Goal: Task Accomplishment & Management: Manage account settings

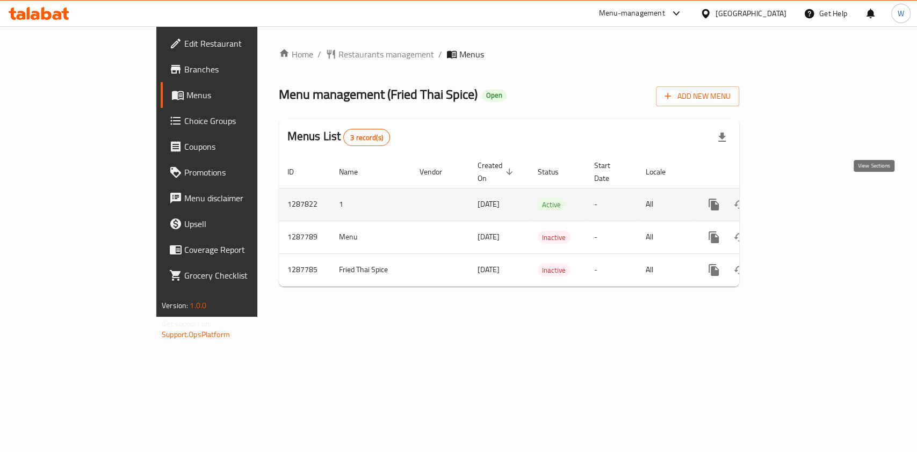
click at [796, 200] on icon "enhanced table" at bounding box center [791, 205] width 10 height 10
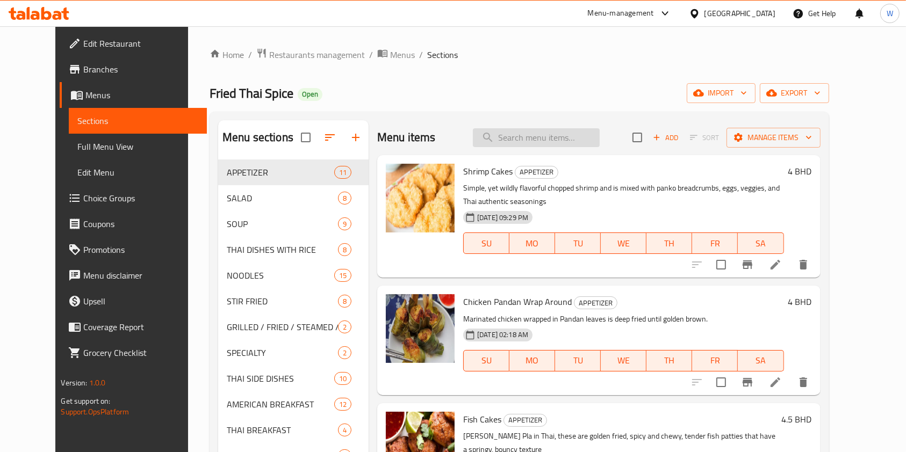
click at [506, 143] on input "search" at bounding box center [536, 137] width 127 height 19
paste input "Shrimp Cakes:"
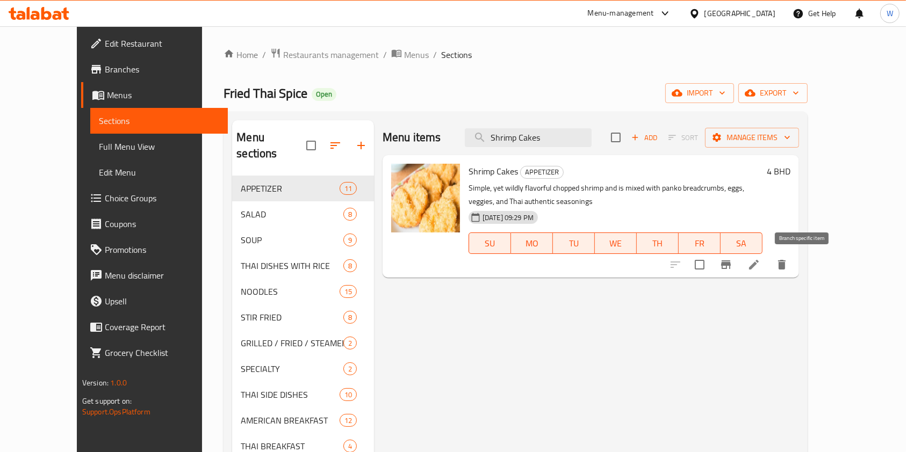
type input "Shrimp Cakes"
click at [732, 266] on icon "Branch-specific-item" at bounding box center [725, 264] width 13 height 13
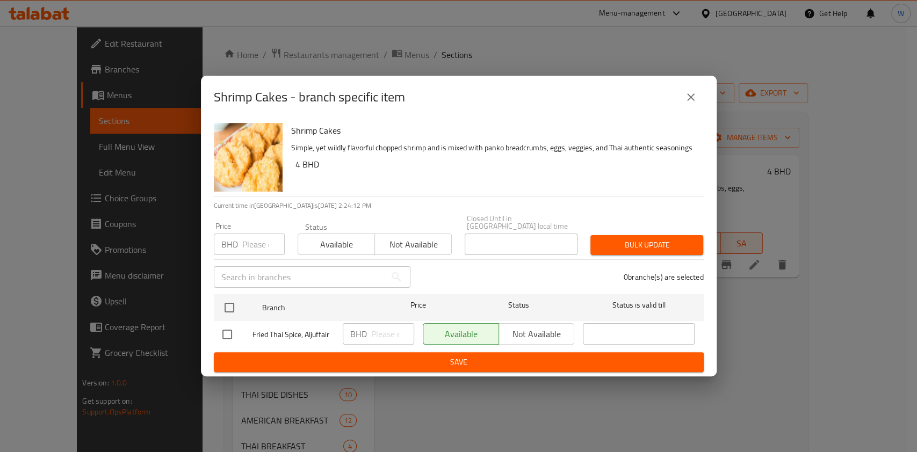
click at [260, 242] on input "number" at bounding box center [263, 244] width 42 height 21
paste input "4.5"
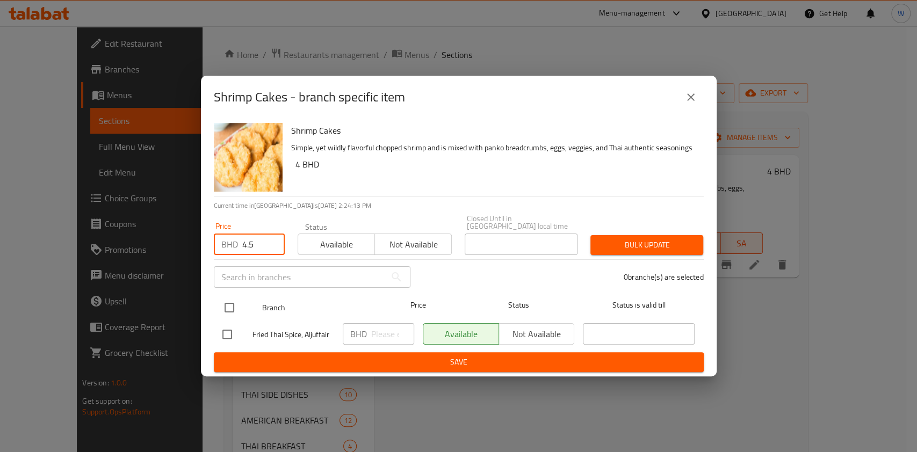
type input "4.5"
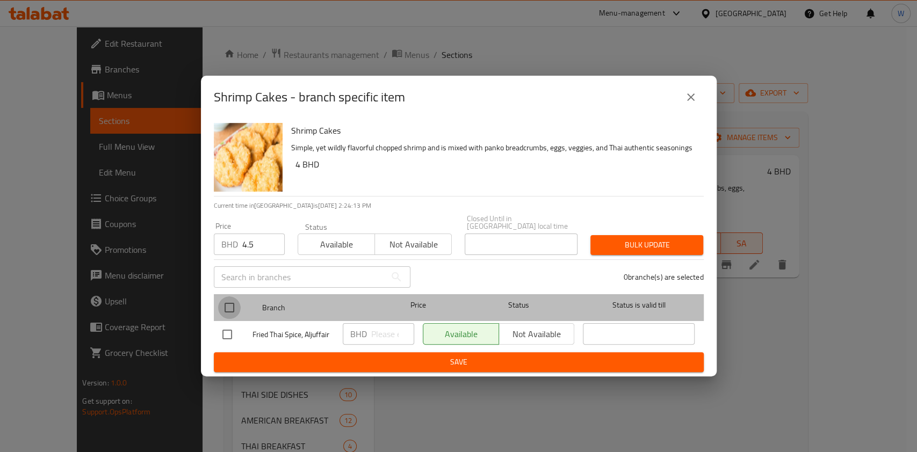
click at [225, 307] on input "checkbox" at bounding box center [229, 307] width 23 height 23
checkbox input "true"
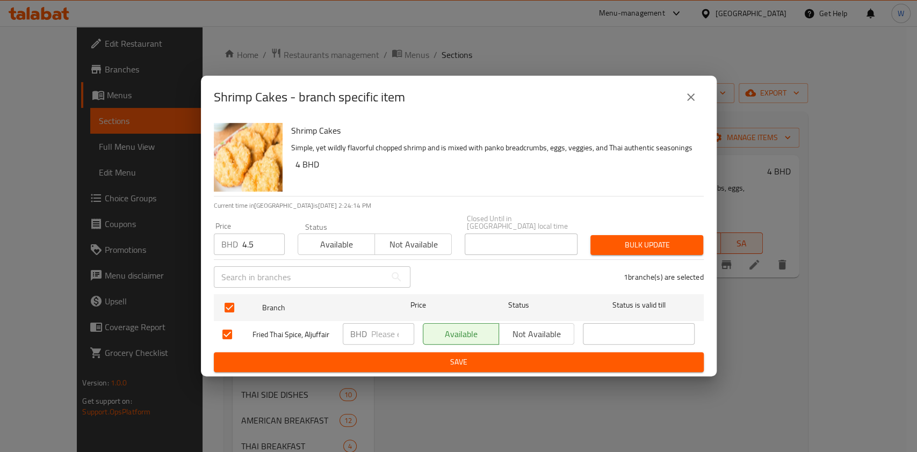
click at [641, 252] on div "Bulk update" at bounding box center [647, 245] width 126 height 33
click at [642, 251] on div "Bulk update" at bounding box center [647, 245] width 126 height 33
drag, startPoint x: 650, startPoint y: 247, endPoint x: 700, endPoint y: 248, distance: 50.5
click at [651, 247] on span "Bulk update" at bounding box center [647, 244] width 96 height 13
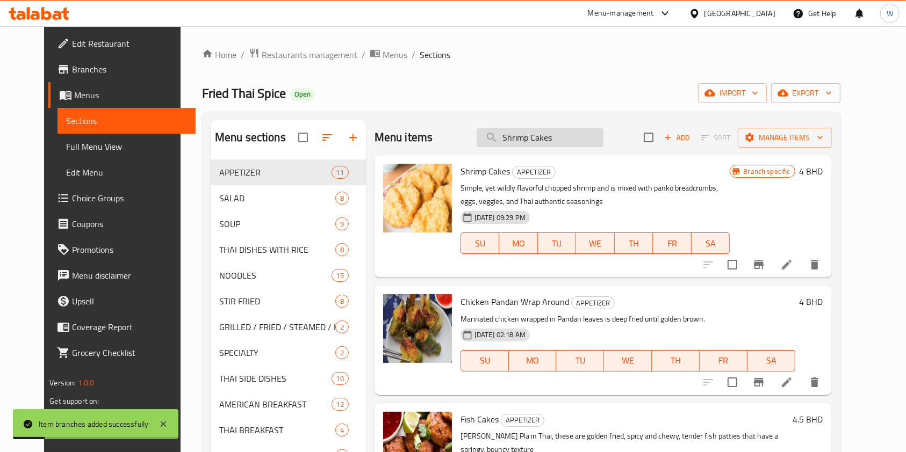
click at [520, 140] on input "Shrimp Cakes" at bounding box center [539, 137] width 127 height 19
paste input "Crab Stick Roll"
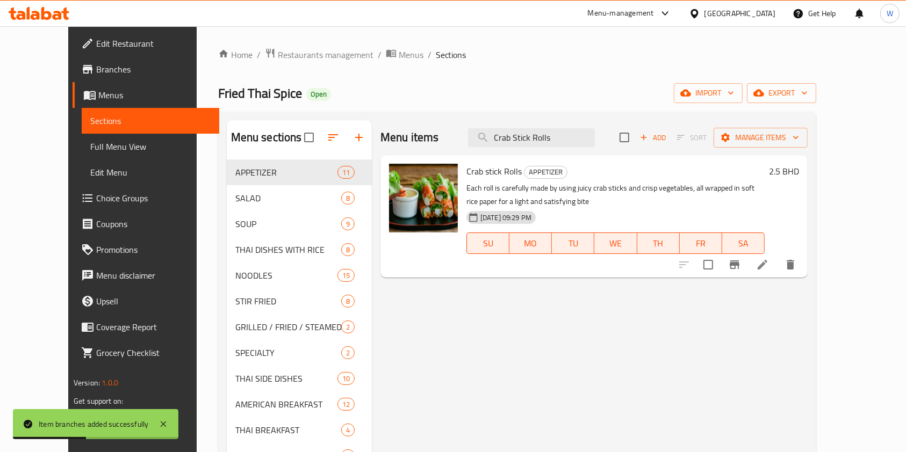
type input "Crab Stick Rolls"
click at [741, 271] on icon "Branch-specific-item" at bounding box center [734, 264] width 13 height 13
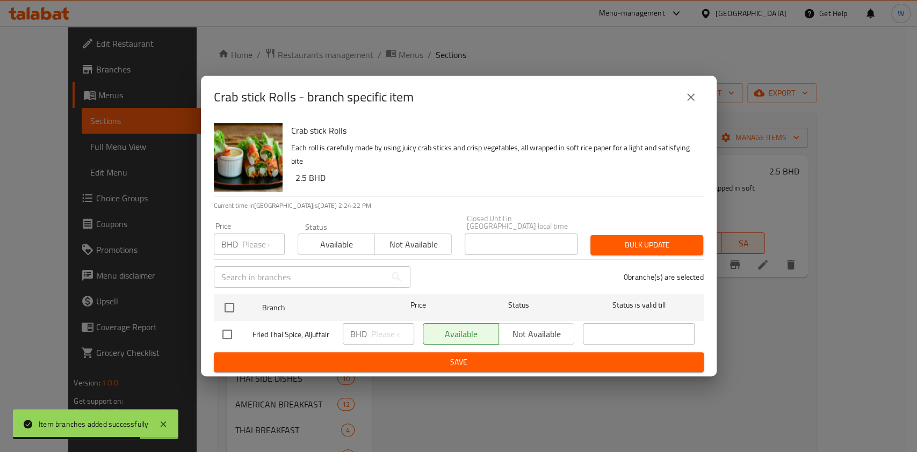
click at [258, 242] on input "number" at bounding box center [263, 244] width 42 height 21
paste input "3"
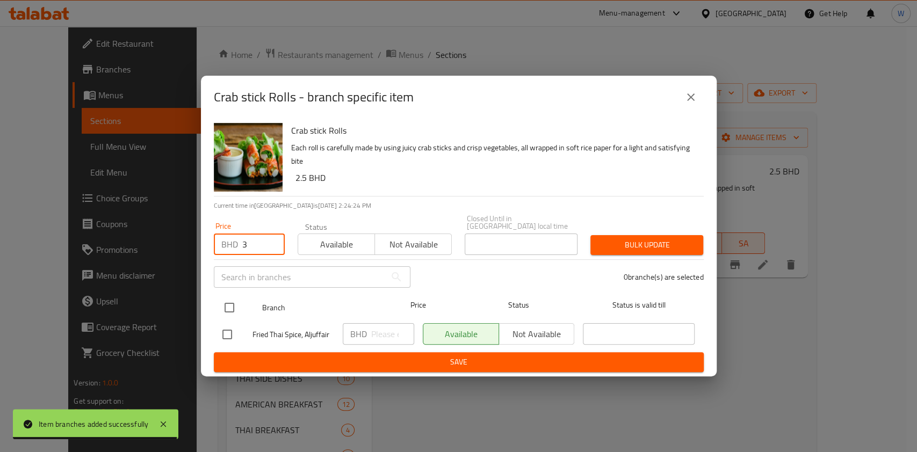
type input "3"
click at [233, 301] on input "checkbox" at bounding box center [229, 307] width 23 height 23
checkbox input "true"
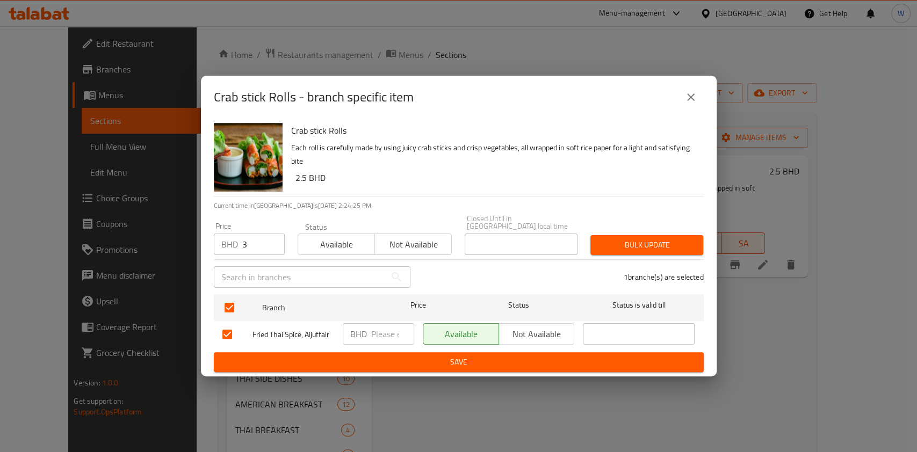
click at [624, 238] on span "Bulk update" at bounding box center [647, 244] width 96 height 13
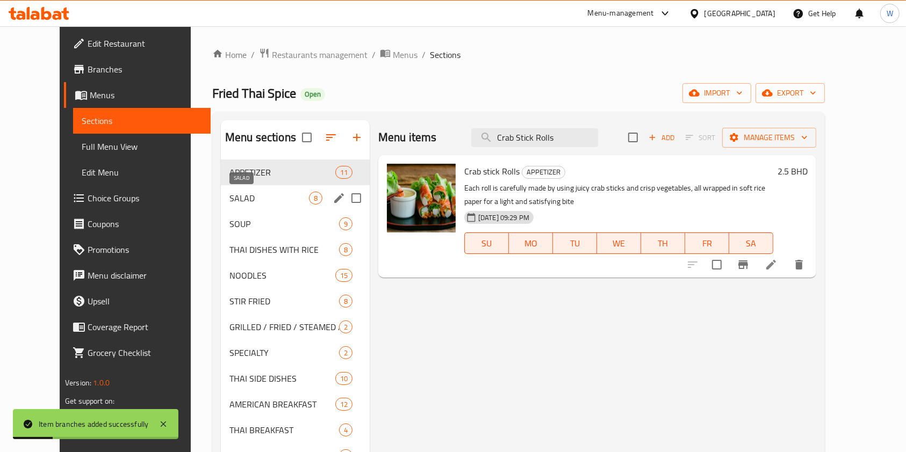
click at [229, 194] on span "SALAD" at bounding box center [268, 198] width 79 height 13
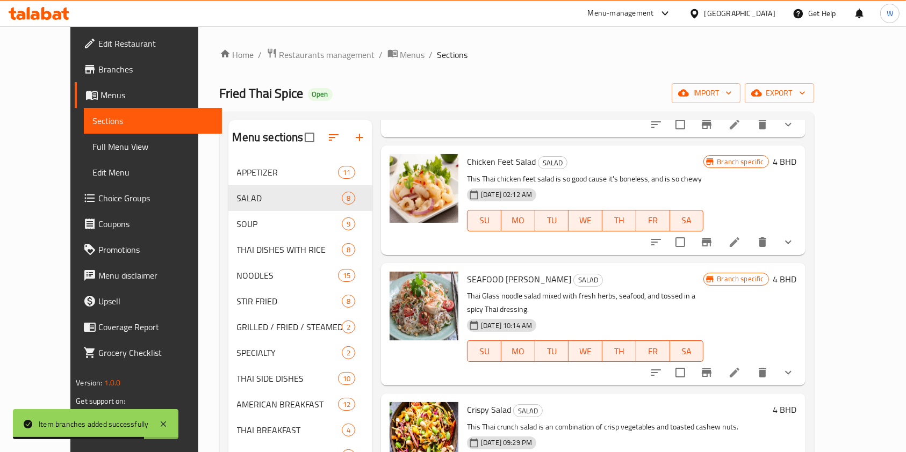
scroll to position [143, 0]
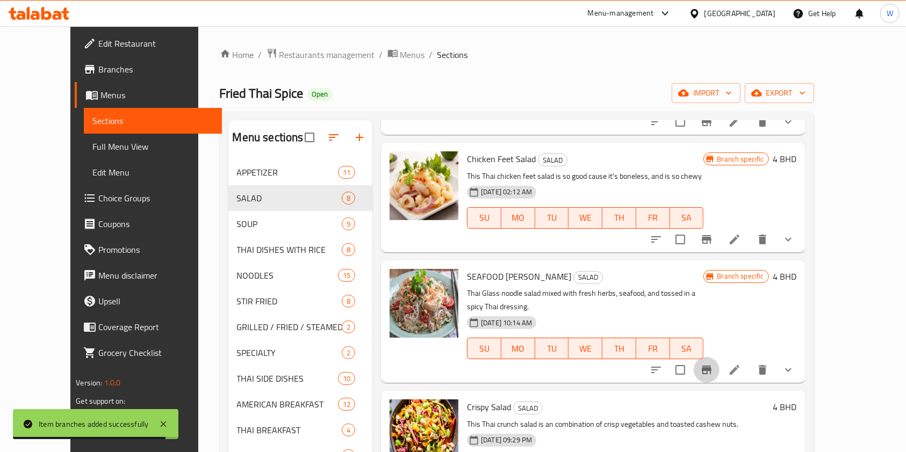
click at [711, 366] on icon "Branch-specific-item" at bounding box center [706, 370] width 10 height 9
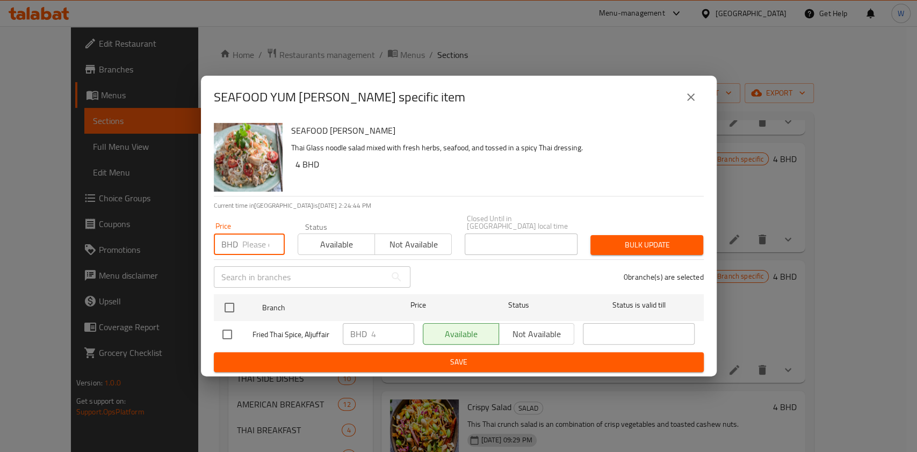
click at [263, 245] on input "number" at bounding box center [263, 244] width 42 height 21
paste input "4"
type input "4"
click at [693, 101] on icon "close" at bounding box center [691, 97] width 8 height 8
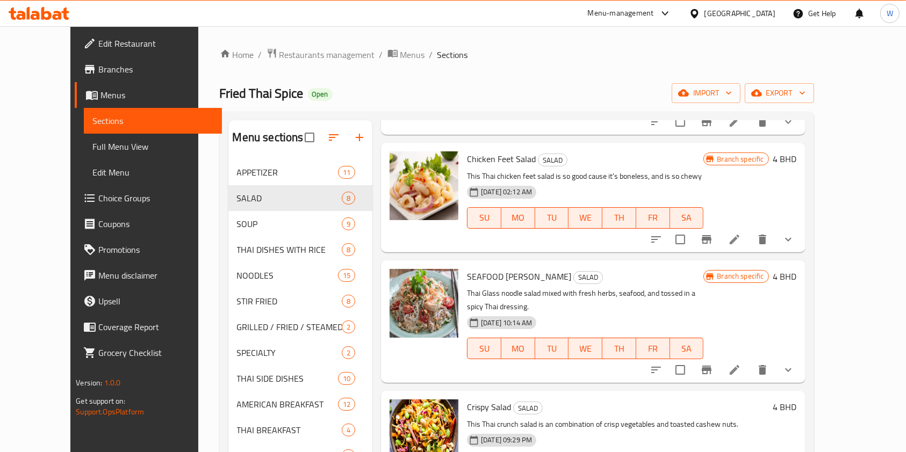
click at [794, 364] on icon "show more" at bounding box center [788, 370] width 13 height 13
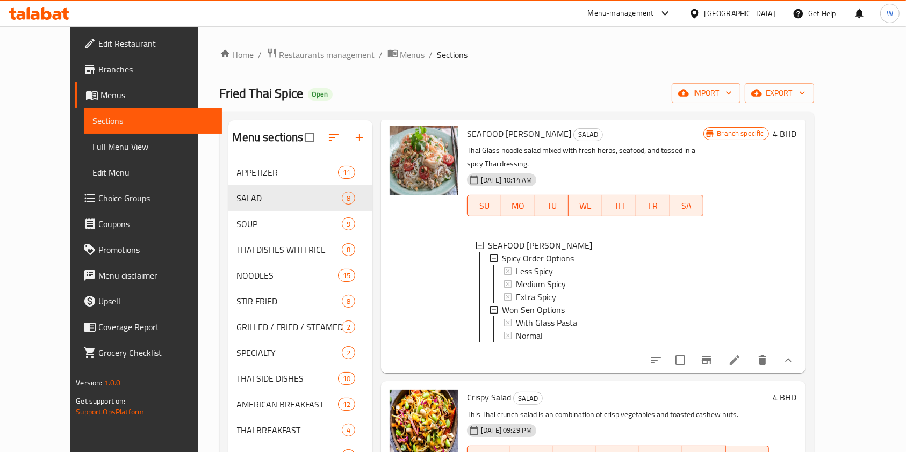
scroll to position [286, 0]
click at [741, 353] on icon at bounding box center [734, 359] width 13 height 13
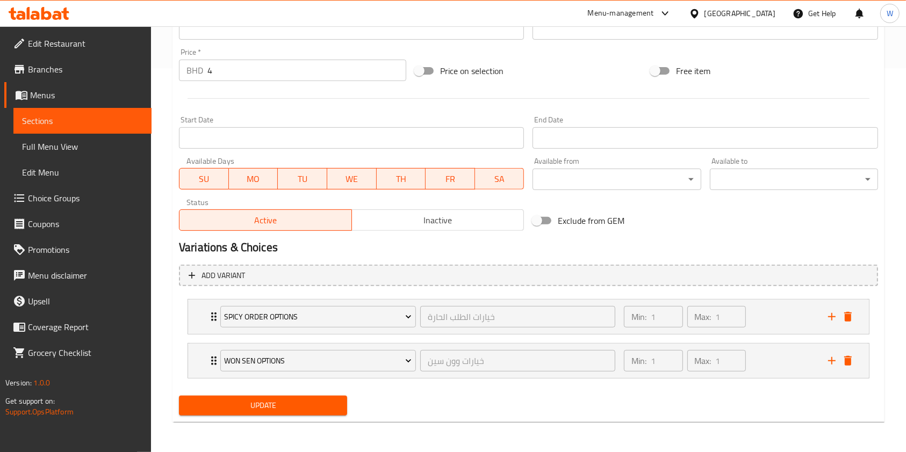
scroll to position [384, 0]
click at [213, 355] on icon "Expand" at bounding box center [213, 361] width 13 height 13
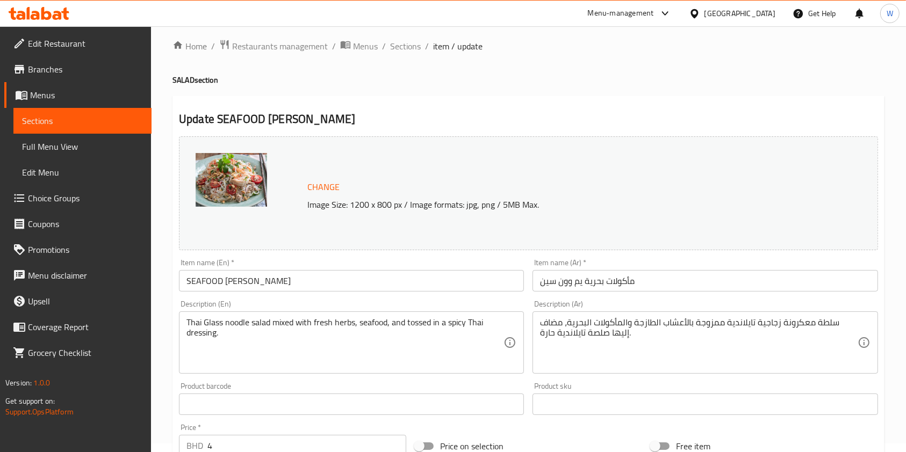
scroll to position [0, 0]
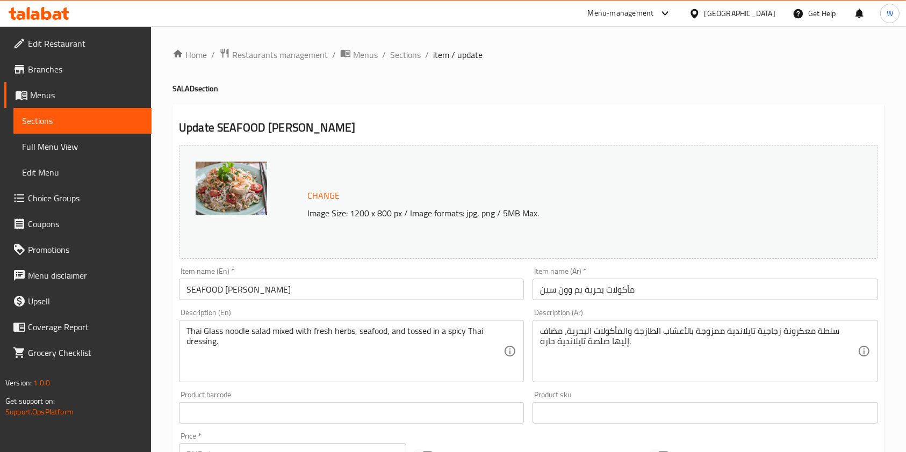
click at [405, 54] on span "Sections" at bounding box center [405, 54] width 31 height 13
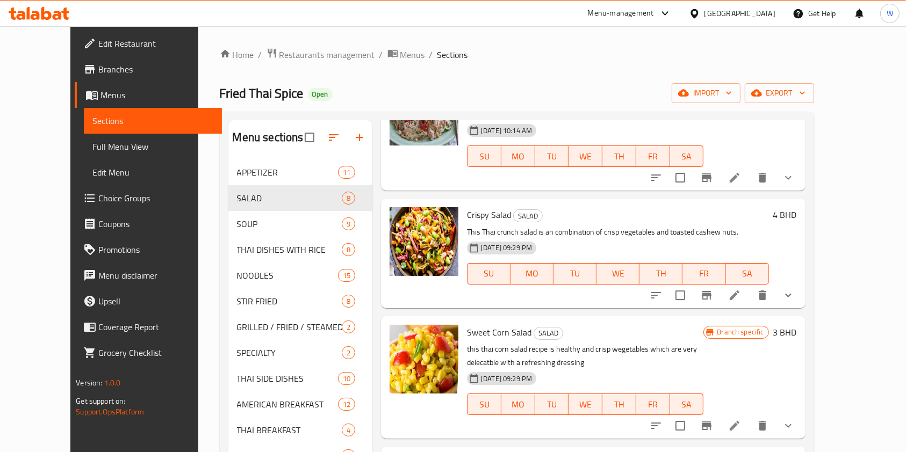
scroll to position [358, 0]
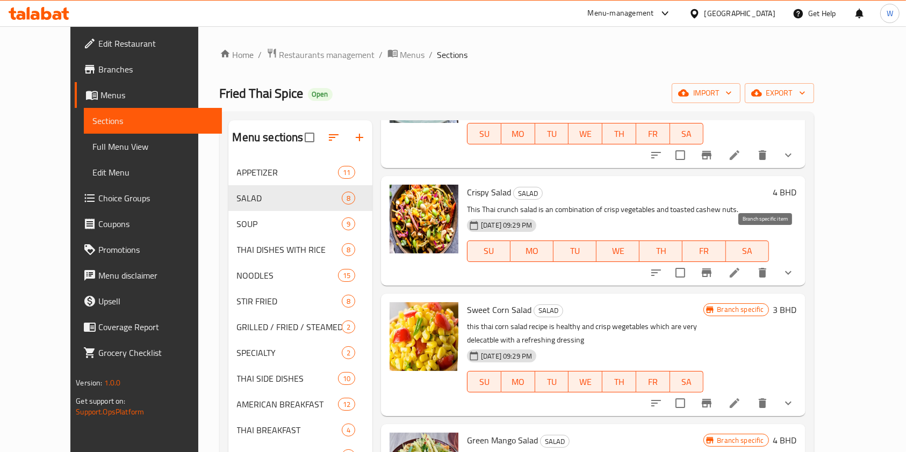
click at [713, 266] on icon "Branch-specific-item" at bounding box center [706, 272] width 13 height 13
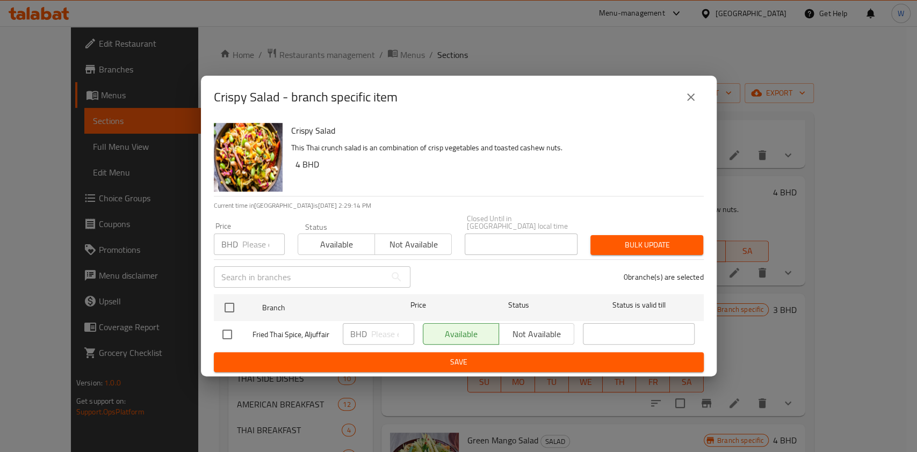
click at [264, 234] on input "number" at bounding box center [263, 244] width 42 height 21
paste input "4.5"
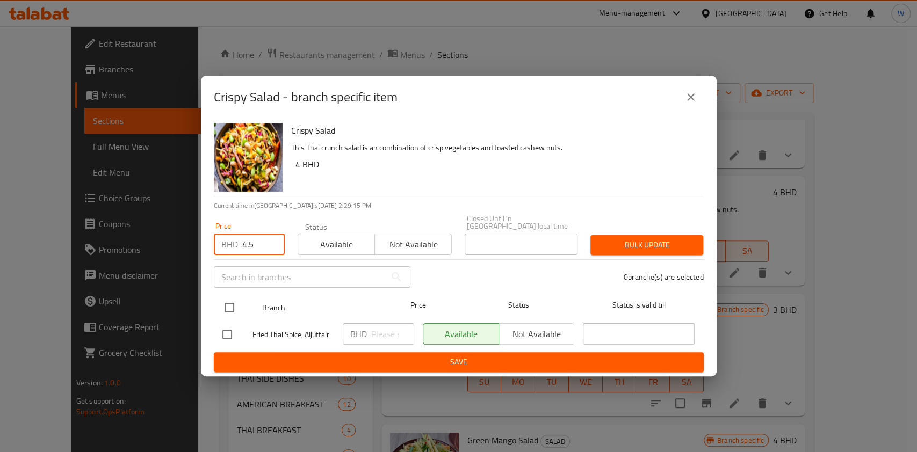
type input "4.5"
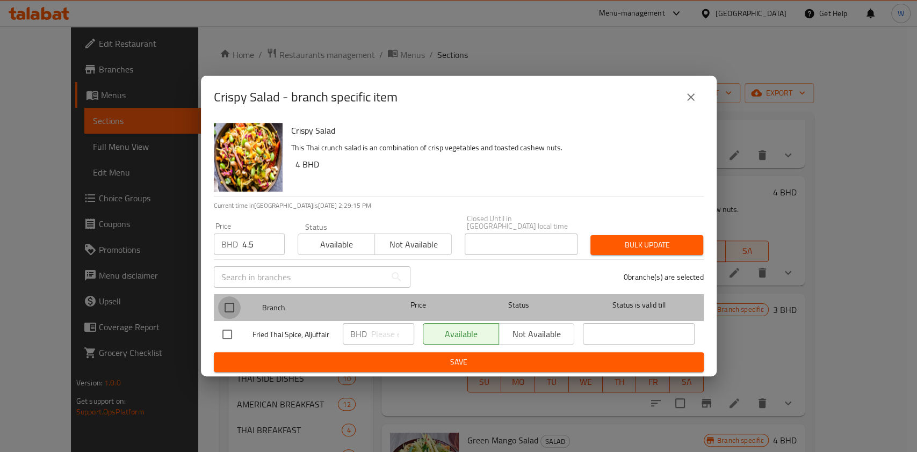
click at [234, 298] on input "checkbox" at bounding box center [229, 307] width 23 height 23
checkbox input "true"
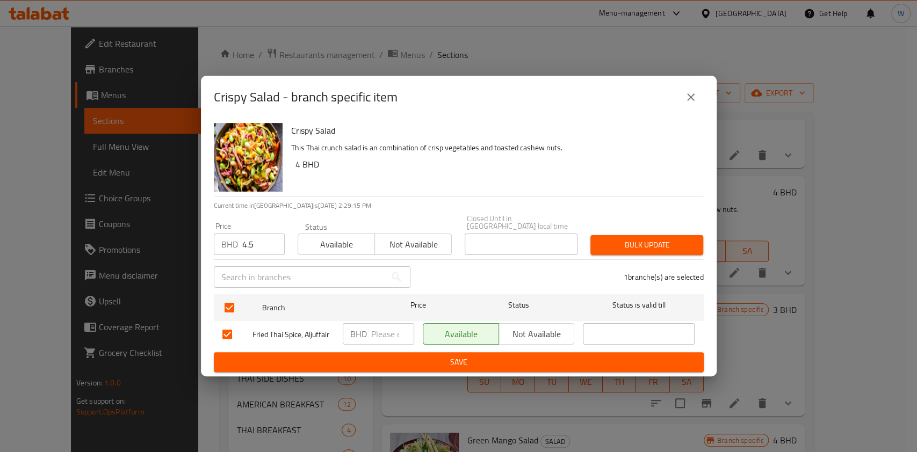
click at [661, 249] on button "Bulk update" at bounding box center [646, 245] width 113 height 20
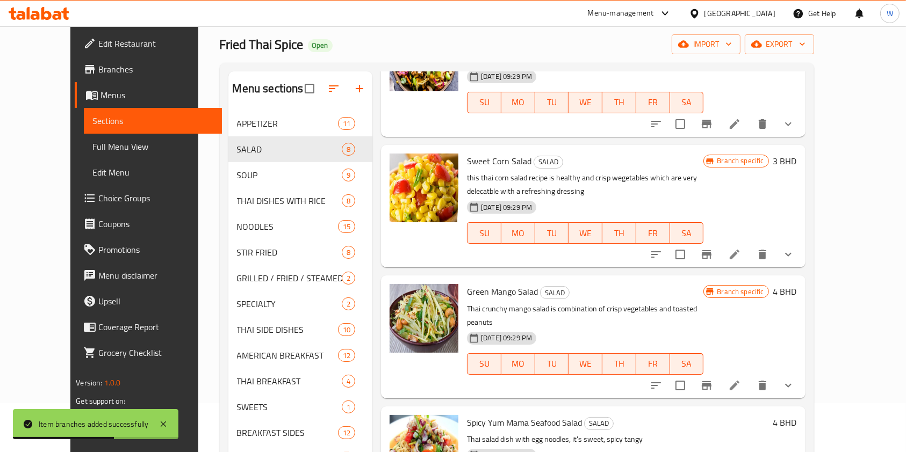
scroll to position [71, 0]
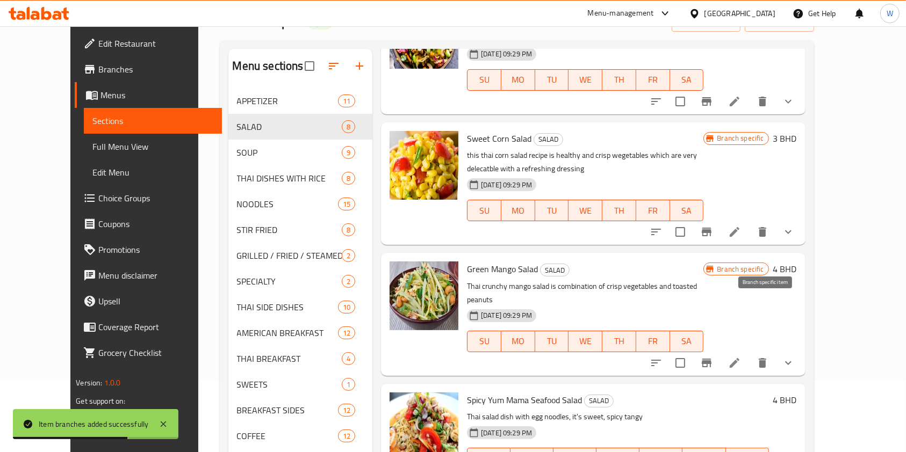
click at [713, 357] on icon "Branch-specific-item" at bounding box center [706, 363] width 13 height 13
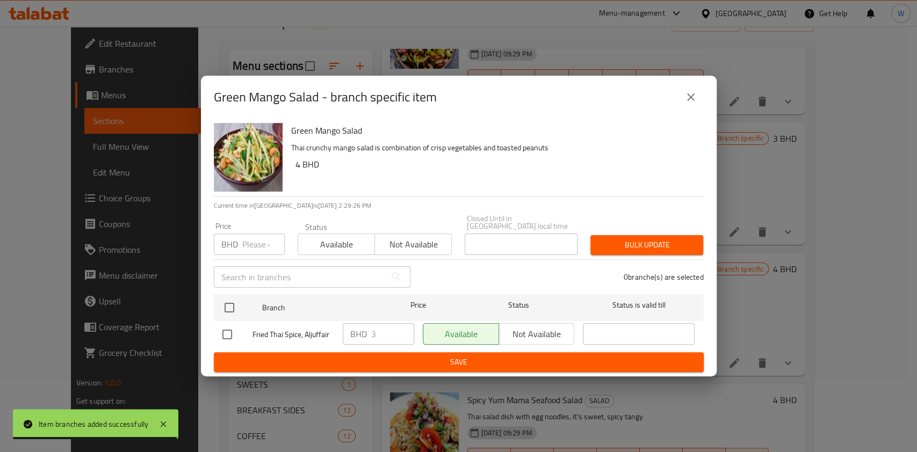
click at [263, 240] on input "number" at bounding box center [263, 244] width 42 height 21
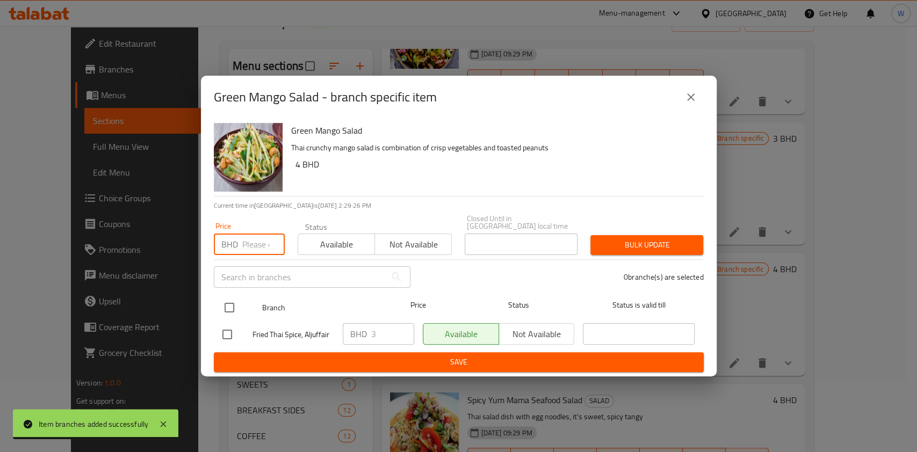
paste input "4.5"
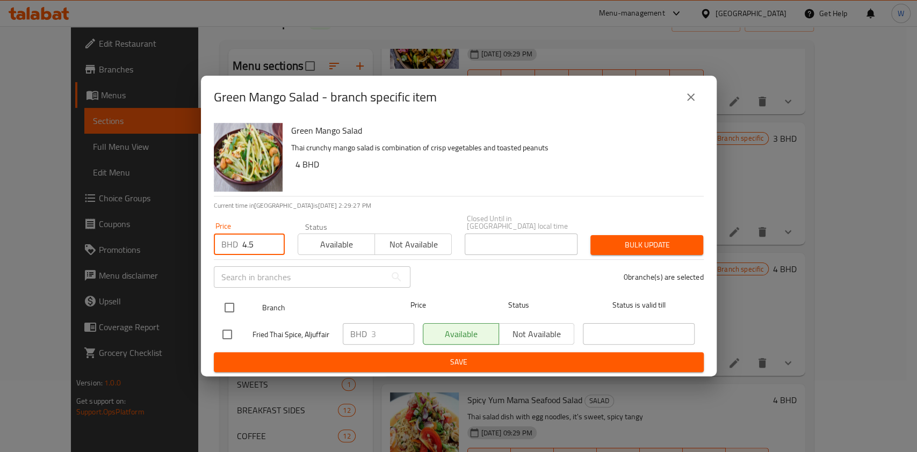
type input "4.5"
click at [233, 300] on input "checkbox" at bounding box center [229, 307] width 23 height 23
checkbox input "true"
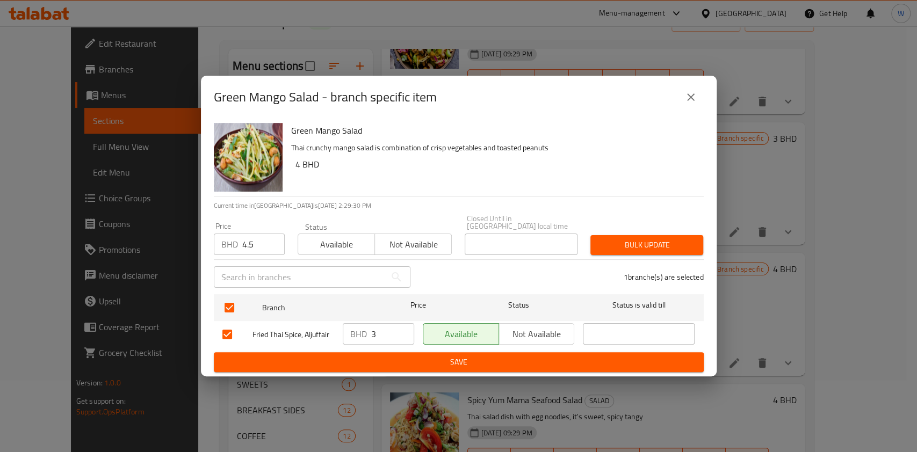
click at [252, 240] on input "4.5" at bounding box center [263, 244] width 42 height 21
paste input "3"
type input "3.5"
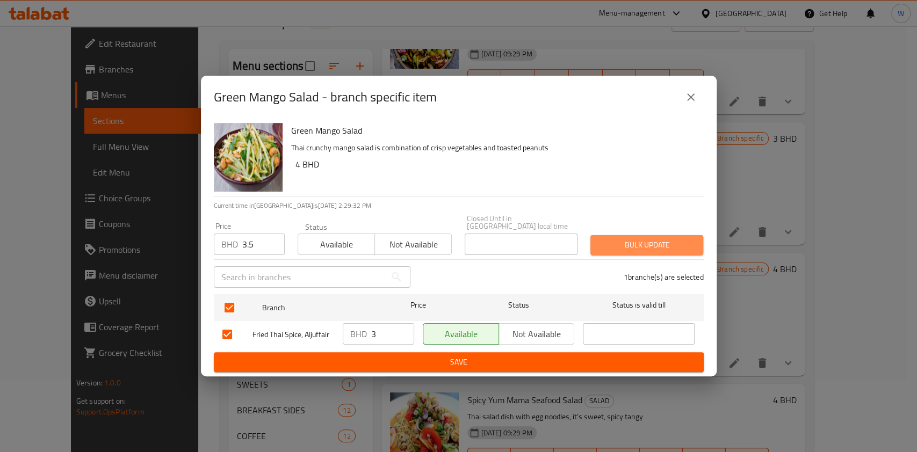
click at [661, 238] on span "Bulk update" at bounding box center [647, 244] width 96 height 13
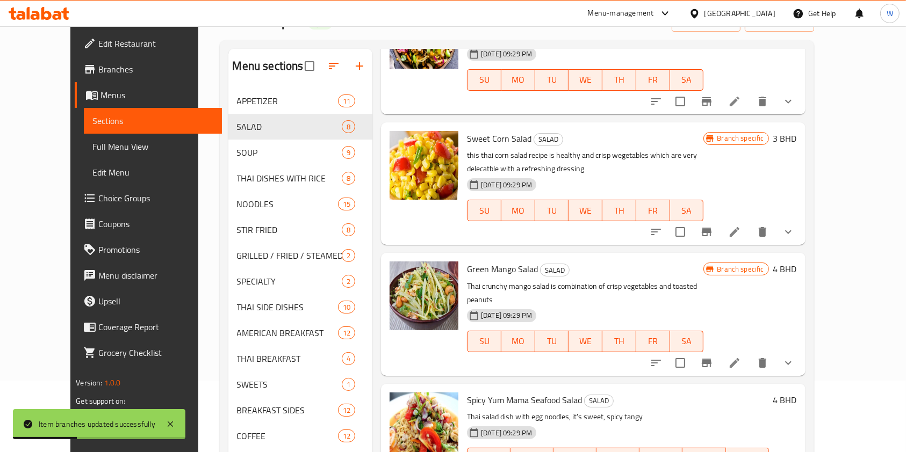
click at [797, 262] on h6 "4 BHD" at bounding box center [785, 269] width 24 height 15
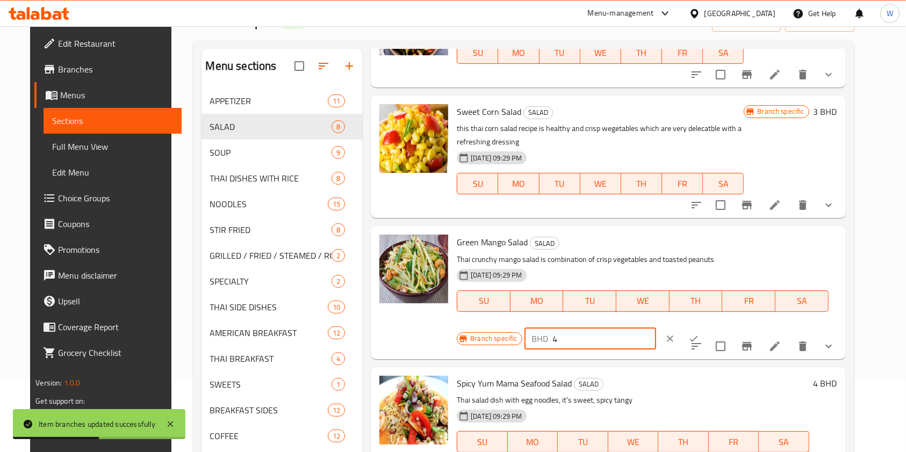
drag, startPoint x: 738, startPoint y: 234, endPoint x: 657, endPoint y: 236, distance: 81.1
click at [657, 327] on div "Branch specific BHD 4 ​" at bounding box center [589, 339] width 265 height 24
paste input "3.5"
type input "3.5"
click at [705, 327] on button "ok" at bounding box center [694, 339] width 24 height 24
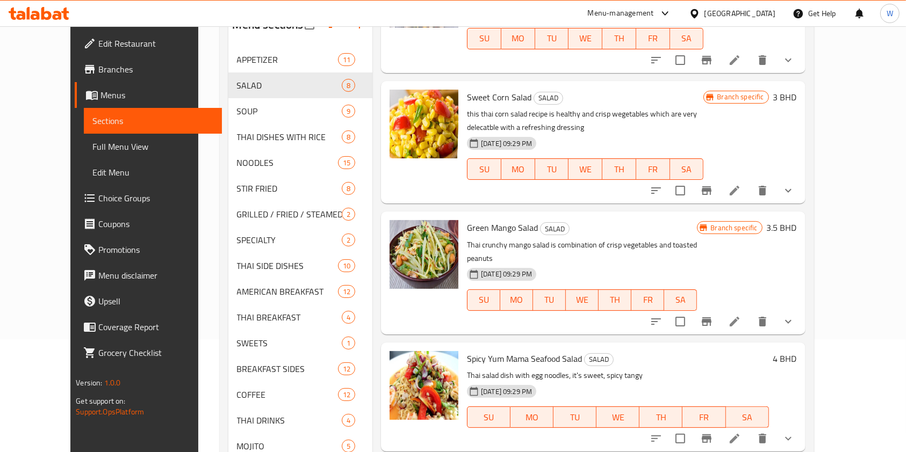
scroll to position [143, 0]
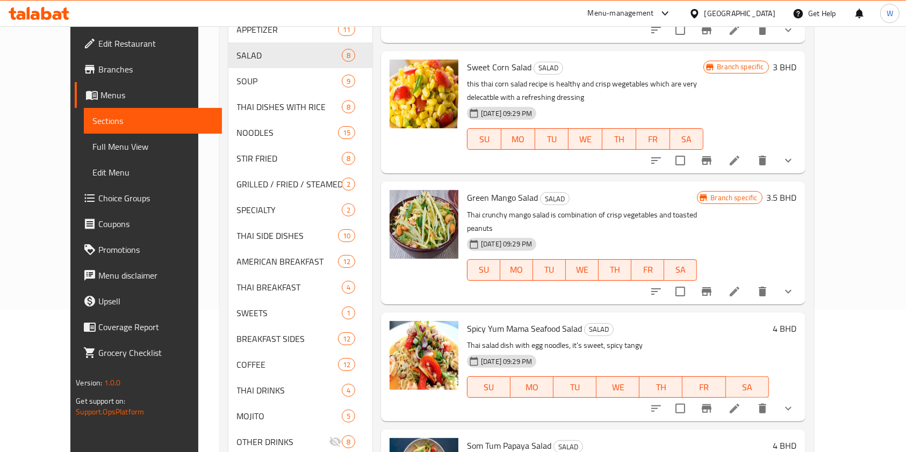
click at [741, 402] on icon at bounding box center [734, 408] width 13 height 13
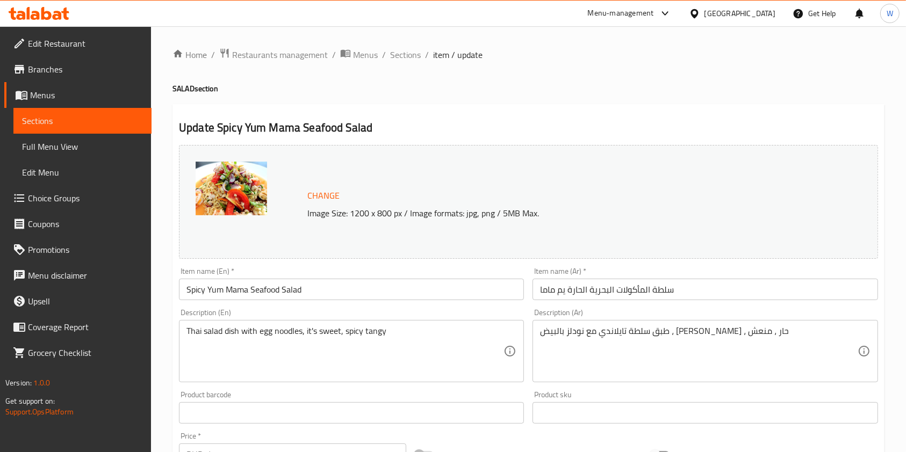
click at [251, 296] on input "Spicy Yum Mama Seafood Salad" at bounding box center [351, 289] width 345 height 21
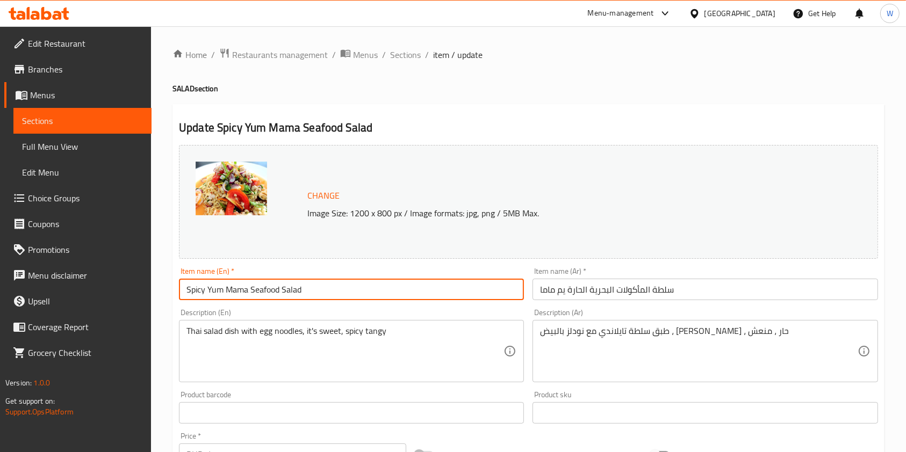
click at [251, 296] on input "Spicy Yum Mama Seafood Salad" at bounding box center [351, 289] width 345 height 21
paste input "Chicken"
type input "Spicy Yum Mama Chicken Salad"
click at [609, 305] on div "Description (Ar) طبق سلطة تايلاندي مع نودلز بالبيض ، [PERSON_NAME] ، حار ، منعش…" at bounding box center [704, 346] width 353 height 82
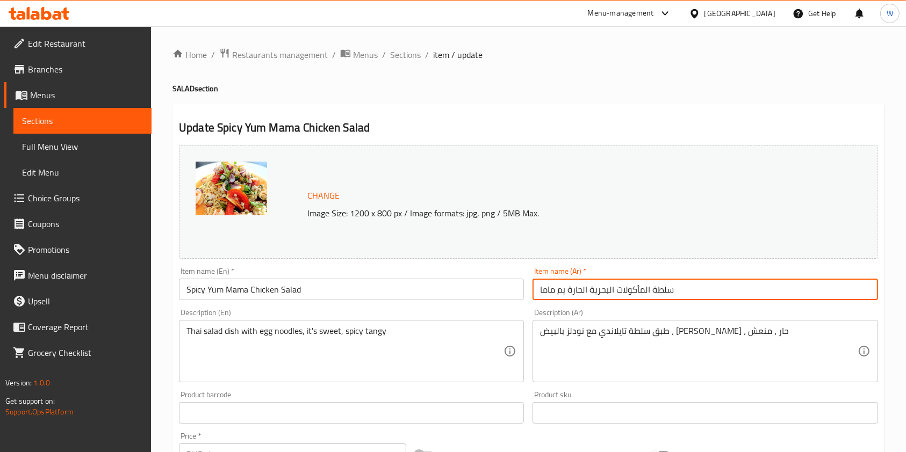
click at [613, 291] on input "سلطة المأكولات البحرية الحارة يم ماما" at bounding box center [704, 289] width 345 height 21
paste input "جاج يم ماما الحارة"
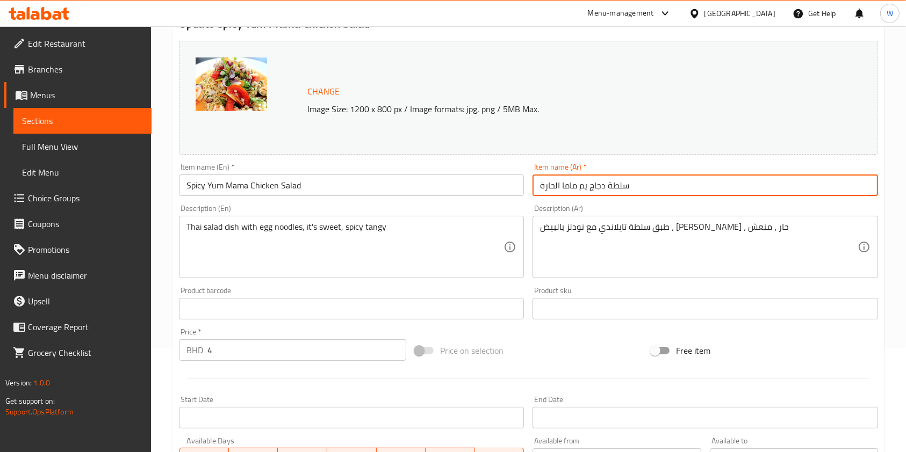
scroll to position [339, 0]
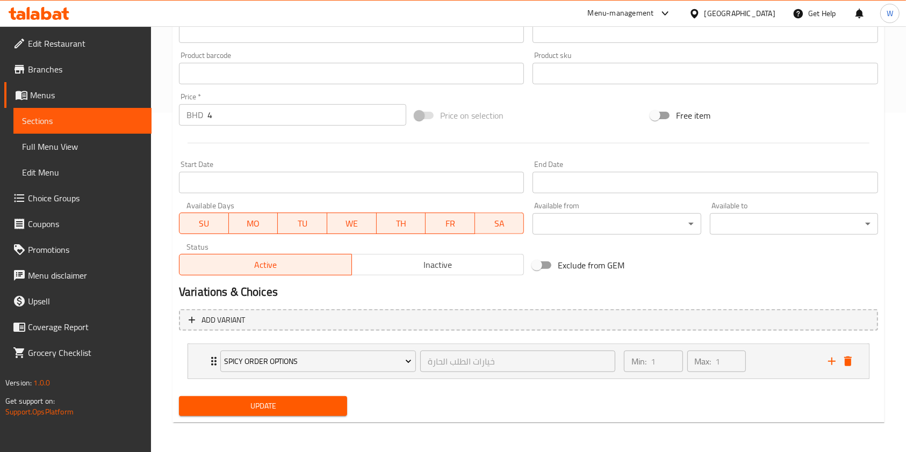
type input "سلطة دجاج يم ماما الحارة"
click at [320, 402] on span "Update" at bounding box center [262, 406] width 151 height 13
click at [209, 362] on icon "Expand" at bounding box center [213, 361] width 13 height 13
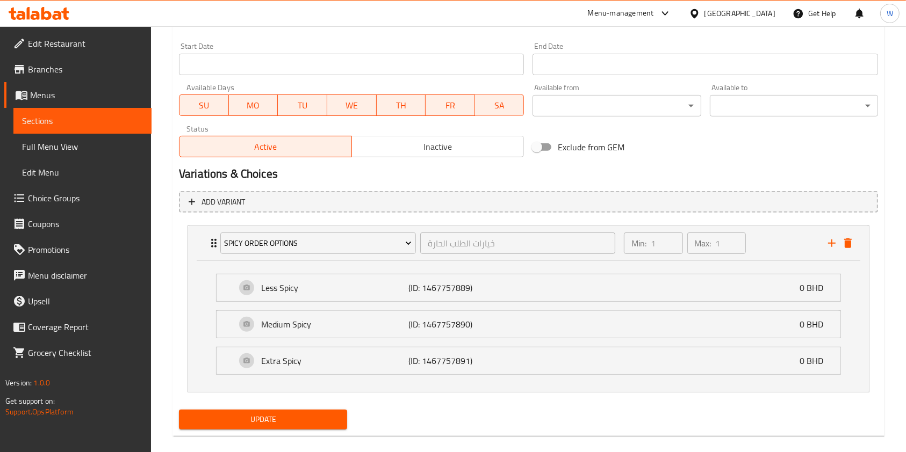
scroll to position [471, 0]
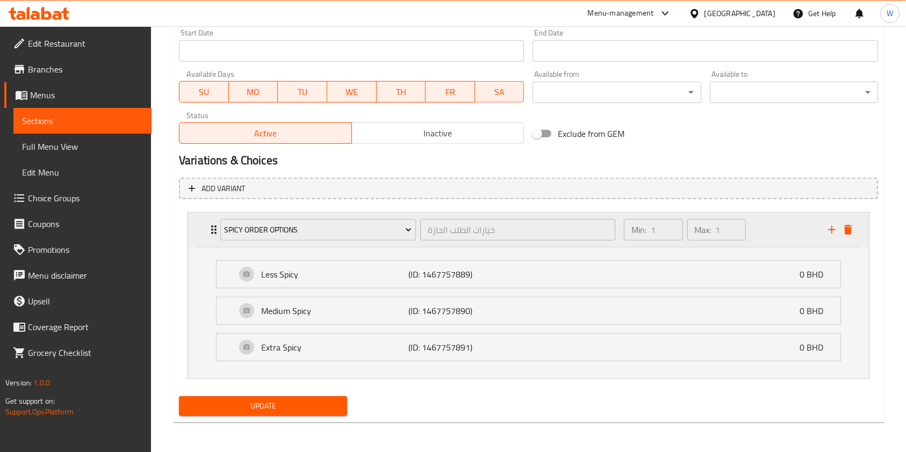
click at [206, 232] on div "Spicy Order Options خيارات الطلب الحارة ​ Min: 1 ​ Max: 1 ​" at bounding box center [528, 230] width 681 height 34
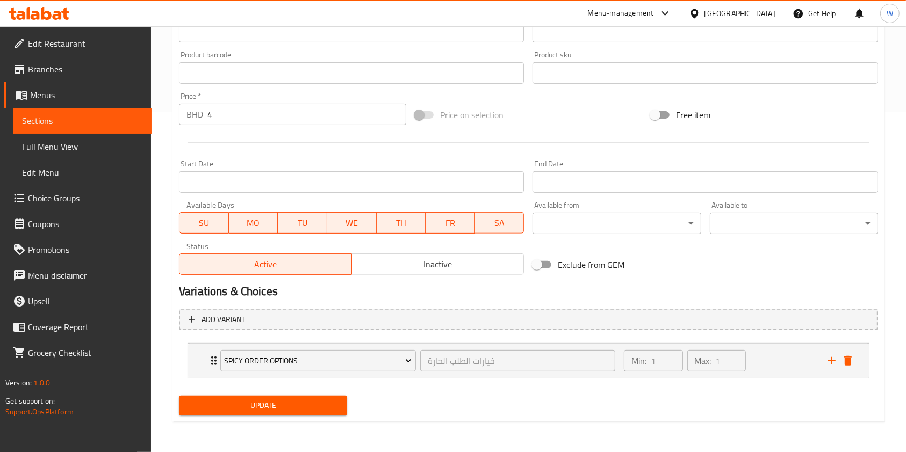
scroll to position [339, 0]
click at [830, 363] on icon "add" at bounding box center [831, 361] width 13 height 13
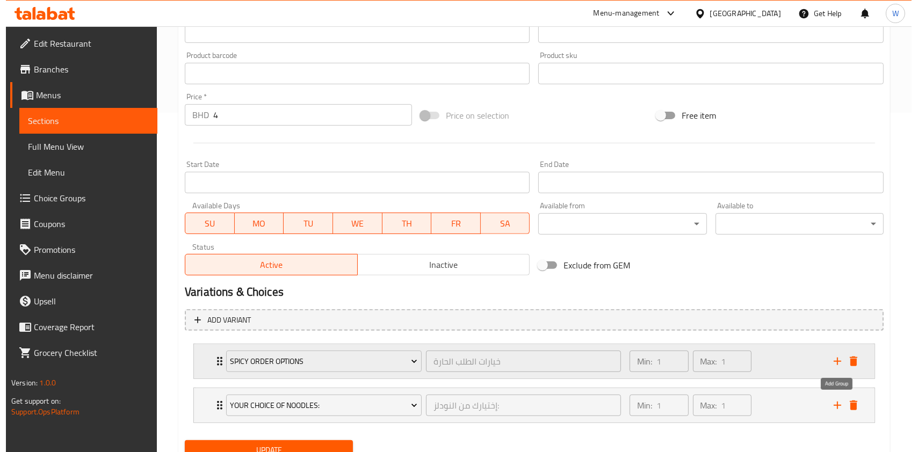
scroll to position [384, 0]
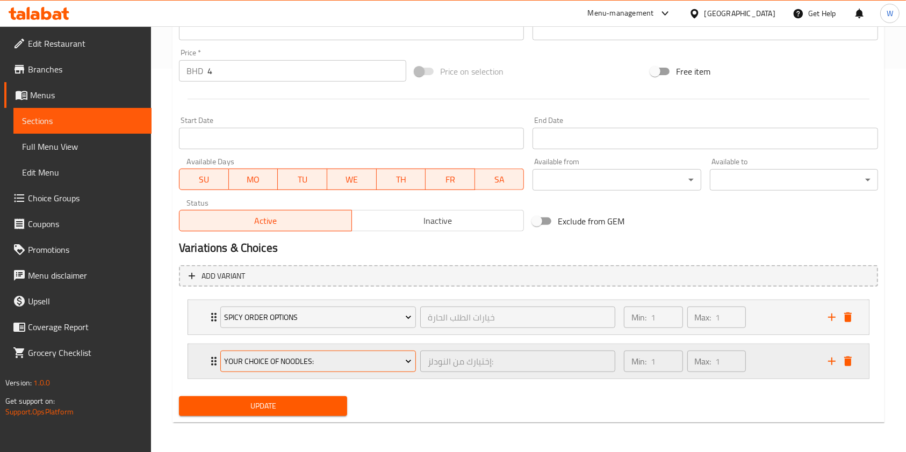
click at [343, 365] on span "Your Choice Of Noodles:" at bounding box center [317, 361] width 187 height 13
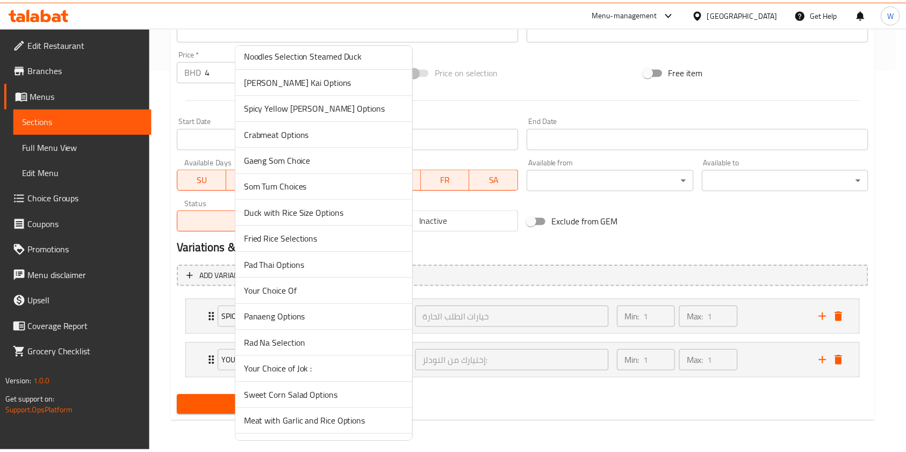
scroll to position [1000, 0]
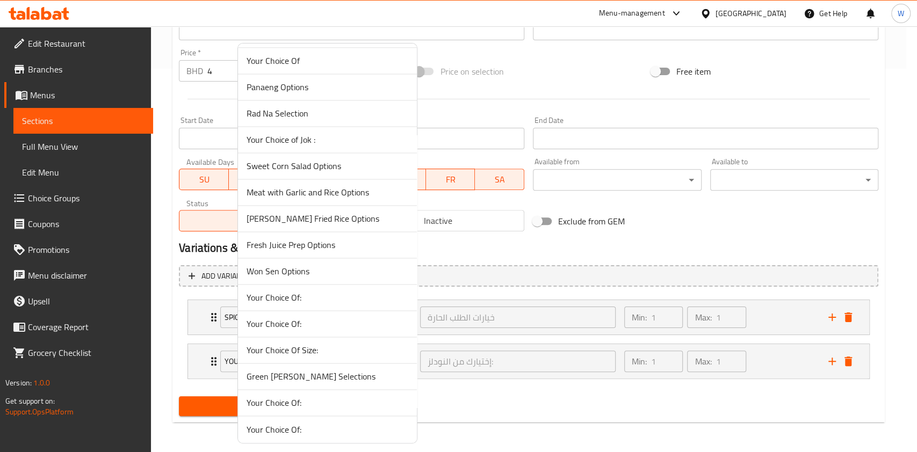
click at [851, 358] on div at bounding box center [458, 226] width 917 height 452
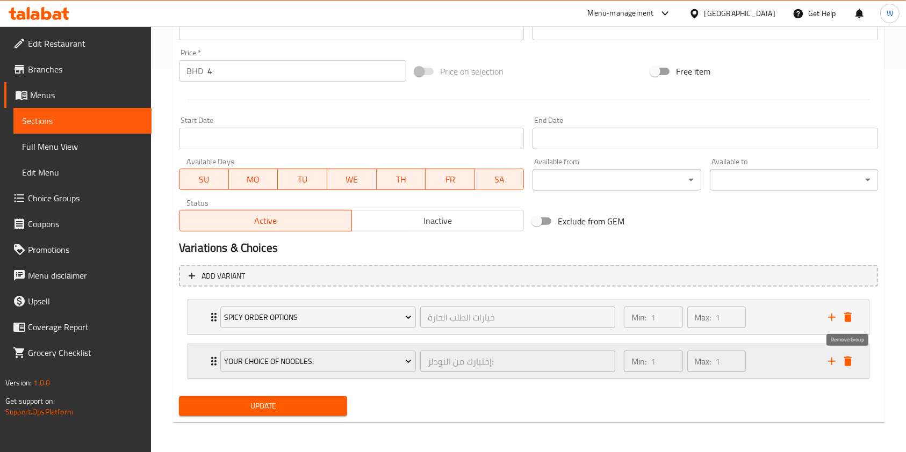
click at [850, 359] on icon "delete" at bounding box center [848, 362] width 8 height 10
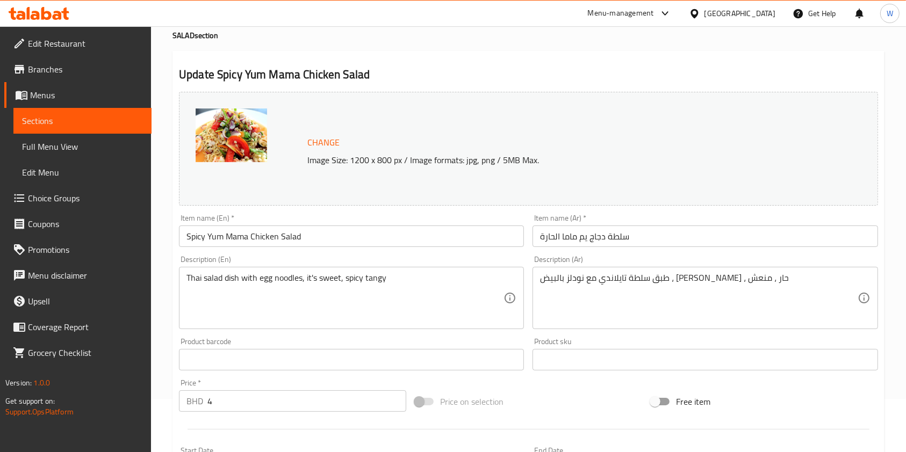
scroll to position [0, 0]
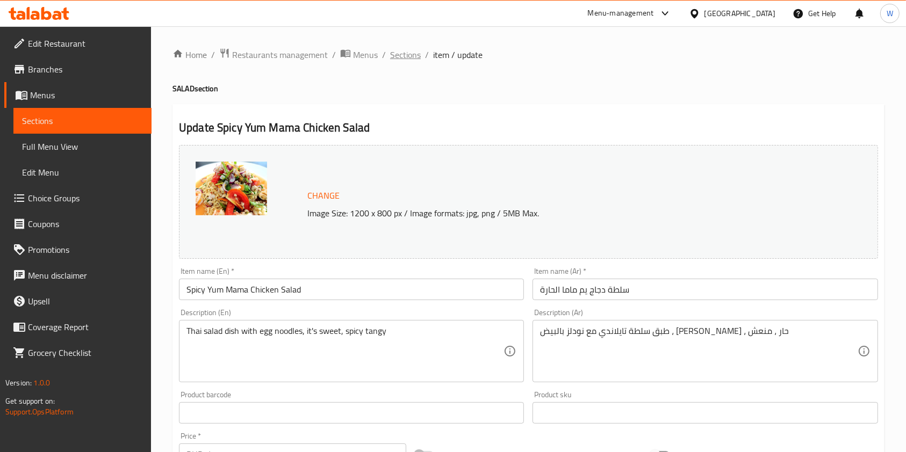
click at [403, 61] on span "Sections" at bounding box center [405, 54] width 31 height 13
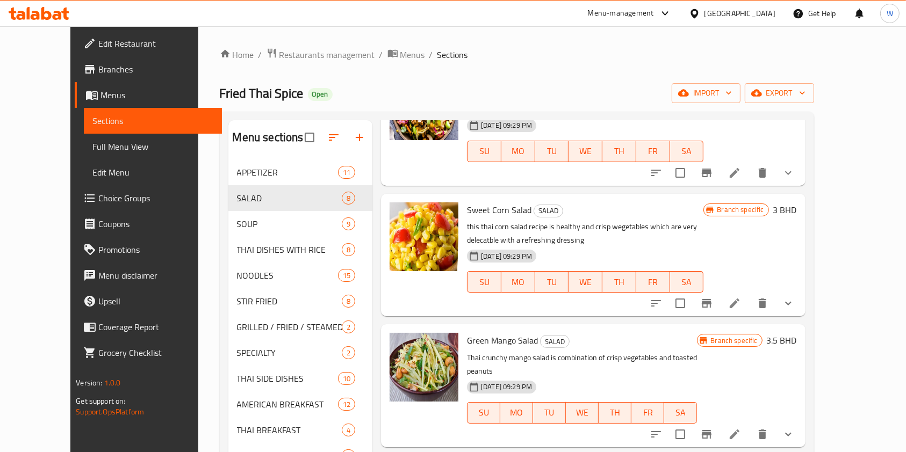
scroll to position [206, 0]
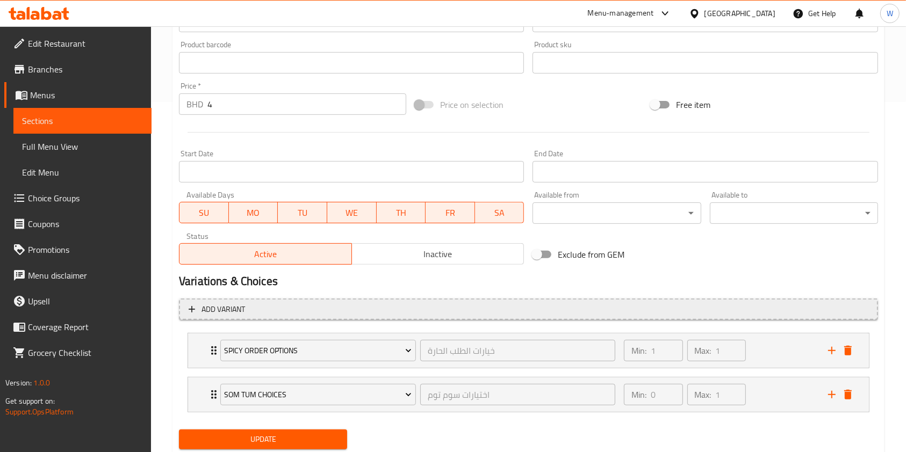
scroll to position [384, 0]
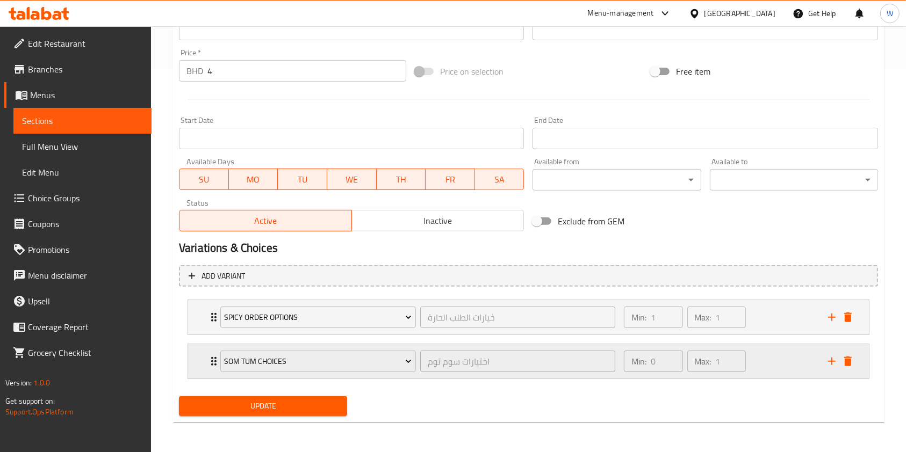
click at [207, 360] on icon "Expand" at bounding box center [213, 361] width 13 height 13
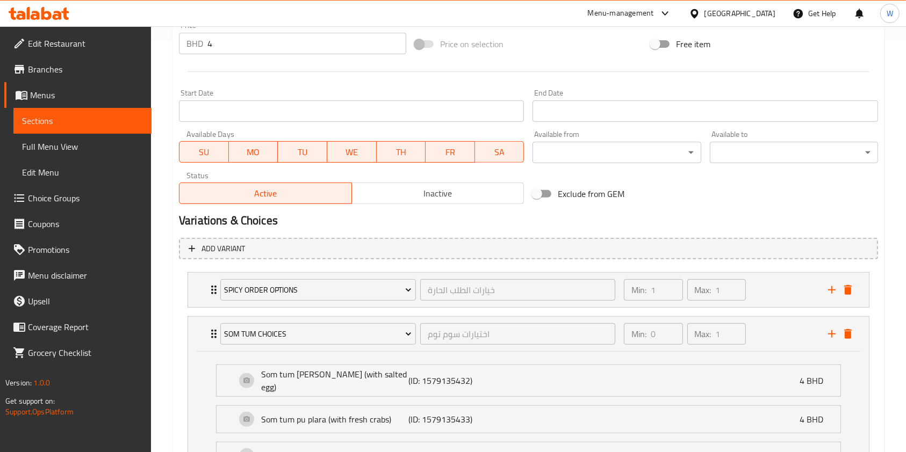
scroll to position [588, 0]
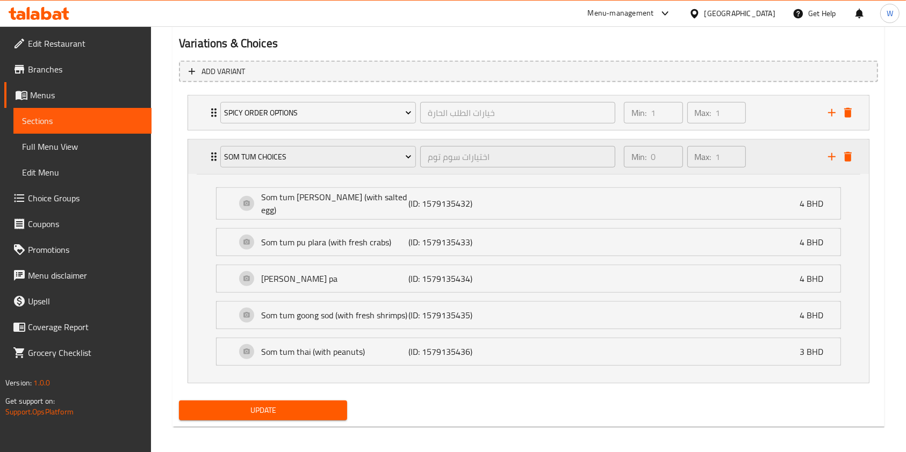
click at [206, 157] on div "Som Tum Choices اختيارات سوم توم ​ Min: 0 ​ Max: 1 ​" at bounding box center [528, 157] width 681 height 34
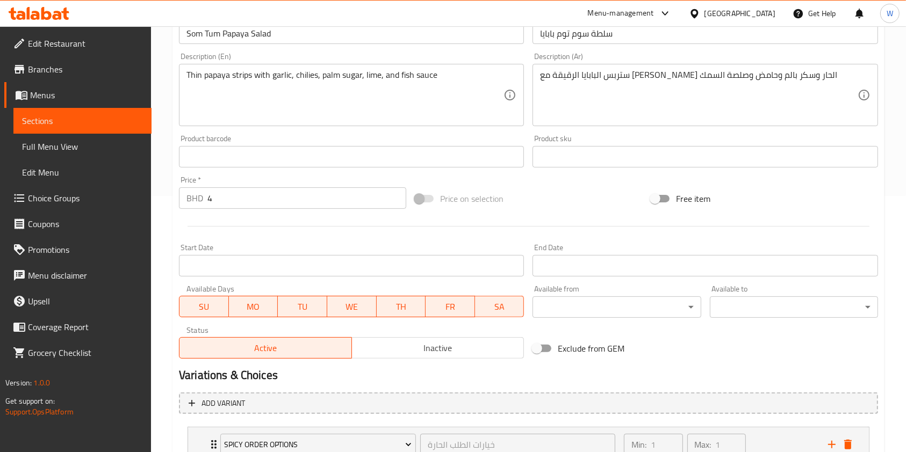
scroll to position [0, 0]
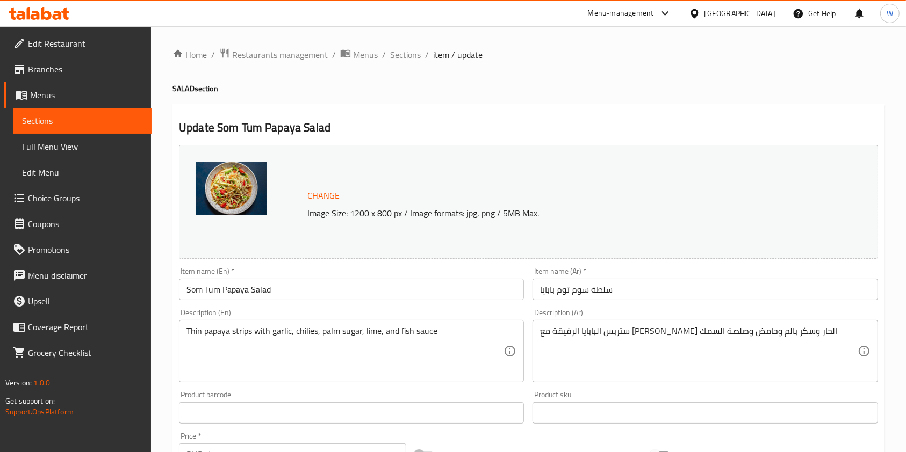
click at [402, 56] on span "Sections" at bounding box center [405, 54] width 31 height 13
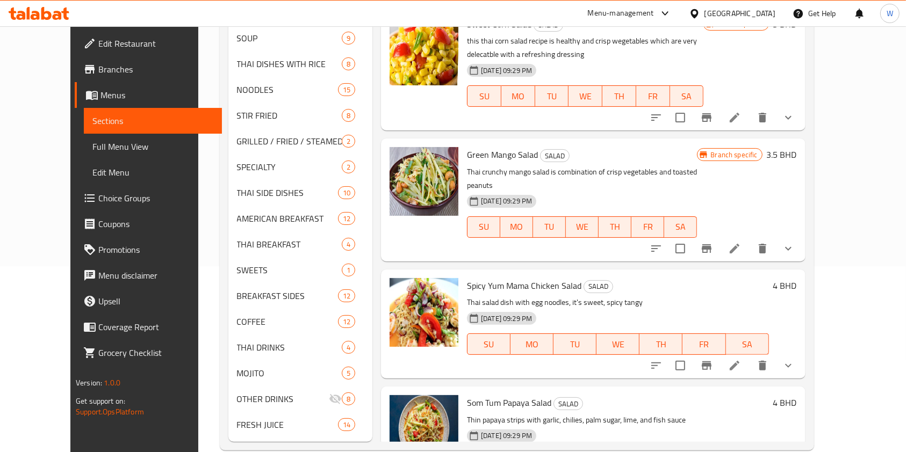
scroll to position [206, 0]
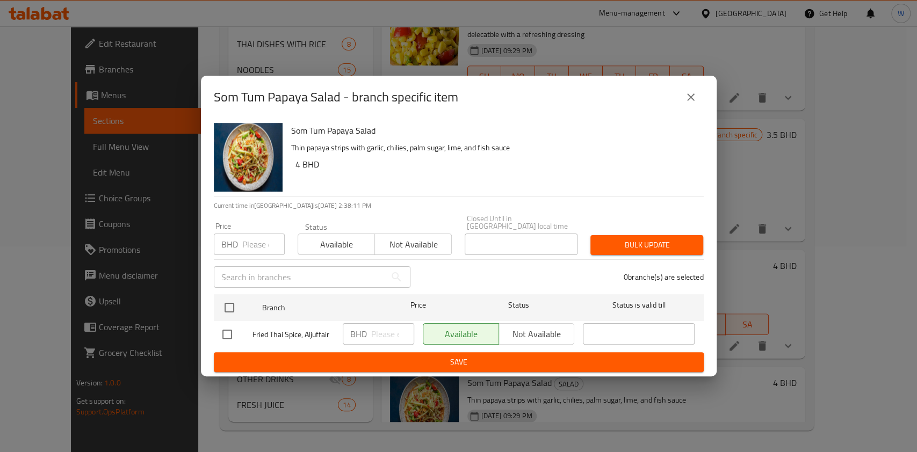
click at [242, 245] on input "number" at bounding box center [263, 244] width 42 height 21
paste input "3.5"
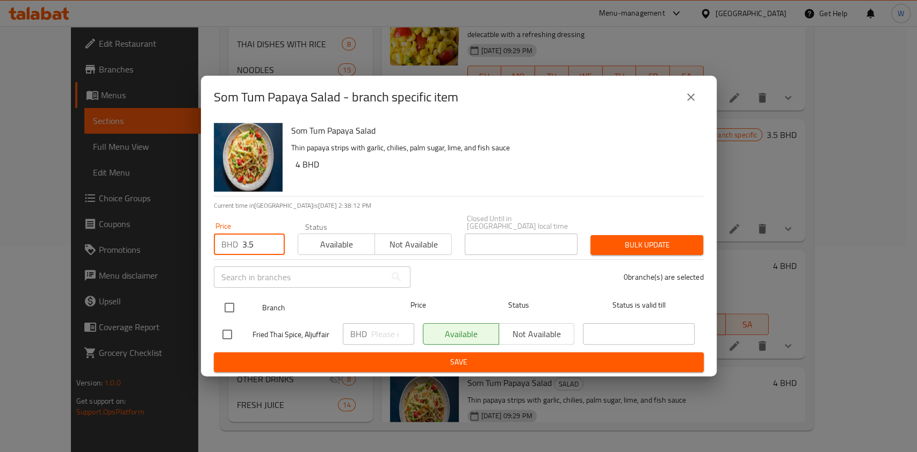
type input "3.5"
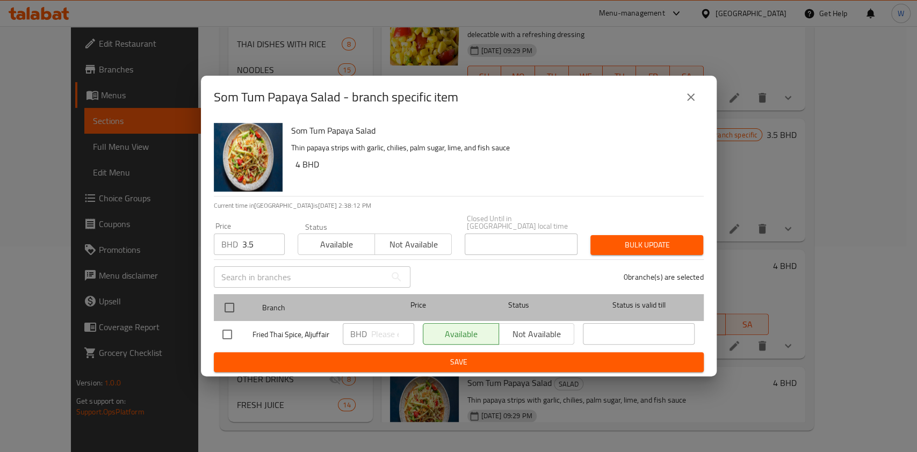
click at [229, 292] on div at bounding box center [238, 307] width 40 height 31
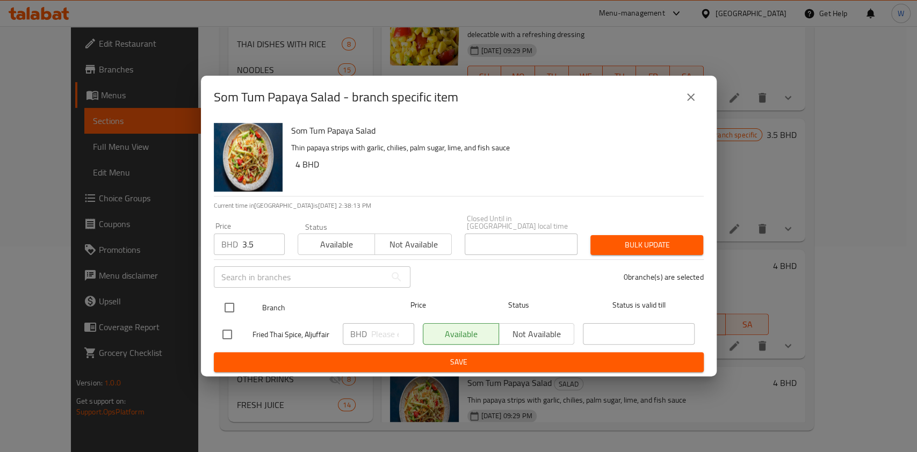
click at [221, 307] on input "checkbox" at bounding box center [229, 307] width 23 height 23
checkbox input "true"
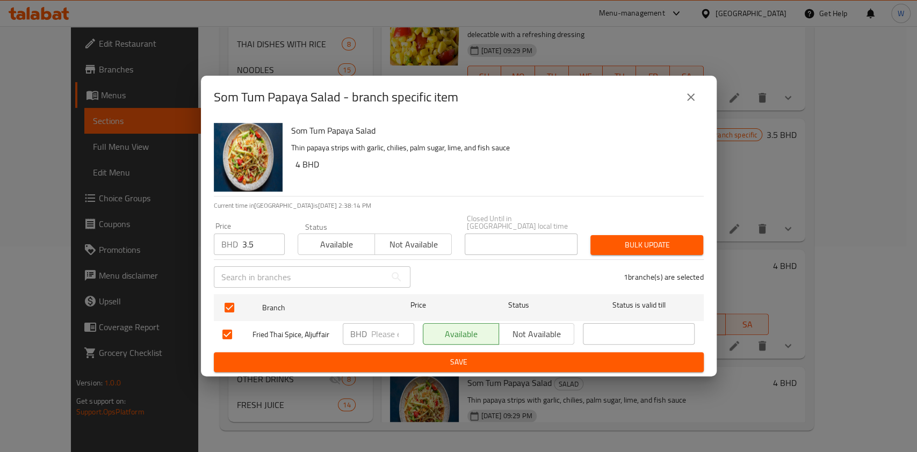
click at [640, 242] on span "Bulk update" at bounding box center [647, 244] width 96 height 13
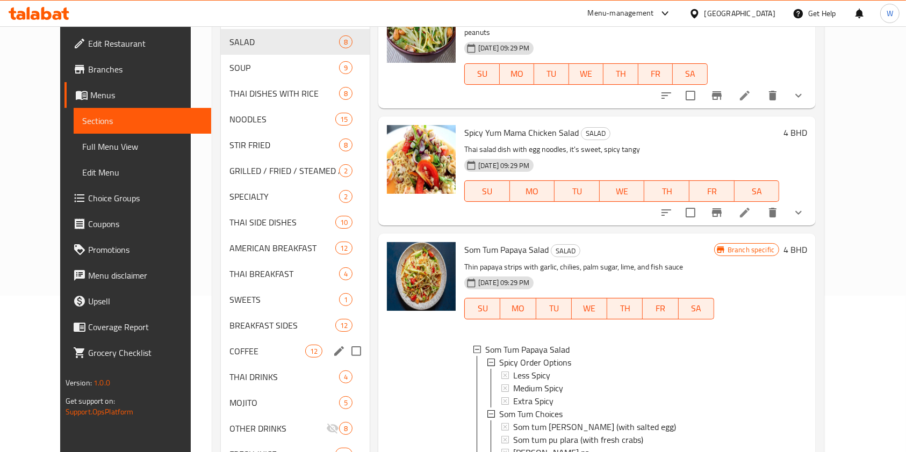
scroll to position [134, 0]
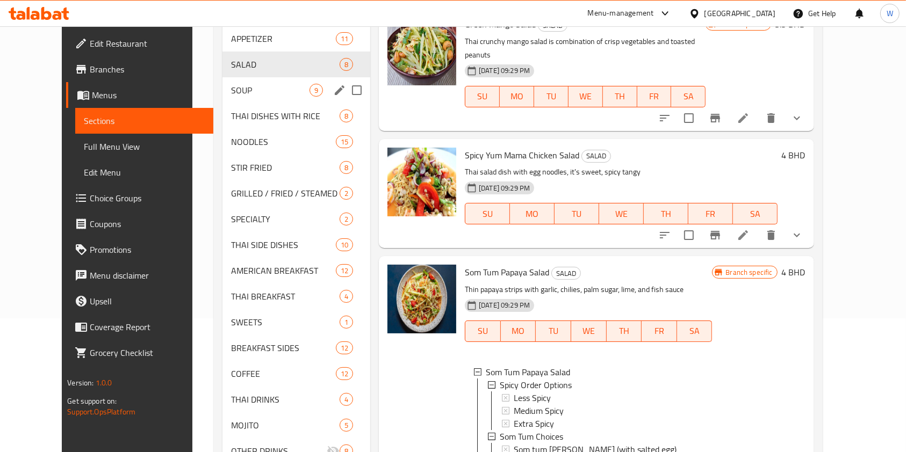
click at [228, 82] on div "SOUP 9" at bounding box center [296, 90] width 148 height 26
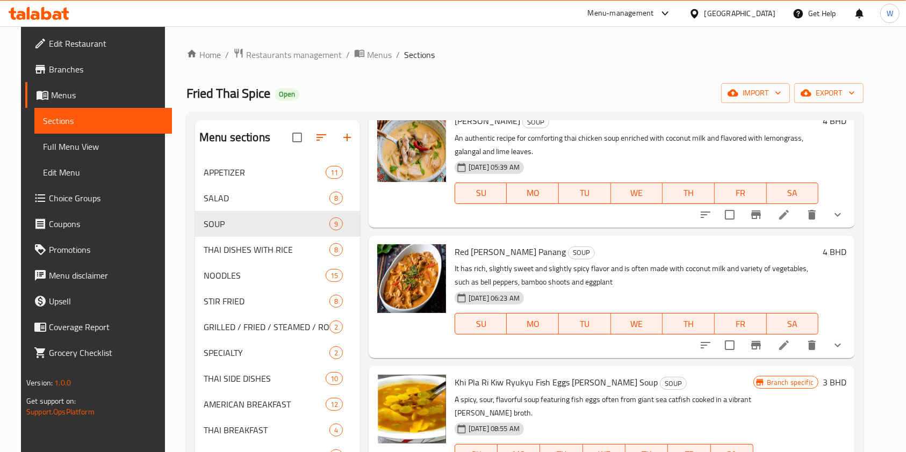
scroll to position [400, 0]
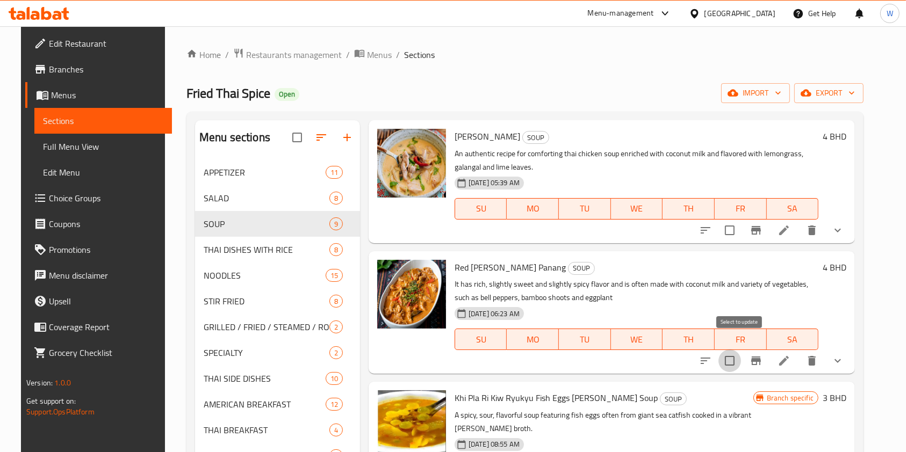
click at [740, 351] on input "checkbox" at bounding box center [729, 361] width 23 height 23
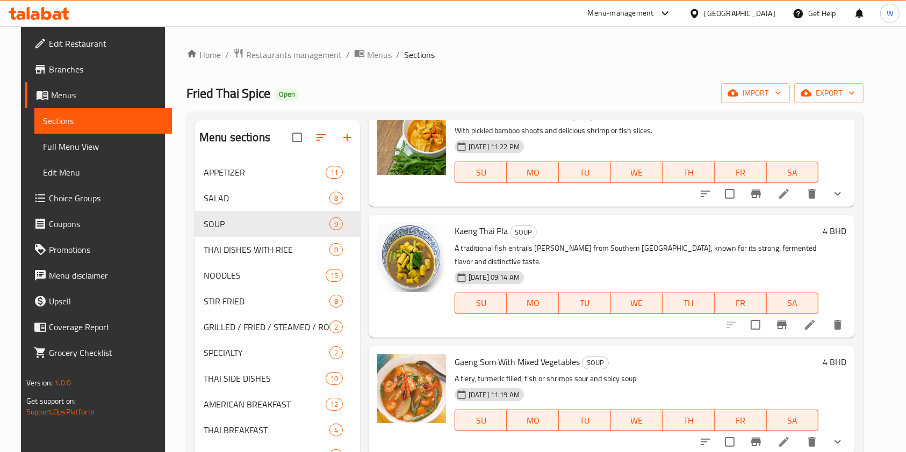
scroll to position [0, 0]
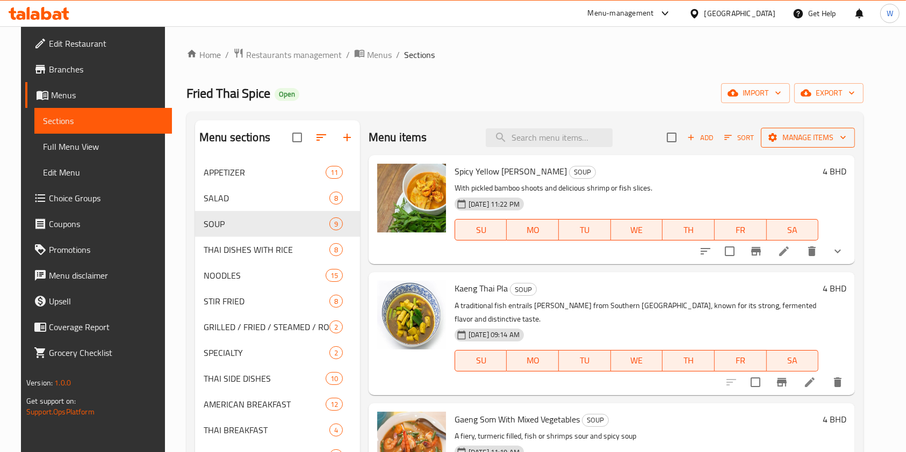
click at [825, 135] on span "Manage items" at bounding box center [807, 137] width 77 height 13
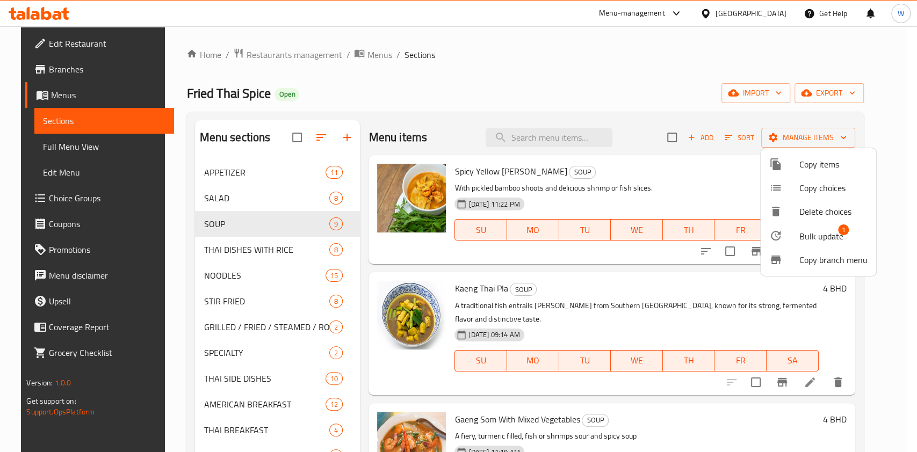
click at [826, 237] on span "Bulk update" at bounding box center [821, 236] width 44 height 13
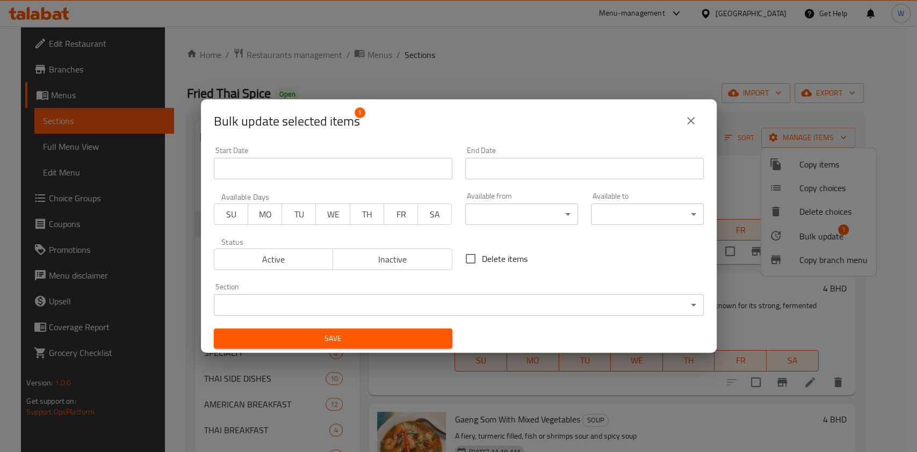
click at [444, 303] on body "​ Menu-management [GEOGRAPHIC_DATA] Get Help W Edit Restaurant Branches Menus S…" at bounding box center [458, 239] width 917 height 426
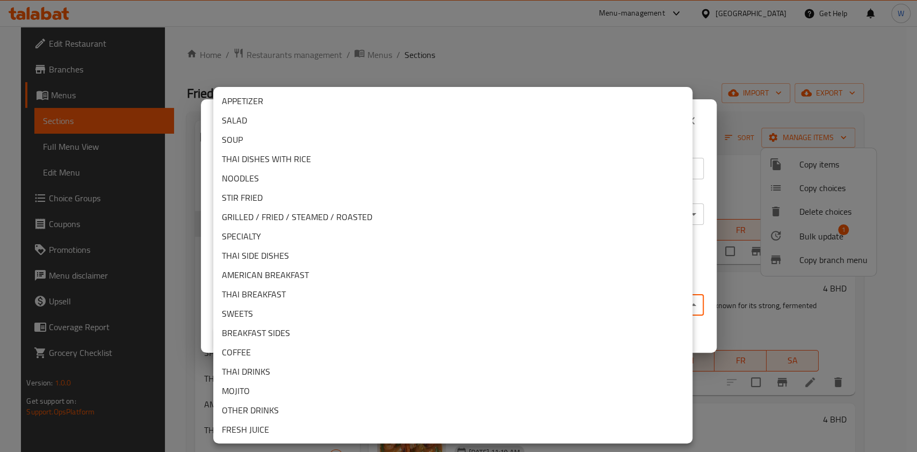
click at [274, 191] on li "STIR FRIED" at bounding box center [452, 197] width 479 height 19
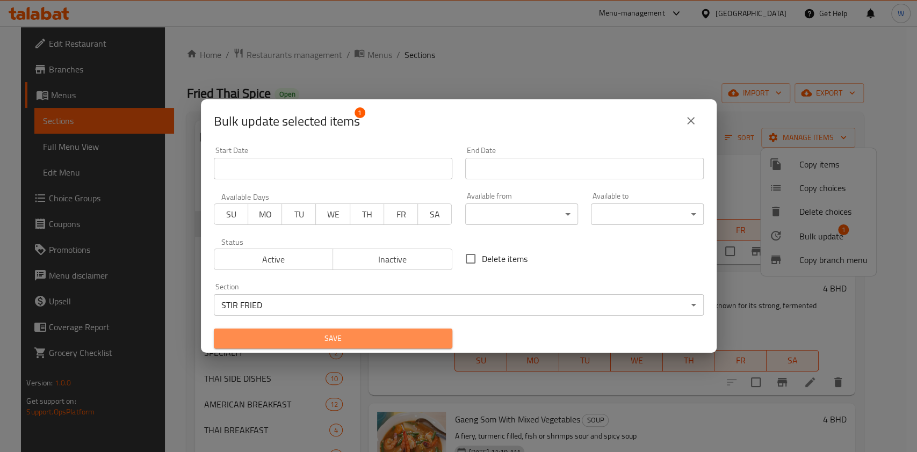
click at [384, 338] on span "Save" at bounding box center [332, 338] width 221 height 13
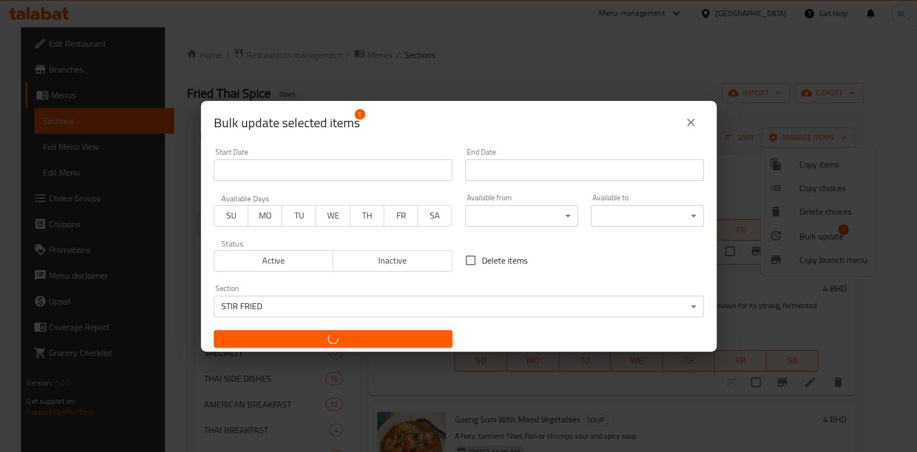
checkbox input "false"
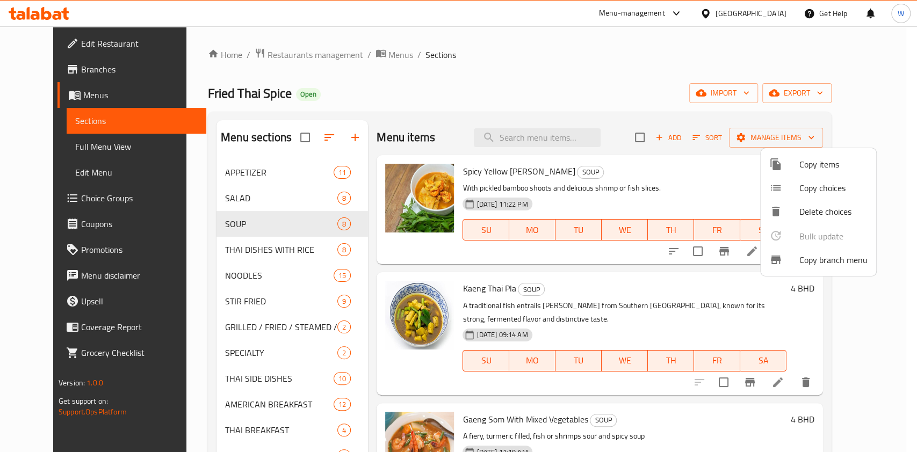
click at [602, 293] on div at bounding box center [458, 226] width 917 height 452
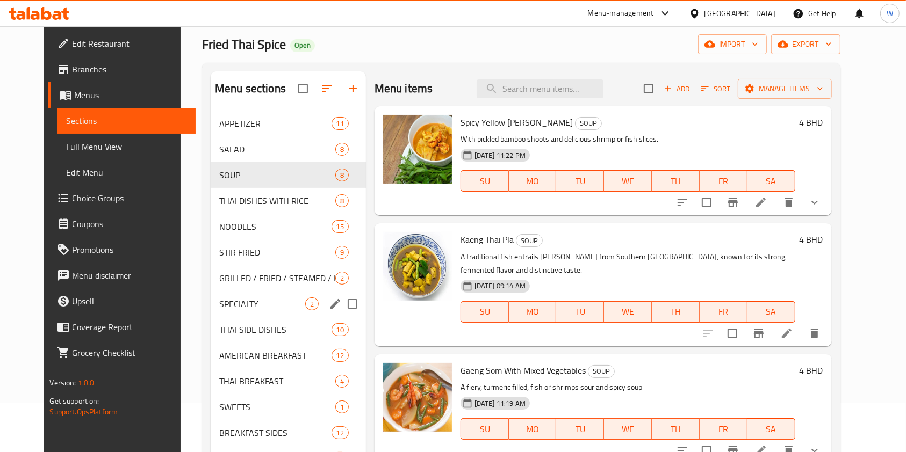
scroll to position [71, 0]
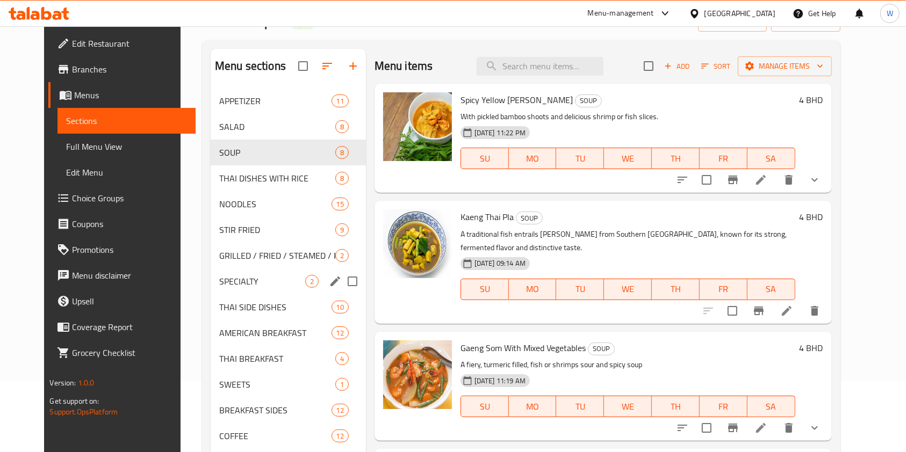
click at [229, 293] on div "SPECIALTY 2" at bounding box center [288, 282] width 155 height 26
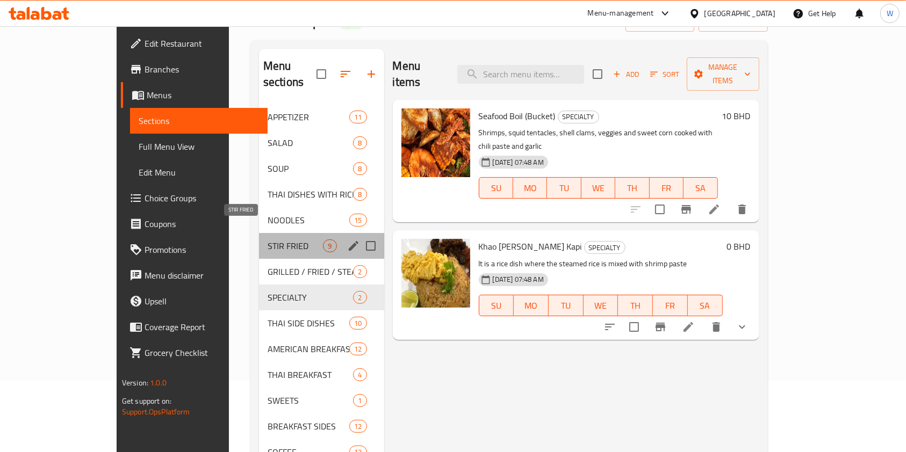
click at [267, 240] on span "STIR FRIED" at bounding box center [295, 246] width 56 height 13
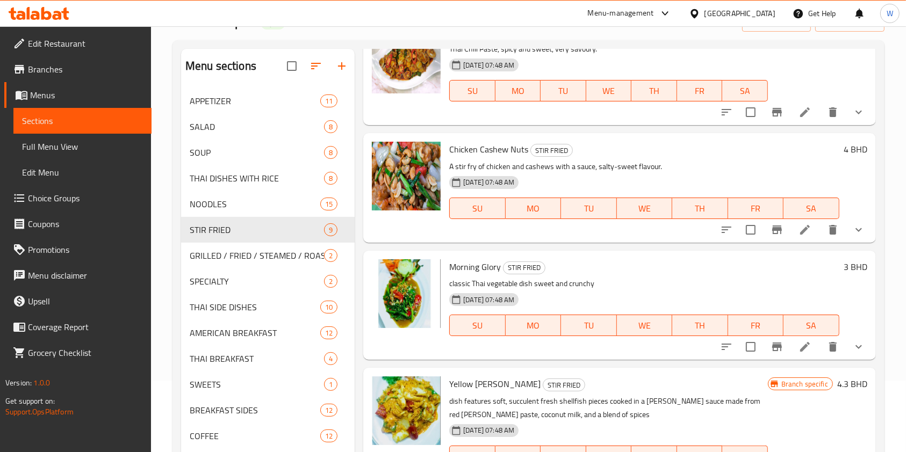
scroll to position [143, 0]
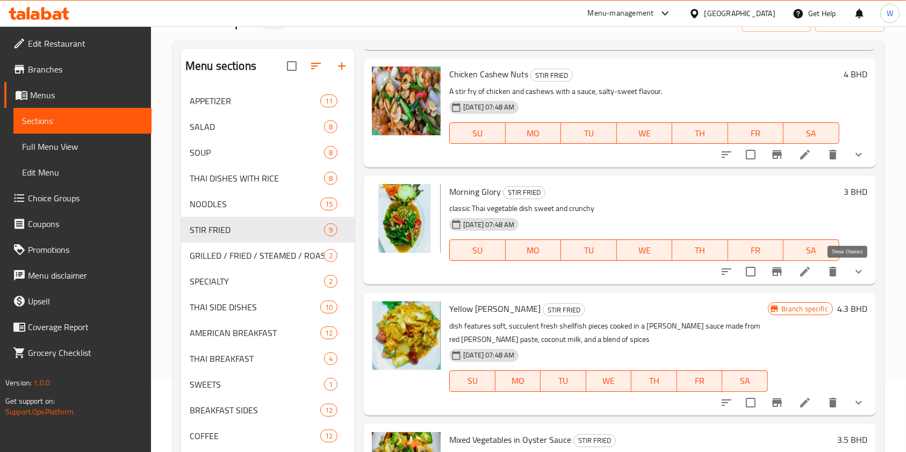
click at [852, 277] on icon "show more" at bounding box center [858, 271] width 13 height 13
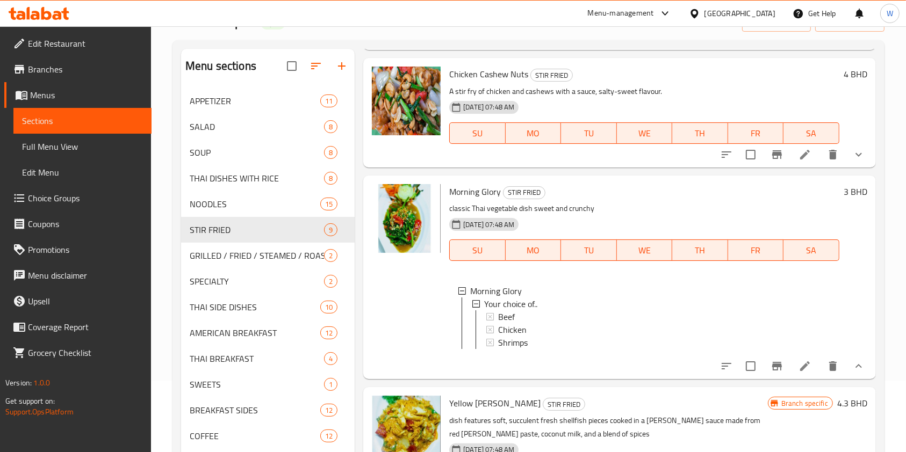
click at [856, 377] on button "show more" at bounding box center [858, 366] width 26 height 26
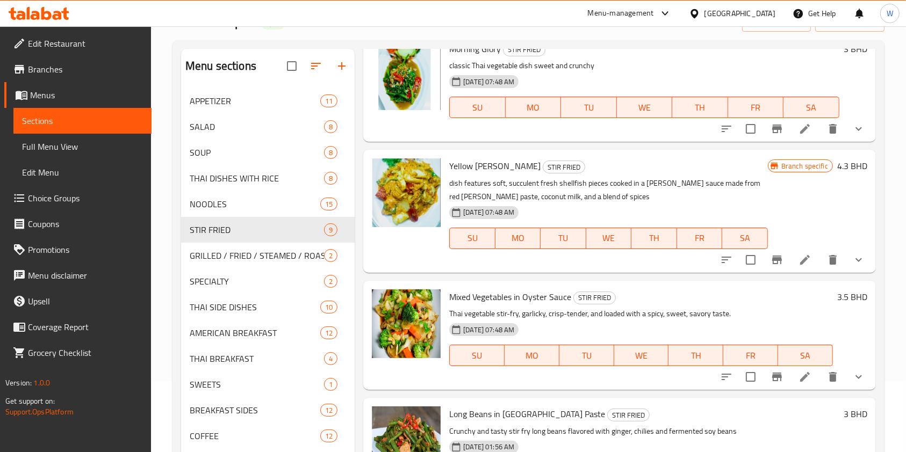
scroll to position [286, 0]
click at [852, 265] on icon "show more" at bounding box center [858, 259] width 13 height 13
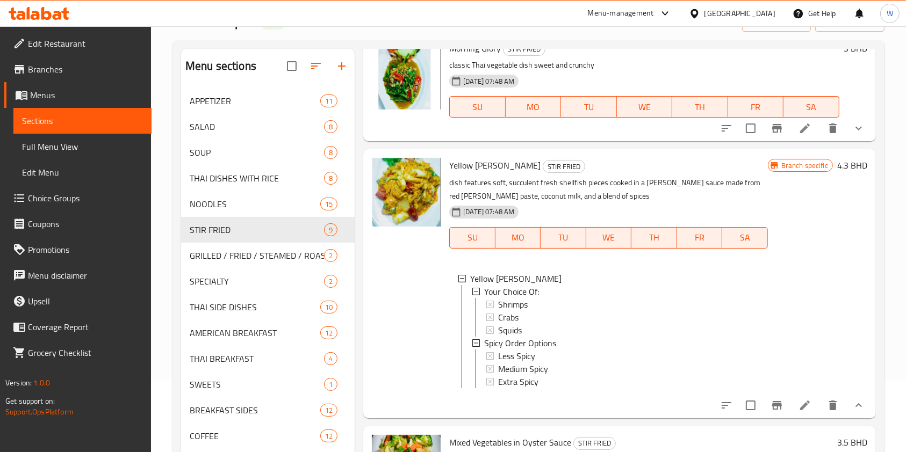
scroll to position [358, 0]
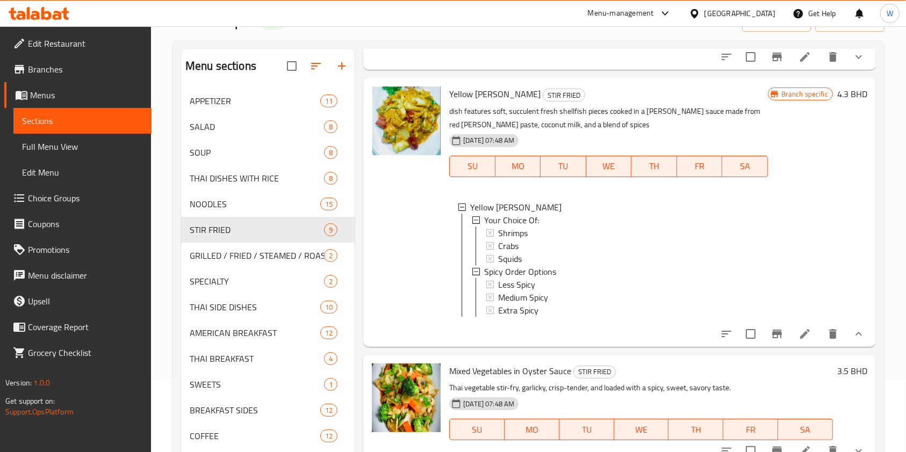
click at [854, 340] on icon "show more" at bounding box center [858, 334] width 13 height 13
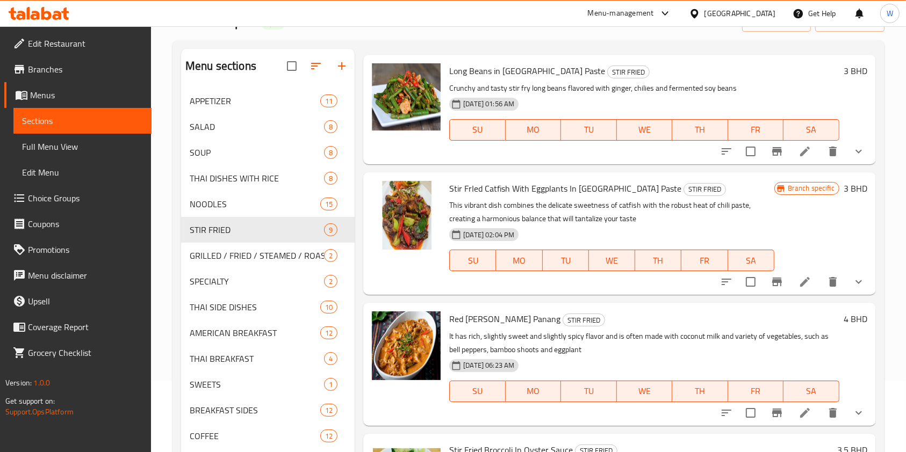
scroll to position [206, 0]
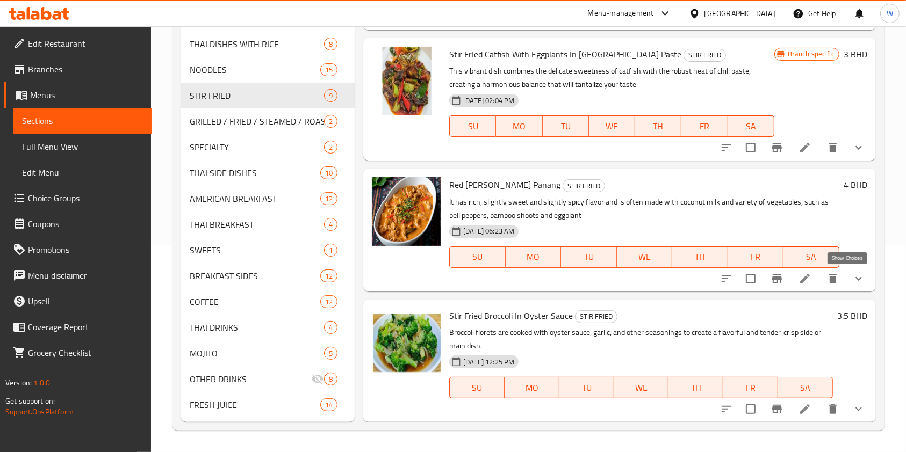
click at [852, 278] on icon "show more" at bounding box center [858, 278] width 13 height 13
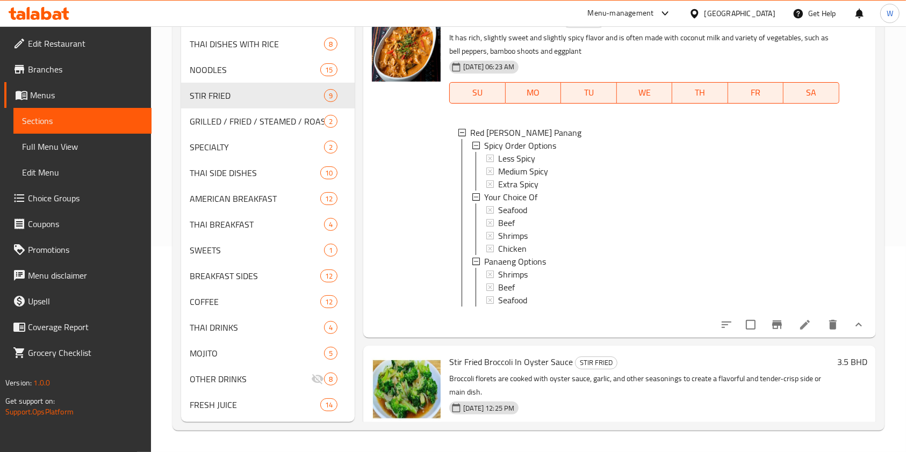
scroll to position [844, 0]
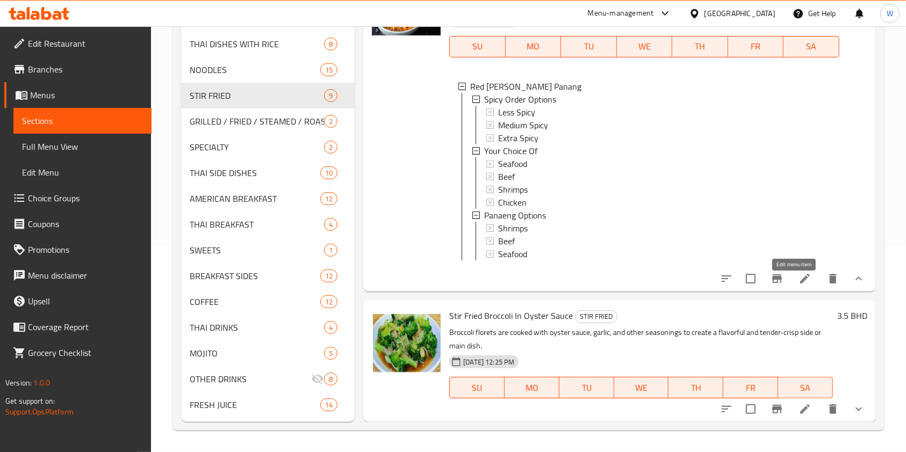
click at [800, 284] on icon at bounding box center [805, 279] width 10 height 10
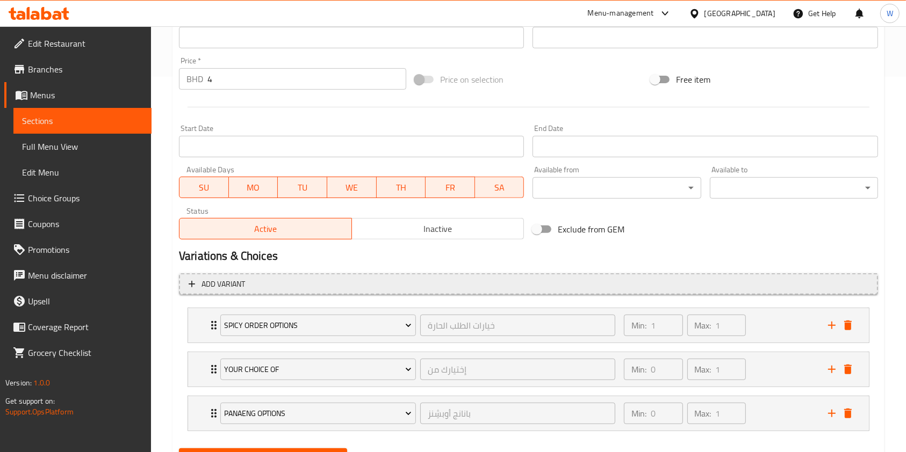
scroll to position [428, 0]
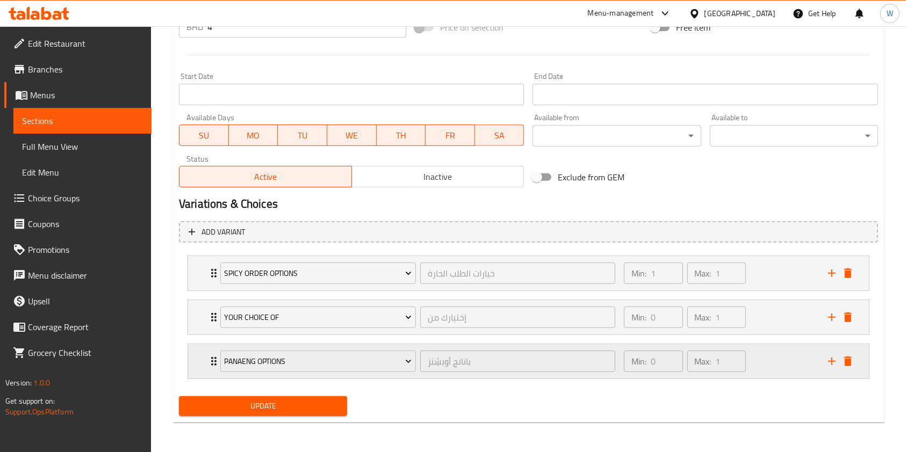
click at [221, 372] on div "Panaeng Options" at bounding box center [318, 362] width 200 height 26
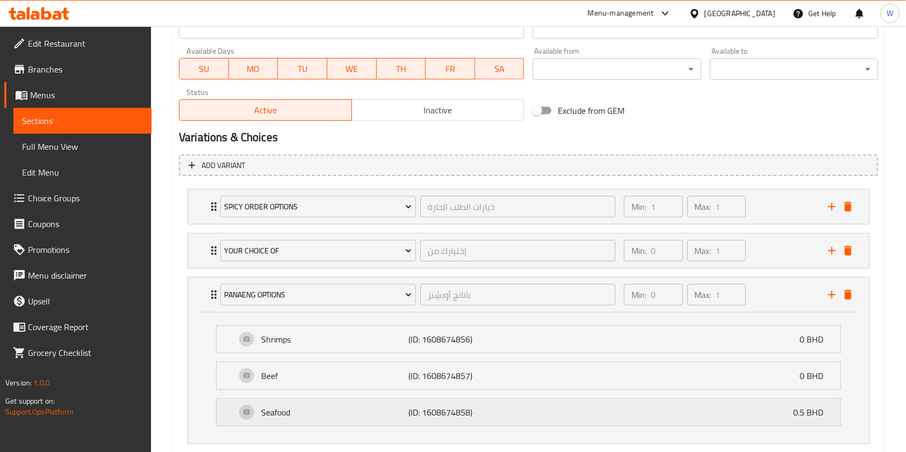
scroll to position [559, 0]
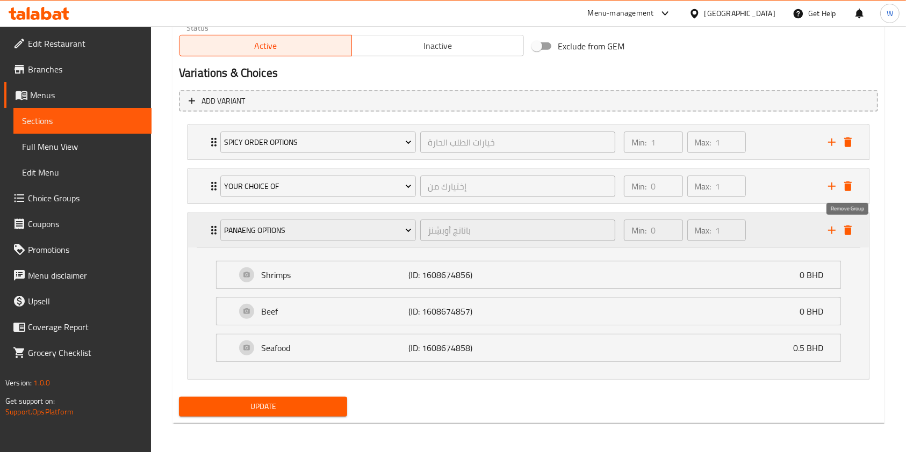
click at [854, 230] on icon "delete" at bounding box center [847, 230] width 13 height 13
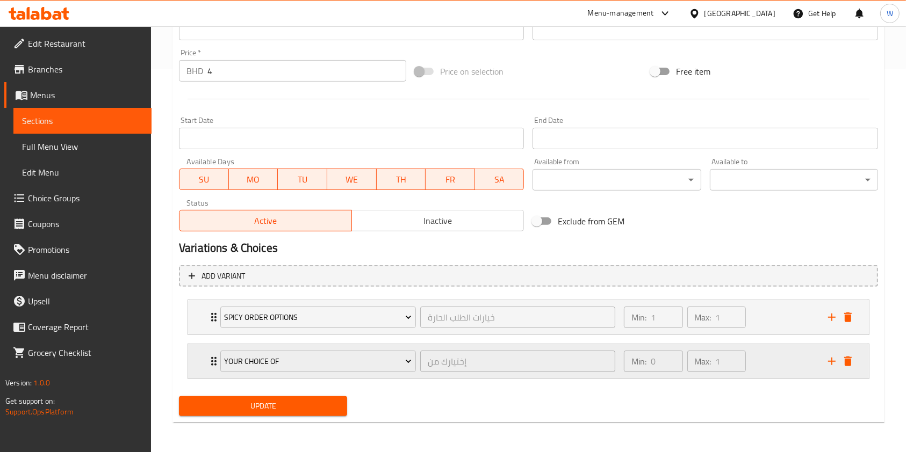
click at [214, 366] on div "Your Choice Of إختيارك من ​" at bounding box center [418, 361] width 408 height 34
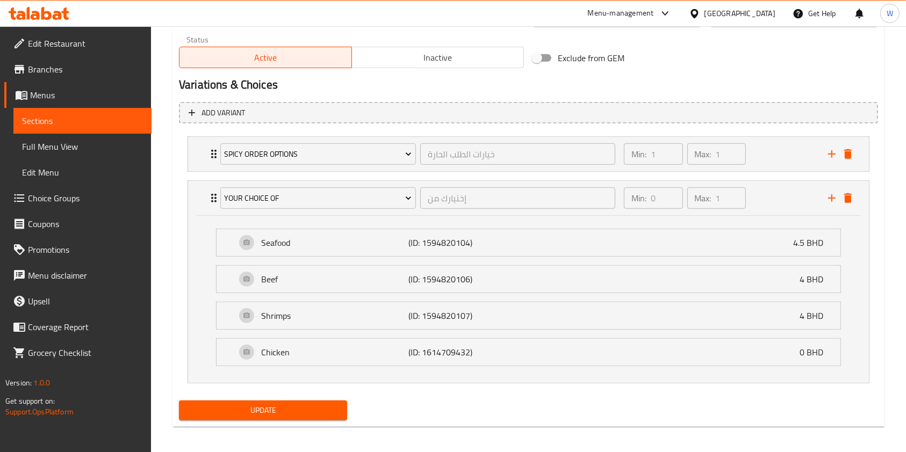
scroll to position [551, 0]
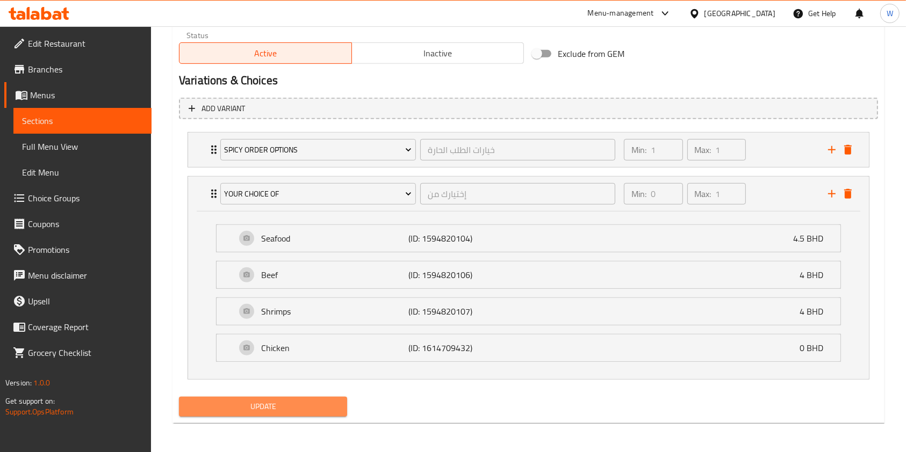
click at [292, 414] on button "Update" at bounding box center [263, 407] width 168 height 20
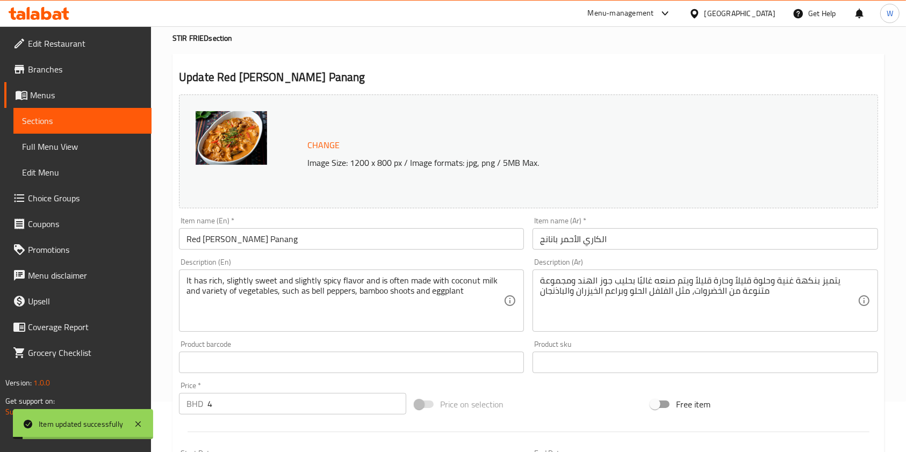
scroll to position [0, 0]
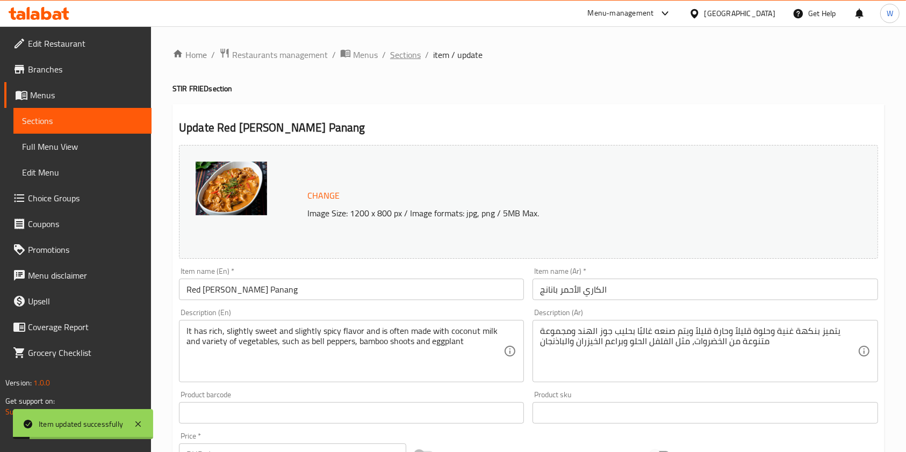
click at [415, 55] on span "Sections" at bounding box center [405, 54] width 31 height 13
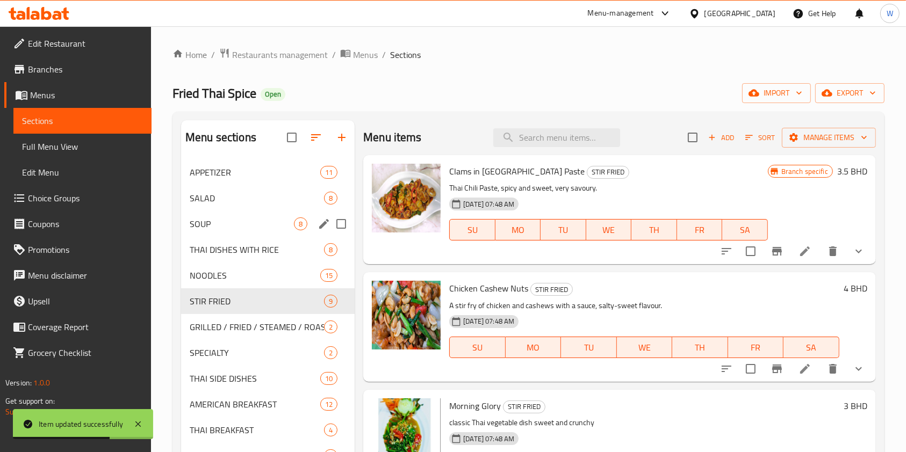
click at [264, 219] on span "SOUP" at bounding box center [242, 224] width 104 height 13
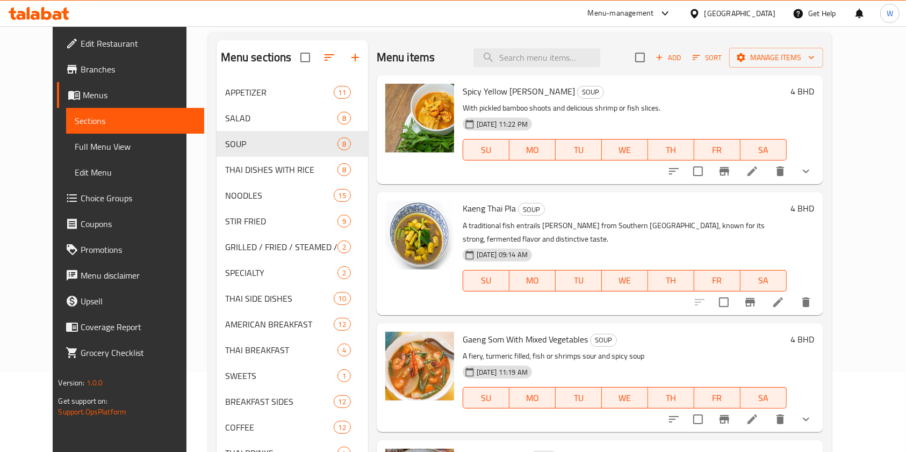
scroll to position [62, 0]
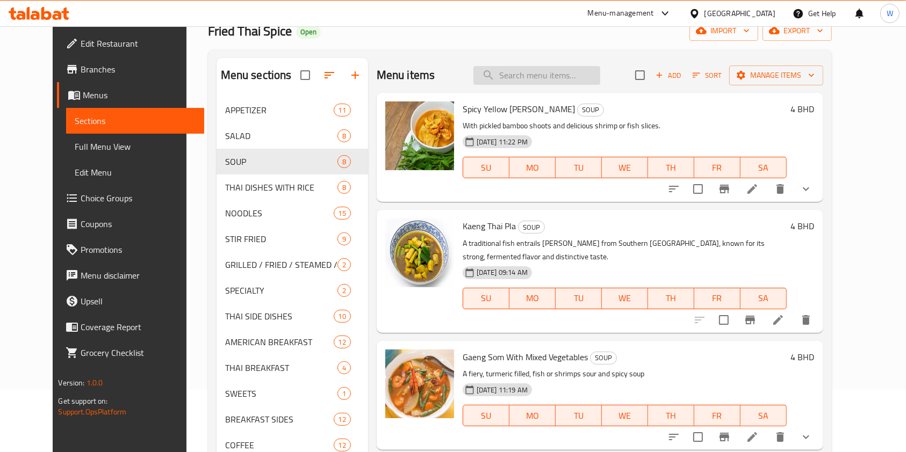
click at [572, 81] on input "search" at bounding box center [536, 75] width 127 height 19
paste input "Kra Poh Pla"
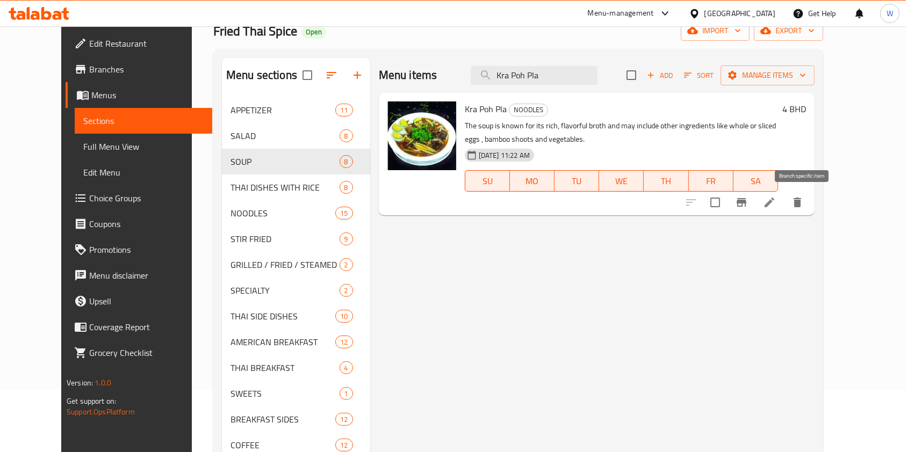
type input "Kra Poh Pla"
click at [746, 201] on icon "Branch-specific-item" at bounding box center [741, 202] width 10 height 9
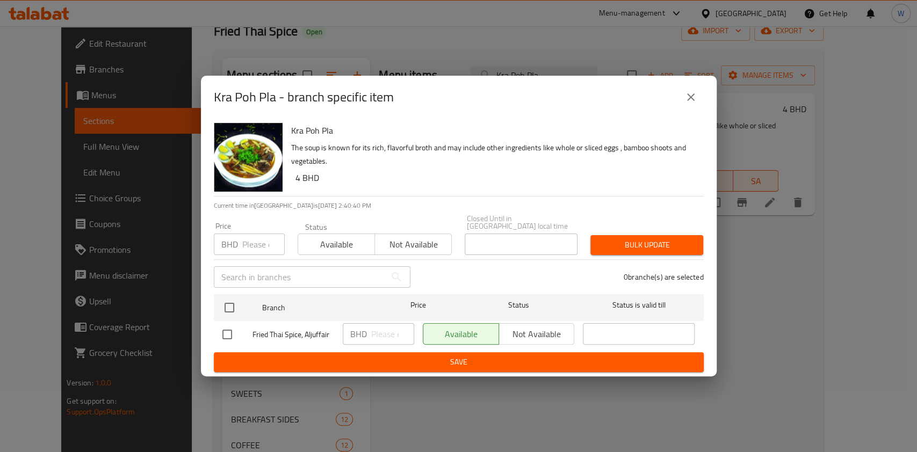
click at [264, 235] on input "number" at bounding box center [263, 244] width 42 height 21
paste input "4.5"
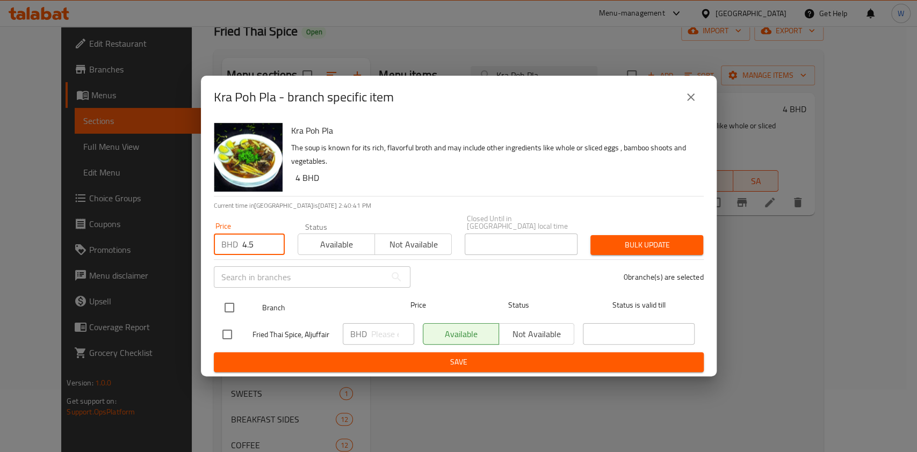
type input "4.5"
click at [241, 293] on div at bounding box center [238, 307] width 40 height 31
click at [234, 302] on input "checkbox" at bounding box center [229, 307] width 23 height 23
checkbox input "true"
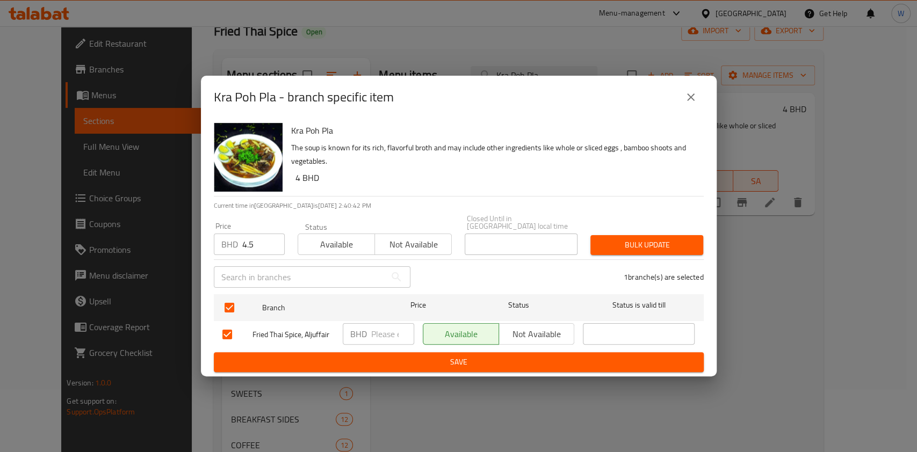
click at [638, 243] on span "Bulk update" at bounding box center [647, 244] width 96 height 13
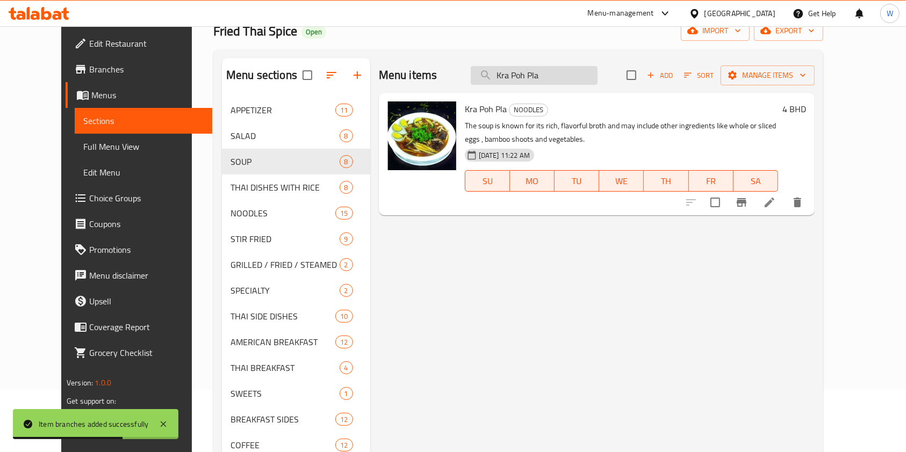
click at [536, 68] on input "Kra Poh Pla" at bounding box center [534, 75] width 127 height 19
paste input "Crabmeat with Fried Rice ("
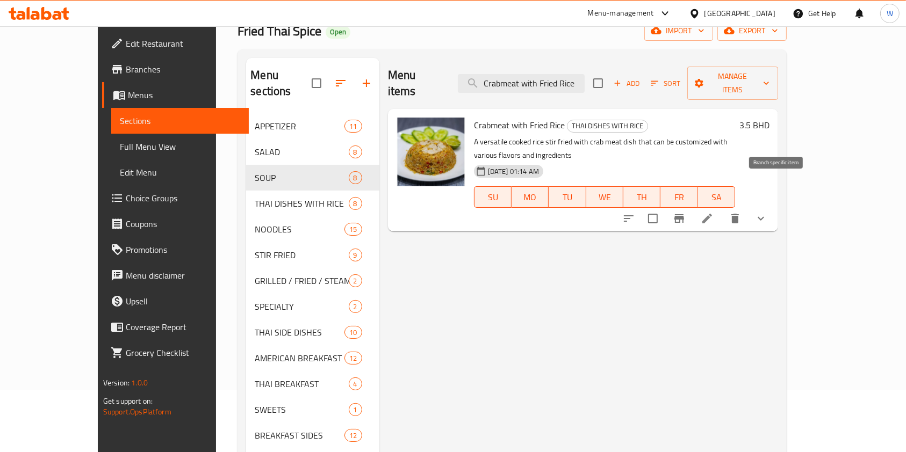
type input "Crabmeat with Fried Rice"
click at [692, 206] on button "Branch-specific-item" at bounding box center [679, 219] width 26 height 26
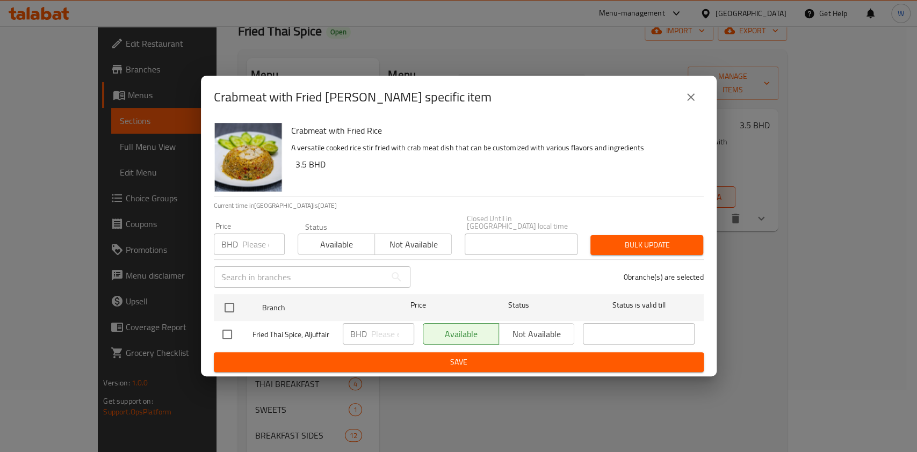
click at [254, 240] on input "number" at bounding box center [263, 244] width 42 height 21
paste input "4"
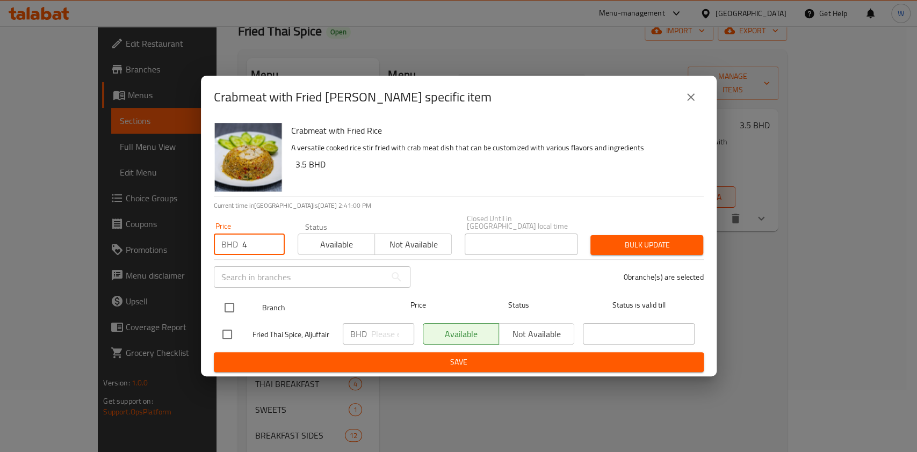
type input "4"
click at [233, 296] on input "checkbox" at bounding box center [229, 307] width 23 height 23
checkbox input "true"
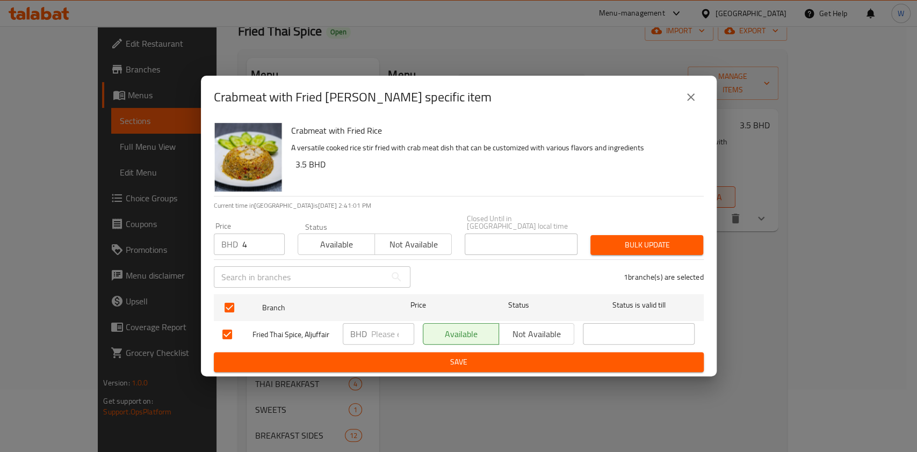
click at [613, 238] on span "Bulk update" at bounding box center [647, 244] width 96 height 13
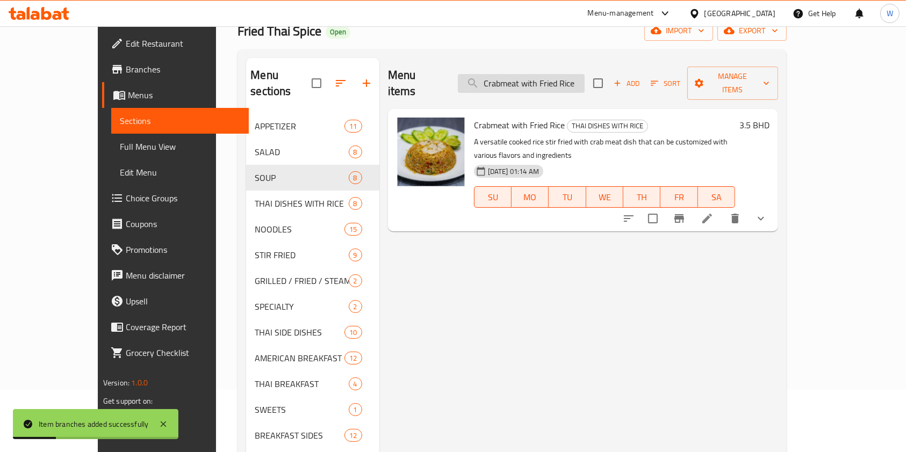
click at [567, 74] on input "Crabmeat with Fried Rice" at bounding box center [521, 83] width 127 height 19
paste input "Seafood Fried Rice"
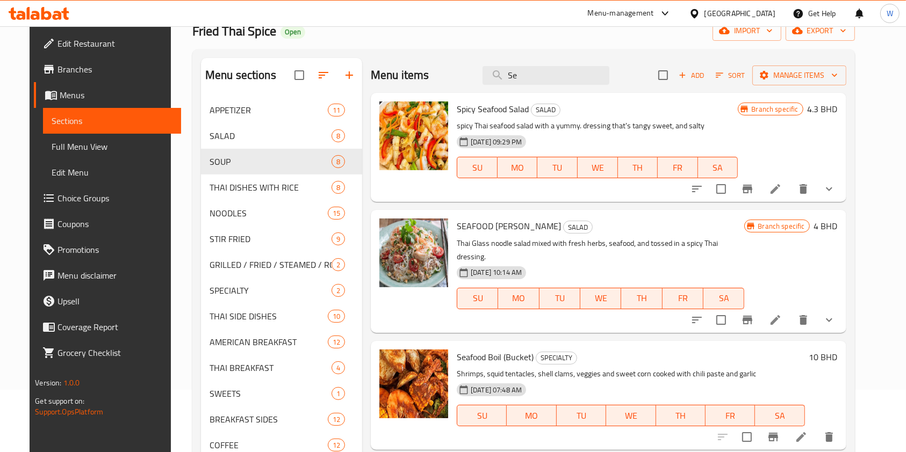
type input "S"
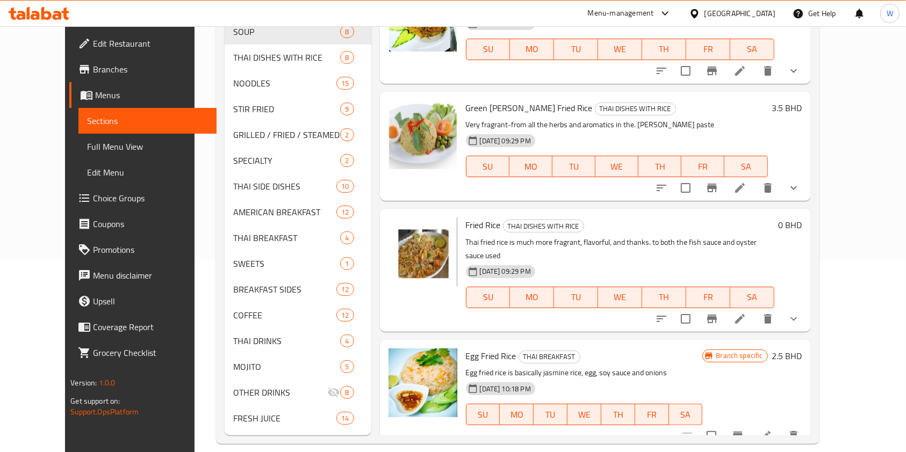
scroll to position [206, 0]
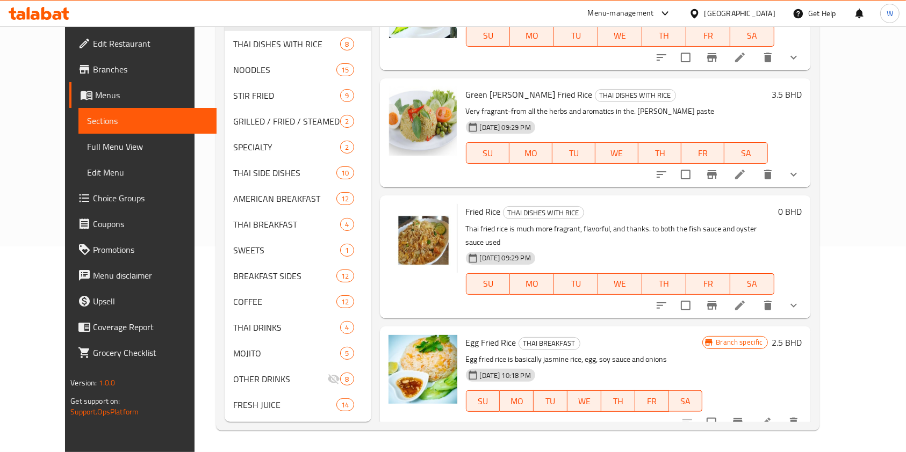
type input "fried rice"
click at [800, 299] on icon "show more" at bounding box center [793, 305] width 13 height 13
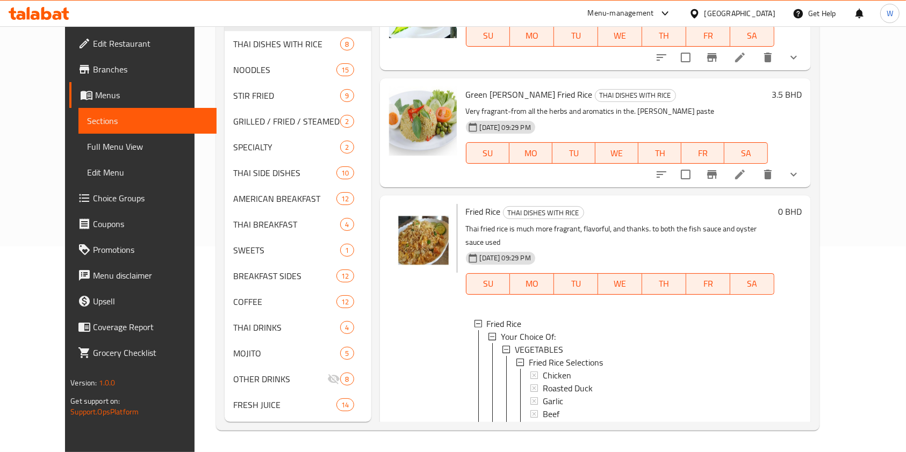
scroll to position [191, 0]
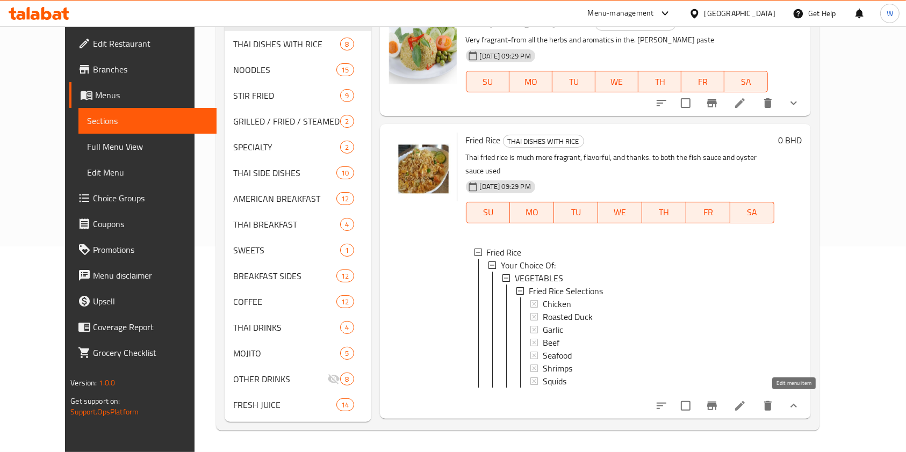
click at [746, 403] on icon at bounding box center [739, 406] width 13 height 13
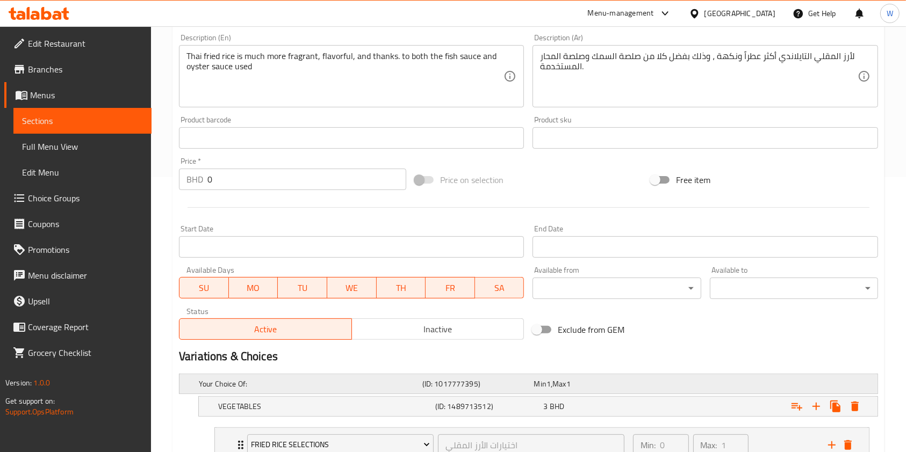
scroll to position [358, 0]
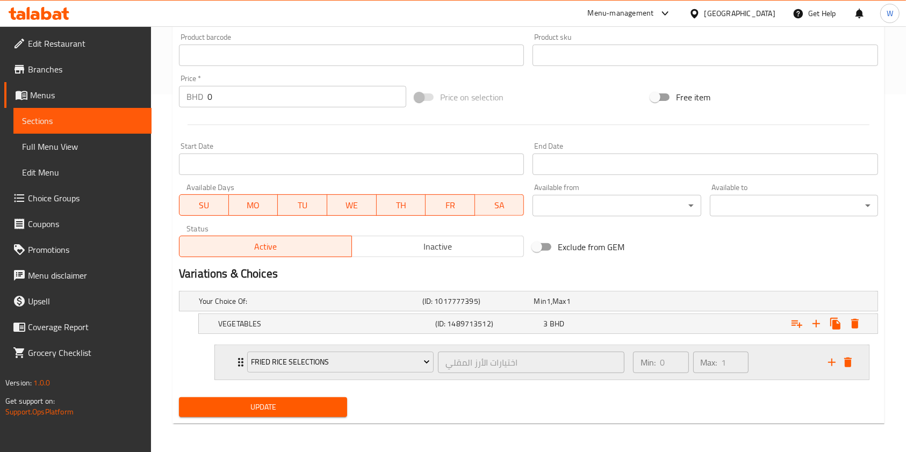
click at [232, 359] on div "Fried Rice Selections اختيارات الأرز المقلي ​ Min: 0 ​ Max: 1 ​" at bounding box center [542, 362] width 654 height 34
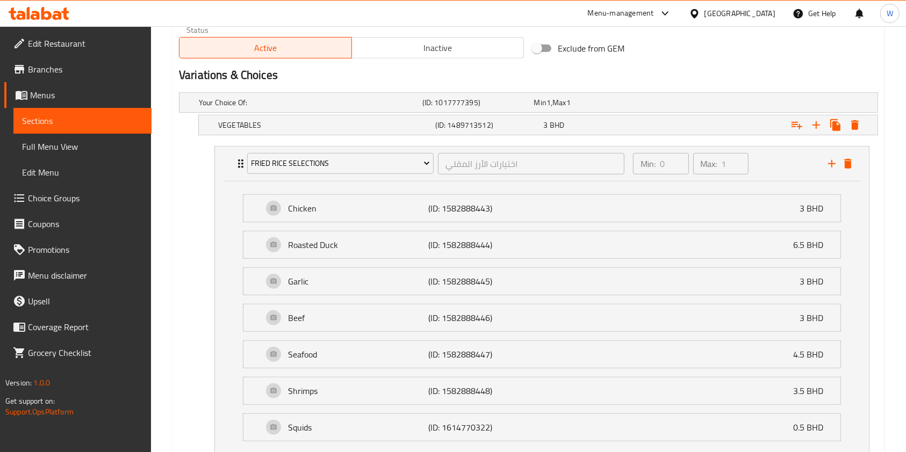
scroll to position [635, 0]
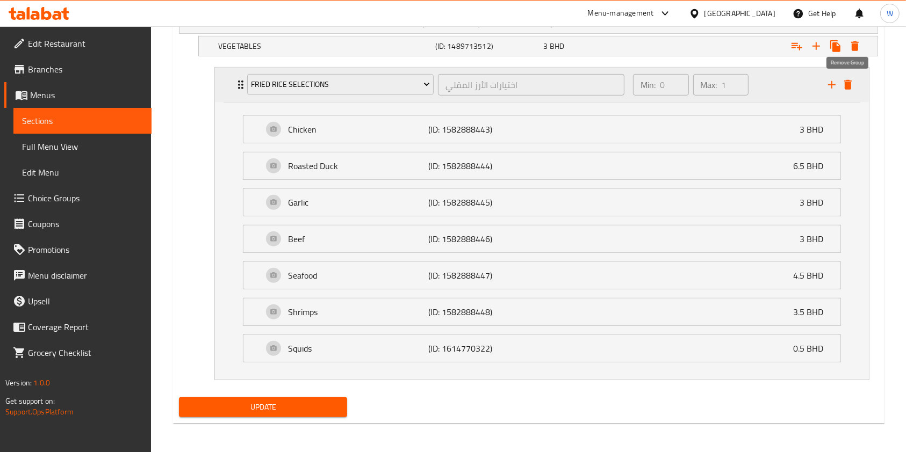
click at [847, 86] on icon "delete" at bounding box center [848, 85] width 8 height 10
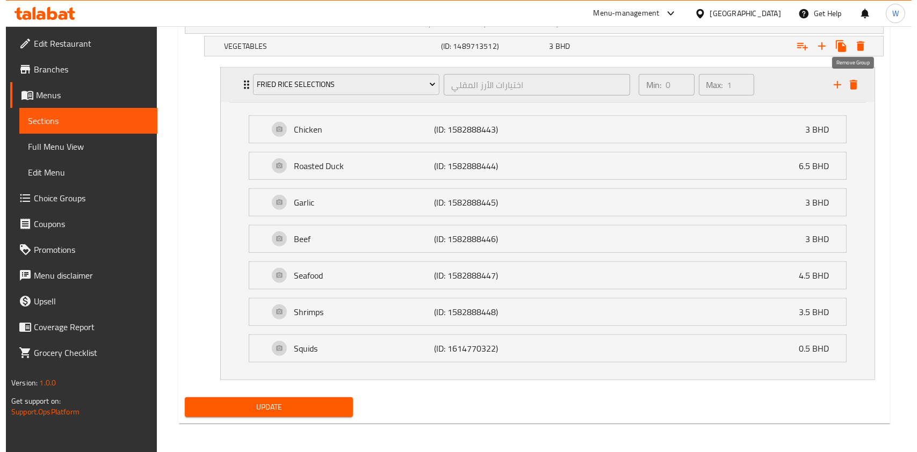
scroll to position [315, 0]
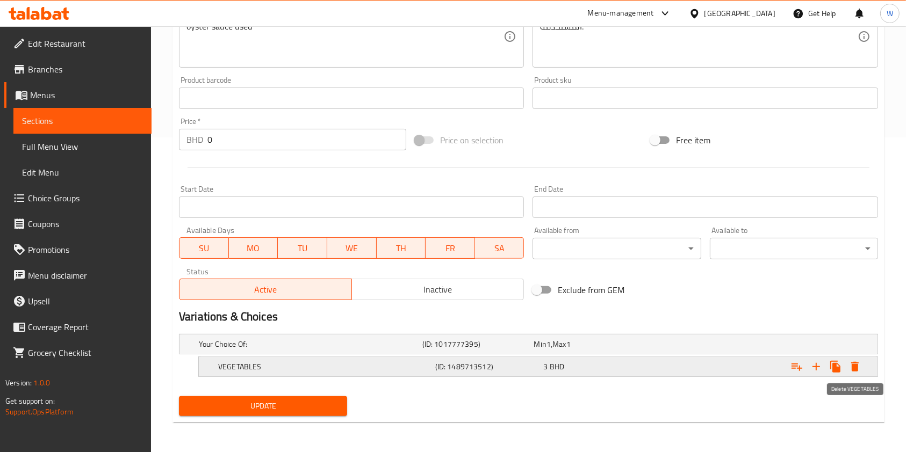
click at [855, 366] on icon "Expand" at bounding box center [855, 367] width 8 height 10
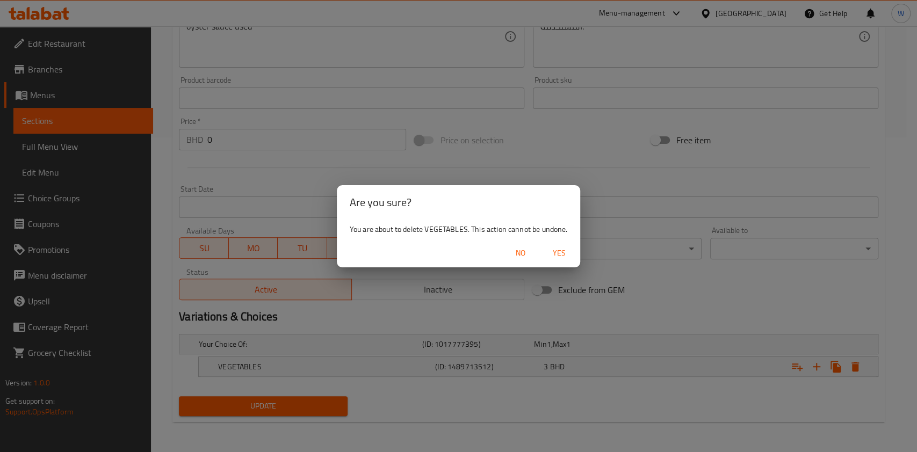
click at [567, 252] on span "Yes" at bounding box center [559, 253] width 26 height 13
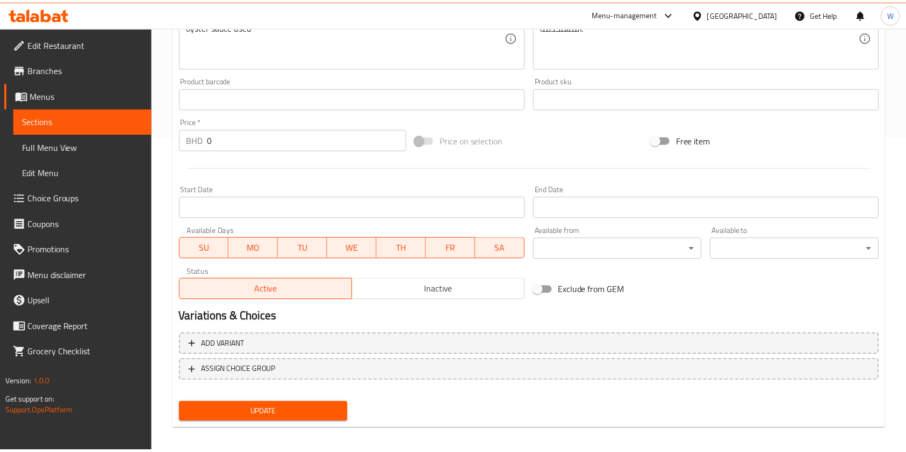
scroll to position [312, 0]
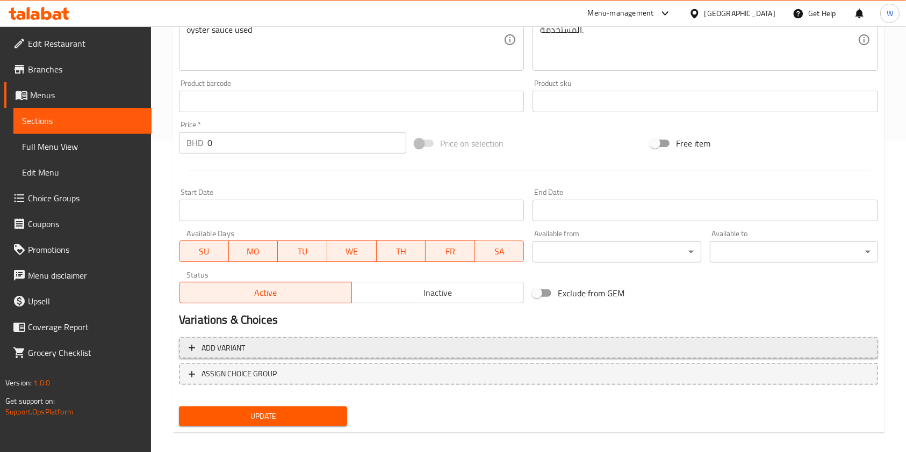
click at [293, 346] on span "Add variant" at bounding box center [528, 348] width 679 height 13
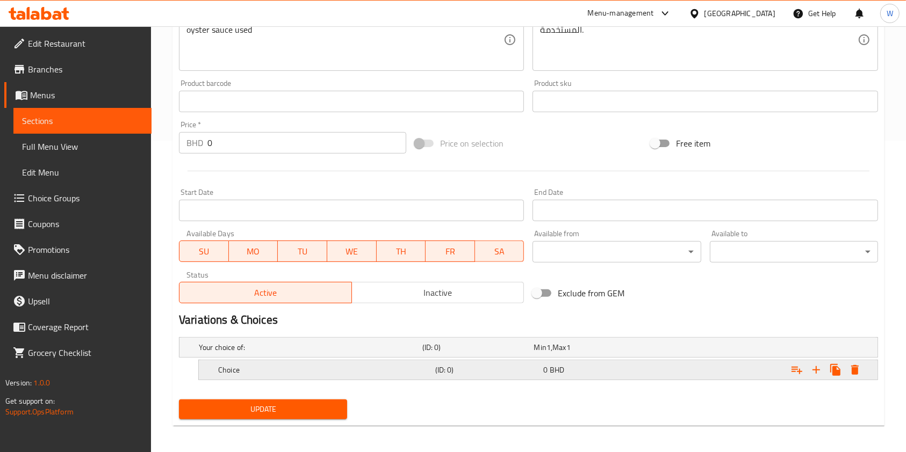
click at [229, 353] on h5 "Choice" at bounding box center [308, 347] width 219 height 11
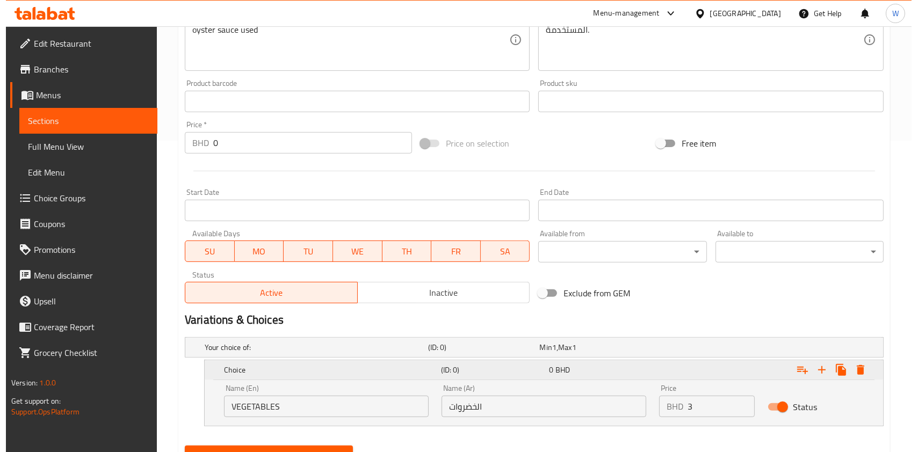
scroll to position [361, 0]
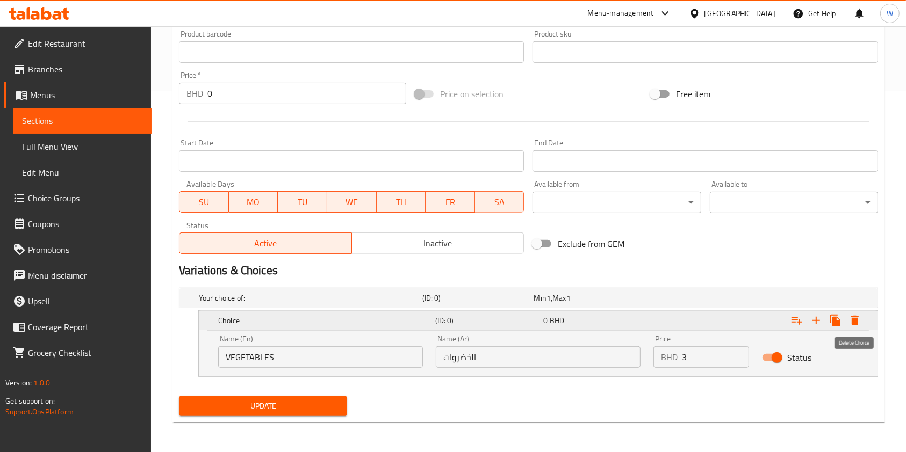
click at [850, 319] on icon "Expand" at bounding box center [854, 320] width 13 height 13
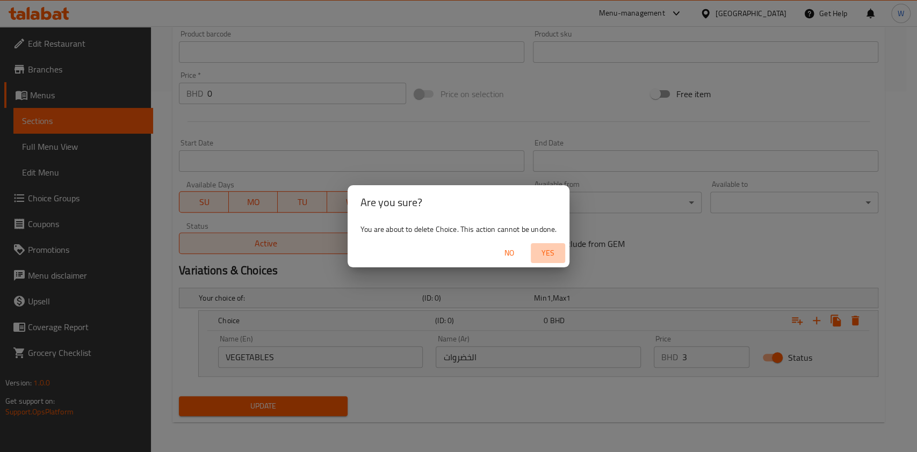
click at [547, 253] on span "Yes" at bounding box center [548, 253] width 26 height 13
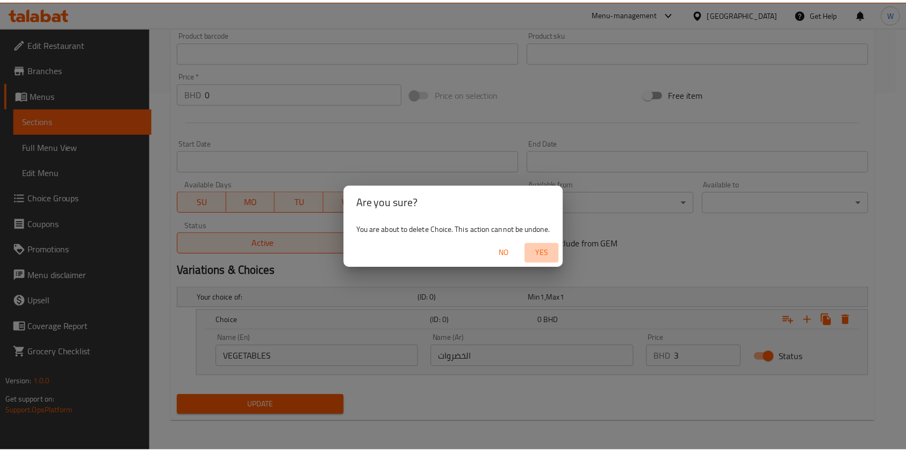
scroll to position [322, 0]
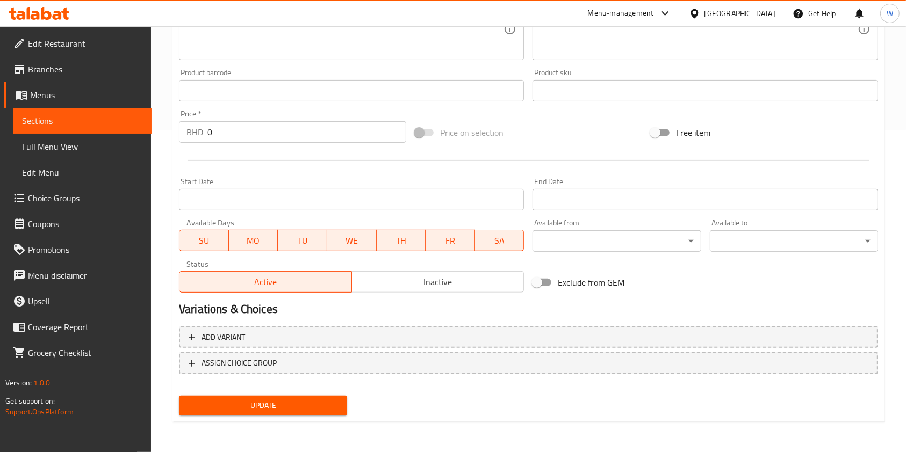
click at [296, 403] on span "Update" at bounding box center [262, 405] width 151 height 13
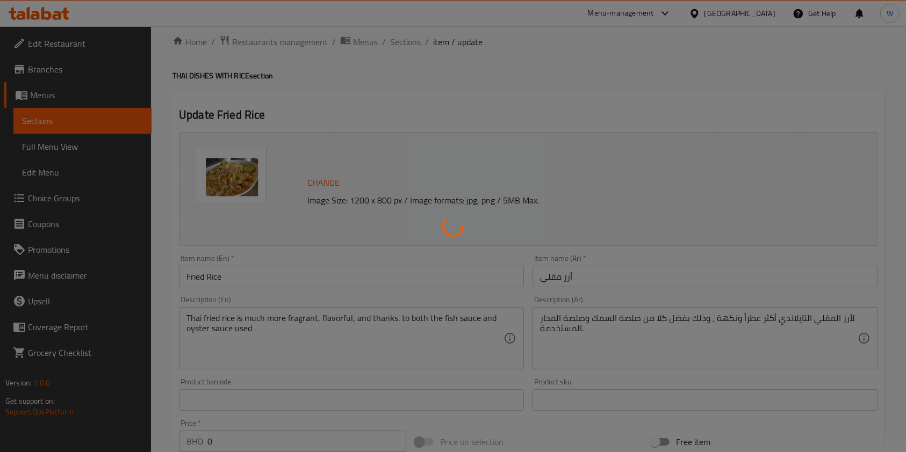
scroll to position [0, 0]
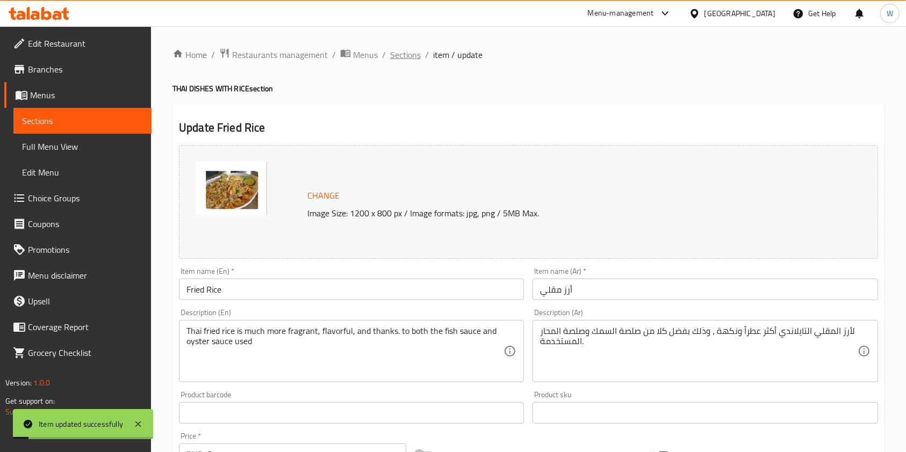
click at [412, 60] on span "Sections" at bounding box center [405, 54] width 31 height 13
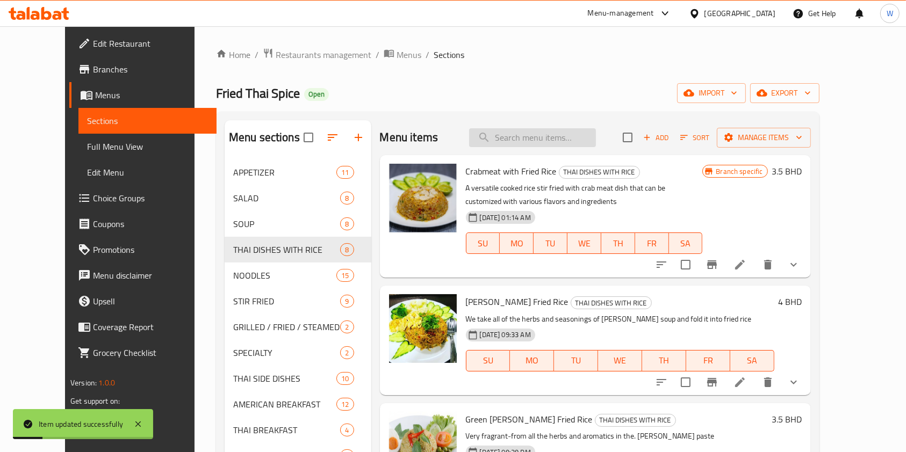
click at [541, 132] on input "search" at bounding box center [532, 137] width 127 height 19
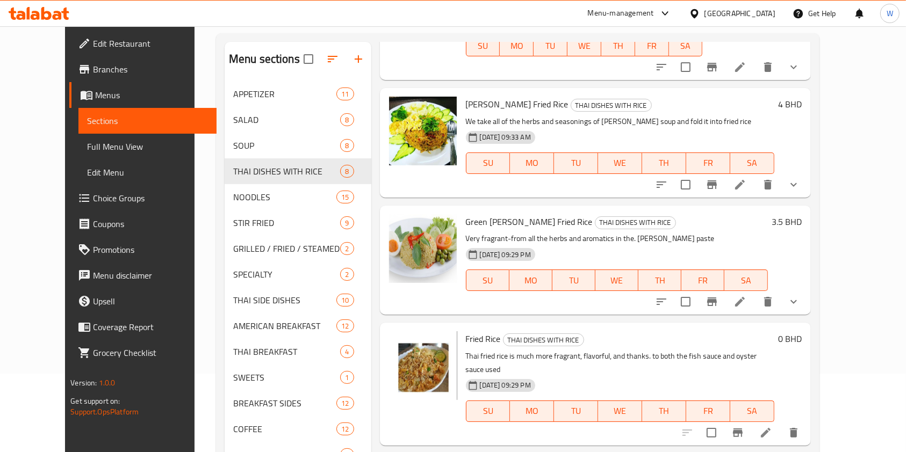
scroll to position [143, 0]
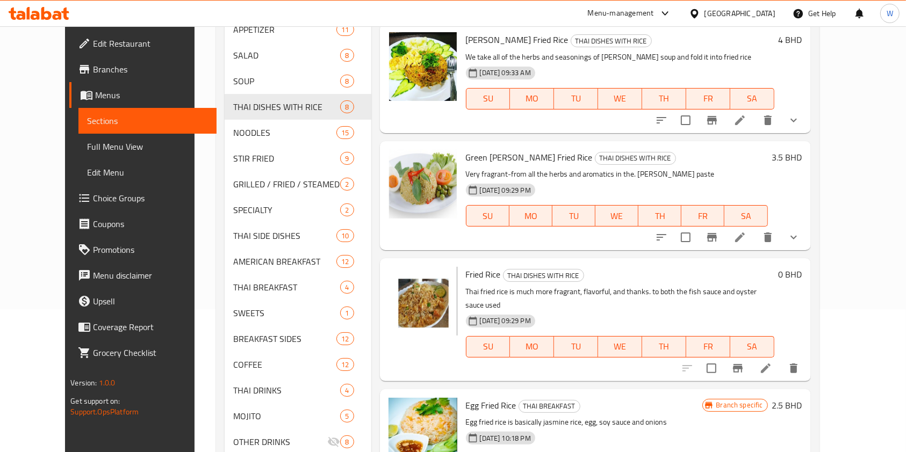
type input "fried rice"
click at [772, 362] on icon at bounding box center [765, 368] width 13 height 13
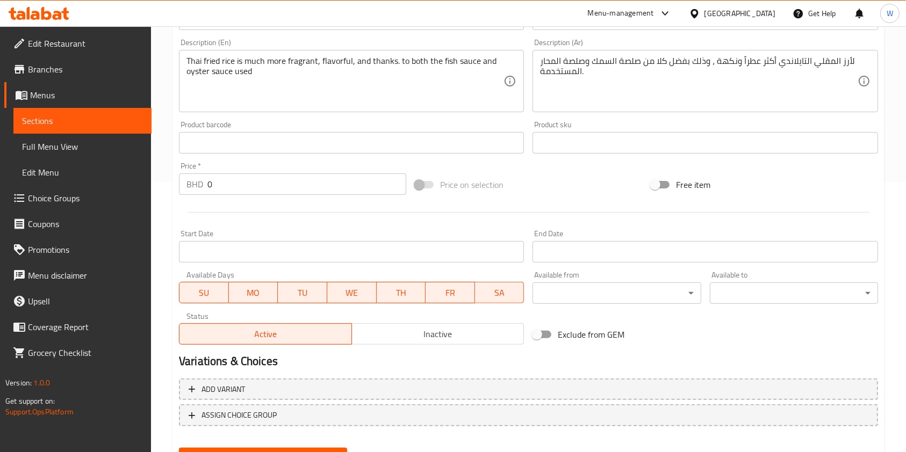
scroll to position [322, 0]
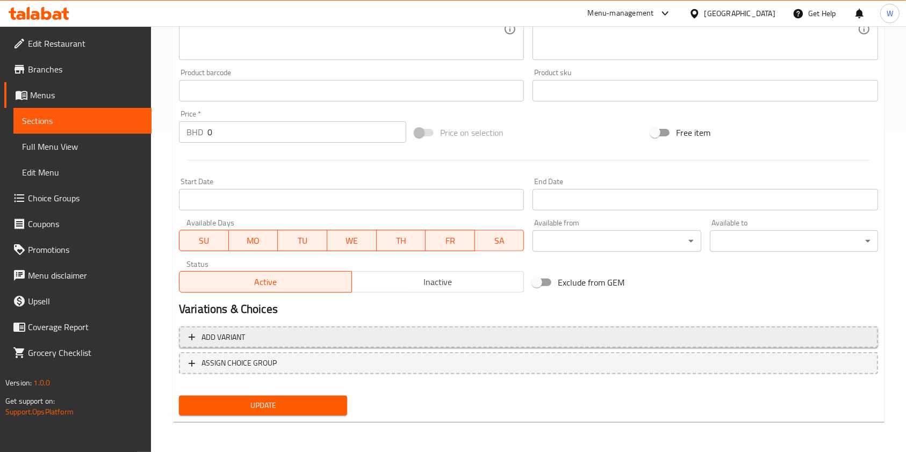
click at [321, 334] on span "Add variant" at bounding box center [528, 337] width 679 height 13
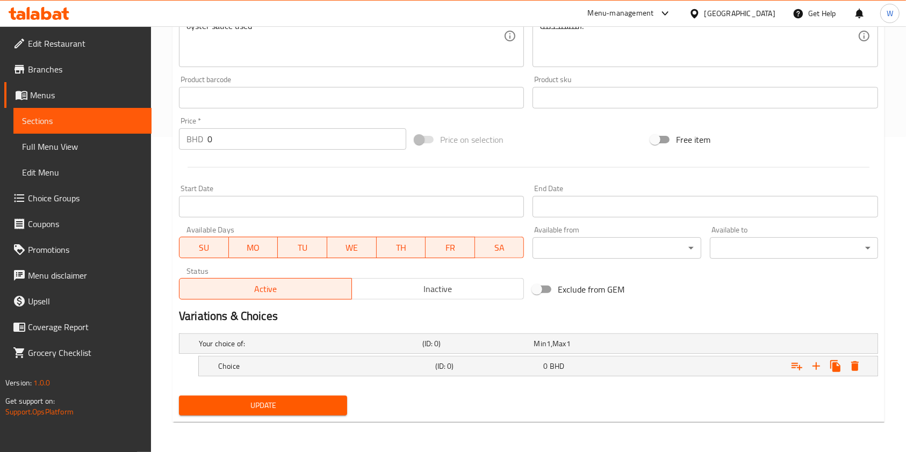
scroll to position [315, 0]
click at [295, 350] on h5 "Choice" at bounding box center [308, 344] width 219 height 11
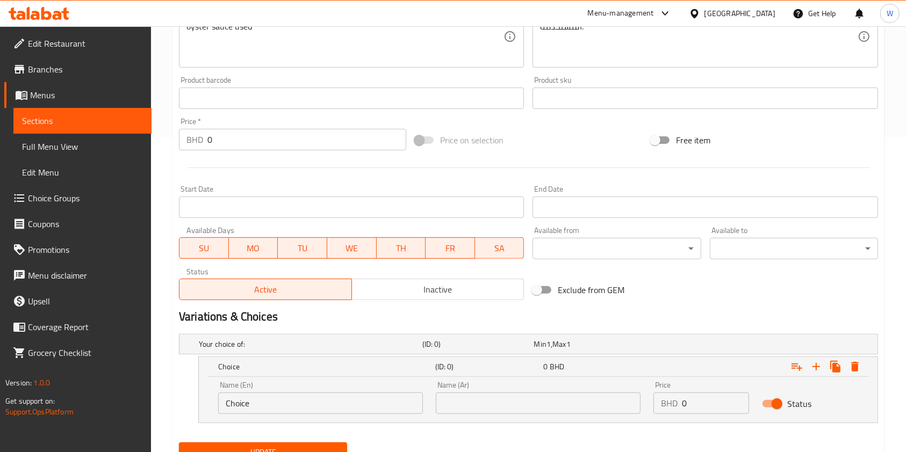
click at [292, 394] on input "Choice" at bounding box center [320, 403] width 205 height 21
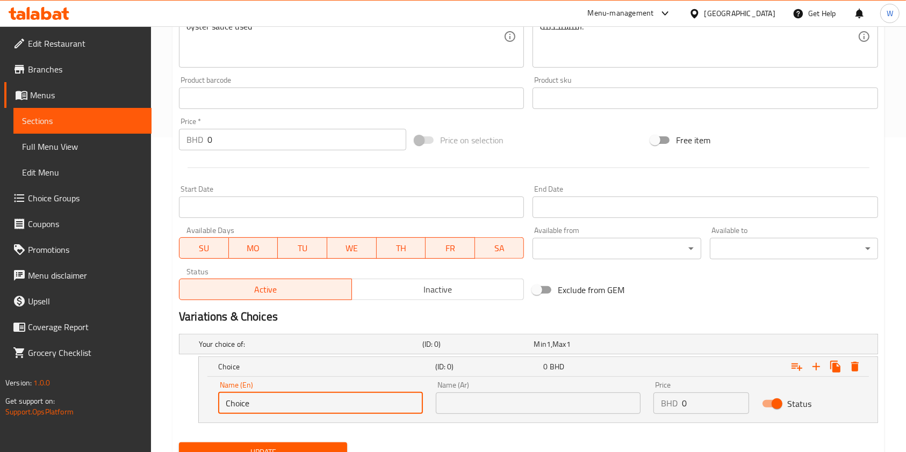
click at [292, 394] on input "Choice" at bounding box center [320, 403] width 205 height 21
click at [262, 401] on input "Choice" at bounding box center [320, 403] width 205 height 21
paste input "Seafood"
type input "Seafood"
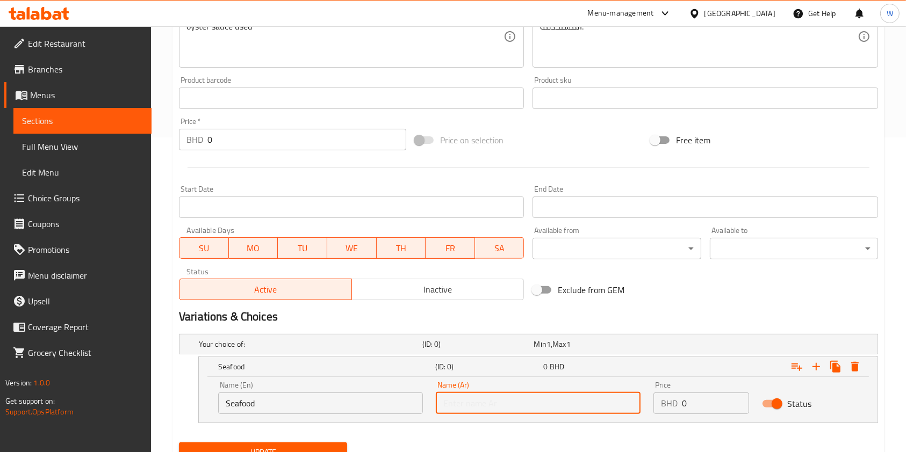
click at [471, 405] on input "text" at bounding box center [538, 403] width 205 height 21
paste input "Seafood"
type input "Seafood"
click at [699, 405] on input "0" at bounding box center [715, 403] width 67 height 21
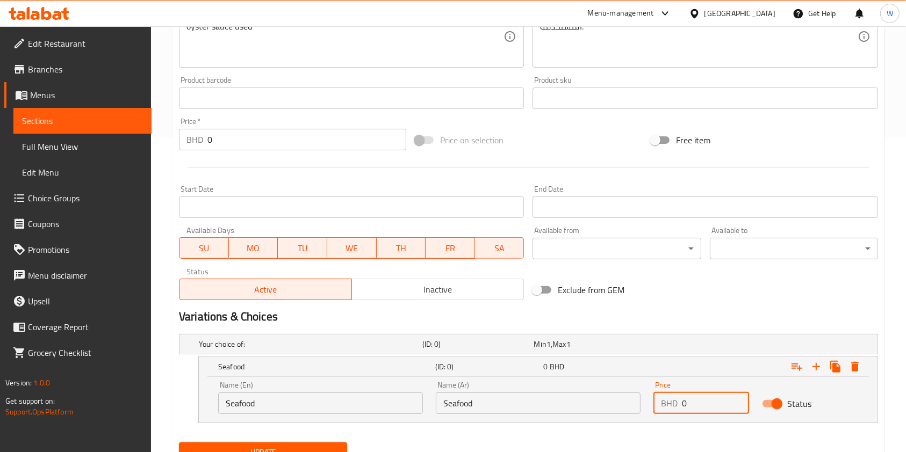
drag, startPoint x: 692, startPoint y: 401, endPoint x: 640, endPoint y: 408, distance: 52.1
click at [640, 408] on div "Name (En) Seafood Name (En) Name (Ar) Seafood Name (Ar) Price BHD 0 Price Status" at bounding box center [538, 398] width 653 height 46
paste input "4.5"
type input "4.5"
click at [817, 365] on icon "Expand" at bounding box center [815, 366] width 13 height 13
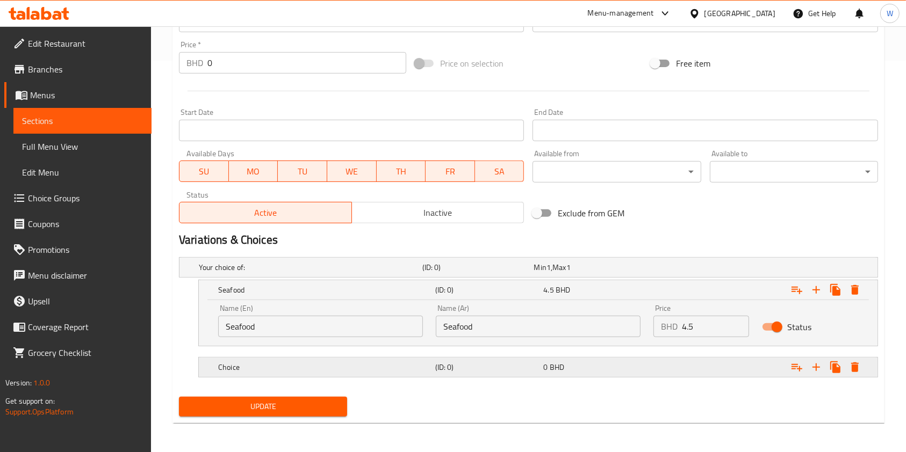
click at [418, 273] on h5 "Choice" at bounding box center [308, 267] width 219 height 11
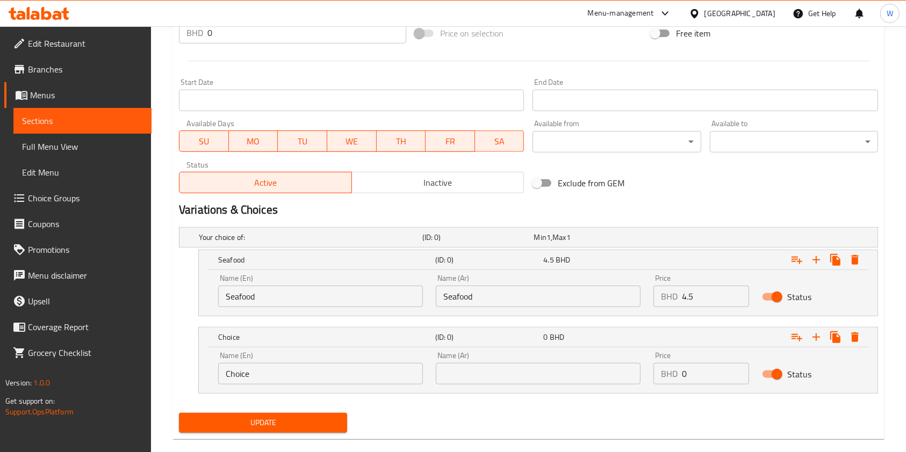
scroll to position [438, 0]
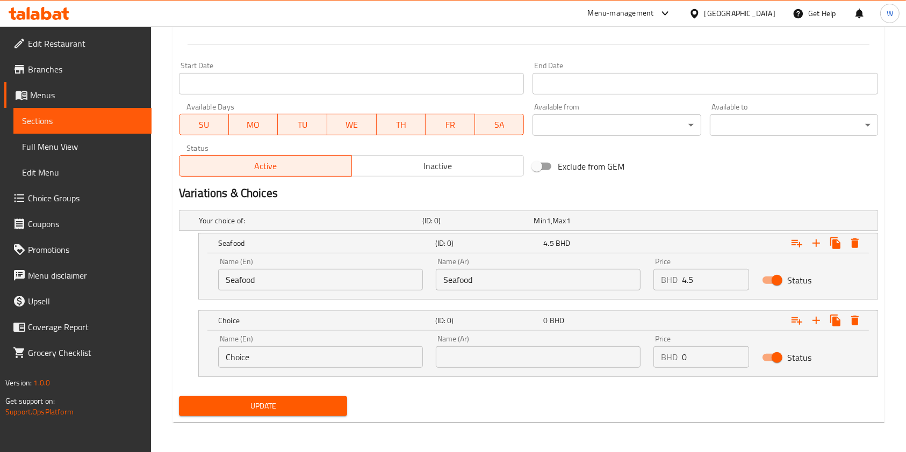
click at [327, 357] on input "Choice" at bounding box center [320, 356] width 205 height 21
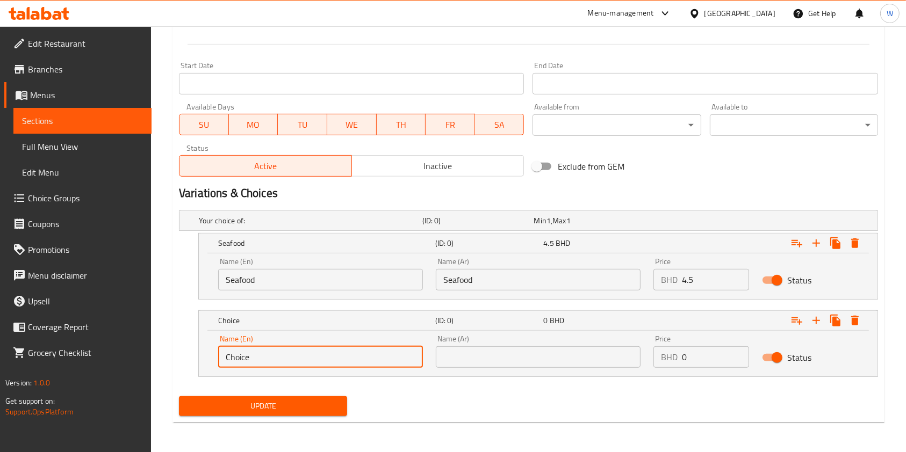
click at [327, 357] on input "Choice" at bounding box center [320, 356] width 205 height 21
paste input "rab"
type input "Crab"
click at [443, 359] on input "text" at bounding box center [538, 356] width 205 height 21
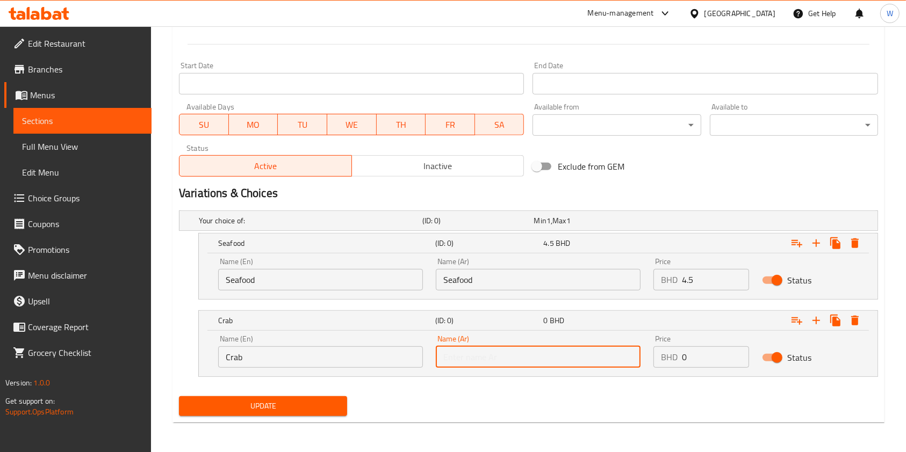
paste input "Crab"
type input "Crab"
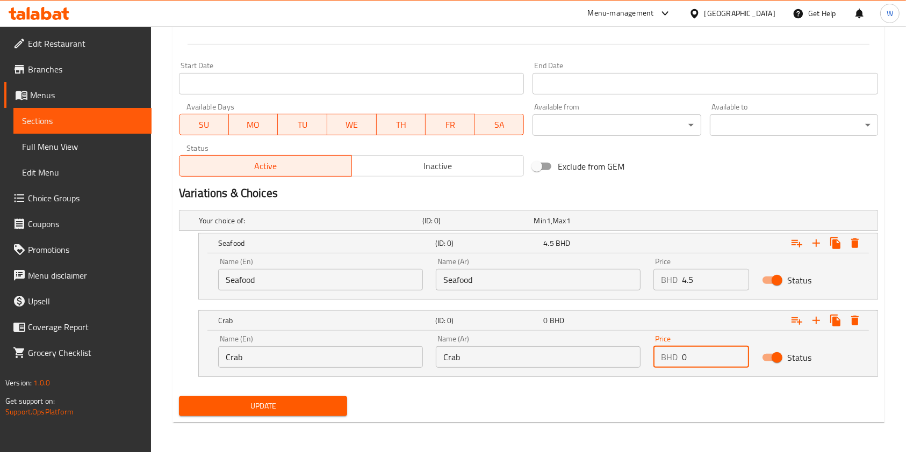
drag, startPoint x: 691, startPoint y: 350, endPoint x: 656, endPoint y: 355, distance: 35.2
click at [656, 355] on div "BHD 0 Price" at bounding box center [701, 356] width 96 height 21
paste input "4"
type input "4"
click at [820, 319] on icon "Expand" at bounding box center [815, 320] width 13 height 13
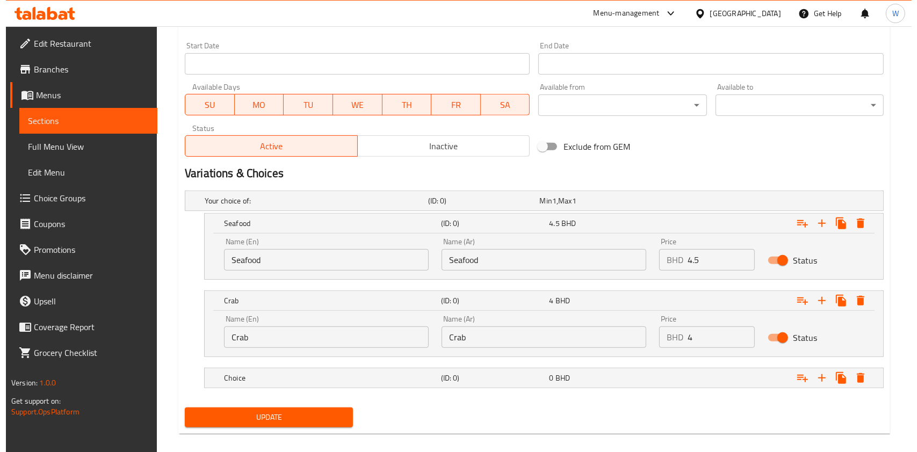
scroll to position [469, 0]
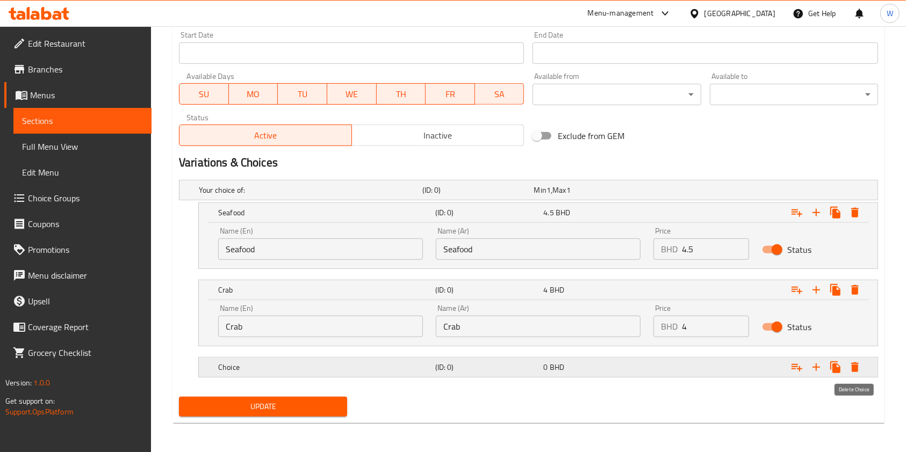
click at [854, 366] on icon "Expand" at bounding box center [855, 368] width 8 height 10
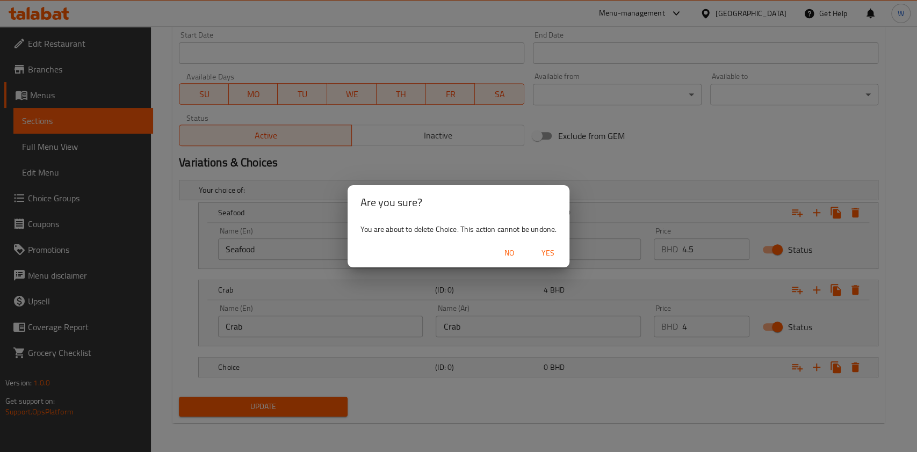
click at [541, 251] on span "Yes" at bounding box center [548, 253] width 26 height 13
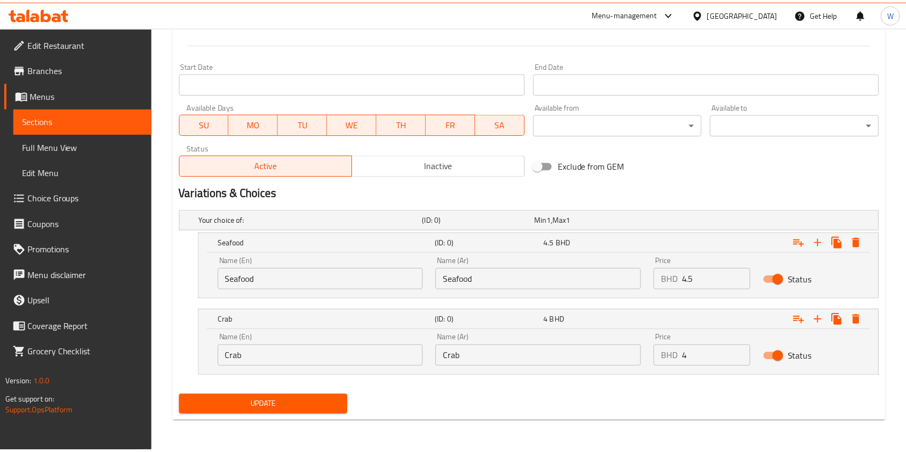
scroll to position [438, 0]
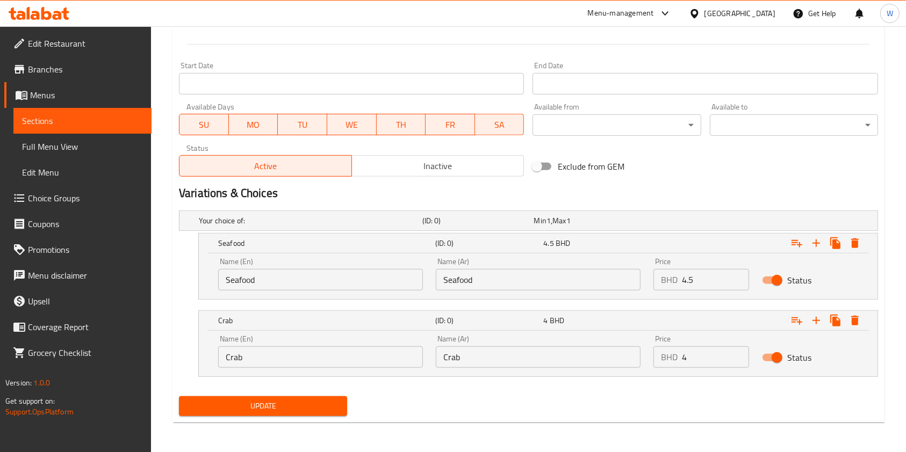
click at [309, 408] on span "Update" at bounding box center [262, 406] width 151 height 13
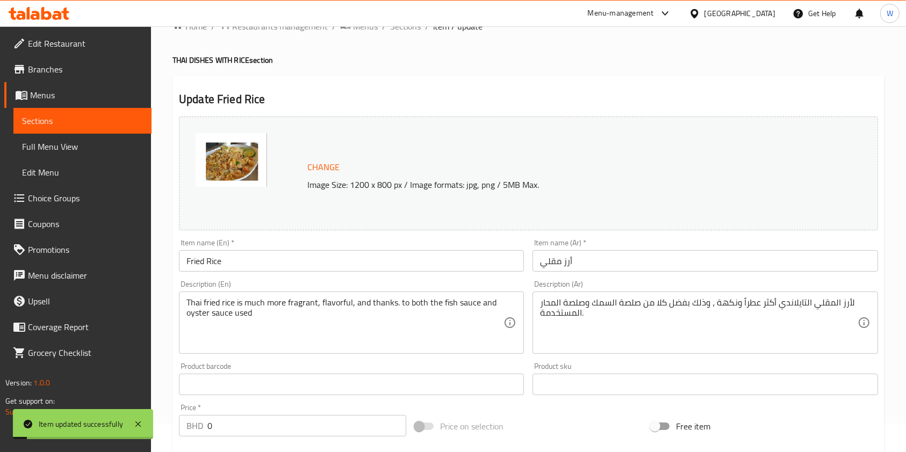
scroll to position [0, 0]
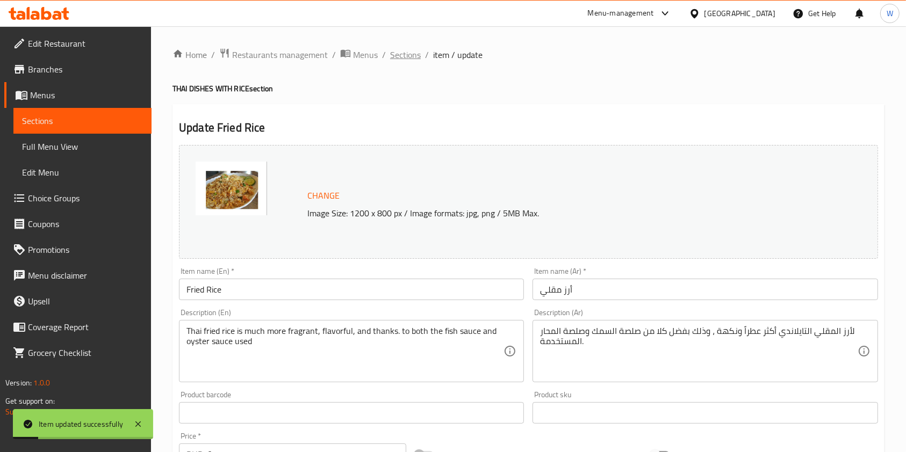
click at [408, 55] on span "Sections" at bounding box center [405, 54] width 31 height 13
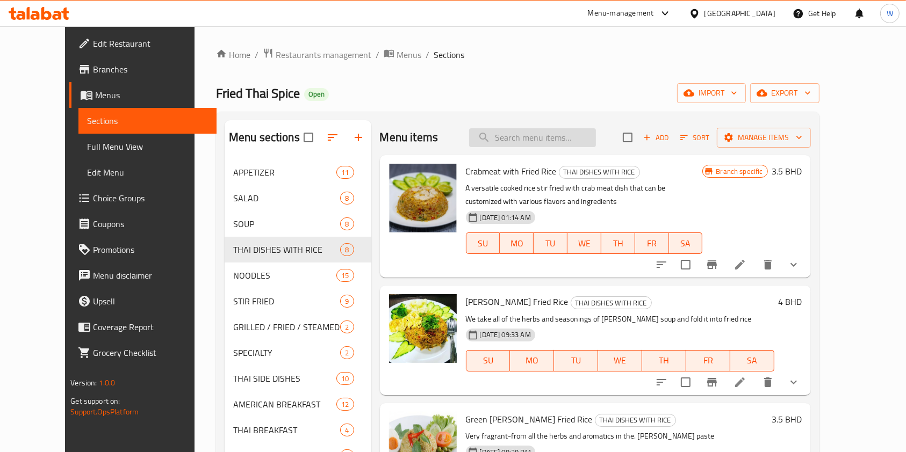
click at [555, 131] on input "search" at bounding box center [532, 137] width 127 height 19
paste input "[PERSON_NAME] Fried Rice"
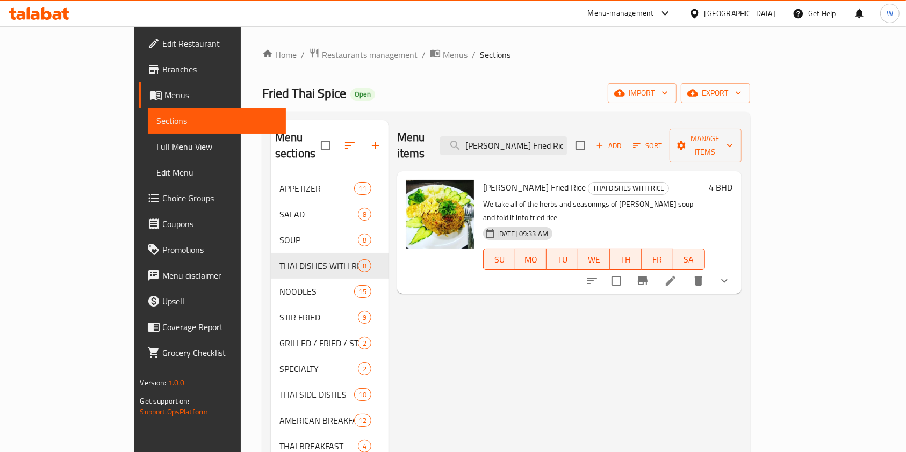
type input "[PERSON_NAME] Fried Rice"
click at [649, 274] on icon "Branch-specific-item" at bounding box center [642, 280] width 13 height 13
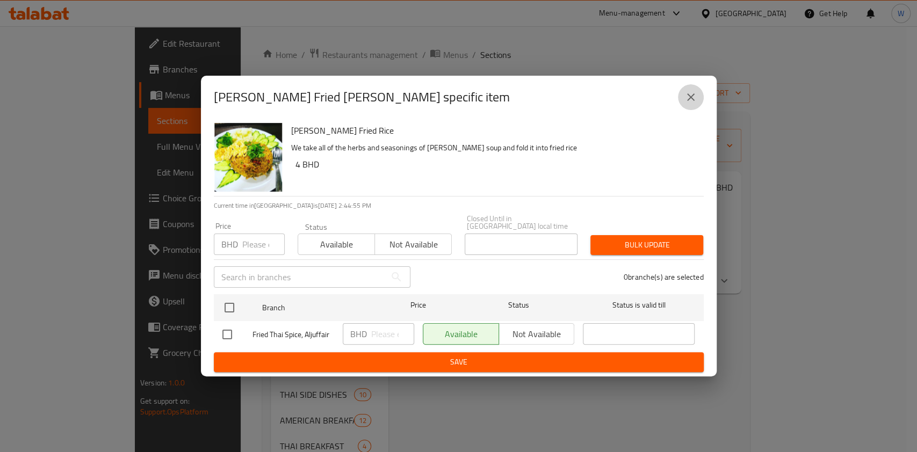
click at [688, 101] on icon "close" at bounding box center [691, 97] width 8 height 8
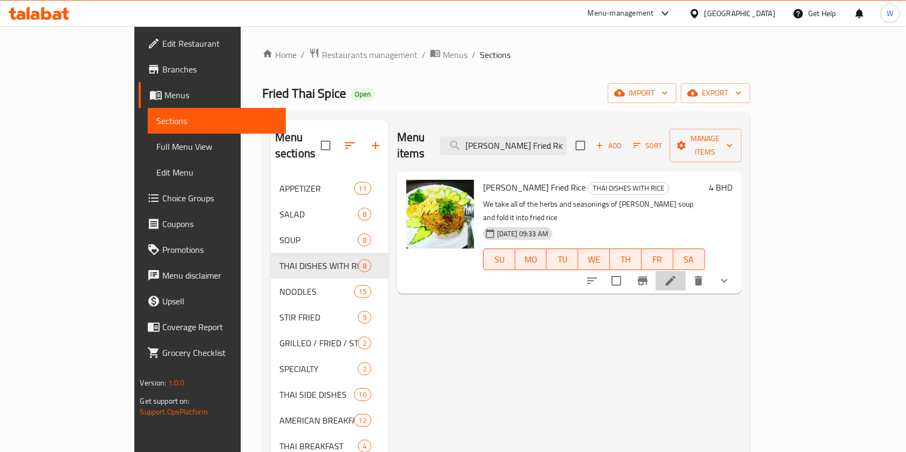
click at [685, 271] on li at bounding box center [670, 280] width 30 height 19
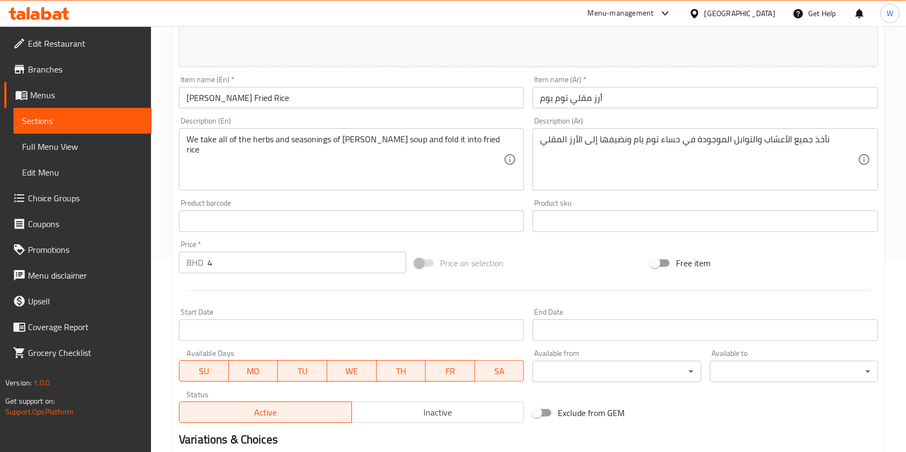
scroll to position [339, 0]
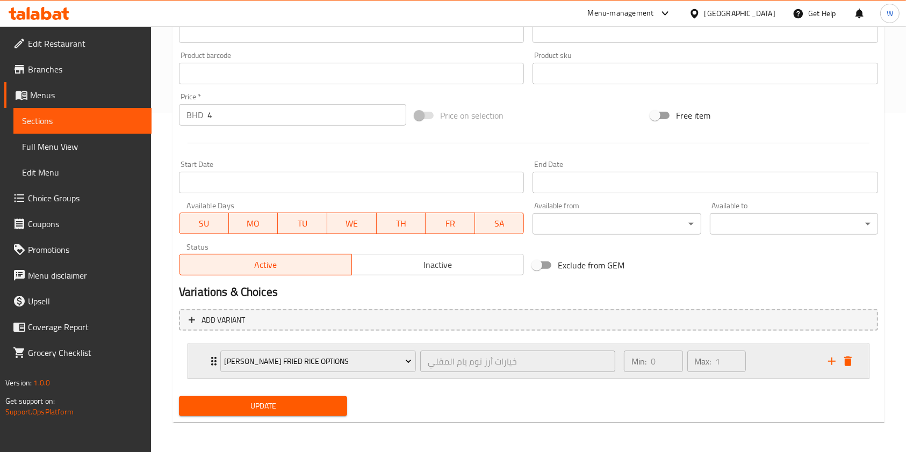
click at [205, 359] on div "[PERSON_NAME] Fried Rice Options خيارات أرز توم يام المقلي ​ Min: 0 ​ Max: 1 ​" at bounding box center [528, 361] width 681 height 34
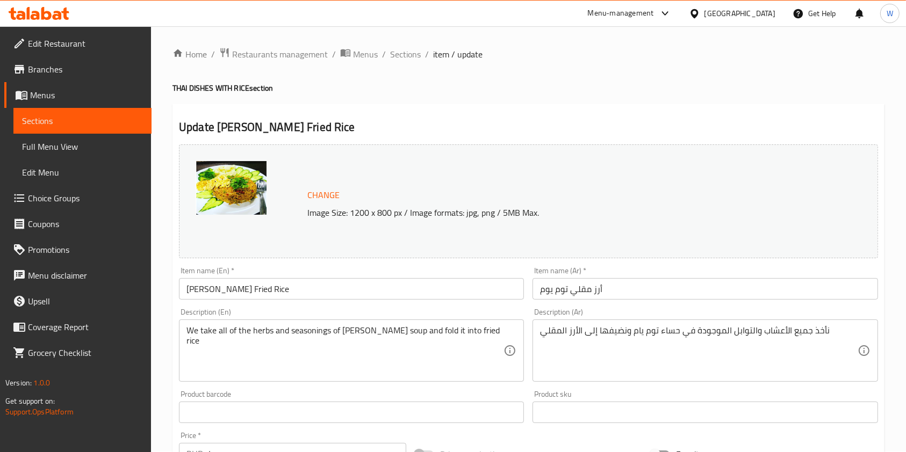
scroll to position [0, 0]
click at [406, 53] on span "Sections" at bounding box center [405, 54] width 31 height 13
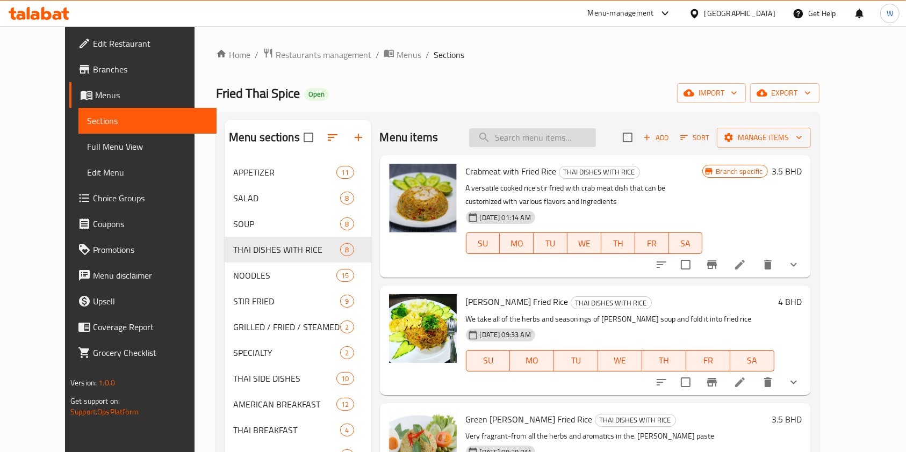
click at [517, 132] on input "search" at bounding box center [532, 137] width 127 height 19
paste input "Green [PERSON_NAME] Fried Rice"
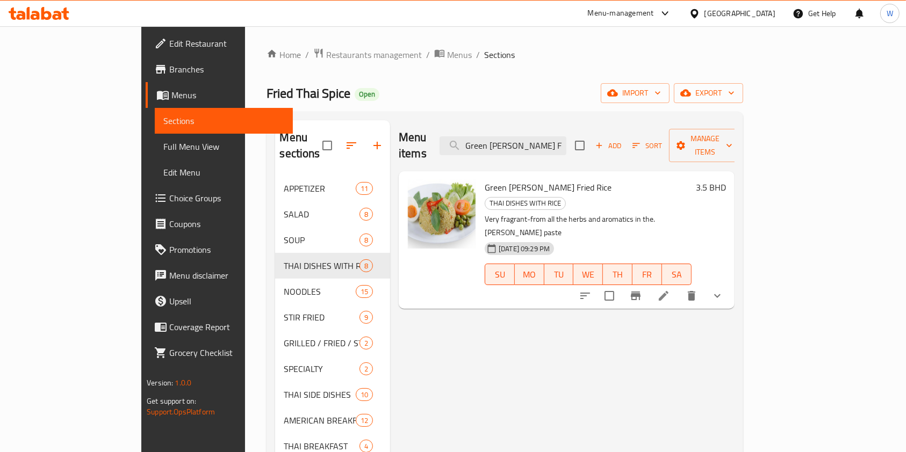
type input "Green [PERSON_NAME] Fried Rice"
click at [730, 283] on button "show more" at bounding box center [717, 296] width 26 height 26
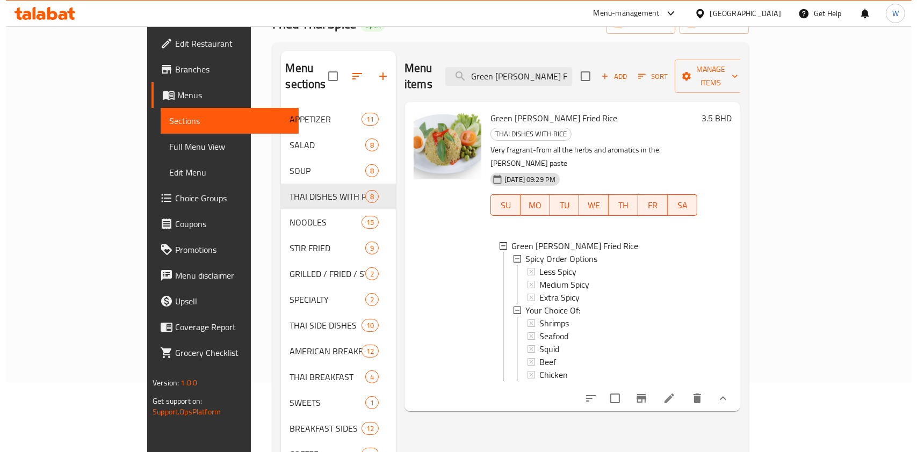
scroll to position [71, 0]
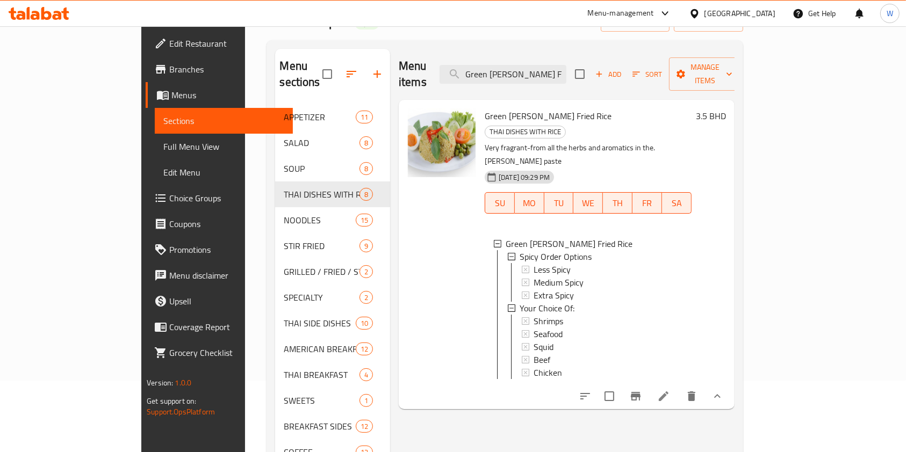
click at [648, 384] on button "Branch-specific-item" at bounding box center [636, 397] width 26 height 26
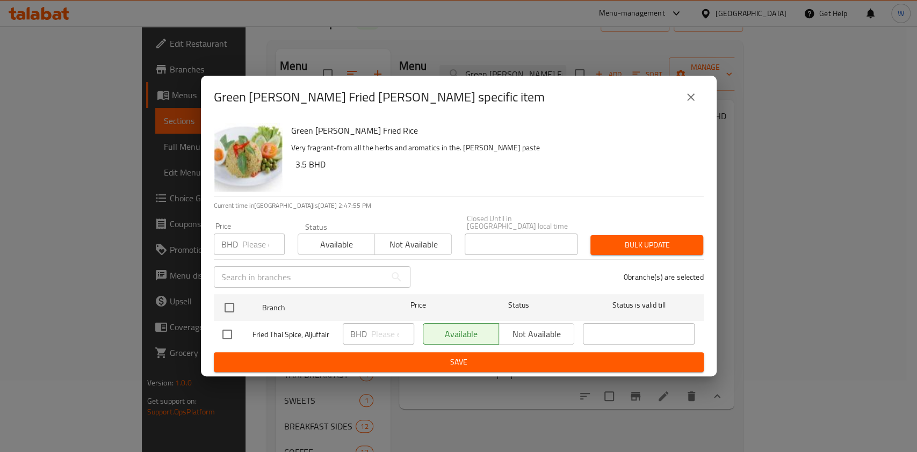
click at [262, 234] on input "number" at bounding box center [263, 244] width 42 height 21
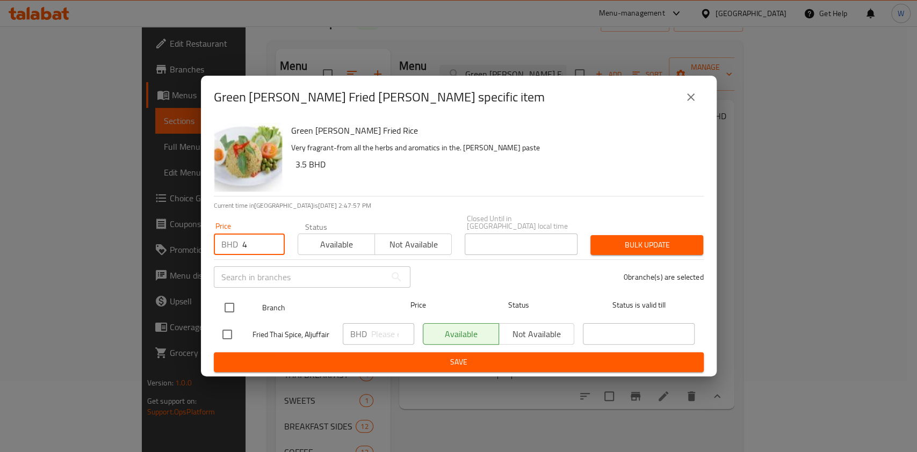
type input "4"
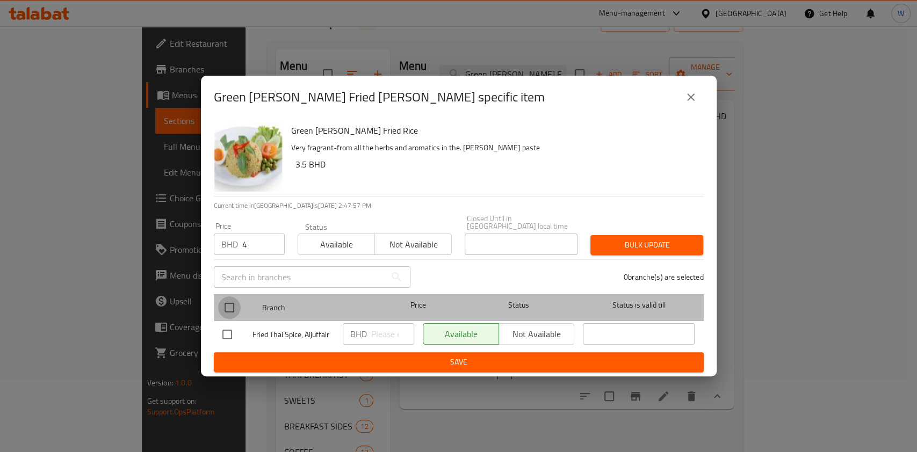
click at [227, 302] on input "checkbox" at bounding box center [229, 307] width 23 height 23
checkbox input "true"
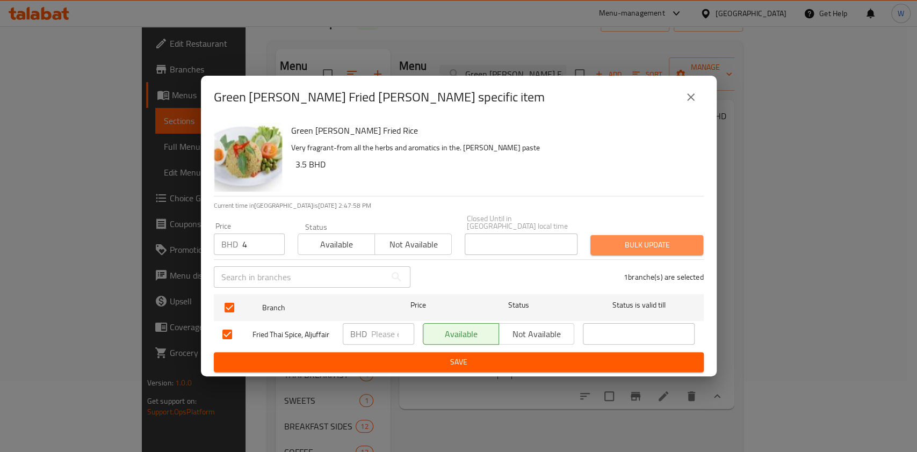
click at [621, 245] on span "Bulk update" at bounding box center [647, 244] width 96 height 13
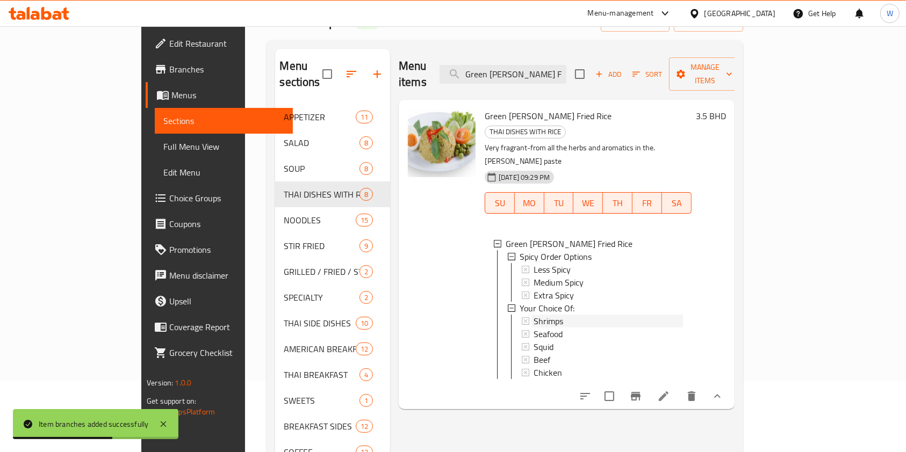
click at [562, 315] on div "Shrimps" at bounding box center [607, 321] width 149 height 13
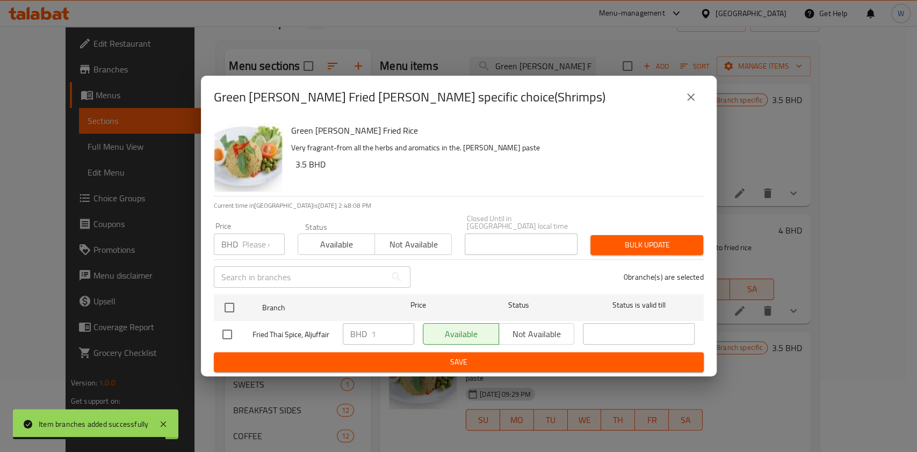
click at [692, 101] on icon "close" at bounding box center [690, 97] width 13 height 13
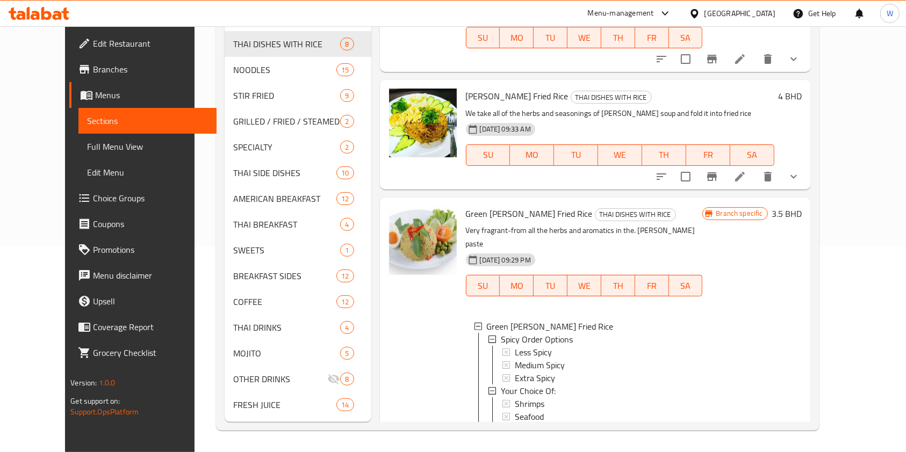
scroll to position [143, 0]
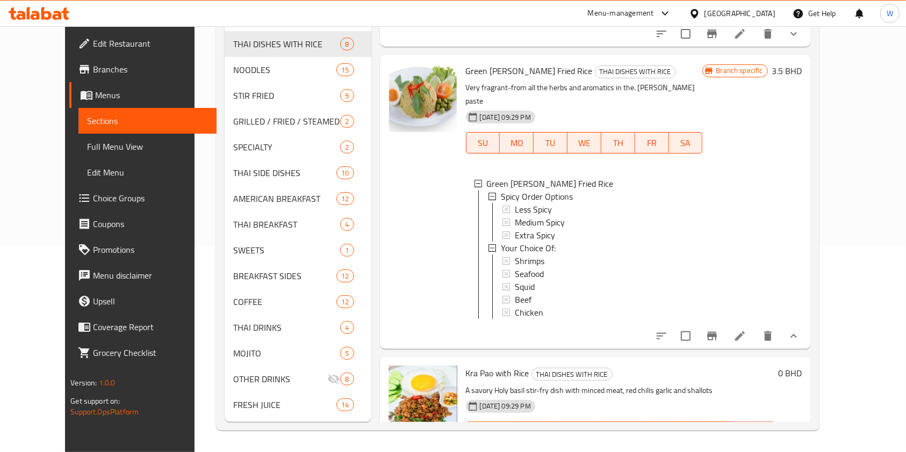
click at [806, 342] on button "show more" at bounding box center [793, 336] width 26 height 26
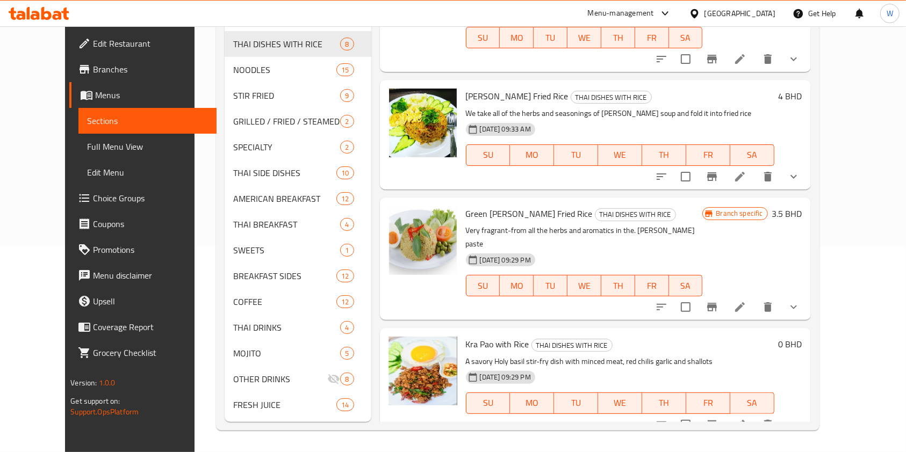
scroll to position [0, 0]
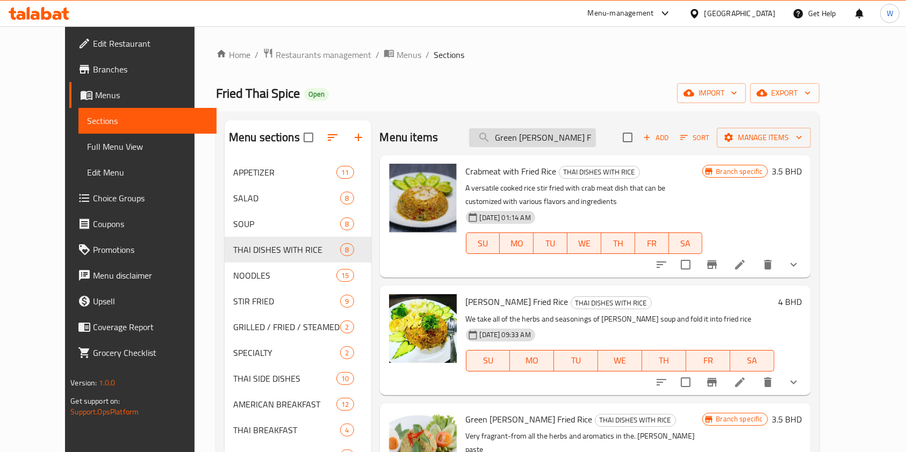
click at [542, 145] on input "Green [PERSON_NAME] Fried Rice" at bounding box center [532, 137] width 127 height 19
paste input "Kra Pao with"
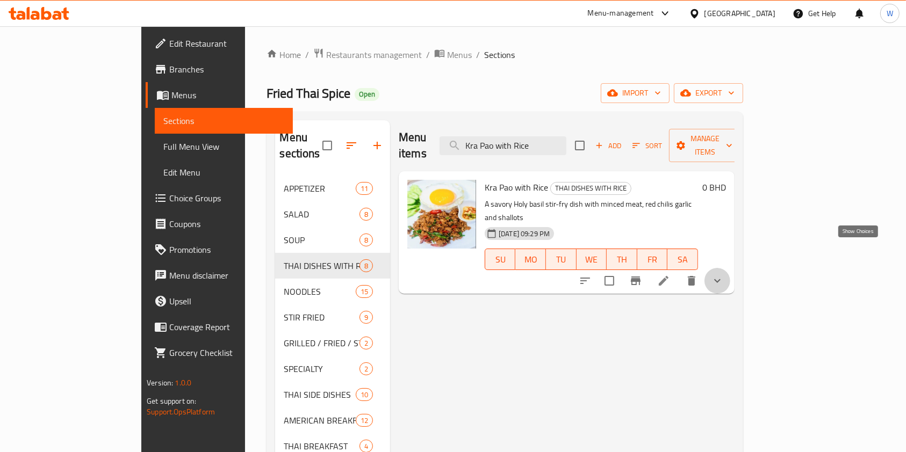
click at [724, 274] on icon "show more" at bounding box center [717, 280] width 13 height 13
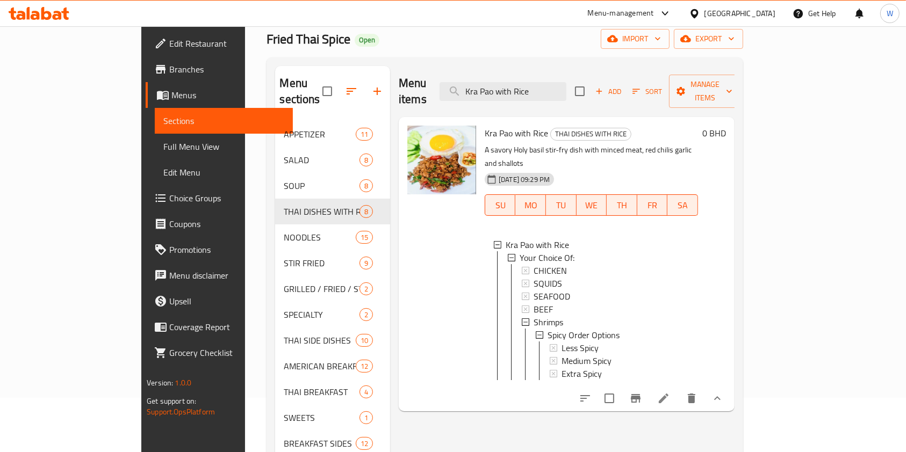
scroll to position [71, 0]
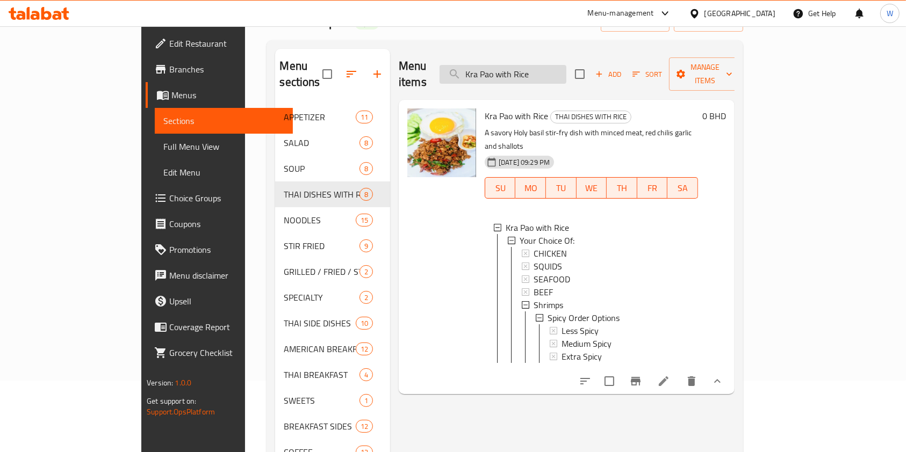
click at [565, 69] on input "Kra Pao with Rice" at bounding box center [502, 74] width 127 height 19
paste input "Roasted Duck with Steam"
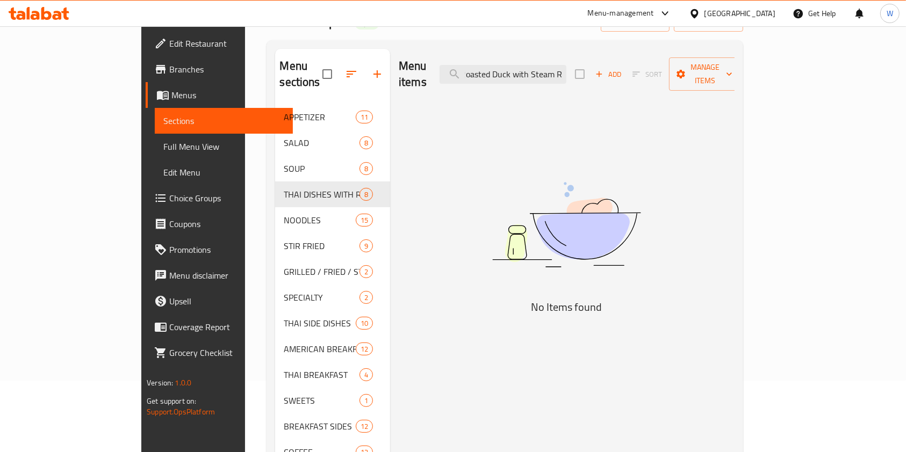
scroll to position [0, 0]
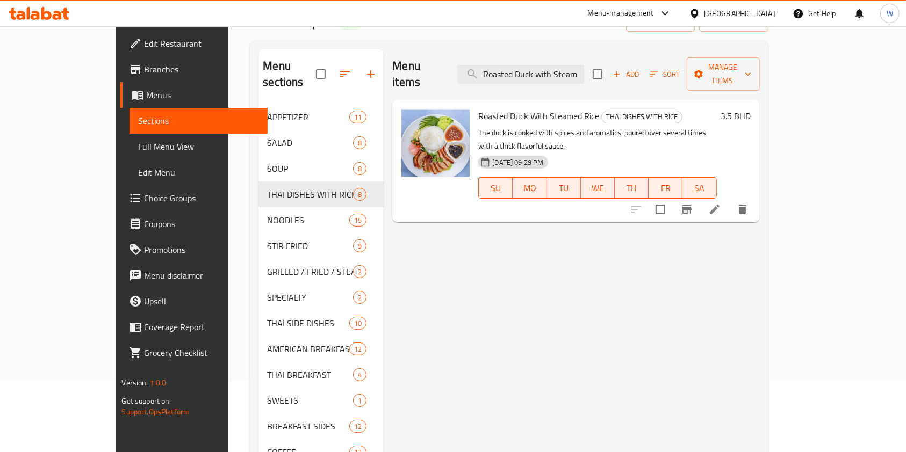
type input "Roasted Duck with Steam"
click at [534, 69] on input "Roasted Duck with Steam" at bounding box center [520, 74] width 127 height 19
click at [699, 197] on button "Branch-specific-item" at bounding box center [687, 210] width 26 height 26
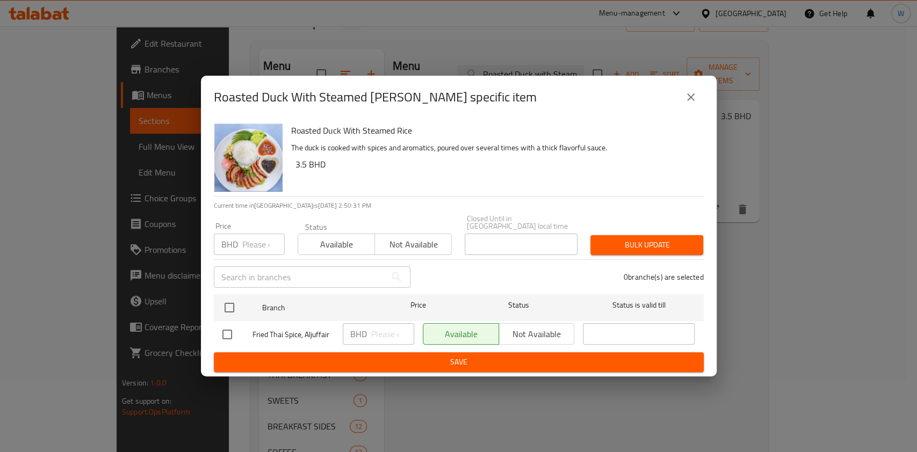
click at [262, 248] on input "number" at bounding box center [263, 244] width 42 height 21
paste input "4.5"
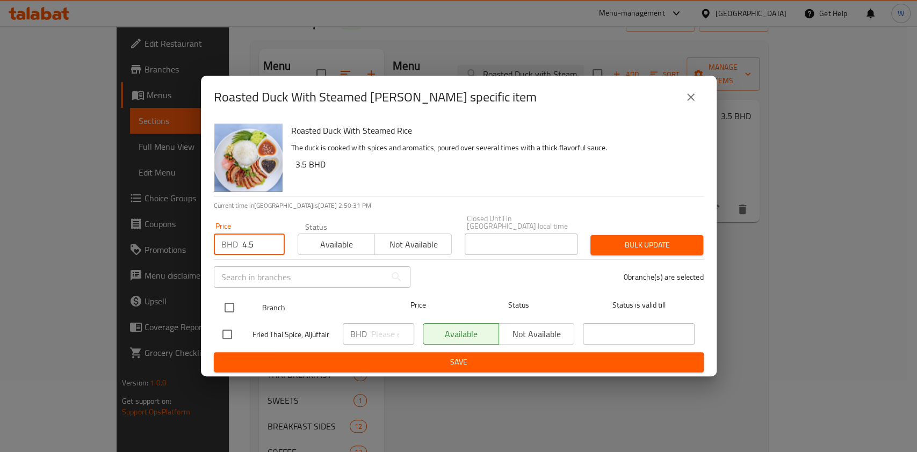
type input "4.5"
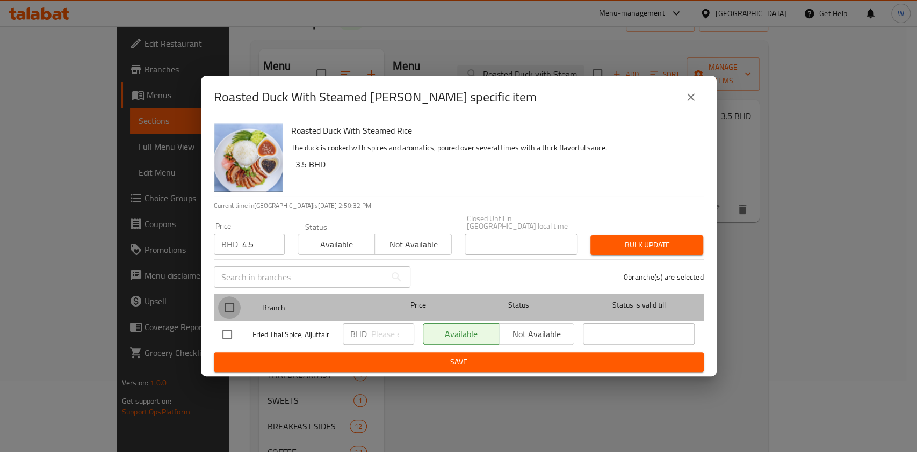
click at [237, 300] on input "checkbox" at bounding box center [229, 307] width 23 height 23
checkbox input "true"
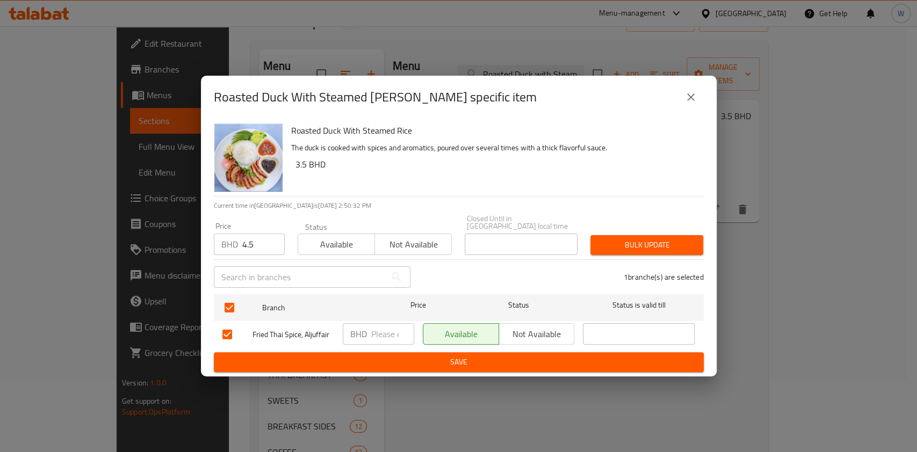
click at [636, 235] on button "Bulk update" at bounding box center [646, 245] width 113 height 20
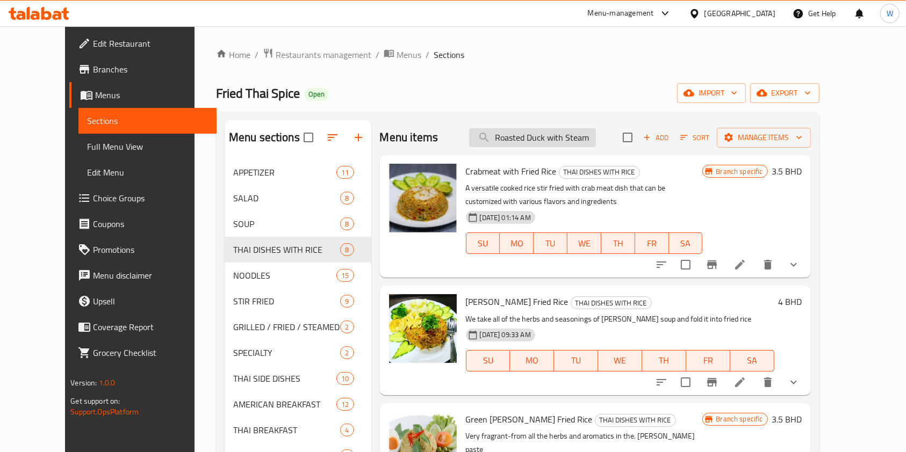
click at [543, 133] on input "Roasted Duck with Steam" at bounding box center [532, 137] width 127 height 19
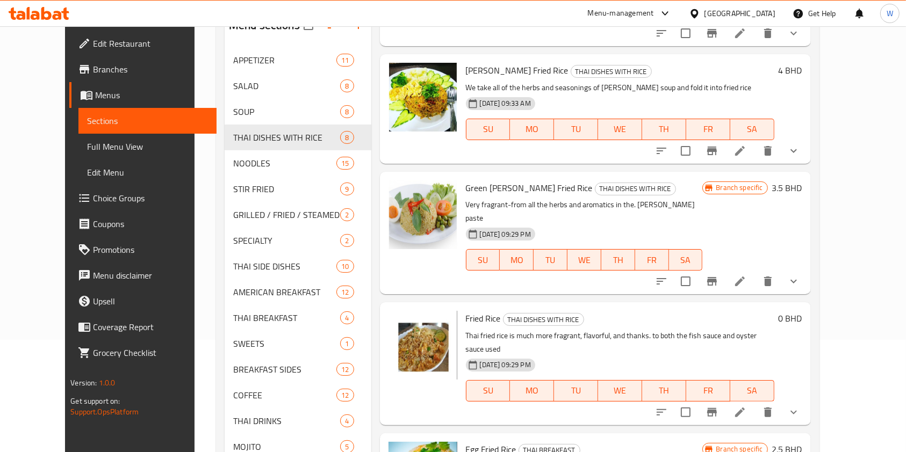
scroll to position [206, 0]
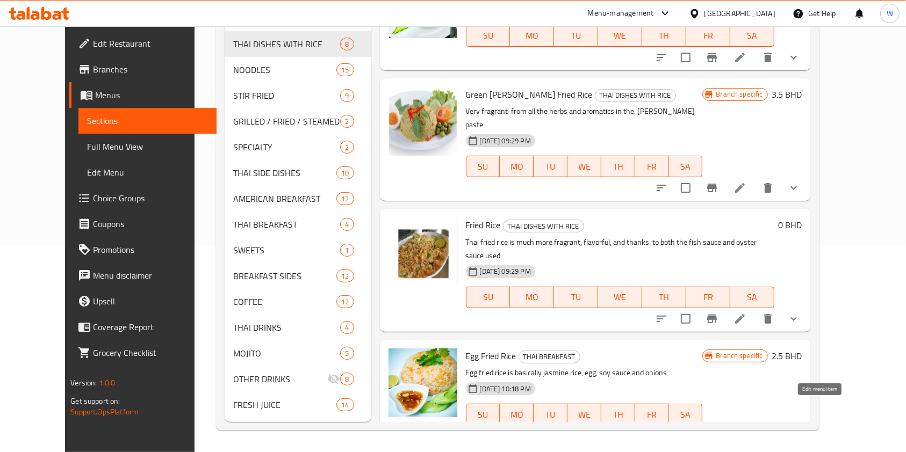
type input "fried rice"
click at [772, 430] on icon at bounding box center [765, 436] width 13 height 13
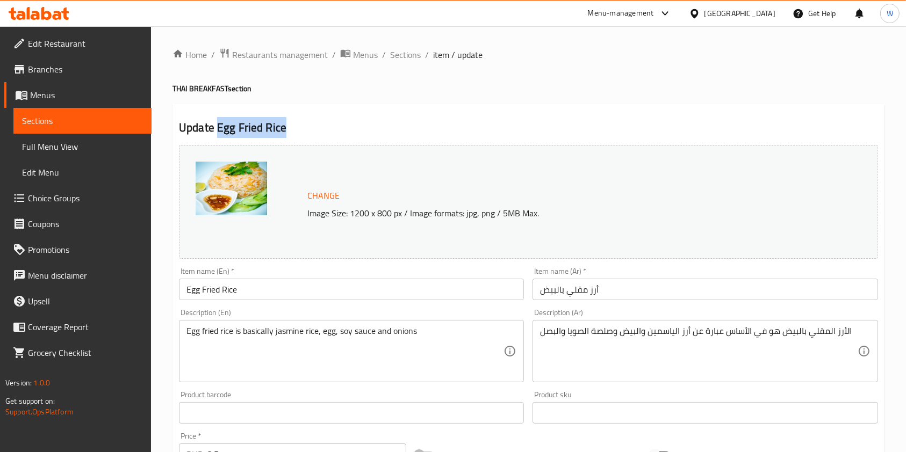
drag, startPoint x: 286, startPoint y: 126, endPoint x: 218, endPoint y: 137, distance: 69.1
click at [218, 136] on h2 "Update Egg Fried Rice" at bounding box center [528, 128] width 699 height 16
copy h2 "Egg Fried Rice"
click at [400, 54] on span "Sections" at bounding box center [405, 54] width 31 height 13
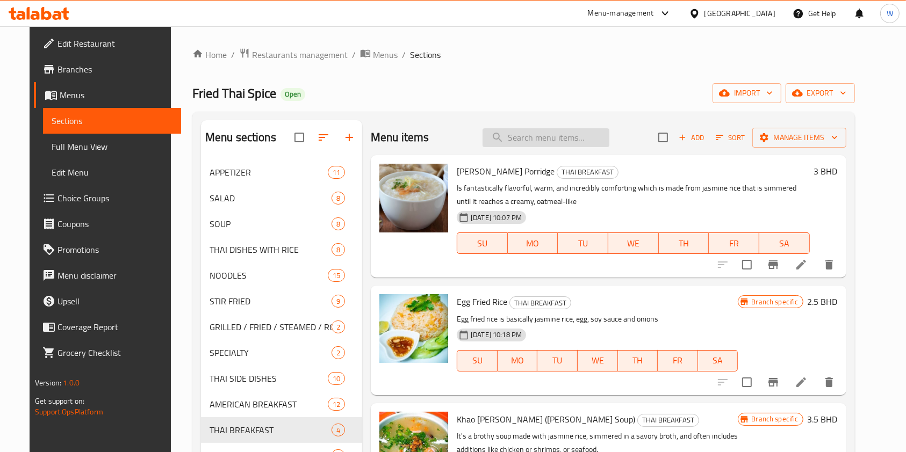
click at [546, 144] on input "search" at bounding box center [545, 137] width 127 height 19
paste input "Fried Meat and Garlic With Rice"
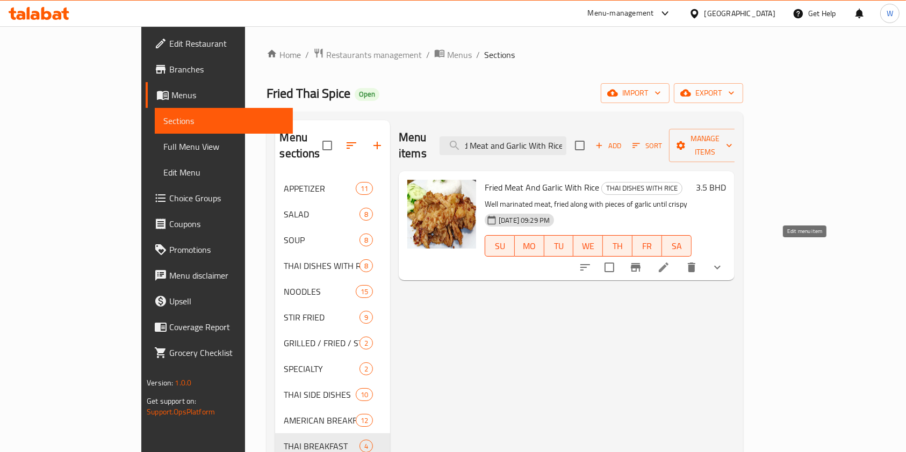
type input "Fried Meat and Garlic With Rice"
click at [670, 261] on icon at bounding box center [663, 267] width 13 height 13
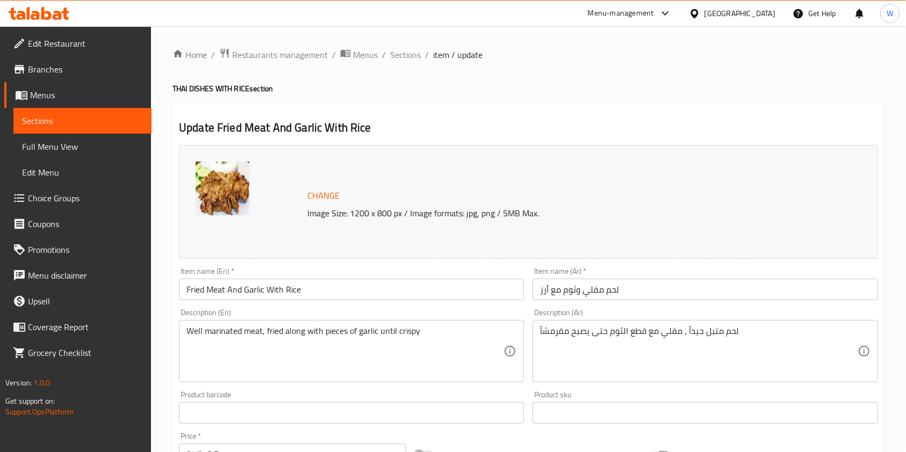
click at [274, 288] on input "Fried Meat And Garlic With Rice" at bounding box center [351, 289] width 345 height 21
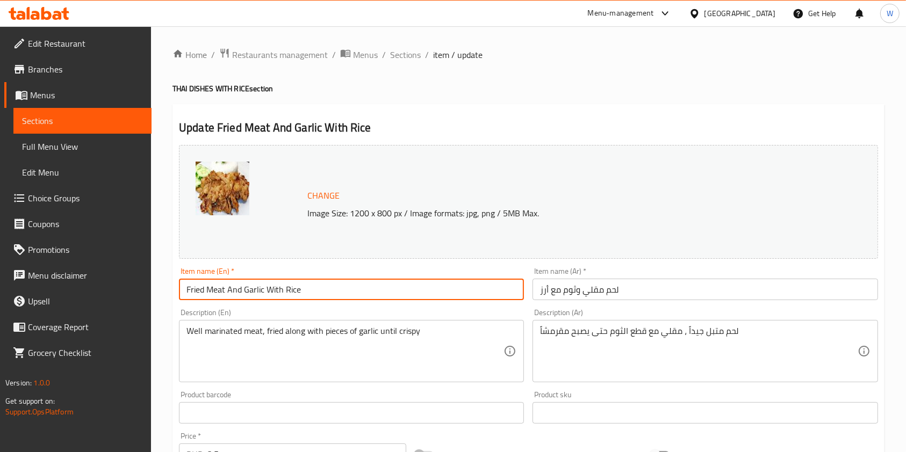
click at [274, 288] on input "Fried Meat And Garlic With Rice" at bounding box center [351, 289] width 345 height 21
paste input "Fried Meat (or seafoods) and Garlic w"
click at [389, 291] on input "Fried Meat (or seafoods) and Garlic with Rice" at bounding box center [351, 289] width 345 height 21
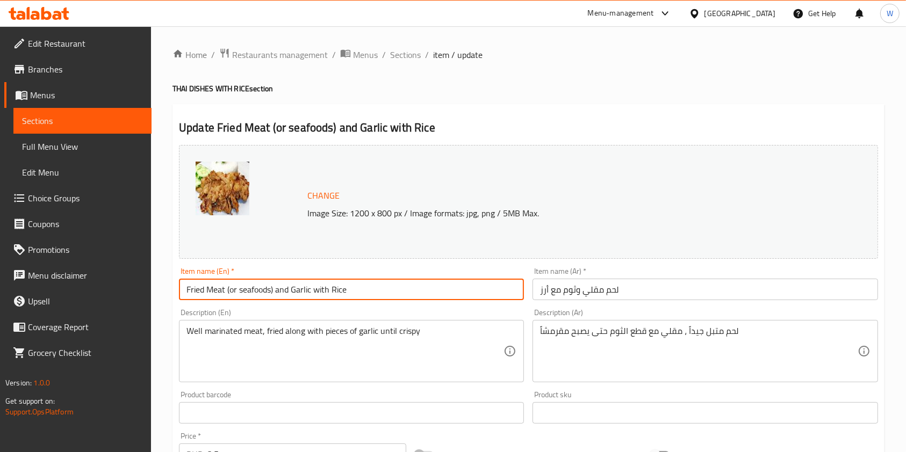
click at [228, 290] on input "Fried Meat (or seafoods) and Garlic with Rice" at bounding box center [351, 289] width 345 height 21
click at [232, 292] on input "Fried Meat (or seafoods) and Garlic with Rice" at bounding box center [351, 289] width 345 height 21
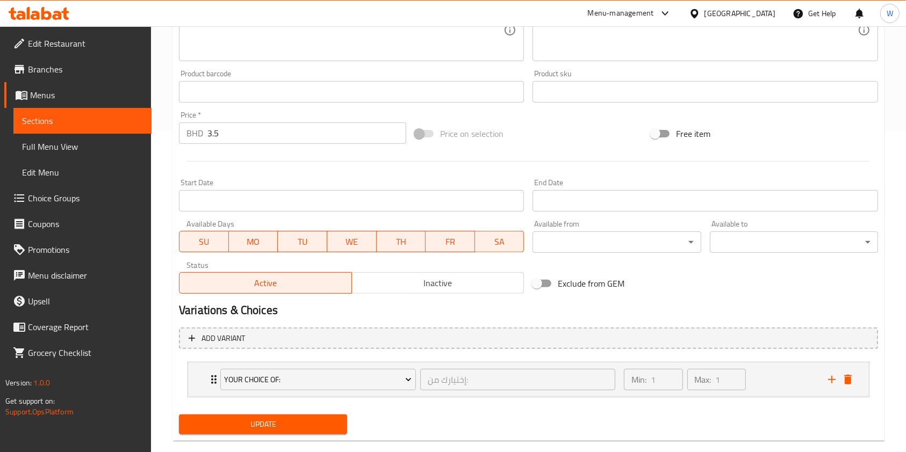
scroll to position [339, 0]
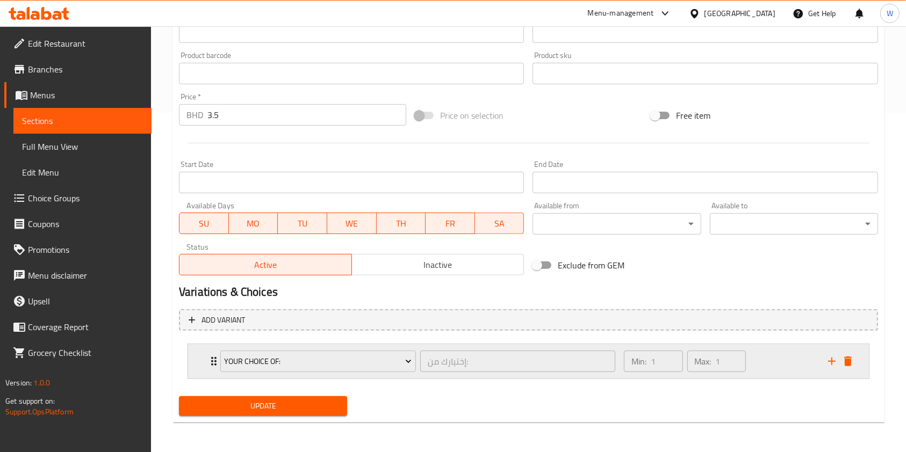
click at [214, 356] on div "Your Choice Of: إختيارك من: ​" at bounding box center [418, 361] width 408 height 34
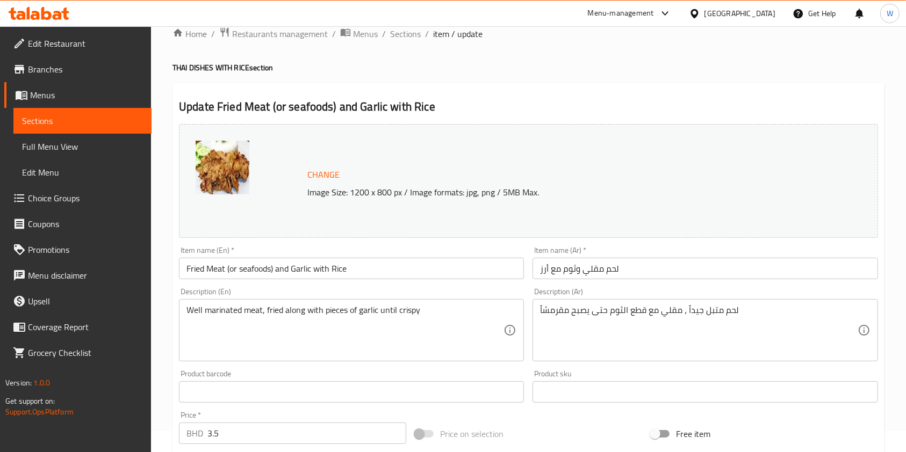
scroll to position [0, 0]
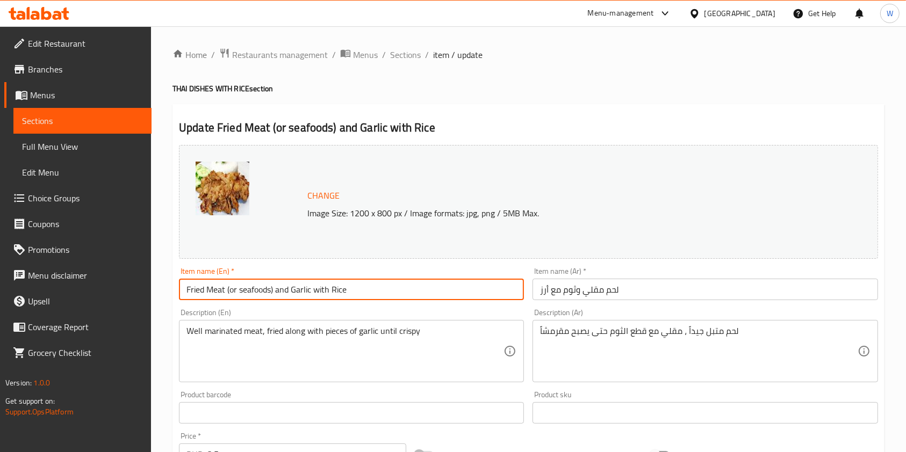
click at [293, 294] on input "Fried Meat (or seafoods) and Garlic with Rice" at bounding box center [351, 289] width 345 height 21
click at [295, 291] on input "Fried Meat (or seafoods) and Garlic with Rice" at bounding box center [351, 289] width 345 height 21
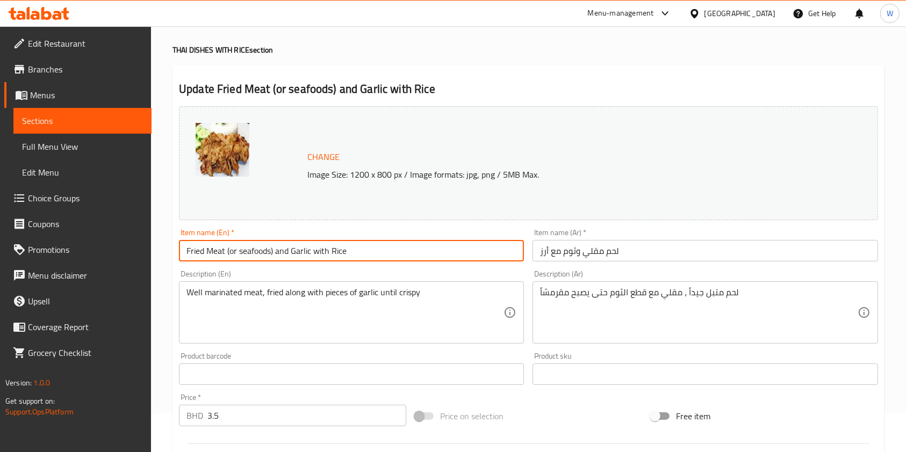
scroll to position [71, 0]
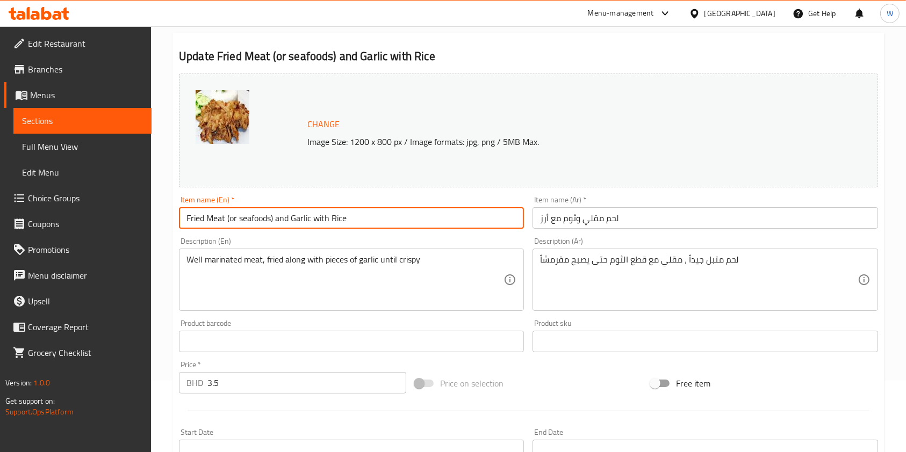
click at [384, 221] on input "Fried Meat (or seafoods) and Garlic with Rice" at bounding box center [351, 217] width 345 height 21
drag, startPoint x: 359, startPoint y: 221, endPoint x: 111, endPoint y: 255, distance: 251.0
click at [145, 231] on div "Edit Restaurant Branches Menus Sections Full Menu View Edit Menu Choice Groups …" at bounding box center [453, 440] width 906 height 971
click at [229, 218] on input "Fried Garlic rice" at bounding box center [351, 217] width 345 height 21
type input "Fried Garlic Rice"
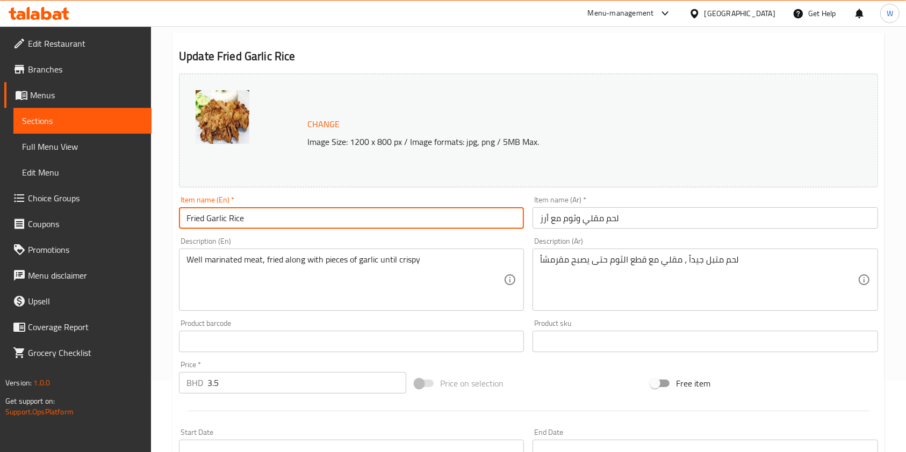
click at [301, 205] on div "Item name (En)   * Fried Garlic Rice Item name (En) *" at bounding box center [351, 212] width 345 height 33
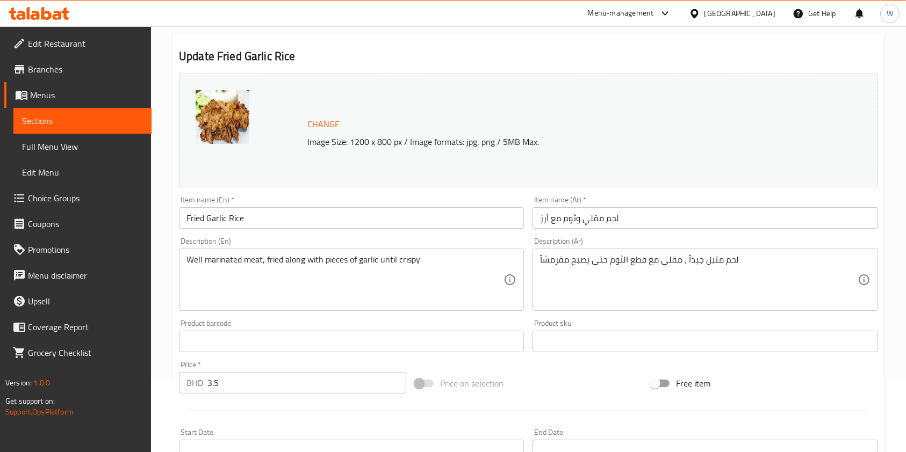
click at [279, 216] on input "Fried Garlic Rice" at bounding box center [351, 217] width 345 height 21
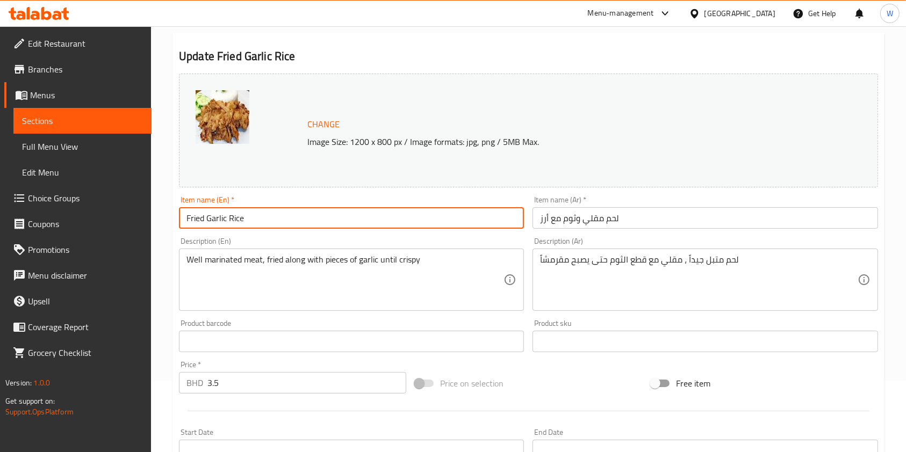
click at [279, 216] on input "Fried Garlic Rice" at bounding box center [351, 217] width 345 height 21
click at [581, 191] on div "Change Image Size: 1200 x 800 px / Image formats: jpg, png / 5MB Max." at bounding box center [528, 130] width 707 height 122
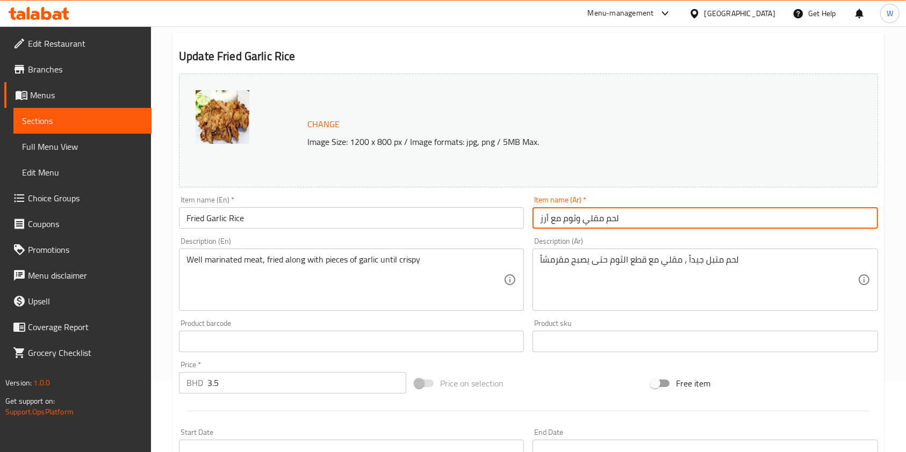
click at [577, 219] on input "لحم مقلي وثوم مع أرز" at bounding box center [704, 217] width 345 height 21
paste input "أرز مقلي بالثوم"
type input "أرز مقلي بالثوم"
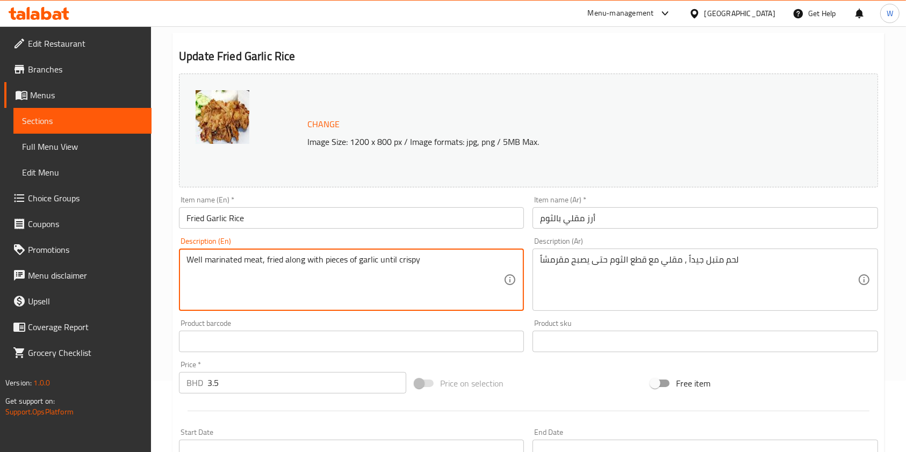
click at [432, 269] on textarea "Well marinated meat, fried along with pieces of garlic until crispy" at bounding box center [344, 280] width 317 height 51
click at [247, 226] on input "Fried Garlic Rice" at bounding box center [351, 217] width 345 height 21
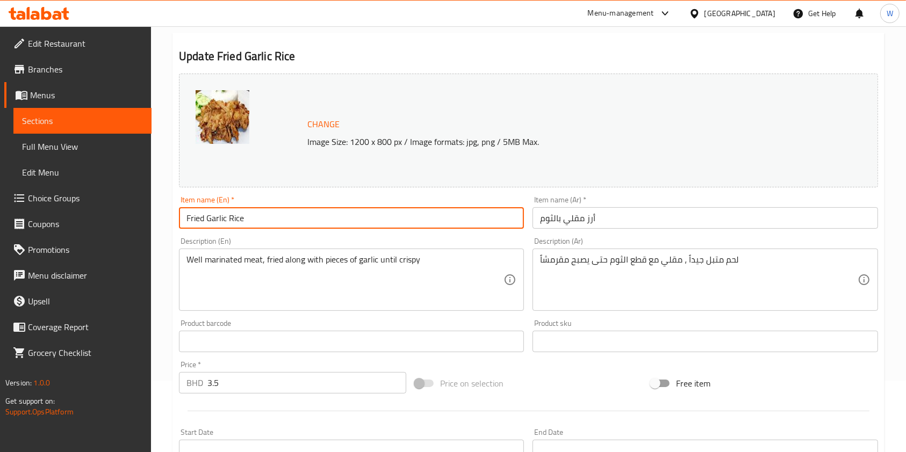
click at [247, 226] on input "Fried Garlic Rice" at bounding box center [351, 217] width 345 height 21
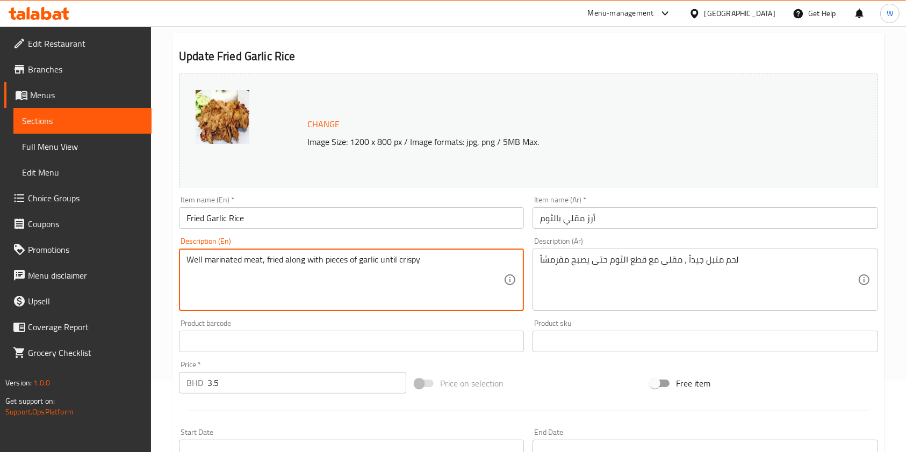
drag, startPoint x: 422, startPoint y: 259, endPoint x: 141, endPoint y: 267, distance: 281.6
click at [317, 262] on textarea "Well marinated meat, fried along with pieces of garlic until crispy" at bounding box center [344, 280] width 317 height 51
drag, startPoint x: 306, startPoint y: 260, endPoint x: 156, endPoint y: 275, distance: 151.1
click at [156, 275] on div "Home / Restaurants management / Menus / Sections / item / update THAI DISHES WI…" at bounding box center [528, 440] width 755 height 971
paste textarea "Fried Garlic Rice"
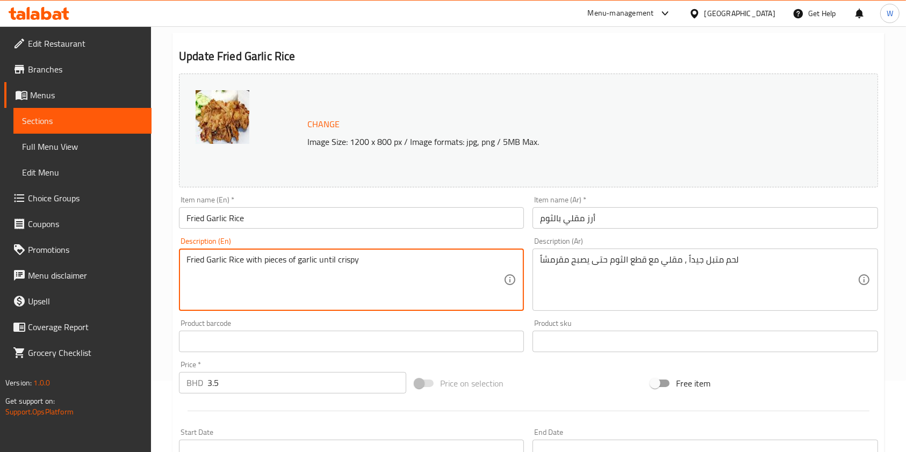
click at [254, 260] on textarea "Fried Garlic Rice with pieces of garlic until crispy" at bounding box center [344, 280] width 317 height 51
click at [399, 259] on textarea "Fried Garlic Rice with pieces of garlic until crispy" at bounding box center [344, 280] width 317 height 51
click at [367, 284] on textarea "Fried Garlic Rice with pieces of garlic until crispy with your choice of meat." at bounding box center [344, 280] width 317 height 51
click at [373, 267] on textarea "Fried Garlic Rice with pieces of garlic until crispy with your choice of meat." at bounding box center [344, 280] width 317 height 51
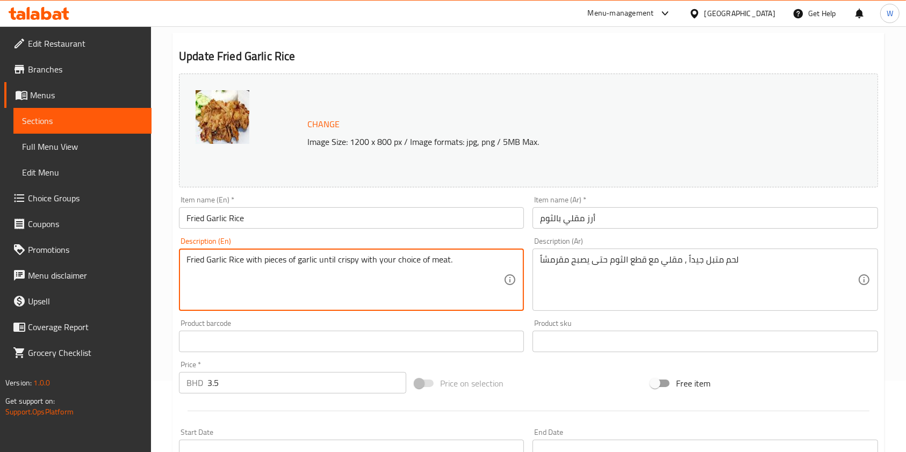
click at [373, 267] on textarea "Fried Garlic Rice with pieces of garlic until crispy with your choice of meat." at bounding box center [344, 280] width 317 height 51
type textarea "Fried Garlic Rice with pieces of garlic until crispy with your choice of meat."
click at [649, 259] on textarea "لحم متبل جيداً ، مقلي مع قطع الثوم حتى يصبح مقرمشاً" at bounding box center [698, 280] width 317 height 51
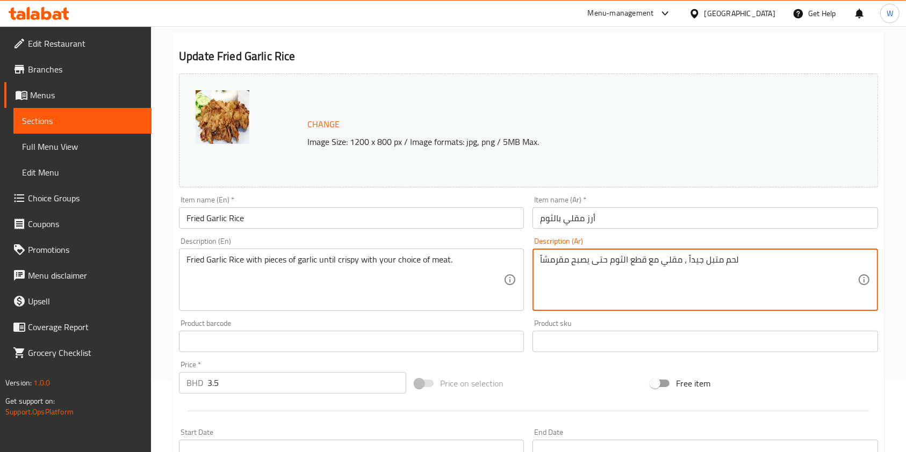
click at [649, 259] on textarea "لحم متبل جيداً ، مقلي مع قطع الثوم حتى يصبح مقرمشاً" at bounding box center [698, 280] width 317 height 51
paste textarea "أرز بالثوم المقلي مع قطع الثوم حتى تصبح مقرمشة مع اللحوم حسب اختيارك."
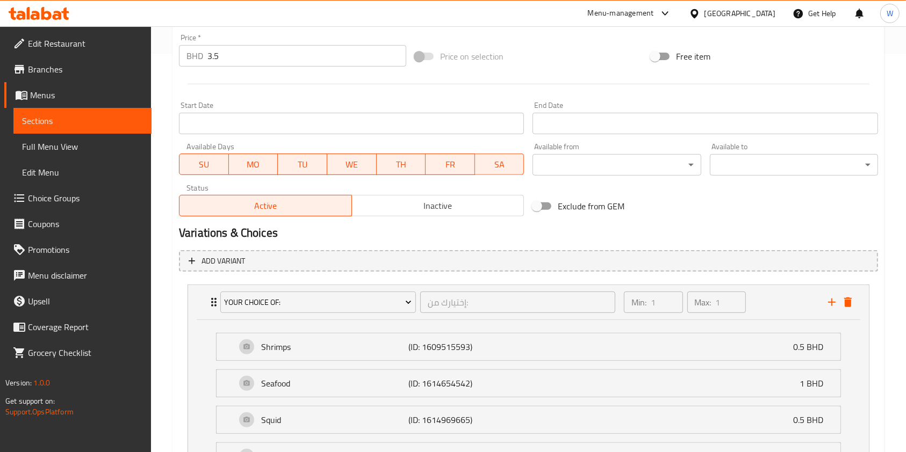
scroll to position [544, 0]
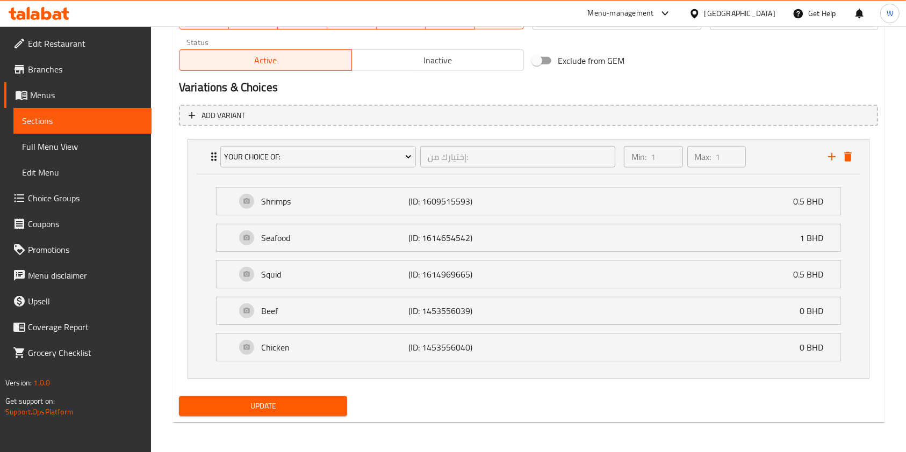
type textarea "أرز بالثوم المقلي مع قطع الثوم حتى تصبح مقرمشة مع اللحوم حسب اختيارك."
click at [280, 413] on button "Update" at bounding box center [263, 406] width 168 height 20
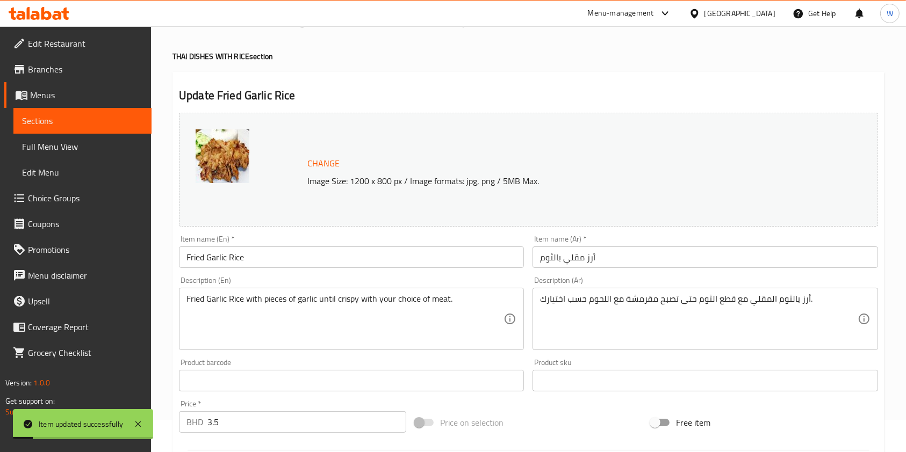
scroll to position [0, 0]
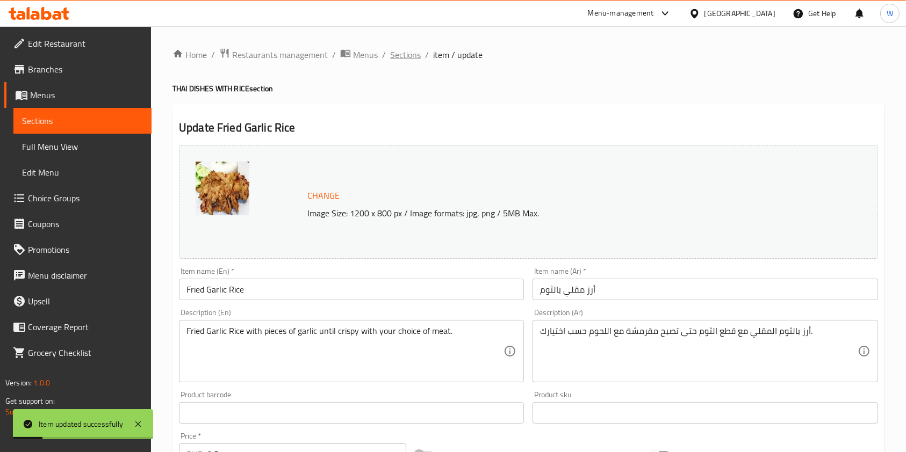
click at [403, 57] on span "Sections" at bounding box center [405, 54] width 31 height 13
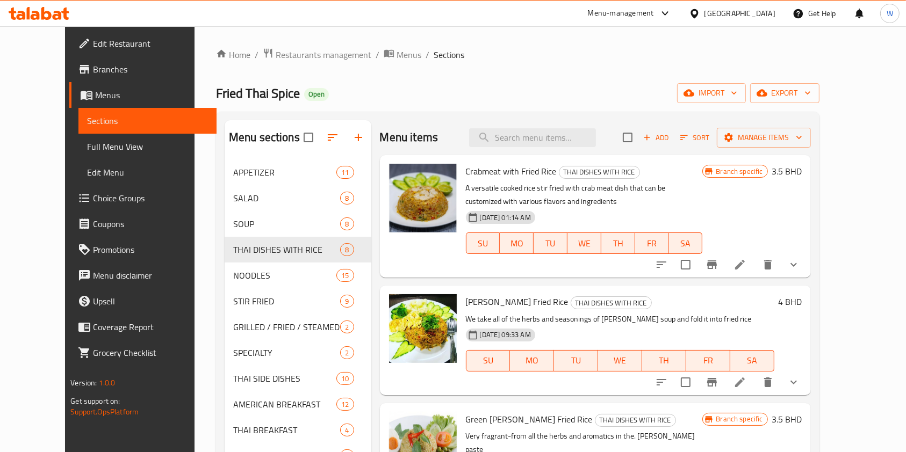
click at [564, 124] on div "Menu items Add Sort Manage items" at bounding box center [595, 137] width 431 height 35
click at [562, 131] on input "search" at bounding box center [532, 137] width 127 height 19
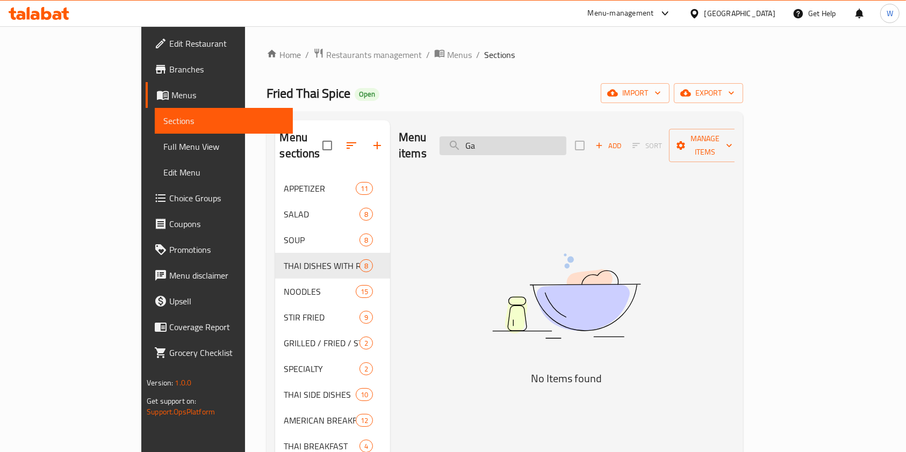
type input "G"
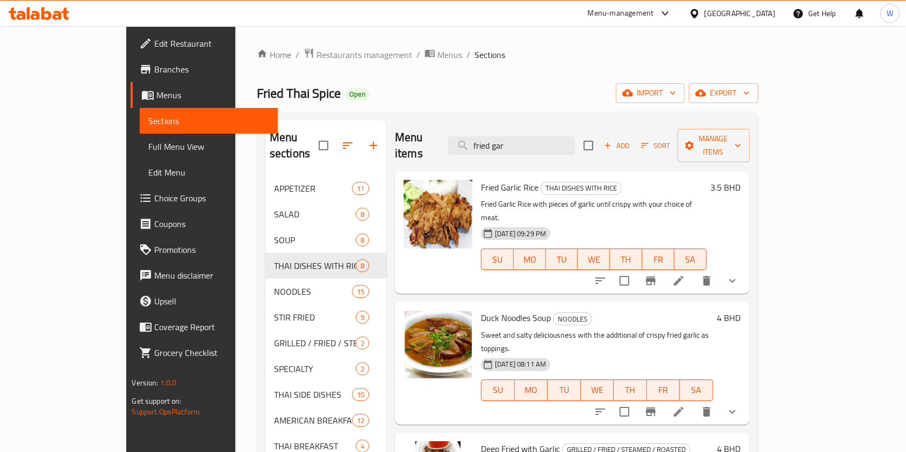
type input "fried gar"
click at [745, 268] on div at bounding box center [666, 281] width 158 height 26
click at [685, 274] on icon at bounding box center [678, 280] width 13 height 13
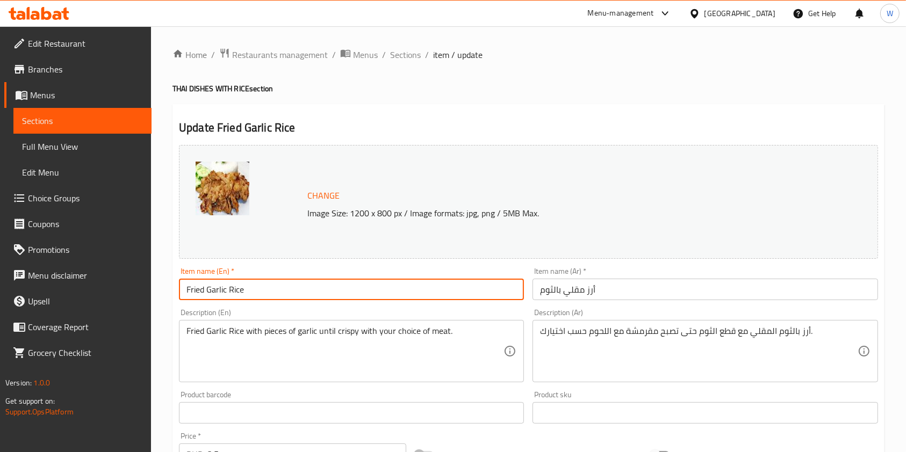
click at [242, 290] on input "Fried Garlic Rice" at bounding box center [351, 289] width 345 height 21
click at [213, 293] on input "Fried Garlic Rice" at bounding box center [351, 289] width 345 height 21
click at [186, 290] on input "Fried Rice" at bounding box center [351, 289] width 345 height 21
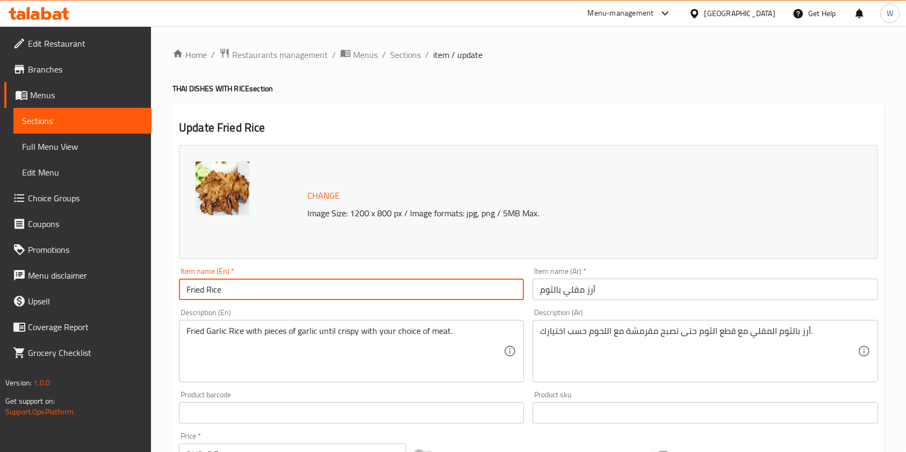
paste input "Garlic"
click at [321, 294] on input "Garlic Fried Rice" at bounding box center [351, 289] width 345 height 21
type input "Garlic Fried Rice"
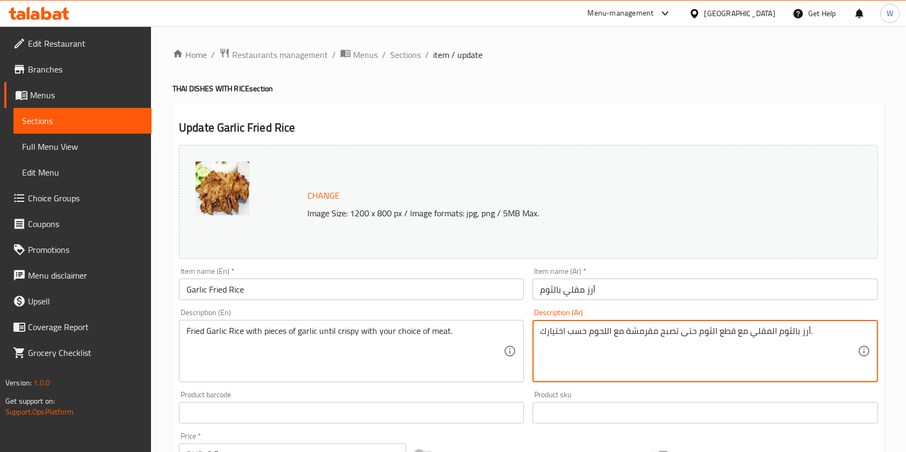
click at [599, 397] on div "Product sku Product sku" at bounding box center [704, 407] width 345 height 33
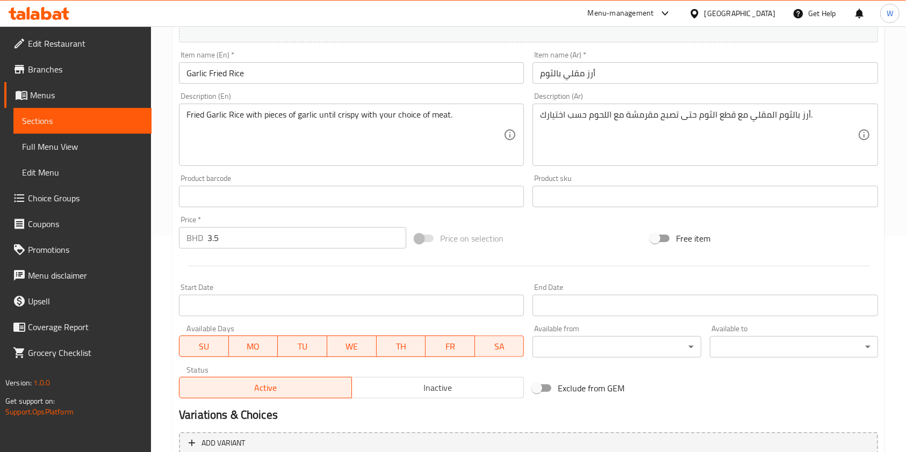
scroll to position [339, 0]
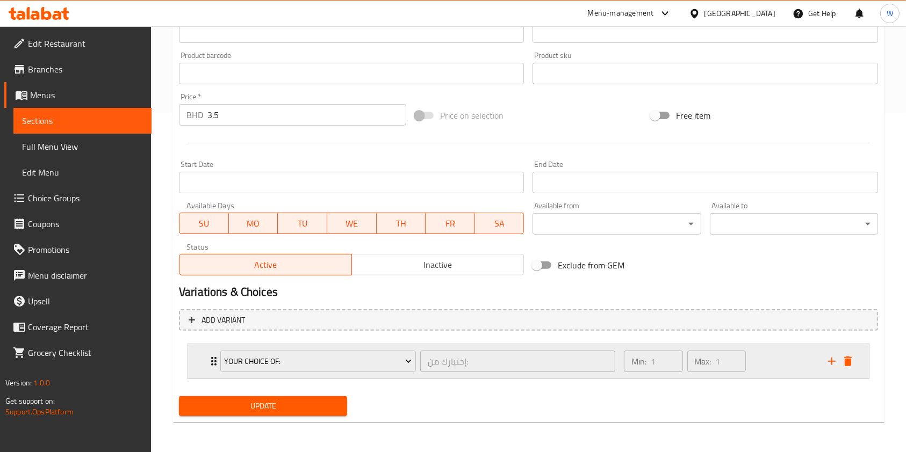
click at [214, 358] on div "Your Choice Of: إختيارك من: ​" at bounding box center [418, 361] width 408 height 34
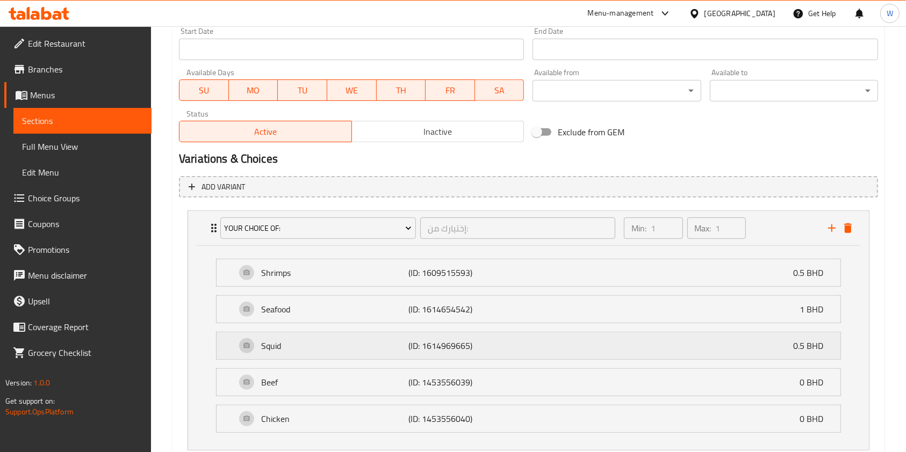
scroll to position [544, 0]
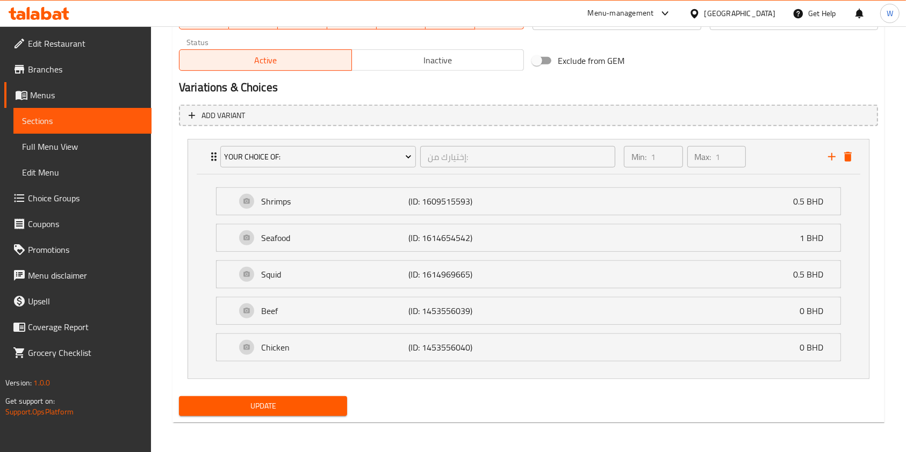
click at [273, 402] on span "Update" at bounding box center [262, 406] width 151 height 13
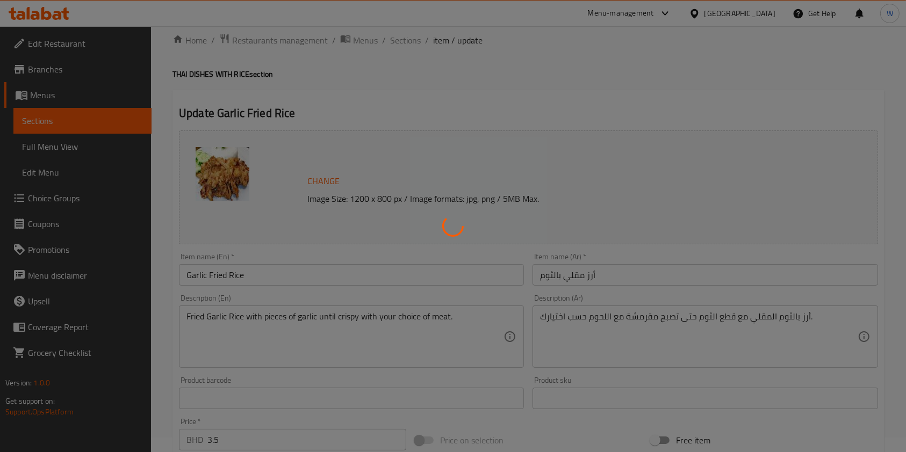
scroll to position [0, 0]
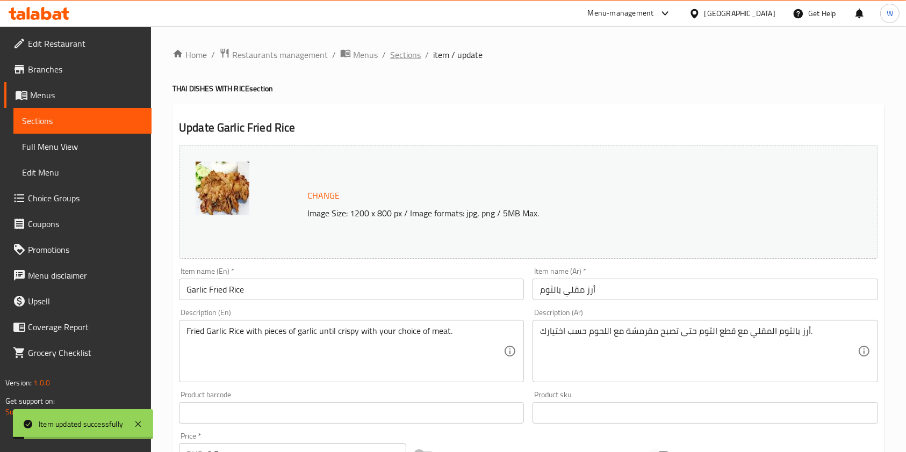
click at [417, 53] on span "Sections" at bounding box center [405, 54] width 31 height 13
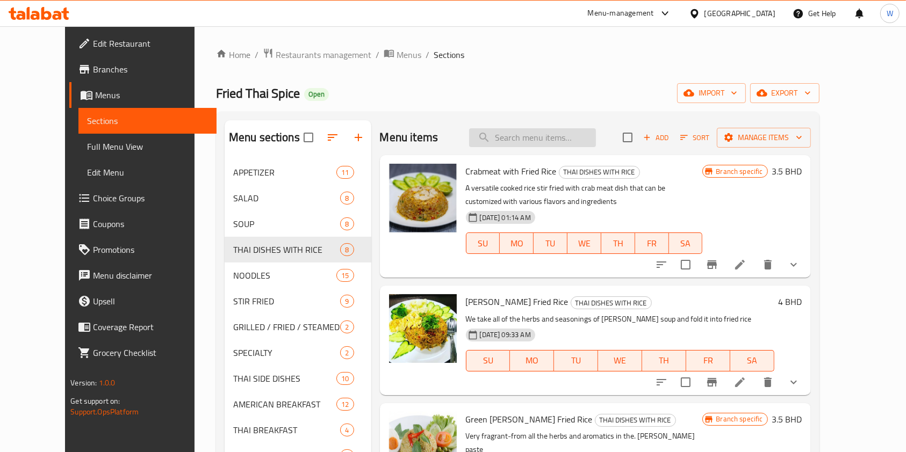
click at [573, 128] on input "search" at bounding box center [532, 137] width 127 height 19
paste input "Pad [PERSON_NAME]"
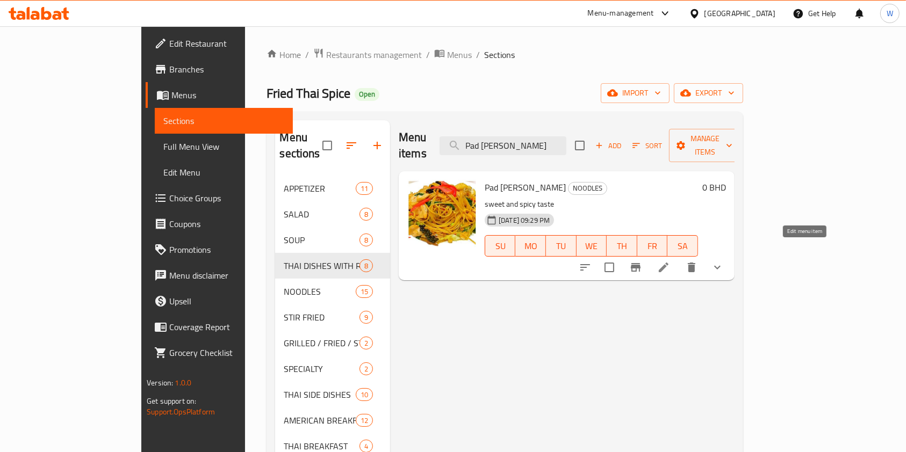
type input "Pad [PERSON_NAME]"
click at [670, 261] on icon at bounding box center [663, 267] width 13 height 13
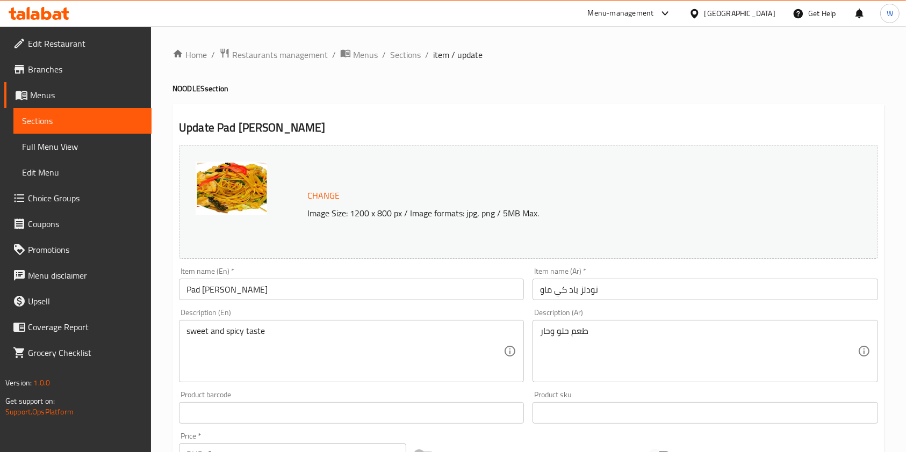
click at [206, 273] on div "Item name (En)   * Pad [PERSON_NAME] Item name (En) *" at bounding box center [351, 283] width 345 height 33
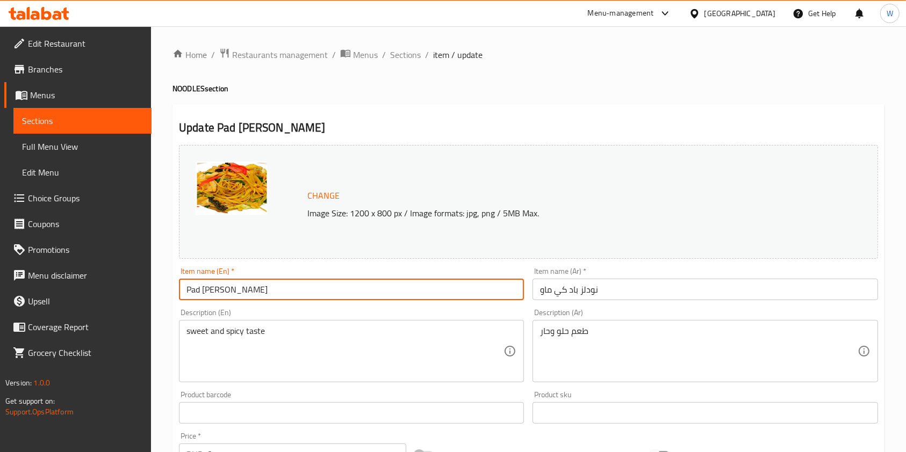
click at [211, 294] on input "Pad [PERSON_NAME]" at bounding box center [351, 289] width 345 height 21
paste input "Spaghetti Pad [PERSON_NAME]"
type input "Spaghetti Pad [PERSON_NAME]"
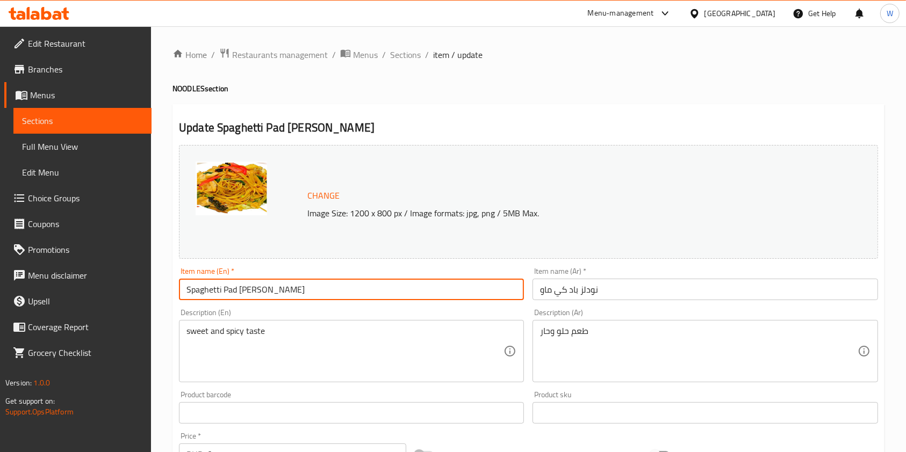
click at [622, 292] on input "نودلز باد كي ماو" at bounding box center [704, 289] width 345 height 21
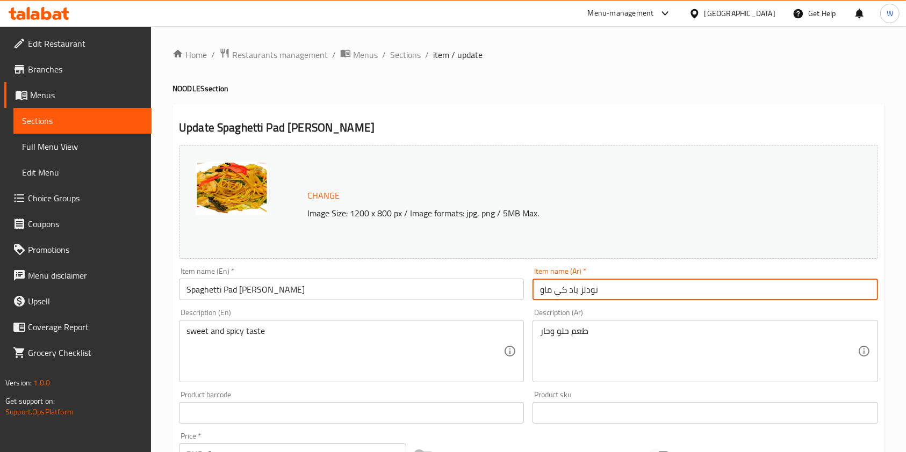
click at [622, 292] on input "نودلز باد كي ماو" at bounding box center [704, 289] width 345 height 21
paste input "باد سباغيتي"
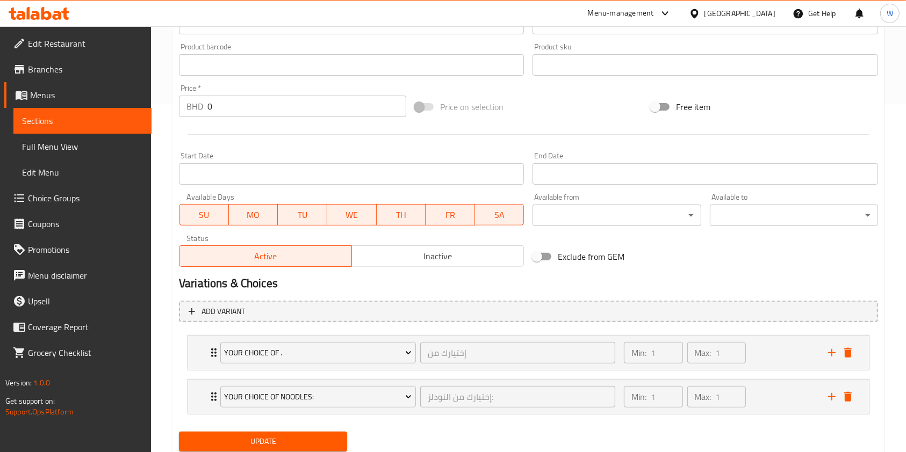
scroll to position [358, 0]
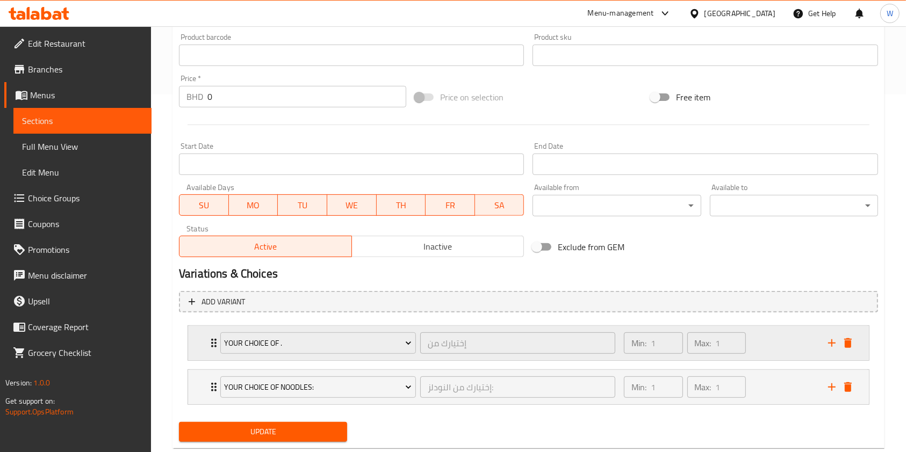
click at [204, 348] on div "Your choice of . إختيارك من ​ Min: 1 ​ Max: 1 ​" at bounding box center [528, 343] width 681 height 34
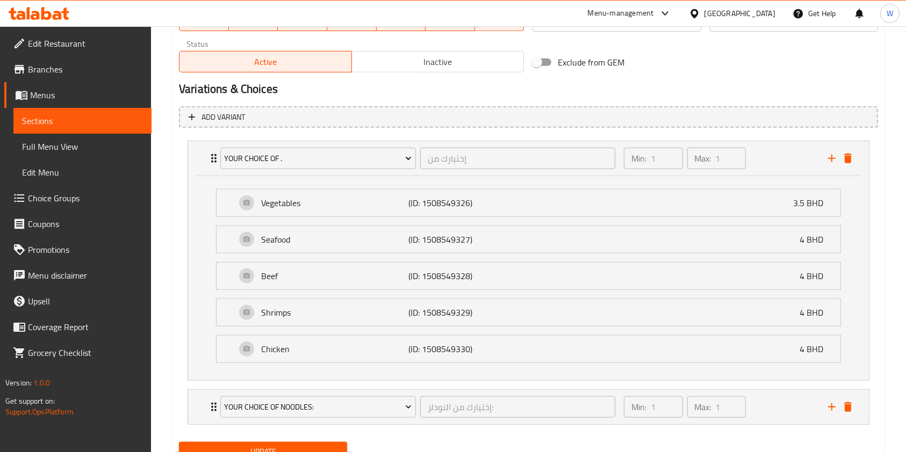
scroll to position [573, 0]
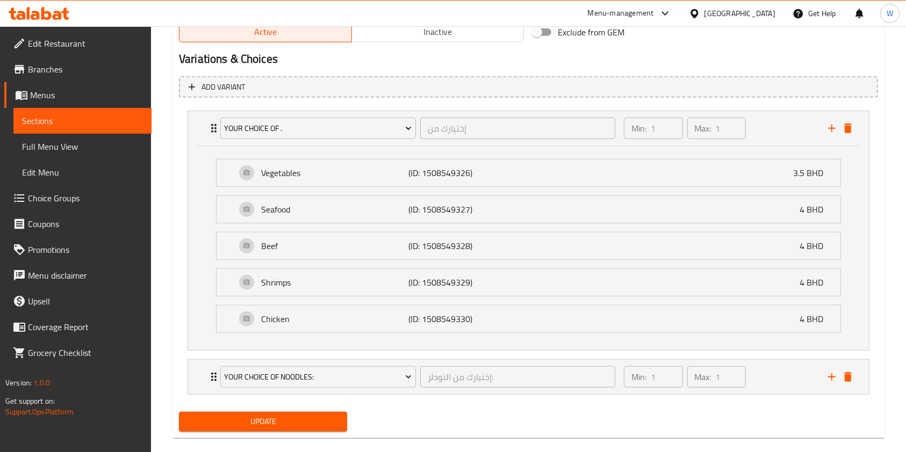
type input "باد سباغيتي كي ماو"
click at [211, 380] on icon "Expand" at bounding box center [213, 377] width 5 height 9
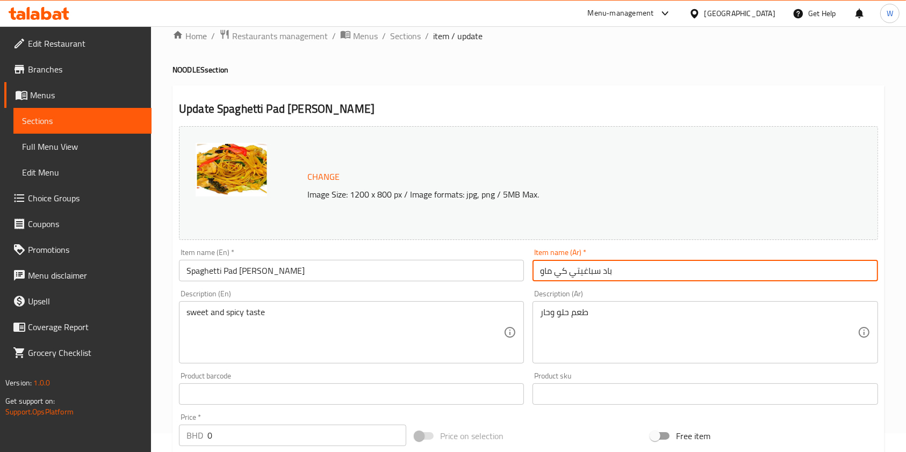
scroll to position [0, 0]
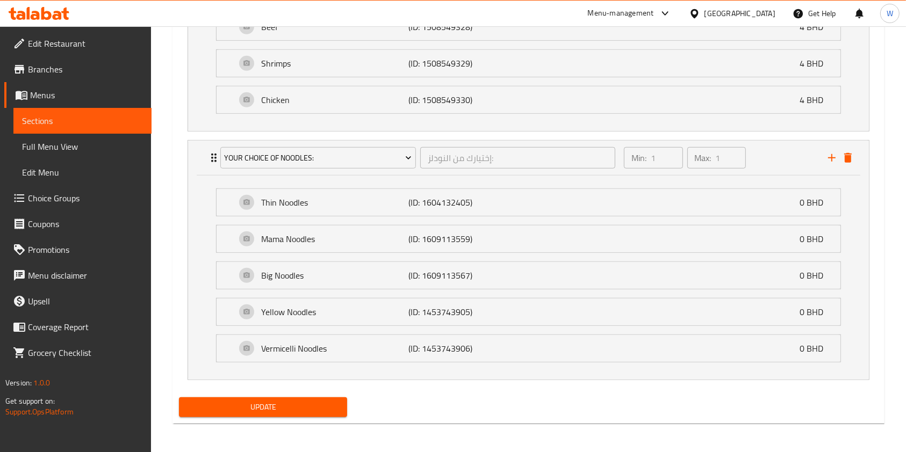
click at [286, 407] on span "Update" at bounding box center [262, 407] width 151 height 13
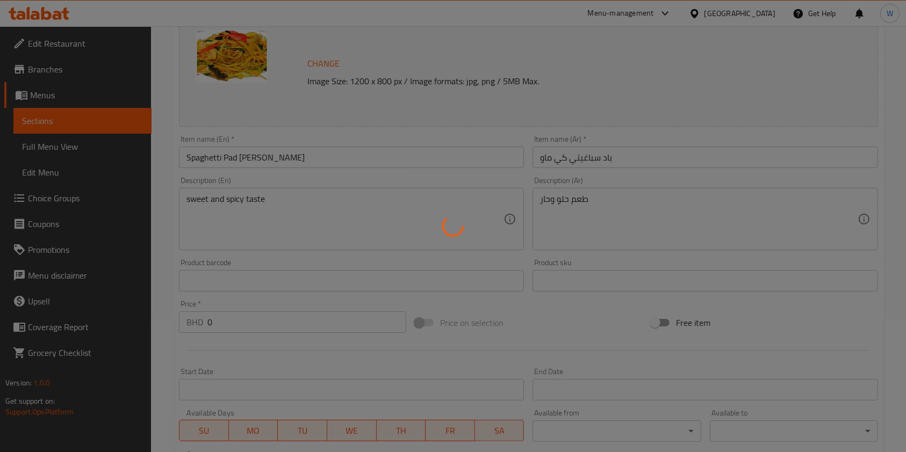
scroll to position [4, 0]
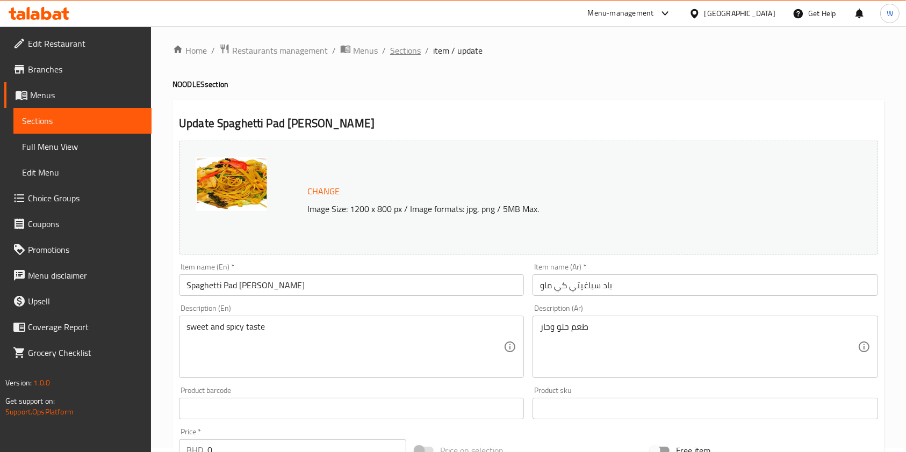
click at [397, 56] on span "Sections" at bounding box center [405, 50] width 31 height 13
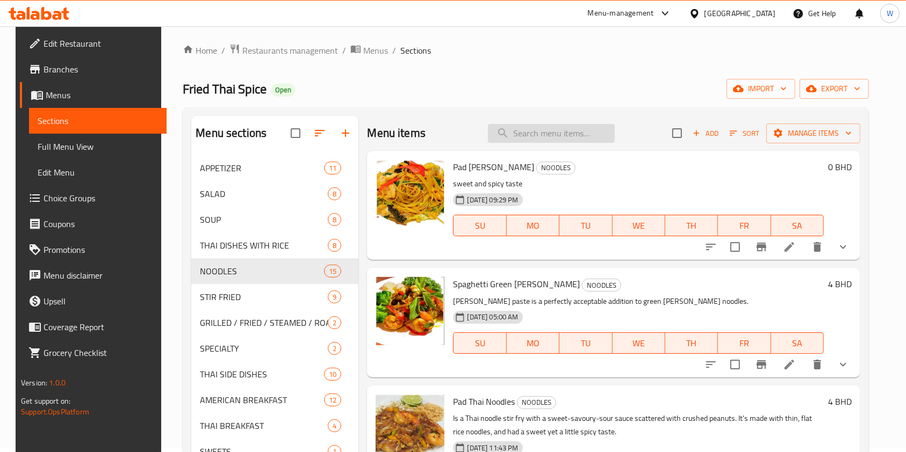
click at [527, 142] on input "search" at bounding box center [551, 133] width 127 height 19
paste input "Kra Poh Pla"
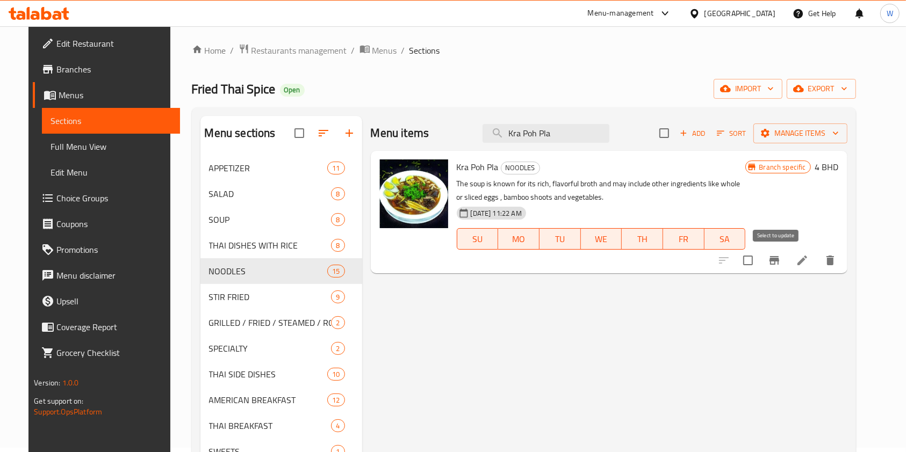
type input "Kra Poh Pla"
click at [759, 262] on input "checkbox" at bounding box center [747, 260] width 23 height 23
checkbox input "true"
click at [838, 131] on span "Manage items" at bounding box center [800, 133] width 77 height 13
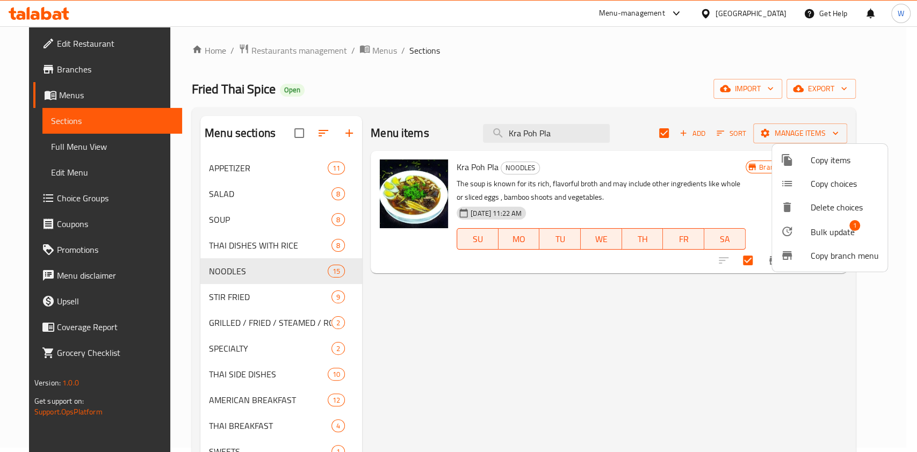
click at [830, 231] on span "Bulk update" at bounding box center [833, 232] width 44 height 13
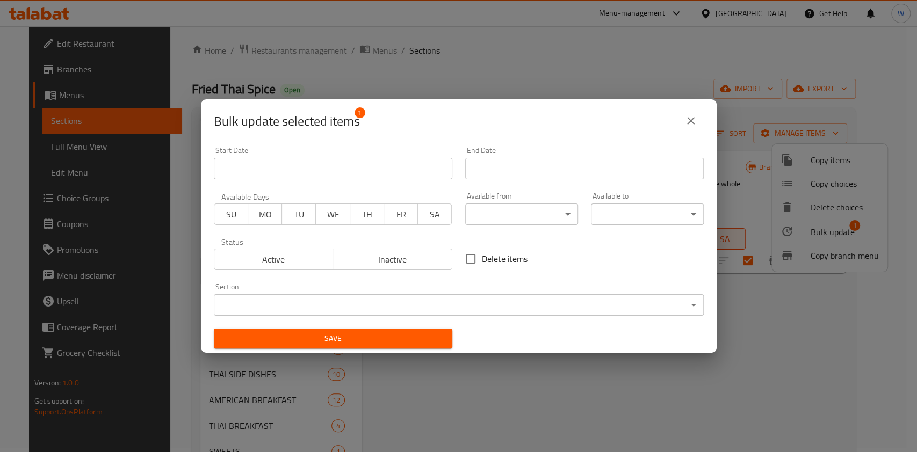
click at [424, 299] on body "​ Menu-management [GEOGRAPHIC_DATA] Get Help W Edit Restaurant Branches Menus S…" at bounding box center [458, 235] width 917 height 426
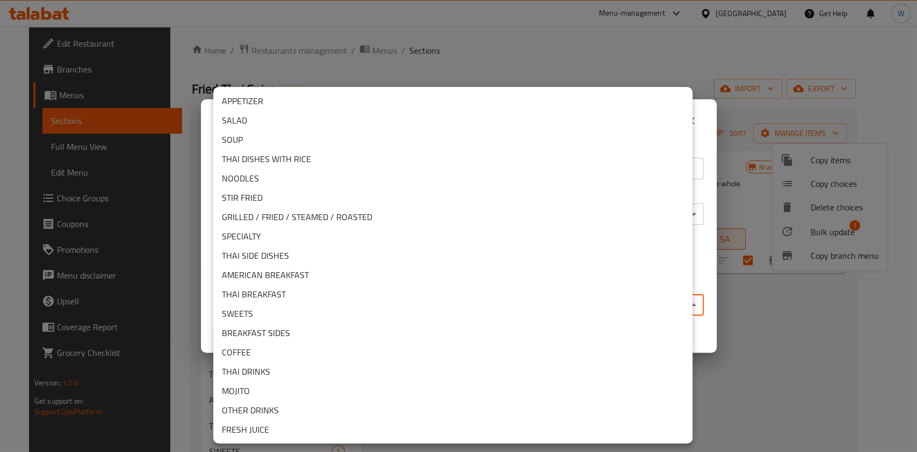
click at [304, 140] on li "SOUP" at bounding box center [452, 139] width 479 height 19
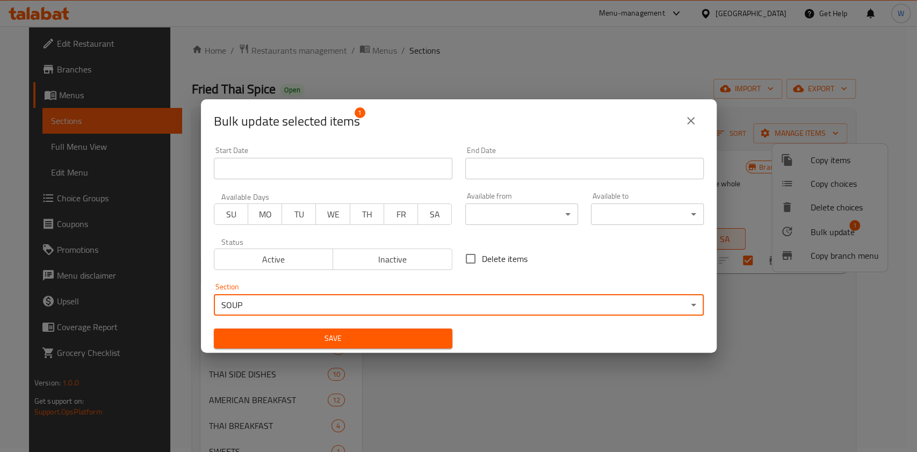
click at [322, 325] on div "Save" at bounding box center [332, 338] width 251 height 33
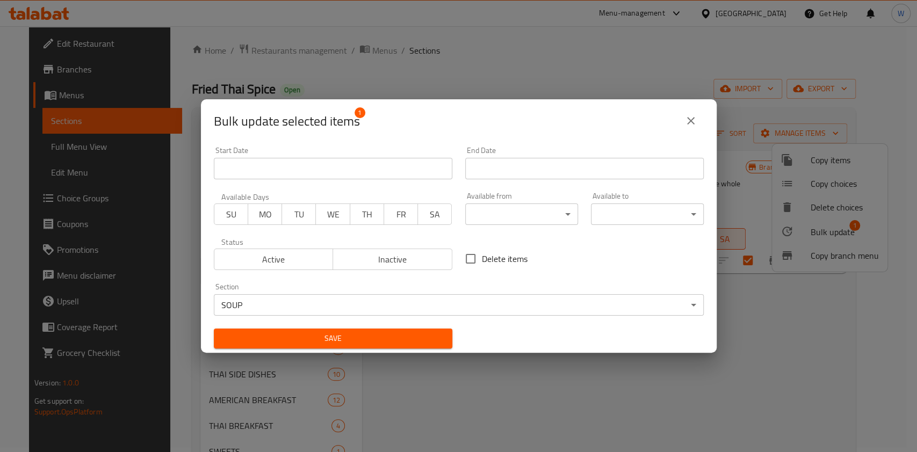
drag, startPoint x: 325, startPoint y: 334, endPoint x: 366, endPoint y: 334, distance: 40.8
click at [326, 334] on span "Save" at bounding box center [332, 338] width 221 height 13
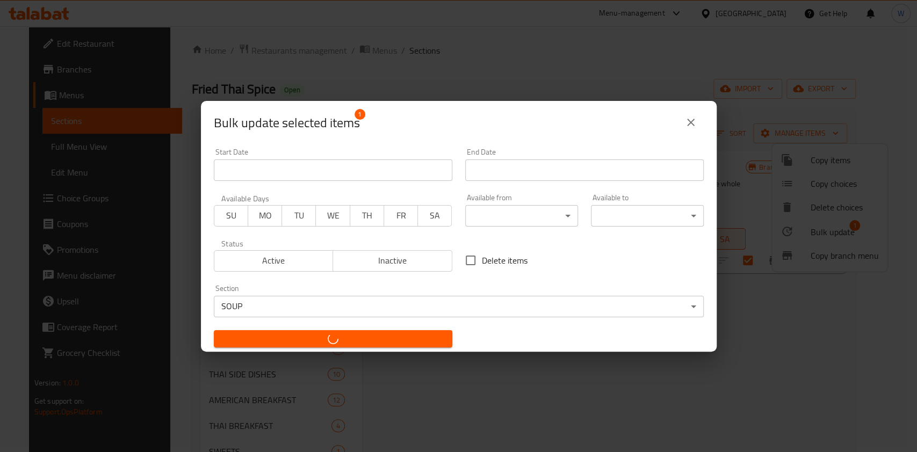
checkbox input "false"
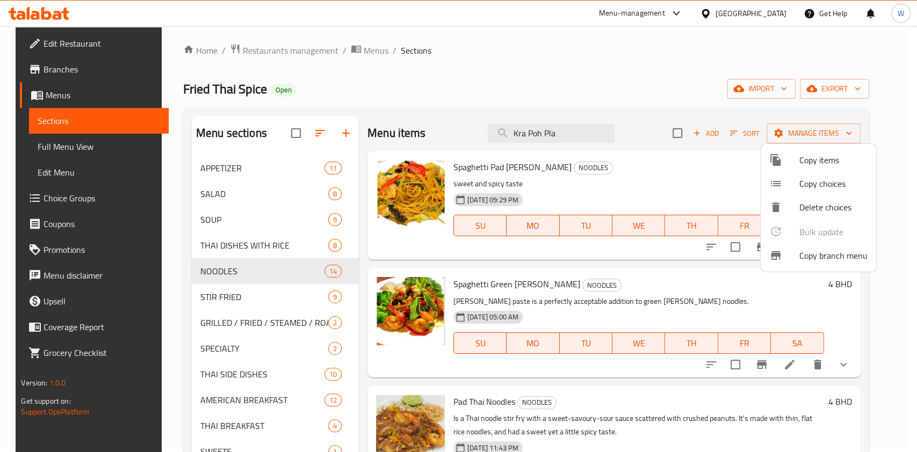
click at [554, 144] on div at bounding box center [458, 226] width 917 height 452
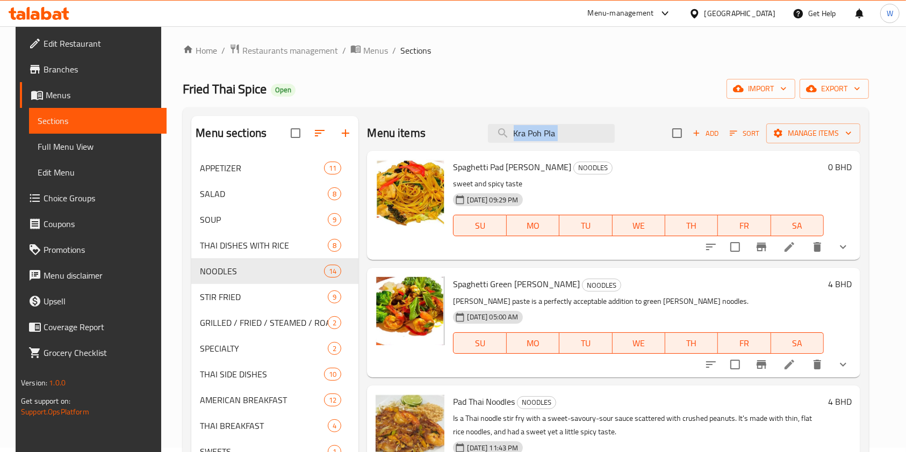
click at [554, 143] on div "Menu items Kra Poh Pla Add Sort Manage items" at bounding box center [613, 133] width 493 height 35
click at [560, 135] on input "Kra Poh Pla" at bounding box center [551, 133] width 127 height 19
click at [570, 139] on input "Kra Poh Pla" at bounding box center [551, 133] width 127 height 19
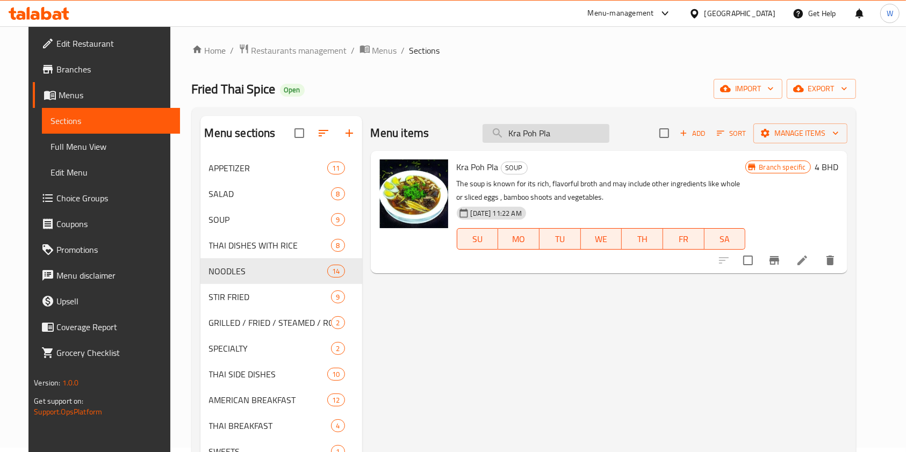
click at [557, 135] on input "Kra Poh Pla" at bounding box center [545, 133] width 127 height 19
paste input "Spaghetti Green [PERSON_NAME]"
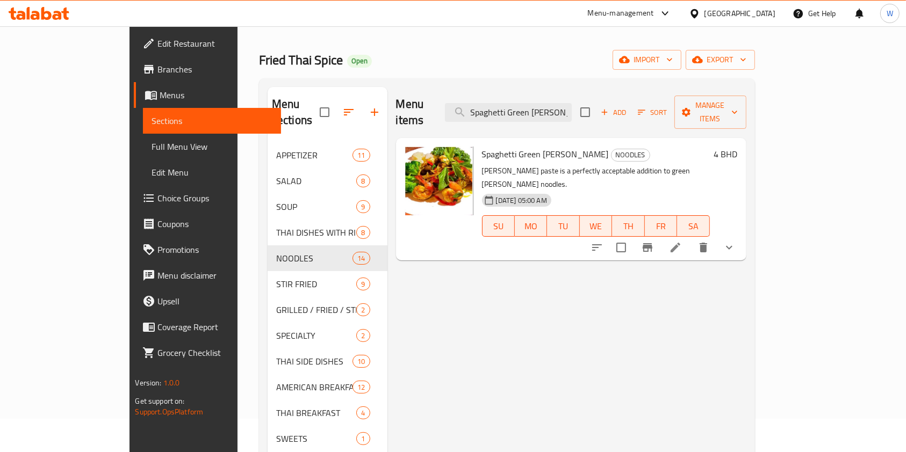
scroll to position [4, 0]
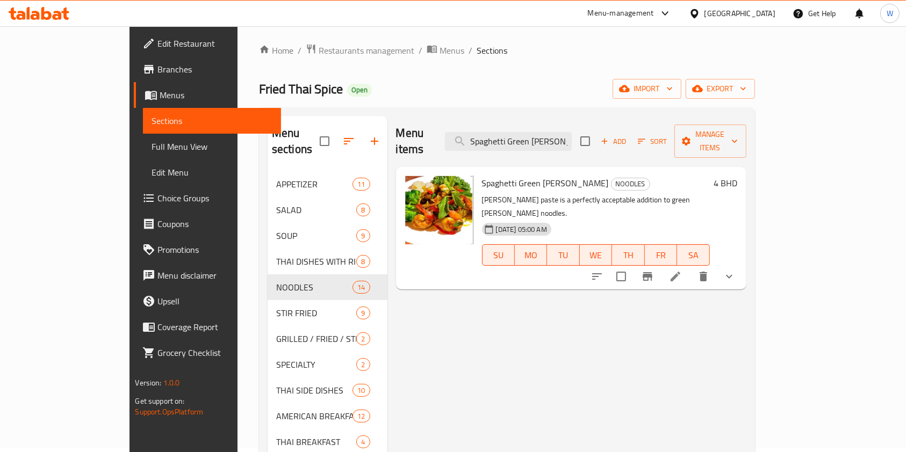
type input "Spaghetti Green [PERSON_NAME]"
click at [682, 270] on icon at bounding box center [675, 276] width 13 height 13
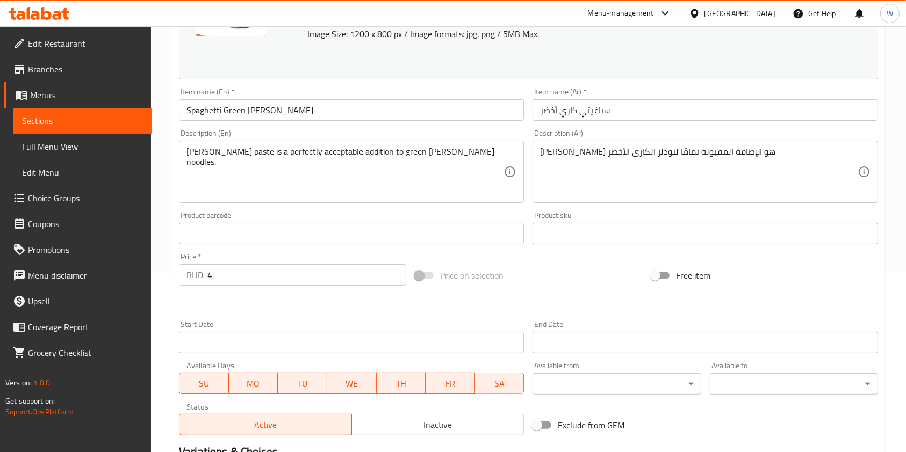
scroll to position [339, 0]
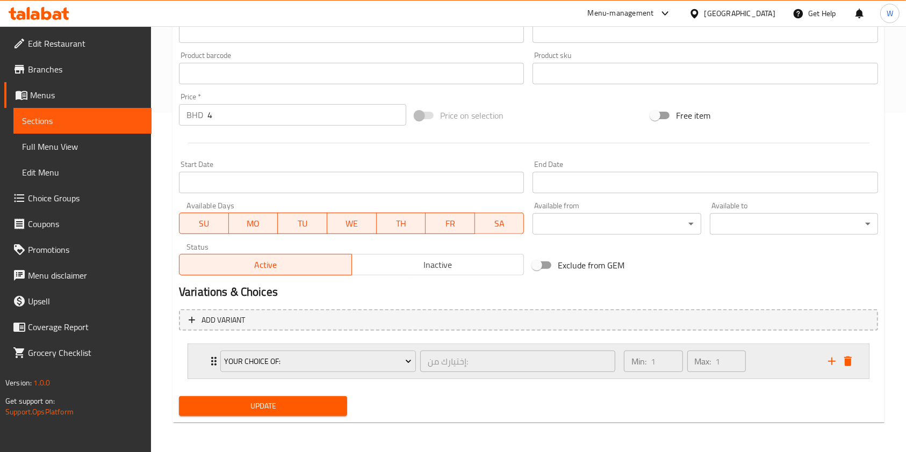
click at [210, 360] on icon "Expand" at bounding box center [213, 361] width 13 height 13
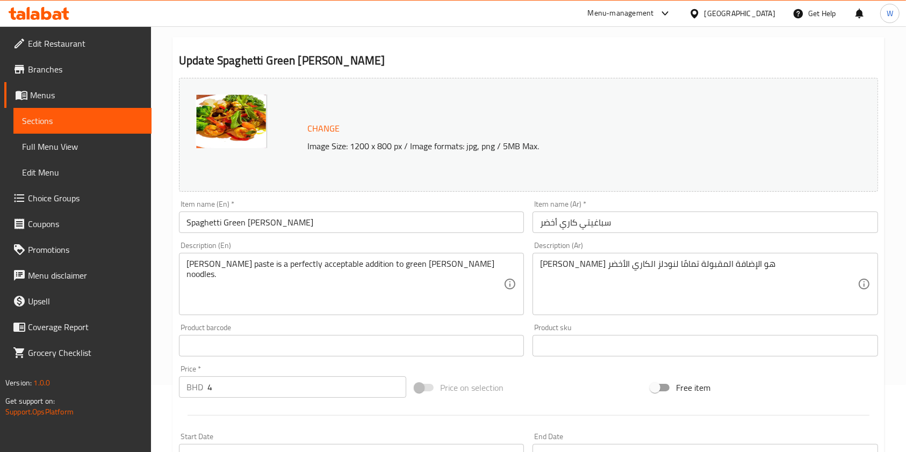
scroll to position [0, 0]
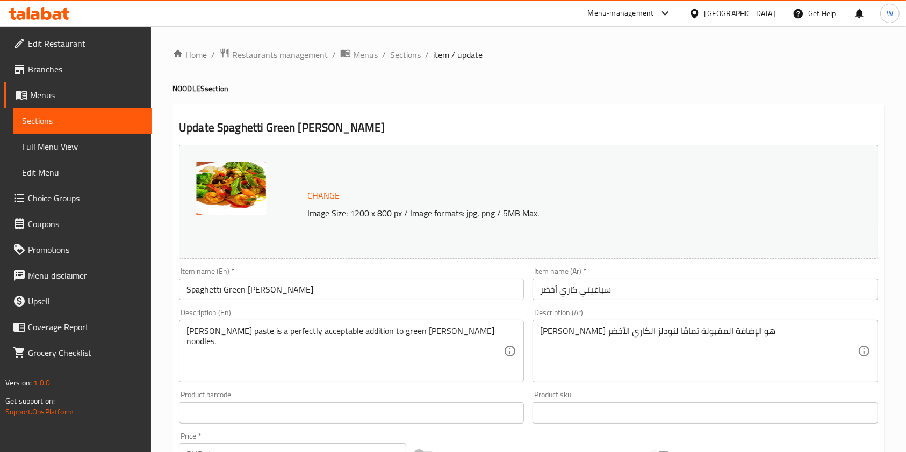
click at [402, 53] on span "Sections" at bounding box center [405, 54] width 31 height 13
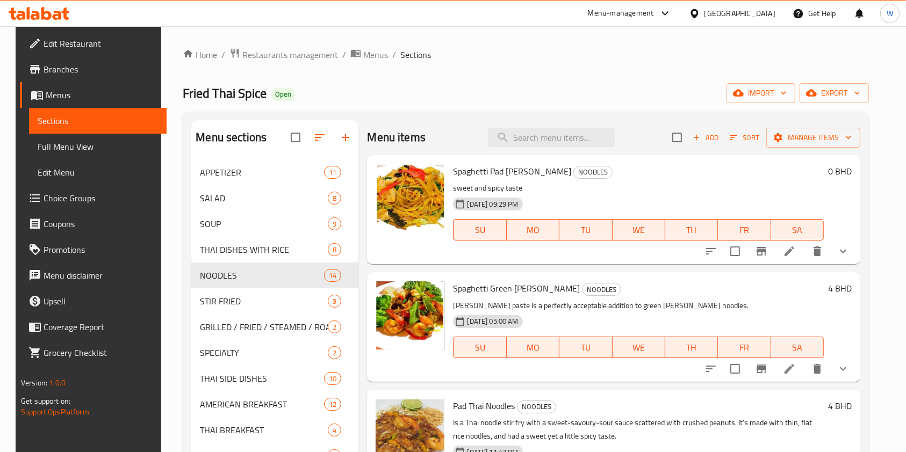
click at [801, 367] on li at bounding box center [789, 368] width 30 height 19
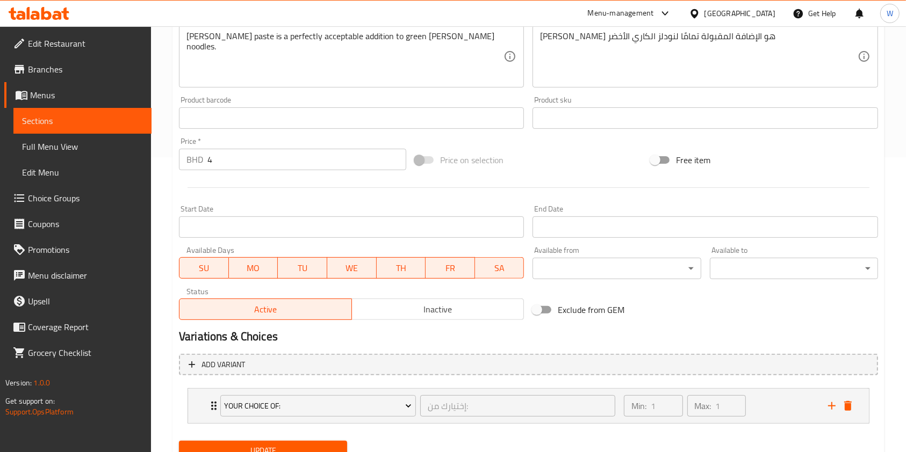
scroll to position [339, 0]
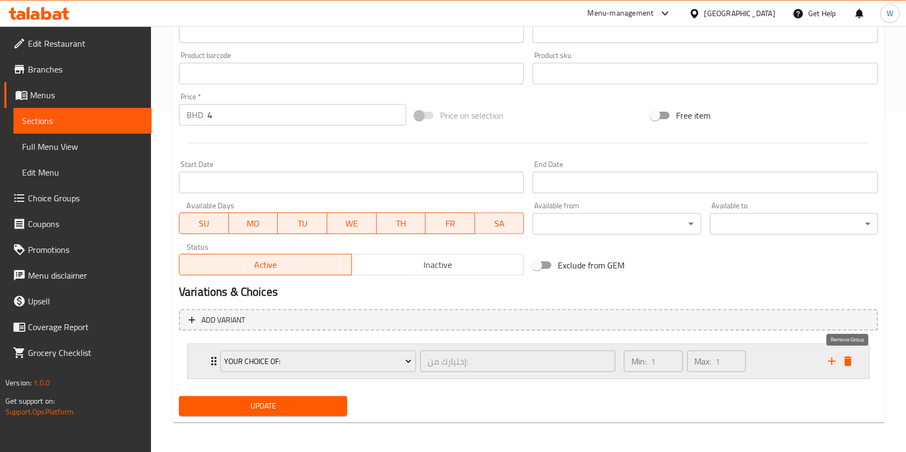
click at [847, 367] on button "delete" at bounding box center [848, 361] width 16 height 16
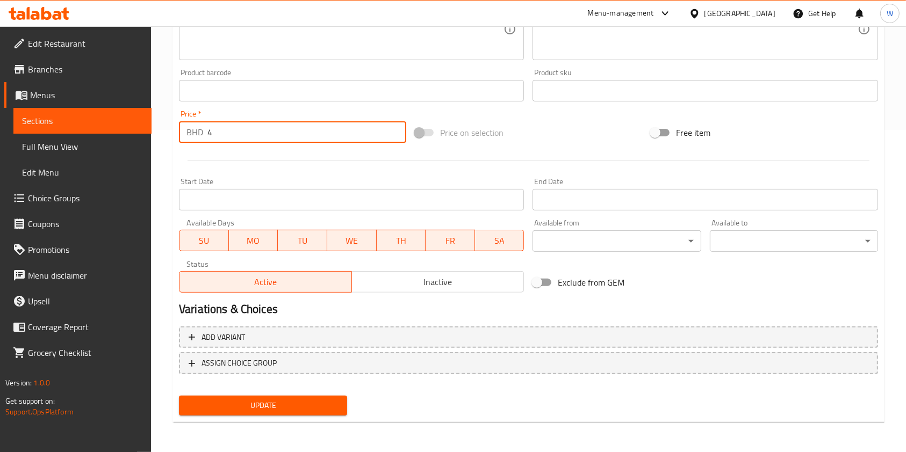
drag, startPoint x: 214, startPoint y: 131, endPoint x: 126, endPoint y: 141, distance: 89.2
click at [126, 141] on div "Edit Restaurant Branches Menus Sections Full Menu View Edit Menu Choice Groups …" at bounding box center [453, 78] width 906 height 748
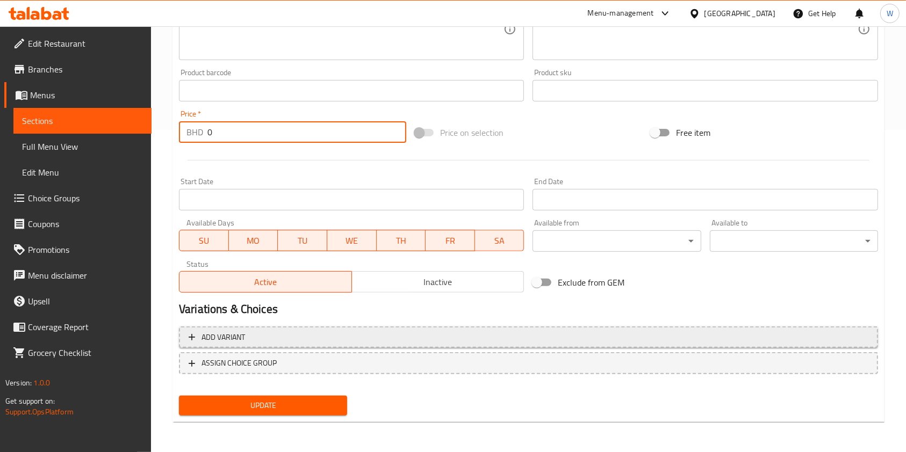
type input "0"
click at [265, 337] on span "Add variant" at bounding box center [528, 337] width 679 height 13
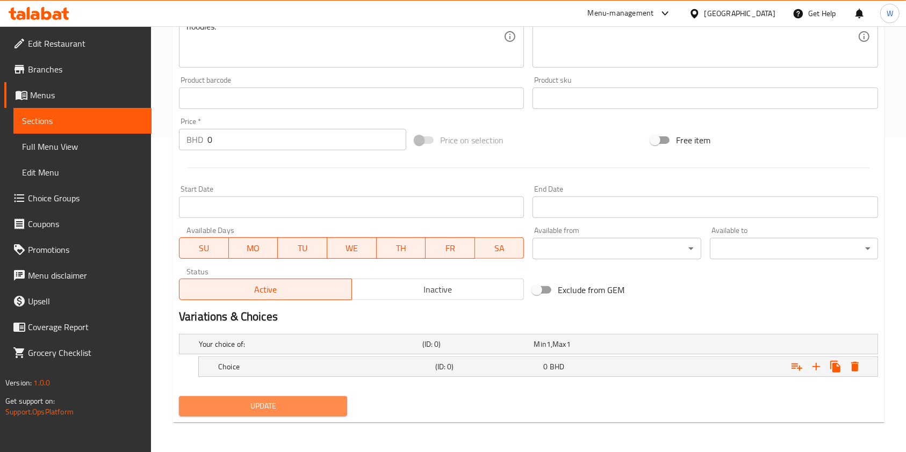
click at [284, 411] on span "Update" at bounding box center [262, 406] width 151 height 13
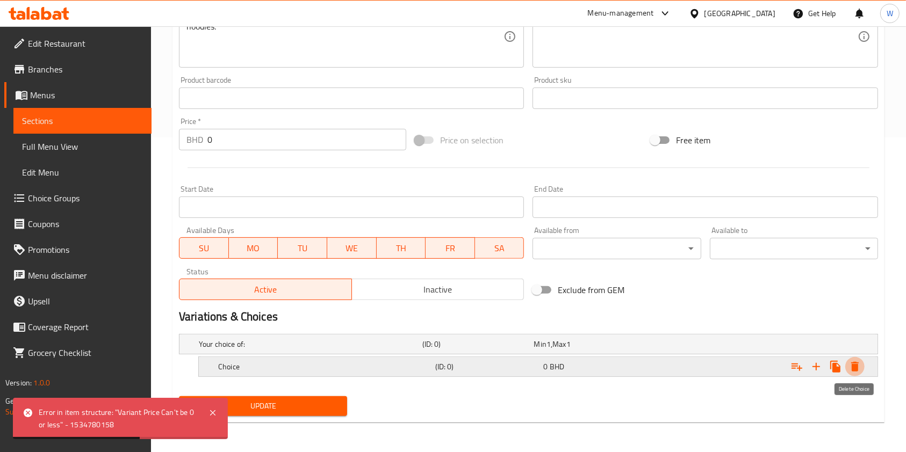
click at [851, 367] on icon "Expand" at bounding box center [854, 366] width 13 height 13
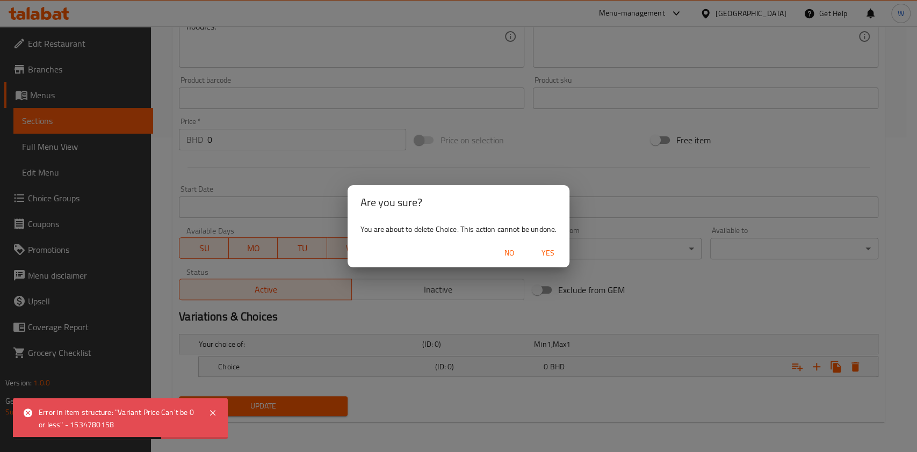
click at [551, 254] on span "Yes" at bounding box center [548, 253] width 26 height 13
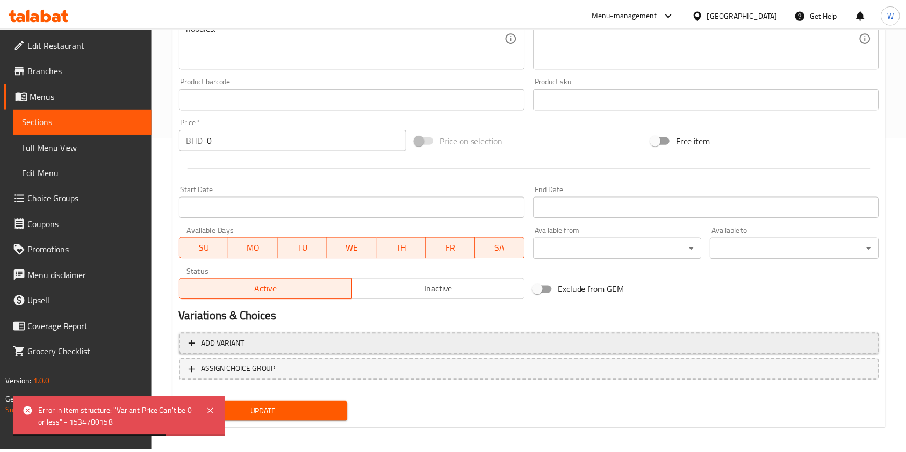
scroll to position [312, 0]
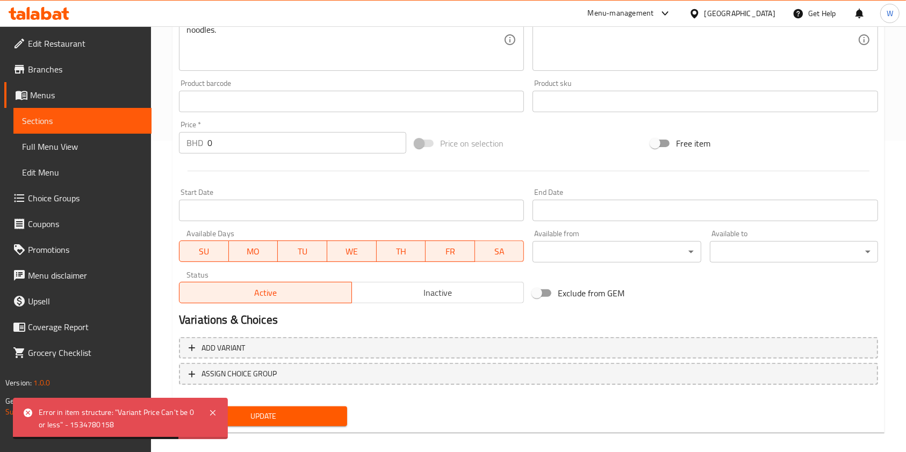
click at [321, 419] on span "Update" at bounding box center [262, 416] width 151 height 13
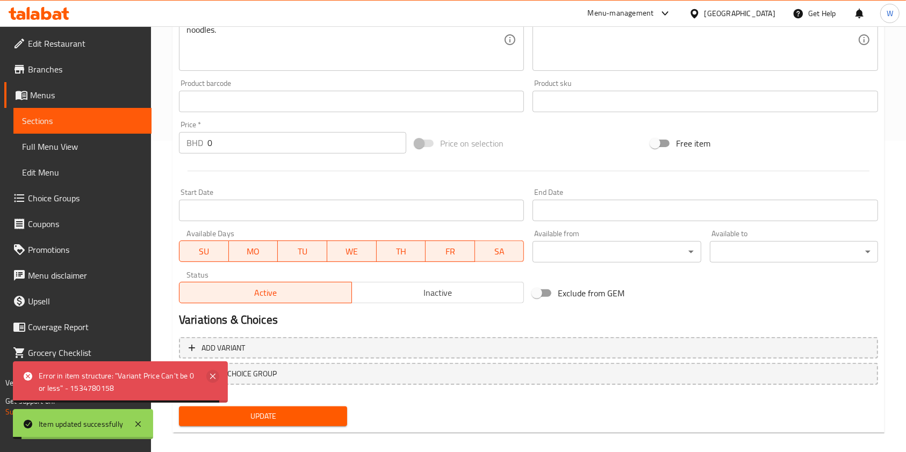
click at [216, 372] on icon at bounding box center [212, 376] width 13 height 13
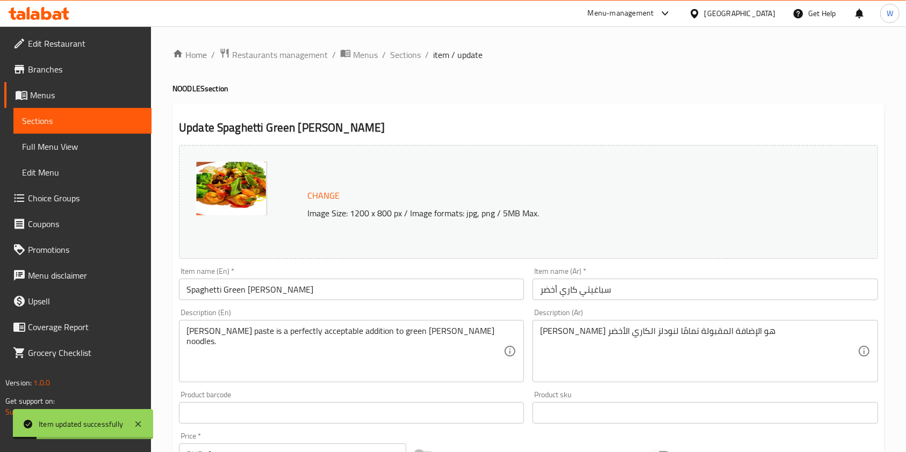
scroll to position [322, 0]
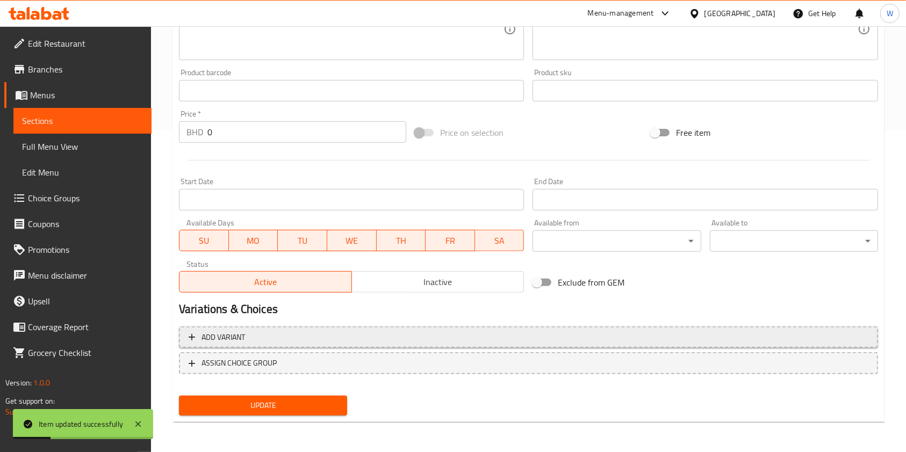
click at [269, 339] on span "Add variant" at bounding box center [528, 337] width 679 height 13
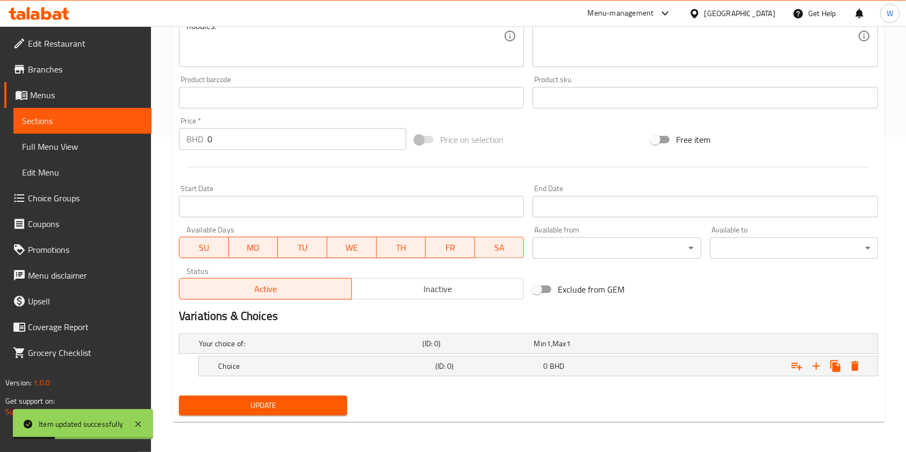
scroll to position [315, 0]
click at [314, 350] on h5 "Choice" at bounding box center [308, 344] width 219 height 11
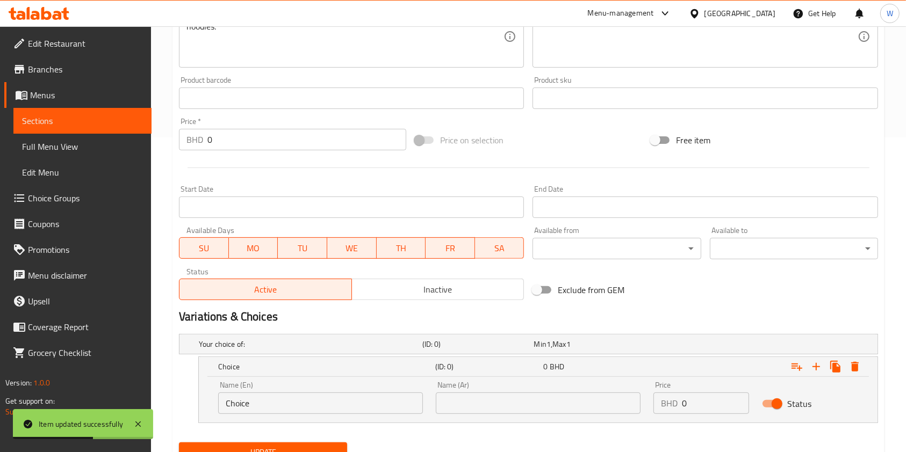
scroll to position [361, 0]
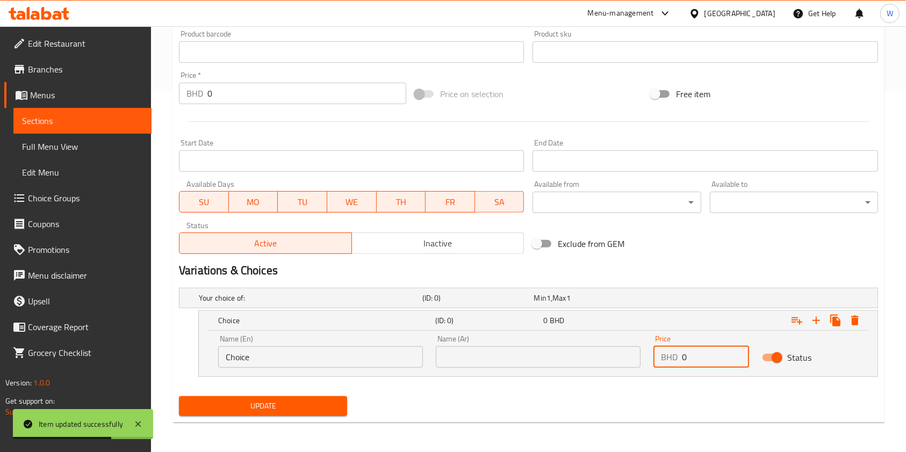
drag, startPoint x: 692, startPoint y: 360, endPoint x: 639, endPoint y: 363, distance: 53.2
click at [639, 363] on div "Name (En) Choice Name (En) Name (Ar) Name (Ar) Price BHD 0 Price Status" at bounding box center [538, 352] width 653 height 46
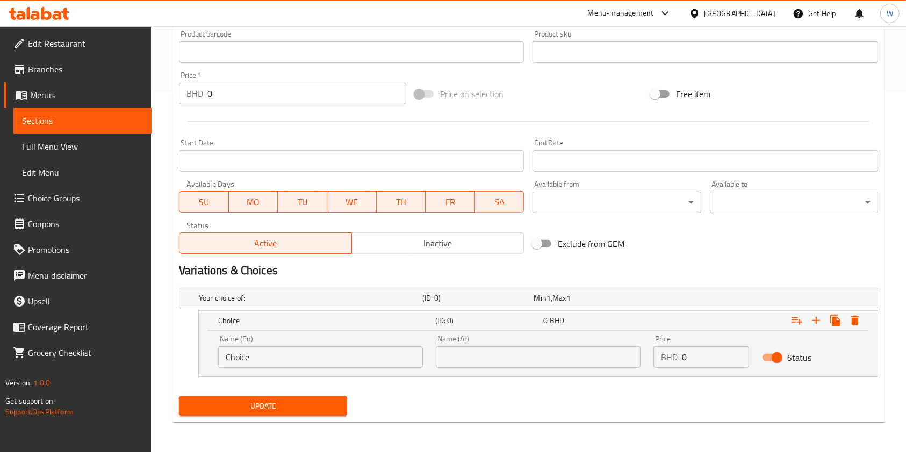
click at [355, 358] on input "Choice" at bounding box center [320, 356] width 205 height 21
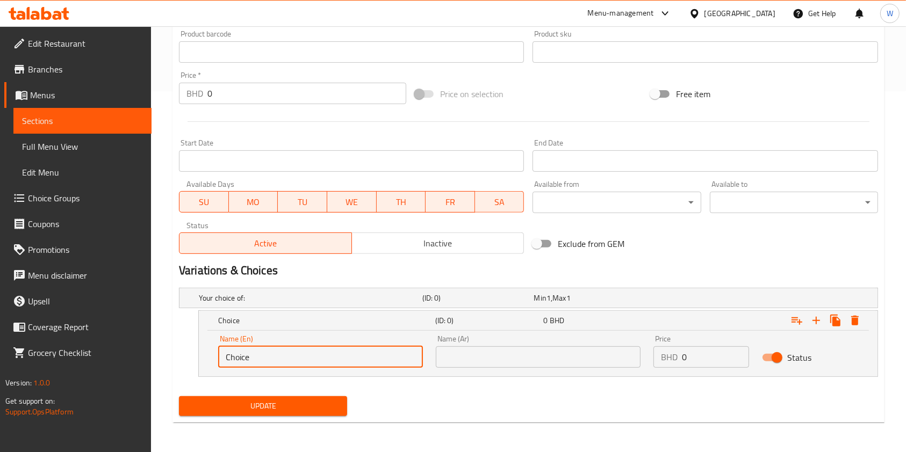
click at [355, 358] on input "Choice" at bounding box center [320, 356] width 205 height 21
paste input "Shrimps"
type input "Shrimps"
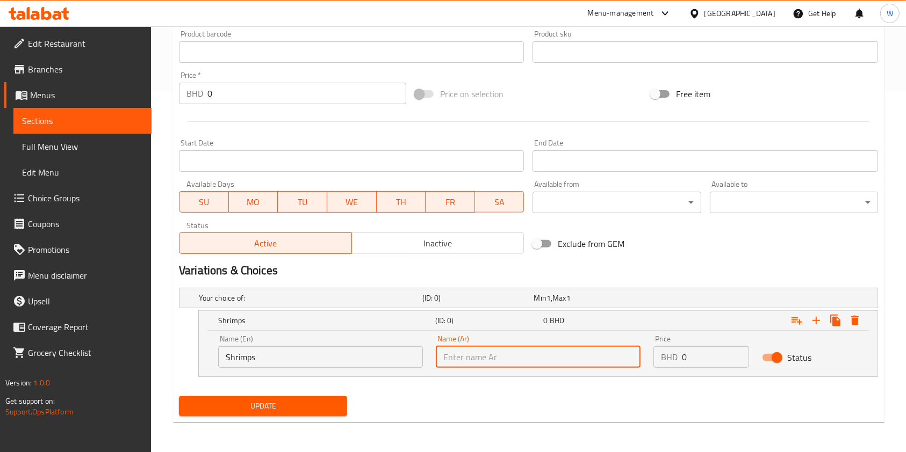
click at [481, 355] on input "text" at bounding box center [538, 356] width 205 height 21
paste input "Shrimps"
type input "Shrimps"
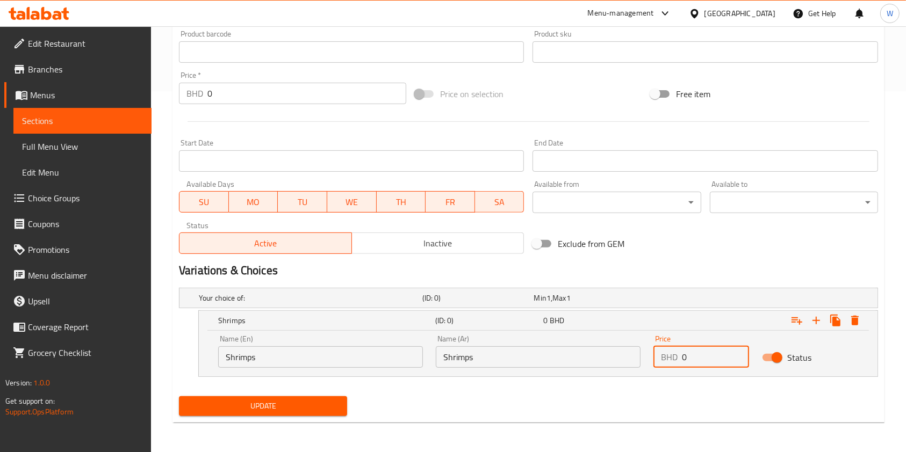
drag, startPoint x: 710, startPoint y: 358, endPoint x: 643, endPoint y: 357, distance: 66.6
click at [650, 357] on div "Price BHD 0 Price" at bounding box center [701, 352] width 109 height 46
type input "4"
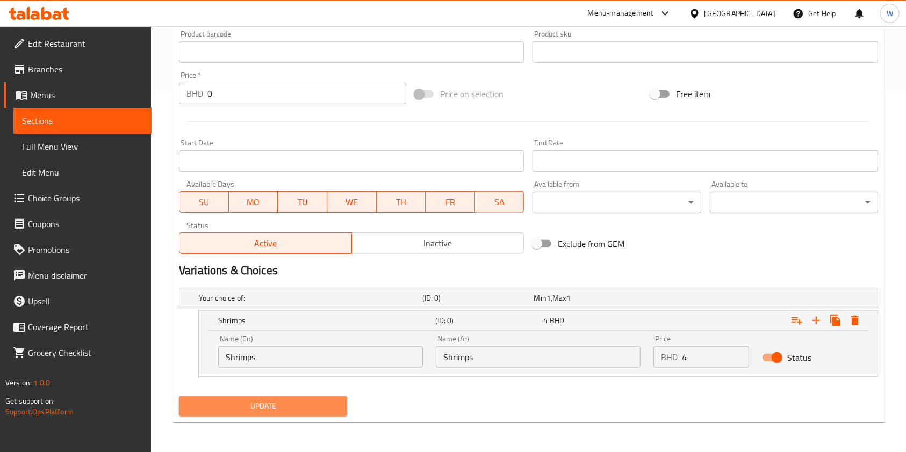
click at [287, 410] on span "Update" at bounding box center [262, 406] width 151 height 13
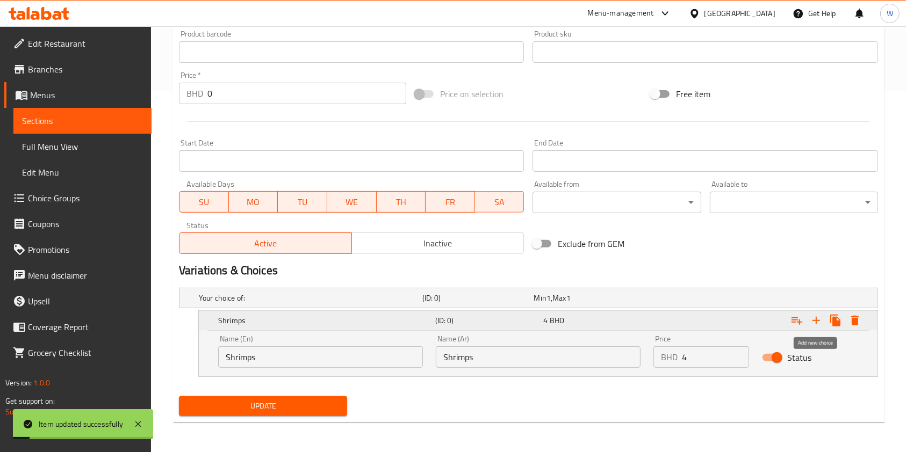
click at [819, 320] on icon "Expand" at bounding box center [816, 321] width 8 height 8
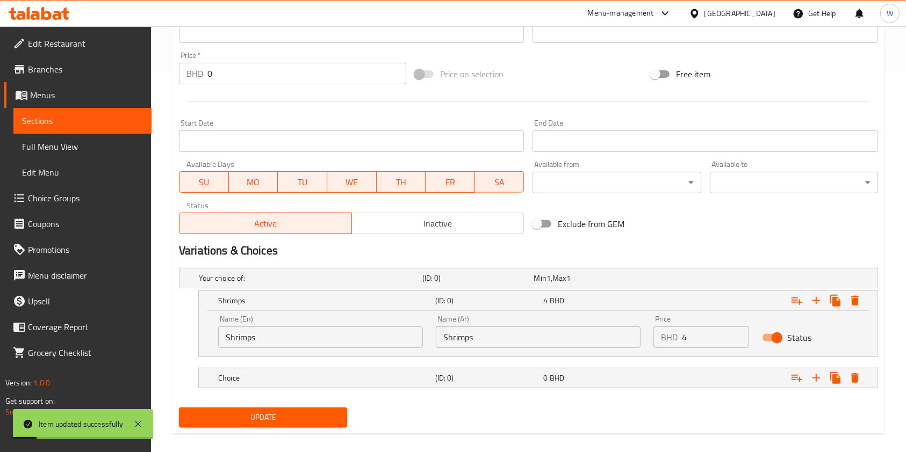
scroll to position [392, 0]
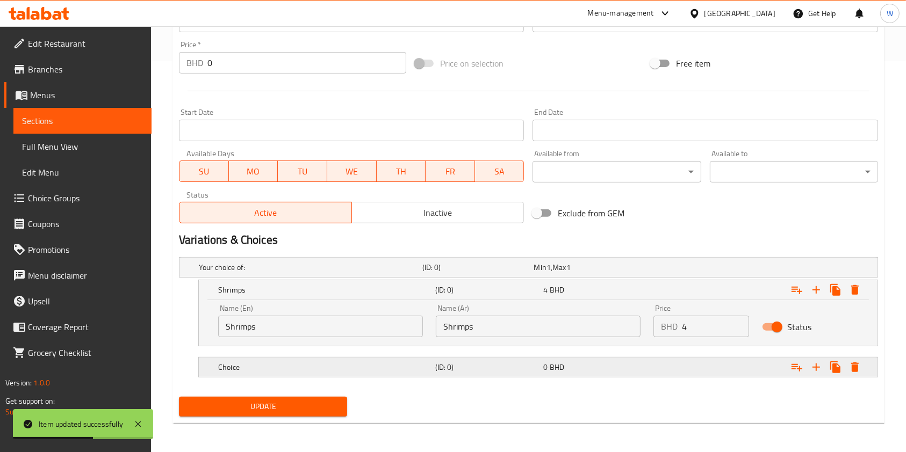
click at [327, 273] on h5 "Choice" at bounding box center [308, 267] width 219 height 11
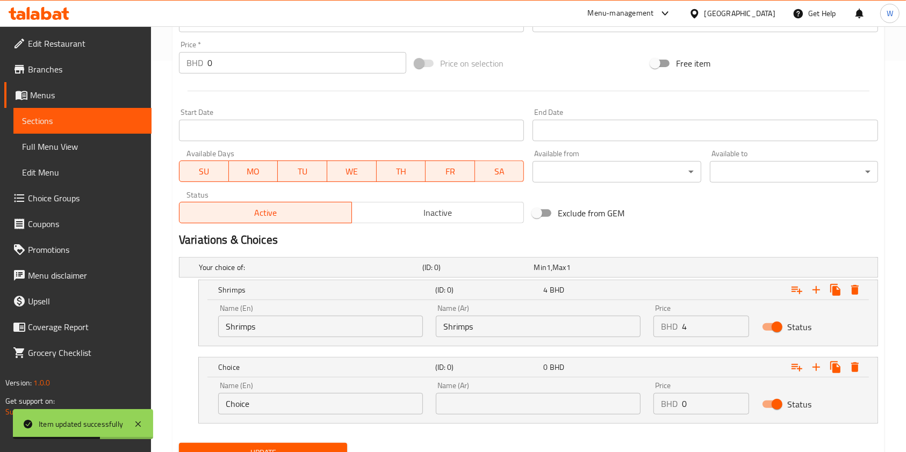
click at [275, 404] on input "Choice" at bounding box center [320, 403] width 205 height 21
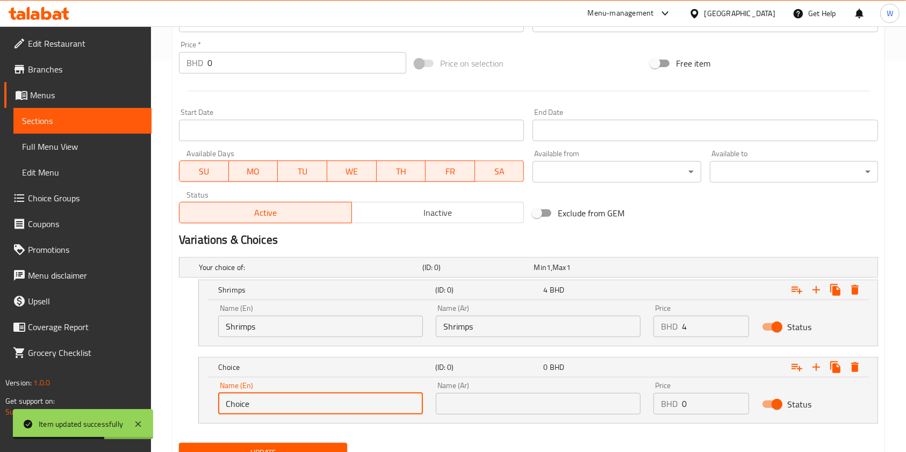
click at [275, 404] on input "Choice" at bounding box center [320, 403] width 205 height 21
paste input "Seafood"
type input "Seafood"
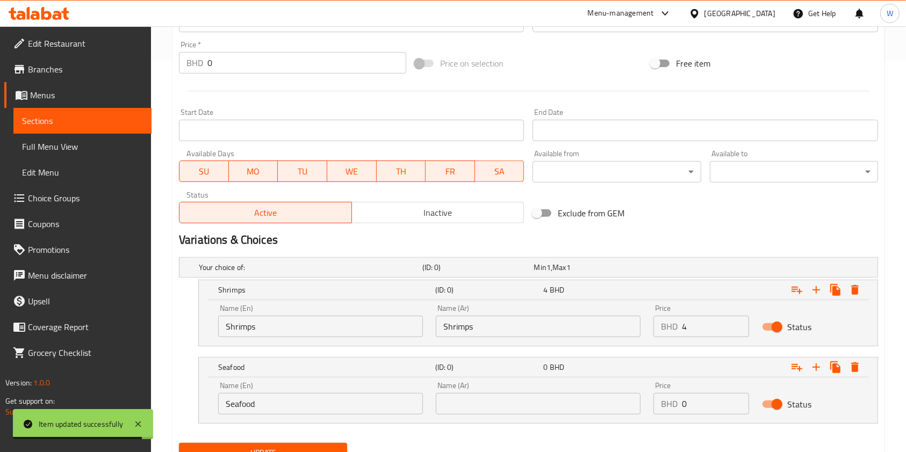
click at [554, 328] on input "Shrimps" at bounding box center [538, 326] width 205 height 21
paste input "الروبيان"
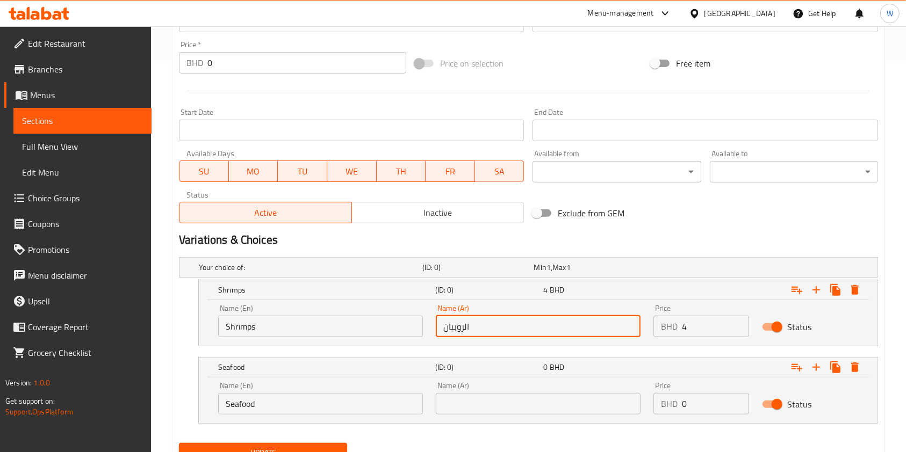
type input "الروبيان"
click at [531, 402] on input "text" at bounding box center [538, 403] width 205 height 21
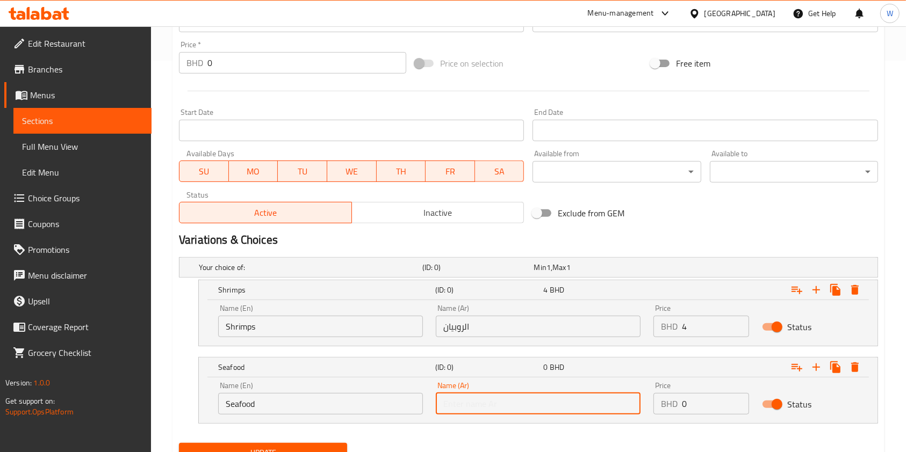
paste input "مأكولات بحرية"
type input "مأكولات بحرية"
click at [814, 296] on icon "Expand" at bounding box center [815, 290] width 13 height 13
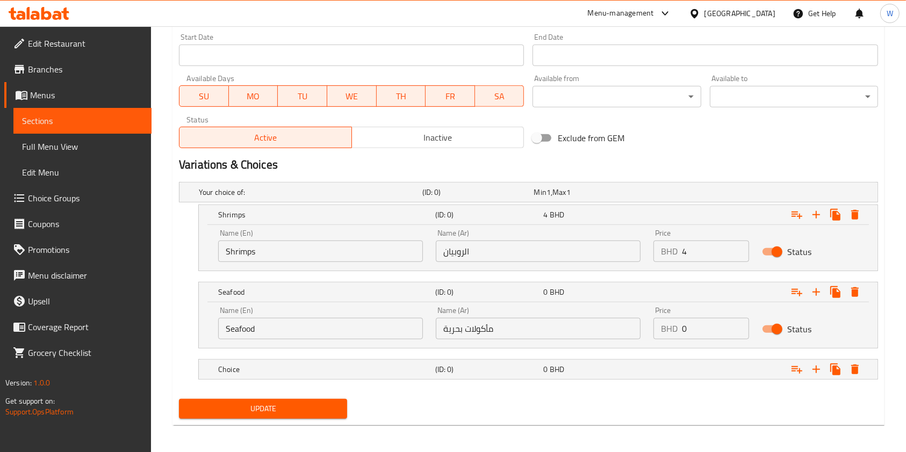
scroll to position [469, 0]
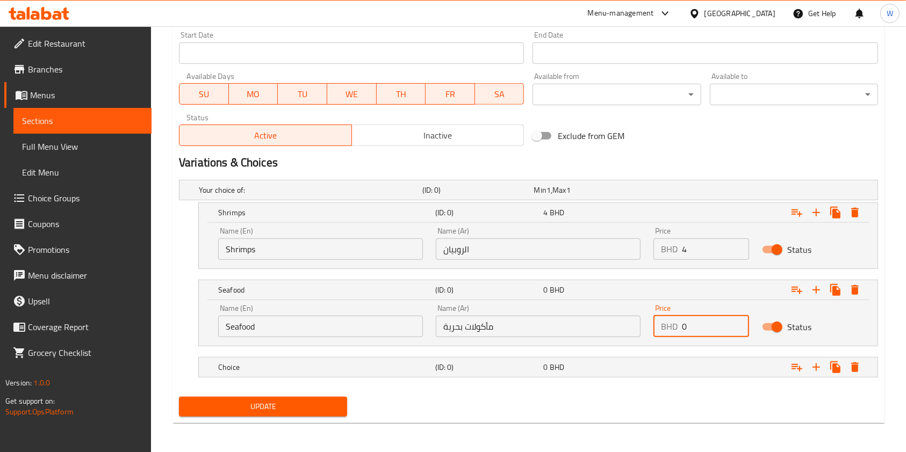
drag, startPoint x: 703, startPoint y: 331, endPoint x: 642, endPoint y: 332, distance: 61.2
click at [642, 332] on div "Name (En) Seafood Name (En) Name (Ar) مأكولات بحرية Name (Ar) Price BHD 0 Price…" at bounding box center [538, 321] width 653 height 46
type input "4"
click at [628, 198] on div "0 BHD" at bounding box center [587, 190] width 112 height 15
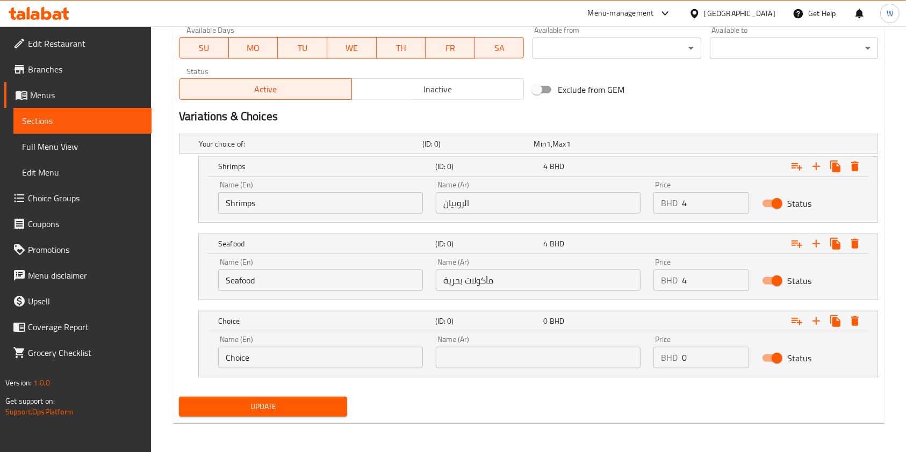
scroll to position [516, 0]
click at [335, 360] on input "Choice" at bounding box center [320, 356] width 205 height 21
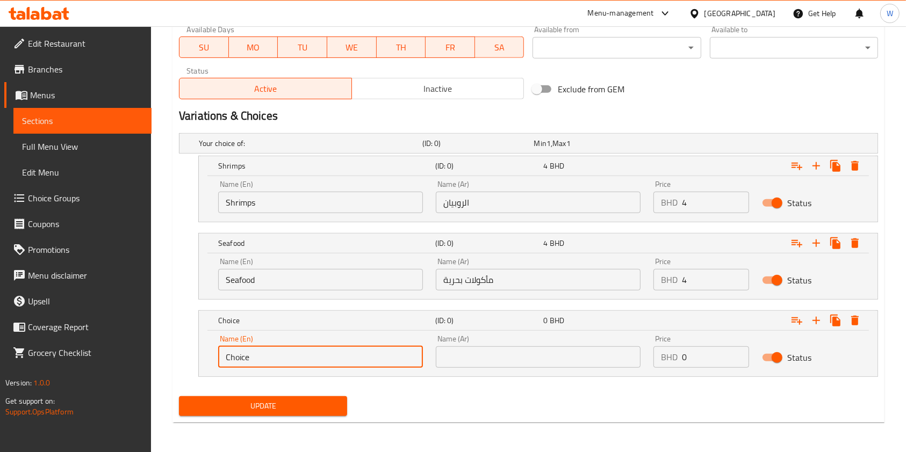
click at [335, 360] on input "Choice" at bounding box center [320, 356] width 205 height 21
paste input "Squid"
type input "Squid"
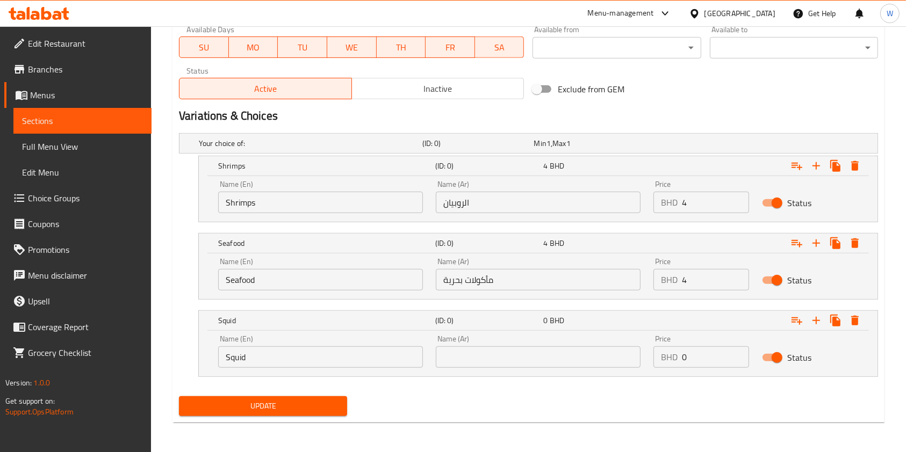
click at [496, 351] on input "text" at bounding box center [538, 356] width 205 height 21
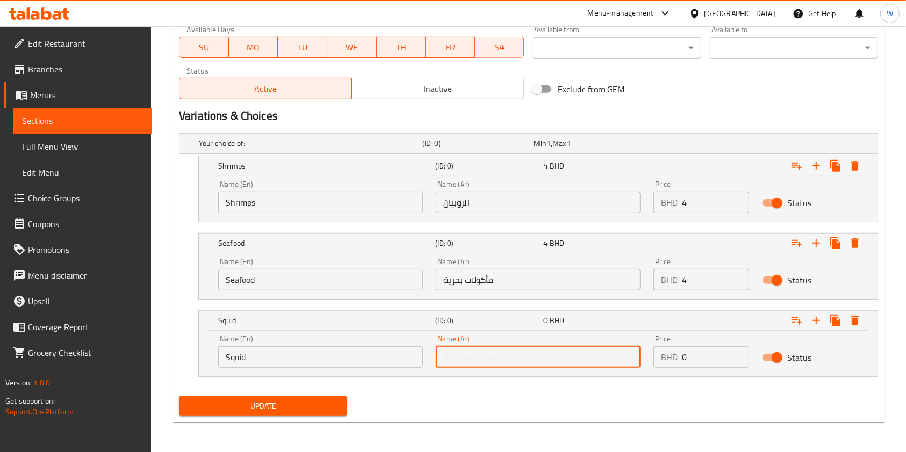
paste input "حبار"
type input "حبار"
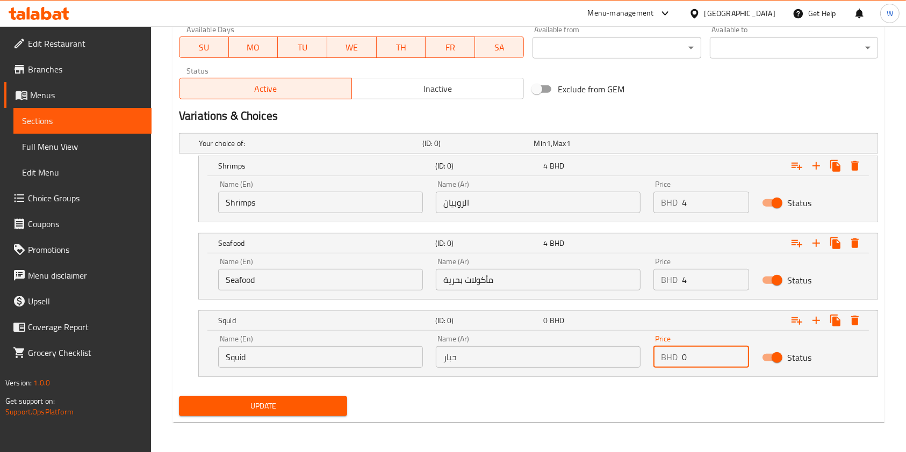
drag, startPoint x: 675, startPoint y: 356, endPoint x: 599, endPoint y: 357, distance: 75.2
click at [602, 357] on div "Name (En) Squid Name (En) Name (Ar) حبار Name (Ar) Price BHD 0 Price Status" at bounding box center [538, 352] width 653 height 46
type input "4"
click at [813, 320] on icon "Expand" at bounding box center [816, 321] width 8 height 8
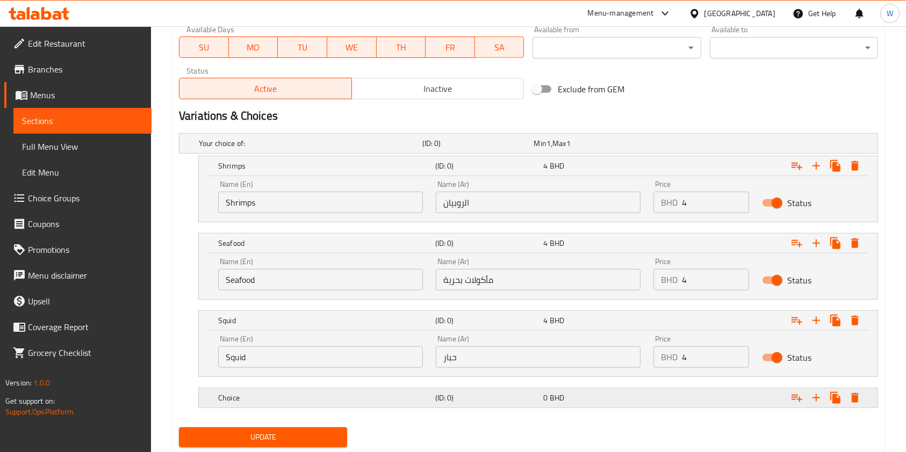
click at [444, 149] on h5 "(ID: 0)" at bounding box center [475, 143] width 107 height 11
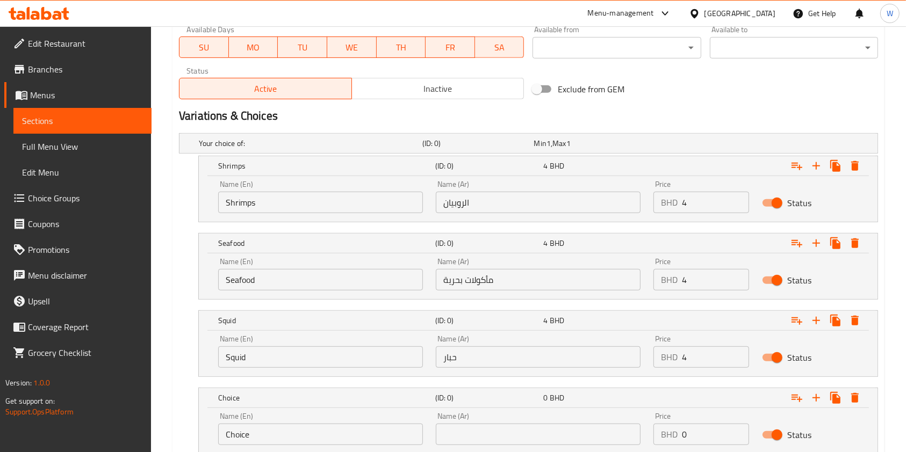
click at [329, 427] on input "Choice" at bounding box center [320, 434] width 205 height 21
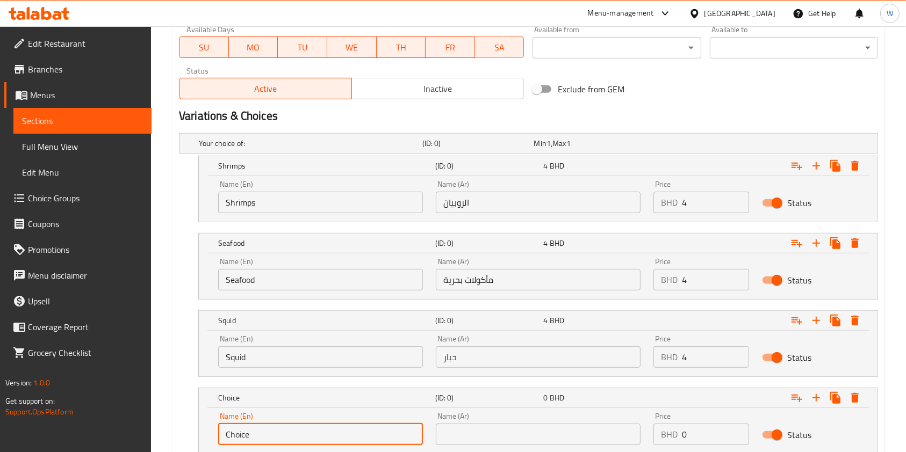
paste input "Beef"
type input "Beef"
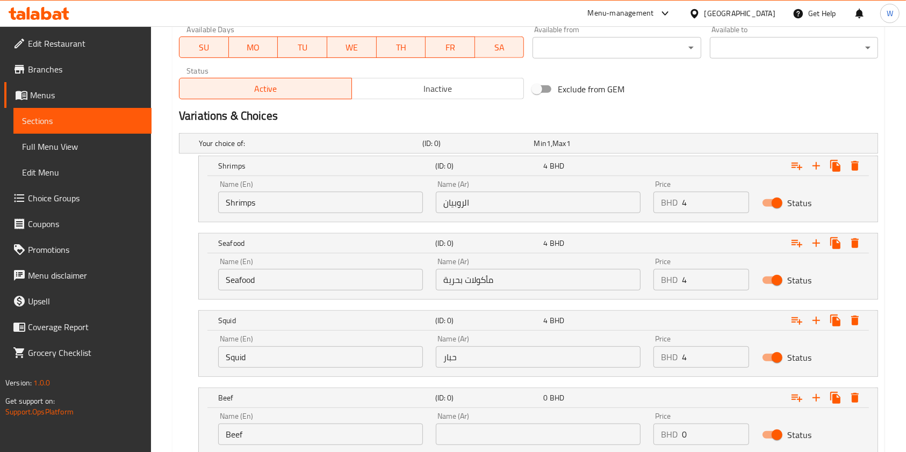
drag, startPoint x: 597, startPoint y: 413, endPoint x: 594, endPoint y: 417, distance: 5.7
click at [597, 413] on div "Name (Ar) Name (Ar)" at bounding box center [538, 429] width 205 height 33
click at [576, 432] on input "text" at bounding box center [538, 434] width 205 height 21
paste input "لحم بقري"
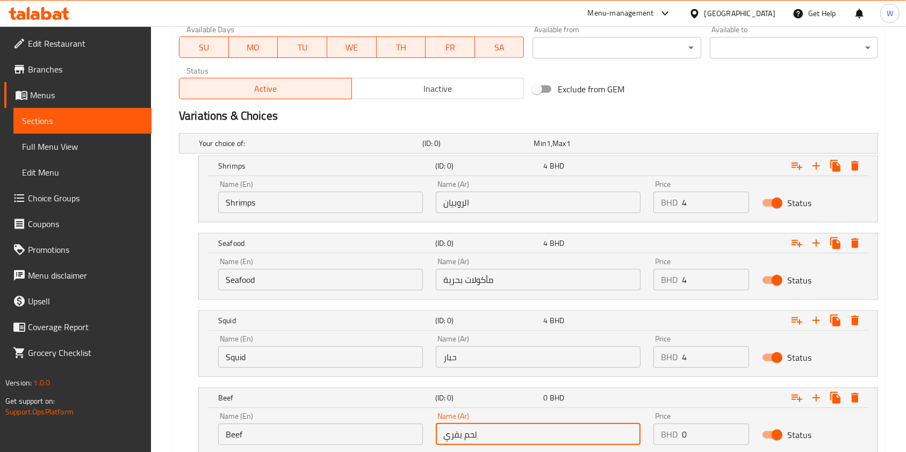
type input "لحم بقري"
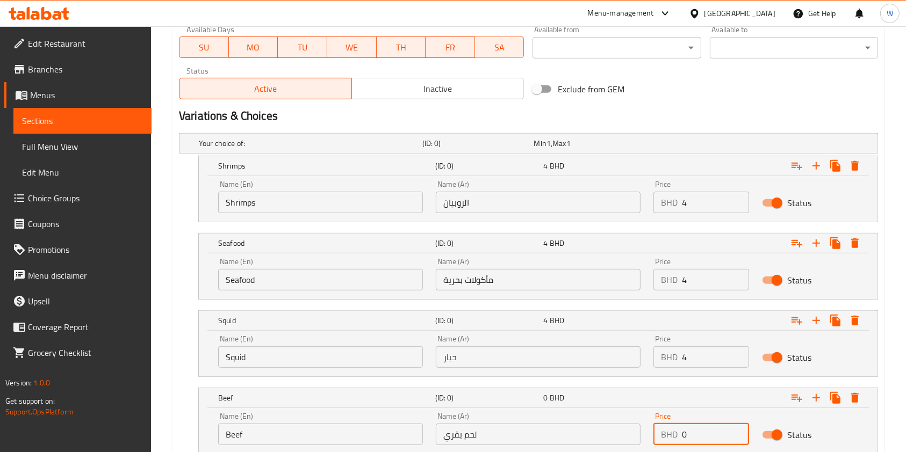
drag, startPoint x: 693, startPoint y: 433, endPoint x: 632, endPoint y: 430, distance: 61.9
click at [633, 430] on div "Name (En) Beef Name (En) Name (Ar) لحم بقري Name (Ar) Price BHD 0 Price Status" at bounding box center [538, 429] width 653 height 46
type input "4"
drag, startPoint x: 706, startPoint y: 283, endPoint x: 660, endPoint y: 283, distance: 46.7
click at [661, 283] on div "BHD 4 Price" at bounding box center [701, 279] width 96 height 21
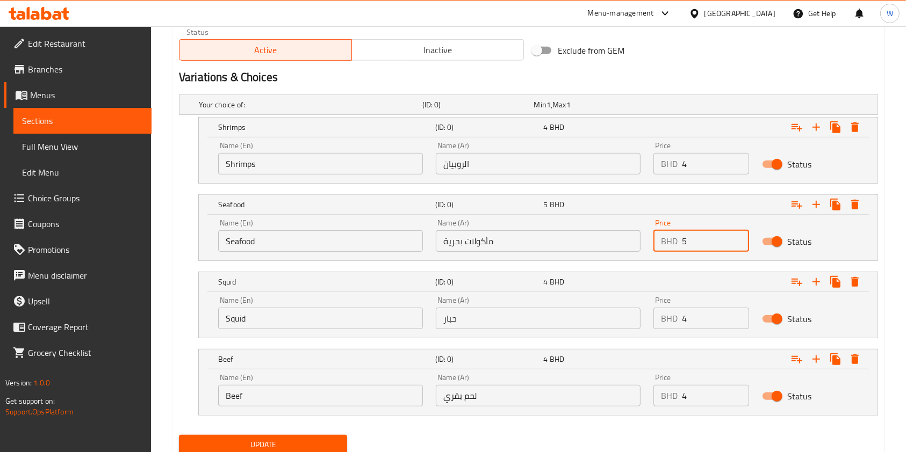
scroll to position [593, 0]
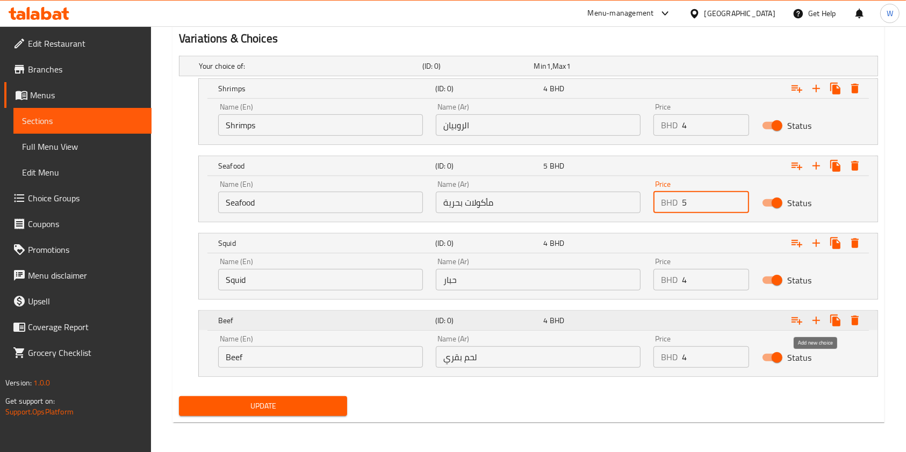
type input "5"
click at [814, 323] on icon "Expand" at bounding box center [815, 320] width 13 height 13
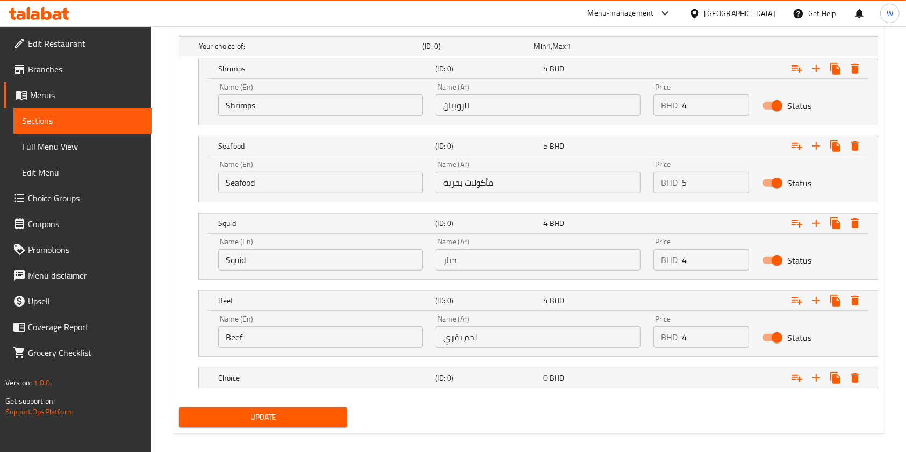
scroll to position [624, 0]
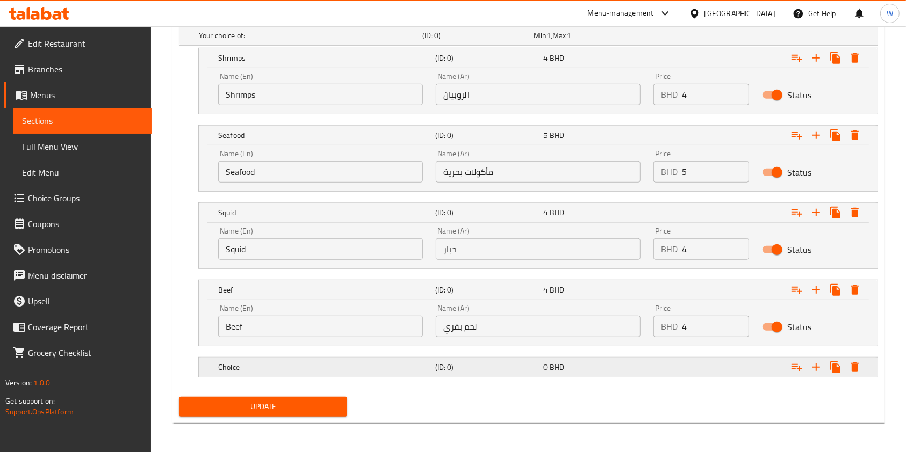
click at [270, 41] on h5 "Choice" at bounding box center [308, 35] width 219 height 11
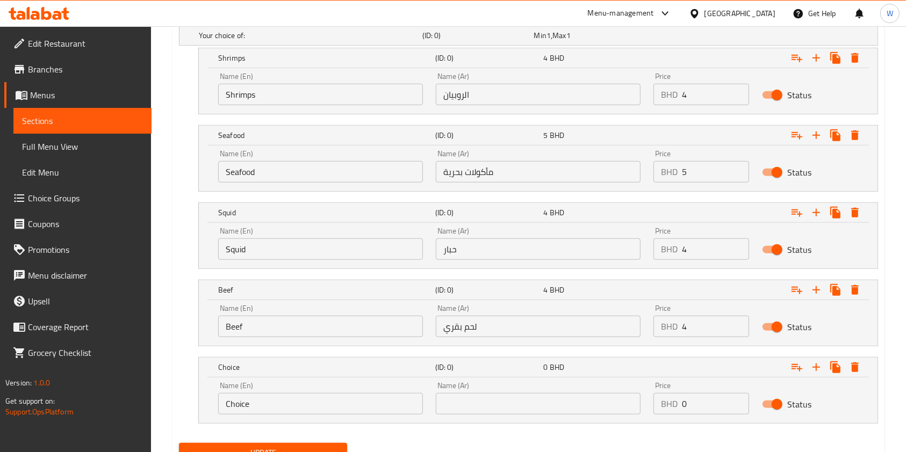
click at [322, 389] on div "Name (En) Choice Name (En)" at bounding box center [320, 398] width 205 height 33
click at [323, 399] on input "Choice" at bounding box center [320, 403] width 205 height 21
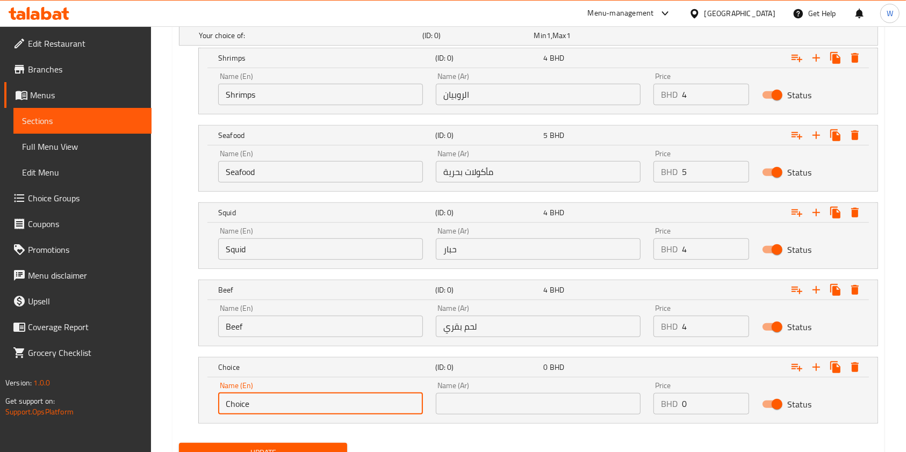
click at [323, 399] on input "Choice" at bounding box center [320, 403] width 205 height 21
paste input "icken"
type input "Chicken"
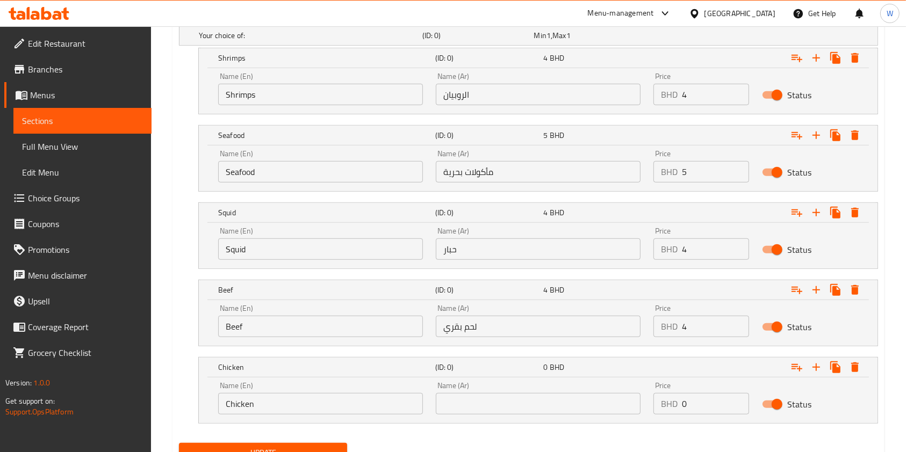
click at [597, 402] on input "text" at bounding box center [538, 403] width 205 height 21
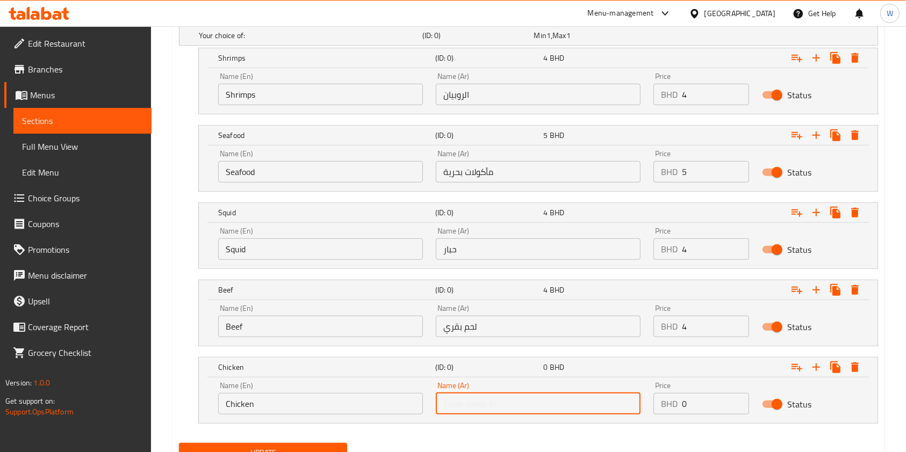
paste input "دجاج"
type input "دجاج"
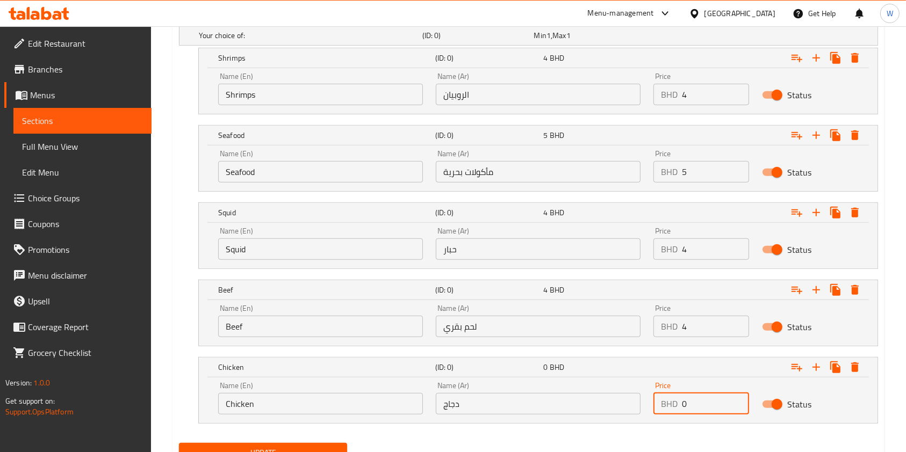
drag, startPoint x: 725, startPoint y: 402, endPoint x: 620, endPoint y: 394, distance: 104.5
click at [623, 394] on div "Name (En) Chicken Name (En) Name (Ar) دجاج Name (Ar) Price BHD 0 Price Status" at bounding box center [538, 398] width 653 height 46
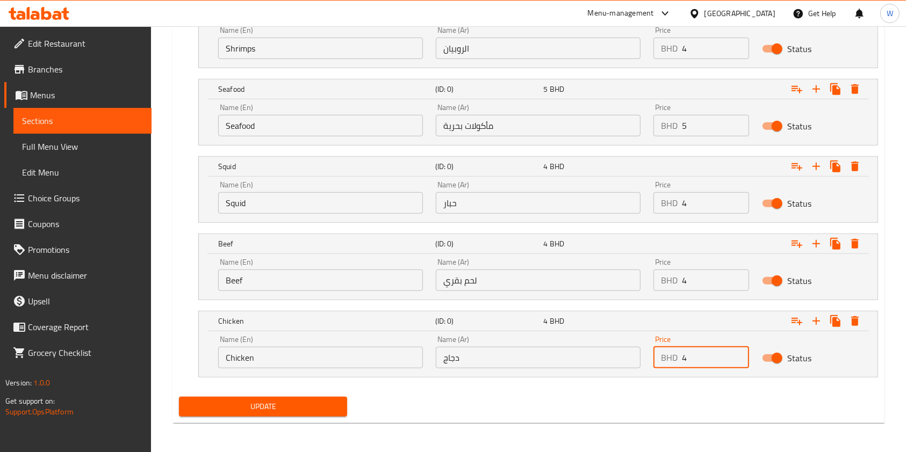
type input "4"
click at [322, 397] on button "Update" at bounding box center [263, 407] width 168 height 20
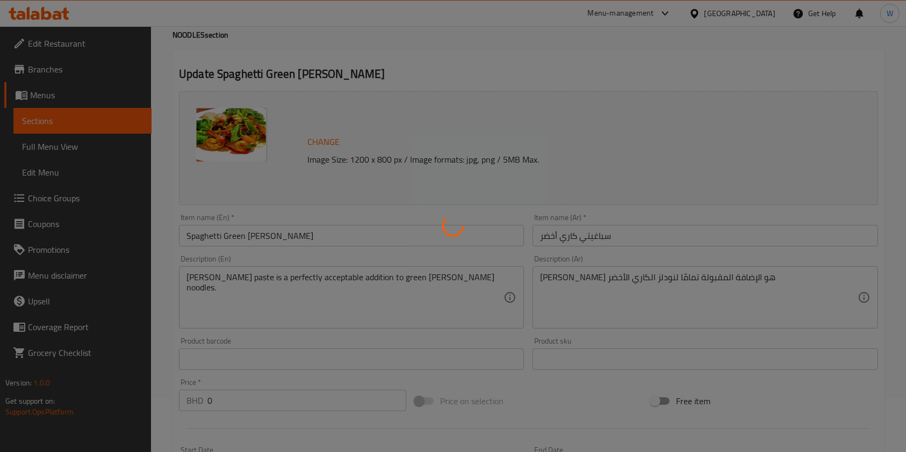
scroll to position [0, 0]
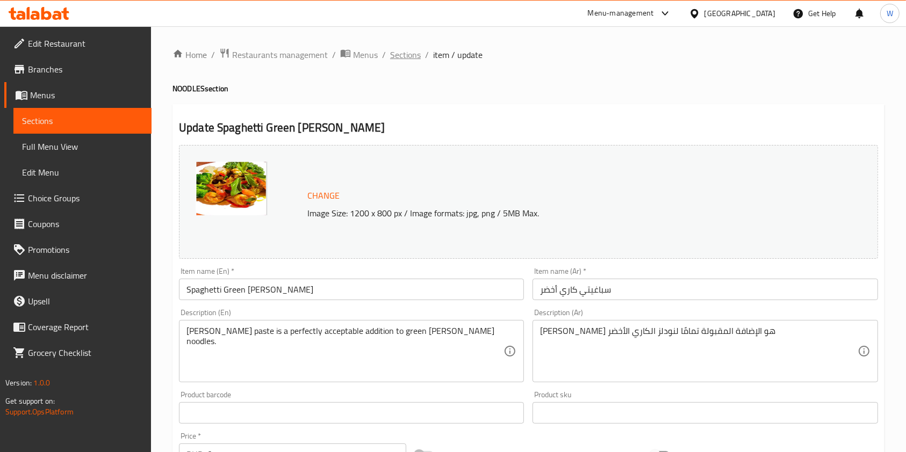
click at [411, 60] on span "Sections" at bounding box center [405, 54] width 31 height 13
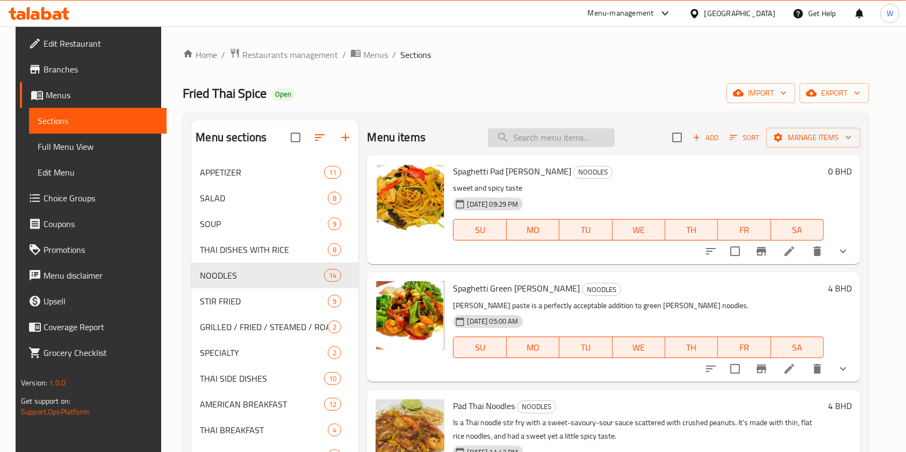
click at [537, 146] on input "search" at bounding box center [551, 137] width 127 height 19
paste input "Spaghetti Pad [PERSON_NAME]"
type input "Spaghetti Pad [PERSON_NAME]"
click at [792, 258] on li at bounding box center [789, 251] width 30 height 19
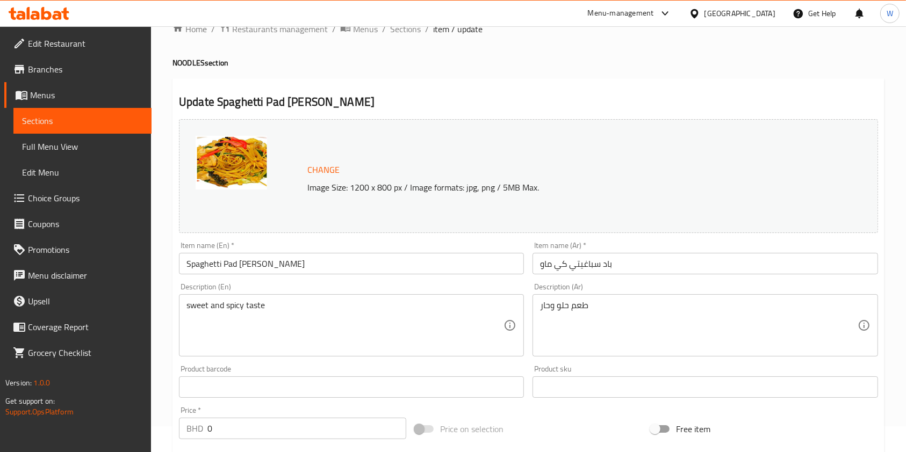
scroll to position [312, 0]
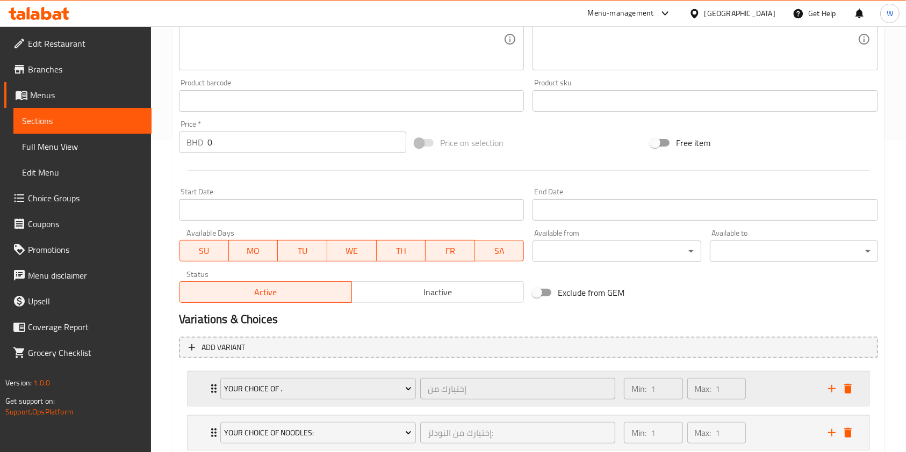
click at [208, 388] on icon "Expand" at bounding box center [213, 388] width 13 height 13
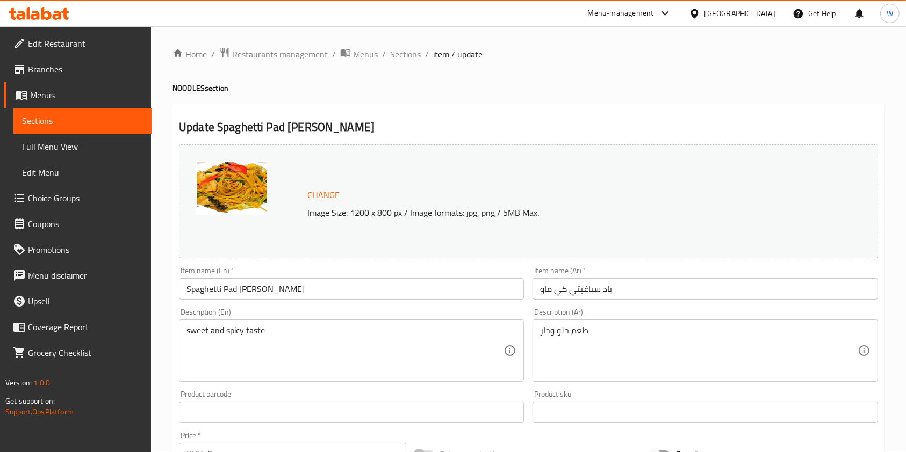
scroll to position [0, 0]
click at [408, 53] on span "Sections" at bounding box center [405, 54] width 31 height 13
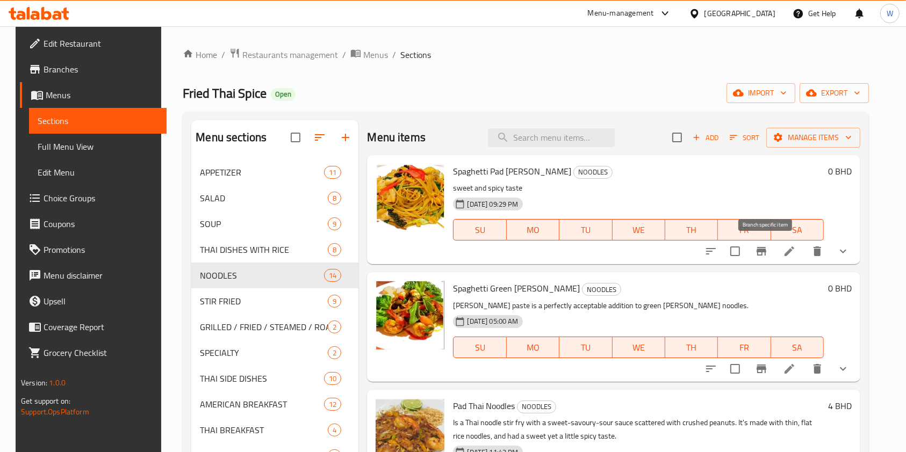
click at [763, 255] on icon "Branch-specific-item" at bounding box center [761, 251] width 10 height 9
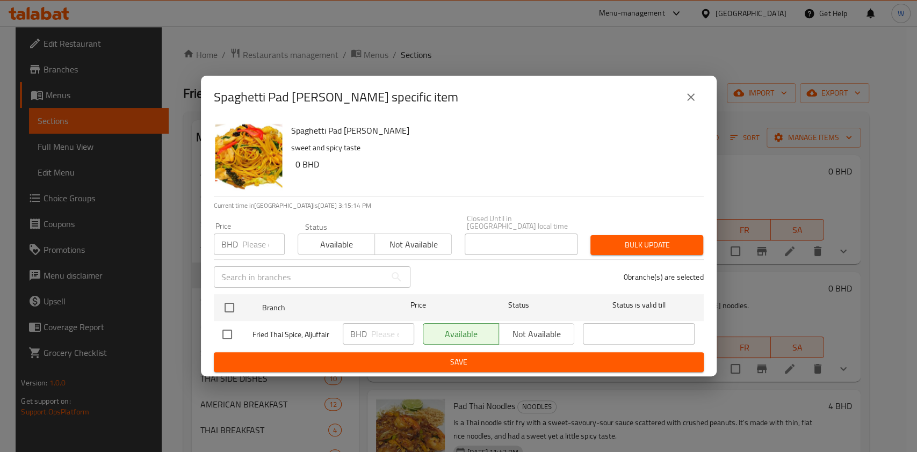
click at [692, 102] on icon "close" at bounding box center [690, 97] width 13 height 13
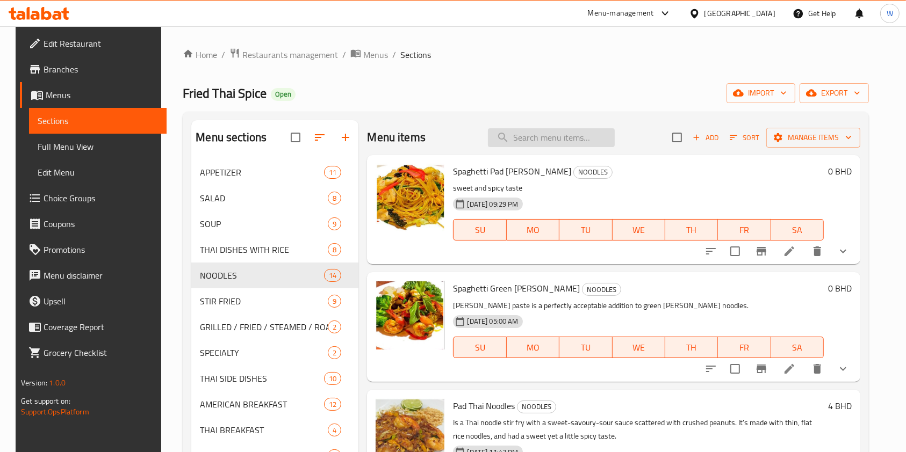
click at [584, 140] on input "search" at bounding box center [551, 137] width 127 height 19
paste input "Pad Thai"
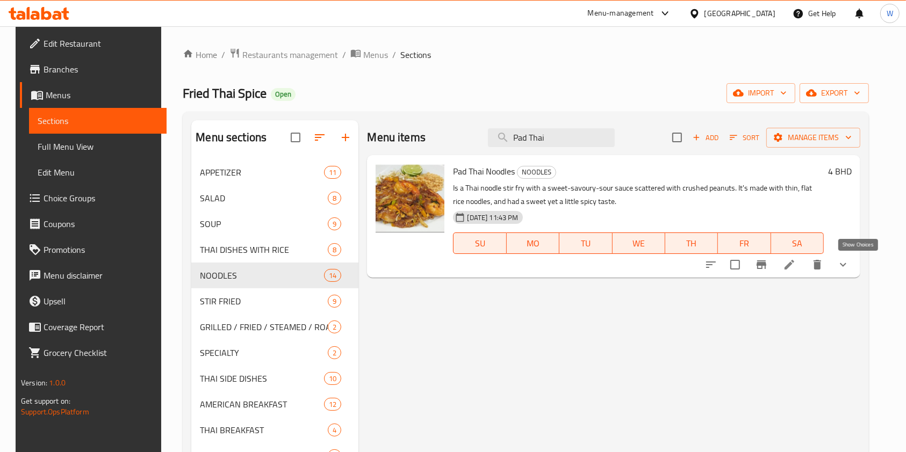
type input "Pad Thai"
click at [849, 269] on icon "show more" at bounding box center [842, 264] width 13 height 13
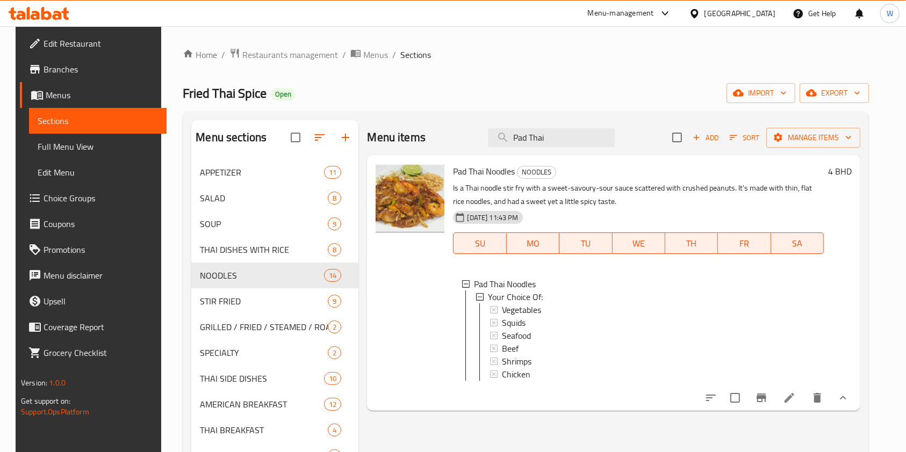
click at [804, 408] on li at bounding box center [789, 397] width 30 height 19
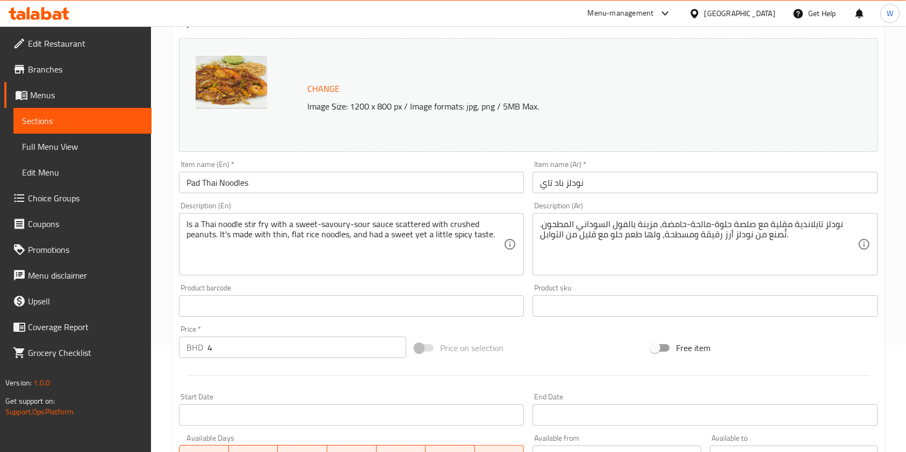
scroll to position [339, 0]
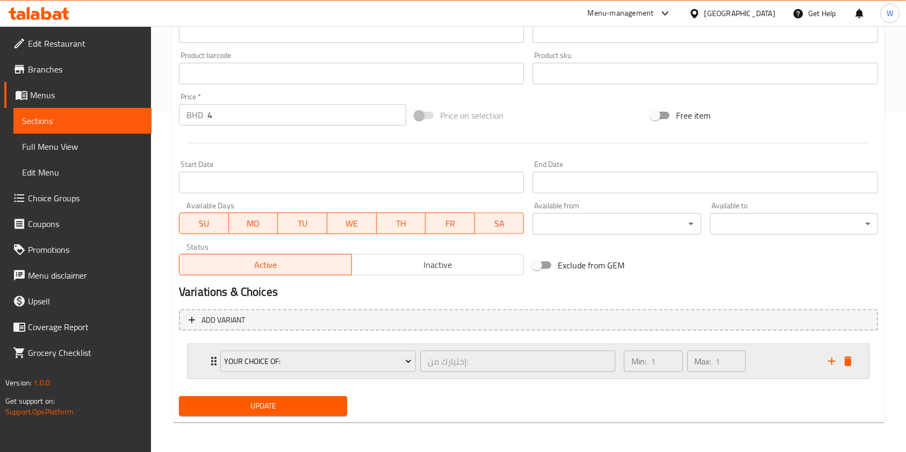
click at [215, 367] on div "Your Choice Of: إختيارك من: ​" at bounding box center [418, 361] width 408 height 34
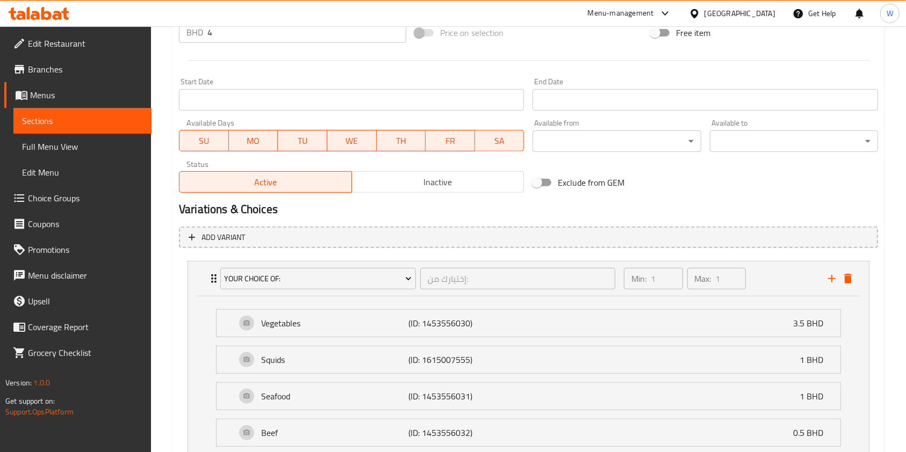
scroll to position [580, 0]
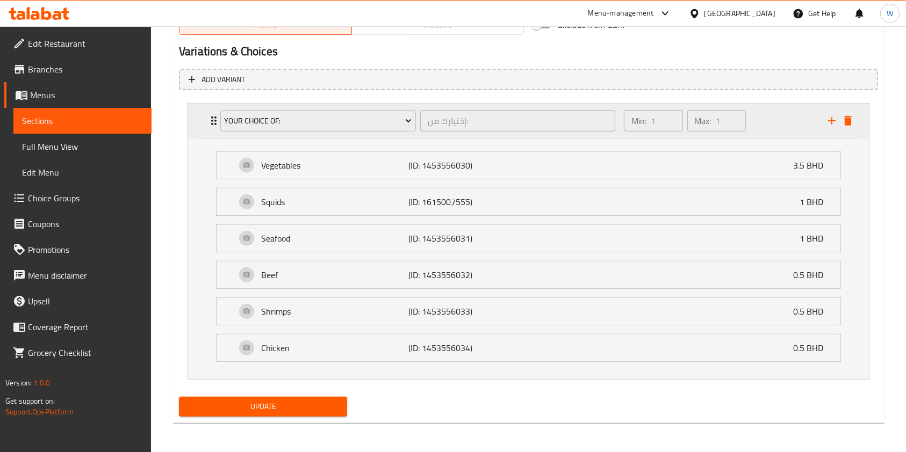
click at [847, 116] on icon "delete" at bounding box center [847, 120] width 13 height 13
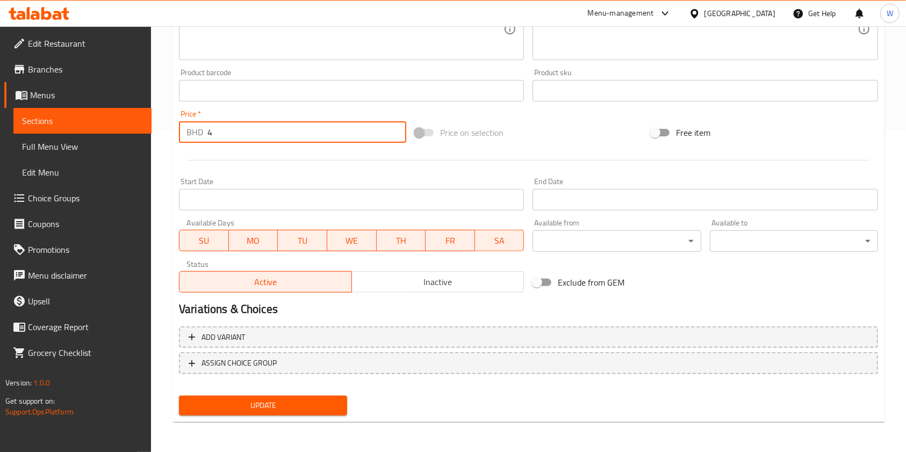
drag, startPoint x: 275, startPoint y: 131, endPoint x: 175, endPoint y: 132, distance: 99.9
click at [177, 132] on div "Price   * BHD 4 Price *" at bounding box center [293, 126] width 236 height 41
type input "0"
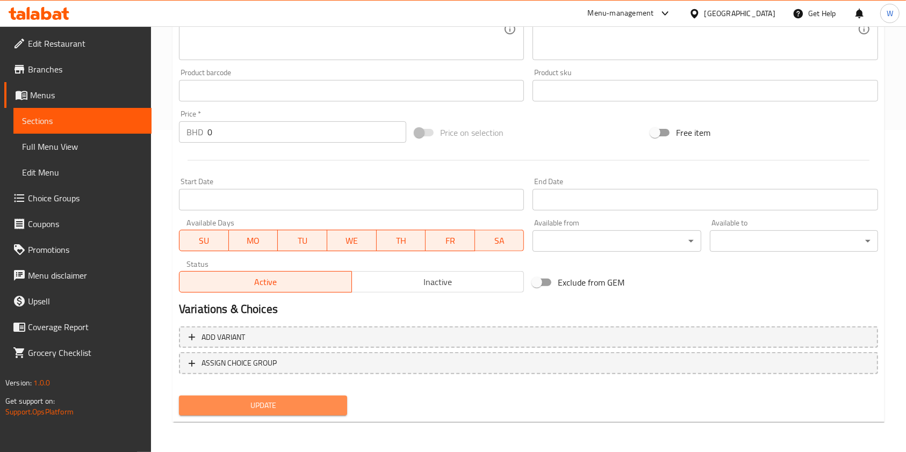
click at [269, 406] on span "Update" at bounding box center [262, 405] width 151 height 13
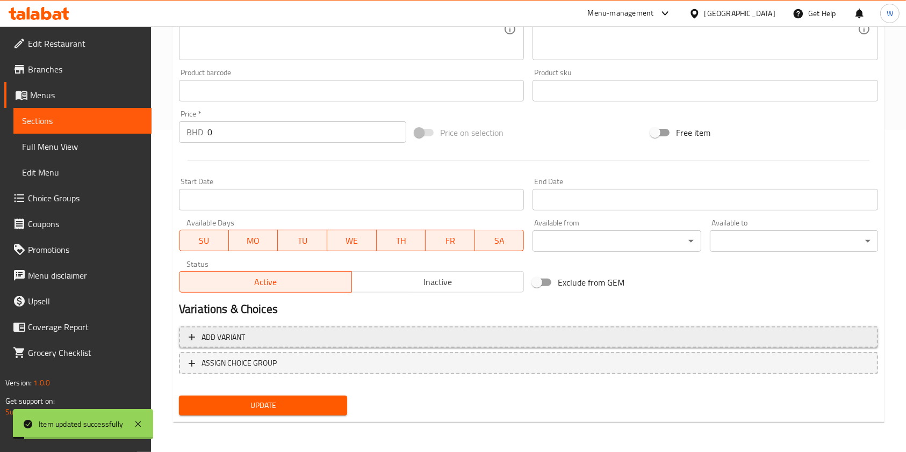
click at [216, 342] on span "Add variant" at bounding box center [223, 337] width 44 height 13
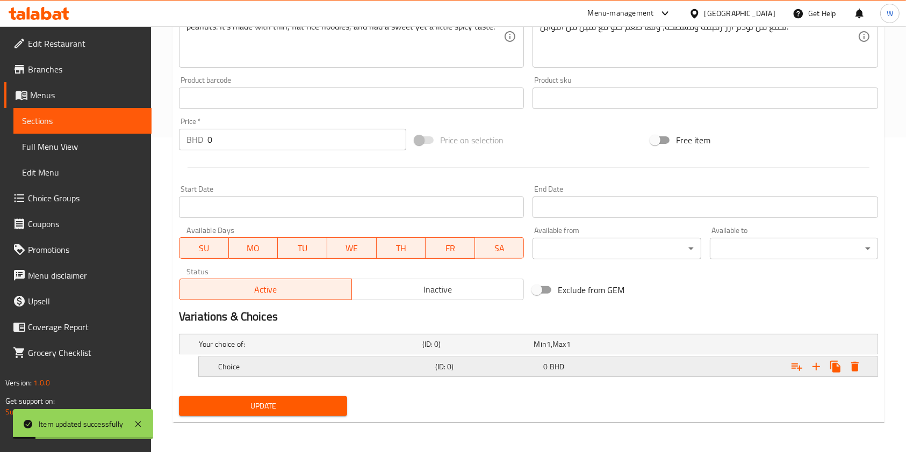
click at [357, 350] on h5 "Choice" at bounding box center [308, 344] width 219 height 11
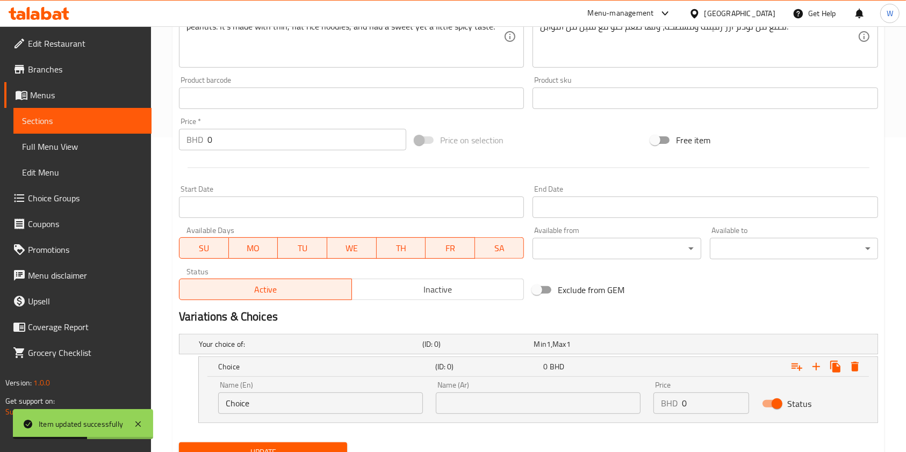
drag, startPoint x: 283, startPoint y: 426, endPoint x: 284, endPoint y: 414, distance: 13.0
click at [283, 426] on nav at bounding box center [528, 429] width 699 height 9
click at [284, 414] on div "Name (En) Choice Name (En)" at bounding box center [321, 398] width 218 height 46
click at [285, 407] on input "Choice" at bounding box center [320, 403] width 205 height 21
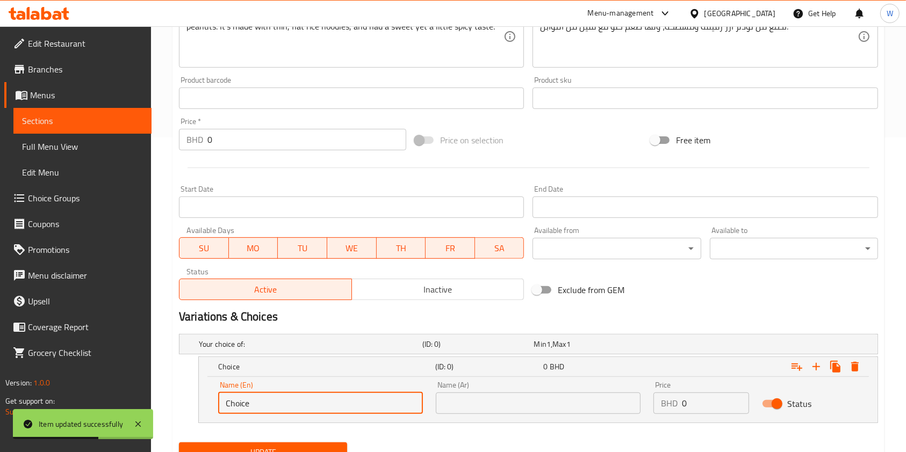
paste input "Vegetables"
type input "Vegetables"
click at [561, 395] on input "text" at bounding box center [538, 403] width 205 height 21
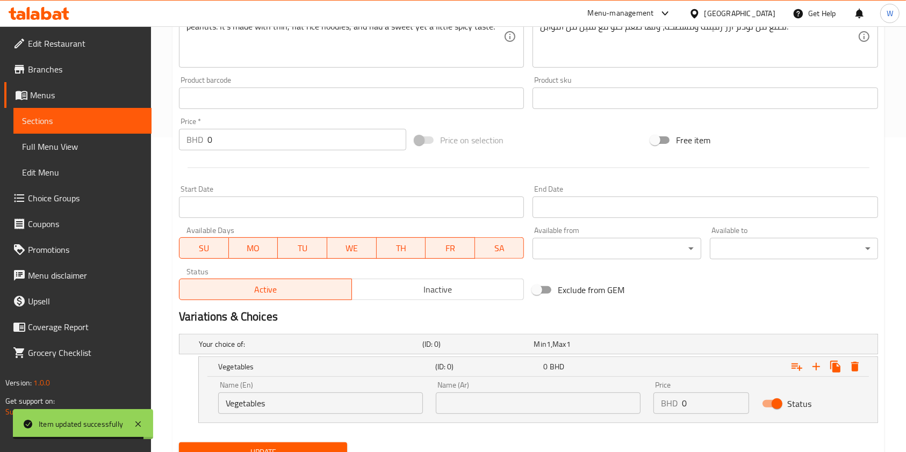
click at [562, 393] on input "text" at bounding box center [538, 403] width 205 height 21
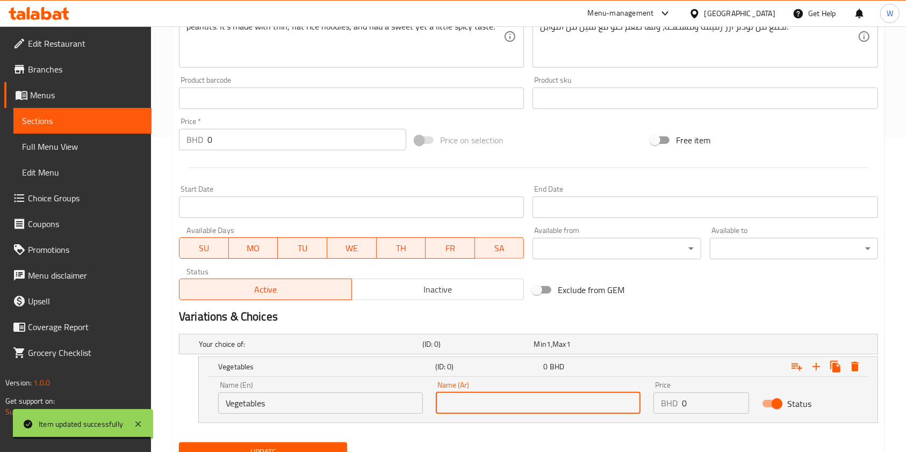
paste input "خضراوات"
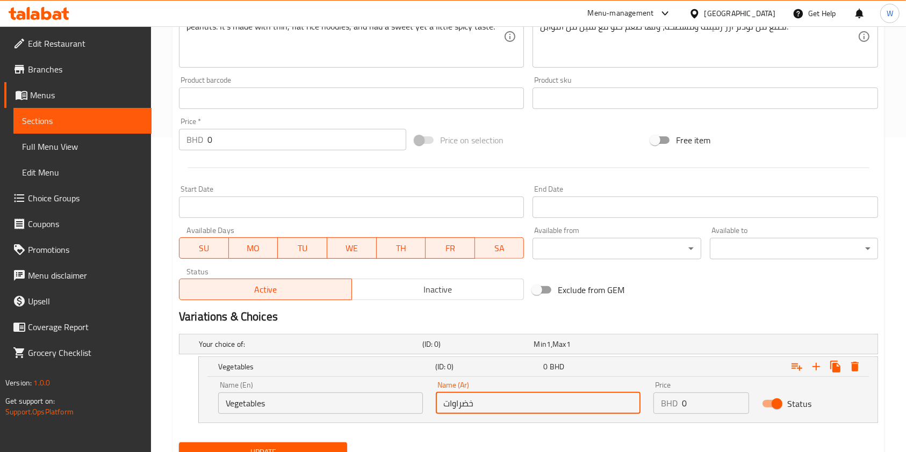
type input "خضراوات"
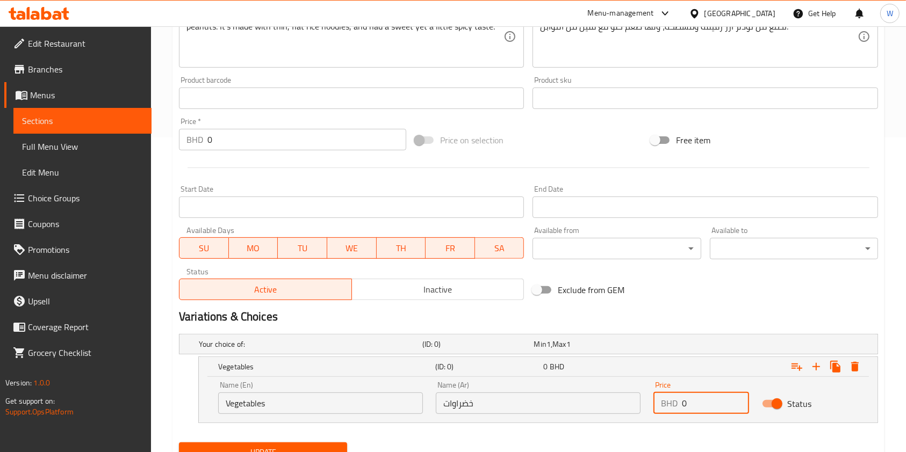
drag, startPoint x: 693, startPoint y: 400, endPoint x: 608, endPoint y: 403, distance: 85.5
click at [614, 404] on div "Name (En) Vegetables Name (En) Name (Ar) خضراوات Name (Ar) Price BHD 0 Price St…" at bounding box center [538, 398] width 653 height 46
type input "4"
click at [820, 367] on icon "Expand" at bounding box center [815, 366] width 13 height 13
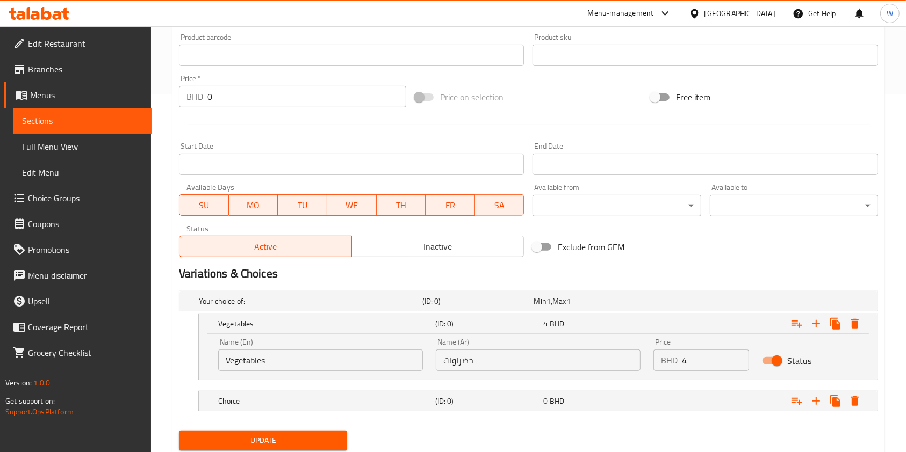
scroll to position [392, 0]
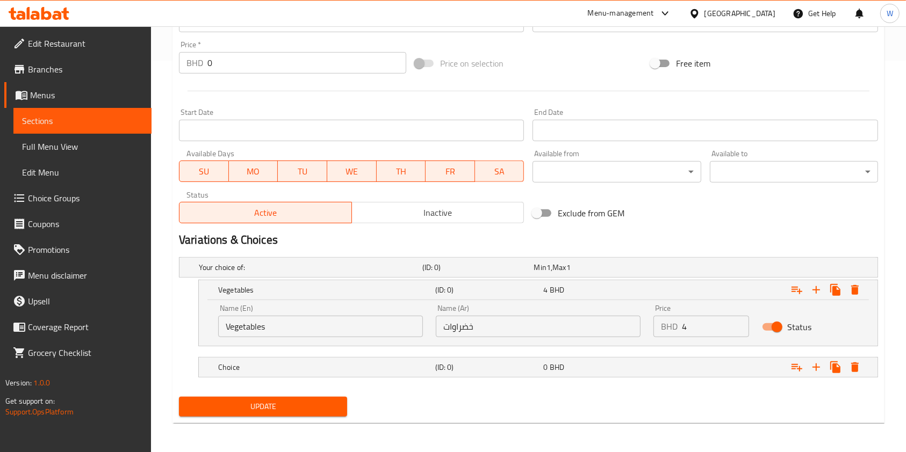
click at [331, 349] on nav at bounding box center [528, 353] width 699 height 9
click at [337, 273] on h5 "Choice" at bounding box center [308, 267] width 219 height 11
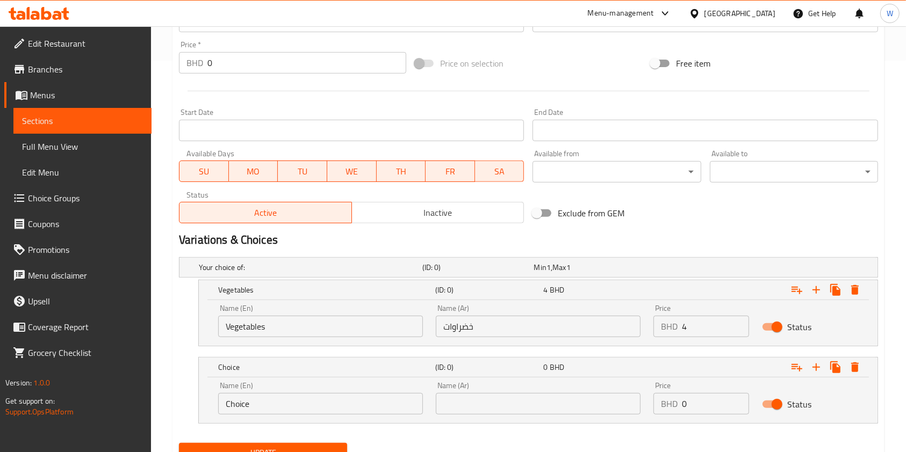
click at [382, 400] on input "Choice" at bounding box center [320, 403] width 205 height 21
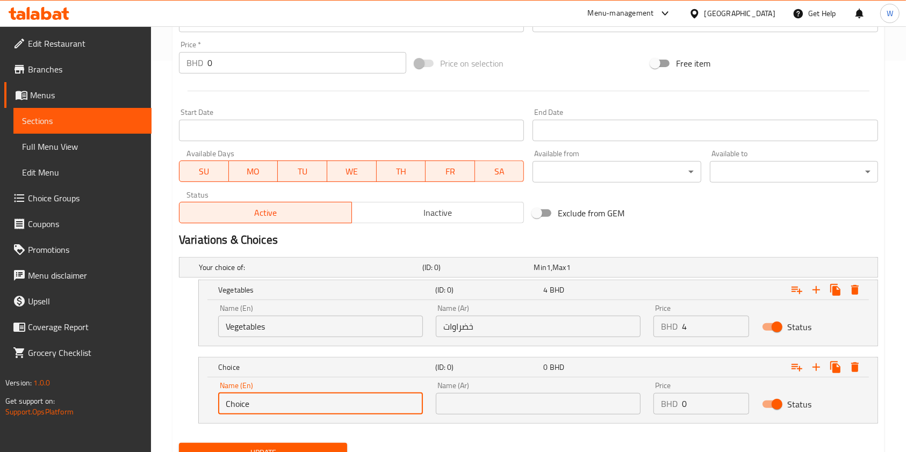
click at [382, 399] on input "Choice" at bounding box center [320, 403] width 205 height 21
paste input "Squids"
type input "Squids"
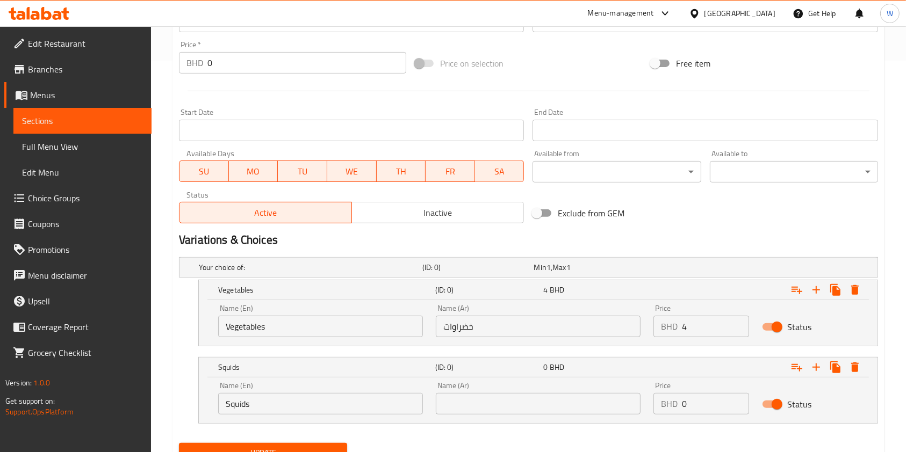
click at [516, 399] on input "text" at bounding box center [538, 403] width 205 height 21
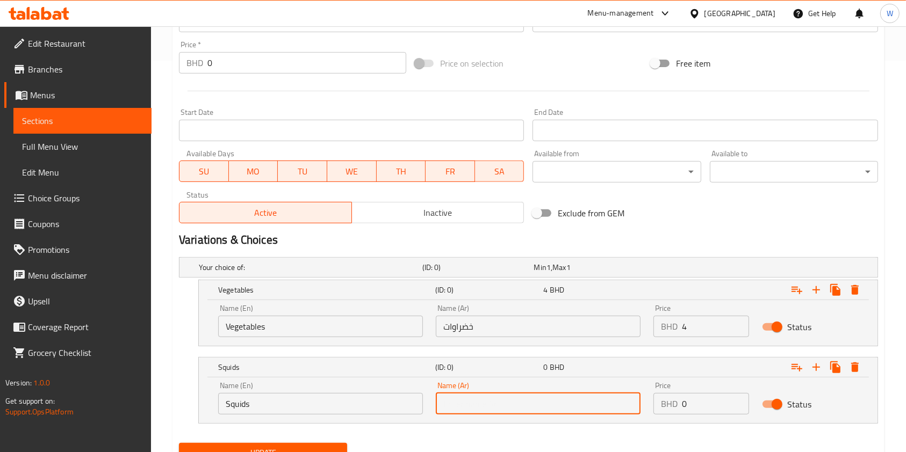
paste input "حبار"
type input "حبار"
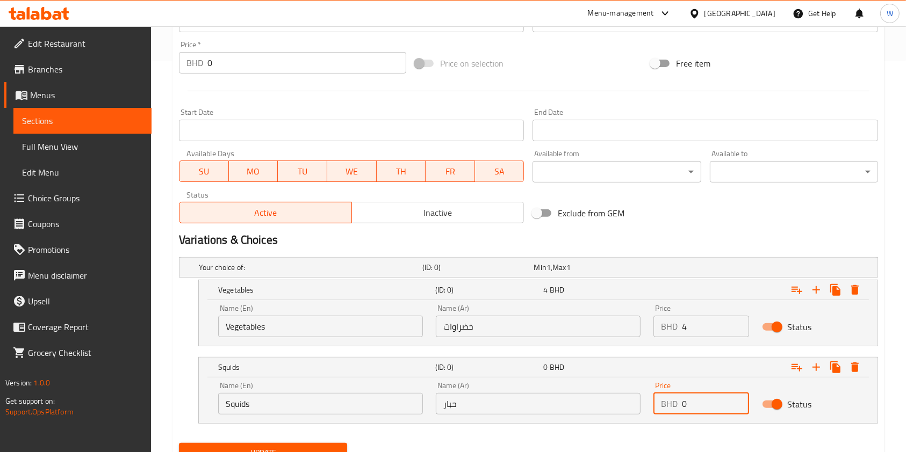
drag, startPoint x: 704, startPoint y: 406, endPoint x: 618, endPoint y: 405, distance: 86.5
click at [621, 405] on div "Name (En) Squids Name (En) Name (Ar) حبار Name (Ar) Price BHD 0 Price Status" at bounding box center [538, 398] width 653 height 46
type input "4"
click at [821, 365] on icon "Expand" at bounding box center [815, 367] width 13 height 13
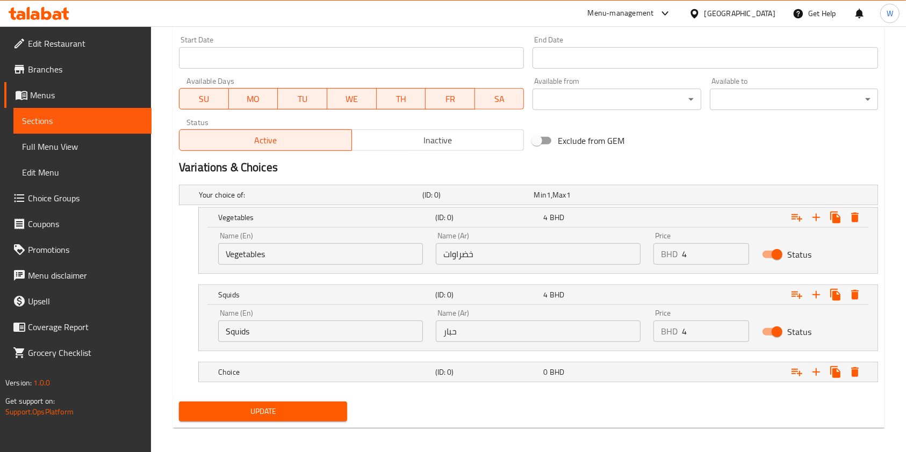
scroll to position [469, 0]
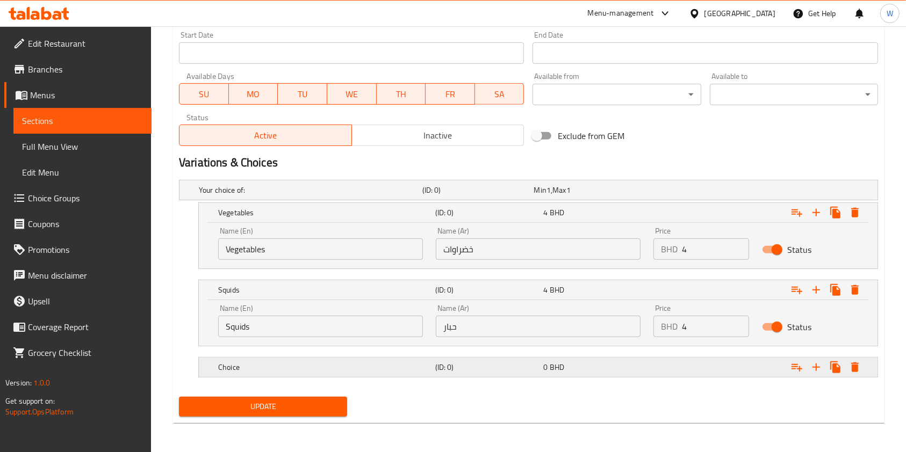
click at [505, 196] on h5 "(ID: 0)" at bounding box center [475, 190] width 107 height 11
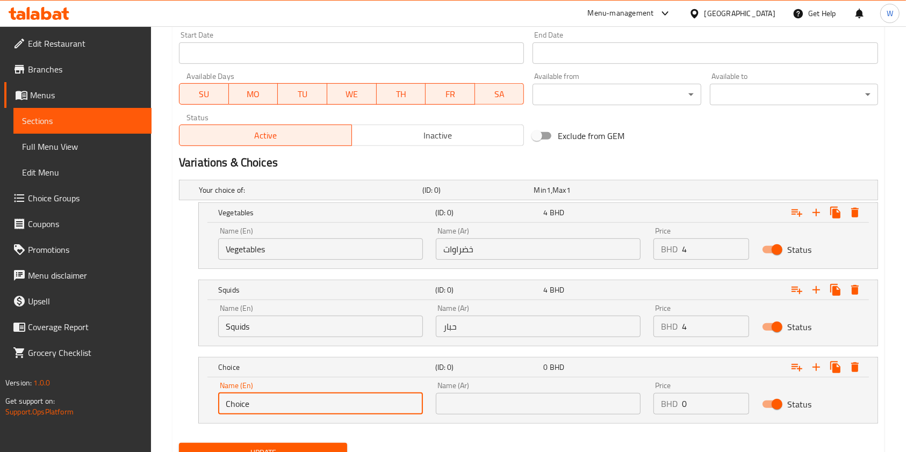
click at [307, 402] on input "Choice" at bounding box center [320, 403] width 205 height 21
paste input "Seafood"
type input "Seafood"
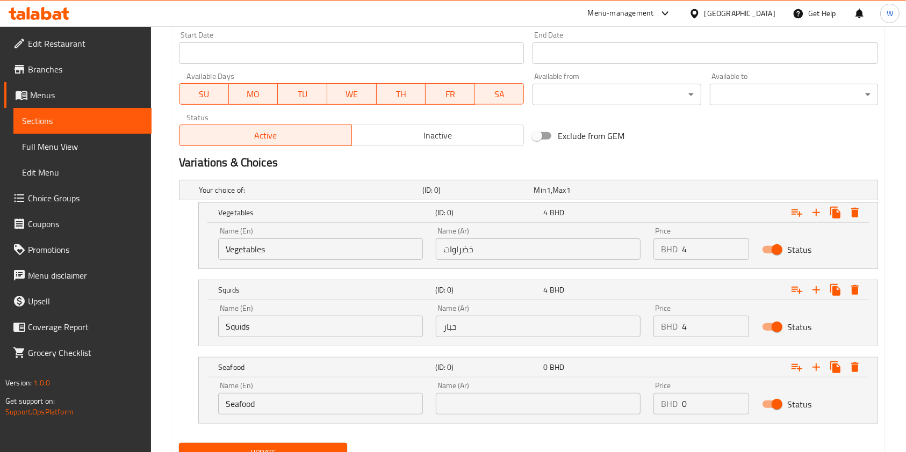
click at [518, 388] on div "Name (Ar) Name (Ar)" at bounding box center [538, 398] width 205 height 33
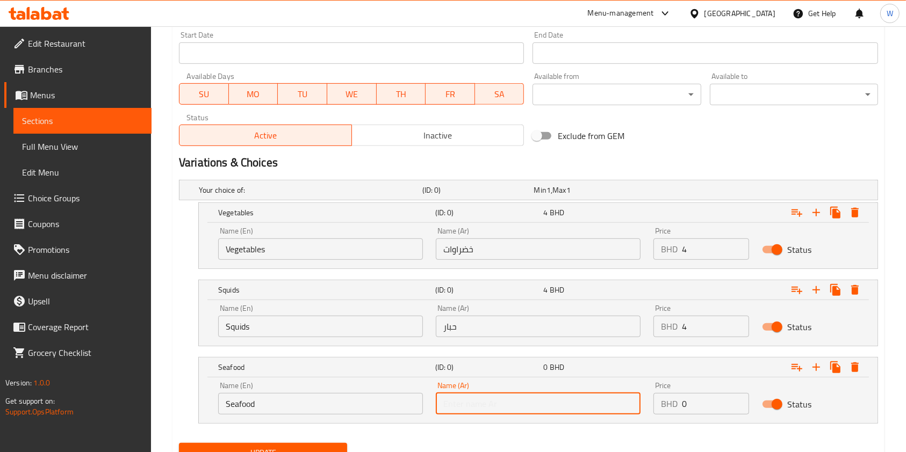
click at [508, 402] on input "text" at bounding box center [538, 403] width 205 height 21
paste input "مأكولات بحرية"
type input "مأكولات بحرية"
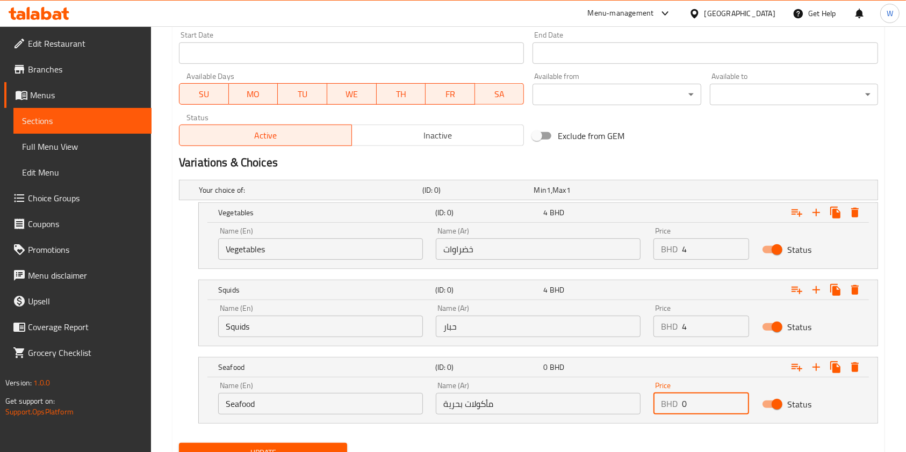
drag, startPoint x: 726, startPoint y: 397, endPoint x: 619, endPoint y: 395, distance: 107.4
click at [627, 395] on div "Name (En) Seafood Name (En) Name (Ar) مأكولات بحرية Name (Ar) Price BHD 0 Price…" at bounding box center [538, 398] width 653 height 46
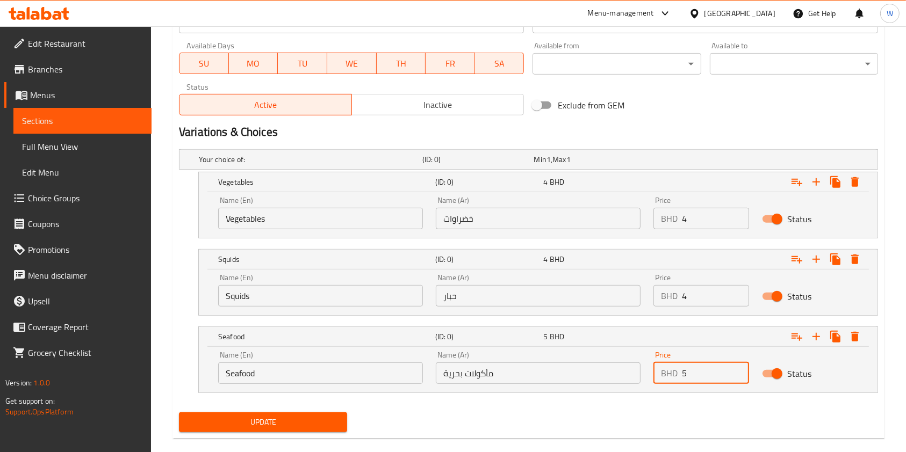
scroll to position [516, 0]
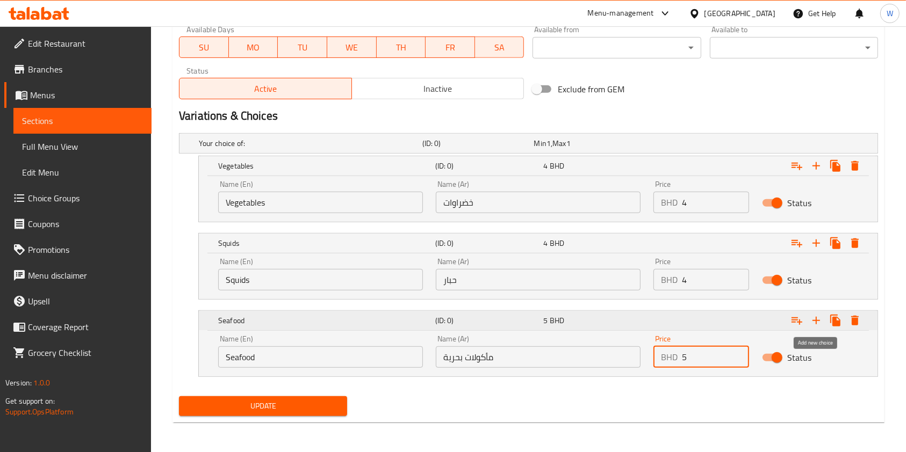
type input "5"
click at [817, 321] on icon "Expand" at bounding box center [815, 320] width 13 height 13
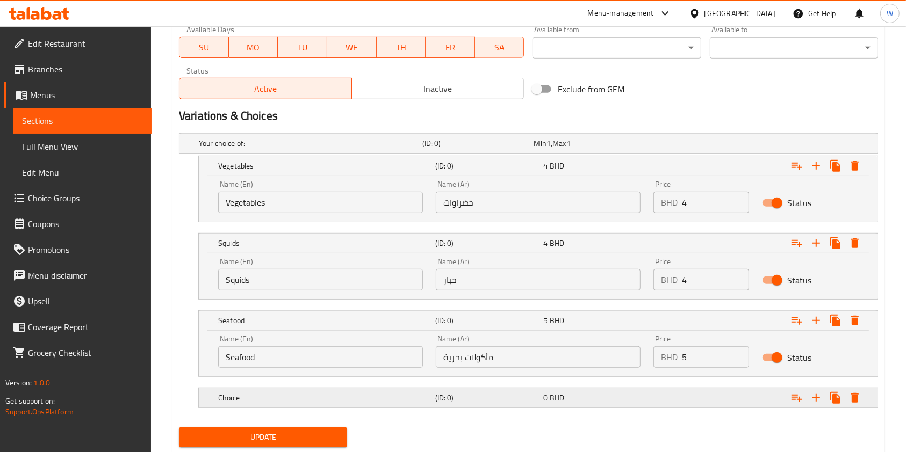
click at [459, 149] on h5 "(ID: 0)" at bounding box center [475, 143] width 107 height 11
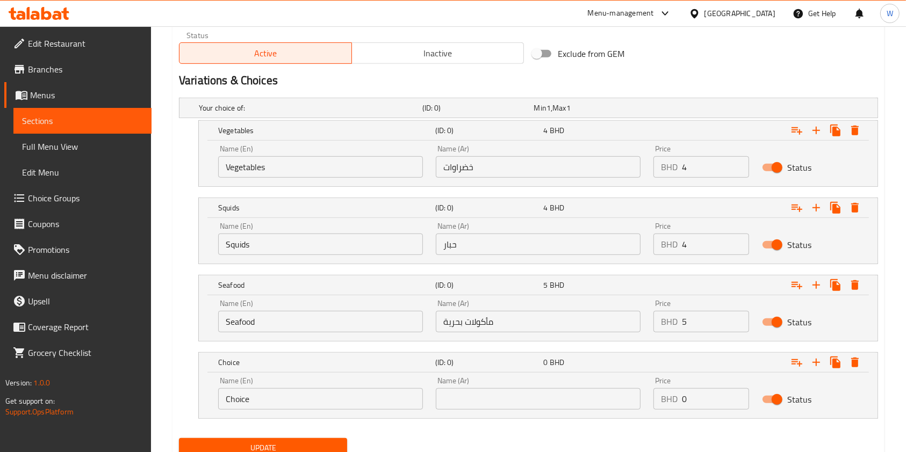
scroll to position [593, 0]
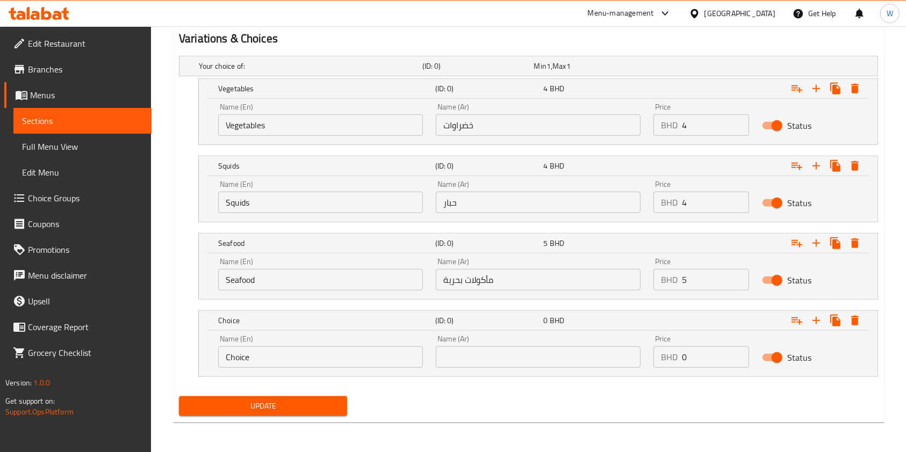
click at [332, 372] on div "Name (En) Choice Name (En)" at bounding box center [321, 352] width 218 height 46
click at [332, 360] on input "Choice" at bounding box center [320, 356] width 205 height 21
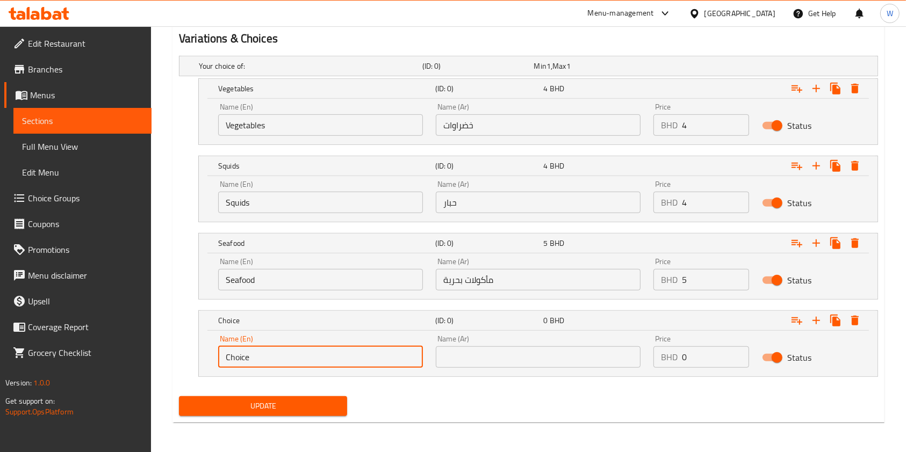
click at [332, 360] on input "Choice" at bounding box center [320, 356] width 205 height 21
paste input "Beef"
type input "Beef"
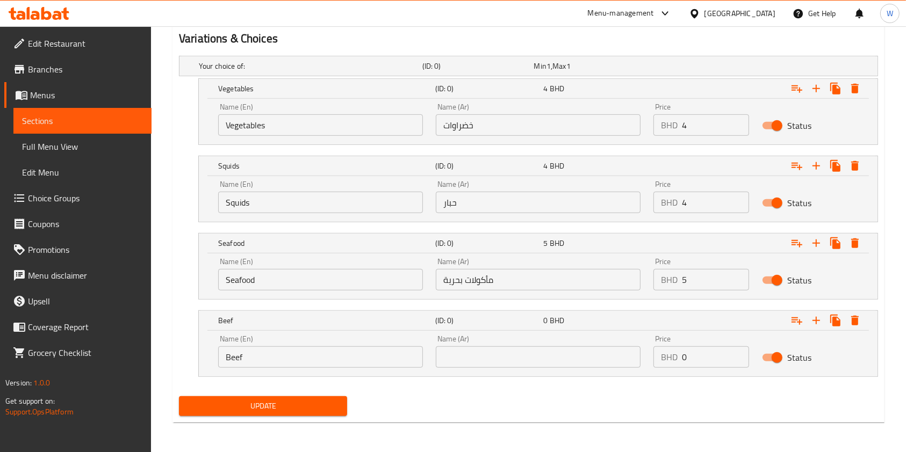
click at [585, 352] on input "text" at bounding box center [538, 356] width 205 height 21
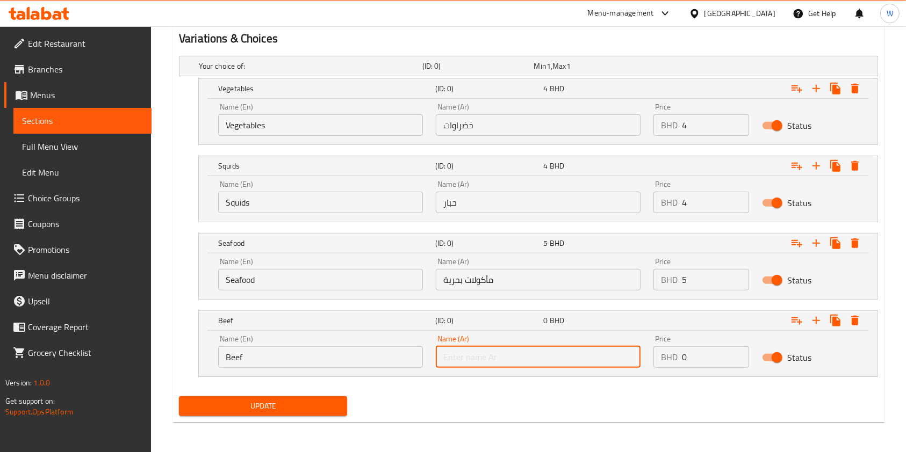
paste input "لحم بقري"
type input "لحم بقري"
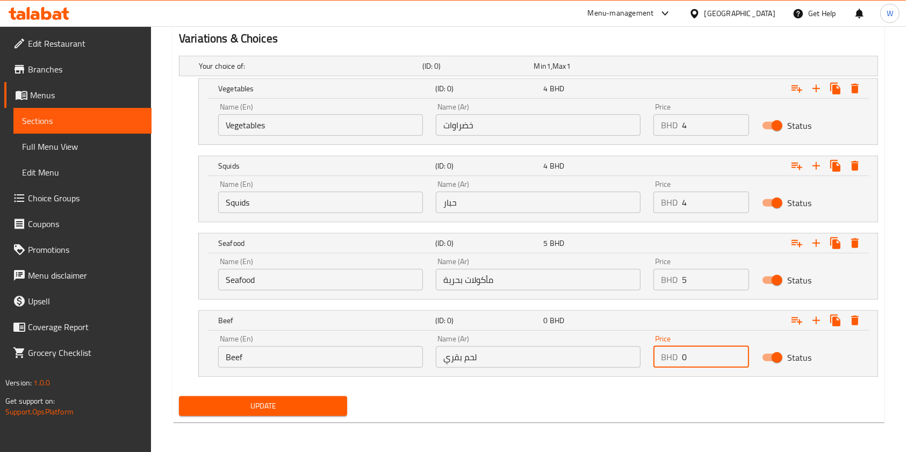
drag, startPoint x: 718, startPoint y: 359, endPoint x: 616, endPoint y: 353, distance: 101.7
click at [626, 353] on div "Name (En) Beef Name (En) Name (Ar) لحم بقري Name (Ar) Price BHD 0 Price Status" at bounding box center [538, 352] width 653 height 46
type input "4"
click at [816, 95] on icon "Expand" at bounding box center [815, 88] width 13 height 13
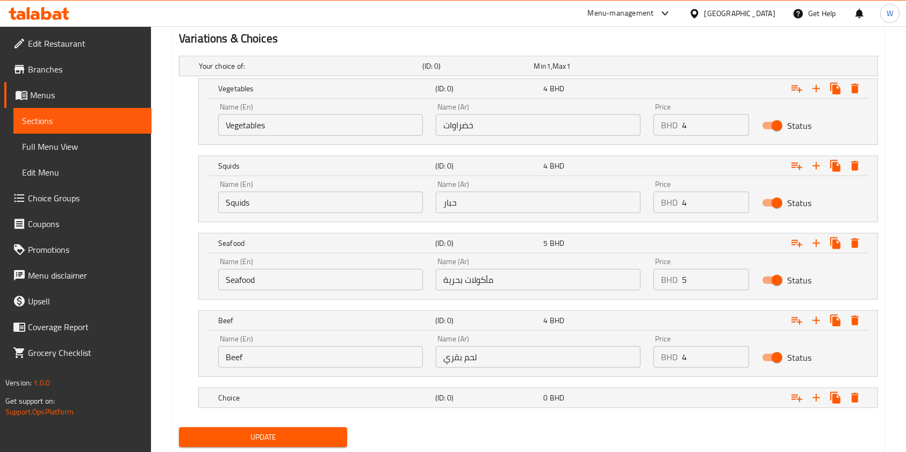
scroll to position [624, 0]
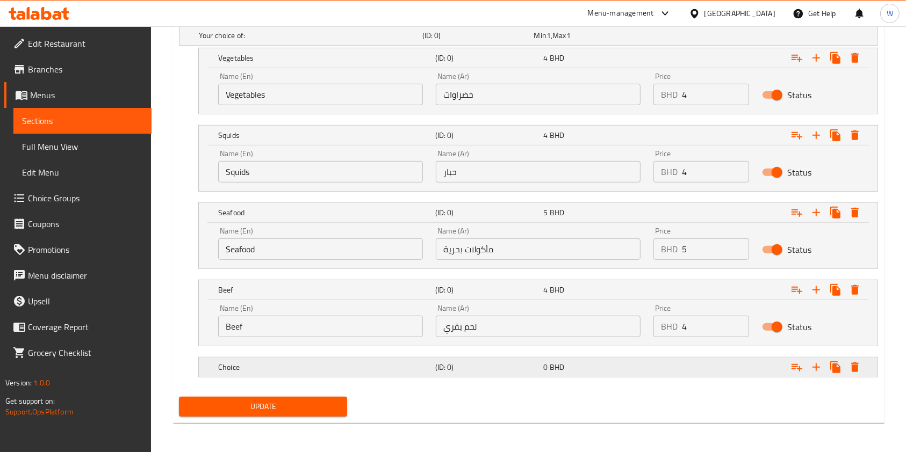
click at [335, 41] on h5 "Choice" at bounding box center [308, 35] width 219 height 11
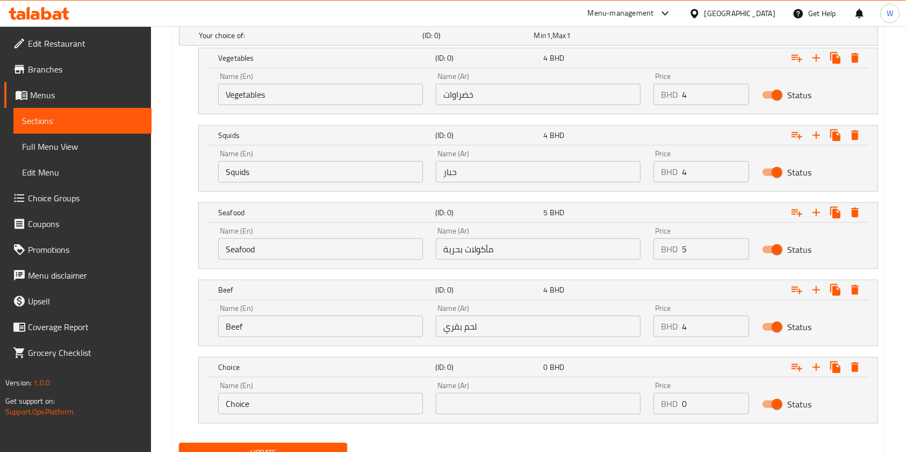
click at [319, 413] on input "Choice" at bounding box center [320, 403] width 205 height 21
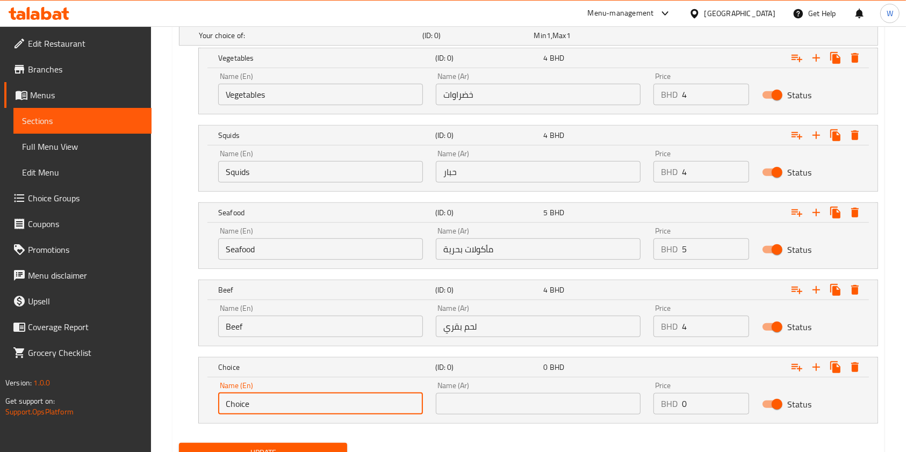
click at [318, 413] on input "Choice" at bounding box center [320, 403] width 205 height 21
paste input "Shrimps"
type input "Shrimps"
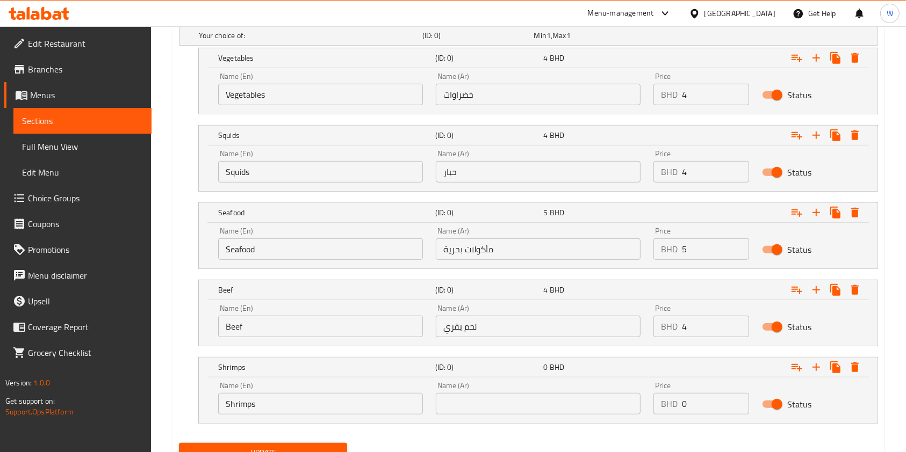
click at [557, 385] on div "Name (Ar) Name (Ar)" at bounding box center [538, 398] width 205 height 33
click at [551, 396] on input "text" at bounding box center [538, 403] width 205 height 21
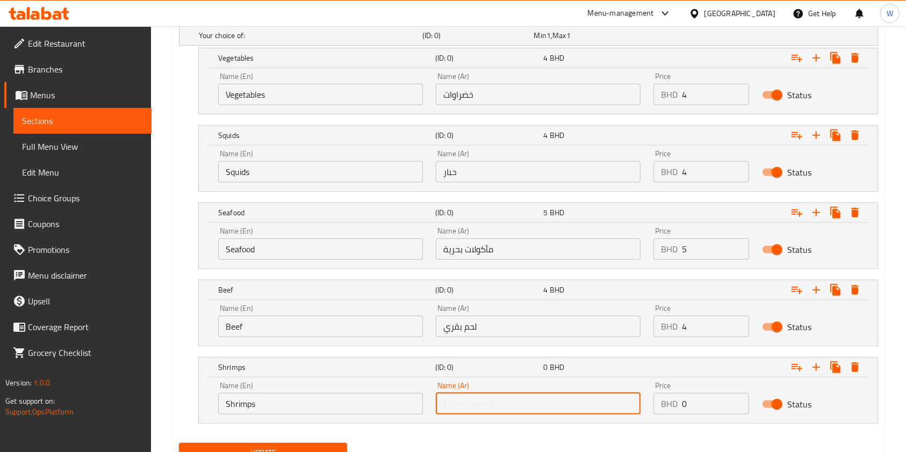
paste input "روبيان"
type input "روبيان"
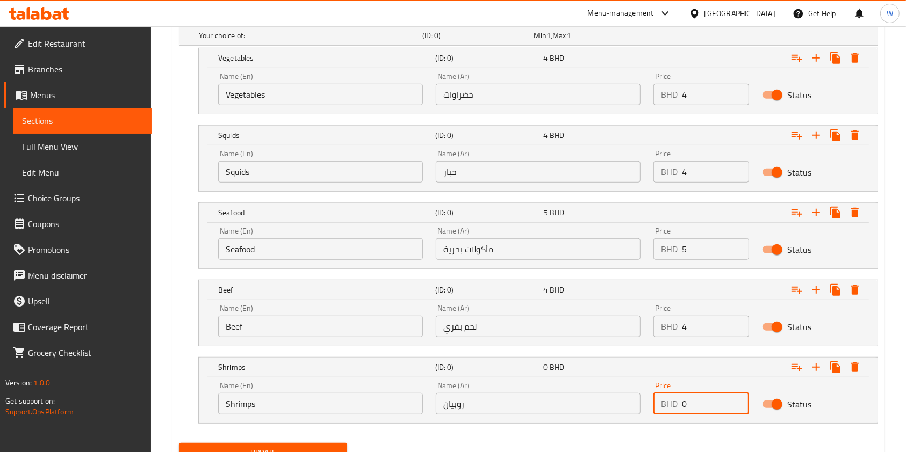
drag, startPoint x: 691, startPoint y: 399, endPoint x: 597, endPoint y: 400, distance: 93.5
click at [618, 400] on div "Name (En) Shrimps Name (En) Name (Ar) روبيان Name (Ar) Price BHD 0 Price Status" at bounding box center [538, 398] width 653 height 46
type input "4"
click at [819, 364] on icon "Expand" at bounding box center [815, 367] width 13 height 13
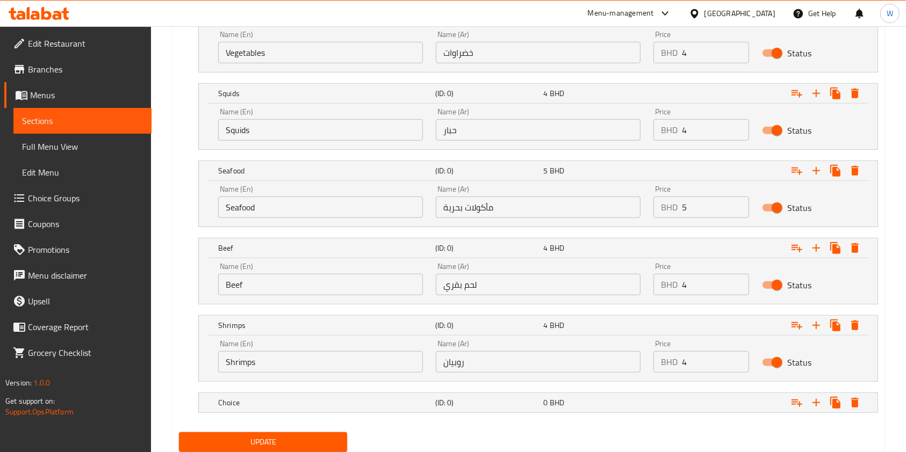
scroll to position [700, 0]
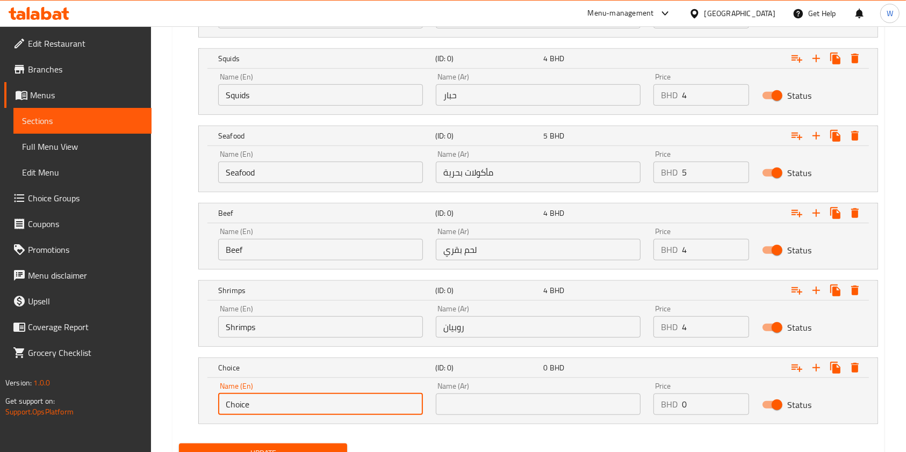
click at [400, 397] on input "Choice" at bounding box center [320, 404] width 205 height 21
click at [399, 397] on input "Choice" at bounding box center [320, 404] width 205 height 21
paste input "icken"
type input "Chicken"
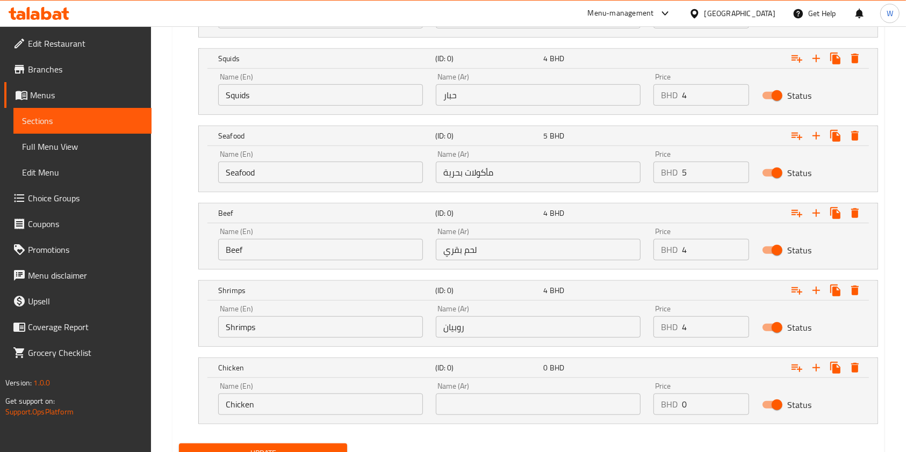
click at [606, 394] on input "text" at bounding box center [538, 404] width 205 height 21
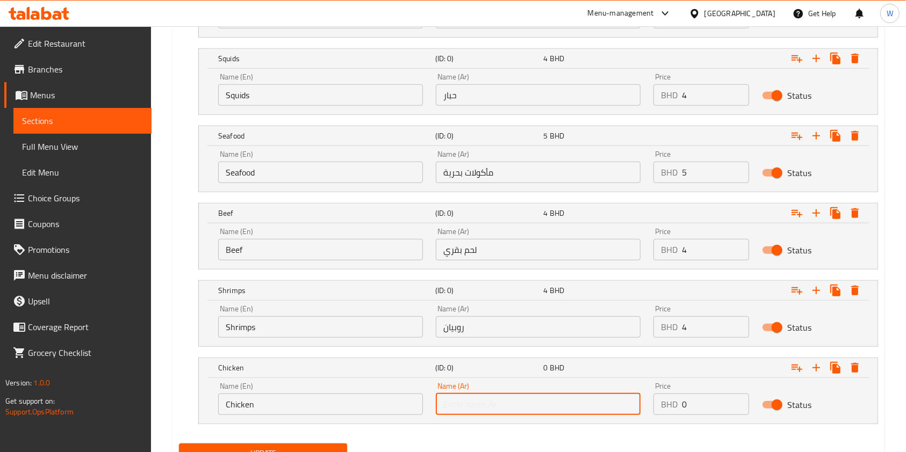
paste input "دجاج"
type input "دجاج"
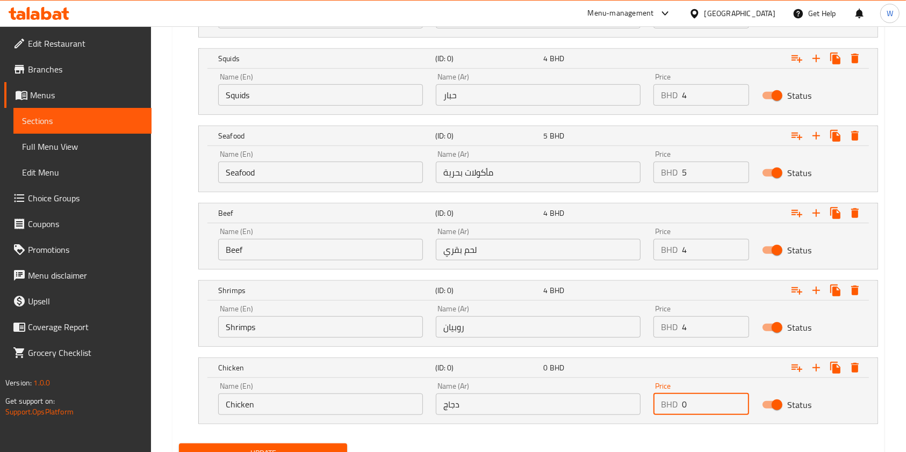
click at [684, 401] on input "0" at bounding box center [715, 404] width 67 height 21
drag, startPoint x: 688, startPoint y: 401, endPoint x: 628, endPoint y: 397, distance: 60.3
click at [640, 397] on div "Name (En) Chicken Name (En) Name (Ar) دجاج Name (Ar) Price BHD 0 Price Status" at bounding box center [538, 399] width 653 height 46
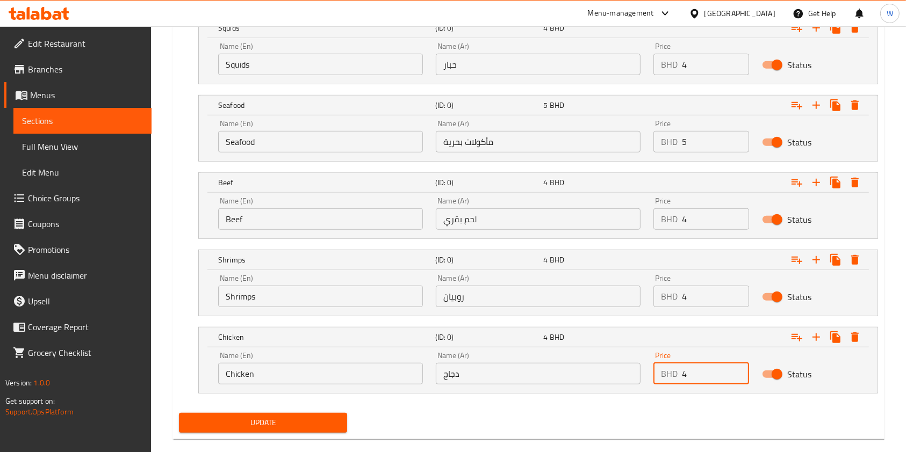
scroll to position [747, 0]
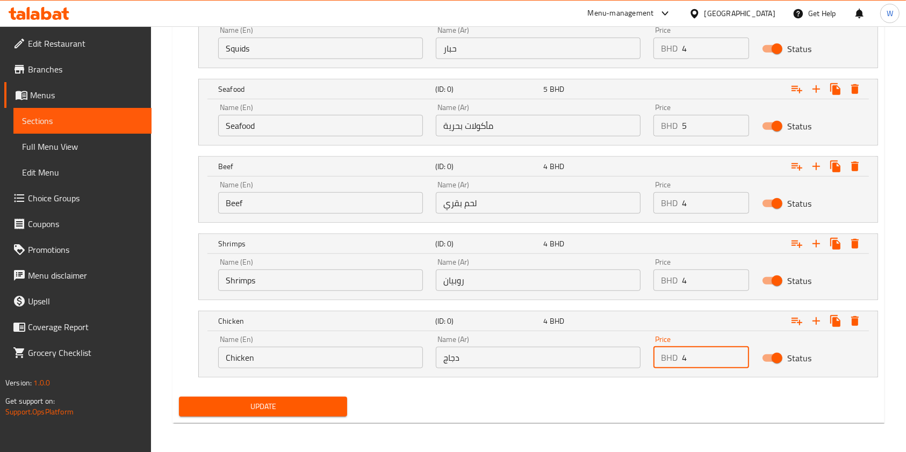
type input "4"
click at [343, 407] on button "Update" at bounding box center [263, 407] width 168 height 20
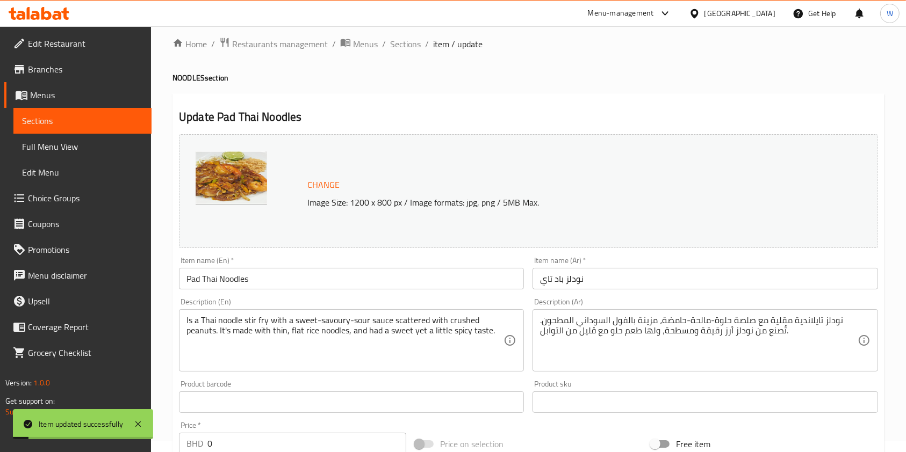
scroll to position [0, 0]
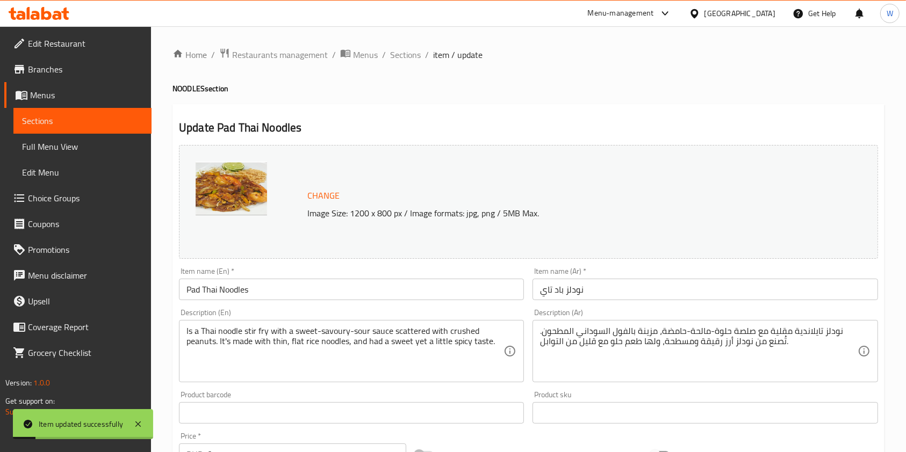
click at [409, 58] on span "Sections" at bounding box center [405, 54] width 31 height 13
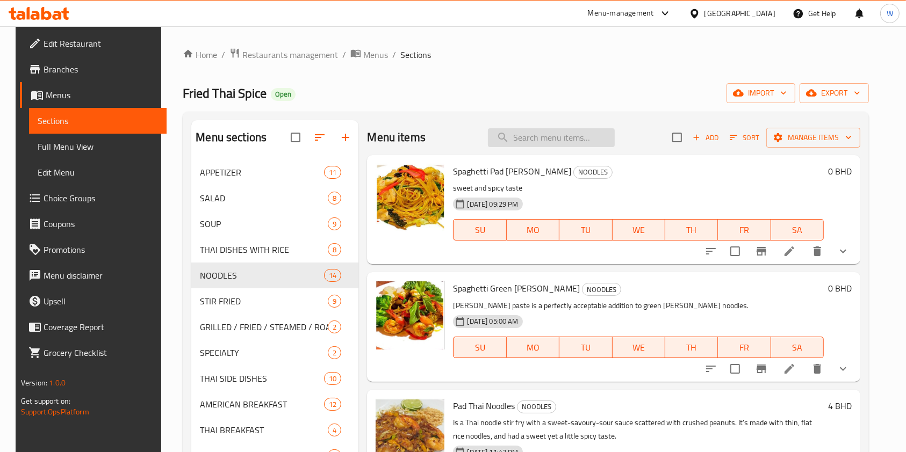
click at [544, 143] on input "search" at bounding box center [551, 137] width 127 height 19
paste input "Rad Na Noodles"
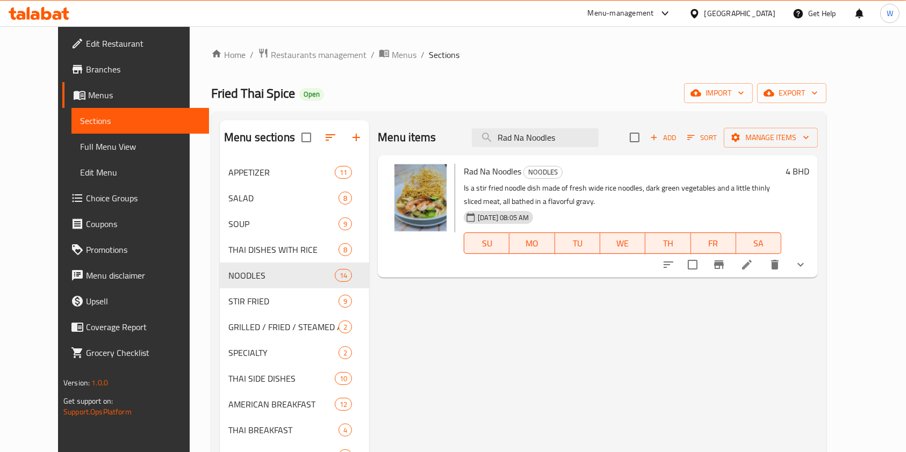
type input "Rad Na Noodles"
click at [753, 263] on icon at bounding box center [746, 264] width 13 height 13
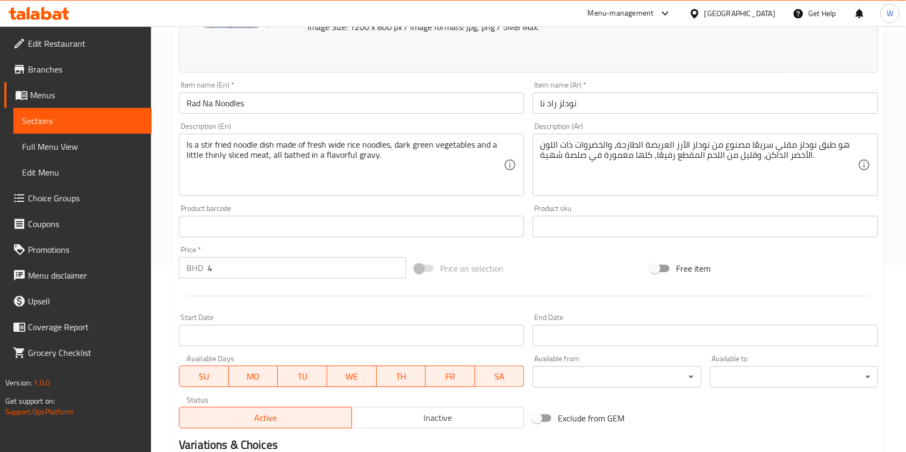
scroll to position [339, 0]
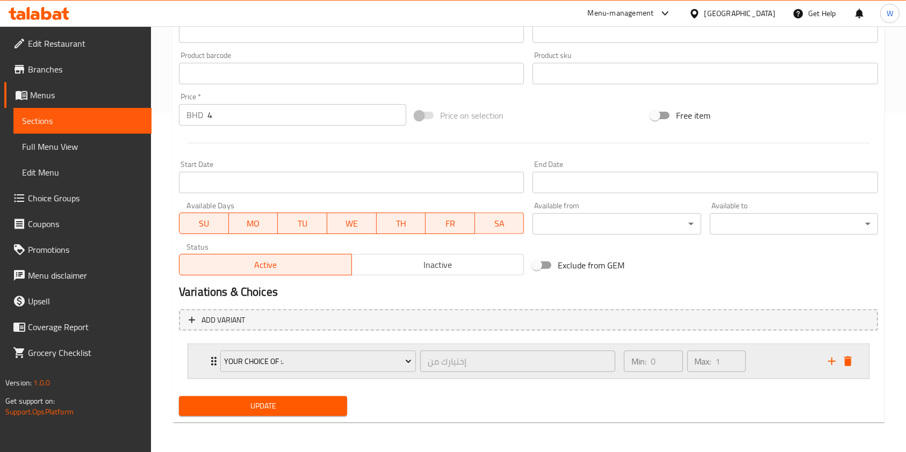
click at [215, 358] on div "Your choice of :. إختيارك من ​" at bounding box center [418, 361] width 408 height 34
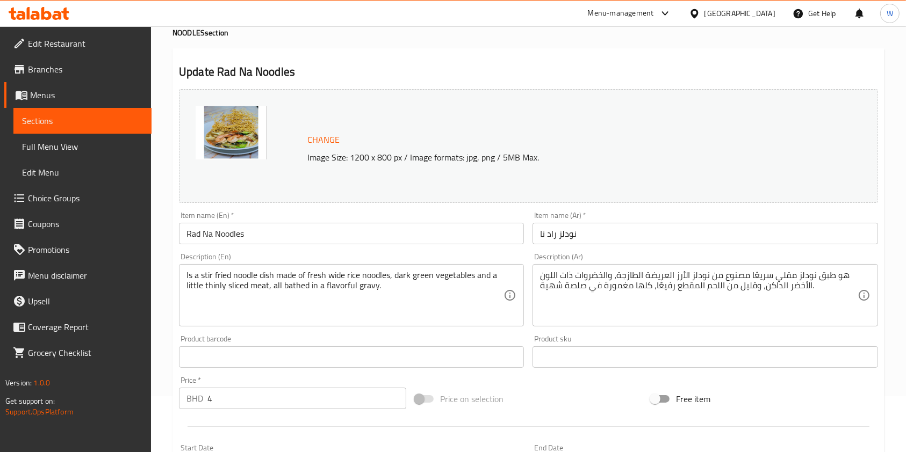
scroll to position [0, 0]
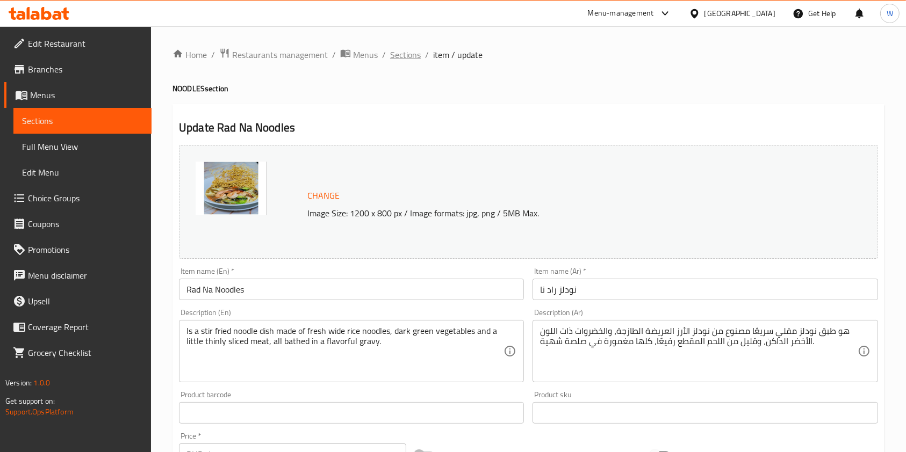
click at [397, 56] on span "Sections" at bounding box center [405, 54] width 31 height 13
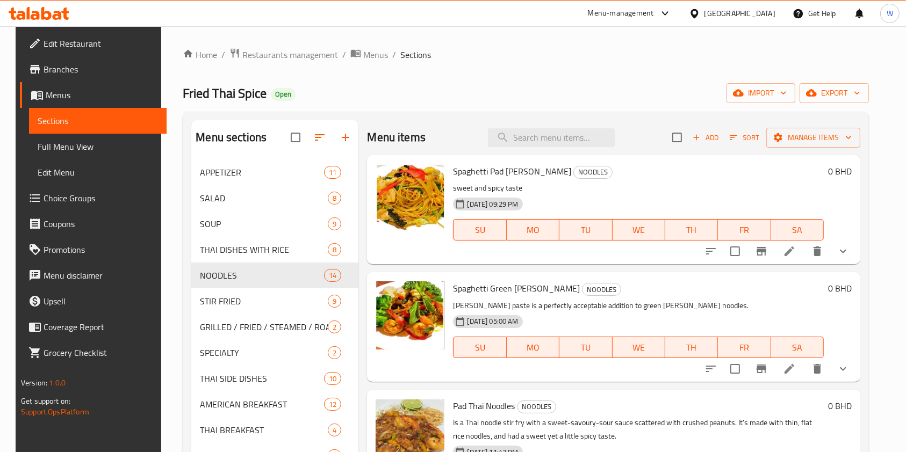
click at [576, 155] on div "Spaghetti Pad [PERSON_NAME] NOODLES sweet and spicy taste [DATE] 09:29 PM SU MO…" at bounding box center [613, 209] width 493 height 109
click at [575, 145] on input "search" at bounding box center [551, 137] width 127 height 19
paste input "[PERSON_NAME] Noodle Soup"
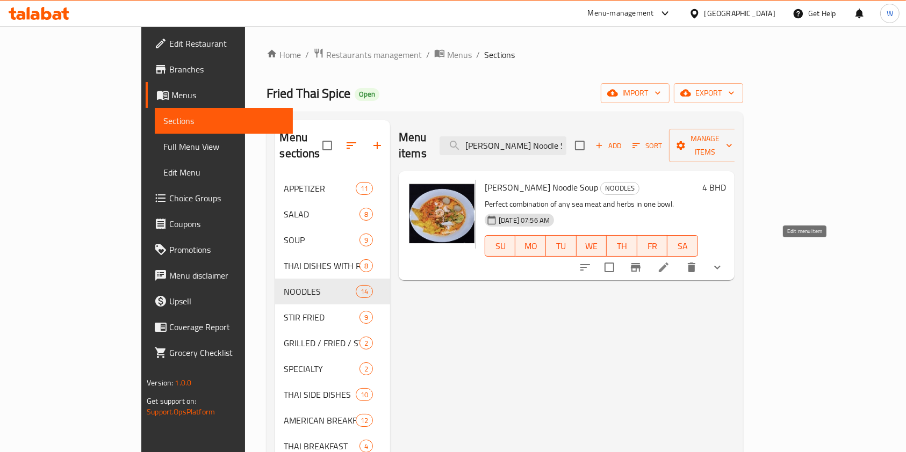
type input "[PERSON_NAME] Noodle Soup"
click at [670, 261] on icon at bounding box center [663, 267] width 13 height 13
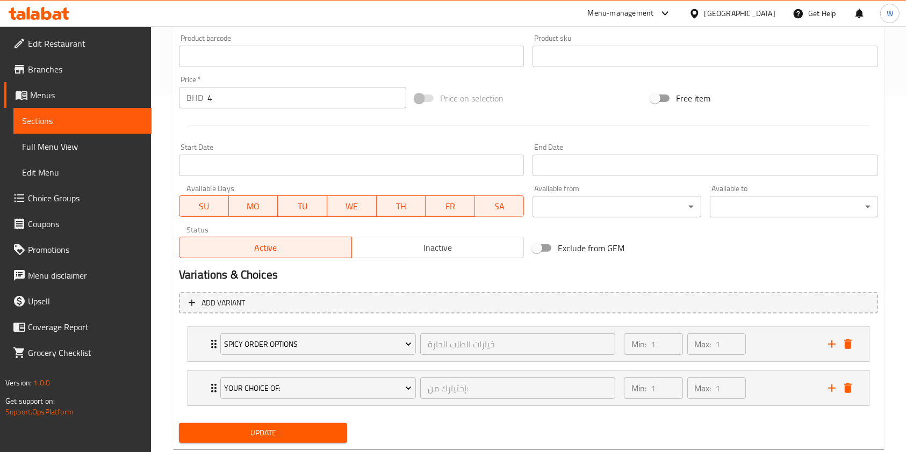
scroll to position [358, 0]
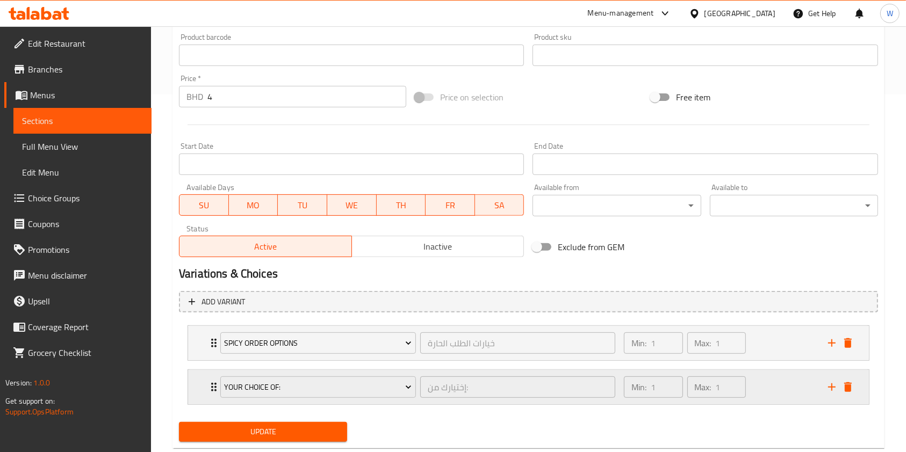
click at [213, 385] on icon "Expand" at bounding box center [213, 387] width 13 height 13
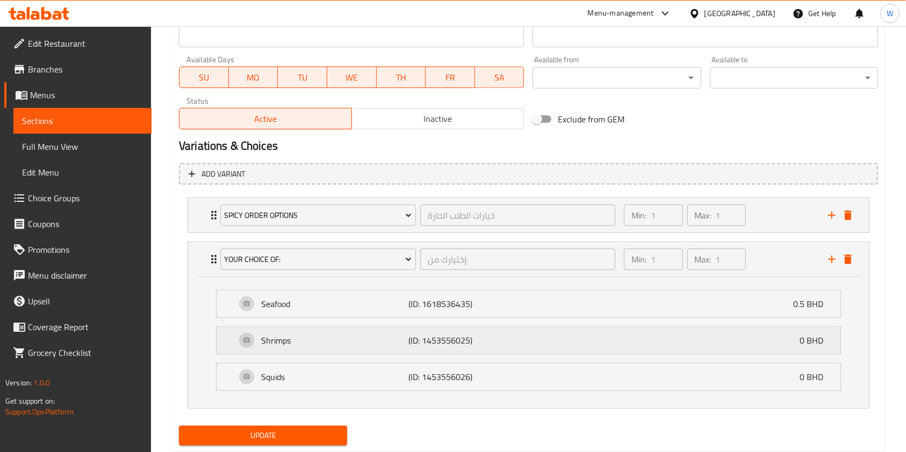
scroll to position [515, 0]
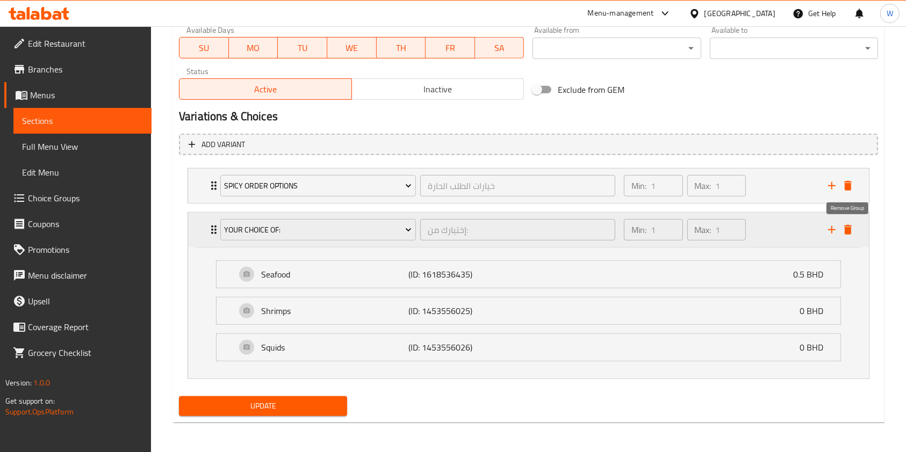
click at [844, 230] on icon "delete" at bounding box center [847, 229] width 13 height 13
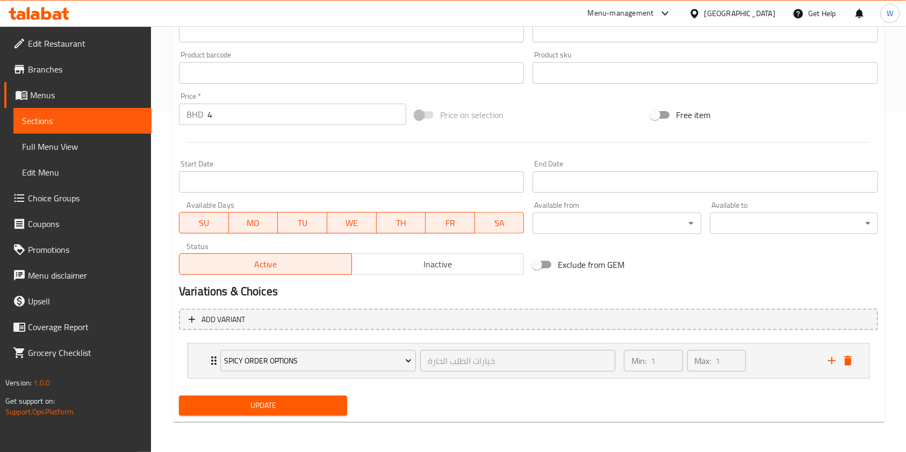
scroll to position [339, 0]
drag, startPoint x: 244, startPoint y: 115, endPoint x: 143, endPoint y: 121, distance: 101.2
click at [148, 121] on div "Edit Restaurant Branches Menus Sections Full Menu View Edit Menu Choice Groups …" at bounding box center [453, 70] width 906 height 766
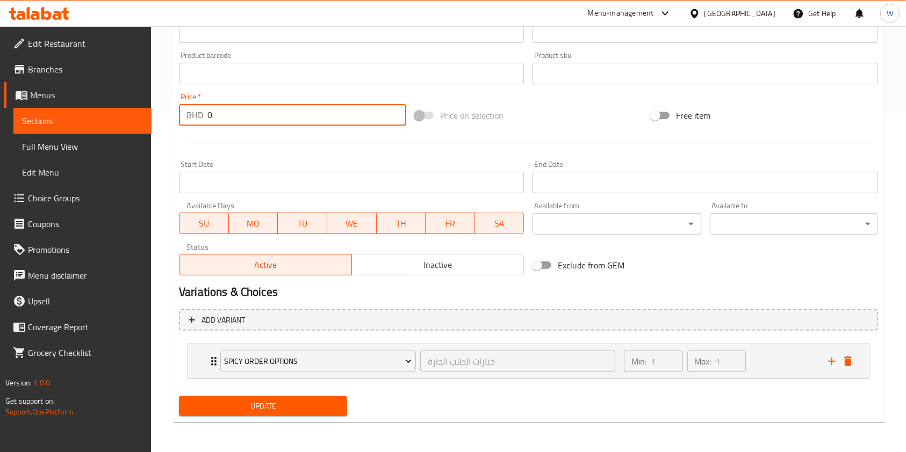
type input "0"
click at [240, 407] on span "Update" at bounding box center [262, 406] width 151 height 13
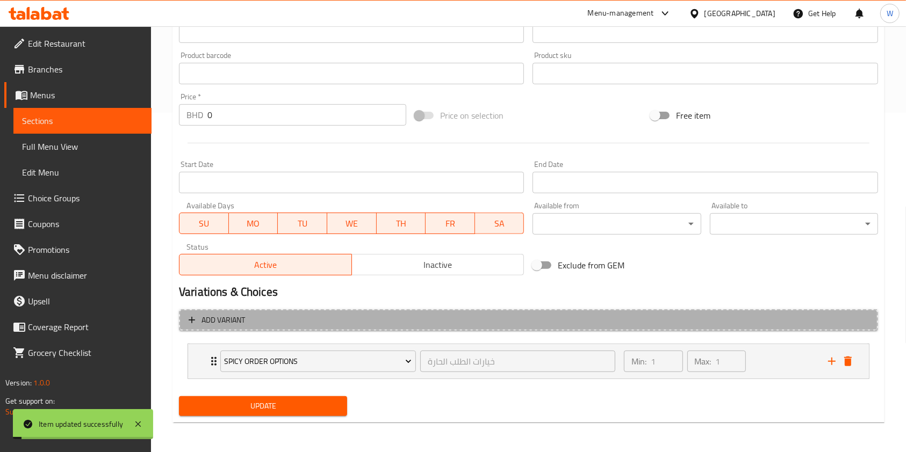
click at [321, 324] on span "Add variant" at bounding box center [528, 320] width 679 height 13
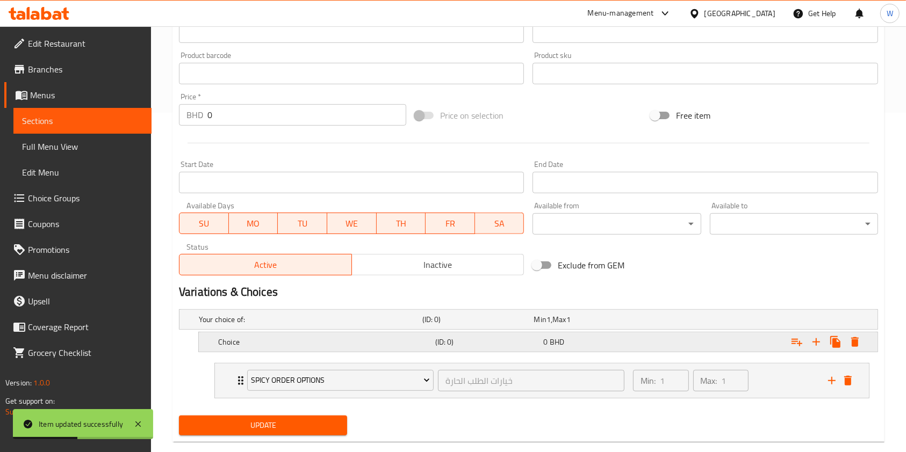
click at [551, 327] on span "BHD" at bounding box center [548, 320] width 4 height 14
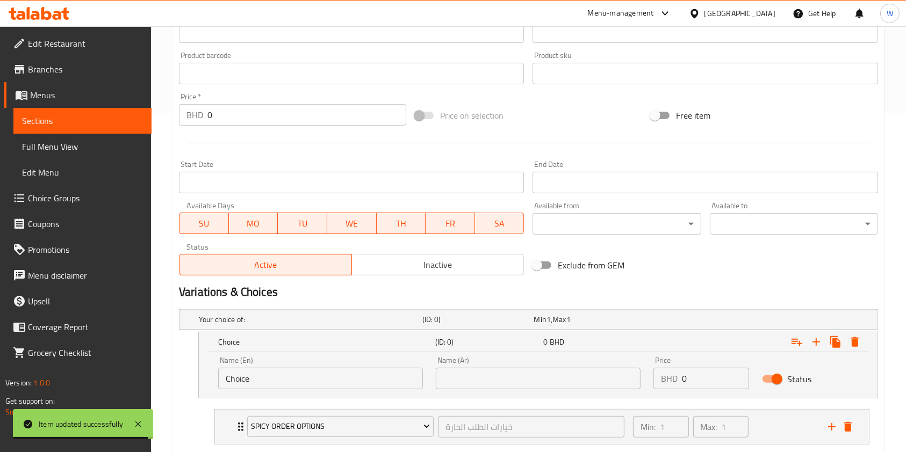
click at [329, 359] on div "Name (En) Choice Name (En)" at bounding box center [320, 373] width 205 height 33
click at [316, 374] on input "Choice" at bounding box center [320, 378] width 205 height 21
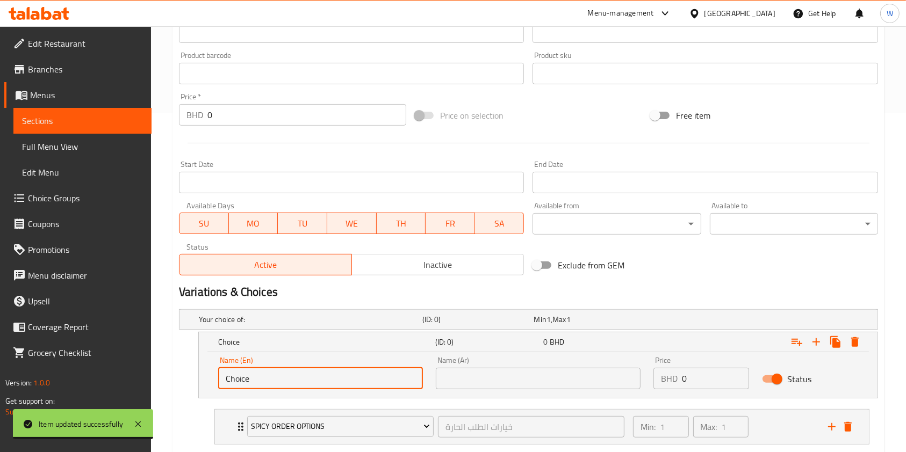
click at [315, 374] on input "Choice" at bounding box center [320, 378] width 205 height 21
paste input "Seafood"
type input "Seafood"
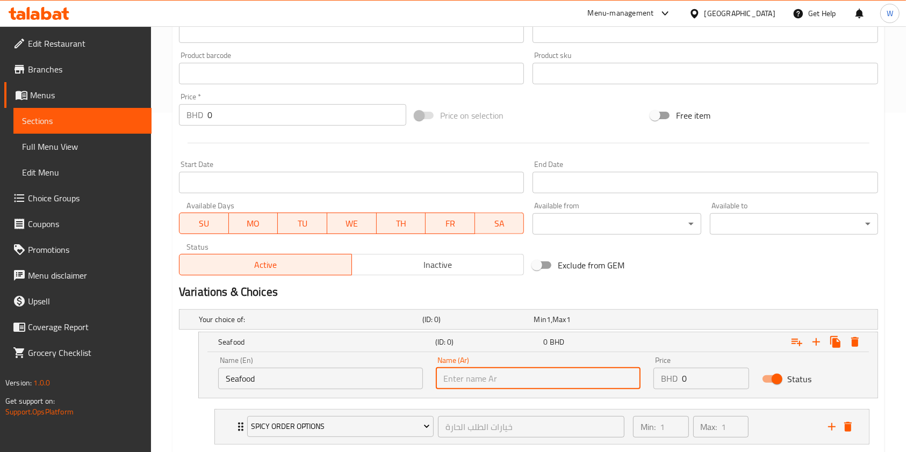
click at [512, 378] on input "text" at bounding box center [538, 378] width 205 height 21
paste input "مأكولات بحرية"
type input "مأكولات بحرية"
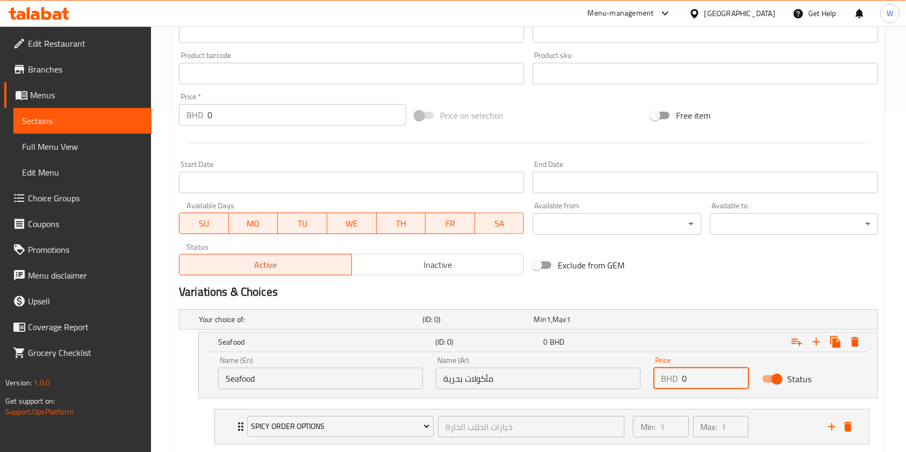
drag, startPoint x: 692, startPoint y: 375, endPoint x: 624, endPoint y: 373, distance: 68.3
click at [627, 376] on div "Name (En) Seafood Name (En) Name (Ar) مأكولات بحرية Name (Ar) Price BHD 0 Price…" at bounding box center [538, 373] width 653 height 46
type input "5"
click at [816, 338] on icon "Expand" at bounding box center [815, 342] width 13 height 13
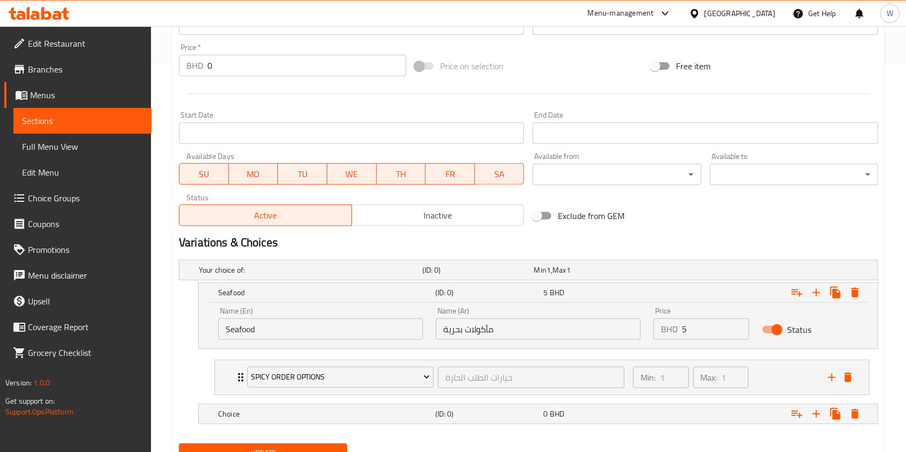
scroll to position [436, 0]
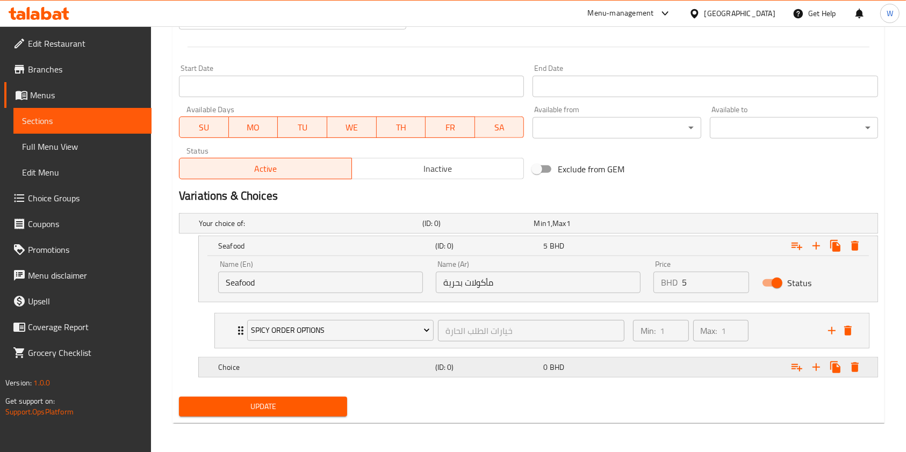
click at [361, 229] on h5 "Choice" at bounding box center [308, 223] width 219 height 11
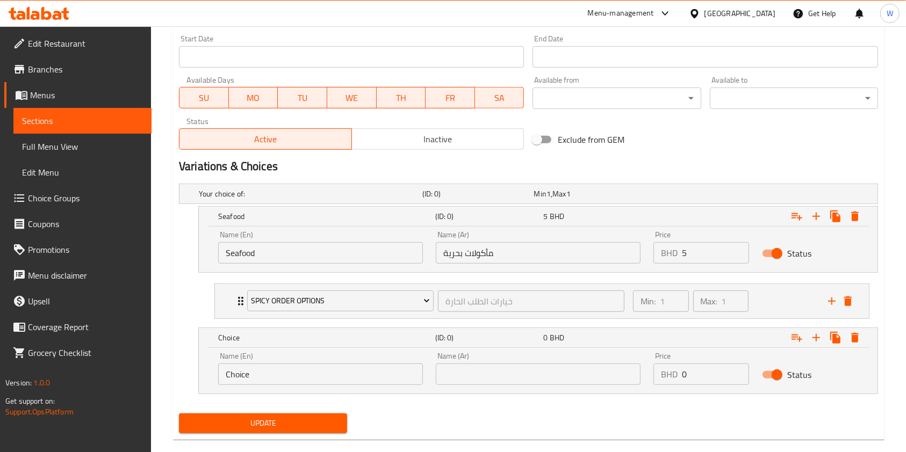
scroll to position [482, 0]
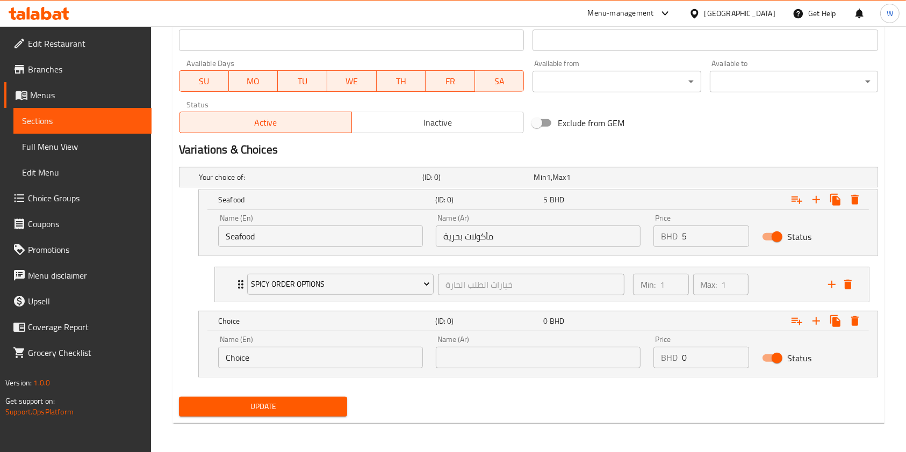
click at [337, 355] on input "Choice" at bounding box center [320, 357] width 205 height 21
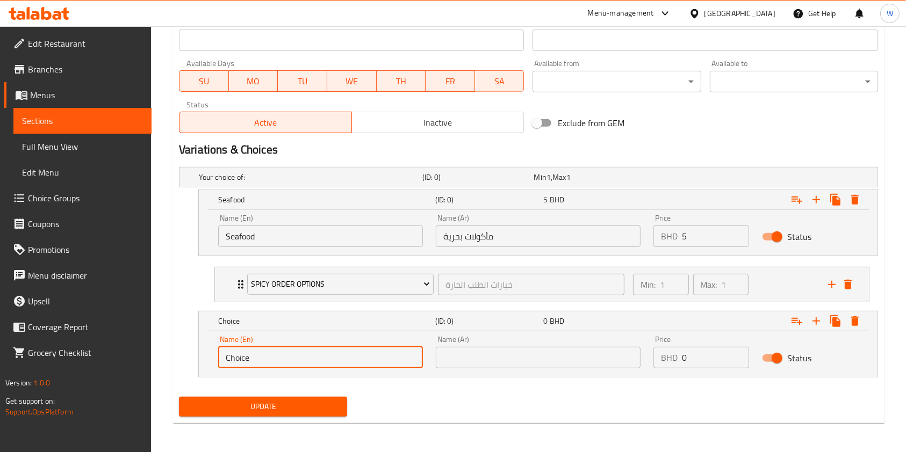
drag, startPoint x: 336, startPoint y: 355, endPoint x: 348, endPoint y: 350, distance: 12.6
click at [337, 355] on input "Choice" at bounding box center [320, 357] width 205 height 21
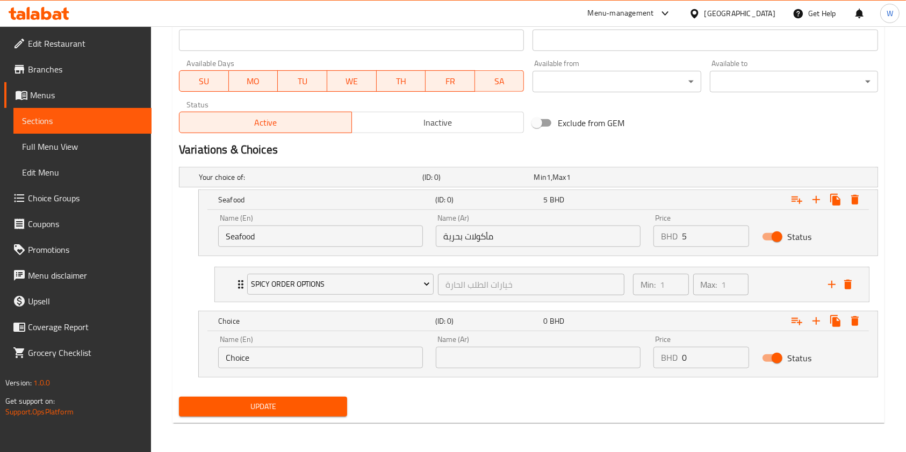
click at [260, 359] on input "Choice" at bounding box center [320, 357] width 205 height 21
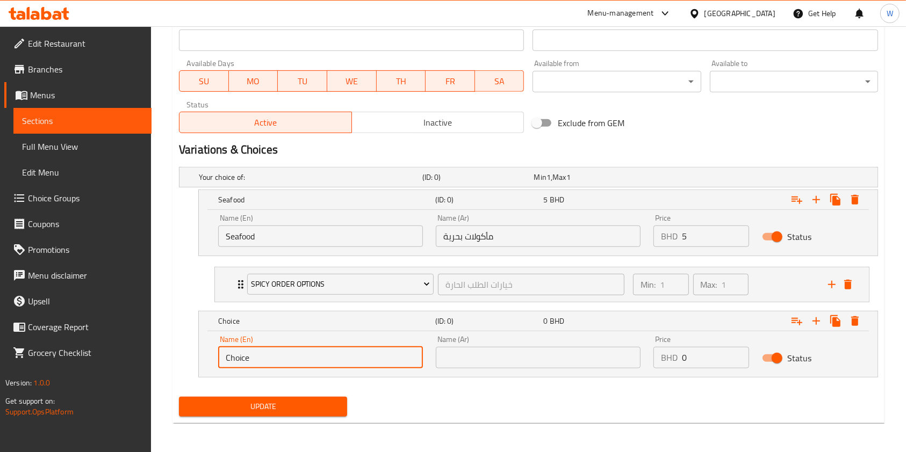
click at [261, 359] on input "Choice" at bounding box center [320, 357] width 205 height 21
paste input "Shrimps"
type input "Shrimps"
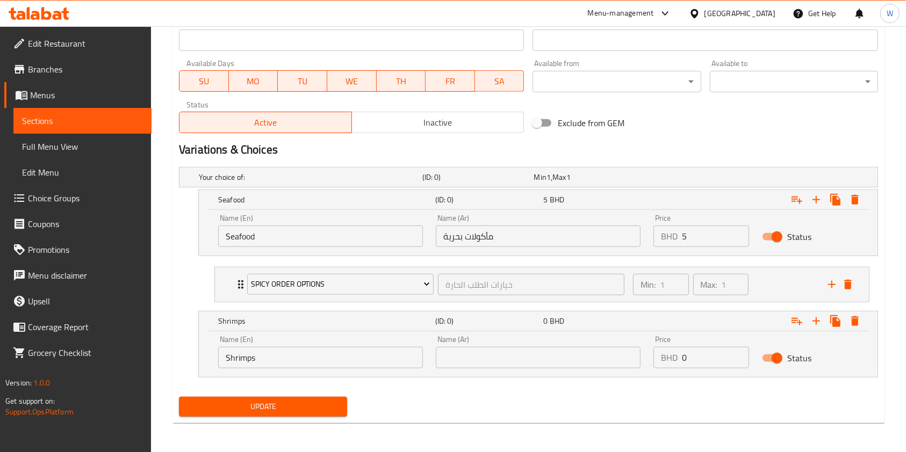
click at [512, 357] on input "text" at bounding box center [538, 357] width 205 height 21
paste input "الروبيان"
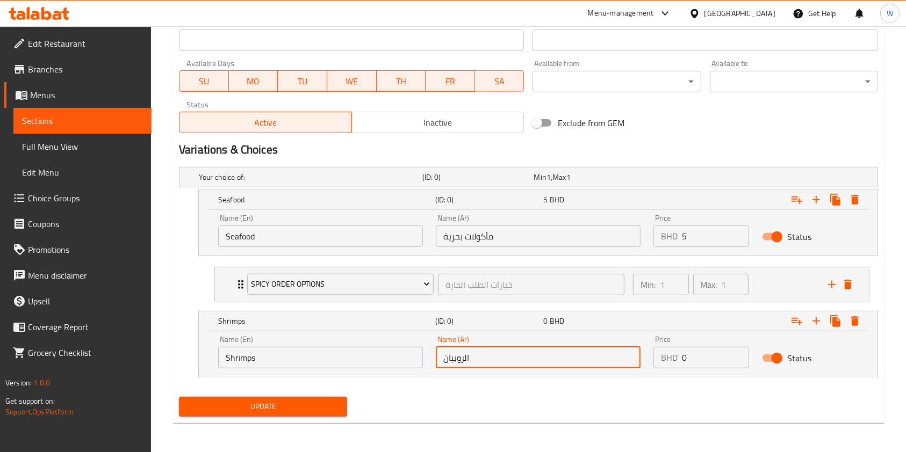
type input "الروبيان"
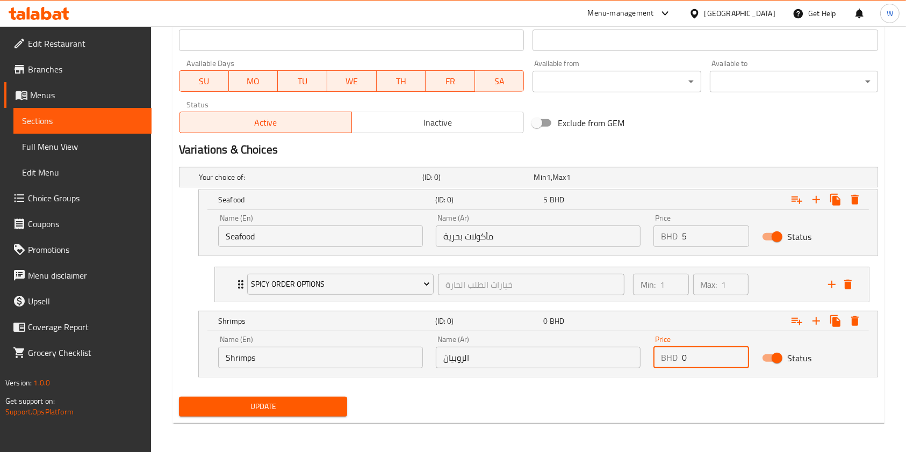
drag, startPoint x: 688, startPoint y: 351, endPoint x: 632, endPoint y: 351, distance: 55.9
click at [634, 351] on div "Name (En) Shrimps Name (En) Name (Ar) الروبيان Name (Ar) Price BHD 0 Price Stat…" at bounding box center [538, 352] width 653 height 46
type input "4"
click at [819, 316] on icon "Expand" at bounding box center [815, 321] width 13 height 13
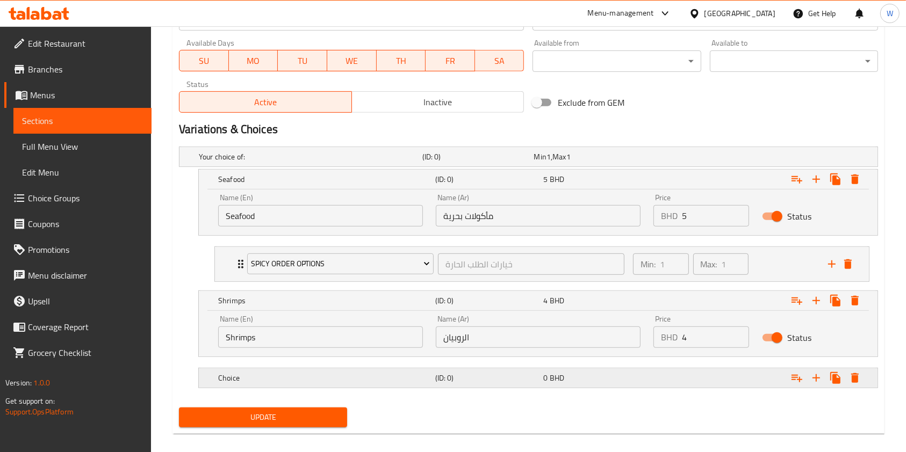
scroll to position [513, 0]
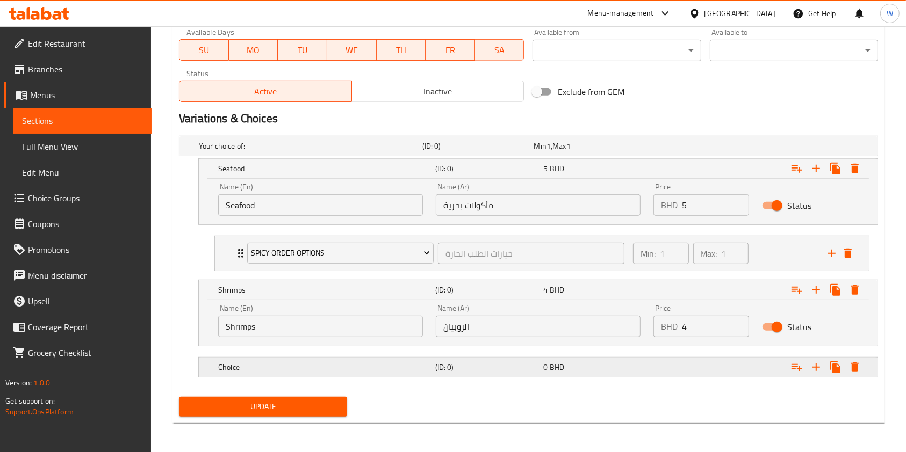
click at [334, 158] on div "Choice (ID: 0) 0 BHD" at bounding box center [532, 146] width 670 height 24
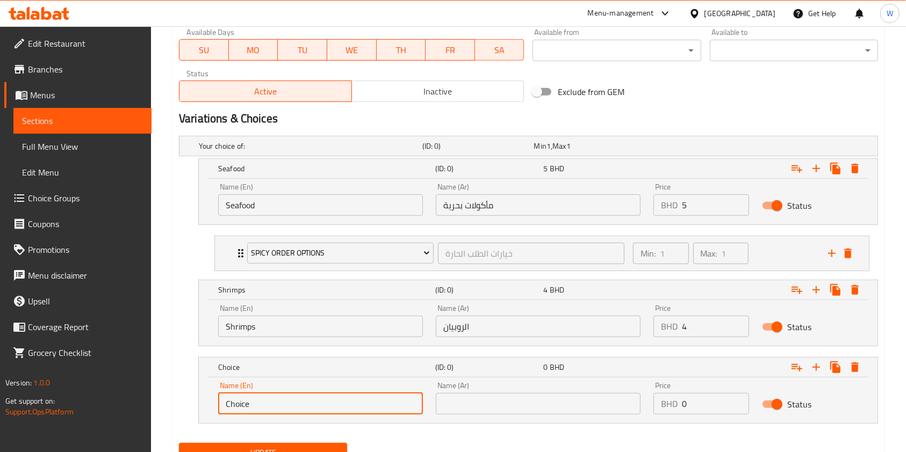
click at [312, 405] on input "Choice" at bounding box center [320, 403] width 205 height 21
click at [313, 403] on input "Choice" at bounding box center [320, 403] width 205 height 21
paste input "Squids"
click at [351, 397] on input "ChoiceSquids" at bounding box center [320, 403] width 205 height 21
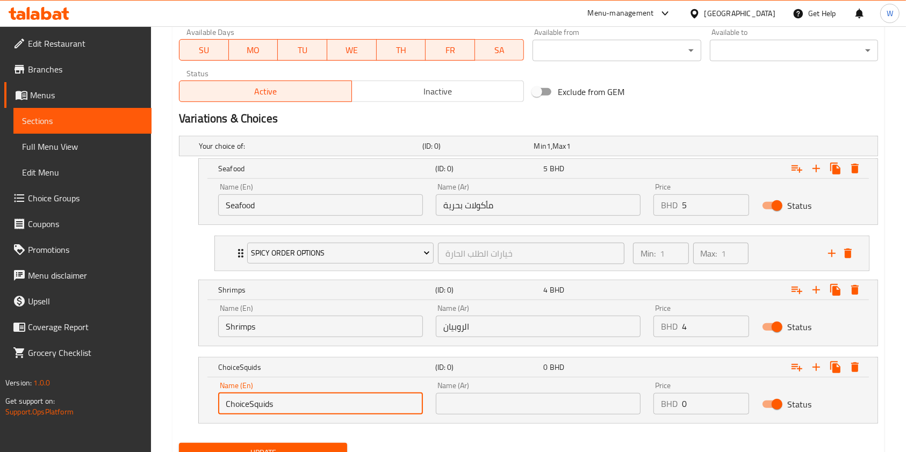
click at [351, 397] on input "ChoiceSquids" at bounding box center [320, 403] width 205 height 21
paste input "text"
type input "Squids"
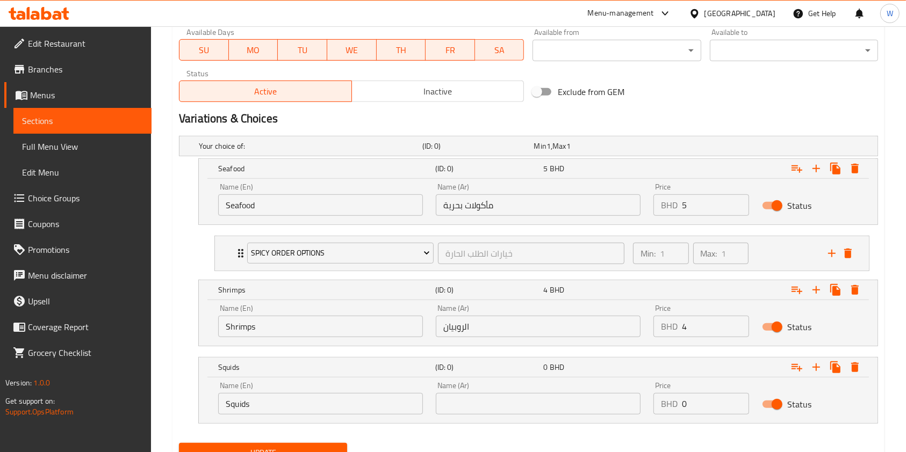
click at [467, 406] on input "text" at bounding box center [538, 403] width 205 height 21
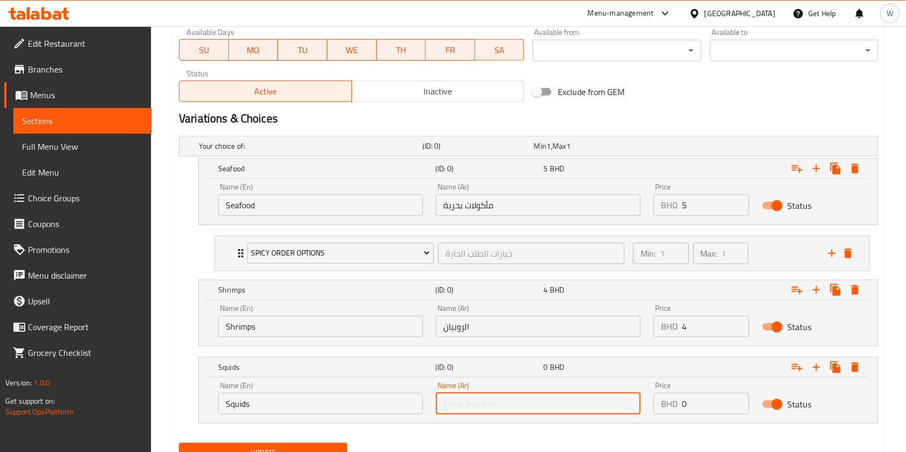
paste input "الحبار"
type input "الحبار"
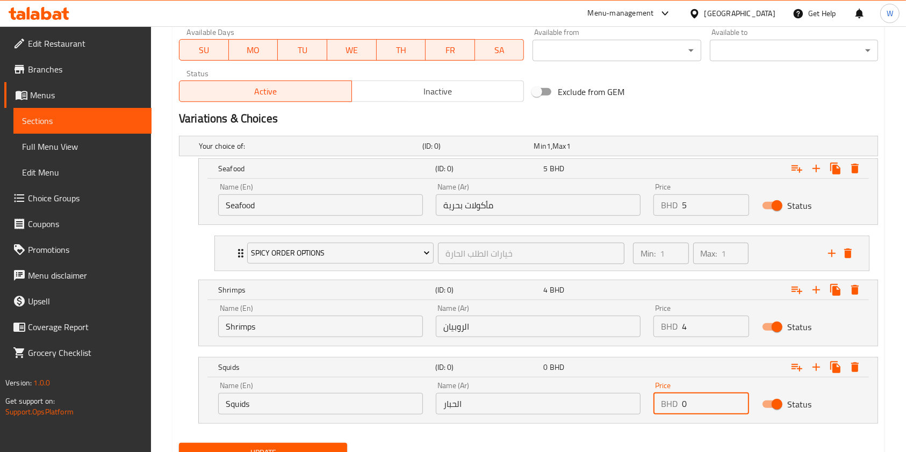
drag, startPoint x: 661, startPoint y: 409, endPoint x: 582, endPoint y: 401, distance: 79.9
click at [596, 402] on div "Name (En) Squids Name (En) Name (Ar) الحبار Name (Ar) Price BHD 0 Price Status" at bounding box center [538, 398] width 653 height 46
type input "4"
click at [797, 290] on icon "Expand" at bounding box center [796, 290] width 13 height 13
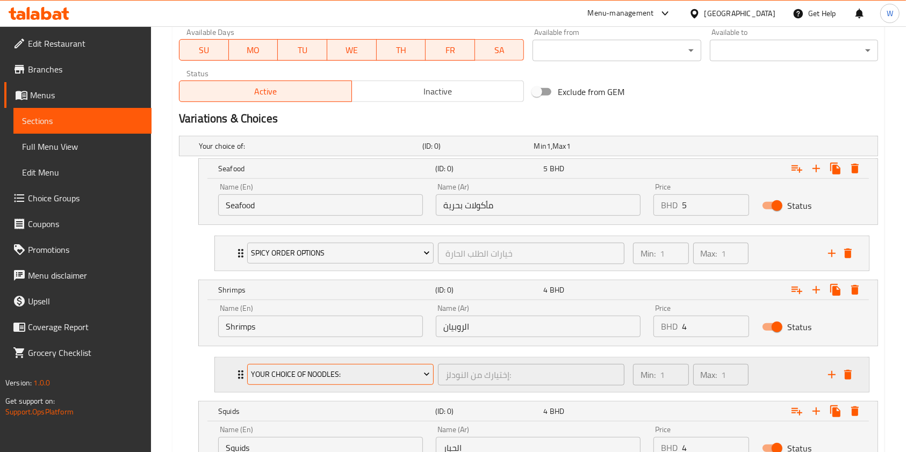
click at [390, 374] on span "Your Choice Of Noodles:" at bounding box center [340, 374] width 178 height 13
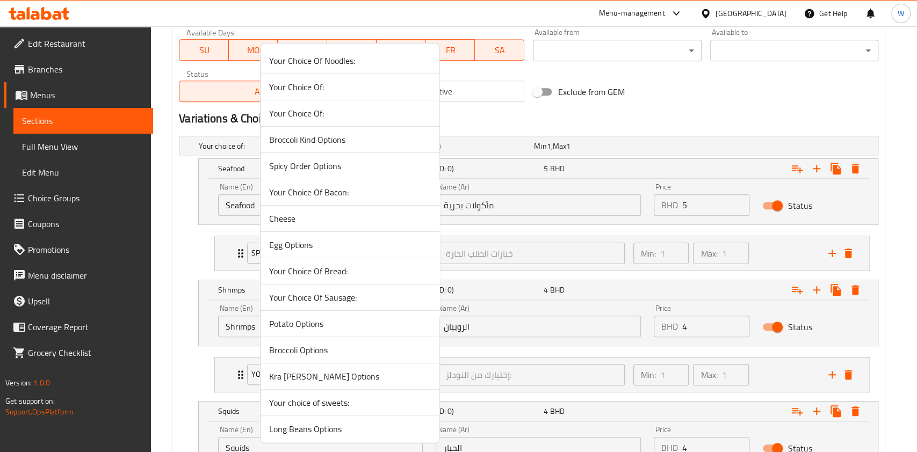
click at [334, 170] on span "Spicy Order Options" at bounding box center [350, 166] width 162 height 13
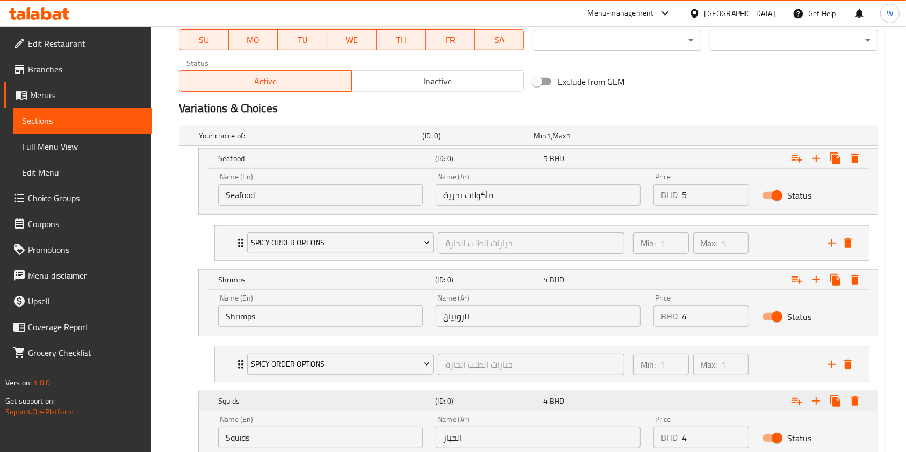
scroll to position [603, 0]
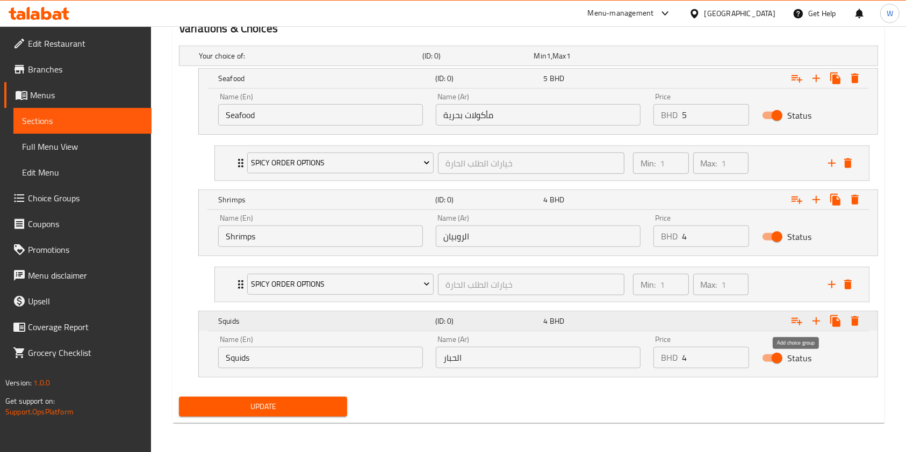
click at [800, 319] on icon "Expand" at bounding box center [796, 321] width 13 height 13
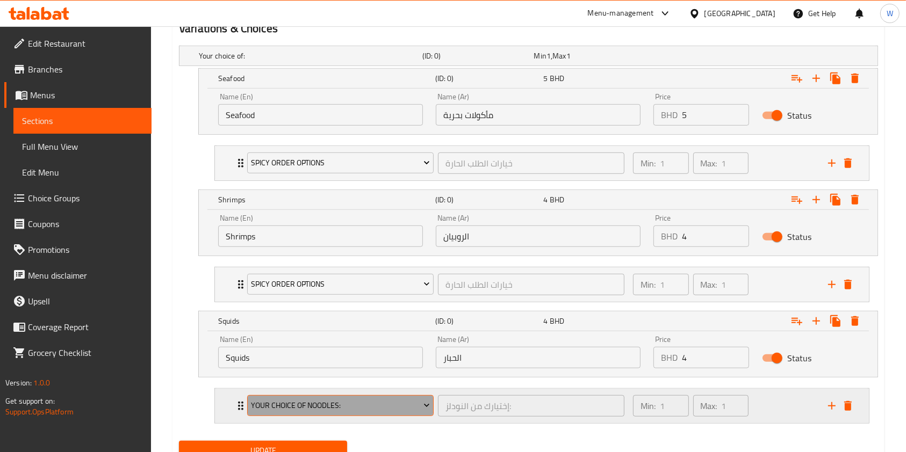
click at [266, 402] on span "Your Choice Of Noodles:" at bounding box center [340, 405] width 178 height 13
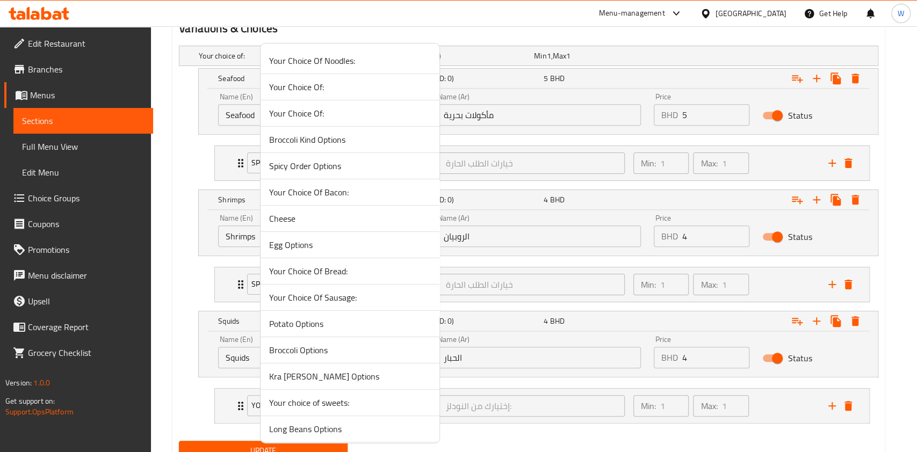
click at [296, 167] on span "Spicy Order Options" at bounding box center [350, 166] width 162 height 13
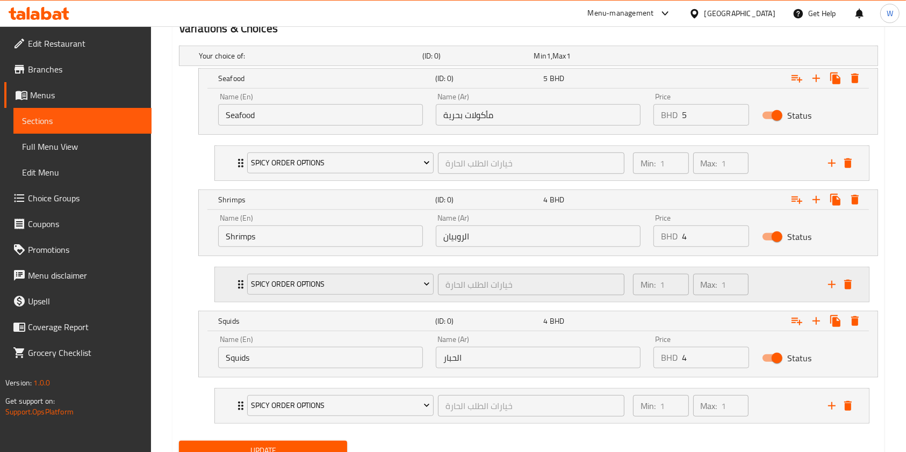
click at [239, 281] on icon "Expand" at bounding box center [240, 284] width 5 height 9
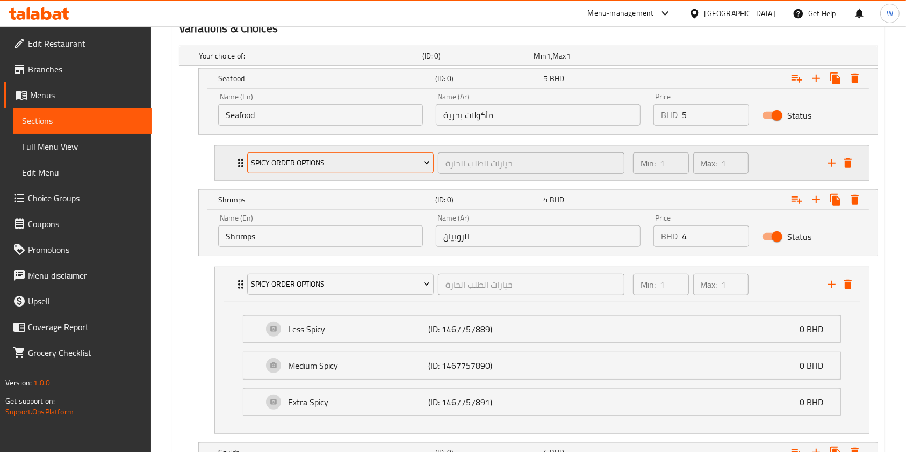
click at [249, 162] on button "Spicy Order Options" at bounding box center [340, 163] width 186 height 21
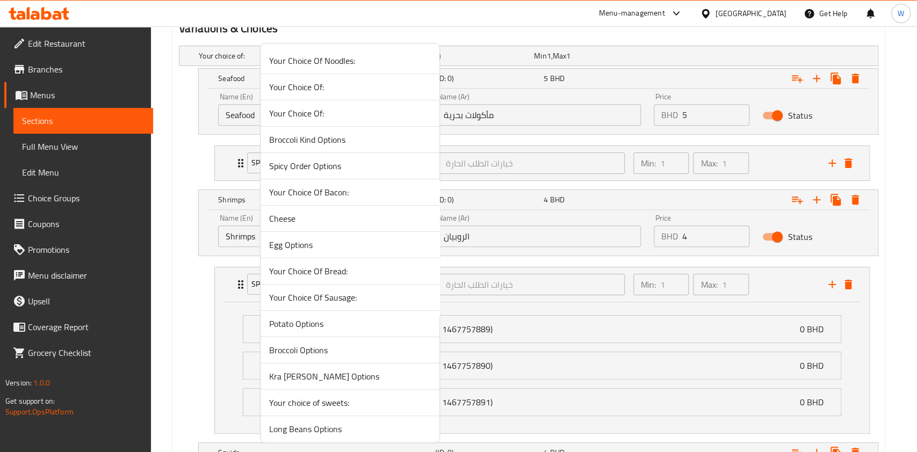
click at [241, 162] on div at bounding box center [458, 226] width 917 height 452
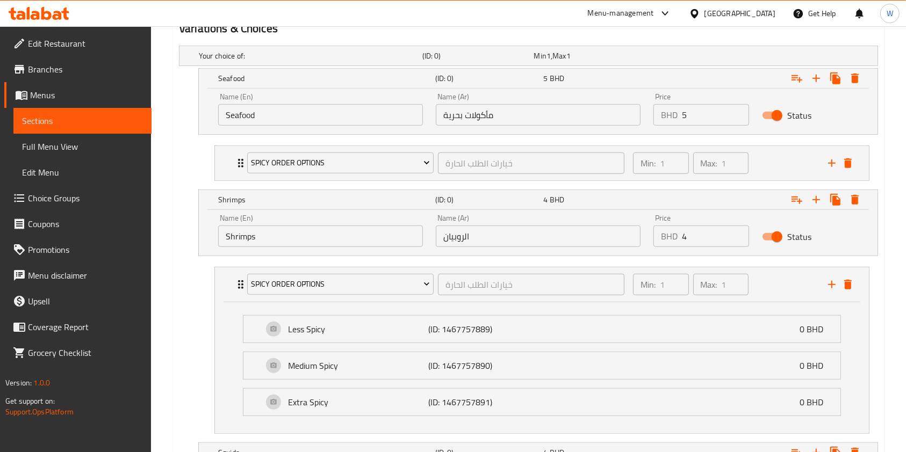
click at [241, 162] on div "Spicy Order Options خيارات الطلب الحارة ​" at bounding box center [436, 163] width 390 height 34
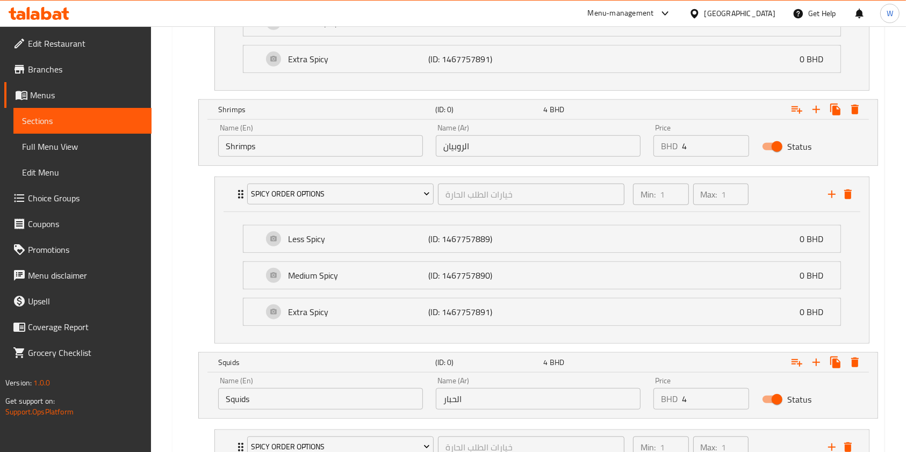
scroll to position [910, 0]
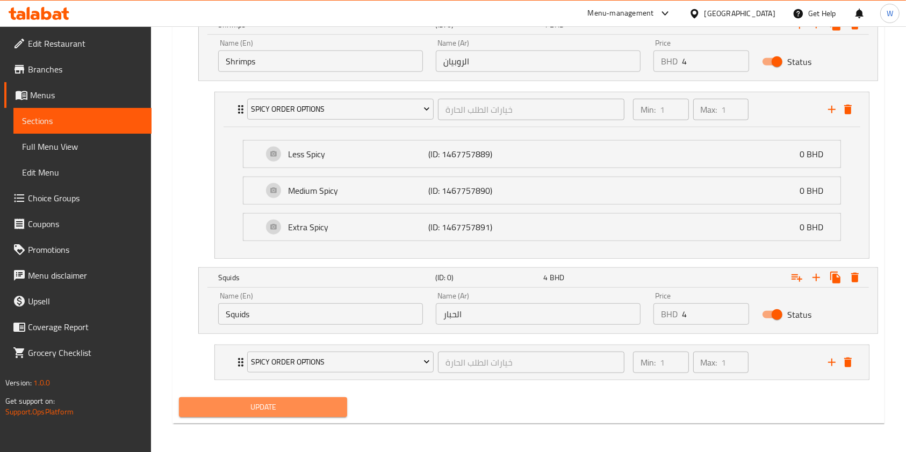
click at [288, 412] on button "Update" at bounding box center [263, 407] width 168 height 20
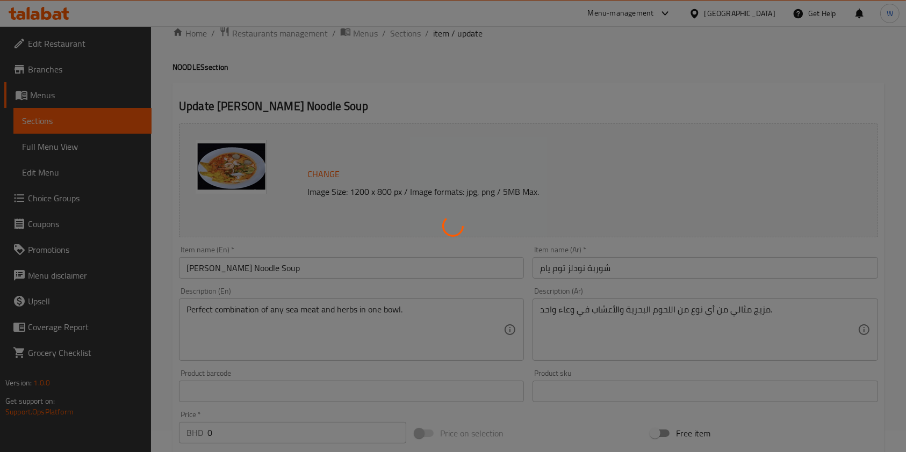
scroll to position [0, 0]
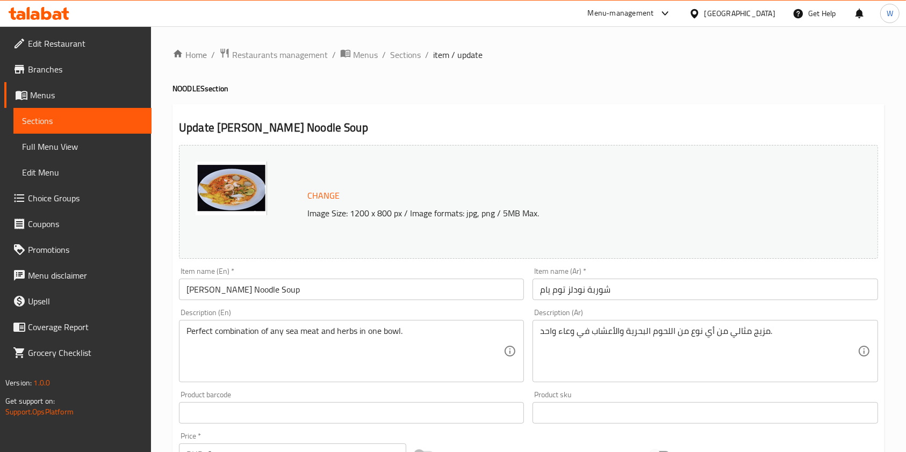
click at [413, 56] on span "Sections" at bounding box center [405, 54] width 31 height 13
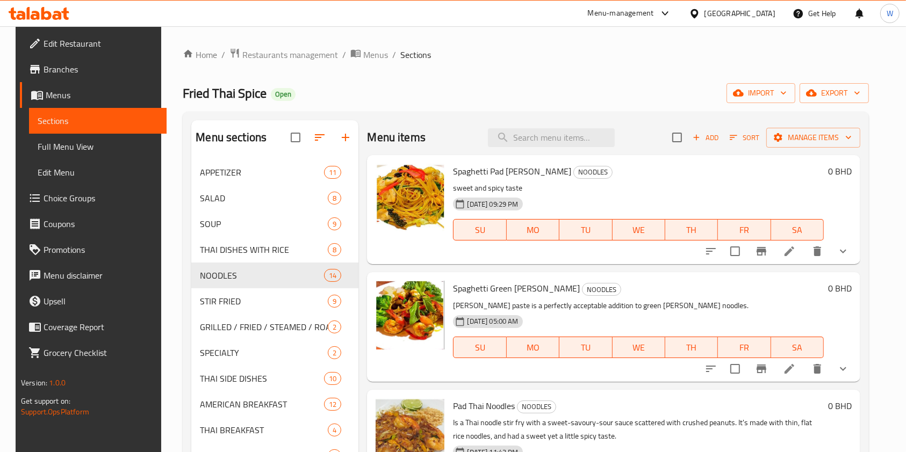
click at [575, 126] on div "Menu items Add Sort Manage items" at bounding box center [613, 137] width 493 height 35
click at [573, 128] on input "search" at bounding box center [551, 137] width 127 height 19
paste input "Yellow Wanton Noodles Soup"
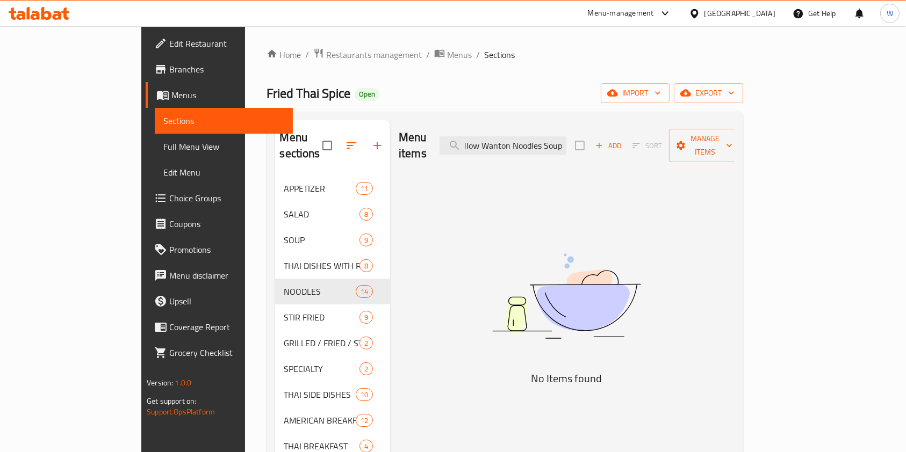
scroll to position [0, 9]
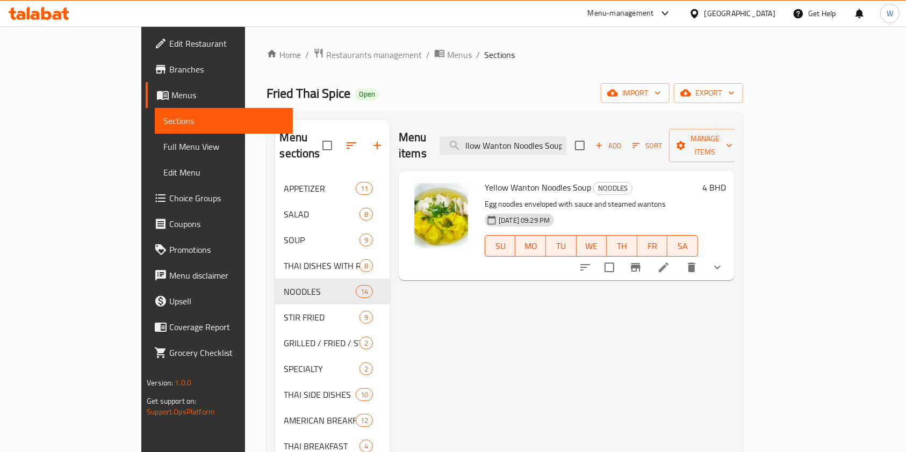
type input "Yellow Wanton Noodles Soup"
click at [678, 258] on li at bounding box center [663, 267] width 30 height 19
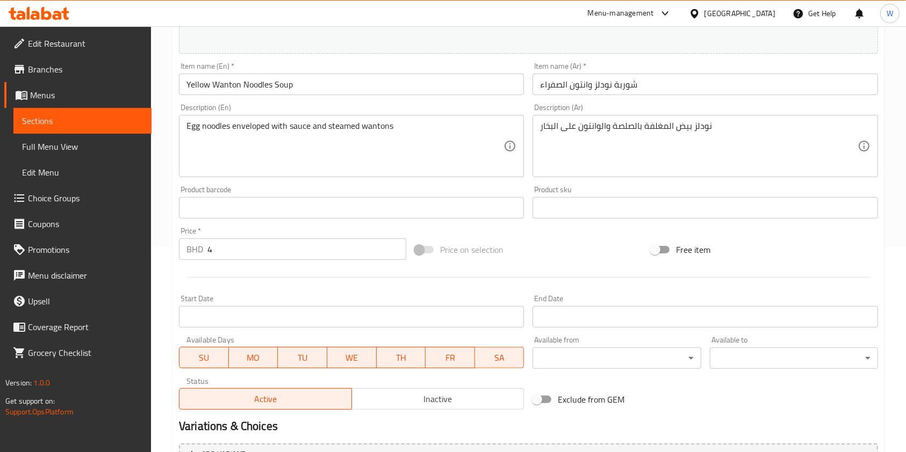
scroll to position [339, 0]
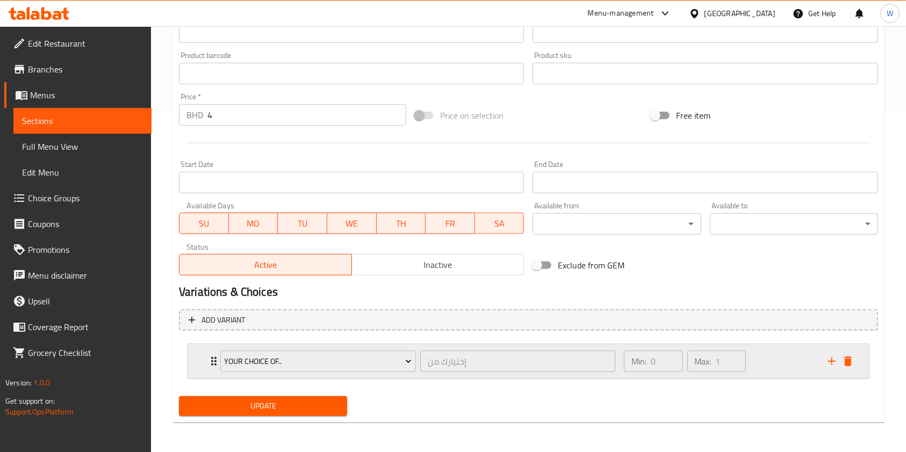
click at [211, 357] on icon "Expand" at bounding box center [213, 361] width 13 height 13
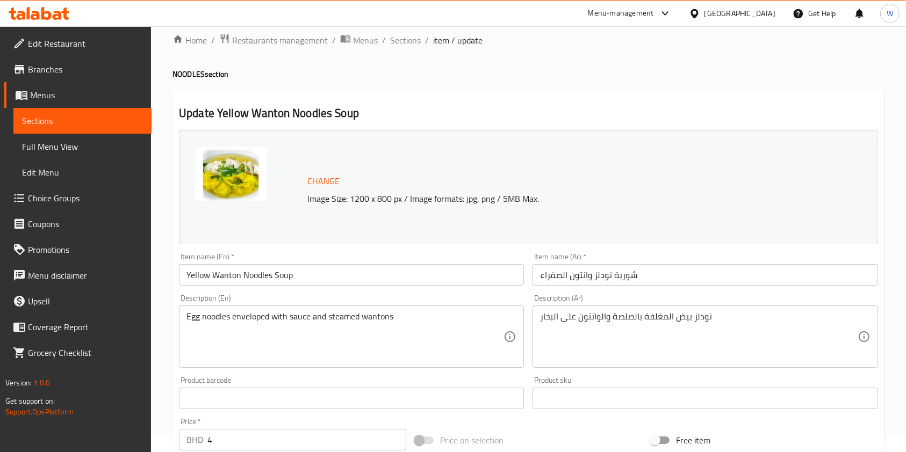
scroll to position [0, 0]
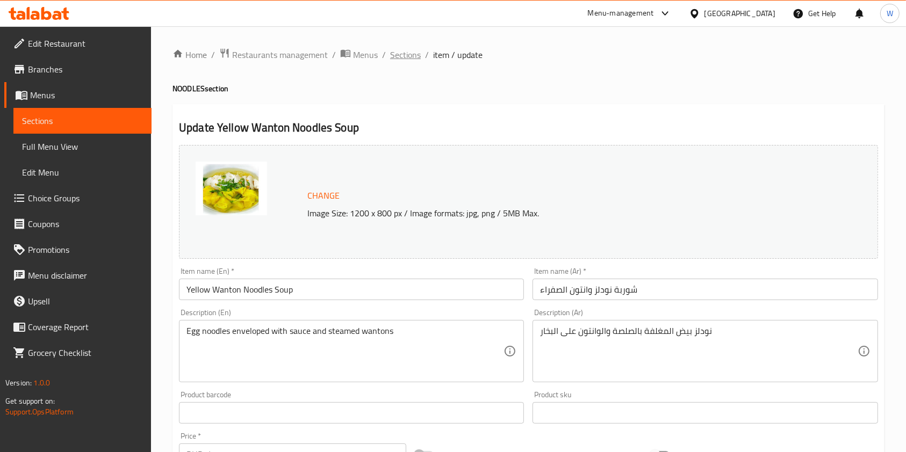
click at [407, 58] on span "Sections" at bounding box center [405, 54] width 31 height 13
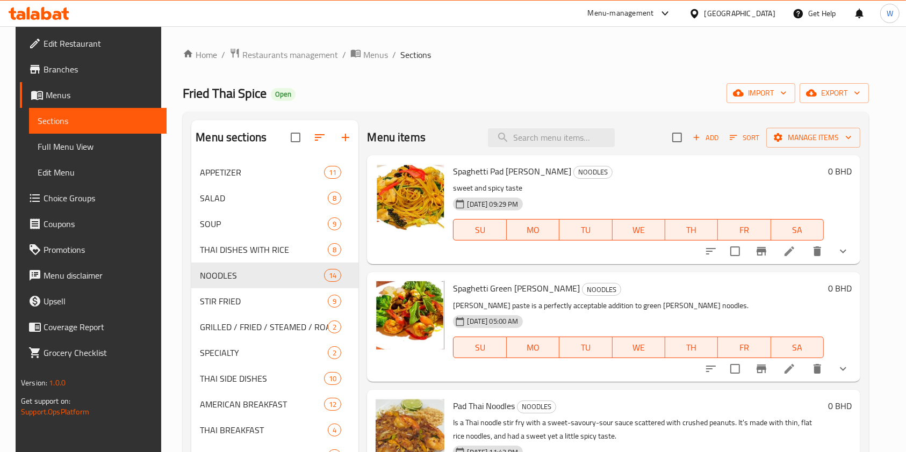
click at [516, 155] on div "Spaghetti Pad [PERSON_NAME] NOODLES sweet and spicy taste [DATE] 09:29 PM SU MO…" at bounding box center [613, 209] width 493 height 109
click at [532, 138] on input "search" at bounding box center [551, 137] width 127 height 19
paste input "Mama Noodles Soup"
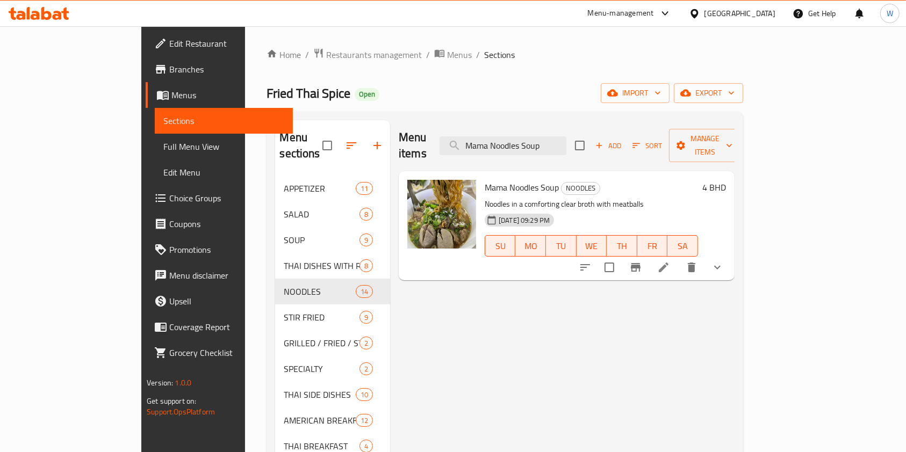
type input "Mama Noodles Soup"
click at [678, 258] on li at bounding box center [663, 267] width 30 height 19
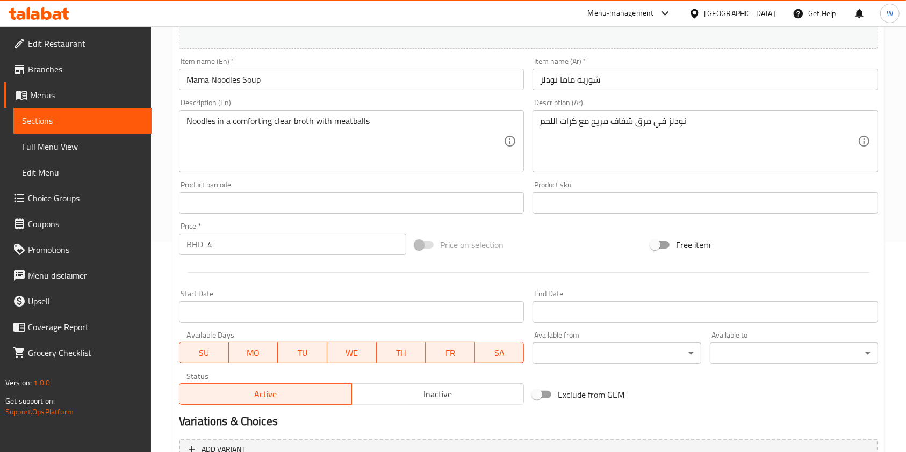
scroll to position [339, 0]
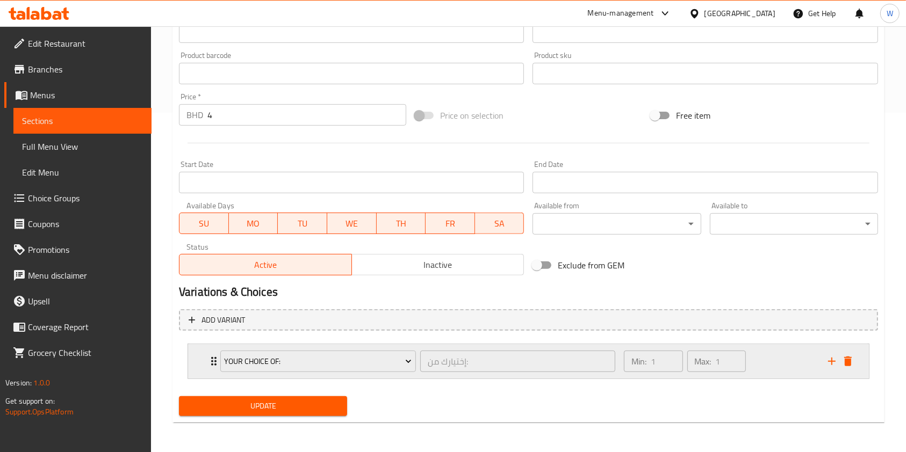
click at [211, 367] on icon "Expand" at bounding box center [213, 361] width 13 height 13
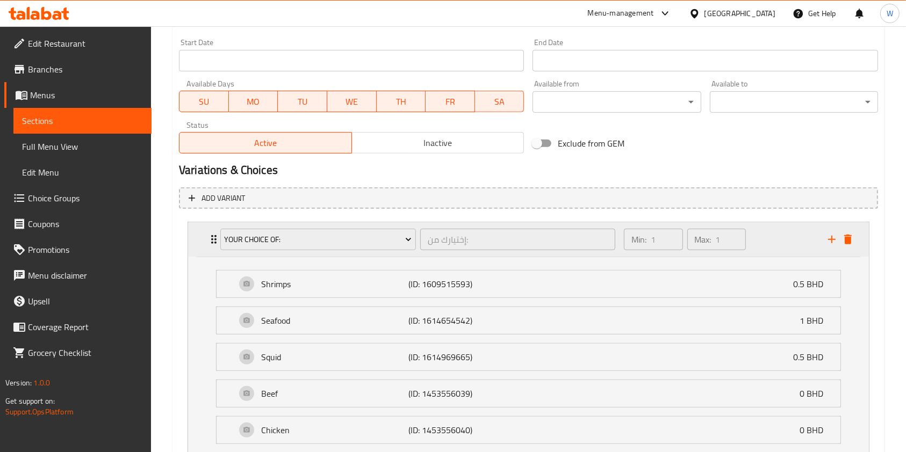
scroll to position [544, 0]
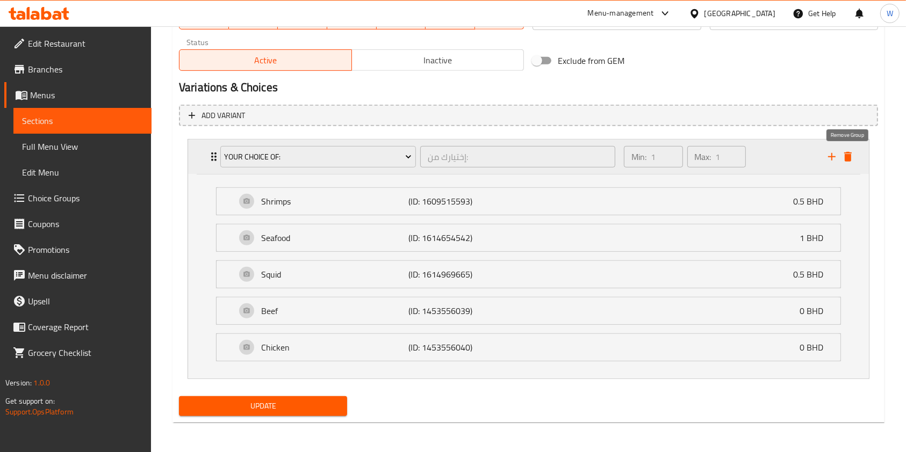
click at [850, 158] on icon "delete" at bounding box center [848, 157] width 8 height 10
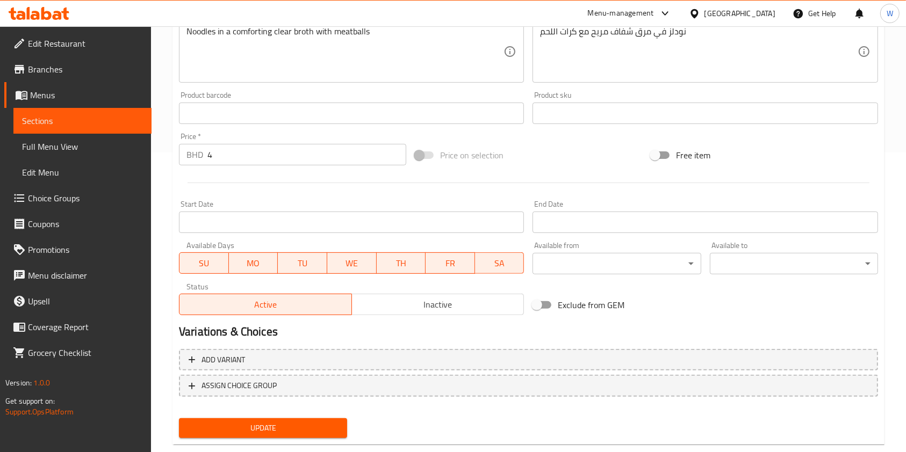
scroll to position [322, 0]
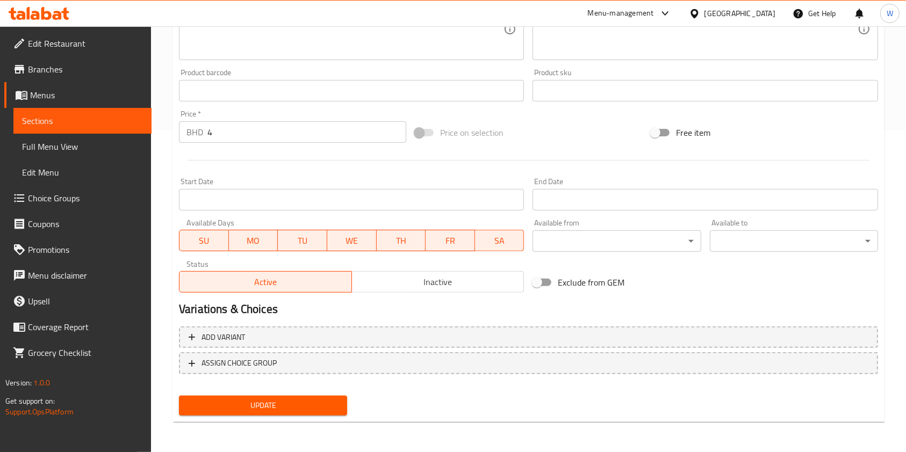
click at [287, 408] on span "Update" at bounding box center [262, 405] width 151 height 13
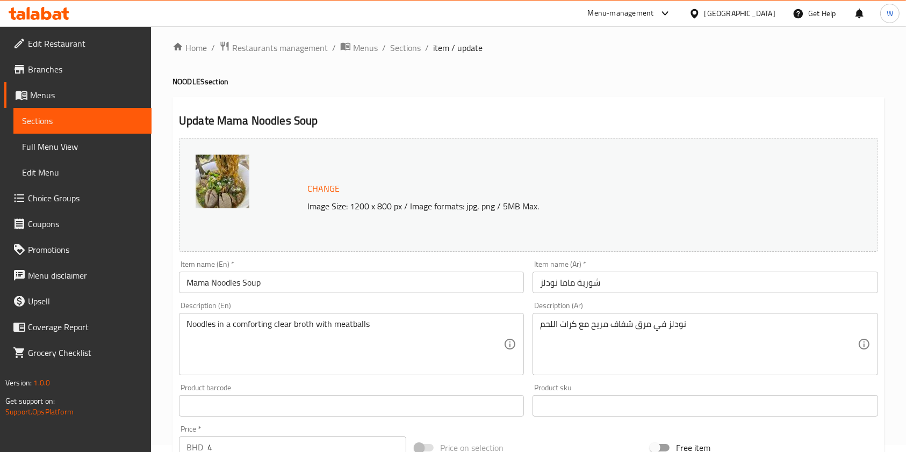
scroll to position [0, 0]
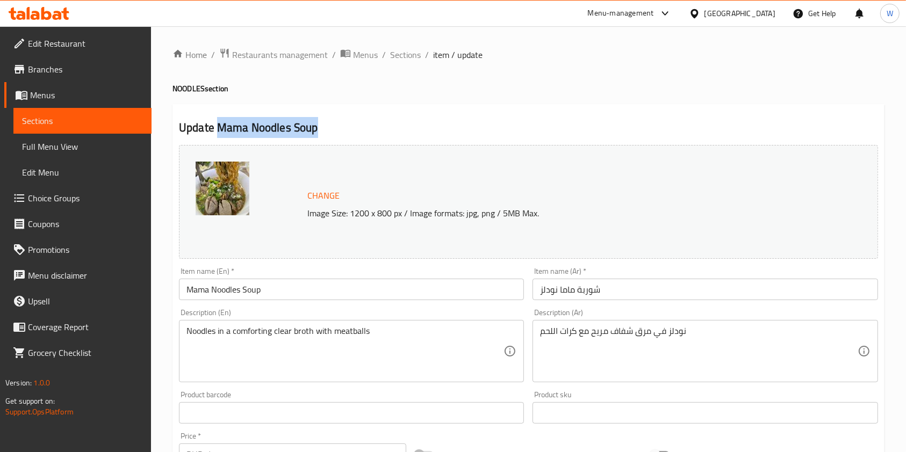
drag, startPoint x: 318, startPoint y: 131, endPoint x: 219, endPoint y: 138, distance: 99.6
click at [219, 138] on div "Update Mama Noodles Soup Change Image Size: 1200 x 800 px / Image formats: jpg,…" at bounding box center [528, 424] width 712 height 641
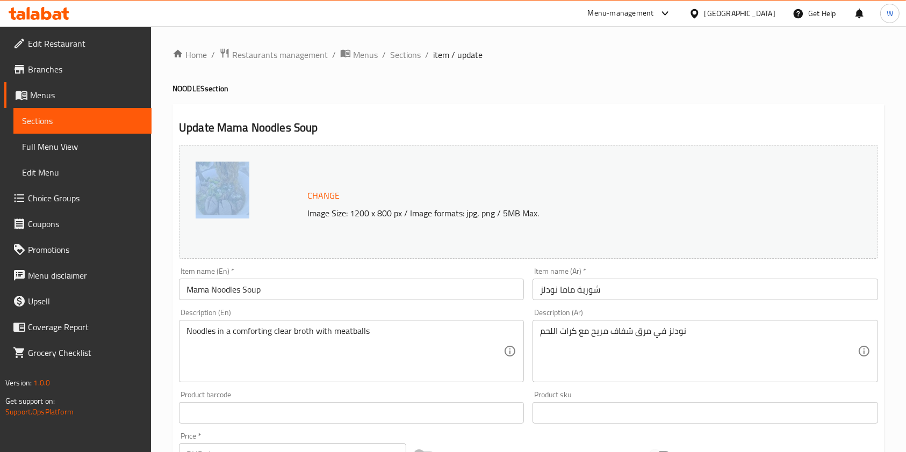
copy div
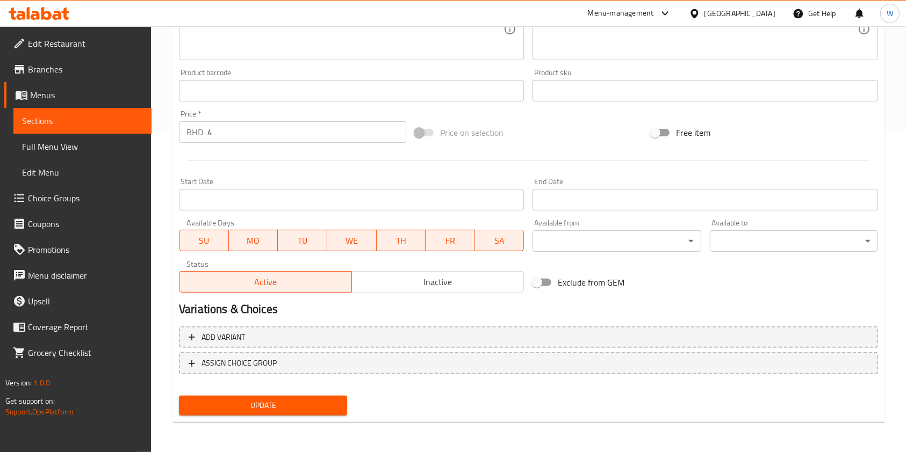
click at [284, 406] on span "Update" at bounding box center [262, 405] width 151 height 13
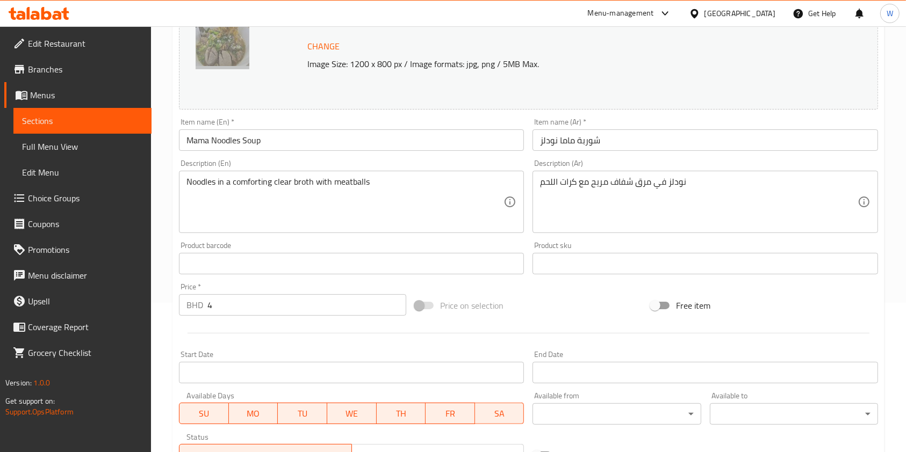
scroll to position [0, 0]
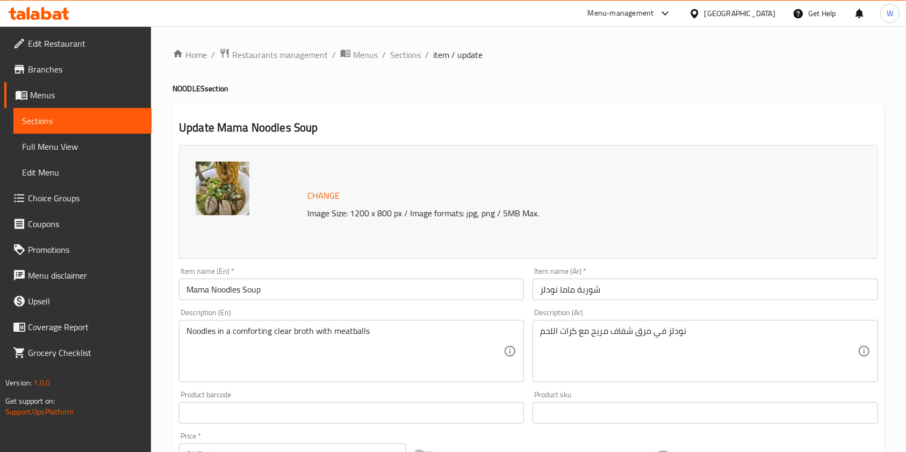
click at [258, 131] on h2 "Update Mama Noodles Soup" at bounding box center [528, 128] width 699 height 16
click at [227, 127] on h2 "Update Mama Noodles Soup" at bounding box center [528, 128] width 699 height 16
click at [296, 127] on h2 "Update Mama Noodles Soup" at bounding box center [528, 128] width 699 height 16
drag, startPoint x: 317, startPoint y: 127, endPoint x: 219, endPoint y: 128, distance: 98.3
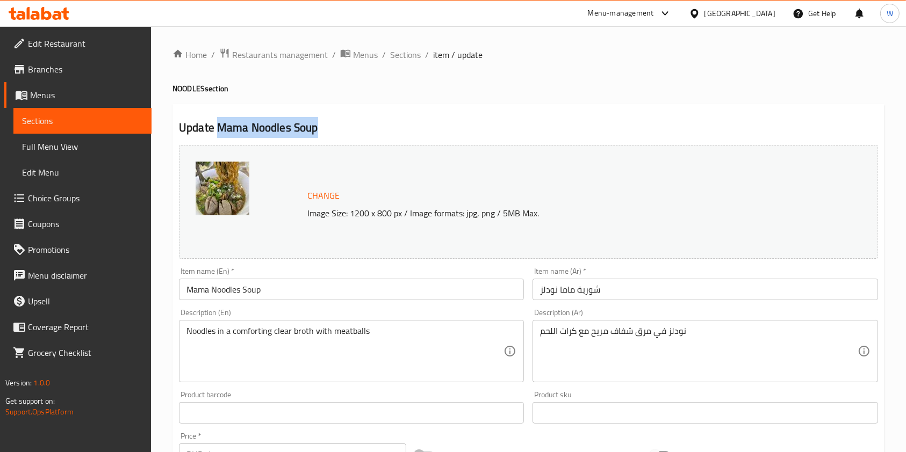
click at [219, 128] on h2 "Update Mama Noodles Soup" at bounding box center [528, 128] width 699 height 16
copy h2 "Mama Noodles Soup"
click at [409, 59] on span "Sections" at bounding box center [405, 54] width 31 height 13
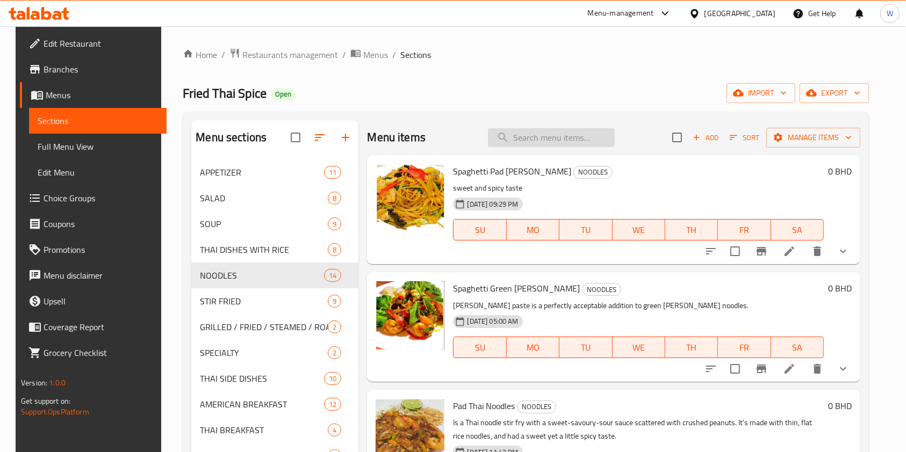
click at [559, 129] on input "search" at bounding box center [551, 137] width 127 height 19
paste input "STIR FRIED"
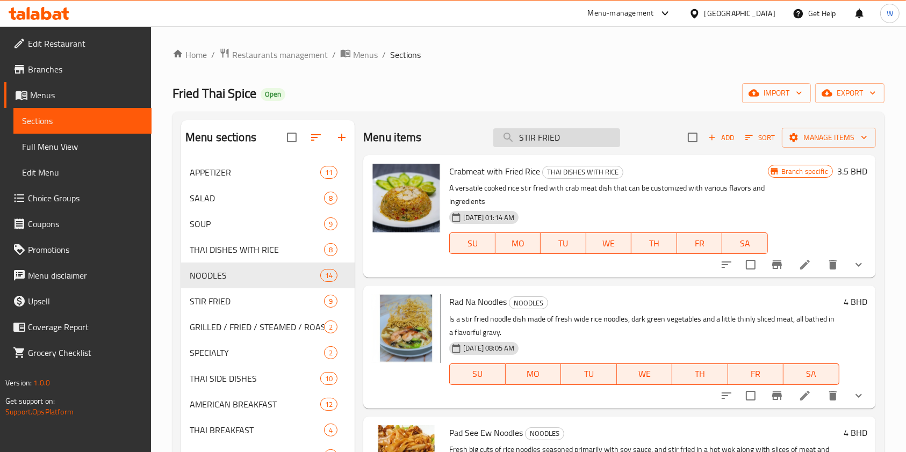
click at [567, 140] on input "STIR FRIED" at bounding box center [556, 137] width 127 height 19
click at [566, 140] on input "STIR FRIED" at bounding box center [556, 137] width 127 height 19
paste input "Chicken Cashew Nuts"
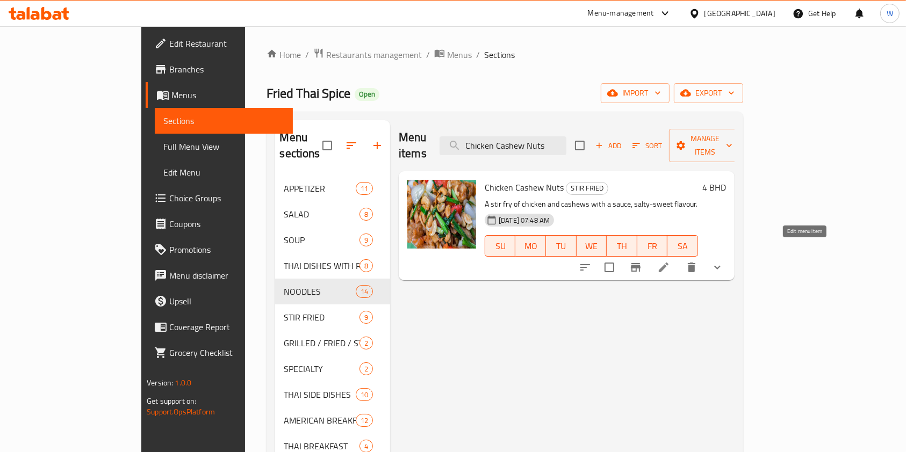
type input "Chicken Cashew Nuts"
click at [670, 261] on icon at bounding box center [663, 267] width 13 height 13
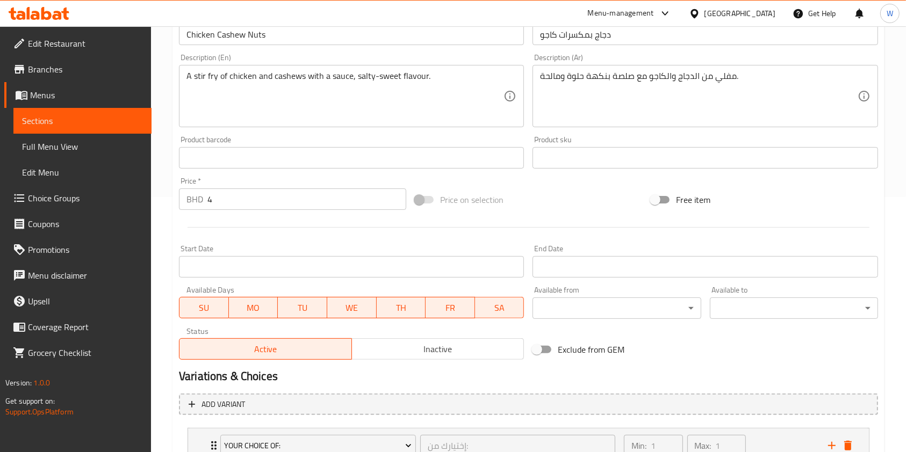
scroll to position [339, 0]
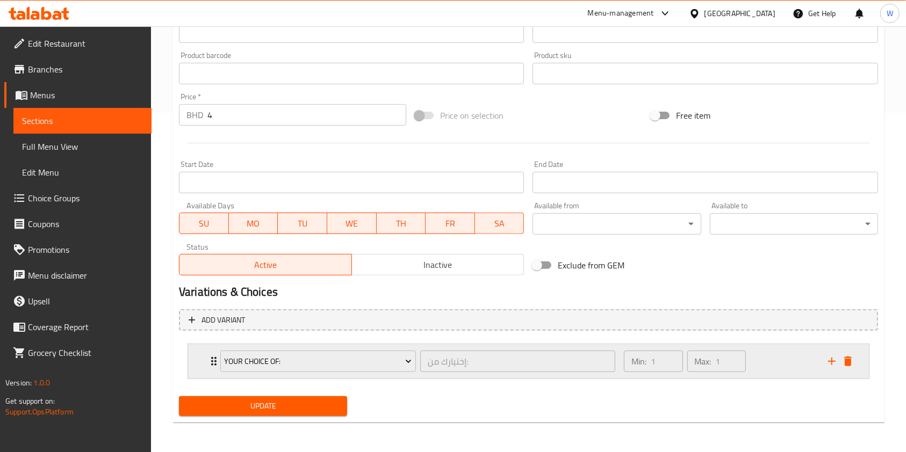
click at [211, 370] on div "Your Choice Of: إختيارك من: ​ Min: 1 ​ Max: 1 ​" at bounding box center [531, 361] width 648 height 34
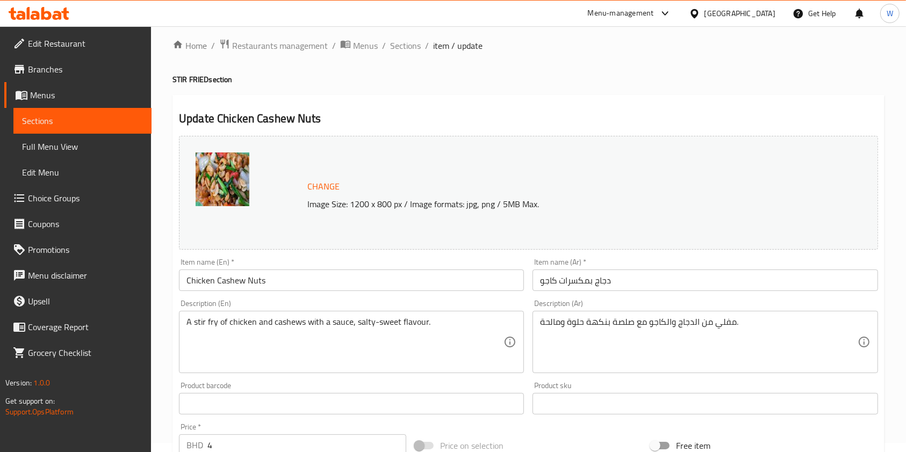
scroll to position [0, 0]
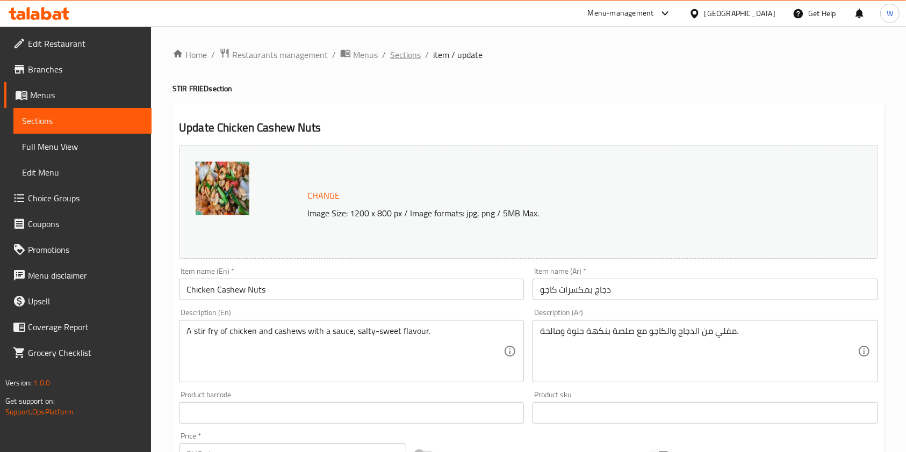
click at [391, 52] on span "Sections" at bounding box center [405, 54] width 31 height 13
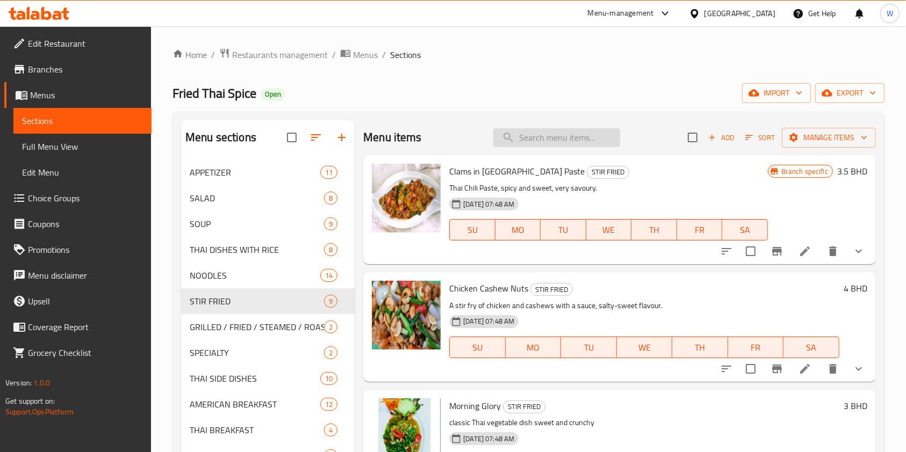
click at [568, 130] on input "search" at bounding box center [556, 137] width 127 height 19
paste input "Yellow [PERSON_NAME]"
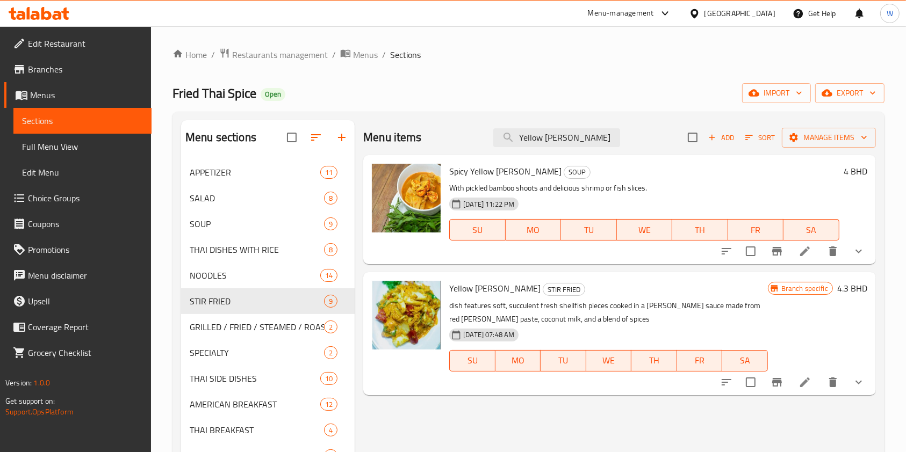
type input "Yellow [PERSON_NAME]"
click at [812, 384] on li at bounding box center [805, 382] width 30 height 19
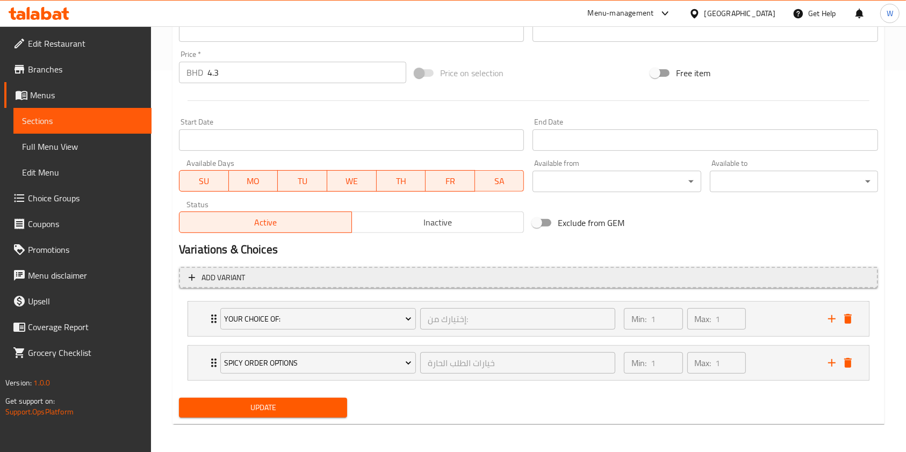
scroll to position [384, 0]
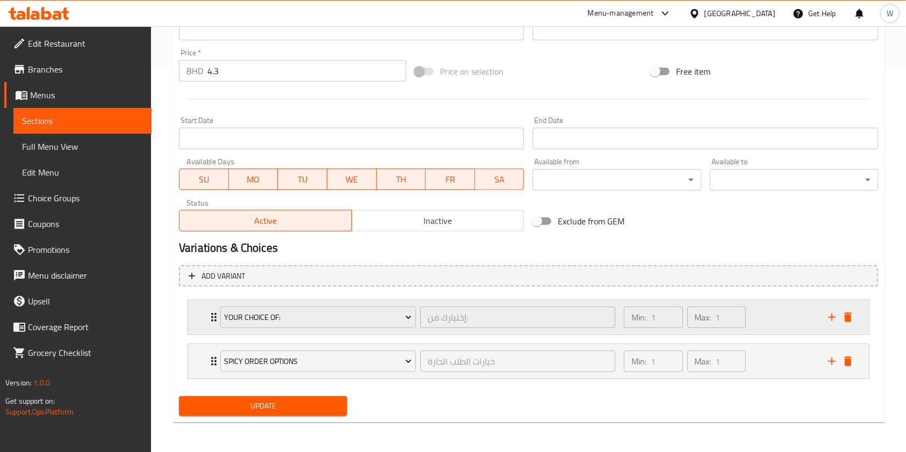
click at [198, 317] on div "Your Choice Of: إختيارك من: ​ Min: 1 ​ Max: 1 ​" at bounding box center [528, 317] width 681 height 34
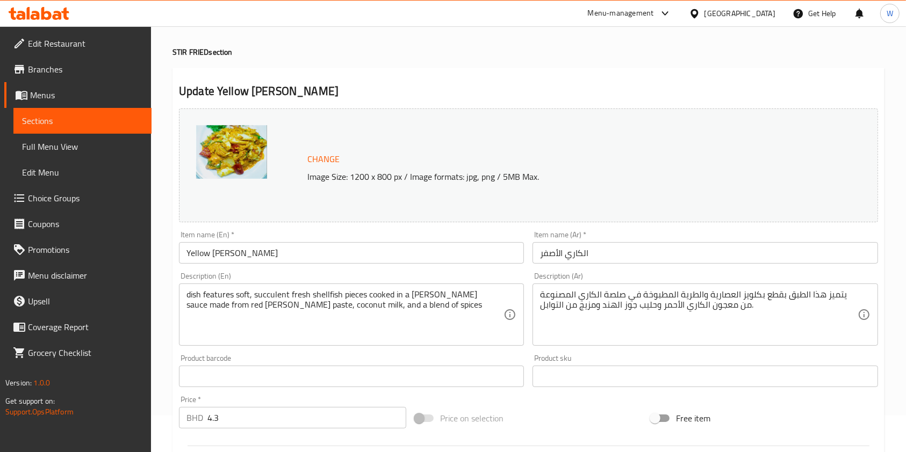
scroll to position [0, 0]
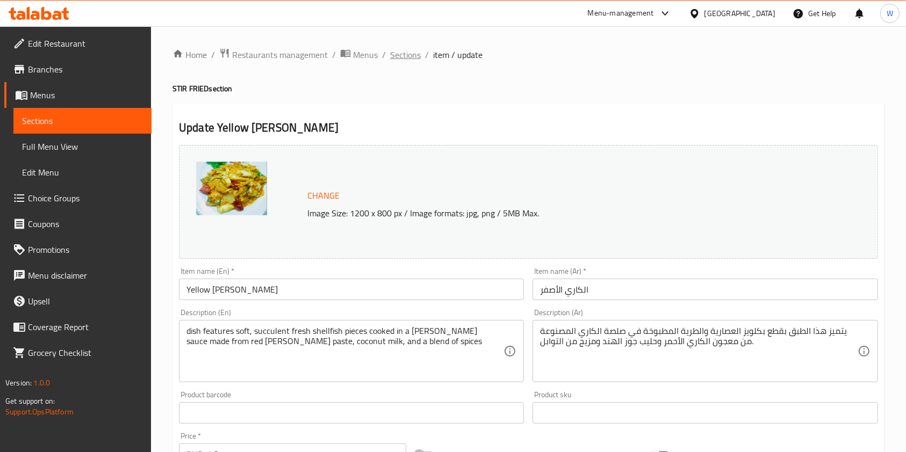
click at [408, 54] on span "Sections" at bounding box center [405, 54] width 31 height 13
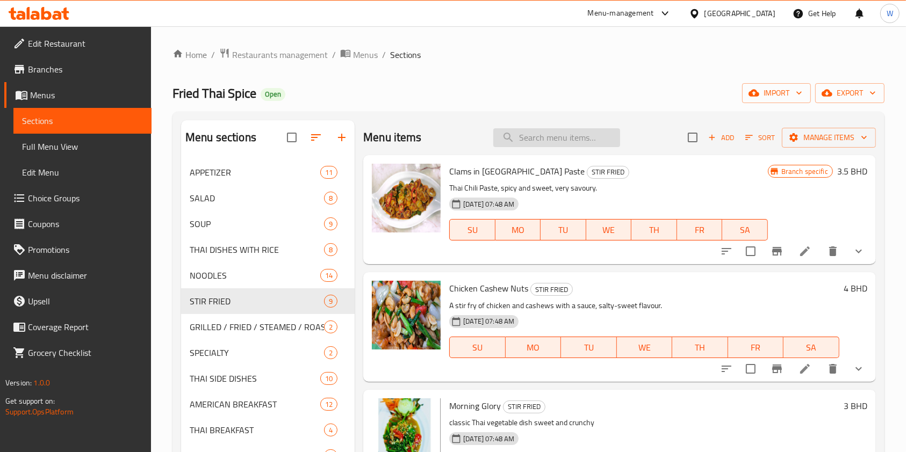
click at [541, 141] on input "search" at bounding box center [556, 137] width 127 height 19
paste input "Long Beans in [GEOGRAPHIC_DATA] Paste"
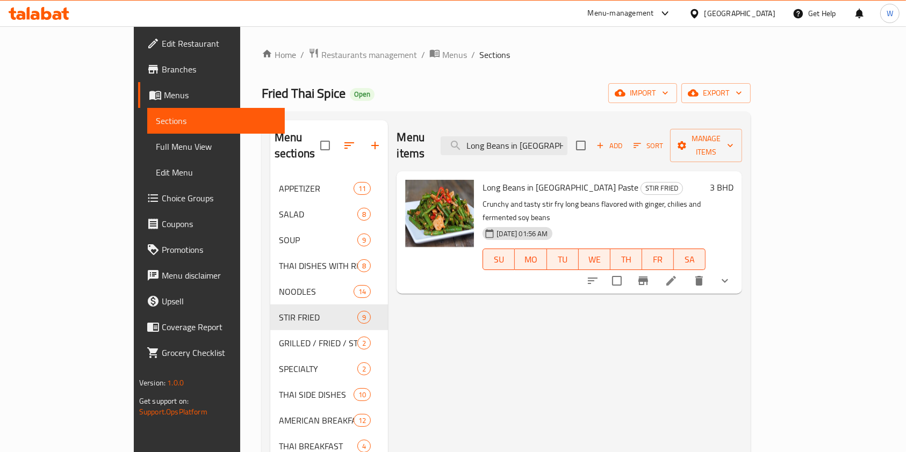
type input "Long Beans in [GEOGRAPHIC_DATA] Paste"
click at [677, 274] on icon at bounding box center [670, 280] width 13 height 13
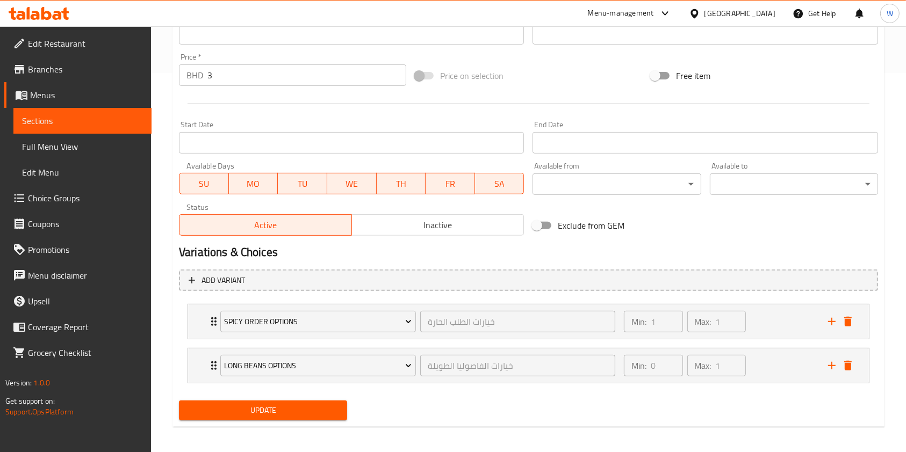
scroll to position [384, 0]
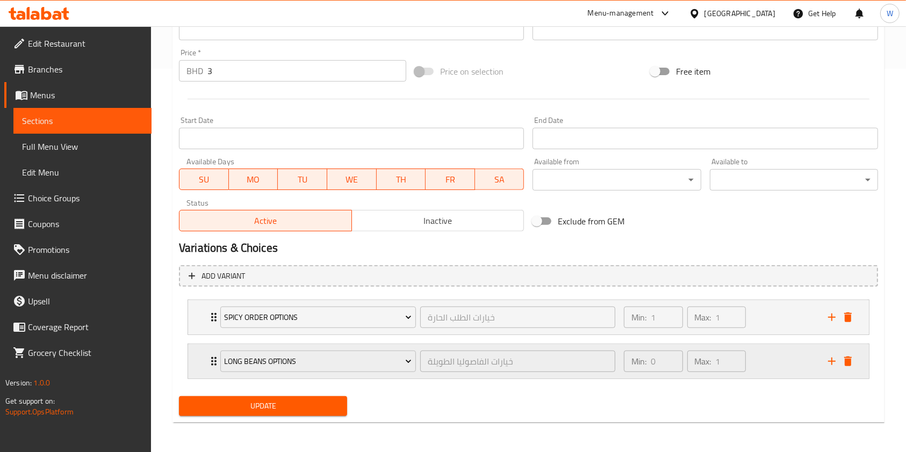
click at [210, 364] on icon "Expand" at bounding box center [213, 361] width 13 height 13
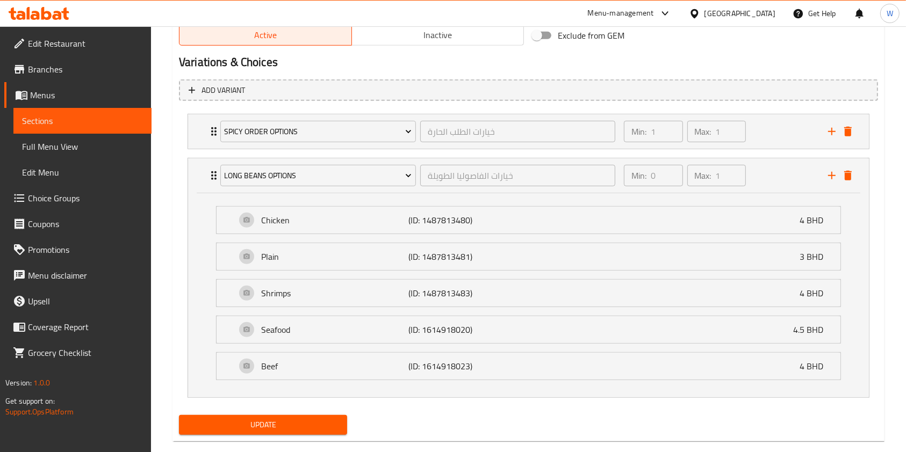
scroll to position [588, 0]
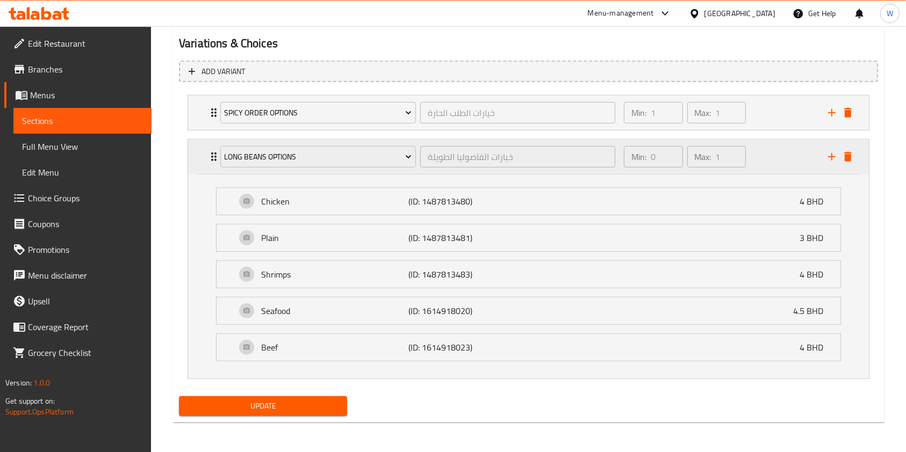
click at [215, 151] on div "Long Beans Options خيارات الفاصوليا الطويلة ​" at bounding box center [418, 157] width 408 height 34
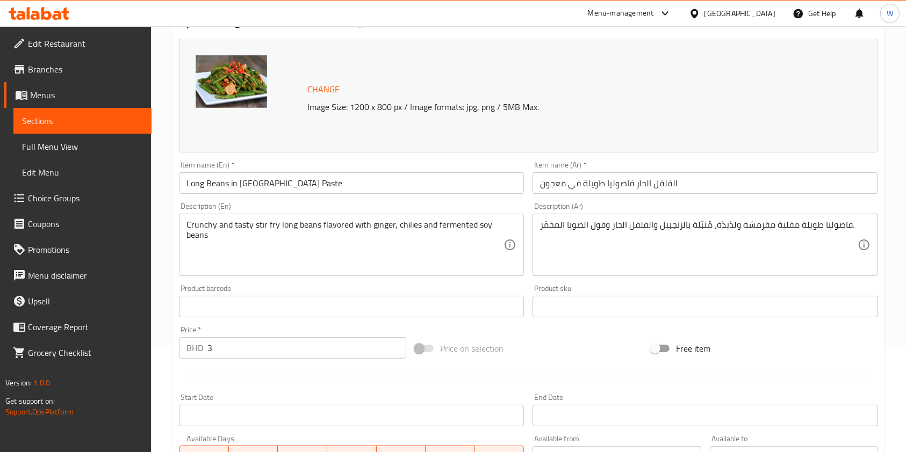
scroll to position [97, 0]
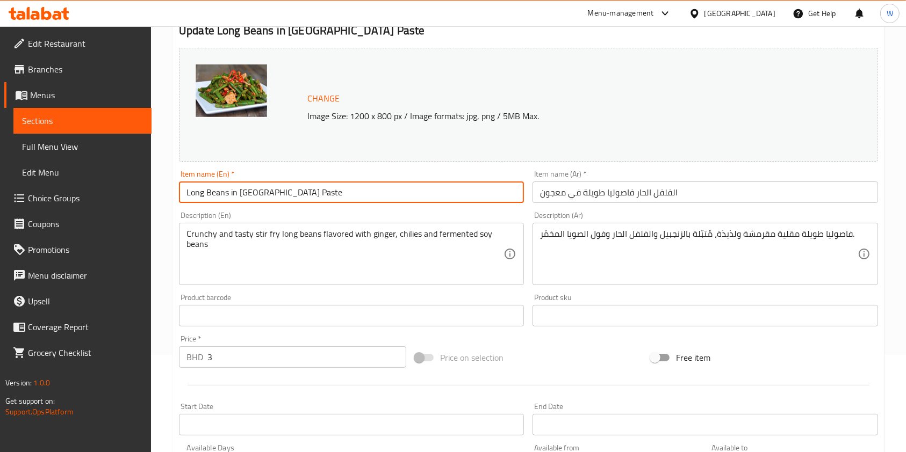
click at [226, 192] on input "Long Beans in [GEOGRAPHIC_DATA] Paste" at bounding box center [351, 192] width 345 height 21
click at [226, 191] on input "Long Beans in [GEOGRAPHIC_DATA] Paste" at bounding box center [351, 192] width 345 height 21
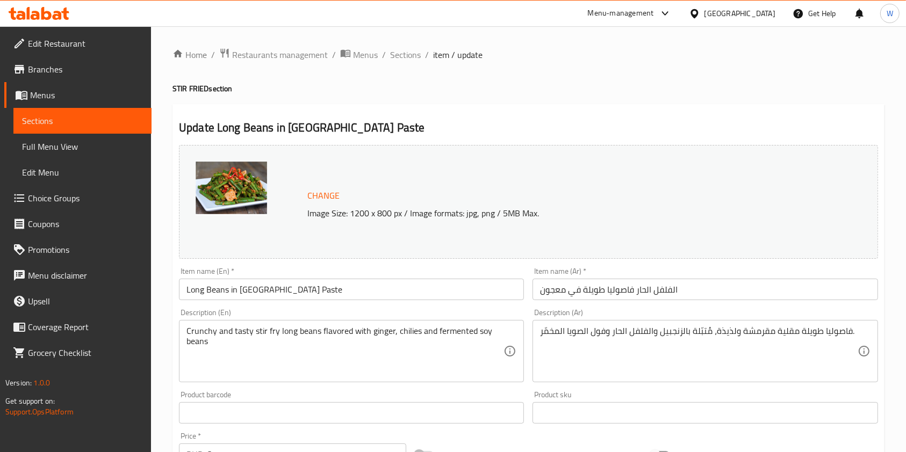
scroll to position [0, 0]
click at [412, 52] on span "Sections" at bounding box center [405, 54] width 31 height 13
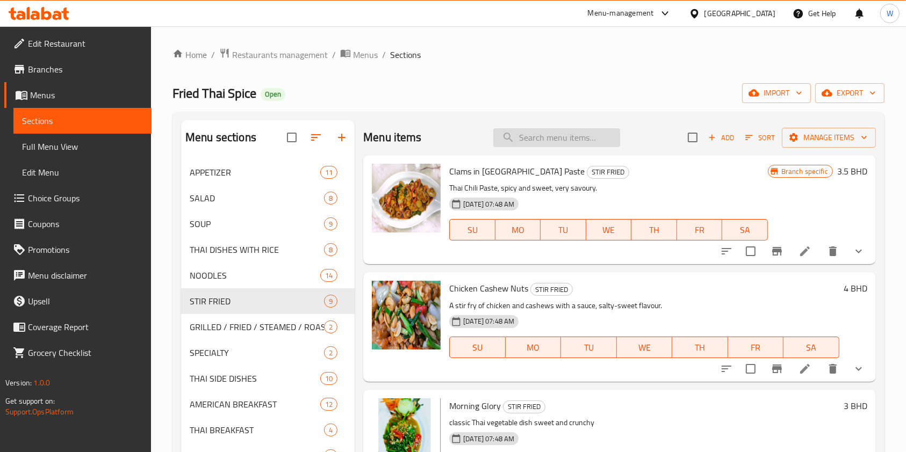
click at [524, 138] on input "search" at bounding box center [556, 137] width 127 height 19
paste input "Deep Fried Shrimp with Garlic"
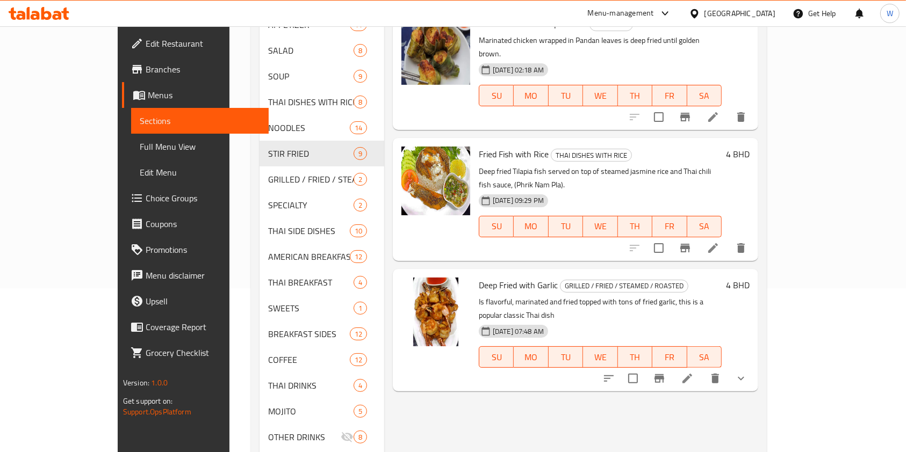
scroll to position [134, 0]
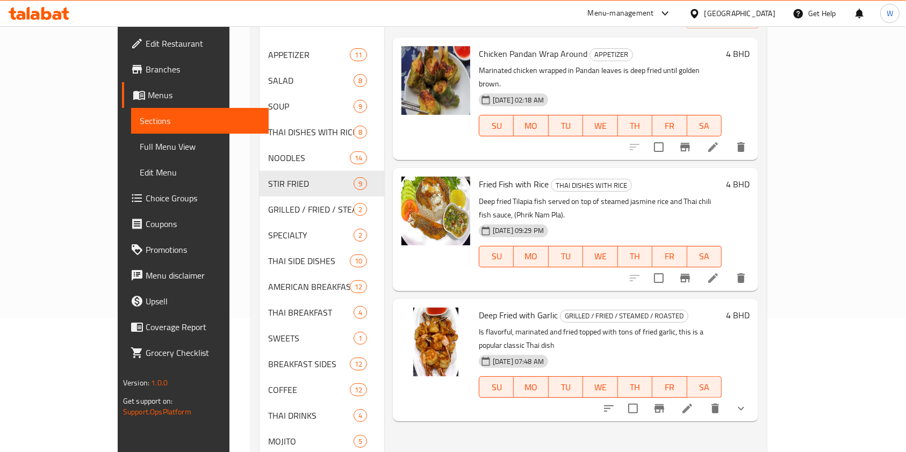
type input "Deep Fried"
click at [693, 402] on icon at bounding box center [687, 408] width 13 height 13
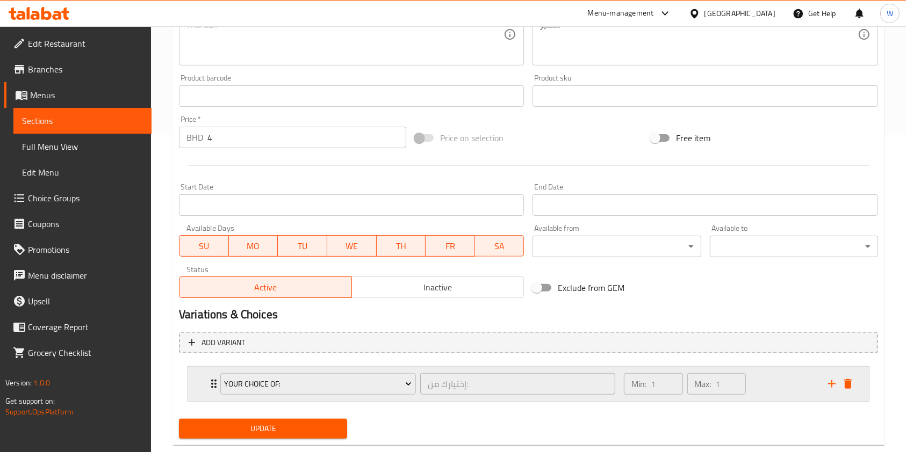
scroll to position [339, 0]
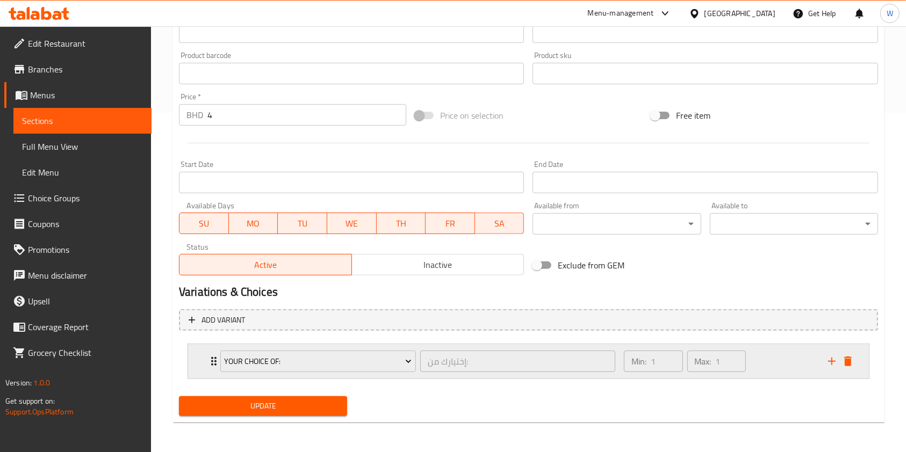
click at [211, 364] on icon "Expand" at bounding box center [213, 361] width 5 height 9
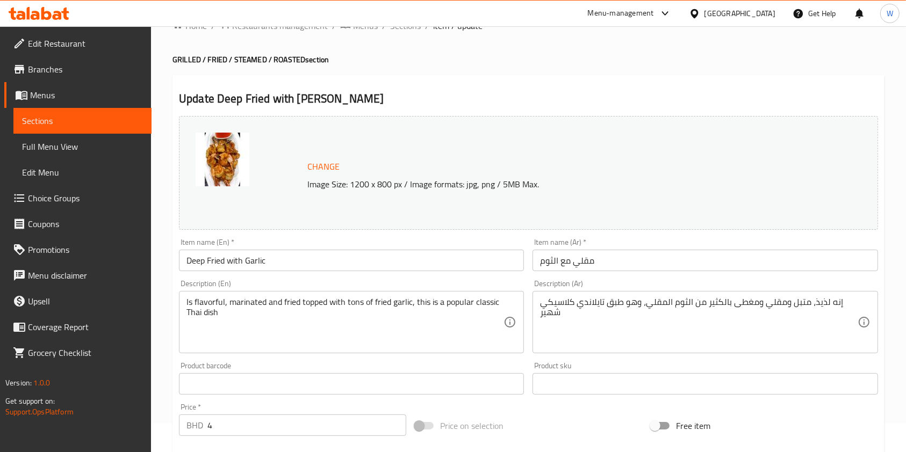
scroll to position [0, 0]
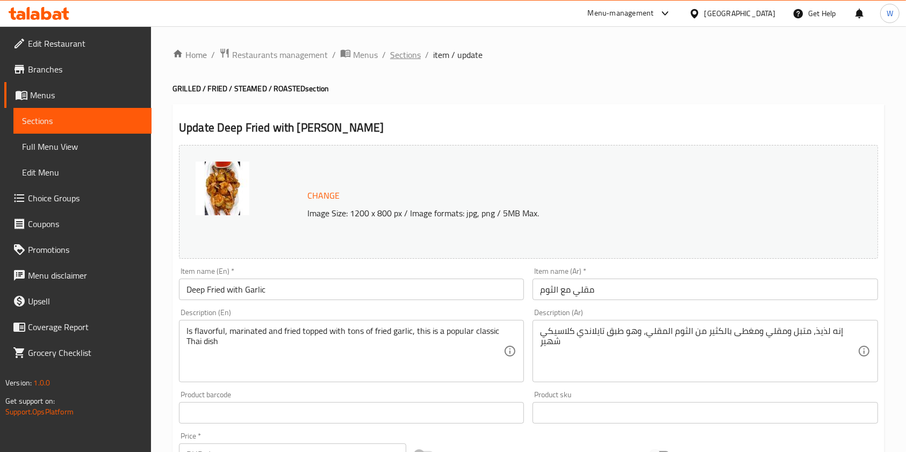
click at [402, 48] on span "Sections" at bounding box center [405, 54] width 31 height 13
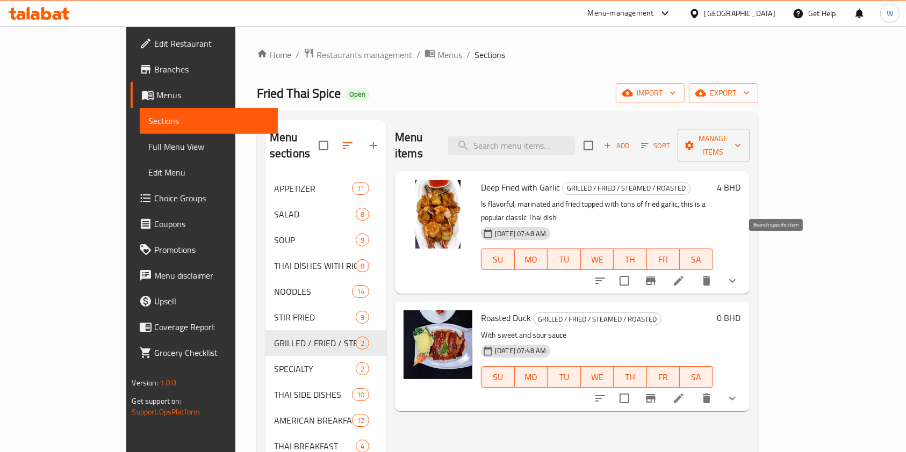
click at [655, 277] on icon "Branch-specific-item" at bounding box center [651, 281] width 10 height 9
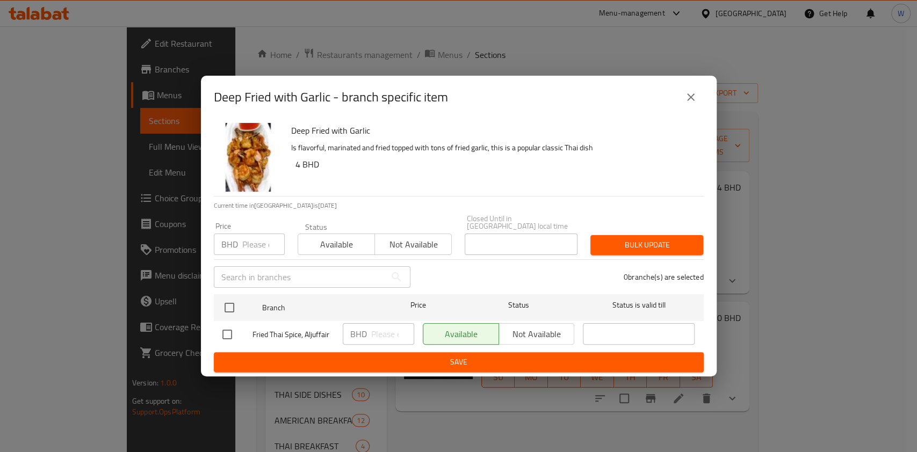
click at [265, 234] on input "number" at bounding box center [263, 244] width 42 height 21
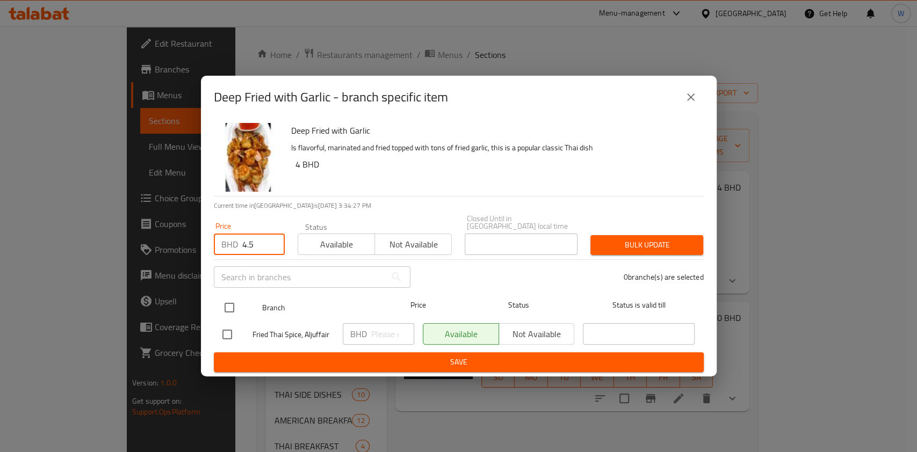
type input "4.5"
click at [232, 303] on input "checkbox" at bounding box center [229, 307] width 23 height 23
checkbox input "true"
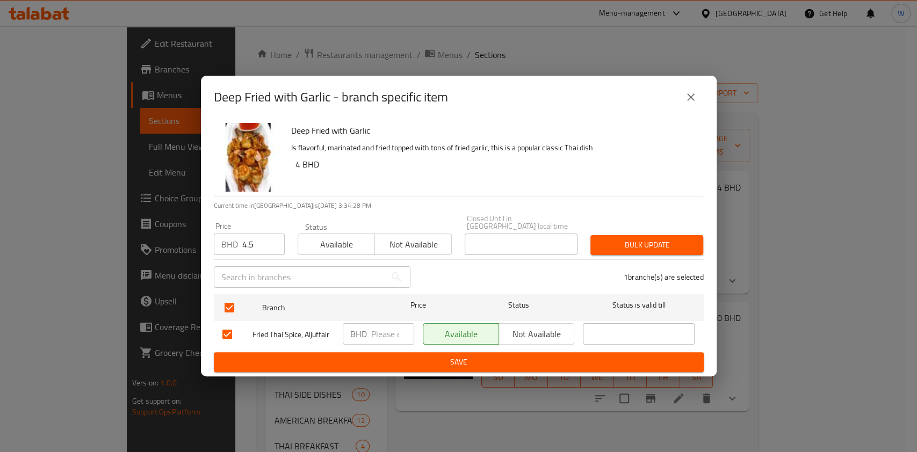
click at [614, 243] on span "Bulk update" at bounding box center [647, 244] width 96 height 13
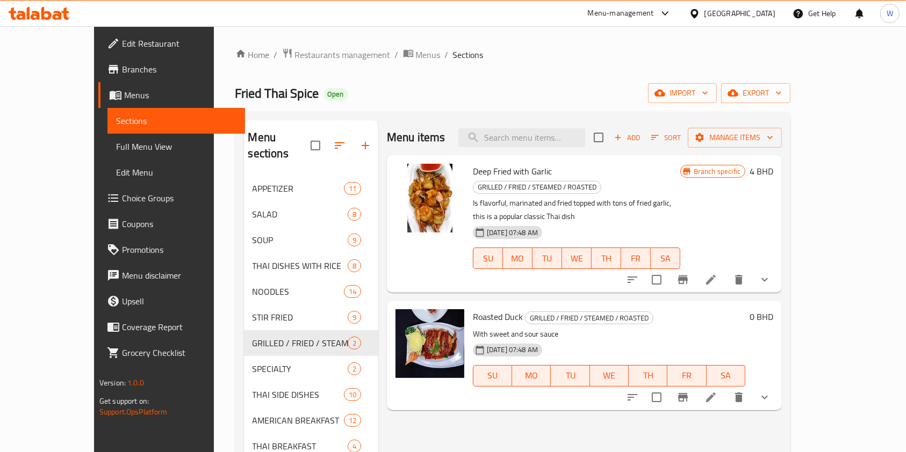
click at [481, 178] on span "Deep Fried with Garlic" at bounding box center [512, 171] width 79 height 16
copy h6 "Deep Fried with Garlic"
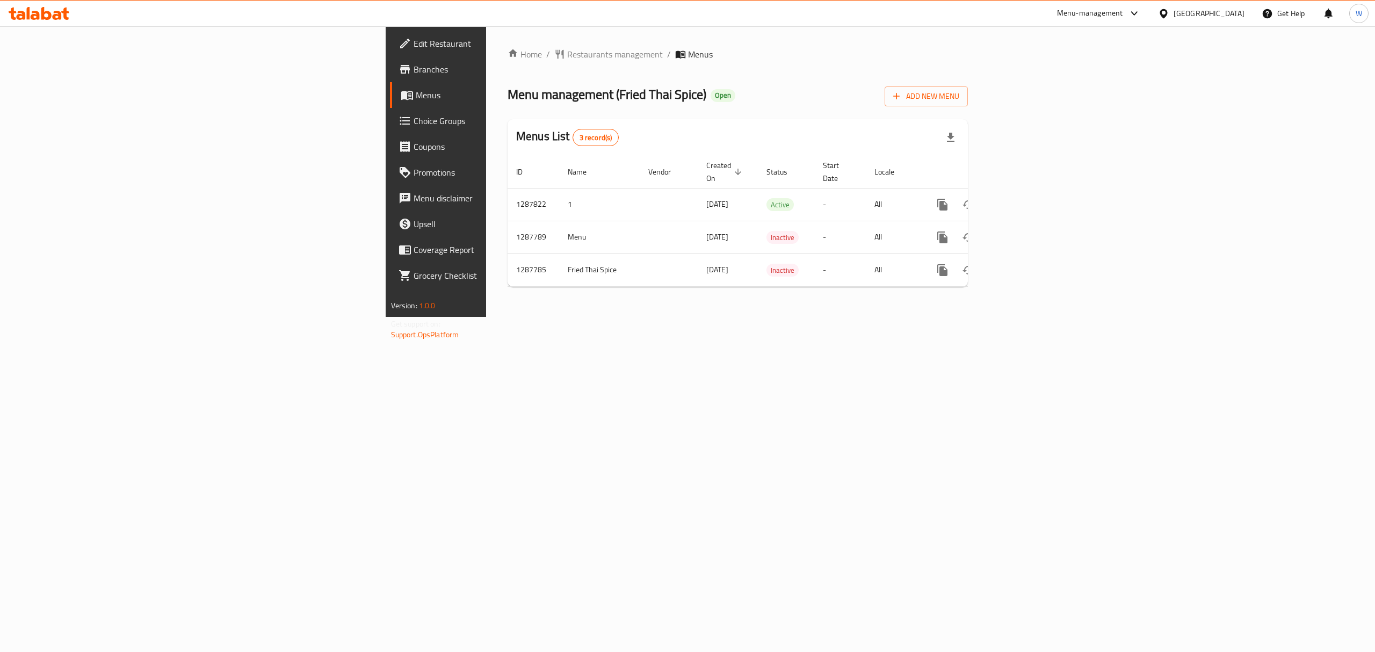
click at [414, 119] on span "Choice Groups" at bounding box center [510, 120] width 193 height 13
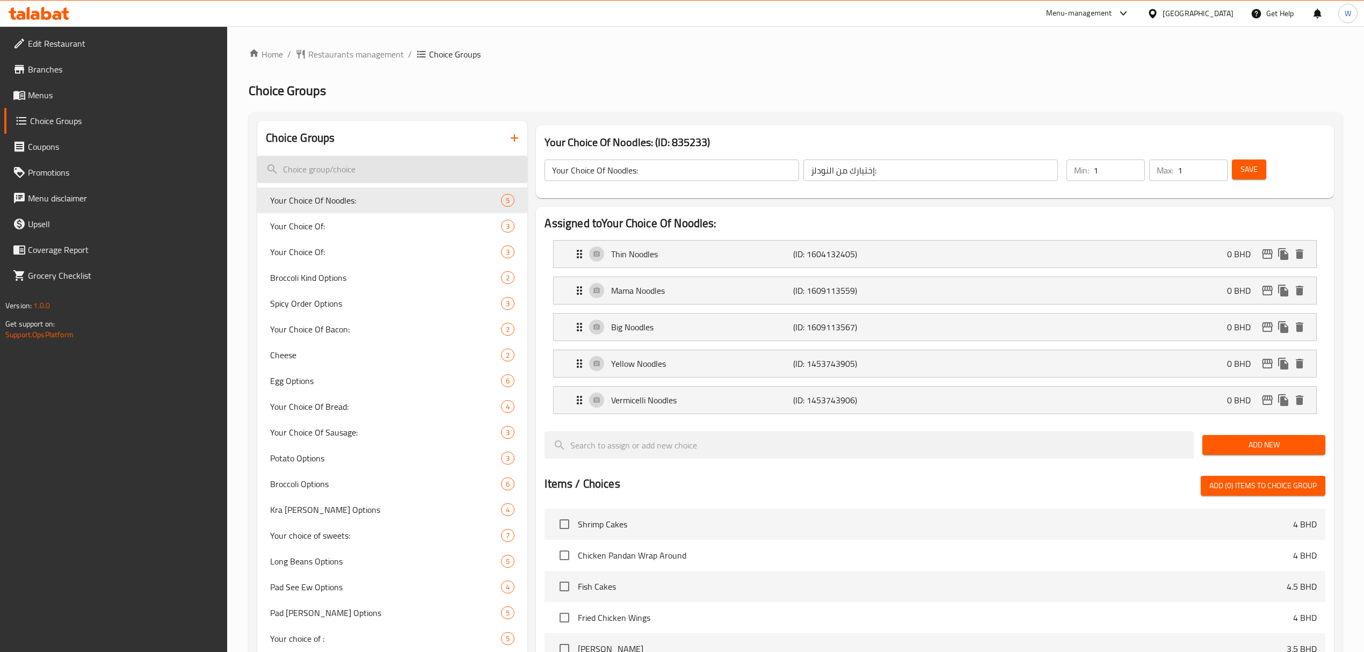
click at [310, 164] on input "search" at bounding box center [392, 169] width 270 height 27
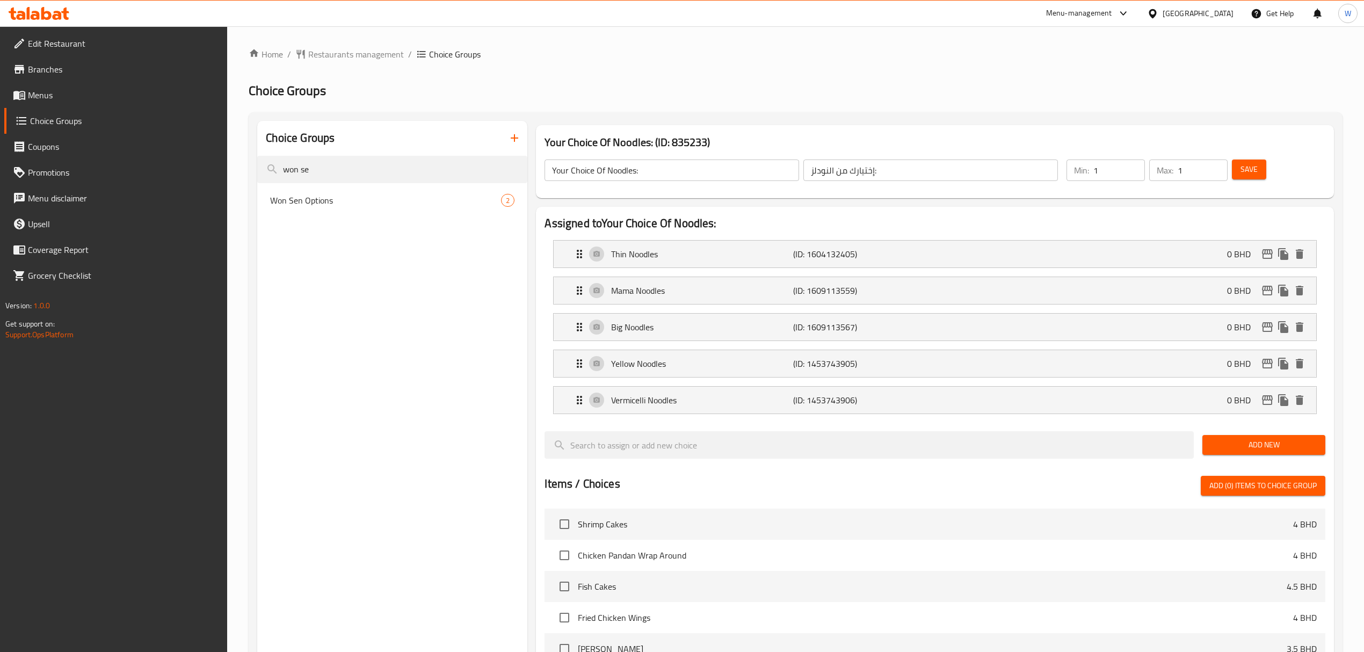
type input "won se"
click at [320, 218] on div "Choice Groups won se Won Sen Options 2" at bounding box center [392, 552] width 270 height 863
click at [320, 209] on div "Won Sen Options 2" at bounding box center [392, 200] width 270 height 26
type input "Won Sen Options"
type input "خيارات وون سين"
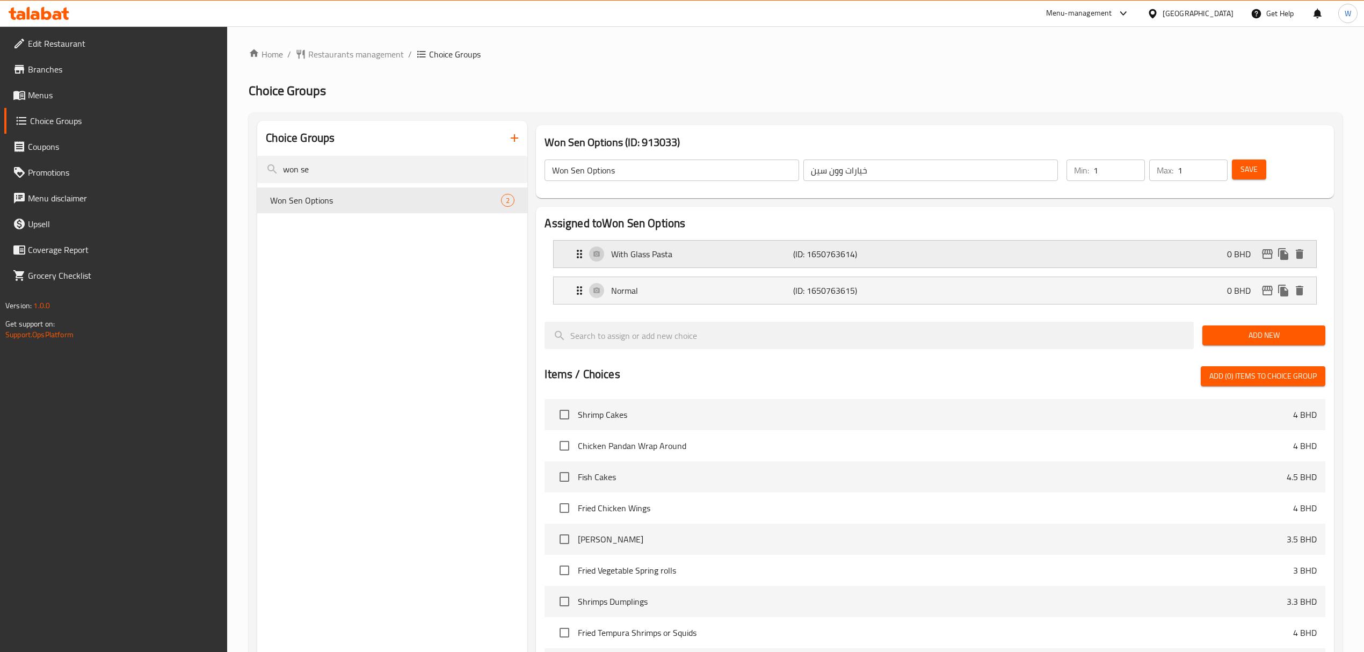
click at [776, 266] on div "With Glass Pasta (ID: 1650763614) 0 BHD" at bounding box center [938, 254] width 730 height 27
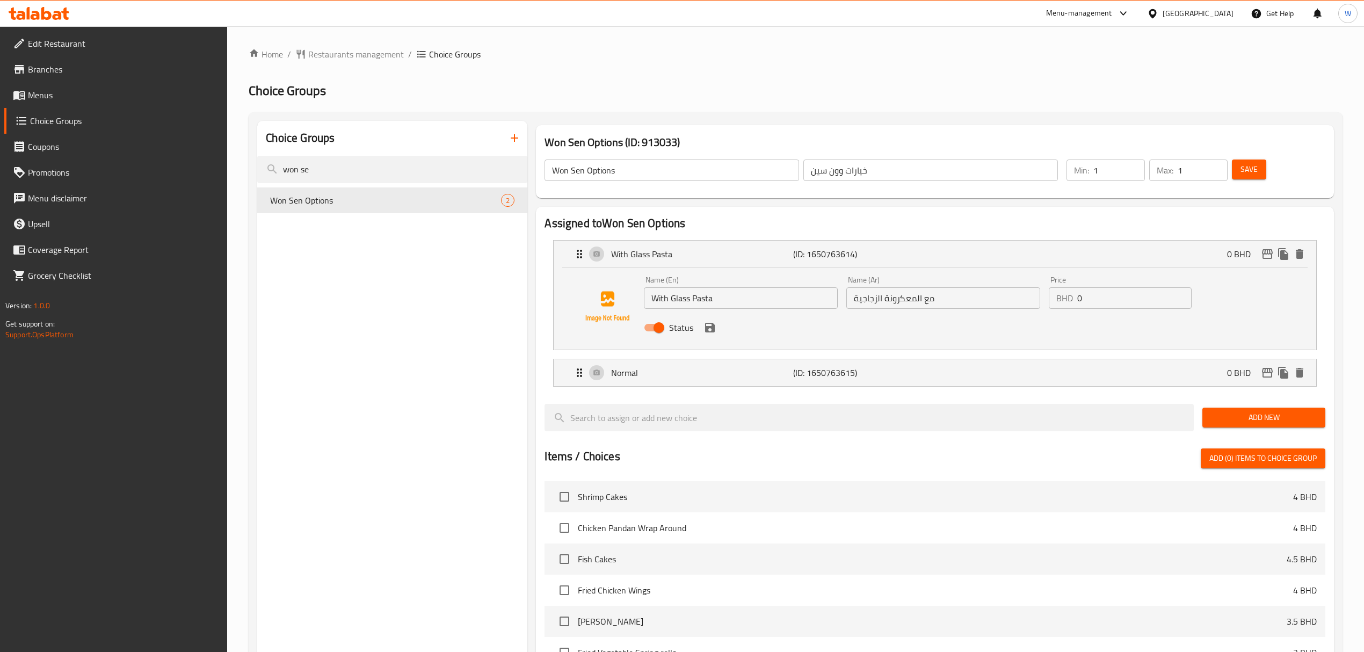
click at [718, 295] on input "With Glass Pasta" at bounding box center [741, 297] width 194 height 21
click at [704, 295] on input "With Glass Pasta" at bounding box center [741, 297] width 194 height 21
type input "With Glass Noodles"
click at [896, 300] on input "مع المعكرونة الزجاجية" at bounding box center [944, 297] width 194 height 21
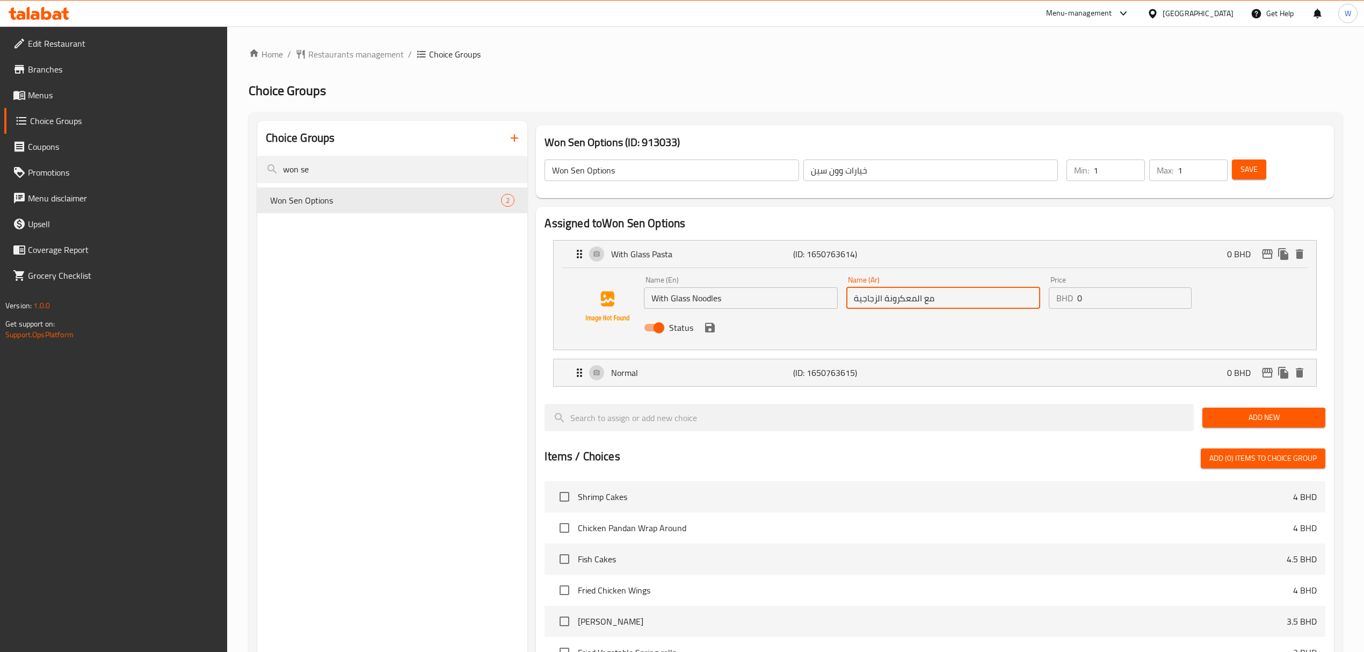
click at [896, 300] on input "مع المعكرونة الزجاجية" at bounding box center [944, 297] width 194 height 21
click at [860, 300] on input "مع الزجاجية" at bounding box center [944, 297] width 194 height 21
click at [710, 328] on icon "save" at bounding box center [710, 328] width 10 height 10
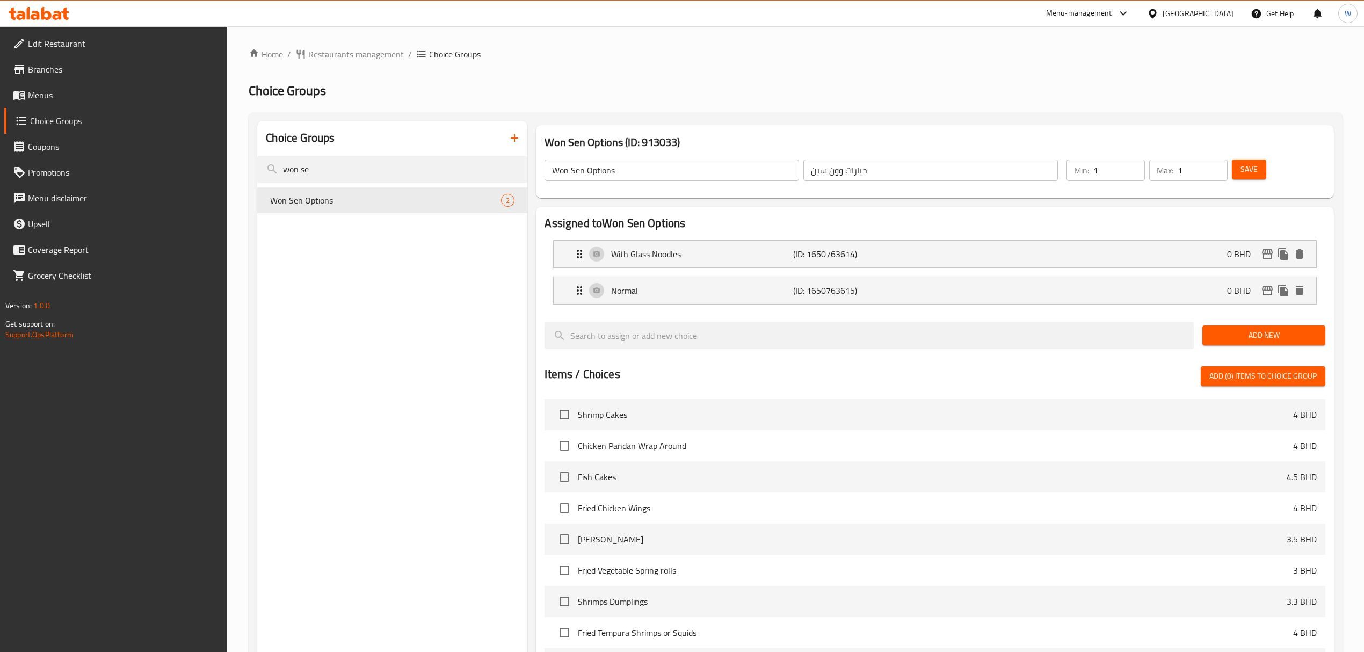
type input "مع جلاس نودلز"
click at [1267, 169] on div "Save" at bounding box center [1272, 170] width 85 height 26
click at [1264, 169] on button "Save" at bounding box center [1249, 170] width 34 height 20
click at [407, 172] on input "won se" at bounding box center [392, 169] width 270 height 27
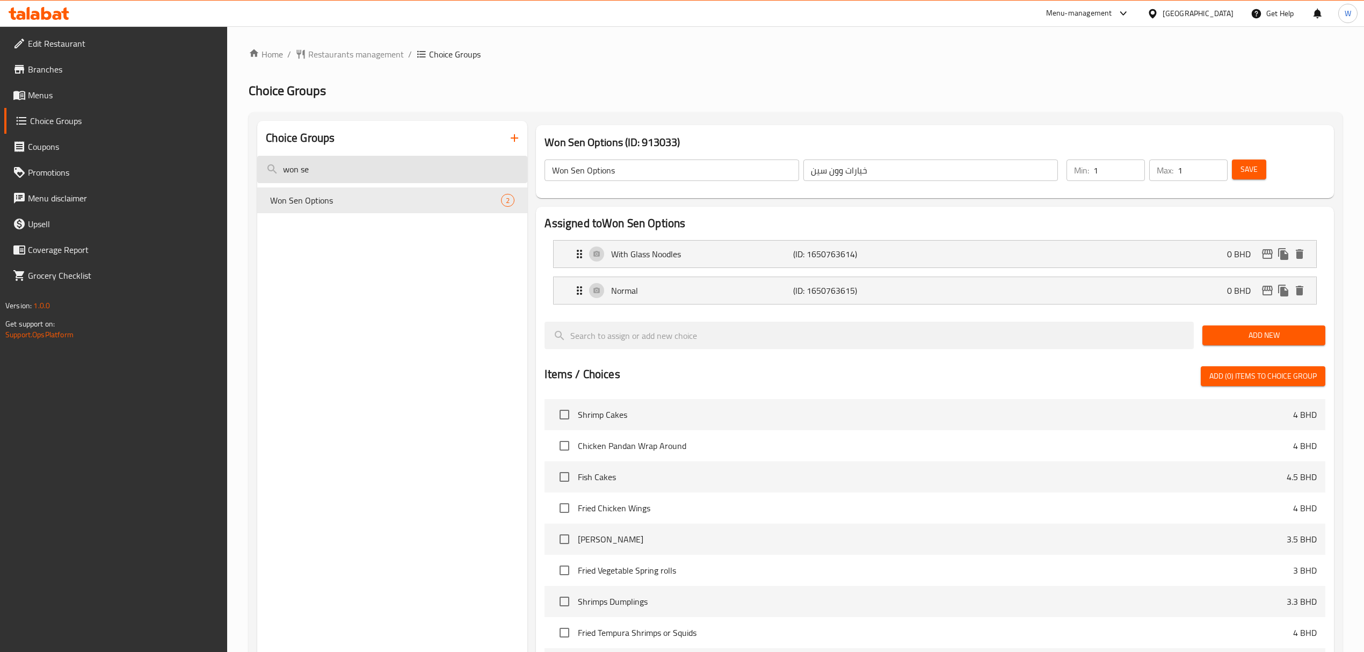
click at [407, 172] on input "won se" at bounding box center [392, 169] width 270 height 27
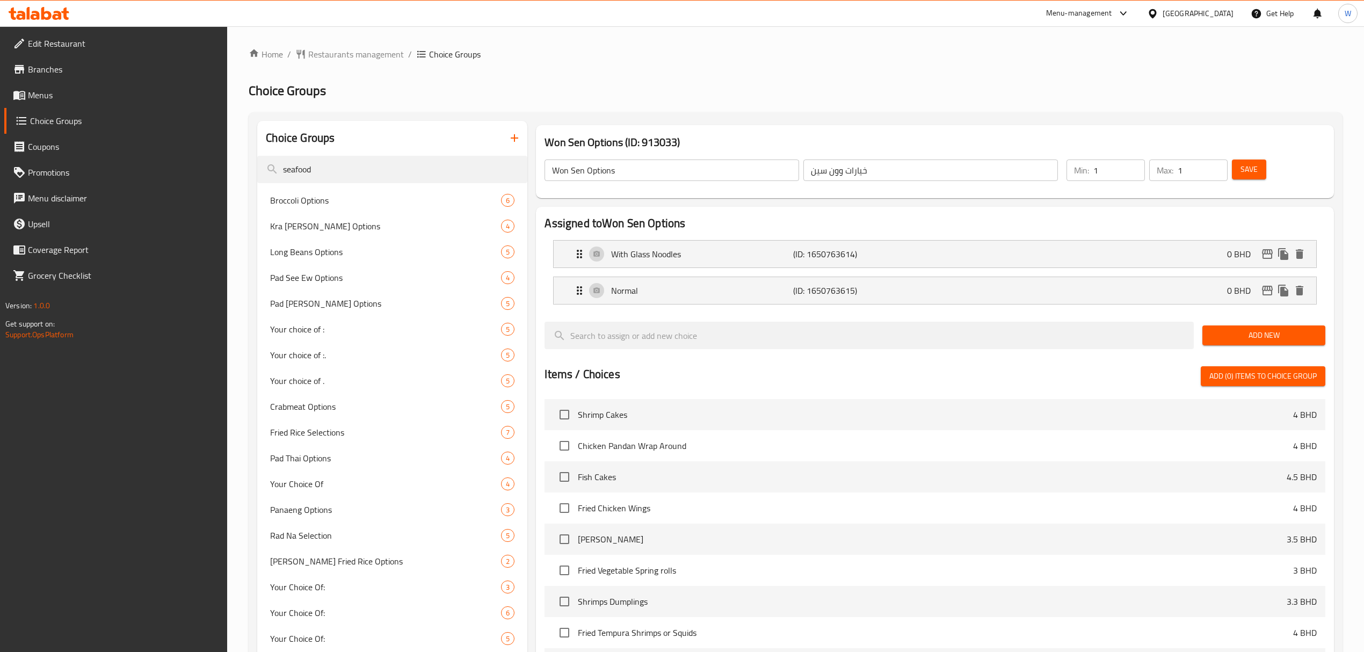
type input "seafood"
click at [514, 142] on icon "button" at bounding box center [514, 138] width 13 height 13
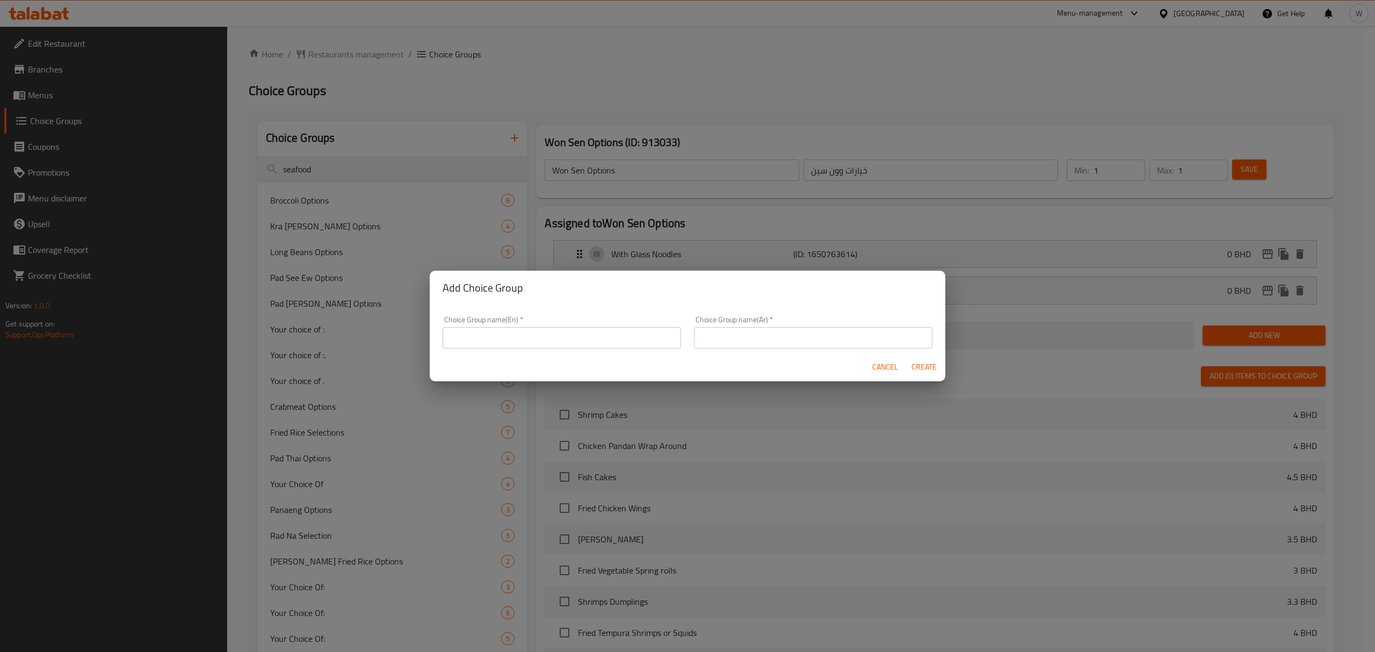
click at [544, 329] on input "text" at bounding box center [562, 337] width 238 height 21
type input "Seafood"
type input "م"
type input "ب"
type input "إضافة مأكولات بحرية"
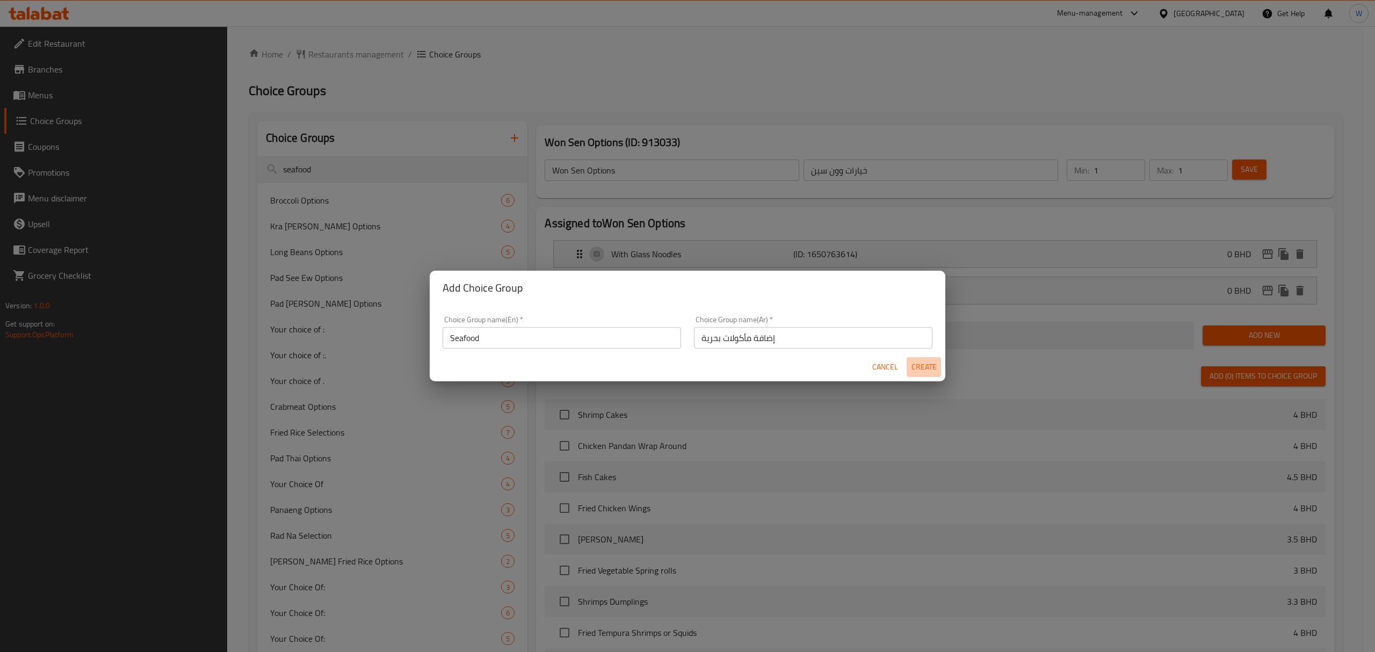
click at [936, 370] on span "Create" at bounding box center [924, 366] width 26 height 13
type input "Seafood"
type input "إضافة مأكولات بحرية"
type input "0"
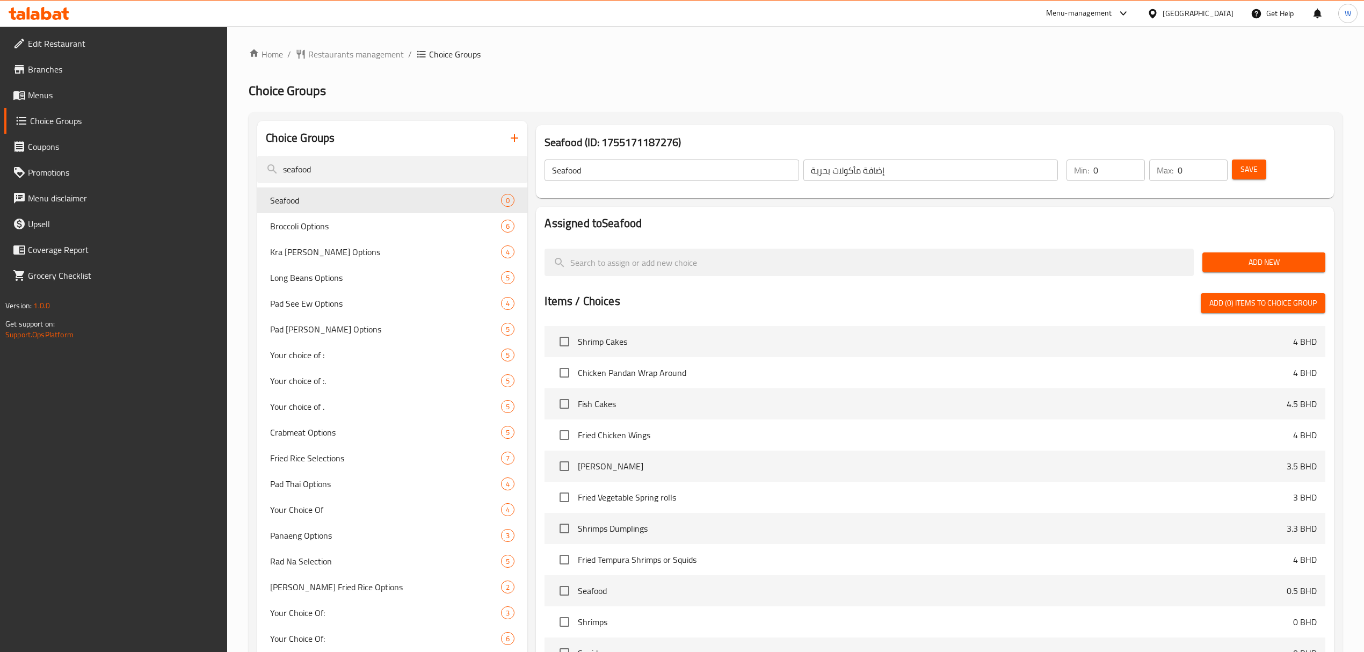
click at [1238, 258] on span "Add New" at bounding box center [1264, 262] width 106 height 13
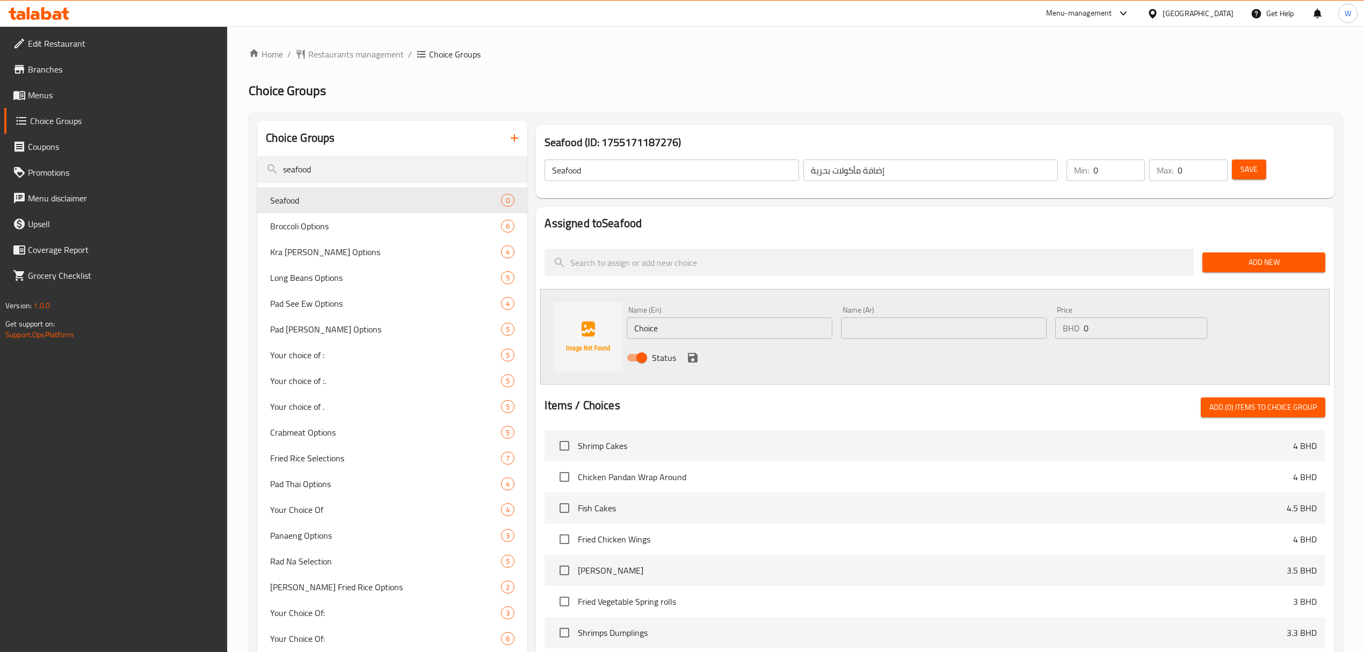
click at [679, 320] on input "Choice" at bounding box center [730, 327] width 206 height 21
type input "Seafood"
type input "مأكولات بحرية"
click at [606, 174] on input "Seafood" at bounding box center [672, 170] width 255 height 21
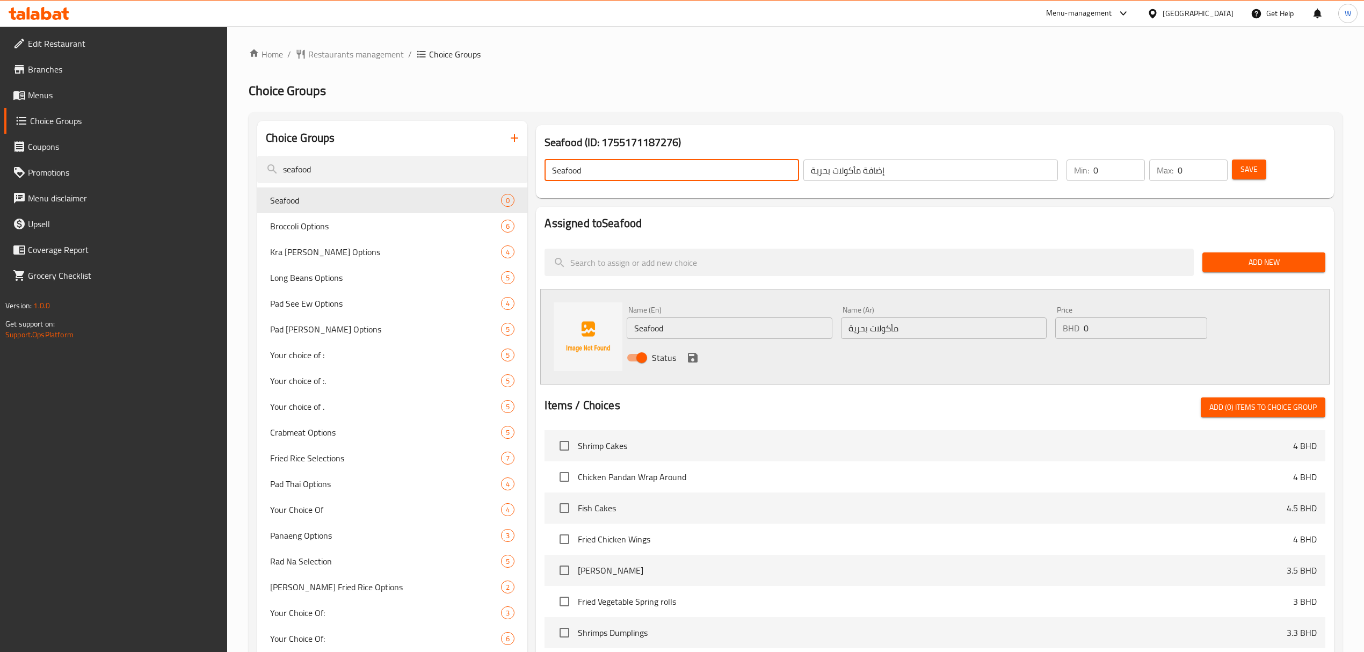
click at [606, 174] on input "Seafood" at bounding box center [672, 170] width 255 height 21
type input "Your choice of add-on"
click at [1247, 172] on span "Save" at bounding box center [1249, 169] width 17 height 13
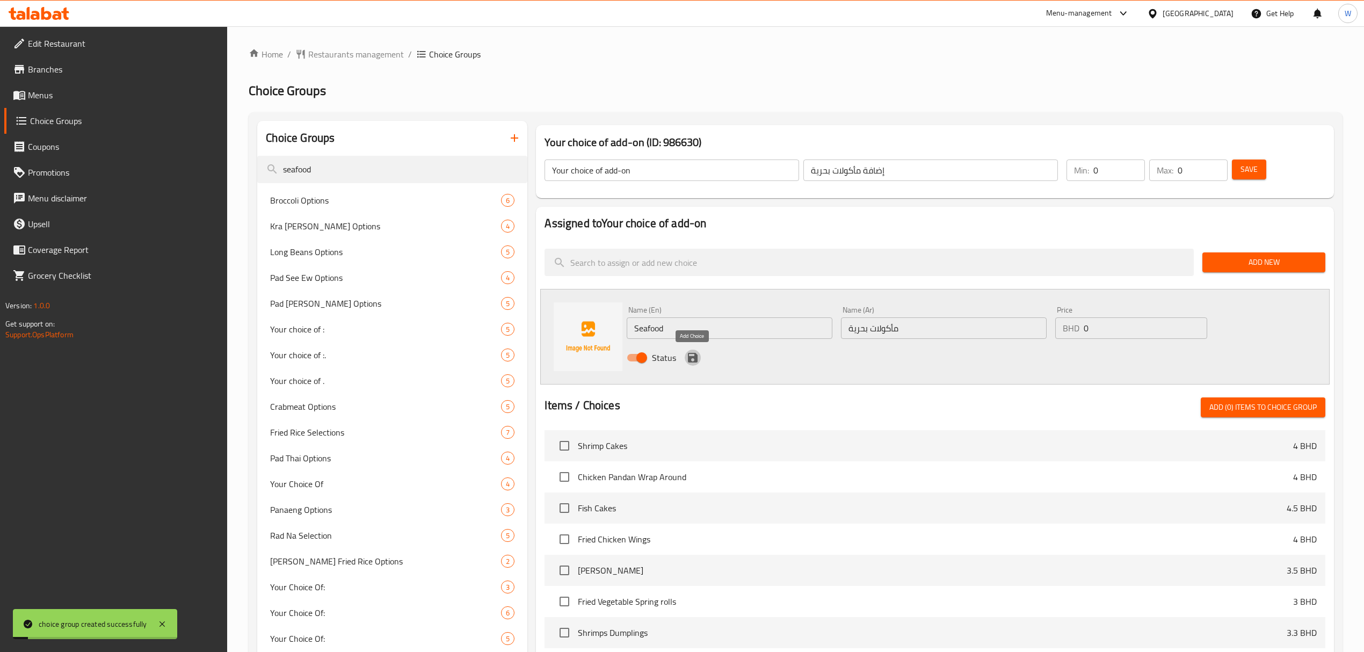
click at [692, 359] on icon "save" at bounding box center [692, 357] width 13 height 13
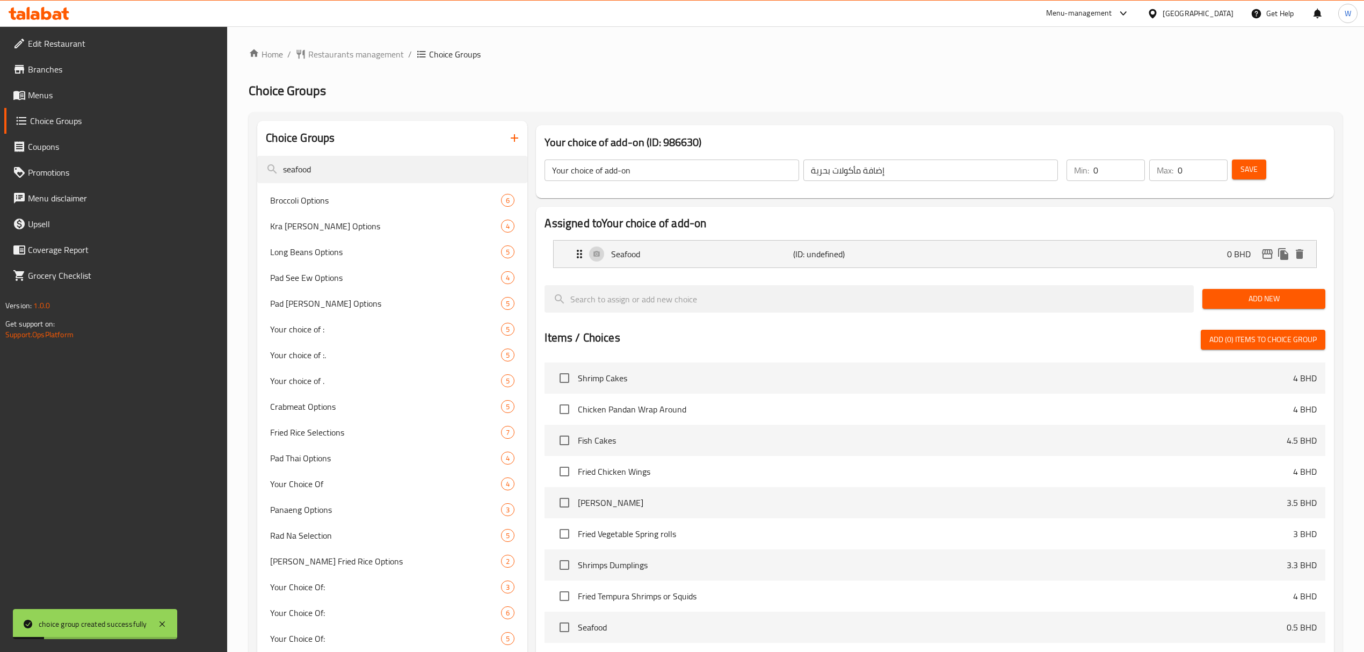
click at [1247, 173] on span "Save" at bounding box center [1249, 169] width 17 height 13
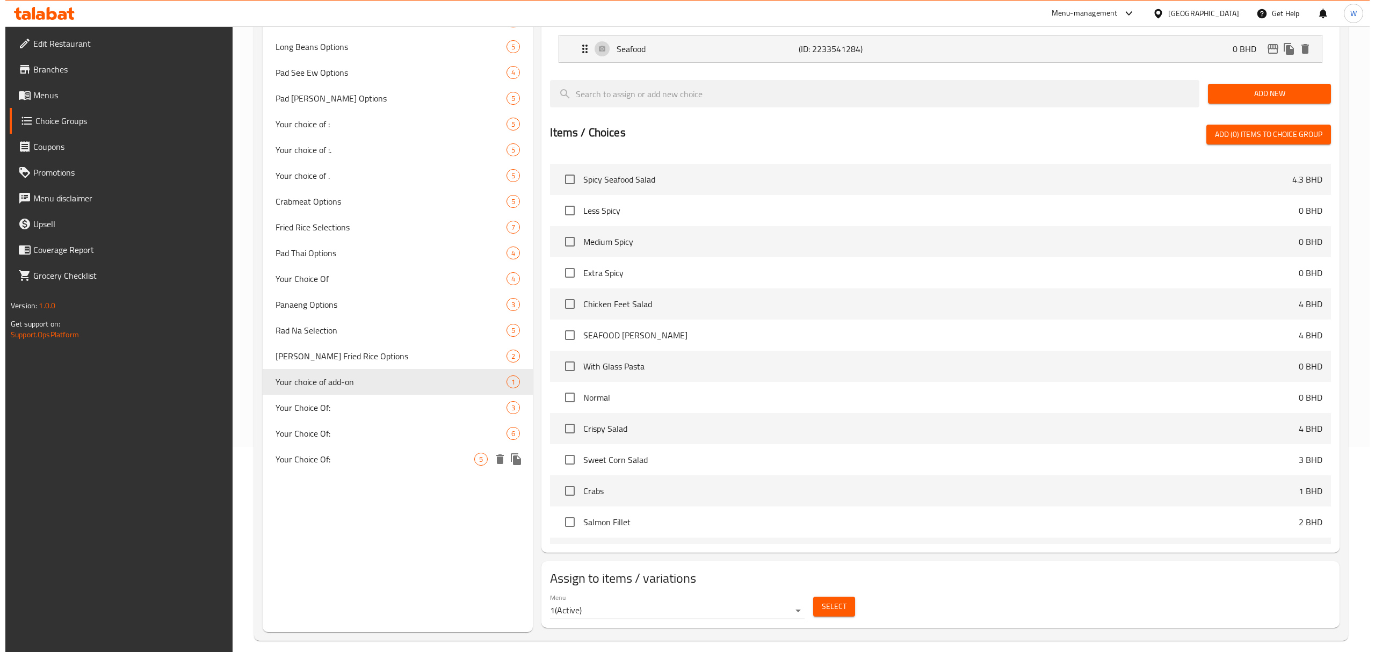
scroll to position [215, 0]
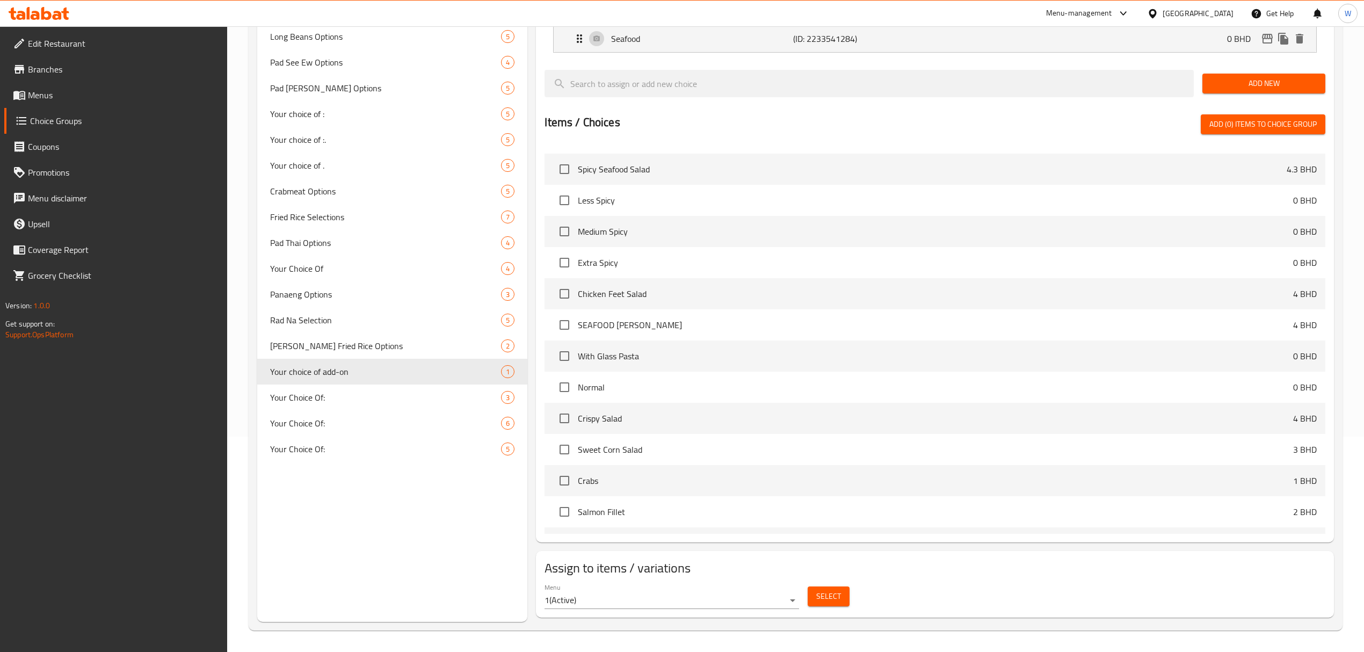
click at [835, 599] on span "Select" at bounding box center [828, 596] width 25 height 13
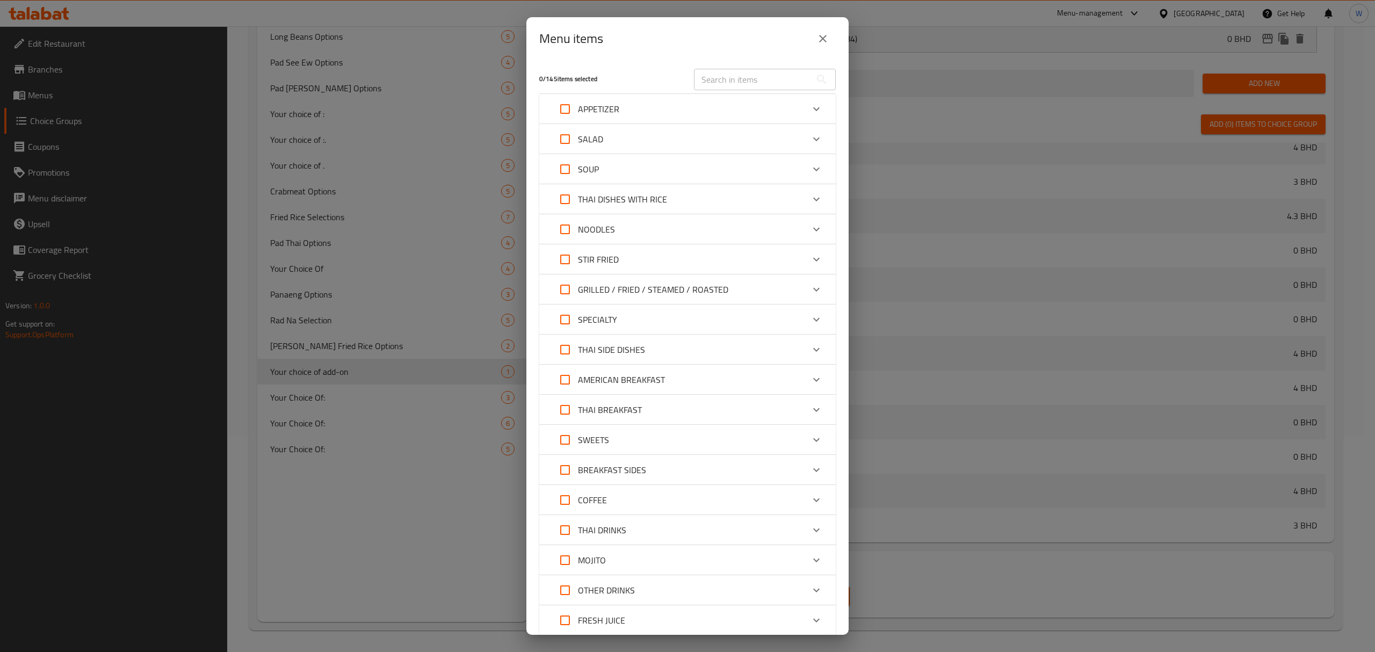
click at [804, 134] on div "Expand" at bounding box center [817, 139] width 26 height 26
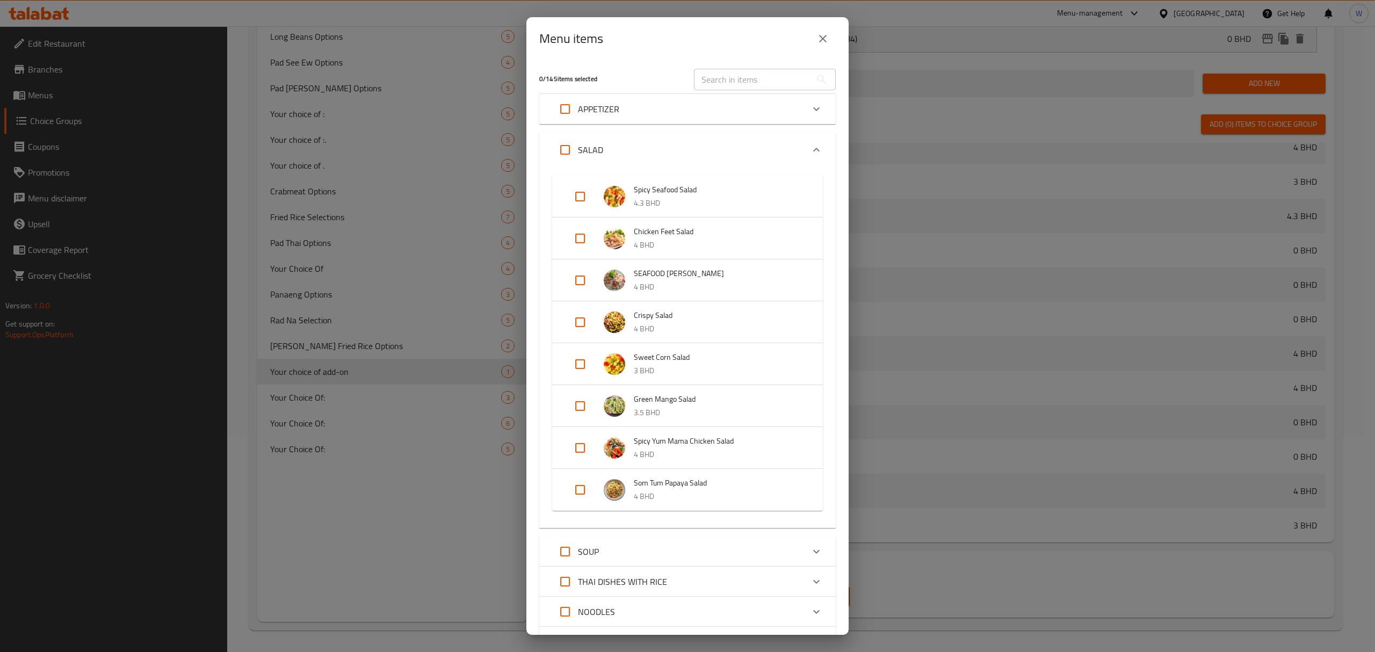
click at [577, 456] on input "Expand" at bounding box center [580, 448] width 26 height 26
checkbox input "true"
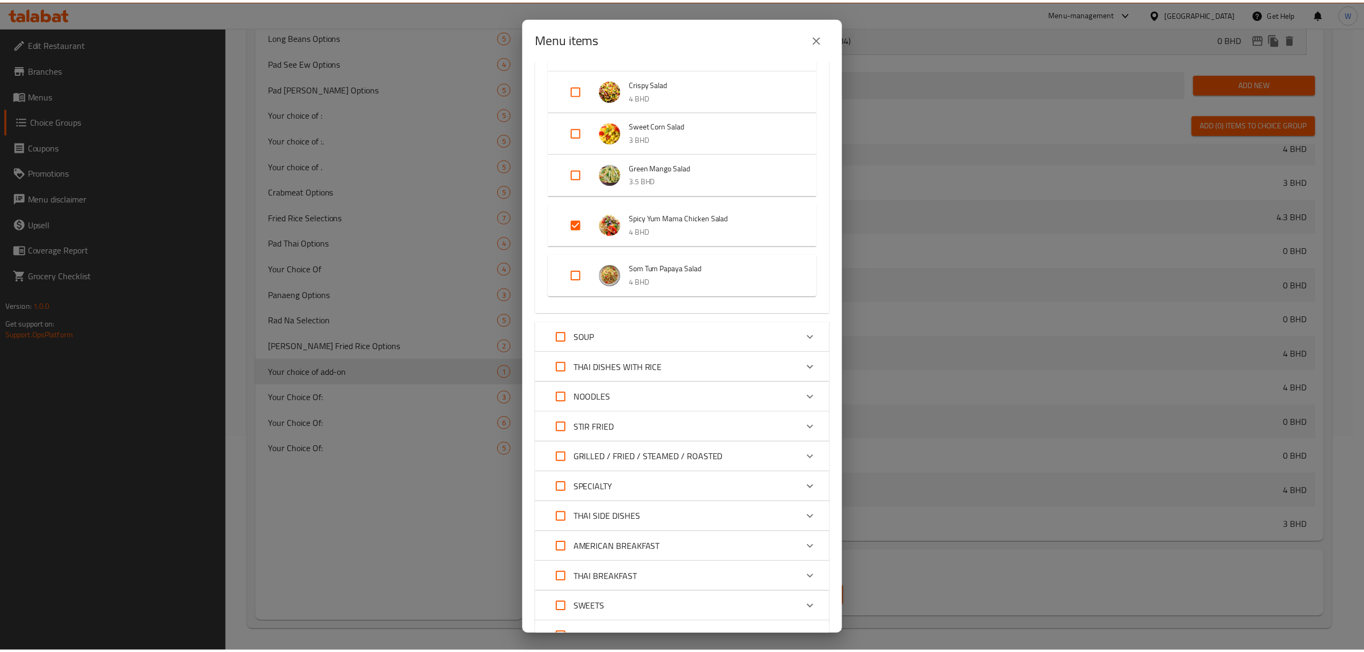
scroll to position [475, 0]
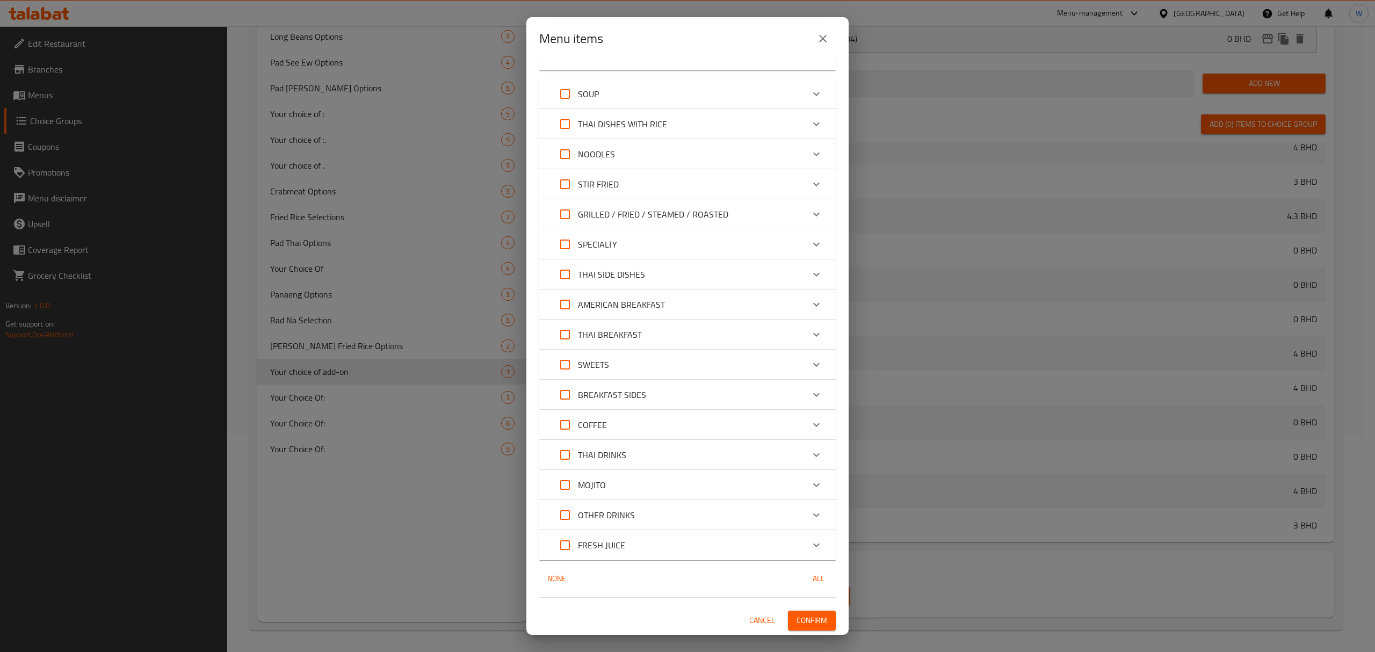
click at [797, 622] on span "Confirm" at bounding box center [812, 620] width 31 height 13
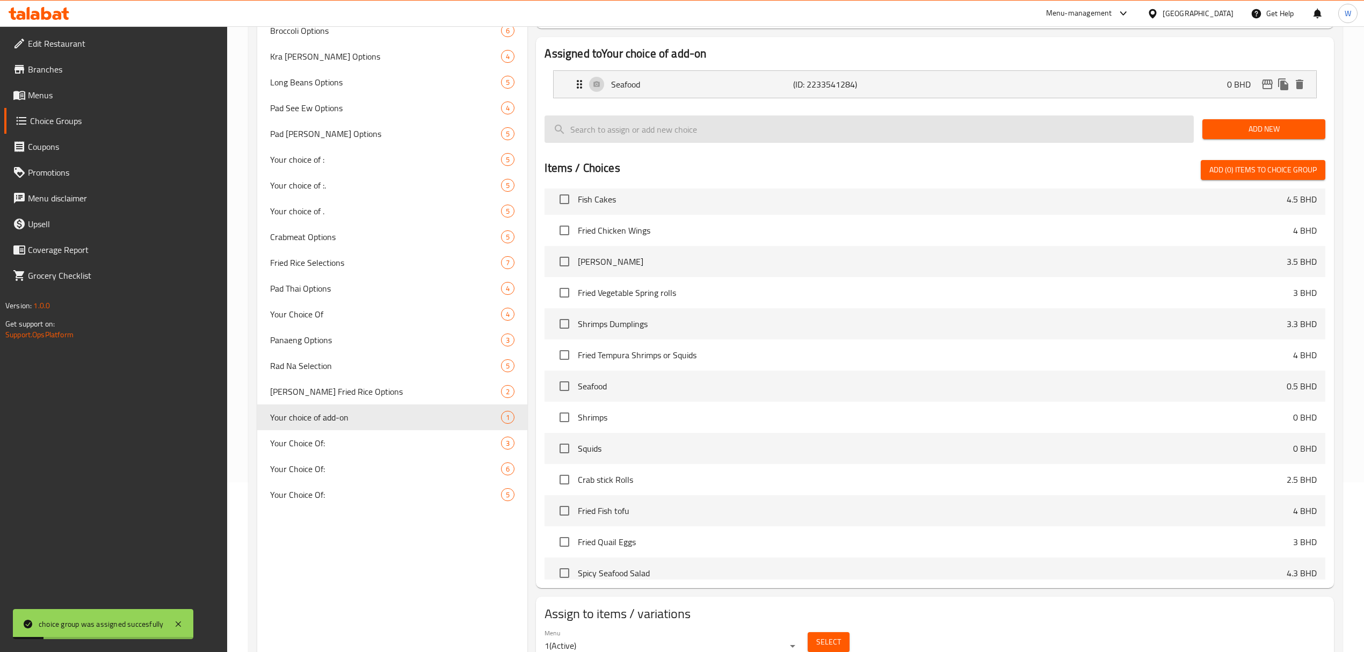
scroll to position [144, 0]
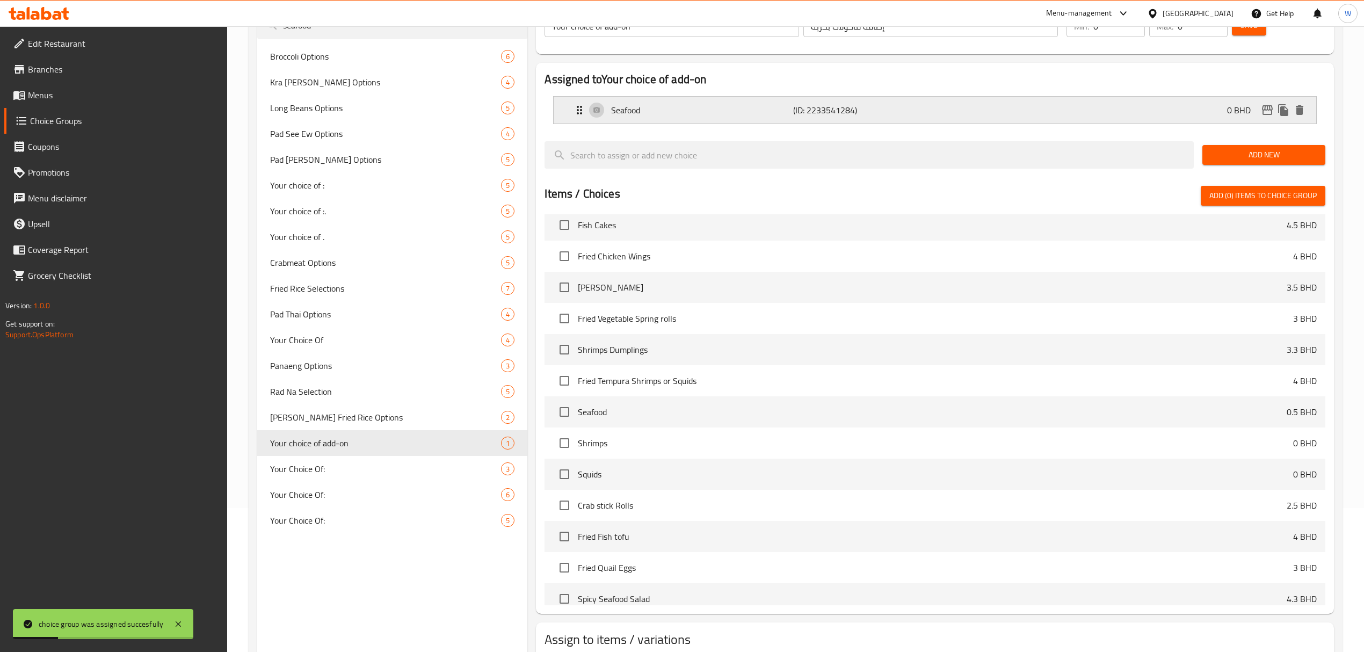
click at [1088, 121] on div "Seafood (ID: 2233541284) 0 BHD" at bounding box center [938, 110] width 730 height 27
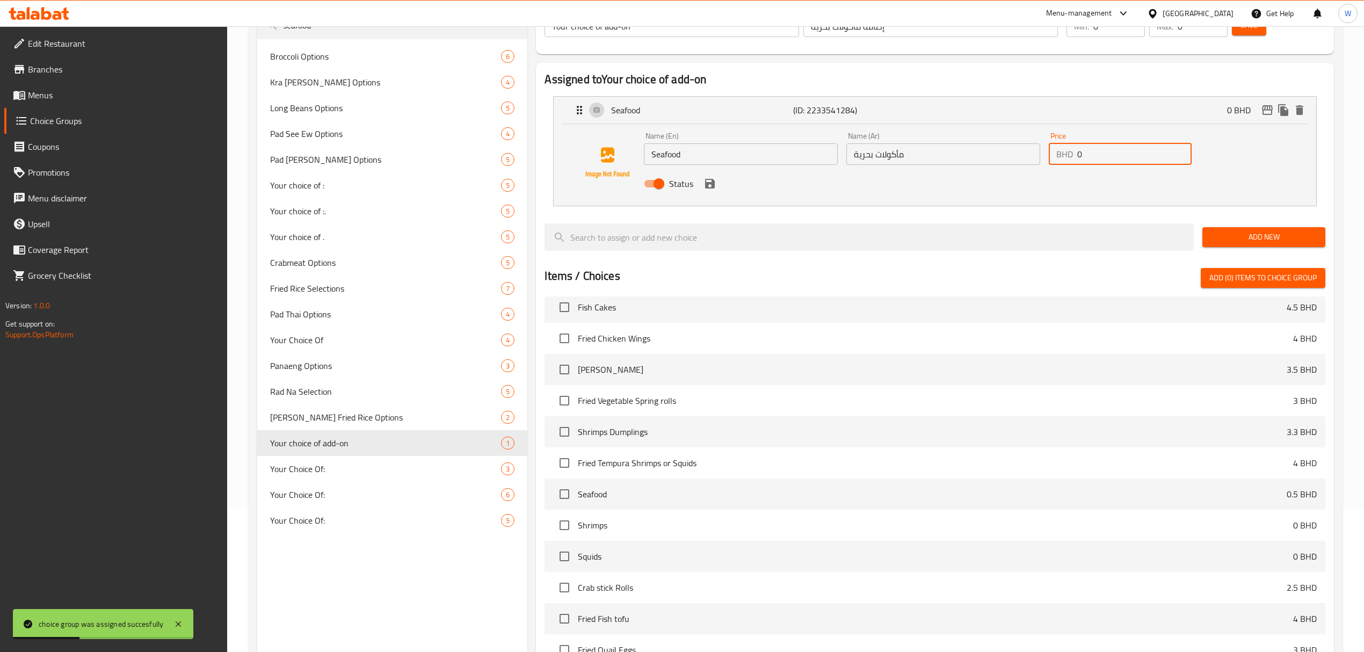
drag, startPoint x: 1083, startPoint y: 154, endPoint x: 1029, endPoint y: 155, distance: 54.3
click at [1029, 155] on div "Name (En) Seafood Name (En) Name (Ar) مأكولات بحرية Name (Ar) Price BHD 0 Price…" at bounding box center [943, 163] width 607 height 70
click at [709, 187] on icon "save" at bounding box center [710, 183] width 13 height 13
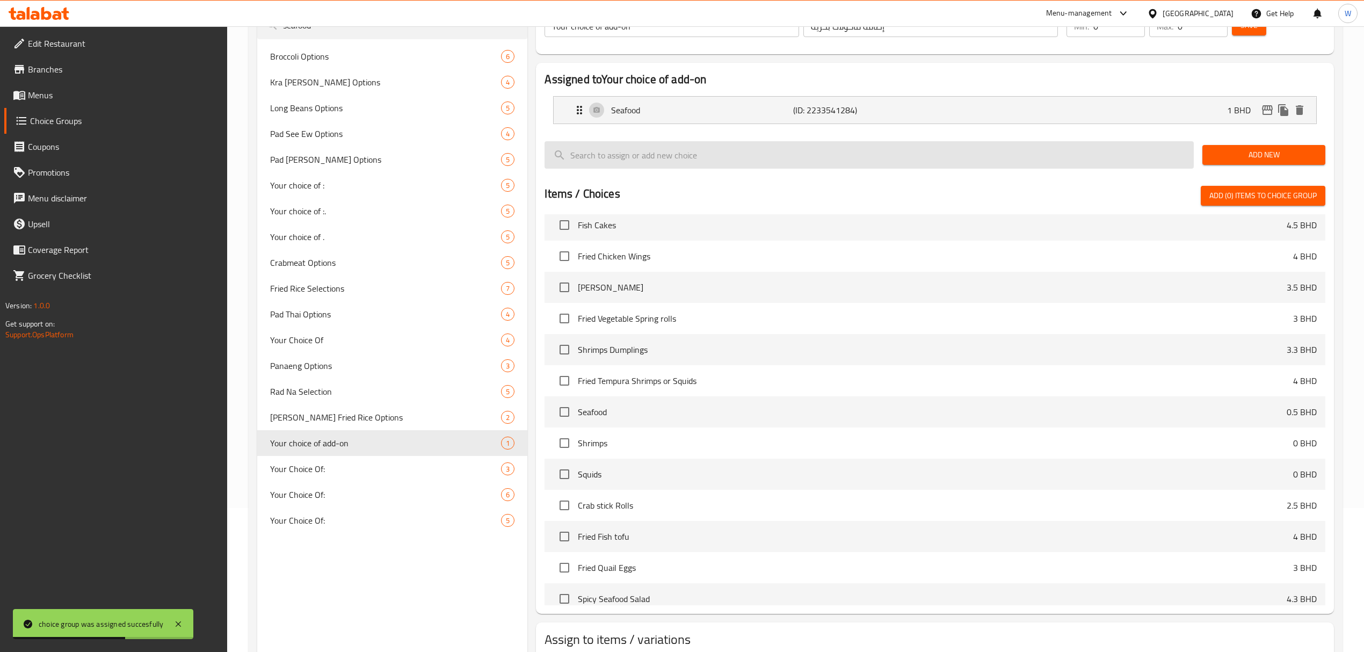
type input "1"
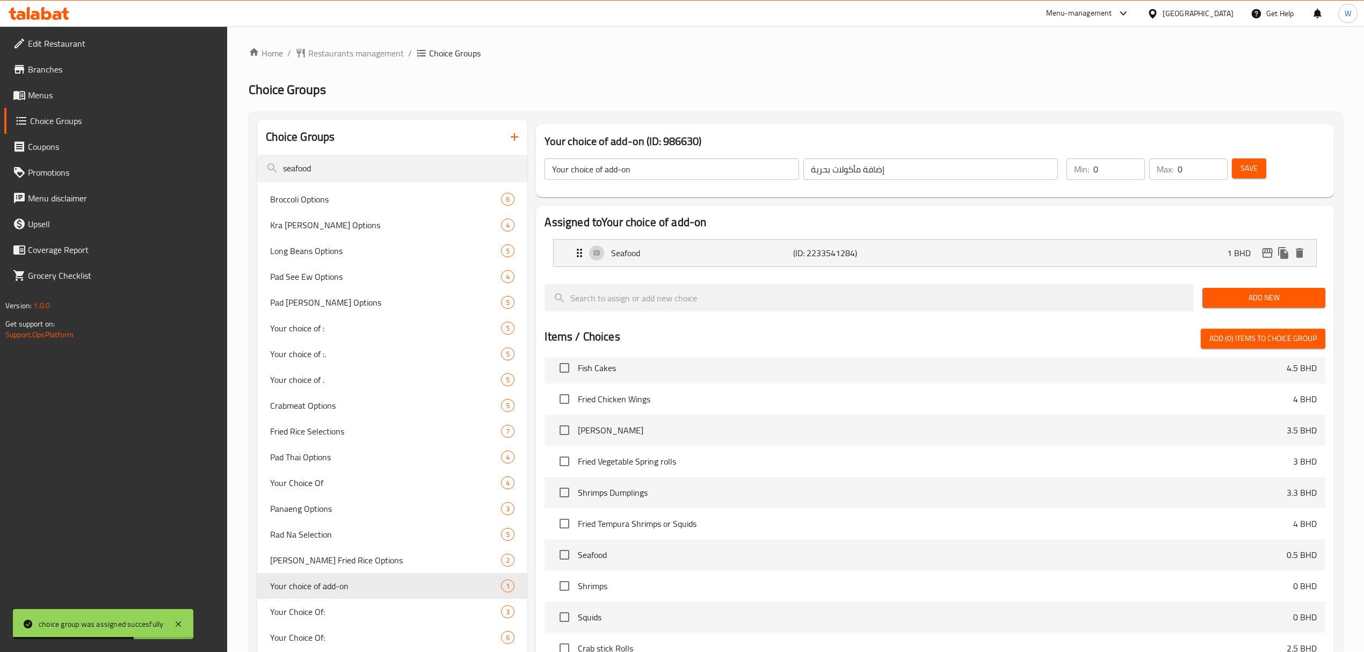
scroll to position [0, 0]
click at [1245, 160] on button "Save" at bounding box center [1249, 170] width 34 height 20
click at [1267, 255] on icon "edit" at bounding box center [1267, 254] width 13 height 13
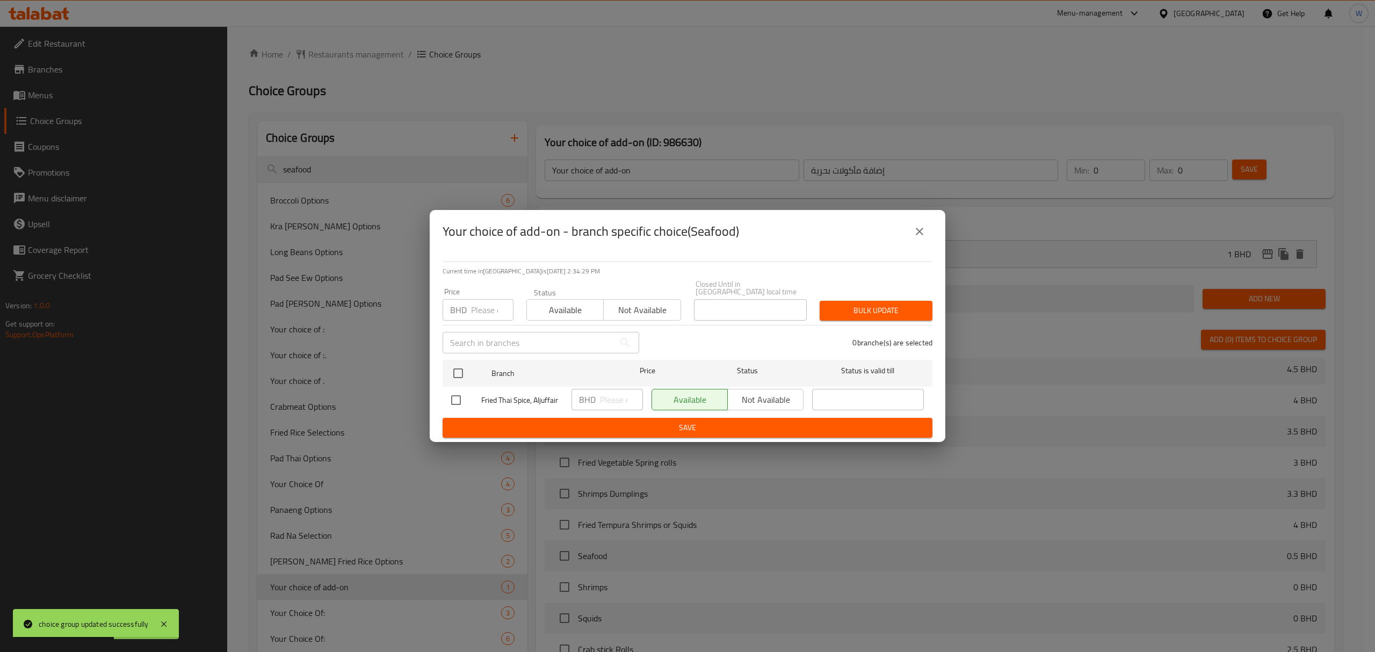
click at [911, 228] on button "close" at bounding box center [920, 232] width 26 height 26
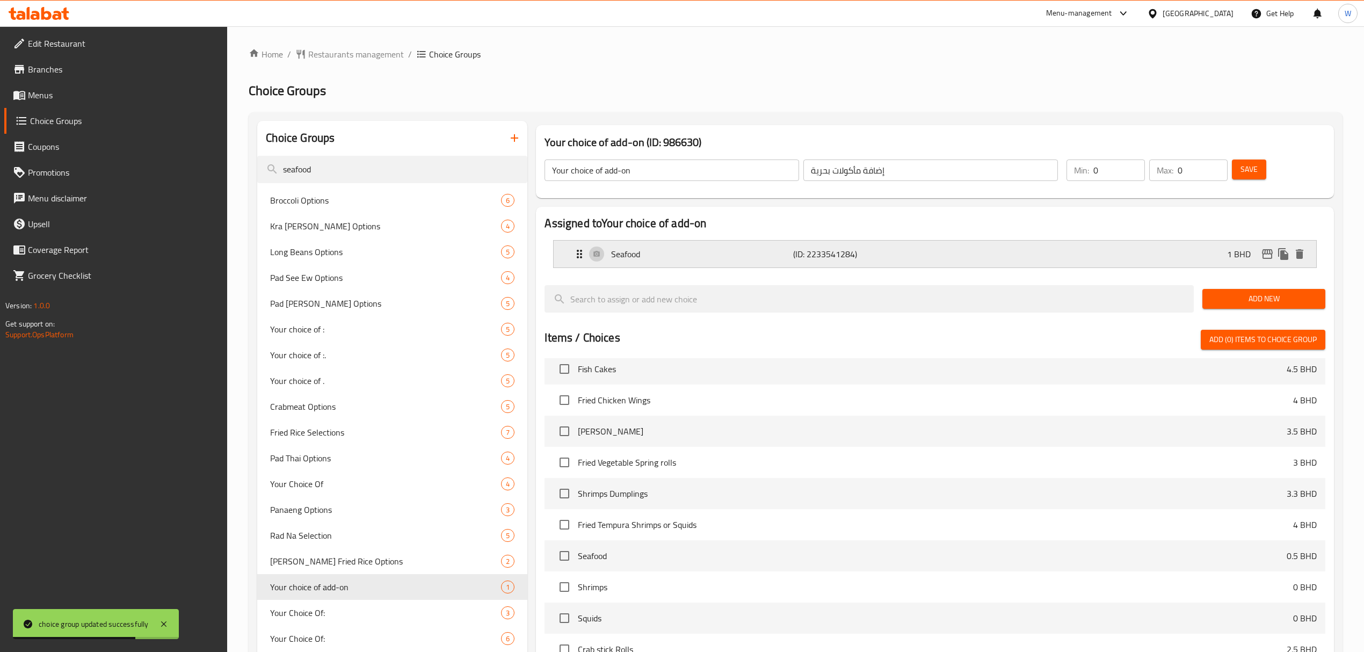
click at [1269, 252] on icon "edit" at bounding box center [1267, 254] width 13 height 13
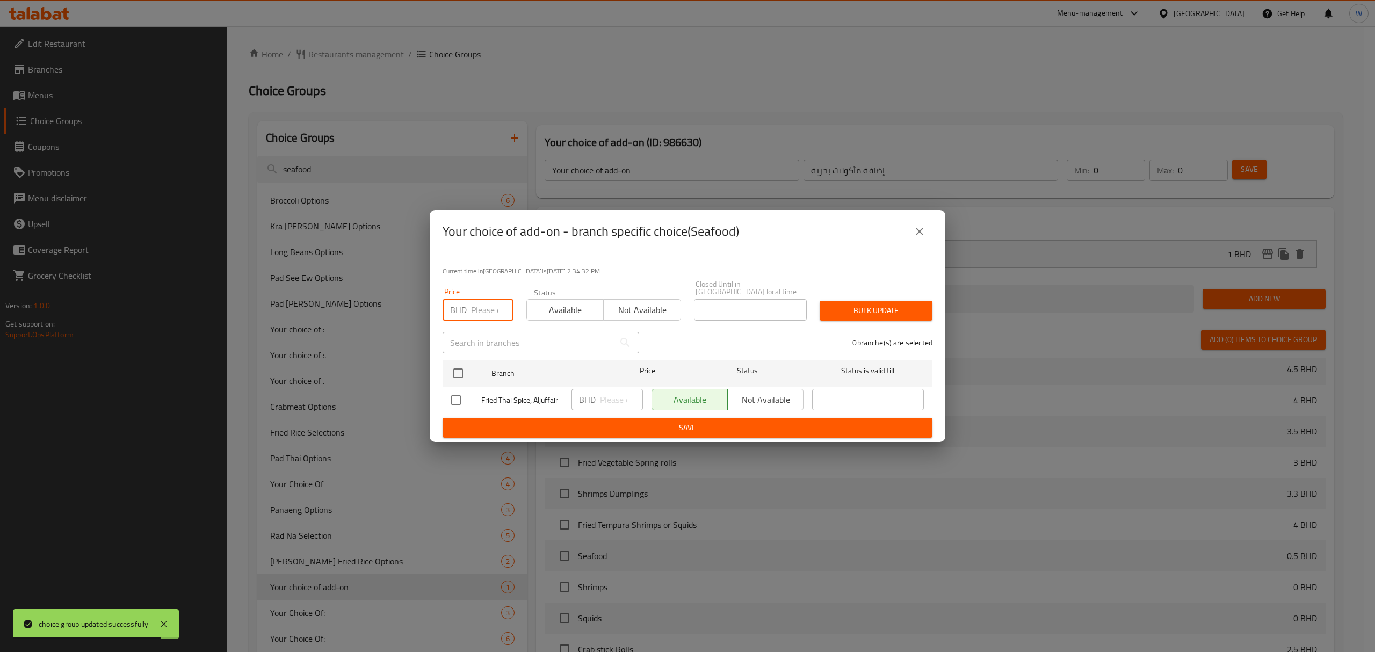
click at [489, 308] on input "number" at bounding box center [492, 309] width 42 height 21
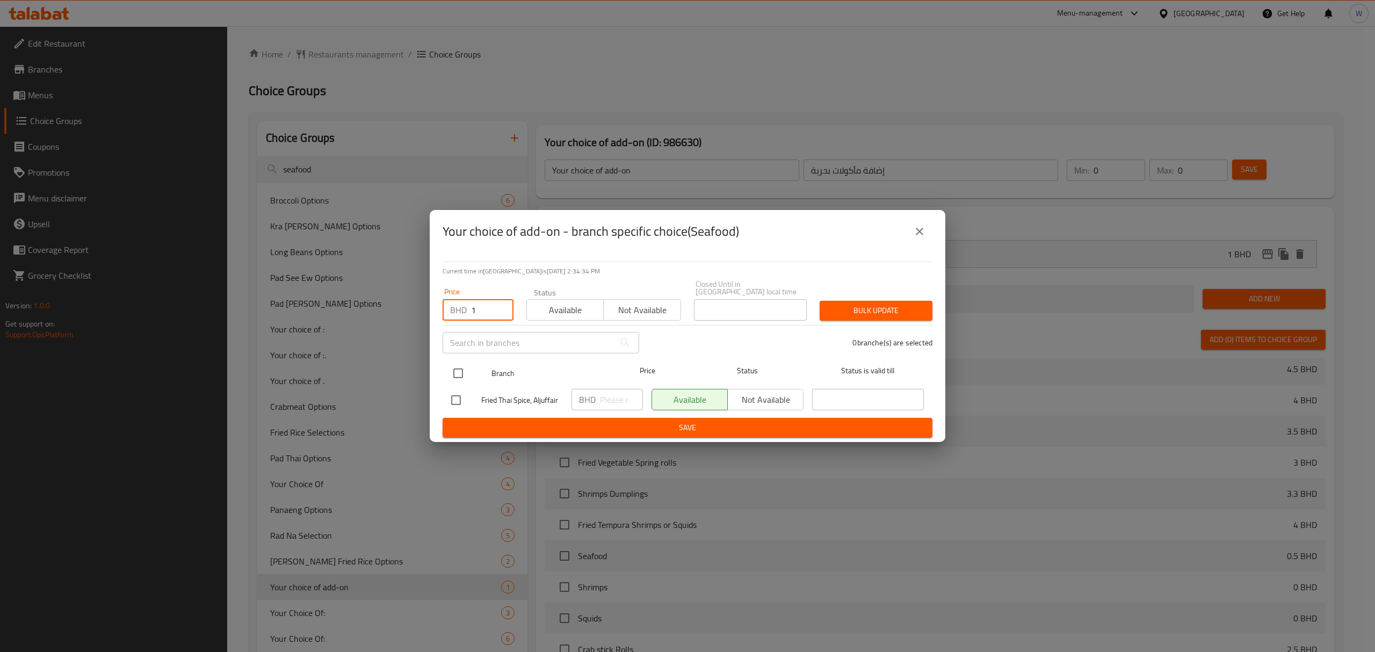
type input "1"
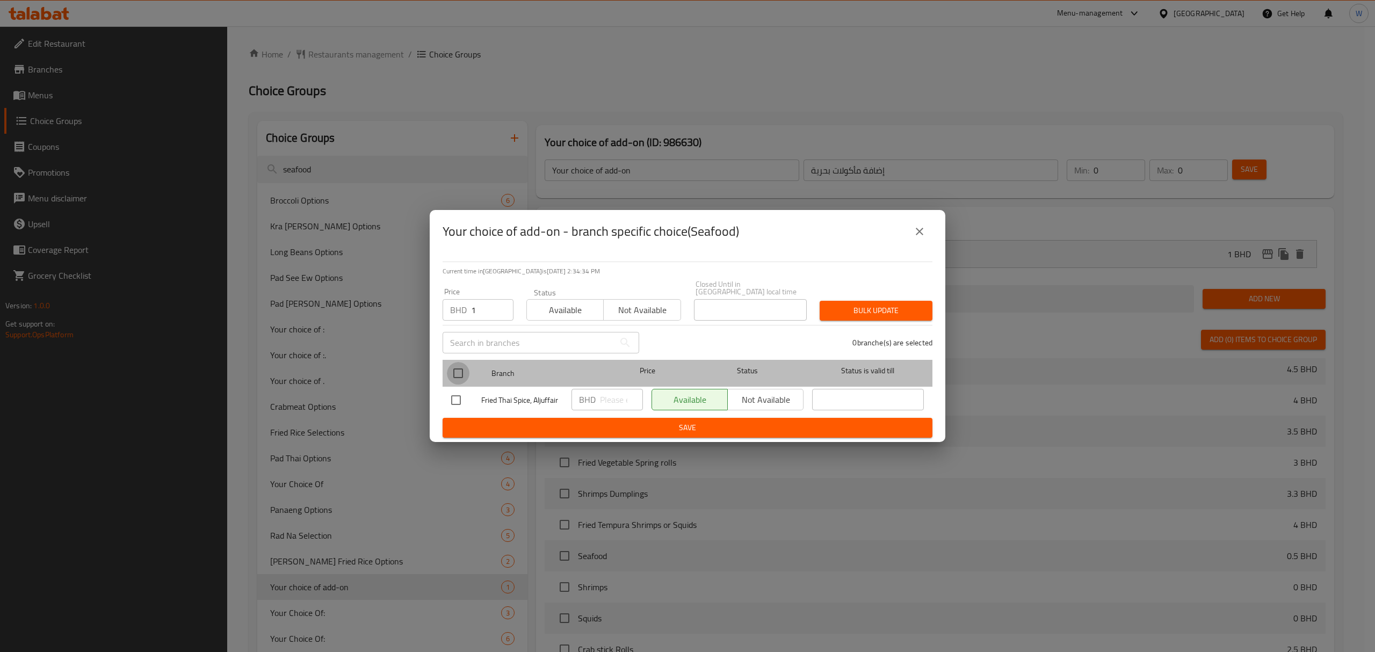
click at [462, 362] on input "checkbox" at bounding box center [458, 373] width 23 height 23
checkbox input "true"
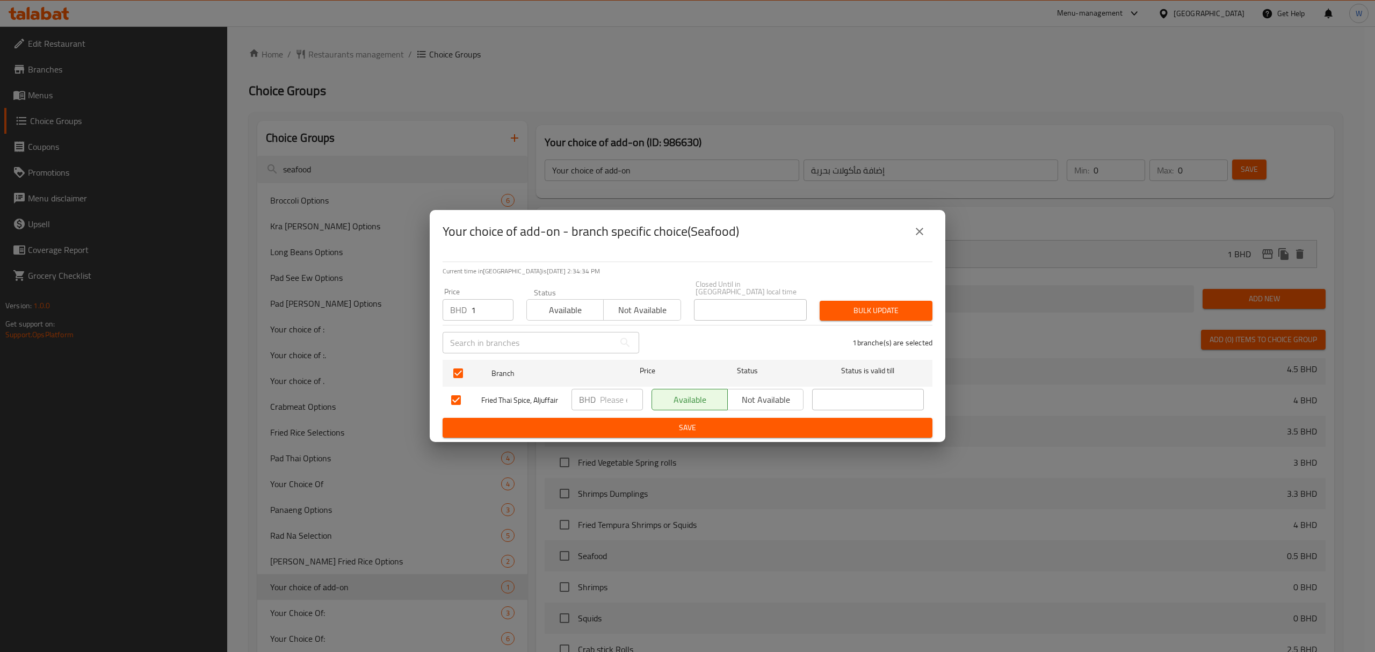
drag, startPoint x: 851, startPoint y: 301, endPoint x: 860, endPoint y: 301, distance: 9.7
click at [851, 304] on span "Bulk update" at bounding box center [876, 310] width 96 height 13
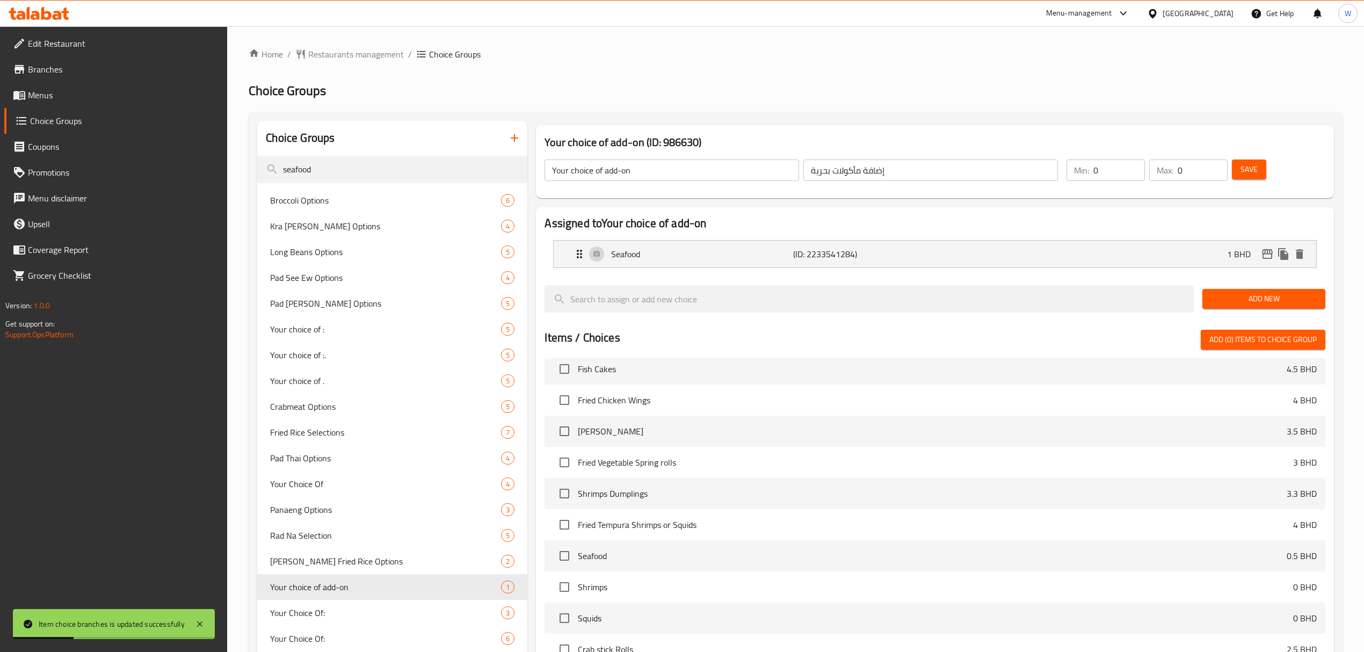
click at [1270, 171] on div "Save" at bounding box center [1272, 170] width 85 height 26
click at [1261, 171] on button "Save" at bounding box center [1249, 170] width 34 height 20
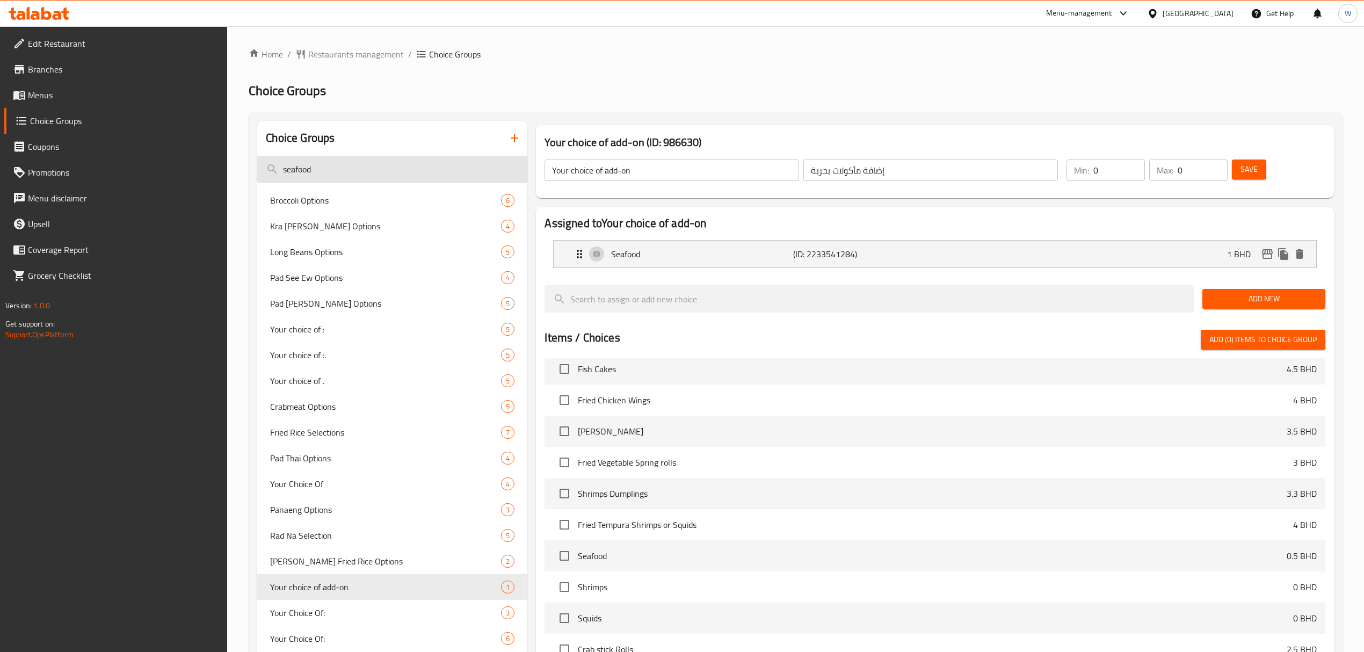
click at [337, 170] on input "seafood" at bounding box center [392, 169] width 270 height 27
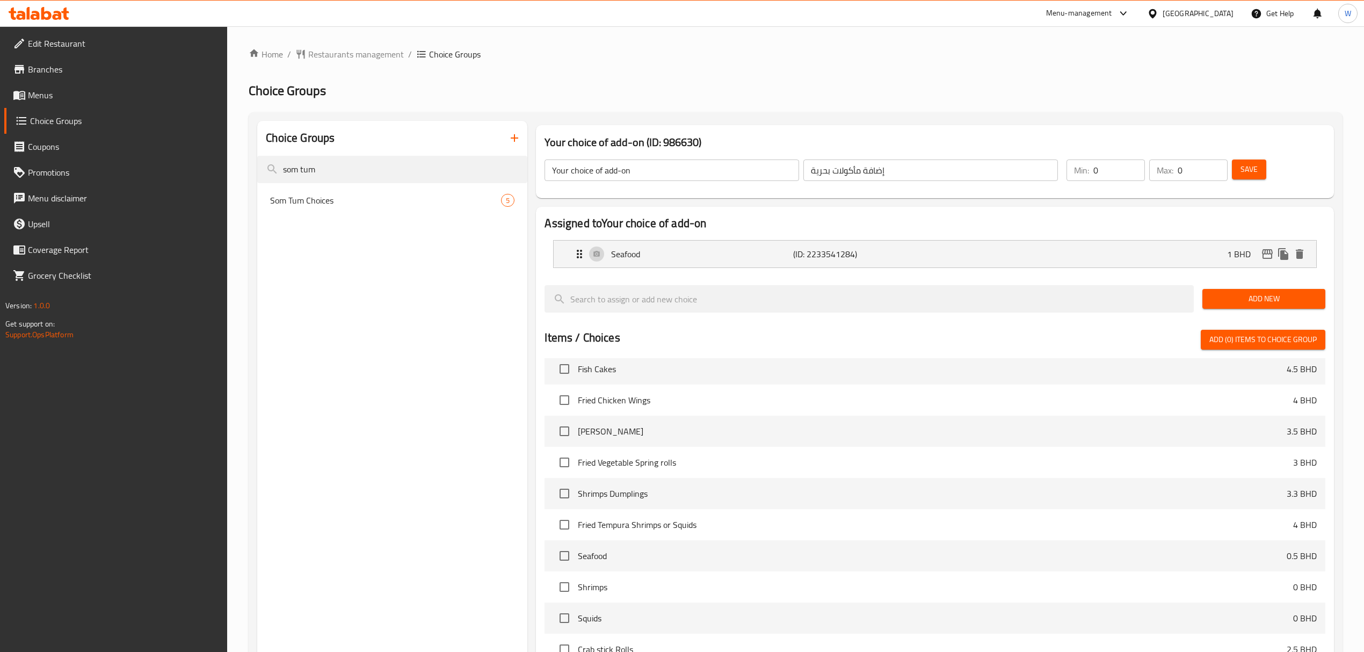
type input "som tum"
click at [327, 198] on span "Som Tum Choices" at bounding box center [369, 200] width 199 height 13
type input "Som Tum Choices"
type input "اختيارات سوم توم"
type input "1"
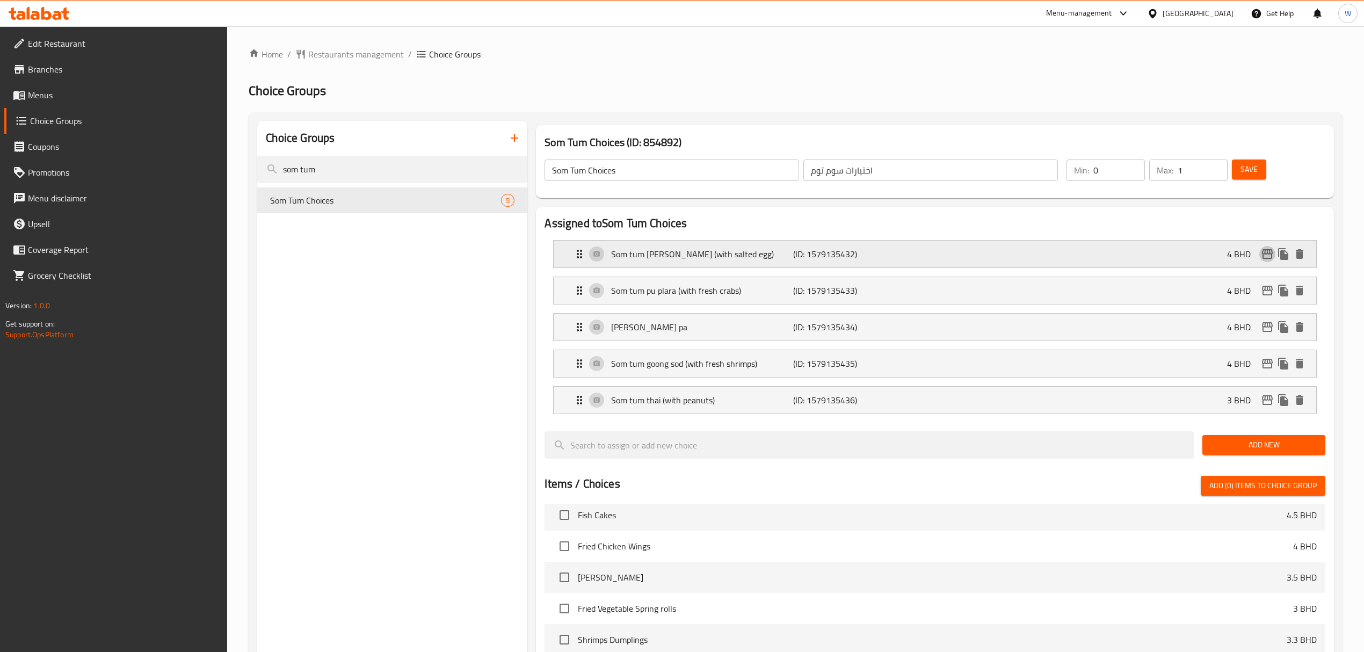
click at [1262, 256] on icon "edit" at bounding box center [1267, 254] width 11 height 10
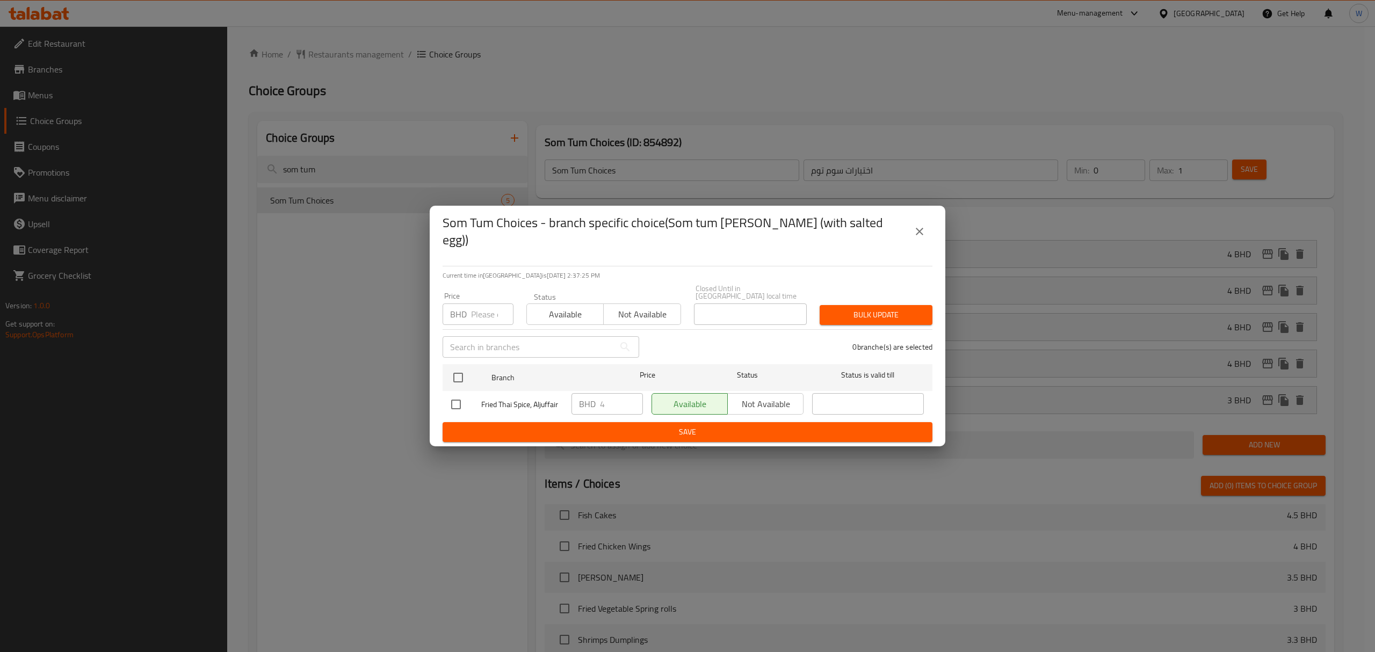
click at [490, 310] on input "number" at bounding box center [492, 313] width 42 height 21
type input "1"
click at [450, 360] on ul "Branch Price Status Status is valid till Fried Thai Spice, Aljuffair BHD 4 ​ Av…" at bounding box center [688, 391] width 490 height 62
click at [460, 366] on input "checkbox" at bounding box center [458, 377] width 23 height 23
checkbox input "true"
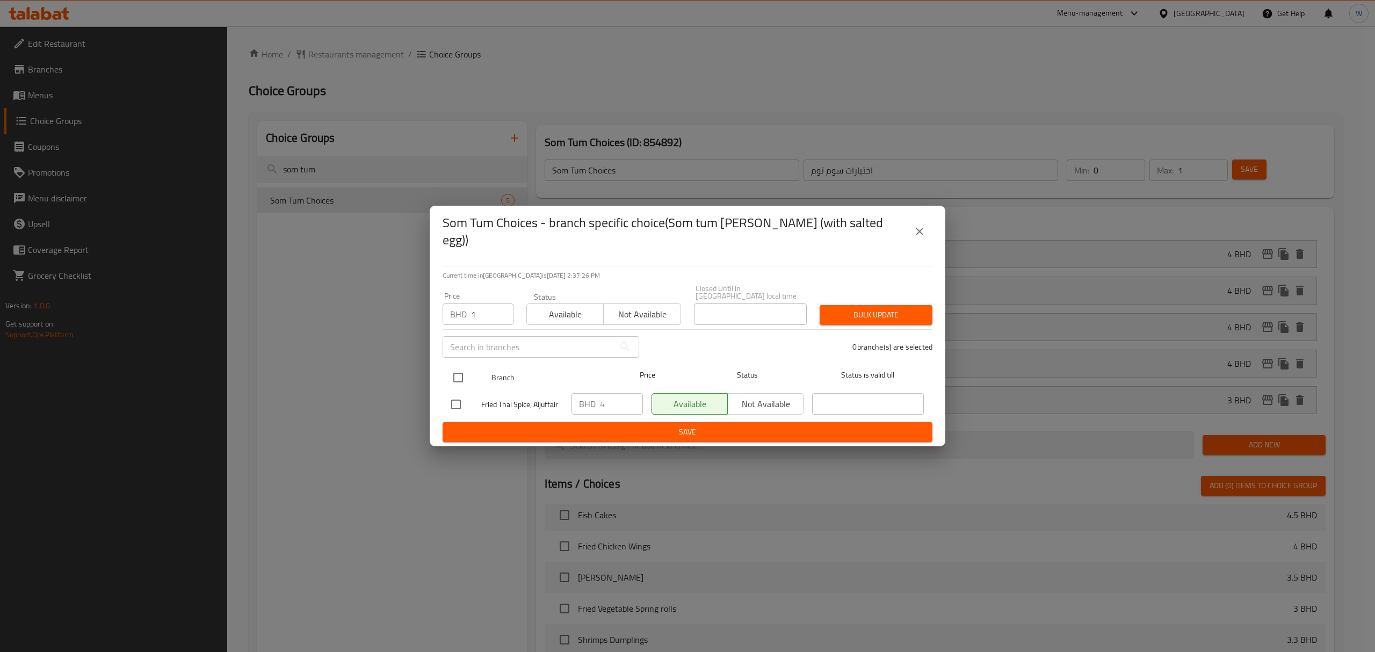
checkbox input "true"
click at [912, 308] on span "Bulk update" at bounding box center [876, 314] width 96 height 13
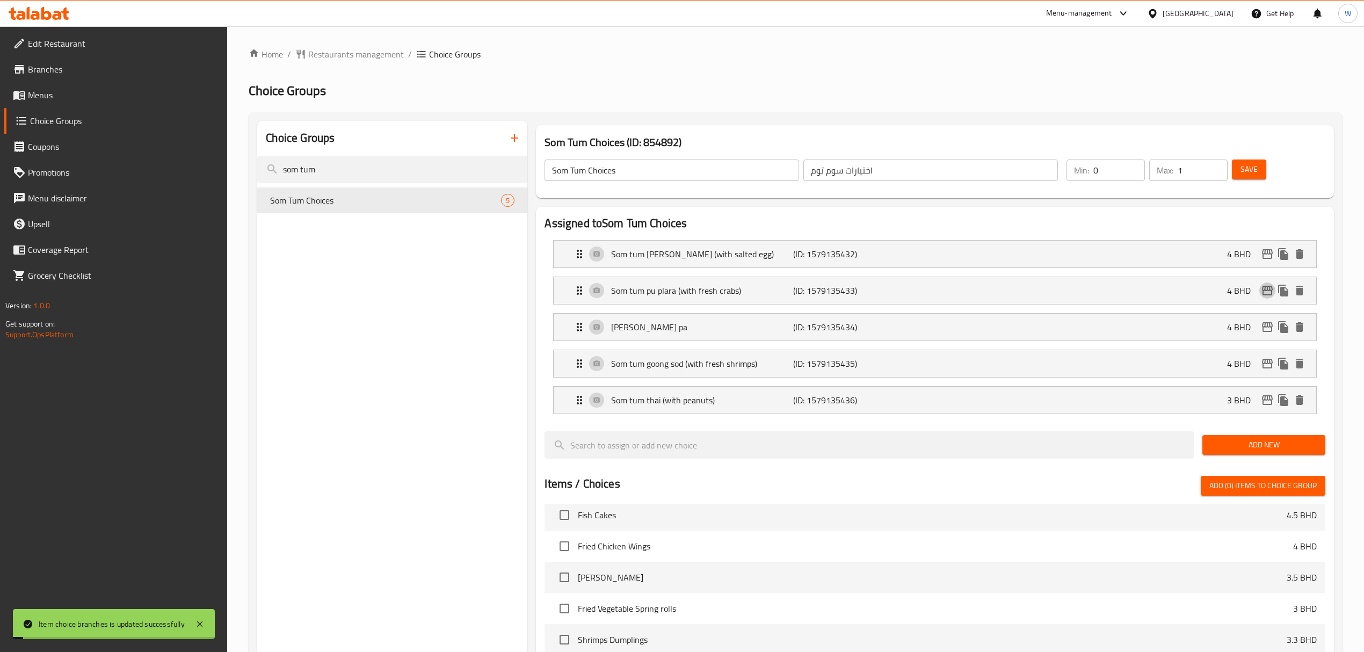
click at [1265, 297] on icon "edit" at bounding box center [1267, 290] width 13 height 13
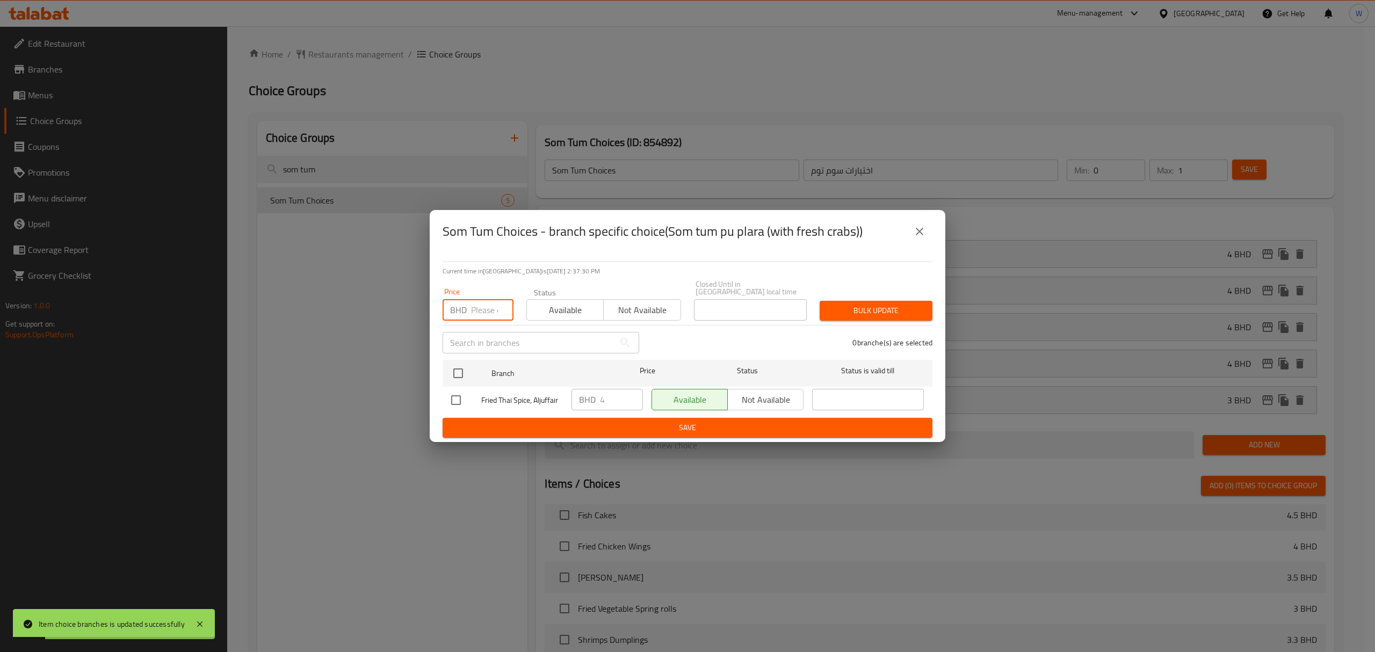
click at [479, 303] on input "number" at bounding box center [492, 309] width 42 height 21
type input "1"
click at [458, 367] on input "checkbox" at bounding box center [458, 373] width 23 height 23
checkbox input "true"
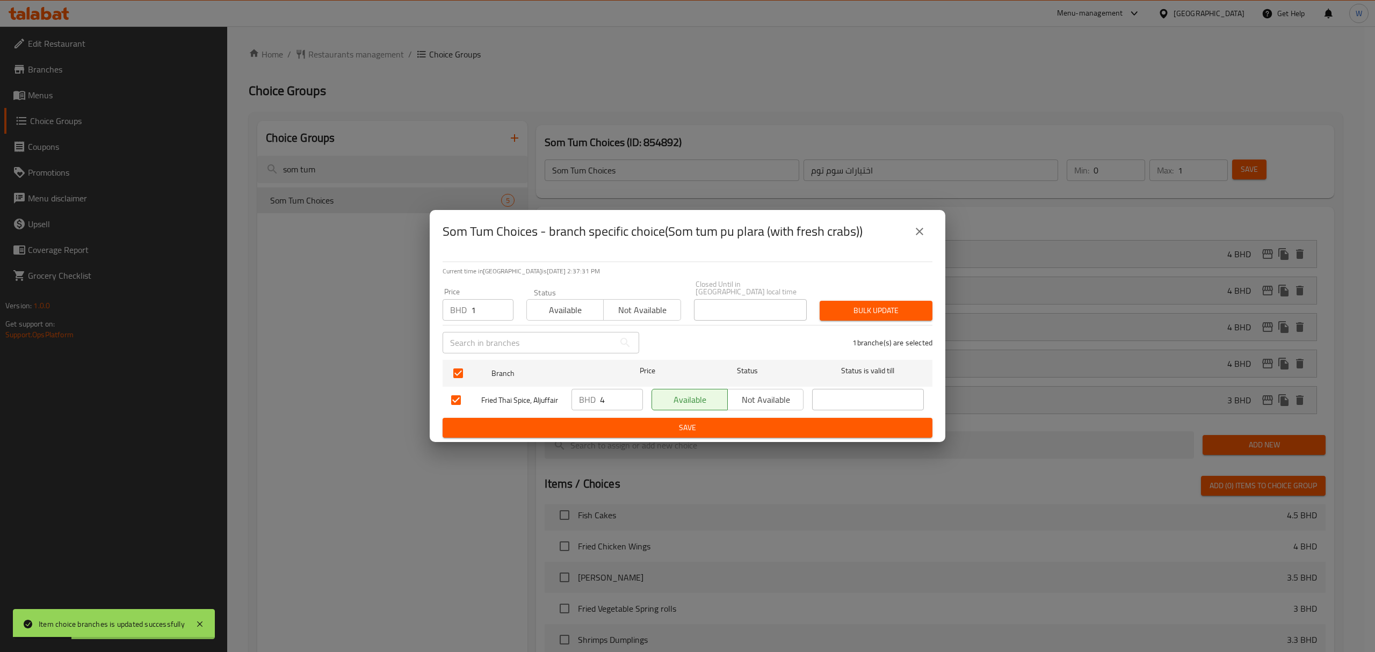
drag, startPoint x: 894, startPoint y: 317, endPoint x: 927, endPoint y: 306, distance: 34.0
click at [895, 317] on div "Bulk update" at bounding box center [876, 310] width 126 height 33
click at [927, 306] on button "Bulk update" at bounding box center [876, 311] width 113 height 20
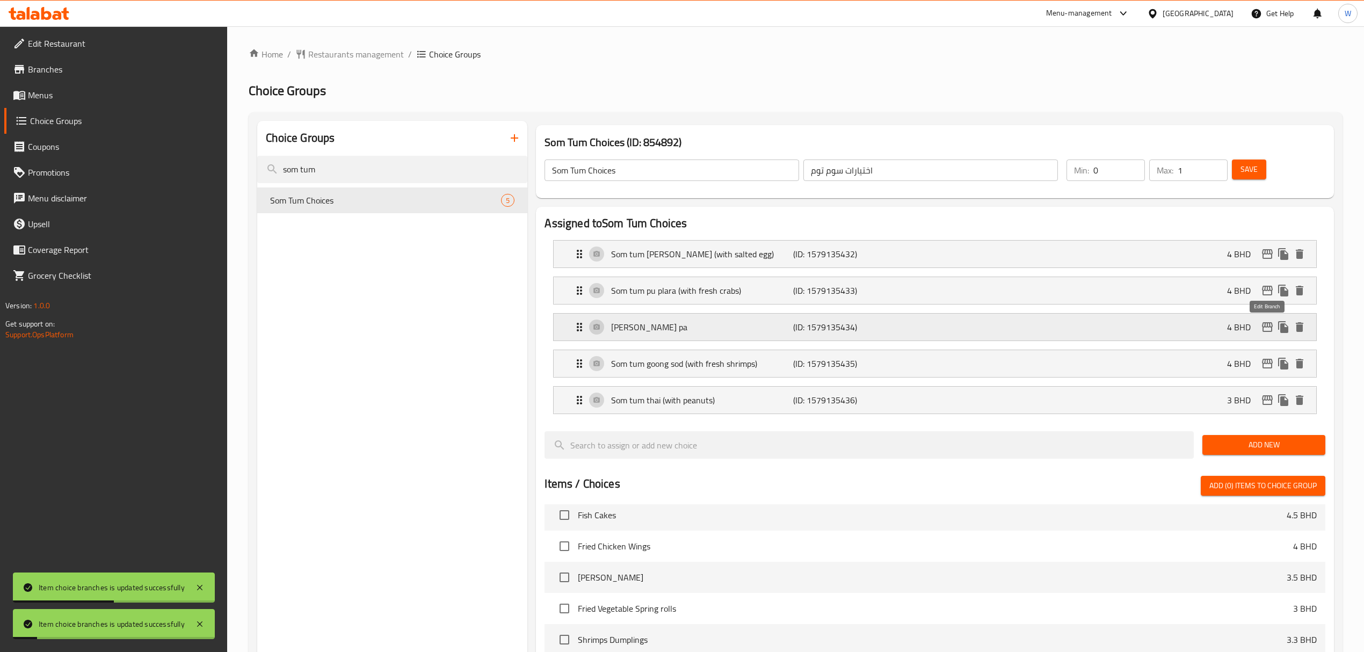
click at [1273, 325] on icon "edit" at bounding box center [1267, 327] width 13 height 13
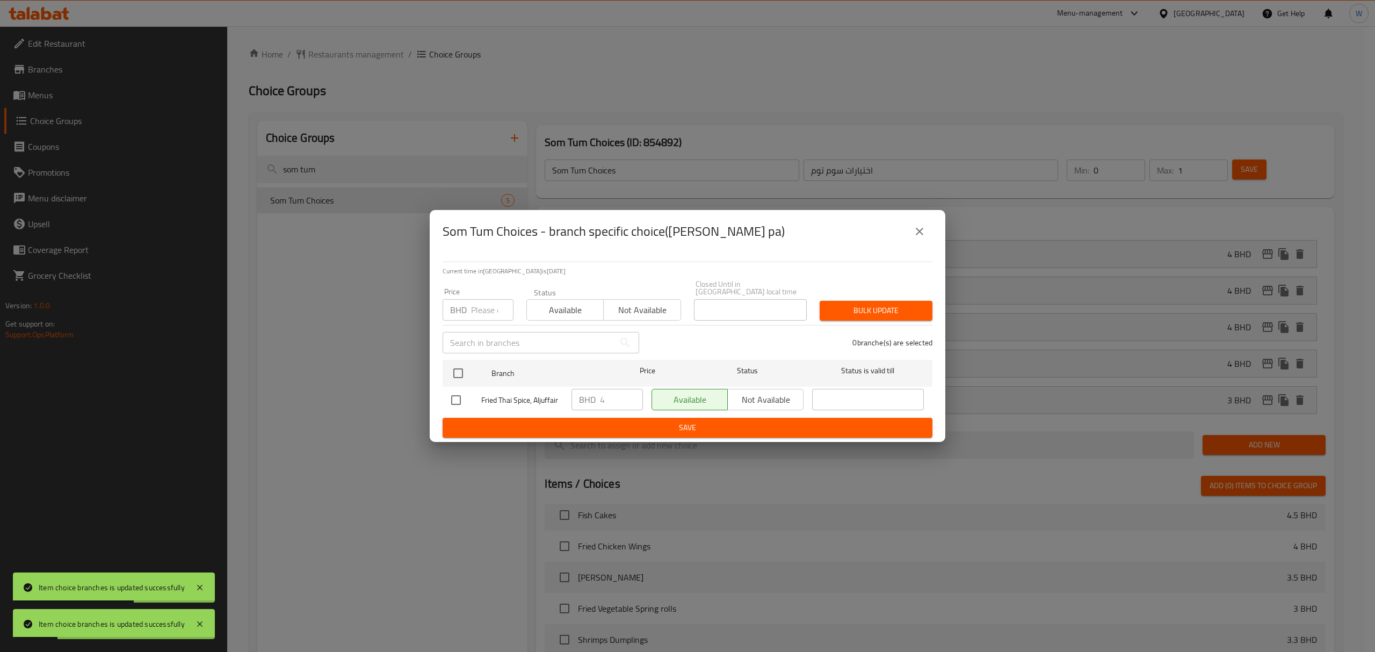
click at [488, 312] on input "number" at bounding box center [492, 309] width 42 height 21
type input "1"
click at [462, 363] on input "checkbox" at bounding box center [458, 373] width 23 height 23
checkbox input "true"
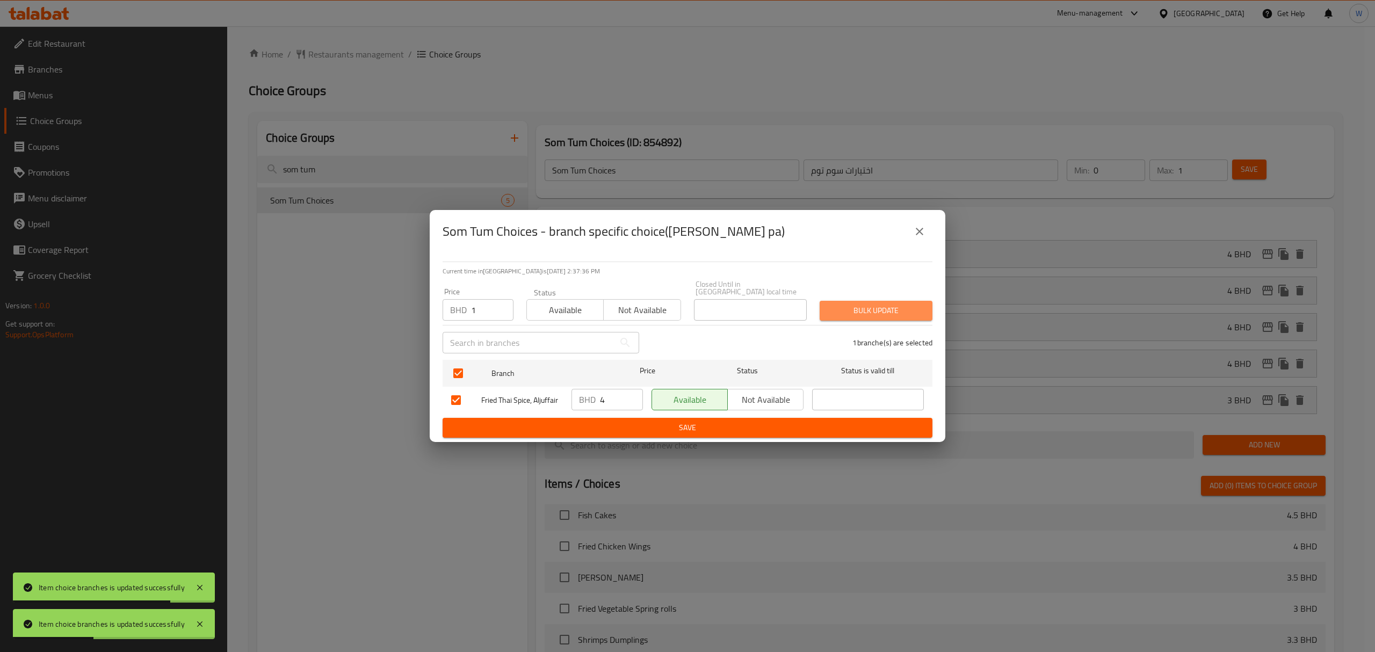
click at [859, 310] on span "Bulk update" at bounding box center [876, 310] width 96 height 13
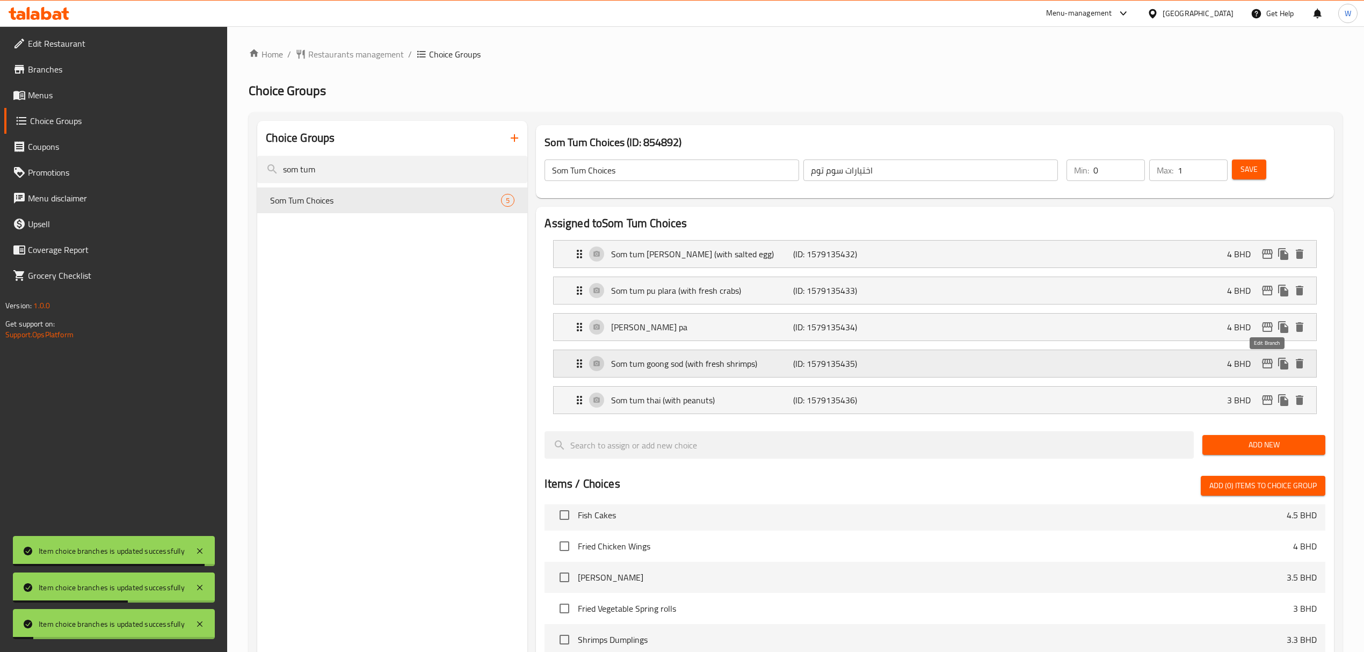
click at [1270, 364] on icon "edit" at bounding box center [1267, 364] width 11 height 10
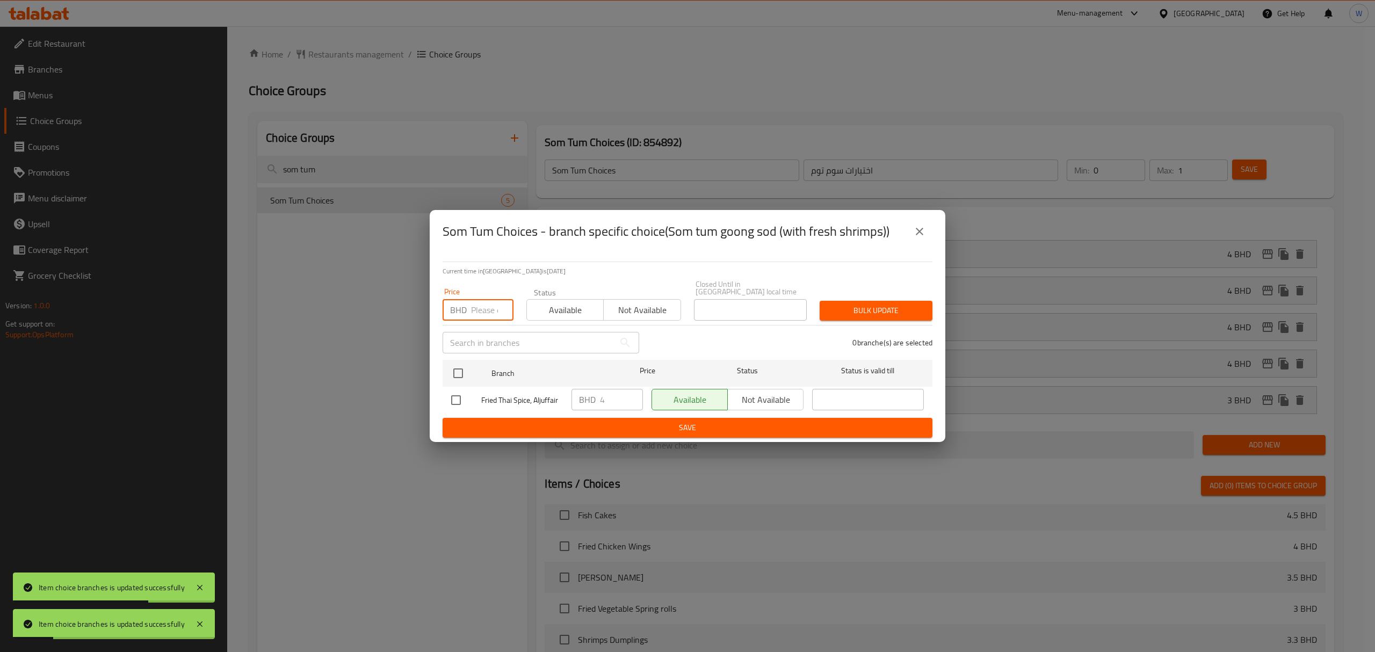
click at [492, 312] on input "number" at bounding box center [492, 309] width 42 height 21
type input "1"
click at [464, 364] on input "checkbox" at bounding box center [458, 373] width 23 height 23
checkbox input "true"
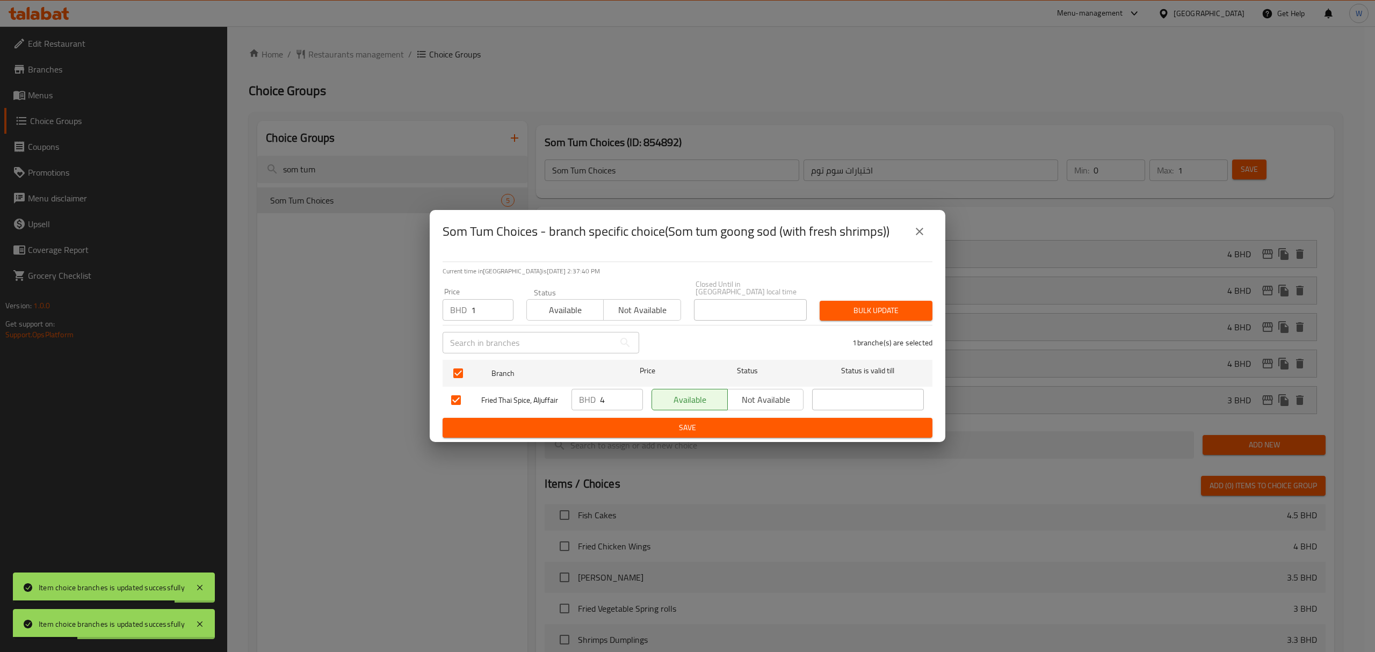
click at [920, 318] on div "Bulk update" at bounding box center [876, 310] width 126 height 33
click at [901, 315] on button "Bulk update" at bounding box center [876, 311] width 113 height 20
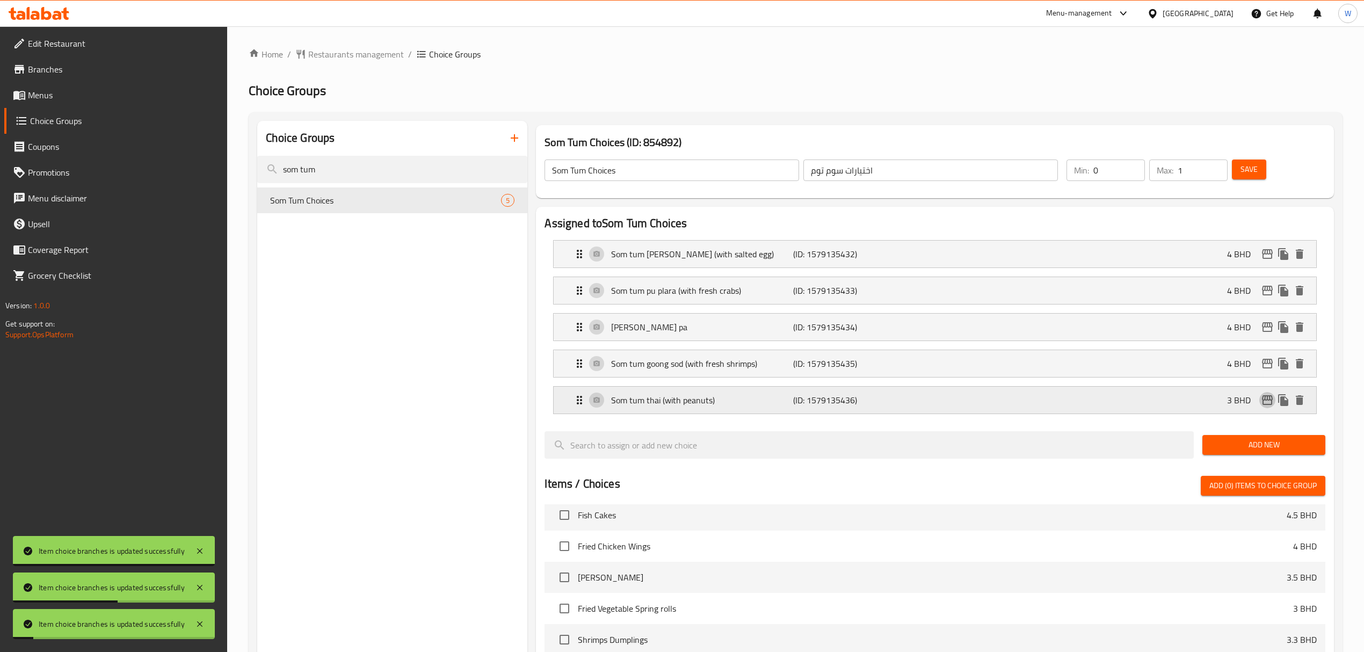
click at [1267, 402] on icon "edit" at bounding box center [1267, 400] width 11 height 10
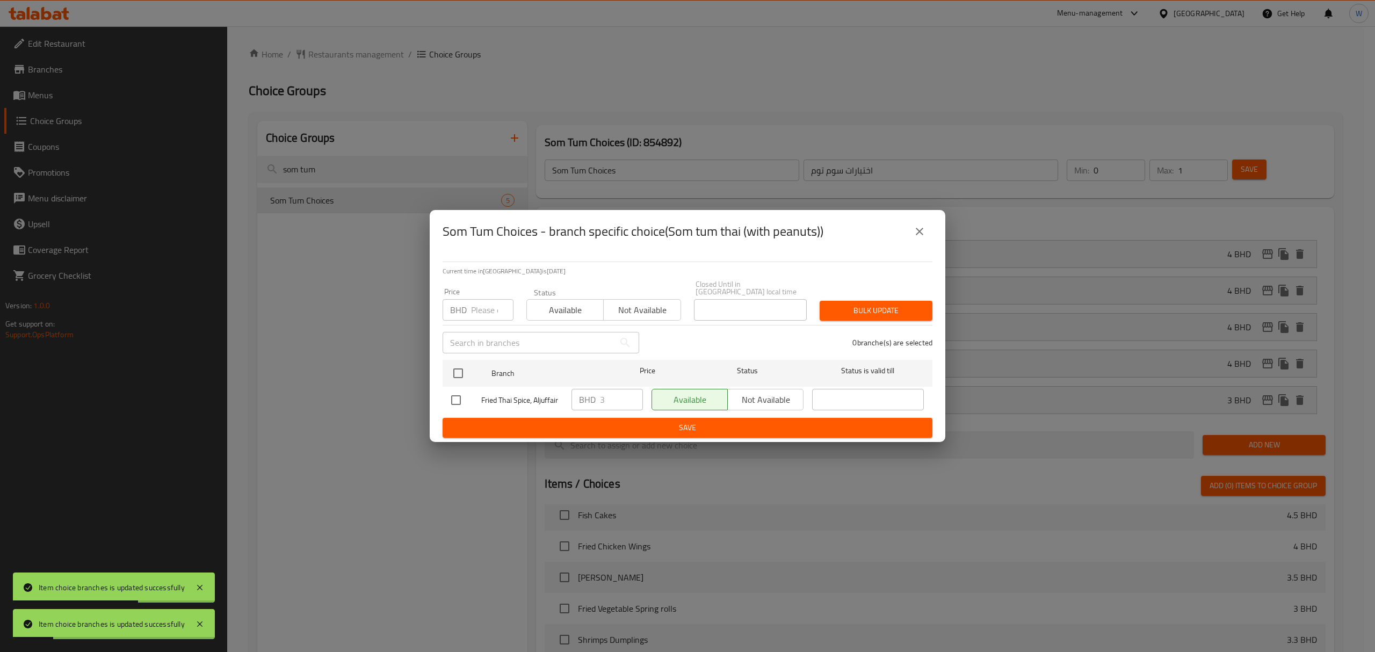
click at [492, 304] on input "number" at bounding box center [492, 309] width 42 height 21
type input "1"
click at [463, 370] on input "checkbox" at bounding box center [458, 373] width 23 height 23
checkbox input "true"
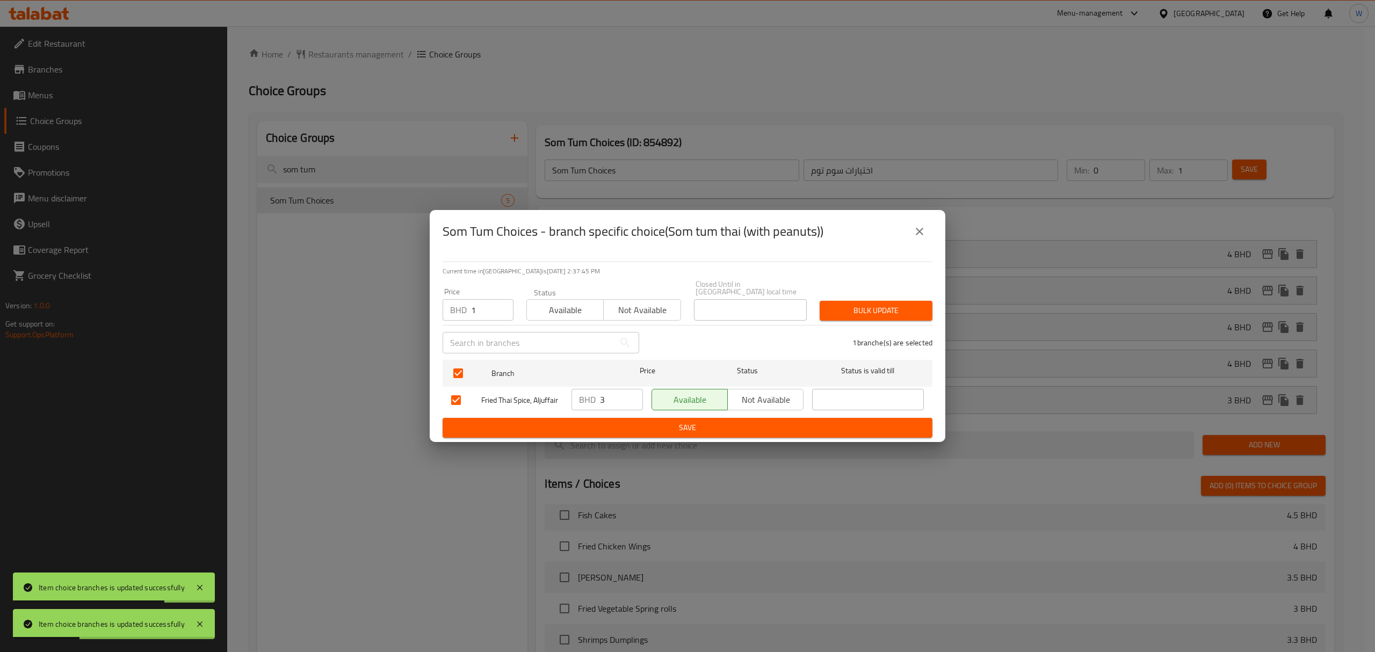
click at [879, 304] on span "Bulk update" at bounding box center [876, 310] width 96 height 13
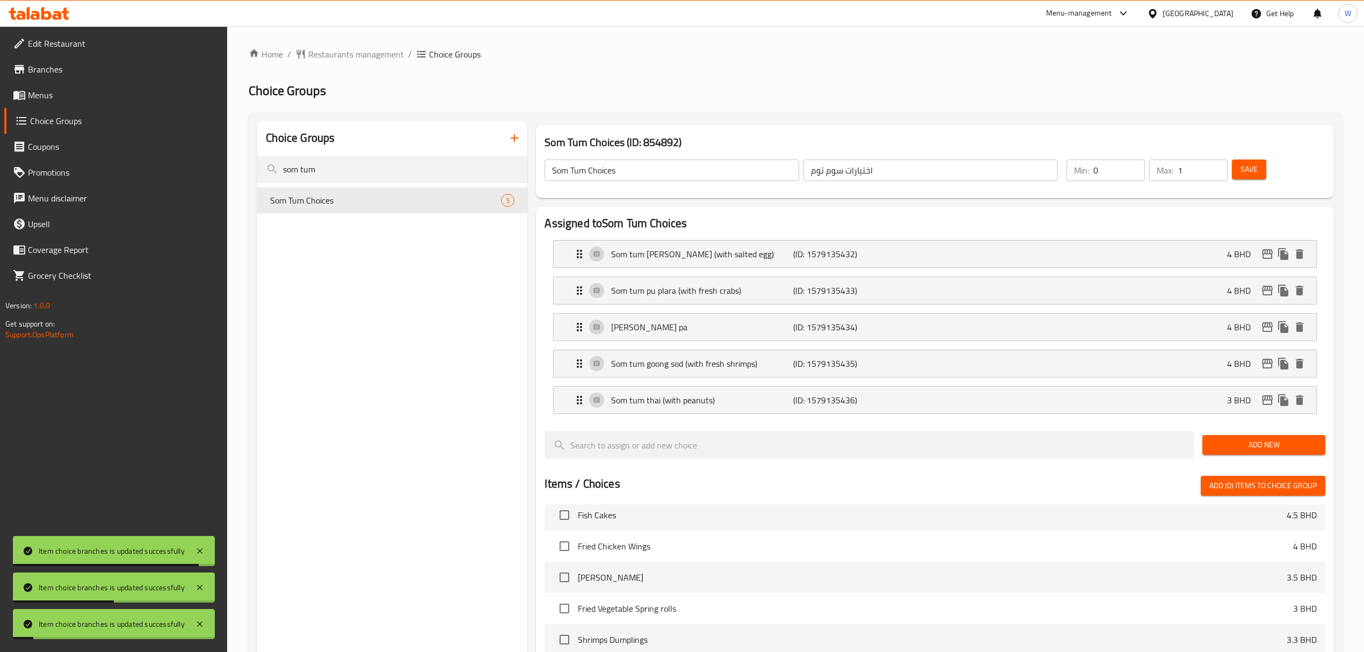
click at [1253, 178] on button "Save" at bounding box center [1249, 170] width 34 height 20
click at [1263, 364] on icon "edit" at bounding box center [1267, 363] width 13 height 13
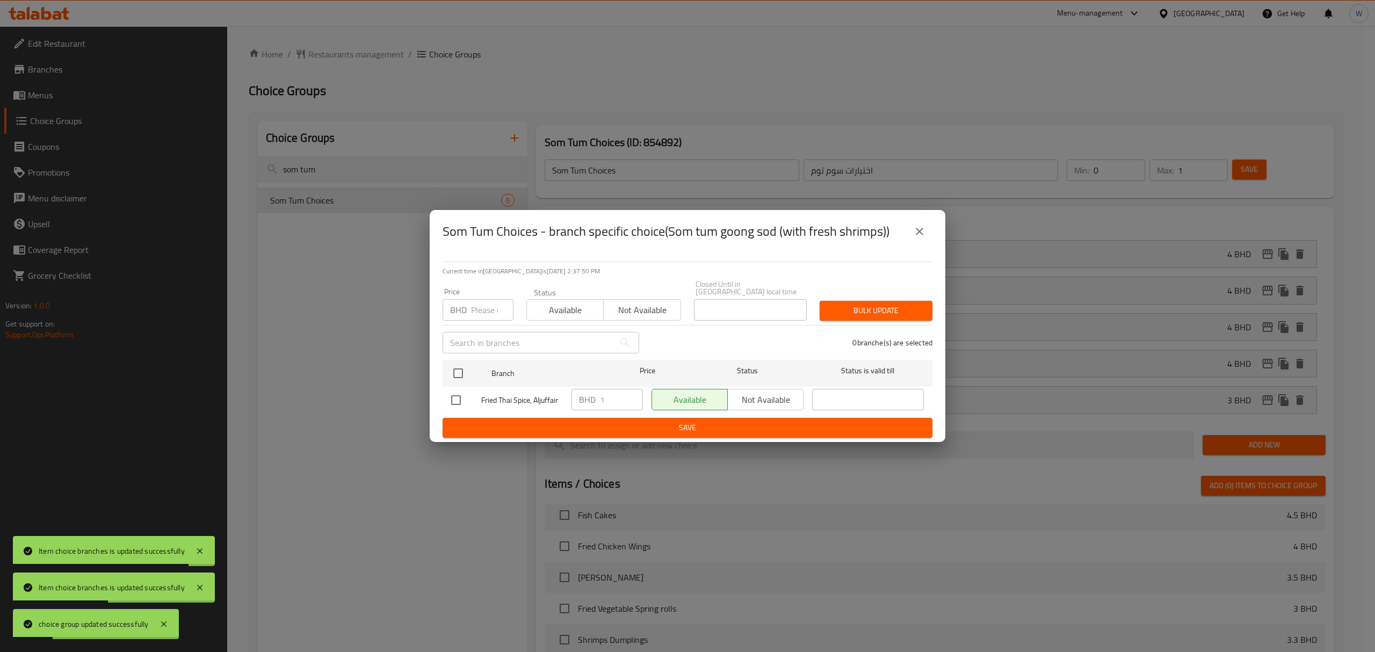
click at [912, 228] on button "close" at bounding box center [920, 232] width 26 height 26
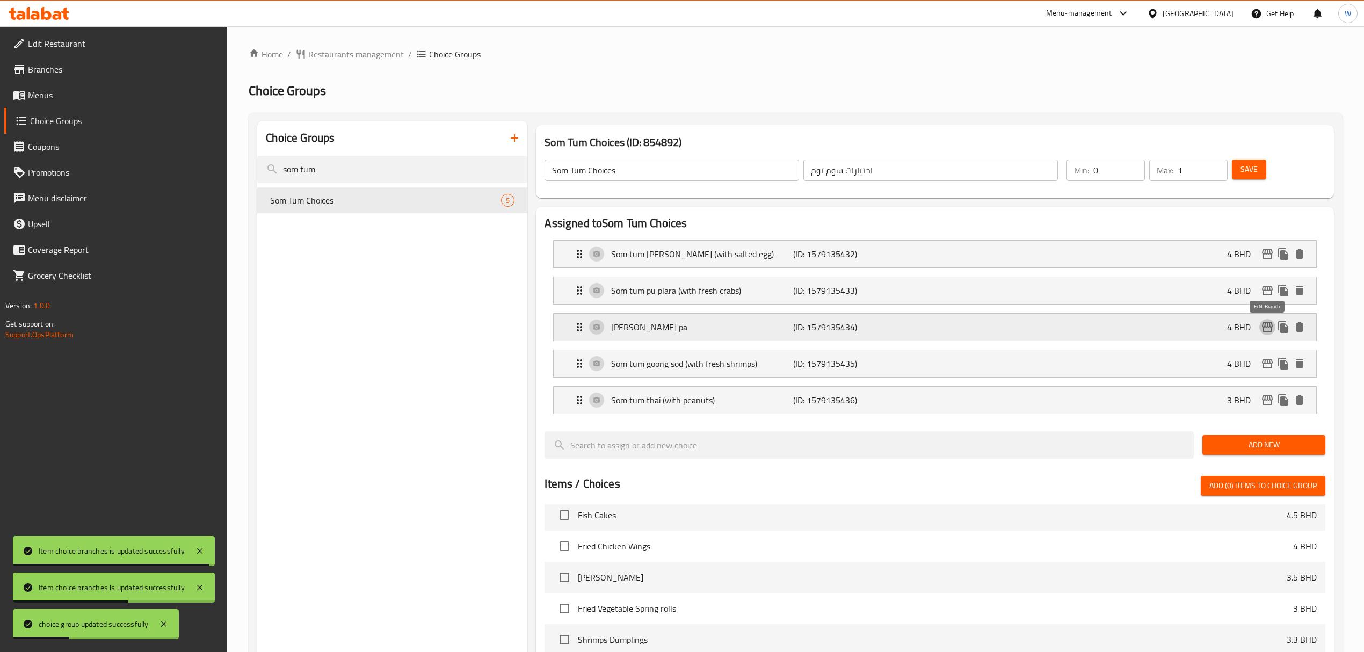
click at [1266, 328] on icon "edit" at bounding box center [1267, 327] width 11 height 10
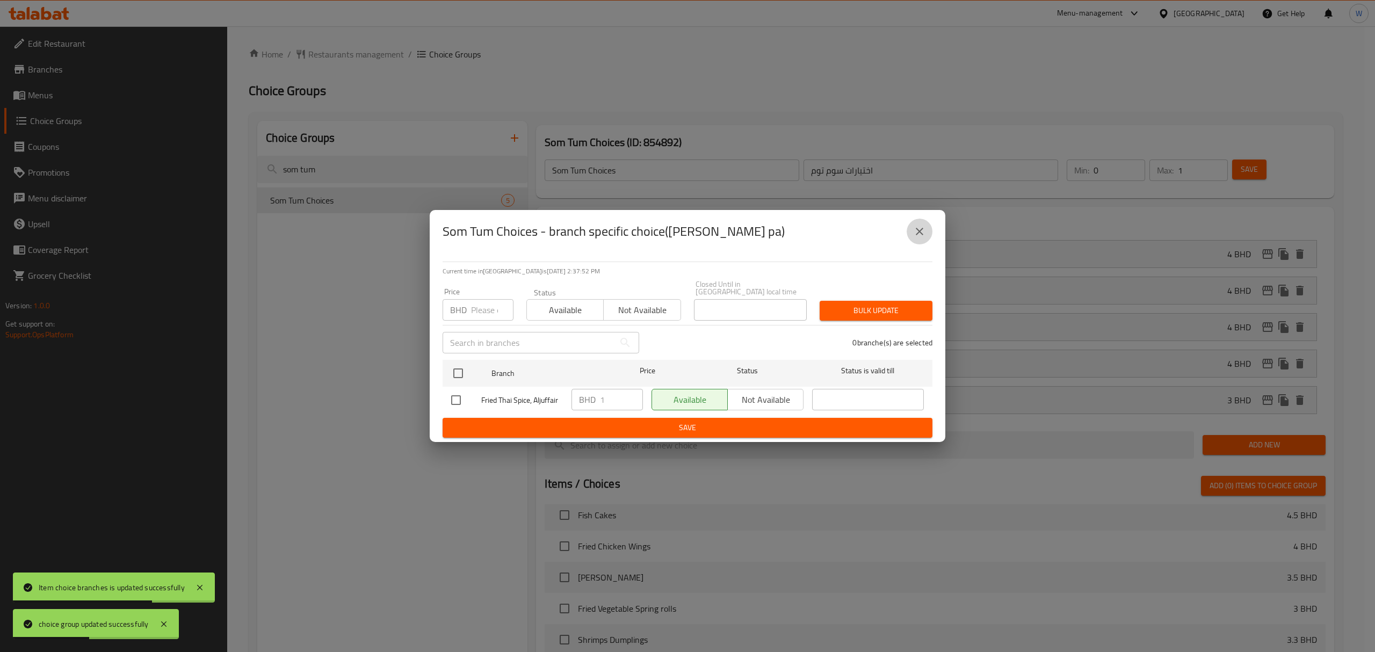
click at [925, 232] on icon "close" at bounding box center [919, 231] width 13 height 13
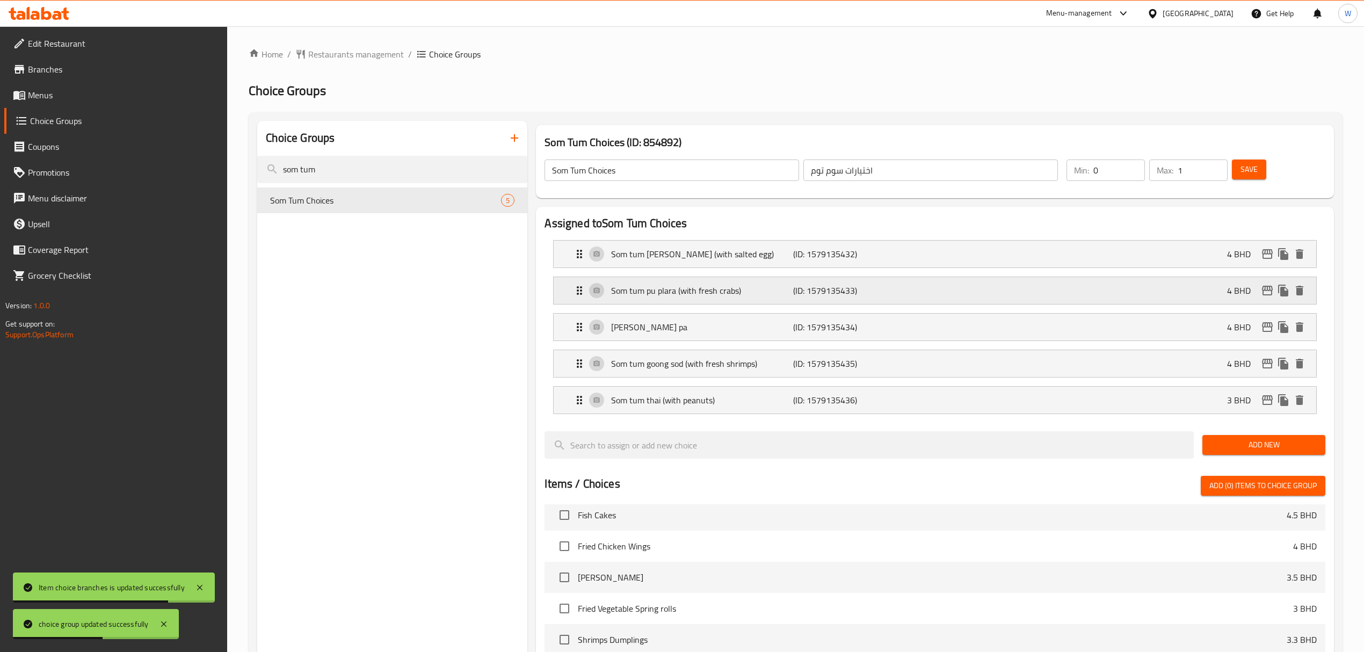
click at [1264, 303] on div "Som tum pu plara (with fresh crabs) (ID: 1579135433) 4 BHD" at bounding box center [938, 290] width 730 height 27
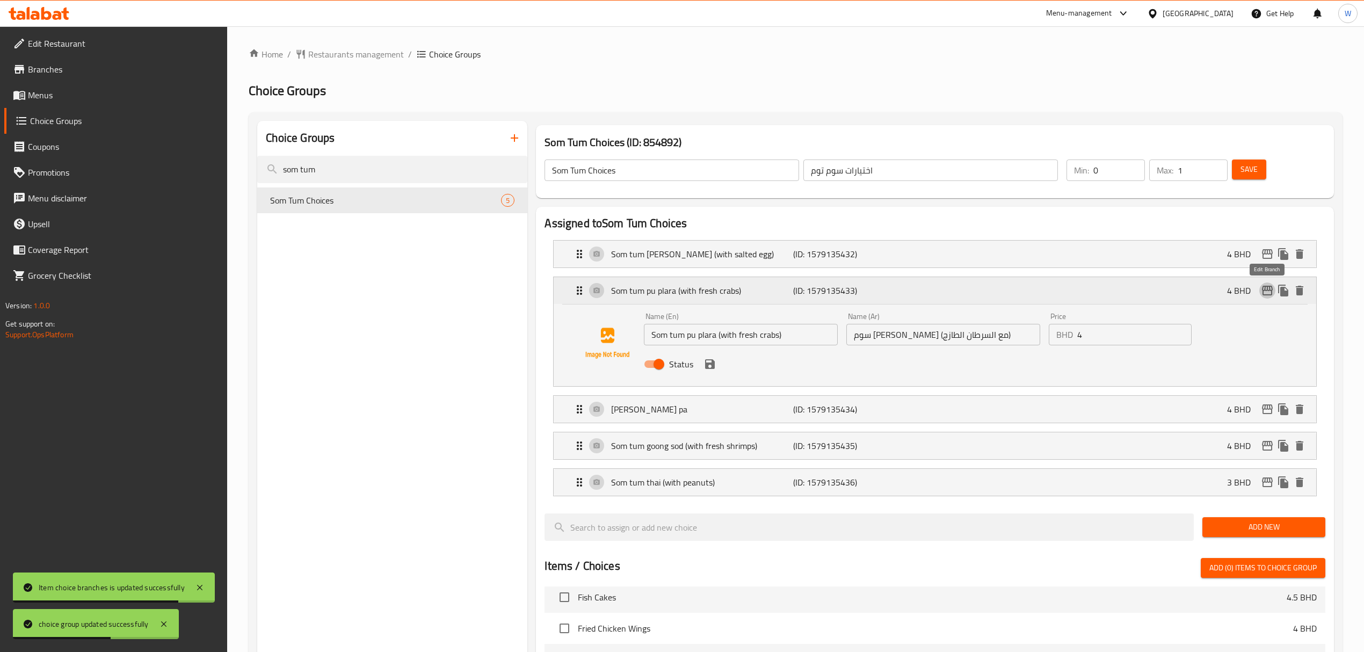
click at [1263, 299] on button "edit" at bounding box center [1268, 291] width 16 height 16
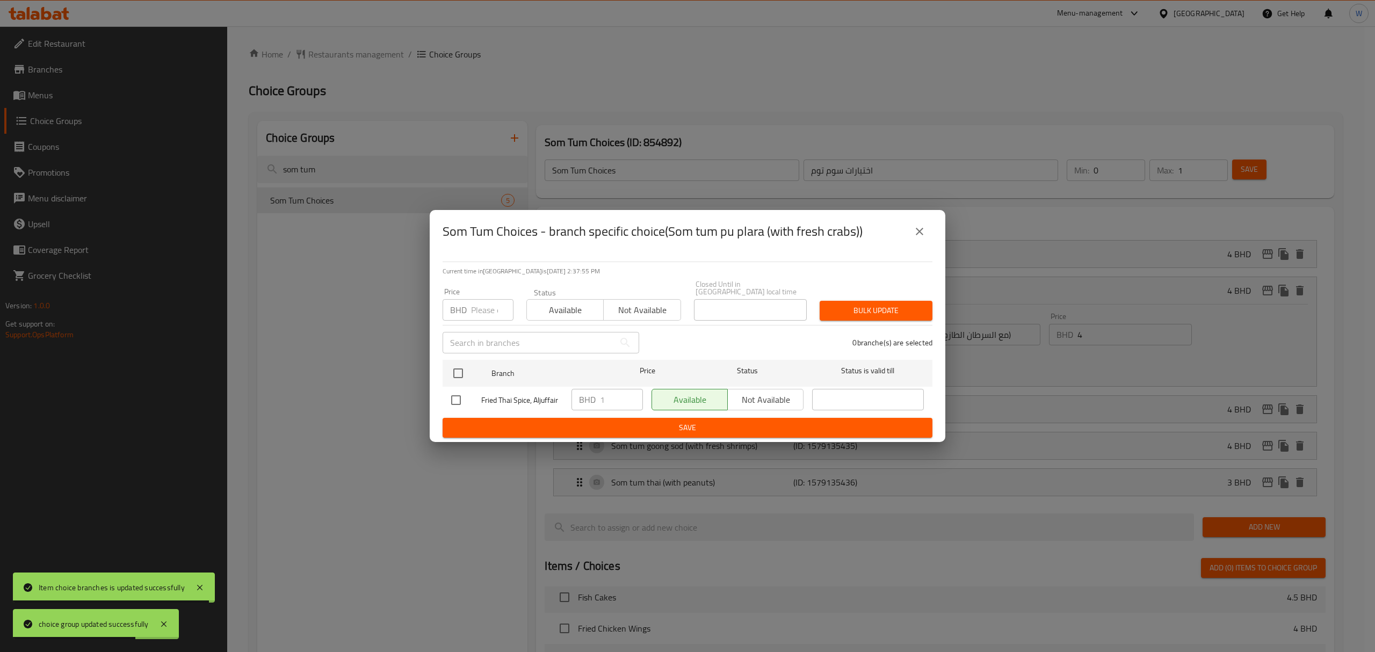
click at [921, 238] on icon "close" at bounding box center [919, 231] width 13 height 13
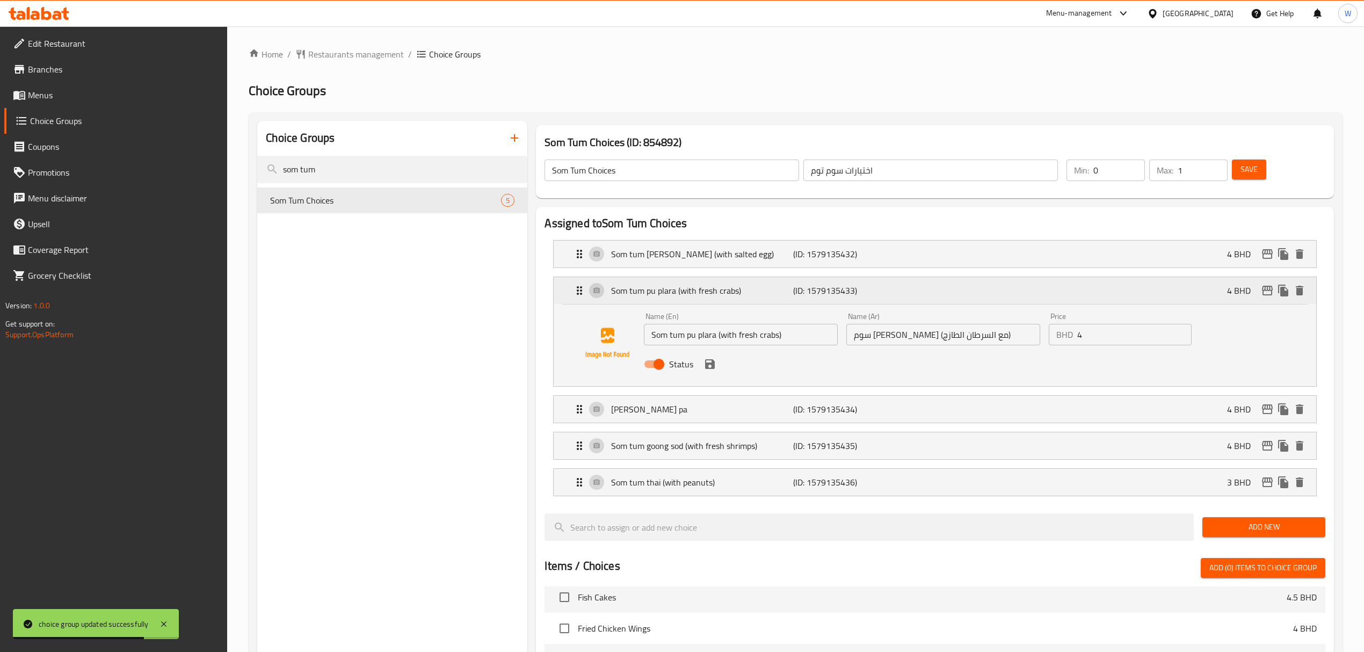
click at [1002, 294] on div "Som tum pu plara (with fresh crabs) (ID: 1579135433) 4 BHD" at bounding box center [938, 290] width 730 height 27
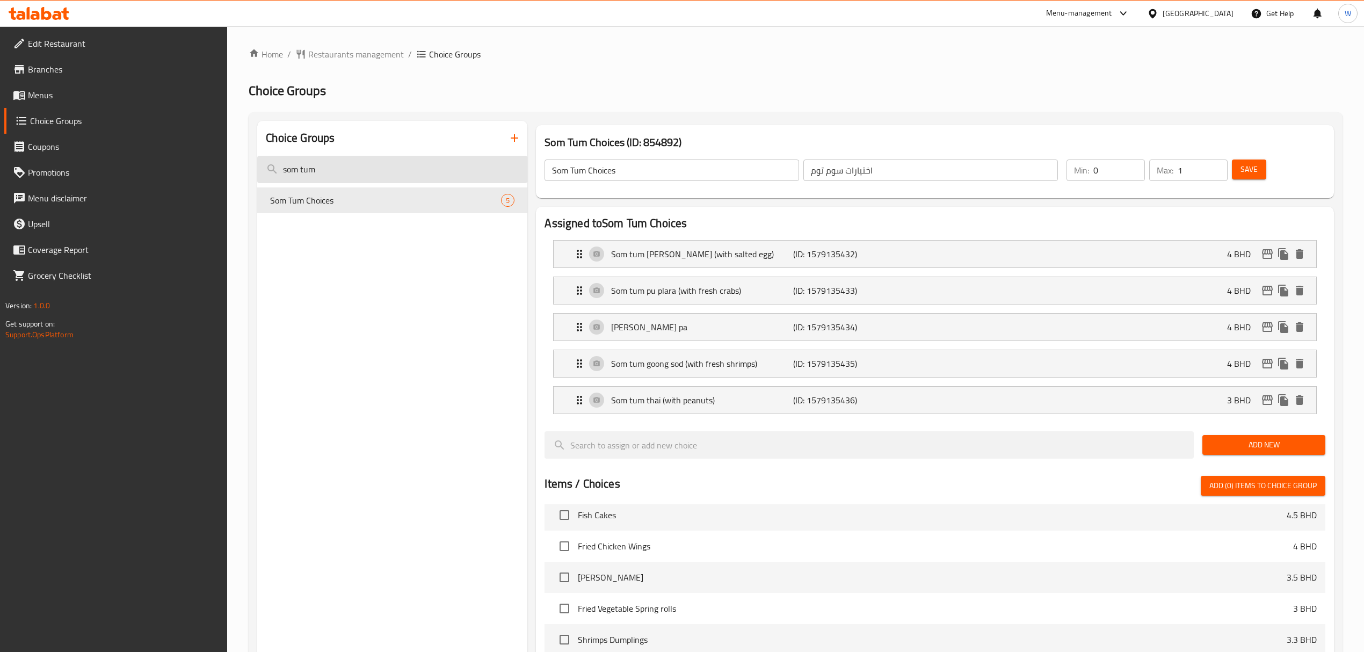
click at [351, 172] on input "som tum" at bounding box center [392, 169] width 270 height 27
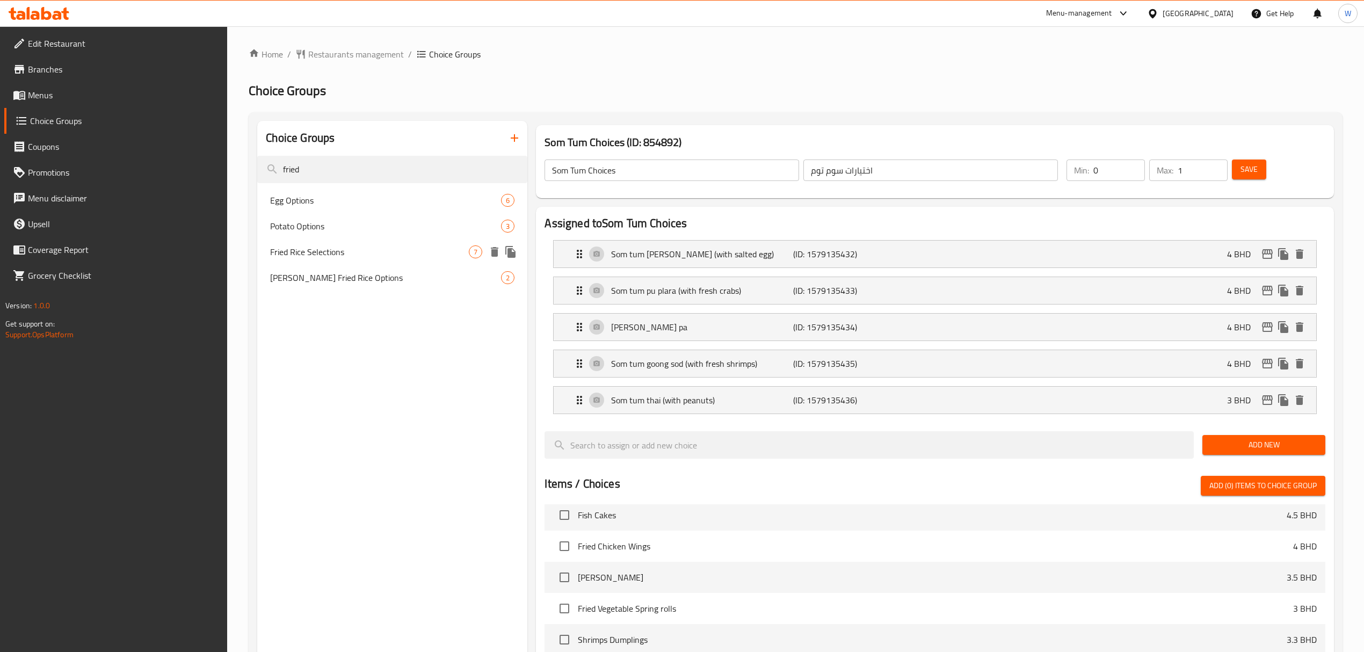
type input "fried"
click at [327, 248] on span "Fried Rice Selections" at bounding box center [369, 251] width 199 height 13
type input "Fried Rice Selections"
type input "اختيارات الأرز المقلي"
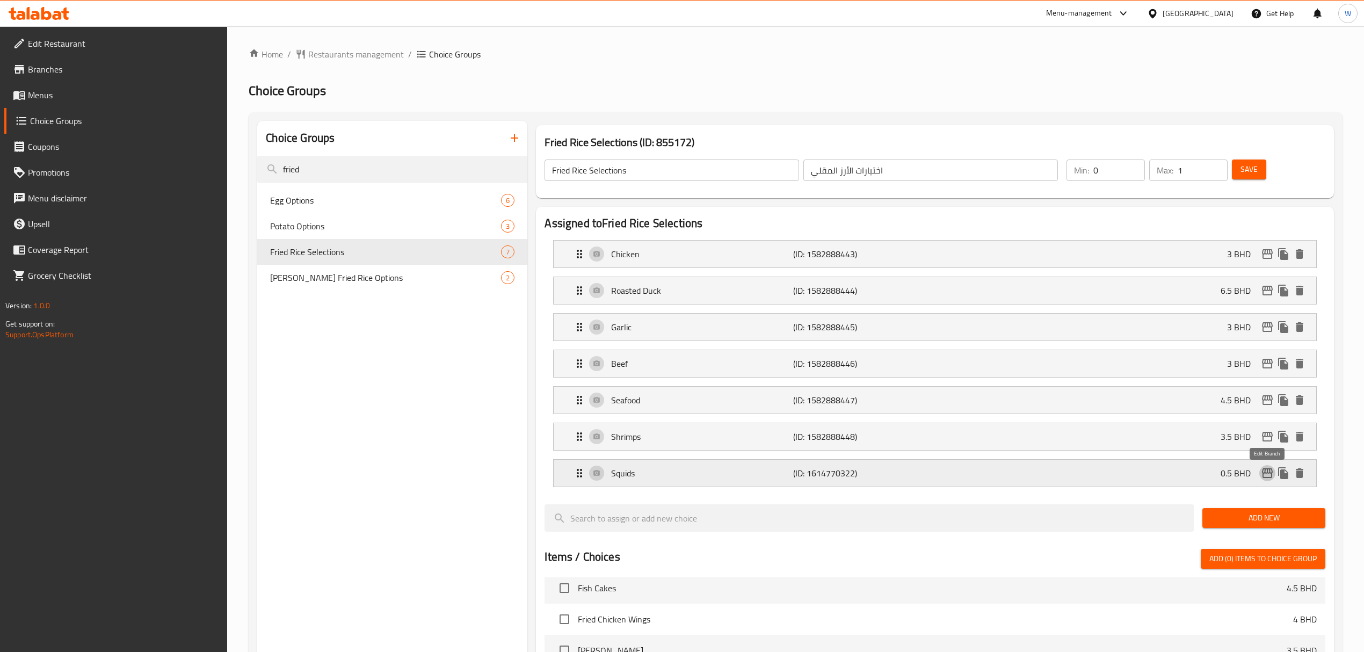
click at [1262, 474] on icon "edit" at bounding box center [1267, 473] width 11 height 10
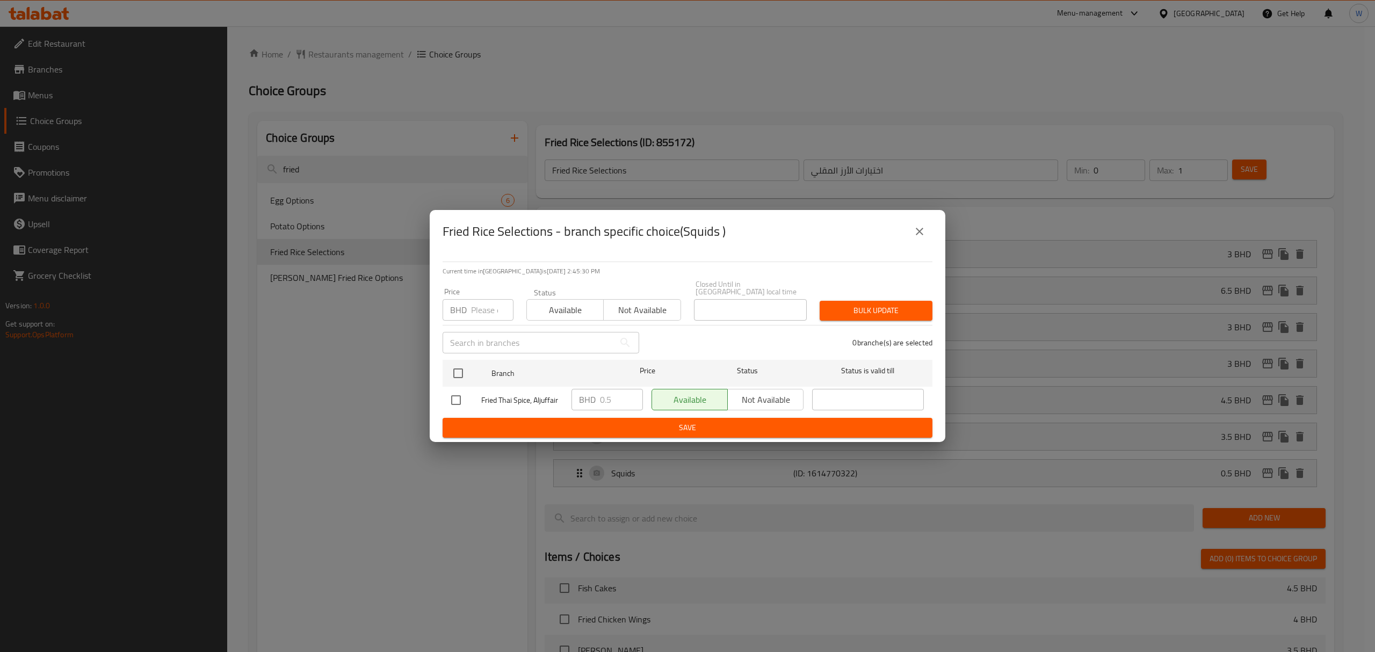
click at [905, 241] on div "Fried Rice Selections - branch specific choice(Squids )" at bounding box center [688, 232] width 490 height 26
click at [921, 232] on icon "close" at bounding box center [919, 231] width 13 height 13
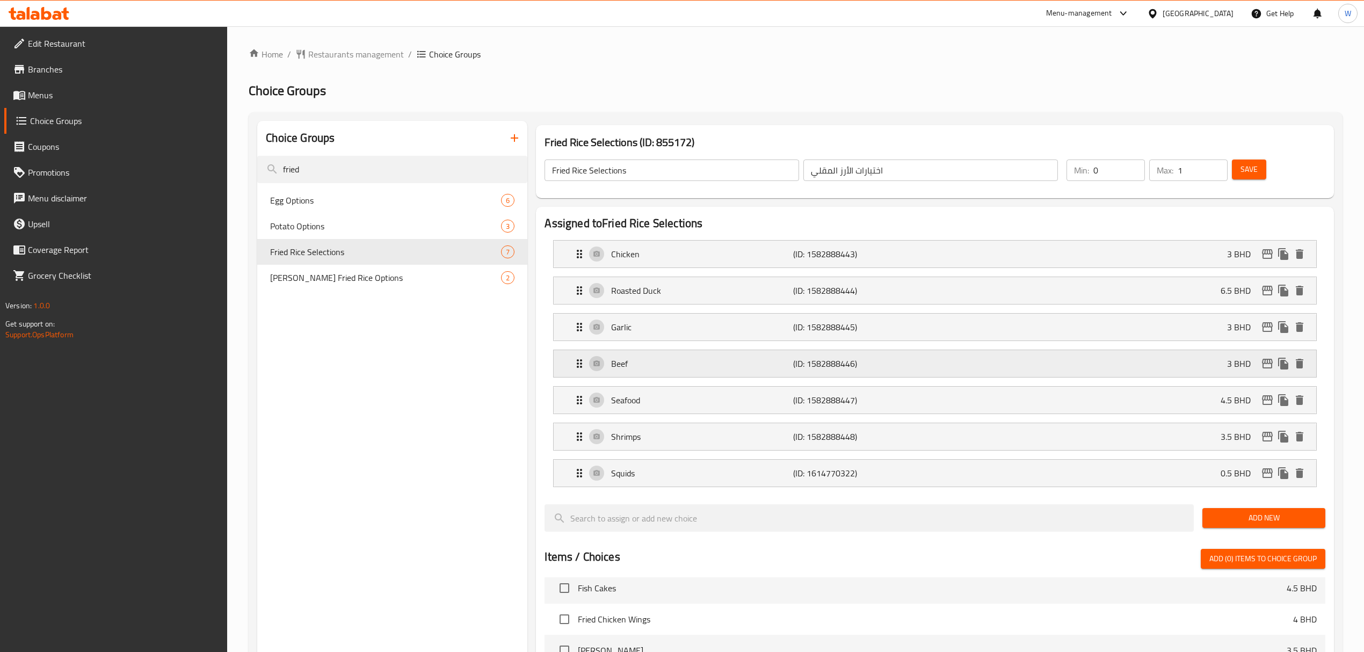
click at [1267, 362] on icon "edit" at bounding box center [1267, 364] width 11 height 10
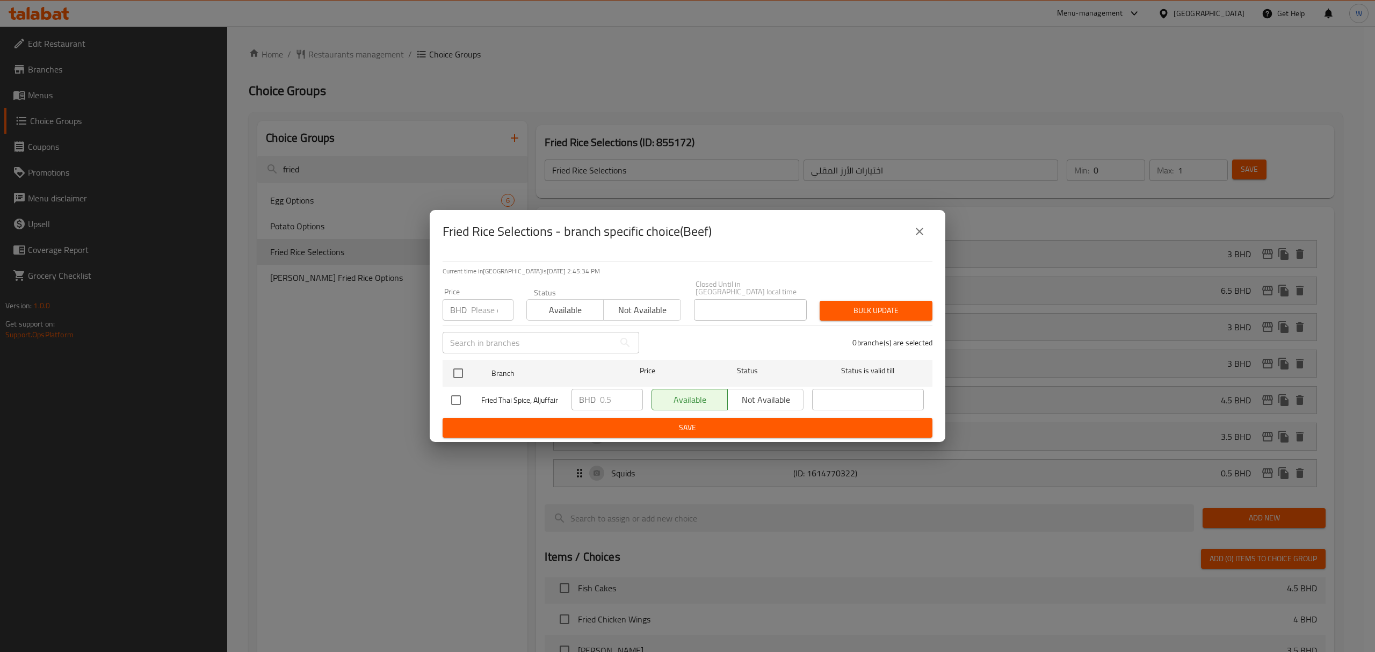
click at [933, 230] on div "Fried Rice Selections - branch specific choice(Beef)" at bounding box center [688, 231] width 516 height 43
click at [916, 234] on icon "close" at bounding box center [919, 231] width 13 height 13
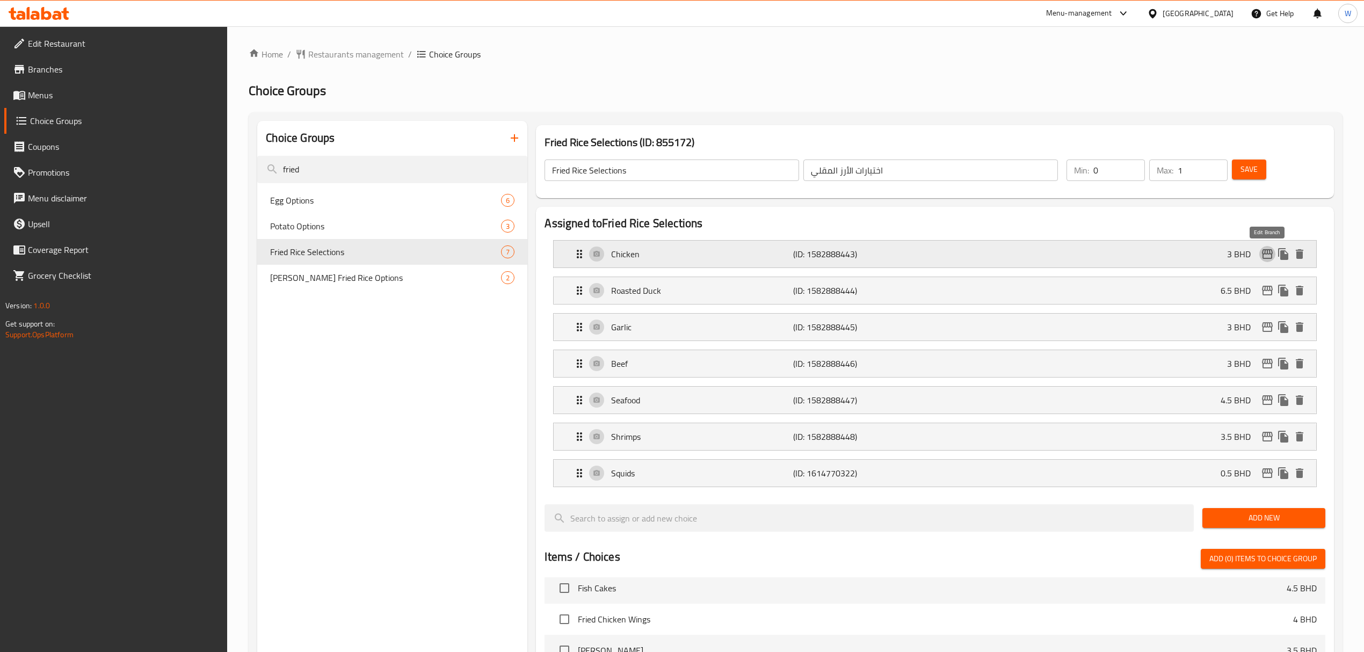
click at [1270, 258] on icon "edit" at bounding box center [1267, 254] width 11 height 10
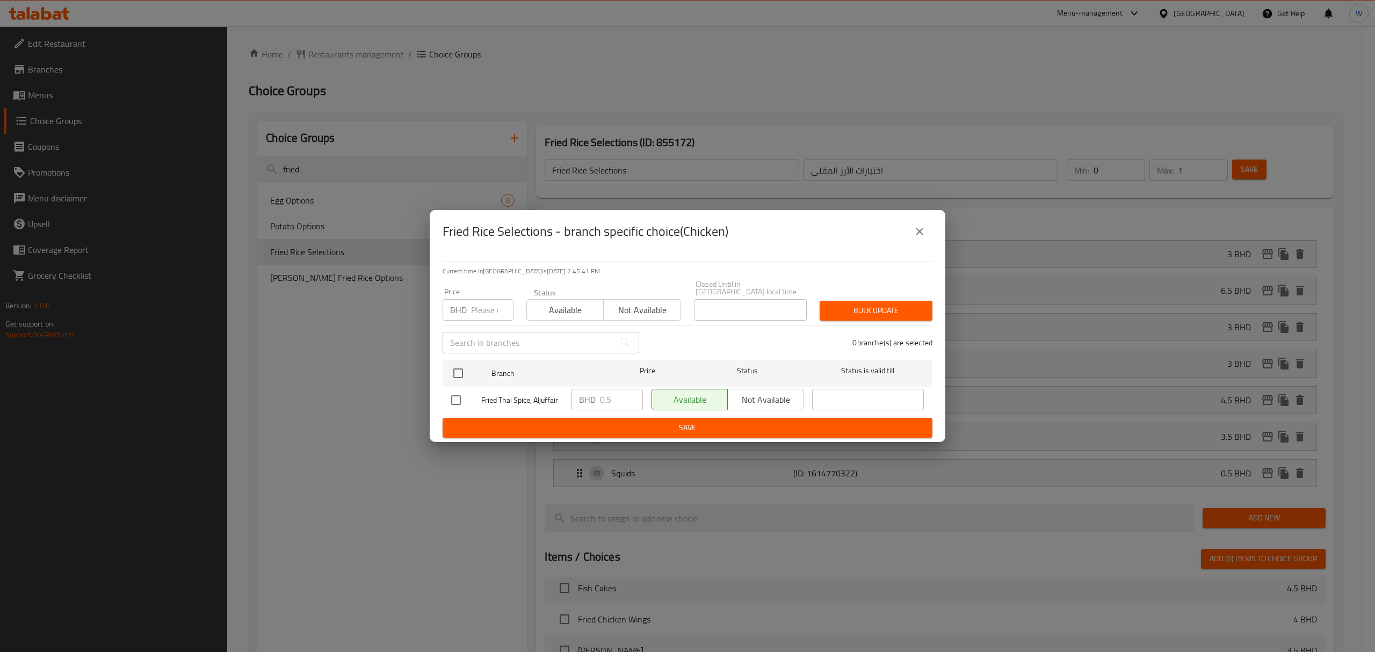
click at [921, 238] on icon "close" at bounding box center [919, 231] width 13 height 13
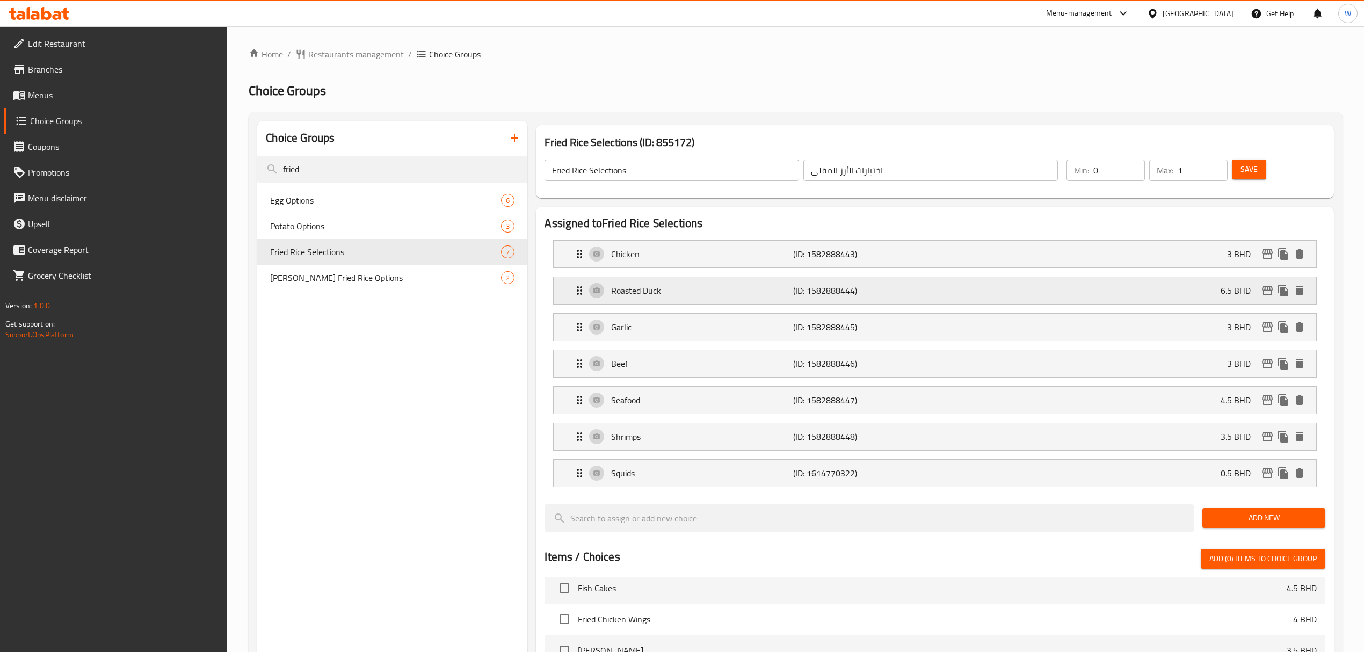
click at [1264, 303] on div "Roasted Duck (ID: 1582888444) 6.5 BHD" at bounding box center [938, 290] width 730 height 27
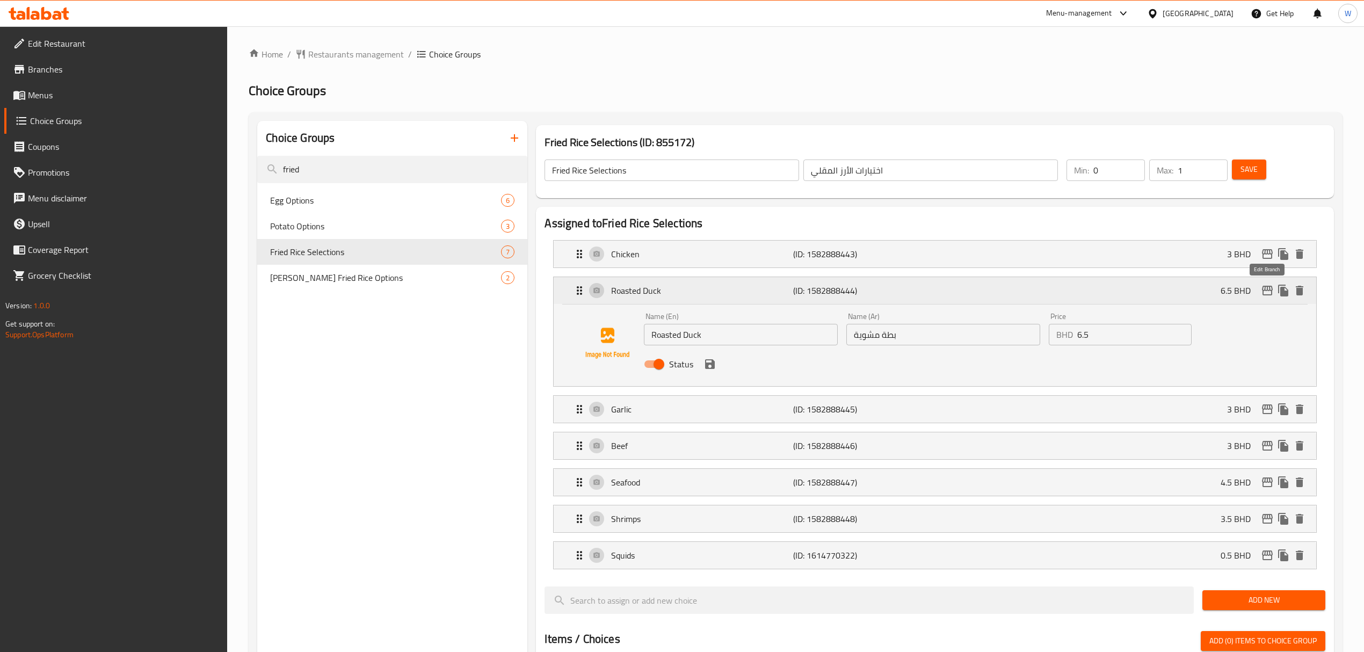
click at [1264, 299] on button "edit" at bounding box center [1268, 291] width 16 height 16
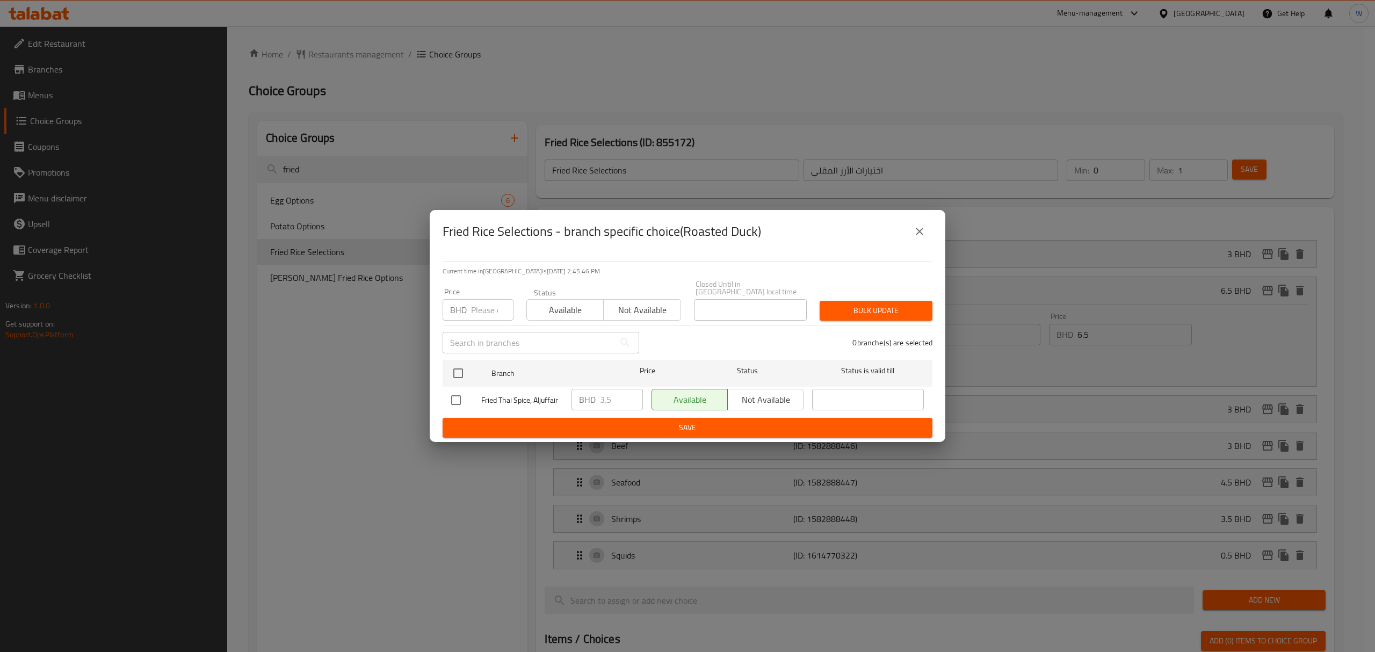
click at [920, 233] on icon "close" at bounding box center [919, 231] width 13 height 13
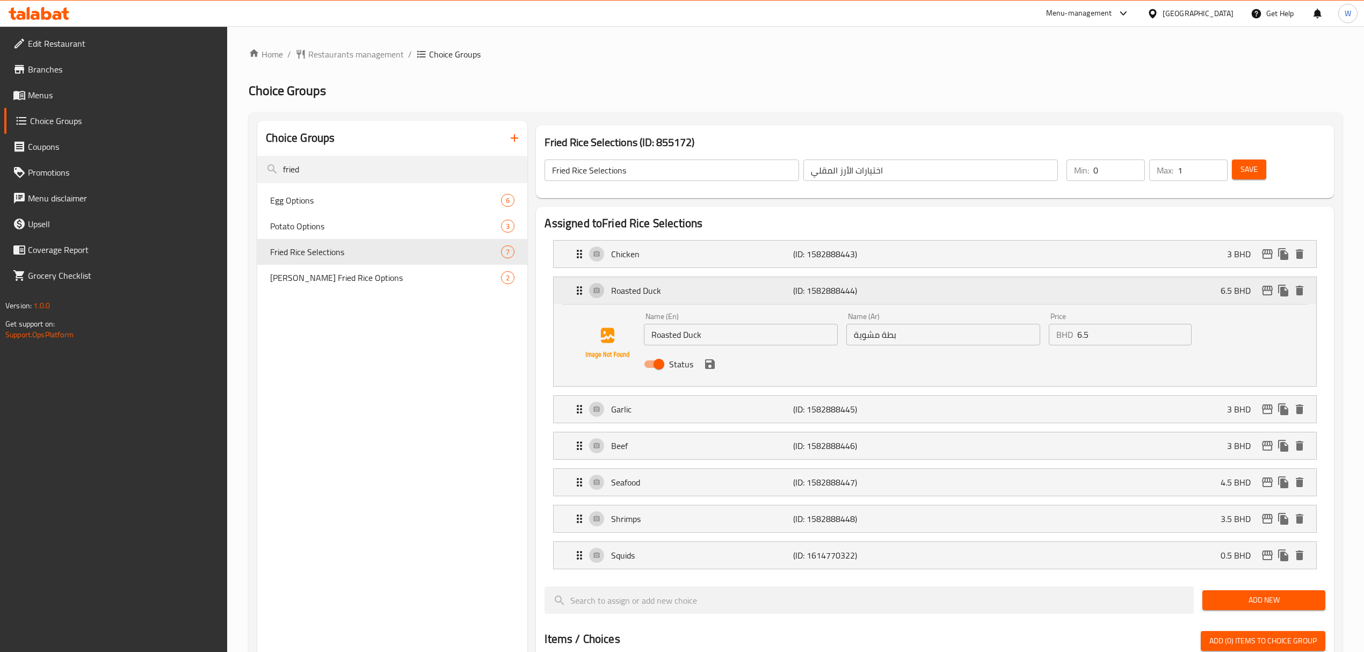
click at [663, 292] on p "Roasted Duck" at bounding box center [702, 290] width 182 height 13
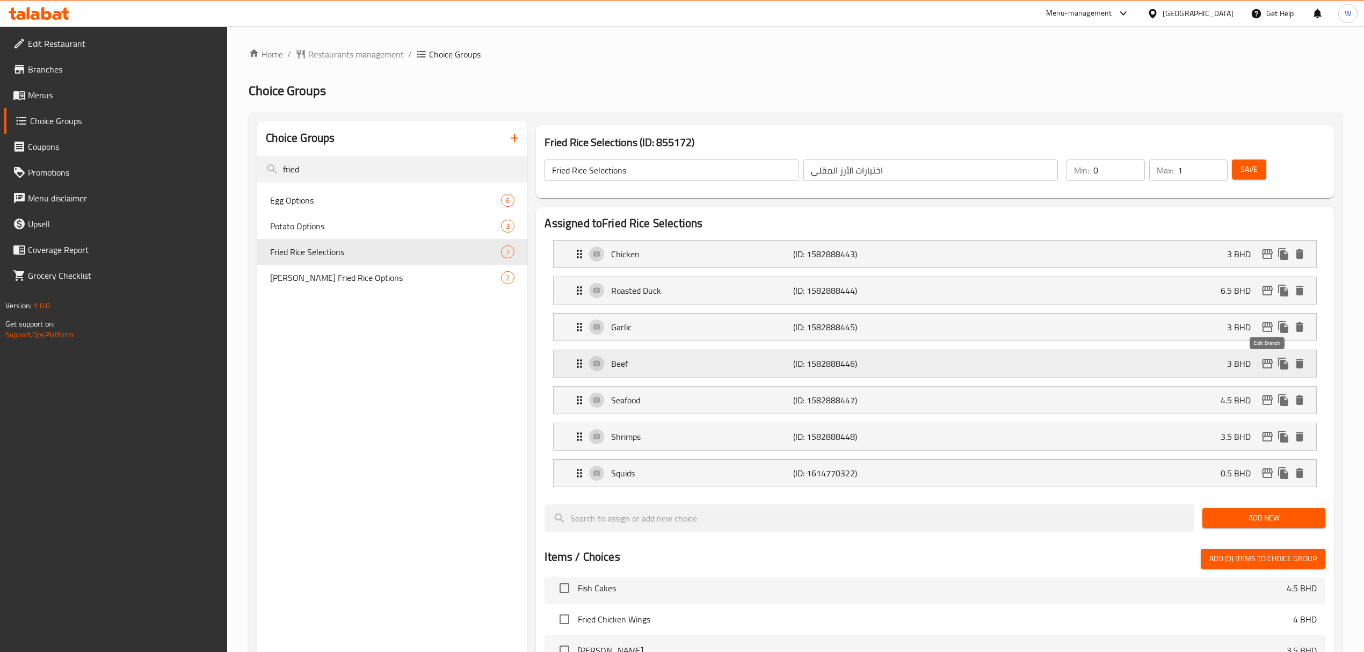
click at [1270, 366] on icon "edit" at bounding box center [1267, 363] width 13 height 13
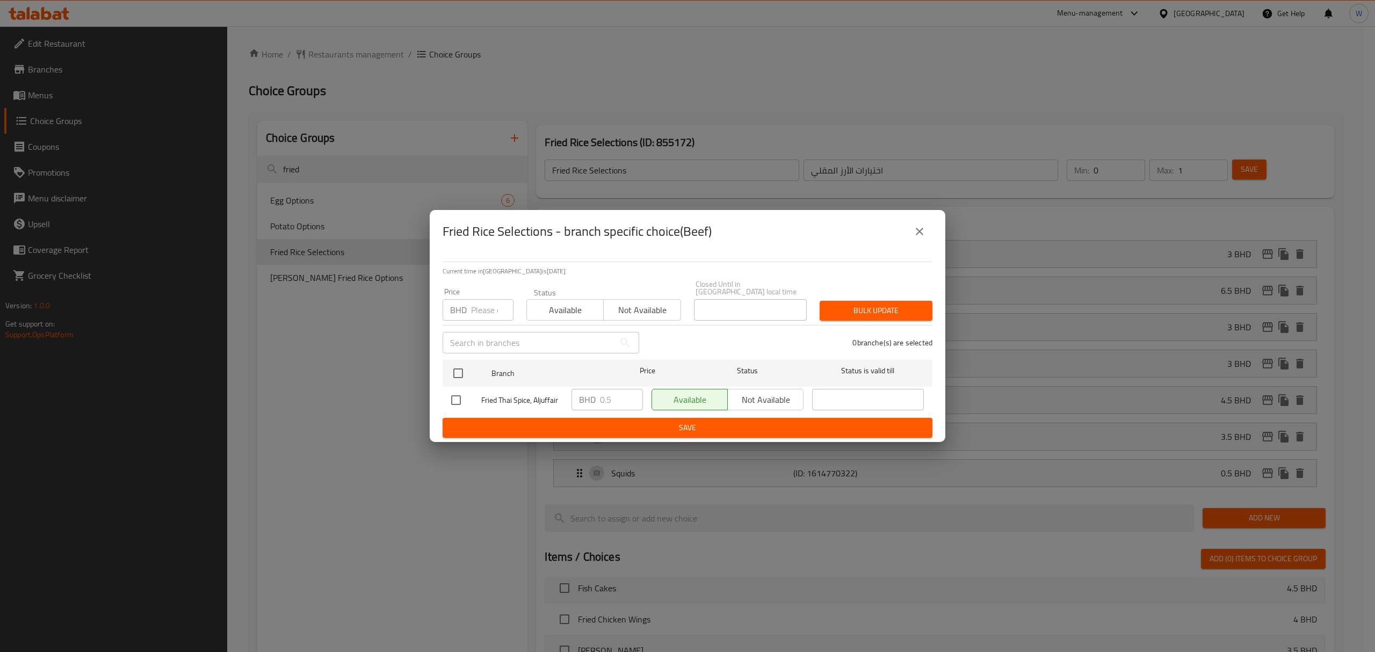
click at [920, 226] on button "close" at bounding box center [920, 232] width 26 height 26
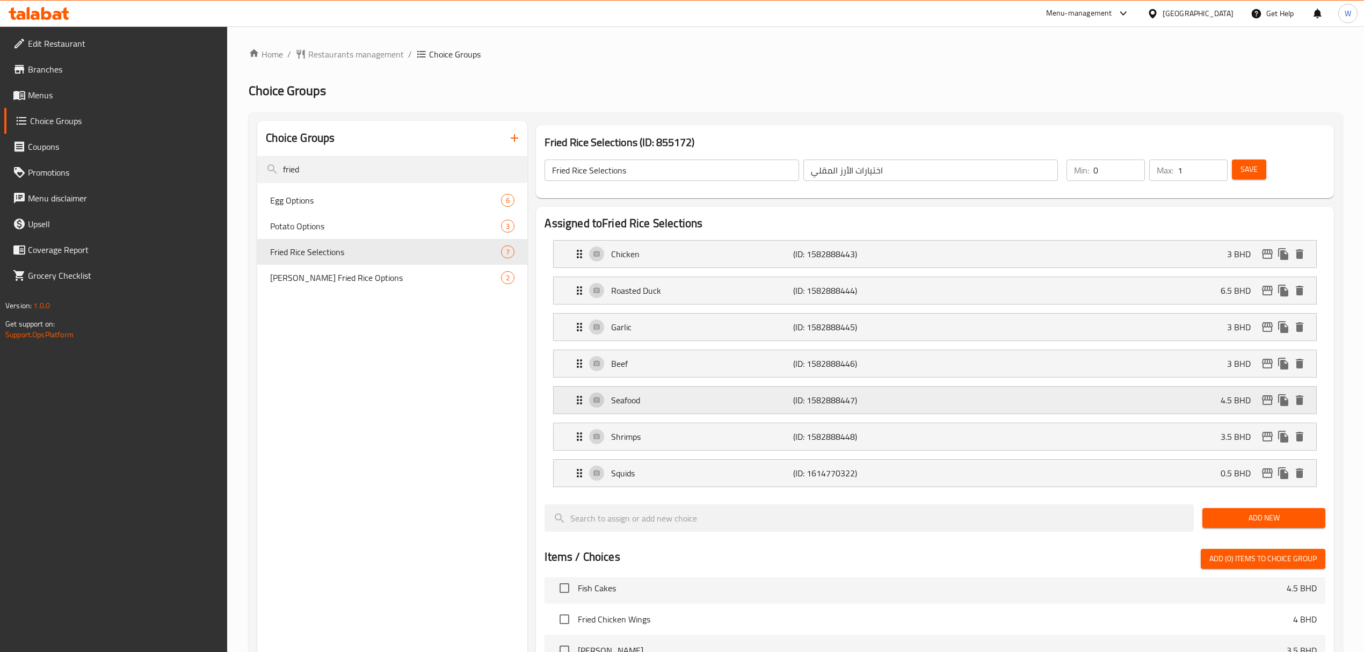
click at [1261, 405] on icon "edit" at bounding box center [1267, 400] width 13 height 13
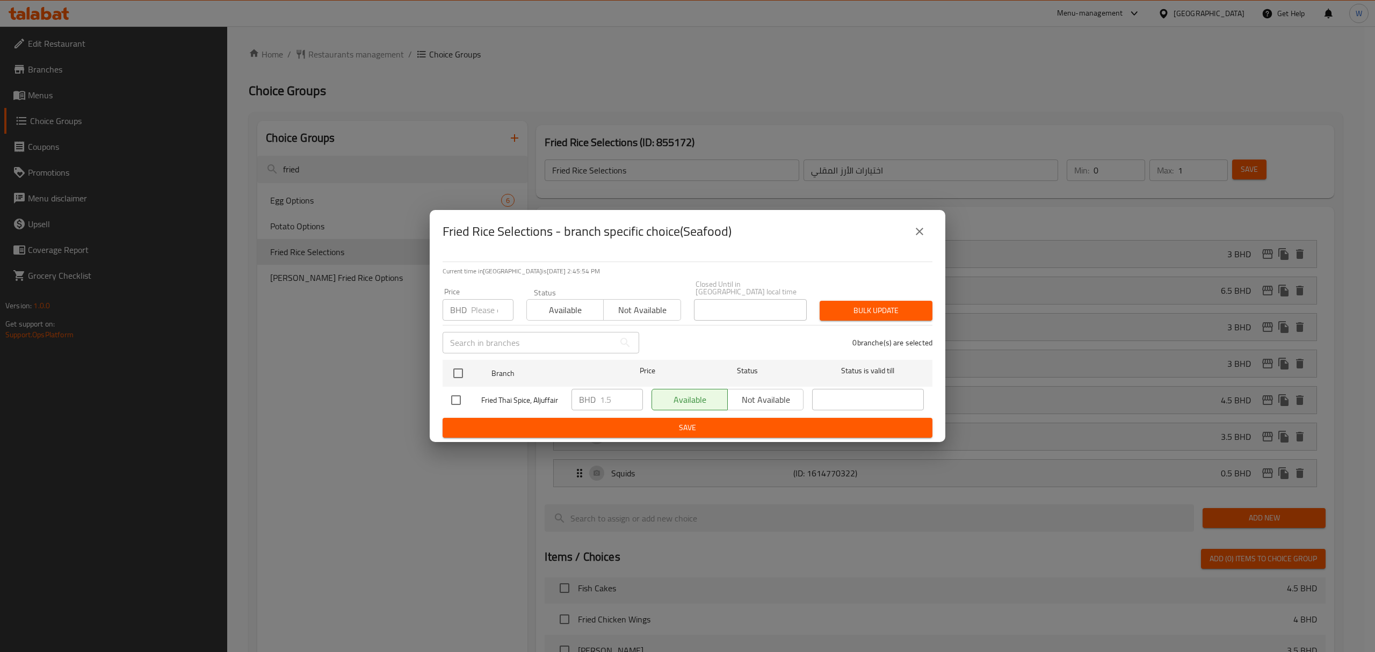
click at [929, 236] on button "close" at bounding box center [920, 232] width 26 height 26
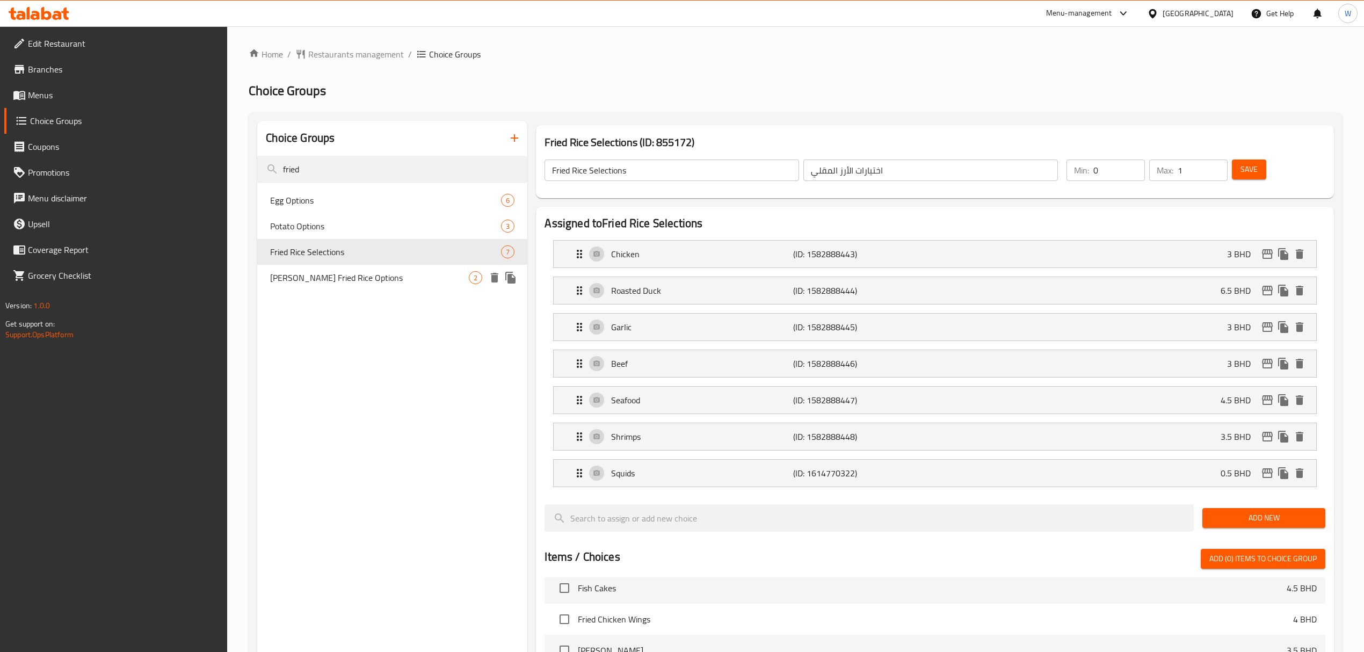
click at [329, 275] on span "[PERSON_NAME] Fried Rice Options" at bounding box center [369, 277] width 199 height 13
type input "[PERSON_NAME] Fried Rice Options"
type input "خيارات أرز توم يام المقلي"
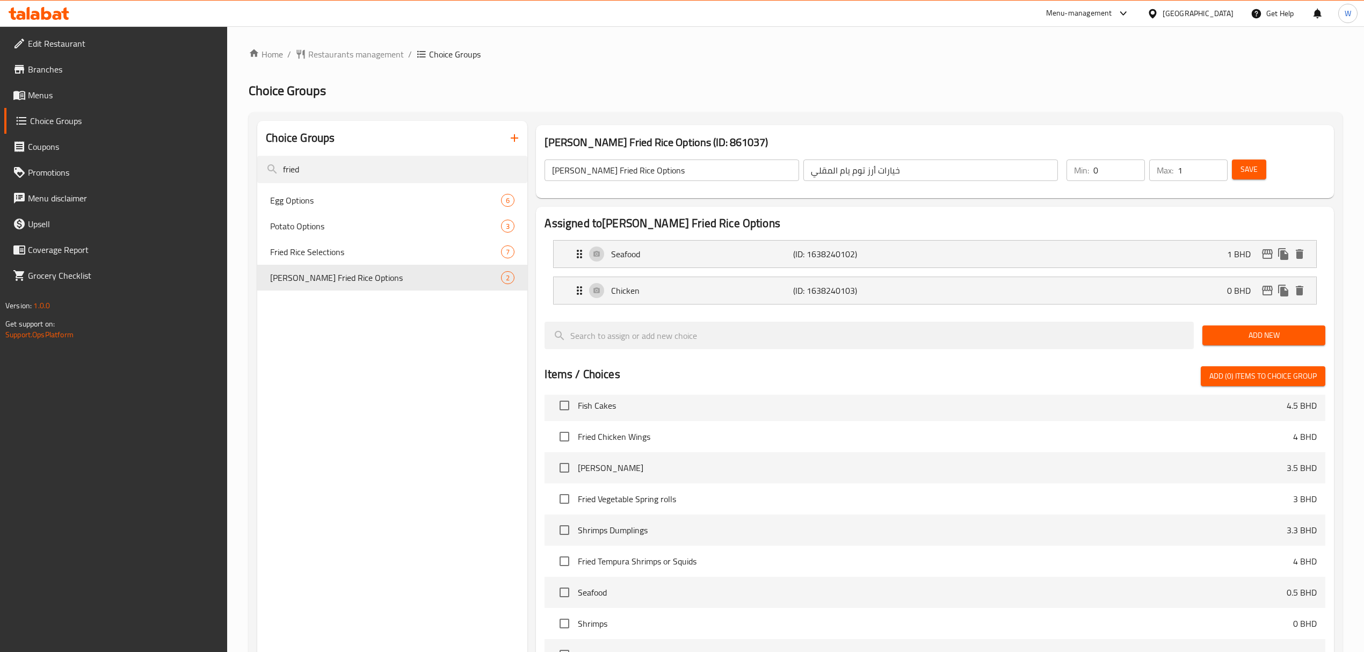
click at [1236, 335] on span "Add New" at bounding box center [1264, 335] width 106 height 13
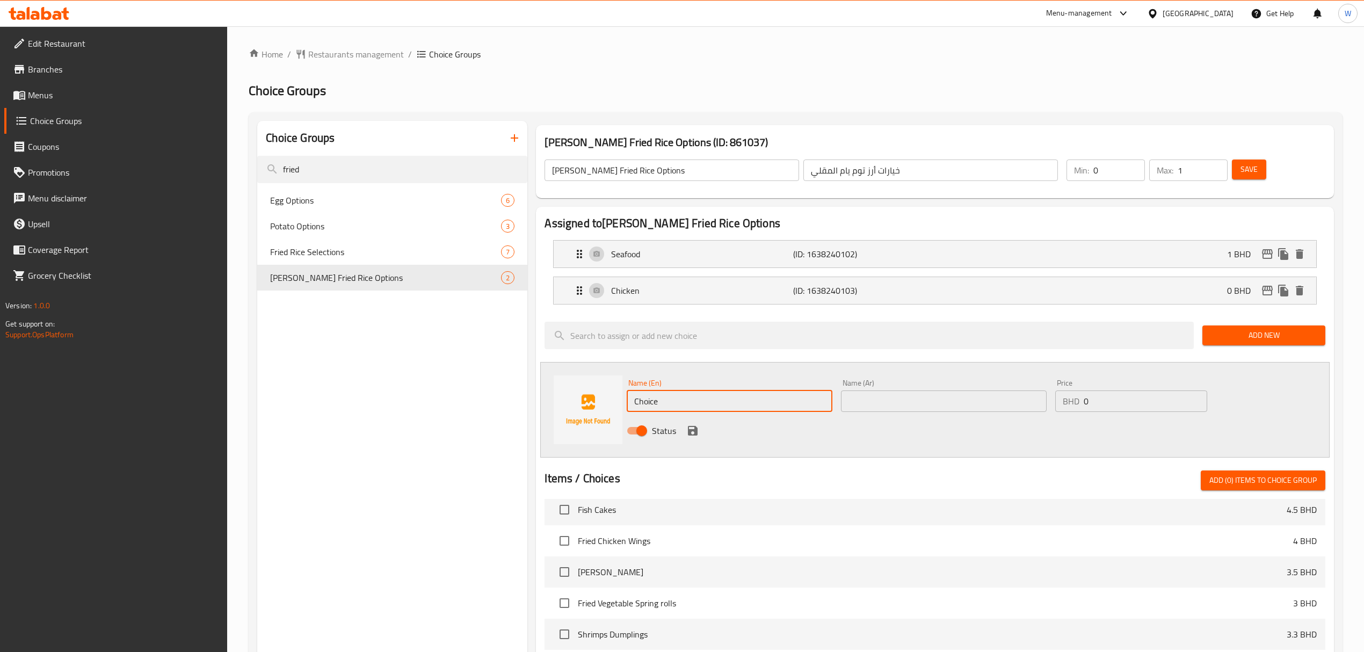
click at [672, 396] on input "Choice" at bounding box center [730, 400] width 206 height 21
paste input "Shrimp"
type input "Shrimp"
click at [873, 398] on input "text" at bounding box center [944, 400] width 206 height 21
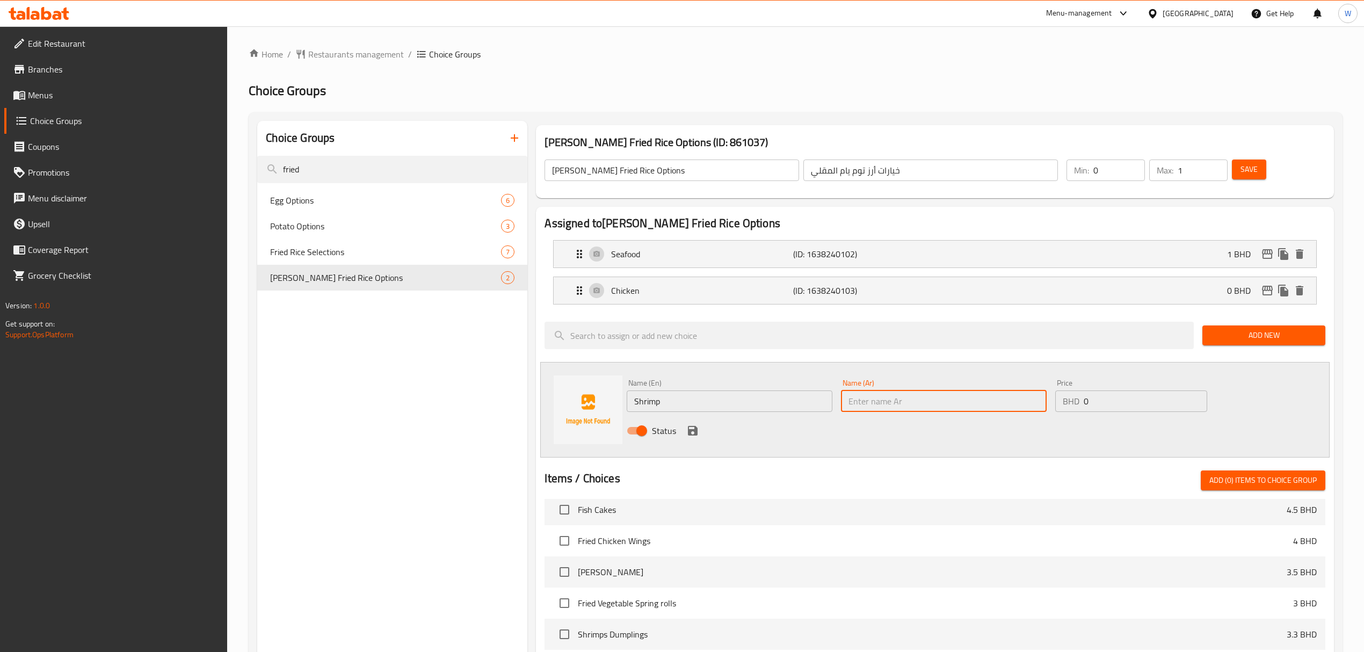
paste input "Shrimp"
type input "Shrimp"
click at [1094, 409] on input "0" at bounding box center [1146, 400] width 124 height 21
type input "0.5"
click at [690, 426] on icon "save" at bounding box center [692, 430] width 13 height 13
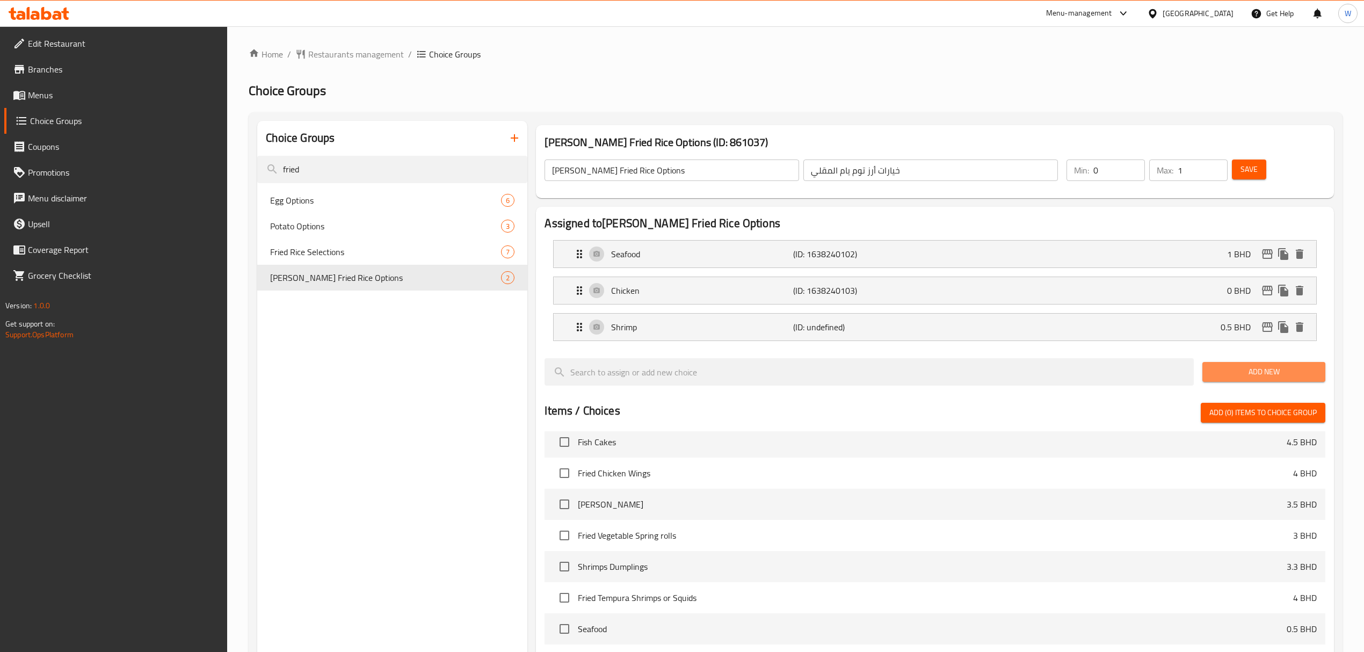
click at [1245, 368] on span "Add New" at bounding box center [1264, 371] width 106 height 13
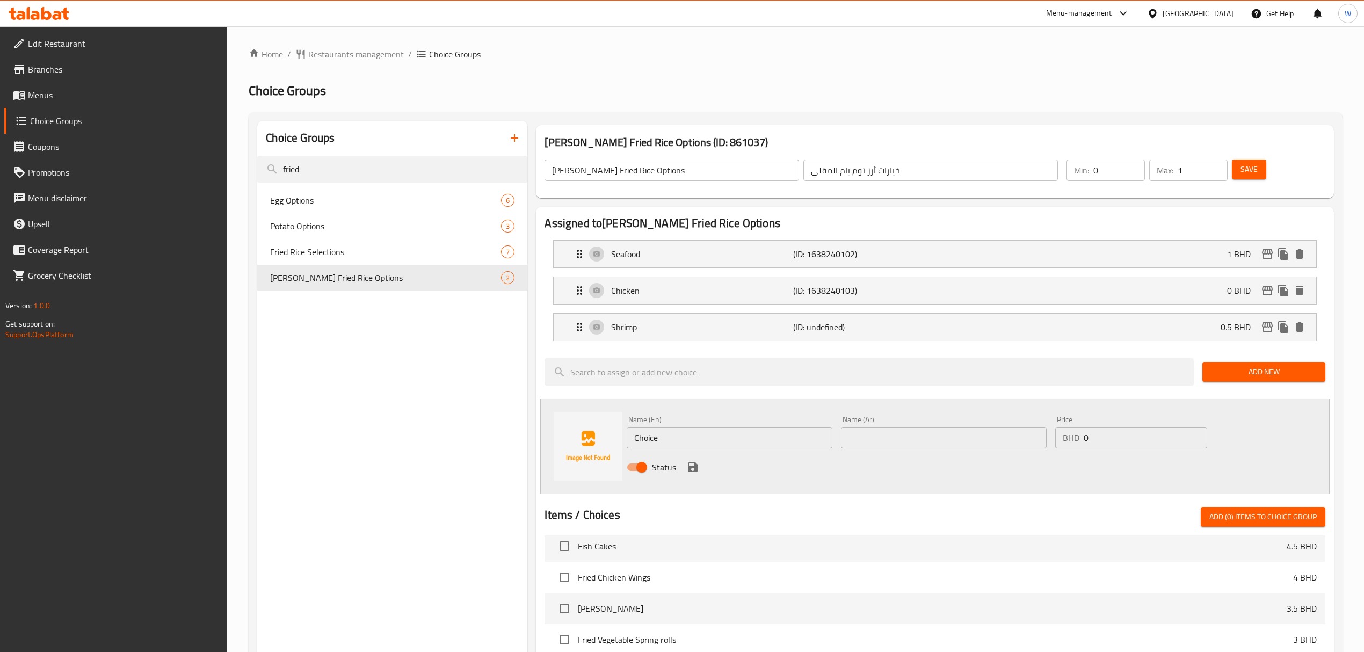
click at [718, 431] on input "Choice" at bounding box center [730, 437] width 206 height 21
paste input "Squid"
type input "Squid"
click at [884, 444] on input "text" at bounding box center [944, 437] width 206 height 21
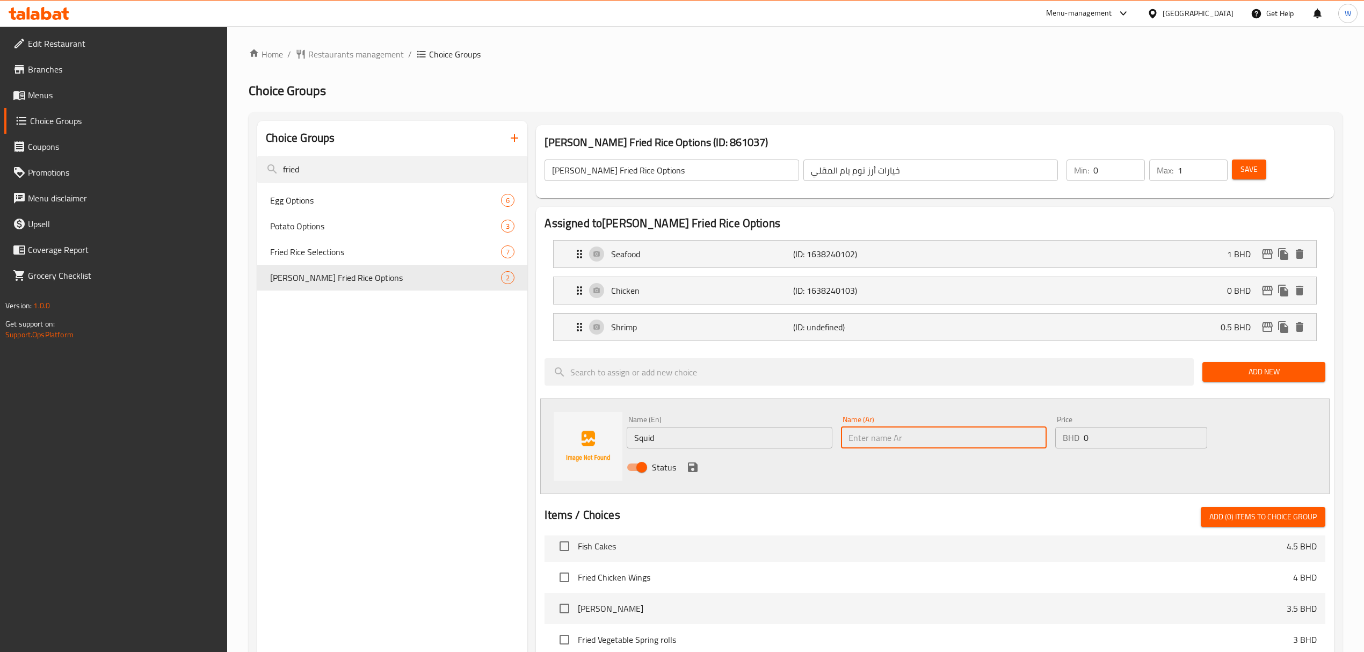
paste input "Squid"
type input "Squid"
click at [1113, 443] on input "0" at bounding box center [1146, 437] width 124 height 21
type input "0.5"
click at [692, 472] on icon "save" at bounding box center [693, 467] width 10 height 10
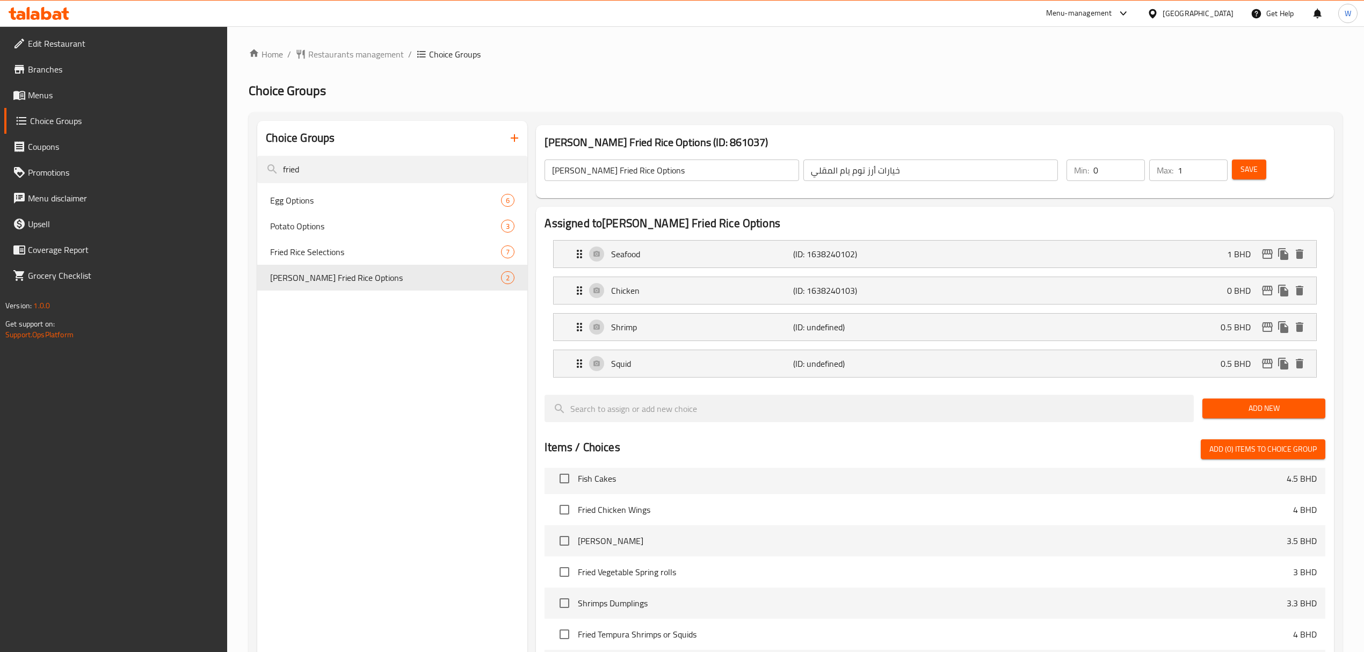
click at [1247, 167] on span "Save" at bounding box center [1249, 169] width 17 height 13
click at [377, 171] on input "fried" at bounding box center [392, 169] width 270 height 27
click at [374, 215] on div "Potato Options 3" at bounding box center [392, 226] width 270 height 26
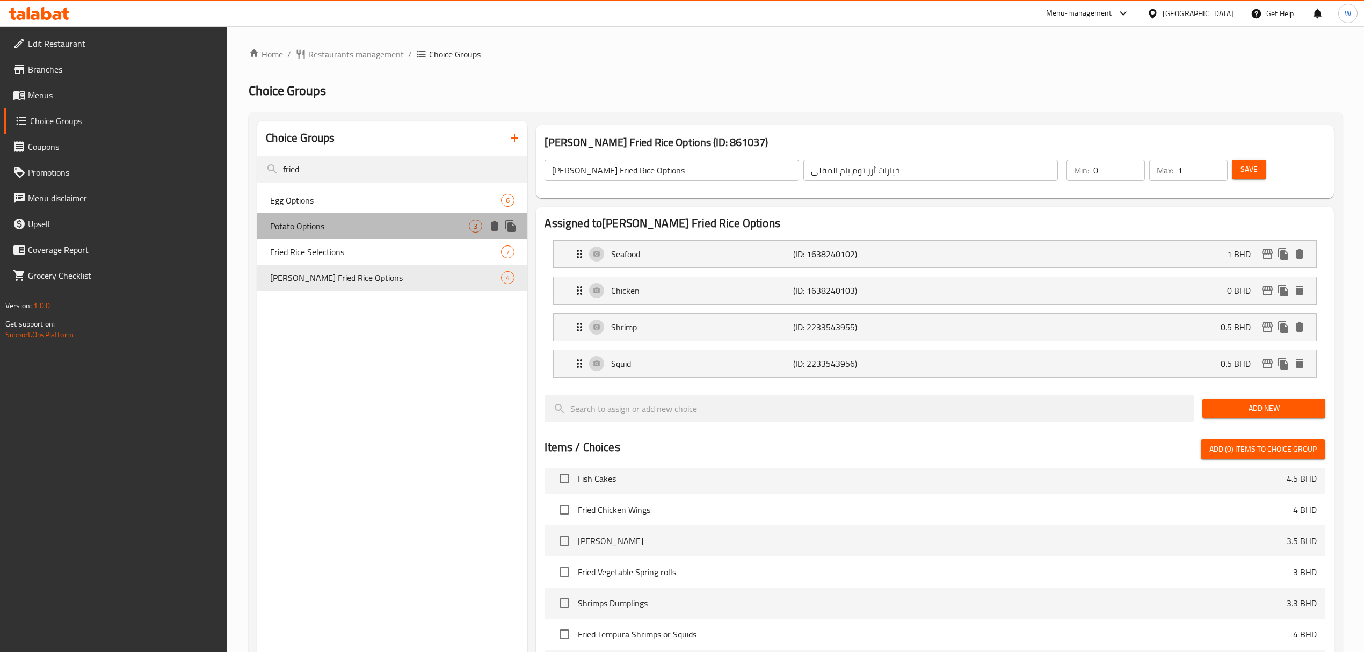
type input "Potato Options"
type input "خيارات بطاطس"
type input "1"
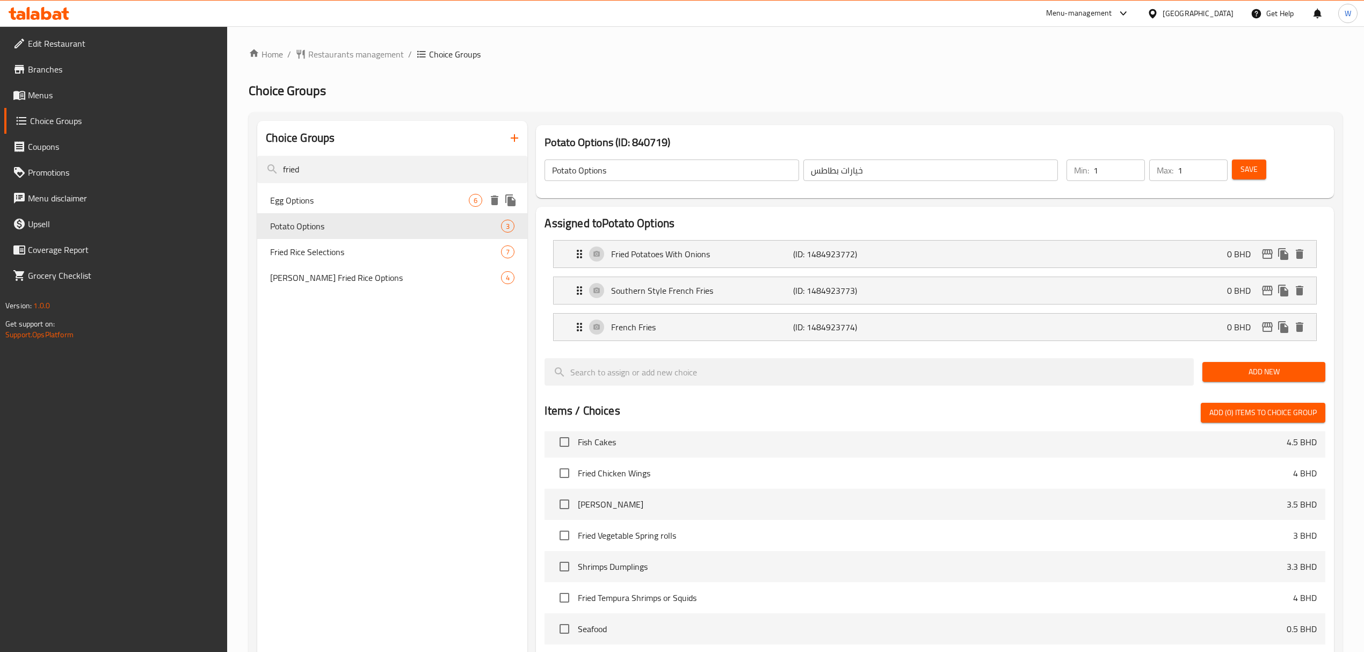
click at [377, 194] on span "Egg Options" at bounding box center [369, 200] width 199 height 13
type input "Egg Options"
type input "إختيارك من:"
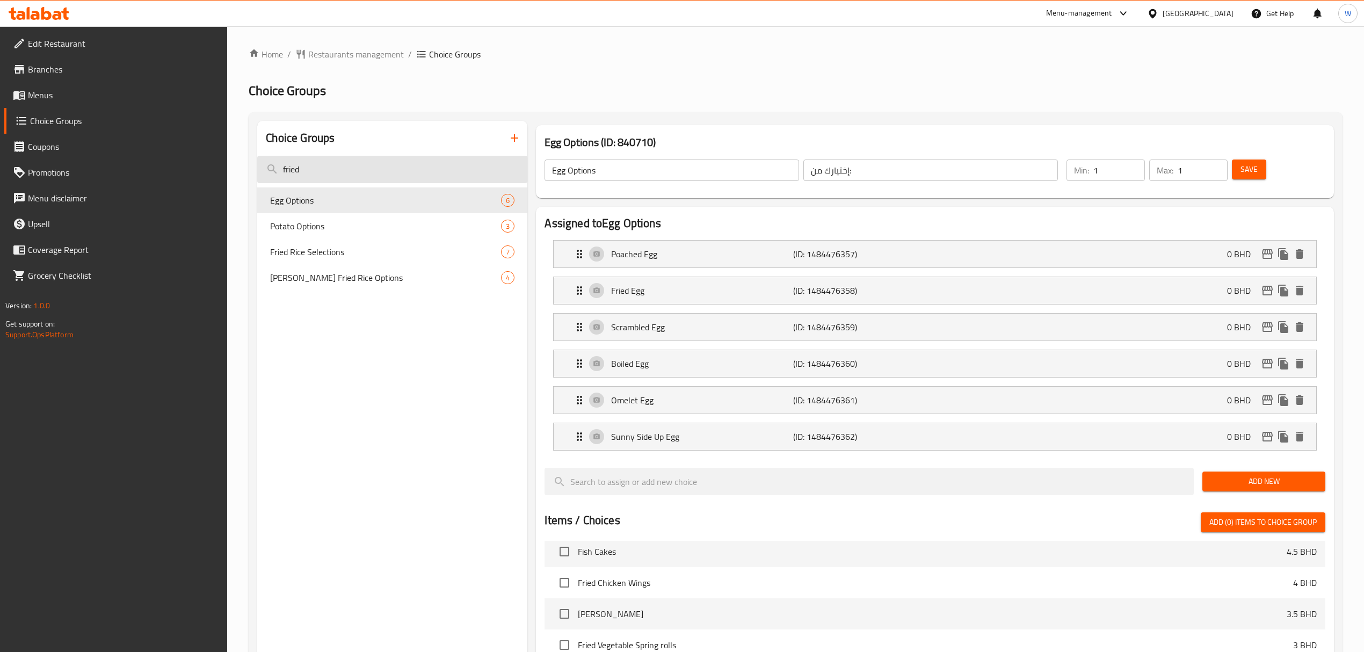
click at [377, 164] on input "fried" at bounding box center [392, 169] width 270 height 27
click at [521, 139] on button "button" at bounding box center [515, 138] width 26 height 26
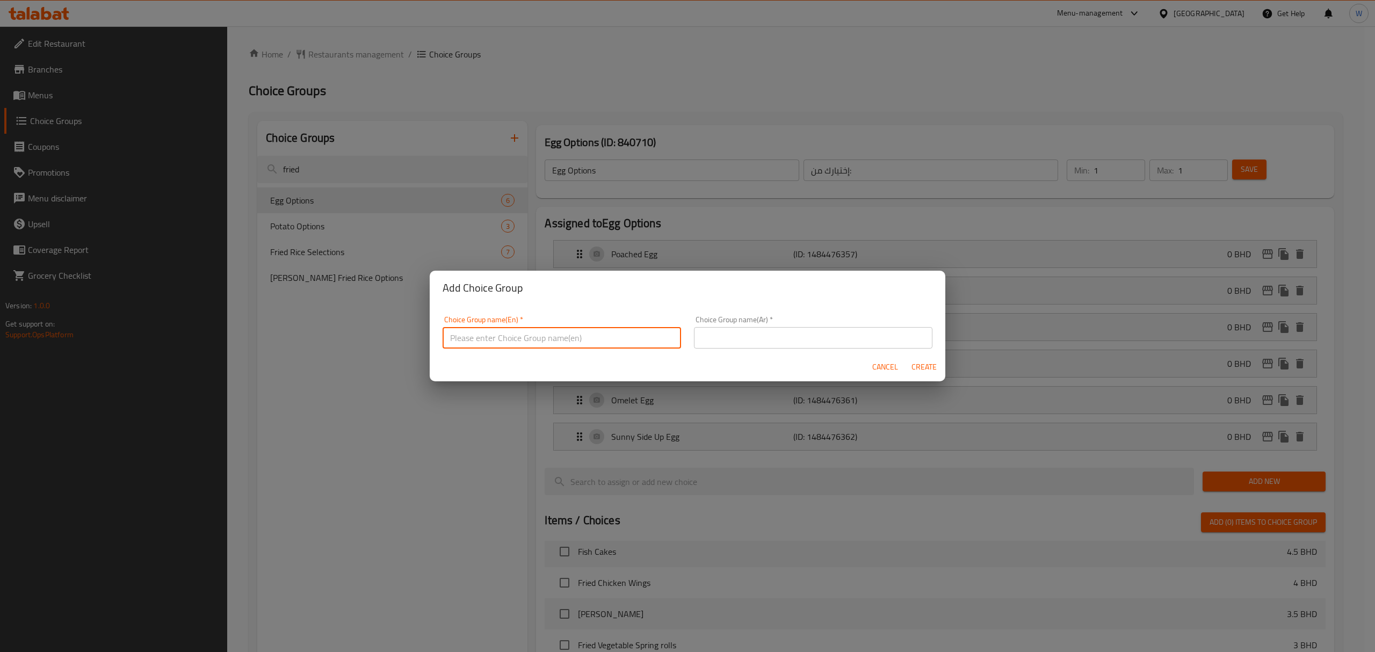
click at [562, 335] on input "text" at bounding box center [562, 337] width 238 height 21
type input "Extra"
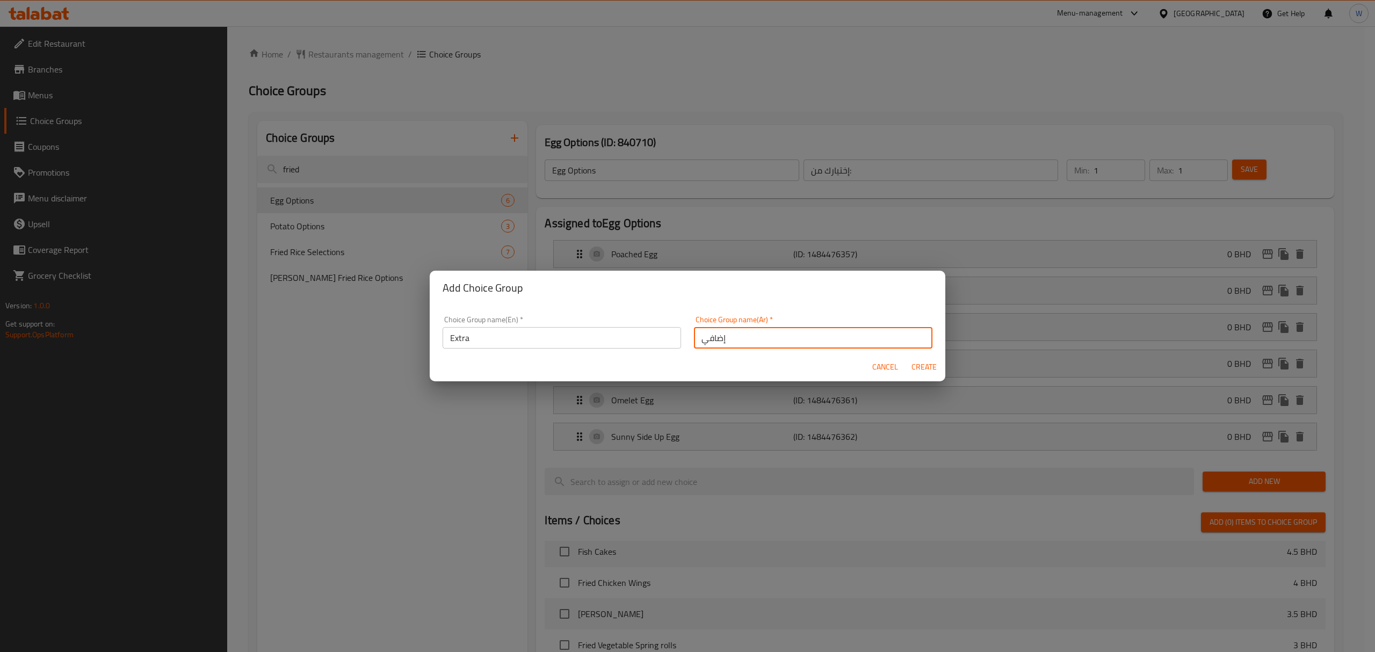
type input "إضافي"
click at [940, 370] on button "Create" at bounding box center [924, 367] width 34 height 20
type input "Extra"
type input "إضافي"
type input "0"
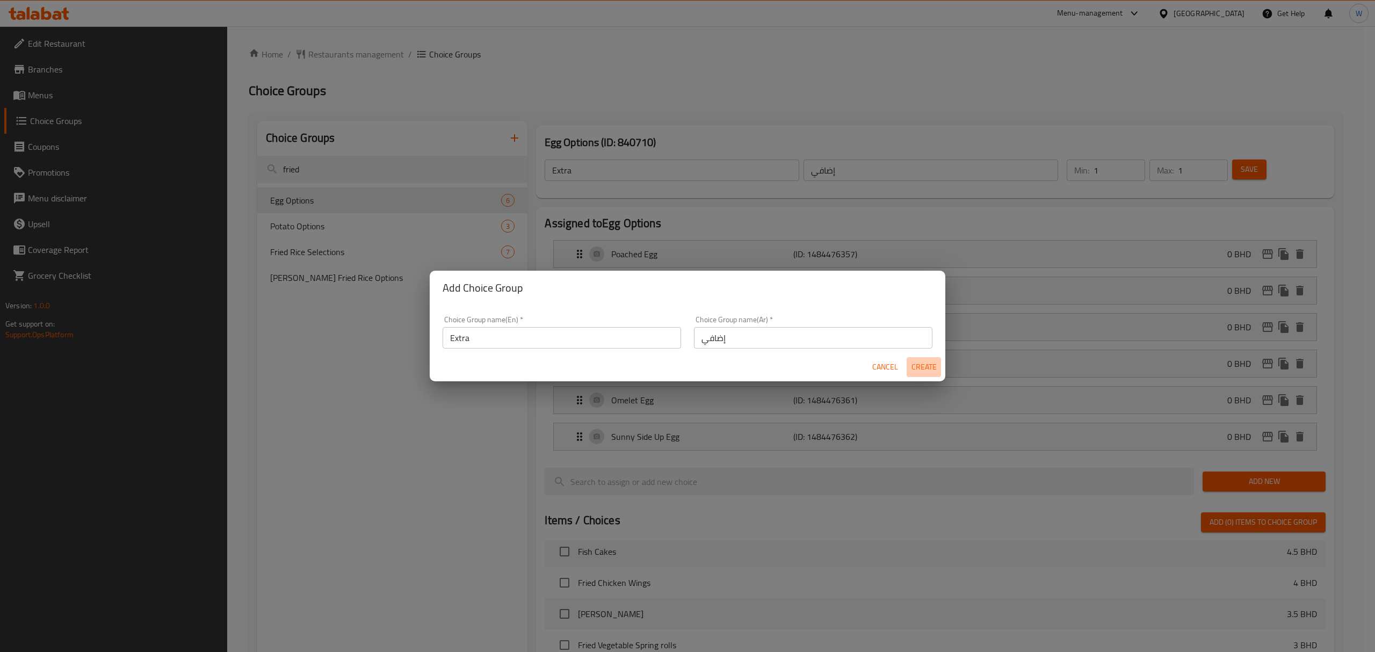
type input "0"
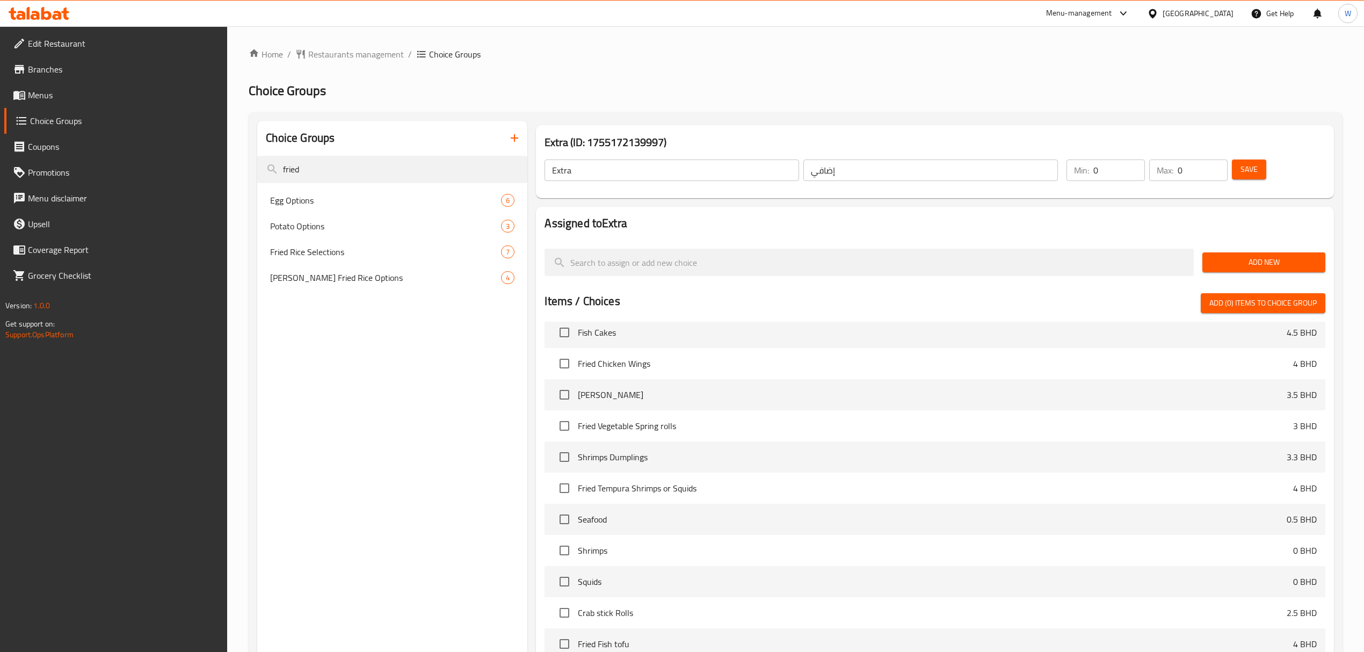
click at [1275, 267] on span "Add New" at bounding box center [1264, 262] width 106 height 13
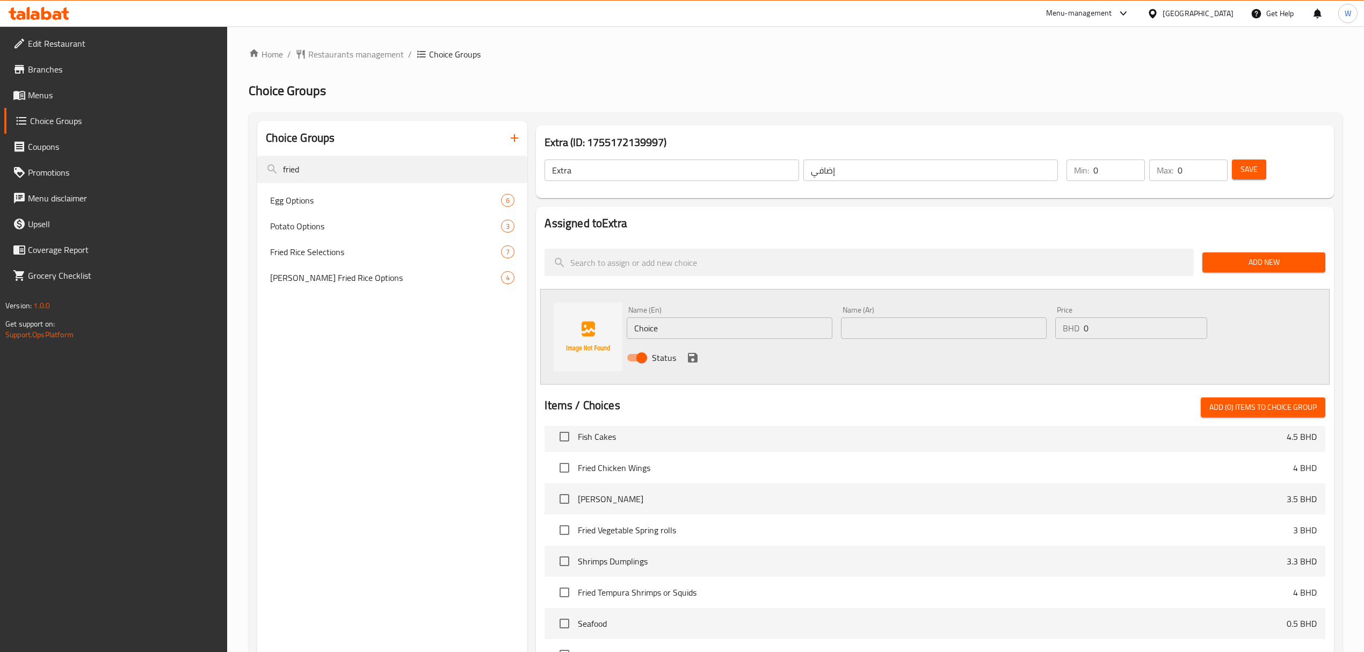
click at [664, 334] on input "Choice" at bounding box center [730, 327] width 206 height 21
paste input "fried egg"
click at [636, 331] on input "fried egg" at bounding box center [730, 327] width 206 height 21
click at [637, 330] on input "fried egg" at bounding box center [730, 327] width 206 height 21
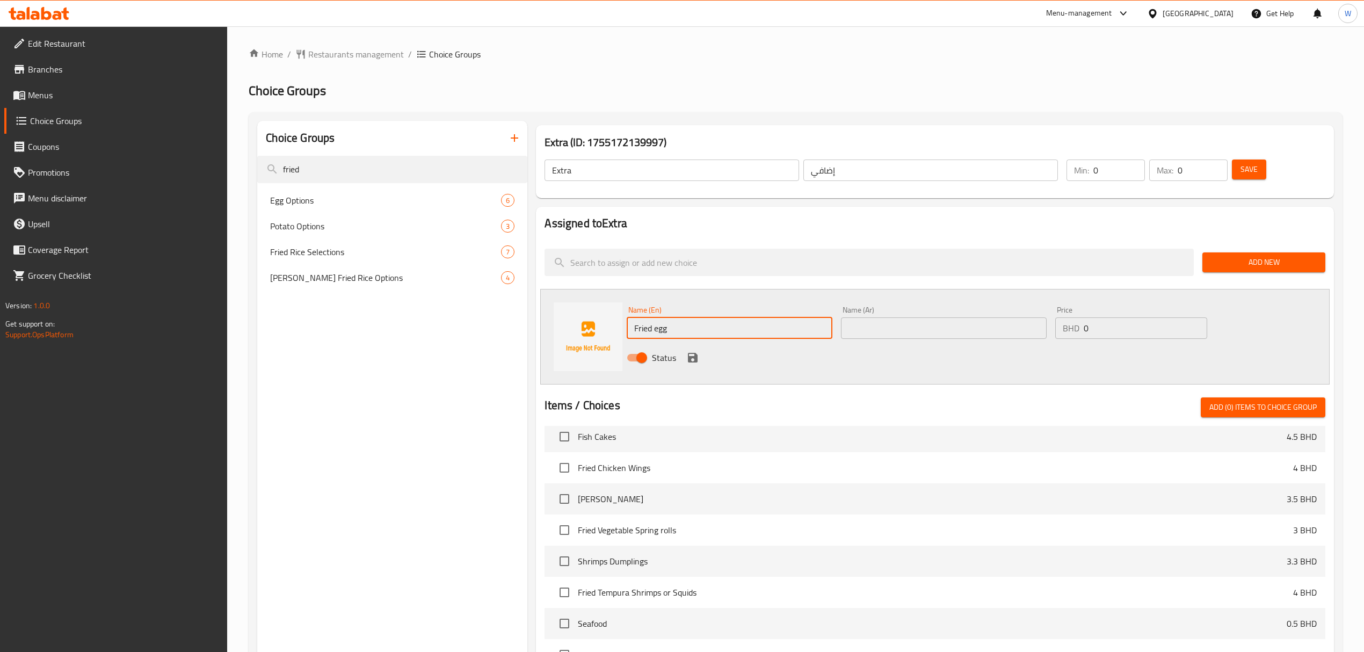
click at [656, 329] on input "Fried egg" at bounding box center [730, 327] width 206 height 21
type input "Fried egg"
click at [1000, 332] on input "text" at bounding box center [944, 327] width 206 height 21
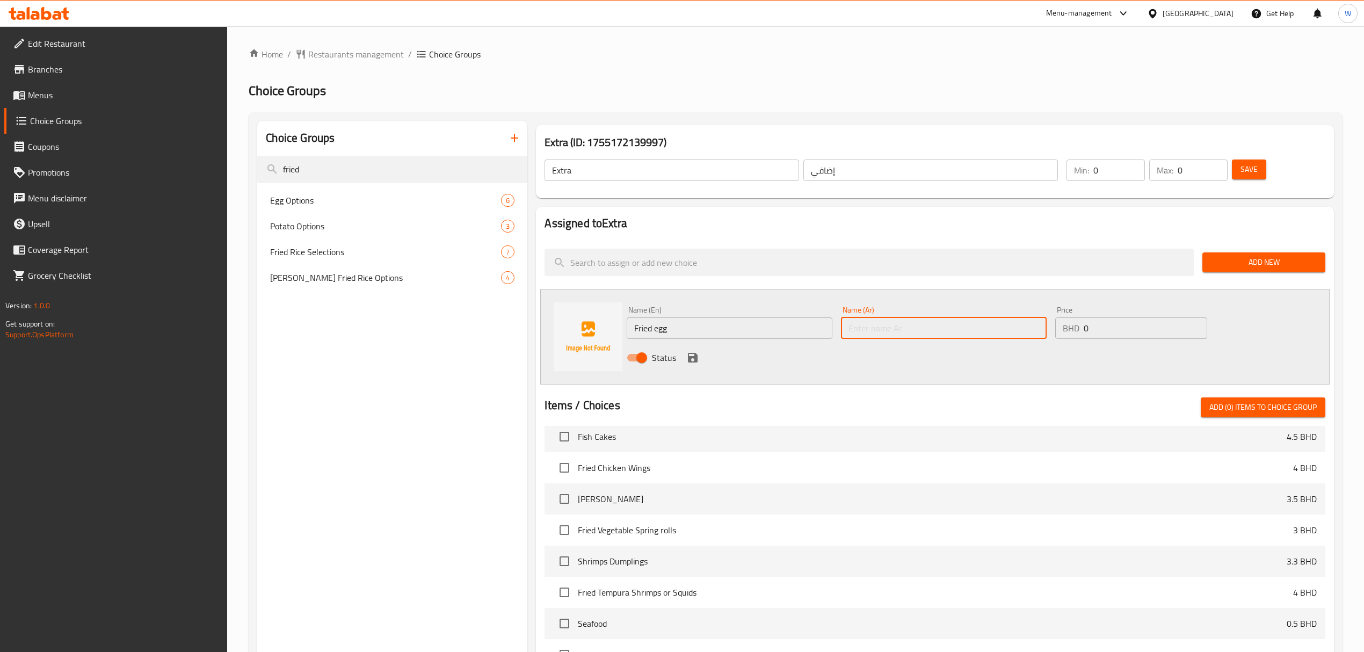
paste input "Fried egg"
type input "Fried egg"
click at [1107, 336] on input "0" at bounding box center [1146, 327] width 124 height 21
type input "0.7"
click at [690, 353] on icon "save" at bounding box center [693, 358] width 10 height 10
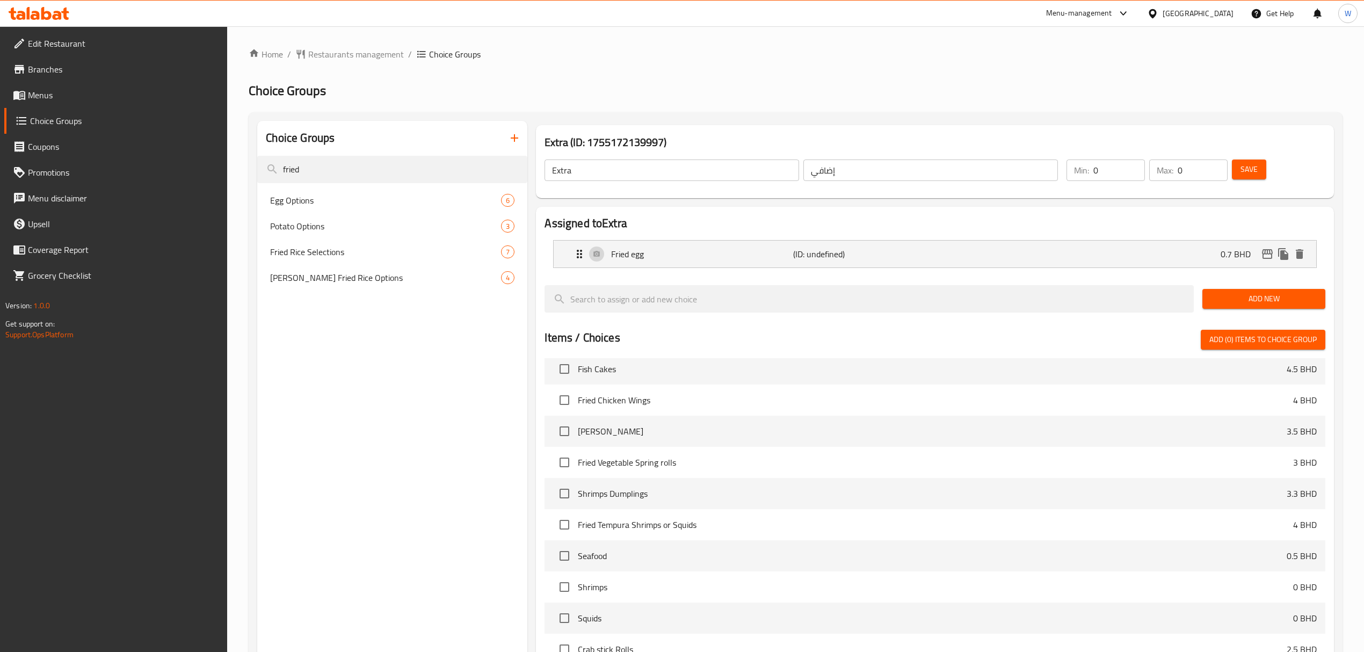
click at [1252, 166] on span "Save" at bounding box center [1249, 169] width 17 height 13
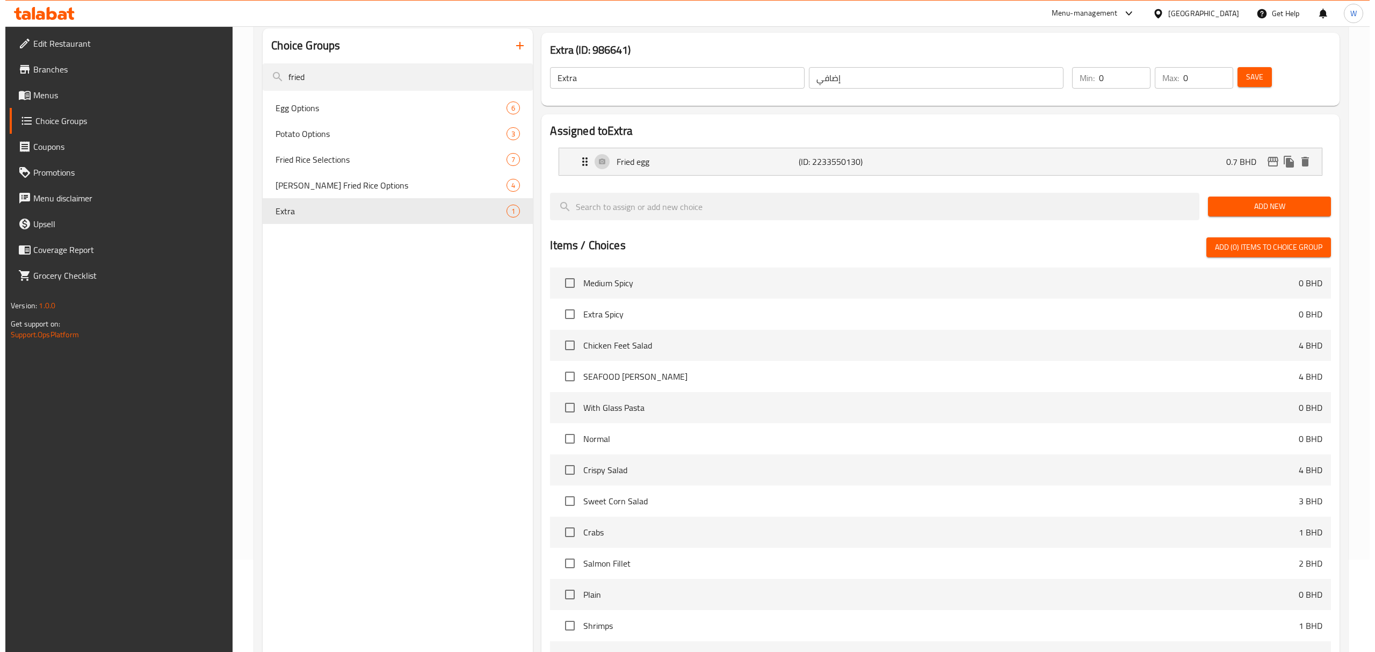
scroll to position [215, 0]
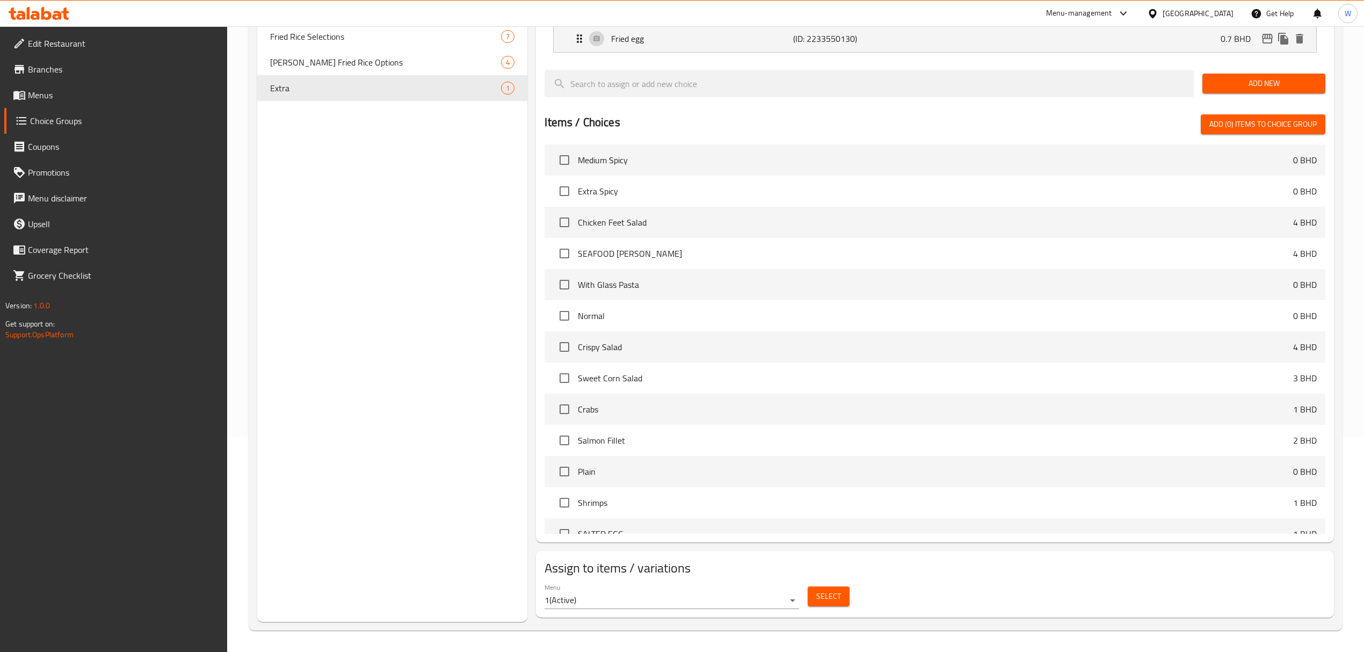
click at [832, 606] on button "Select" at bounding box center [829, 597] width 42 height 20
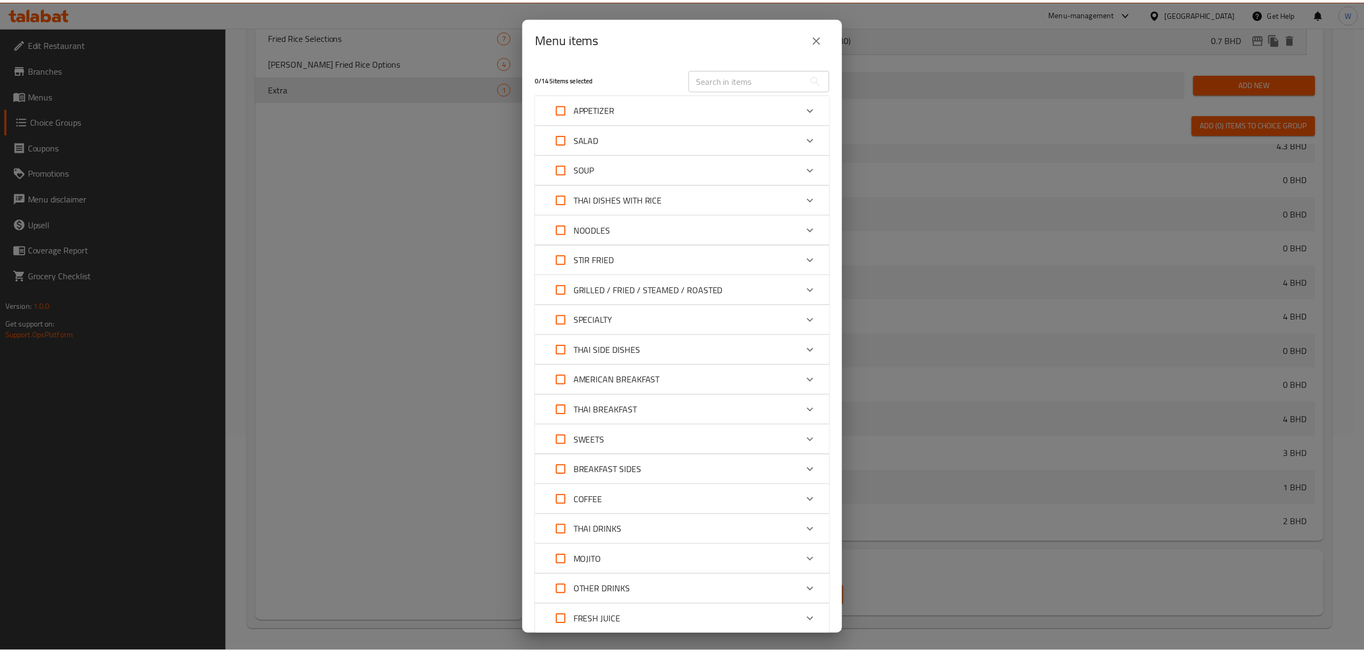
scroll to position [549, 0]
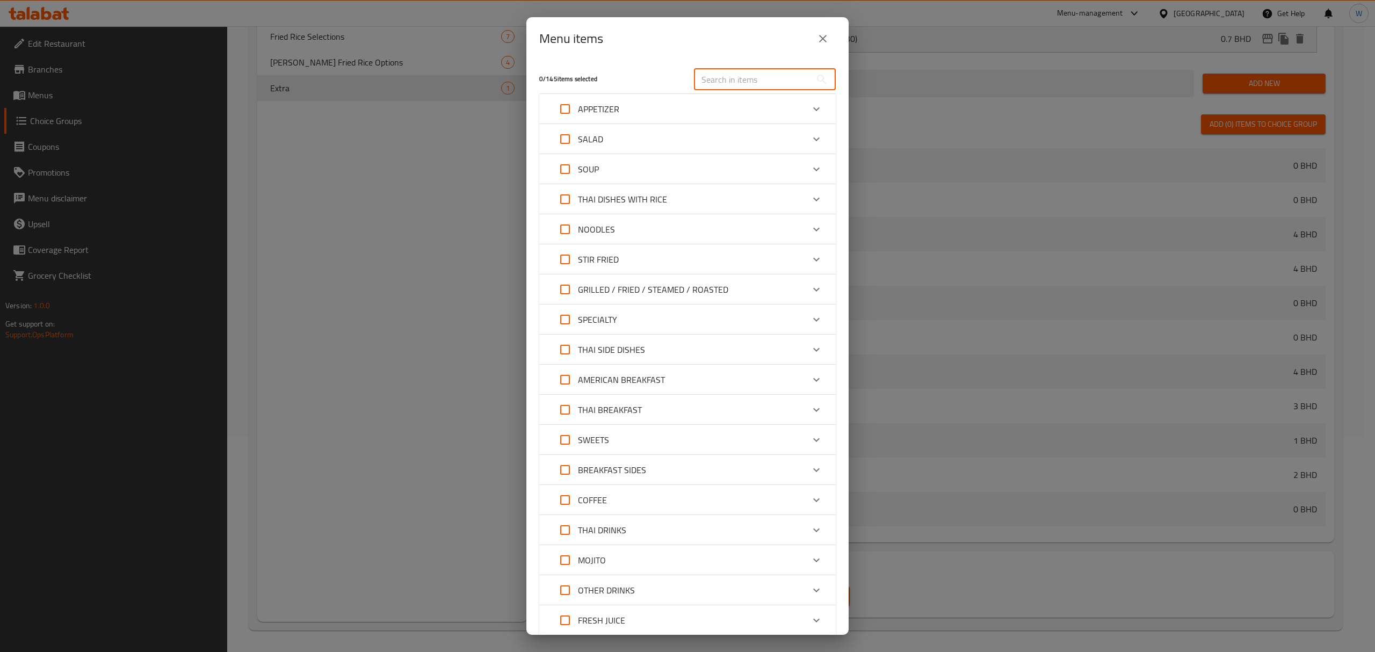
click at [740, 79] on input "text" at bounding box center [752, 79] width 117 height 21
paste input "Kra Pao with Rice"
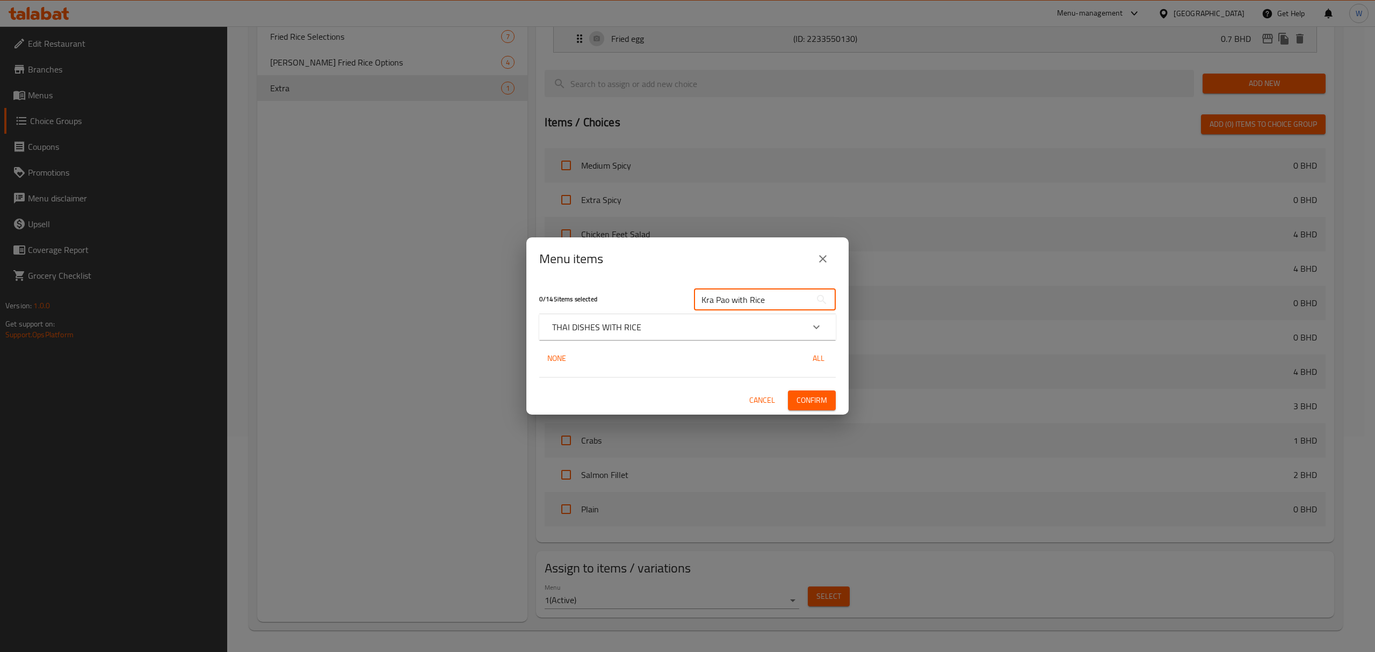
type input "Kra Pao with Rice"
click at [818, 323] on icon "Expand" at bounding box center [816, 327] width 13 height 13
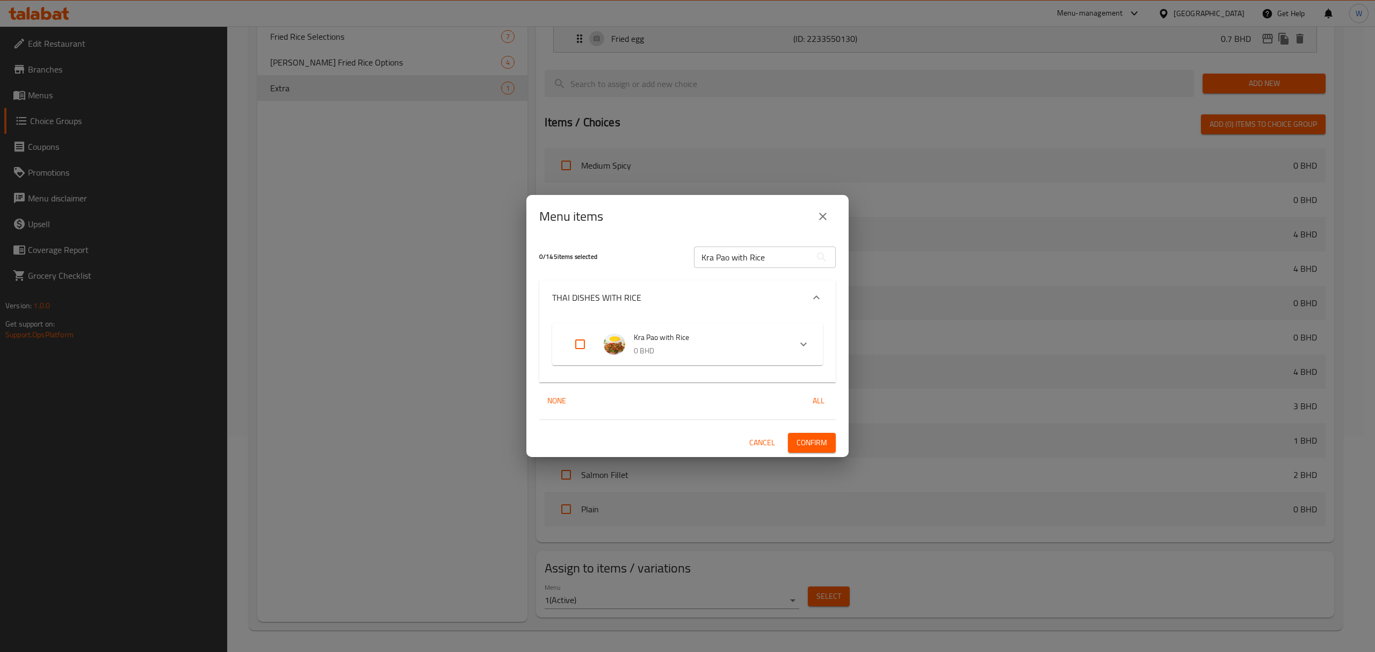
click at [585, 349] on input "Expand" at bounding box center [580, 344] width 26 height 26
checkbox input "true"
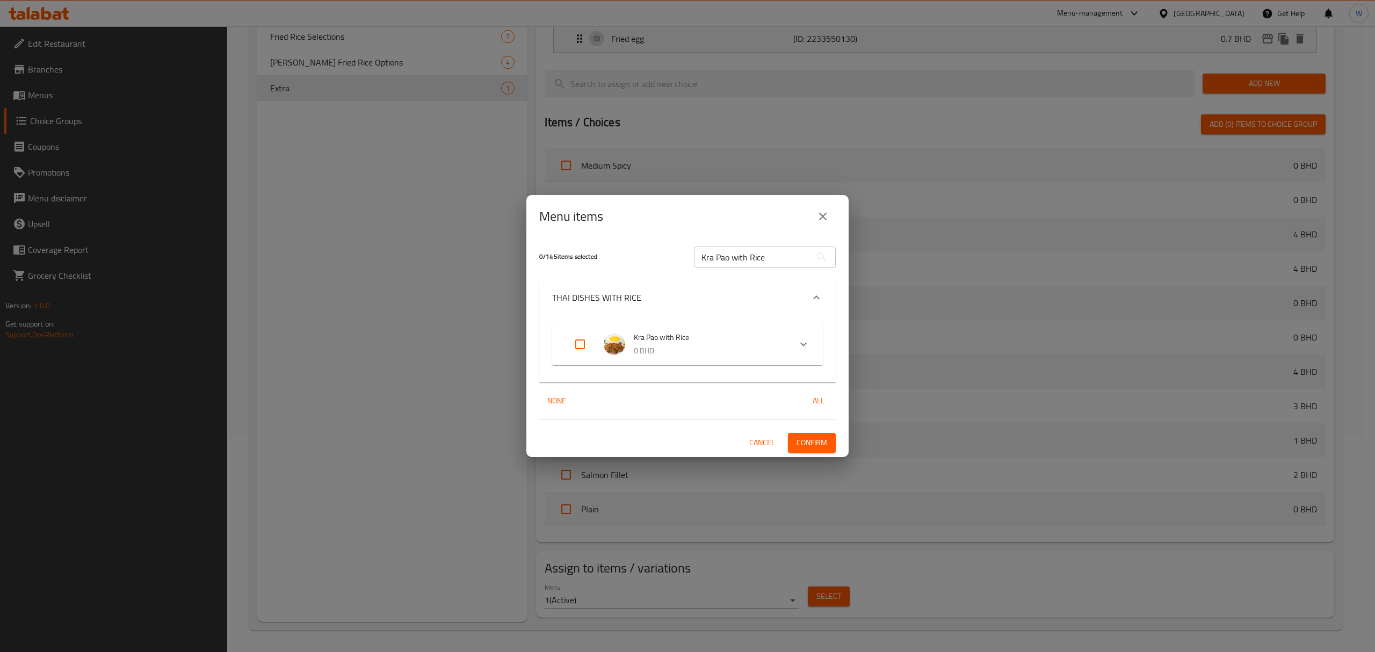
checkbox input "true"
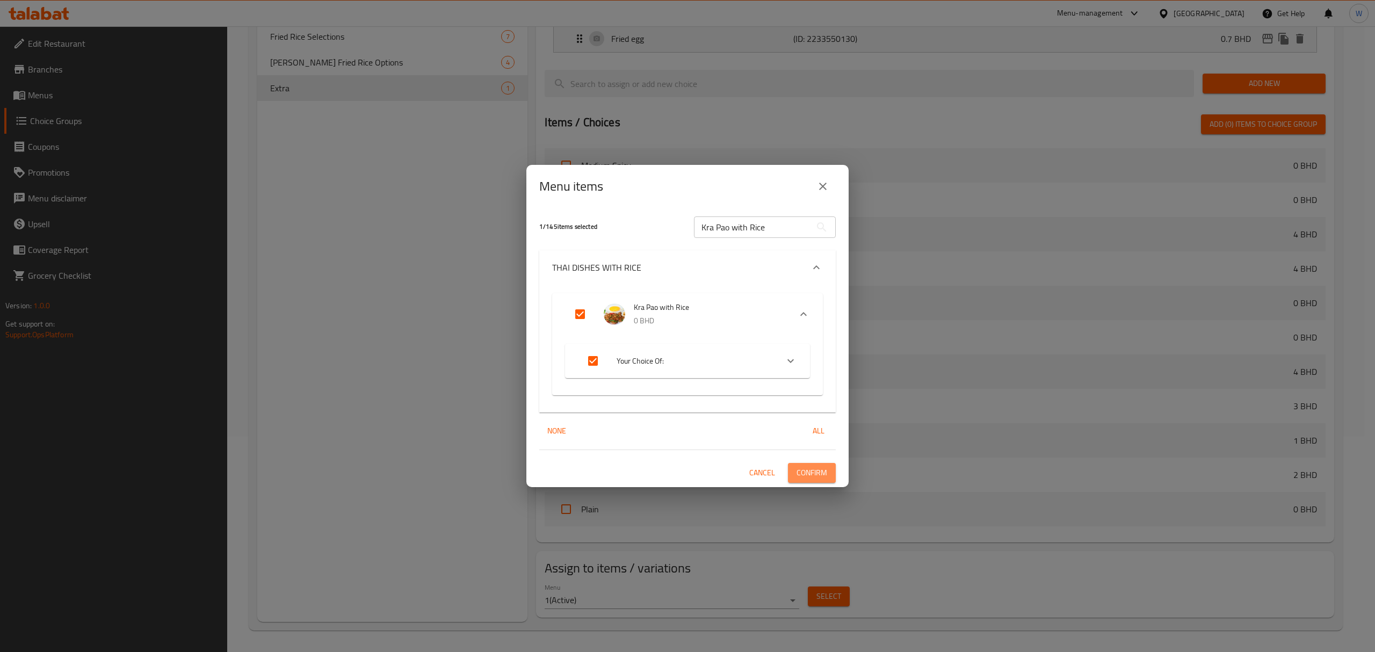
click at [816, 466] on span "Confirm" at bounding box center [812, 472] width 31 height 13
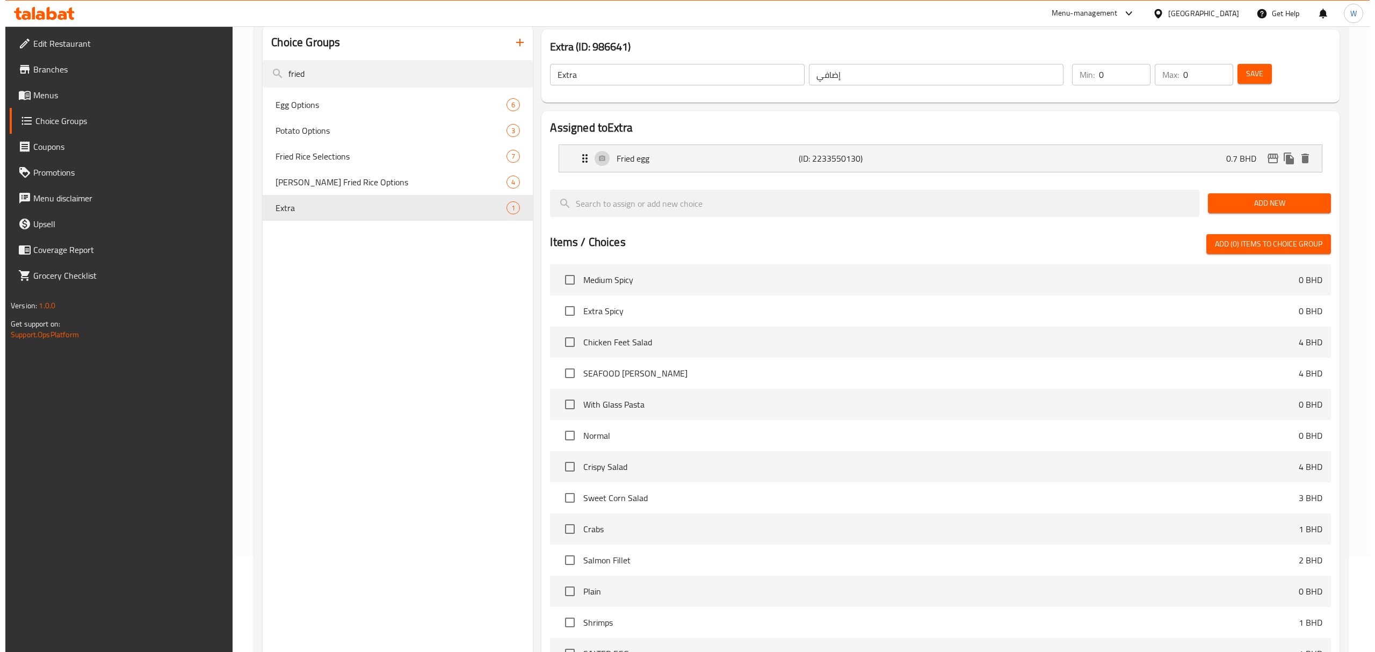
scroll to position [215, 0]
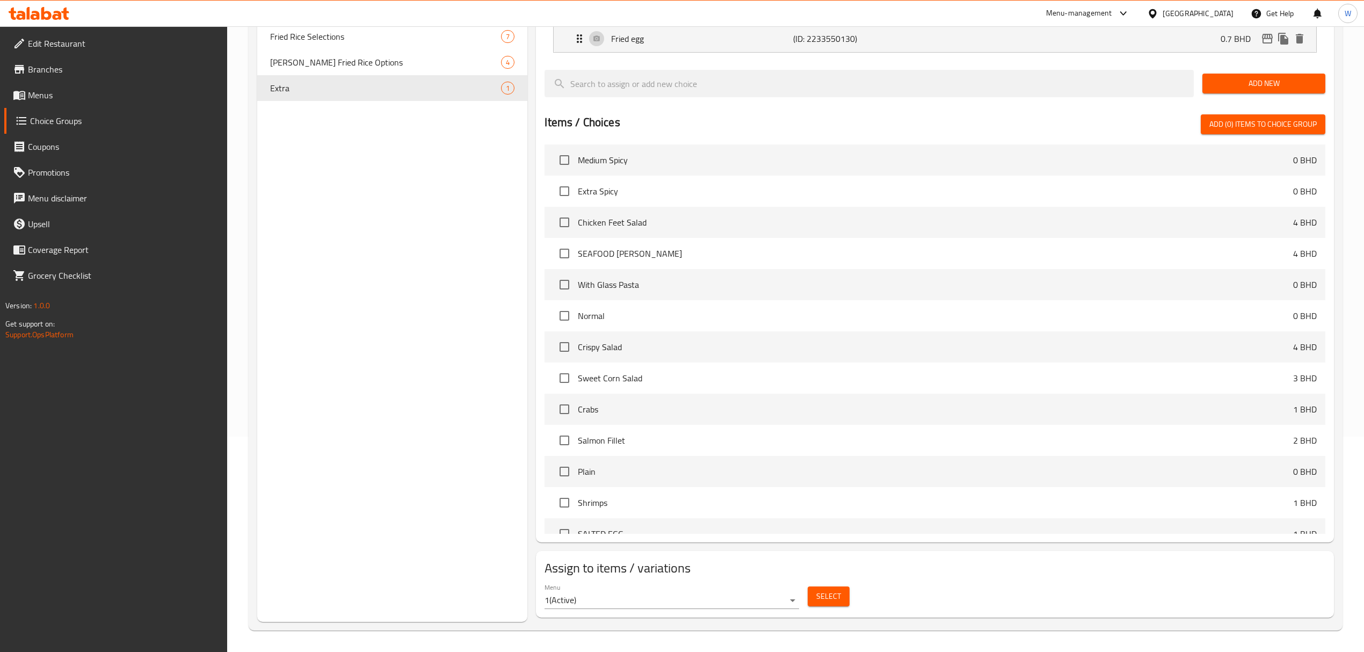
click at [830, 604] on button "Select" at bounding box center [829, 597] width 42 height 20
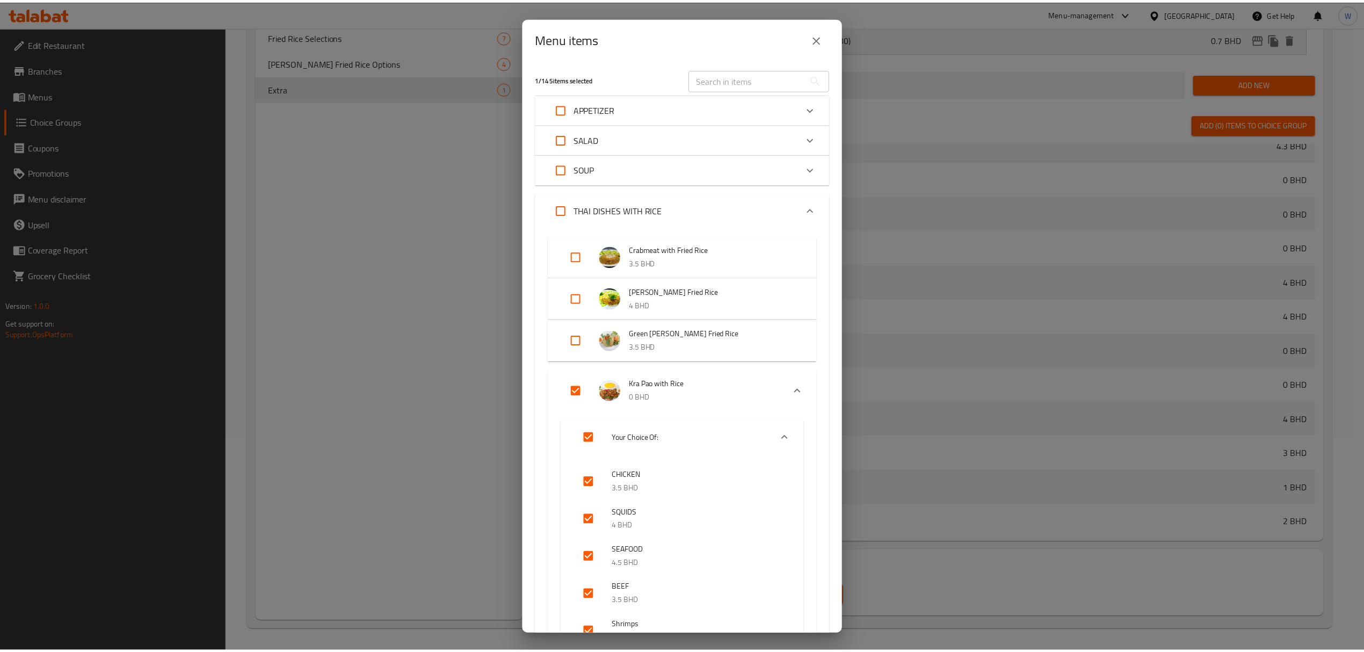
scroll to position [549, 0]
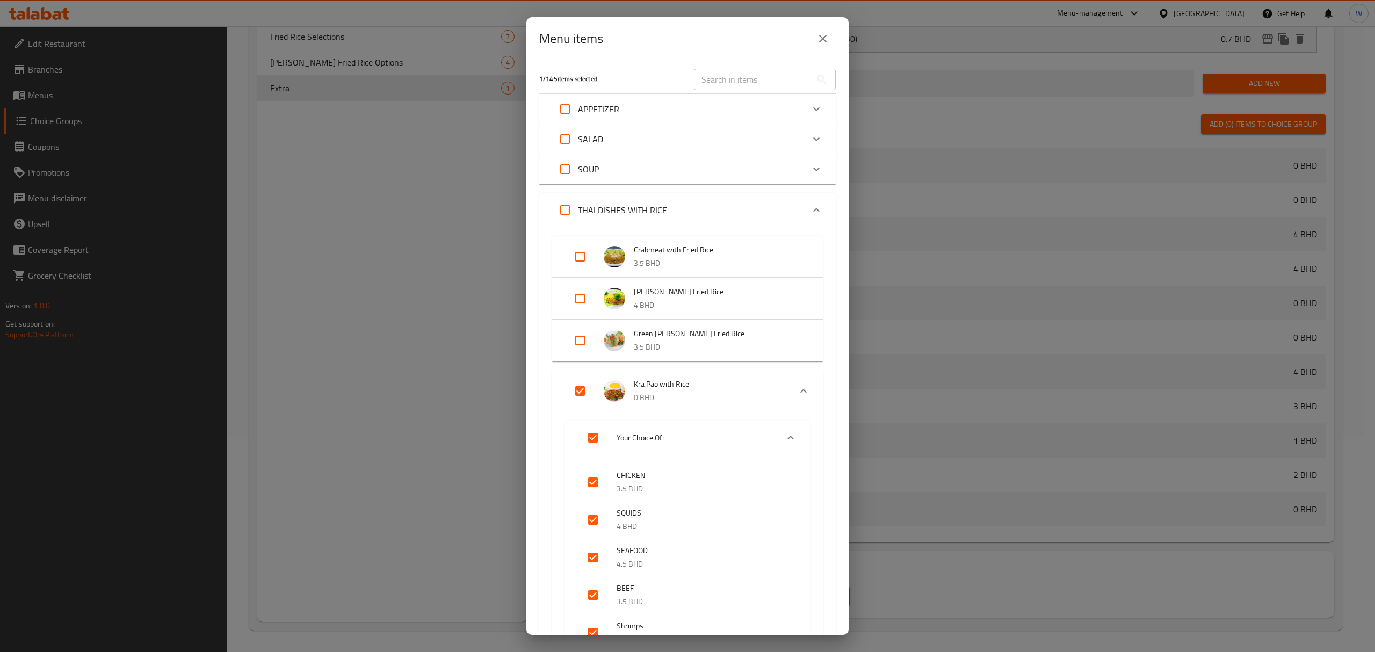
click at [744, 82] on input "text" at bounding box center [752, 79] width 117 height 21
paste input "Egg Fried Rice"
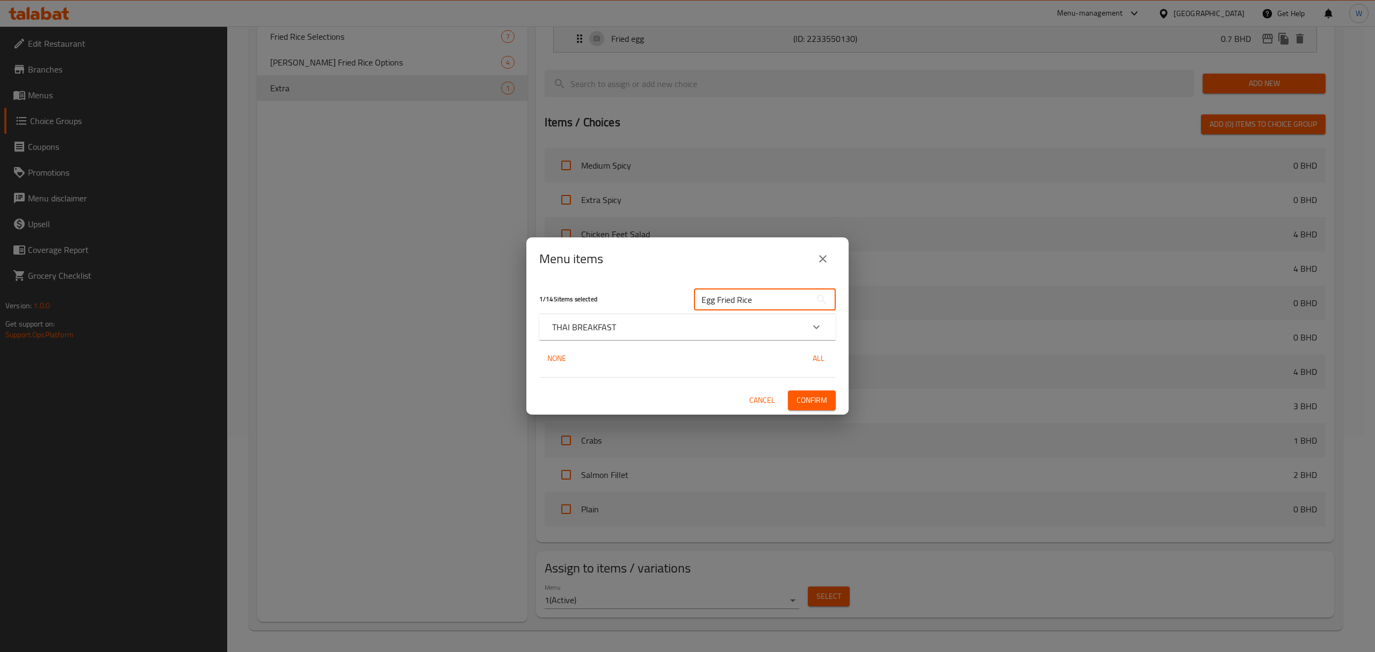
type input "Egg Fried Rice"
click at [821, 325] on icon "Expand" at bounding box center [816, 327] width 13 height 13
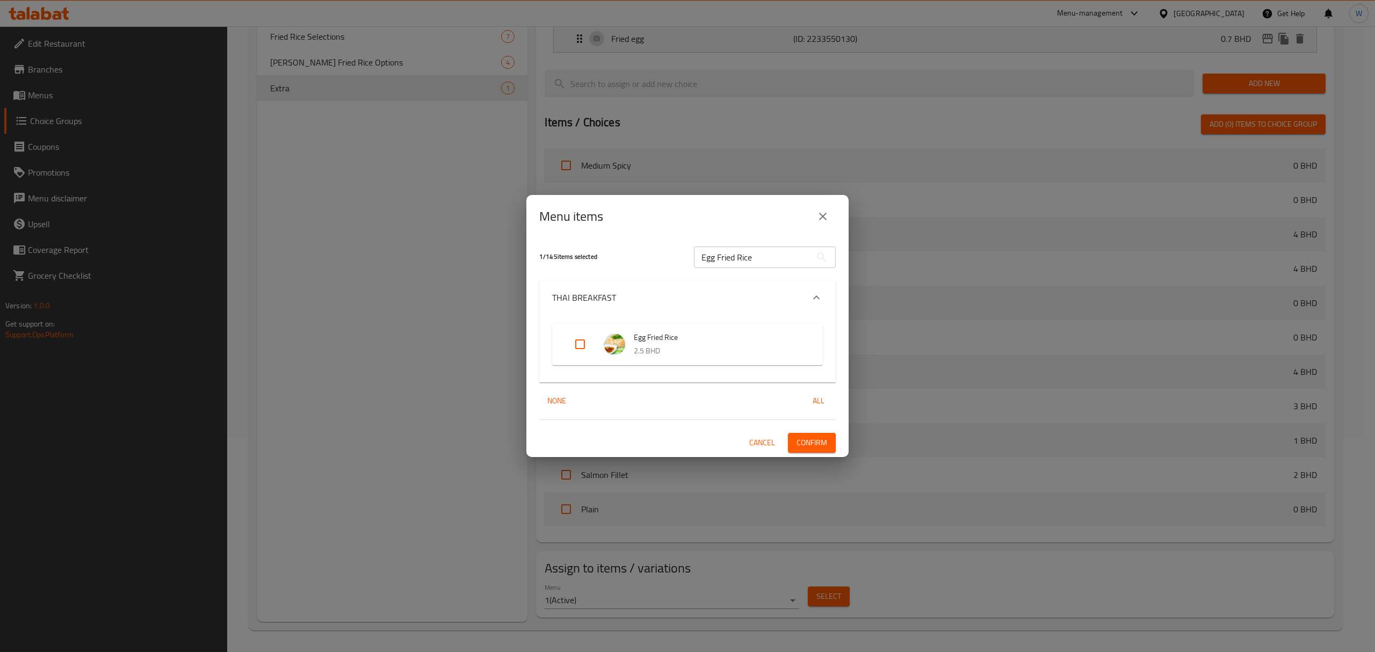
click at [585, 346] on input "Expand" at bounding box center [580, 344] width 26 height 26
checkbox input "true"
click at [826, 442] on span "Confirm" at bounding box center [812, 442] width 31 height 13
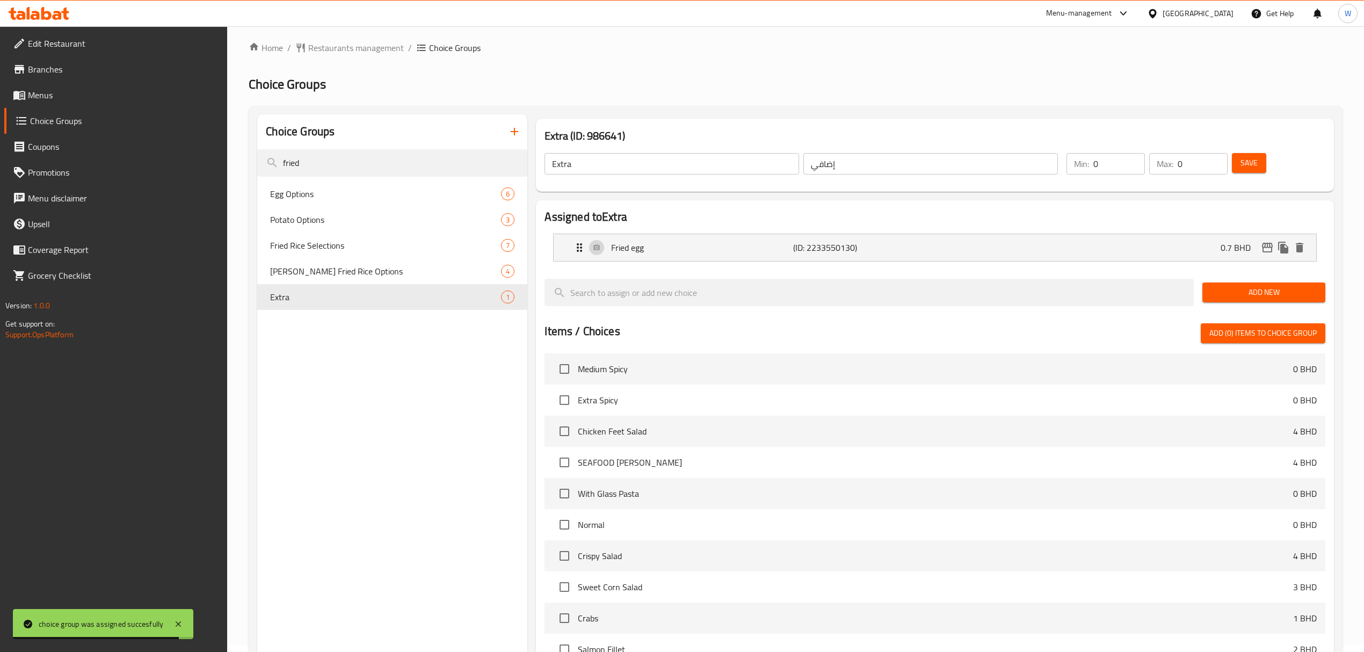
scroll to position [0, 0]
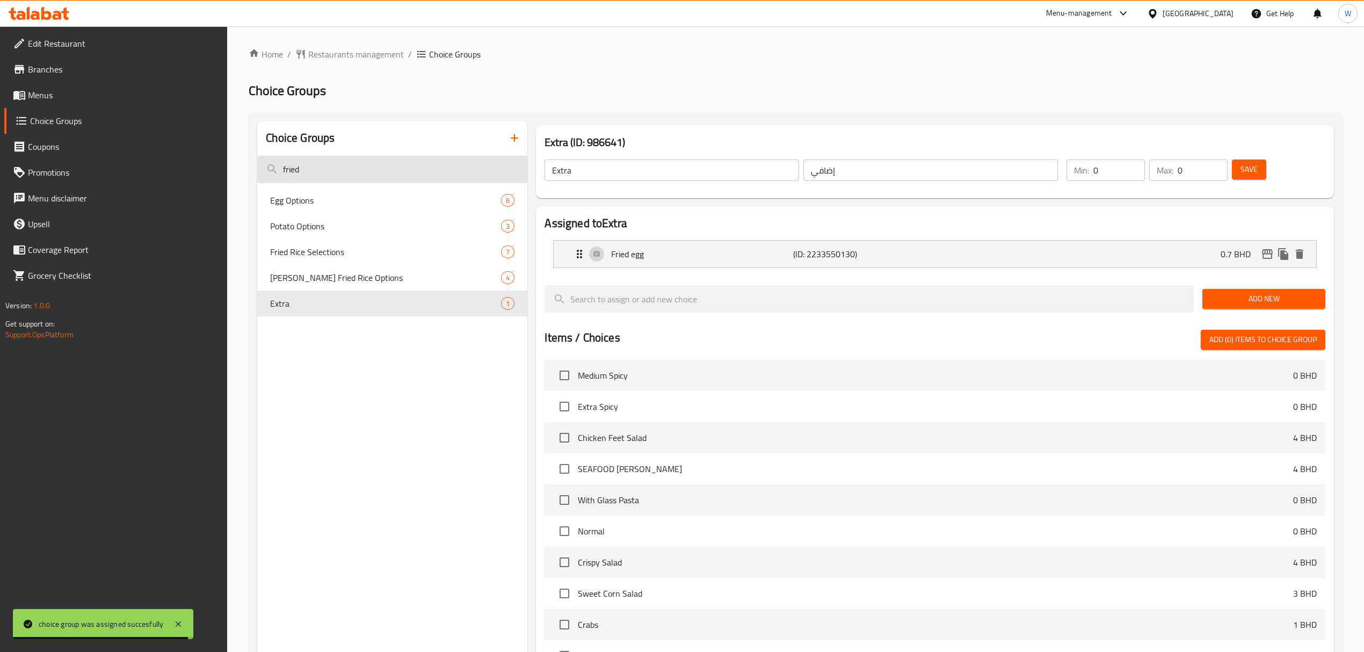
click at [340, 166] on input "fried" at bounding box center [392, 169] width 270 height 27
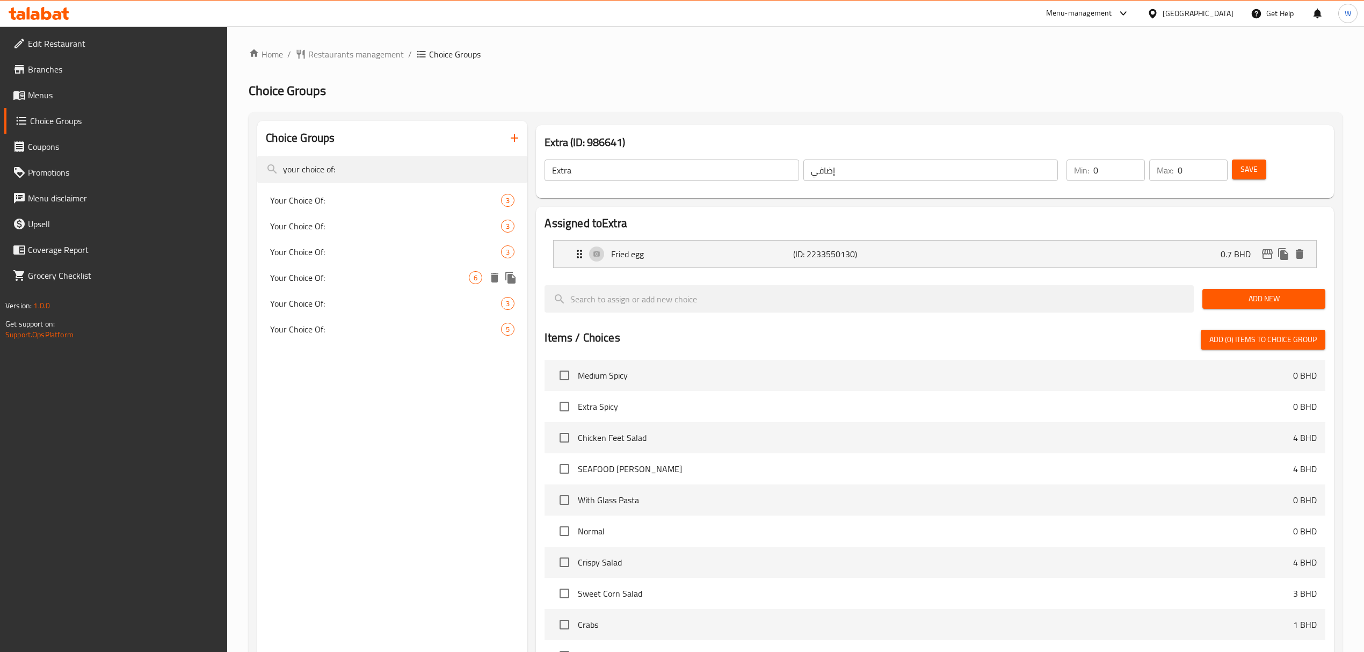
type input "your choice of:"
click at [342, 286] on div "Your Choice Of: 6" at bounding box center [392, 278] width 270 height 26
type input "Your Choice Of:"
type input "إختيارك من:"
type input "1"
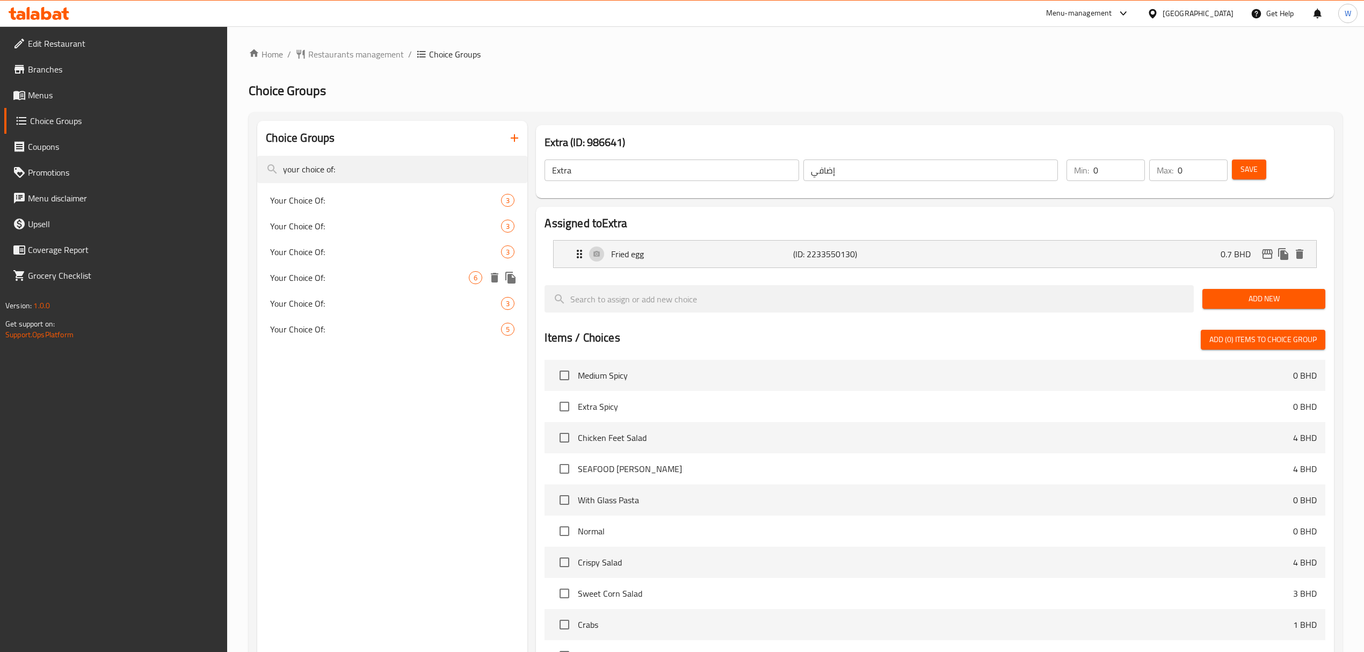
type input "1"
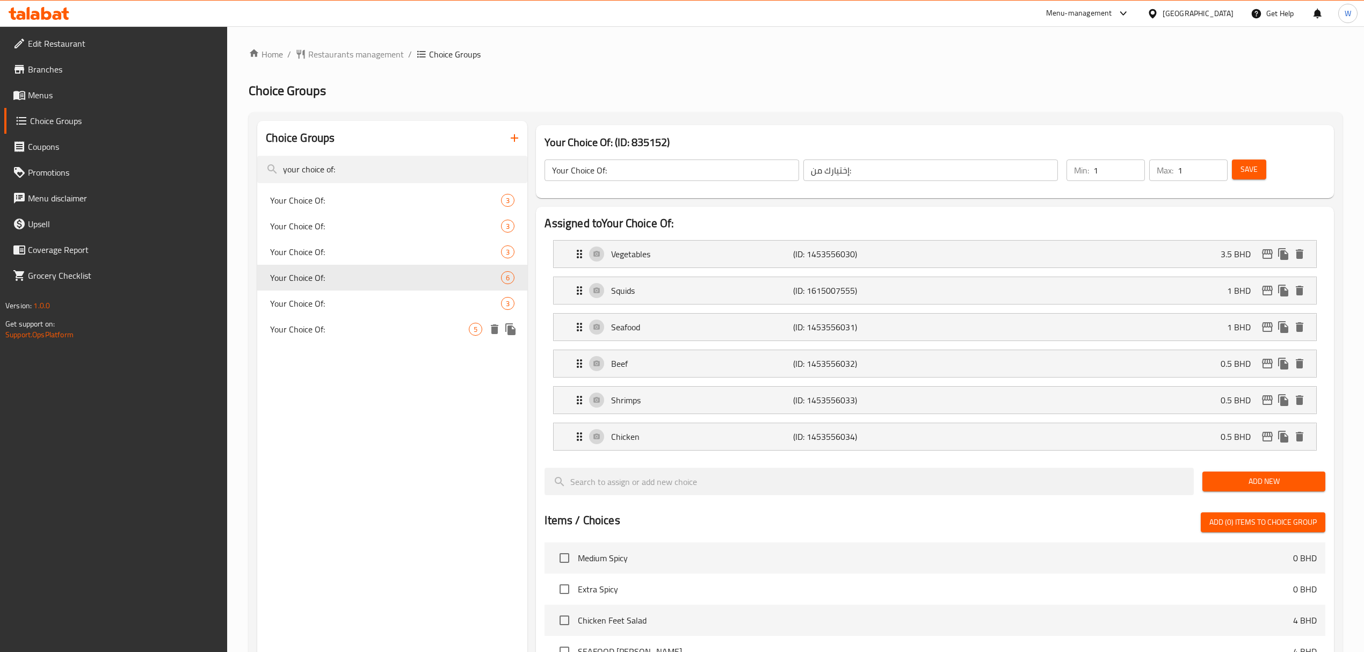
click at [332, 328] on span "Your Choice Of:" at bounding box center [369, 329] width 199 height 13
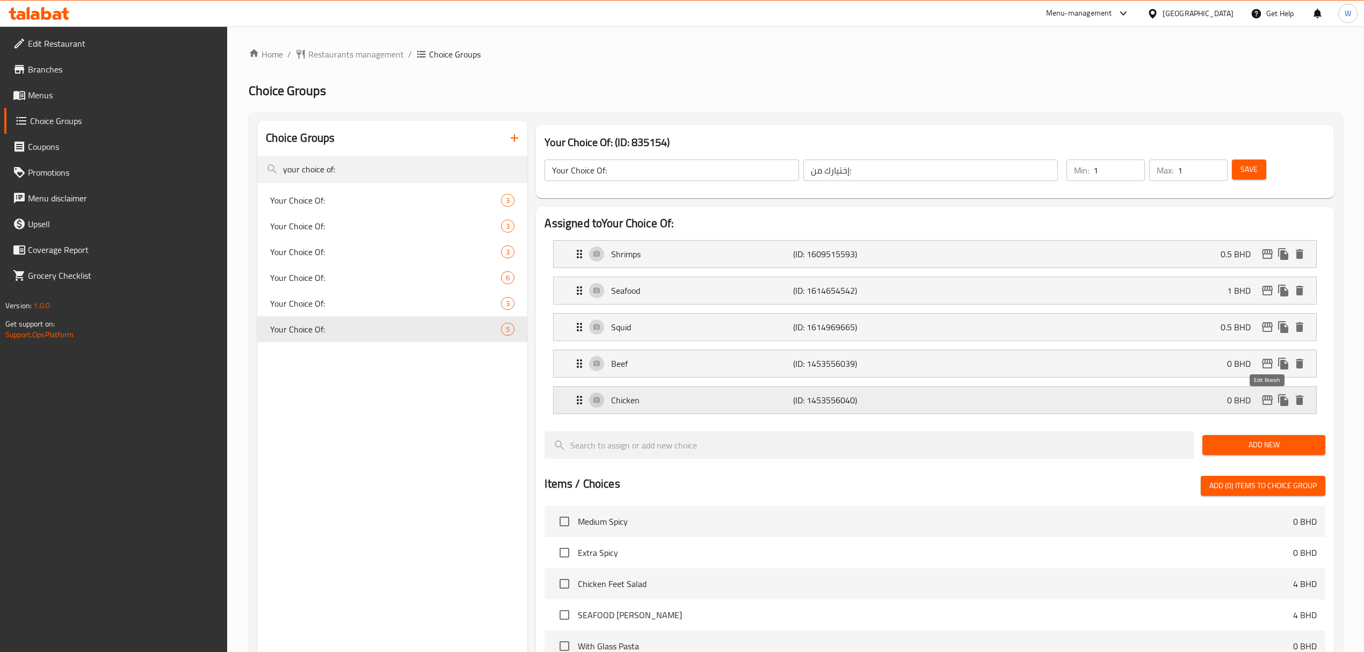
click at [1268, 400] on icon "edit" at bounding box center [1267, 400] width 11 height 10
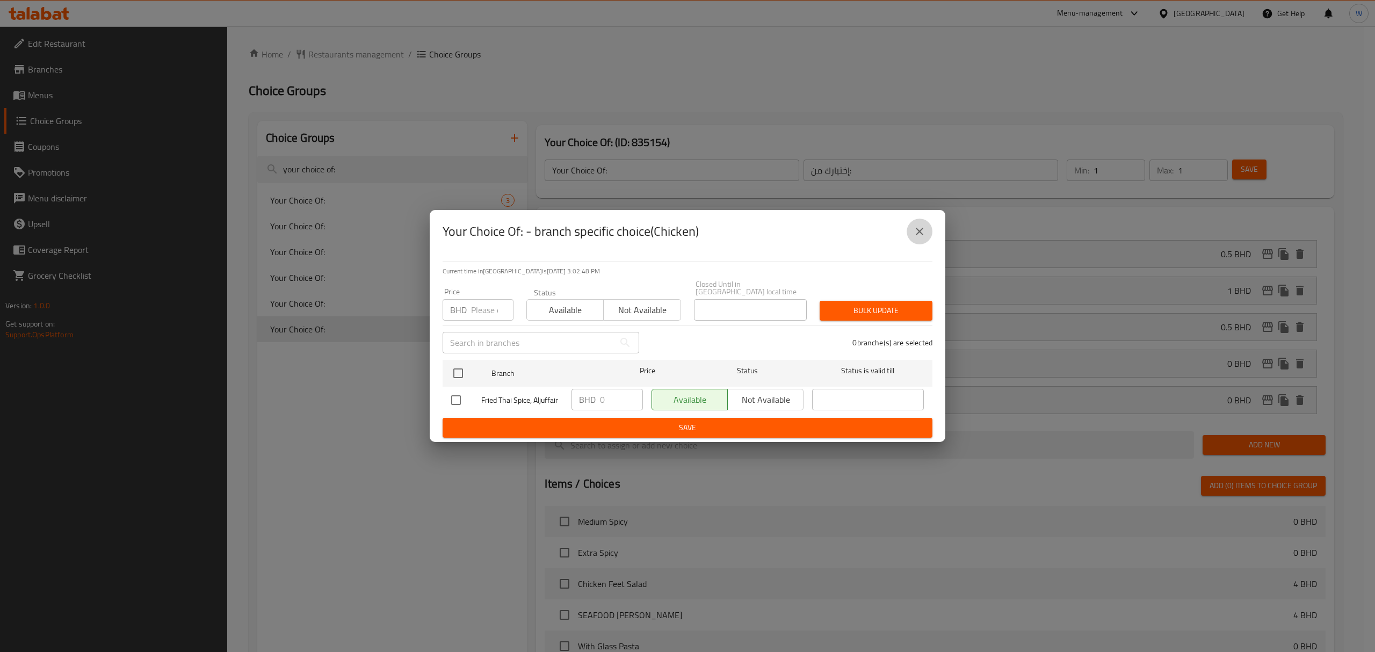
click at [923, 228] on icon "close" at bounding box center [919, 231] width 13 height 13
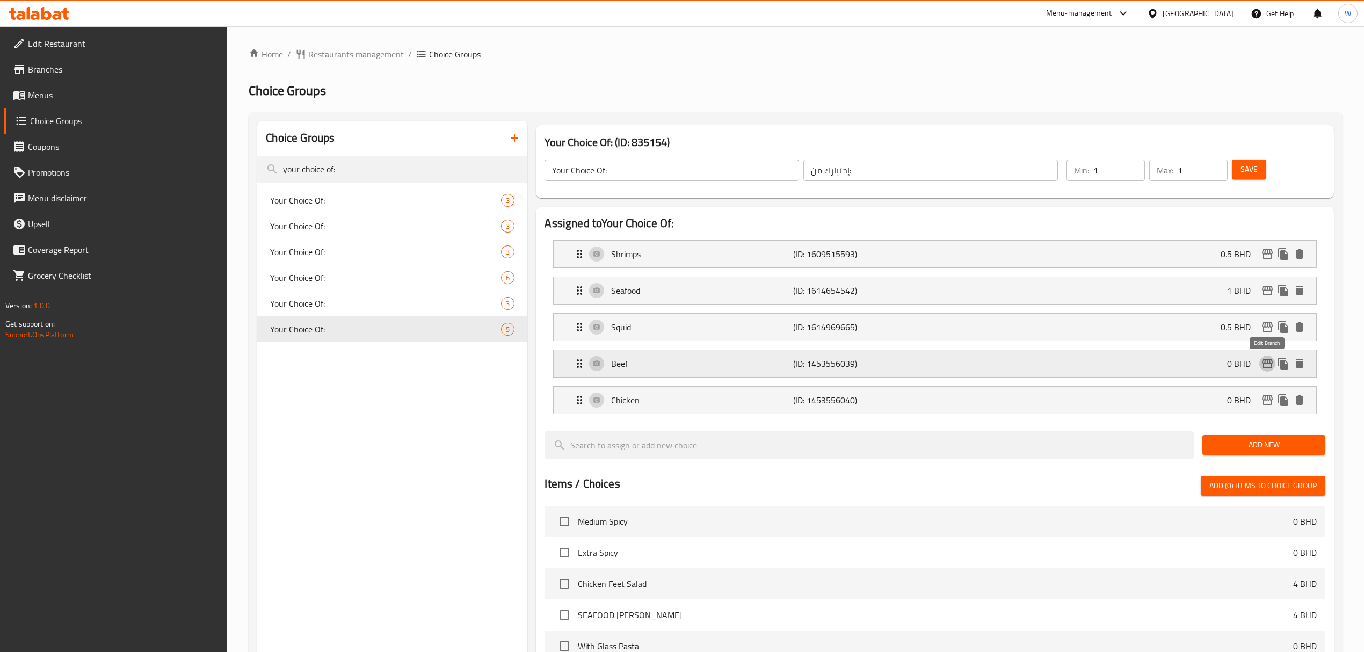
click at [1269, 362] on icon "edit" at bounding box center [1267, 363] width 13 height 13
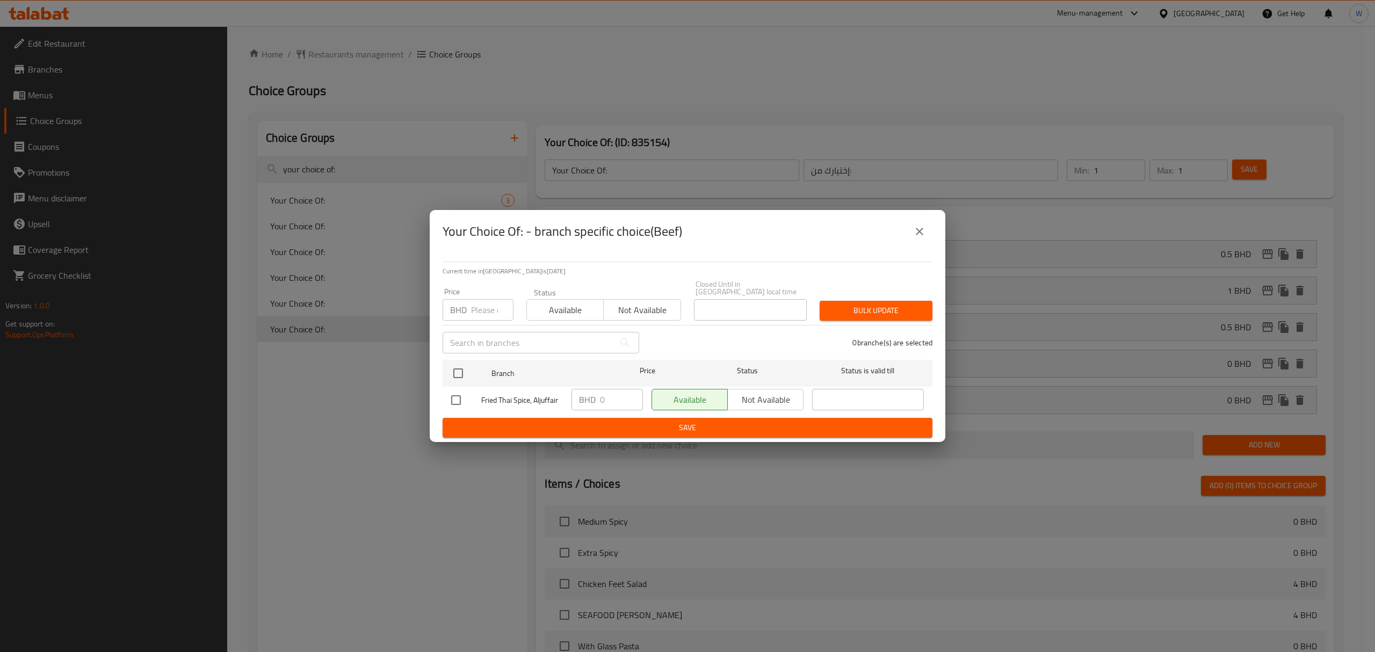
click at [922, 229] on icon "close" at bounding box center [919, 231] width 13 height 13
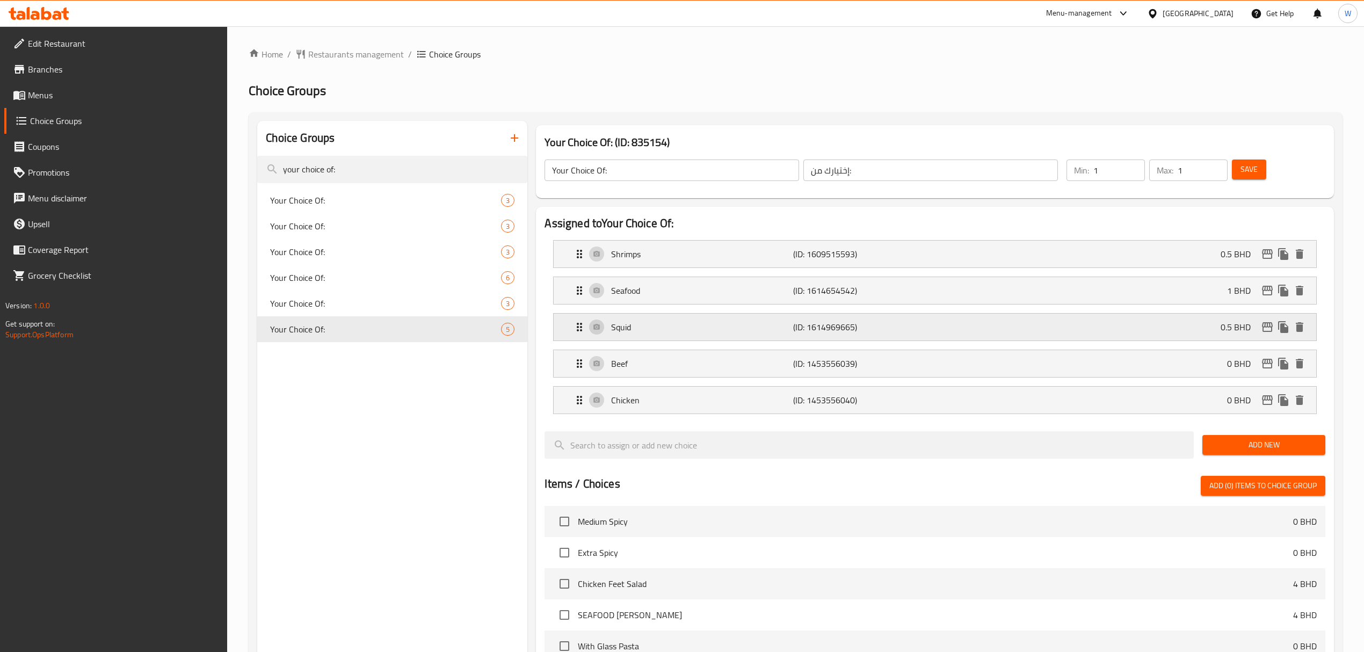
click at [1270, 332] on icon "edit" at bounding box center [1267, 327] width 11 height 10
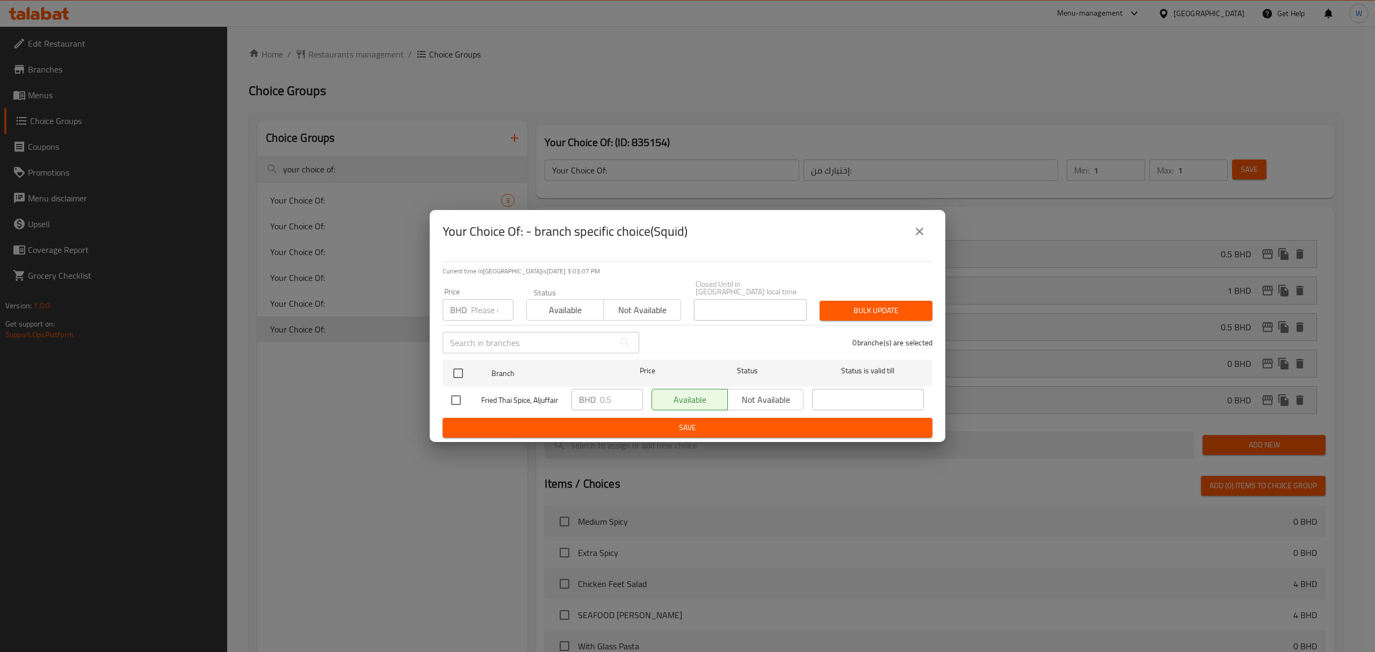
click at [932, 229] on div "Your Choice Of: - branch specific choice(Squid)" at bounding box center [688, 231] width 516 height 43
click at [918, 231] on icon "close" at bounding box center [919, 231] width 13 height 13
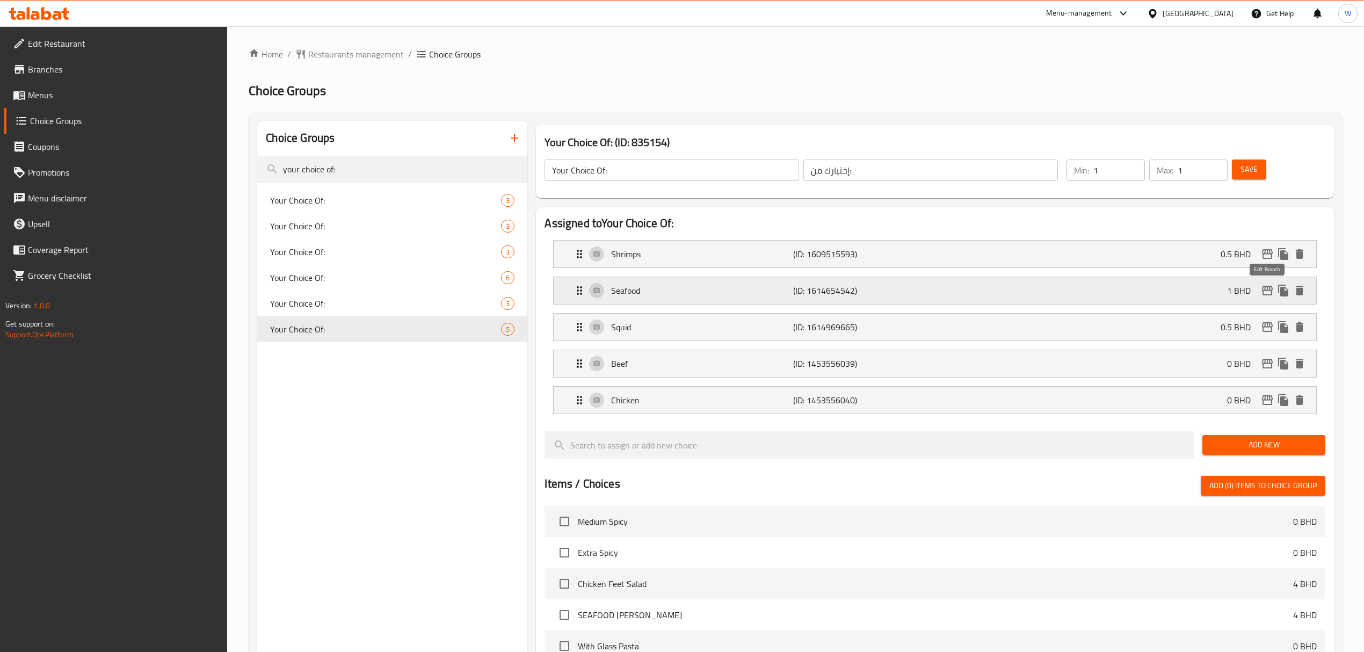
click at [1262, 296] on icon "edit" at bounding box center [1267, 290] width 13 height 13
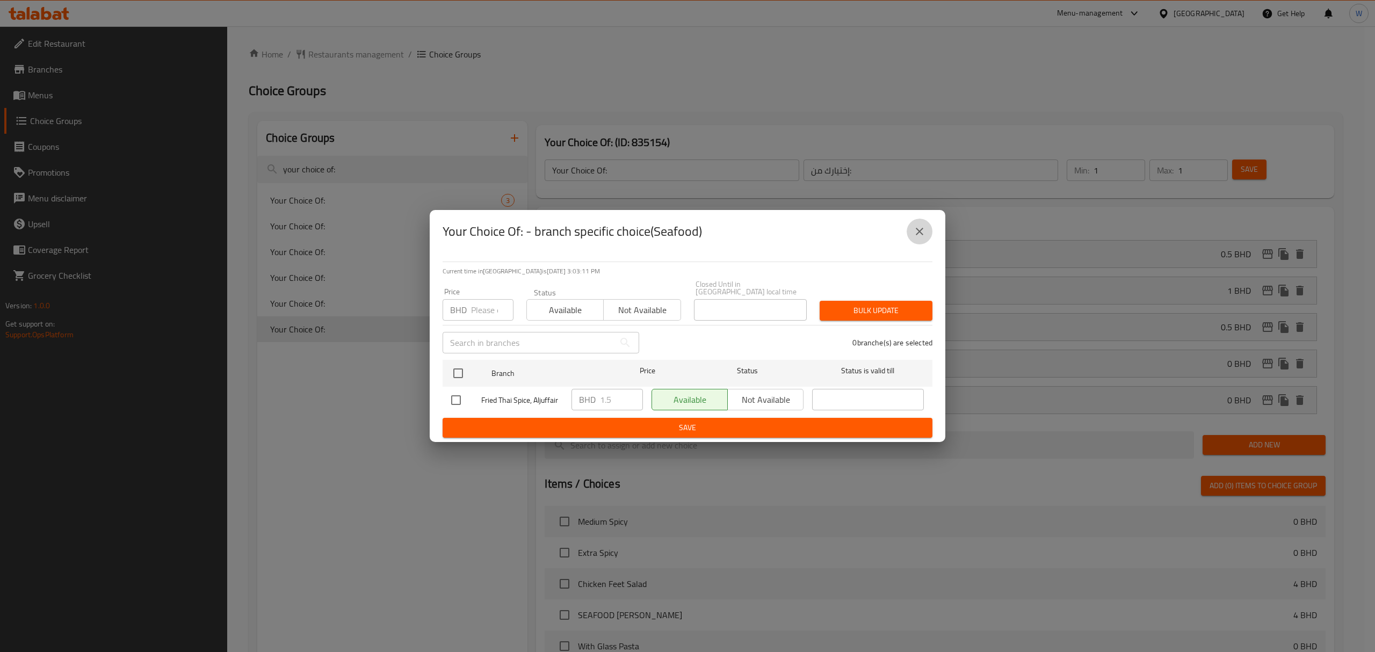
click at [922, 231] on icon "close" at bounding box center [919, 231] width 13 height 13
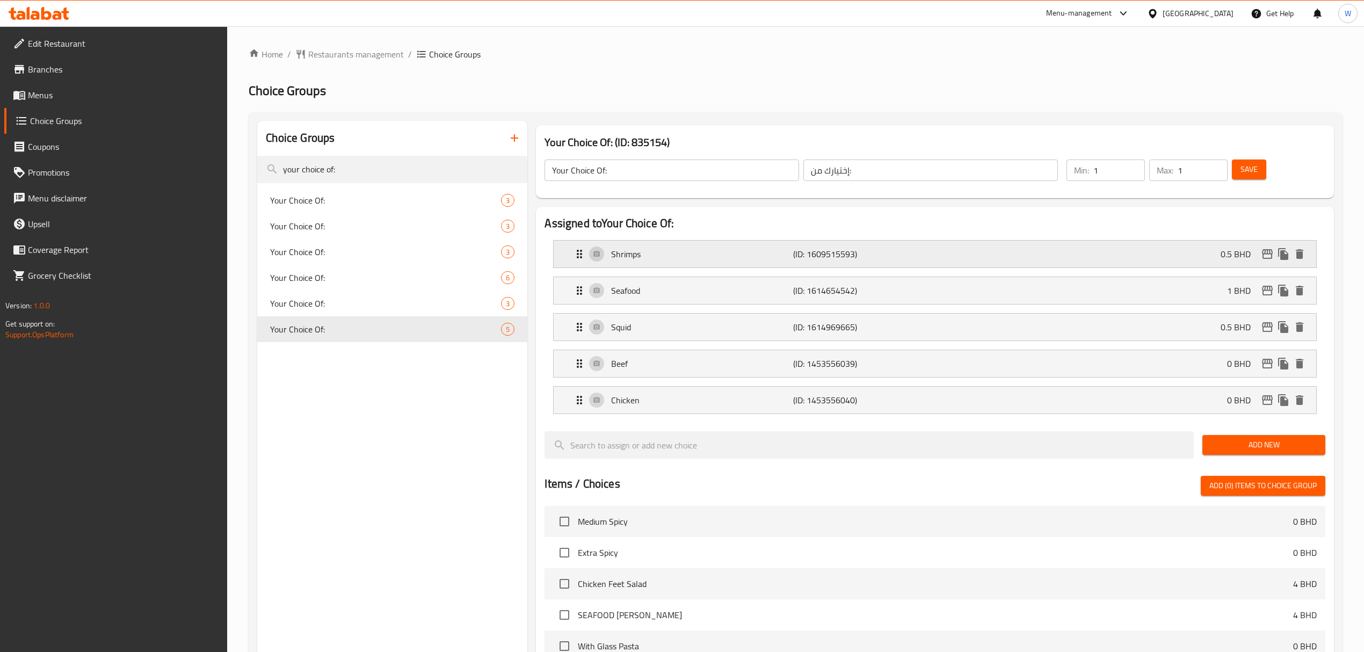
click at [1264, 250] on icon "edit" at bounding box center [1267, 254] width 11 height 10
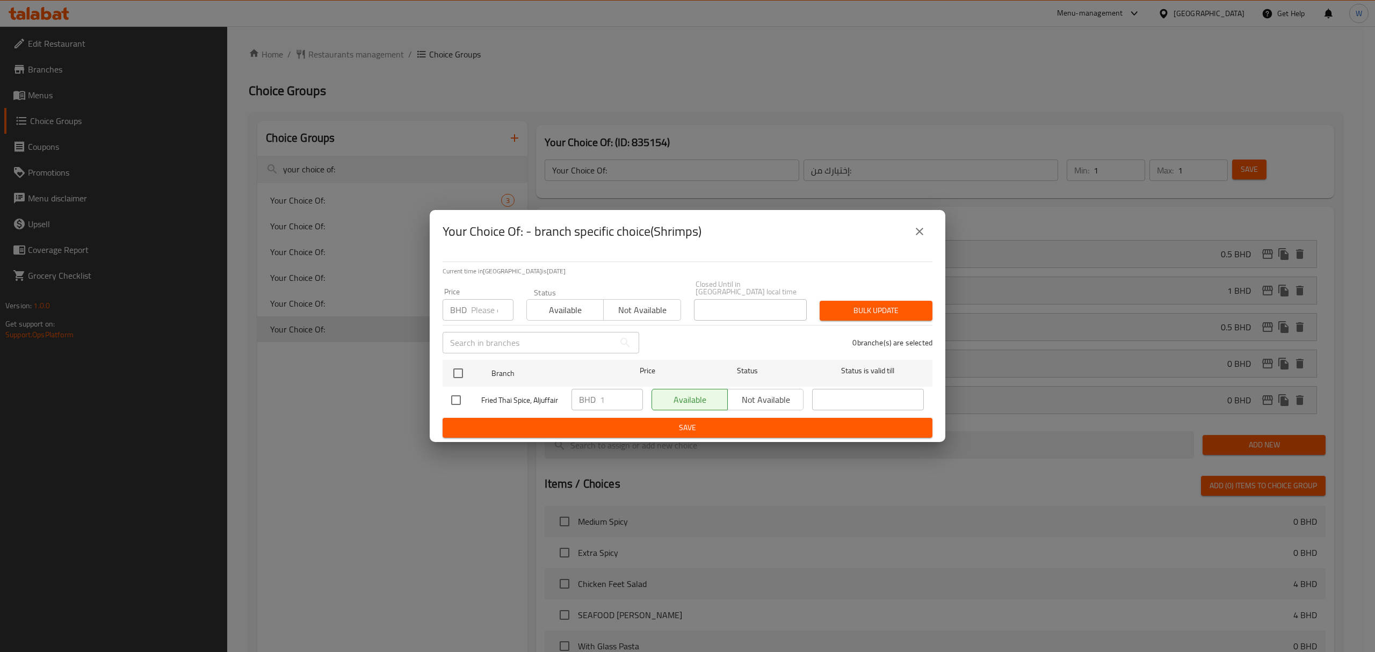
click at [929, 235] on button "close" at bounding box center [920, 232] width 26 height 26
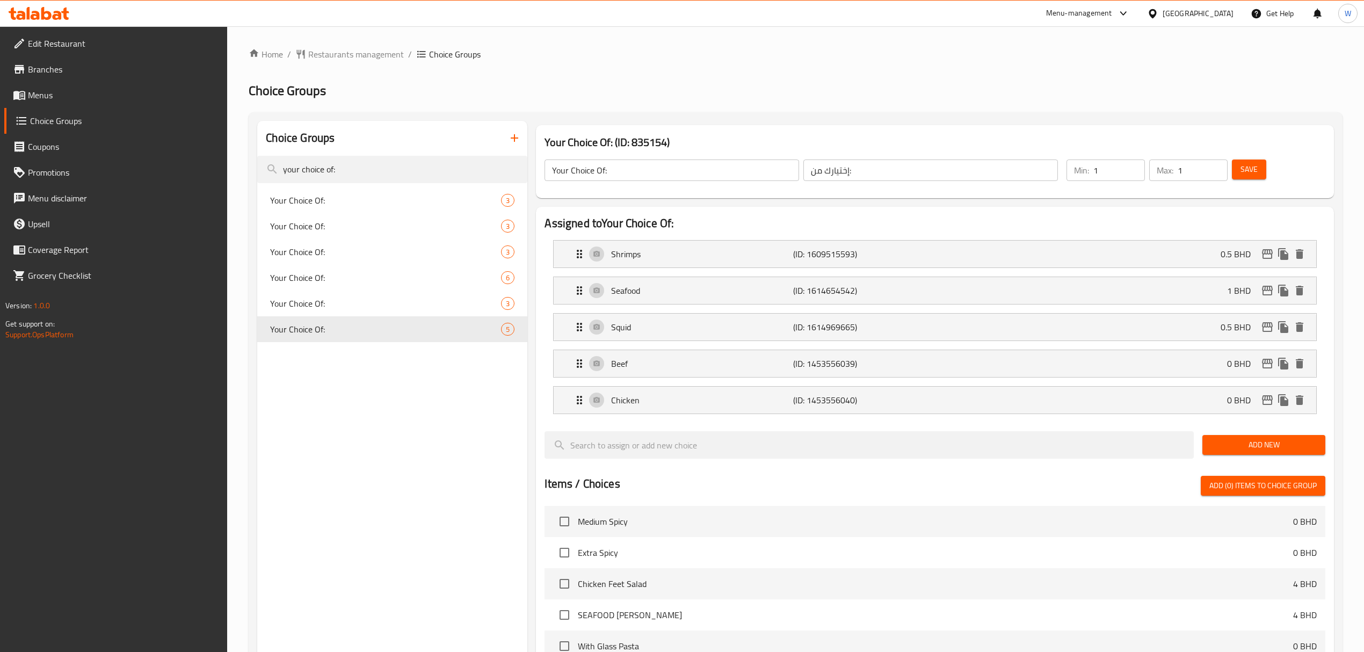
click at [366, 144] on div "Choice Groups" at bounding box center [392, 138] width 270 height 35
click at [368, 165] on input "your choice of:" at bounding box center [392, 169] width 270 height 27
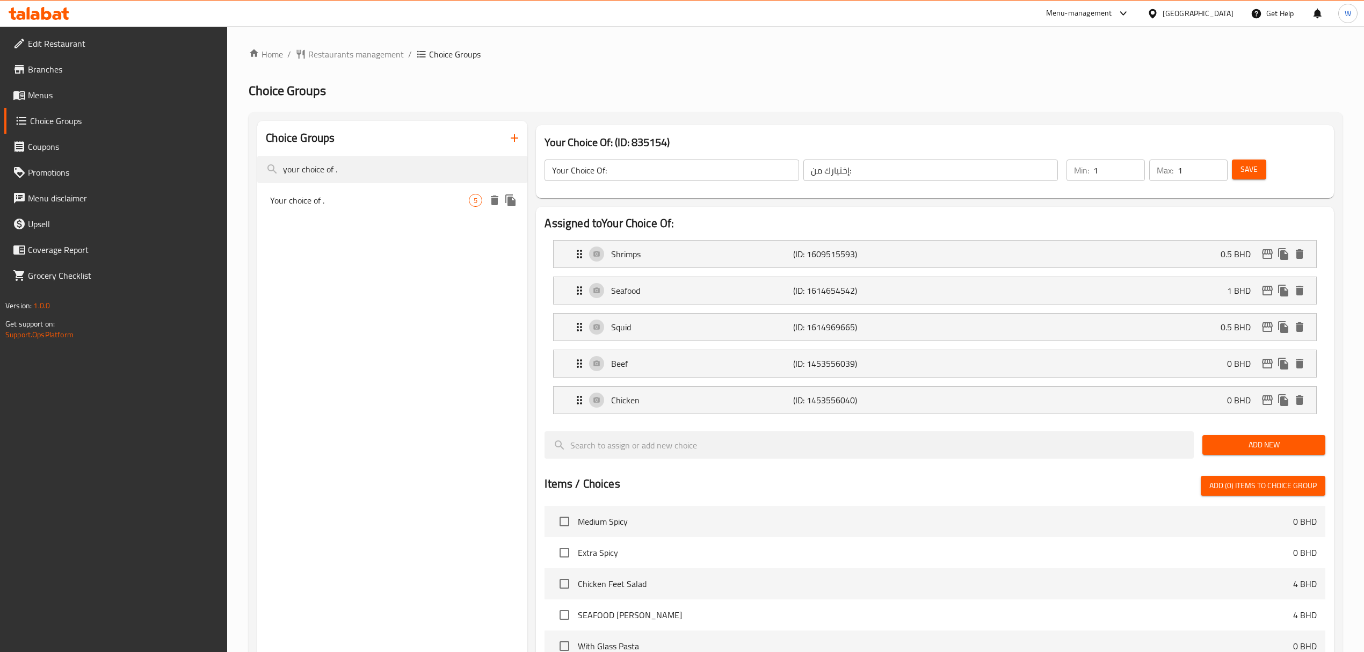
type input "your choice of ."
click at [361, 208] on div "Your choice of . 5" at bounding box center [392, 200] width 270 height 26
type input "Your choice of ."
type input "إختيارك من"
click at [1267, 290] on icon "edit" at bounding box center [1267, 291] width 11 height 10
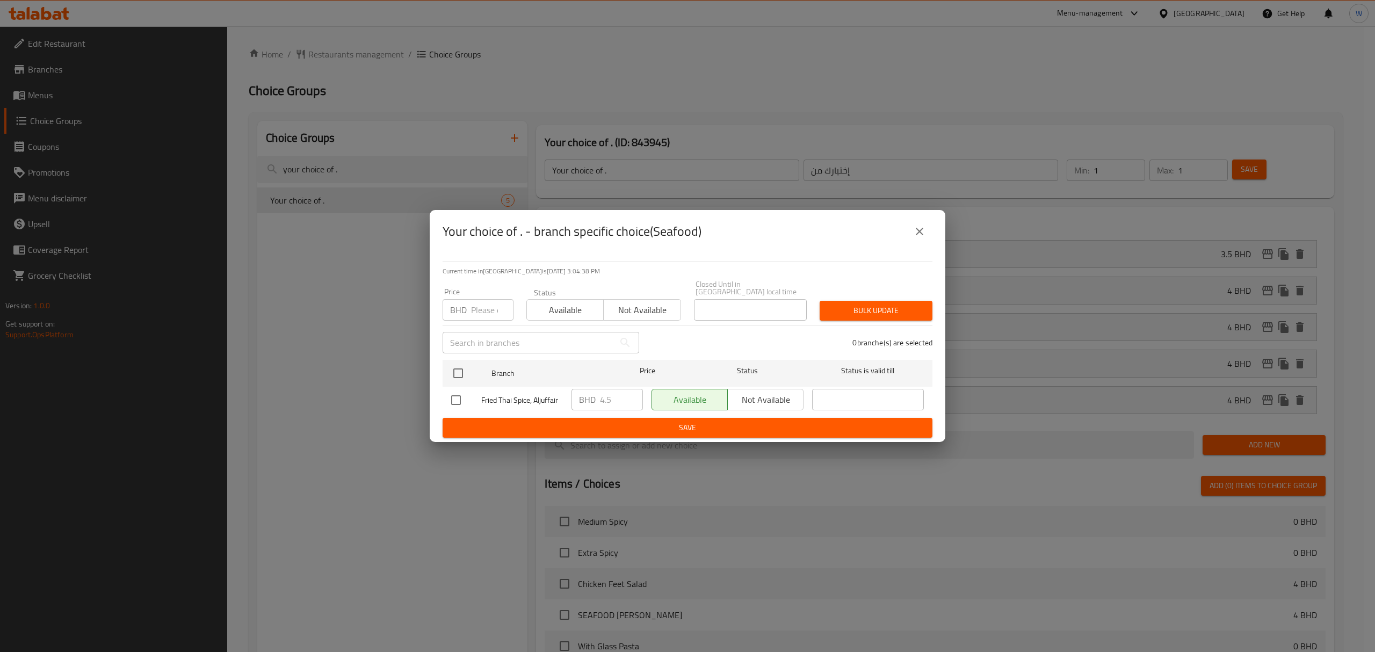
click at [923, 238] on icon "close" at bounding box center [919, 231] width 13 height 13
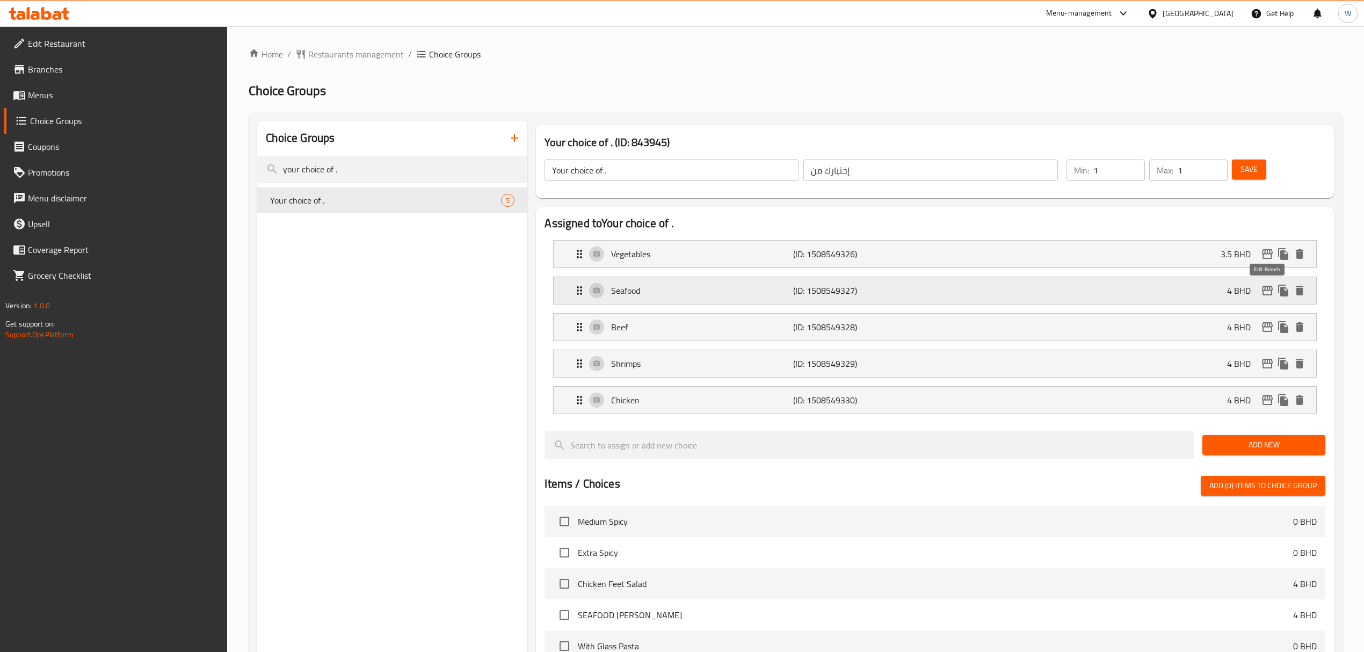
click at [1269, 288] on icon "edit" at bounding box center [1267, 290] width 13 height 13
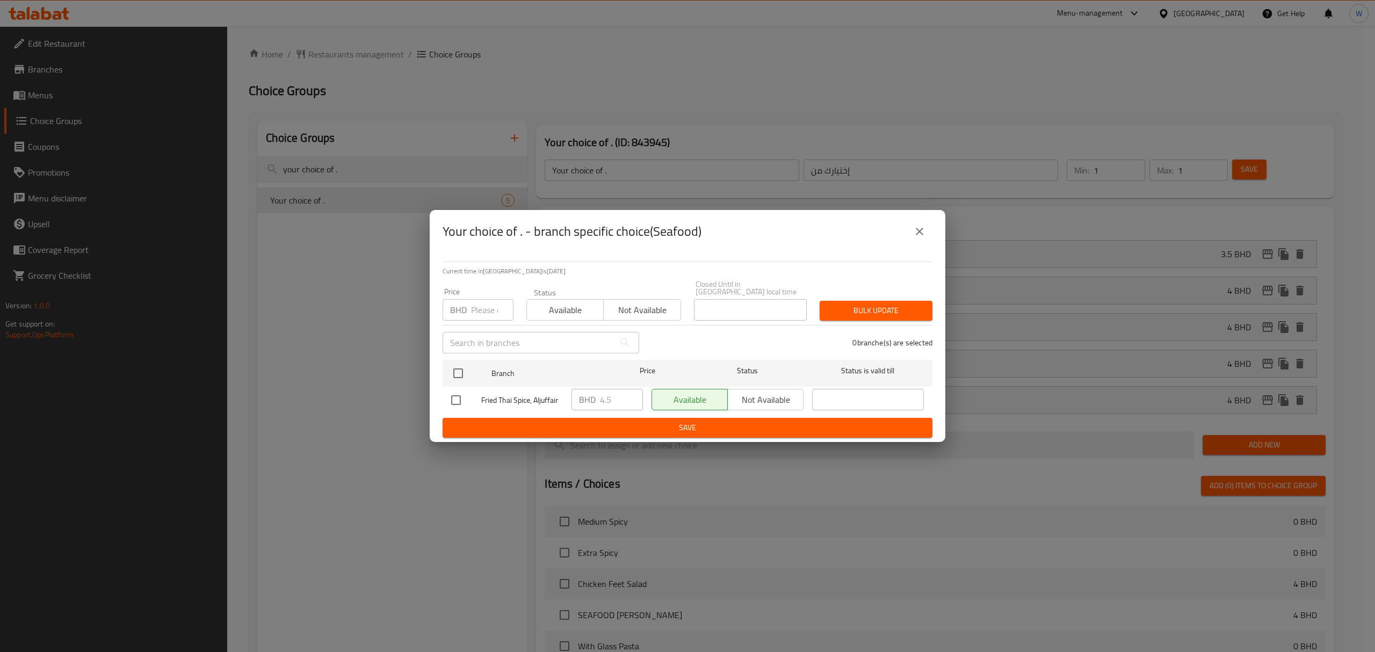
click at [492, 303] on input "number" at bounding box center [492, 309] width 42 height 21
type input "5"
click at [451, 358] on div at bounding box center [467, 373] width 40 height 31
click at [458, 371] on input "checkbox" at bounding box center [458, 373] width 23 height 23
checkbox input "true"
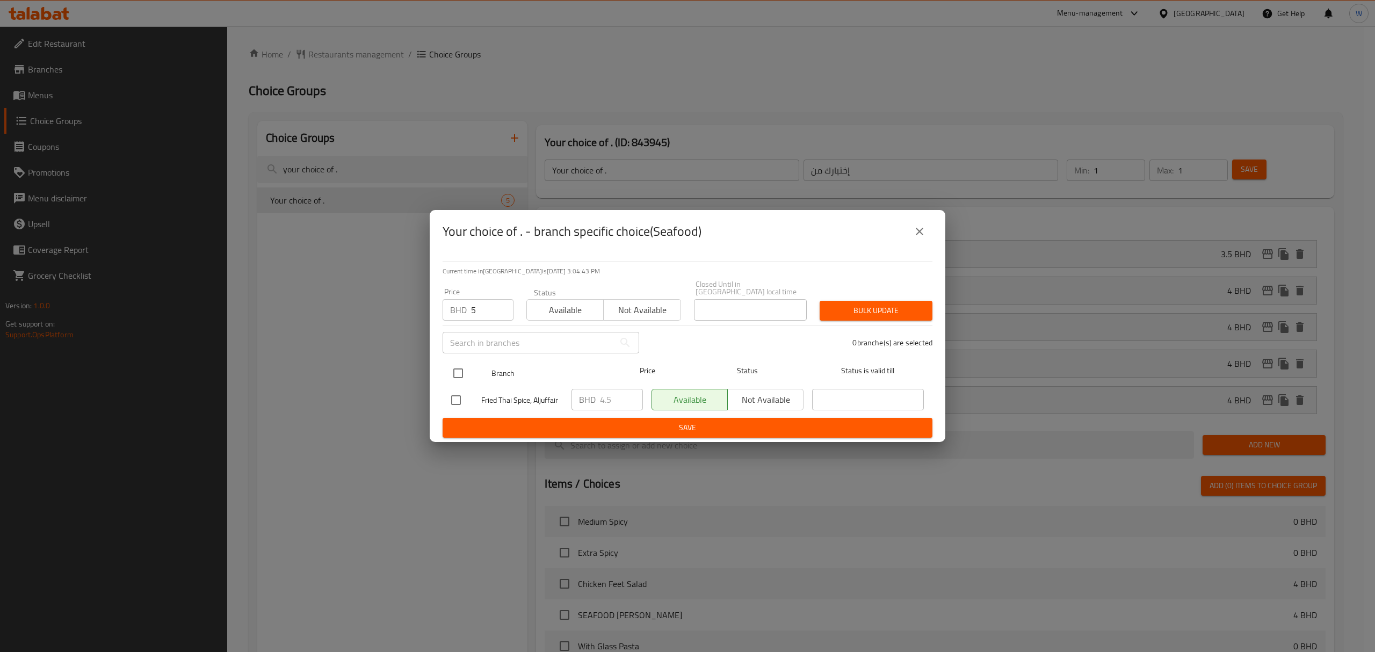
checkbox input "true"
click at [929, 310] on button "Bulk update" at bounding box center [876, 311] width 113 height 20
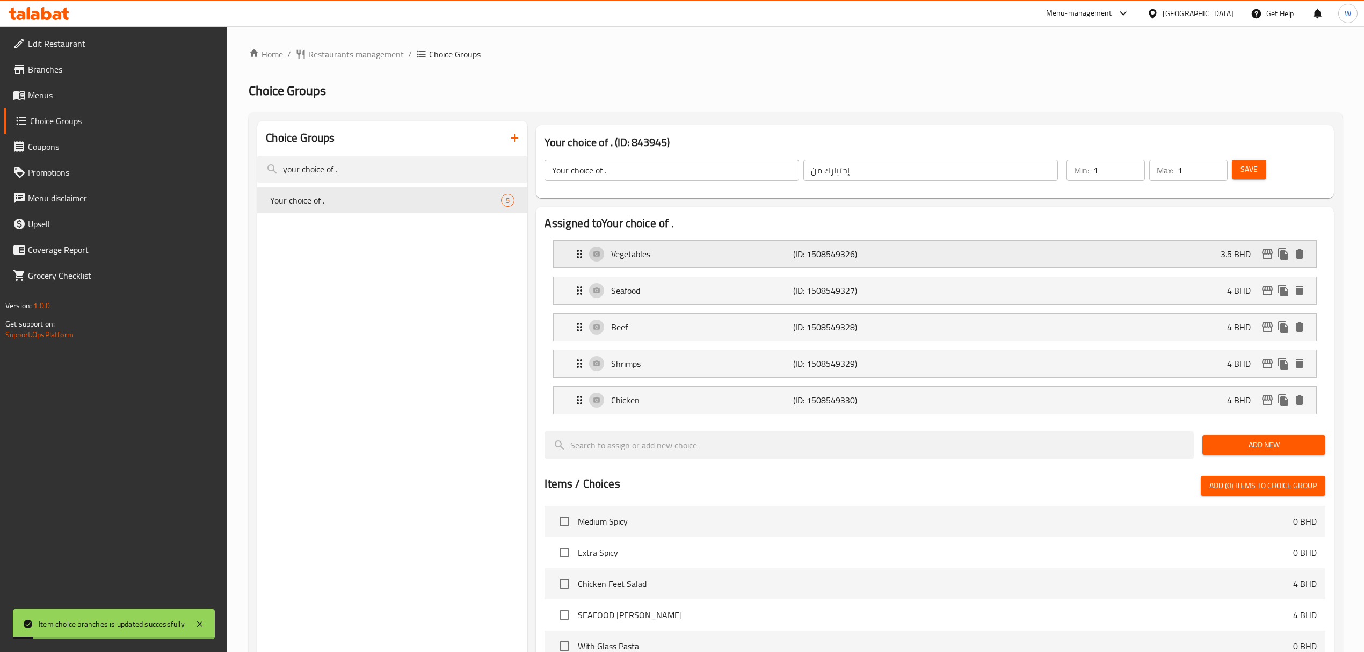
click at [1266, 252] on icon "edit" at bounding box center [1267, 254] width 13 height 13
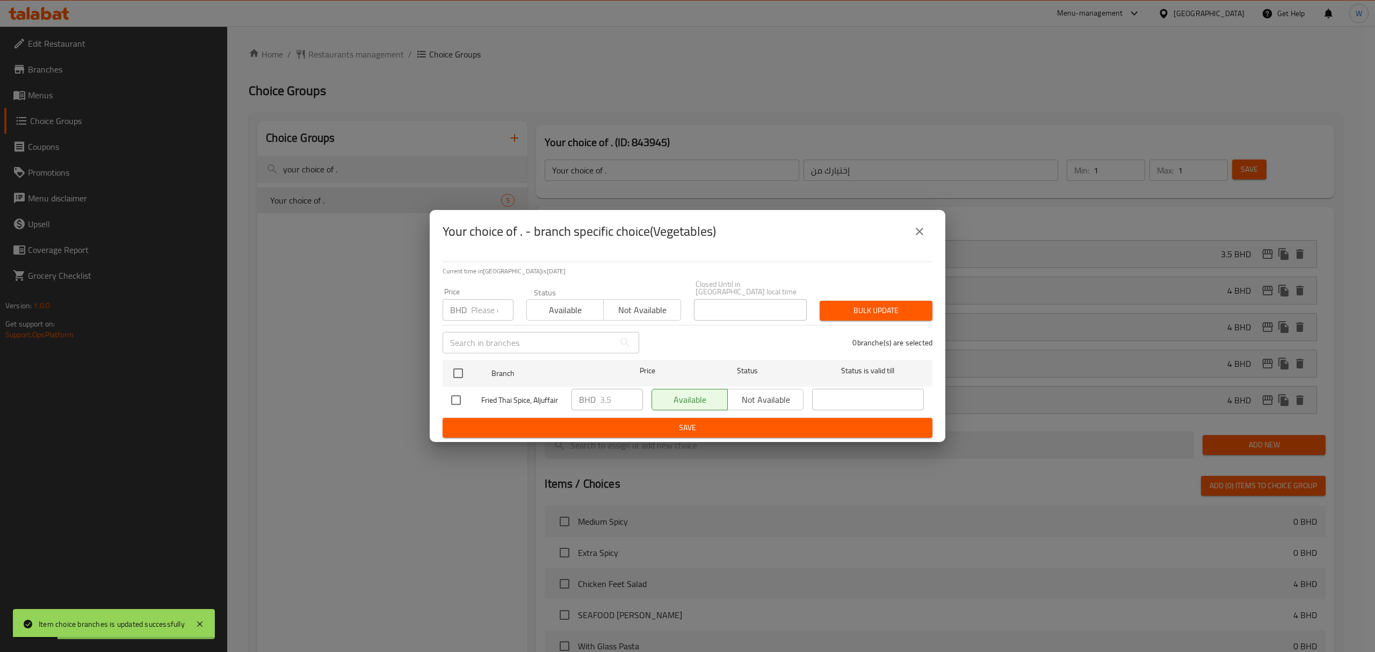
click at [488, 308] on input "number" at bounding box center [492, 309] width 42 height 21
type input "4"
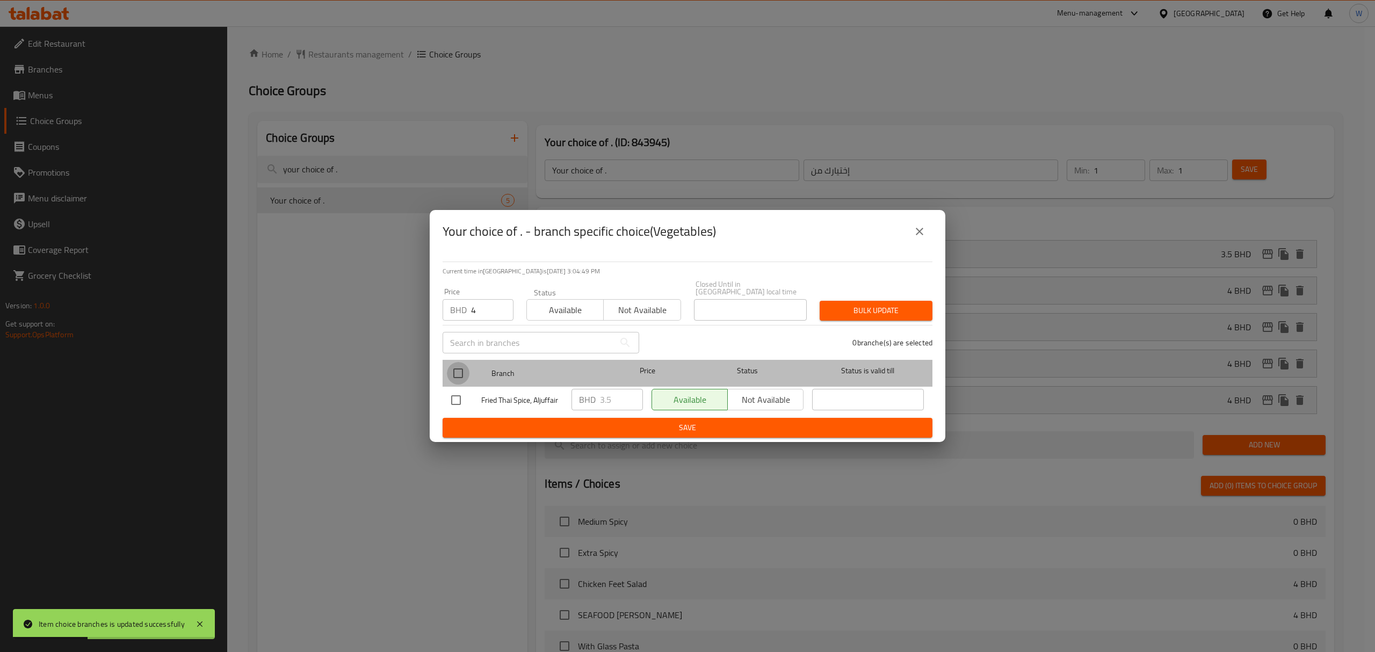
click at [457, 365] on input "checkbox" at bounding box center [458, 373] width 23 height 23
checkbox input "true"
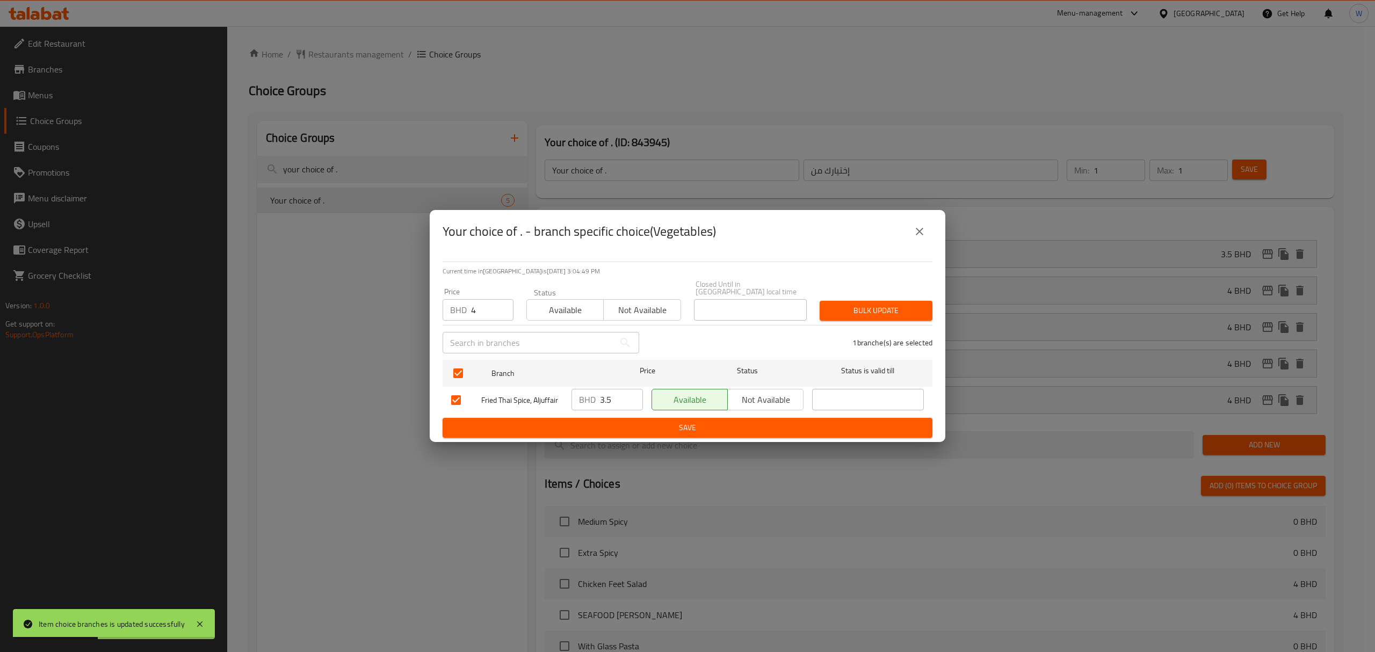
click at [894, 310] on span "Bulk update" at bounding box center [876, 310] width 96 height 13
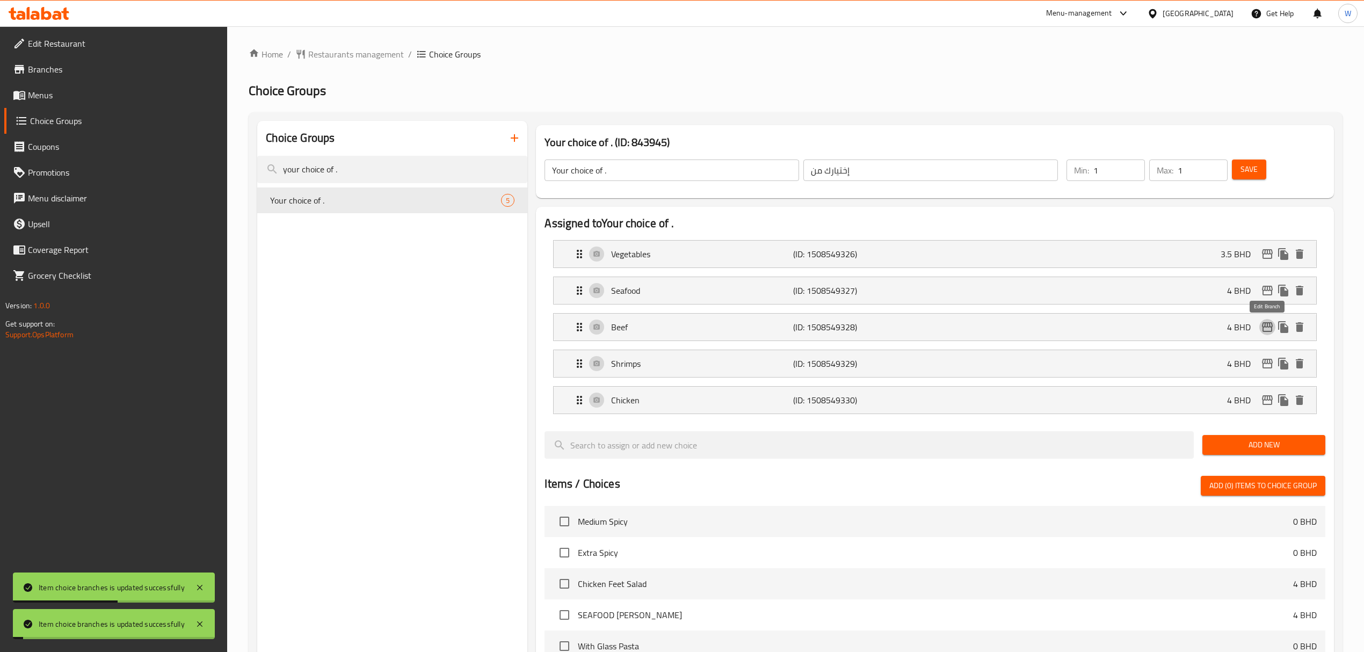
click at [1272, 326] on icon "edit" at bounding box center [1267, 327] width 11 height 10
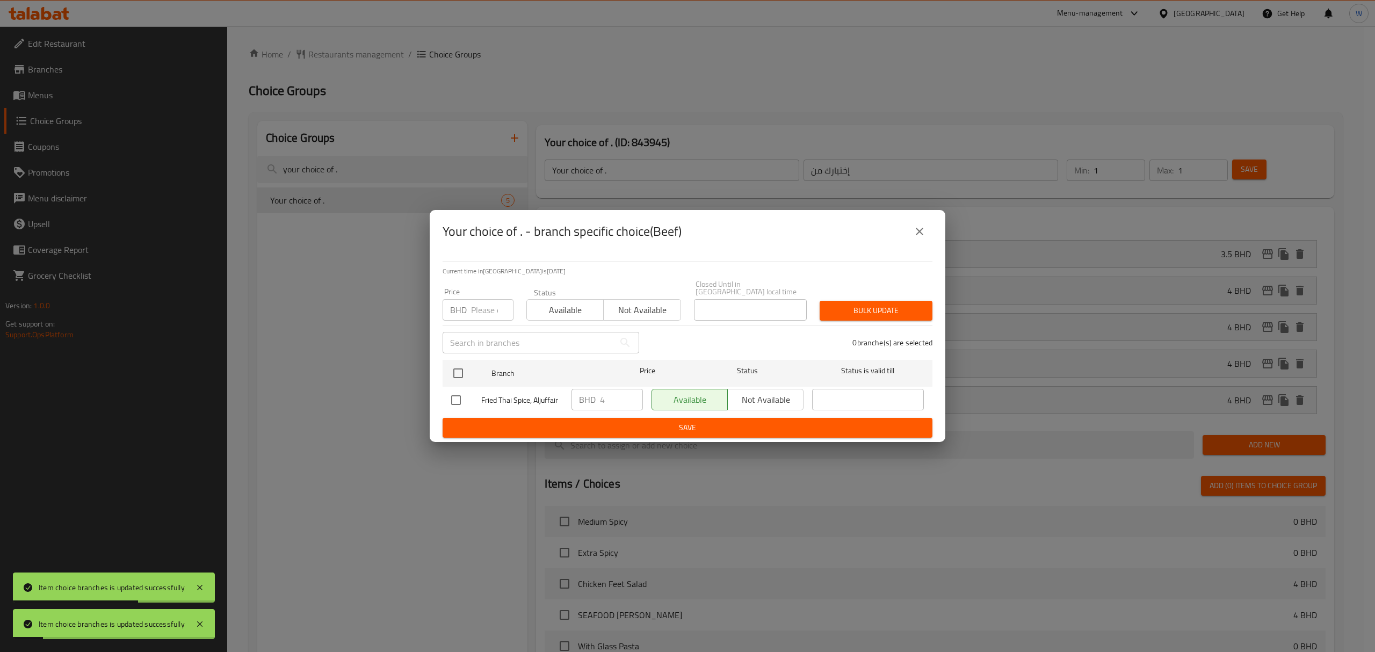
click at [480, 305] on input "number" at bounding box center [492, 309] width 42 height 21
click at [921, 238] on icon "close" at bounding box center [919, 231] width 13 height 13
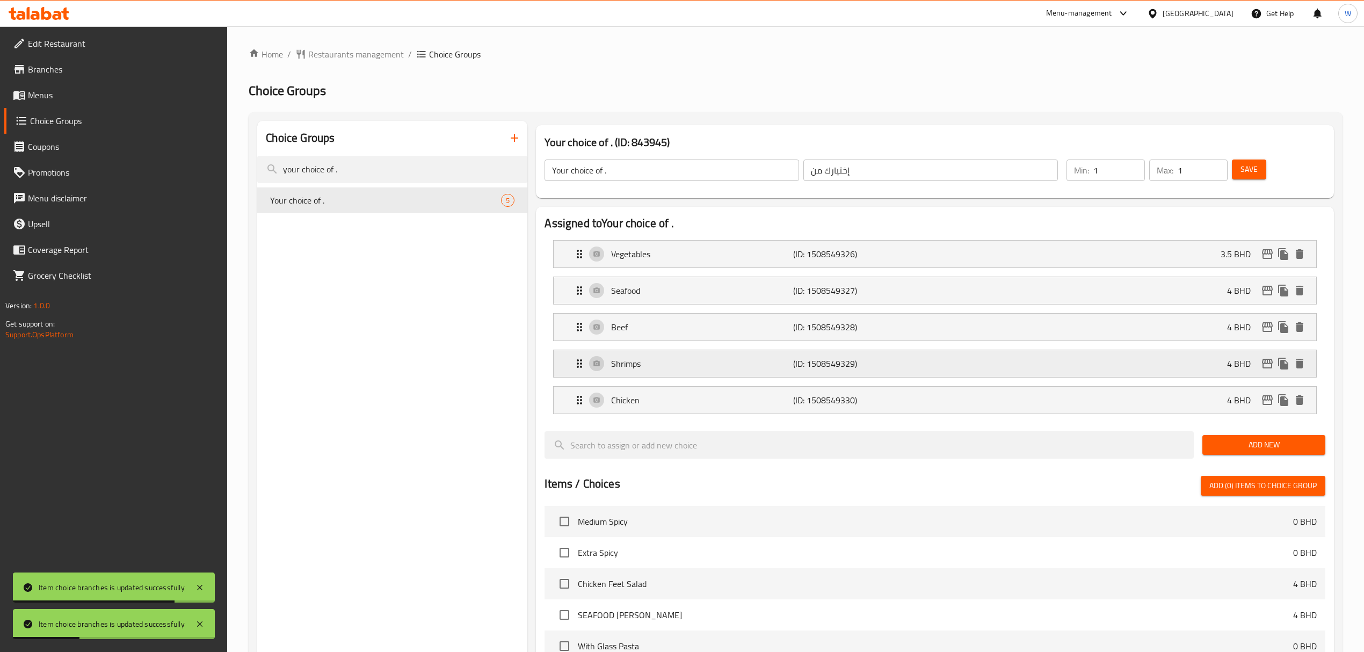
click at [1268, 363] on icon "edit" at bounding box center [1267, 364] width 11 height 10
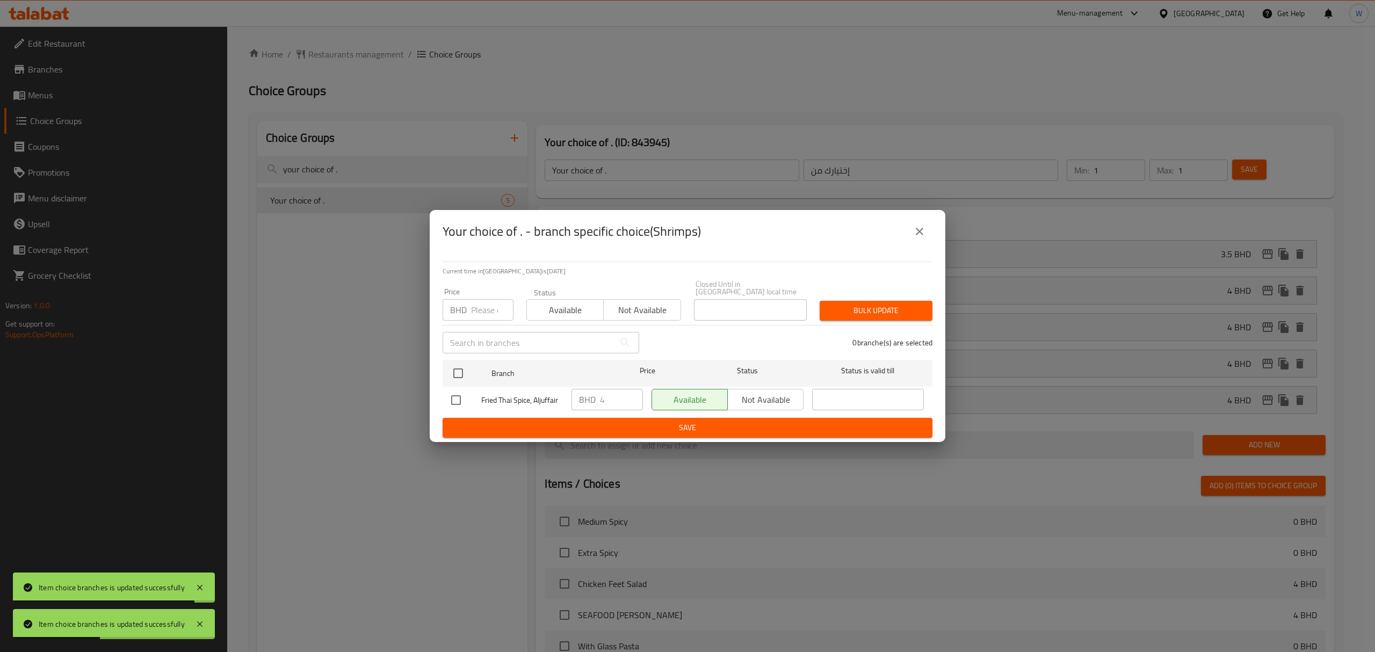
click at [922, 242] on button "close" at bounding box center [920, 232] width 26 height 26
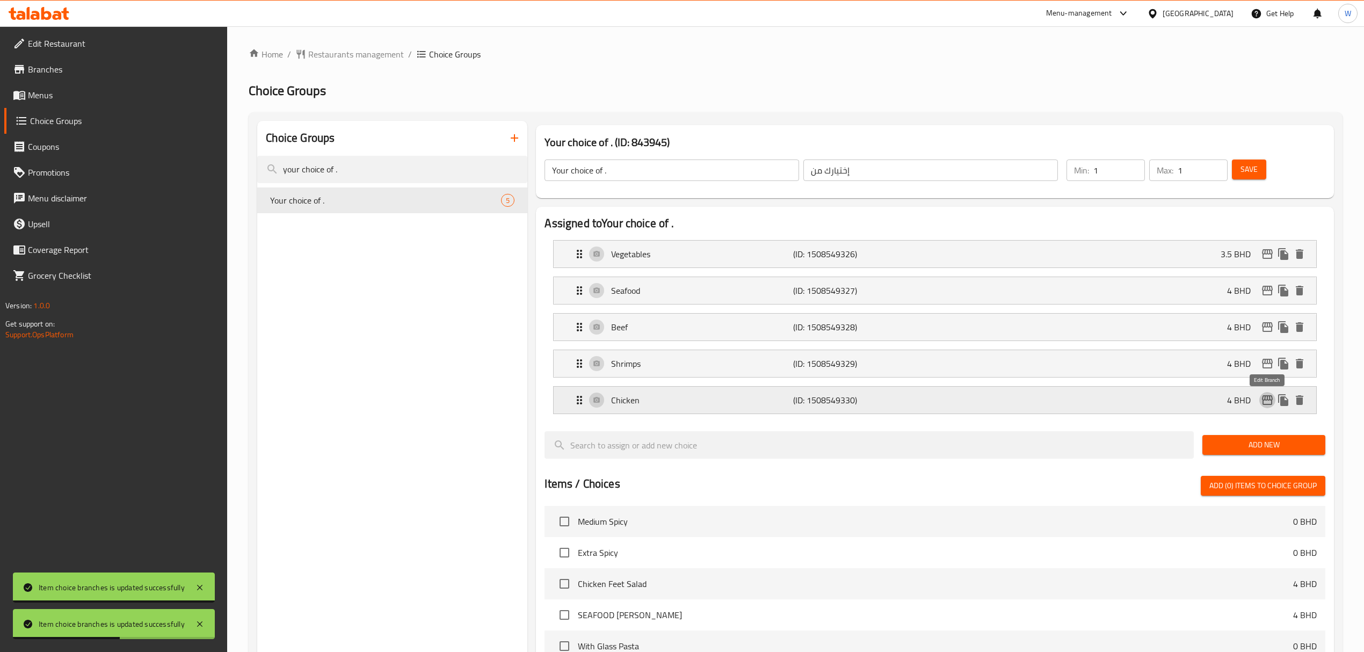
click at [1270, 407] on icon "edit" at bounding box center [1267, 400] width 13 height 13
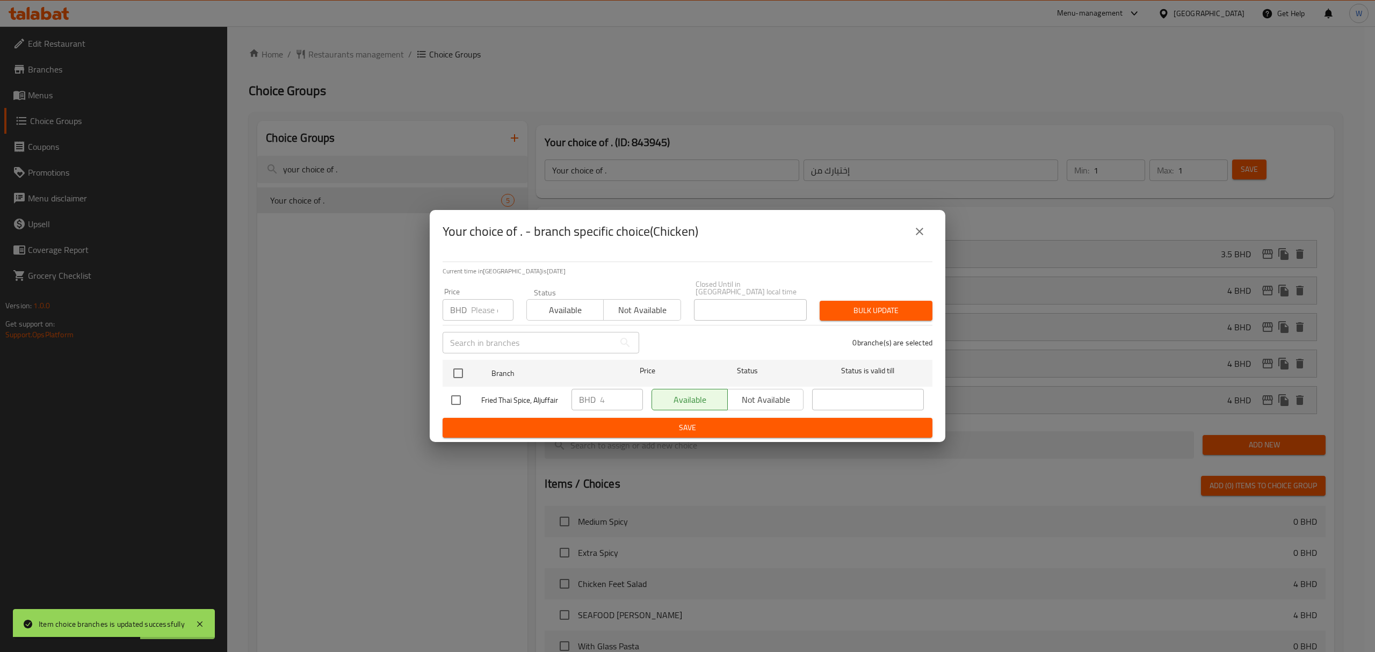
click at [926, 235] on button "close" at bounding box center [920, 232] width 26 height 26
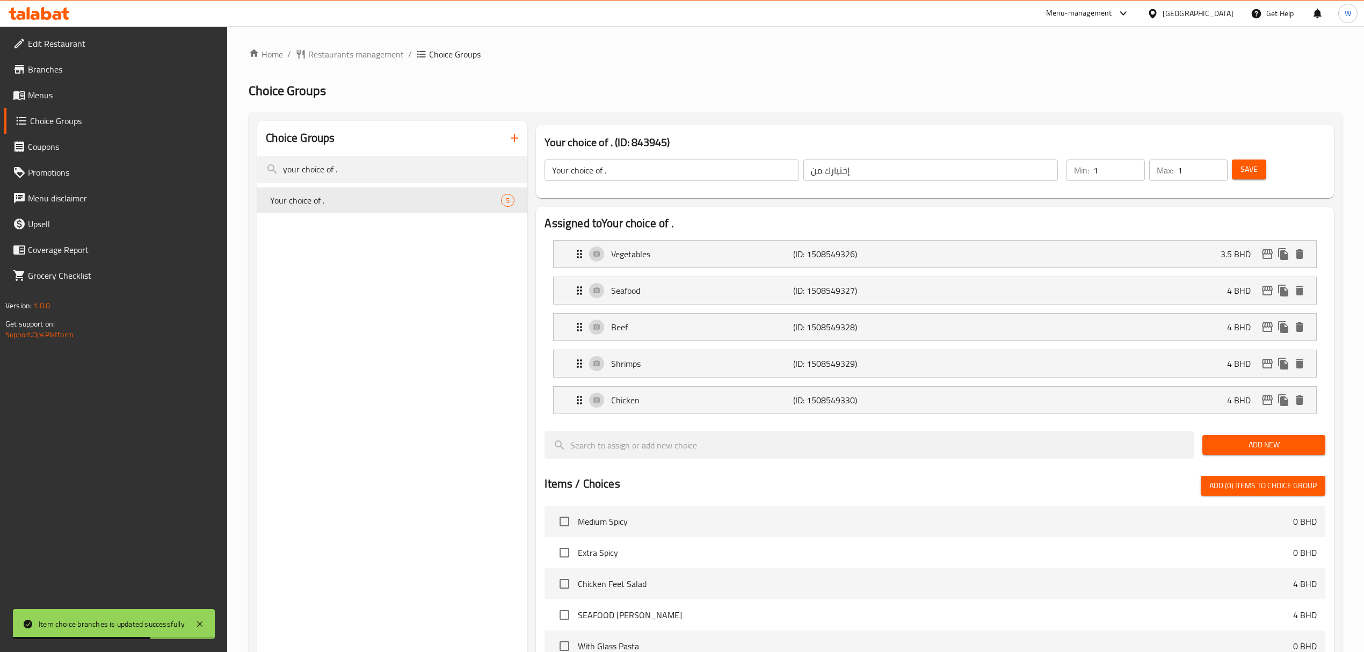
click at [1257, 177] on button "Save" at bounding box center [1249, 170] width 34 height 20
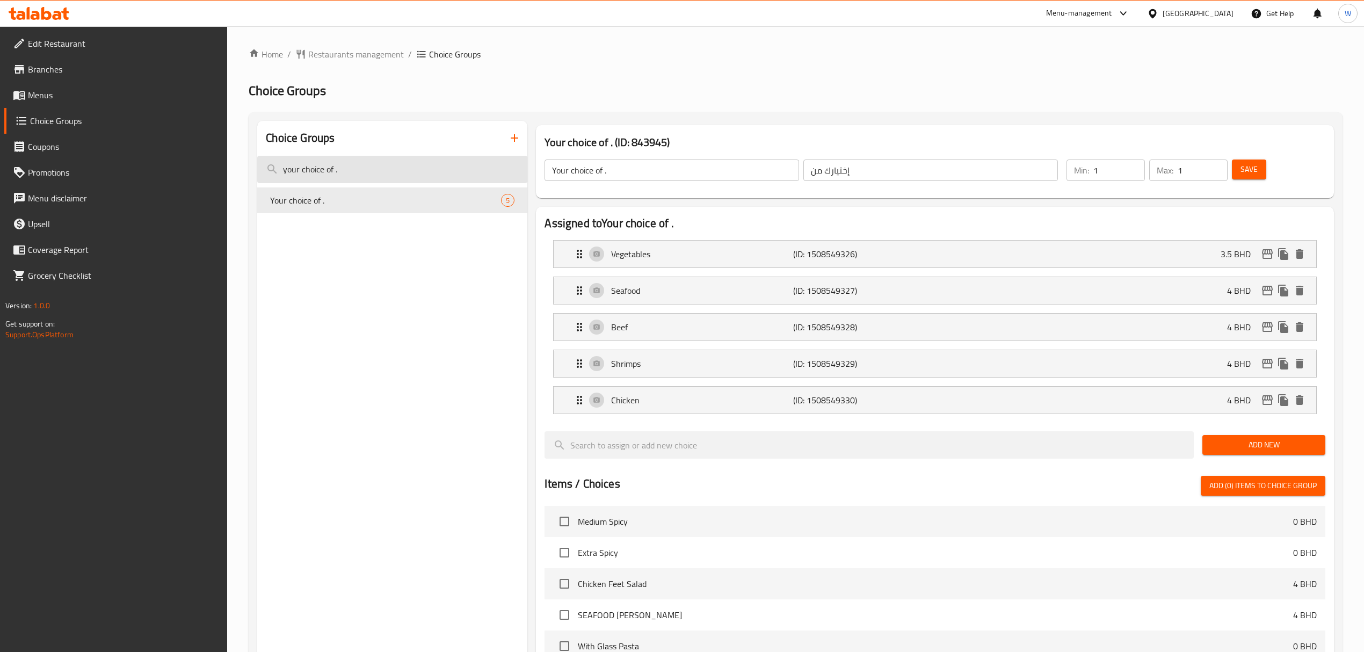
click at [352, 176] on input "your choice of ." at bounding box center [392, 169] width 270 height 27
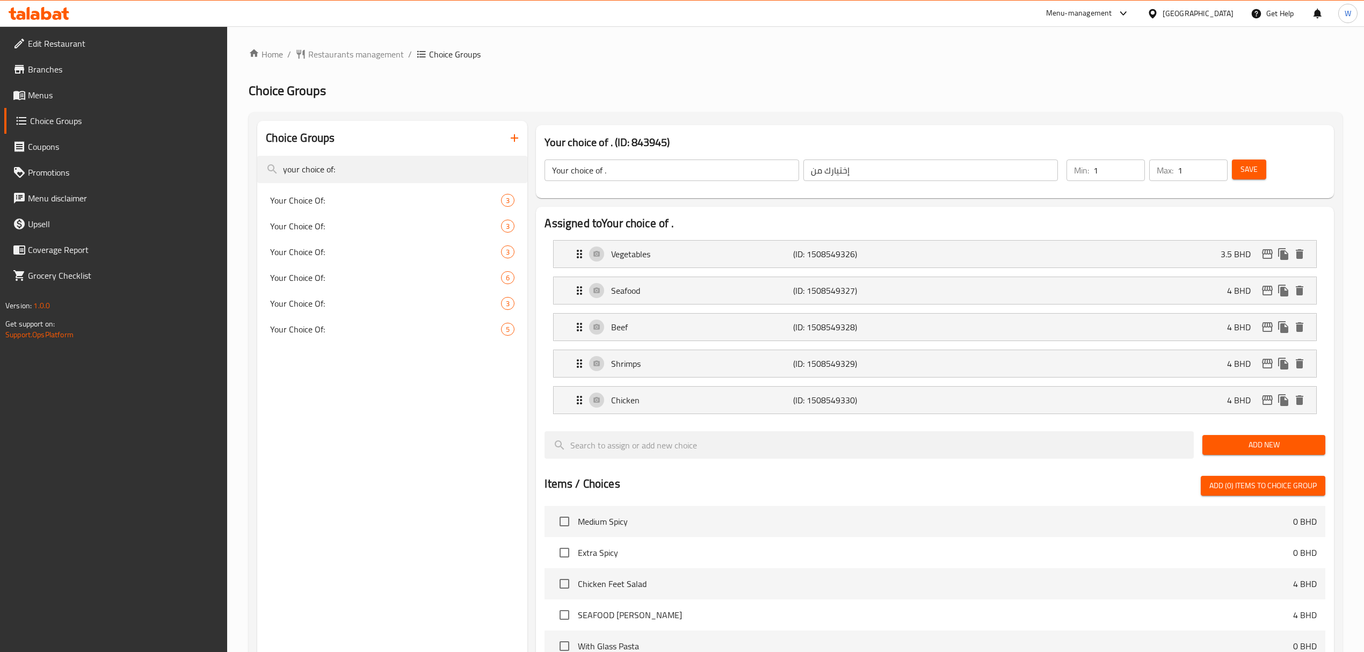
type input "your choice of:"
click at [304, 338] on div "Your Choice Of: 5" at bounding box center [392, 329] width 270 height 26
type input "Your Choice Of:"
type input "إختيارك من:"
click at [1268, 250] on icon "edit" at bounding box center [1267, 254] width 13 height 13
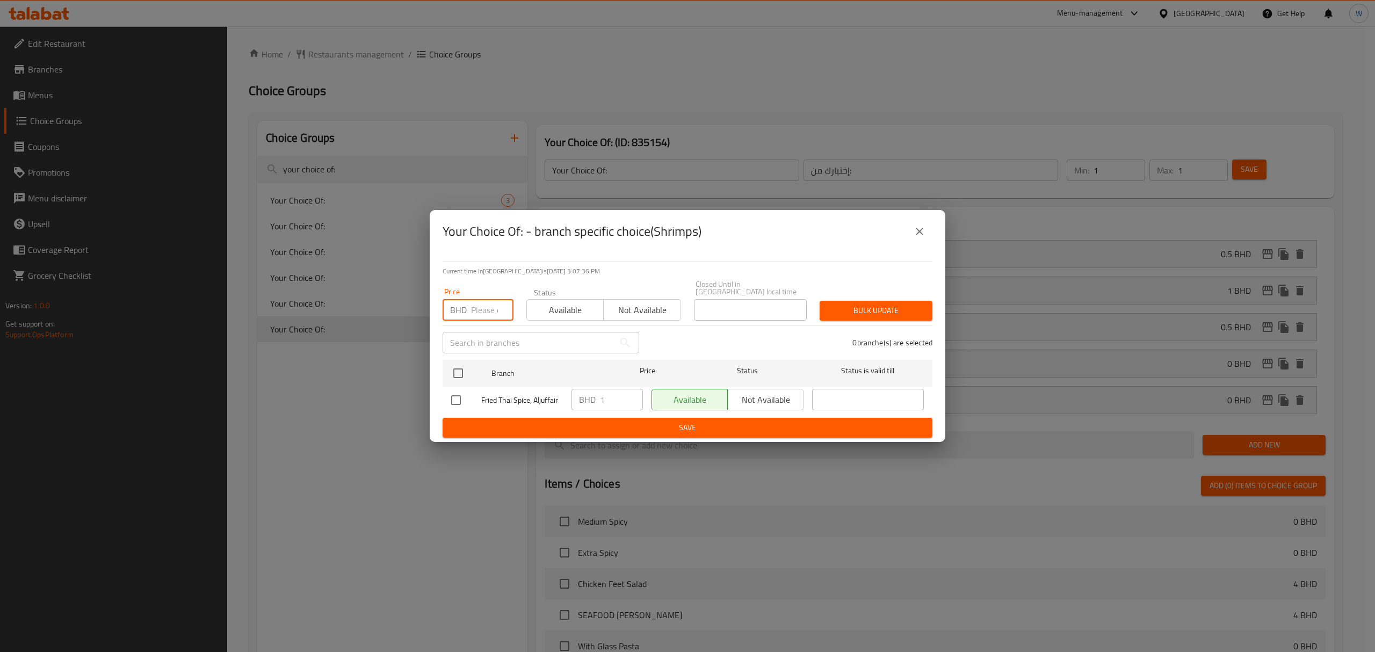
click at [481, 310] on input "number" at bounding box center [492, 309] width 42 height 21
type input "4"
click at [466, 362] on input "checkbox" at bounding box center [458, 373] width 23 height 23
checkbox input "true"
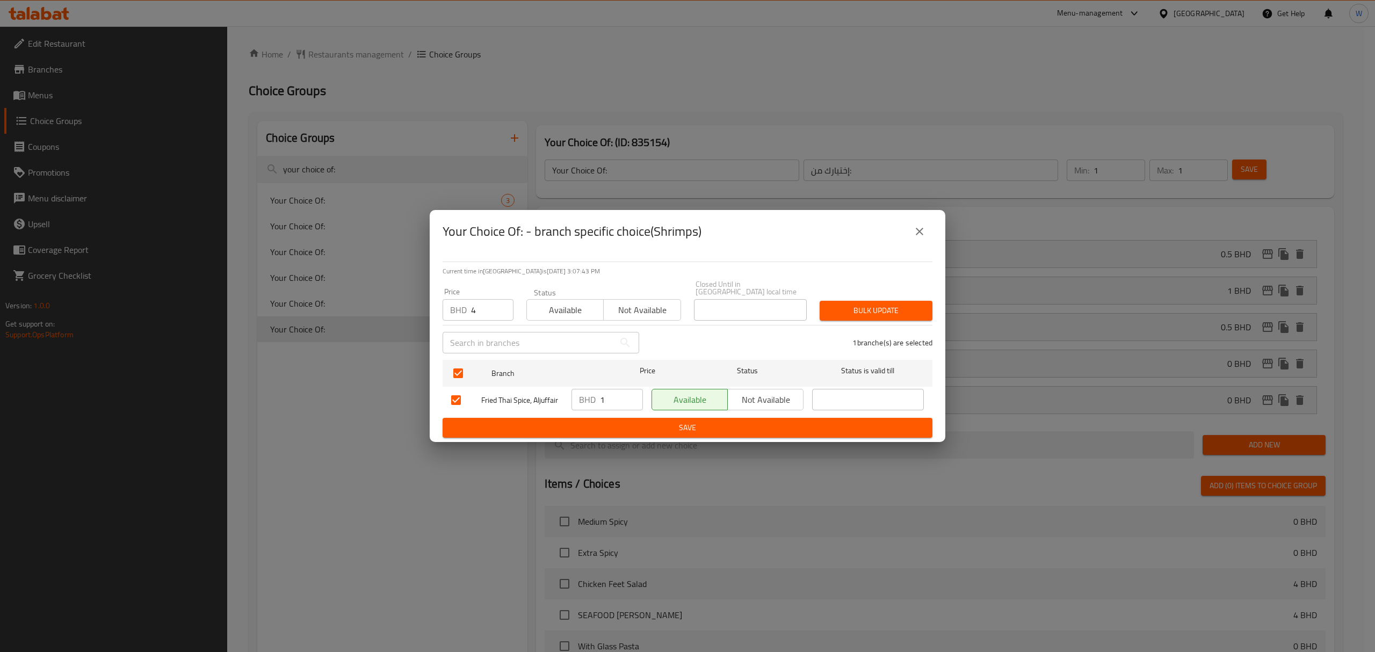
click at [871, 317] on div "Bulk update" at bounding box center [876, 310] width 126 height 33
click at [885, 306] on span "Bulk update" at bounding box center [876, 310] width 96 height 13
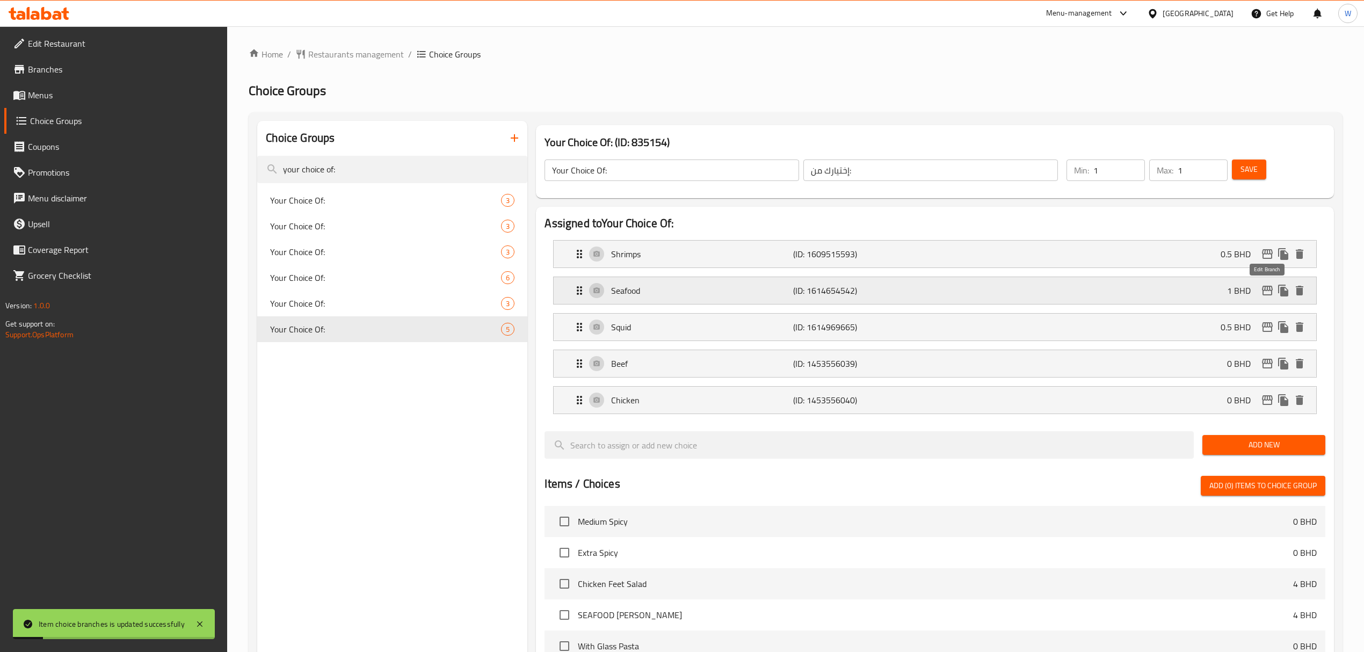
click at [1270, 291] on icon "edit" at bounding box center [1267, 291] width 11 height 10
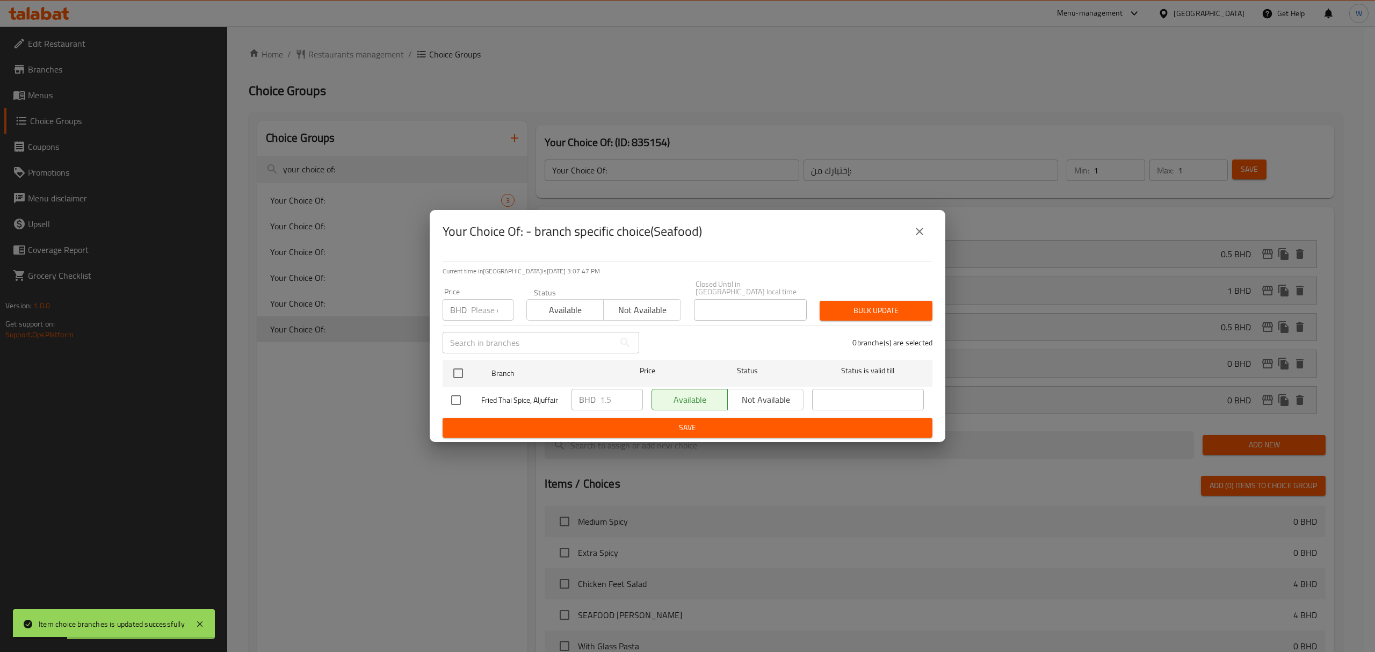
click at [488, 305] on input "number" at bounding box center [492, 309] width 42 height 21
type input "5"
click at [462, 364] on input "checkbox" at bounding box center [458, 373] width 23 height 23
checkbox input "true"
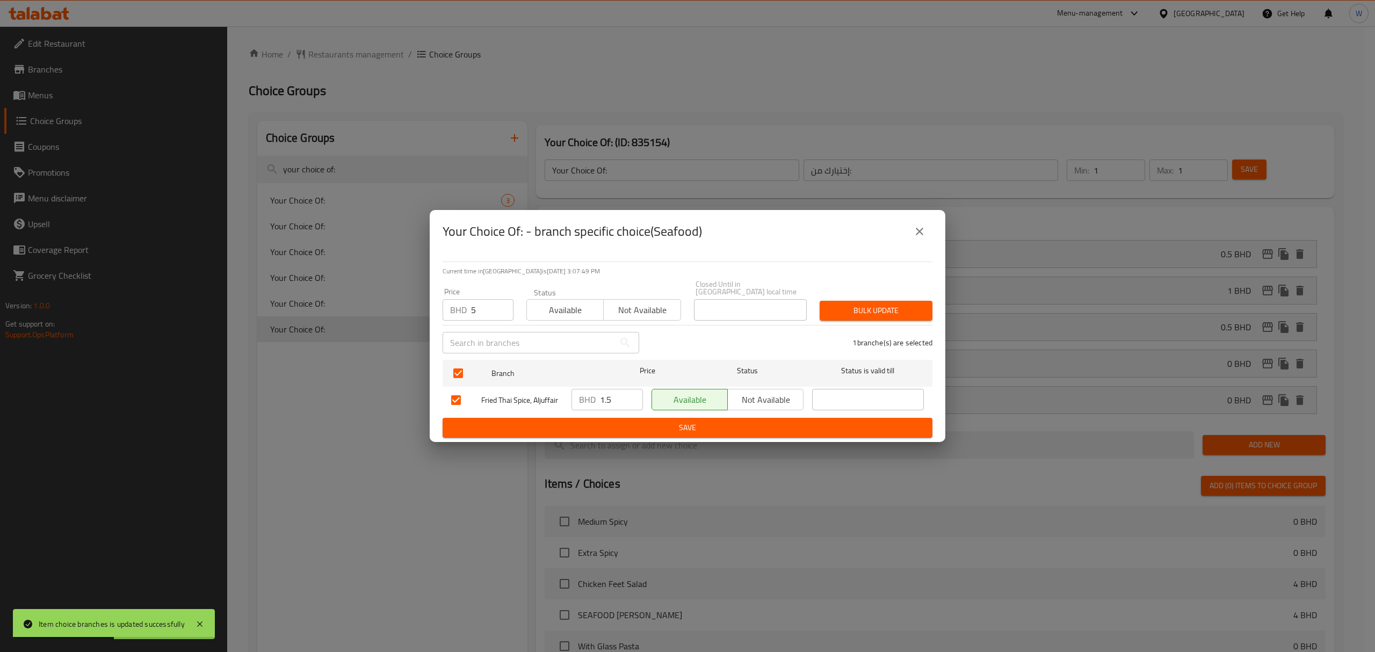
click at [905, 304] on span "Bulk update" at bounding box center [876, 310] width 96 height 13
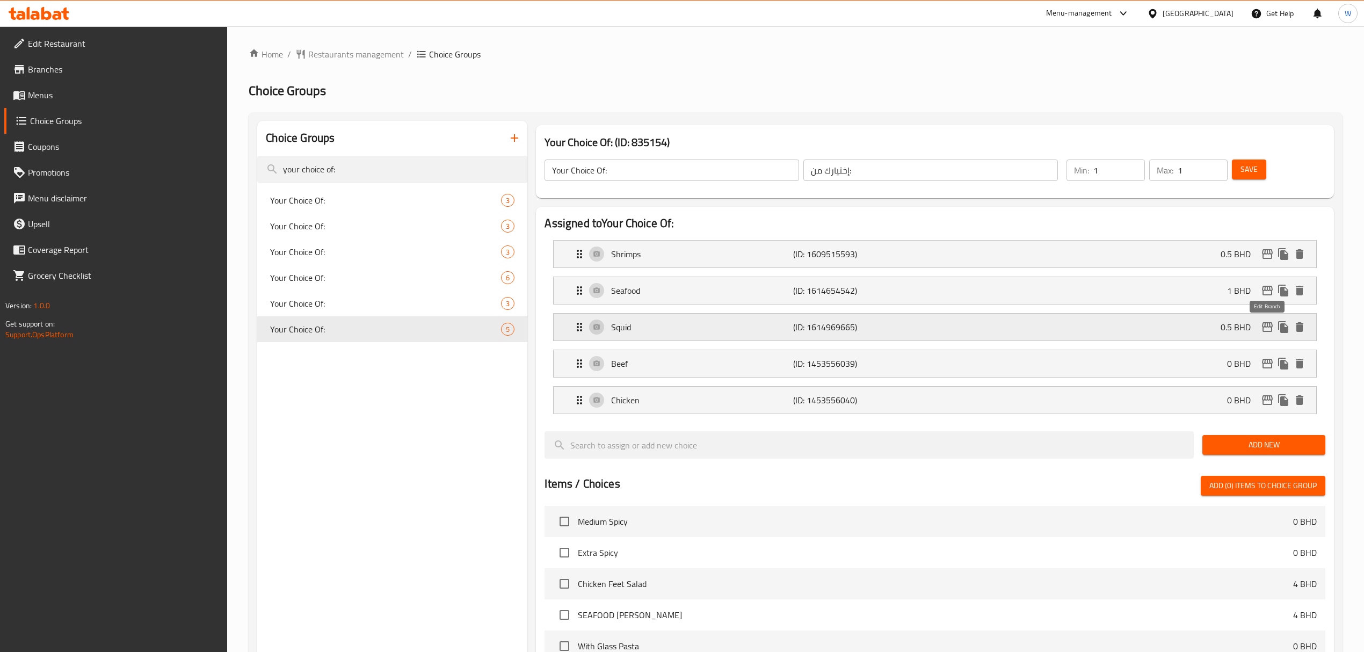
click at [1272, 327] on icon "edit" at bounding box center [1267, 327] width 11 height 10
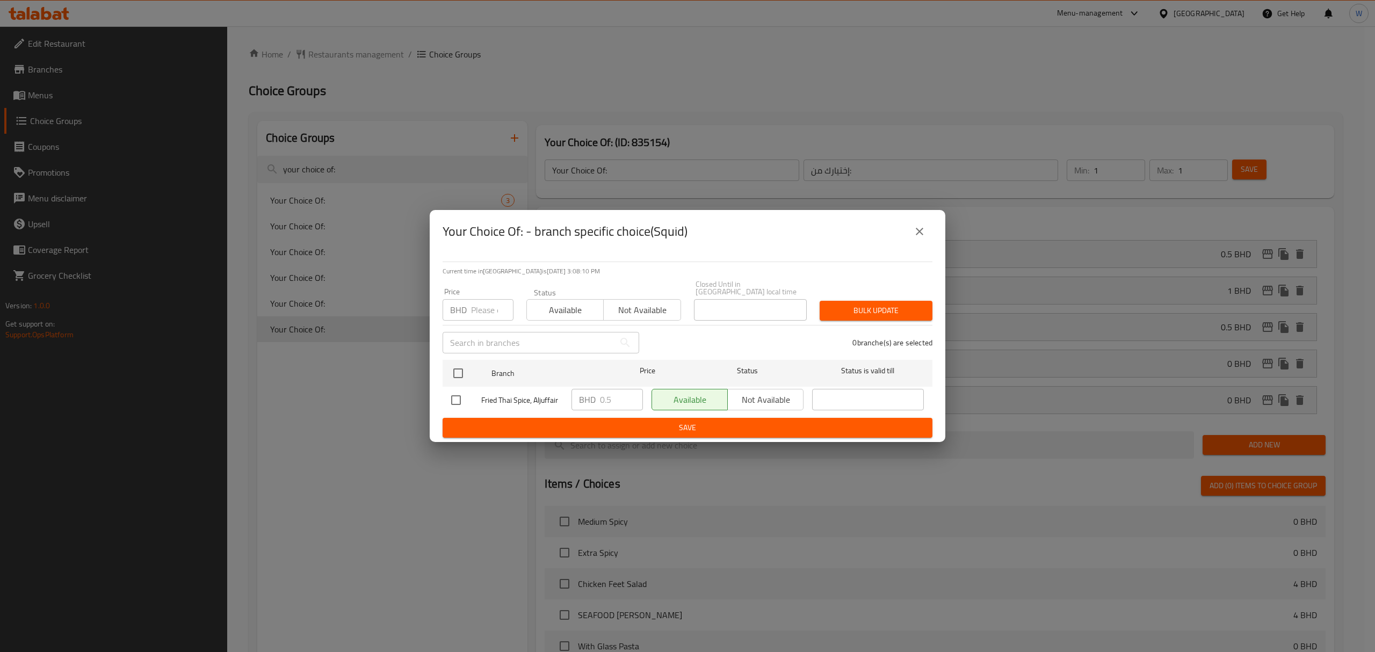
click at [491, 308] on input "number" at bounding box center [492, 309] width 42 height 21
type input "4"
click at [452, 370] on input "checkbox" at bounding box center [458, 373] width 23 height 23
checkbox input "true"
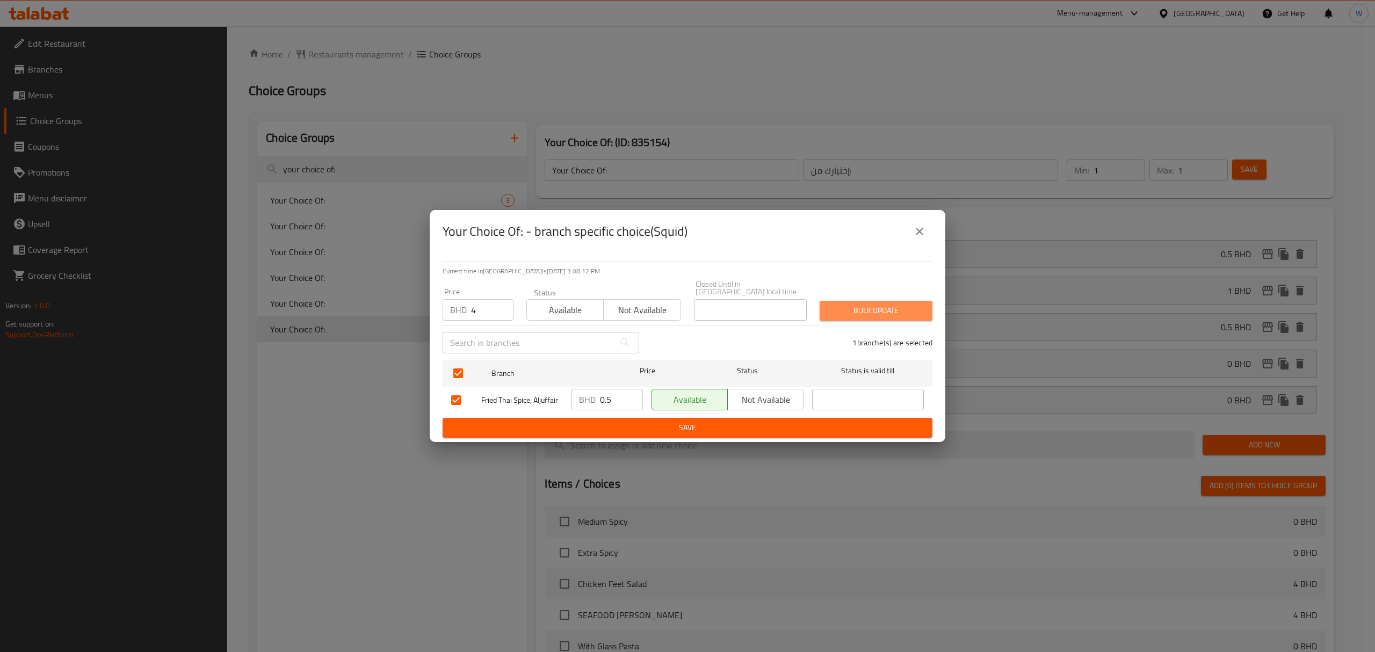
click at [889, 305] on span "Bulk update" at bounding box center [876, 310] width 96 height 13
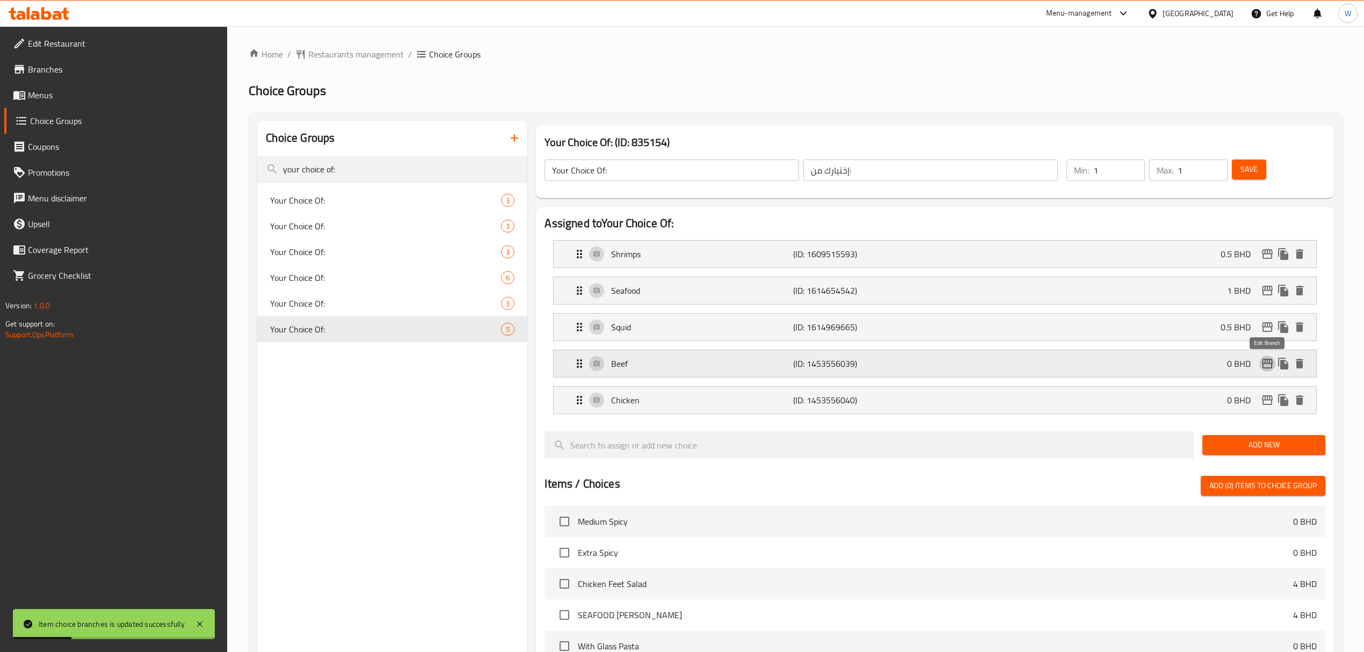
click at [1272, 365] on icon "edit" at bounding box center [1267, 363] width 13 height 13
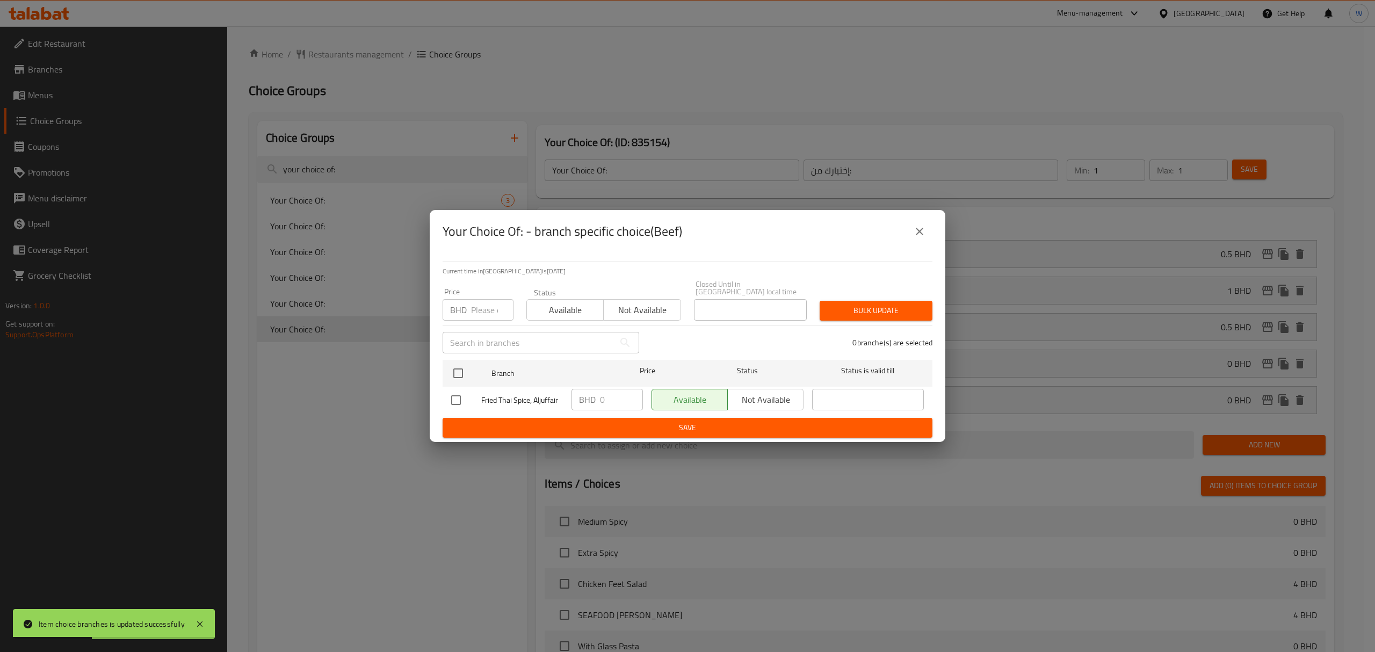
click at [480, 304] on input "number" at bounding box center [492, 309] width 42 height 21
type input "4"
click at [458, 365] on input "checkbox" at bounding box center [458, 373] width 23 height 23
checkbox input "true"
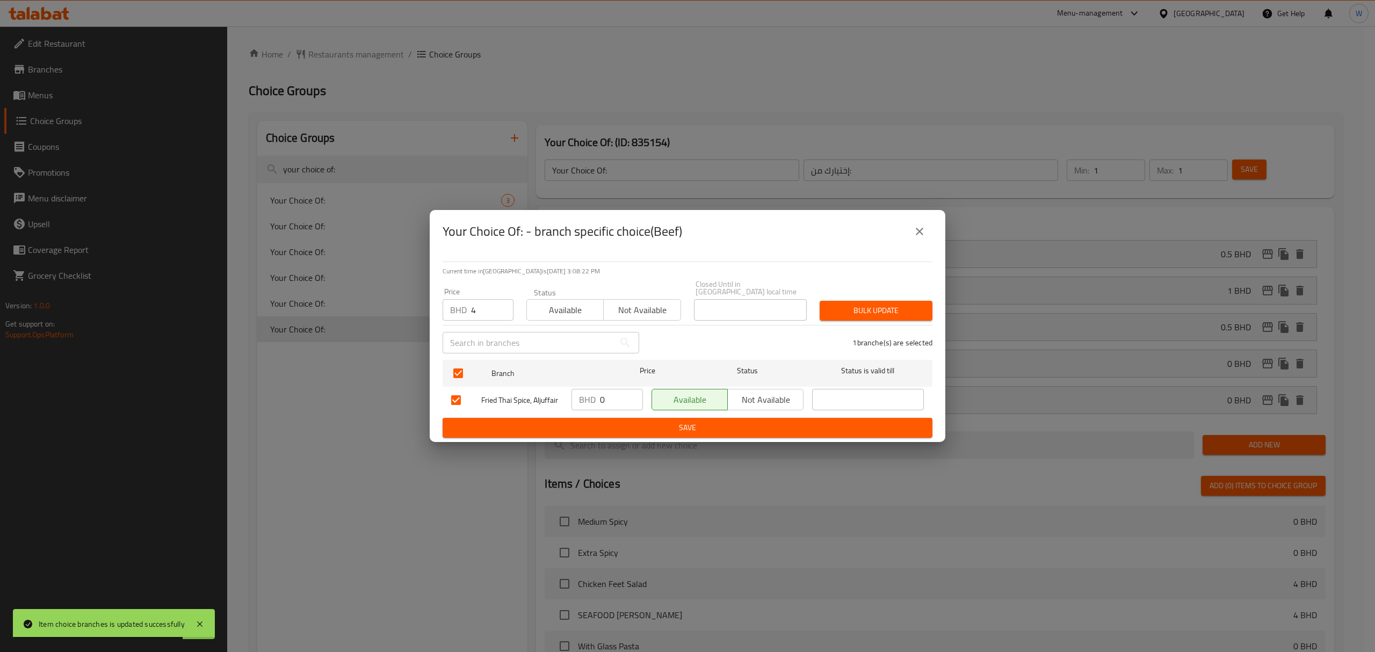
click at [916, 310] on span "Bulk update" at bounding box center [876, 310] width 96 height 13
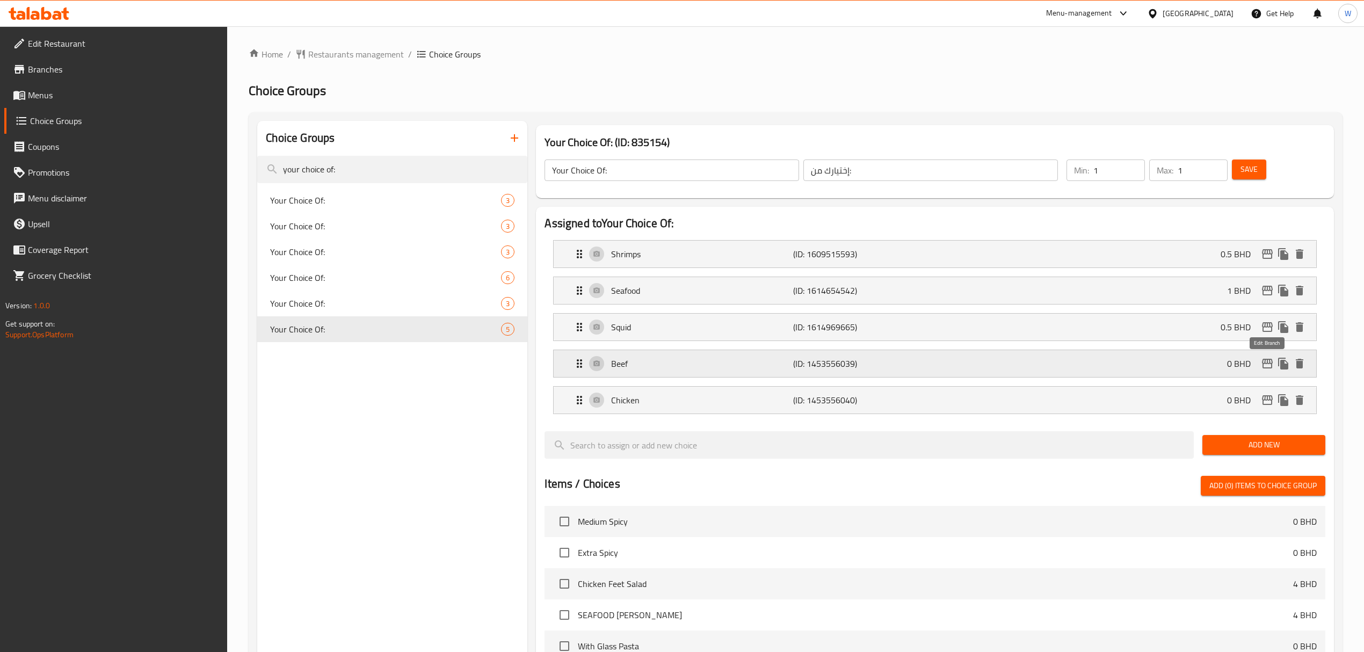
click at [1265, 366] on icon "edit" at bounding box center [1267, 363] width 13 height 13
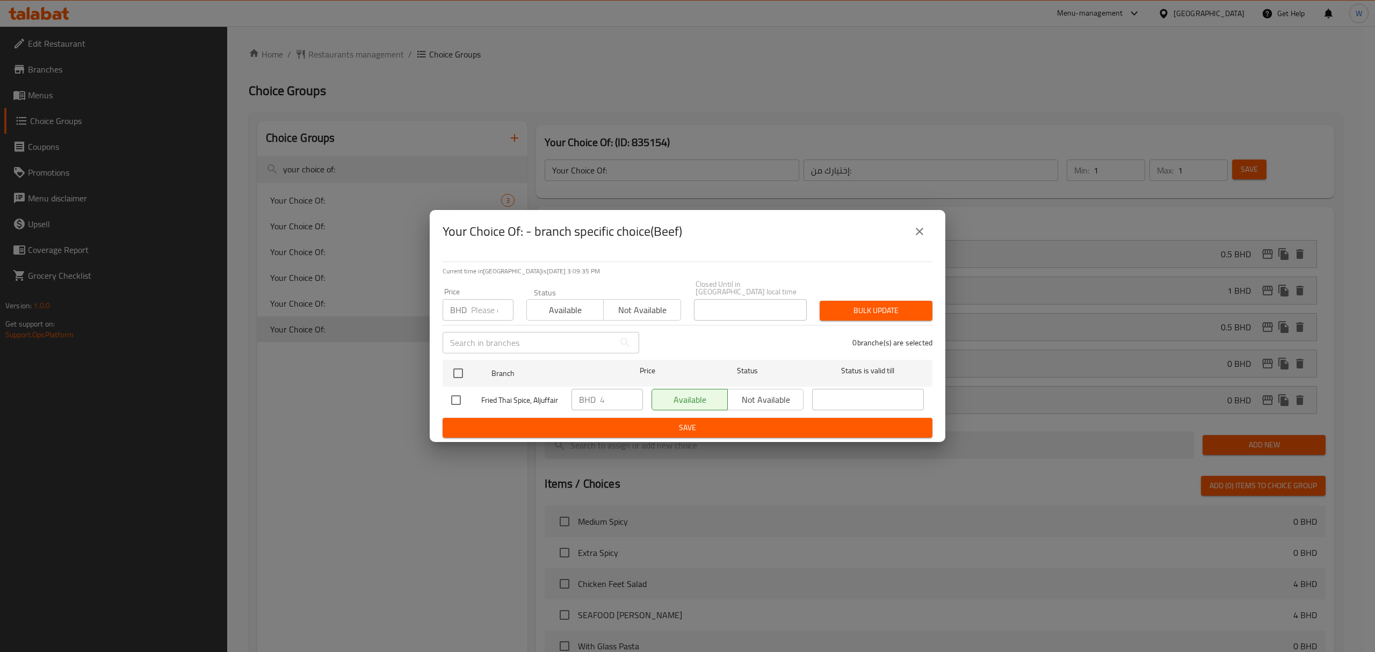
click at [917, 232] on icon "close" at bounding box center [919, 231] width 13 height 13
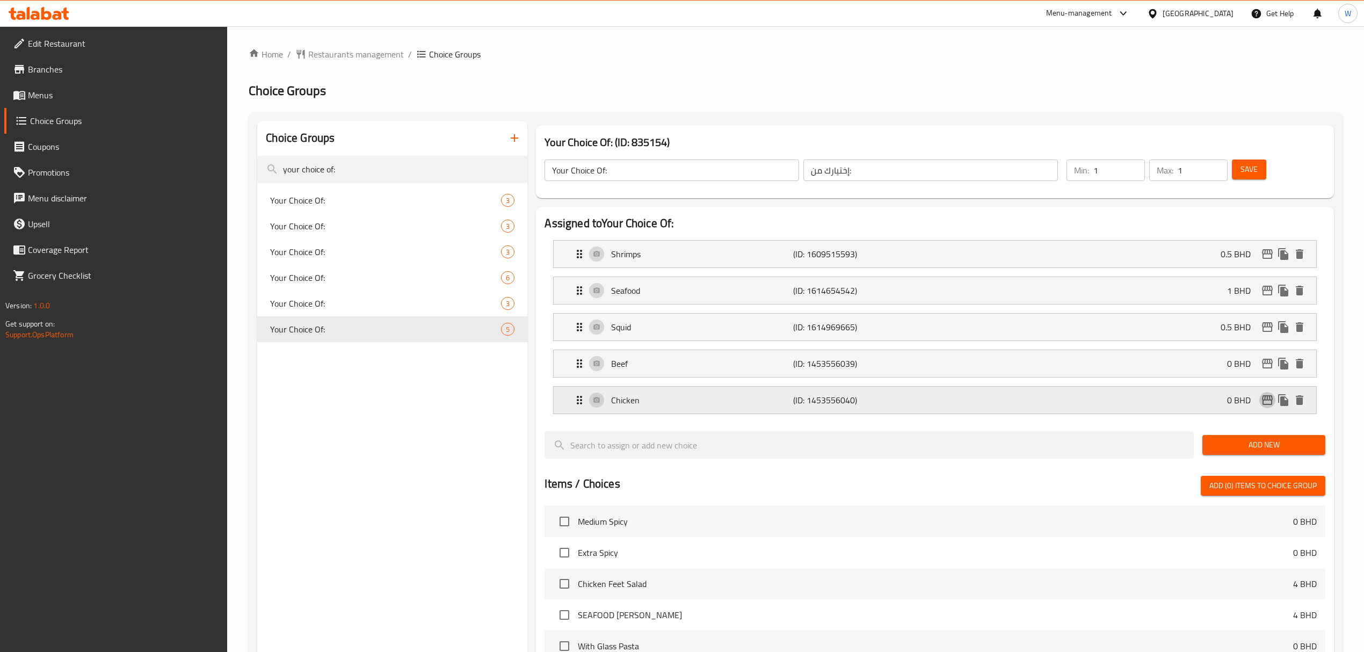
click at [1267, 402] on icon "edit" at bounding box center [1267, 400] width 11 height 10
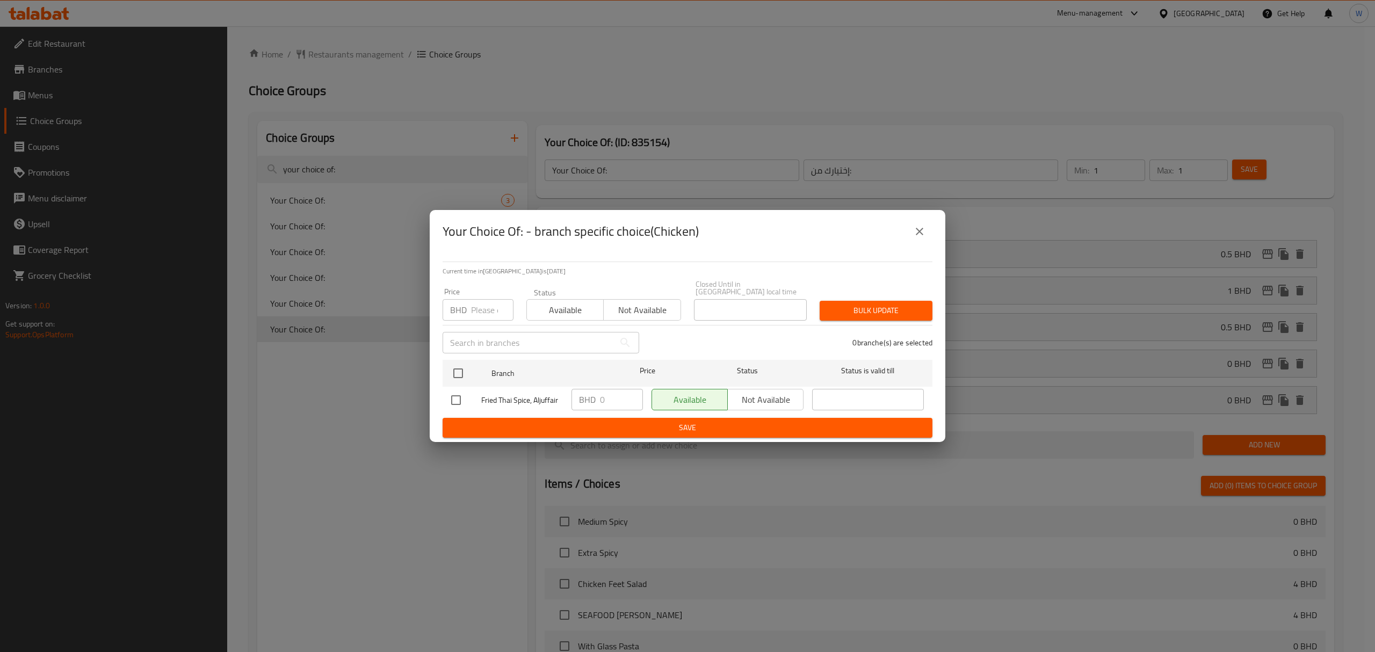
click at [488, 310] on input "number" at bounding box center [492, 309] width 42 height 21
type input "4"
click at [459, 366] on input "checkbox" at bounding box center [458, 373] width 23 height 23
checkbox input "true"
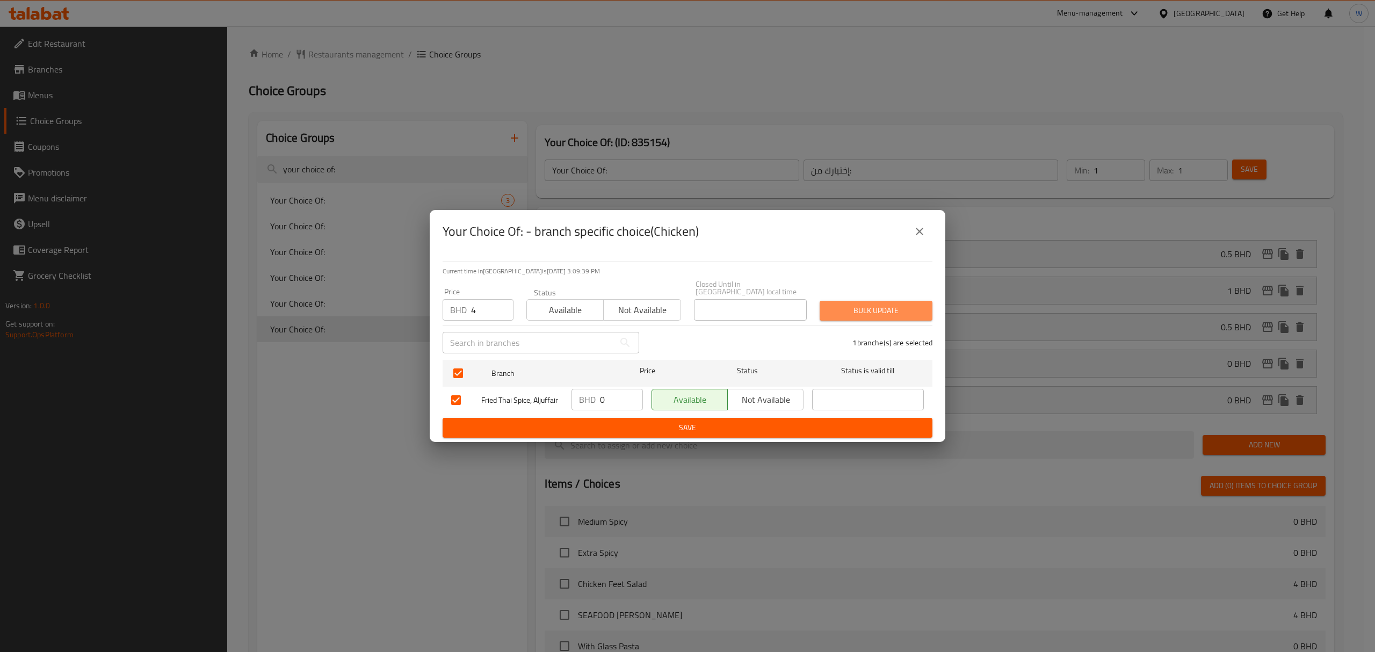
click at [847, 312] on span "Bulk update" at bounding box center [876, 310] width 96 height 13
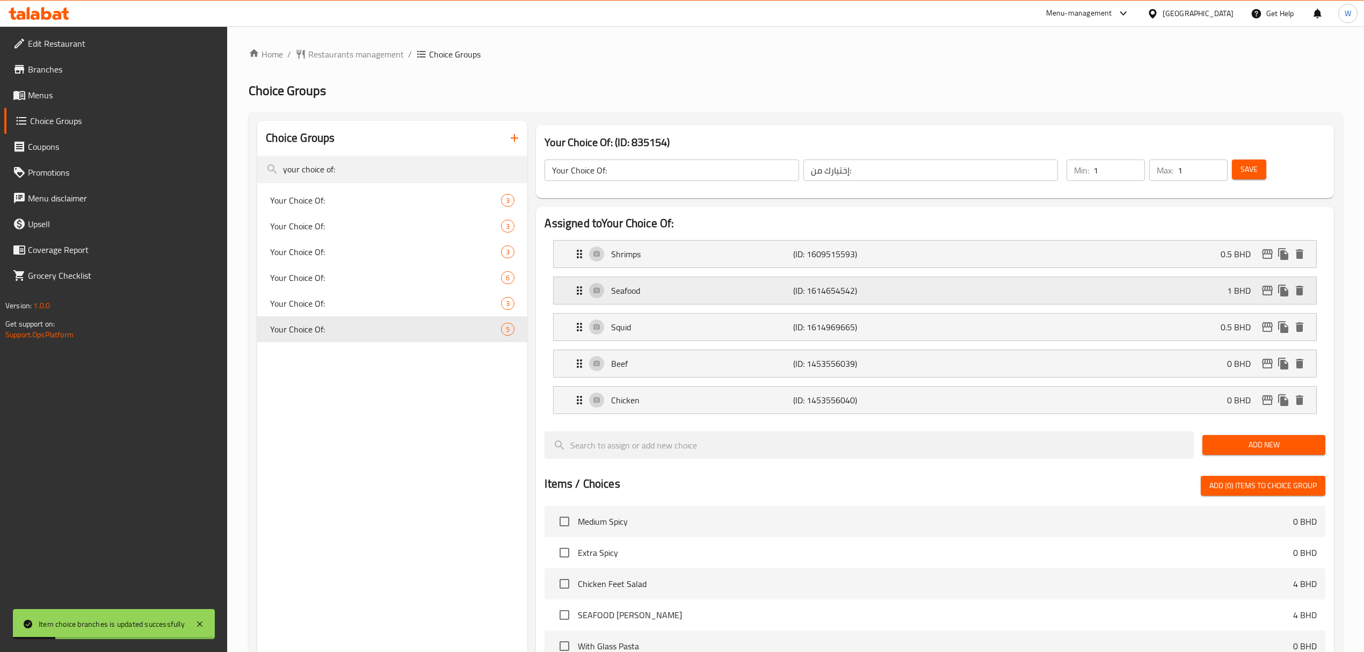
click at [1267, 288] on icon "edit" at bounding box center [1267, 291] width 11 height 10
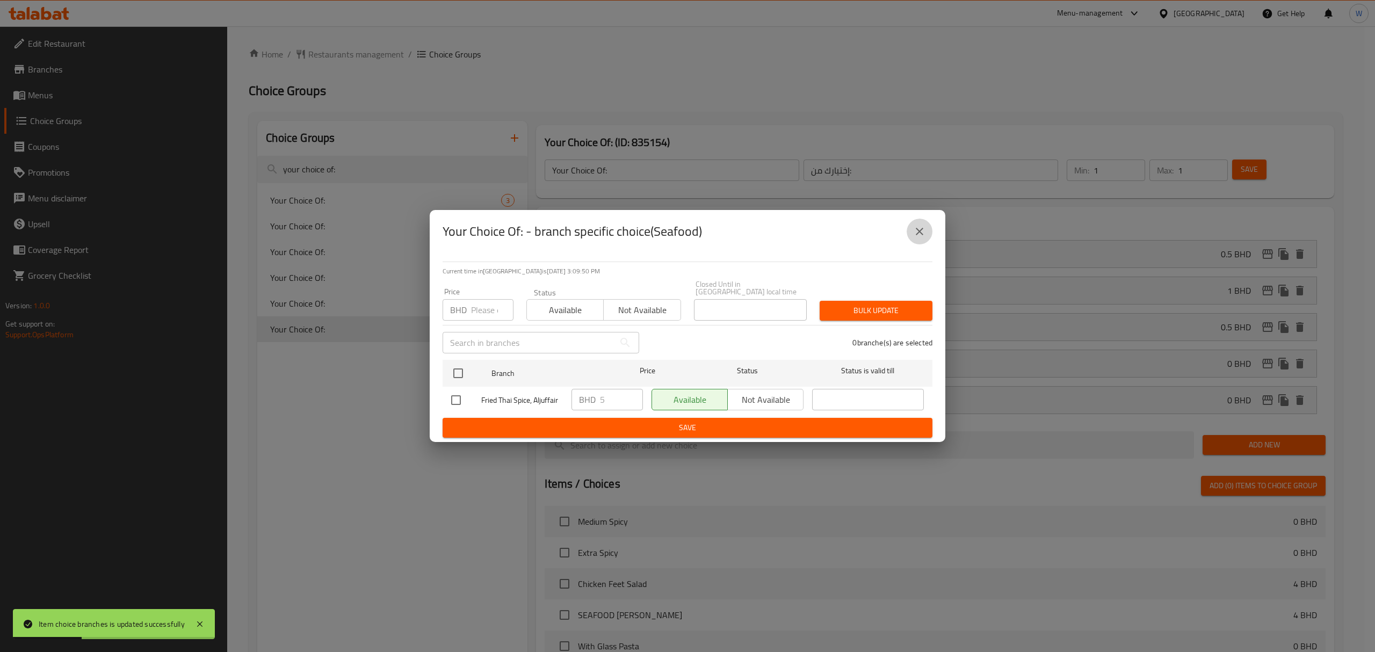
click at [920, 242] on button "close" at bounding box center [920, 232] width 26 height 26
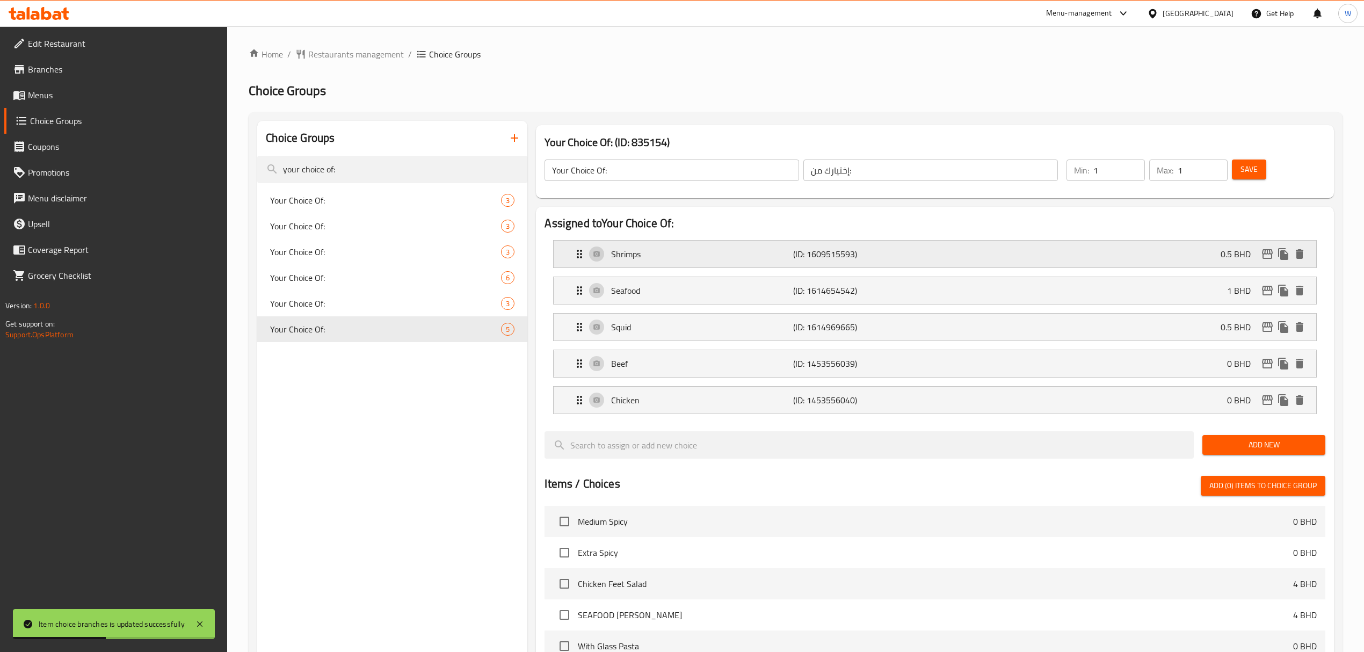
click at [1262, 254] on icon "edit" at bounding box center [1267, 254] width 13 height 13
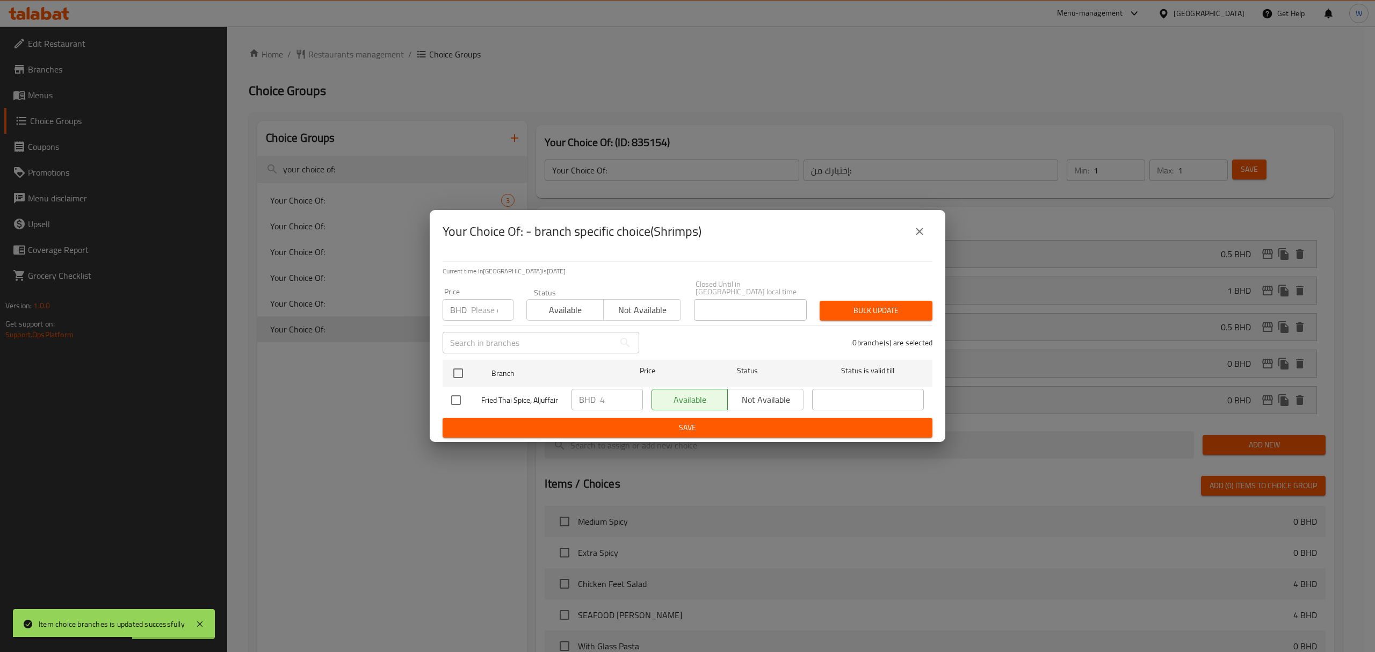
click at [924, 238] on icon "close" at bounding box center [919, 231] width 13 height 13
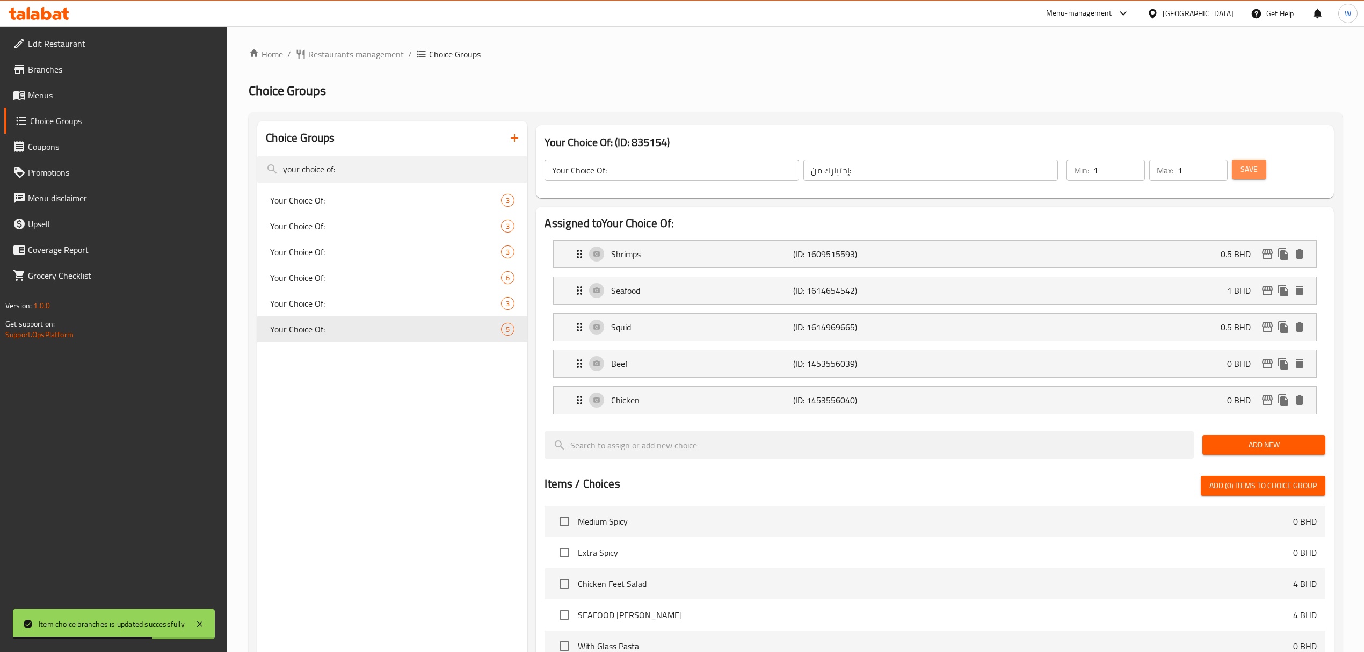
click at [1257, 175] on span "Save" at bounding box center [1249, 169] width 17 height 13
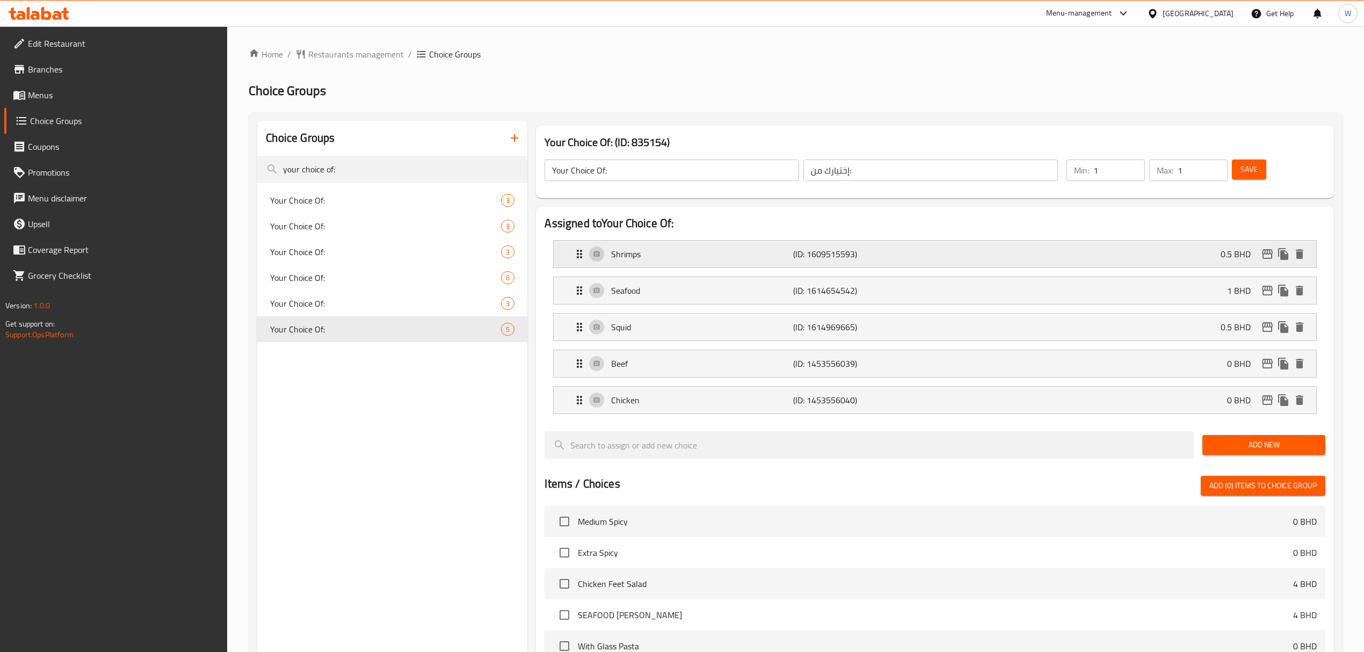
click at [784, 265] on div "Shrimps (ID: 1609515593) 0.5 BHD" at bounding box center [938, 254] width 730 height 27
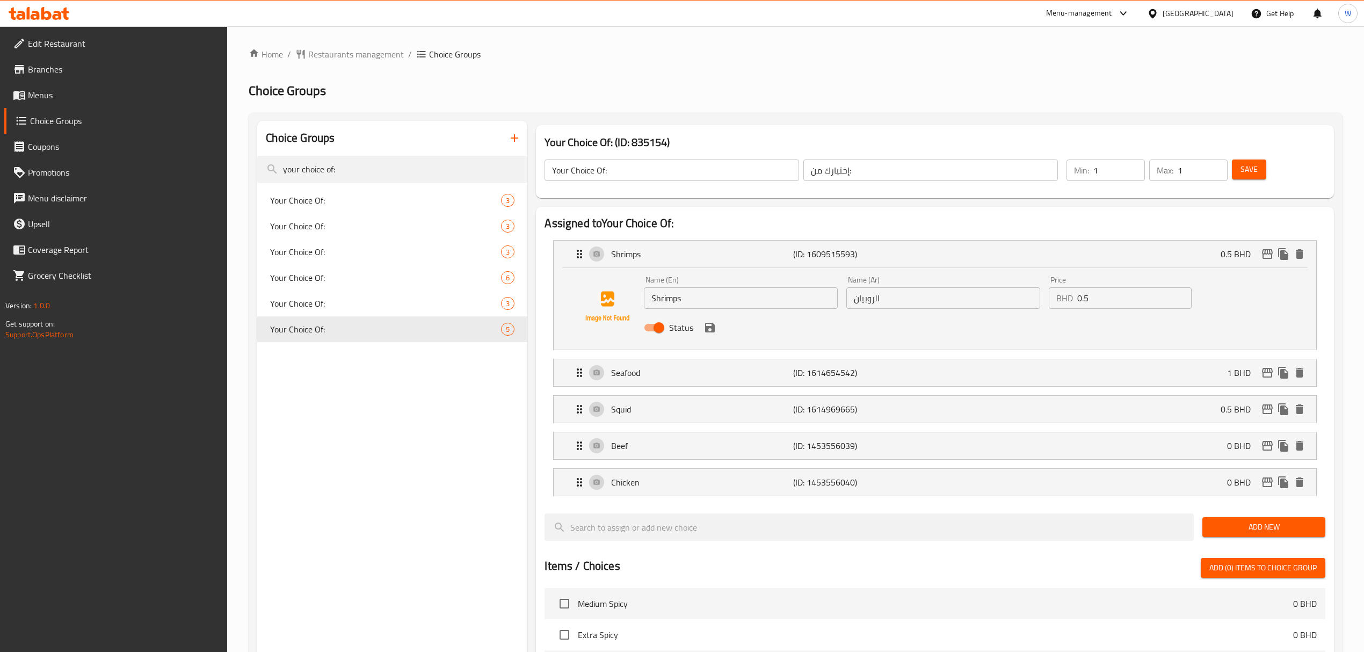
click at [666, 308] on input "Shrimps" at bounding box center [741, 297] width 194 height 21
click at [641, 373] on p "Seafood" at bounding box center [702, 372] width 182 height 13
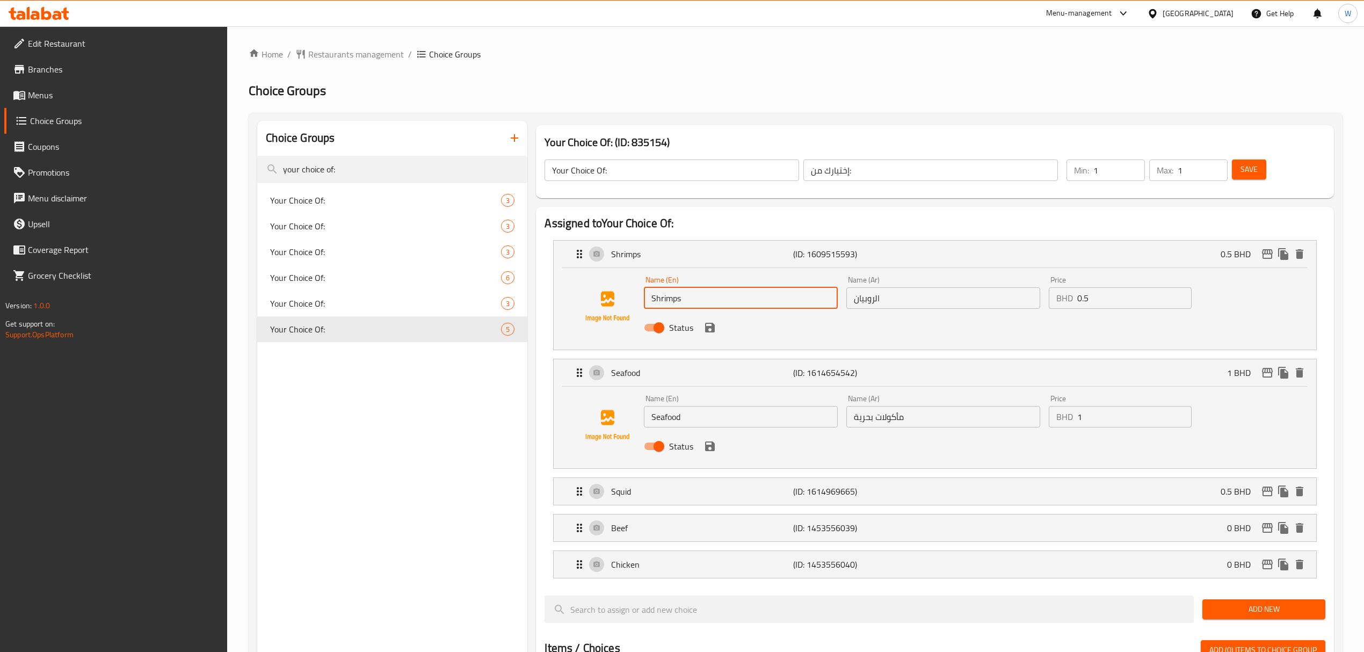
click at [669, 415] on input "Seafood" at bounding box center [741, 416] width 194 height 21
click at [907, 300] on input "الروبيان" at bounding box center [944, 297] width 194 height 21
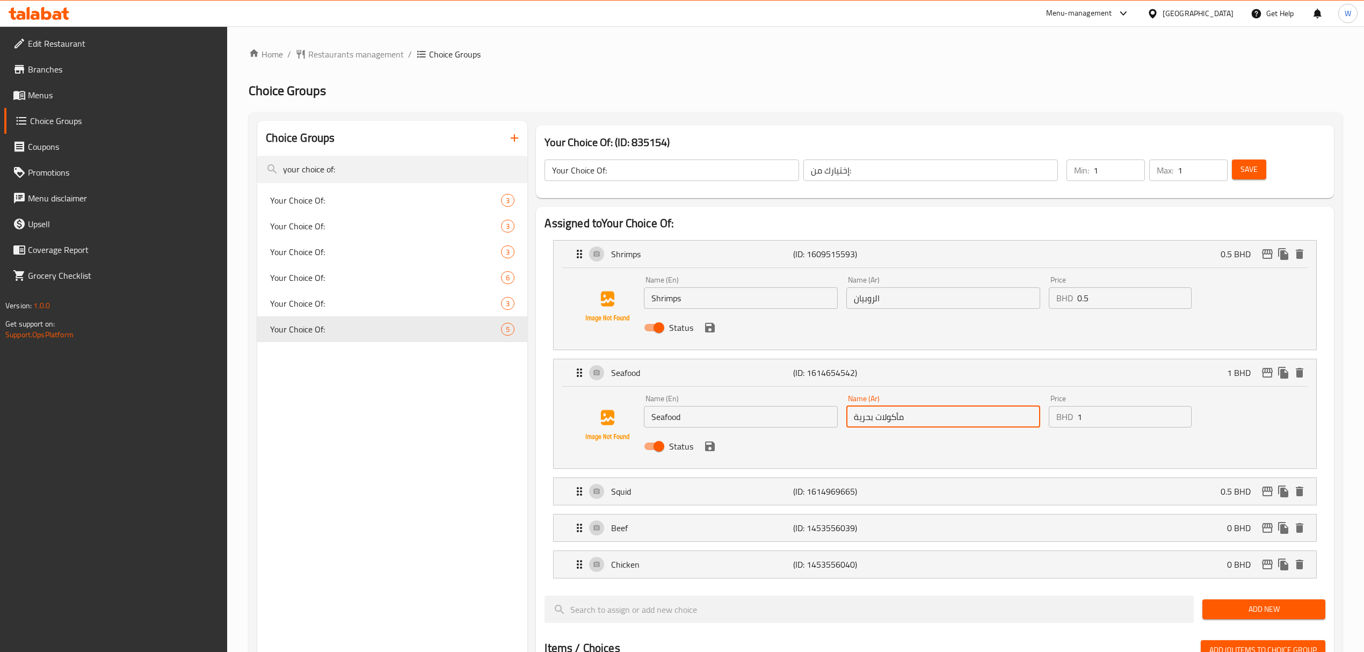
click at [886, 420] on input "مأكولات بحرية" at bounding box center [944, 416] width 194 height 21
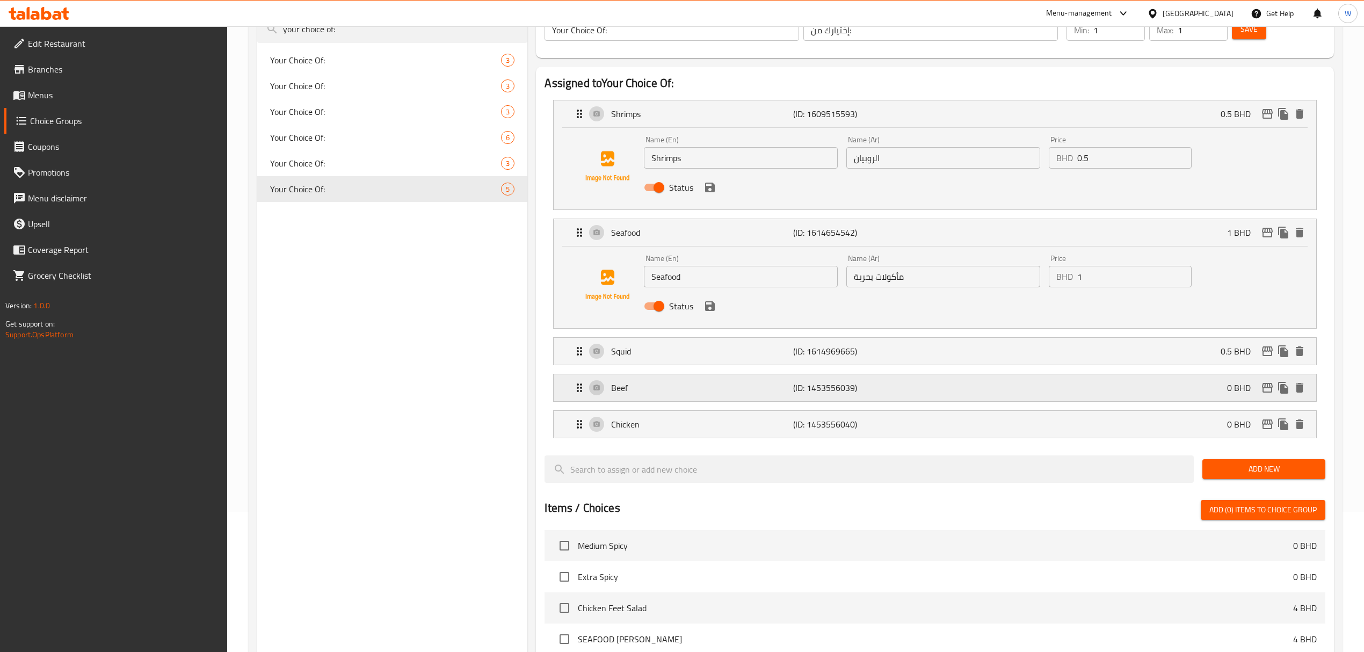
scroll to position [143, 0]
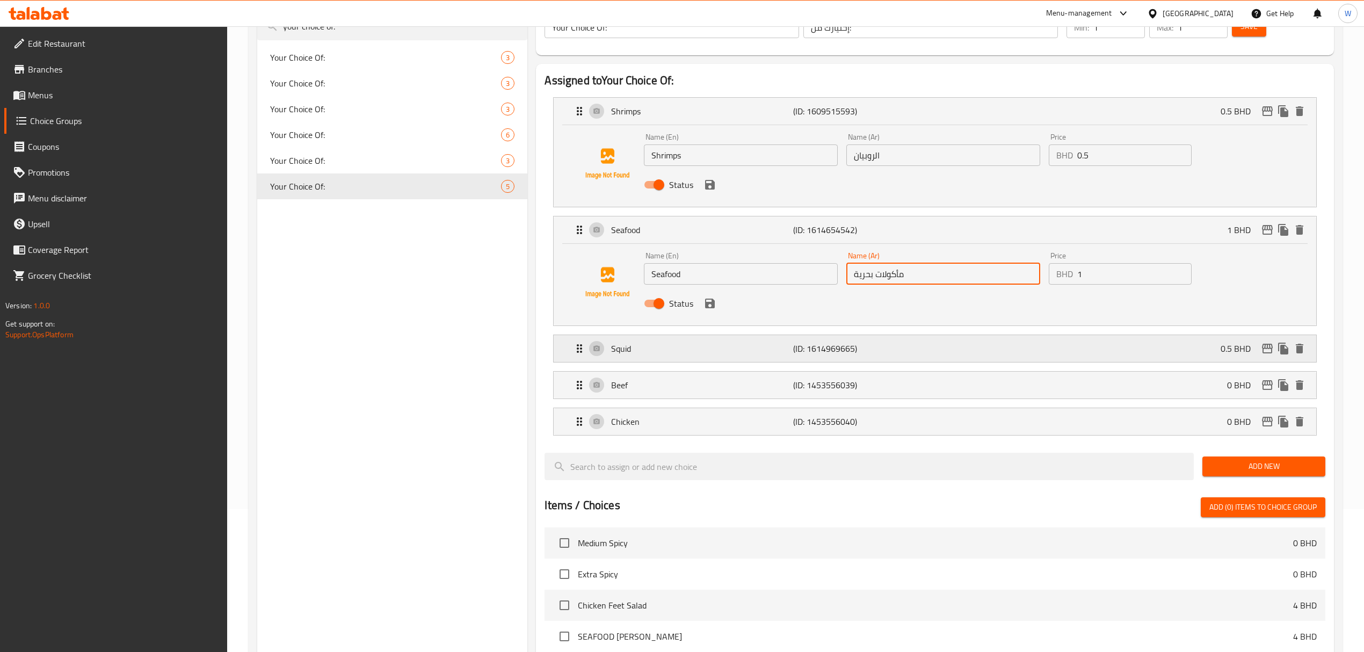
click at [688, 357] on div "Squid (ID: 1614969665) 0.5 BHD" at bounding box center [938, 348] width 730 height 27
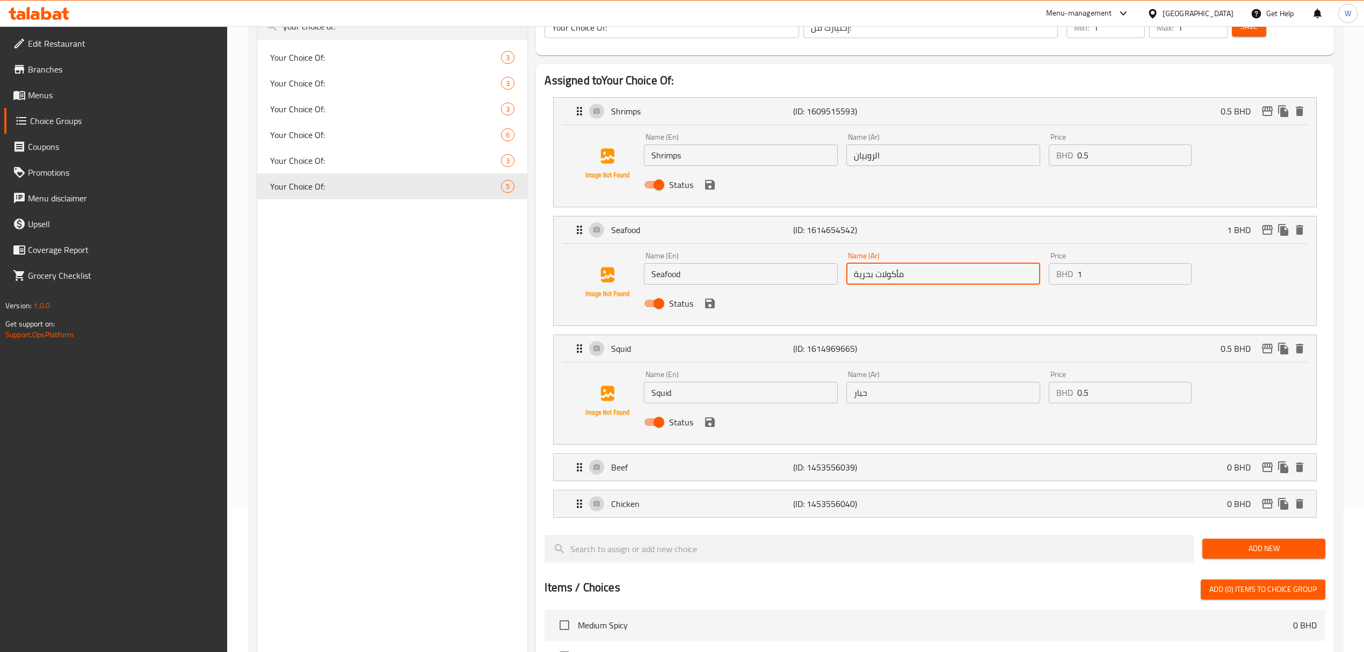
click at [697, 400] on input "Squid" at bounding box center [741, 392] width 194 height 21
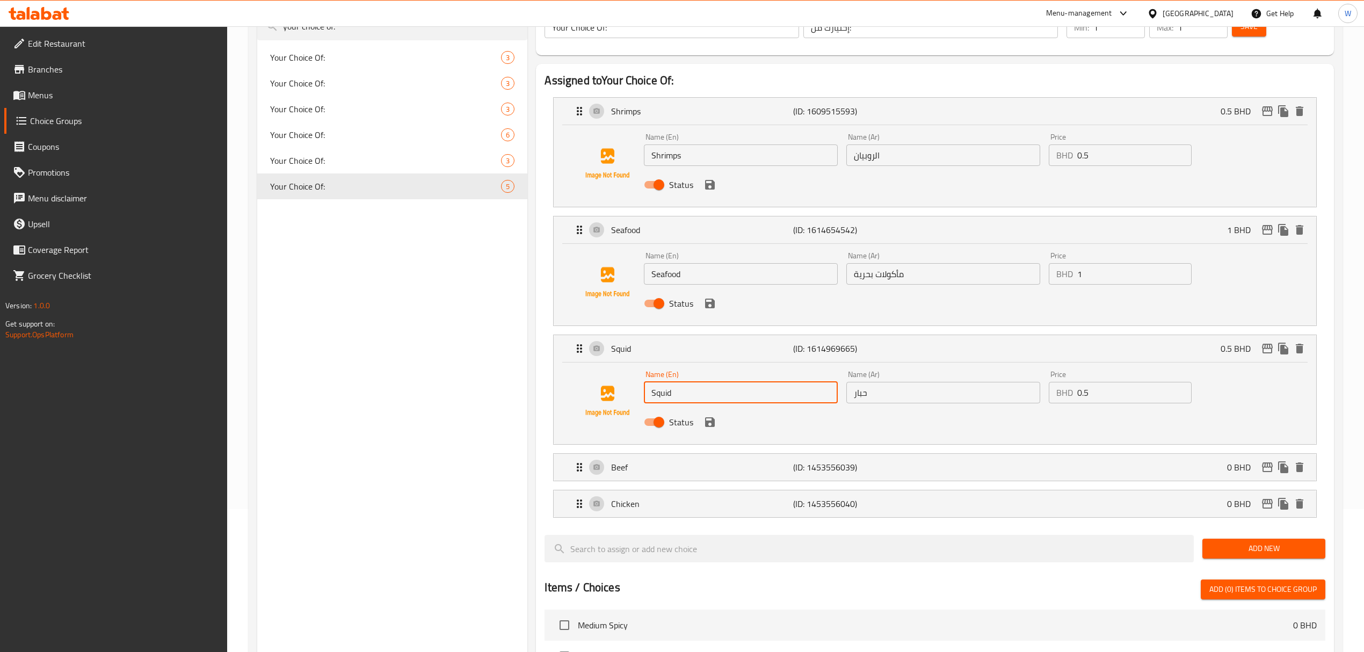
click at [697, 400] on input "Squid" at bounding box center [741, 392] width 194 height 21
click at [872, 388] on input "حبار" at bounding box center [944, 392] width 194 height 21
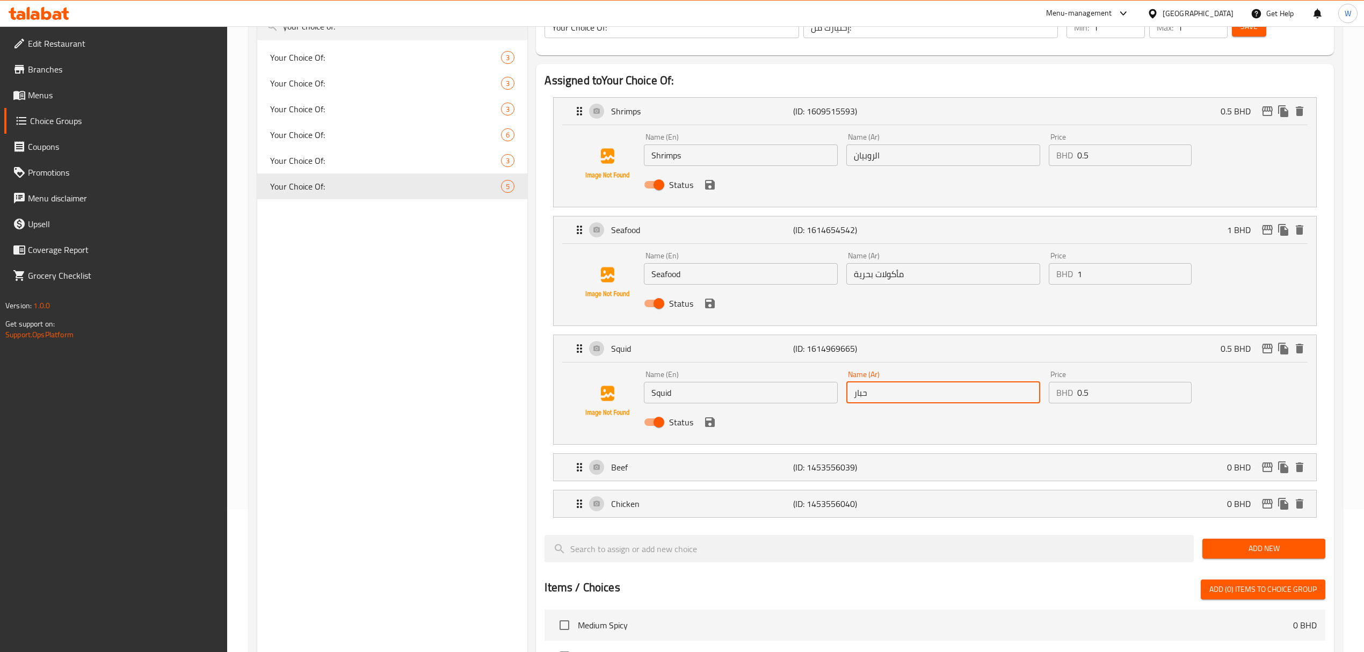
click at [872, 388] on input "حبار" at bounding box center [944, 392] width 194 height 21
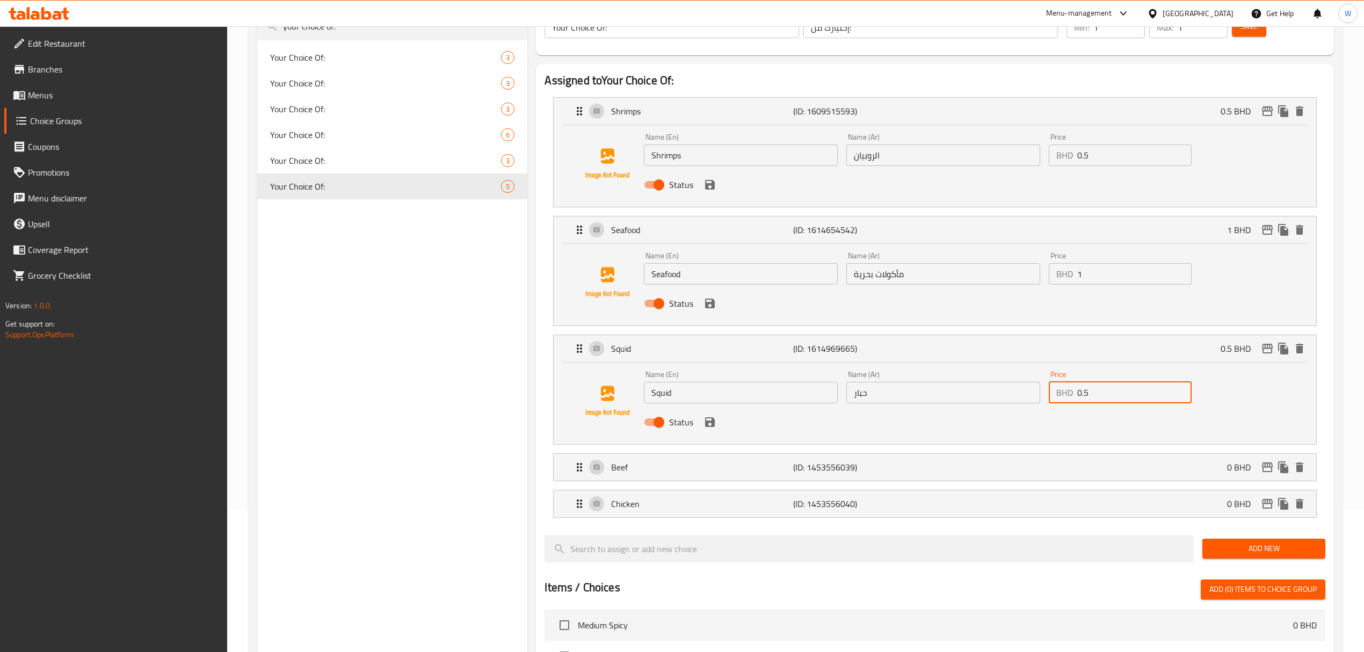
click at [1088, 403] on input "0.5" at bounding box center [1134, 392] width 114 height 21
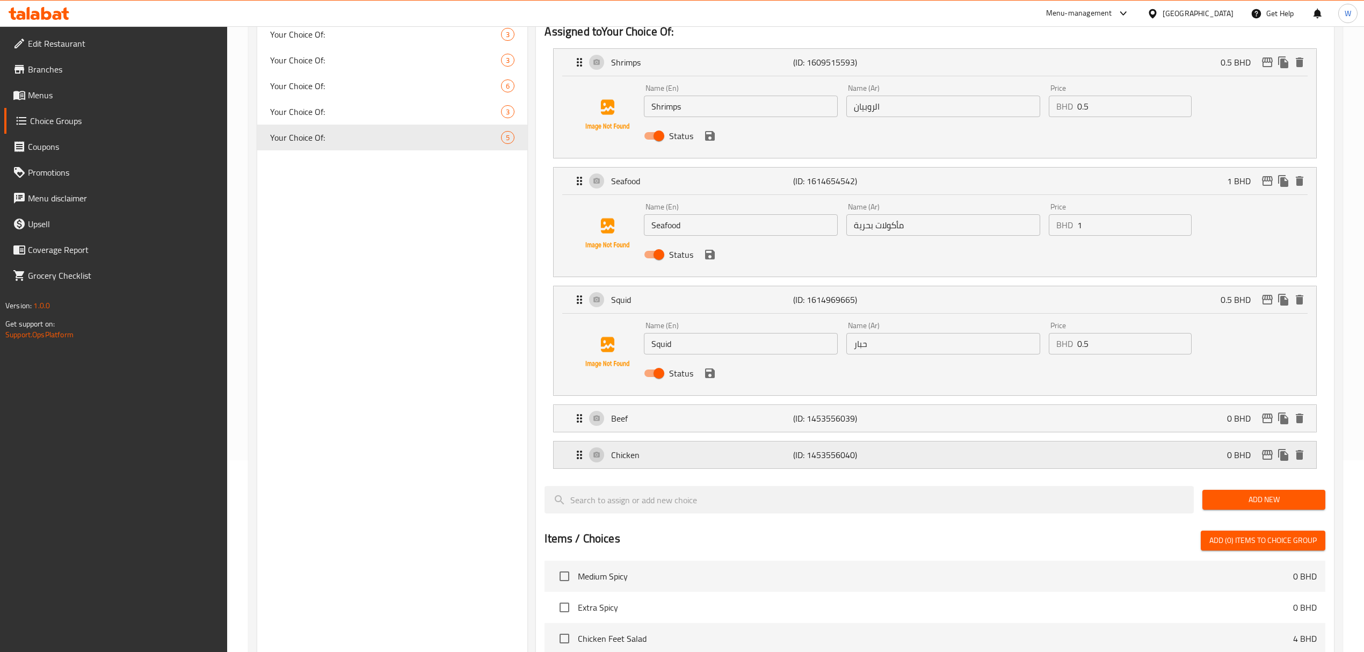
scroll to position [215, 0]
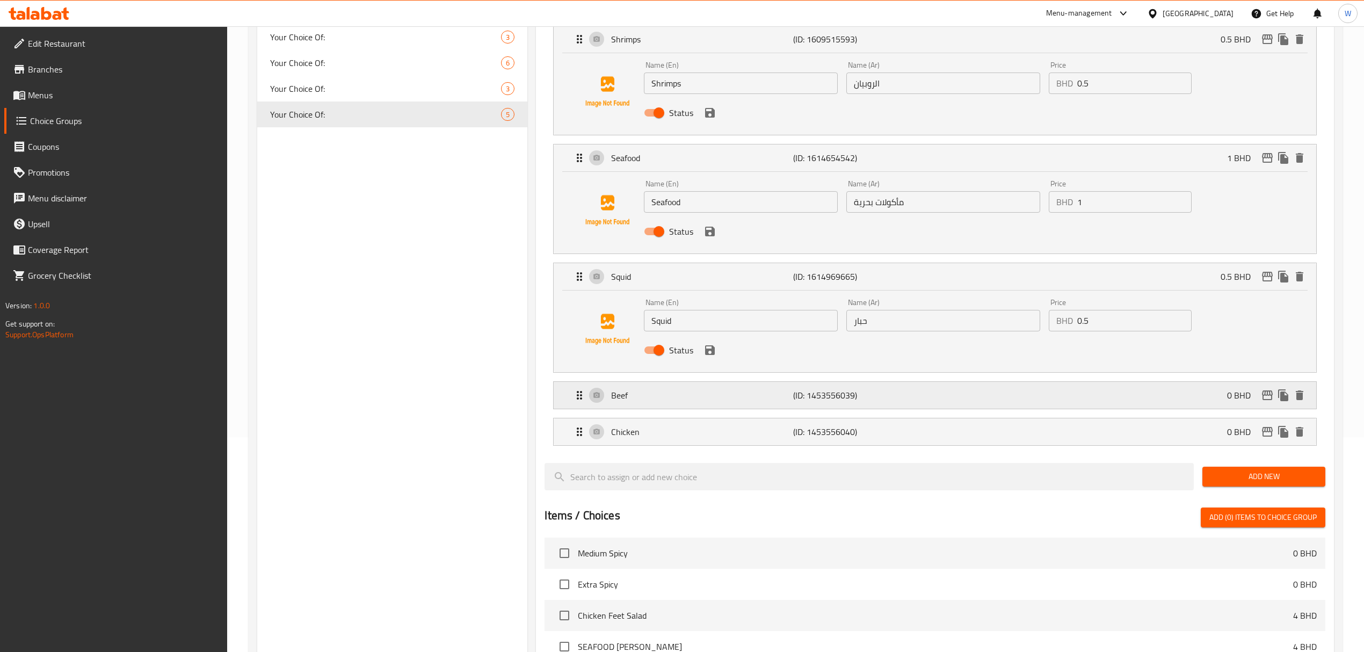
click at [694, 402] on p "Beef" at bounding box center [702, 395] width 182 height 13
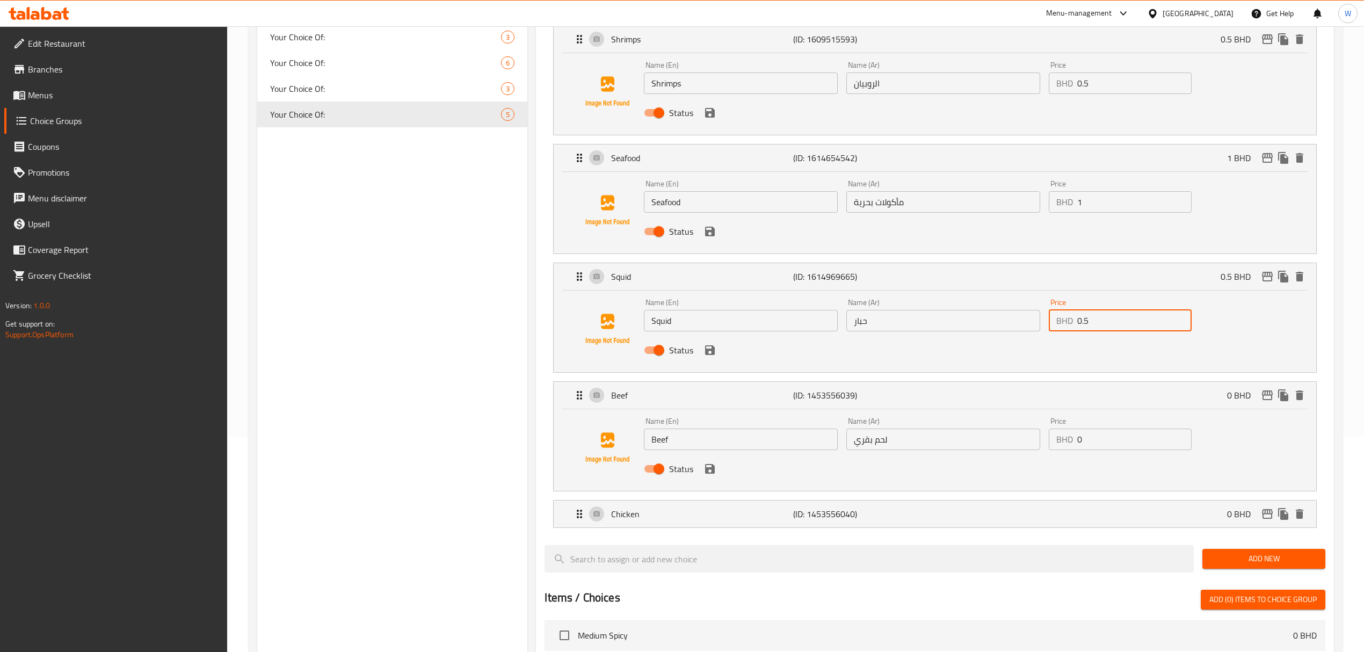
click at [707, 452] on div "Name (En) Beef Name (En)" at bounding box center [741, 433] width 203 height 41
click at [708, 449] on input "Beef" at bounding box center [741, 439] width 194 height 21
click at [912, 453] on div "Name (Ar) لحم بقري Name (Ar)" at bounding box center [943, 433] width 203 height 41
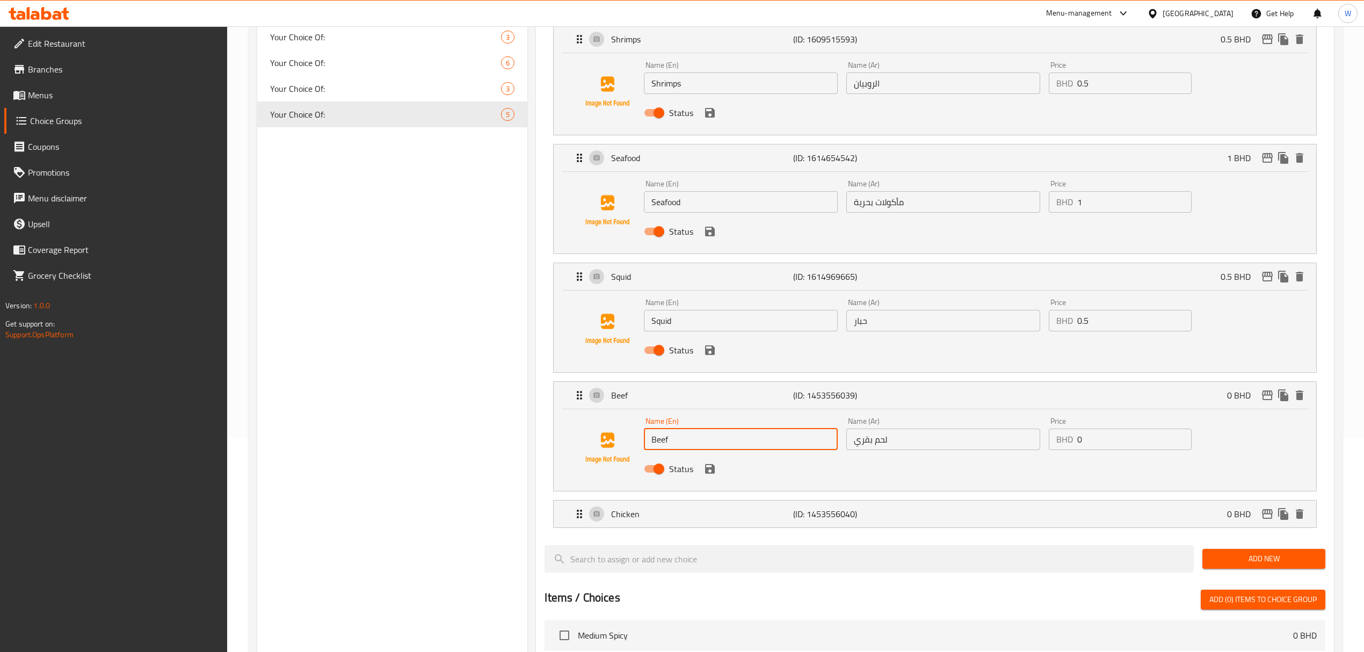
click at [912, 453] on div "Name (Ar) لحم بقري Name (Ar)" at bounding box center [943, 433] width 203 height 41
click at [918, 445] on input "لحم بقري" at bounding box center [944, 439] width 194 height 21
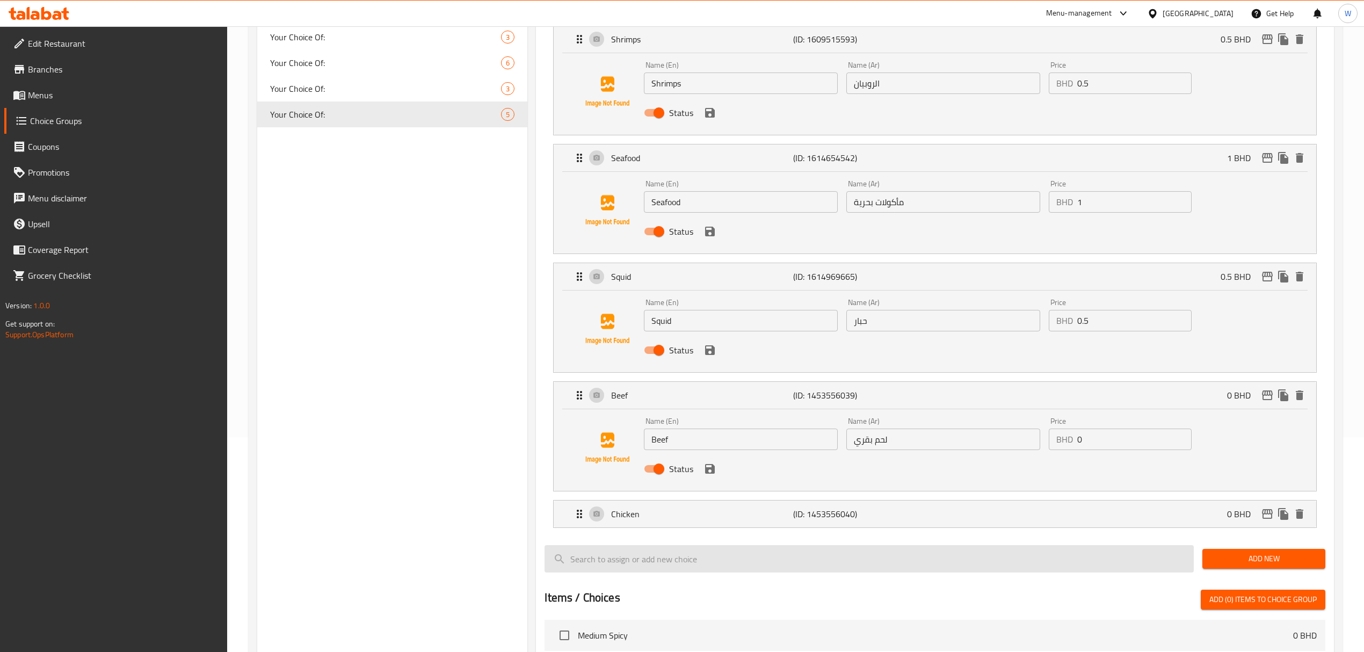
scroll to position [286, 0]
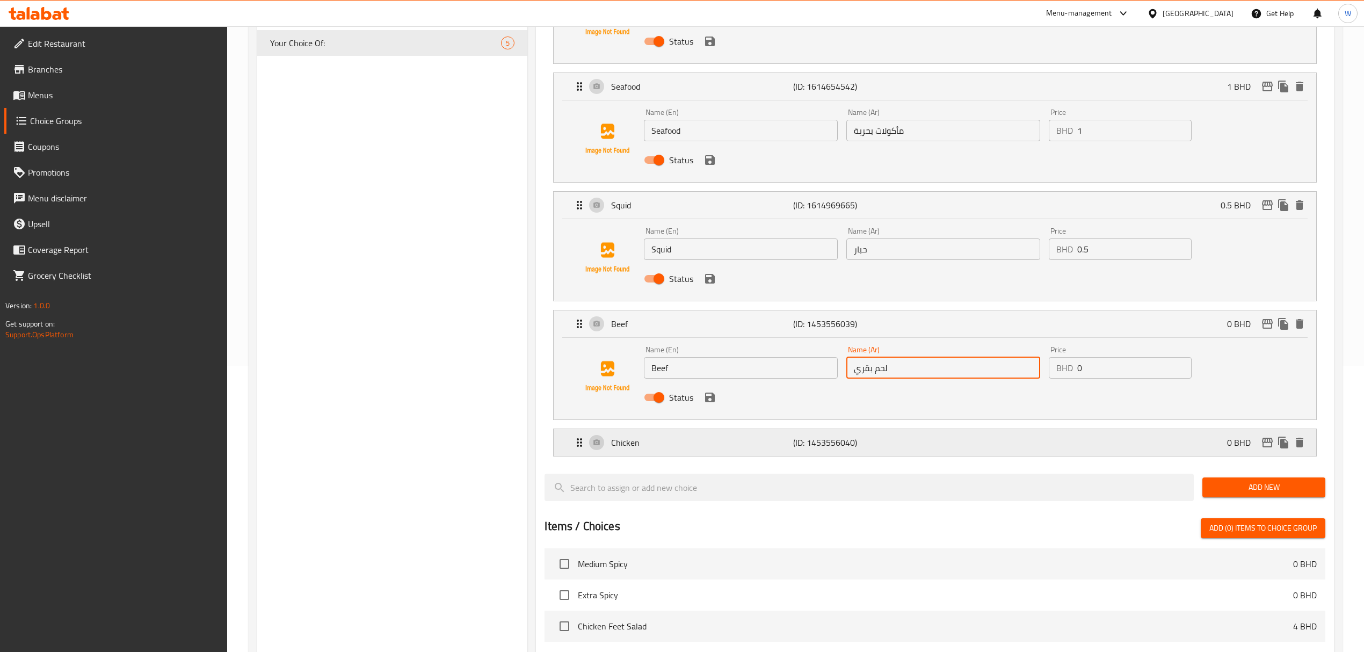
click at [665, 447] on p "Chicken" at bounding box center [702, 442] width 182 height 13
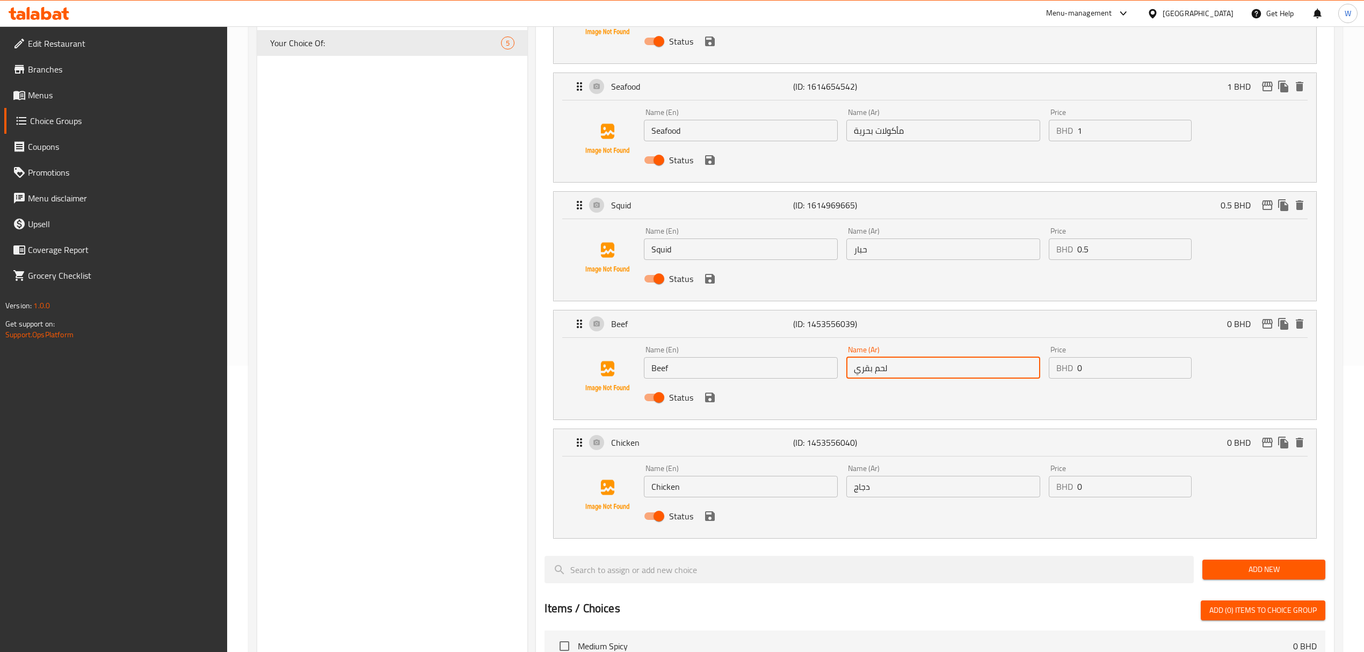
click at [679, 493] on input "Chicken" at bounding box center [741, 486] width 194 height 21
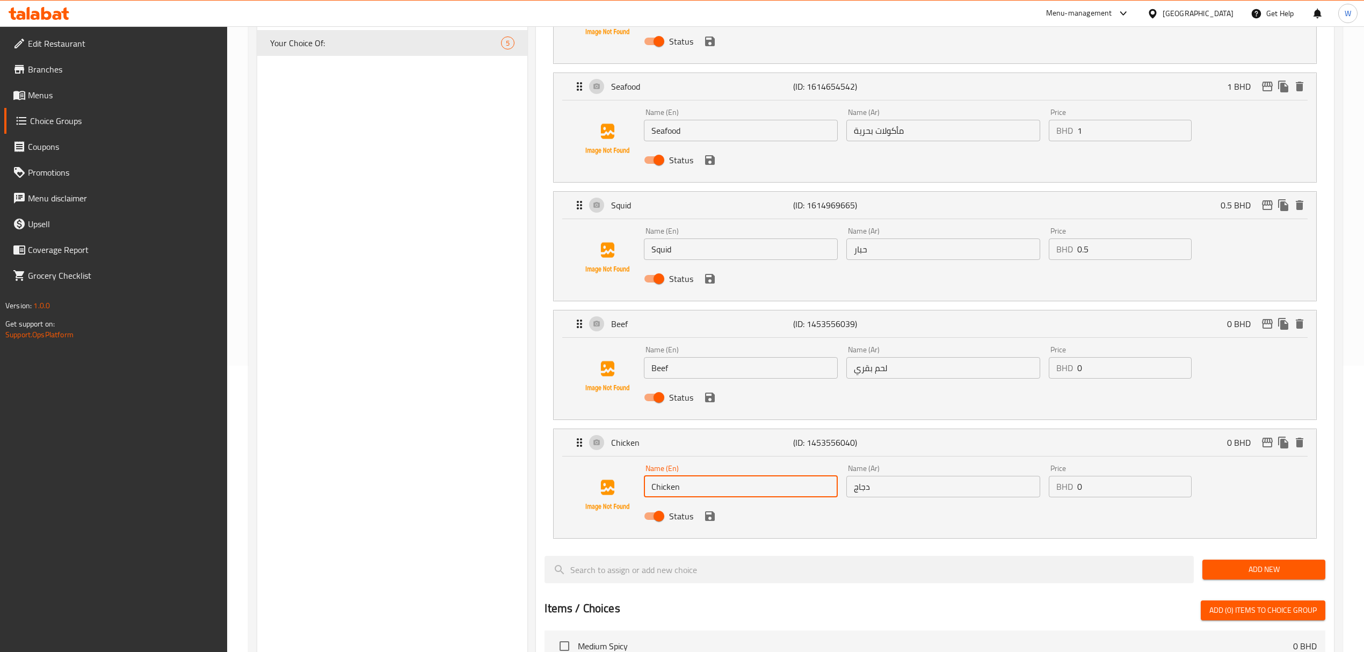
click at [679, 493] on input "Chicken" at bounding box center [741, 486] width 194 height 21
click at [884, 500] on div "Name (Ar) دجاج Name (Ar)" at bounding box center [943, 480] width 203 height 41
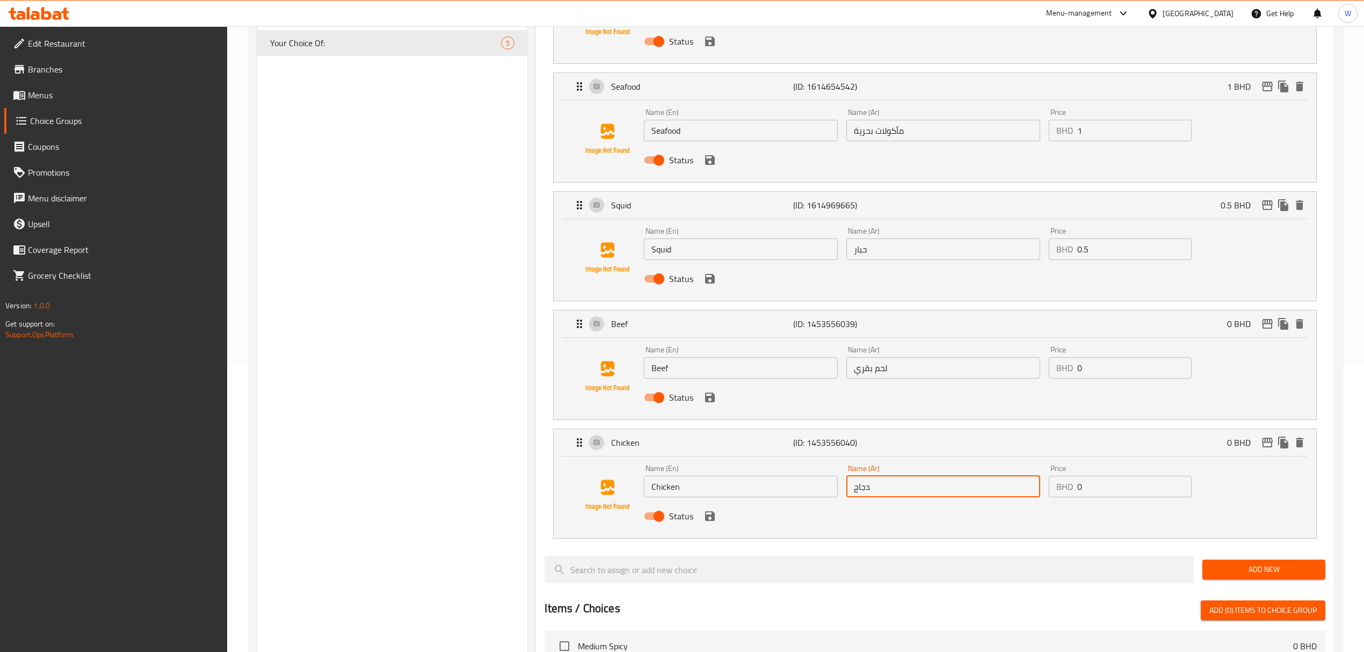
click at [892, 492] on input "دجاج" at bounding box center [944, 486] width 194 height 21
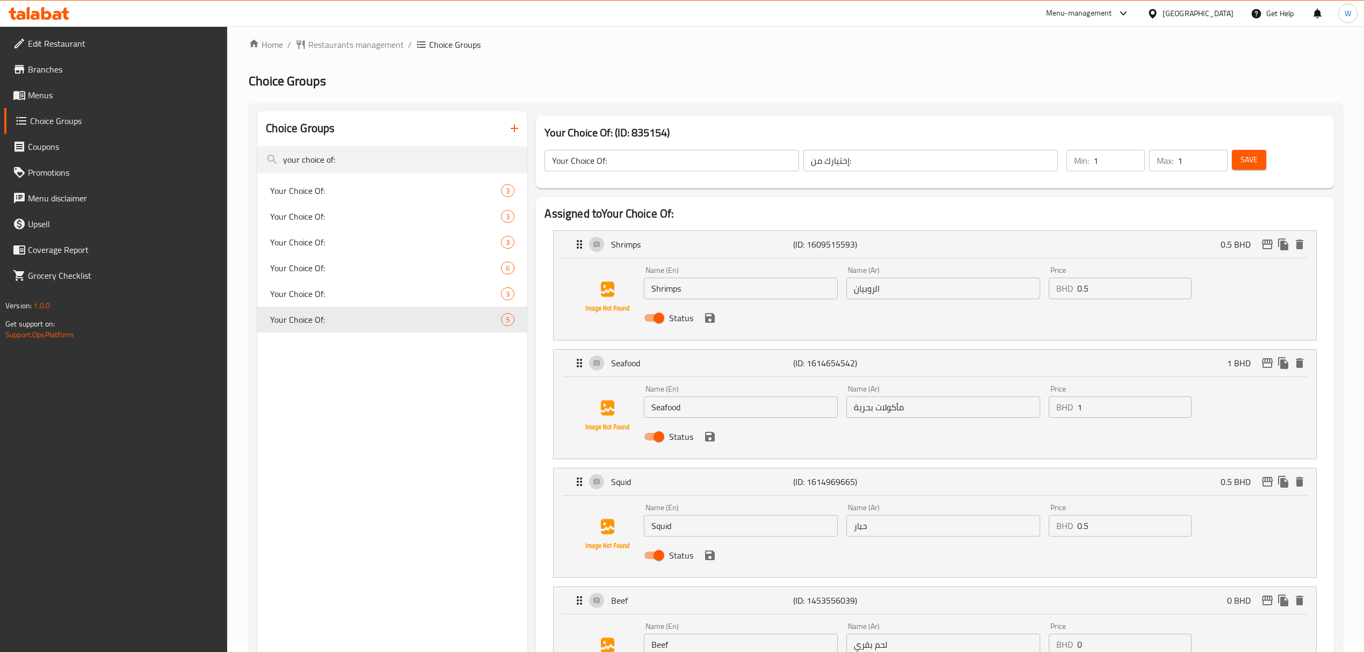
scroll to position [0, 0]
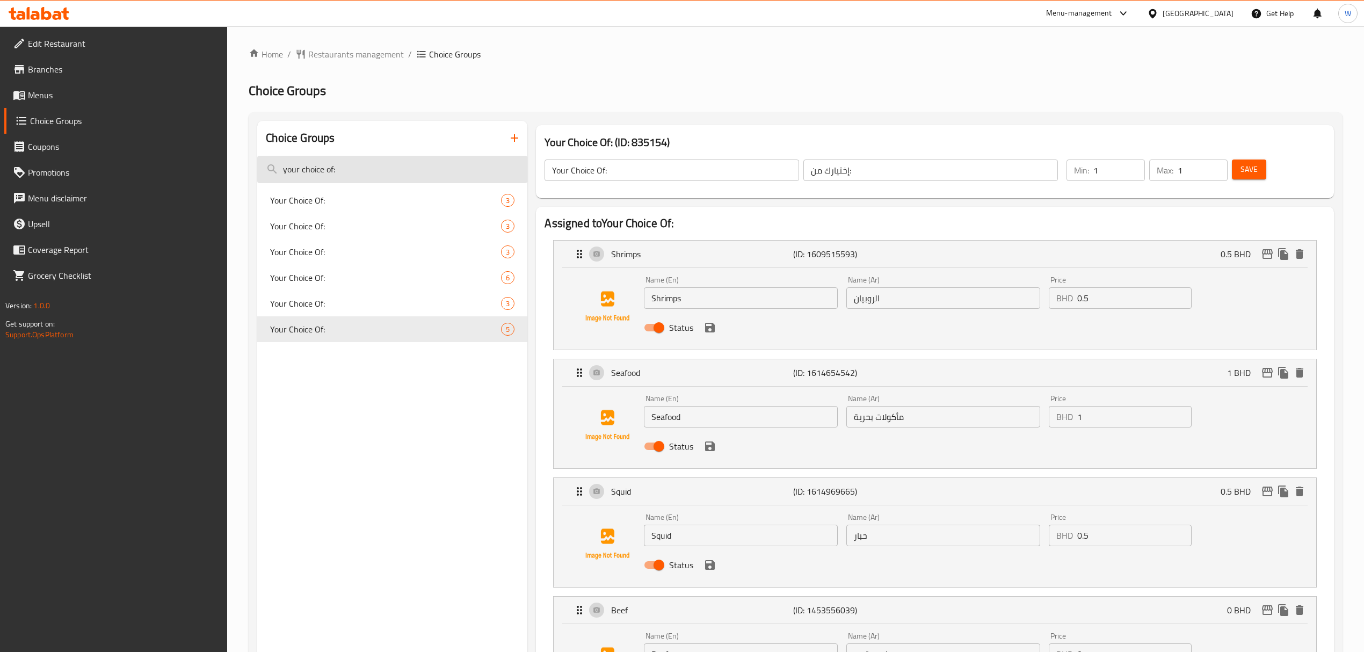
click at [357, 162] on input "your choice of:" at bounding box center [392, 169] width 270 height 27
click at [358, 165] on input "your choice of:" at bounding box center [392, 169] width 270 height 27
click at [439, 274] on span "Your Choice Of:" at bounding box center [369, 277] width 199 height 13
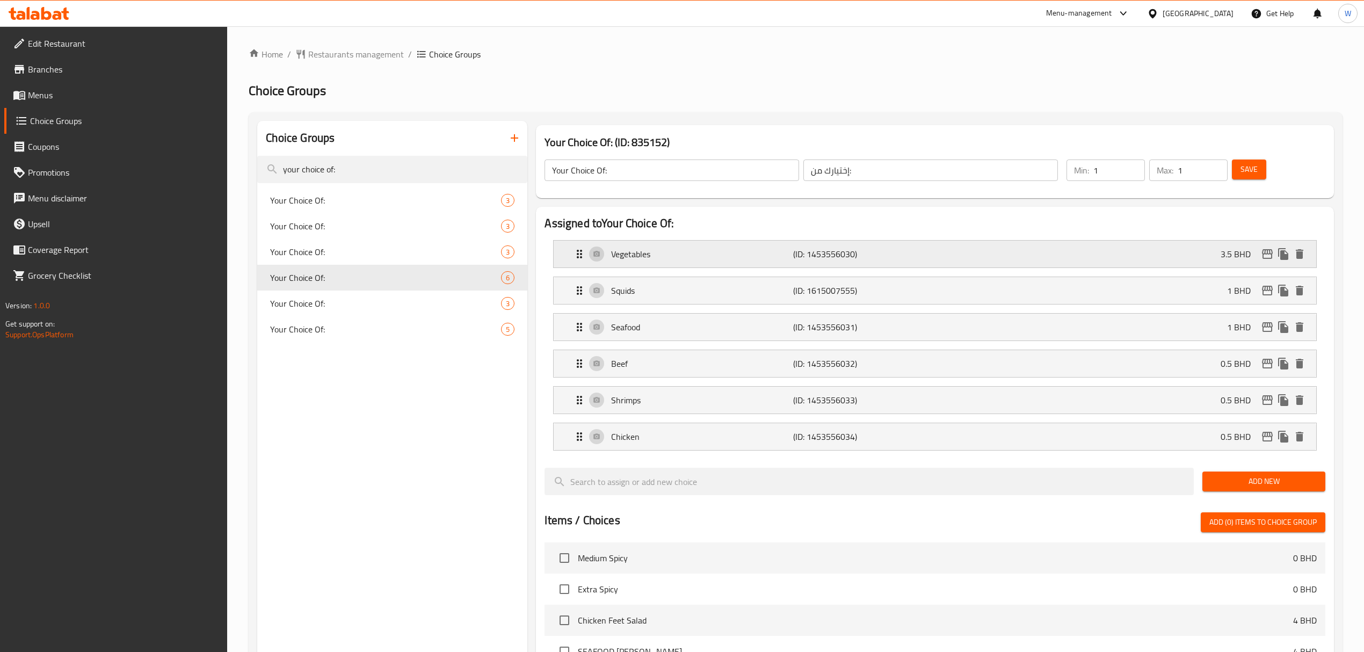
click at [679, 256] on p "Vegetables" at bounding box center [702, 254] width 182 height 13
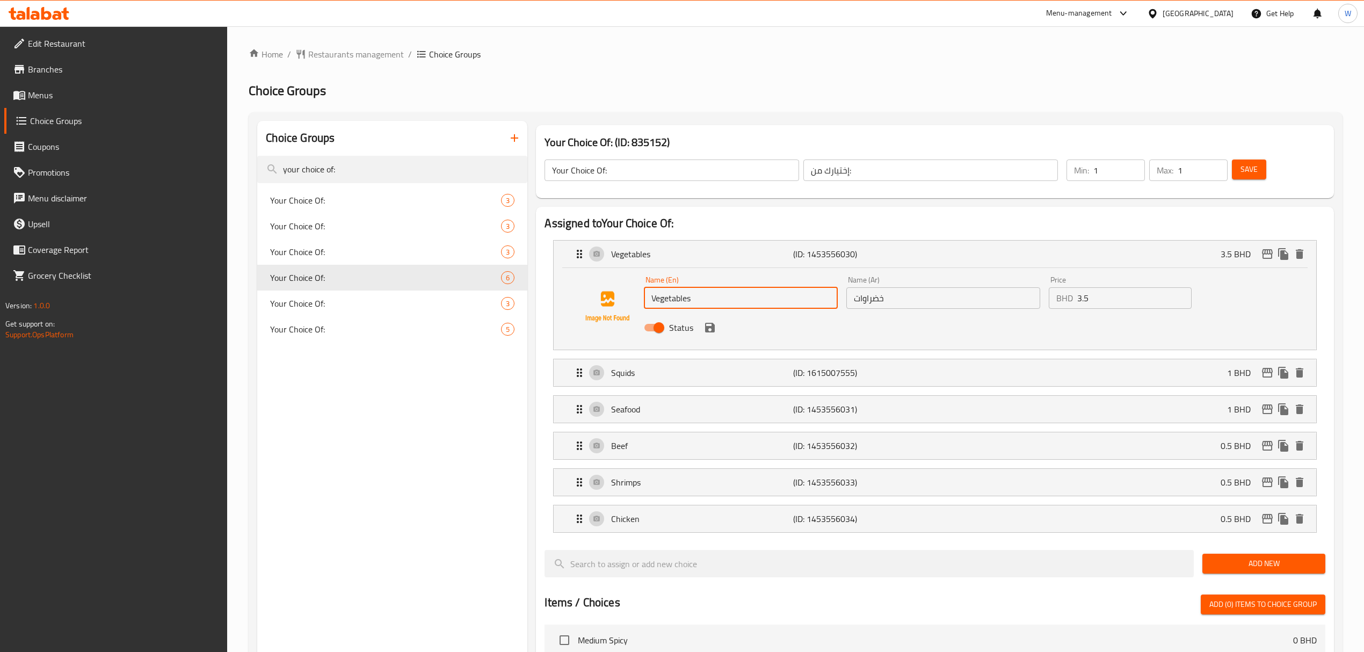
click at [755, 303] on input "Vegetables" at bounding box center [741, 297] width 194 height 21
click at [906, 305] on input "خضراوات" at bounding box center [944, 297] width 194 height 21
click at [659, 379] on p "Squids" at bounding box center [702, 372] width 182 height 13
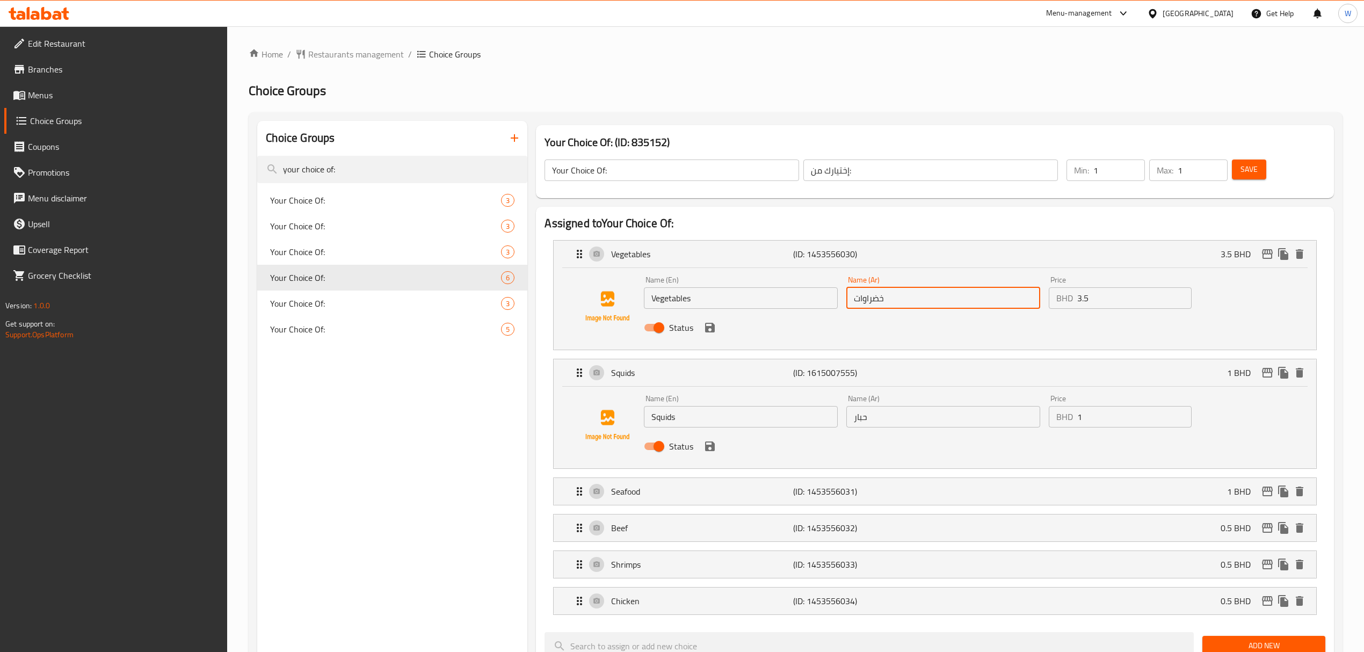
click at [656, 421] on input "Squids" at bounding box center [741, 416] width 194 height 21
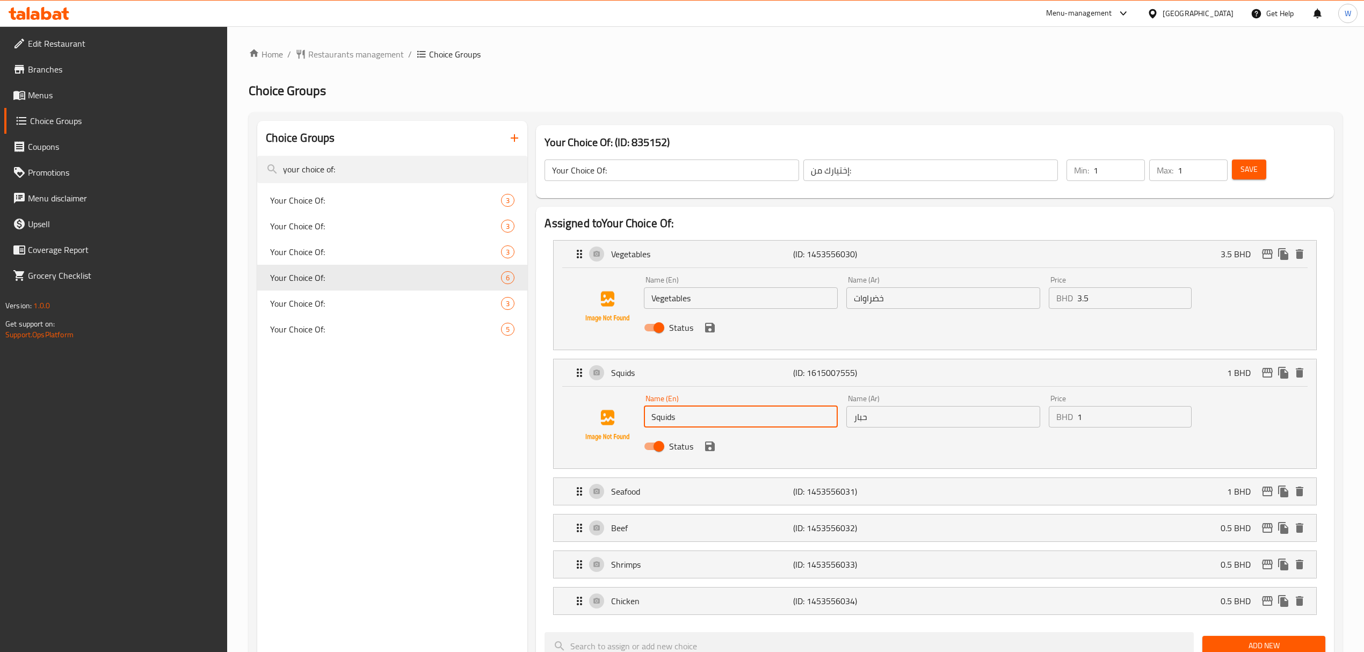
click at [656, 421] on input "Squids" at bounding box center [741, 416] width 194 height 21
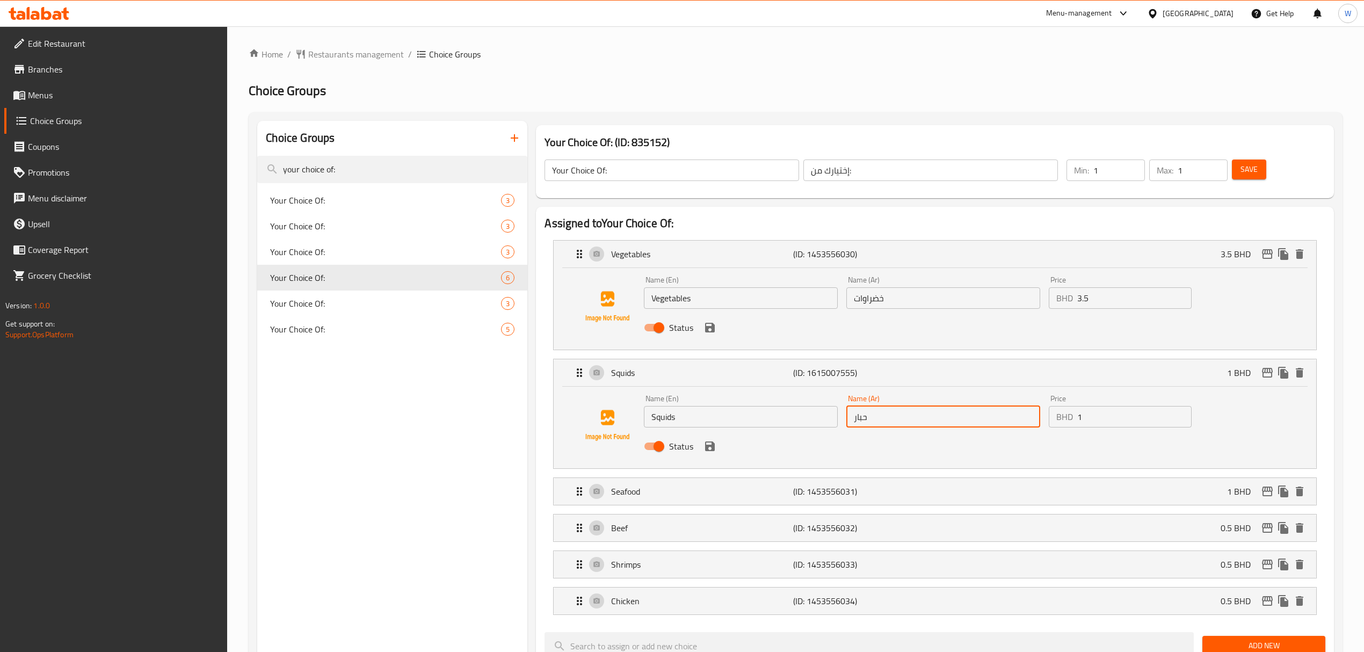
click at [899, 420] on input "حبار" at bounding box center [944, 416] width 194 height 21
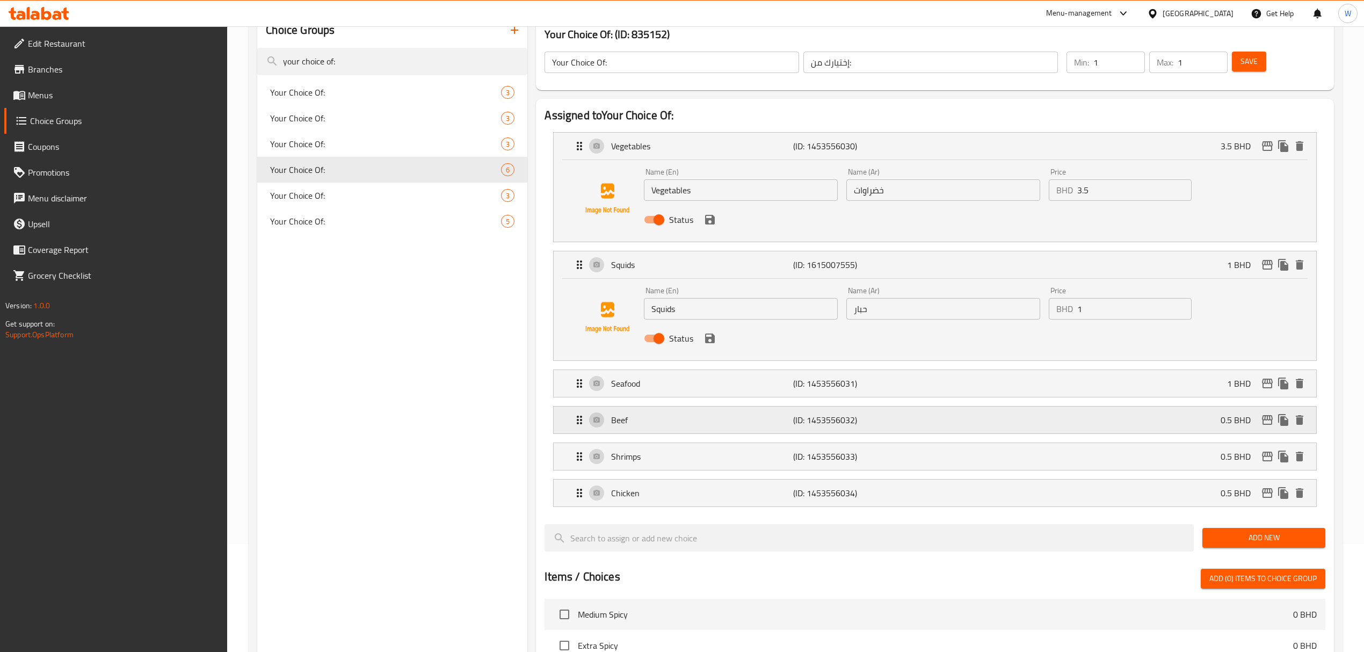
scroll to position [143, 0]
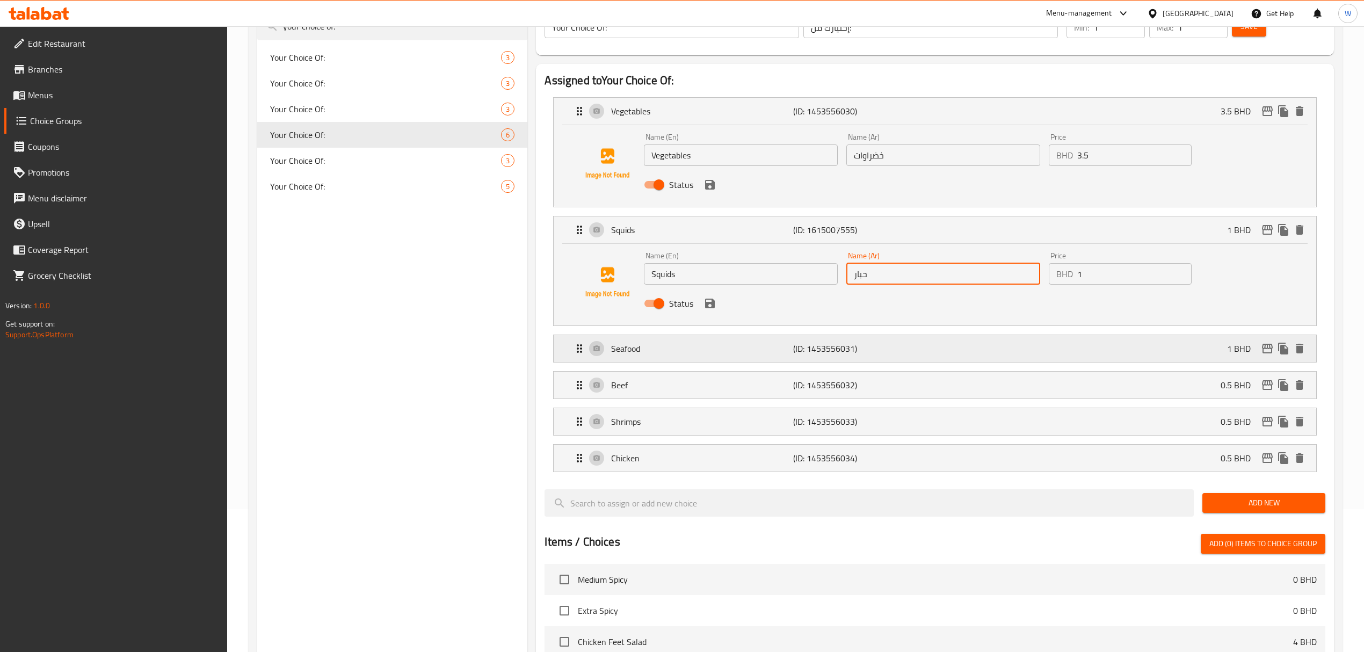
click at [697, 353] on p "Seafood" at bounding box center [702, 348] width 182 height 13
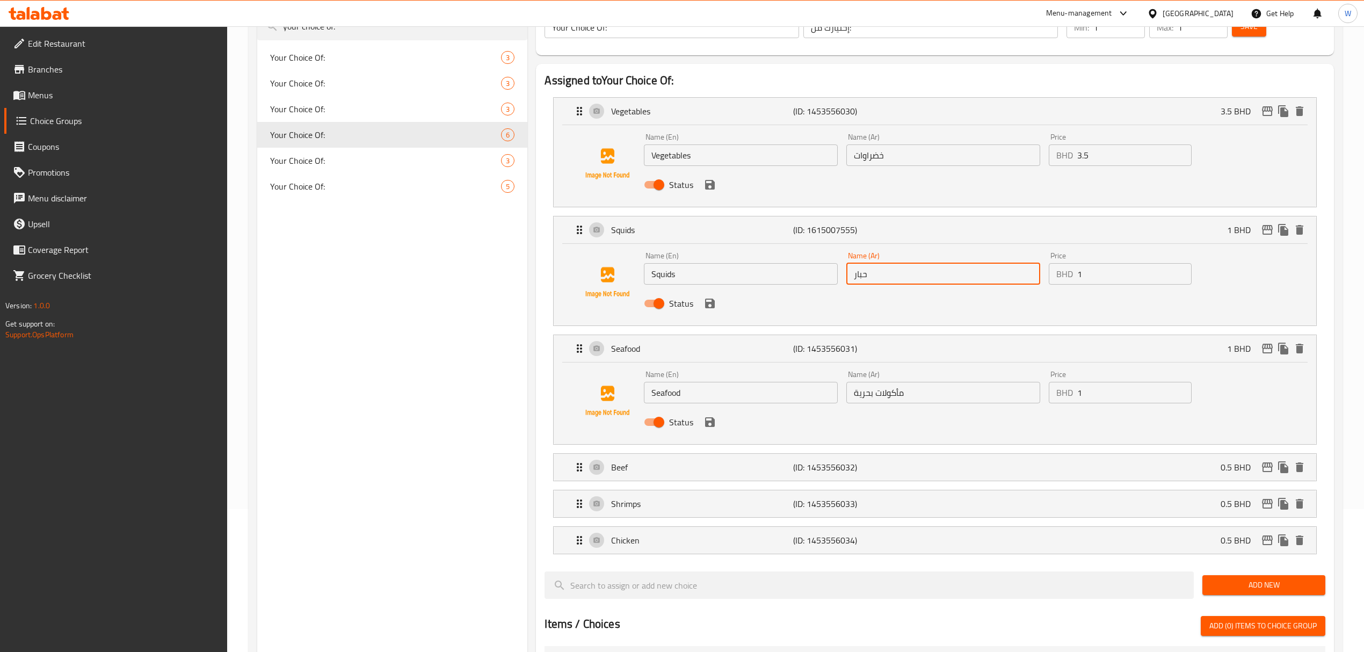
click at [667, 399] on input "Seafood" at bounding box center [741, 392] width 194 height 21
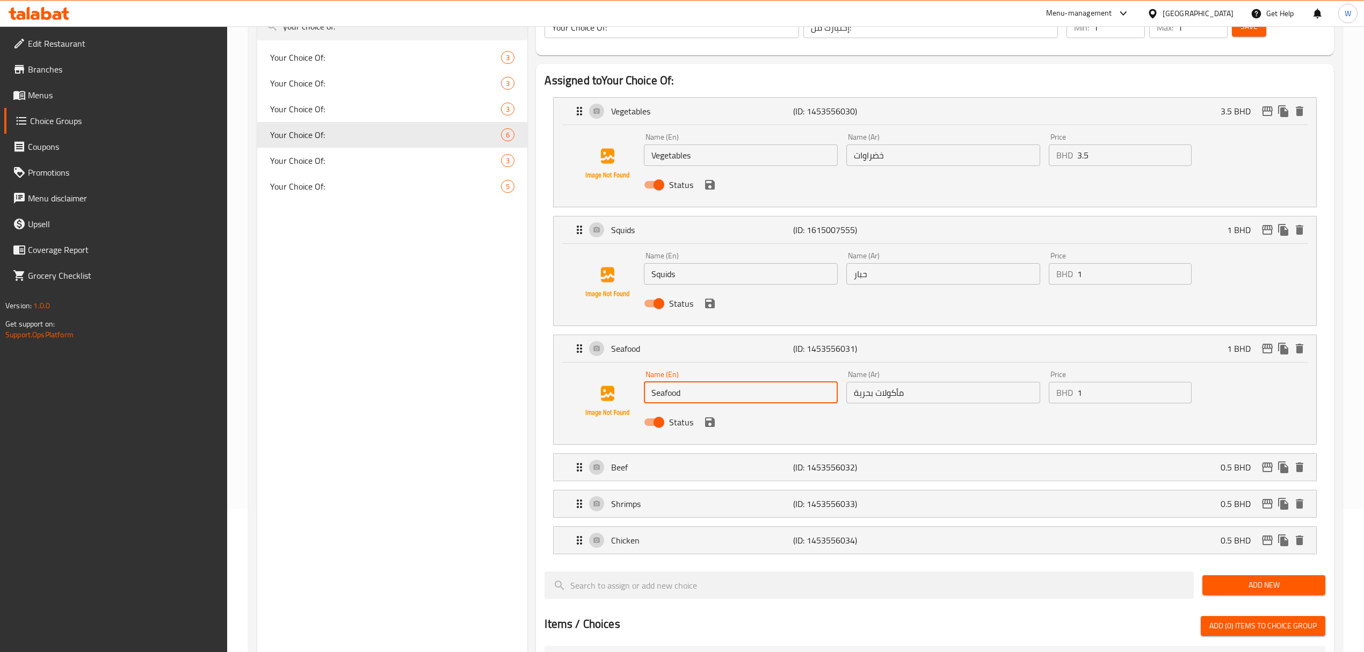
click at [667, 399] on input "Seafood" at bounding box center [741, 392] width 194 height 21
click at [854, 396] on input "مأكولات بحرية" at bounding box center [944, 392] width 194 height 21
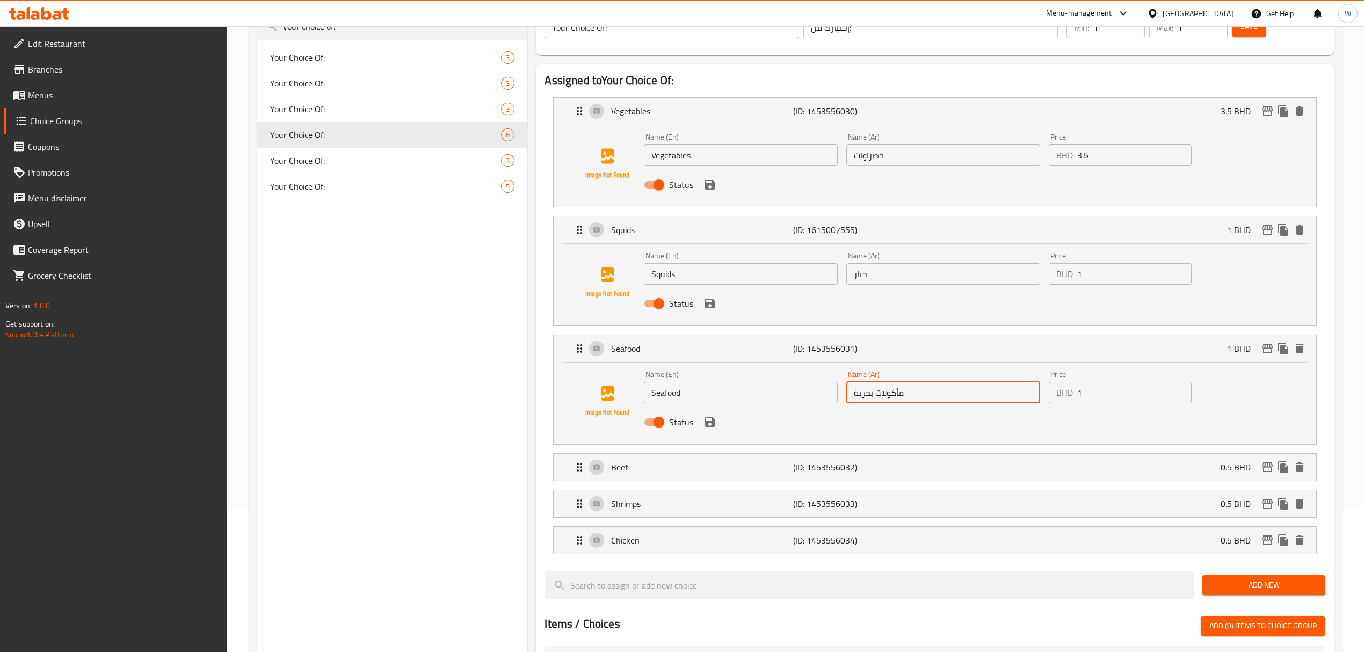
click at [854, 396] on input "مأكولات بحرية" at bounding box center [944, 392] width 194 height 21
click at [722, 477] on div "Beef (ID: 1453556032) 0.5 BHD" at bounding box center [938, 467] width 730 height 27
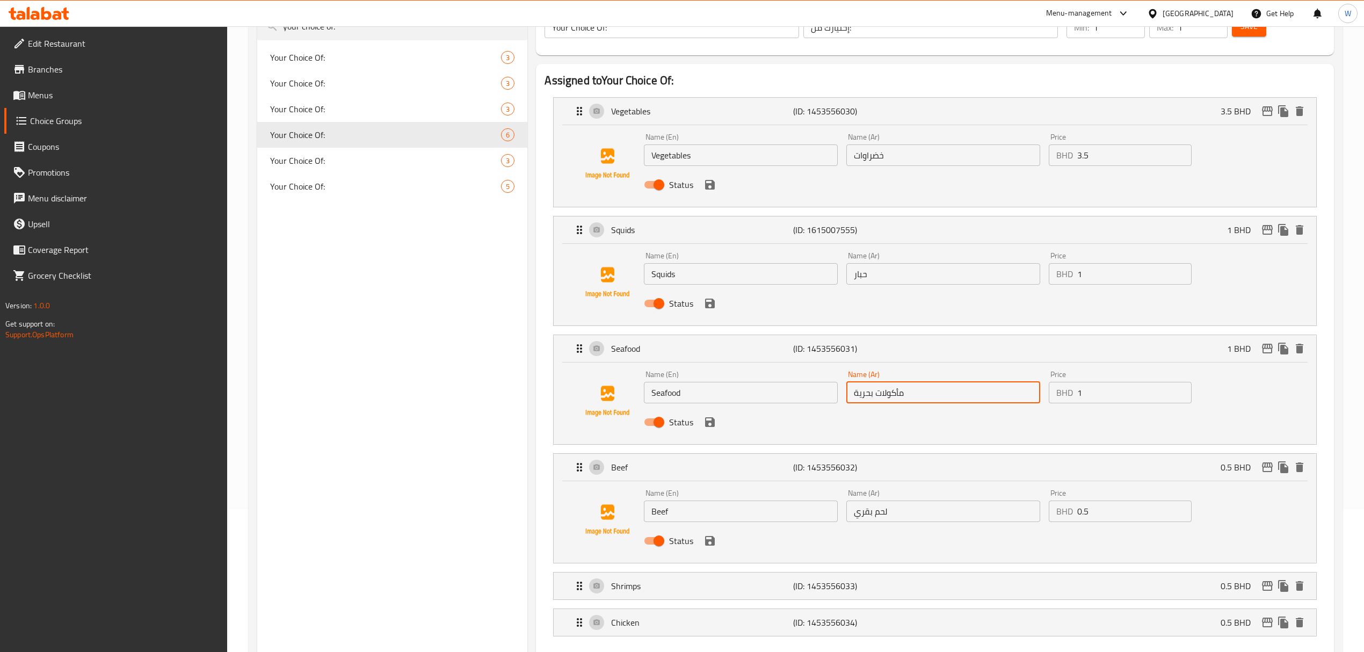
click at [712, 497] on div "Name (En) Beef Name (En)" at bounding box center [741, 505] width 194 height 33
click at [707, 511] on input "Beef" at bounding box center [741, 511] width 194 height 21
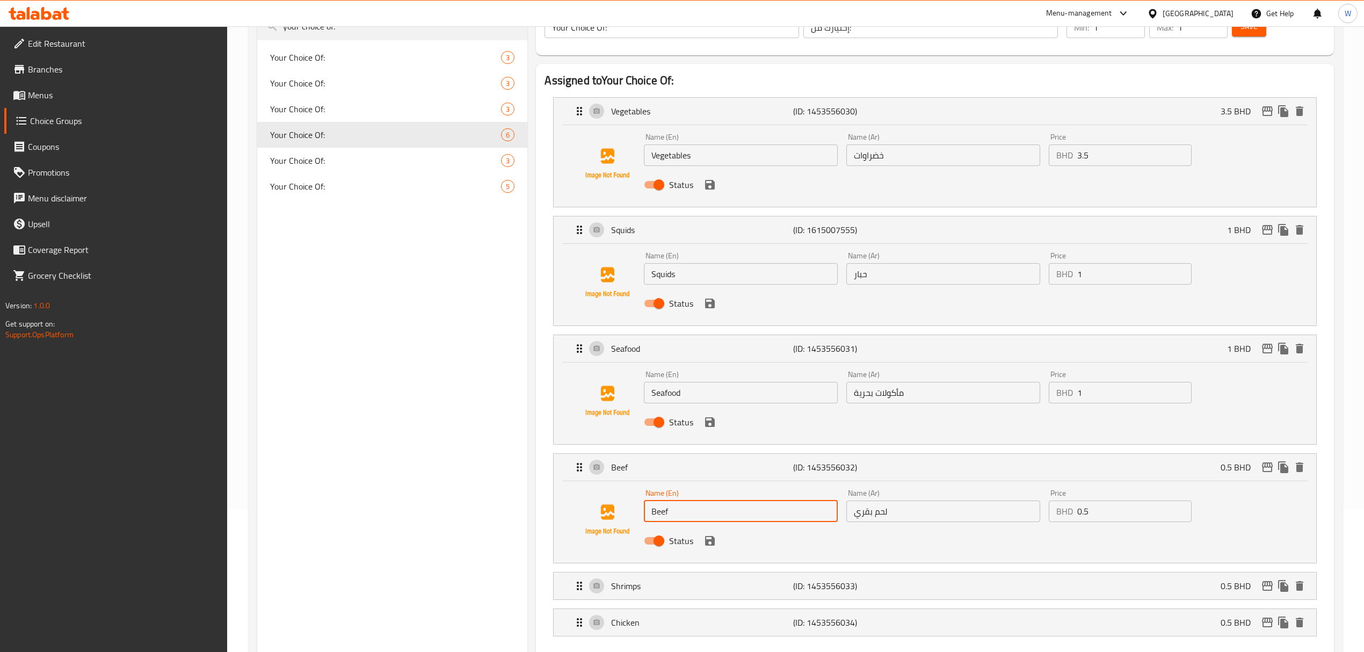
click at [707, 511] on input "Beef" at bounding box center [741, 511] width 194 height 21
click at [894, 505] on input "لحم بقري" at bounding box center [944, 511] width 194 height 21
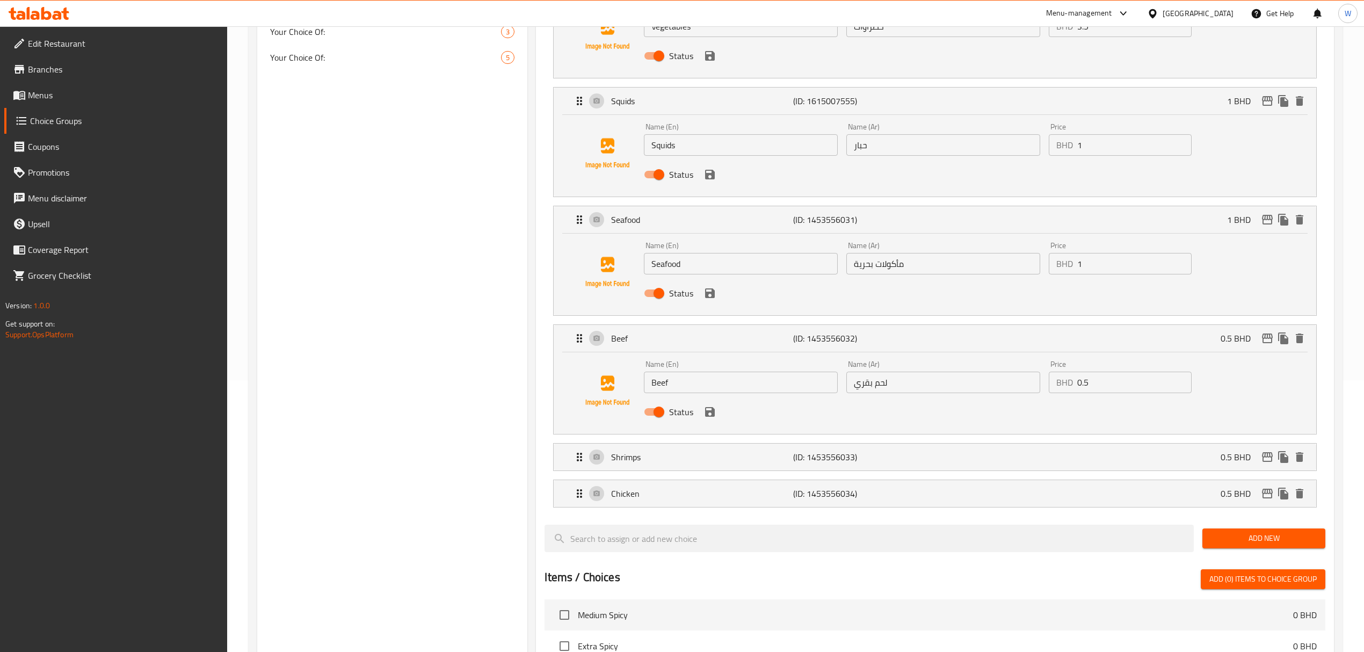
scroll to position [286, 0]
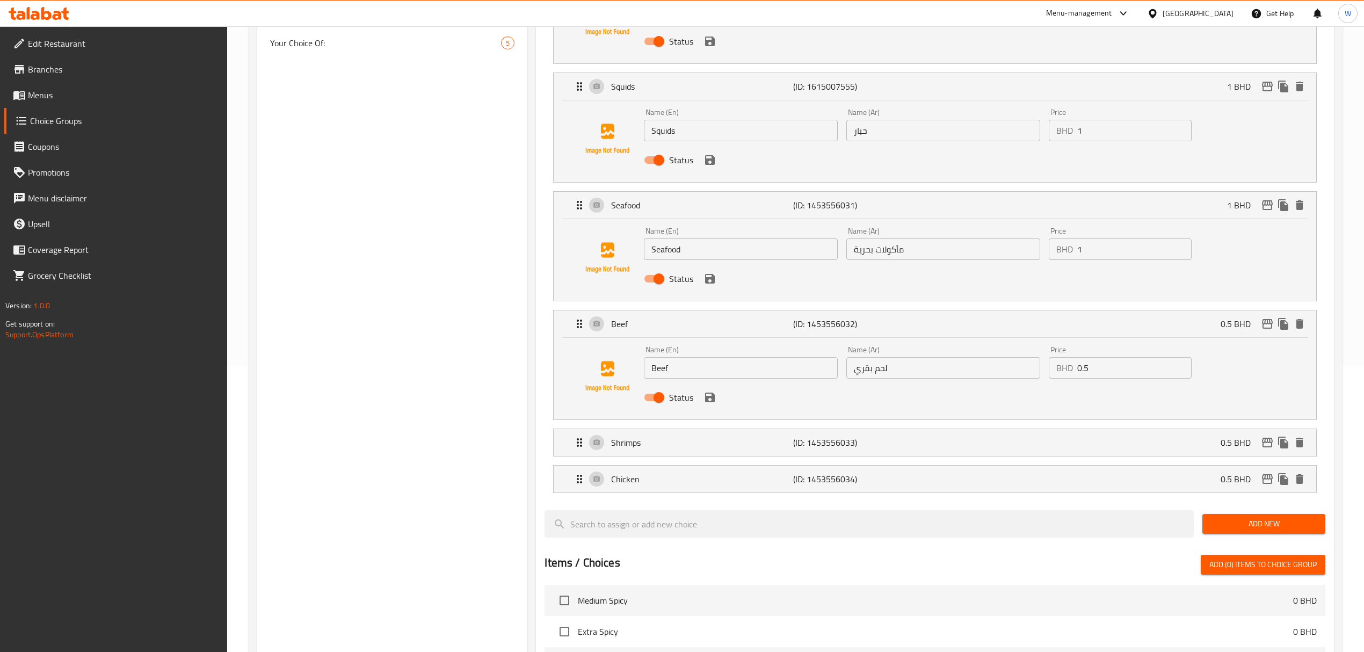
click at [683, 459] on li "Shrimps (ID: 1453556033) 0.5 BHD Name (En) Shrimps Name (En) Name (Ar) روبيان N…" at bounding box center [935, 442] width 780 height 37
click at [755, 450] on div "Shrimps (ID: 1453556033) 0.5 BHD" at bounding box center [938, 442] width 730 height 27
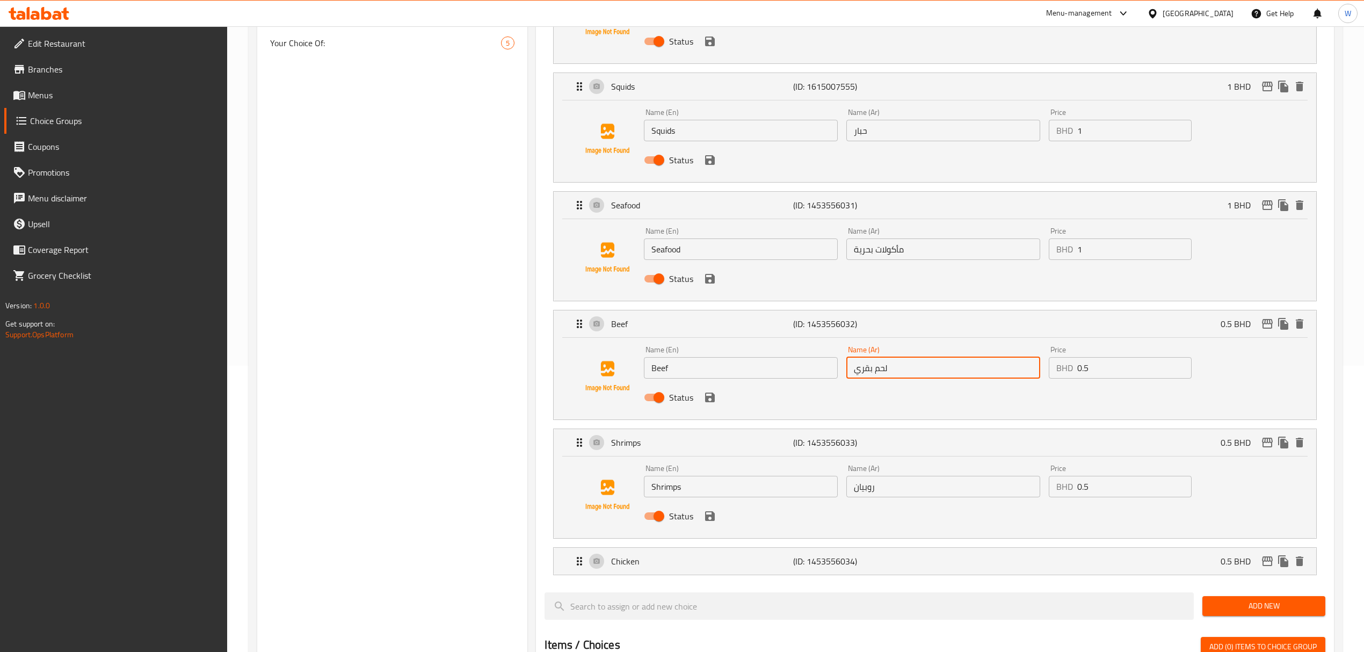
click at [753, 497] on input "Shrimps" at bounding box center [741, 486] width 194 height 21
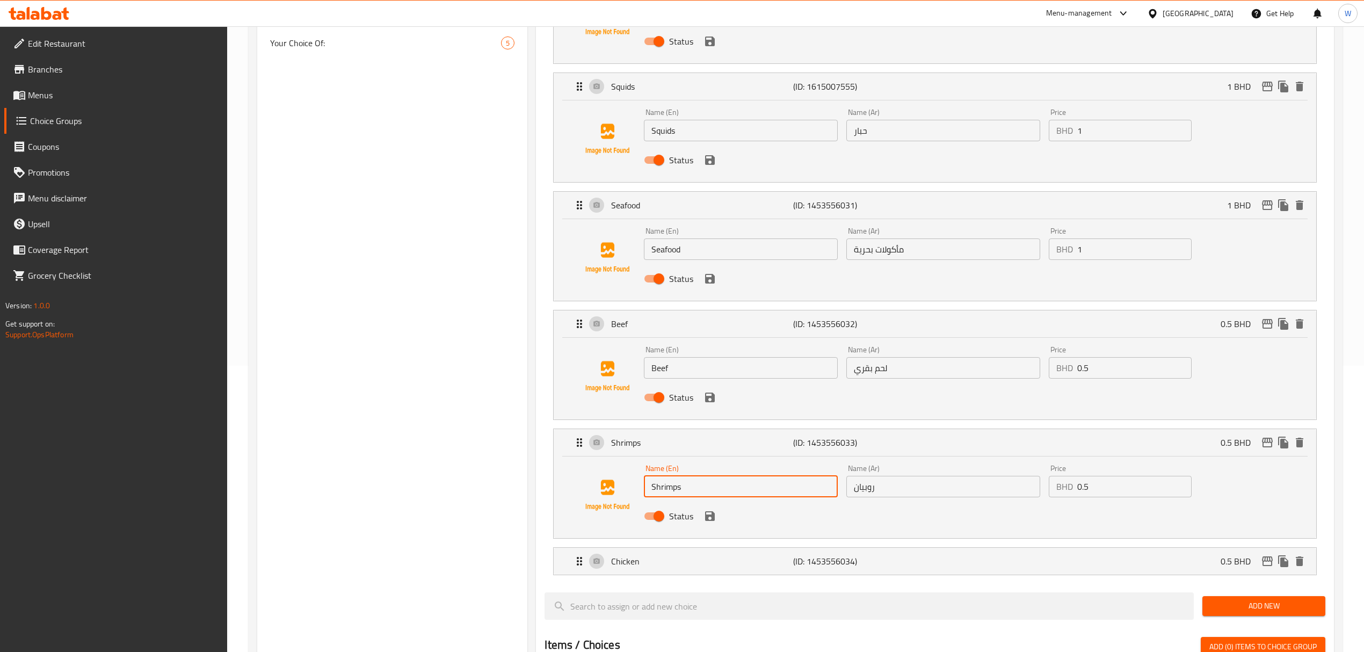
click at [753, 497] on input "Shrimps" at bounding box center [741, 486] width 194 height 21
click at [878, 489] on input "روبيان" at bounding box center [944, 486] width 194 height 21
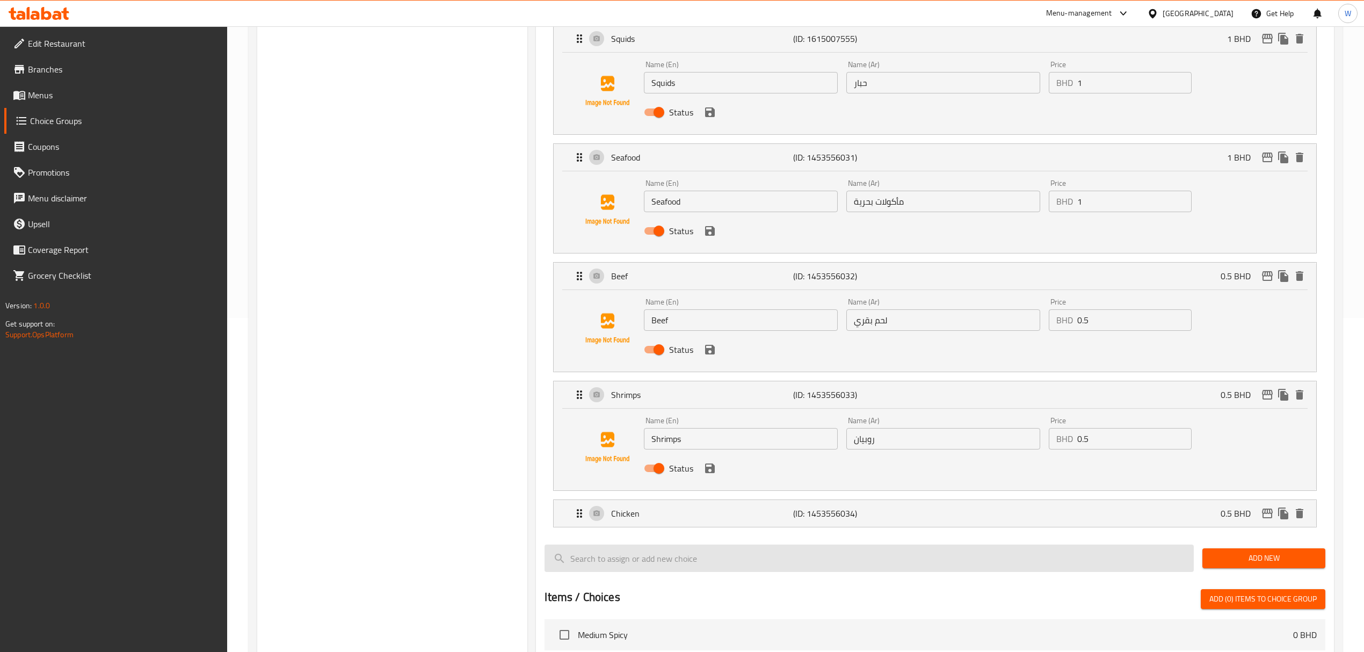
scroll to position [358, 0]
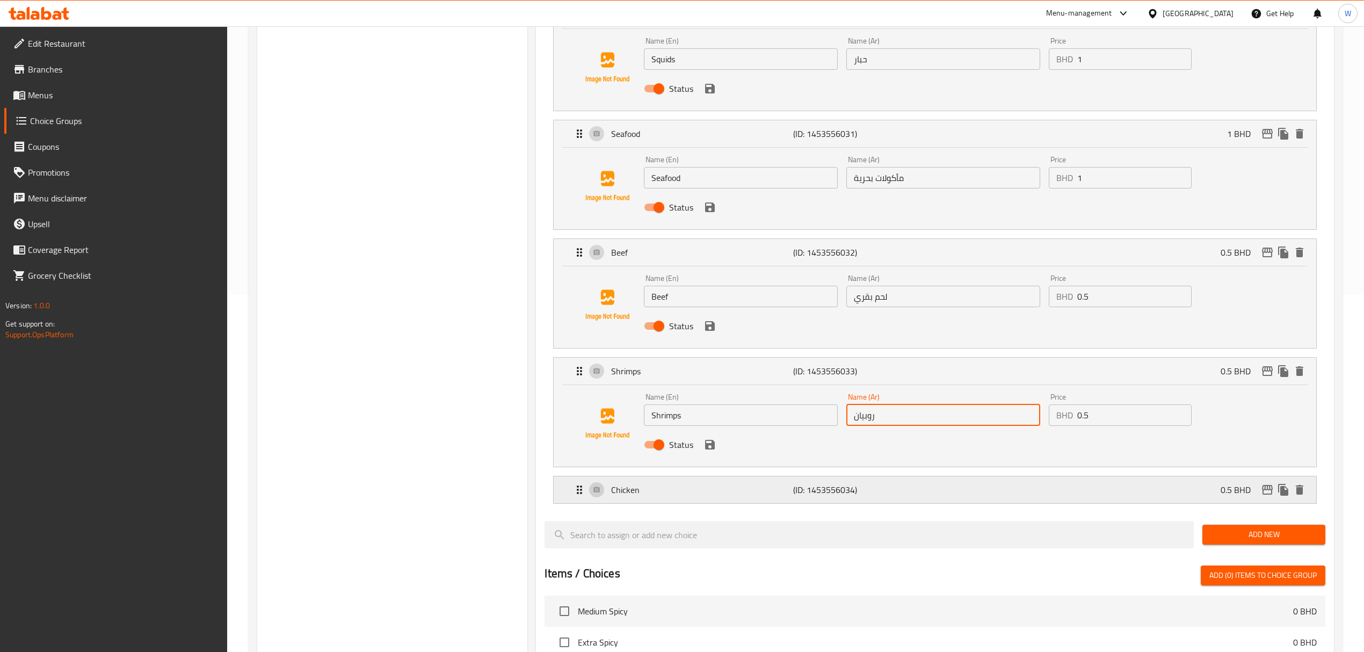
click at [669, 493] on p "Chicken" at bounding box center [702, 489] width 182 height 13
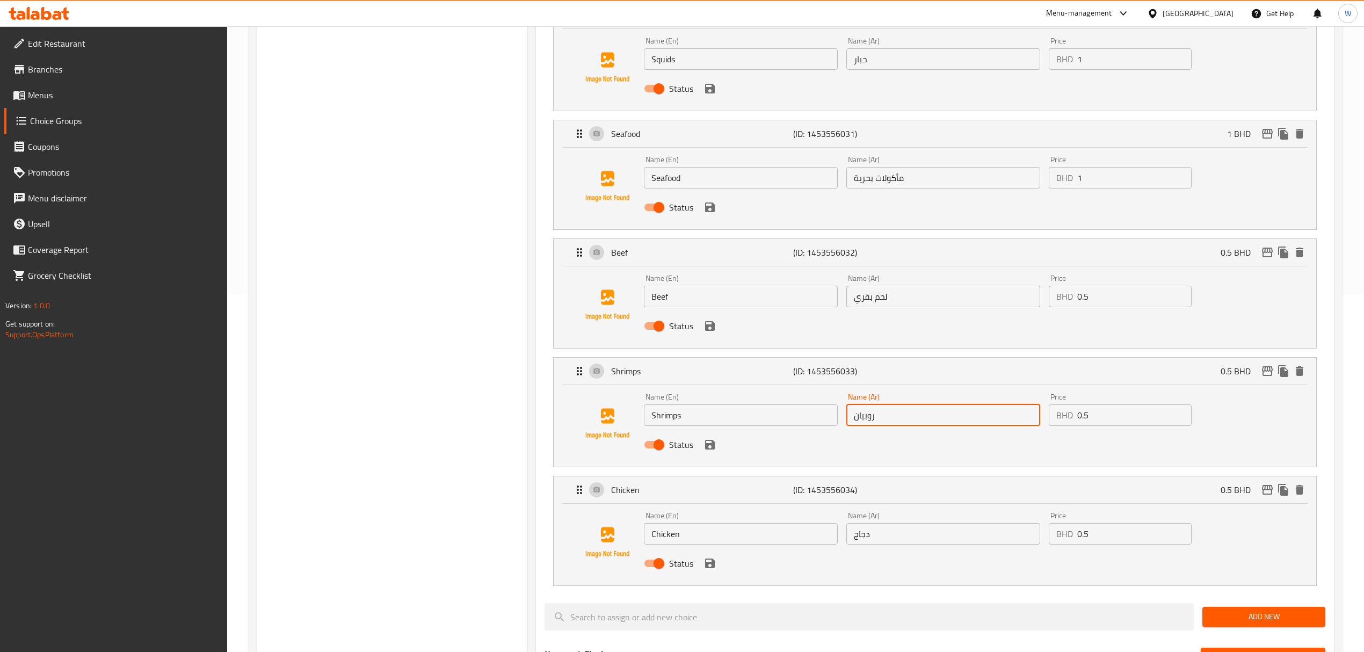
click at [667, 534] on input "Chicken" at bounding box center [741, 533] width 194 height 21
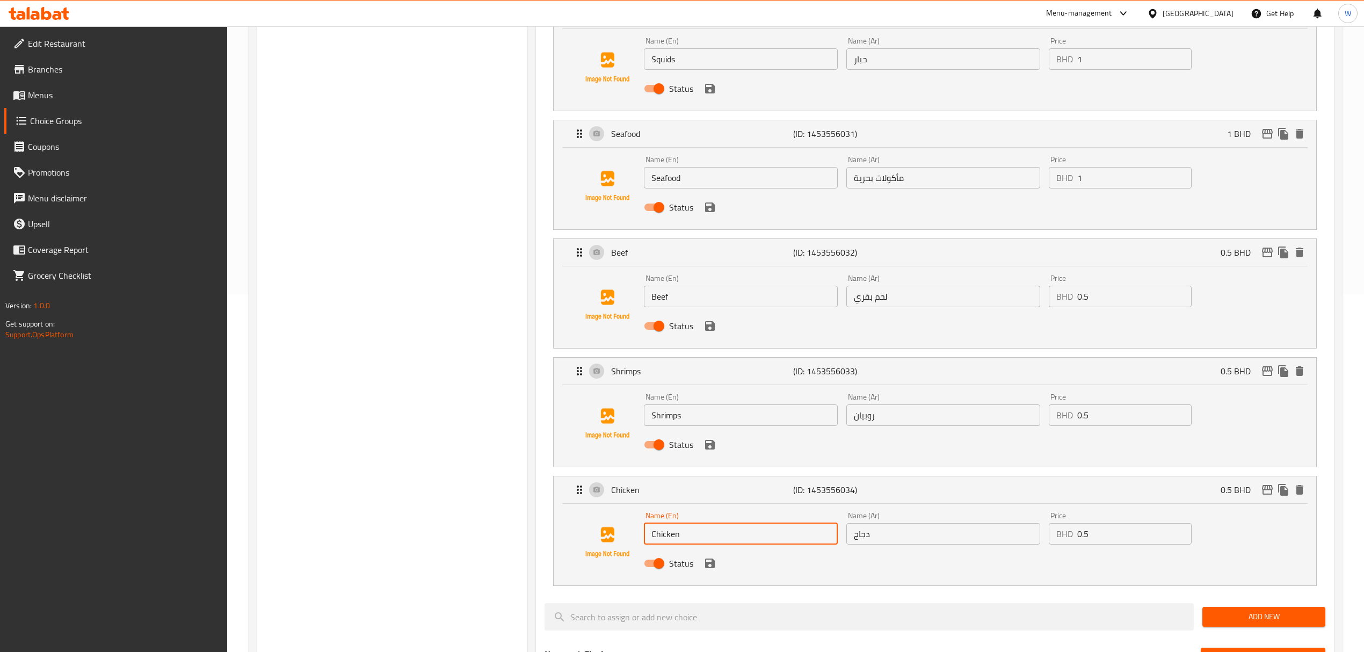
click at [667, 534] on input "Chicken" at bounding box center [741, 533] width 194 height 21
click at [899, 545] on input "دجاج" at bounding box center [944, 533] width 194 height 21
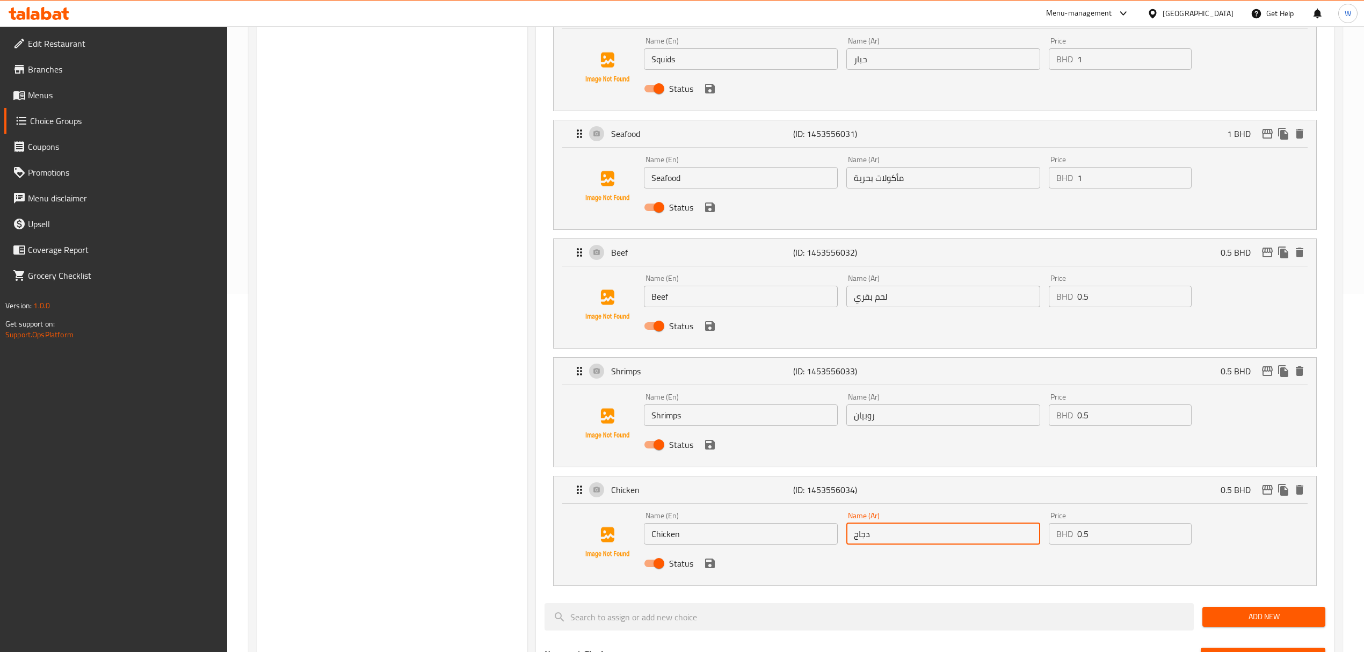
click at [899, 545] on input "دجاج" at bounding box center [944, 533] width 194 height 21
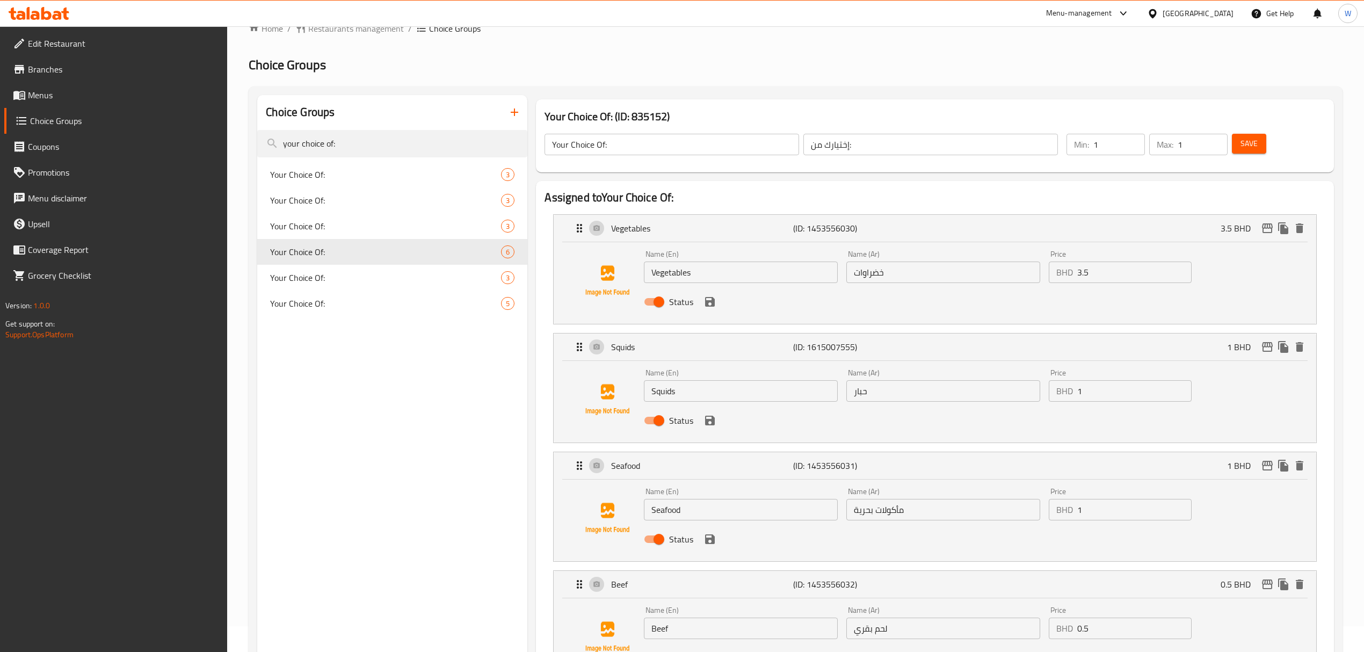
scroll to position [0, 0]
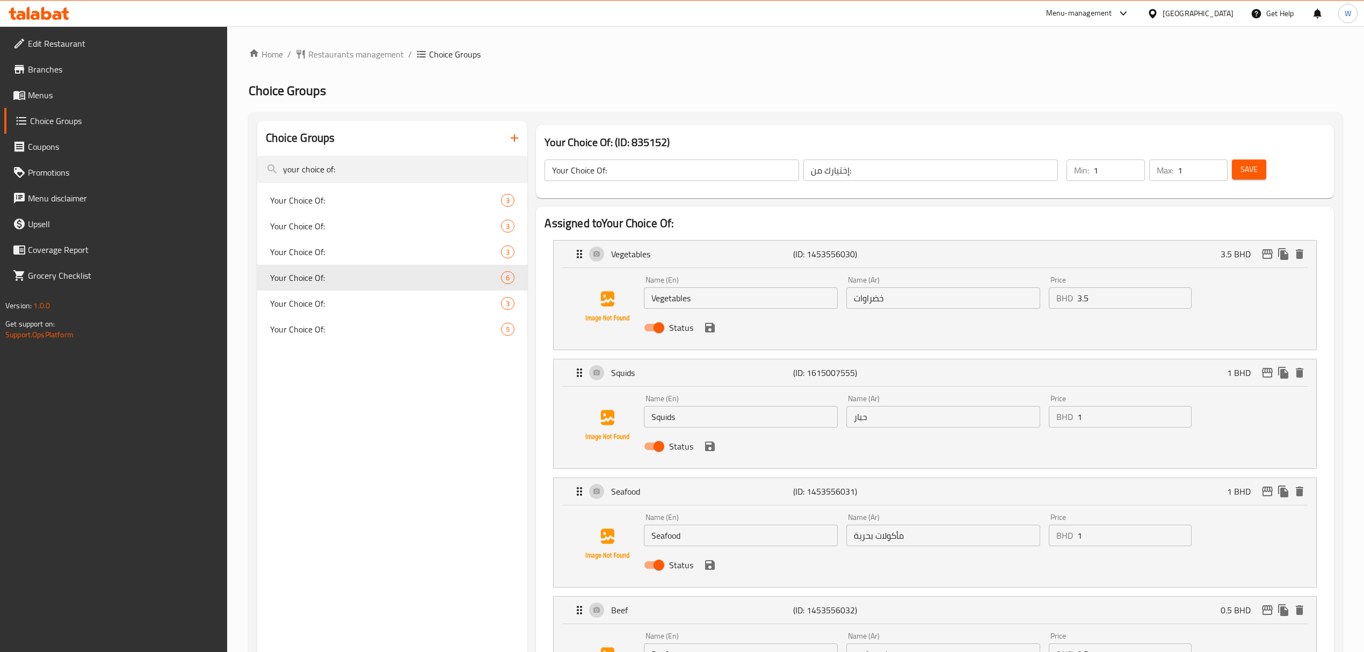
click at [522, 141] on button "button" at bounding box center [515, 138] width 26 height 26
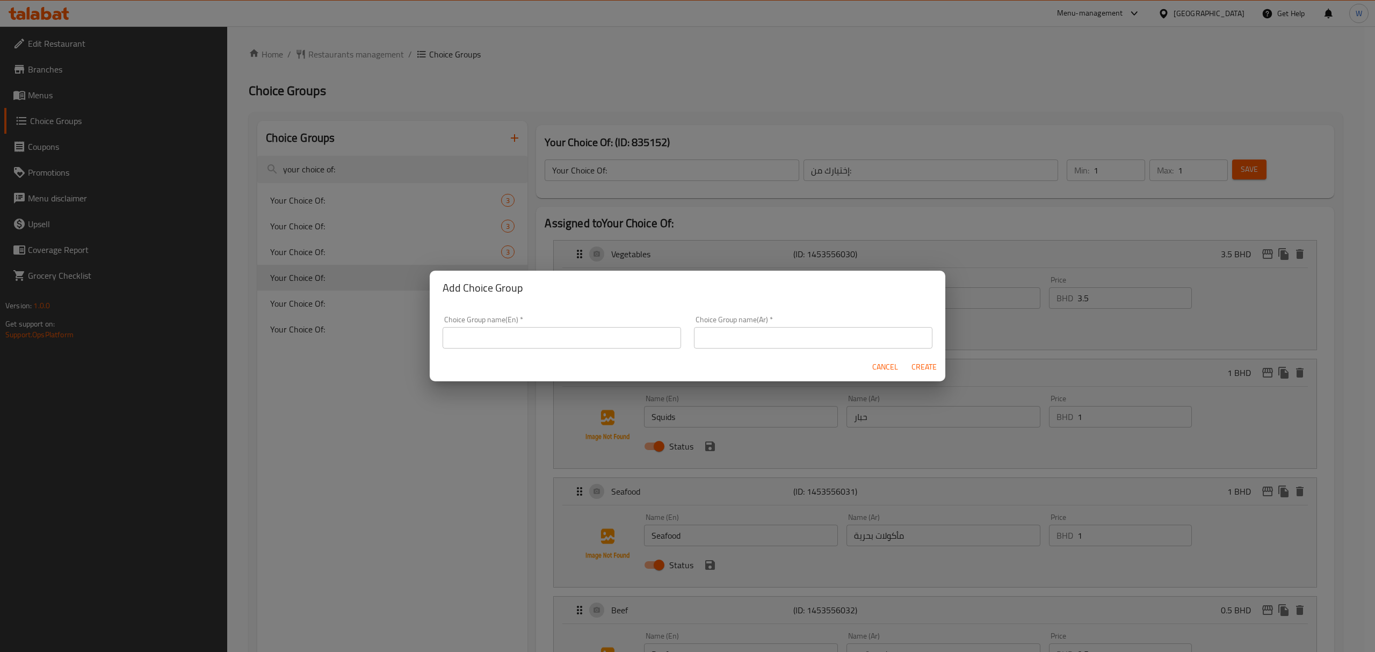
click at [469, 335] on input "text" at bounding box center [562, 337] width 238 height 21
type input "Your choice of Noodles"
type input "إختيارك من النودلز"
click at [914, 366] on span "Create" at bounding box center [924, 366] width 26 height 13
type input "Your choice of Noodles"
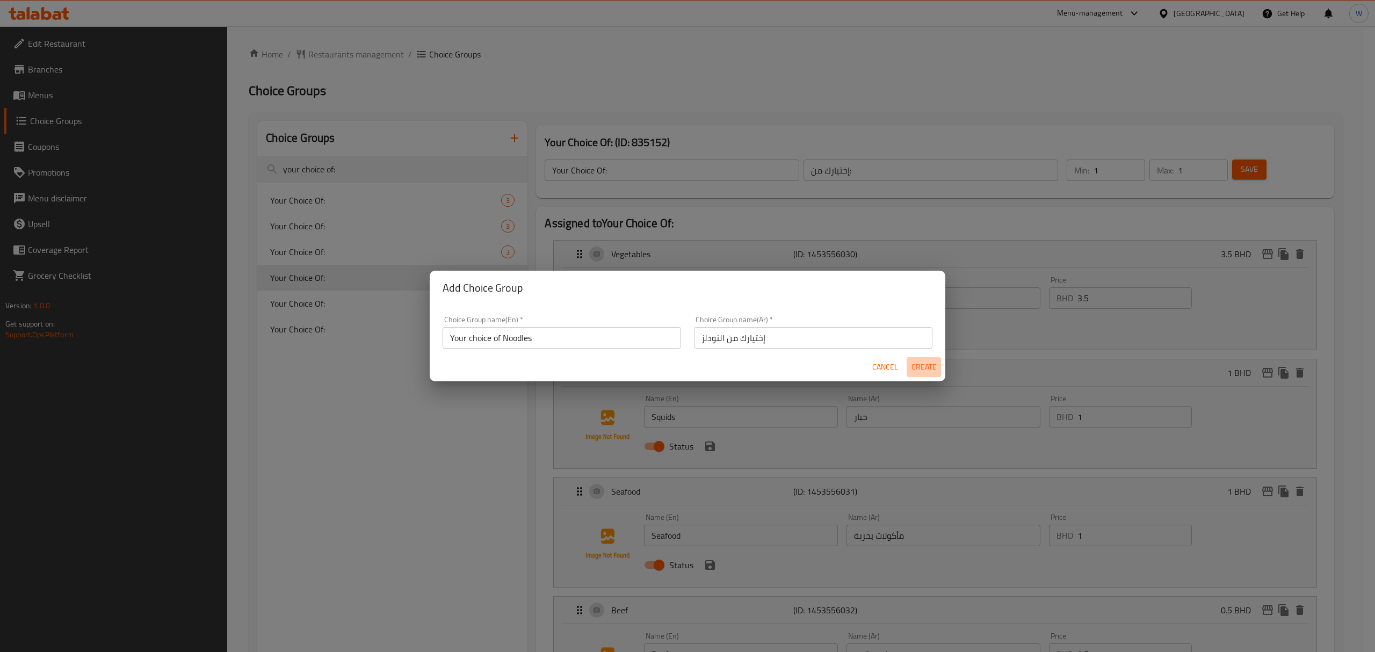
type input "إختيارك من النودلز"
type input "0"
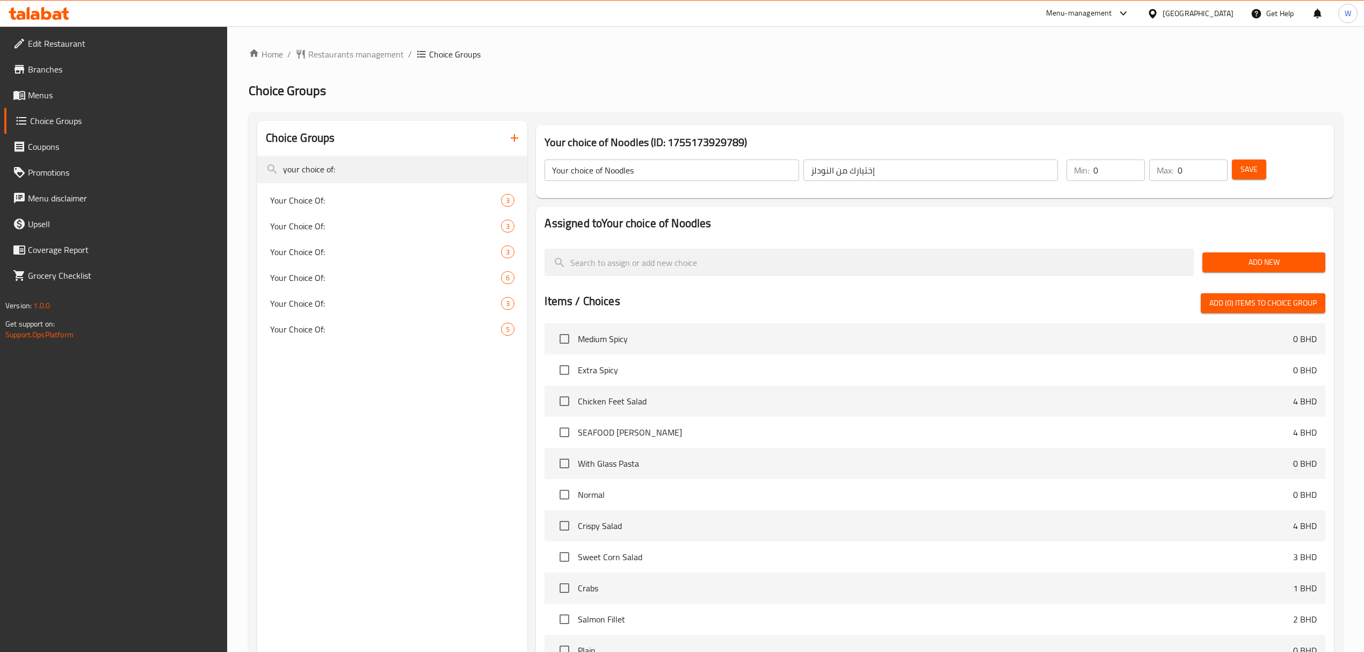
click at [1234, 256] on span "Add New" at bounding box center [1264, 262] width 106 height 13
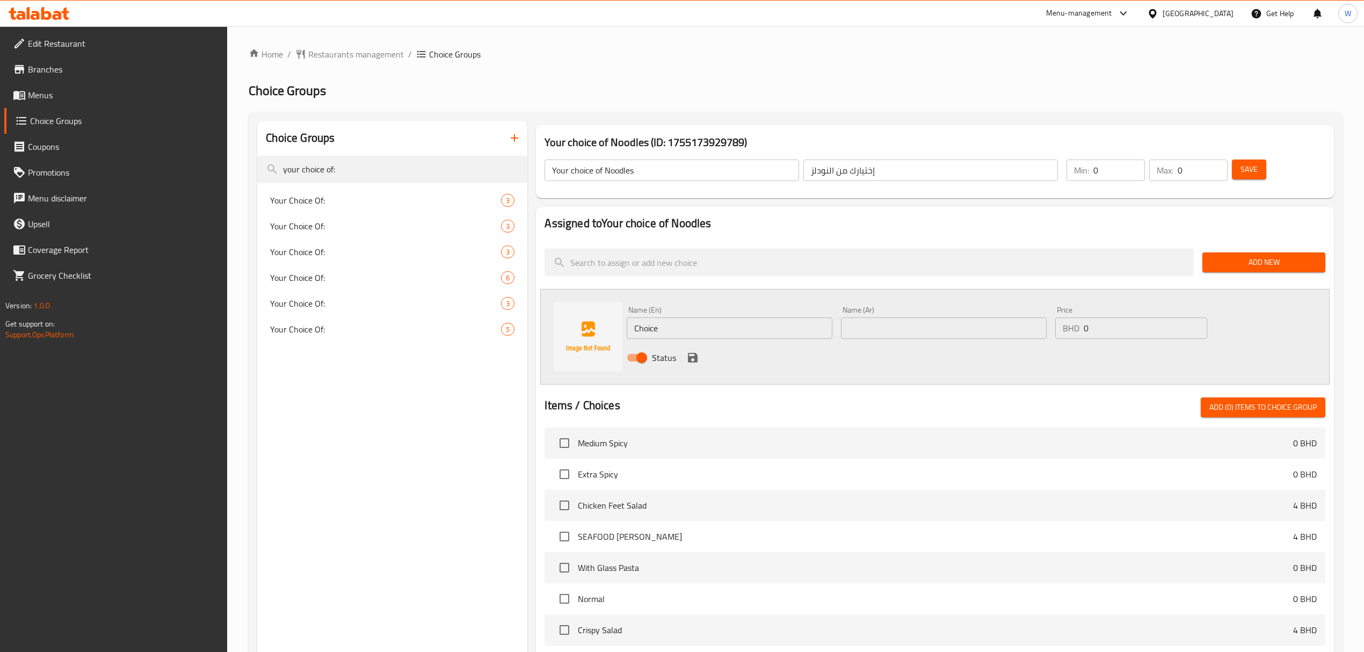
click at [626, 317] on div "Name (En) Choice Name (En)" at bounding box center [730, 322] width 214 height 41
click at [643, 321] on input "Choice" at bounding box center [730, 327] width 206 height 21
paste input "Big Noodles"
type input "Big Noodles"
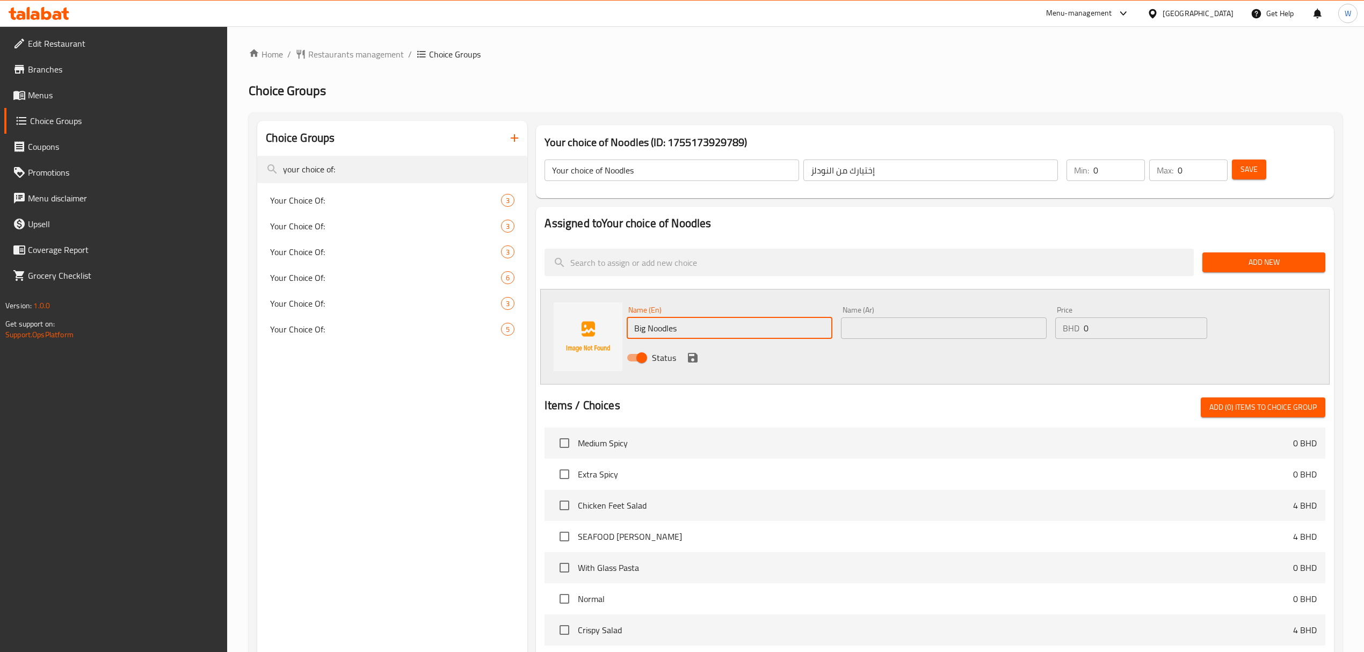
click at [873, 327] on input "text" at bounding box center [944, 327] width 206 height 21
paste input "Big Noodles"
type input "Big Noodles"
click at [692, 359] on icon "save" at bounding box center [692, 357] width 13 height 13
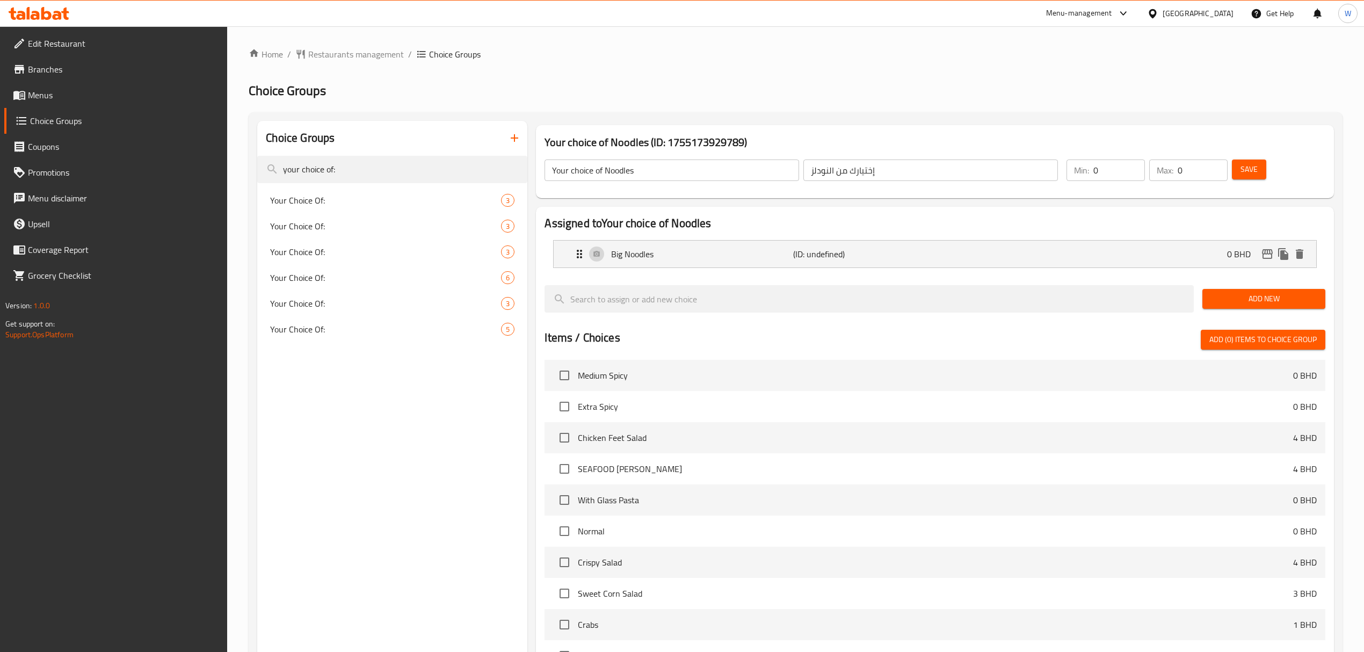
click at [1213, 304] on span "Add New" at bounding box center [1264, 298] width 106 height 13
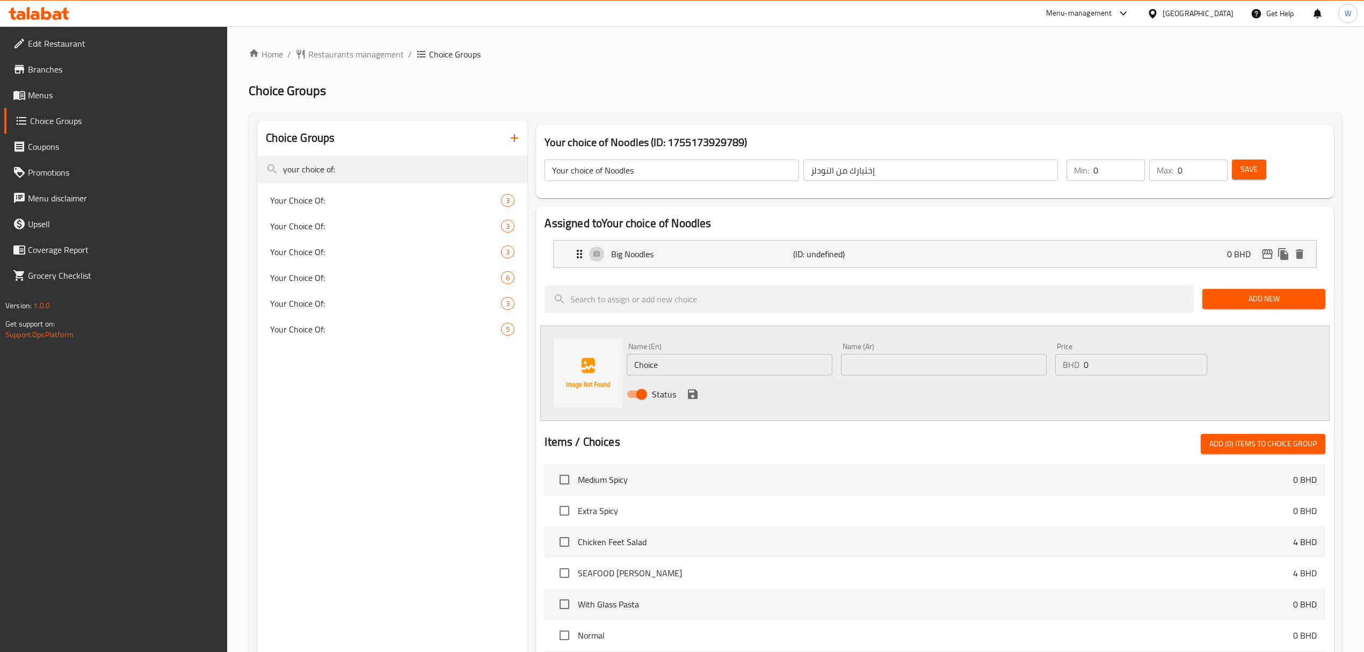
click at [690, 376] on div "Name (En) Choice Name (En)" at bounding box center [730, 358] width 214 height 41
click at [692, 370] on input "Choice" at bounding box center [730, 364] width 206 height 21
paste input "rispy Noodles"
click at [813, 371] on input "Crispy Noodles" at bounding box center [730, 364] width 206 height 21
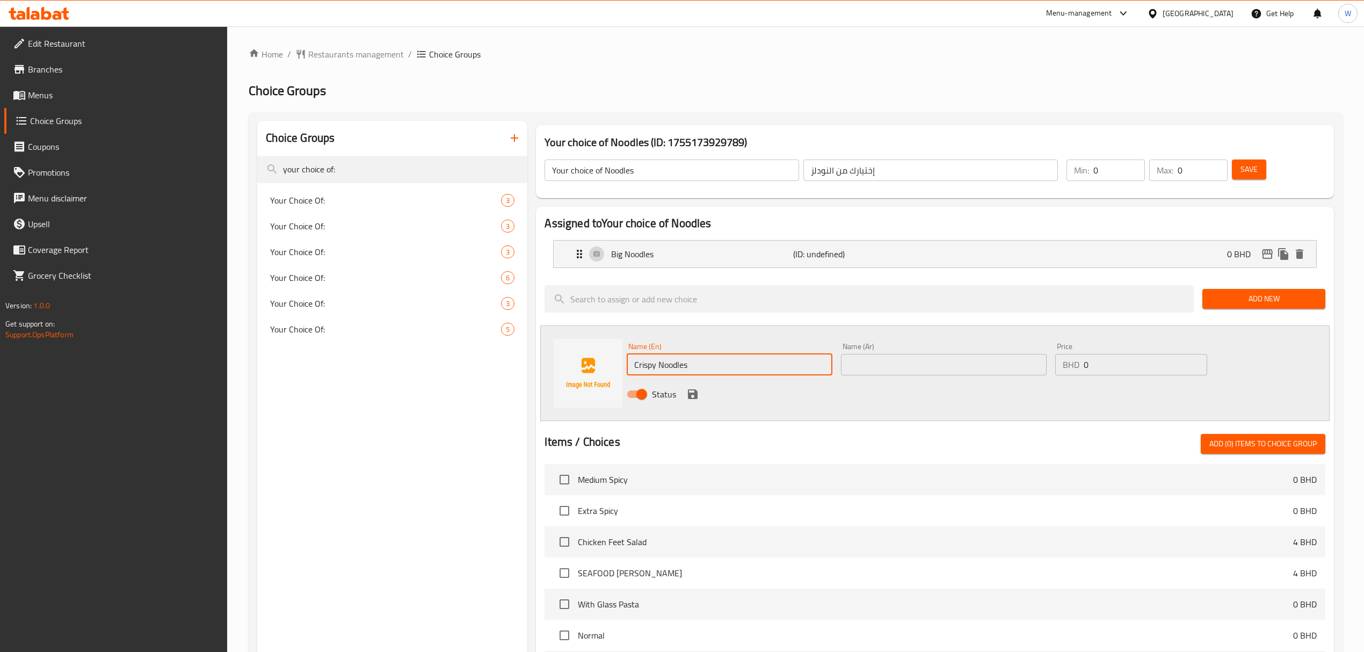
type input "Crispy Noodles"
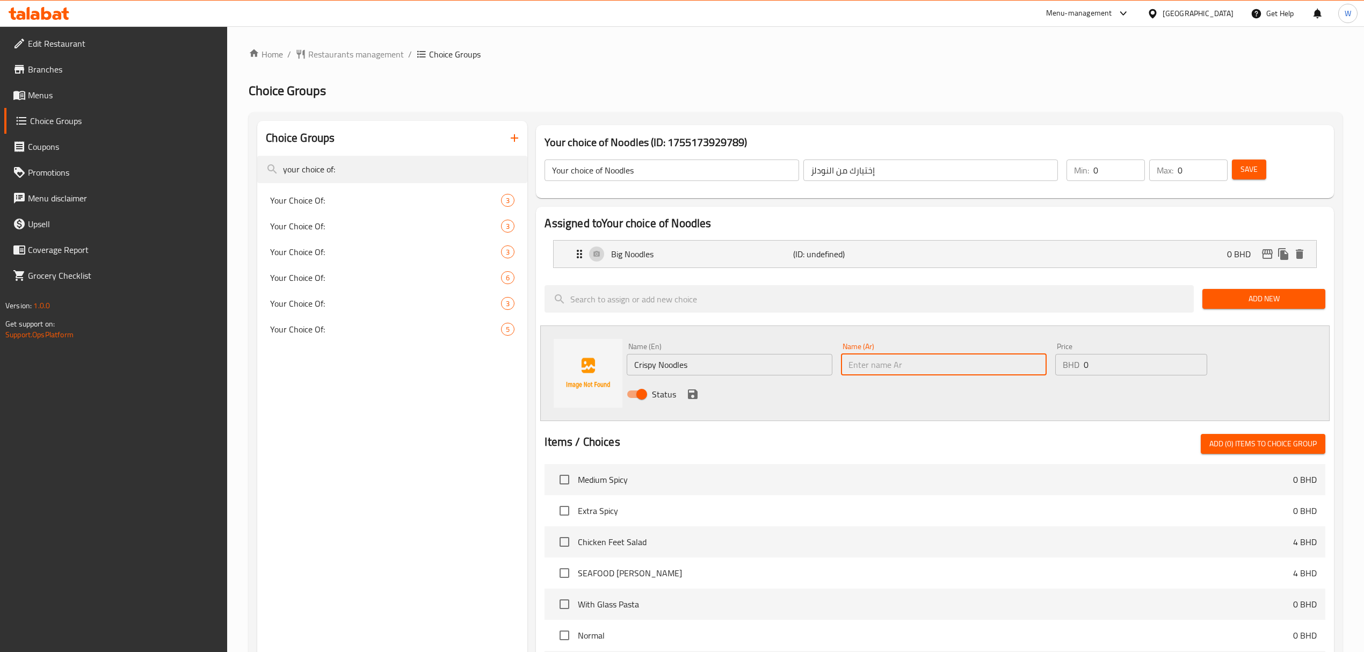
click at [865, 368] on input "text" at bounding box center [944, 364] width 206 height 21
paste input "Crispy Noodles"
type input "Crispy Noodles"
click at [1118, 367] on input "0" at bounding box center [1146, 364] width 124 height 21
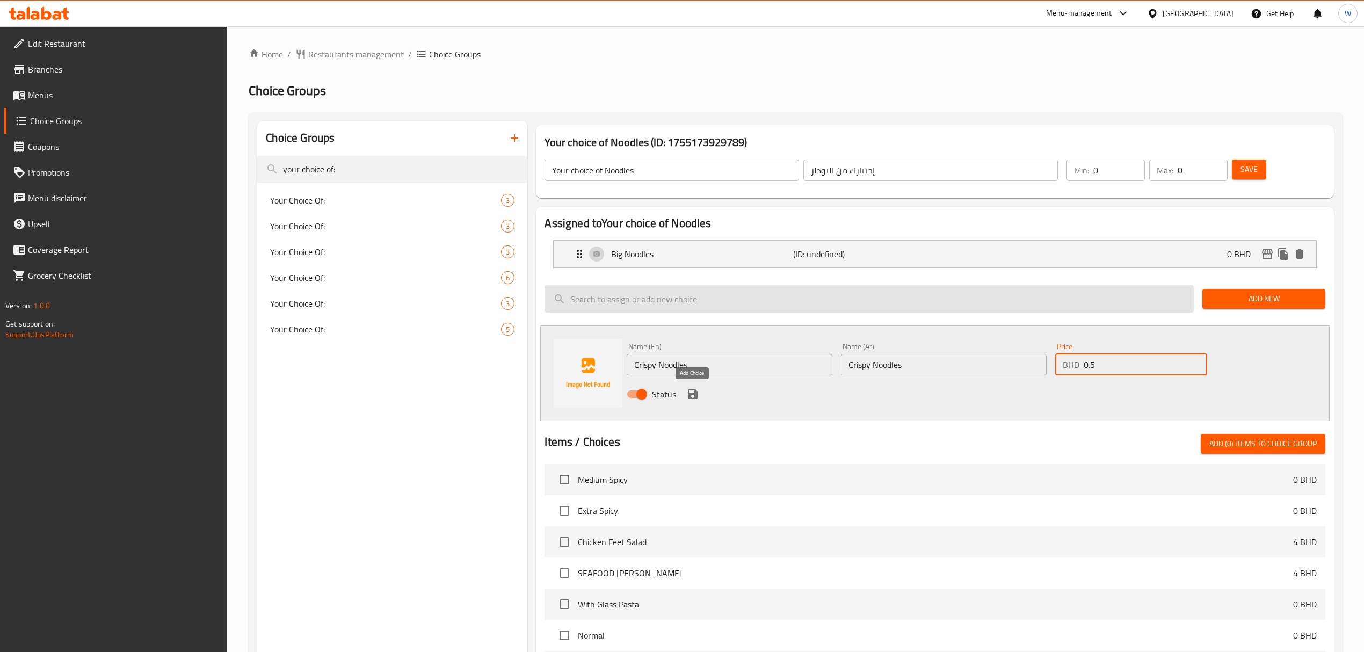
type input "0.5"
click at [688, 392] on icon "save" at bounding box center [692, 394] width 13 height 13
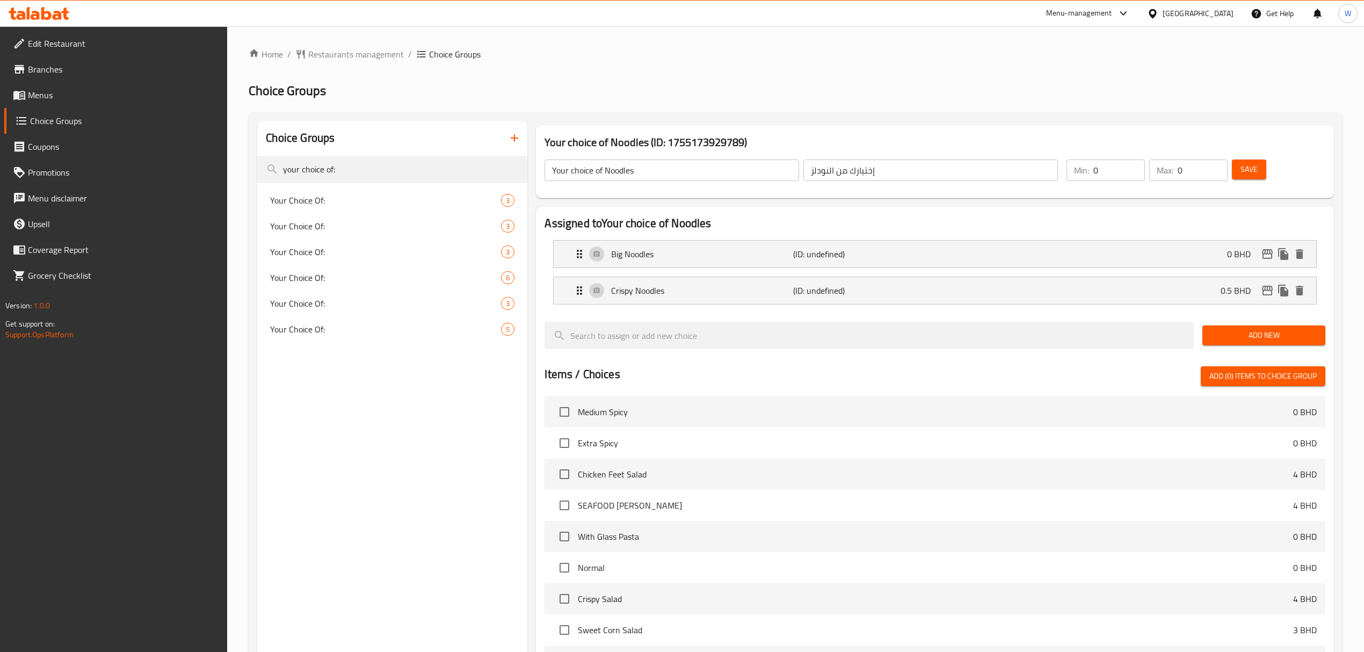
click at [1254, 170] on span "Save" at bounding box center [1249, 169] width 17 height 13
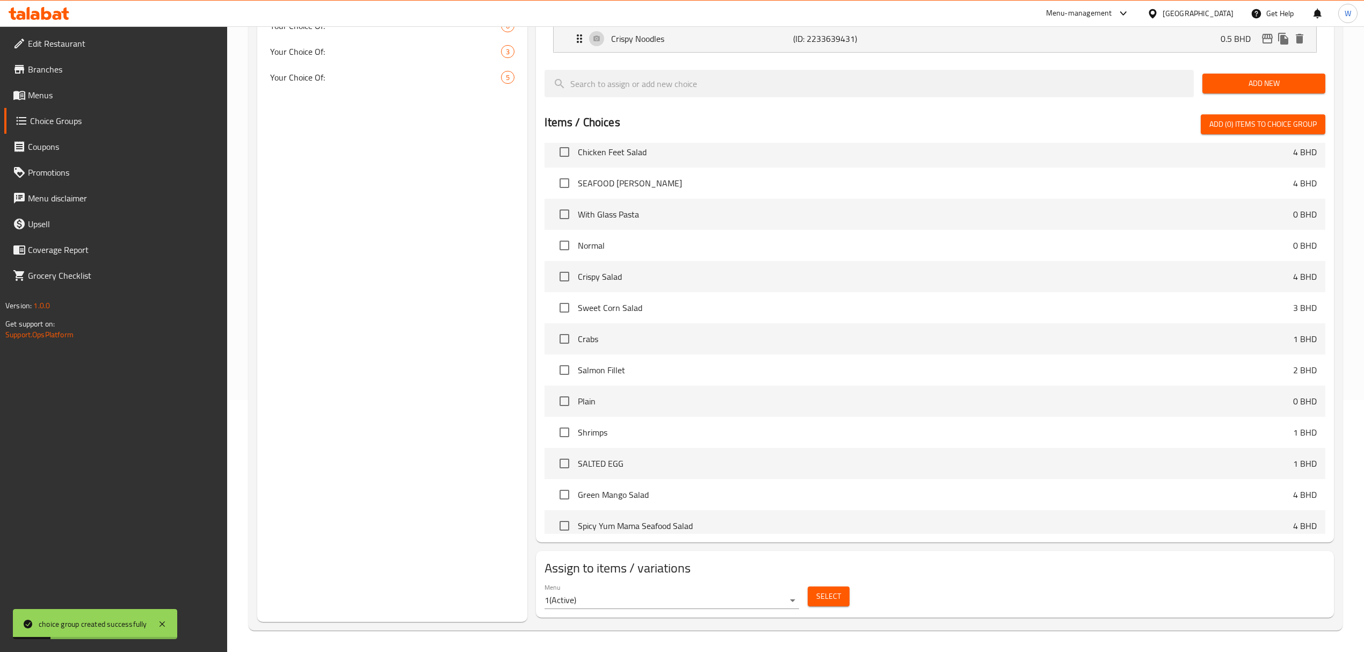
scroll to position [787, 0]
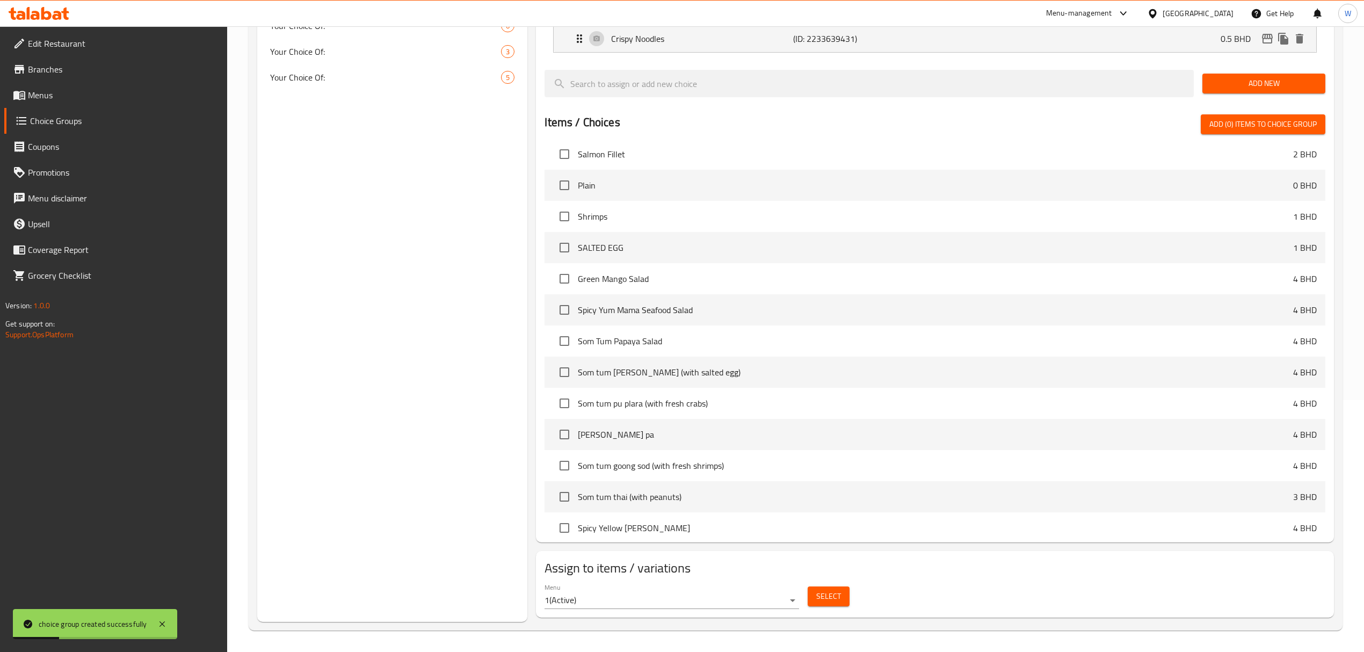
click at [848, 596] on button "Select" at bounding box center [829, 597] width 42 height 20
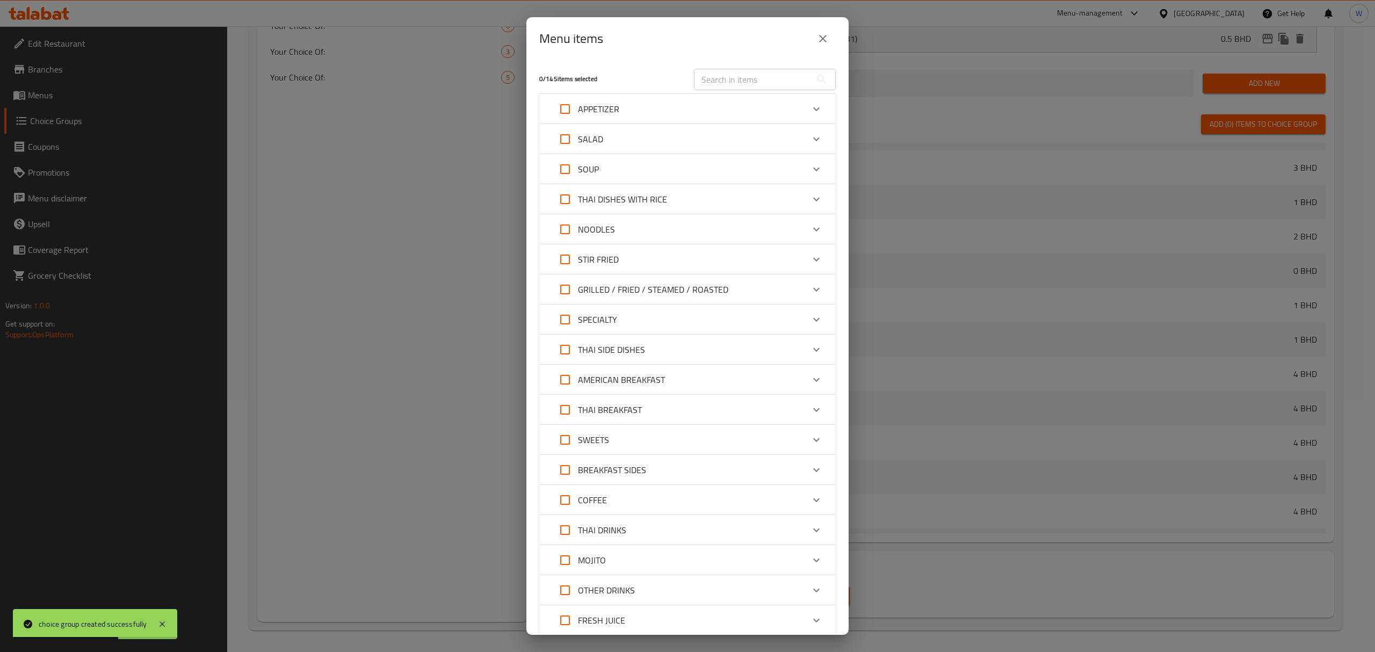
click at [772, 76] on input "text" at bounding box center [752, 79] width 117 height 21
paste input "Rad Na Noodles"
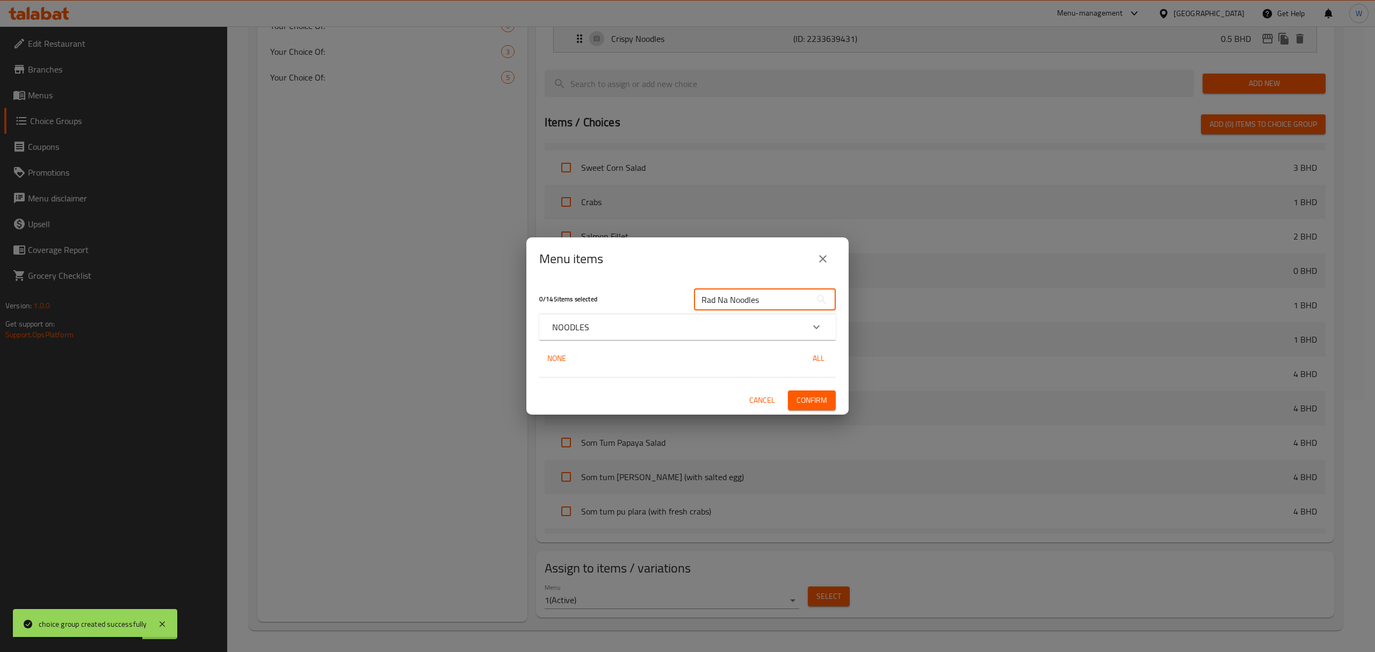
type input "Rad Na Noodles"
click at [825, 340] on div "0 / 145 items selected Rad Na Noodles ​ NOODLES Rad Na Noodles 4 BHD None All C…" at bounding box center [687, 347] width 322 height 134
click at [823, 330] on div "Expand" at bounding box center [817, 327] width 26 height 26
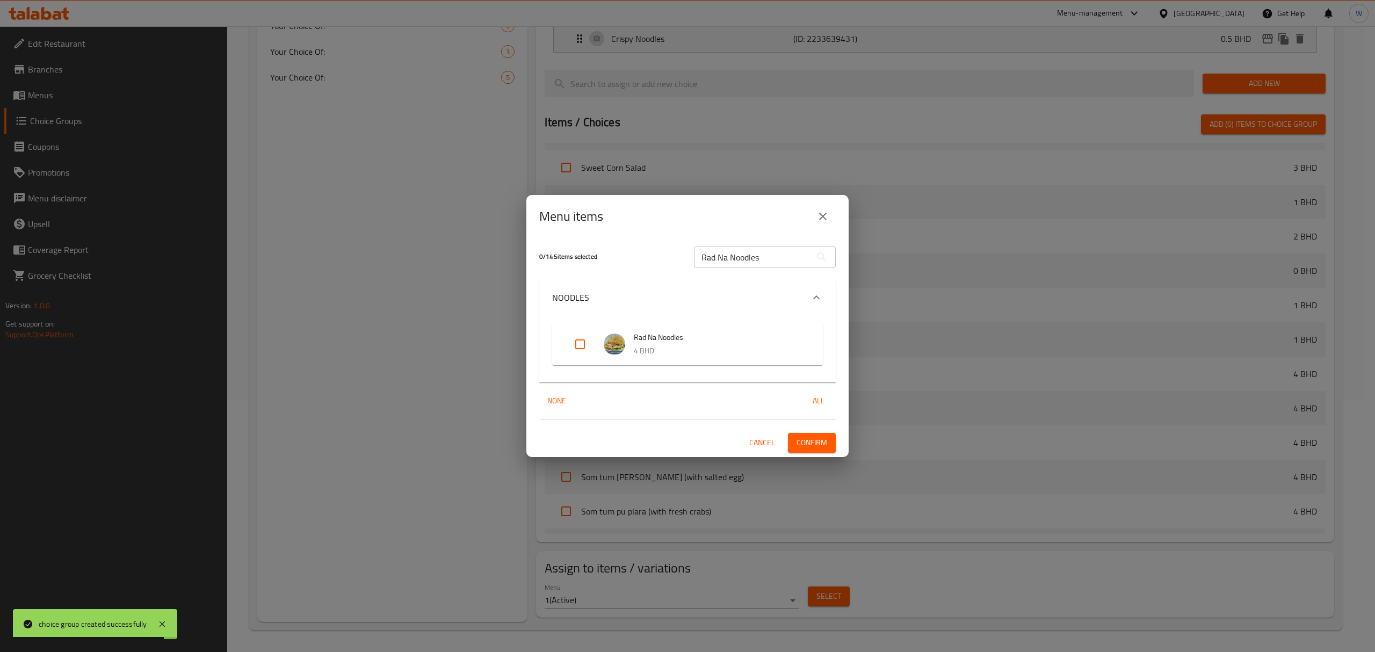
click at [570, 346] on input "Expand" at bounding box center [580, 344] width 26 height 26
checkbox input "true"
click at [845, 446] on div "1 / 145 items selected Rad Na Noodles ​ NOODLES Rad Na Noodles 4 BHD None All C…" at bounding box center [687, 347] width 322 height 219
click at [826, 446] on span "Confirm" at bounding box center [812, 442] width 31 height 13
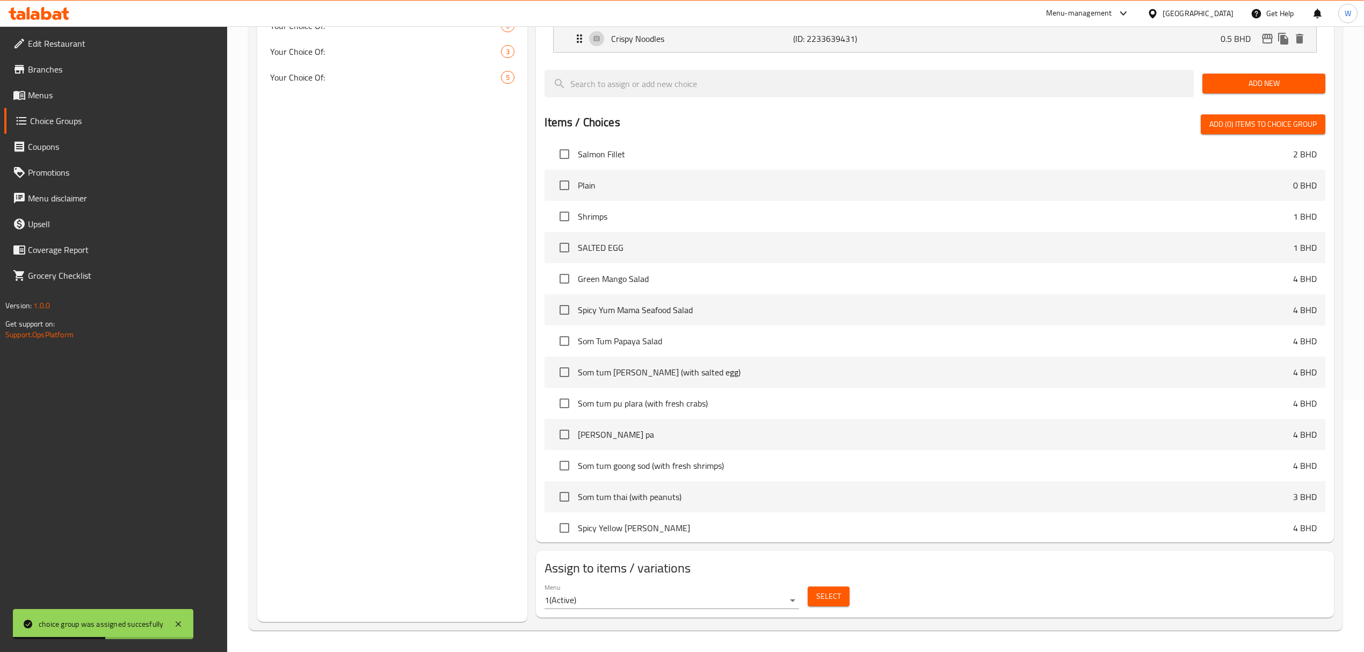
scroll to position [38, 0]
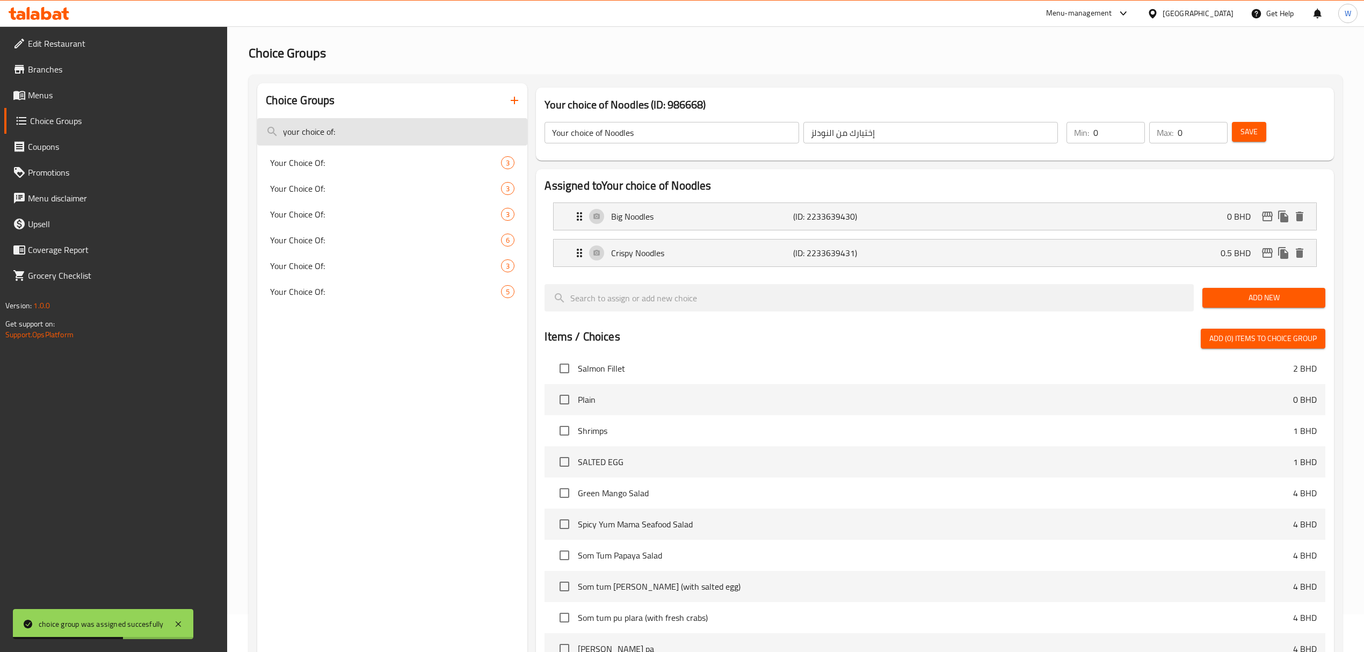
click at [364, 118] on input "your choice of:" at bounding box center [392, 131] width 270 height 27
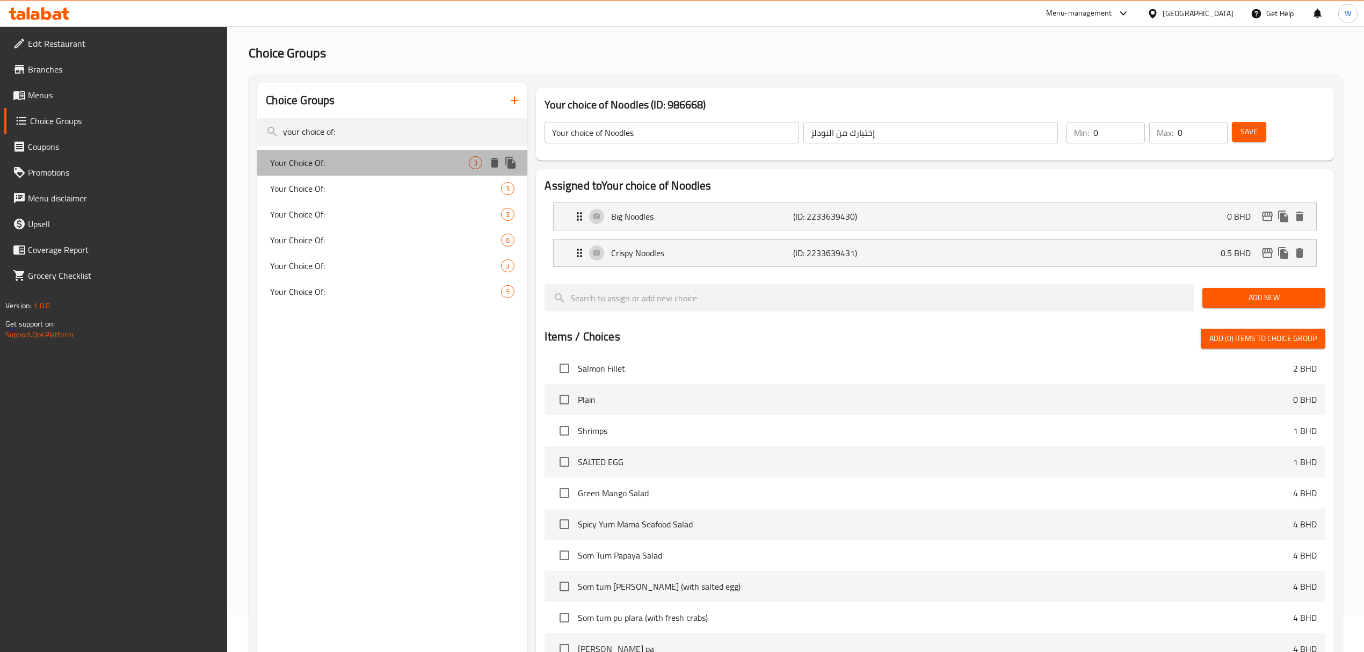
drag, startPoint x: 376, startPoint y: 151, endPoint x: 364, endPoint y: 157, distance: 13.2
click at [376, 150] on div "Your Choice Of: 3" at bounding box center [392, 163] width 270 height 26
type input "Your Choice Of:"
type input "إختيارك من:"
type input "1"
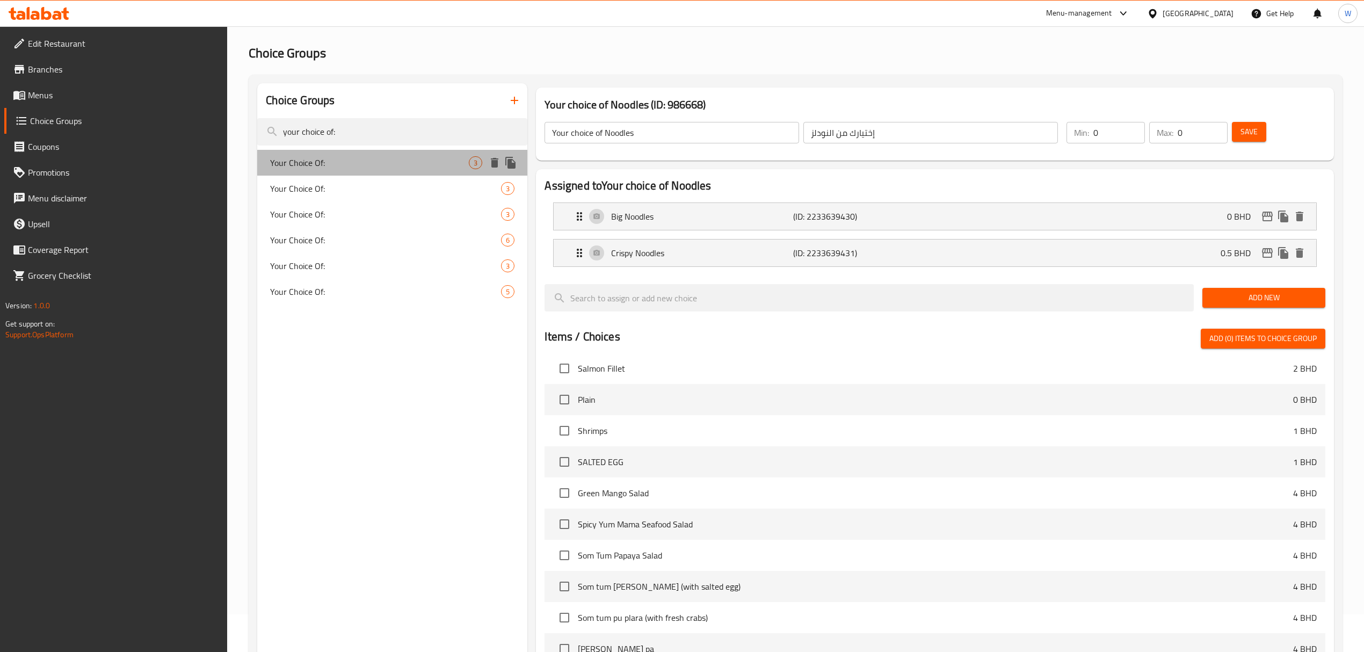
type input "1"
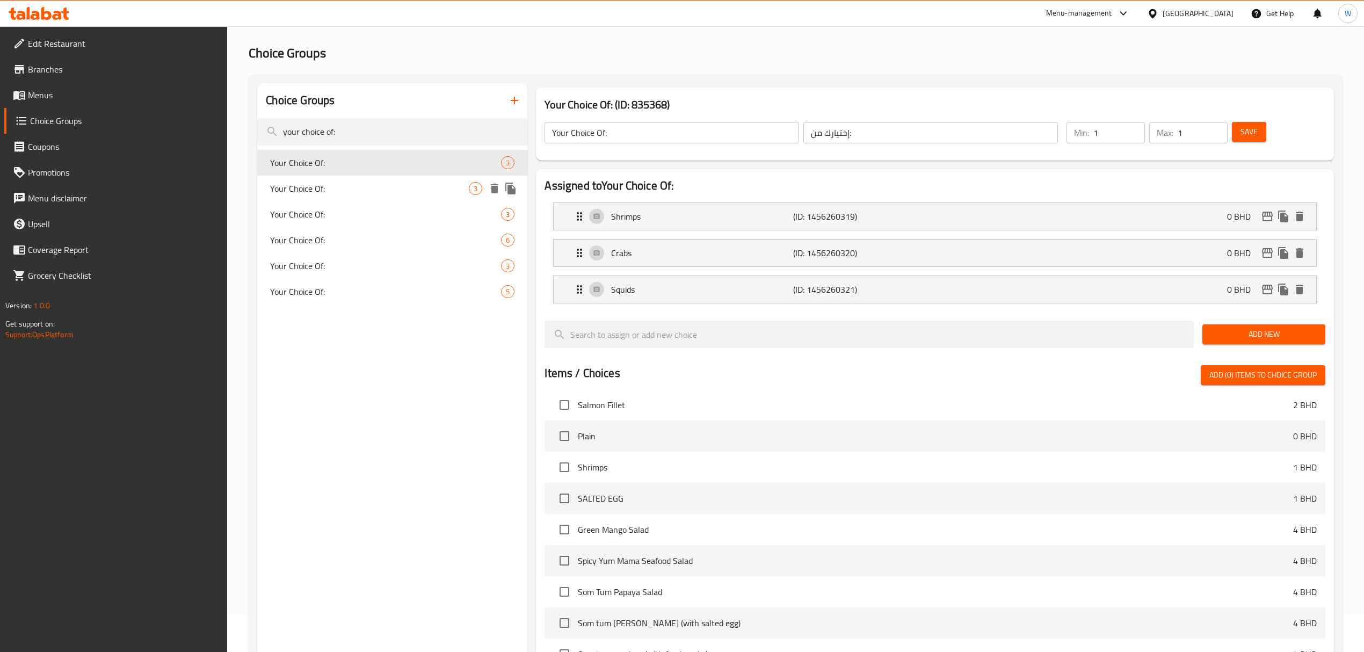
click at [399, 194] on div "Your Choice Of: 3" at bounding box center [392, 189] width 270 height 26
click at [368, 227] on div "Your Choice Of: 6" at bounding box center [392, 240] width 270 height 26
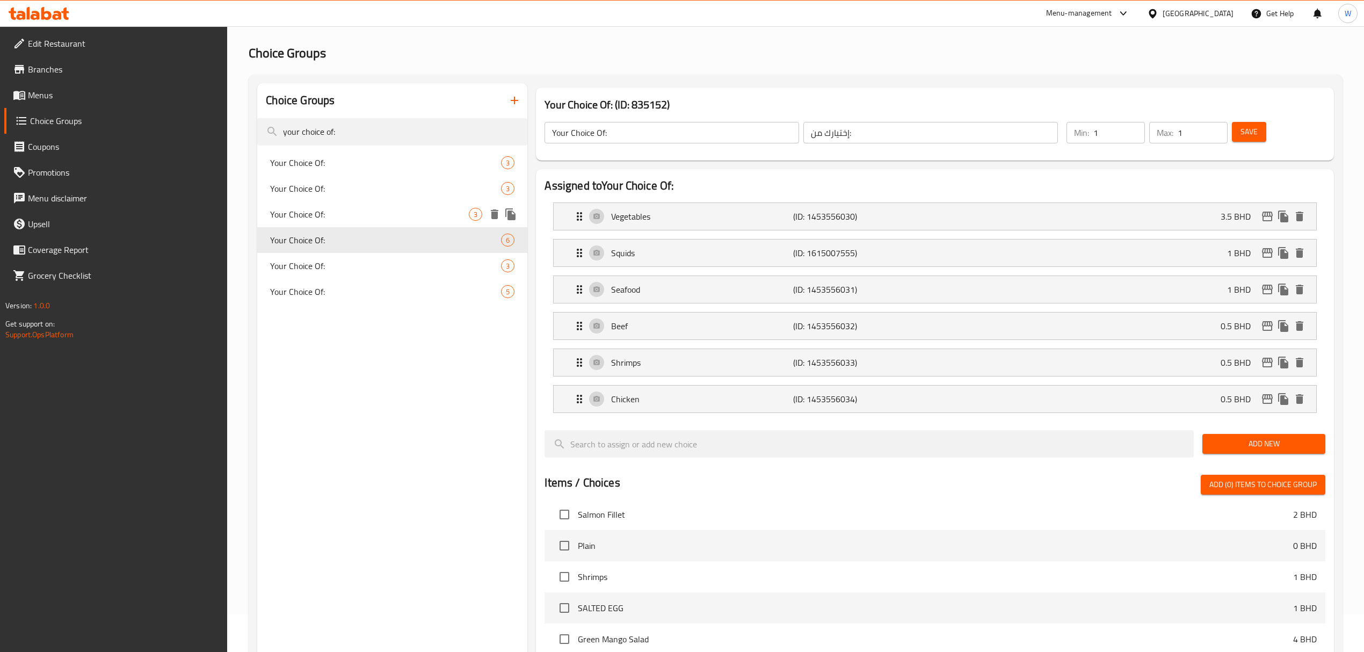
click at [372, 212] on span "Your Choice Of:" at bounding box center [369, 214] width 199 height 13
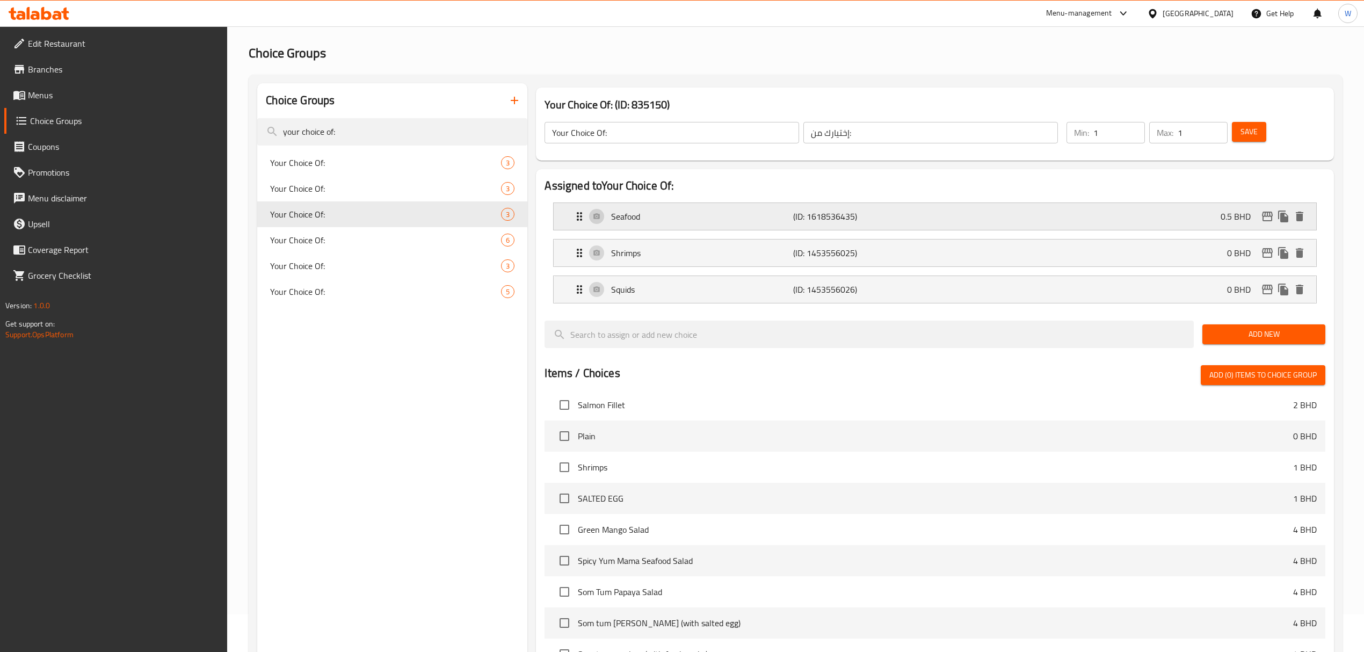
click at [1264, 215] on icon "edit" at bounding box center [1267, 216] width 13 height 13
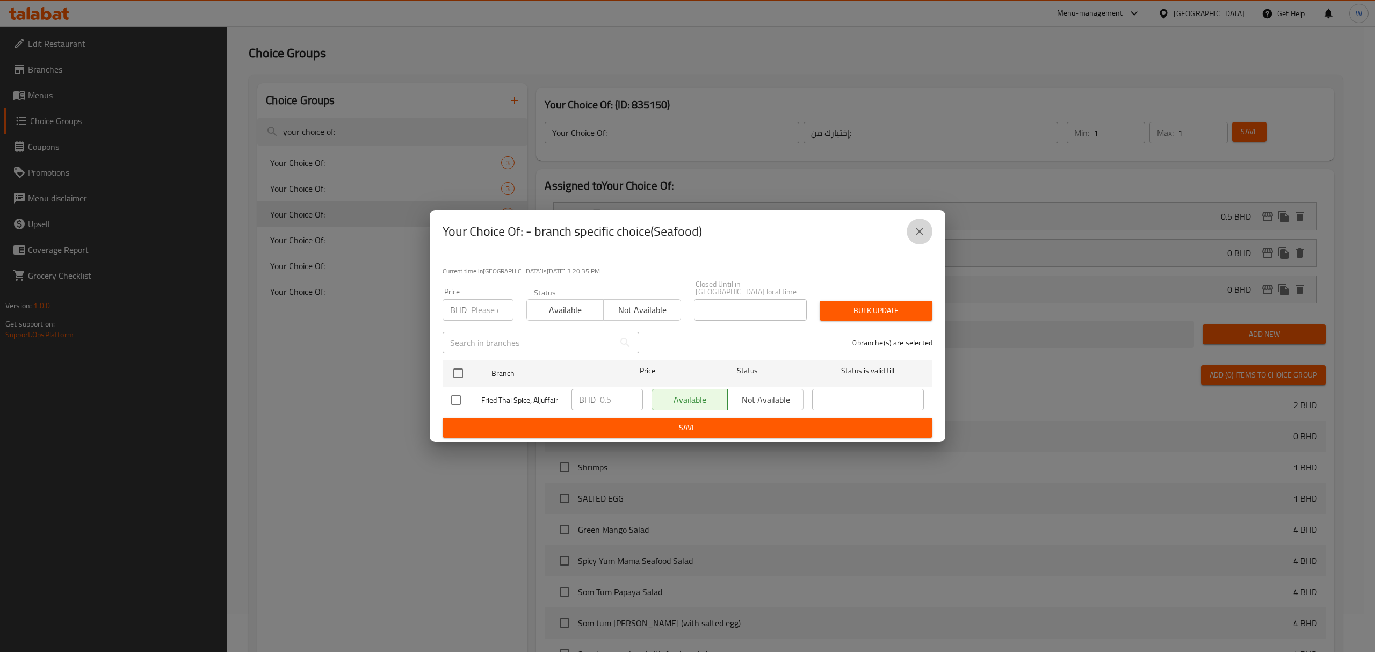
click at [929, 235] on button "close" at bounding box center [920, 232] width 26 height 26
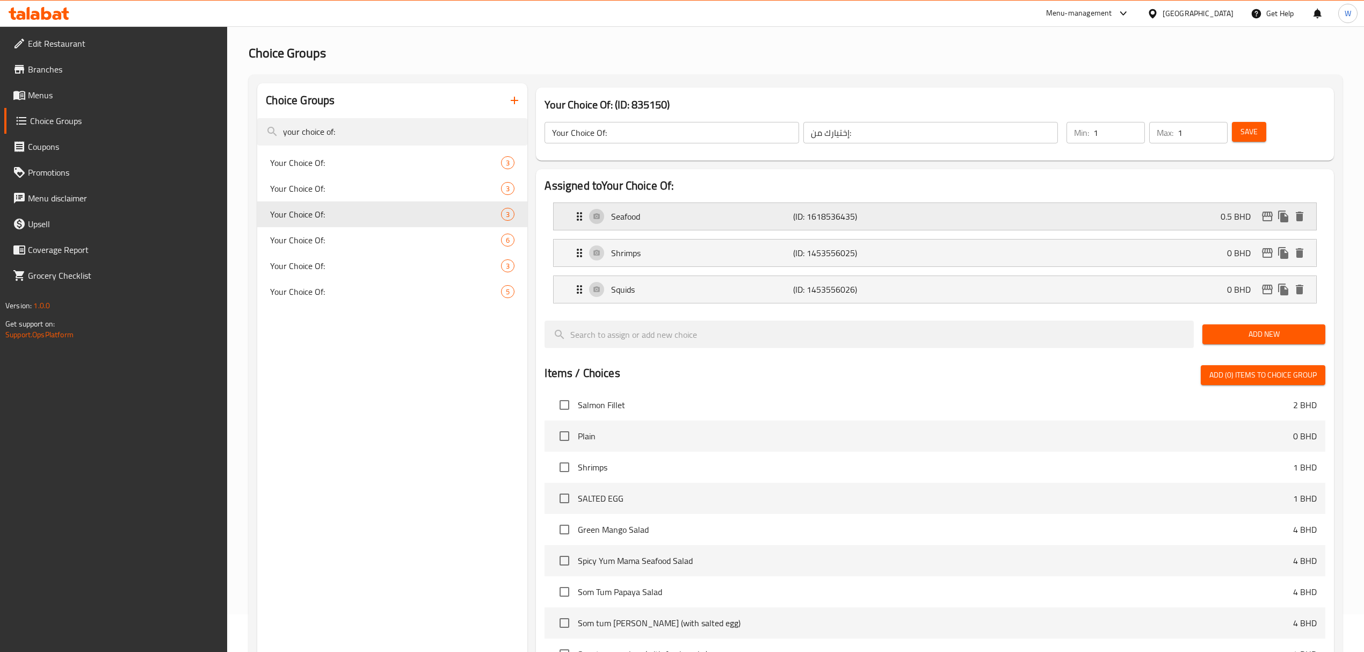
click at [651, 222] on p "Seafood" at bounding box center [702, 216] width 182 height 13
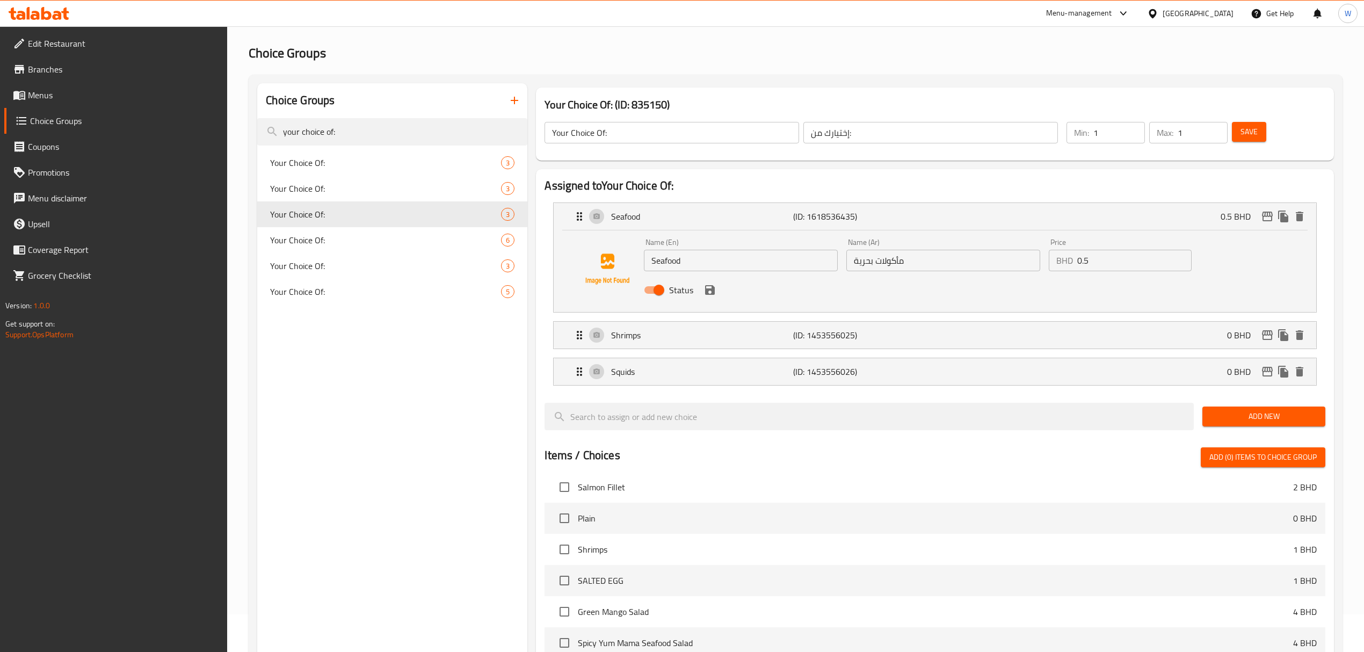
click at [675, 267] on input "Seafood" at bounding box center [741, 260] width 194 height 21
click at [933, 265] on input "مأكولات بحرية" at bounding box center [944, 260] width 194 height 21
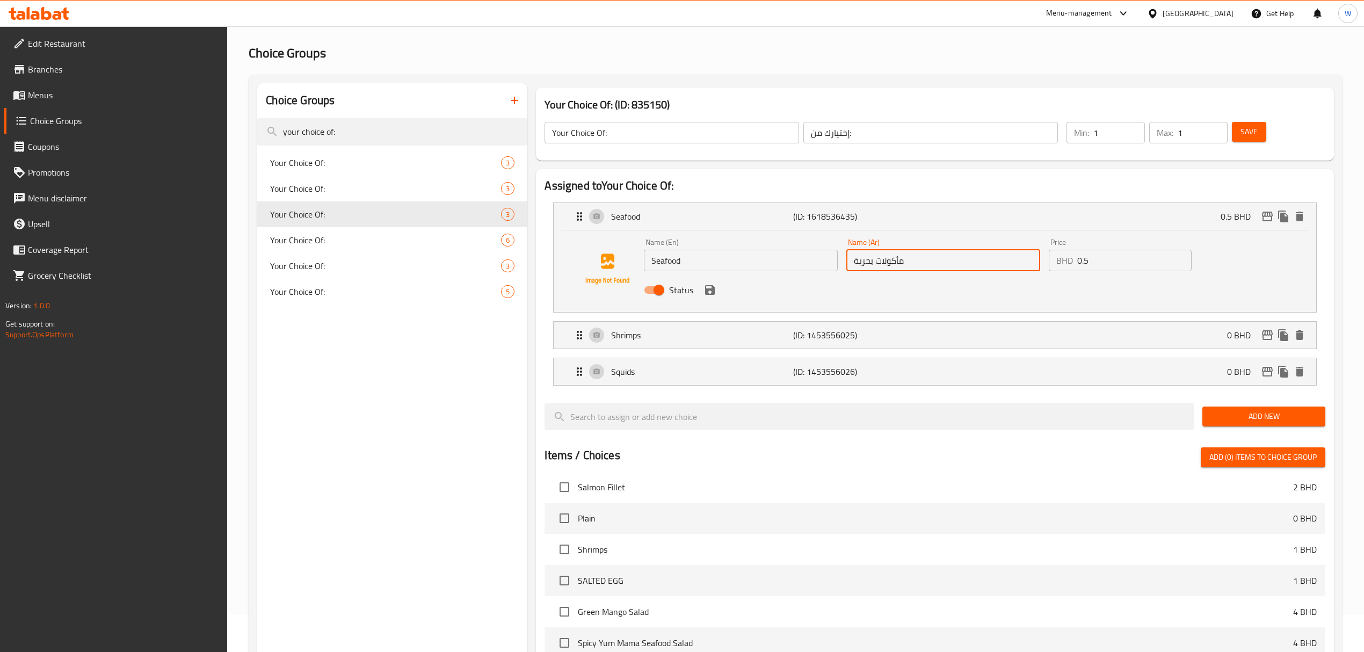
click at [933, 265] on input "مأكولات بحرية" at bounding box center [944, 260] width 194 height 21
click at [623, 350] on li "Shrimps (ID: 1453556025) 0 BHD Name (En) Shrimps Name (En) Name (Ar) الروبيان N…" at bounding box center [935, 335] width 780 height 37
click at [719, 336] on p "Shrimps" at bounding box center [702, 335] width 182 height 13
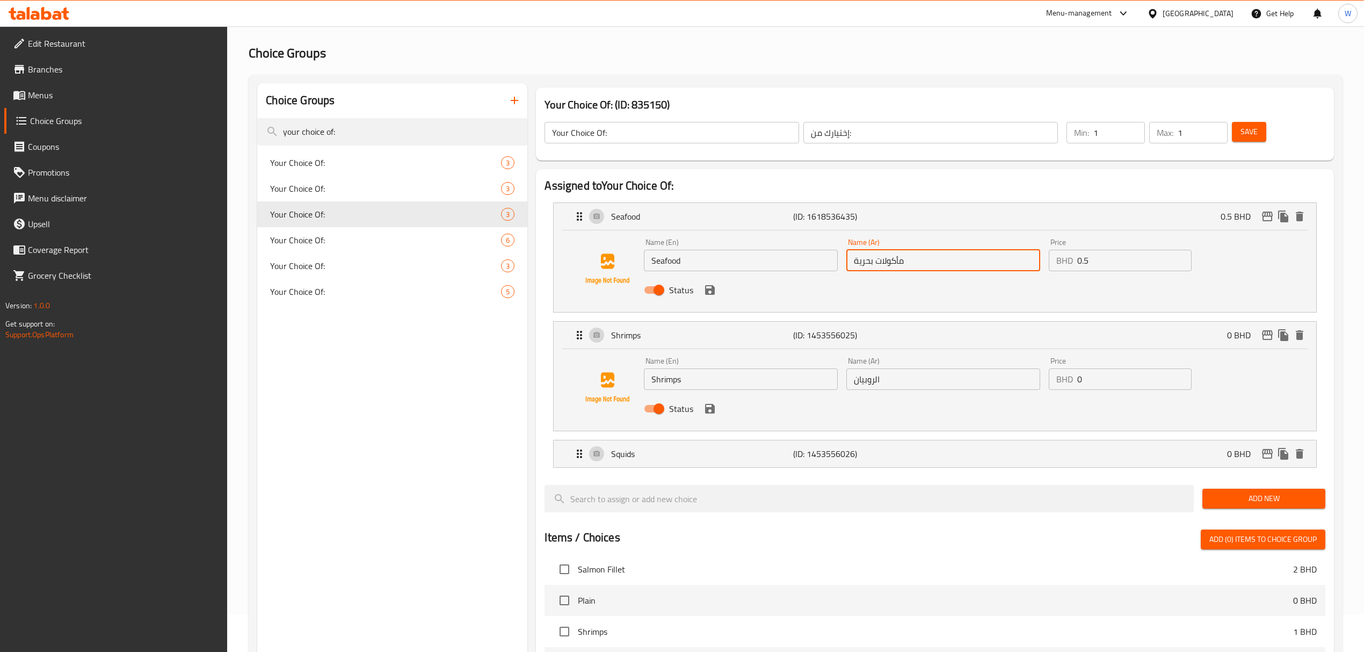
click at [711, 380] on input "Shrimps" at bounding box center [741, 378] width 194 height 21
click at [710, 380] on input "Shrimps" at bounding box center [741, 378] width 194 height 21
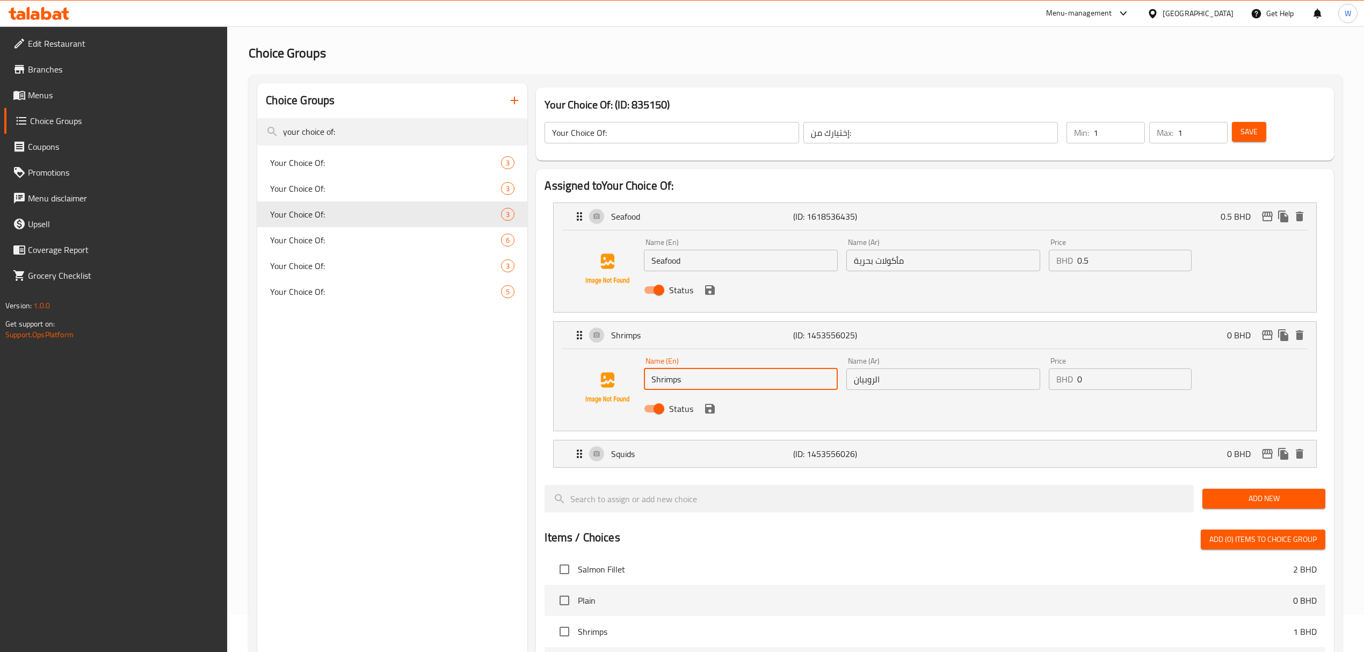
click at [710, 380] on input "Shrimps" at bounding box center [741, 378] width 194 height 21
click at [888, 386] on input "الروبيان" at bounding box center [944, 378] width 194 height 21
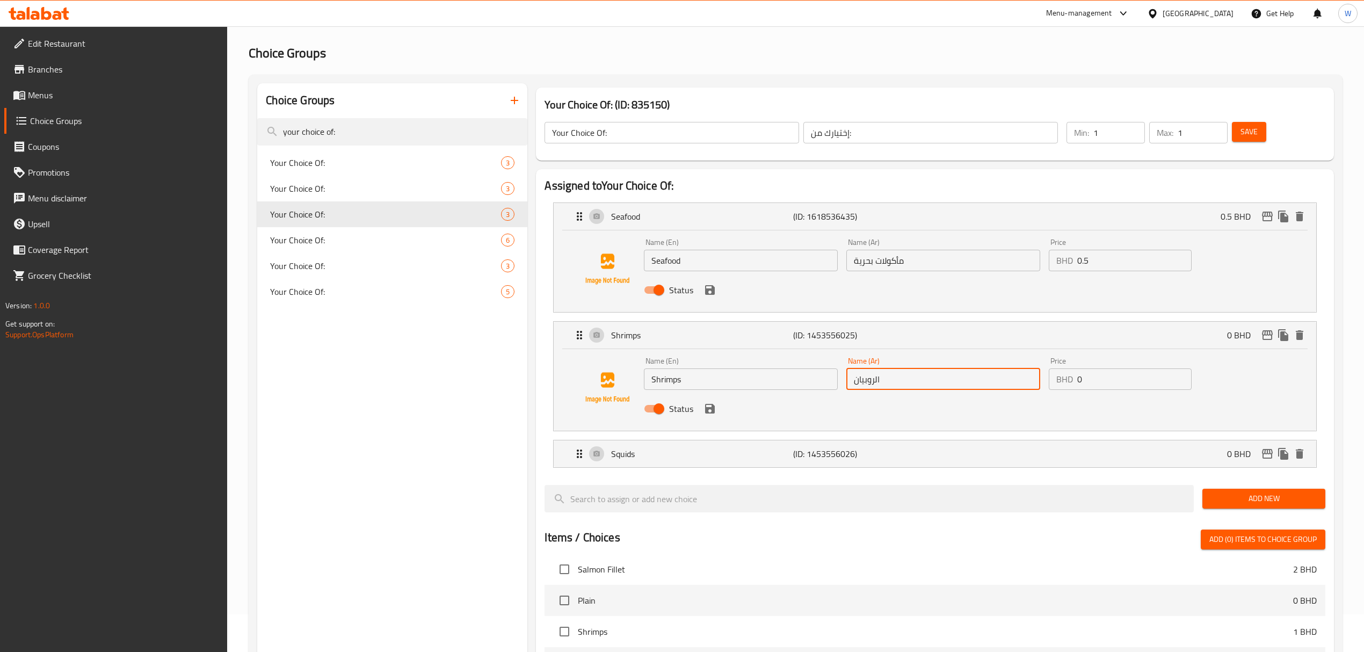
click at [888, 386] on input "الروبيان" at bounding box center [944, 378] width 194 height 21
click at [731, 462] on div "Squids (ID: 1453556026) 0 BHD" at bounding box center [938, 453] width 730 height 27
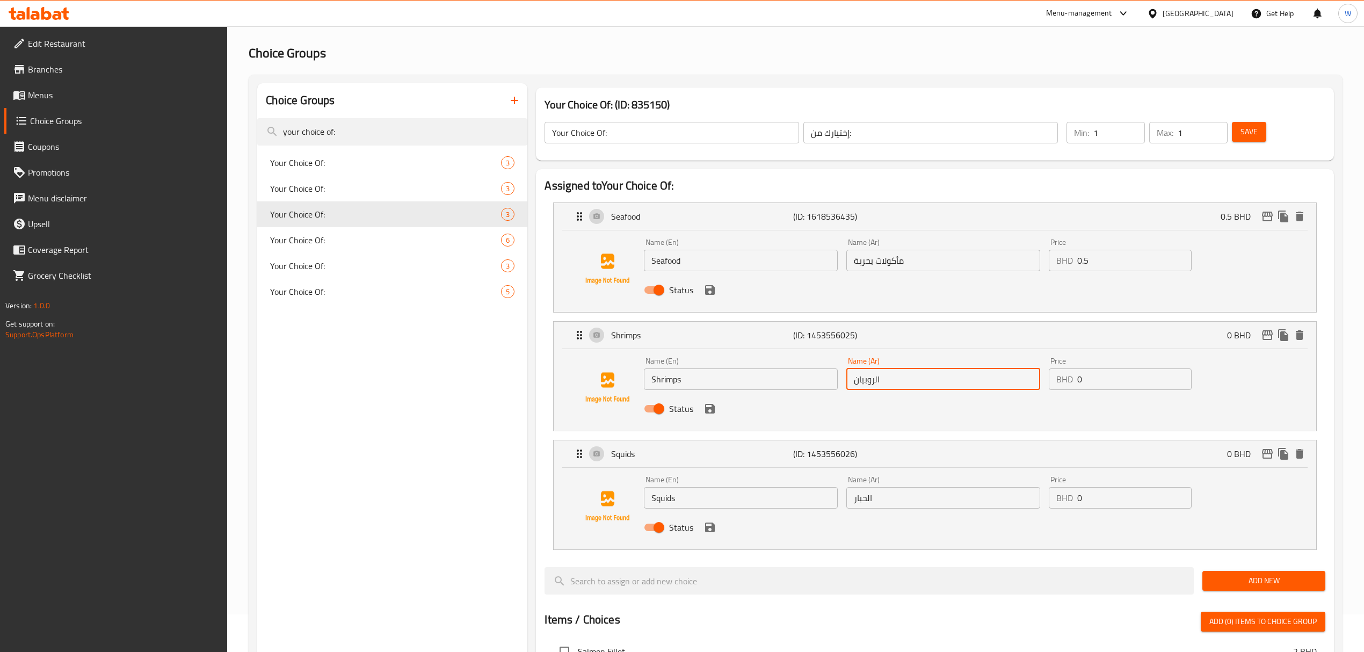
click at [662, 510] on div "Name (En) Squids Name (En)" at bounding box center [741, 492] width 203 height 41
click at [664, 498] on input "Squids" at bounding box center [741, 497] width 194 height 21
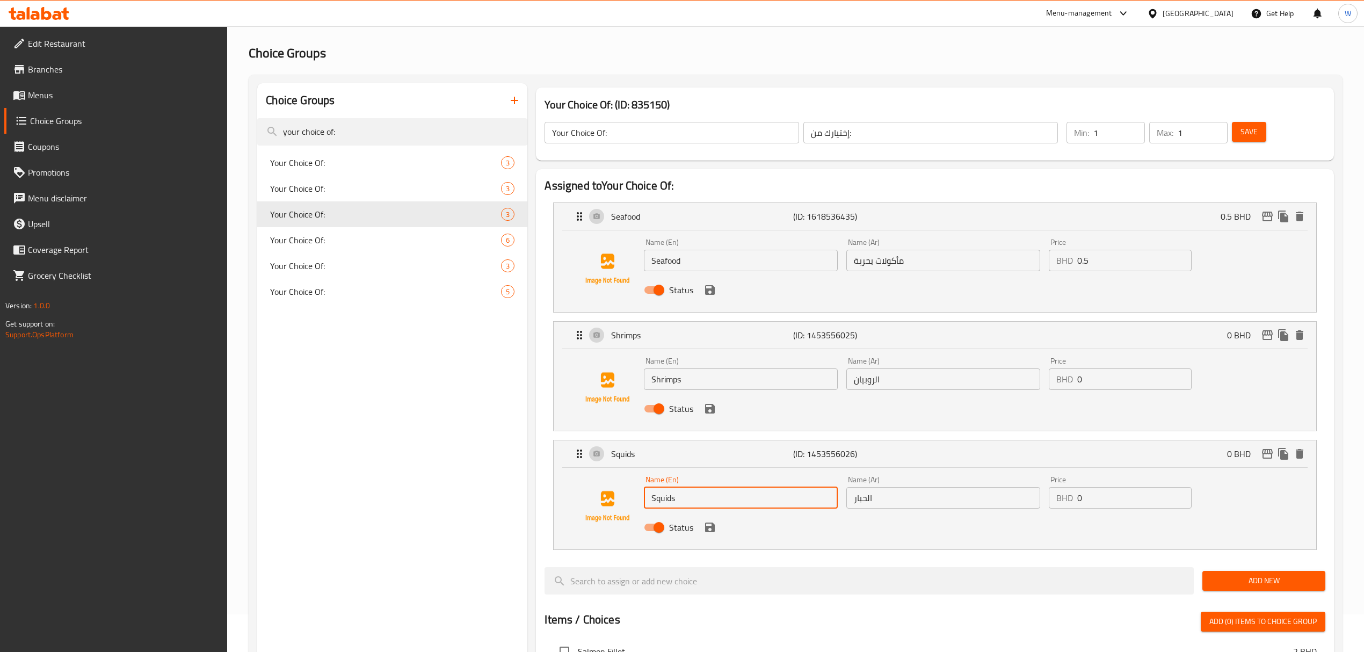
click at [664, 498] on input "Squids" at bounding box center [741, 497] width 194 height 21
click at [854, 496] on input "الحبار" at bounding box center [944, 497] width 194 height 21
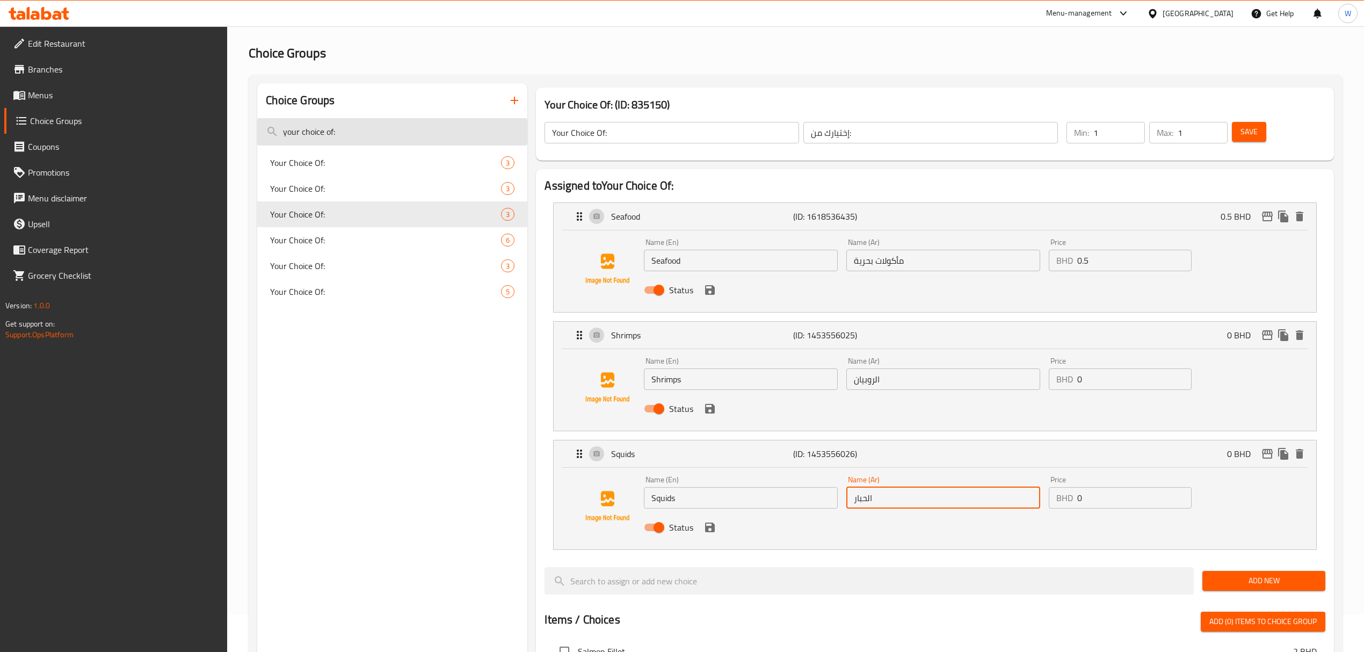
click at [348, 128] on input "your choice of:" at bounding box center [392, 131] width 270 height 27
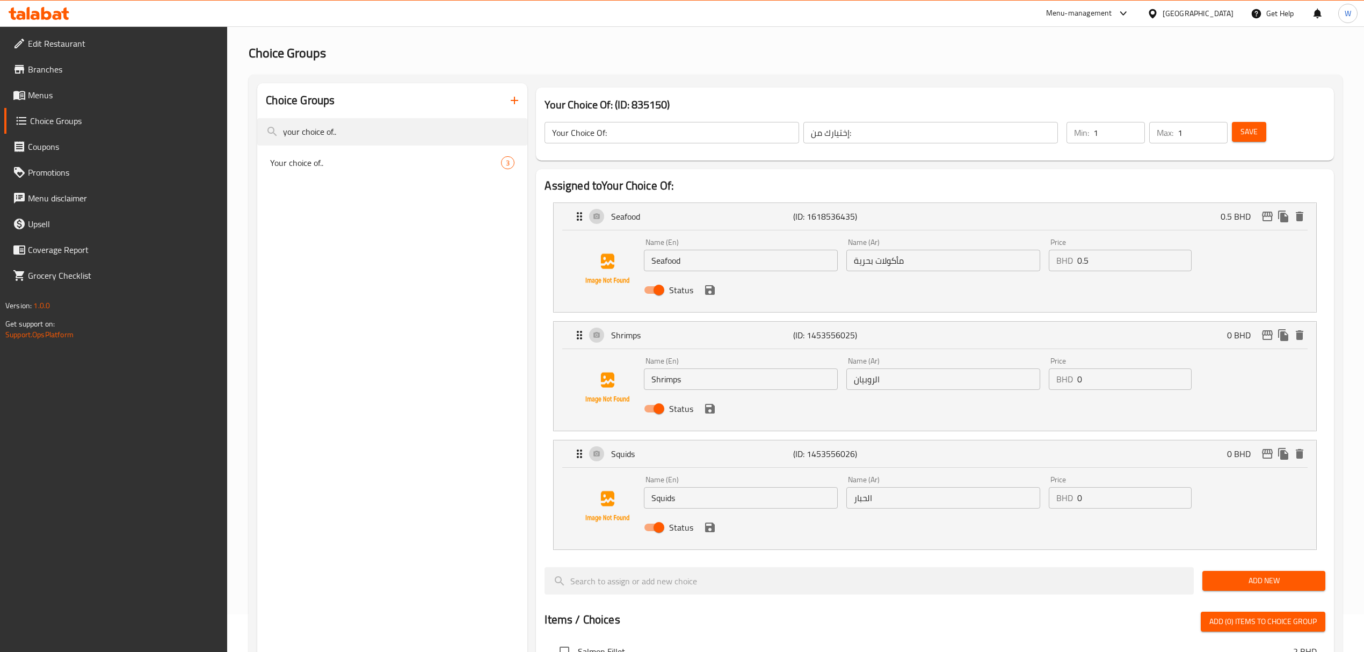
type input "your choice of.."
click at [367, 178] on nav "Your choice of.. 3" at bounding box center [392, 163] width 270 height 34
click at [371, 168] on span "Your choice of.." at bounding box center [385, 162] width 231 height 13
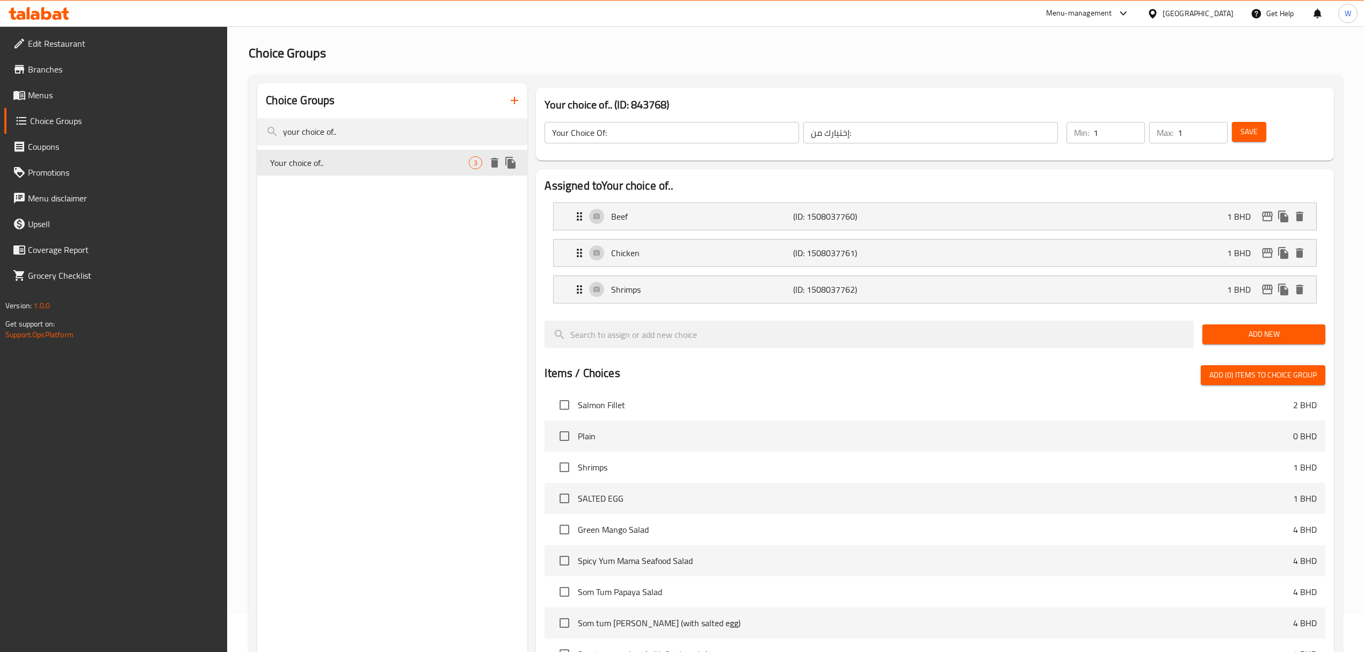
type input "Your choice of.."
type input "إختيارك من"
type input "0"
click at [1264, 212] on icon "edit" at bounding box center [1267, 217] width 11 height 10
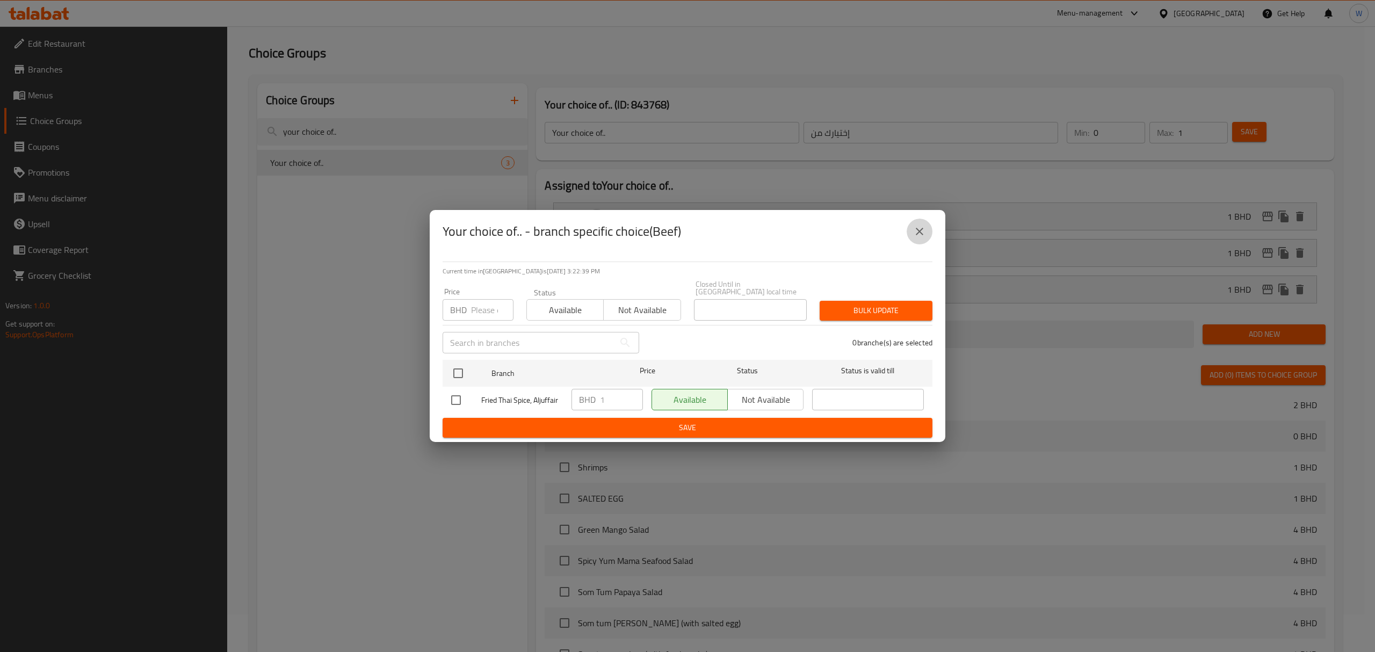
click at [920, 238] on icon "close" at bounding box center [919, 231] width 13 height 13
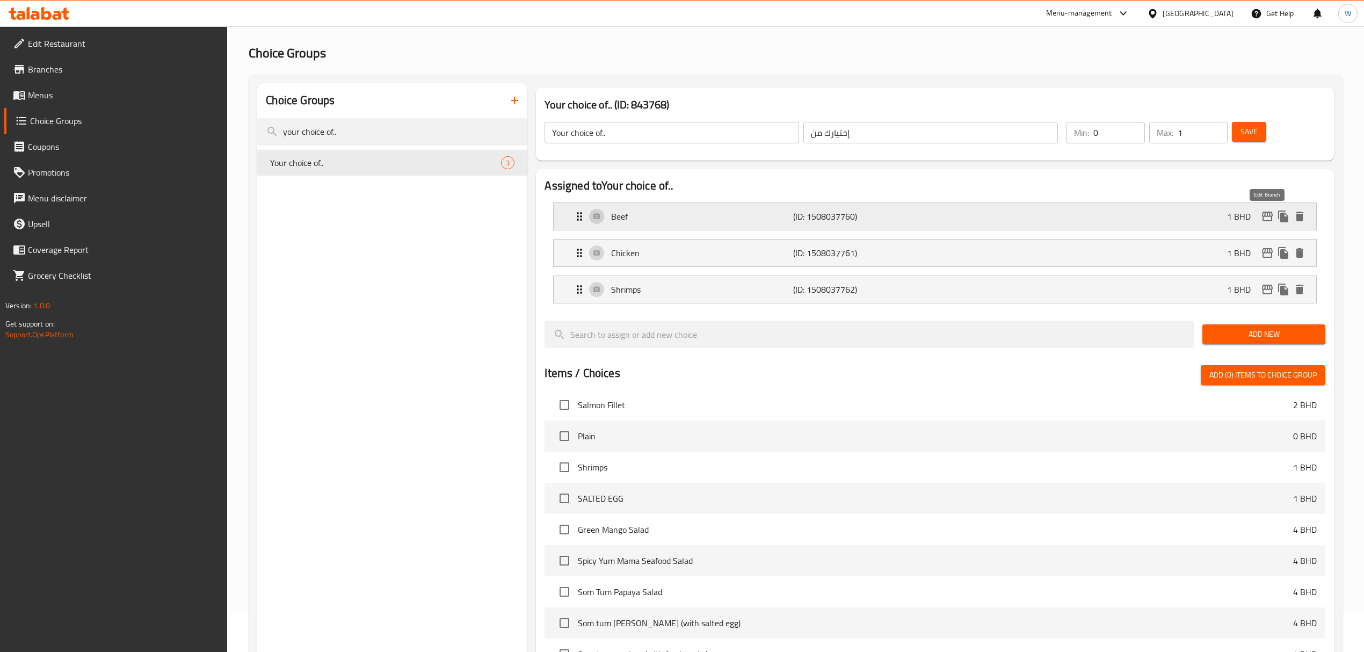
click at [1267, 213] on icon "edit" at bounding box center [1267, 217] width 11 height 10
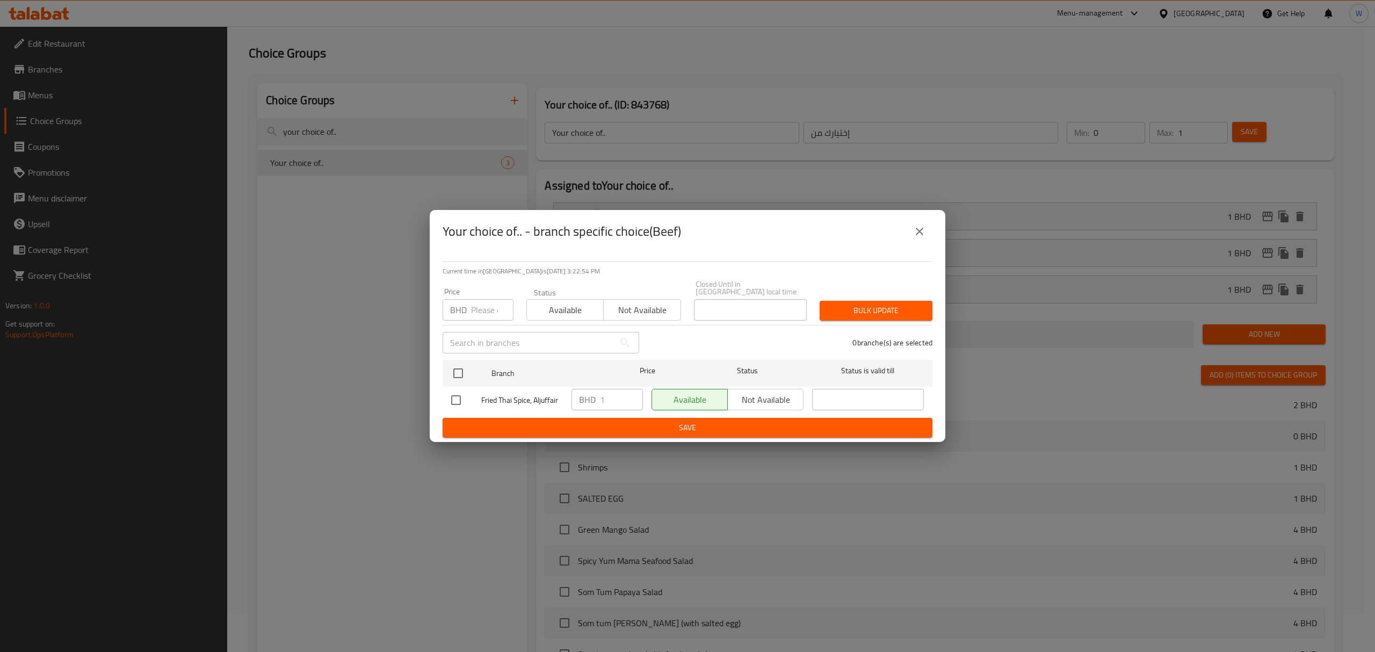
click at [925, 237] on icon "close" at bounding box center [919, 231] width 13 height 13
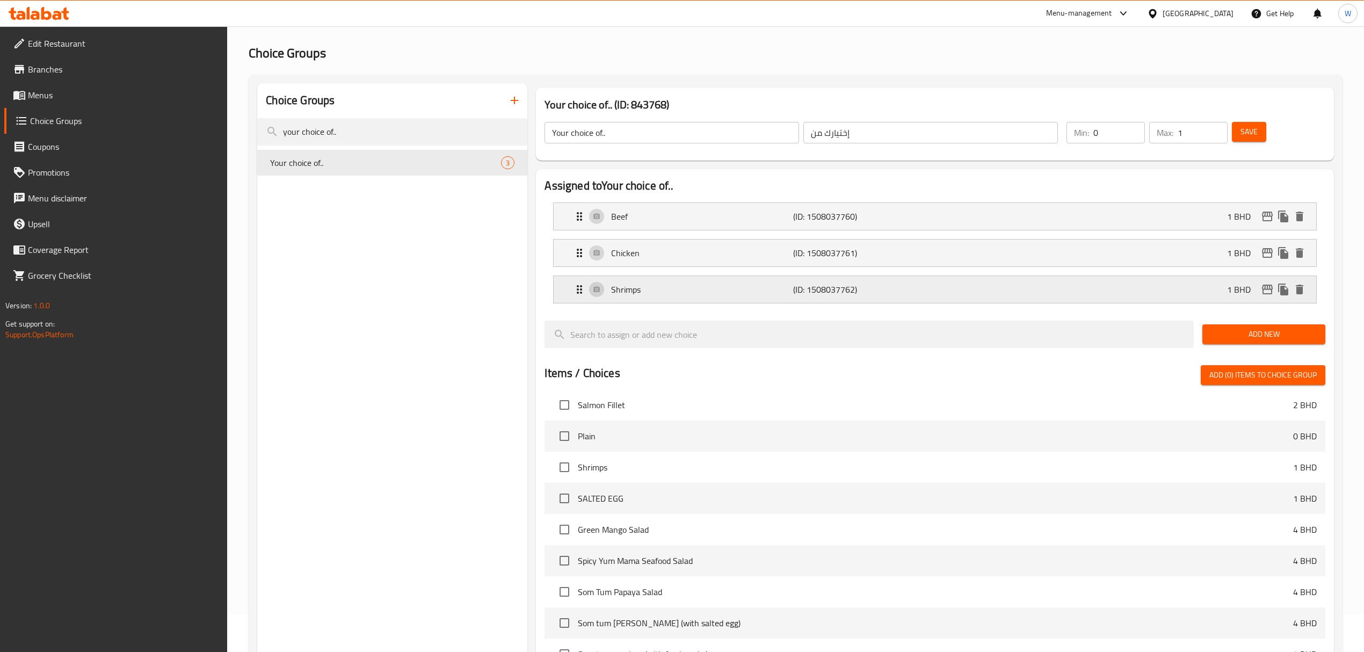
click at [734, 292] on p "Shrimps" at bounding box center [702, 289] width 182 height 13
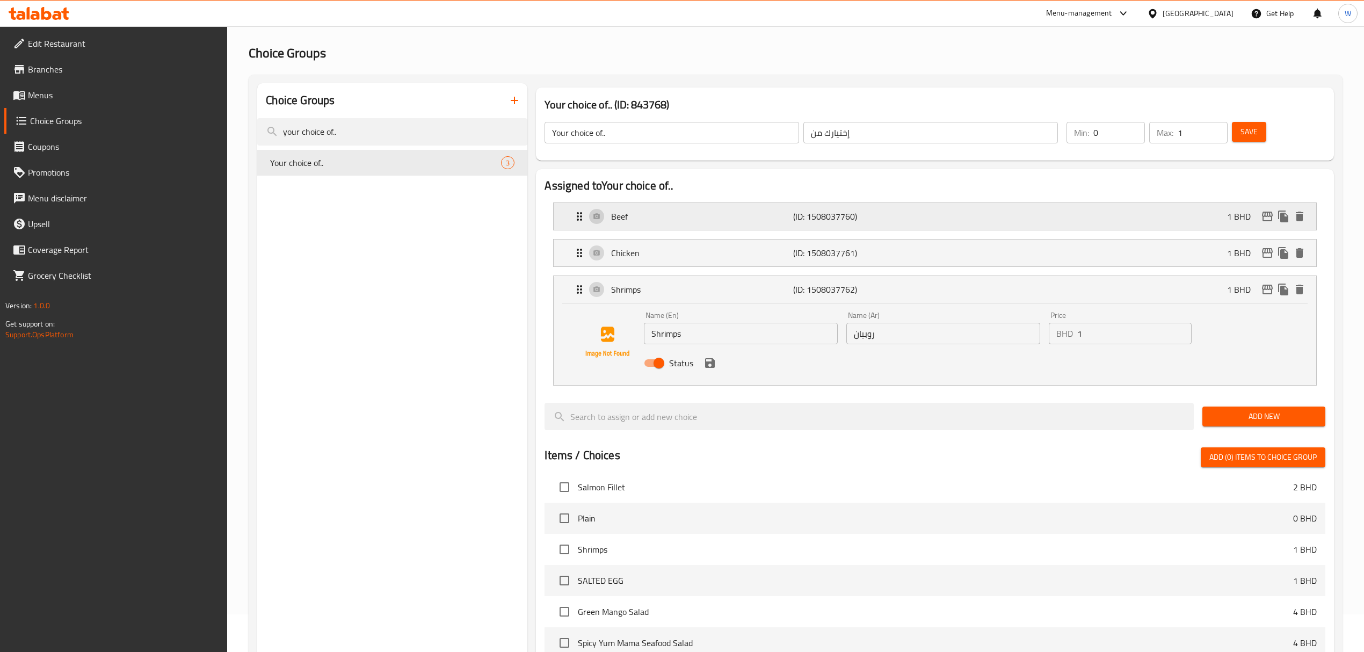
click at [1236, 212] on p "1 BHD" at bounding box center [1243, 216] width 32 height 13
click at [1238, 216] on p "1 BHD" at bounding box center [1243, 216] width 32 height 13
click at [1268, 213] on icon "edit" at bounding box center [1267, 217] width 11 height 10
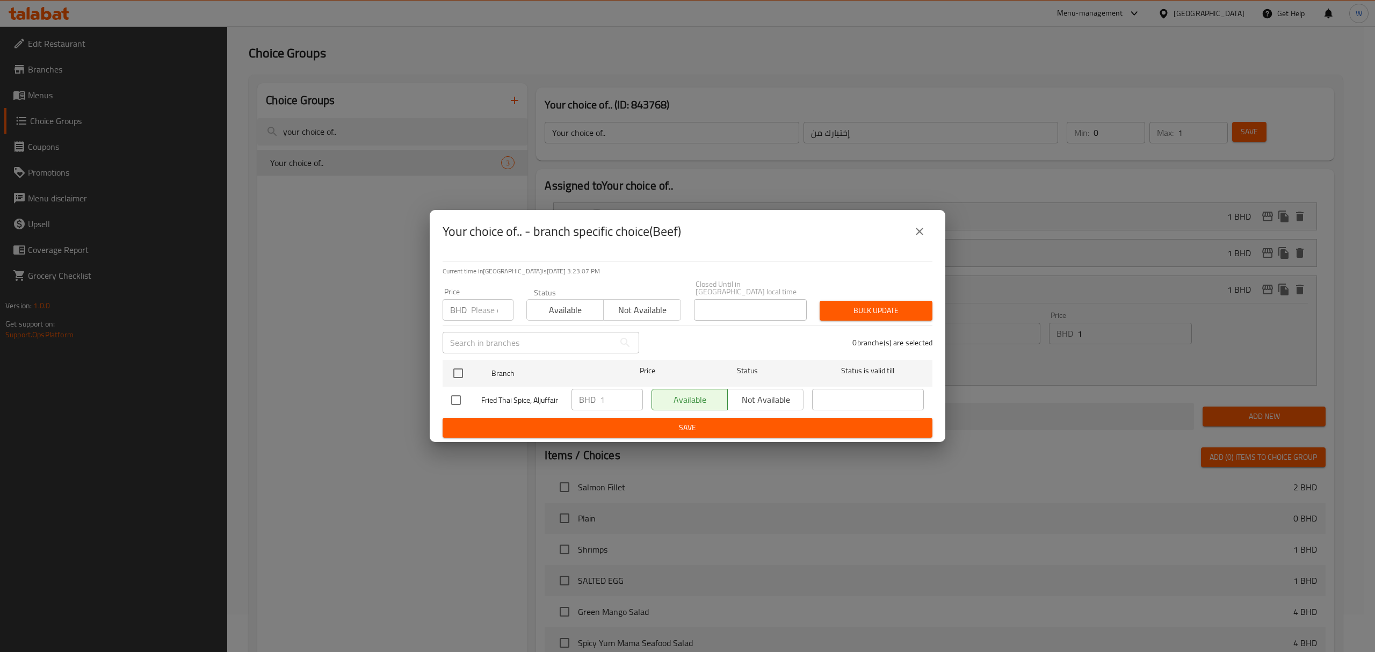
click at [469, 308] on div "BHD Price" at bounding box center [478, 309] width 71 height 21
click at [482, 308] on input "number" at bounding box center [492, 309] width 42 height 21
type input "0"
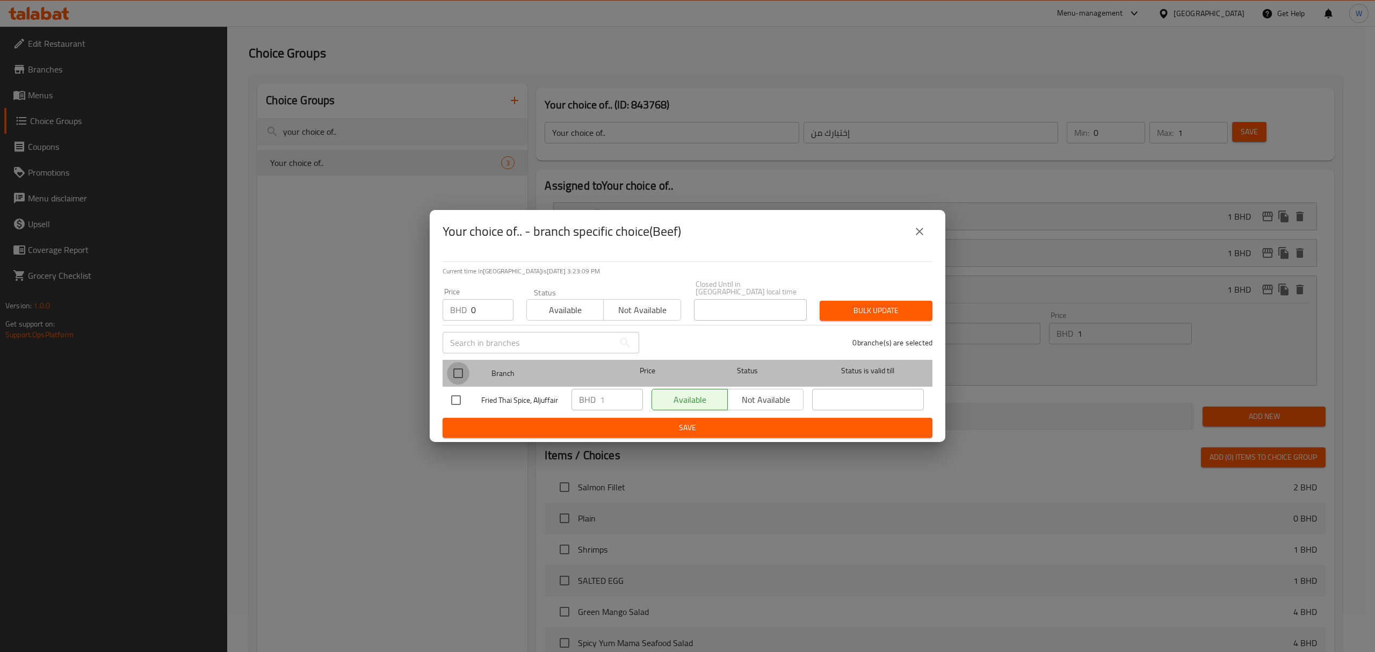
click at [454, 362] on input "checkbox" at bounding box center [458, 373] width 23 height 23
checkbox input "true"
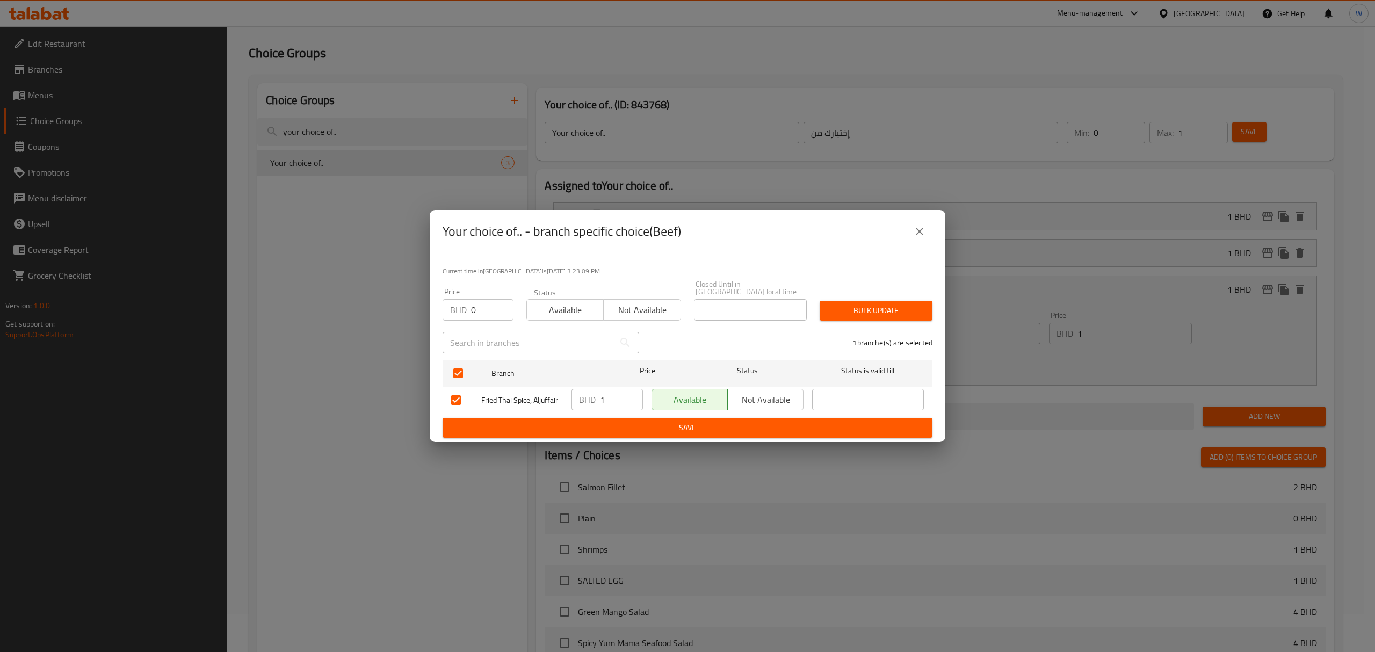
drag, startPoint x: 895, startPoint y: 284, endPoint x: 893, endPoint y: 302, distance: 18.4
click at [895, 286] on div "Price BHD 0 Price Status Available Not available Closed Until in Bahrain local …" at bounding box center [687, 300] width 503 height 53
click at [893, 304] on span "Bulk update" at bounding box center [876, 310] width 96 height 13
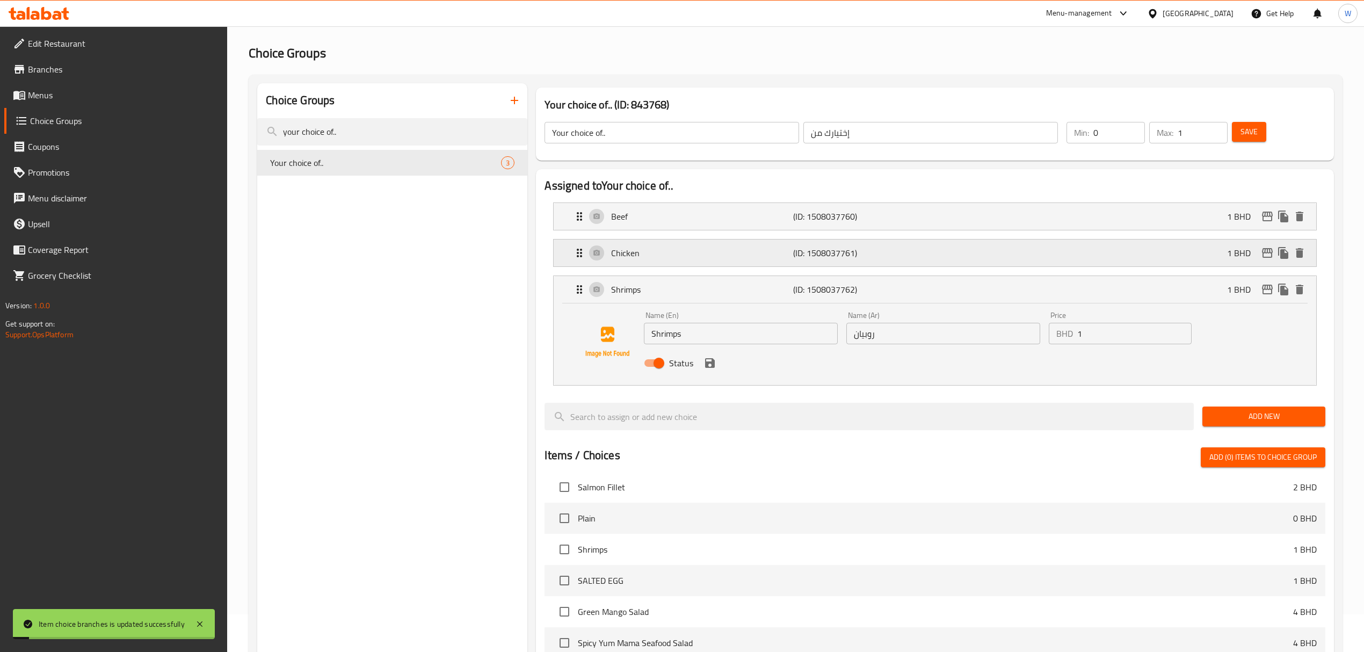
click at [1263, 250] on icon "edit" at bounding box center [1267, 253] width 11 height 10
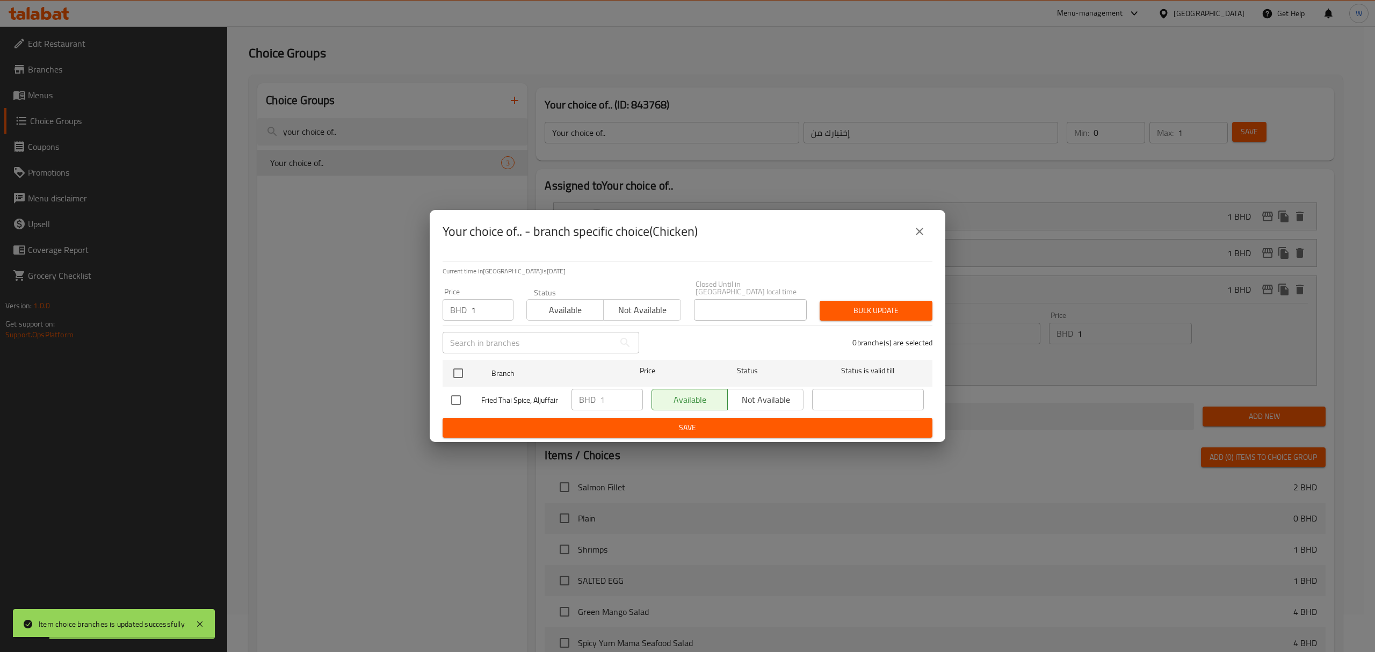
drag, startPoint x: 497, startPoint y: 298, endPoint x: 488, endPoint y: 301, distance: 9.7
click at [497, 299] on input "1" at bounding box center [492, 309] width 42 height 21
drag, startPoint x: 486, startPoint y: 302, endPoint x: 451, endPoint y: 306, distance: 35.1
click at [451, 306] on div "BHD 1 Price" at bounding box center [478, 309] width 71 height 21
type input "0"
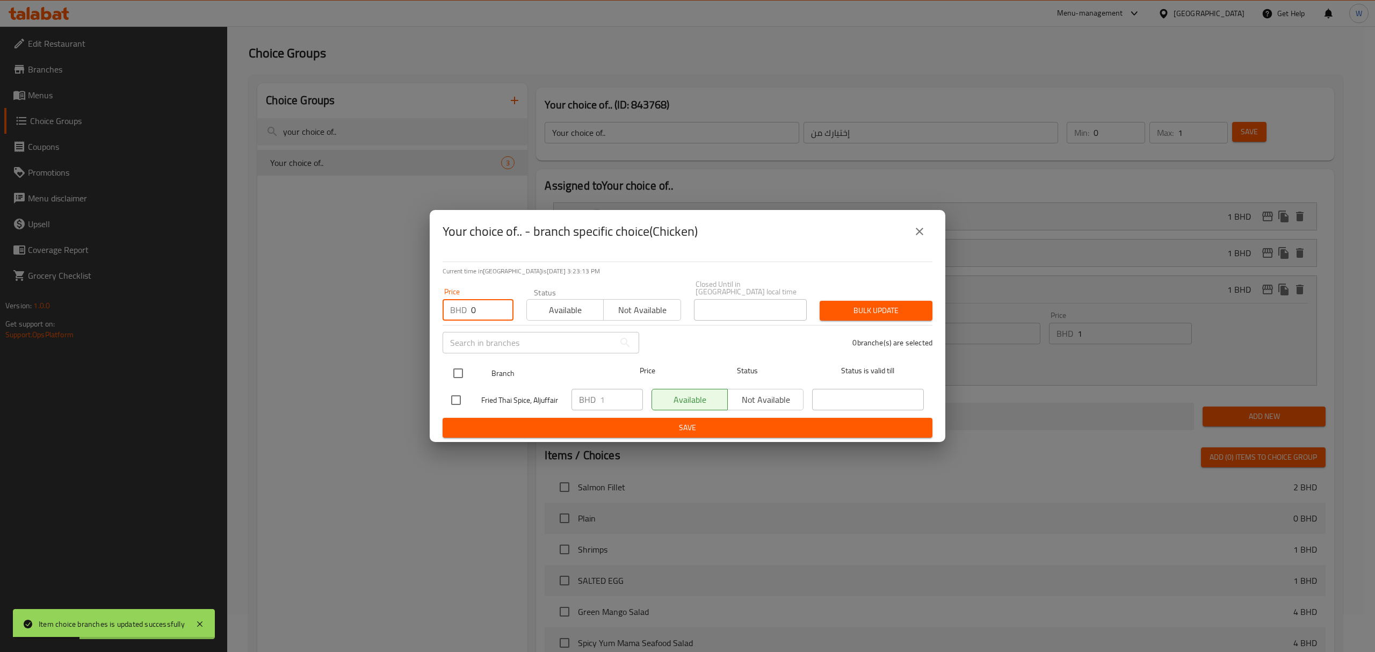
click at [456, 363] on input "checkbox" at bounding box center [458, 373] width 23 height 23
checkbox input "true"
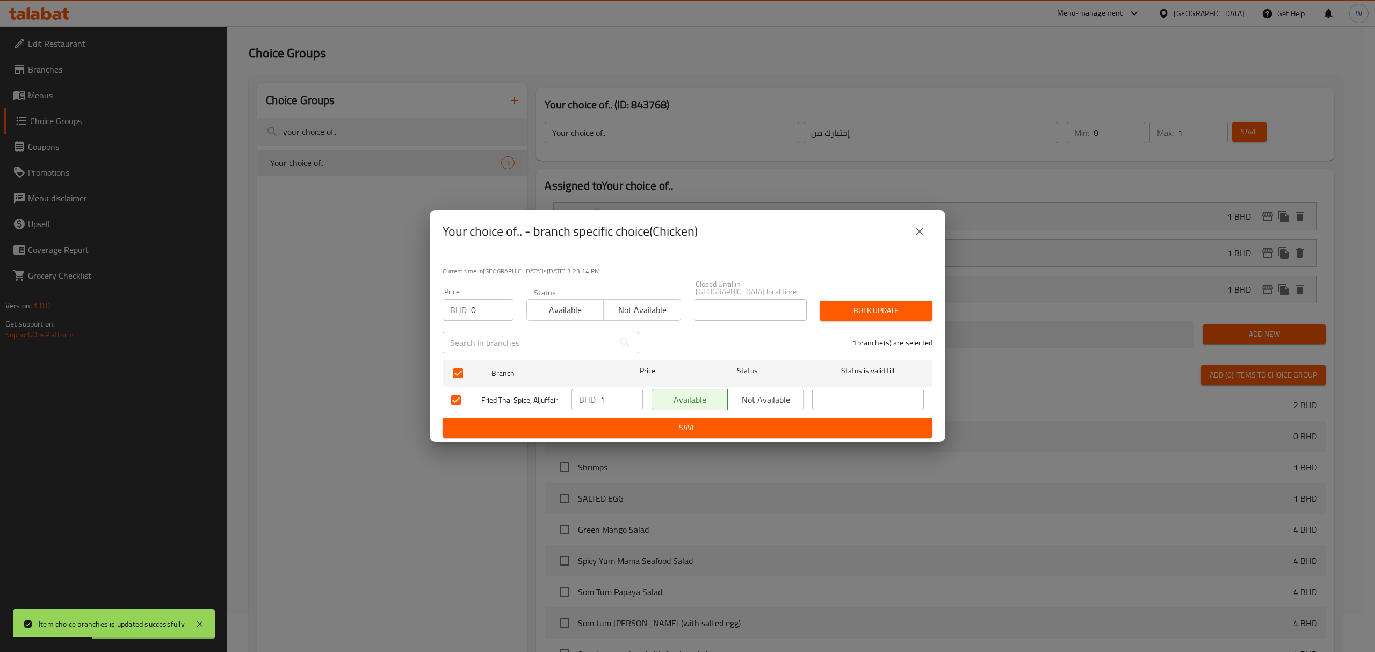
click at [920, 284] on div "Price BHD 0 Price Status Available Not available Closed Until in Bahrain local …" at bounding box center [687, 300] width 503 height 53
click at [913, 301] on button "Bulk update" at bounding box center [876, 311] width 113 height 20
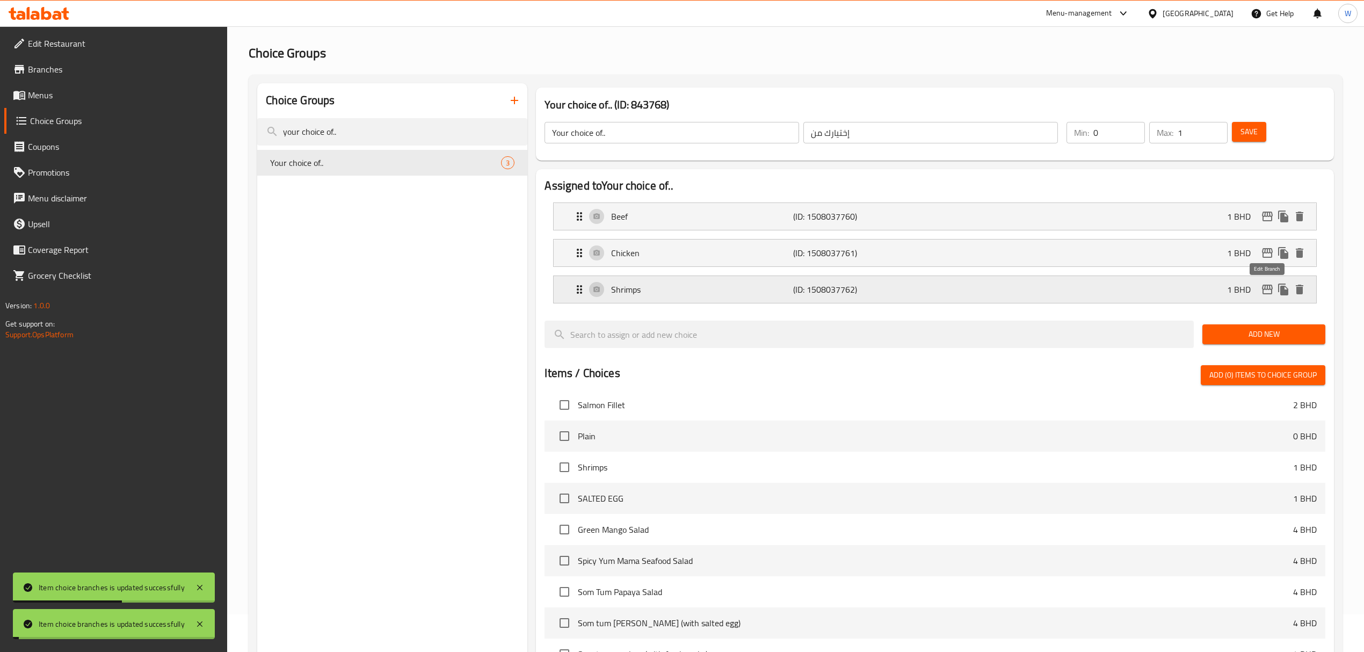
click at [1268, 291] on icon "edit" at bounding box center [1267, 289] width 13 height 13
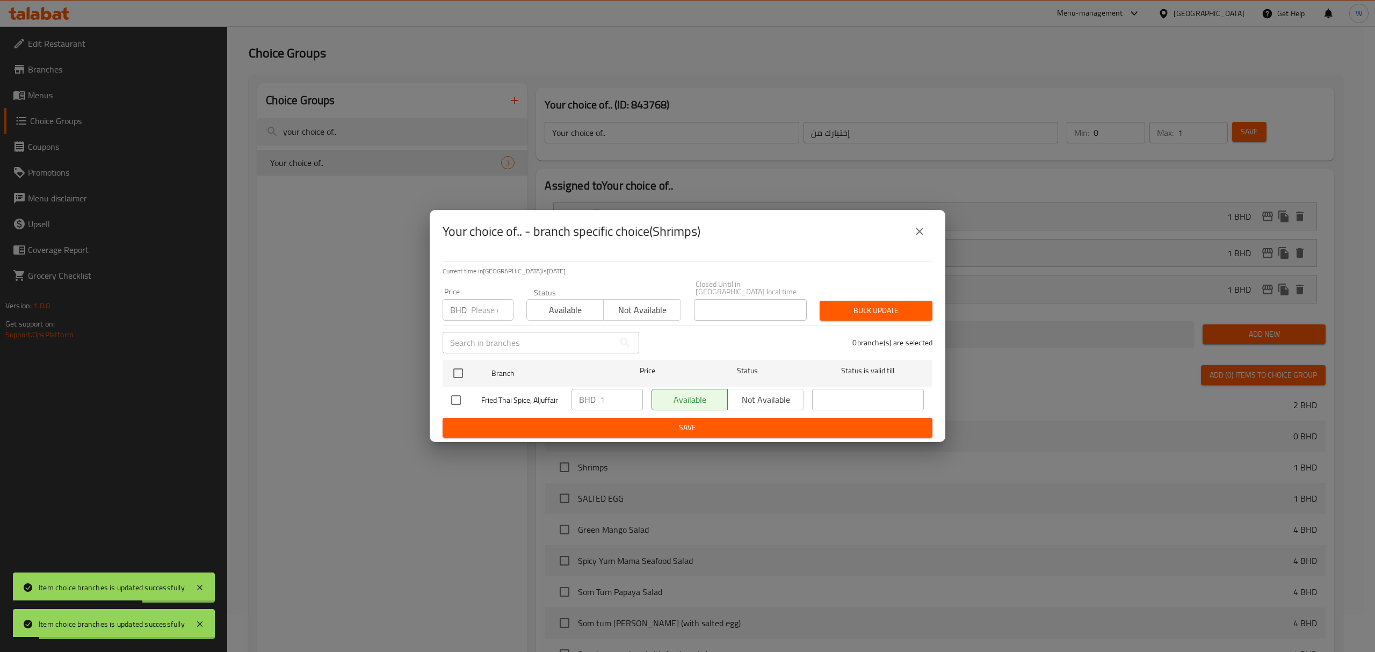
click at [482, 308] on input "number" at bounding box center [492, 309] width 42 height 21
type input "0"
click at [456, 364] on input "checkbox" at bounding box center [458, 373] width 23 height 23
checkbox input "true"
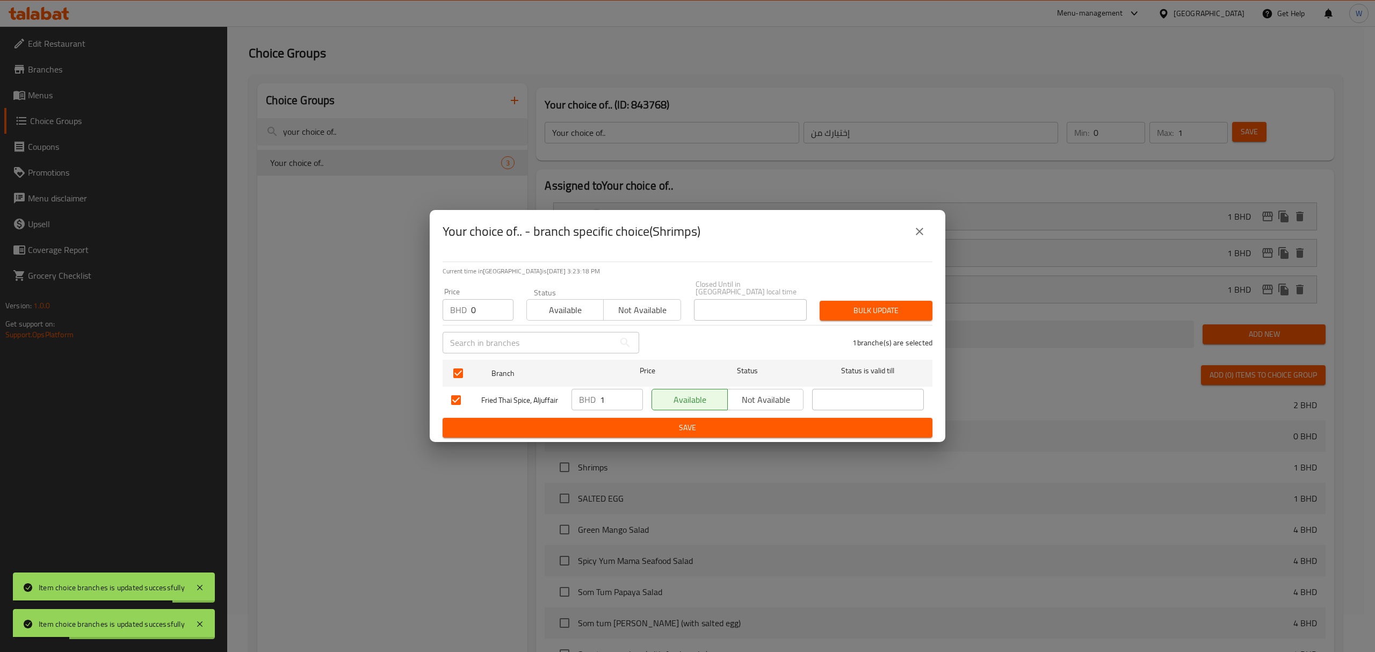
click at [905, 306] on span "Bulk update" at bounding box center [876, 310] width 96 height 13
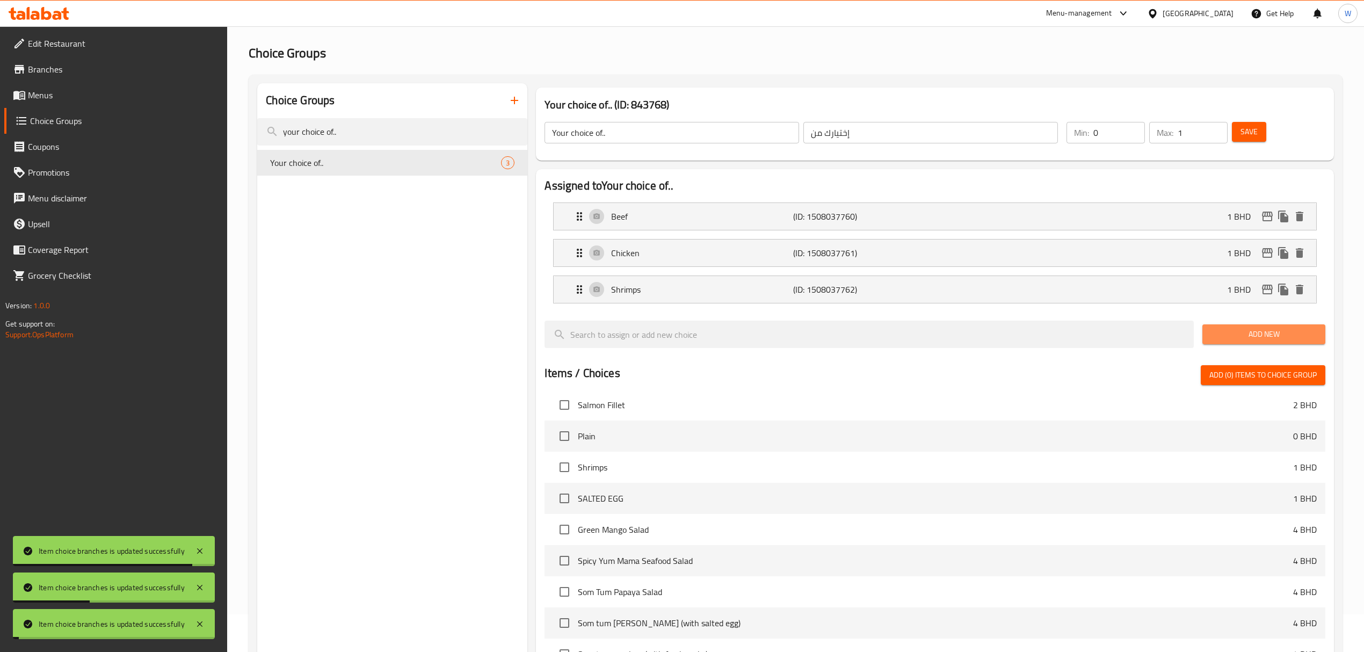
click at [1255, 332] on span "Add New" at bounding box center [1264, 334] width 106 height 13
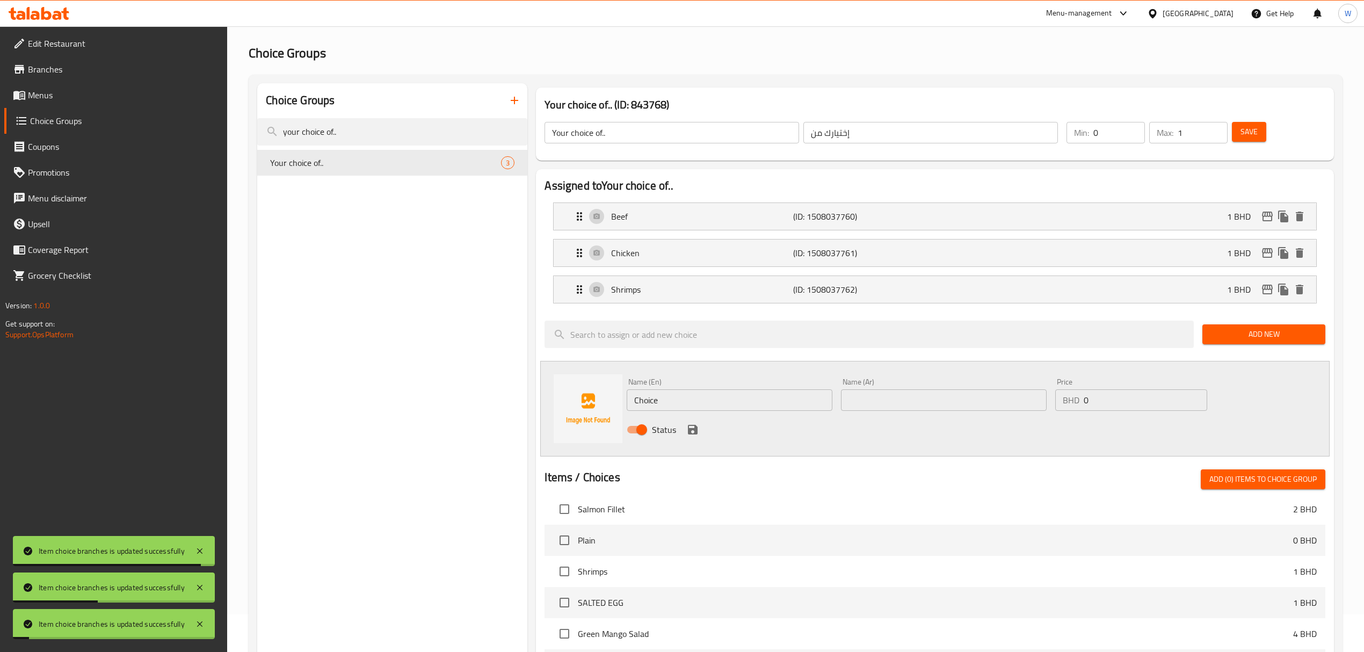
click at [710, 409] on input "Choice" at bounding box center [730, 399] width 206 height 21
click at [711, 409] on input "Choice" at bounding box center [730, 399] width 206 height 21
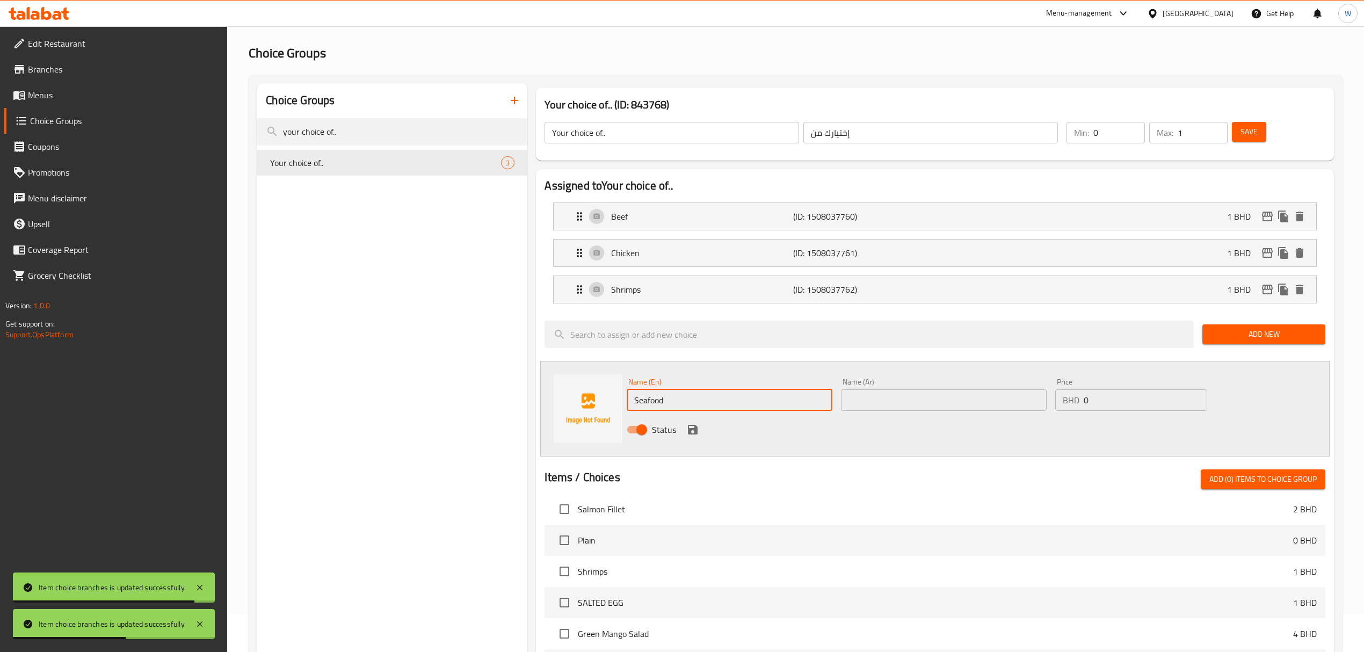
type input "Seafood"
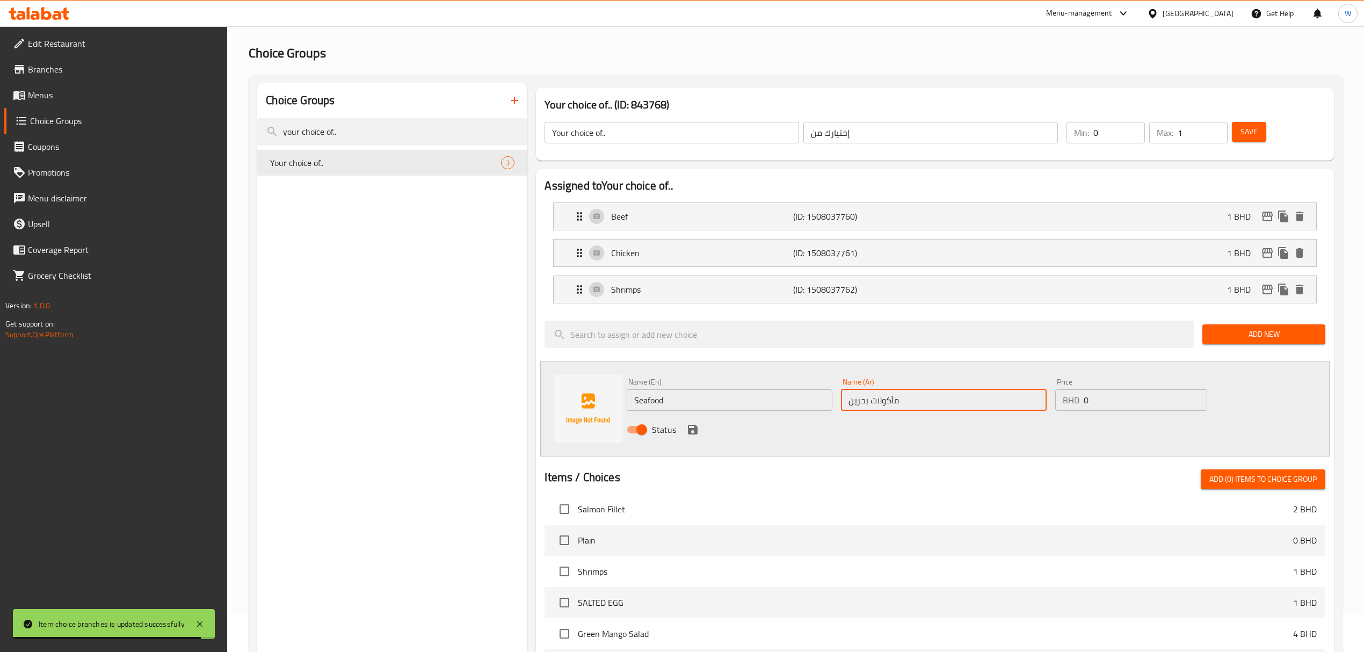
type input "مأكولات بحرين"
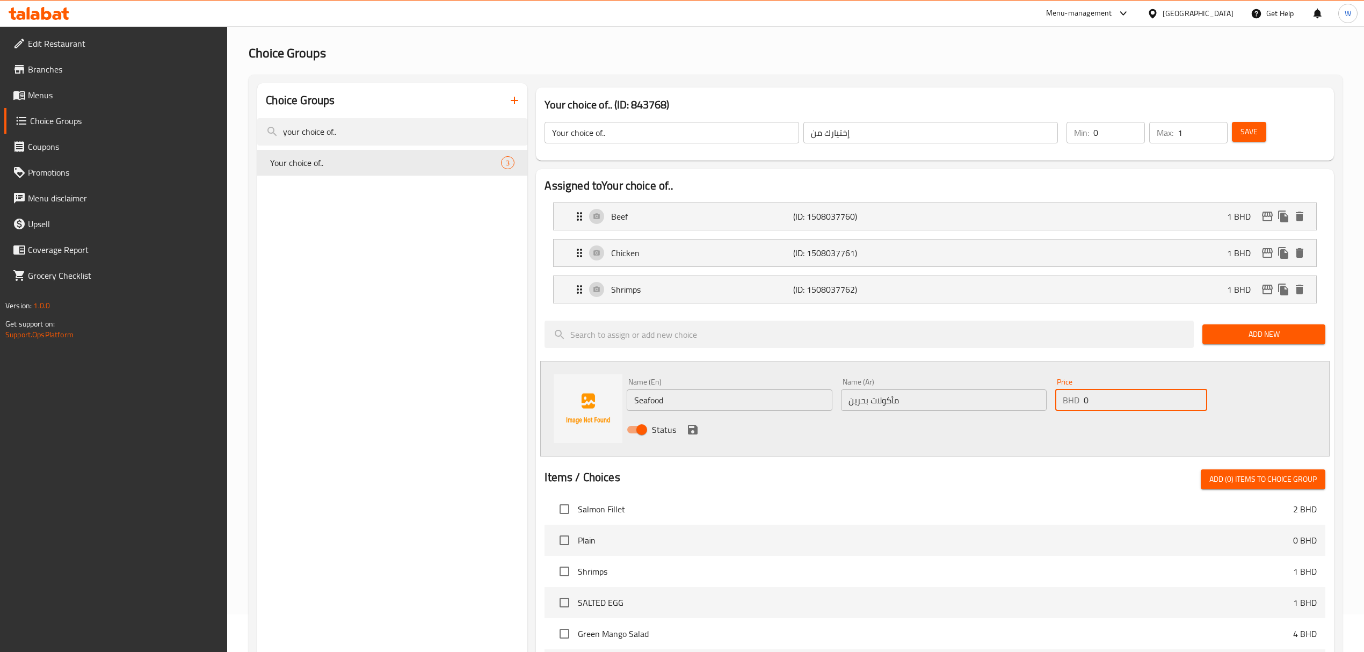
type input "5"
type input "1"
click at [856, 402] on input "مأكولات بحرين" at bounding box center [944, 399] width 206 height 21
type input "مأكولات بحرية"
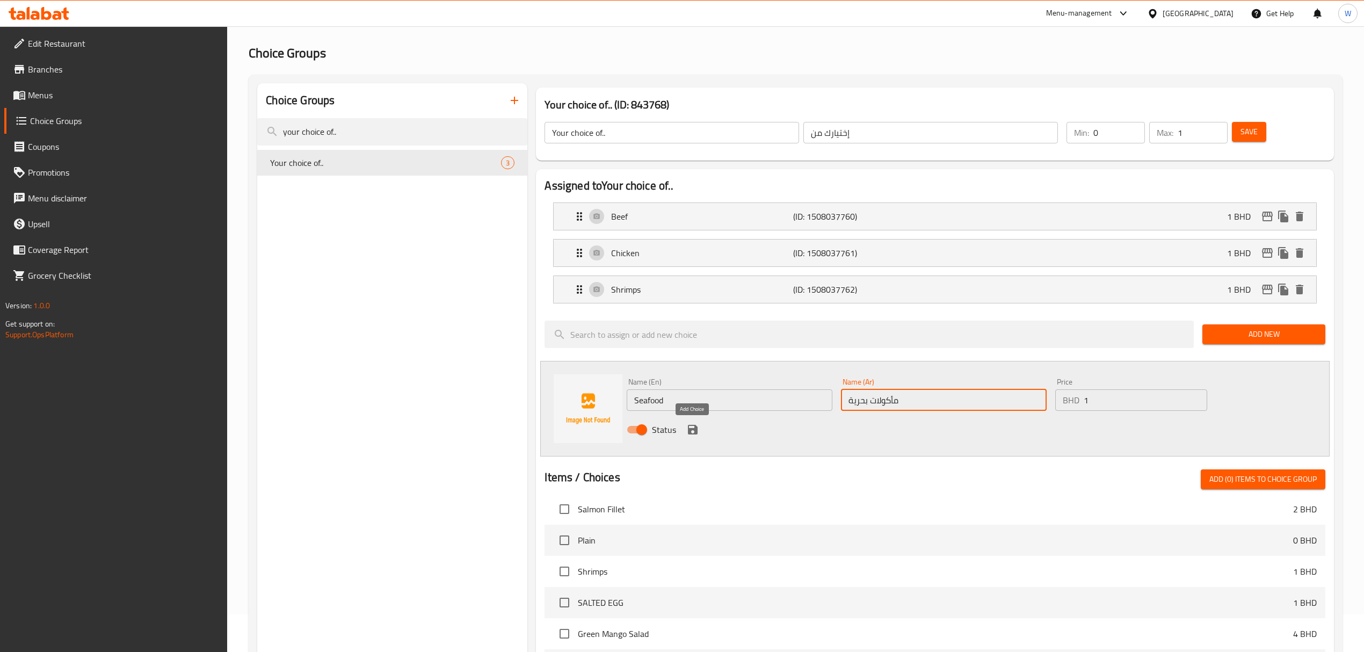
drag, startPoint x: 691, startPoint y: 428, endPoint x: 743, endPoint y: 418, distance: 53.5
click at [692, 429] on icon "save" at bounding box center [692, 429] width 13 height 13
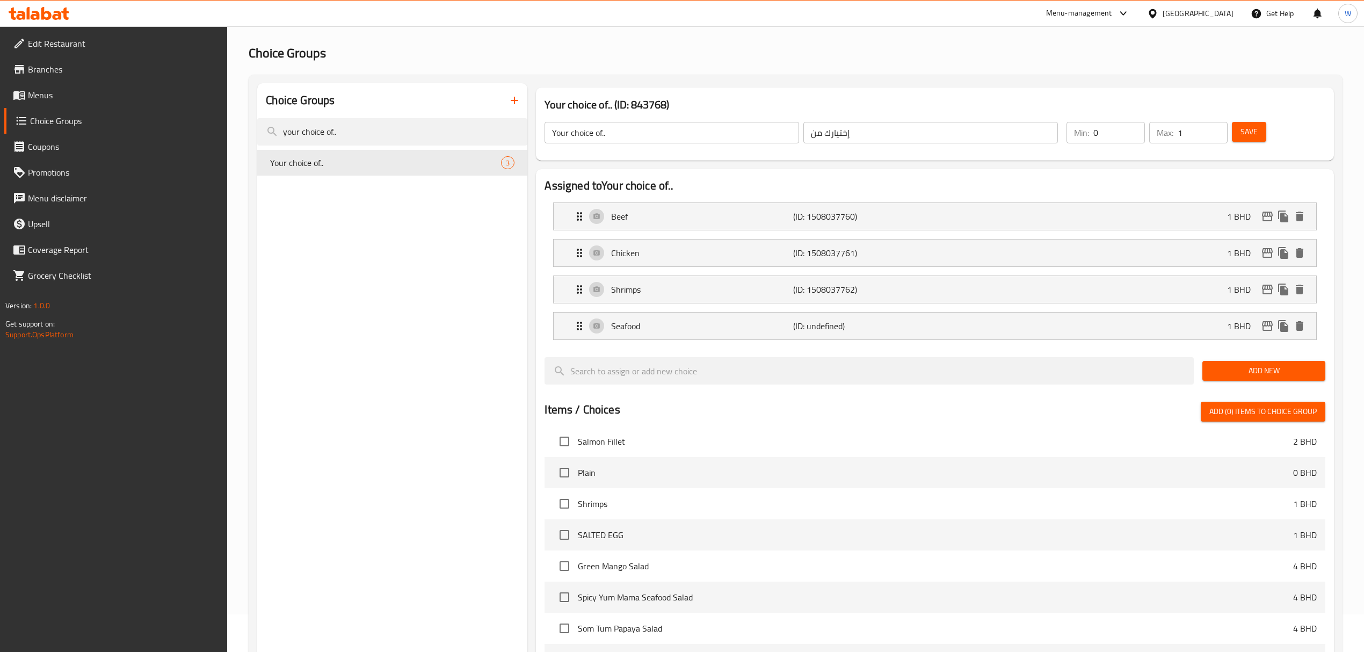
click at [1239, 144] on div "Save" at bounding box center [1272, 133] width 85 height 26
click at [1245, 138] on button "Save" at bounding box center [1249, 132] width 34 height 20
click at [518, 100] on icon "button" at bounding box center [515, 101] width 8 height 8
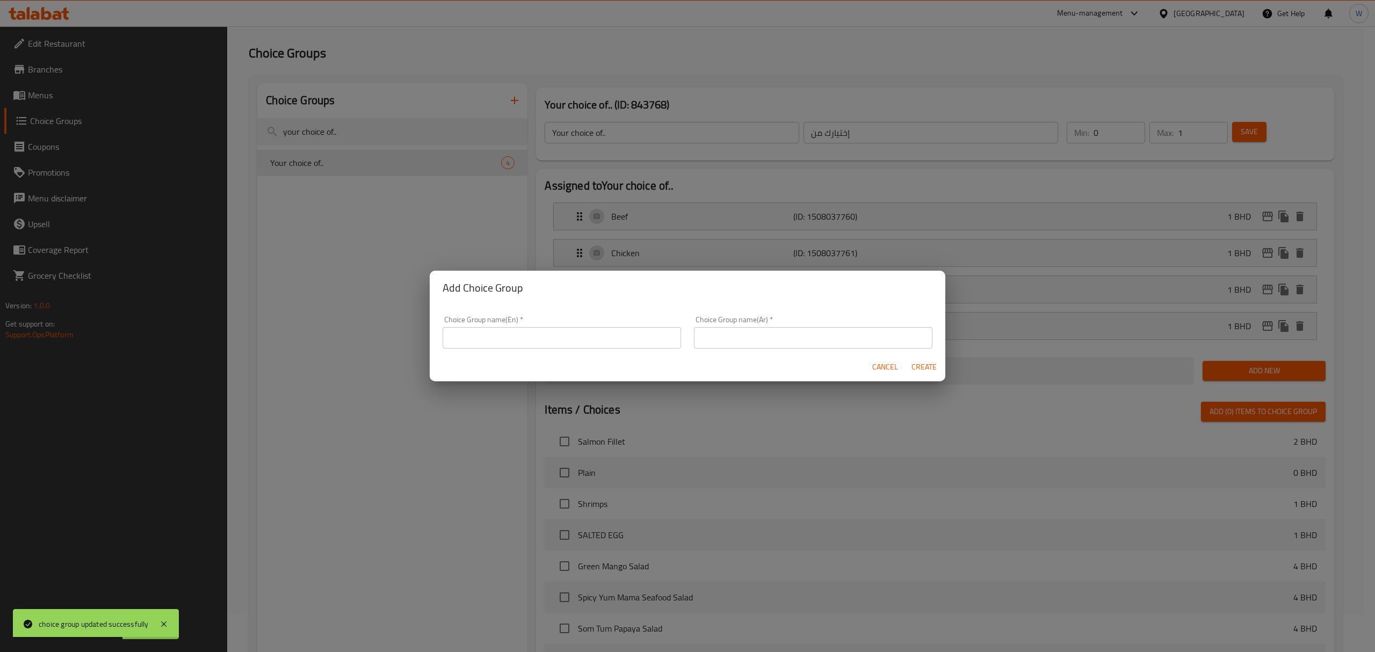
click at [535, 322] on div "Choice Group name(En)   * Choice Group name(En) *" at bounding box center [562, 332] width 238 height 33
click at [535, 331] on input "text" at bounding box center [562, 337] width 238 height 21
type input "غ"
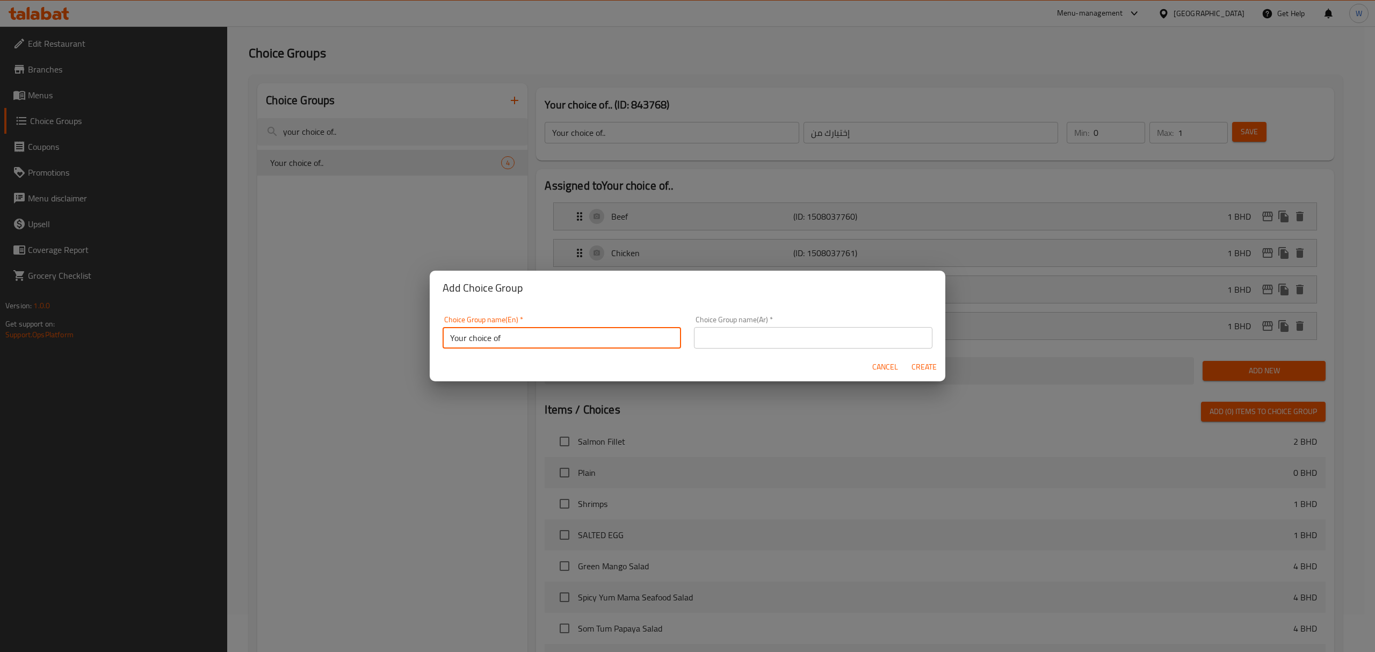
type input "Your choice of"
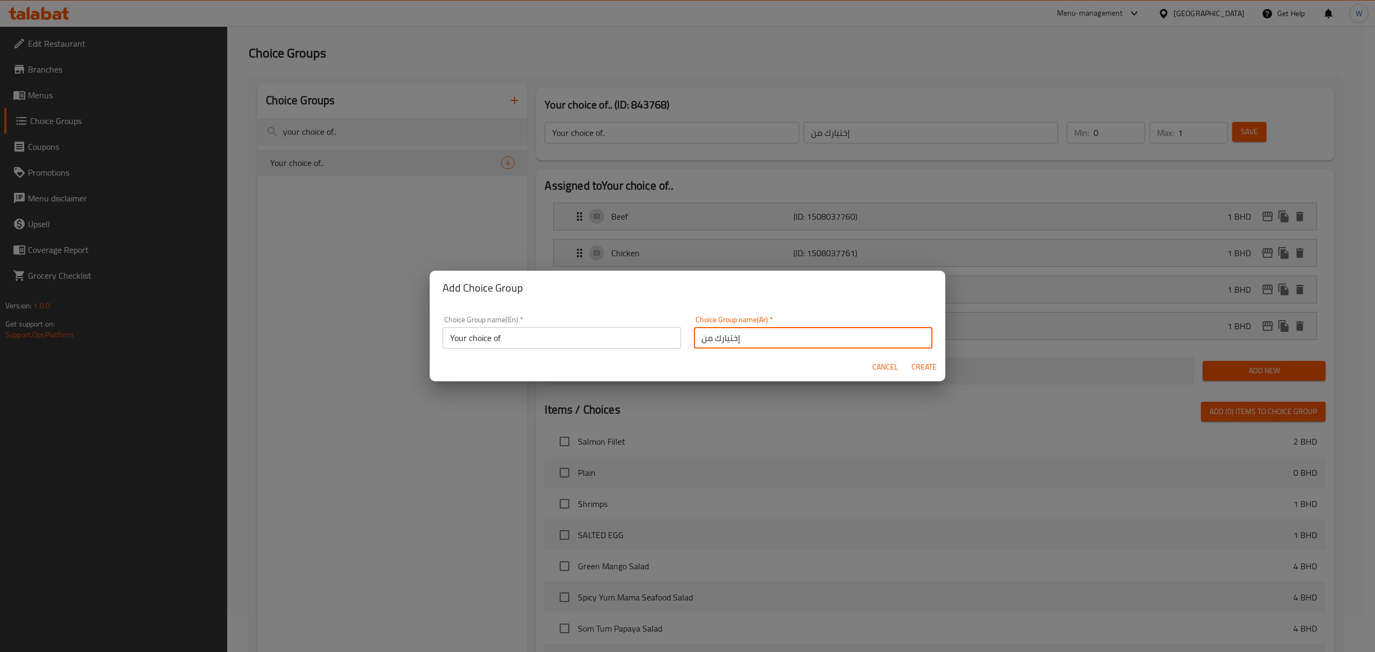
type input "إختيارك من"
drag, startPoint x: 920, startPoint y: 368, endPoint x: 692, endPoint y: 385, distance: 228.4
click at [920, 368] on span "Create" at bounding box center [924, 366] width 26 height 13
type input "Your choice of"
type input "0"
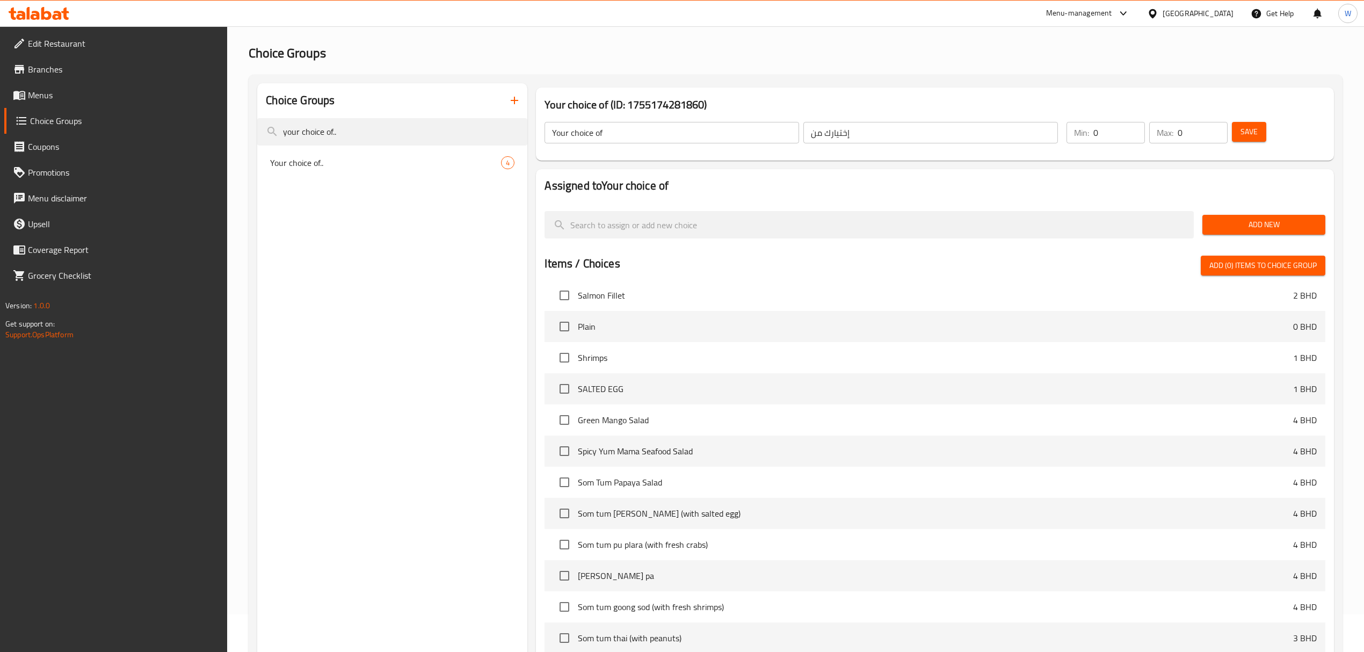
click at [1245, 219] on span "Add New" at bounding box center [1264, 224] width 106 height 13
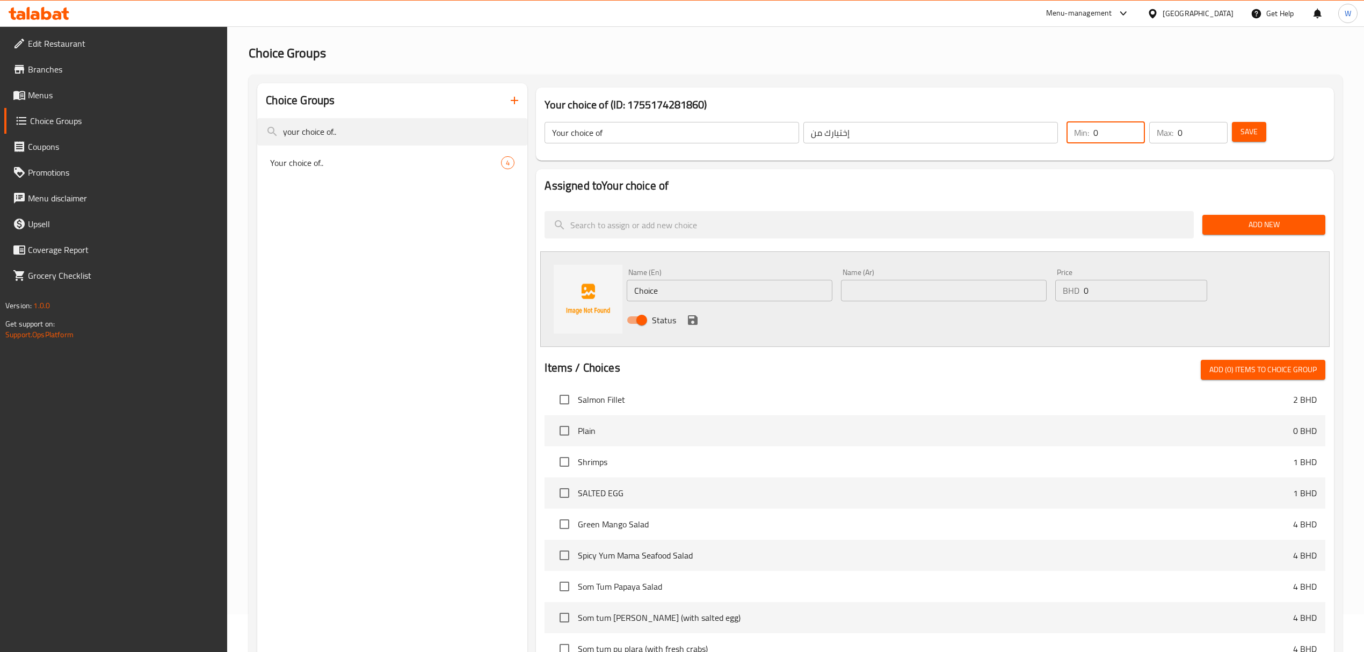
drag, startPoint x: 1115, startPoint y: 132, endPoint x: 1071, endPoint y: 133, distance: 44.6
click at [1071, 133] on div "Min: 0 ​" at bounding box center [1106, 132] width 78 height 21
type input "1"
drag, startPoint x: 1185, startPoint y: 129, endPoint x: 1144, endPoint y: 135, distance: 41.8
click at [1144, 135] on div "Min: 1 ​ Max: 0 ​" at bounding box center [1147, 133] width 170 height 30
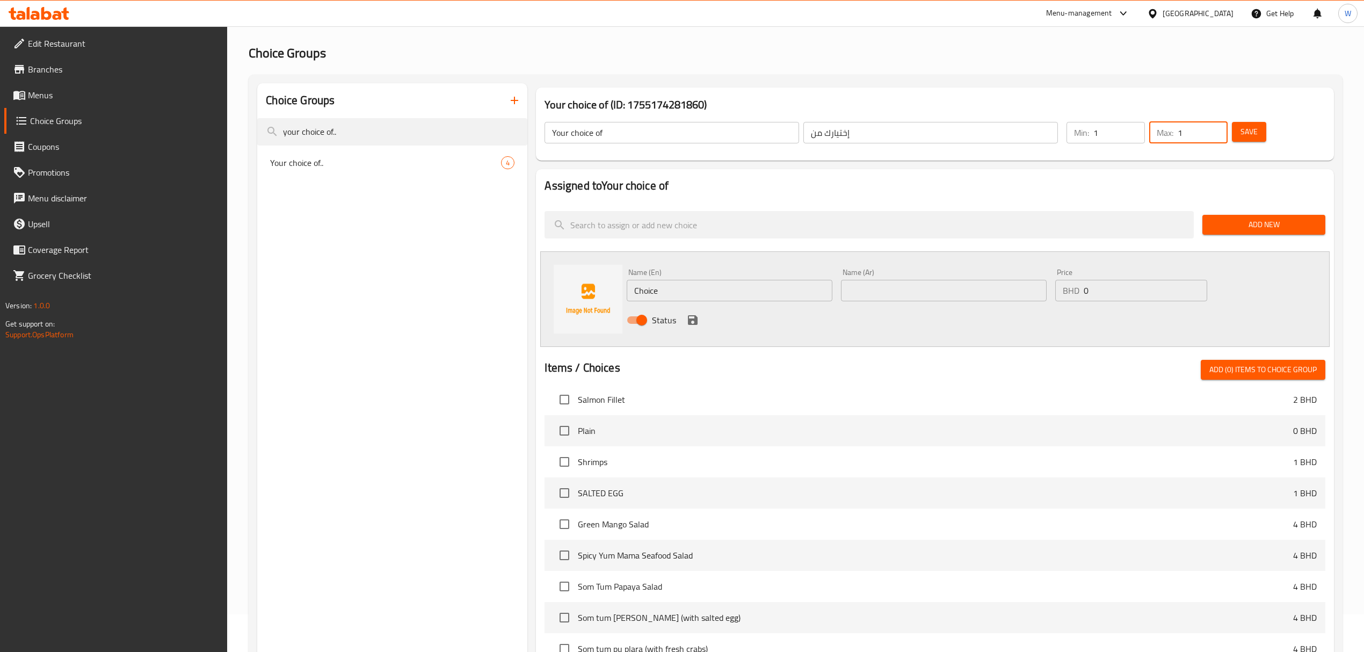
type input "1"
click at [753, 291] on input "Choice" at bounding box center [730, 290] width 206 height 21
type input "Chicken"
type input "دجاج"
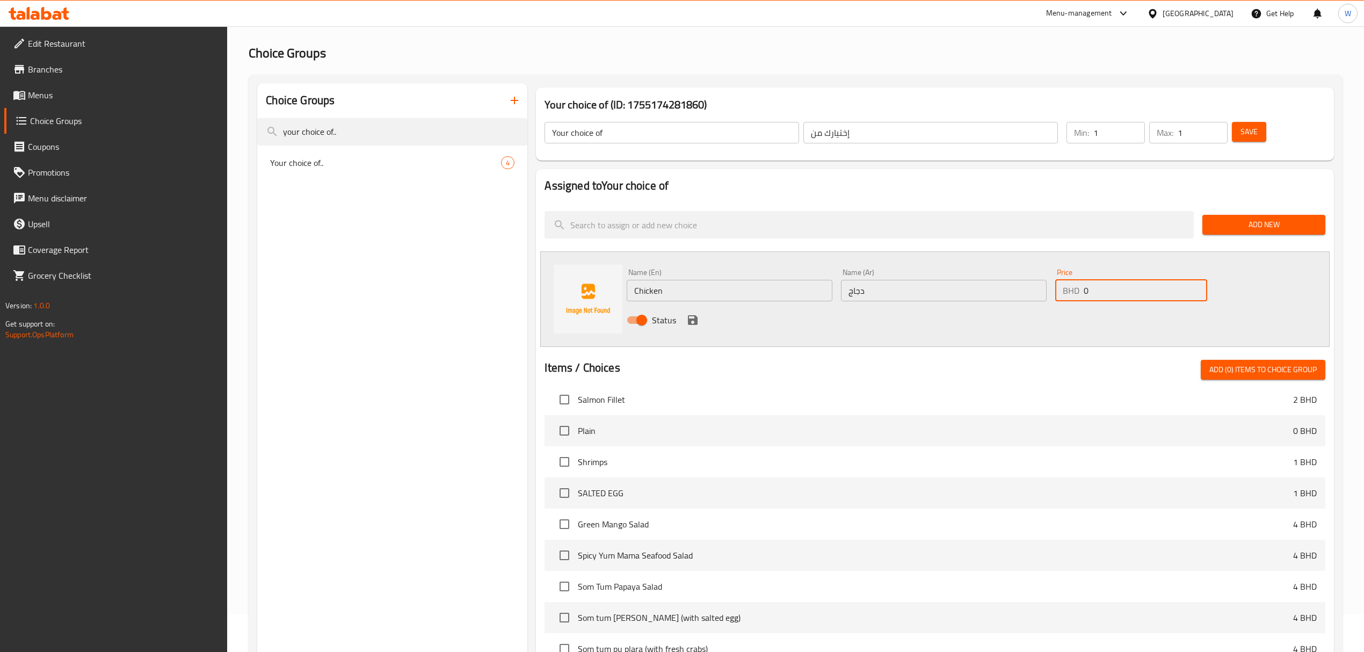
click at [691, 324] on icon "save" at bounding box center [693, 320] width 10 height 10
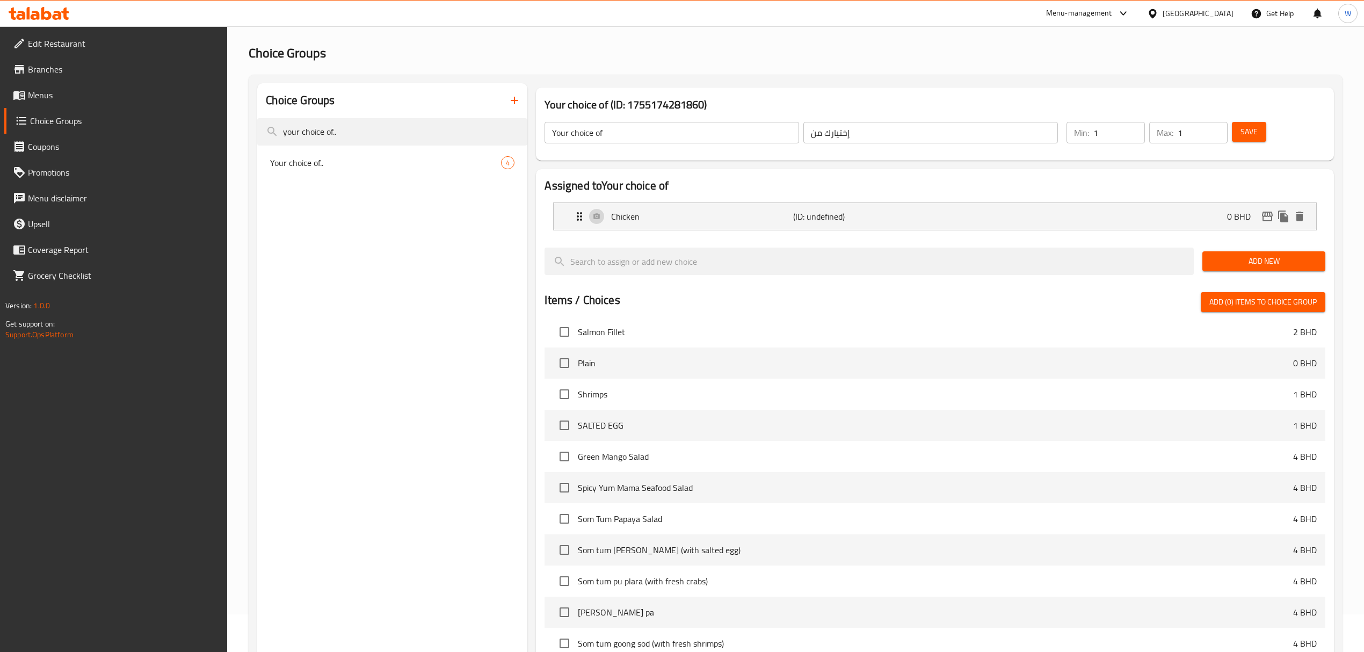
click at [1234, 265] on span "Add New" at bounding box center [1264, 261] width 106 height 13
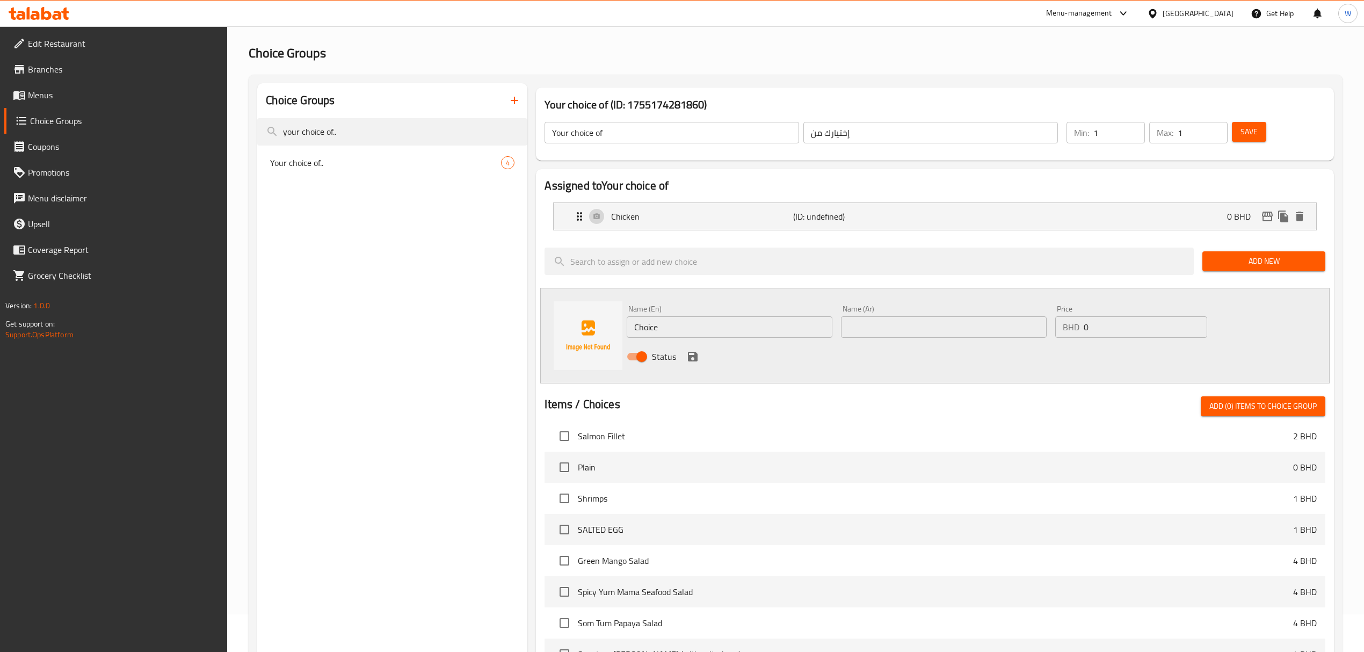
click at [793, 325] on input "Choice" at bounding box center [730, 326] width 206 height 21
click at [792, 326] on input "Choice" at bounding box center [730, 326] width 206 height 21
type input "V"
type input "Beef"
type input "لحم"
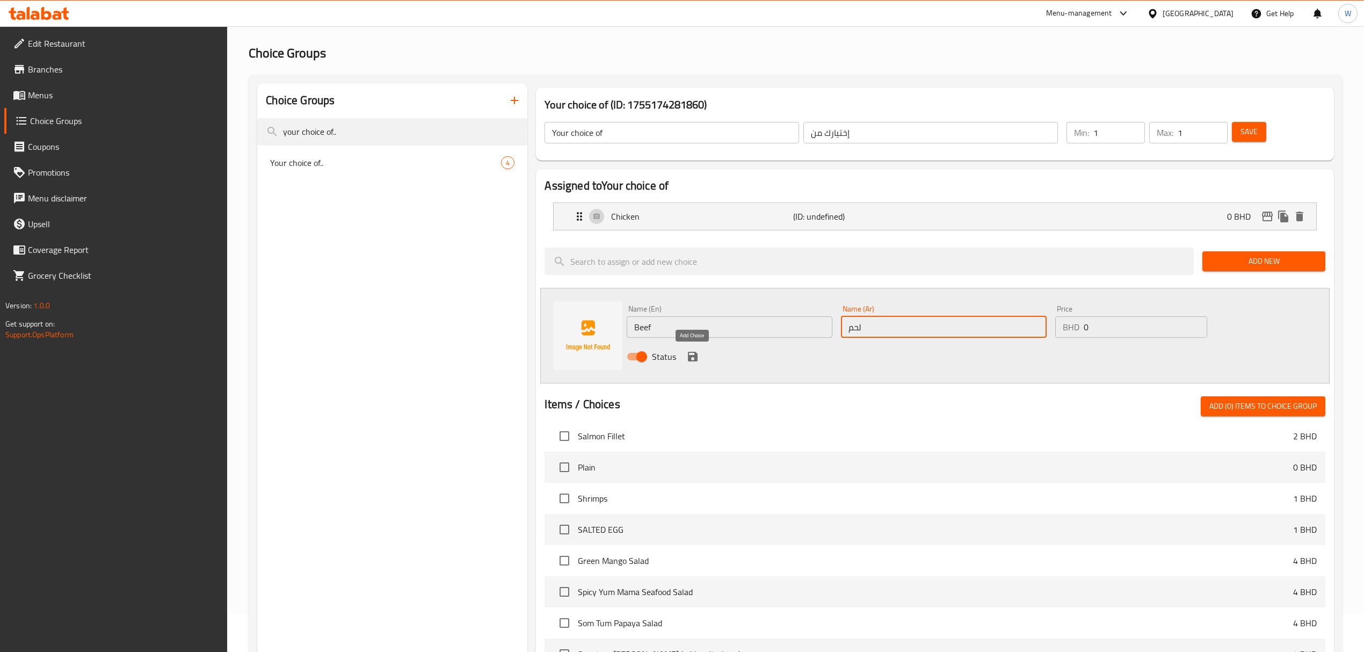
drag, startPoint x: 696, startPoint y: 360, endPoint x: 705, endPoint y: 355, distance: 10.3
click at [696, 360] on icon "save" at bounding box center [693, 357] width 10 height 10
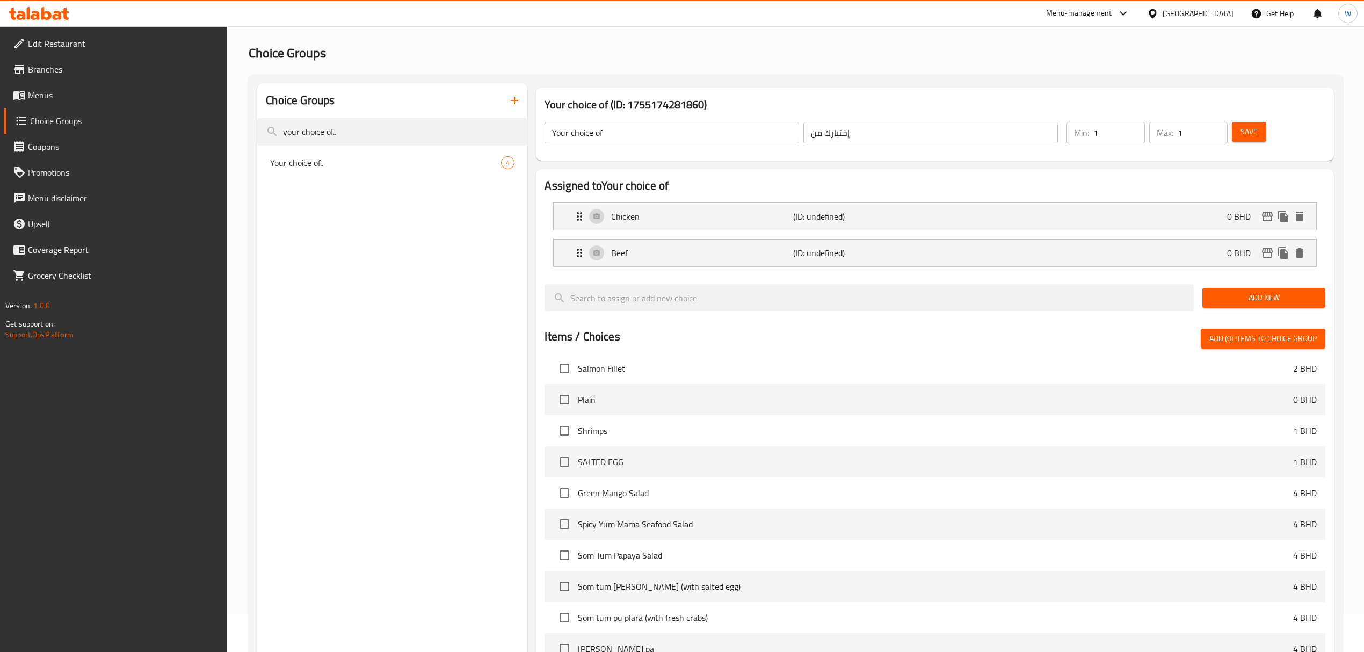
click at [1230, 131] on div "Save" at bounding box center [1272, 133] width 85 height 26
click at [1242, 129] on span "Save" at bounding box center [1249, 131] width 17 height 13
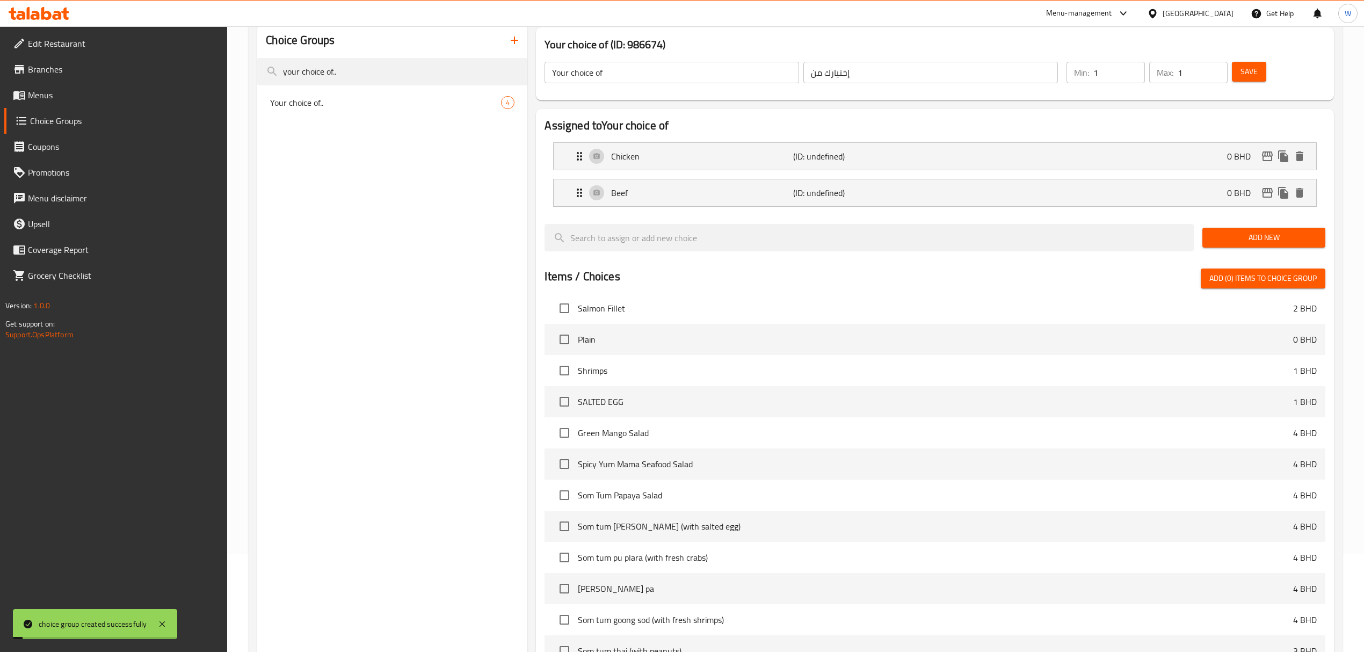
scroll to position [252, 0]
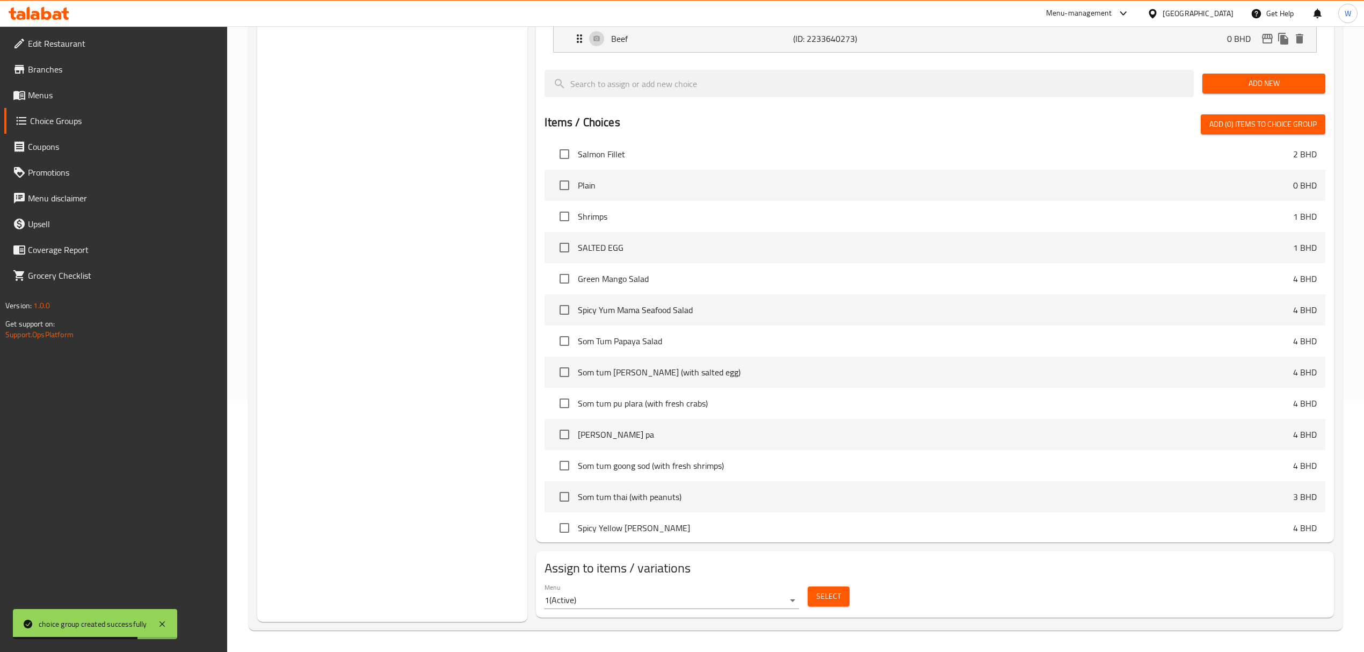
click at [819, 598] on span "Select" at bounding box center [828, 596] width 25 height 13
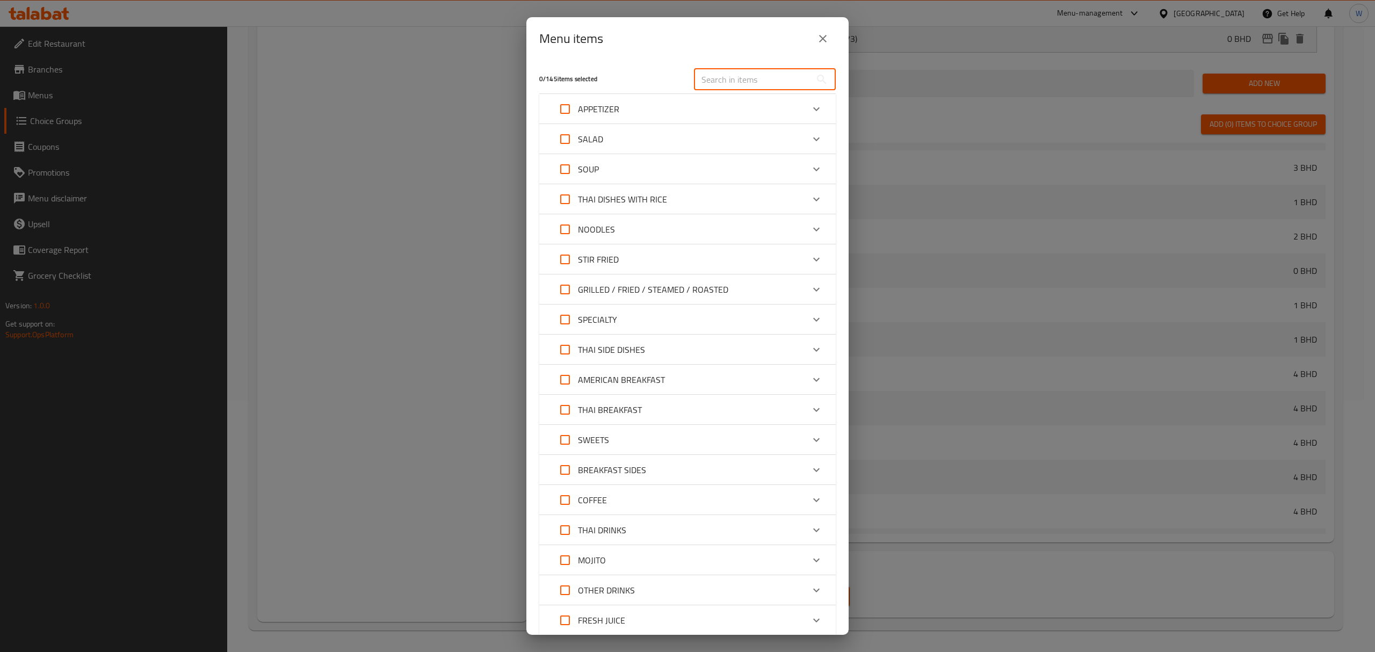
click at [722, 71] on input "text" at bounding box center [752, 79] width 117 height 21
click at [737, 84] on input "text" at bounding box center [752, 79] width 117 height 21
paste input "Mama Noodles Soup"
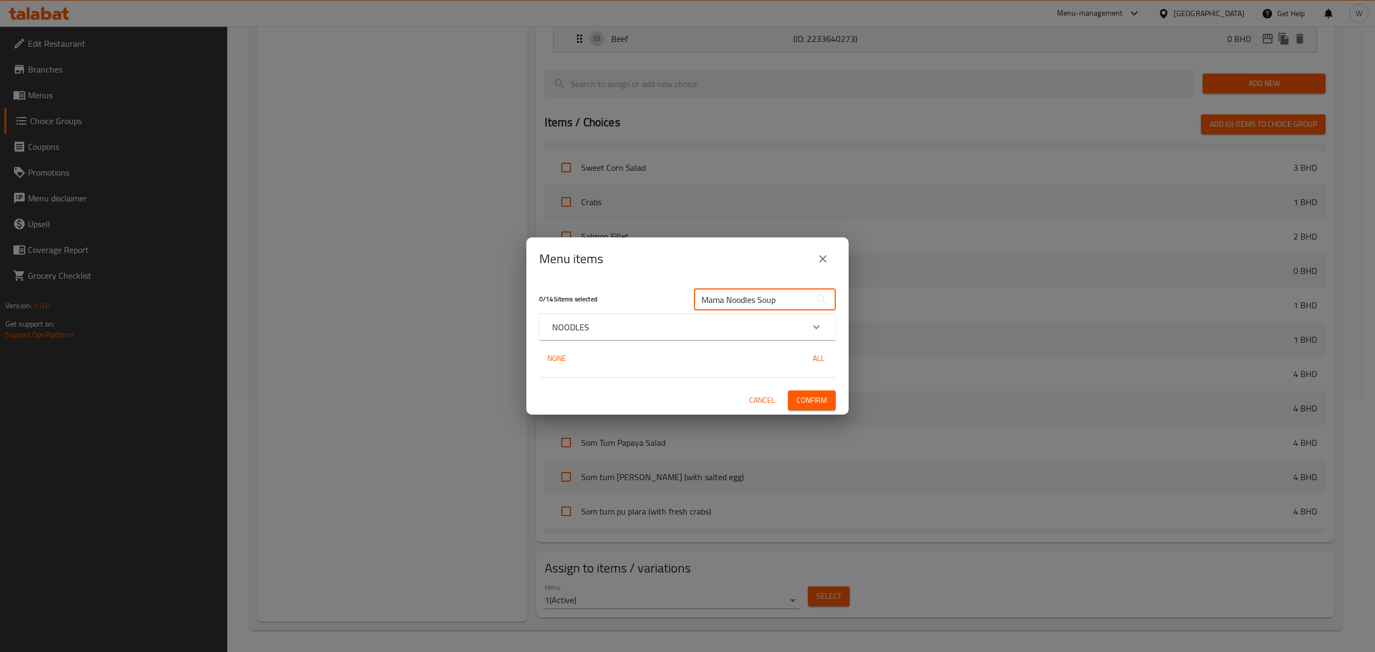
type input "Mama Noodles Soup"
click at [804, 329] on div "Expand" at bounding box center [817, 327] width 26 height 26
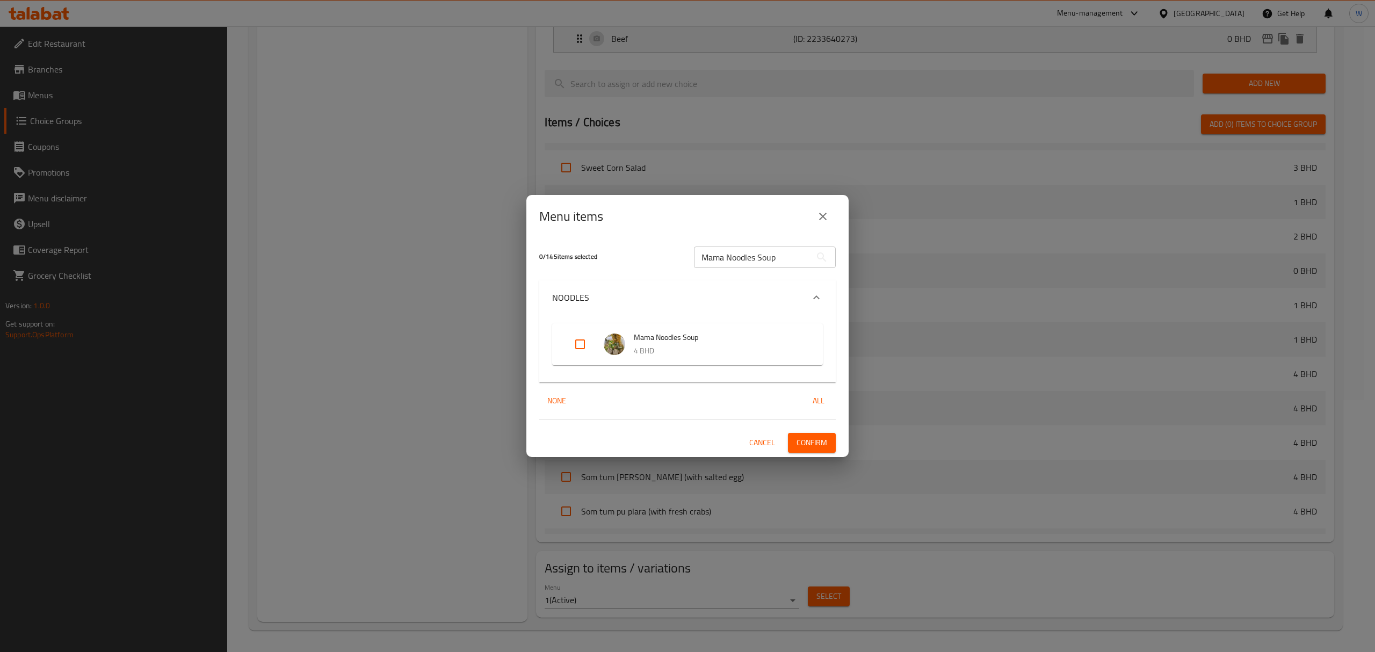
click at [581, 348] on input "Expand" at bounding box center [580, 344] width 26 height 26
checkbox input "true"
click at [806, 448] on span "Confirm" at bounding box center [812, 442] width 31 height 13
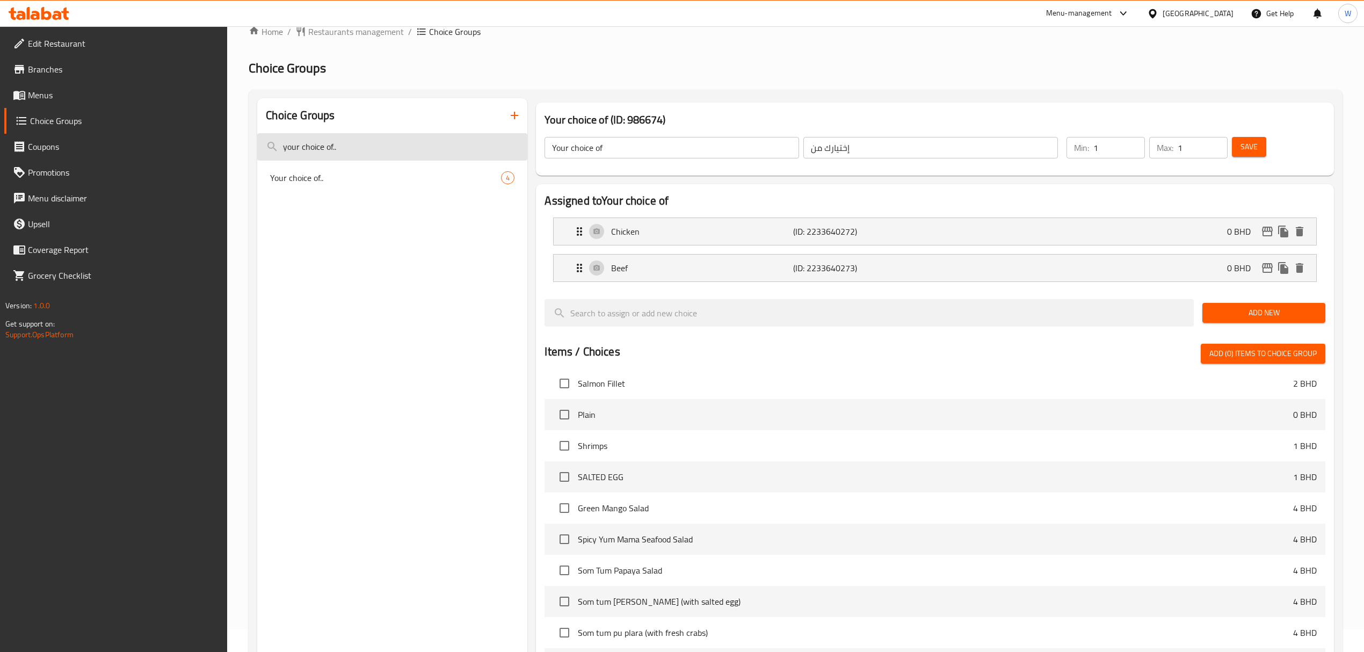
scroll to position [0, 0]
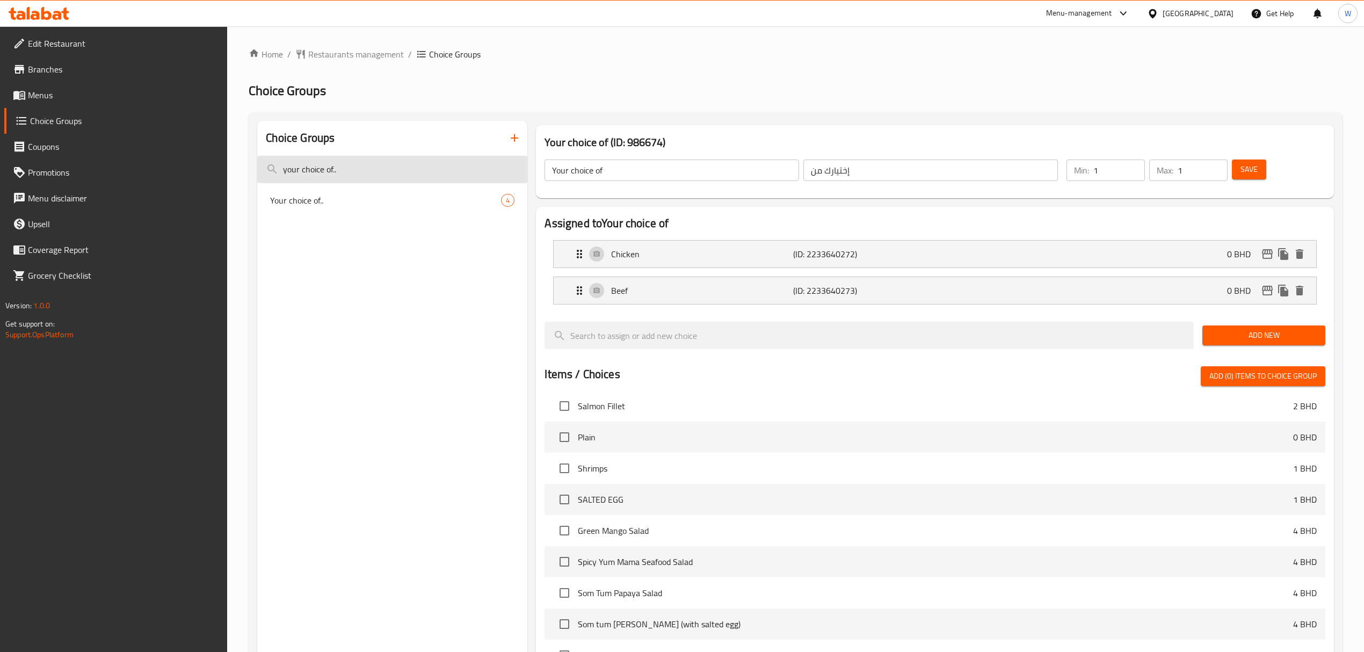
click at [366, 163] on input "your choice of.." at bounding box center [392, 169] width 270 height 27
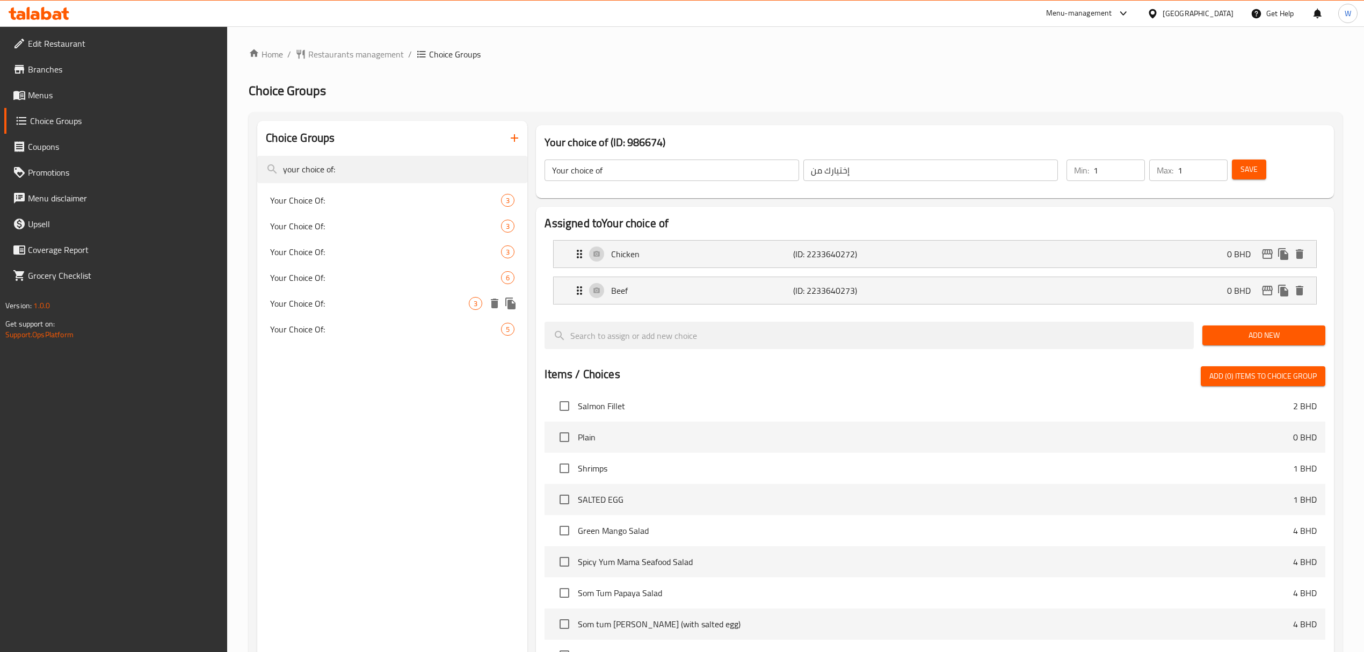
type input "your choice of:"
click at [395, 308] on span "Your Choice Of:" at bounding box center [369, 303] width 199 height 13
type input "Your Choice Of:"
type input "إختيارك من:"
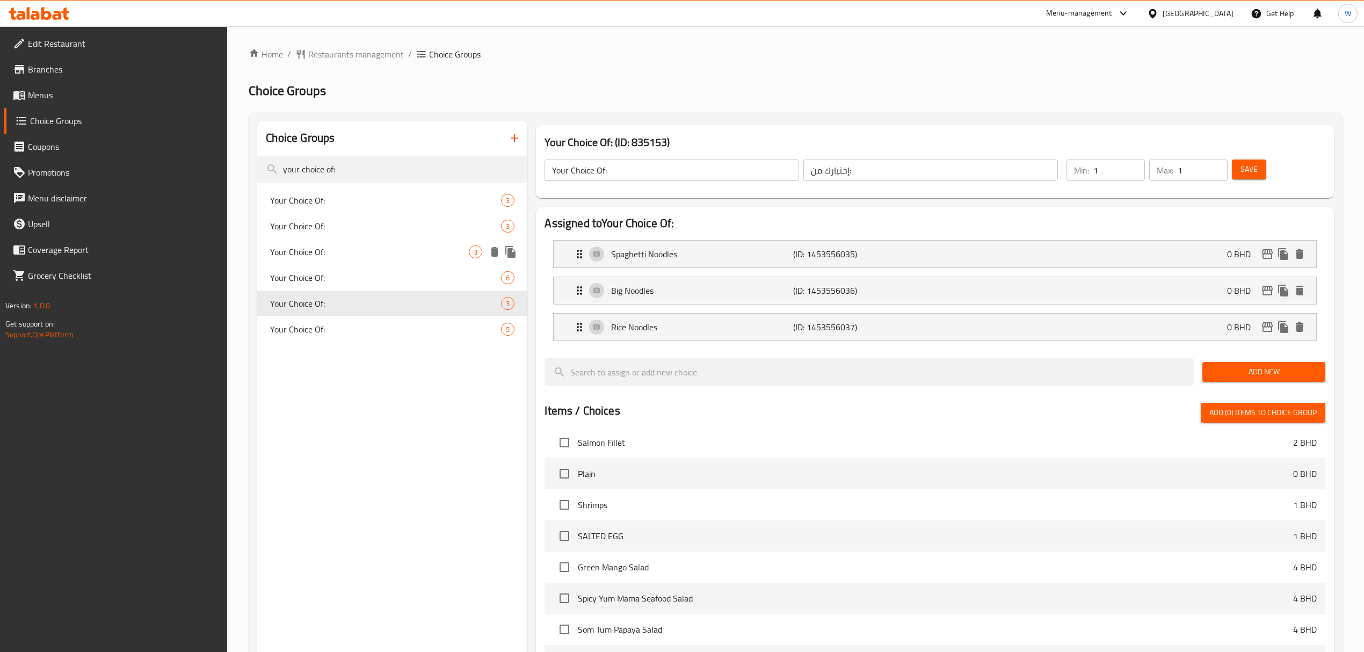
click at [372, 248] on span "Your Choice Of:" at bounding box center [369, 251] width 199 height 13
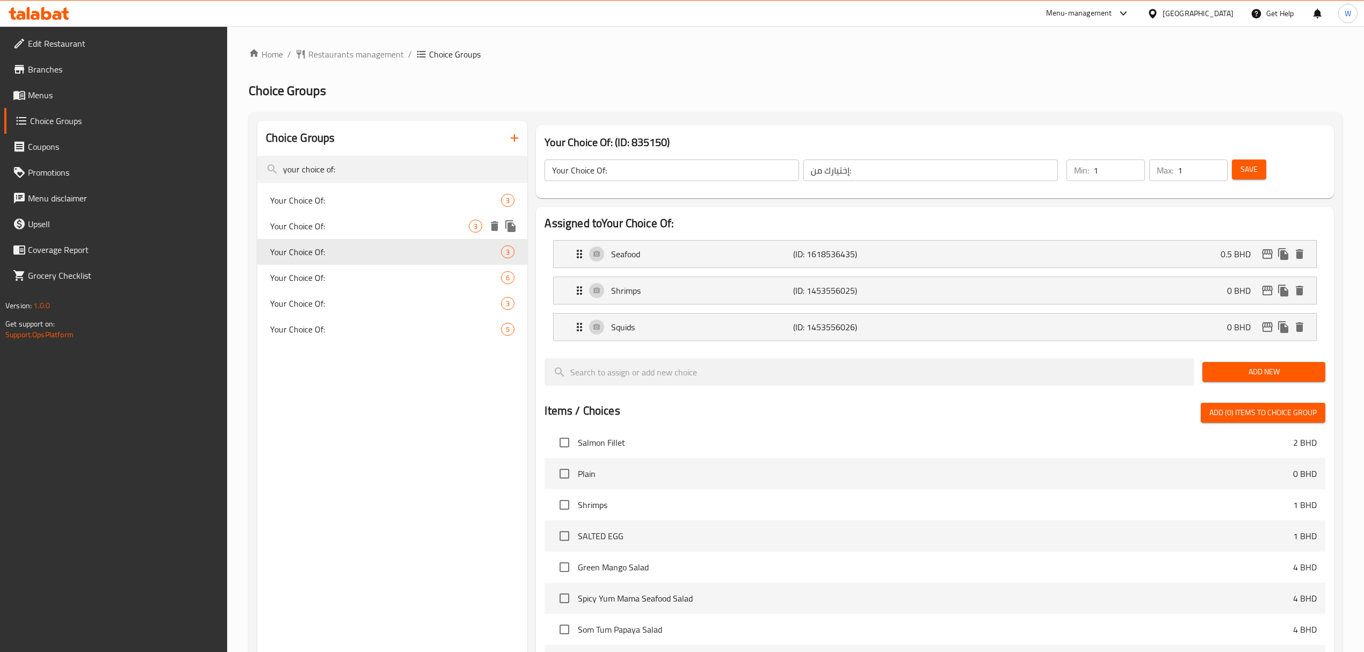
click at [404, 230] on span "Your Choice Of:" at bounding box center [369, 226] width 199 height 13
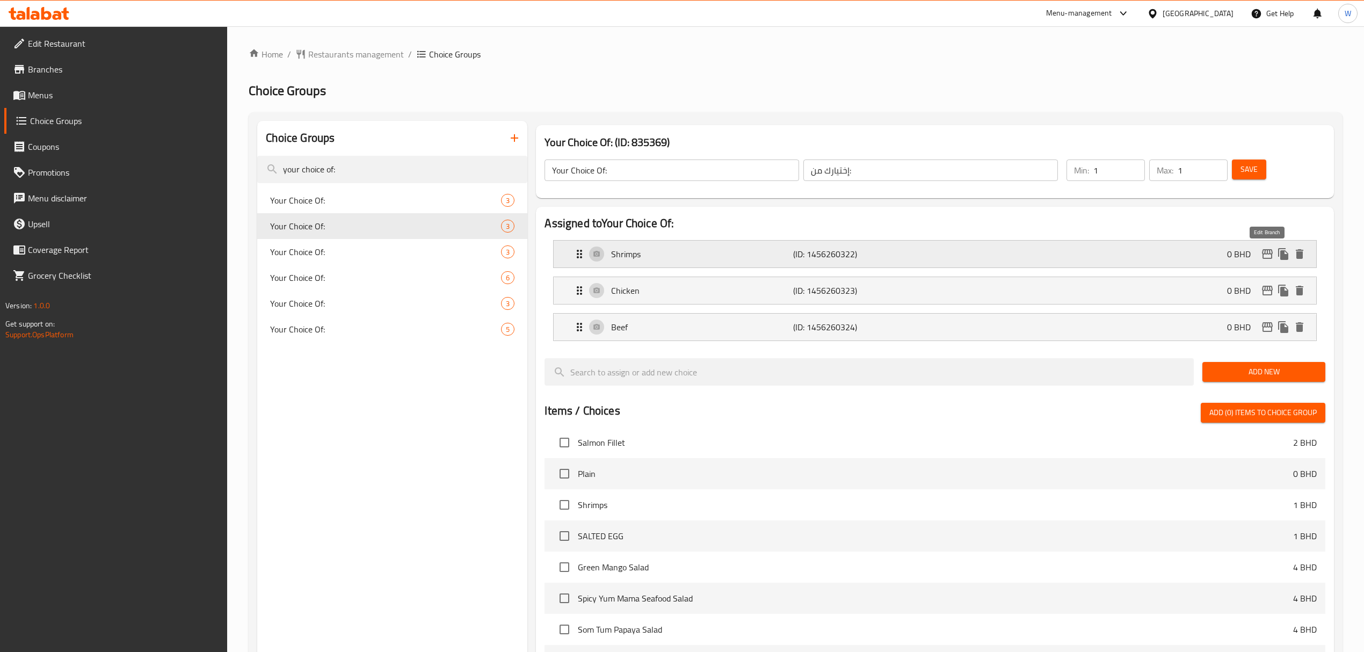
click at [1262, 260] on icon "edit" at bounding box center [1267, 254] width 13 height 13
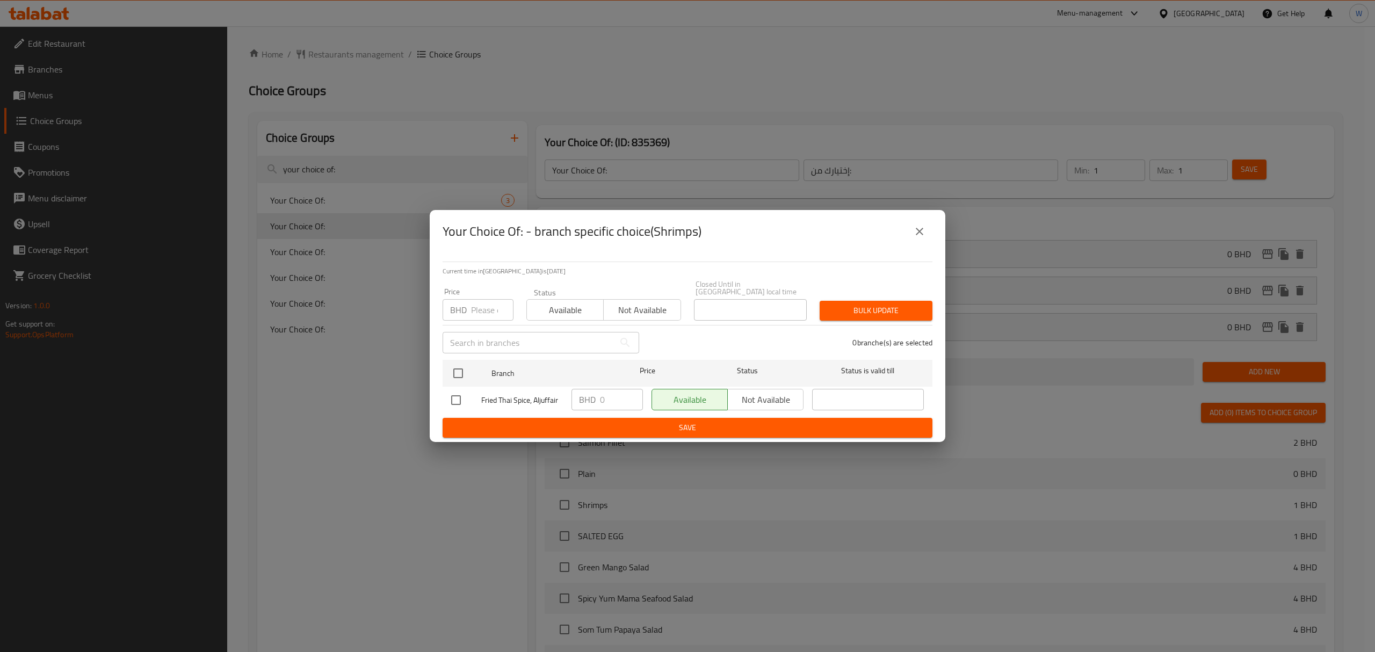
click at [917, 244] on button "close" at bounding box center [920, 232] width 26 height 26
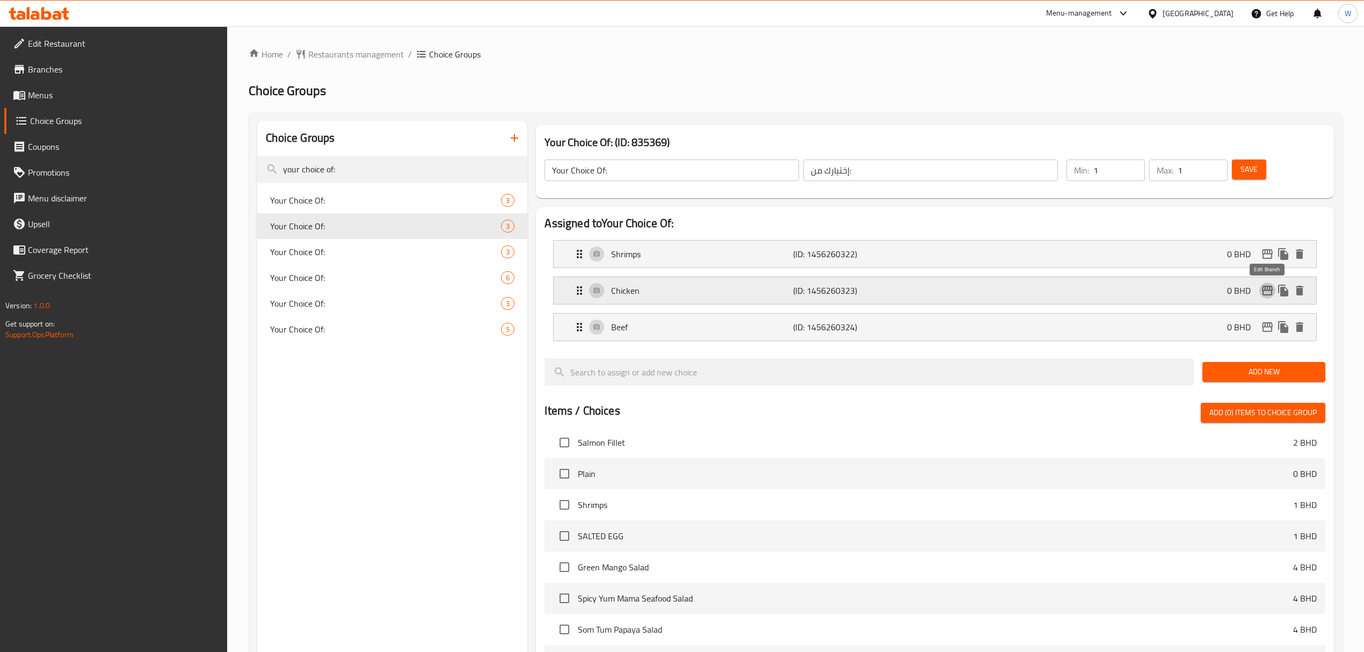
click at [1264, 296] on icon "edit" at bounding box center [1267, 290] width 13 height 13
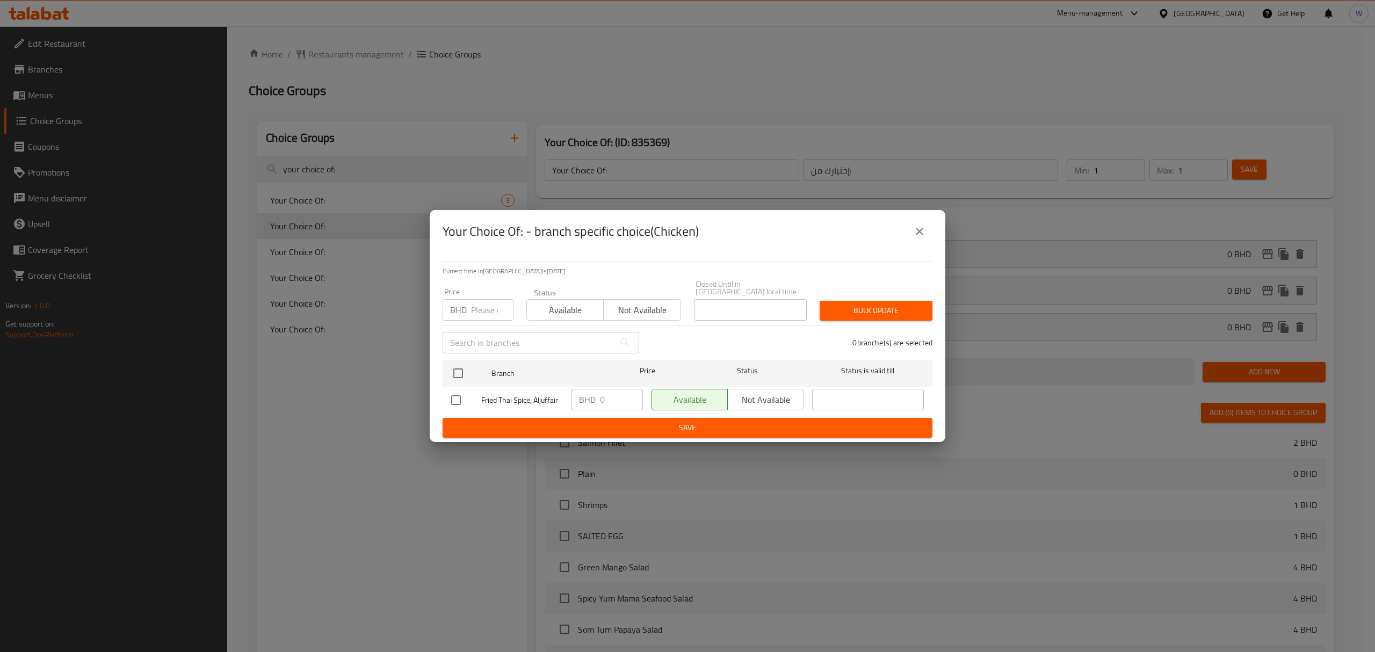
click at [926, 235] on button "close" at bounding box center [920, 232] width 26 height 26
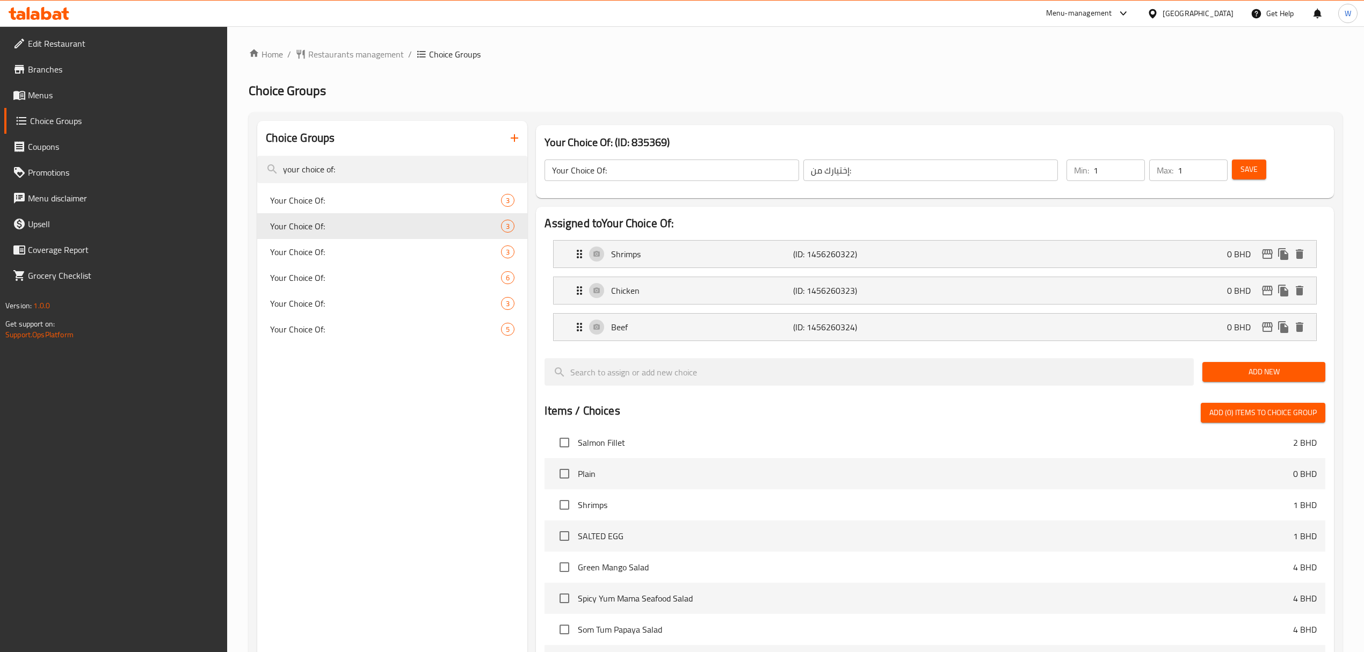
click at [1242, 365] on button "Add New" at bounding box center [1264, 372] width 123 height 20
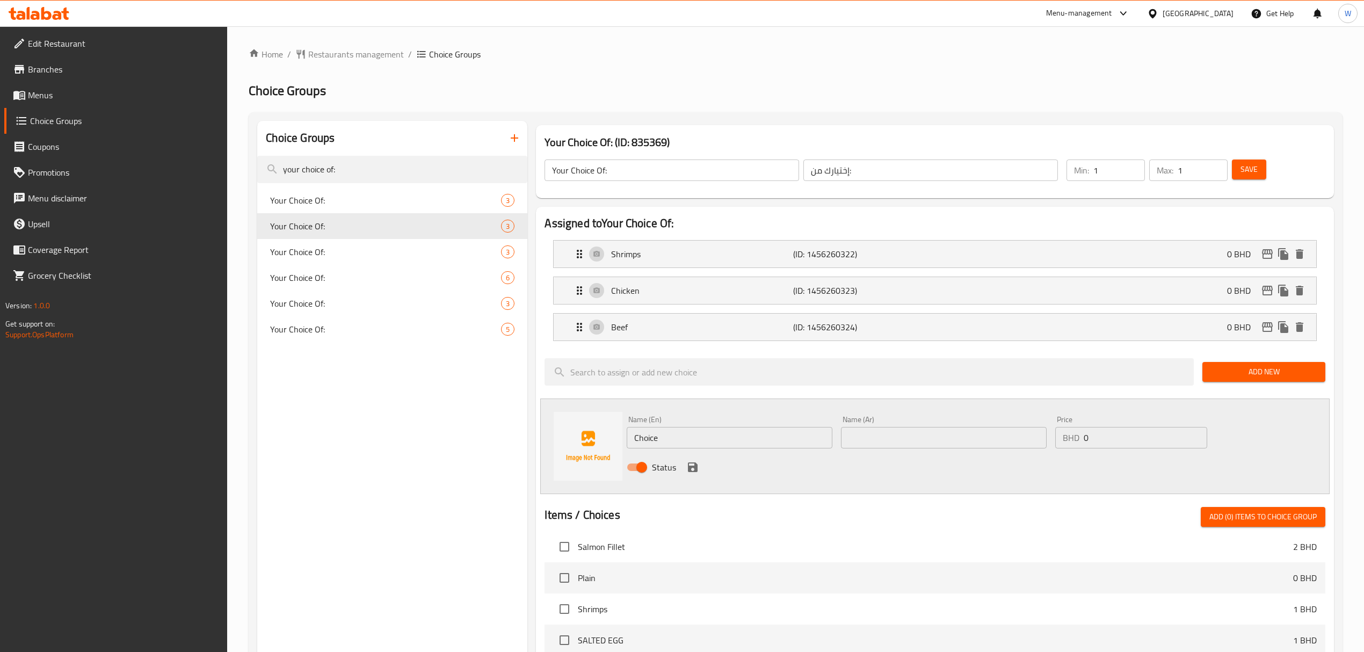
click at [758, 444] on input "Choice" at bounding box center [730, 437] width 206 height 21
type input "ٍ"
type input "Seafood"
type input "مأكولات بحرية"
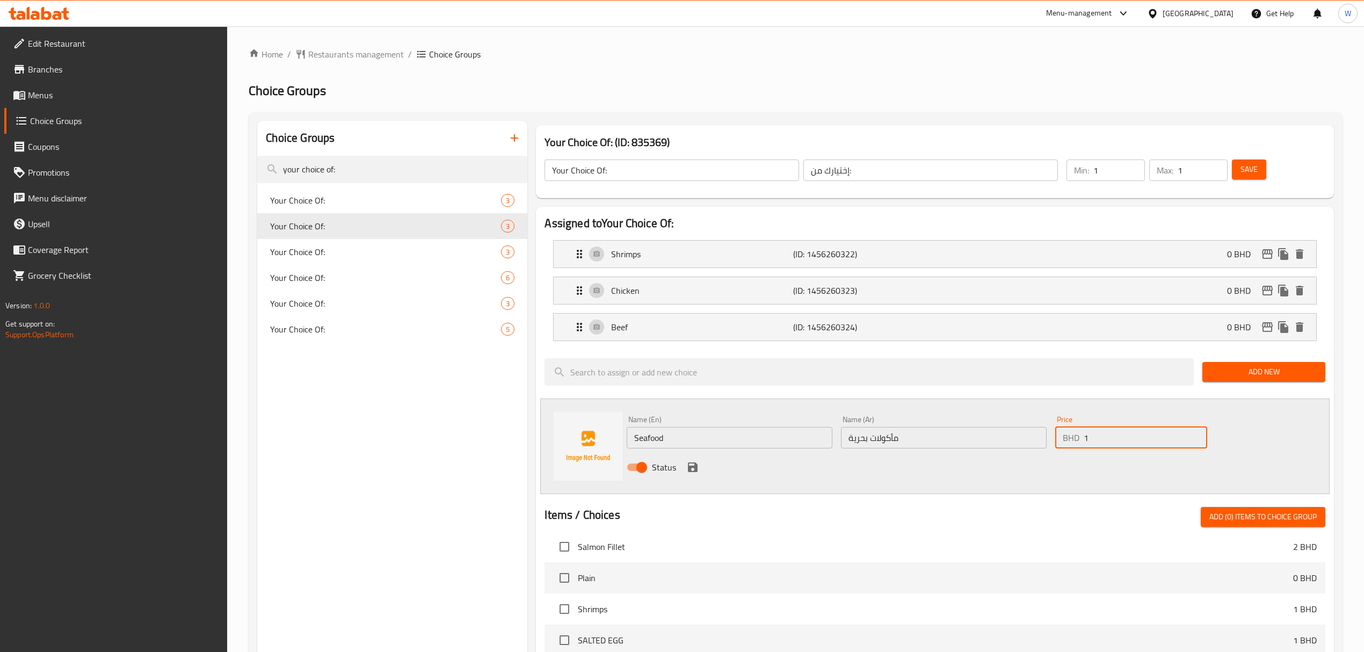
type input "1"
click at [695, 465] on icon "save" at bounding box center [693, 467] width 10 height 10
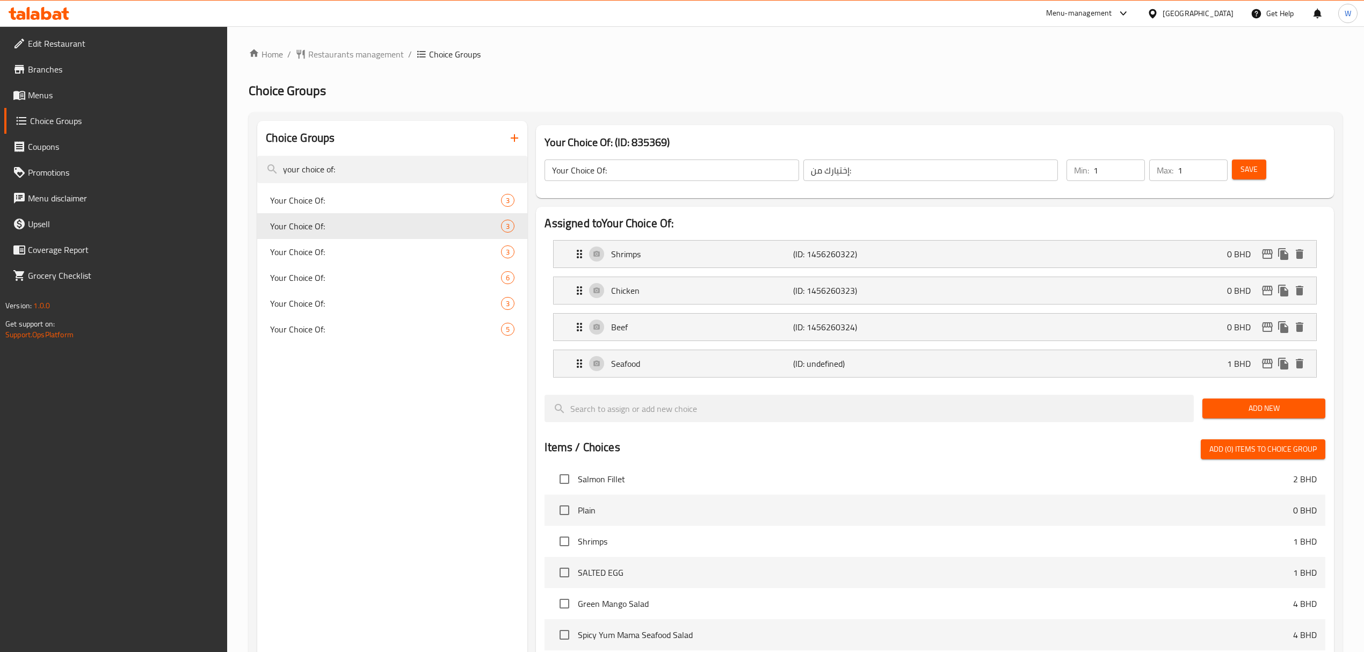
click at [1224, 174] on input "1" at bounding box center [1203, 170] width 50 height 21
click at [1240, 170] on button "Save" at bounding box center [1249, 170] width 34 height 20
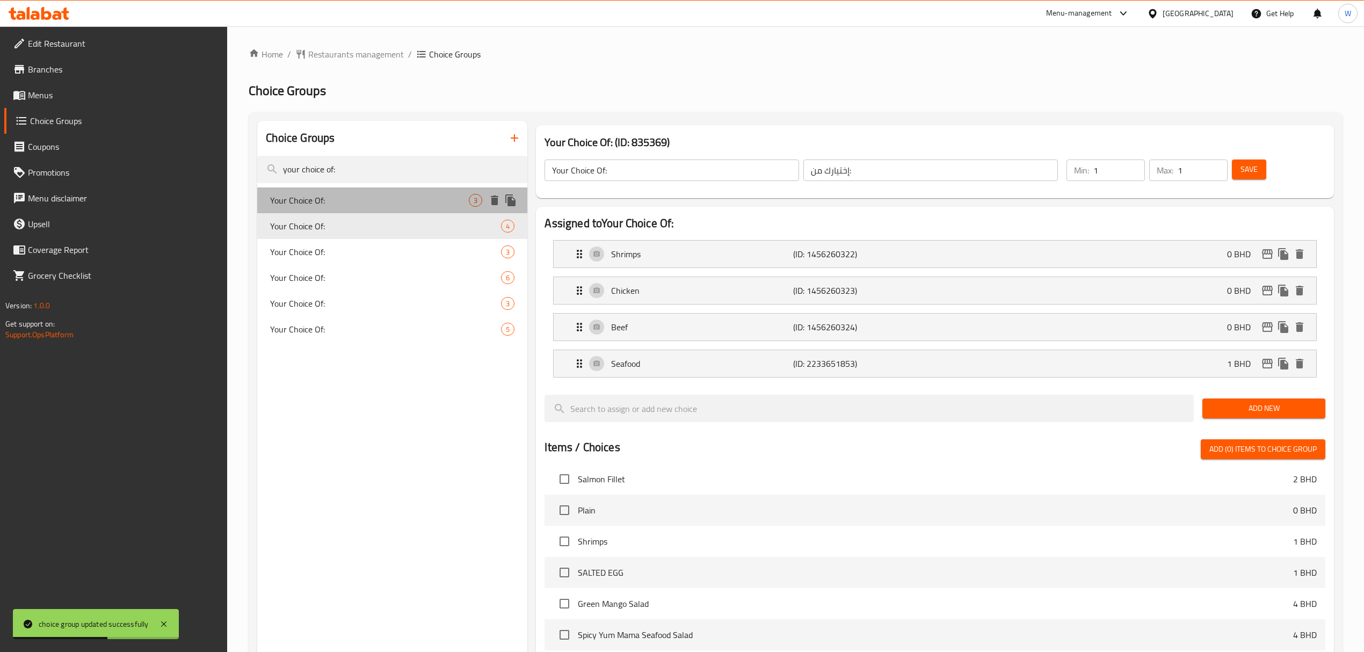
click at [352, 206] on span "Your Choice Of:" at bounding box center [369, 200] width 199 height 13
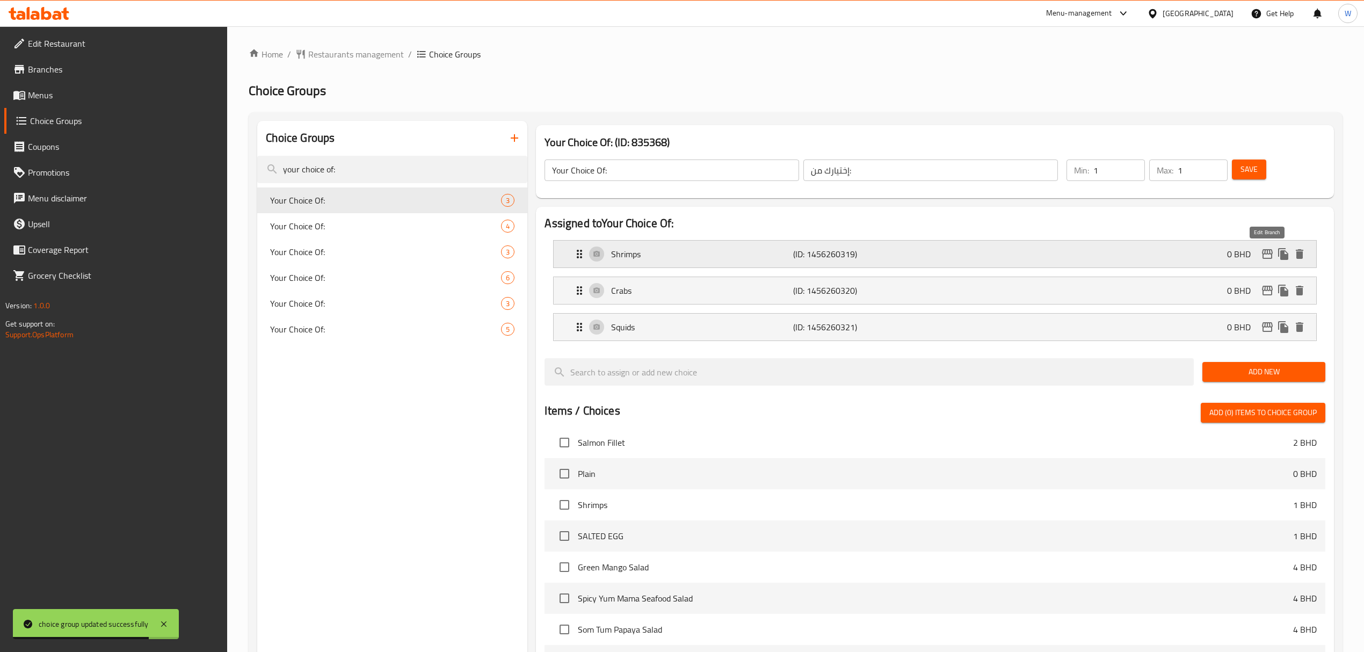
click at [1269, 258] on icon "edit" at bounding box center [1267, 254] width 13 height 13
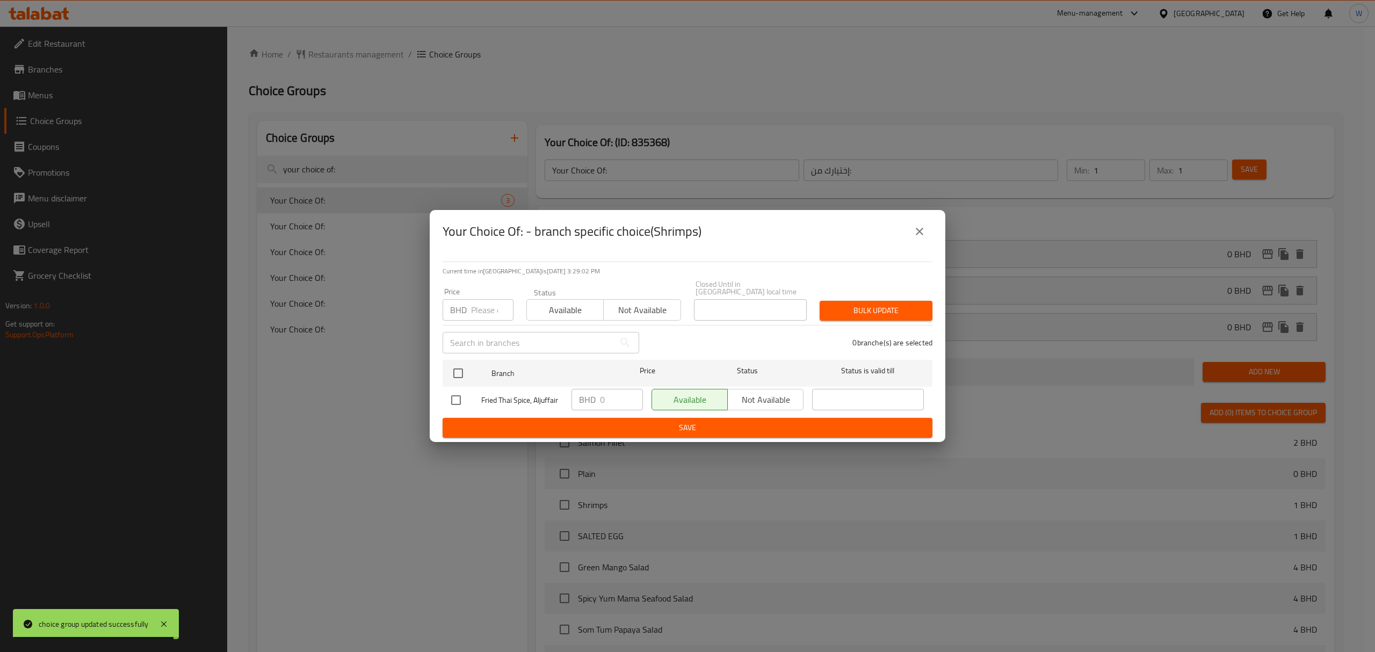
click at [922, 230] on icon "close" at bounding box center [919, 231] width 13 height 13
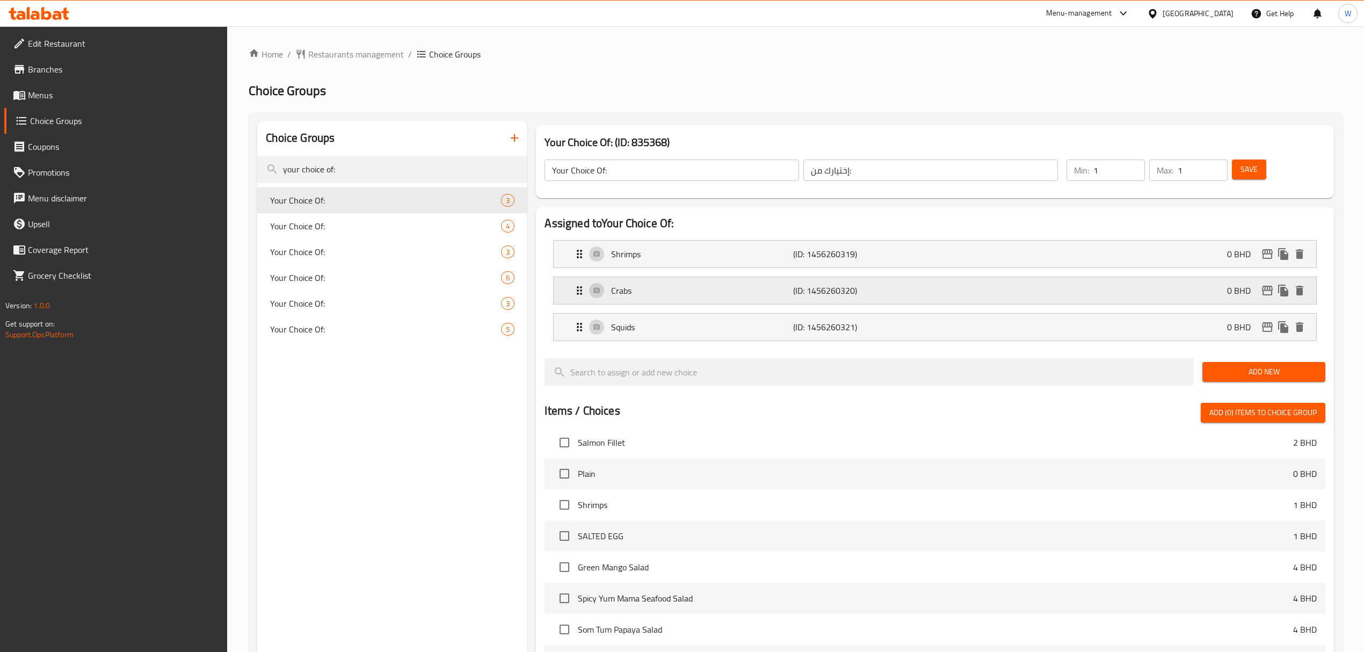
click at [1267, 288] on icon "edit" at bounding box center [1267, 291] width 11 height 10
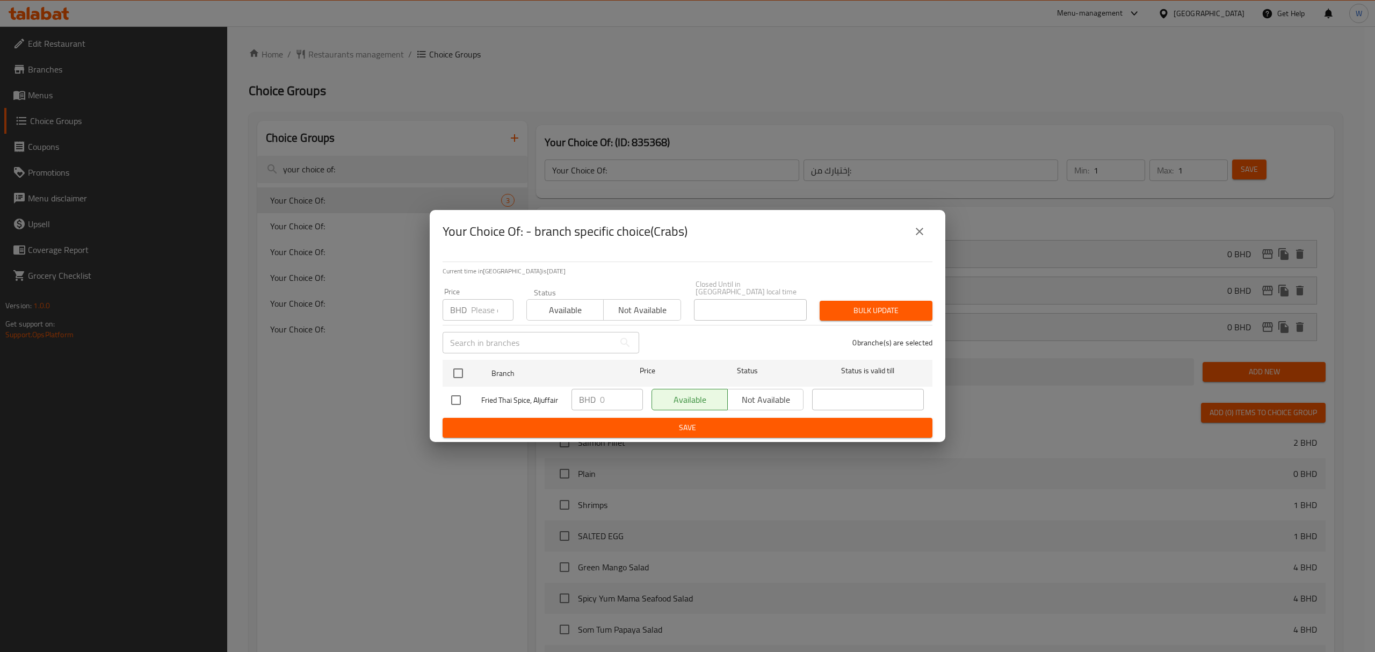
click at [924, 238] on icon "close" at bounding box center [919, 231] width 13 height 13
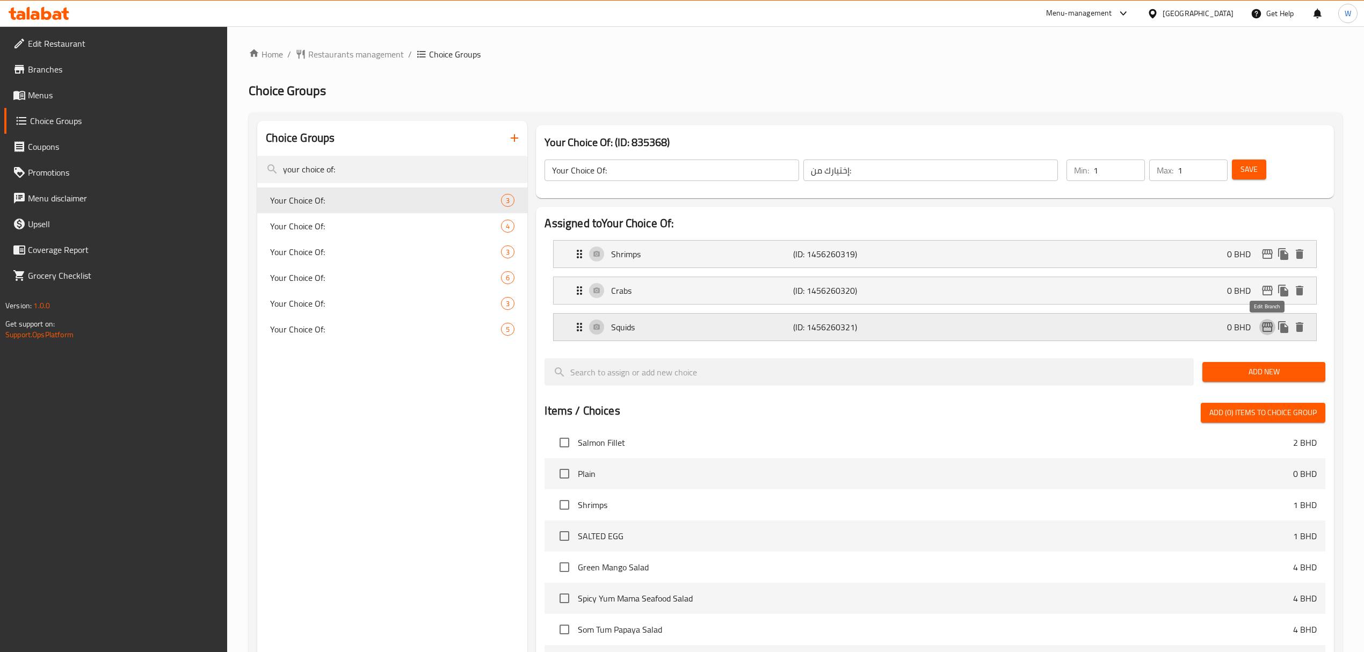
click at [1269, 327] on icon "edit" at bounding box center [1267, 327] width 13 height 13
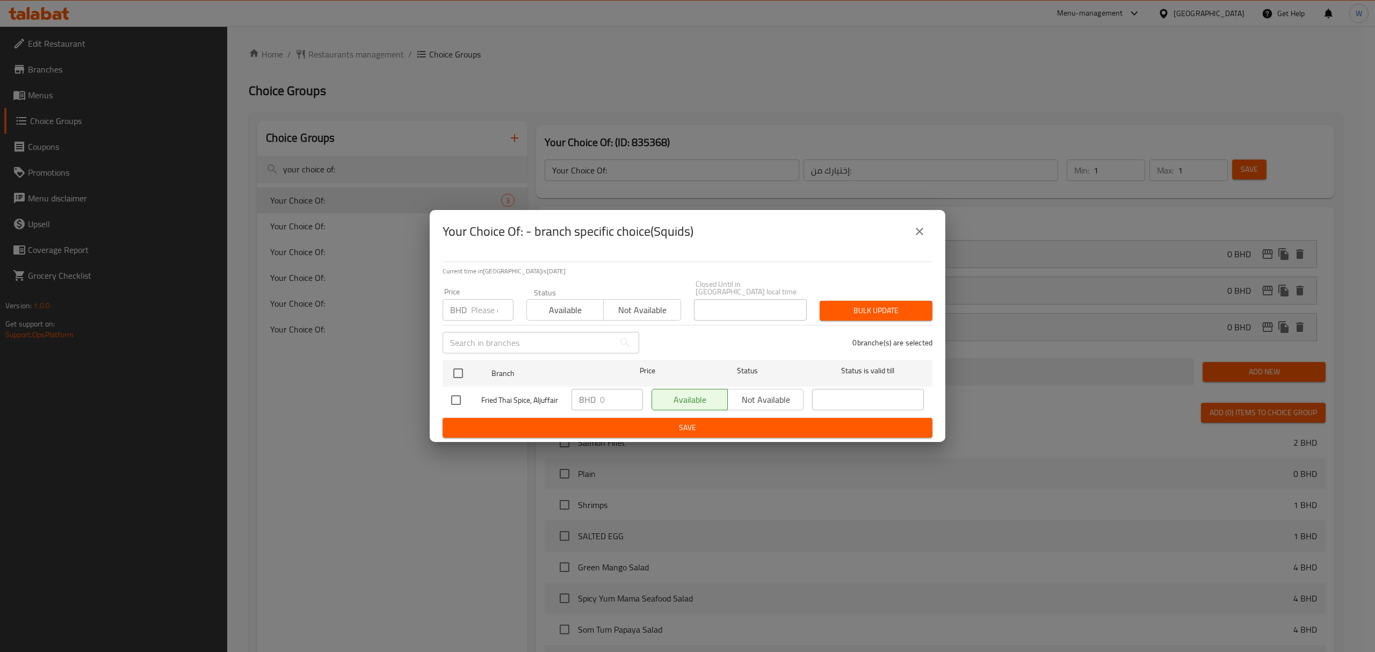
click at [910, 233] on button "close" at bounding box center [920, 232] width 26 height 26
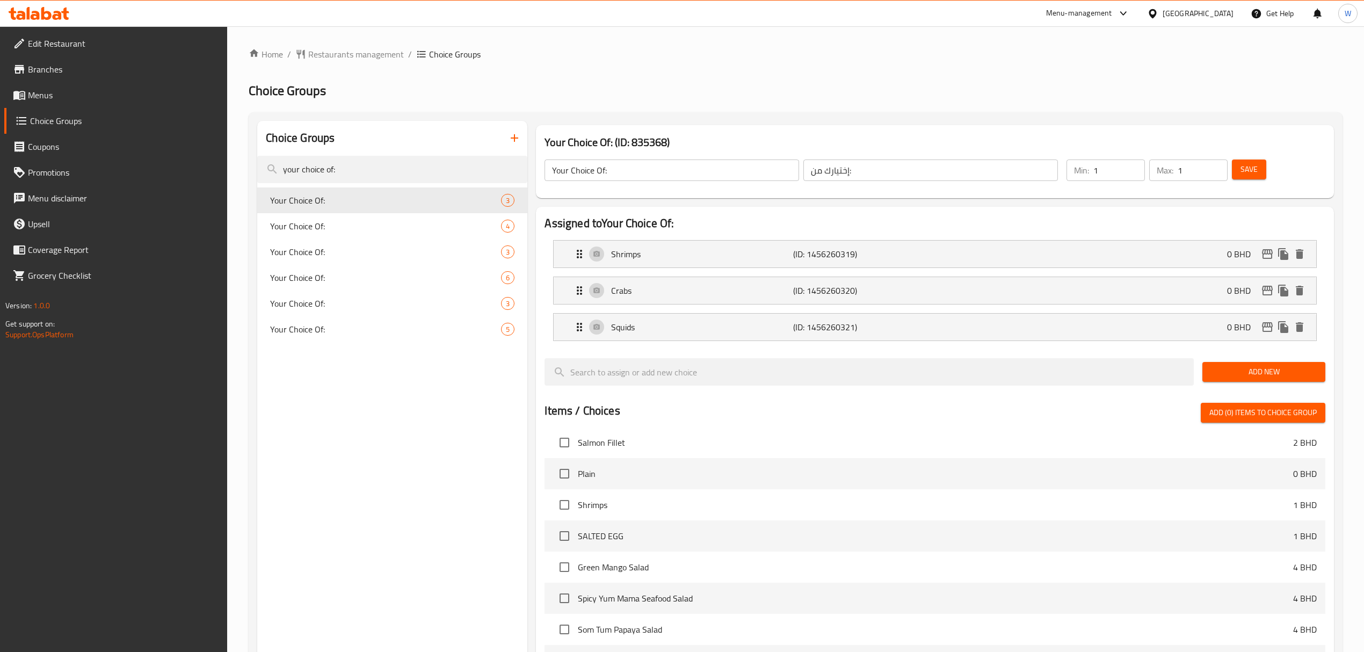
click at [1283, 376] on span "Add New" at bounding box center [1264, 371] width 106 height 13
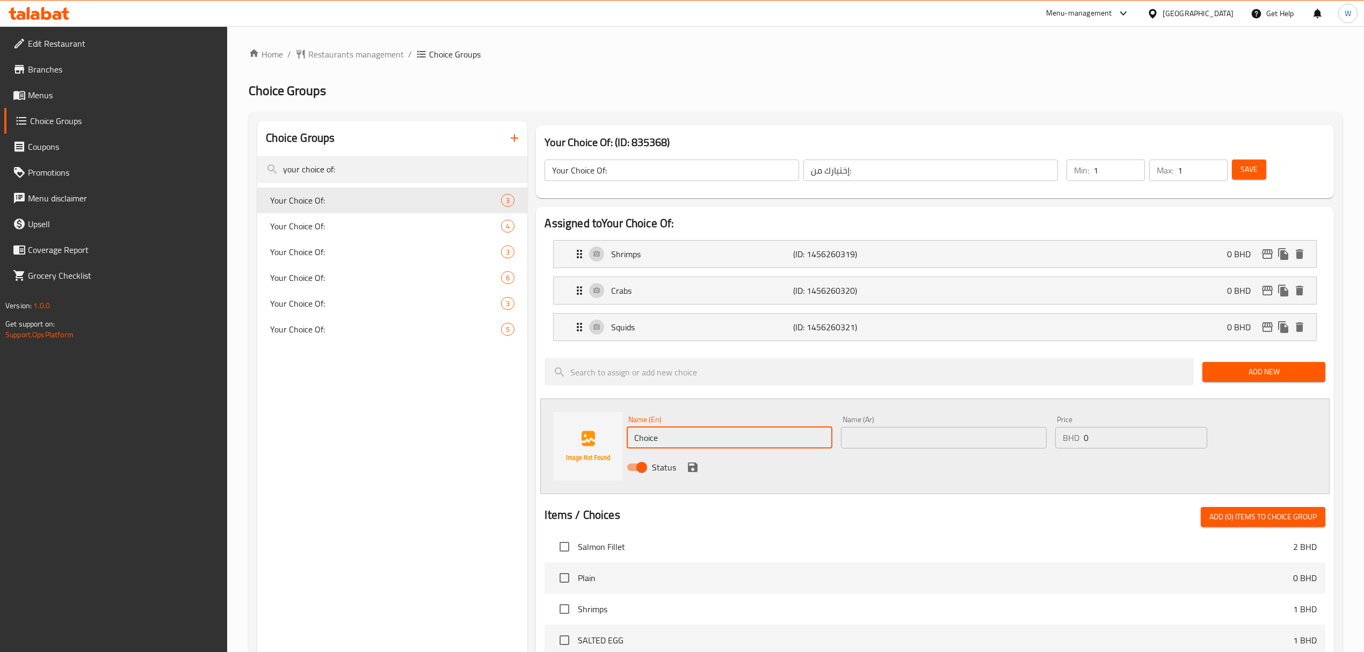
click at [729, 433] on input "Choice" at bounding box center [730, 437] width 206 height 21
type input "Seafood"
type input "مأكولات بحرية"
type input "1"
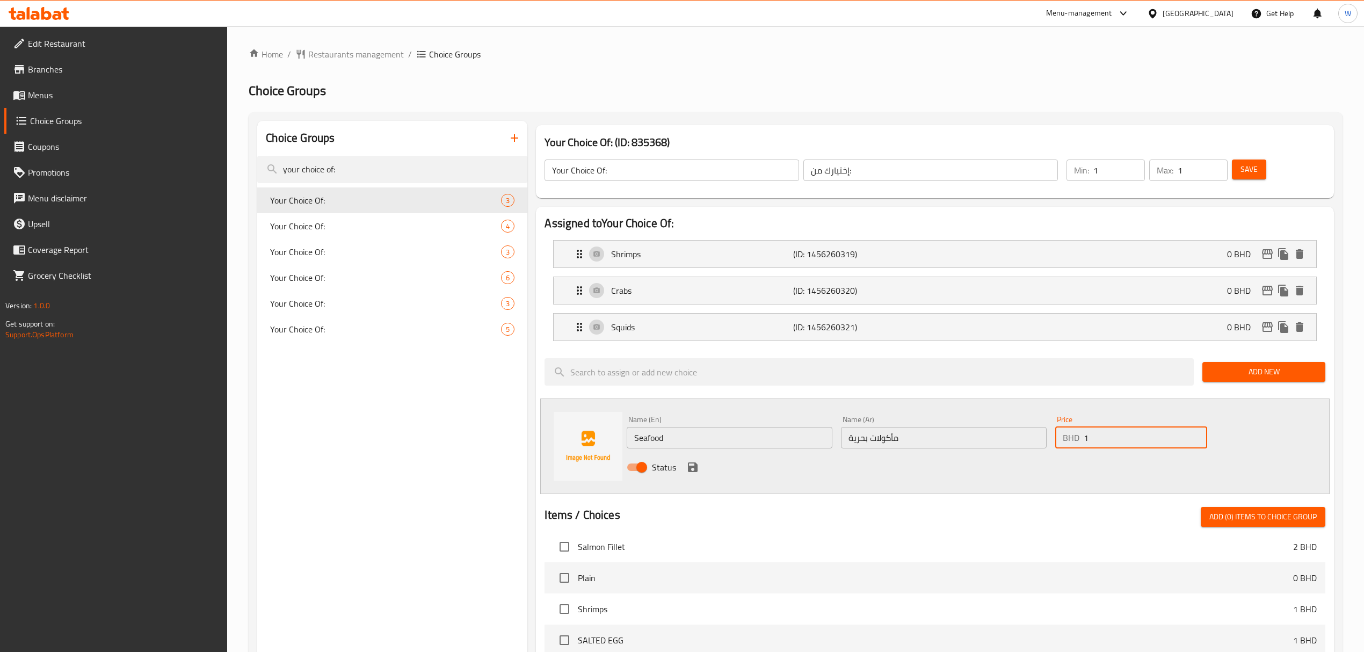
click at [689, 469] on icon "save" at bounding box center [693, 467] width 10 height 10
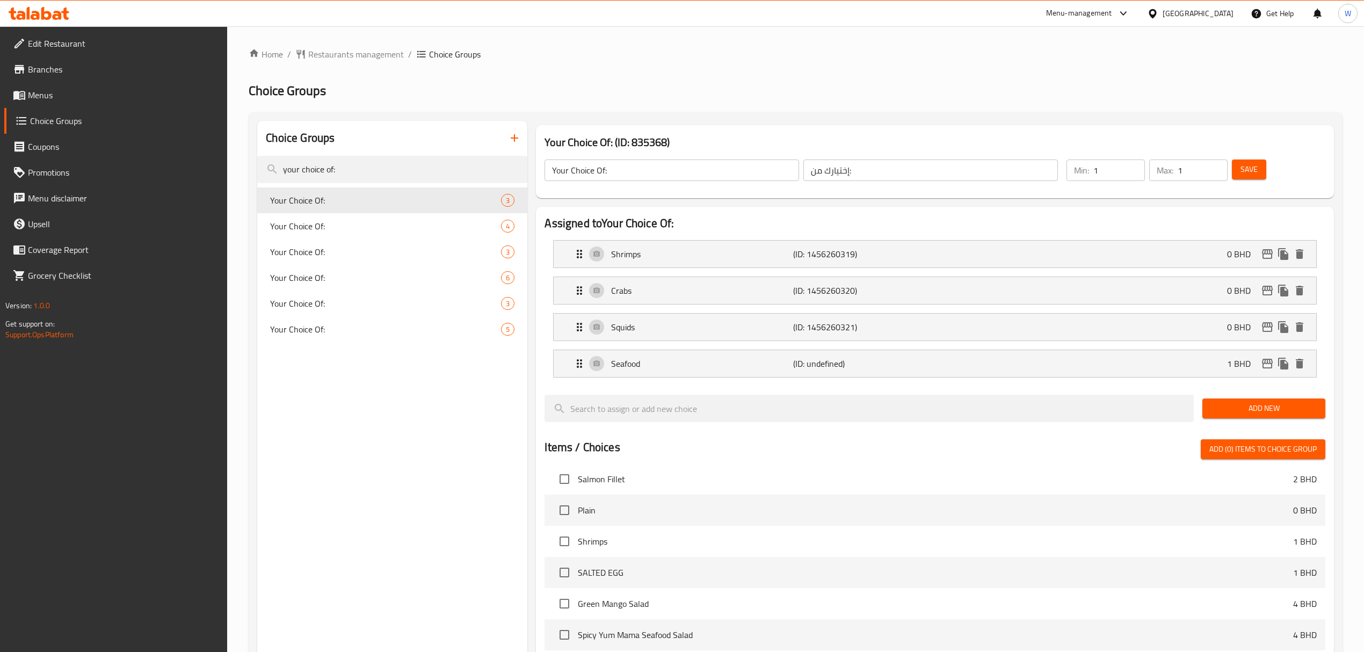
click at [1258, 170] on button "Save" at bounding box center [1249, 170] width 34 height 20
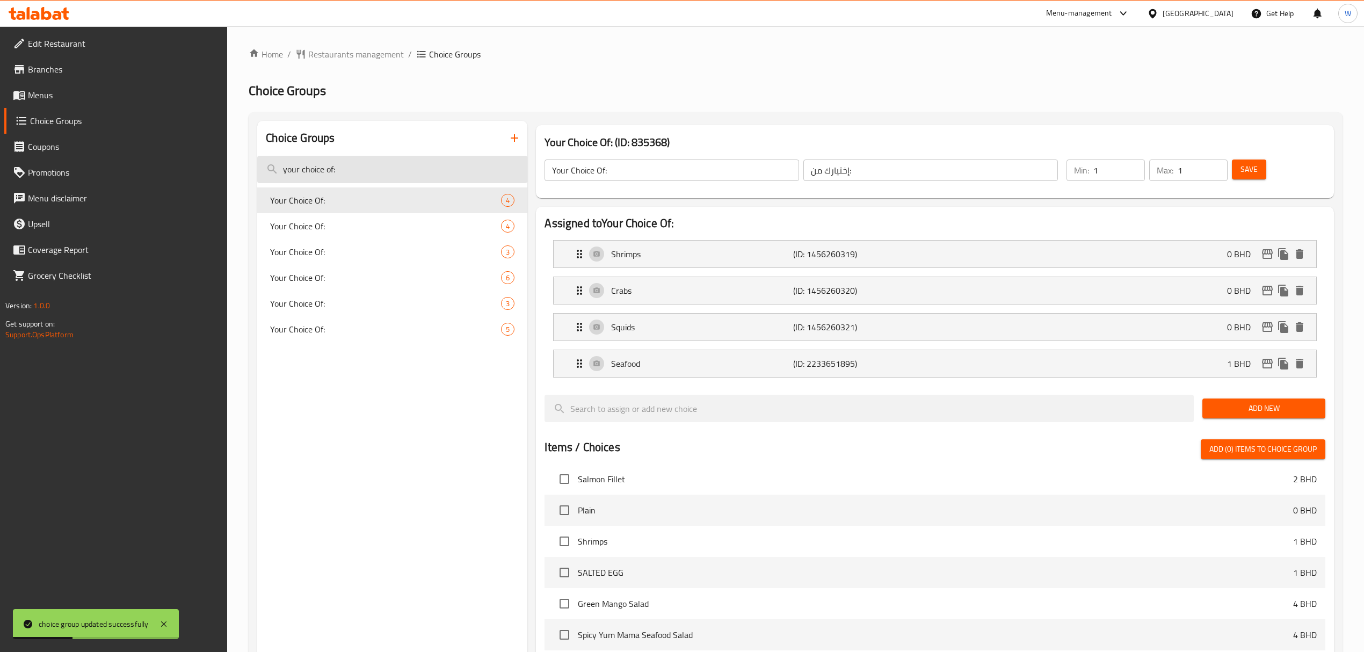
click at [370, 162] on input "your choice of:" at bounding box center [392, 169] width 270 height 27
click at [370, 163] on input "your choice of:" at bounding box center [392, 169] width 270 height 27
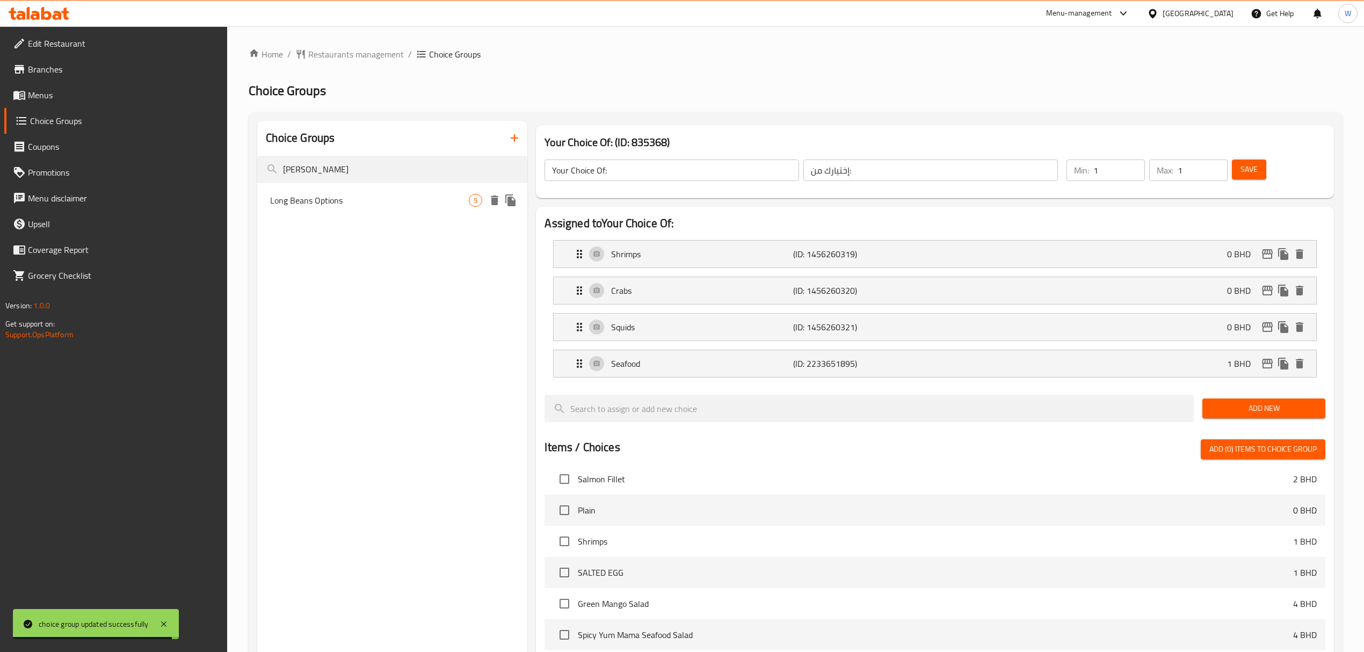
type input "long bea"
click at [370, 194] on span "Long Beans Options" at bounding box center [369, 200] width 199 height 13
type input "Long Beans Options"
type input "خيارات الفاصوليا الطويلة"
type input "0"
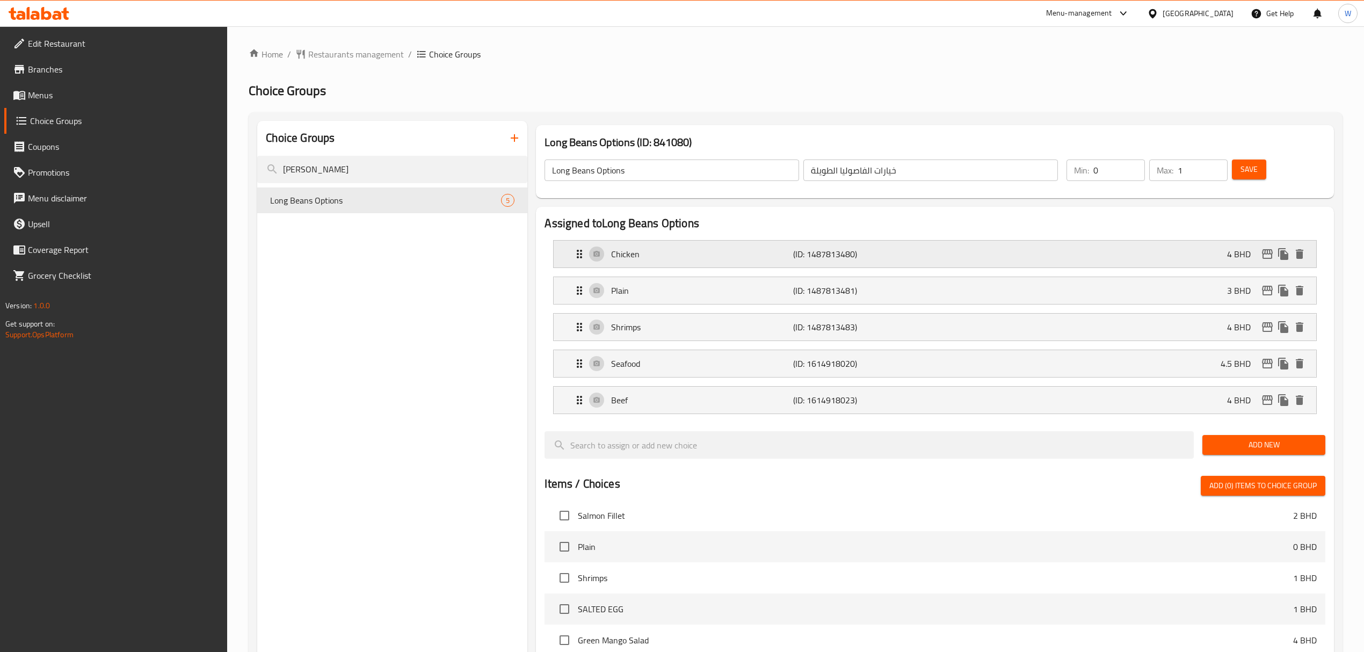
click at [1255, 252] on p "4 BHD" at bounding box center [1243, 254] width 32 height 13
click at [1264, 252] on icon "edit" at bounding box center [1267, 254] width 13 height 13
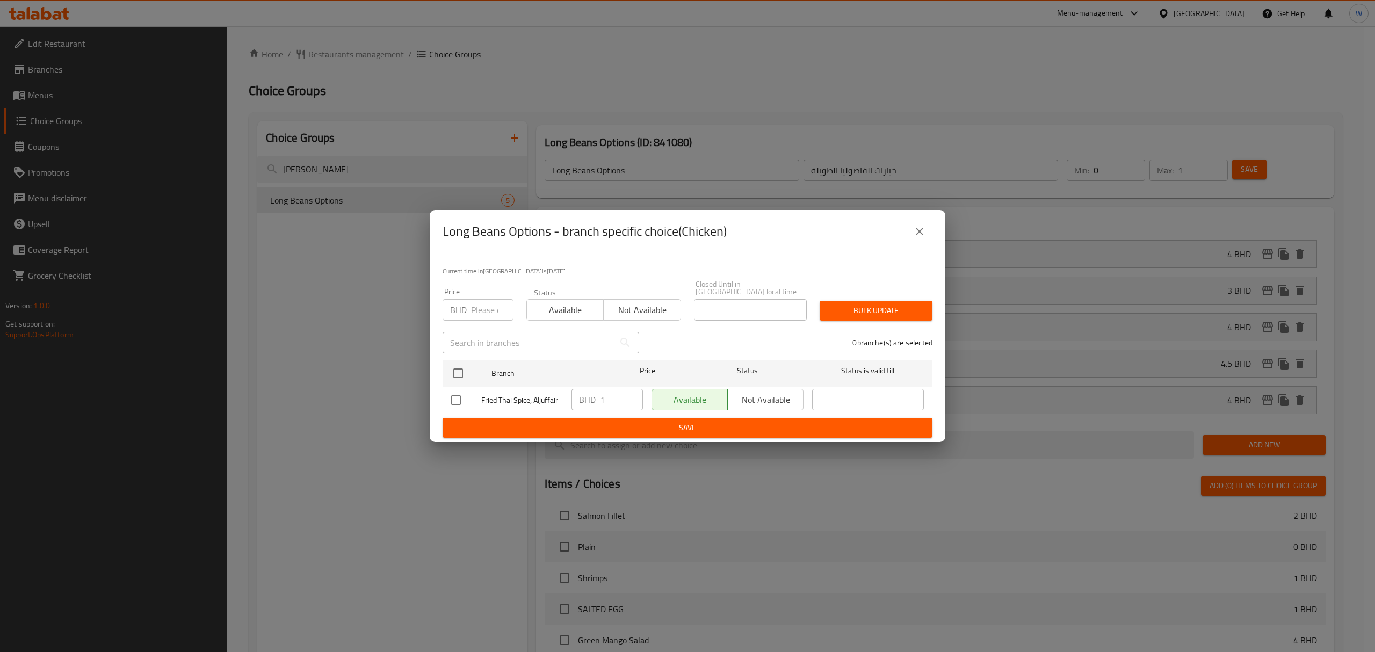
click at [924, 237] on icon "close" at bounding box center [919, 231] width 13 height 13
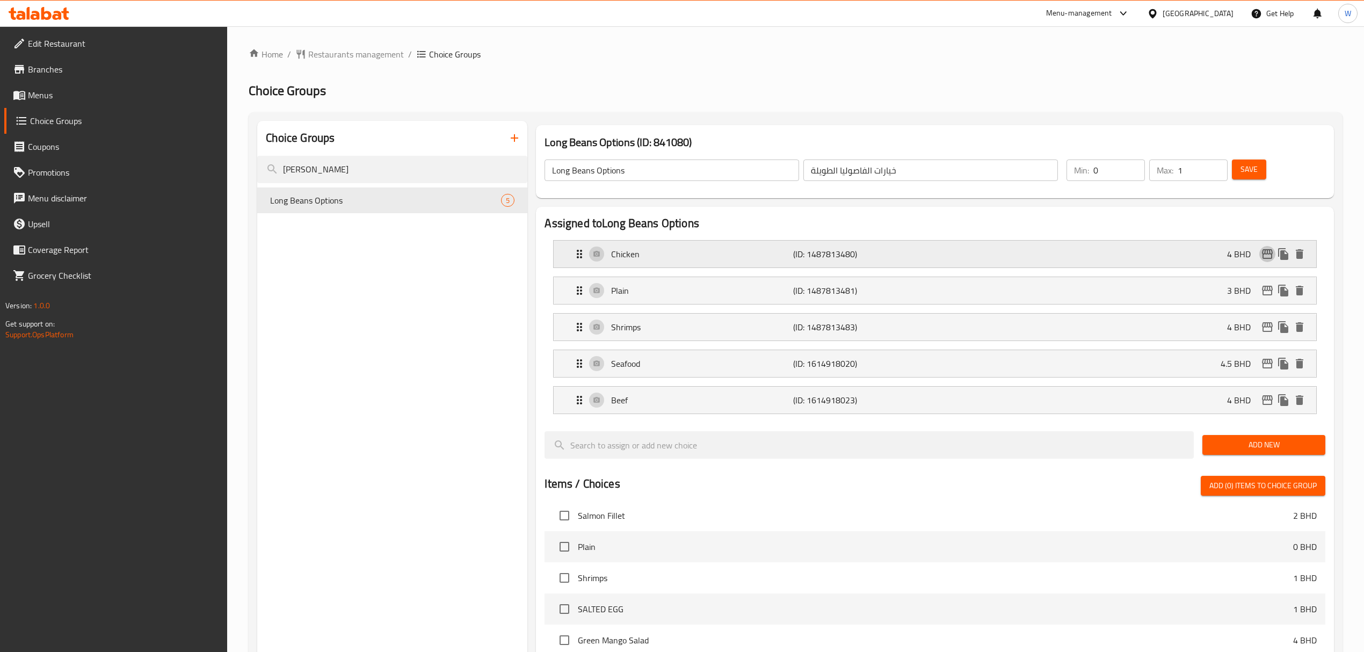
click at [1266, 252] on icon "edit" at bounding box center [1267, 254] width 13 height 13
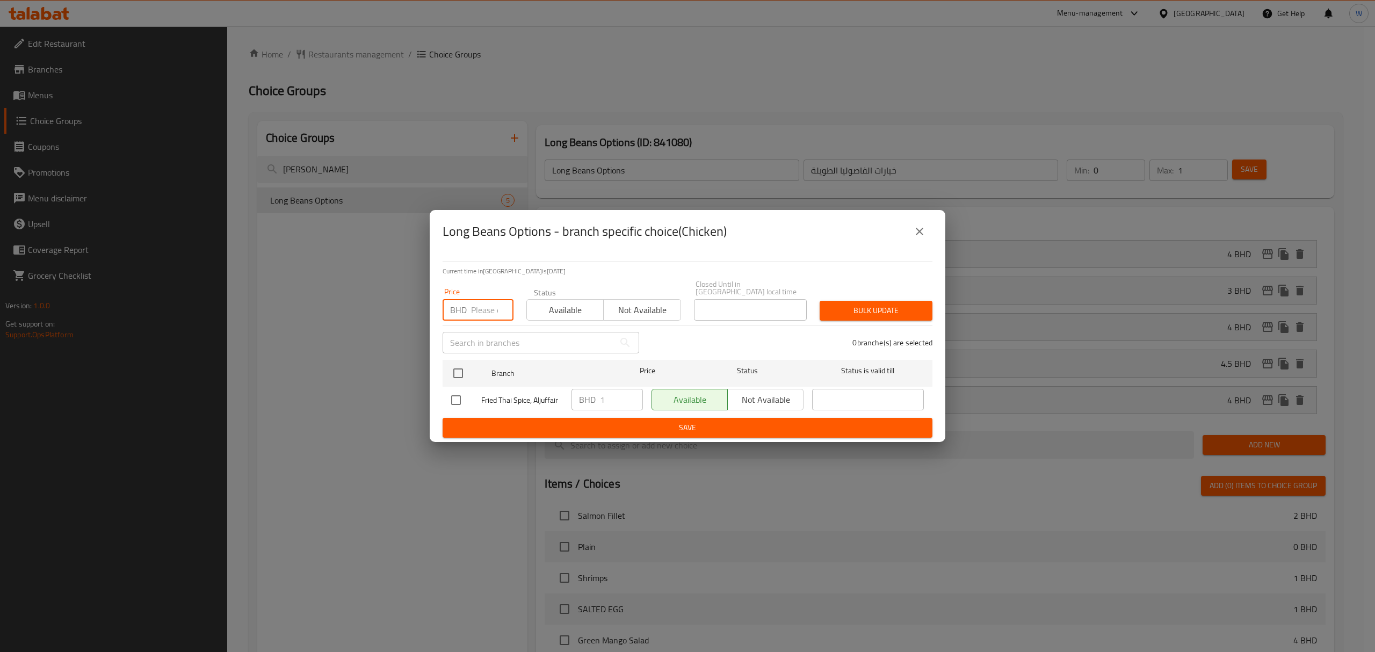
click at [480, 313] on input "number" at bounding box center [492, 309] width 42 height 21
type input "0"
click at [460, 363] on input "checkbox" at bounding box center [458, 373] width 23 height 23
checkbox input "true"
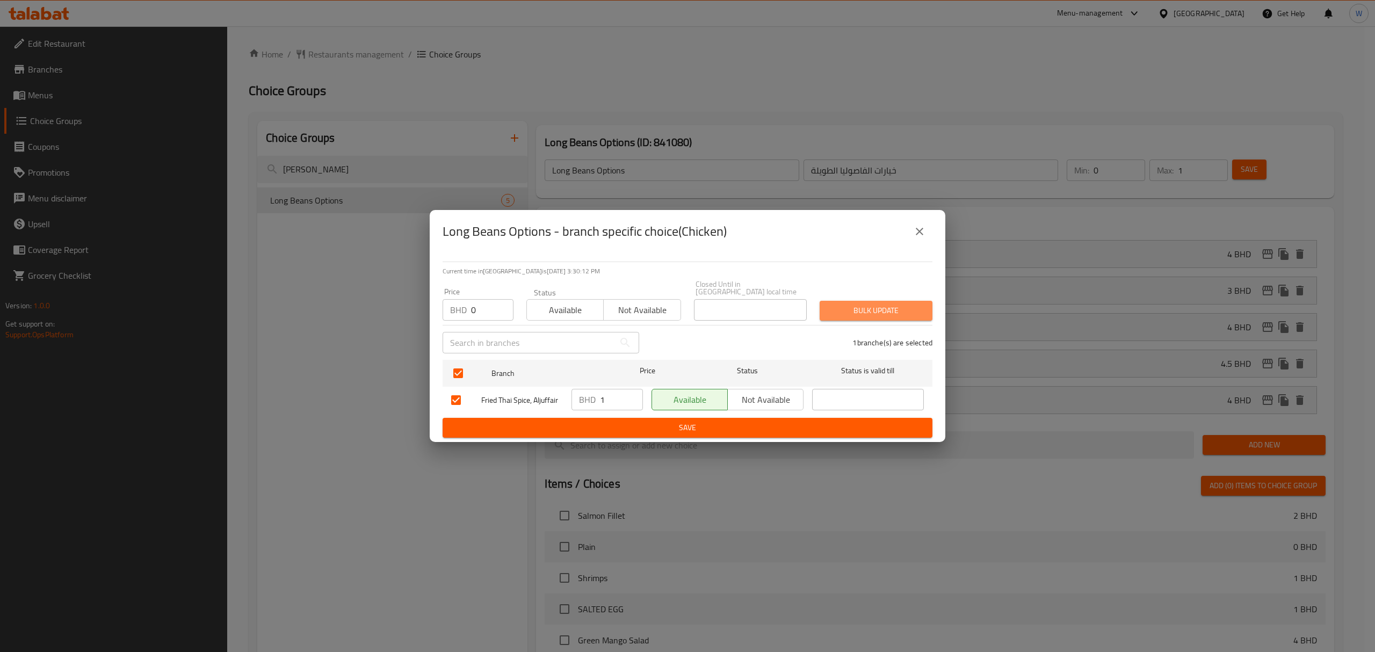
click at [914, 314] on button "Bulk update" at bounding box center [876, 311] width 113 height 20
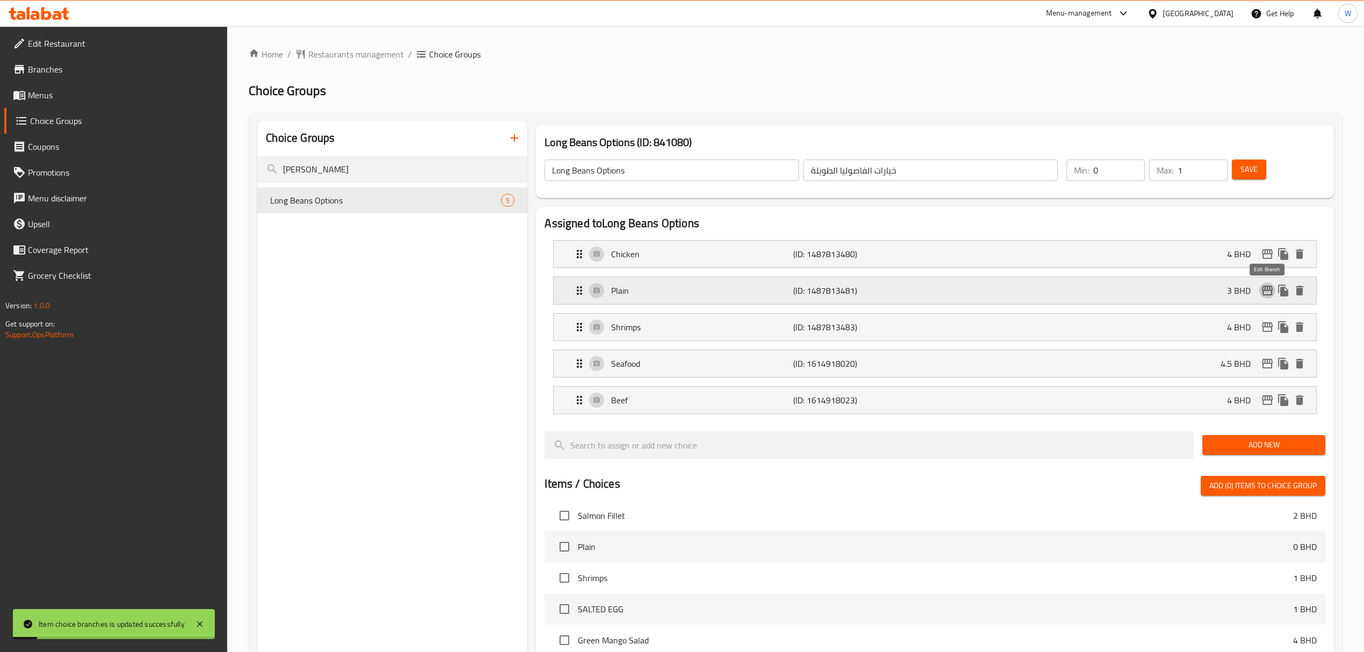
click at [1265, 290] on icon "edit" at bounding box center [1267, 291] width 11 height 10
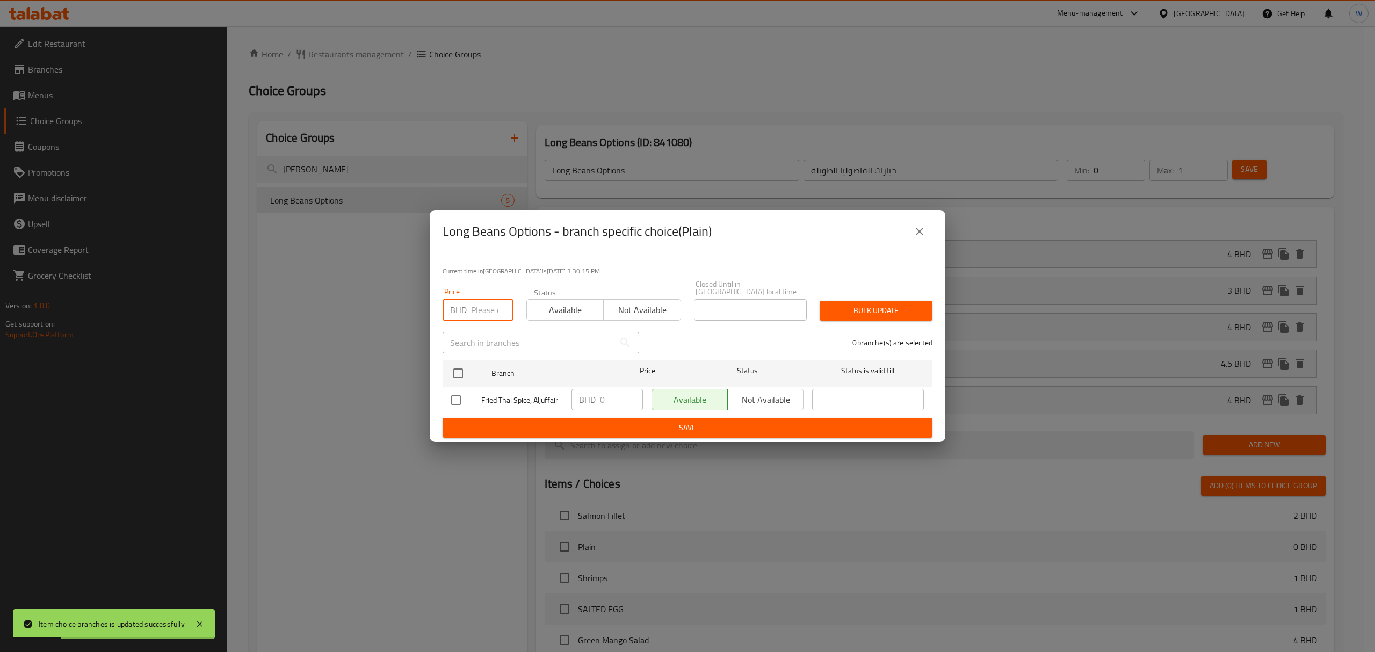
click at [480, 306] on input "number" at bounding box center [492, 309] width 42 height 21
drag, startPoint x: 922, startPoint y: 231, endPoint x: 1103, endPoint y: 280, distance: 188.0
click at [928, 231] on button "close" at bounding box center [920, 232] width 26 height 26
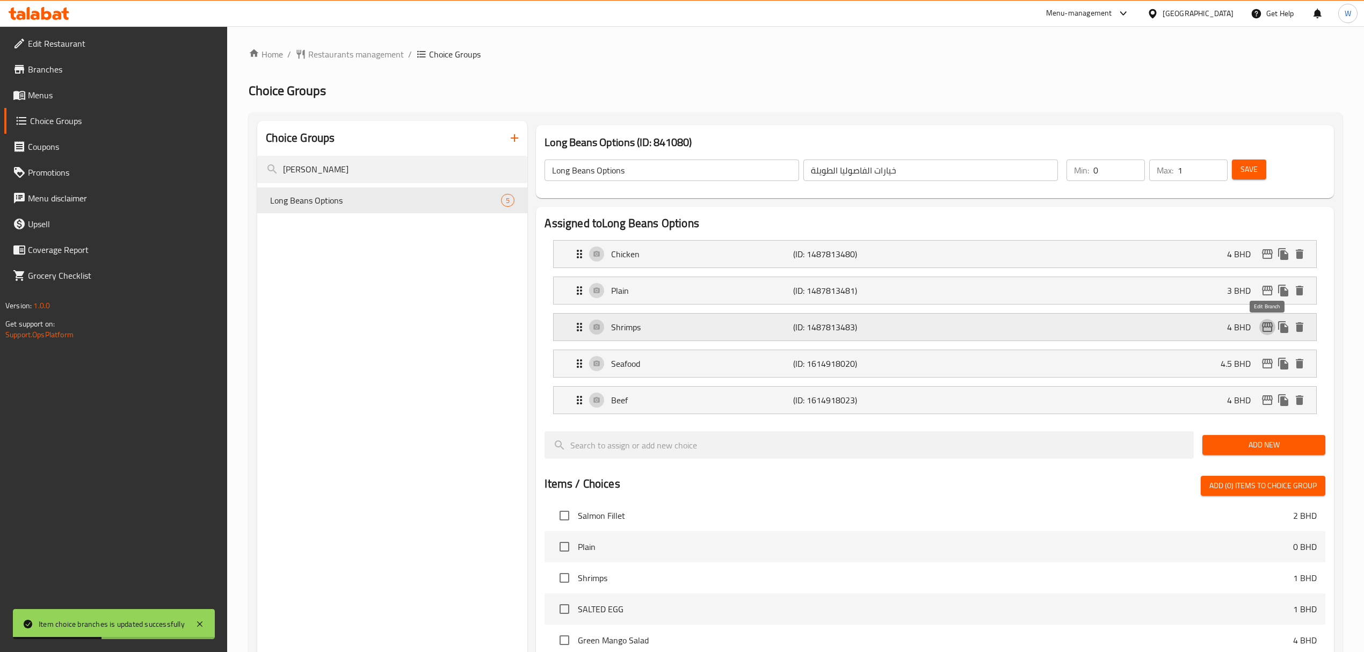
click at [1266, 323] on icon "edit" at bounding box center [1267, 327] width 13 height 13
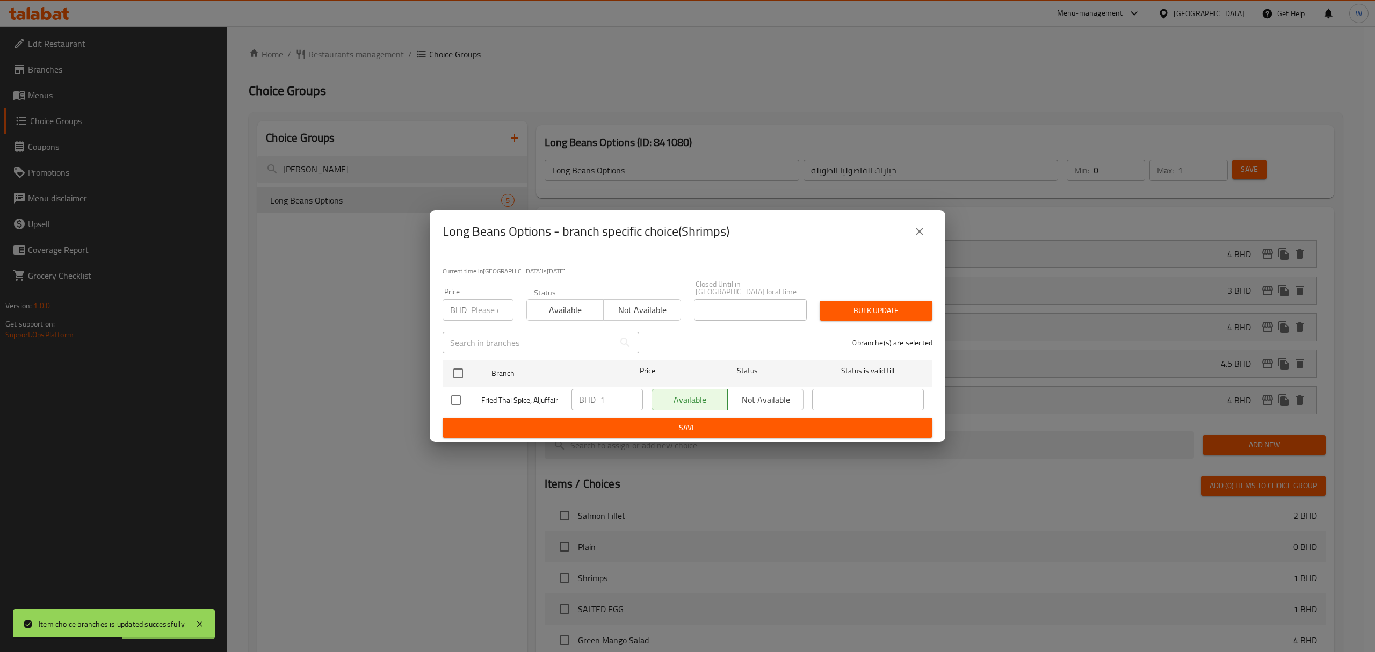
click at [469, 313] on div "BHD Price" at bounding box center [478, 309] width 71 height 21
type input "0"
click at [459, 362] on input "checkbox" at bounding box center [458, 373] width 23 height 23
checkbox input "true"
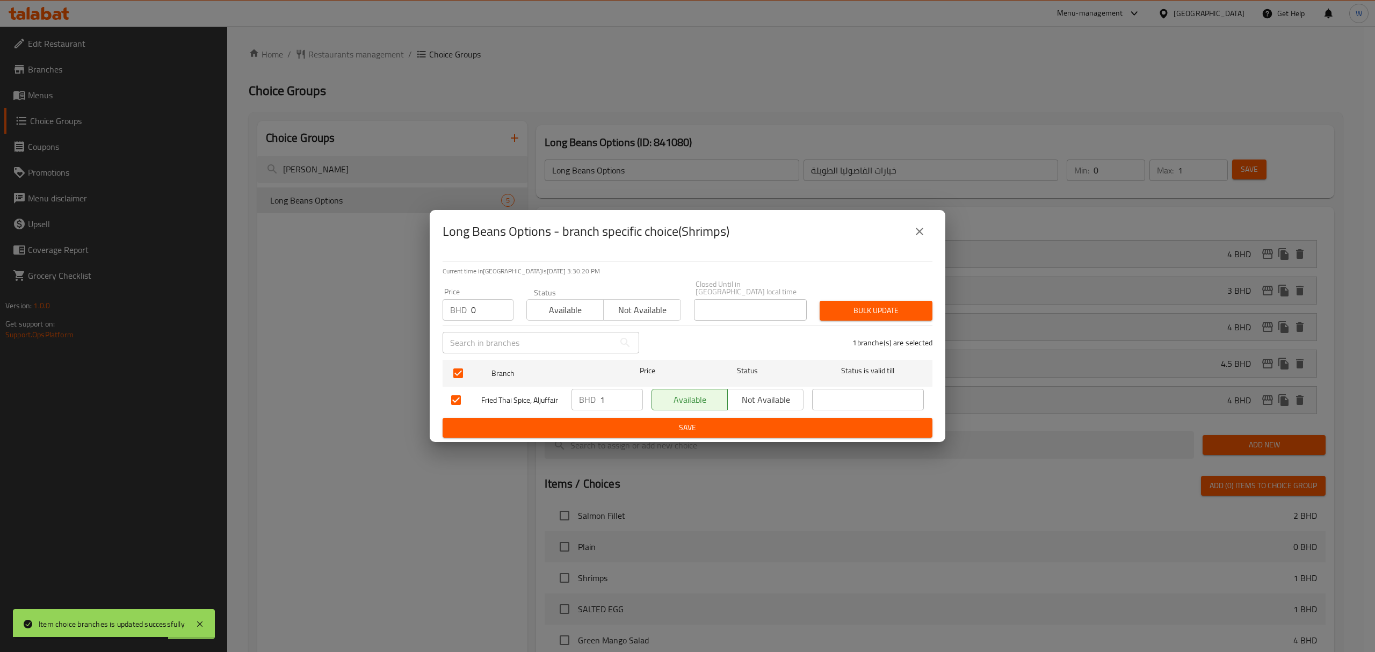
click at [918, 304] on span "Bulk update" at bounding box center [876, 310] width 96 height 13
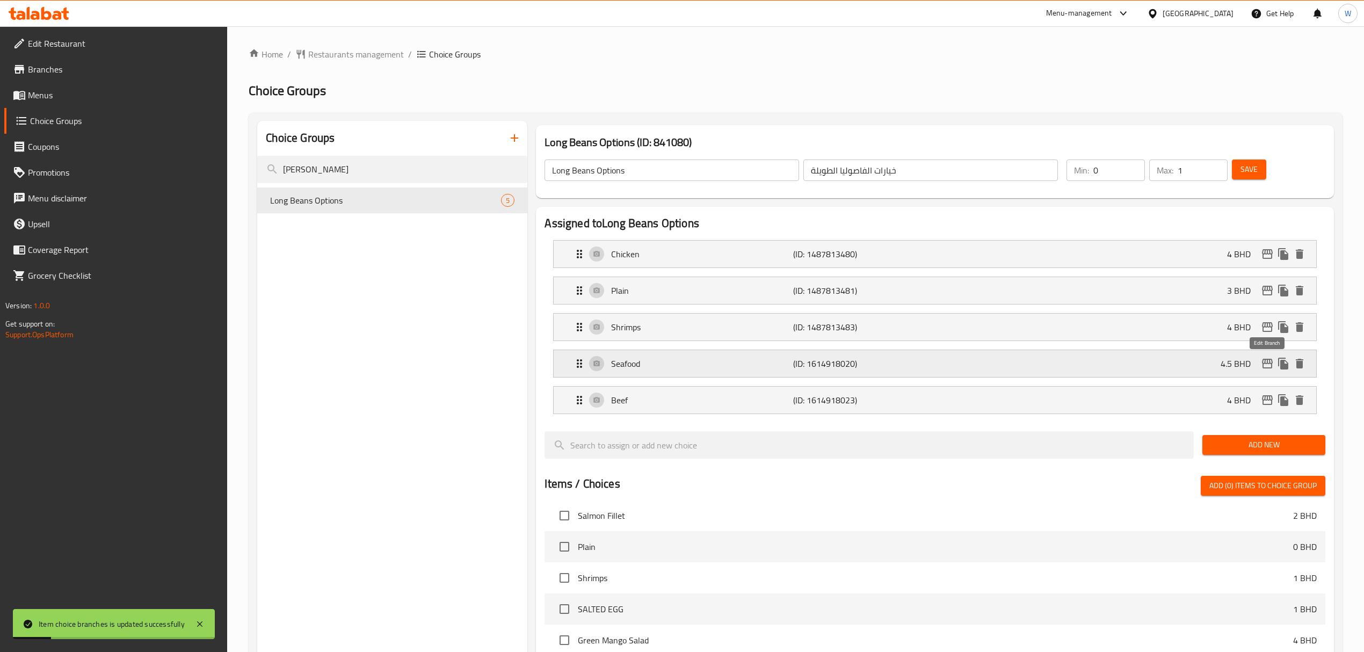
click at [1264, 372] on button "edit" at bounding box center [1268, 364] width 16 height 16
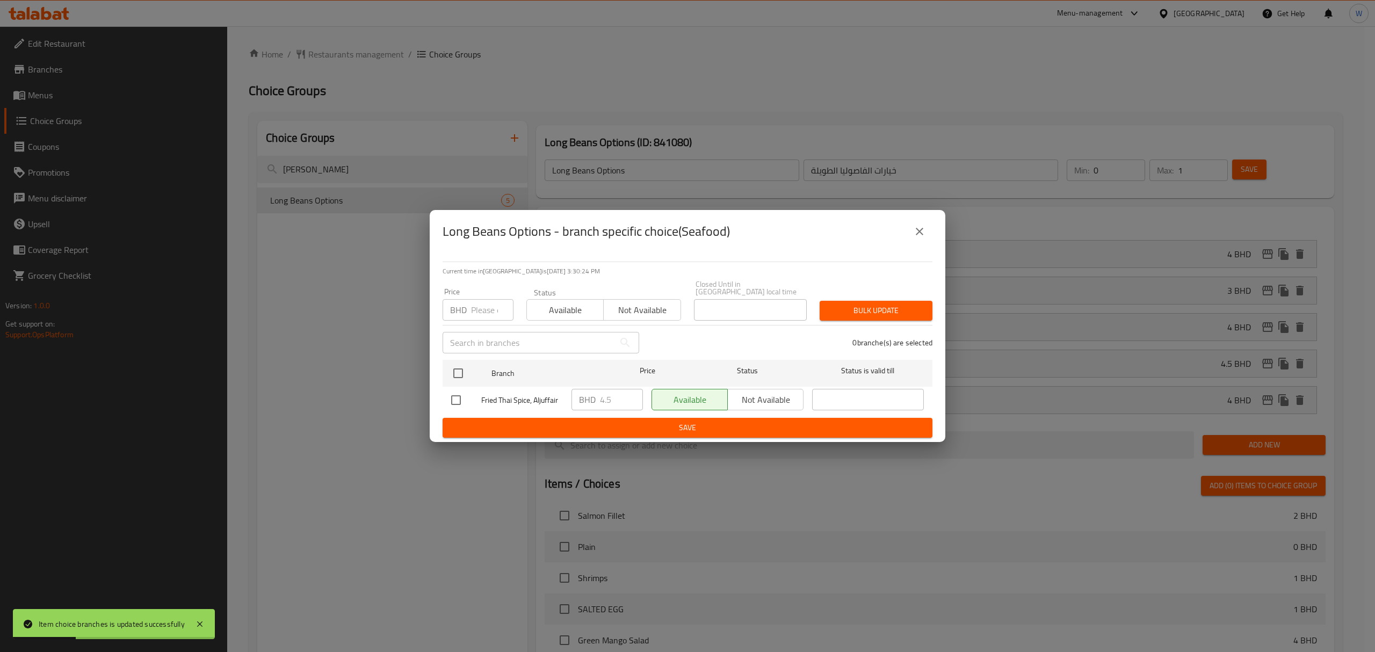
click at [475, 306] on input "number" at bounding box center [492, 309] width 42 height 21
type input "1"
click at [459, 370] on input "checkbox" at bounding box center [458, 373] width 23 height 23
checkbox input "true"
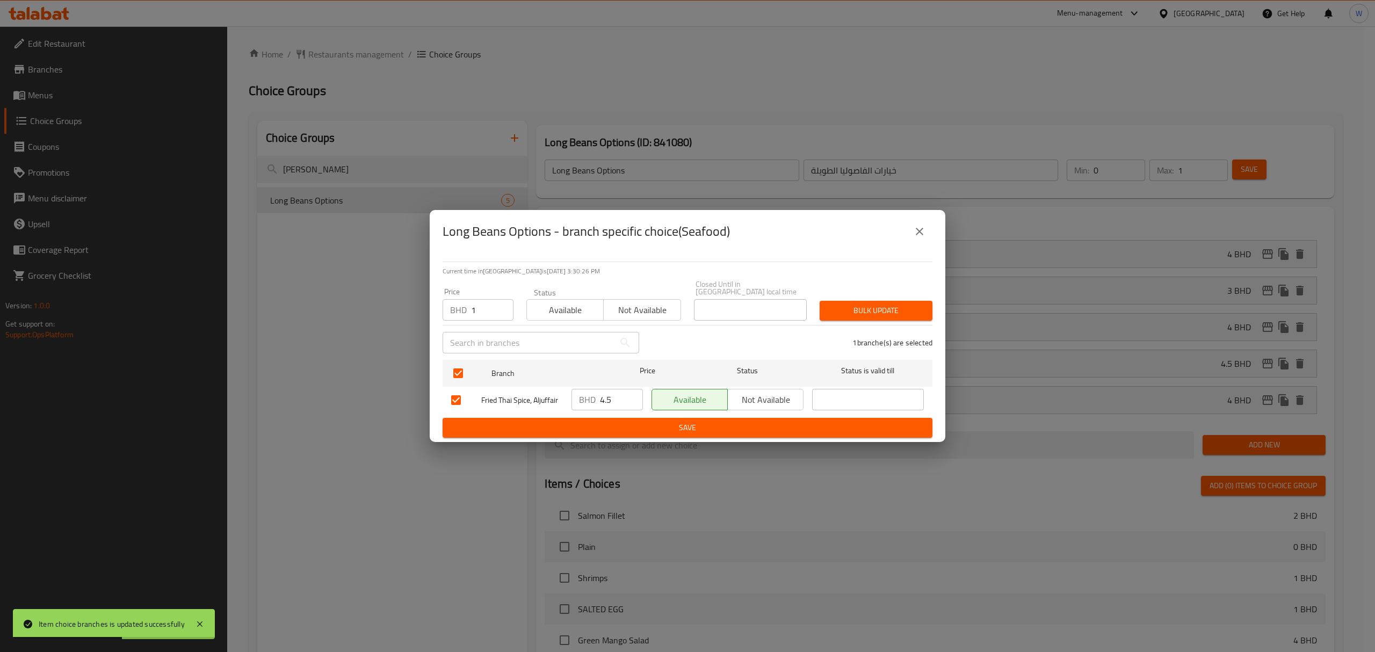
click at [898, 304] on span "Bulk update" at bounding box center [876, 310] width 96 height 13
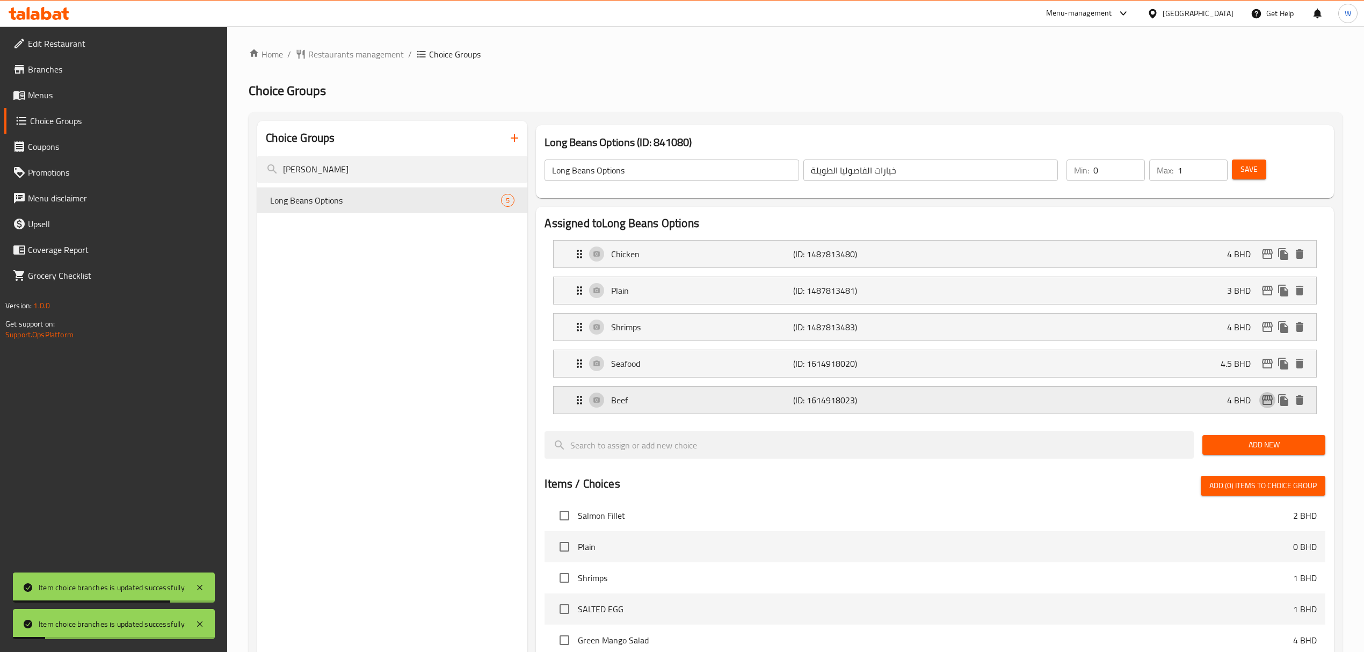
click at [1264, 401] on icon "edit" at bounding box center [1267, 400] width 13 height 13
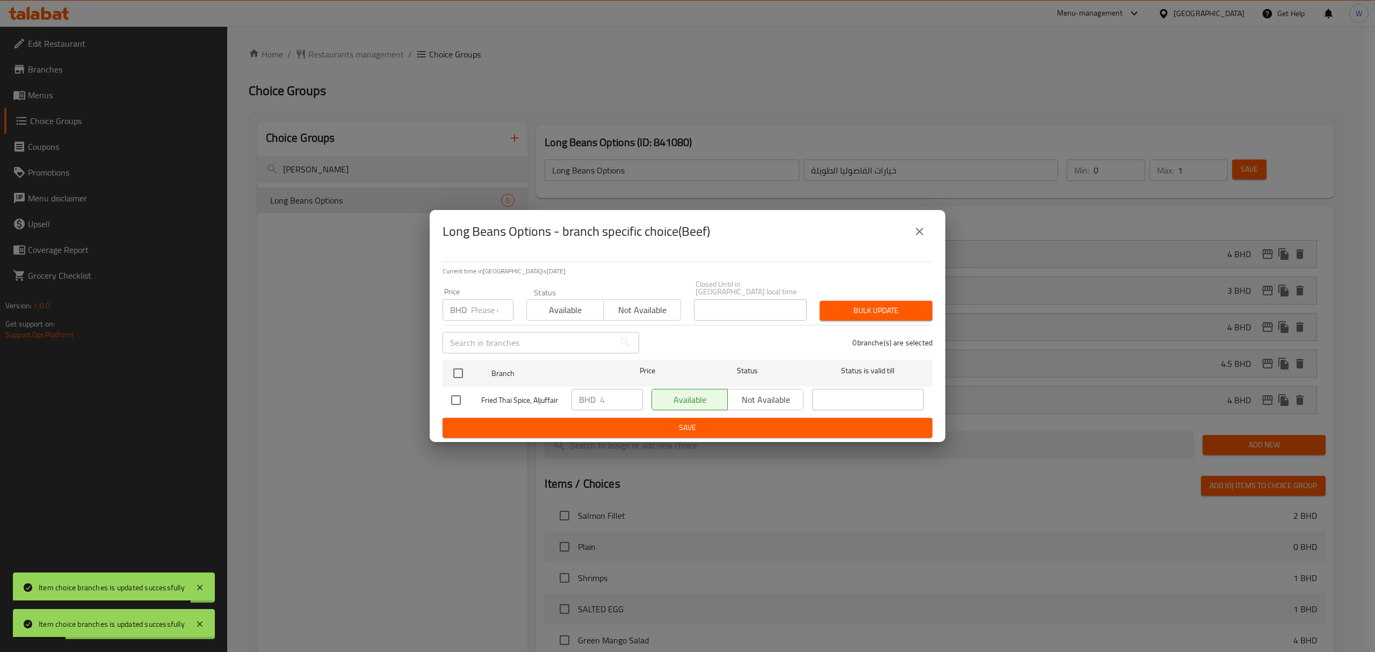
click at [475, 312] on input "number" at bounding box center [492, 309] width 42 height 21
type input "0"
click at [452, 375] on input "checkbox" at bounding box center [458, 373] width 23 height 23
checkbox input "true"
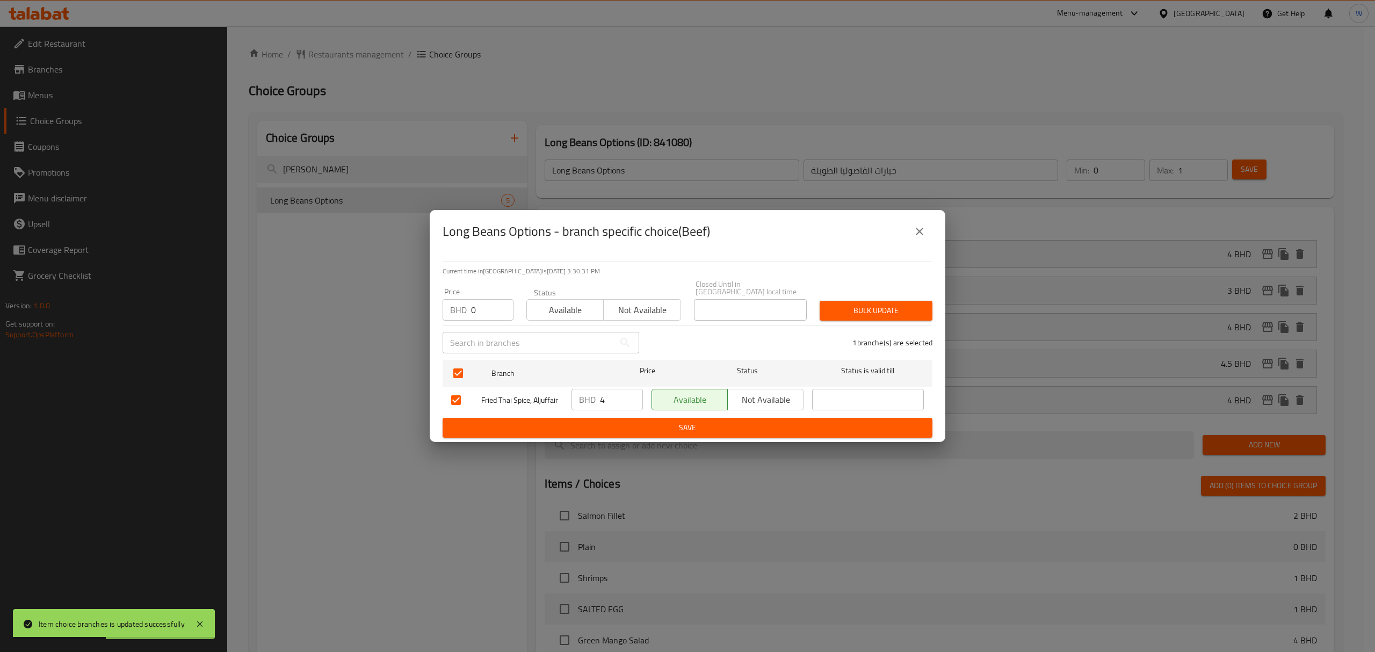
click at [864, 317] on div "Bulk update" at bounding box center [876, 310] width 126 height 33
click at [878, 312] on span "Bulk update" at bounding box center [876, 310] width 96 height 13
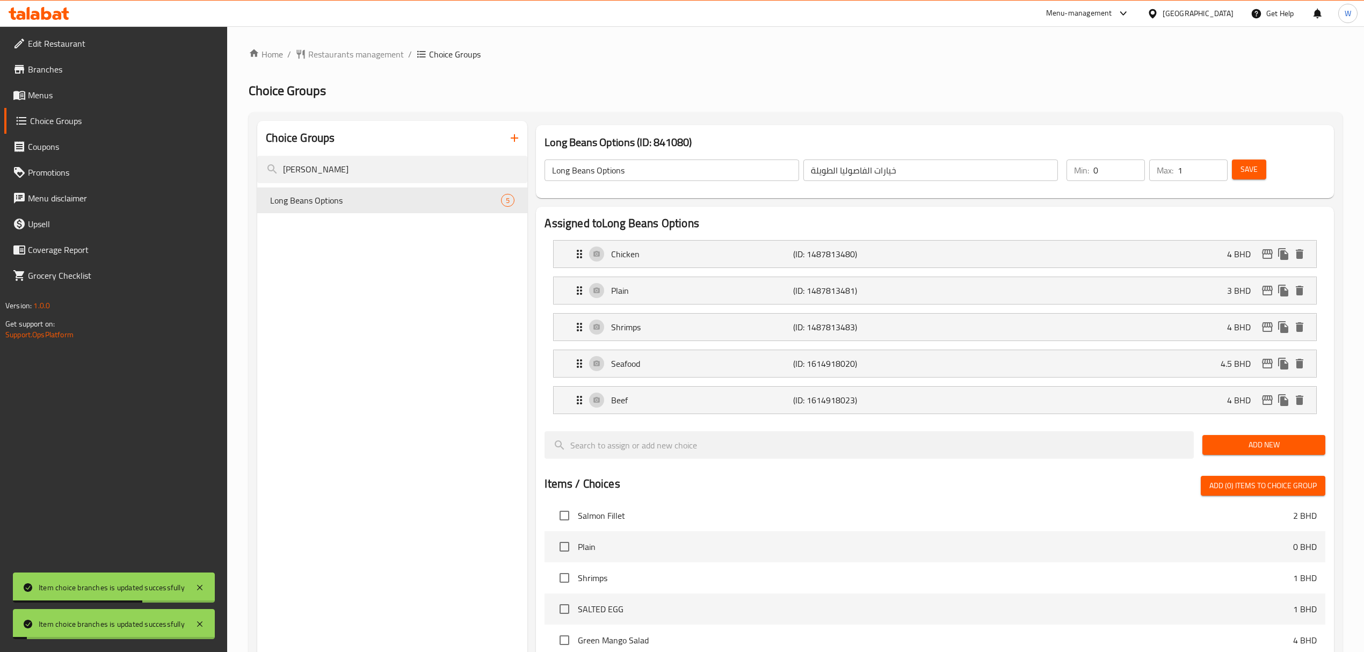
click at [1266, 168] on button "Save" at bounding box center [1249, 170] width 34 height 20
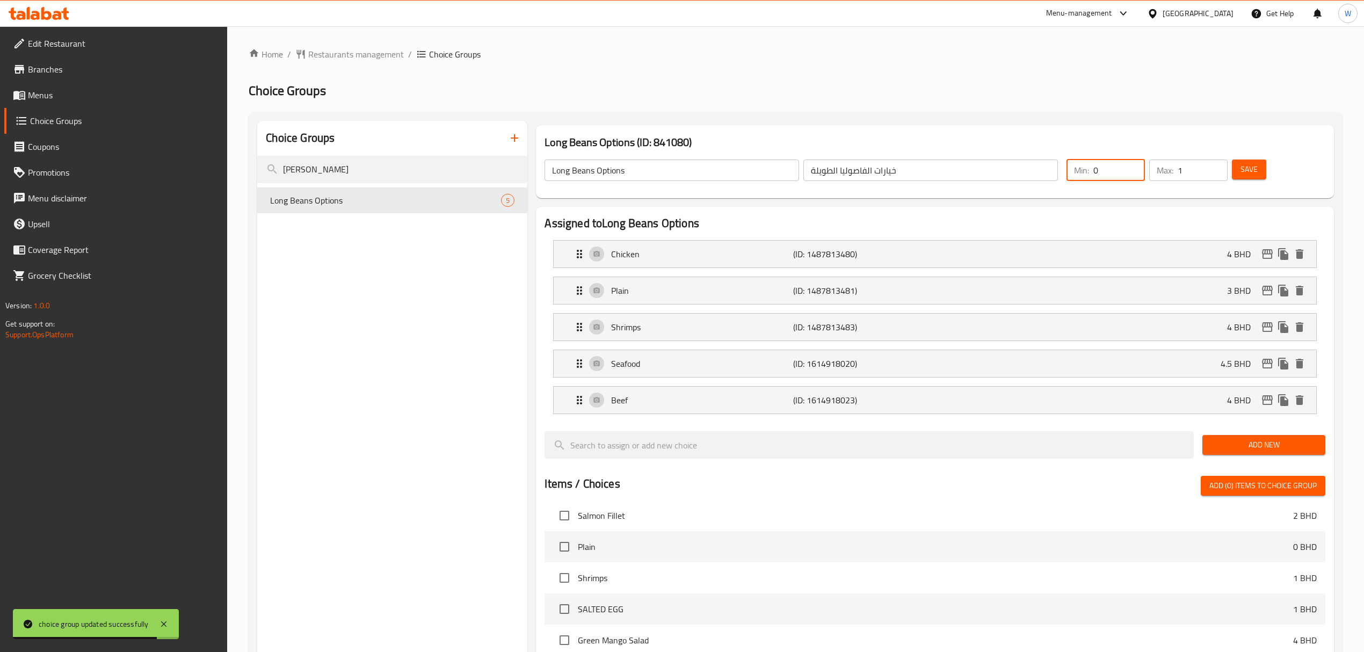
drag, startPoint x: 1105, startPoint y: 172, endPoint x: 1043, endPoint y: 172, distance: 61.8
click at [1043, 172] on div "Long Beans Options ​ خيارات الفاصوليا الطويلة ​ Min: 0 ​ Max: 1 ​ Save" at bounding box center [934, 170] width 789 height 47
type input "1"
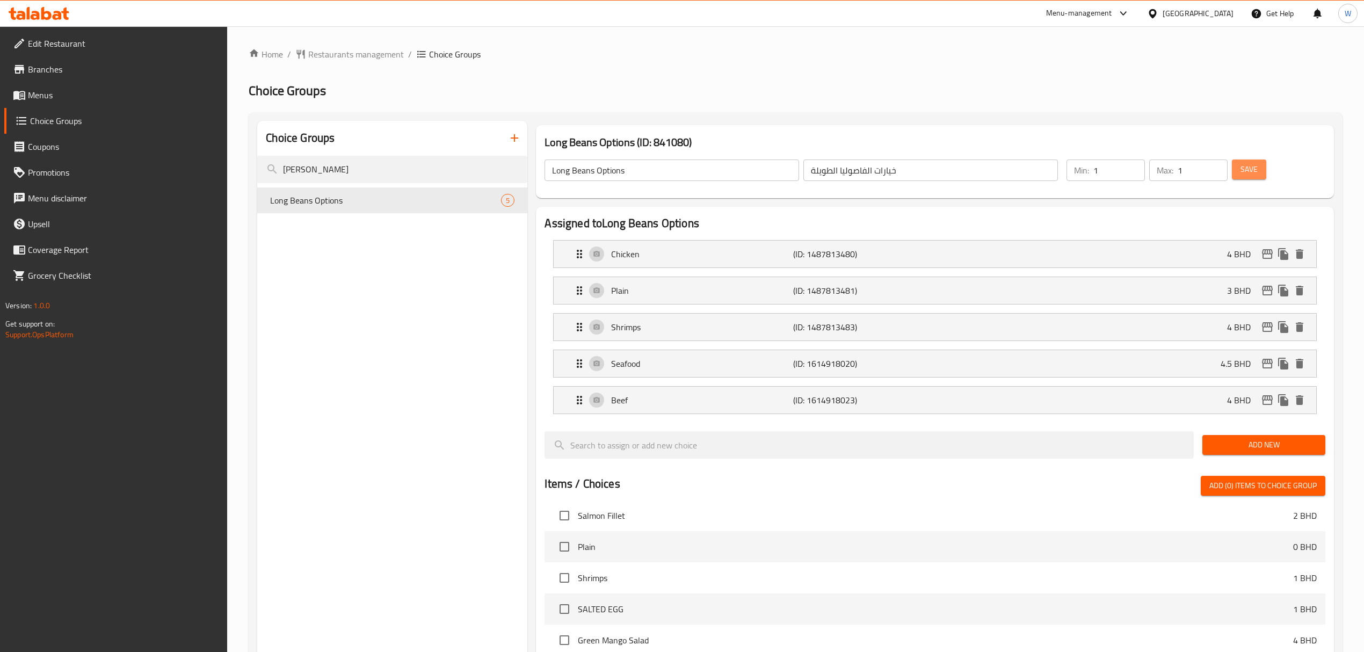
click at [1249, 174] on span "Save" at bounding box center [1249, 169] width 17 height 13
click at [521, 138] on button "button" at bounding box center [515, 138] width 26 height 26
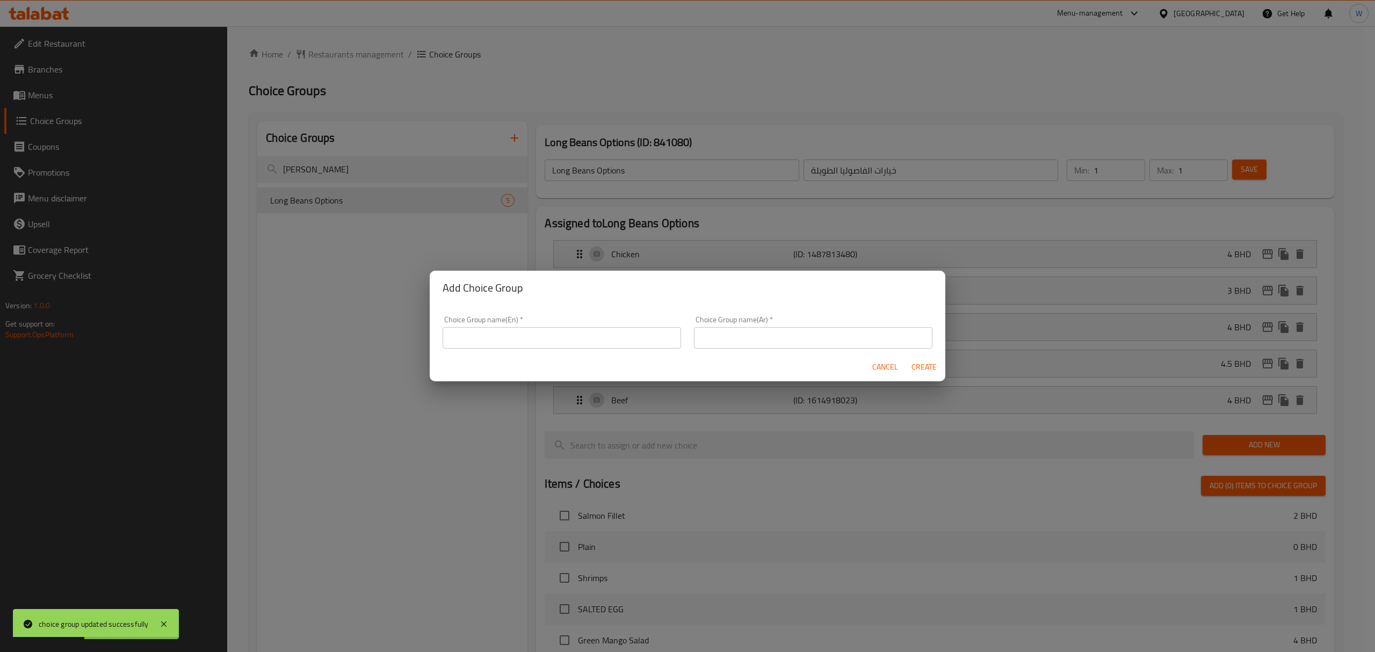
click at [525, 331] on input "text" at bounding box center [562, 337] width 238 height 21
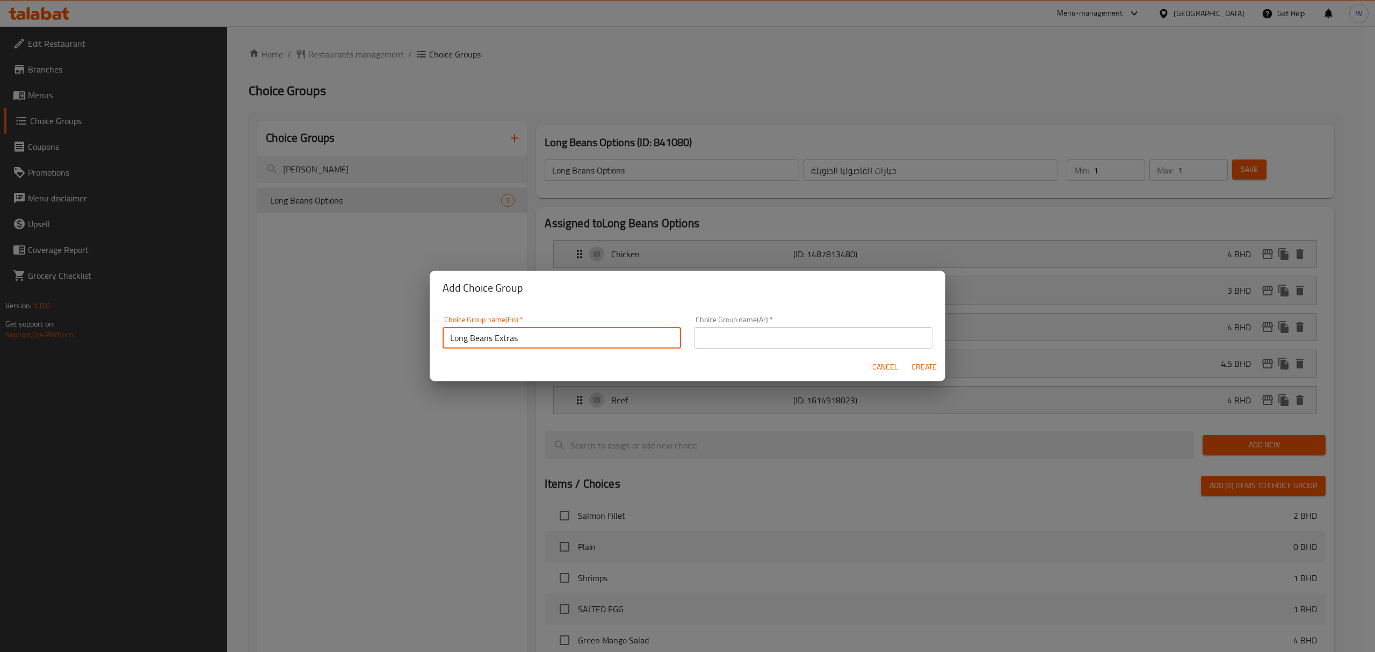
type input "Long Beans Extras"
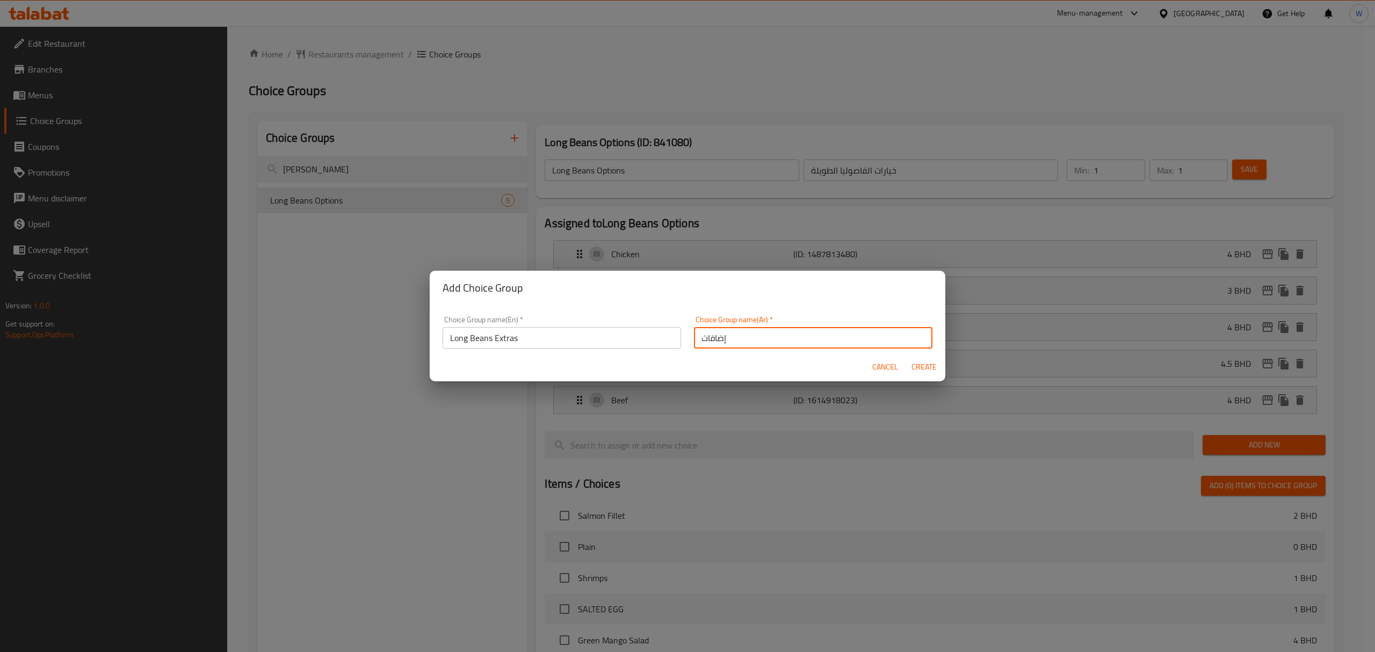
type input "إضافات"
click at [494, 361] on div "Cancel Create" at bounding box center [688, 367] width 516 height 28
click at [919, 366] on span "Create" at bounding box center [924, 366] width 26 height 13
type input "Long Beans Extras"
type input "إضافات"
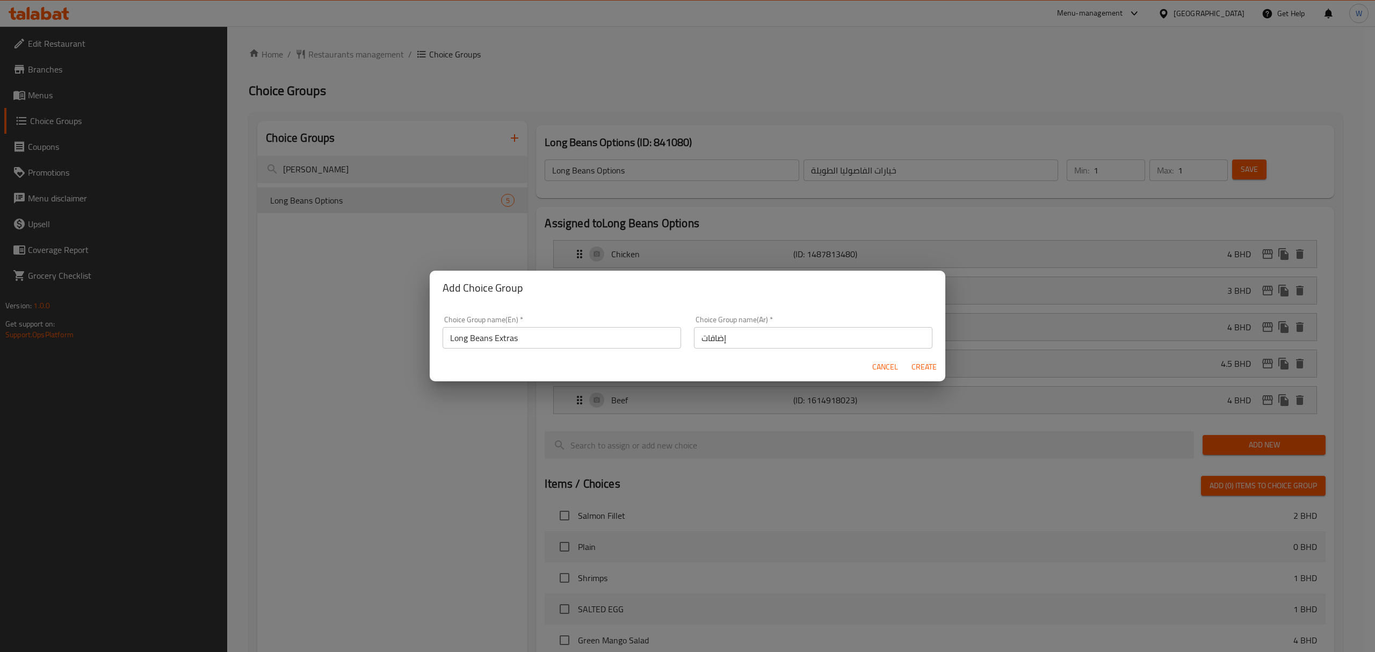
type input "0"
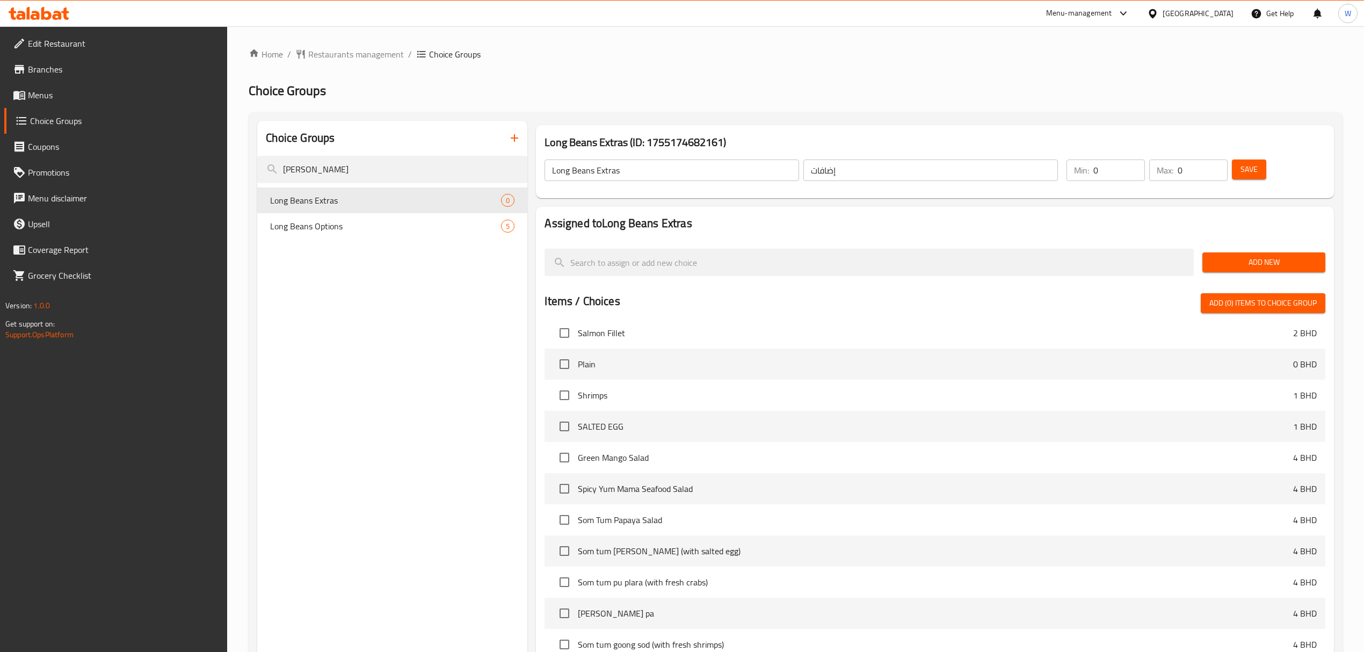
click at [1239, 258] on span "Add New" at bounding box center [1264, 262] width 106 height 13
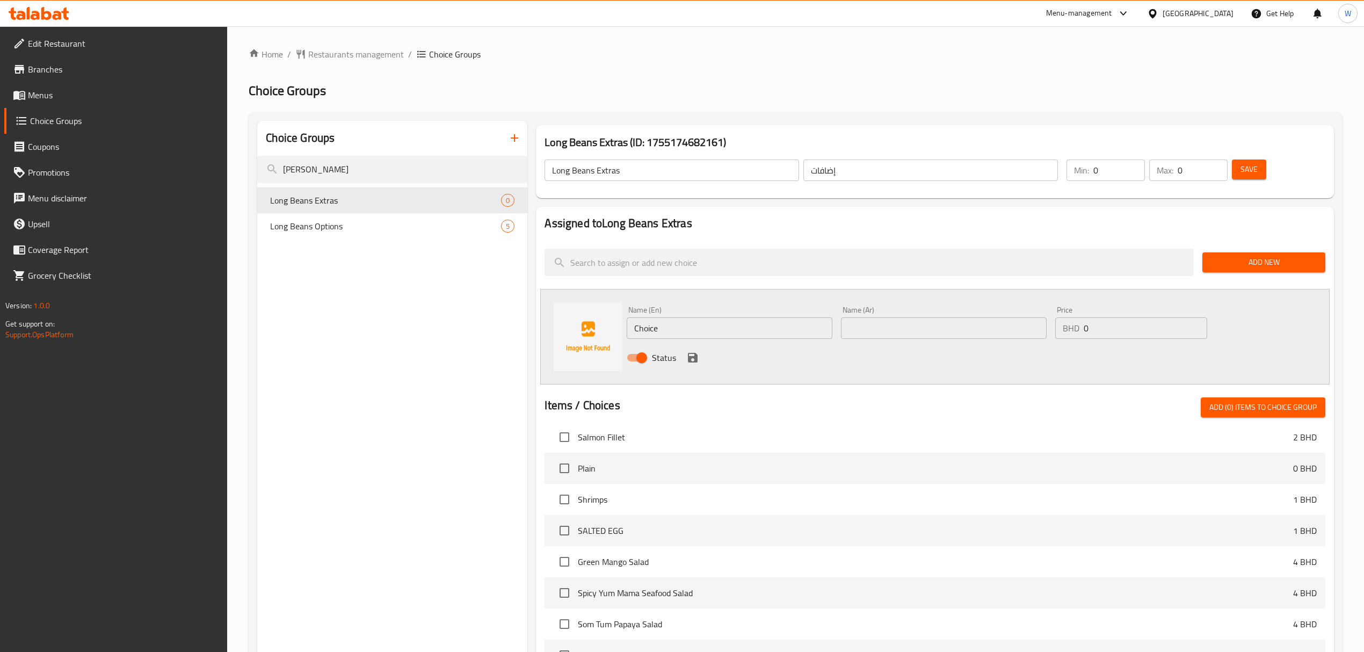
click at [668, 315] on div "Name (En) Choice Name (En)" at bounding box center [730, 322] width 206 height 33
click at [669, 315] on div "Name (En) Choice Name (En)" at bounding box center [730, 322] width 206 height 33
click at [670, 325] on input "Choice" at bounding box center [730, 327] width 206 height 21
type input "ً"
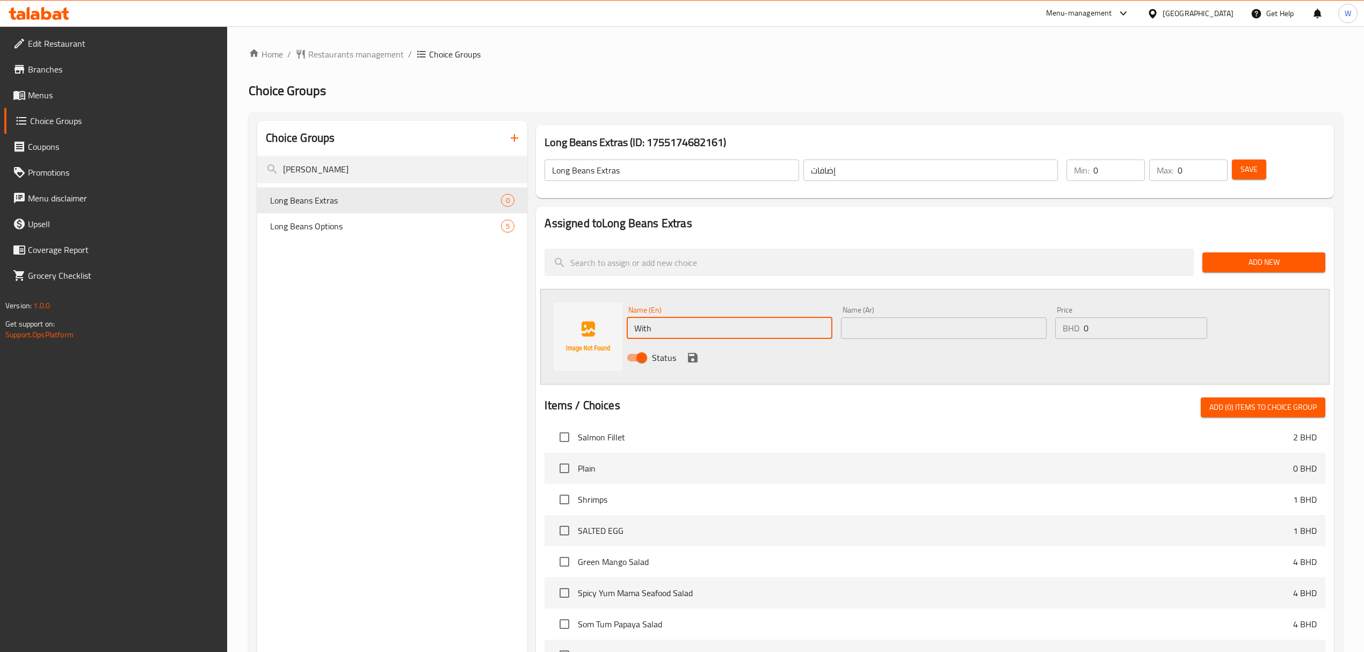
paste input "rice"
click at [660, 334] on input "With Rice" at bounding box center [730, 327] width 206 height 21
type input "With Rice"
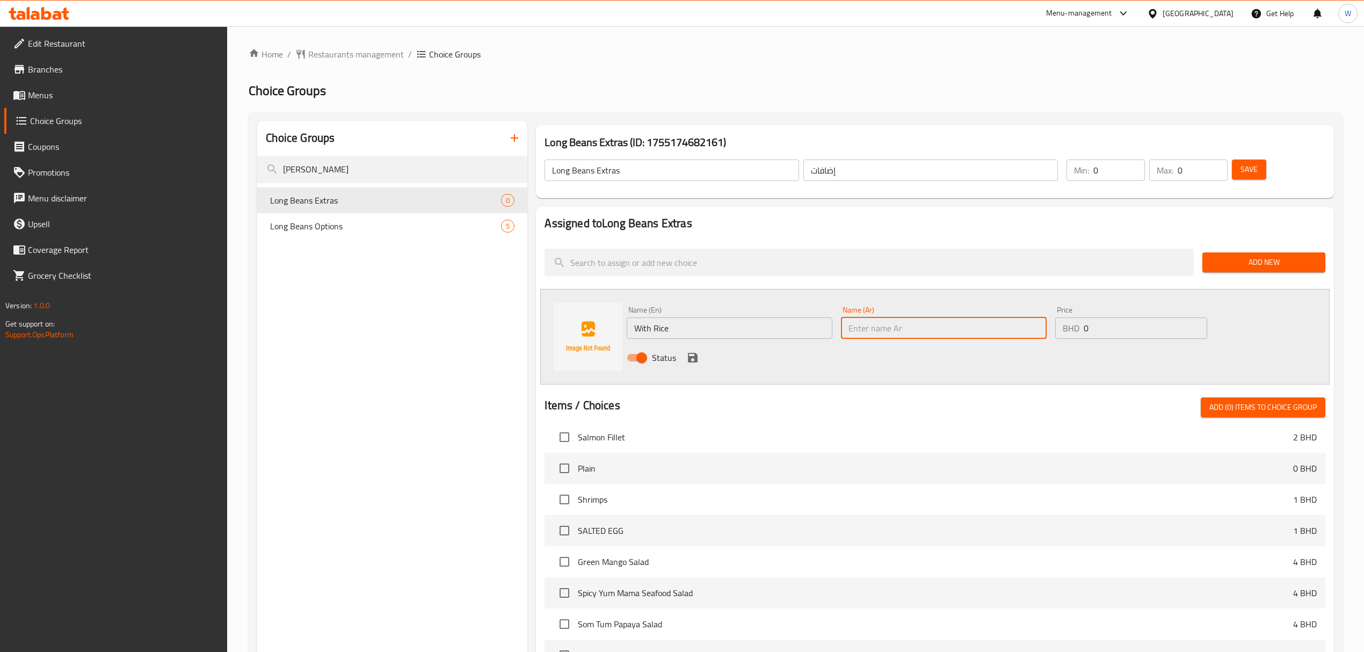
click at [915, 329] on input "text" at bounding box center [944, 327] width 206 height 21
paste input "With Rice"
type input "With Rice"
click at [1082, 334] on div "BHD 0 Price" at bounding box center [1131, 327] width 152 height 21
click at [1098, 331] on input "0" at bounding box center [1146, 327] width 124 height 21
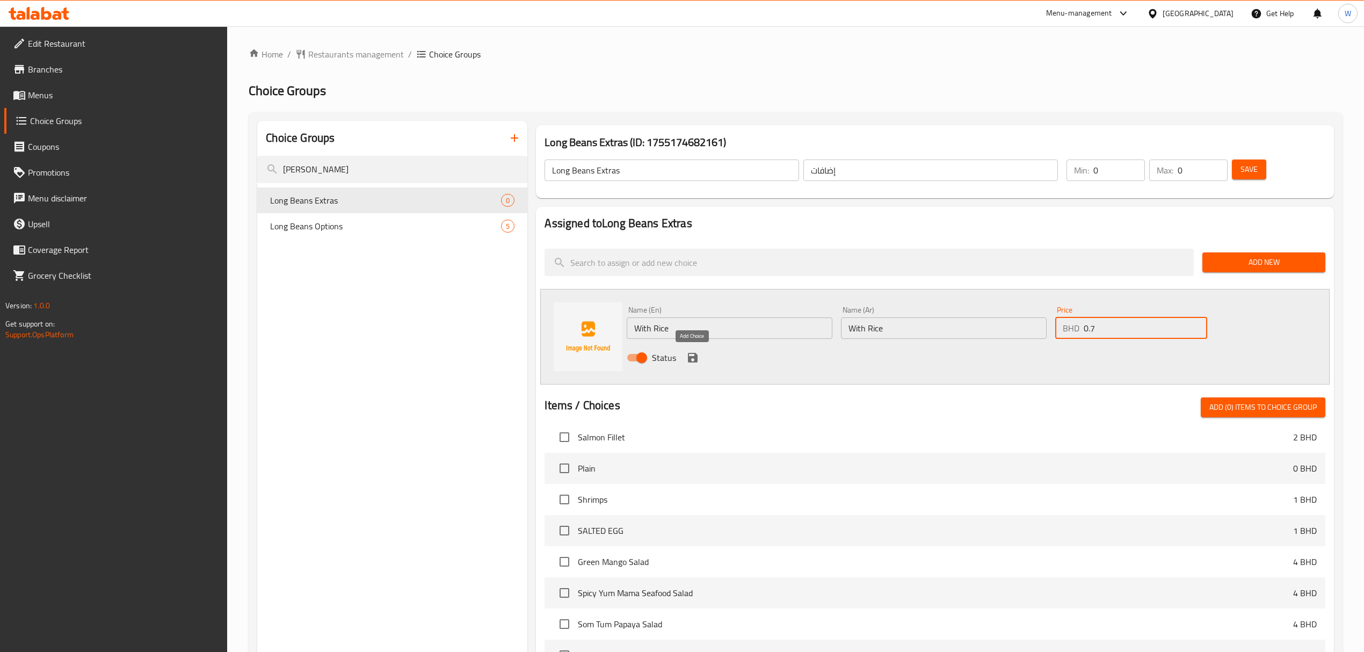
type input "0.7"
click at [699, 356] on icon "save" at bounding box center [692, 357] width 13 height 13
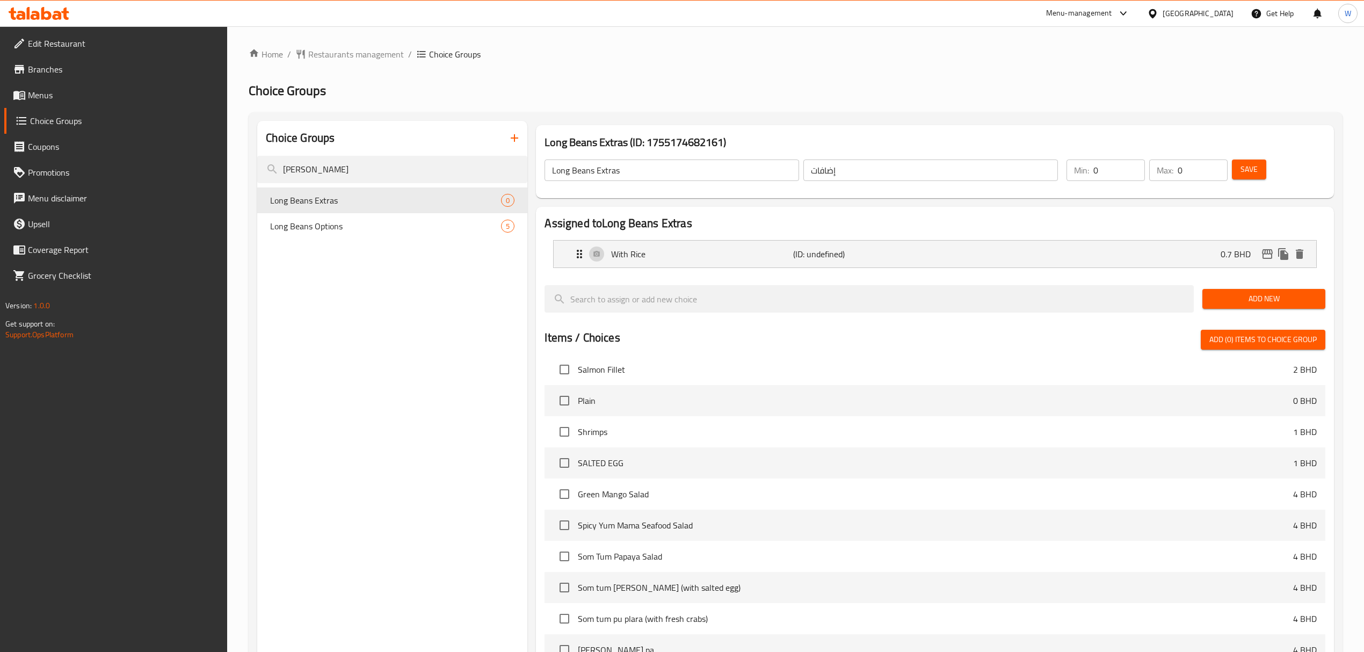
click at [1253, 288] on div "Add New" at bounding box center [1264, 299] width 132 height 36
click at [1247, 301] on span "Add New" at bounding box center [1264, 298] width 106 height 13
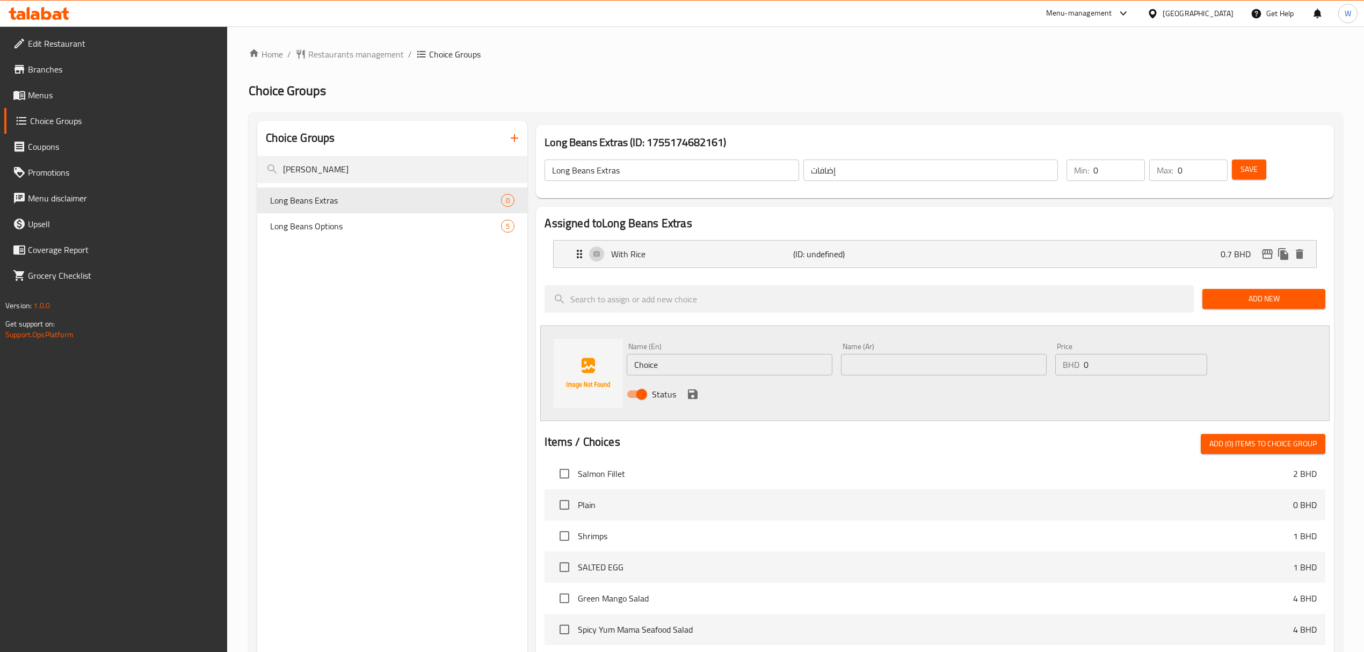
click at [707, 363] on input "Choice" at bounding box center [730, 364] width 206 height 21
paste input "with fried egg"
type input "with fried egg"
click at [901, 359] on input "text" at bounding box center [944, 364] width 206 height 21
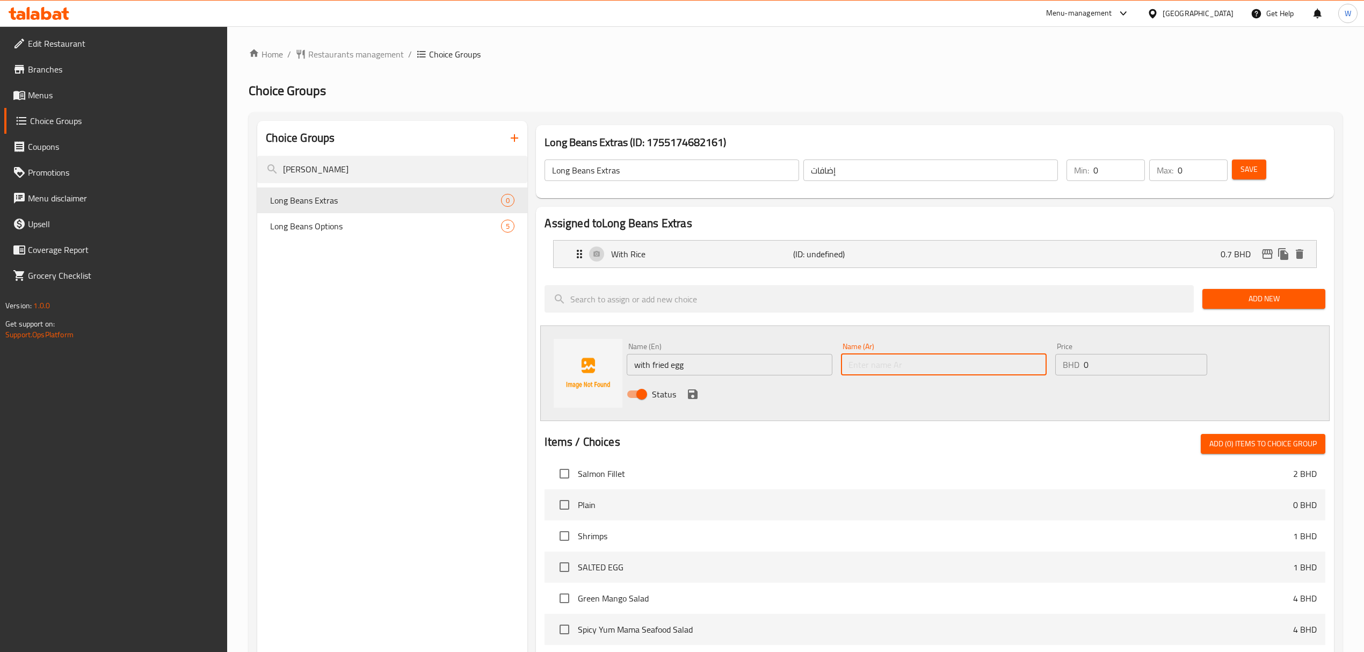
paste input "with fried egg"
type input "with fried egg"
click at [1109, 363] on input "0" at bounding box center [1146, 364] width 124 height 21
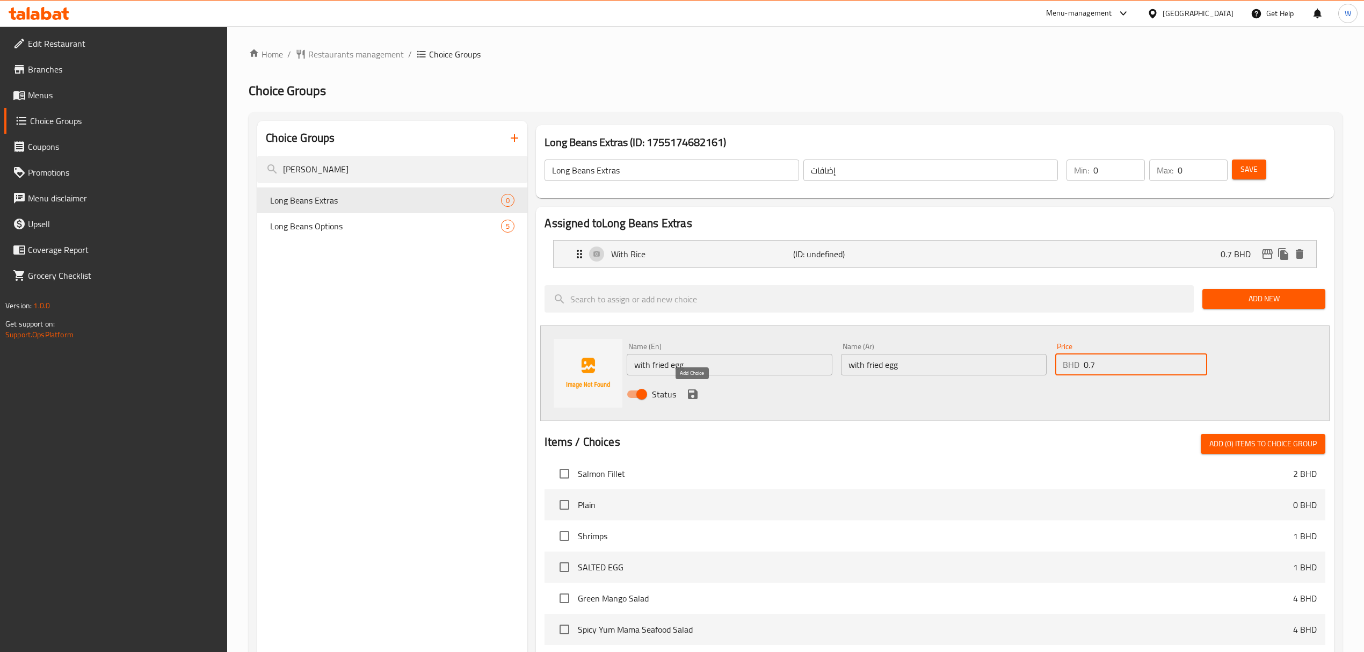
type input "0.7"
click at [697, 395] on icon "save" at bounding box center [693, 394] width 10 height 10
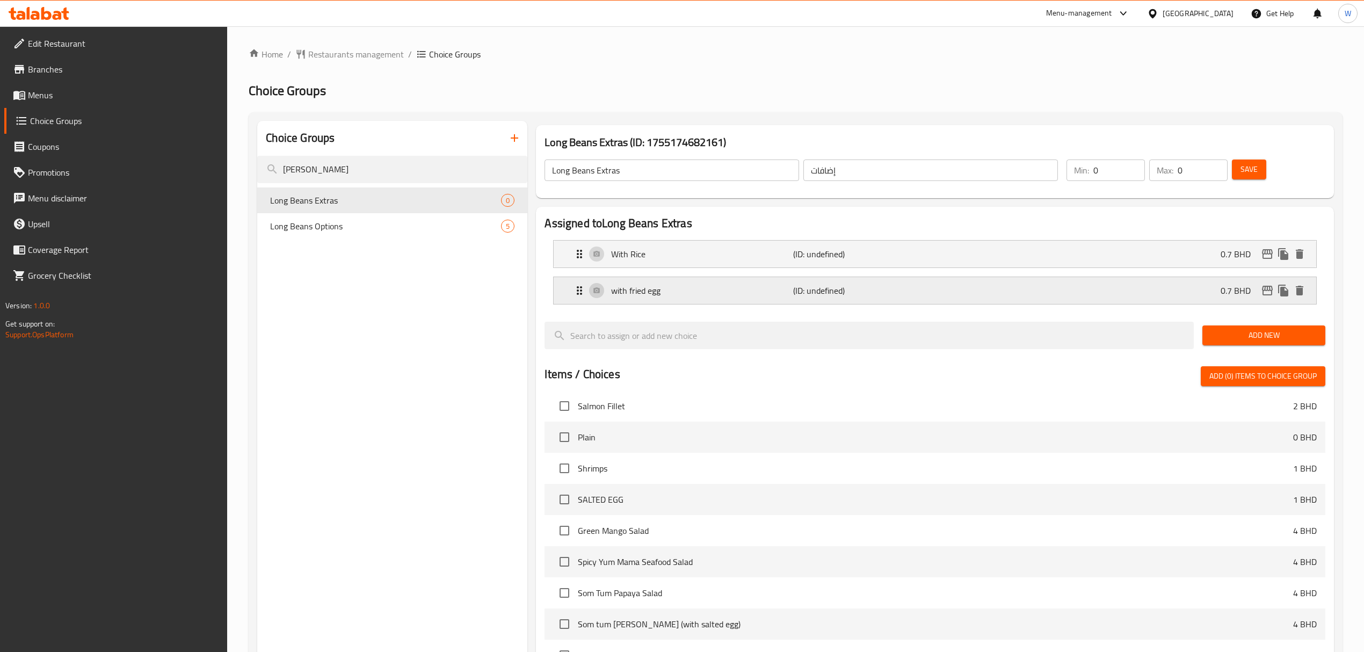
click at [679, 302] on div "with fried egg (ID: undefined) 0.7 BHD" at bounding box center [938, 290] width 730 height 27
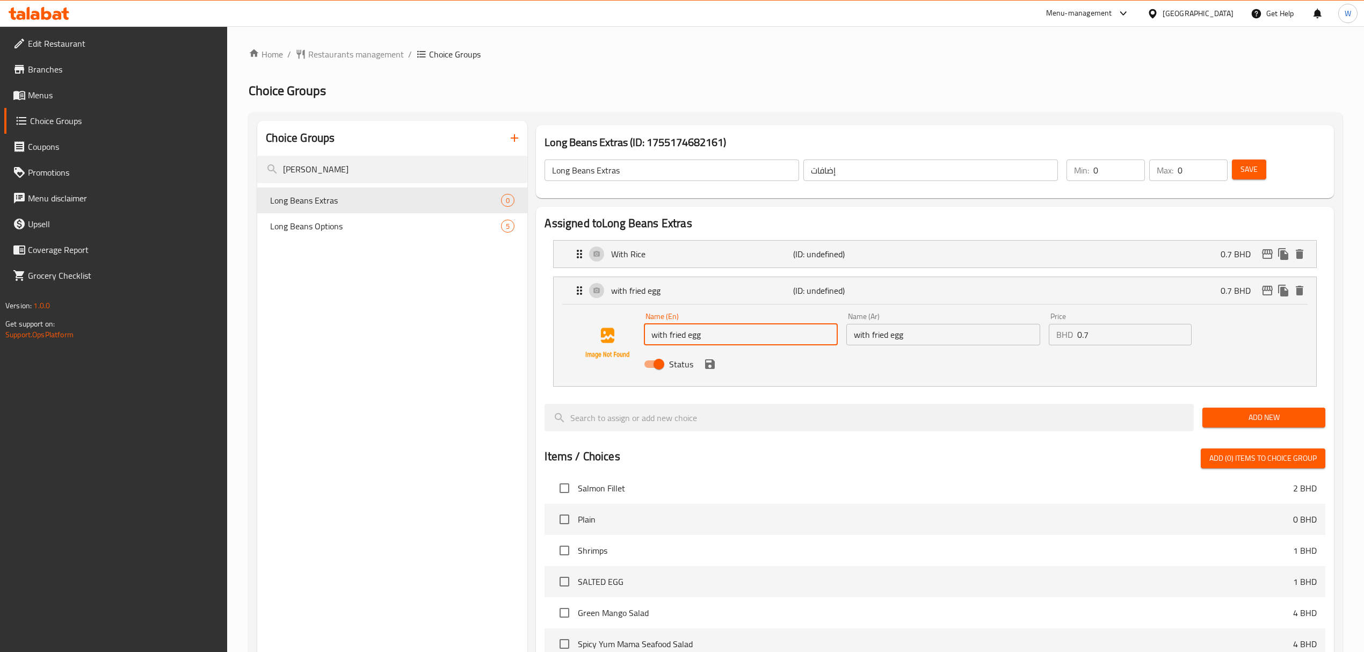
click at [657, 334] on input "with fried egg" at bounding box center [741, 334] width 194 height 21
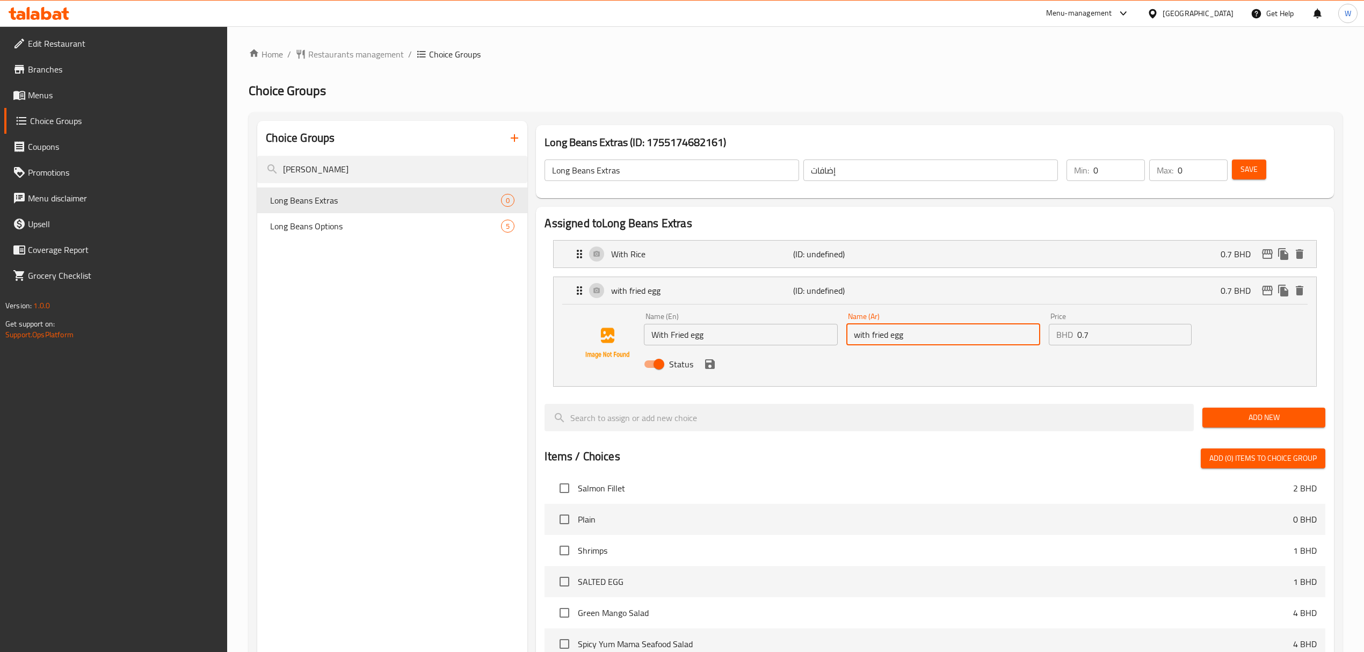
click at [693, 334] on input "With Fried egg" at bounding box center [741, 334] width 194 height 21
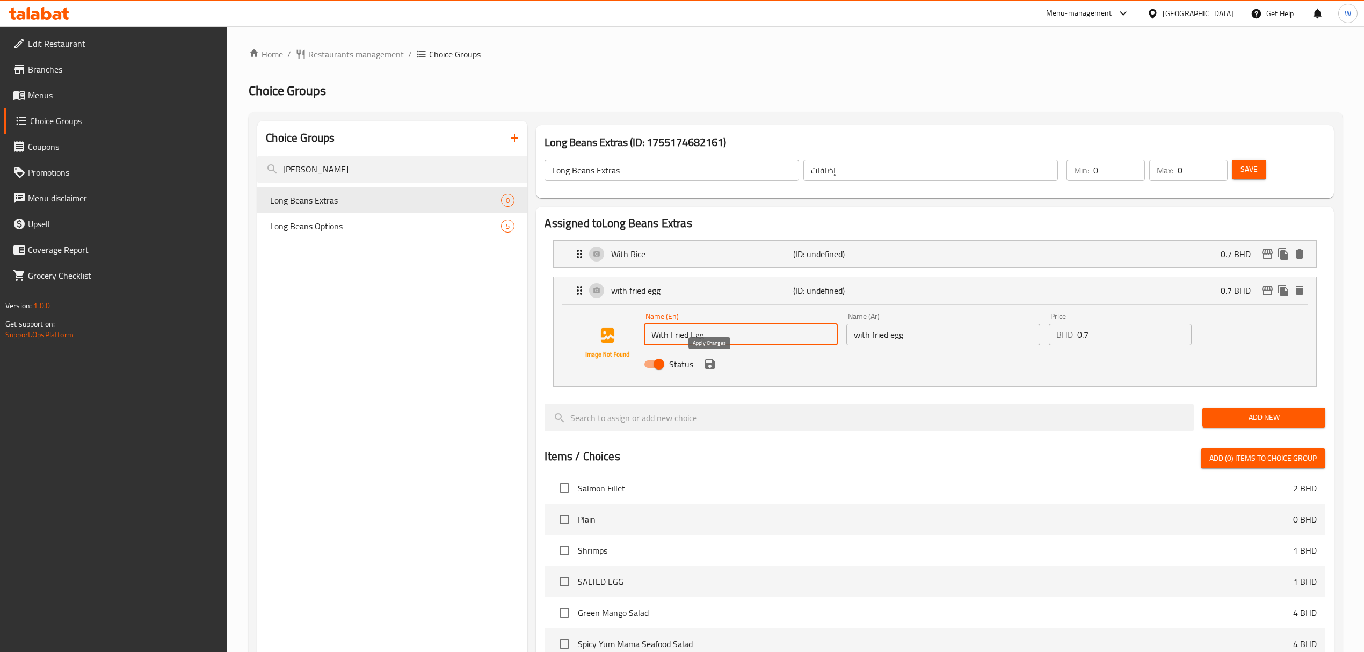
click at [711, 364] on icon "save" at bounding box center [710, 364] width 10 height 10
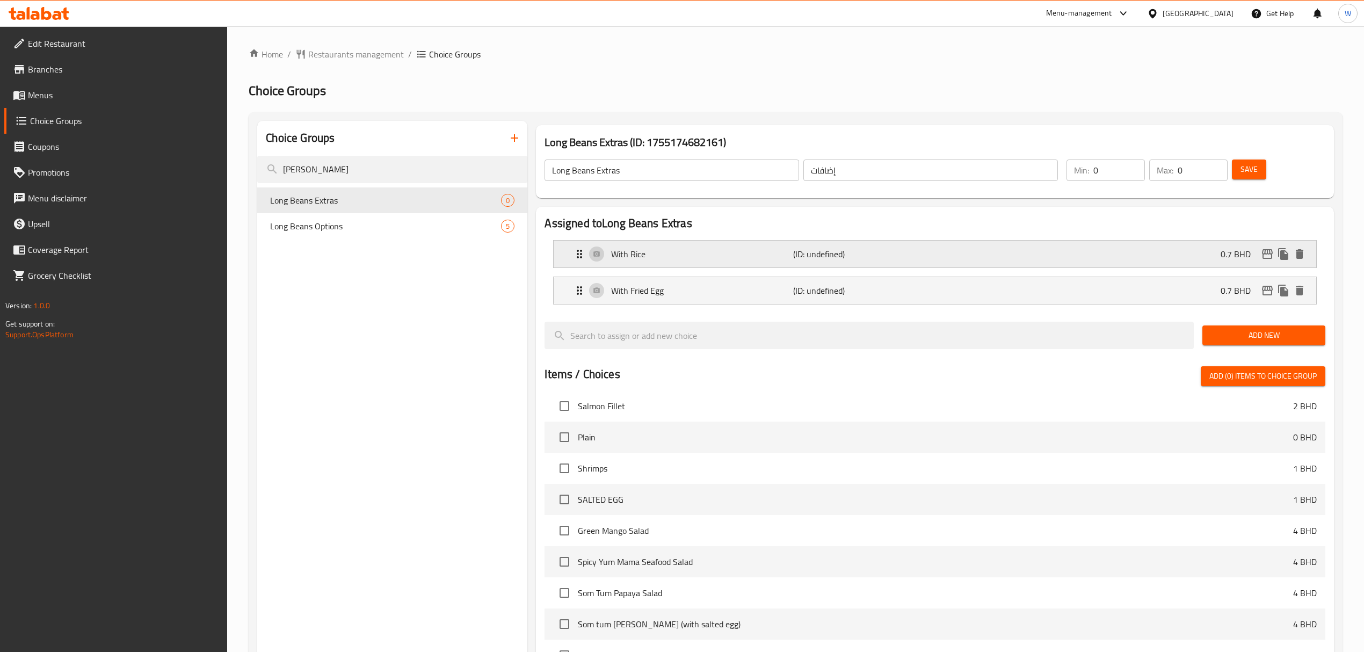
type input "With Fried Egg"
drag, startPoint x: 1250, startPoint y: 168, endPoint x: 1245, endPoint y: 174, distance: 8.4
click at [1251, 168] on span "Save" at bounding box center [1249, 169] width 17 height 13
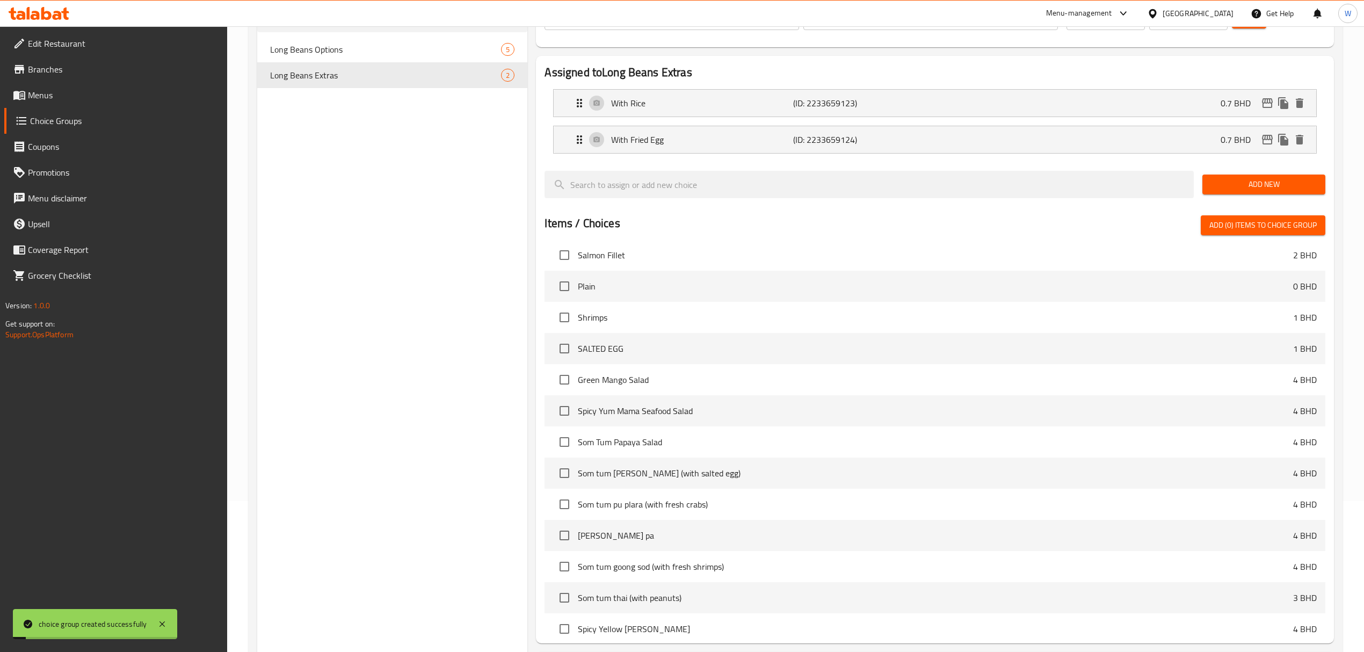
scroll to position [252, 0]
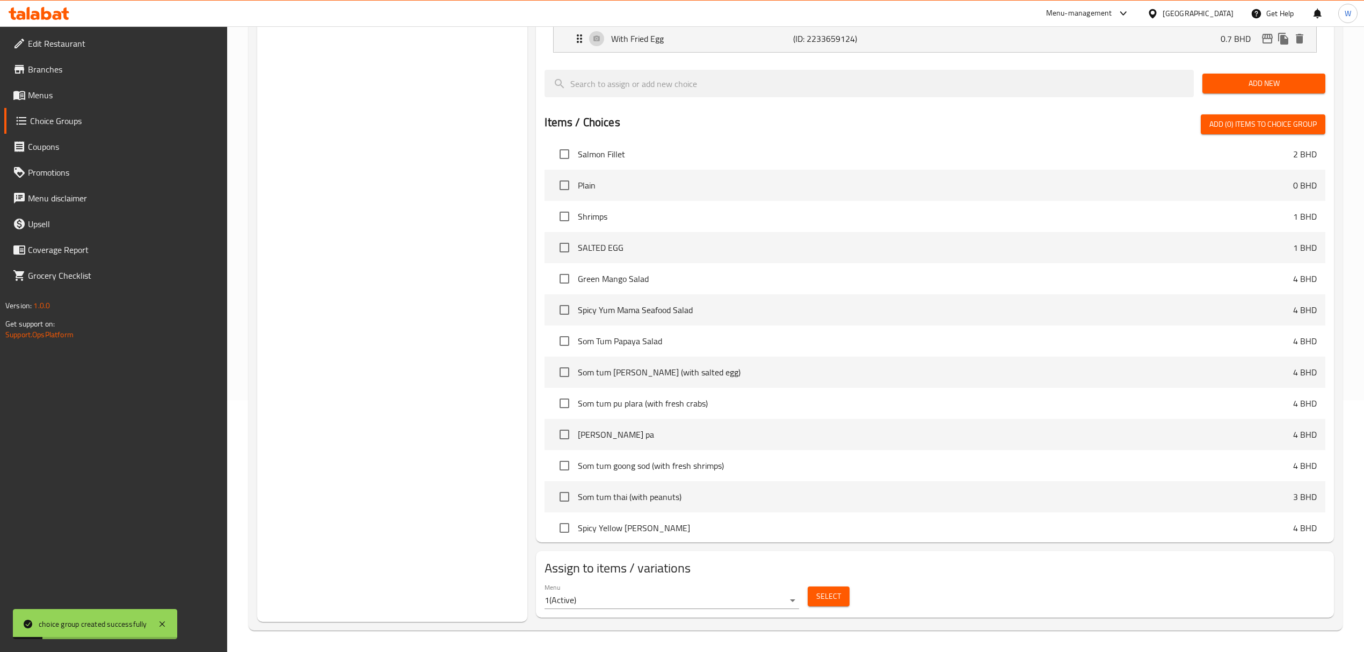
click at [835, 596] on span "Select" at bounding box center [828, 596] width 25 height 13
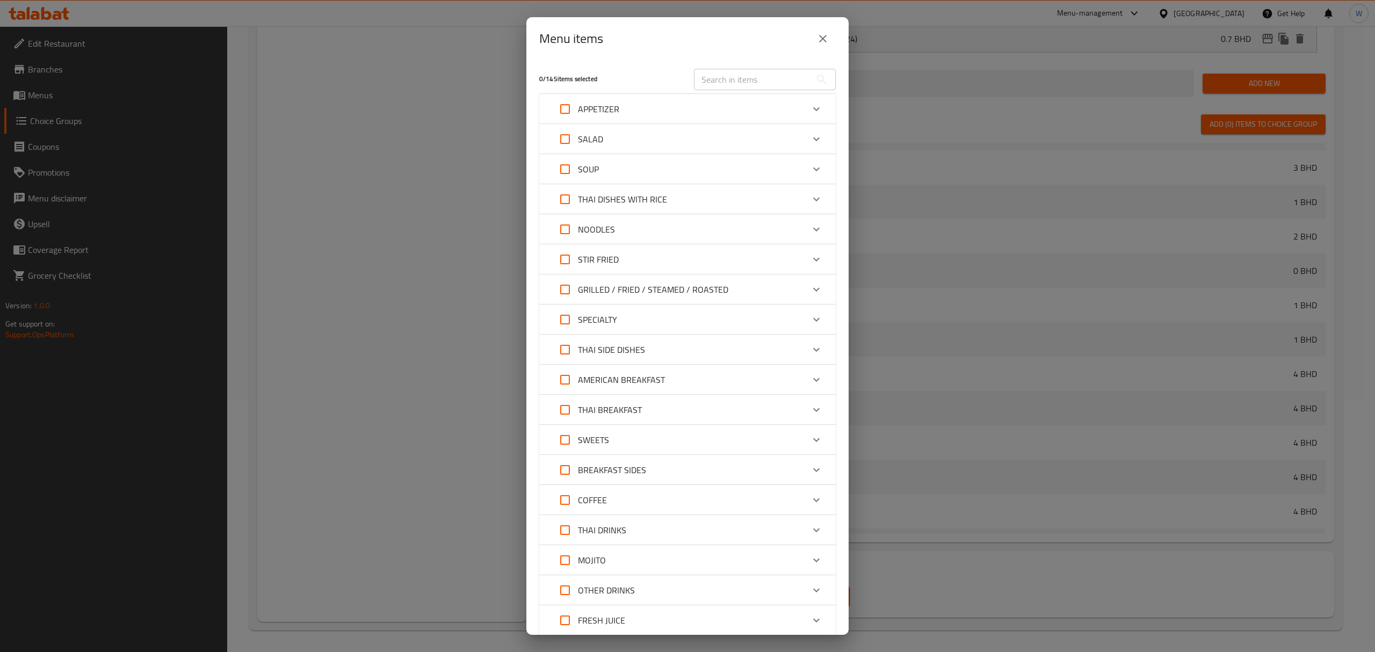
click at [758, 81] on input "text" at bounding box center [752, 79] width 117 height 21
paste input "Long Beans in [GEOGRAPHIC_DATA] Paste"
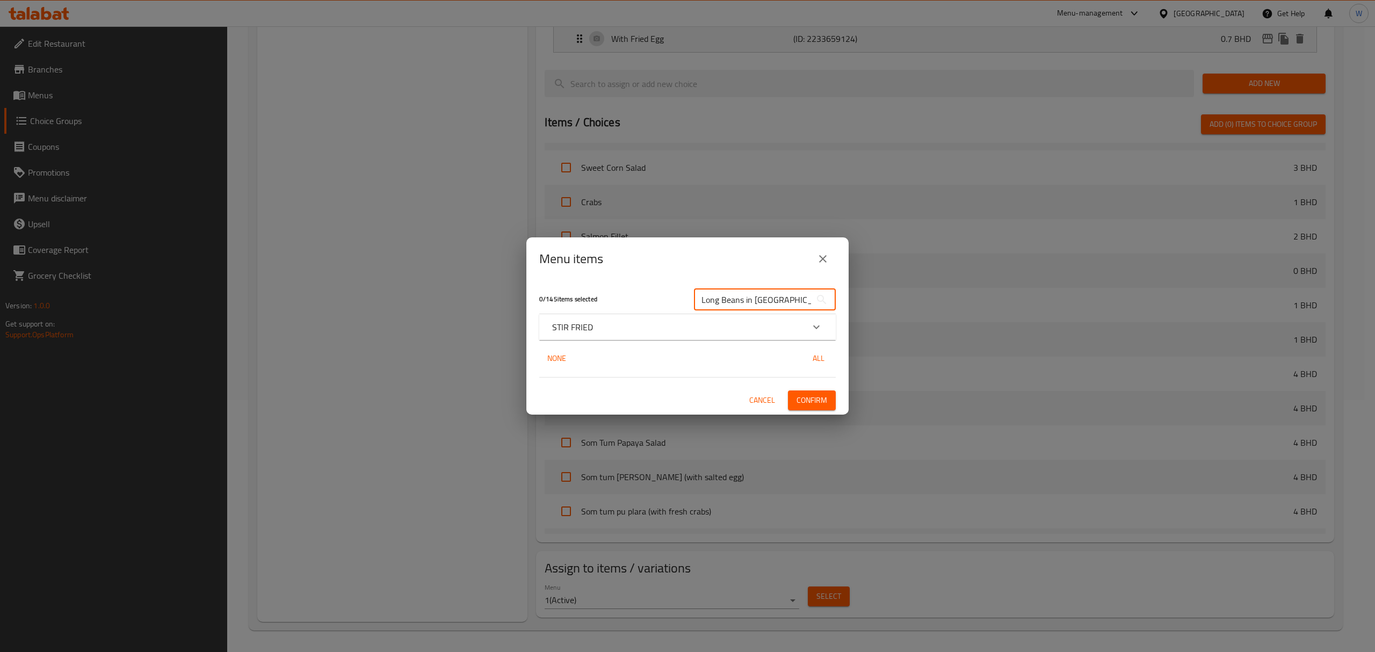
type input "Long Beans in [GEOGRAPHIC_DATA] Paste"
click at [827, 325] on div "Expand" at bounding box center [817, 327] width 26 height 26
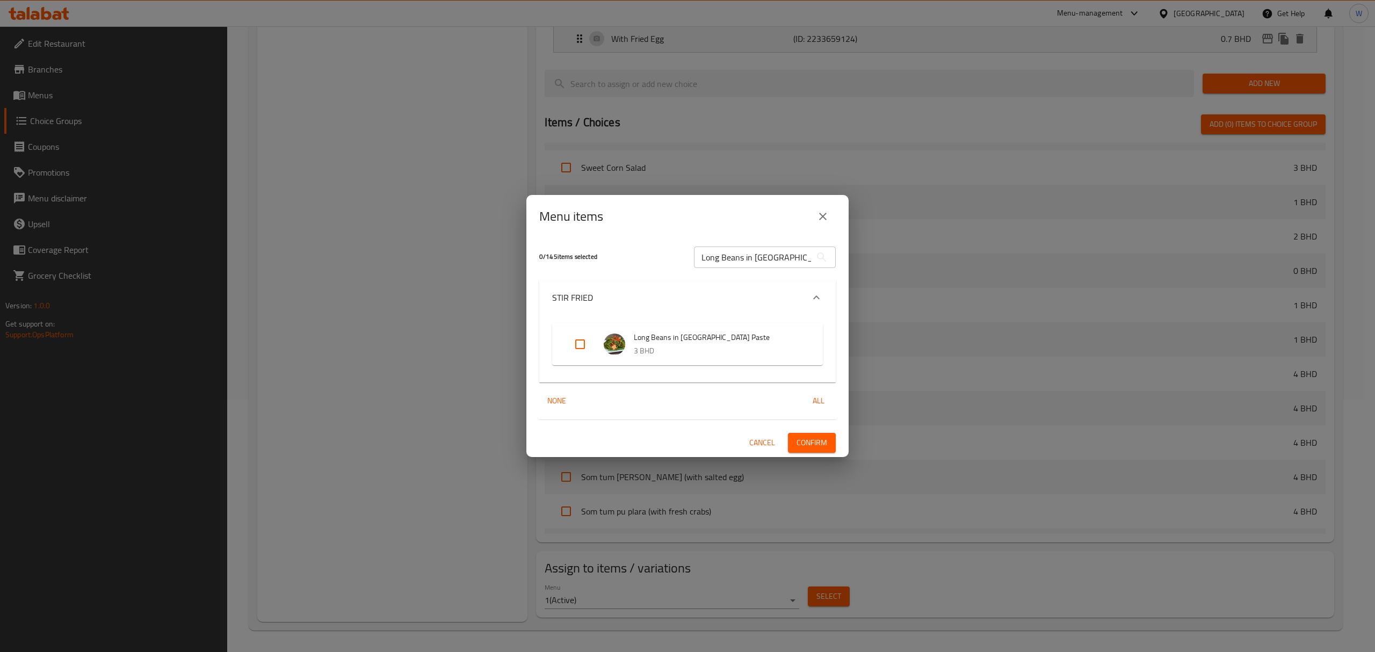
click at [576, 349] on input "Expand" at bounding box center [580, 344] width 26 height 26
checkbox input "true"
click at [828, 447] on button "Confirm" at bounding box center [812, 443] width 48 height 20
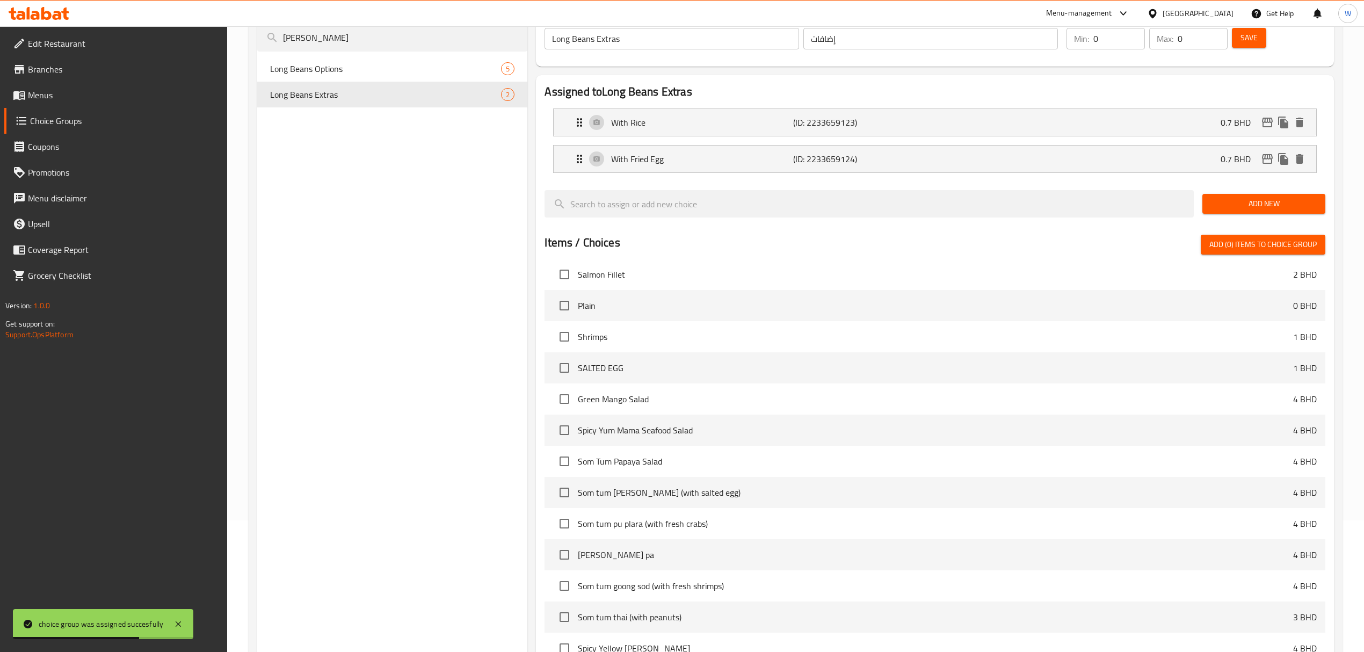
scroll to position [0, 0]
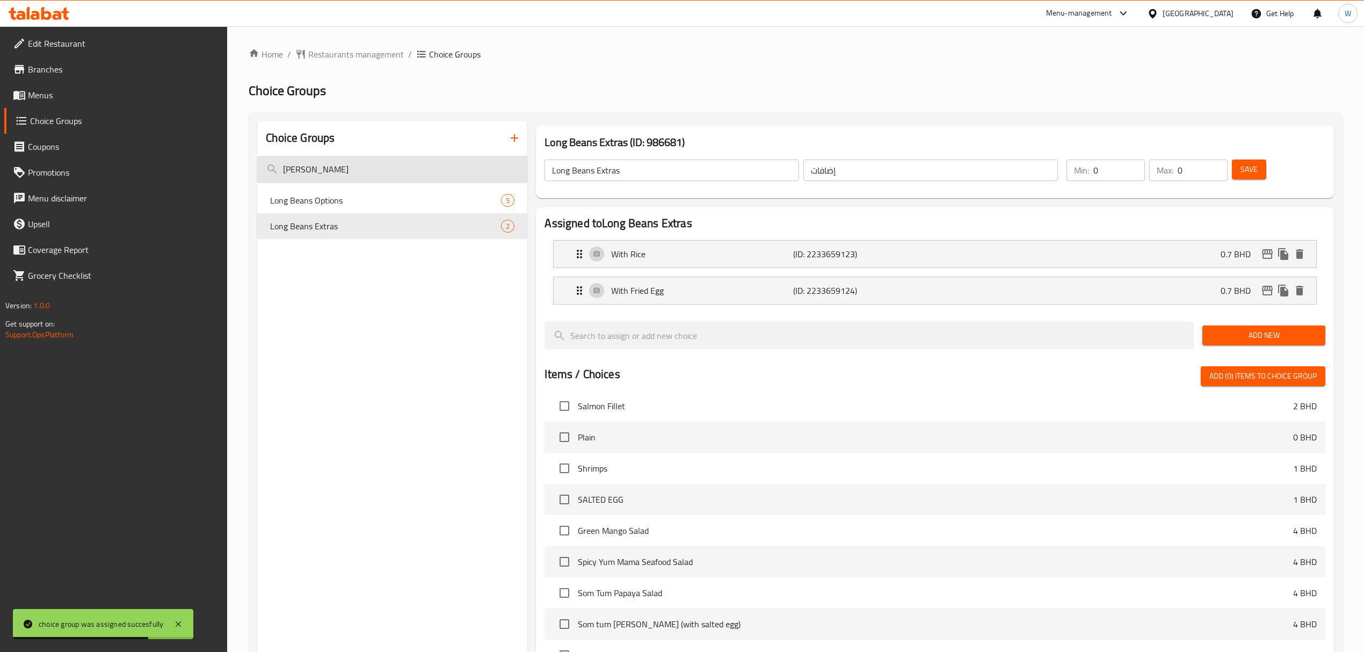
click at [336, 162] on input "long bea" at bounding box center [392, 169] width 270 height 27
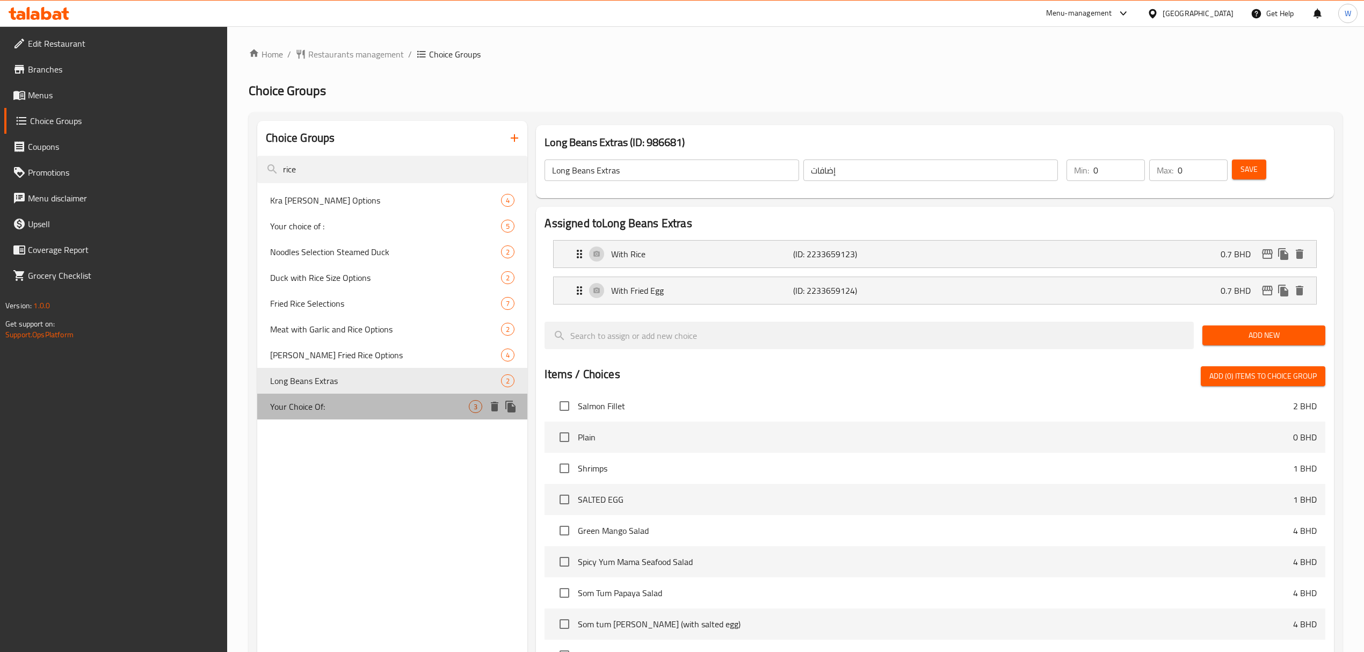
click at [349, 408] on span "Your Choice Of:" at bounding box center [369, 406] width 199 height 13
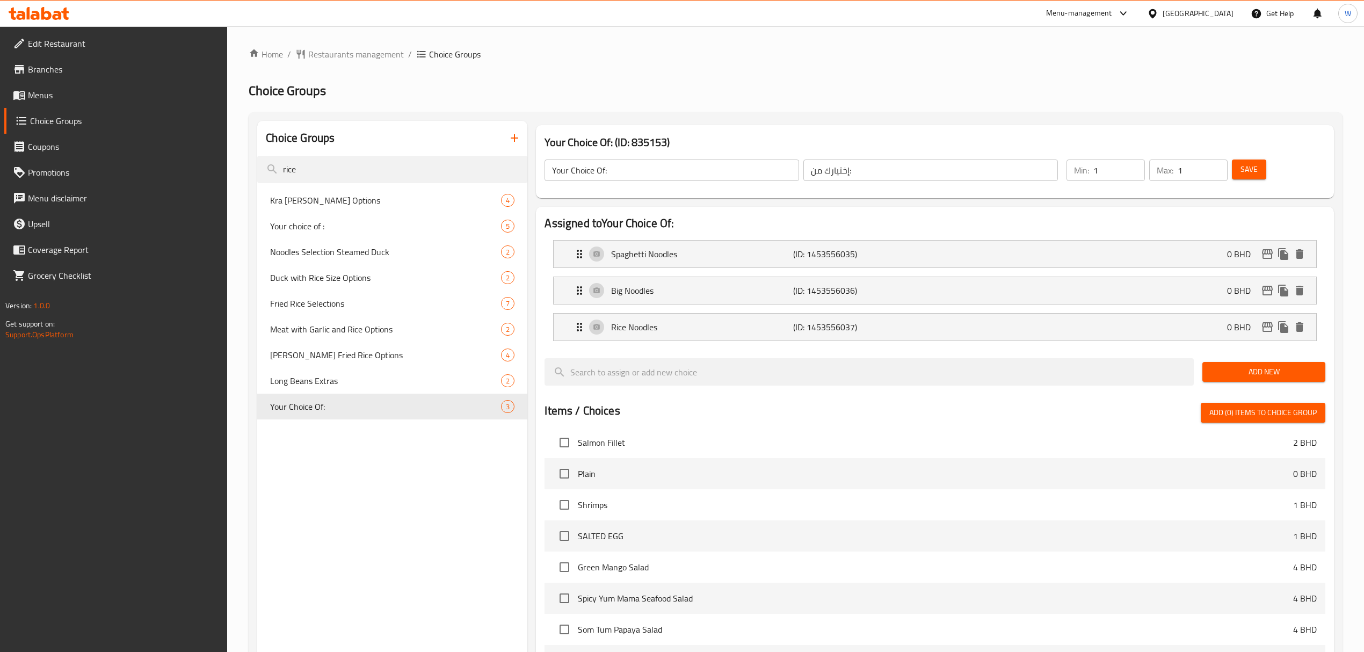
click at [516, 138] on icon "button" at bounding box center [514, 138] width 13 height 13
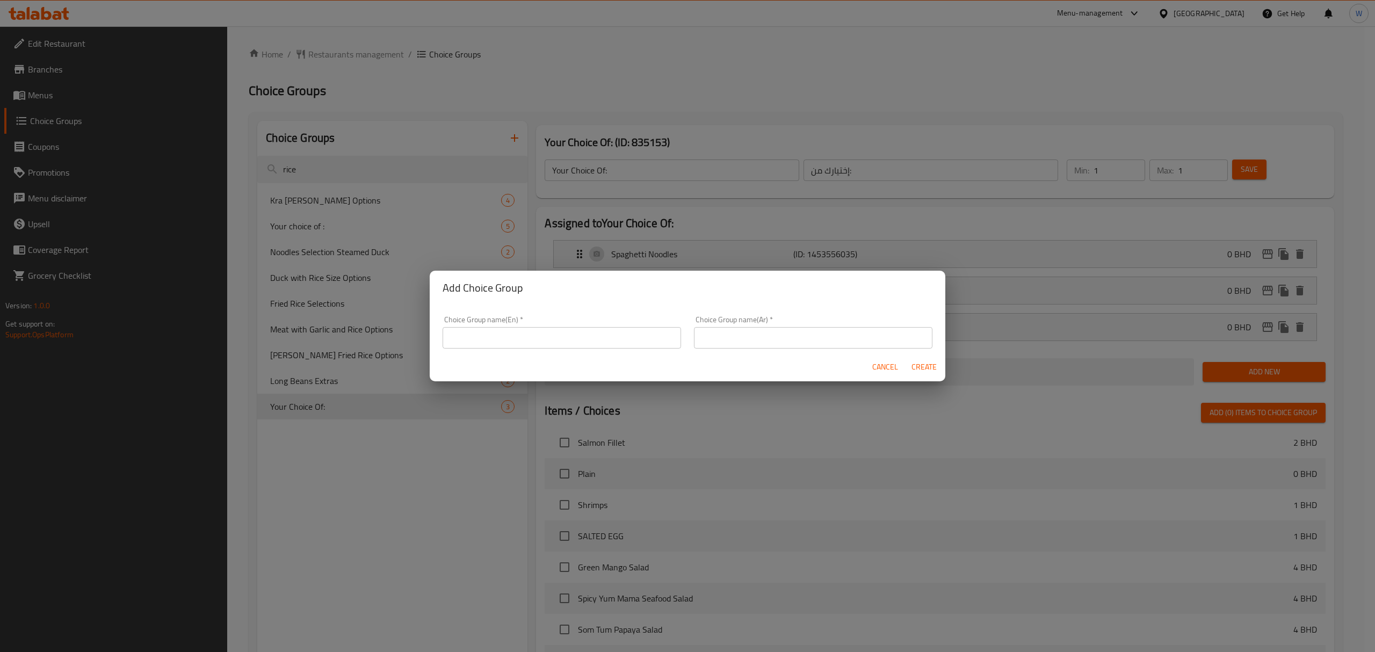
click at [577, 329] on input "text" at bounding box center [562, 337] width 238 height 21
click at [932, 368] on span "Create" at bounding box center [924, 366] width 26 height 13
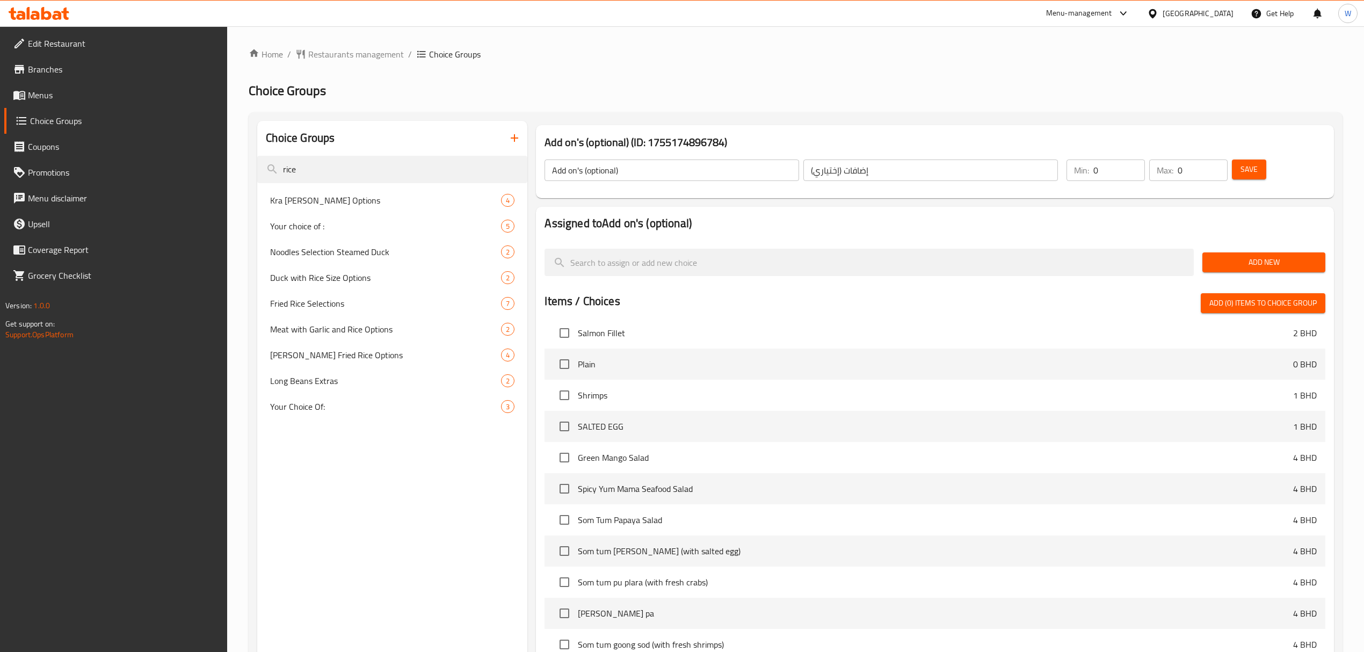
click at [1235, 262] on span "Add New" at bounding box center [1264, 262] width 106 height 13
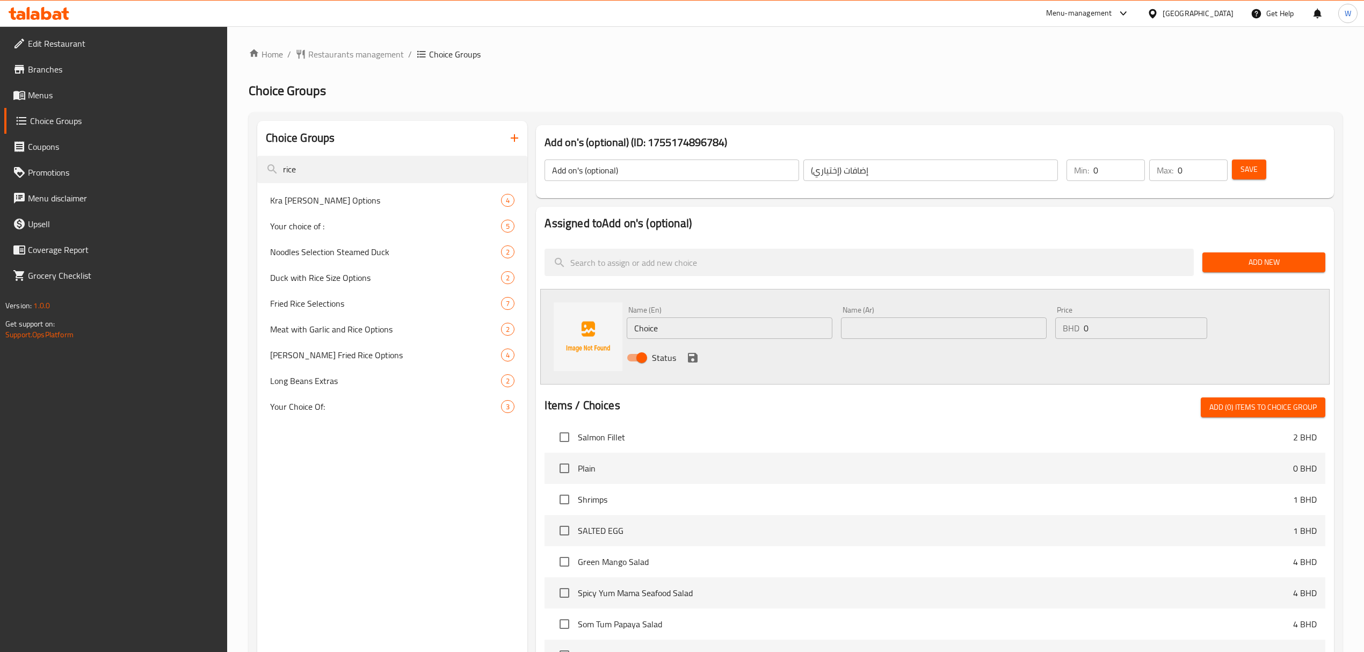
click at [725, 327] on input "Choice" at bounding box center [730, 327] width 206 height 21
click at [678, 335] on input "Steamed Rice" at bounding box center [730, 327] width 206 height 21
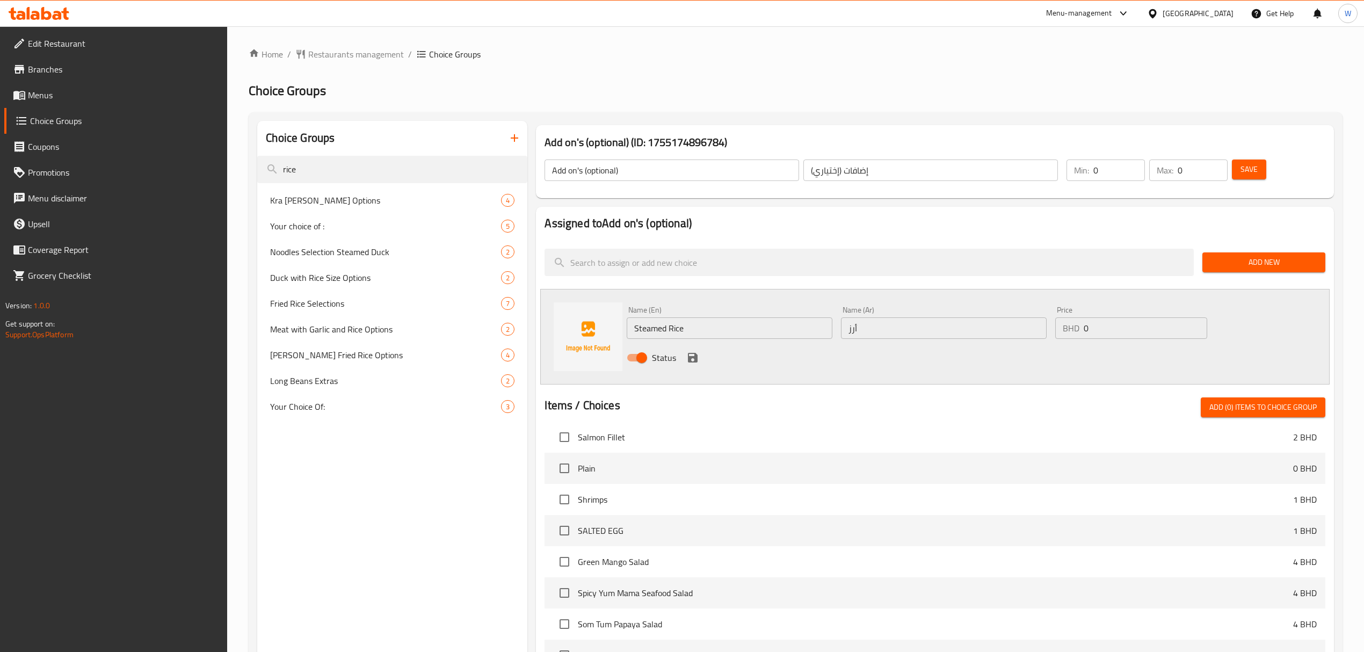
click at [855, 324] on input "أرز" at bounding box center [944, 327] width 206 height 21
paste input "مطهو على البخار"
click at [691, 359] on icon "save" at bounding box center [692, 357] width 13 height 13
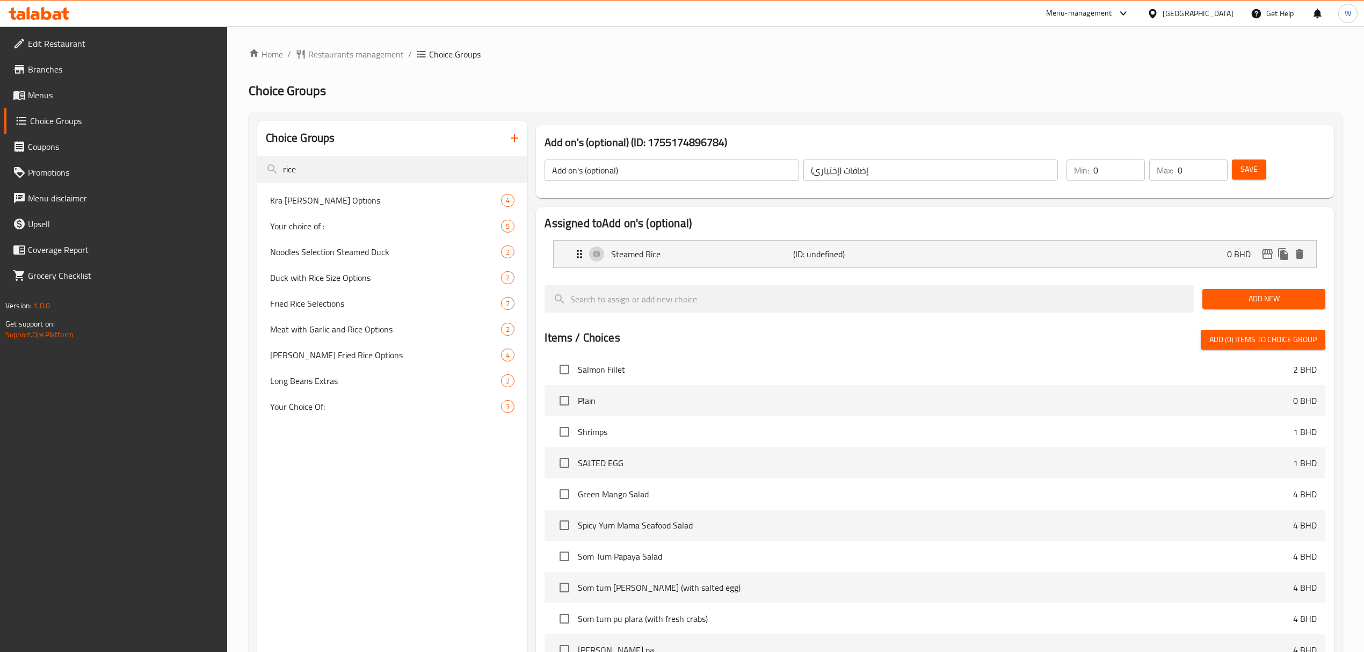
click at [1260, 173] on button "Save" at bounding box center [1249, 170] width 34 height 20
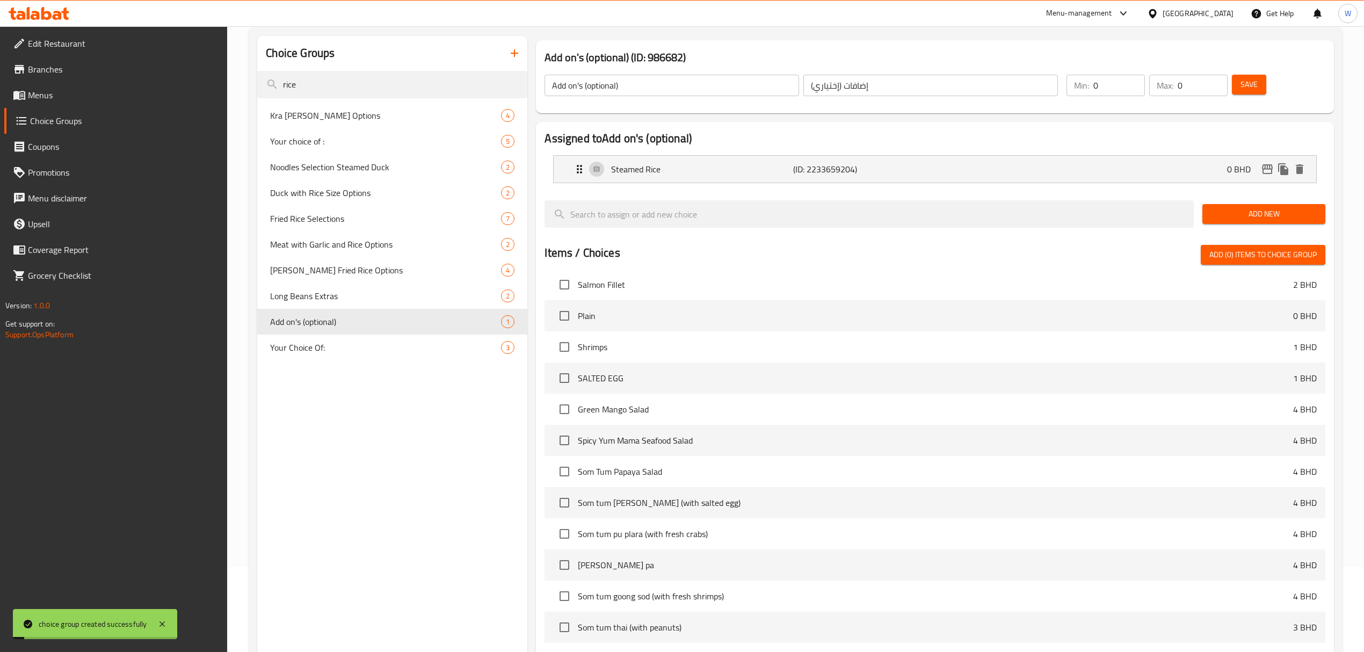
scroll to position [215, 0]
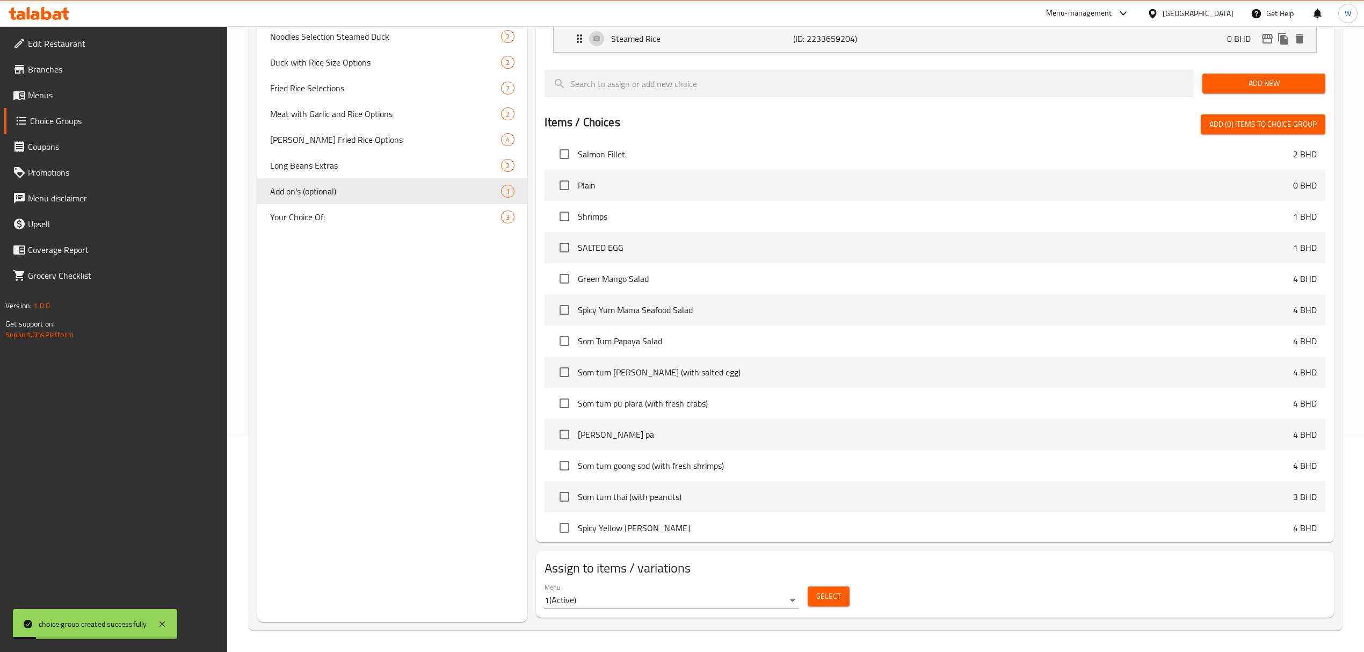
click at [838, 588] on button "Select" at bounding box center [829, 597] width 42 height 20
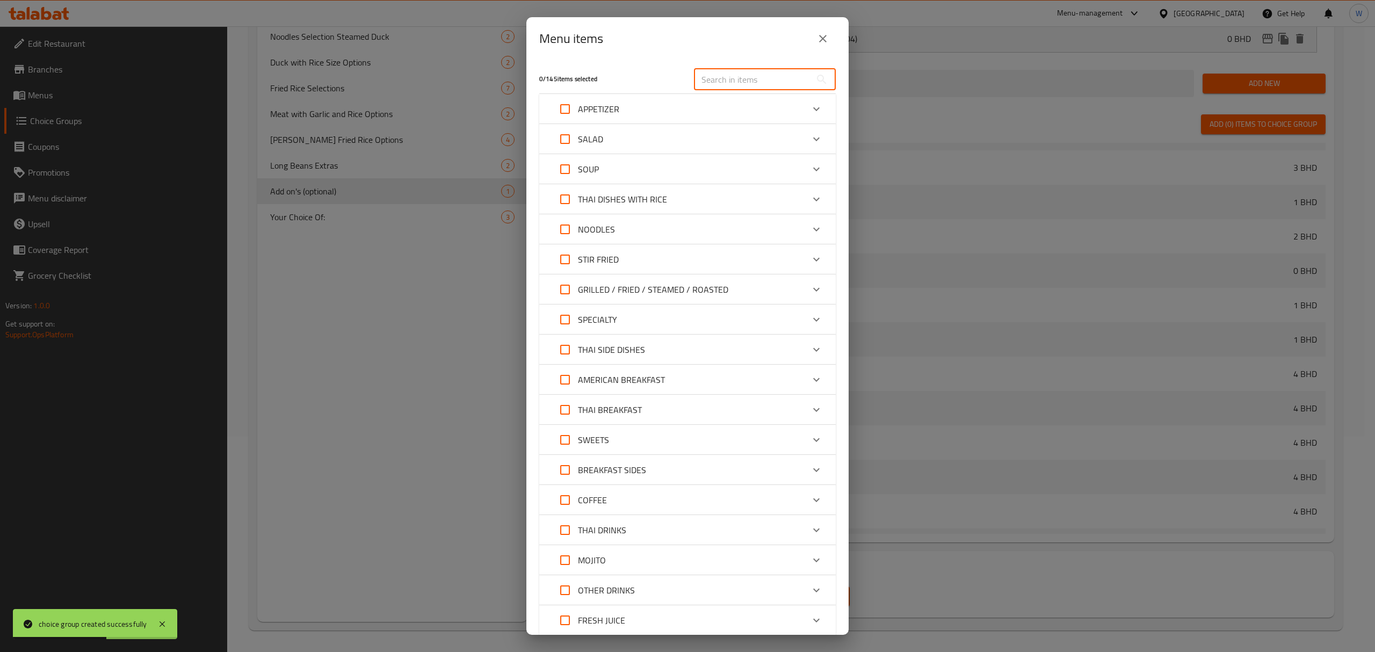
click at [718, 70] on input "text" at bounding box center [752, 79] width 117 height 21
paste input "Deep Fried with Garlic"
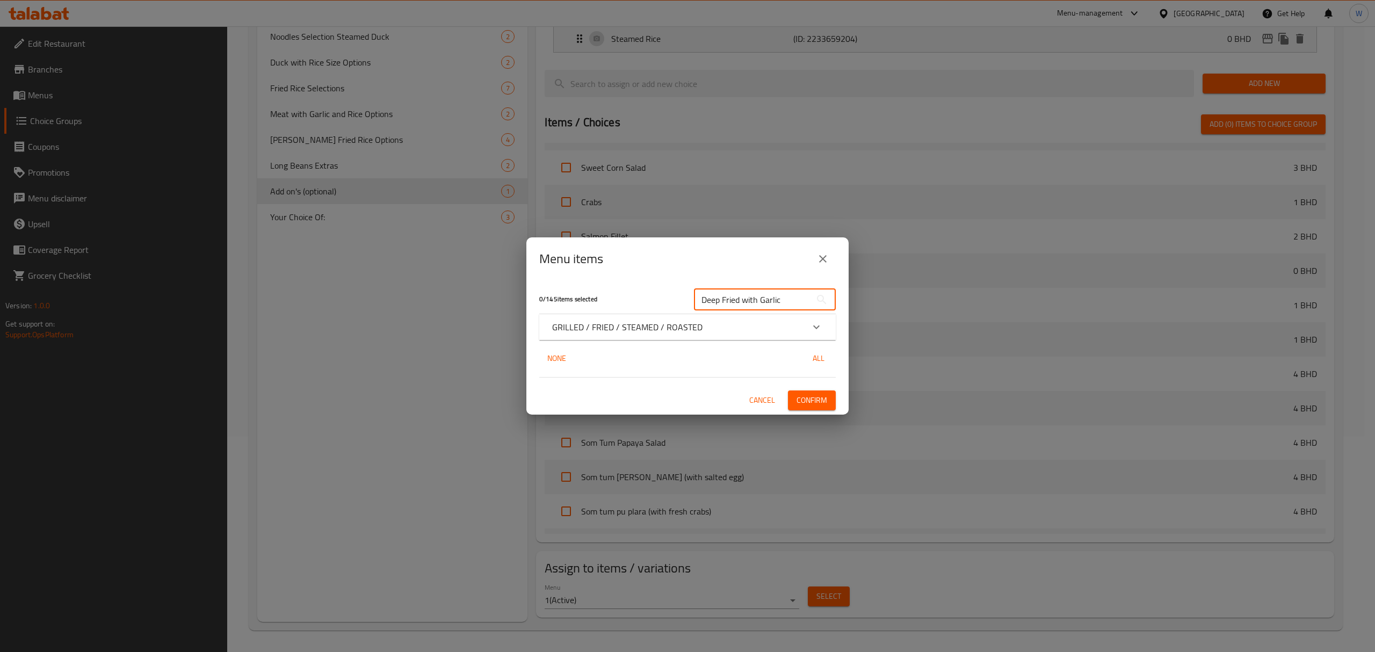
click at [812, 324] on icon "Expand" at bounding box center [816, 327] width 13 height 13
click at [813, 324] on icon "Expand" at bounding box center [816, 327] width 13 height 13
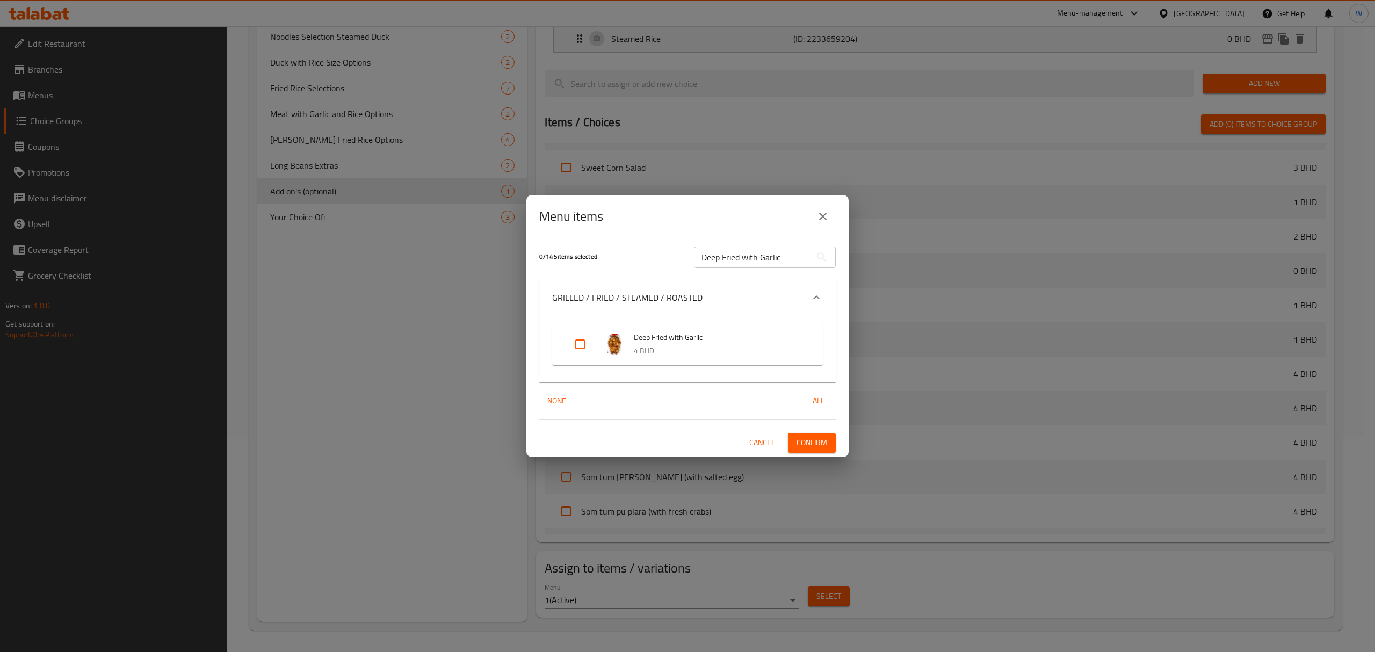
click at [578, 346] on input "Expand" at bounding box center [580, 344] width 26 height 26
click at [813, 443] on span "Confirm" at bounding box center [812, 442] width 31 height 13
